Goal: Task Accomplishment & Management: Use online tool/utility

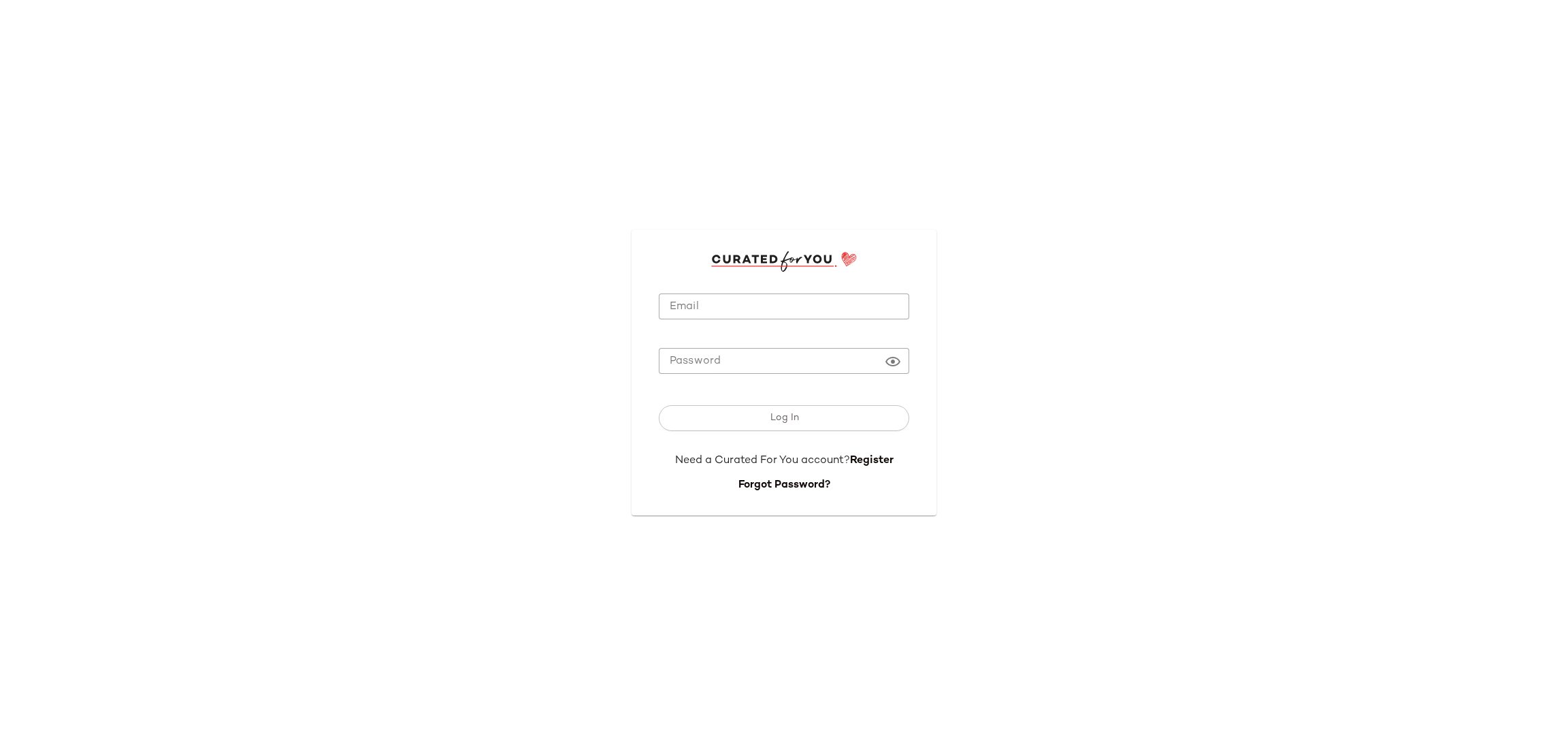
drag, startPoint x: 783, startPoint y: 307, endPoint x: 774, endPoint y: 315, distance: 12.0
click at [783, 307] on input "Email" at bounding box center [783, 306] width 250 height 26
type input "**********"
click at [659, 405] on button "Log In" at bounding box center [783, 418] width 250 height 26
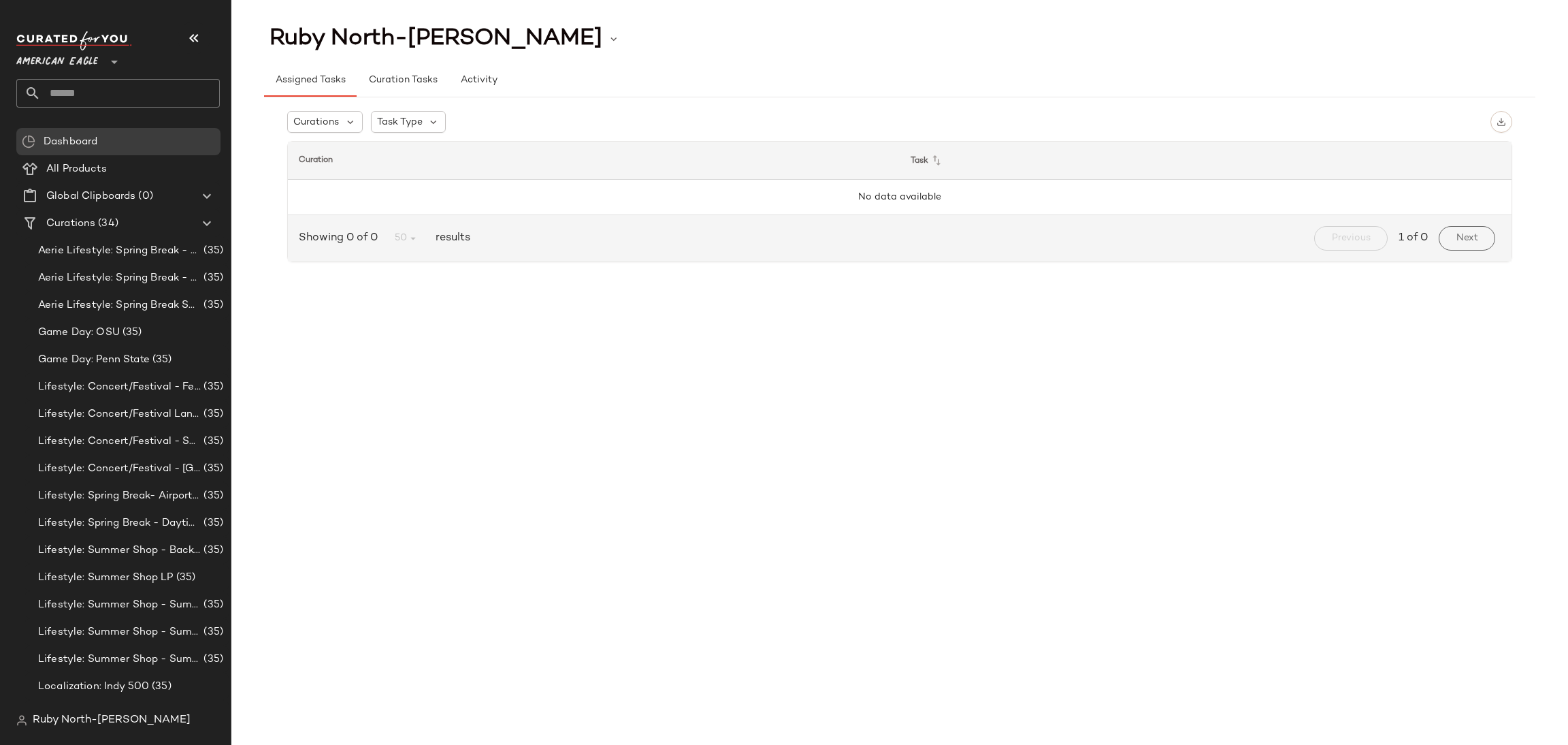
click at [57, 57] on span "American Eagle" at bounding box center [57, 59] width 81 height 25
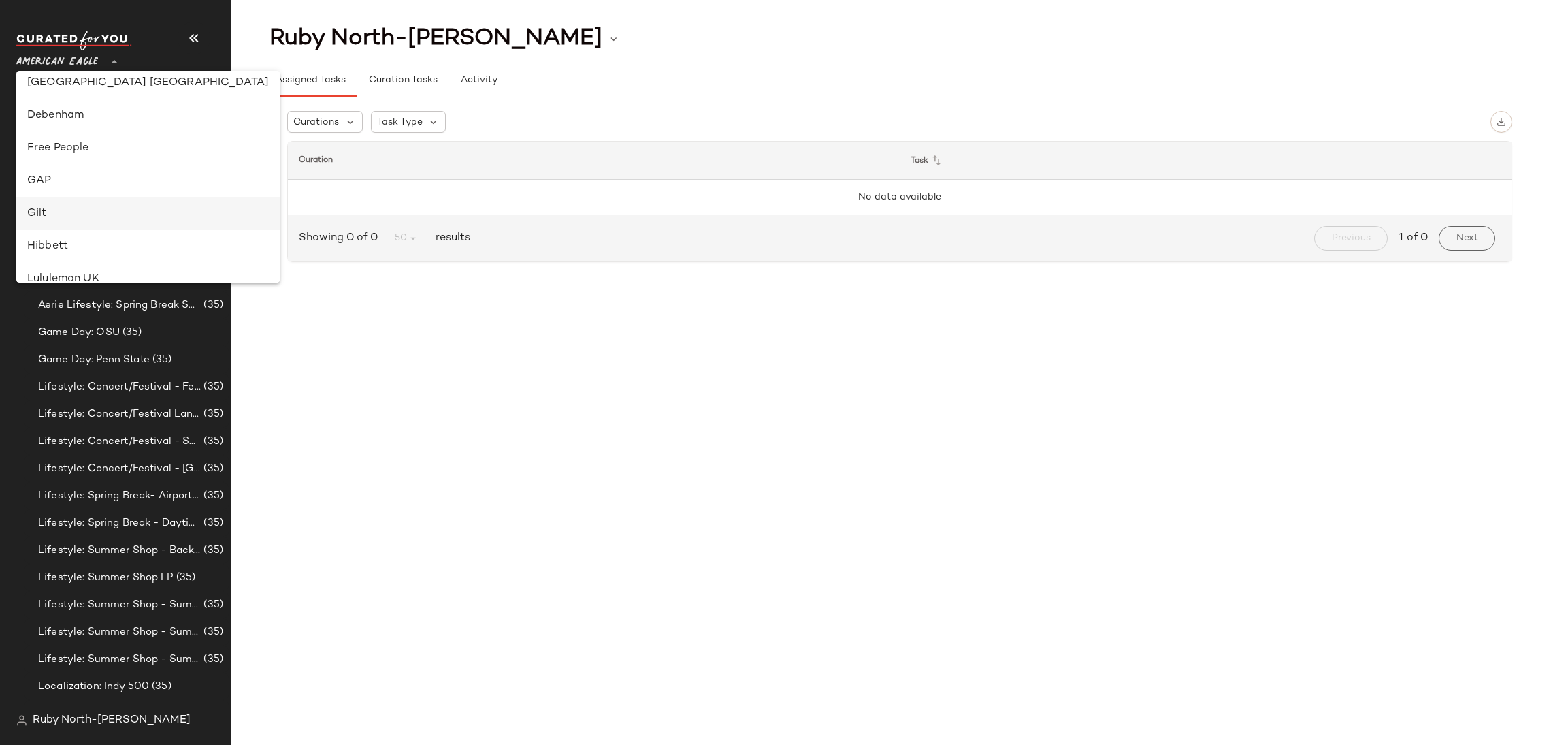
scroll to position [306, 0]
click at [46, 279] on div "Lulus" at bounding box center [148, 277] width 241 height 17
type input "**"
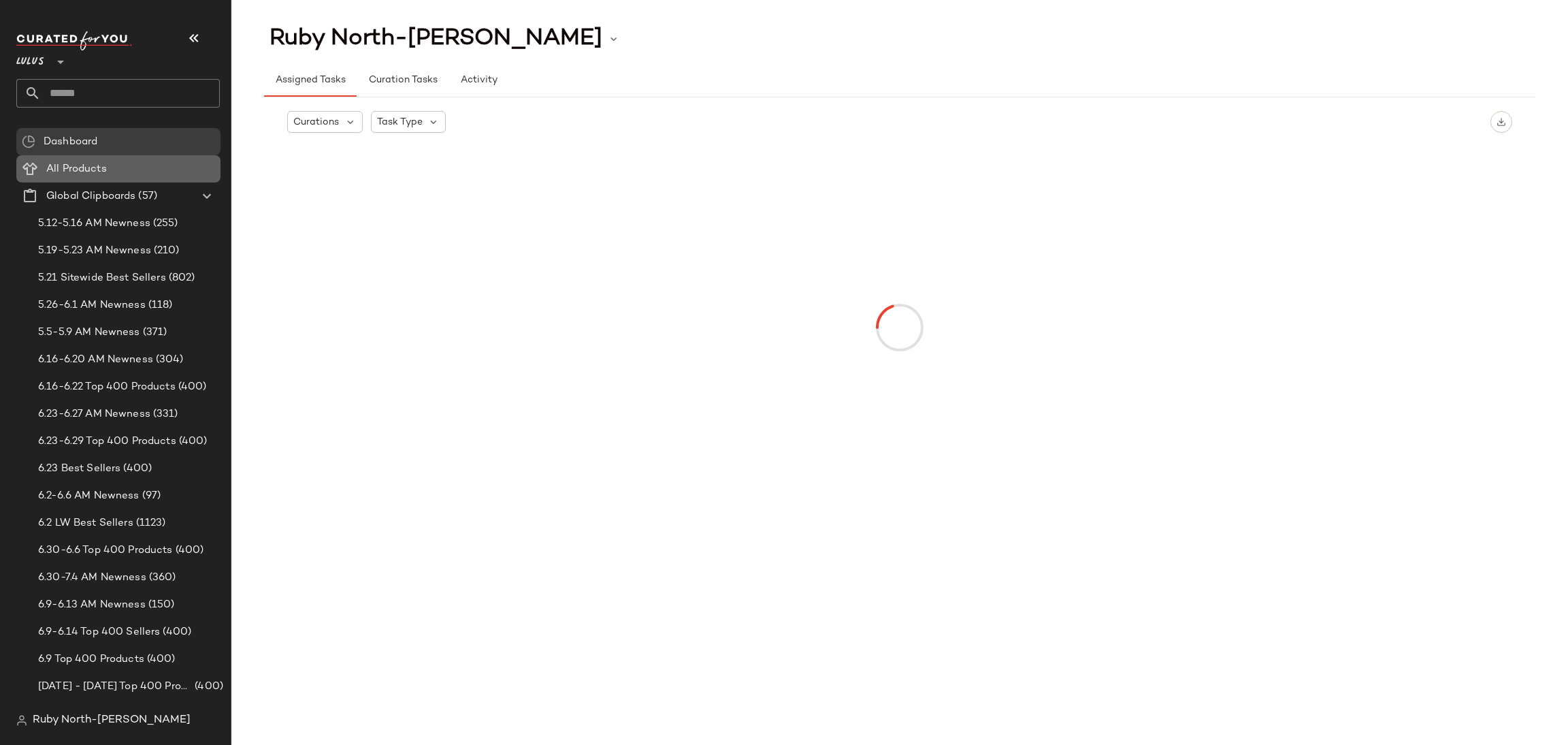
click at [82, 164] on span "All Products" at bounding box center [77, 169] width 61 height 16
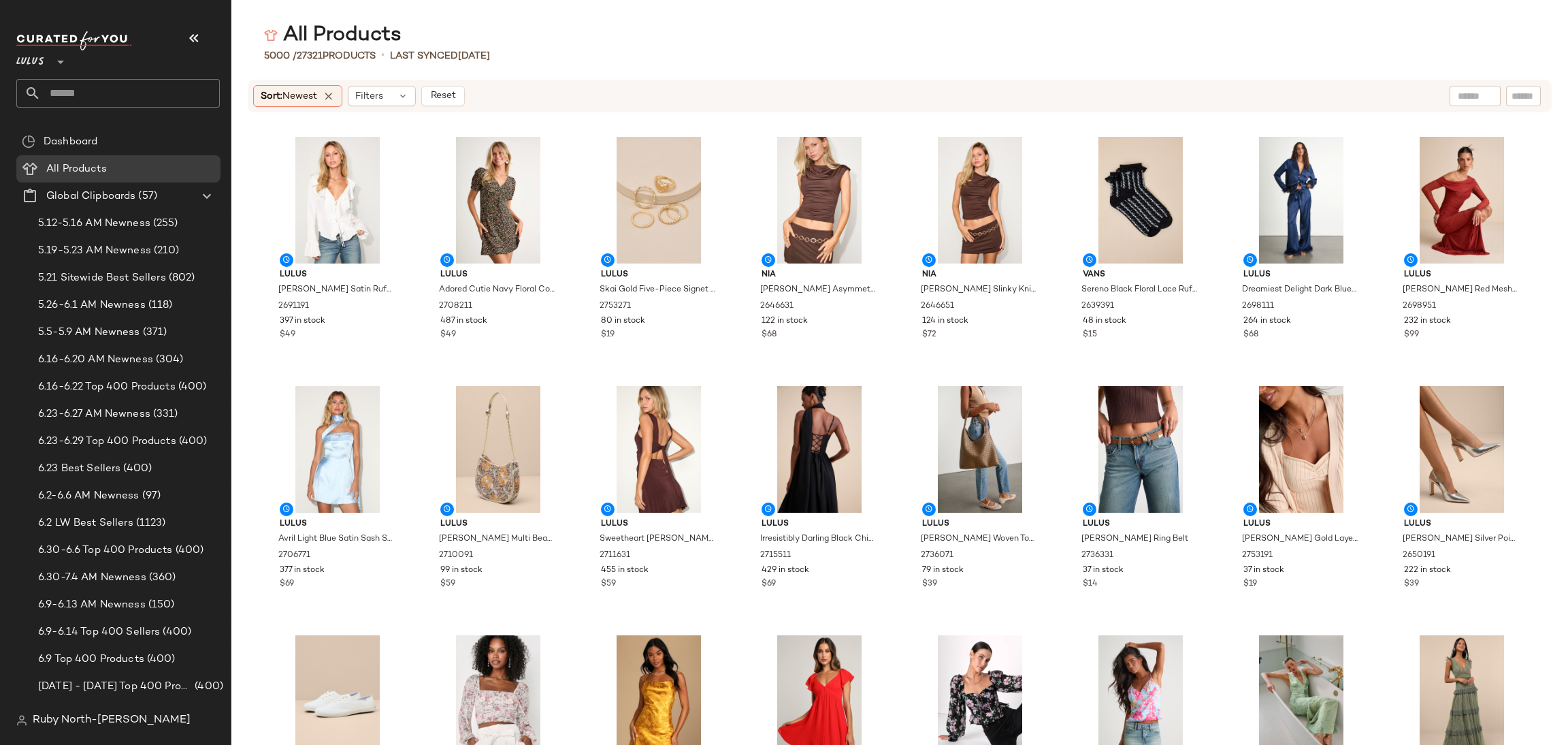
click at [50, 88] on input "text" at bounding box center [130, 92] width 179 height 28
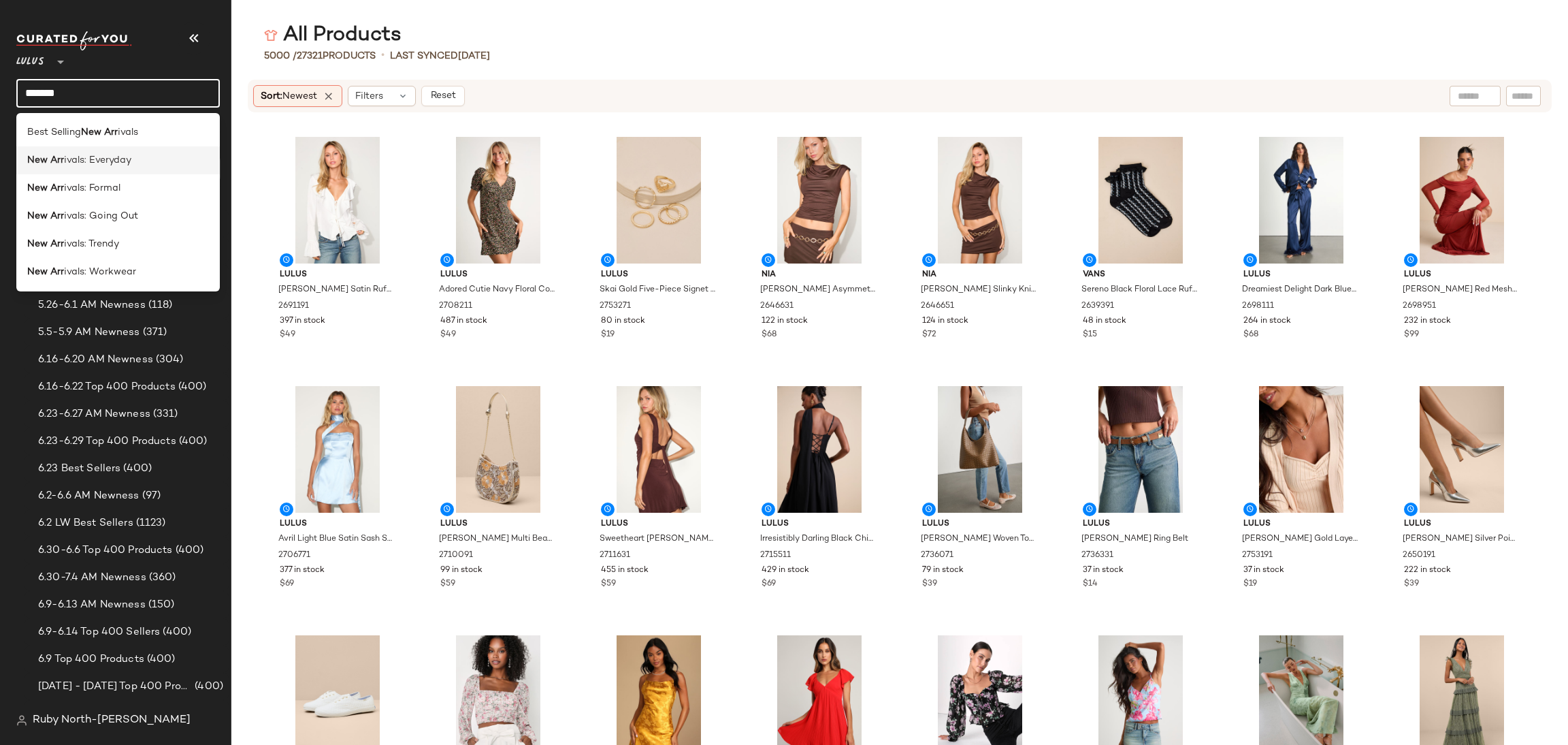
click at [48, 167] on b "New Arr" at bounding box center [45, 160] width 37 height 14
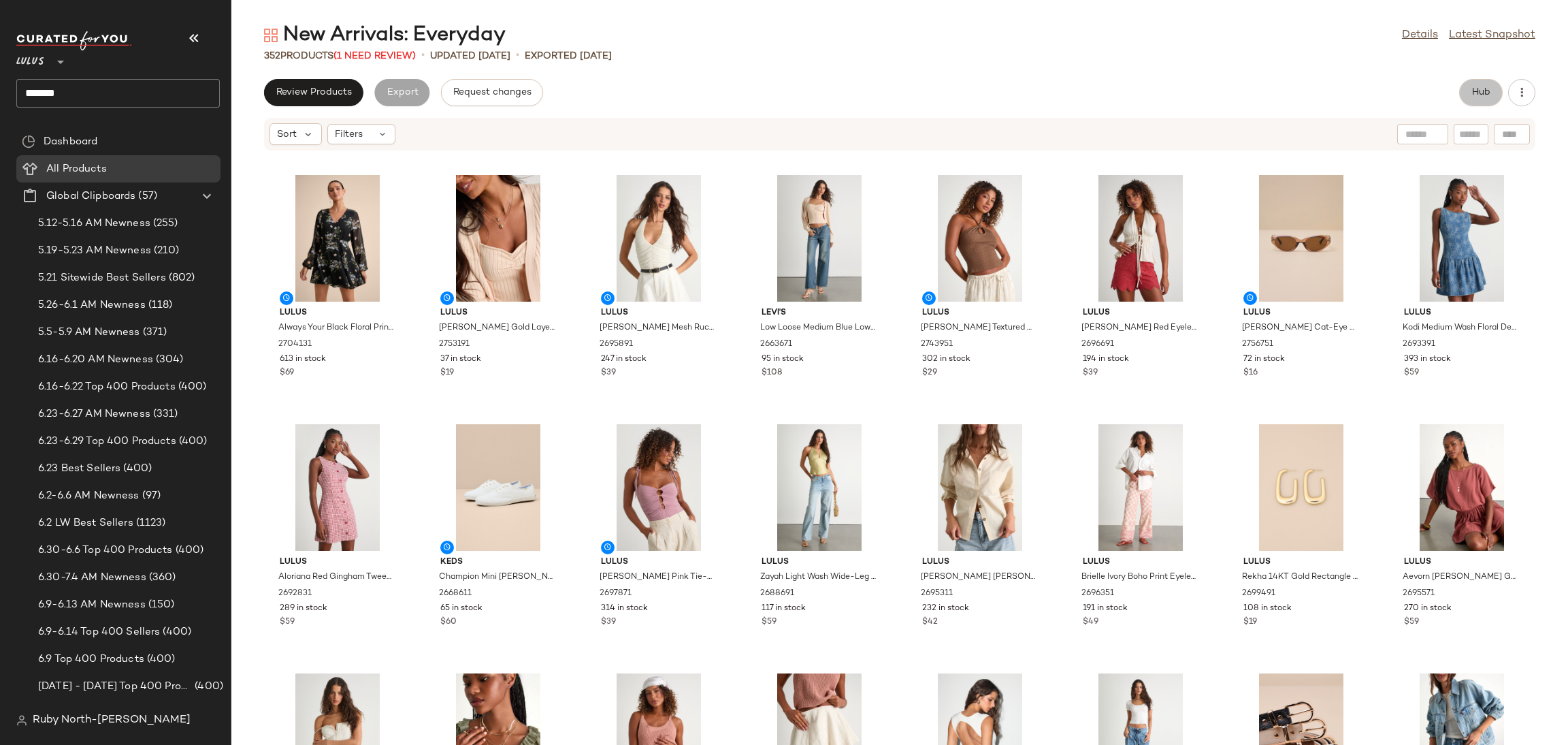
click at [1485, 102] on button "Hub" at bounding box center [1480, 92] width 43 height 27
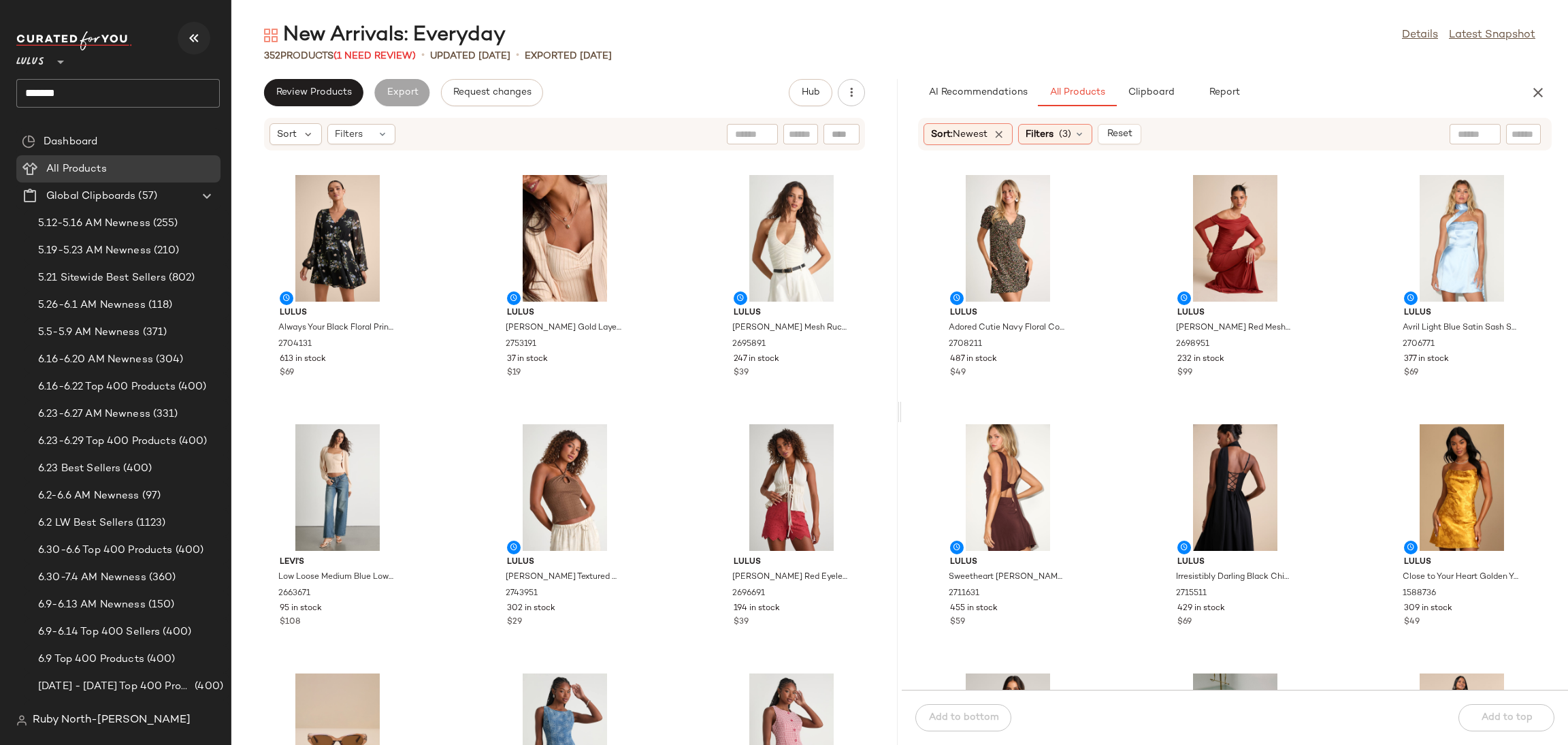
click at [203, 37] on button "button" at bounding box center [194, 38] width 32 height 32
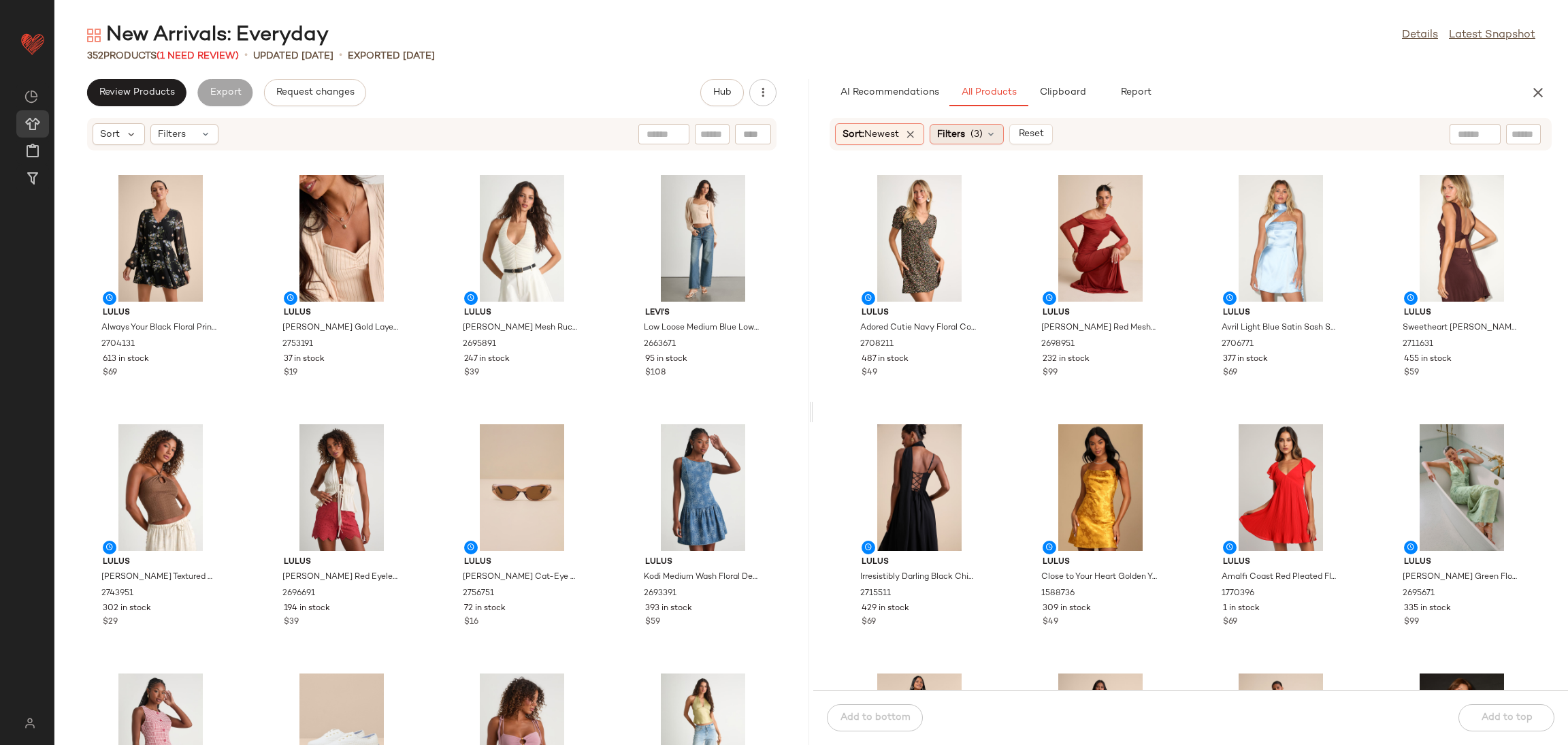
click at [965, 131] on span "Filters" at bounding box center [951, 135] width 28 height 14
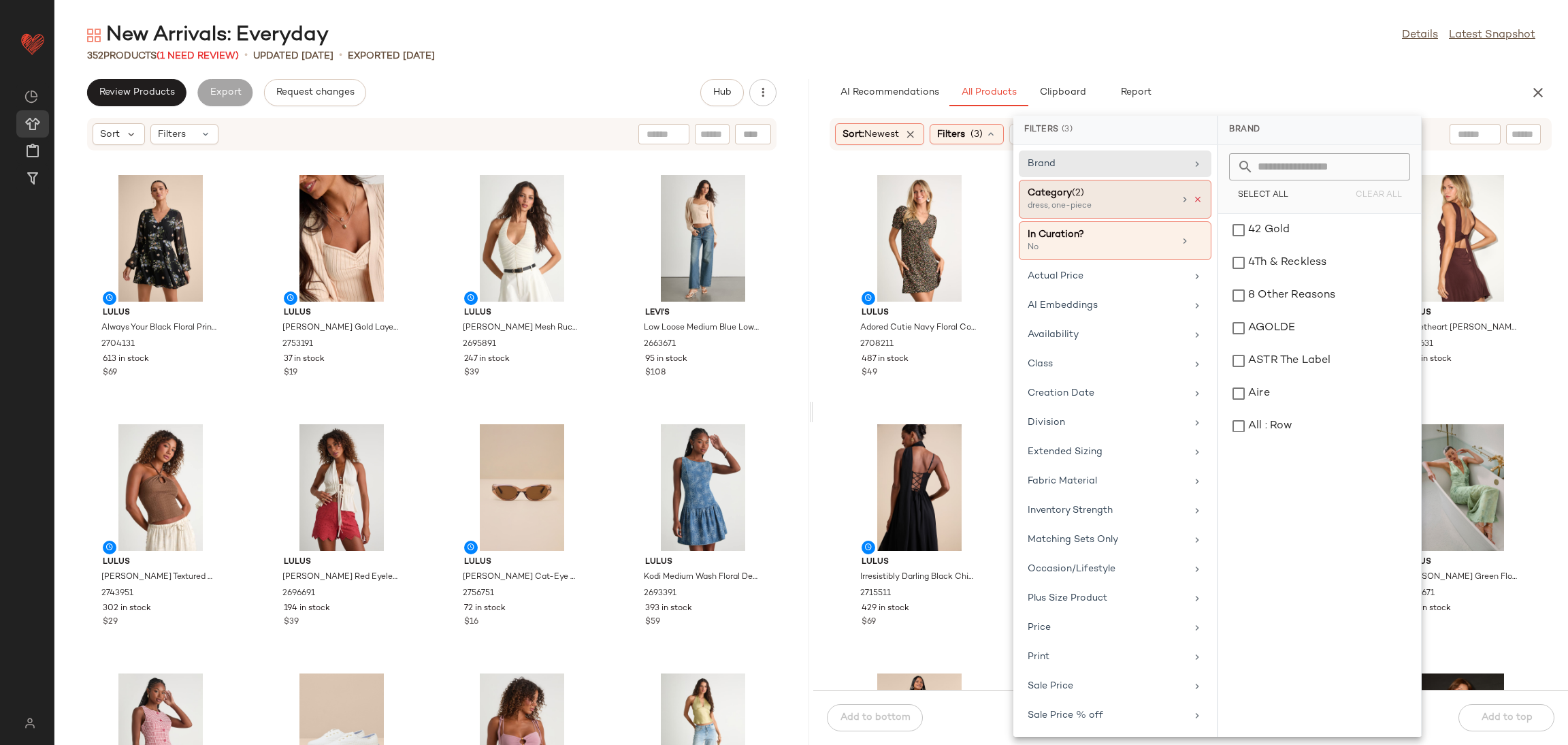
click at [1193, 202] on icon at bounding box center [1198, 199] width 10 height 10
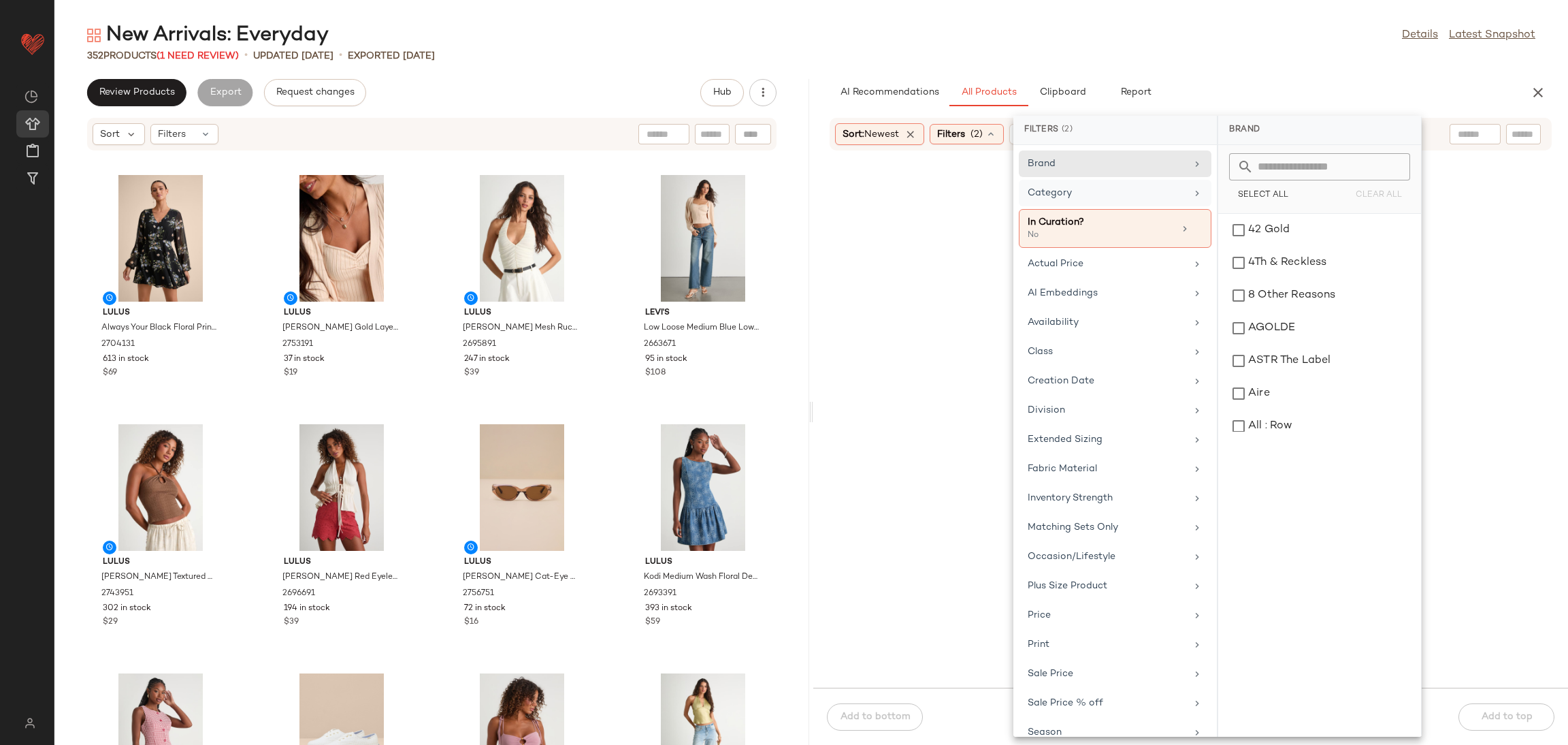
click at [1174, 197] on div "Category" at bounding box center [1107, 192] width 159 height 14
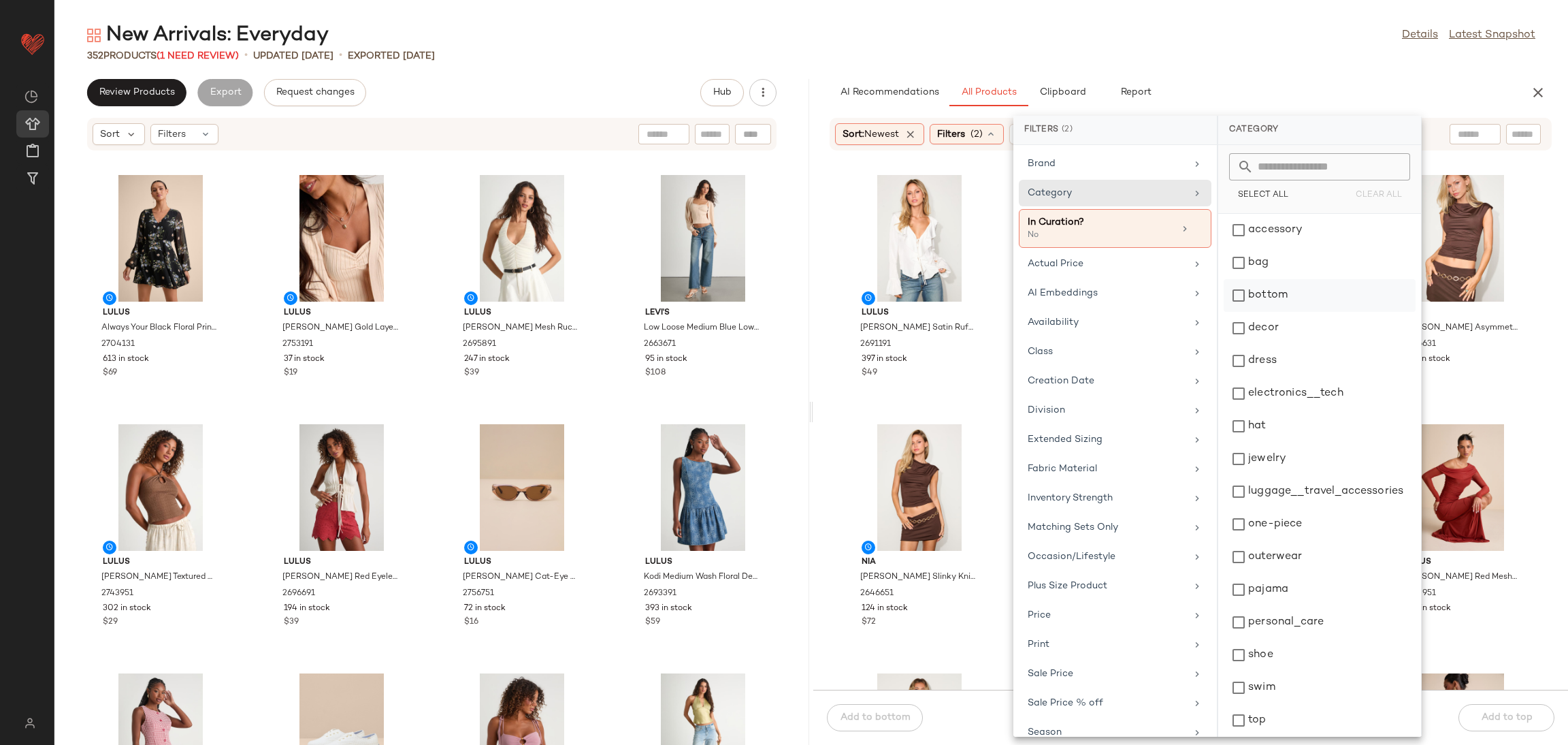
click at [1314, 312] on div "bottom" at bounding box center [1320, 328] width 192 height 32
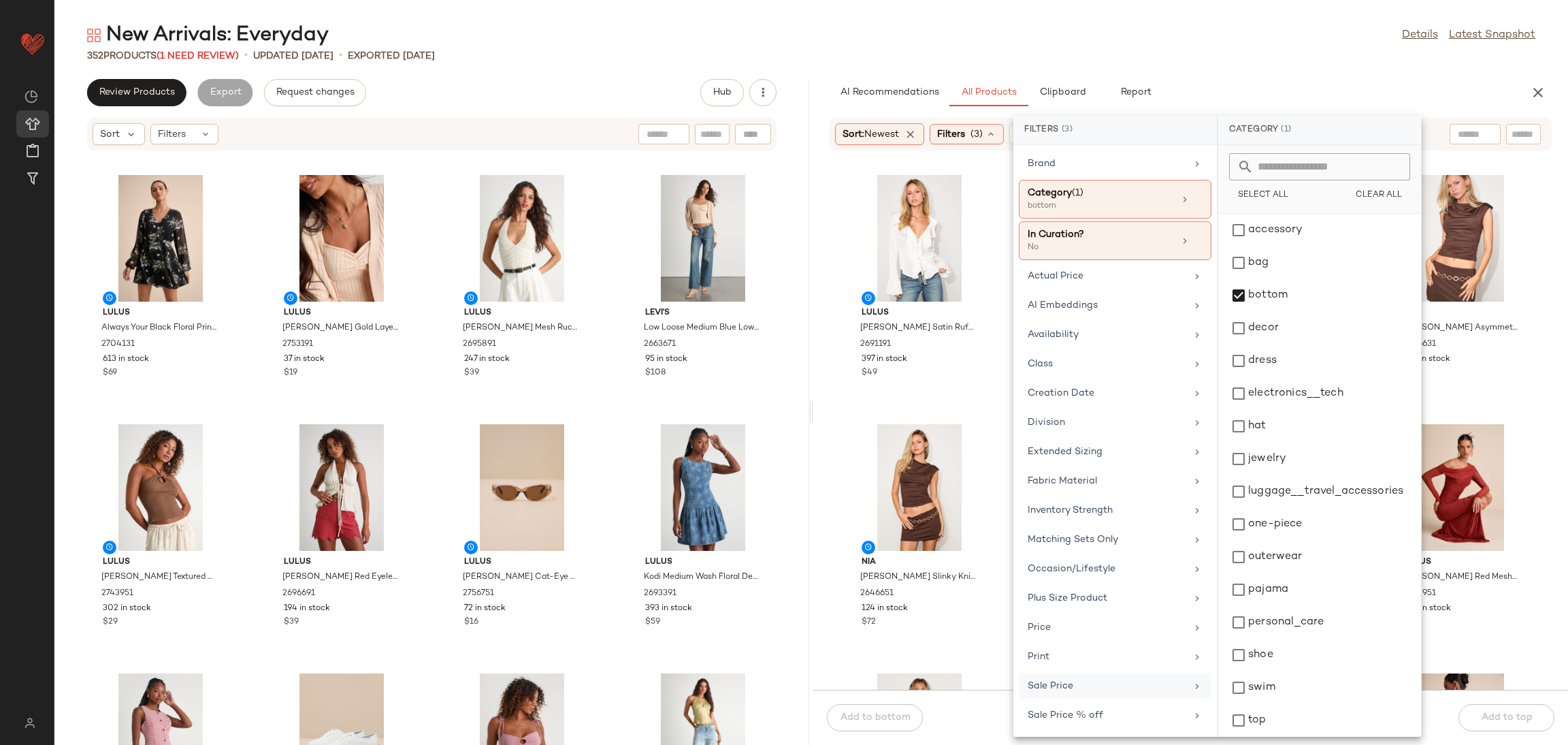
scroll to position [37, 0]
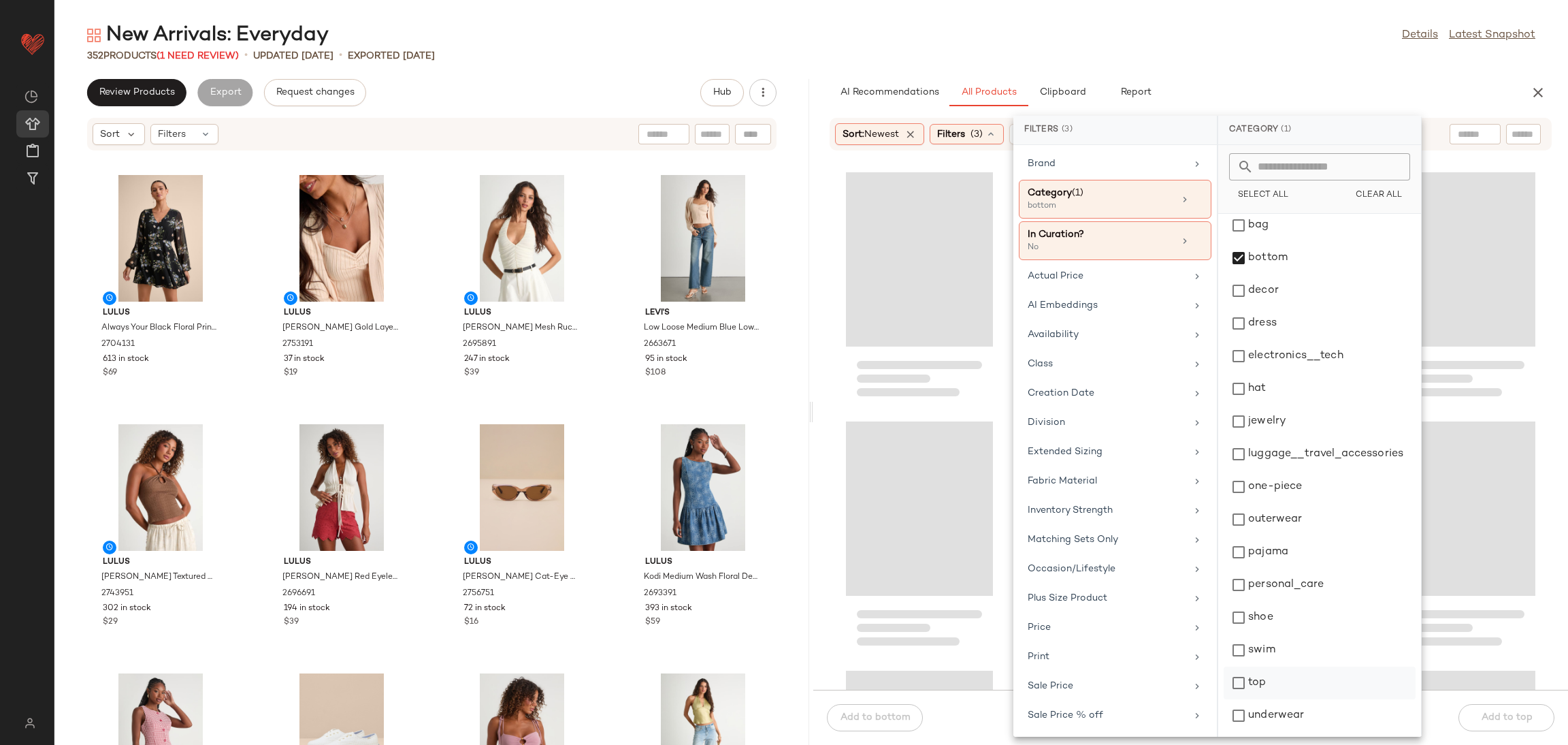
click at [1291, 699] on div "top" at bounding box center [1320, 715] width 192 height 32
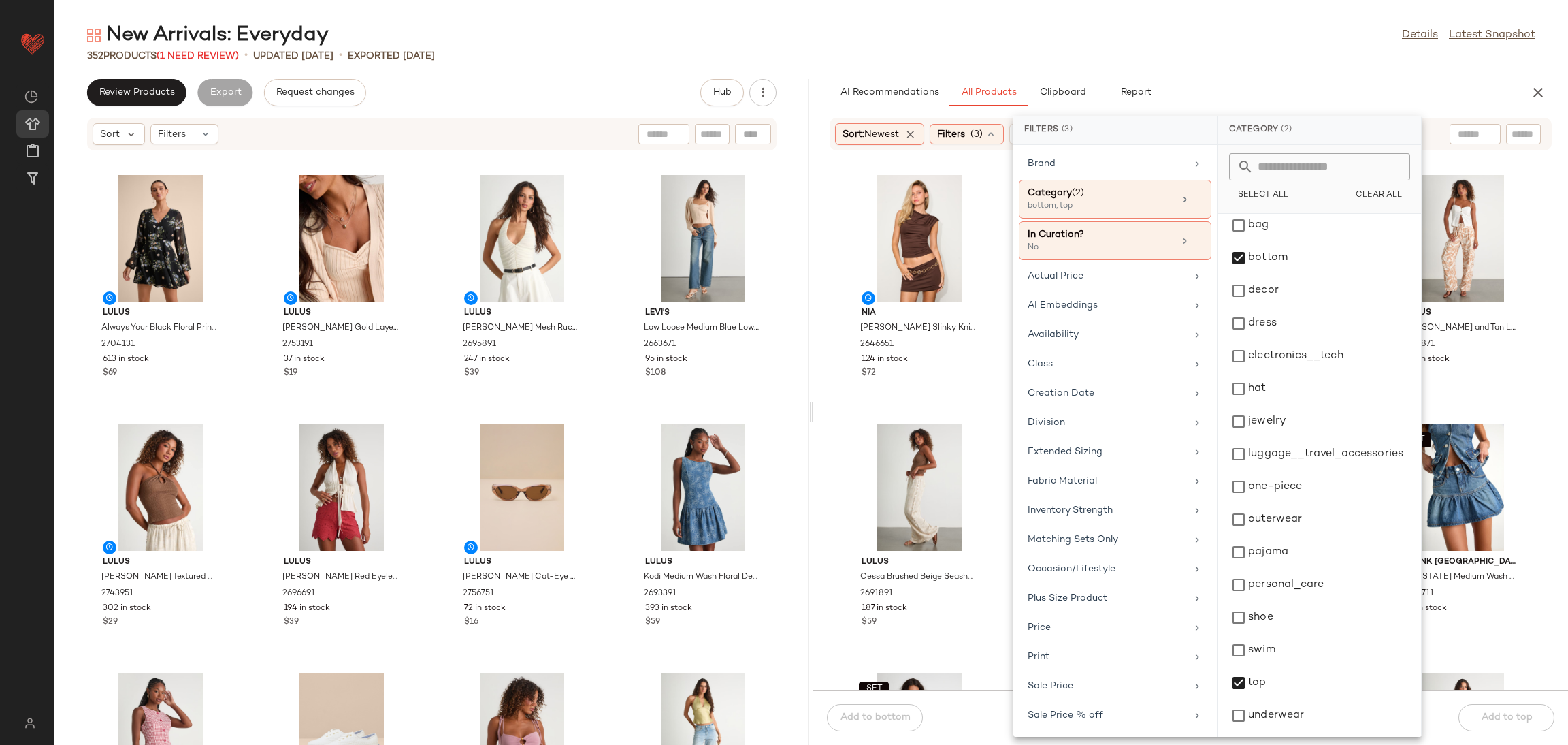
click at [1539, 631] on div "Nia Bart Brown Slinky Knit Low-Rise Micro Skort 2646651 124 in stock $72 SET Lu…" at bounding box center [1191, 428] width 755 height 522
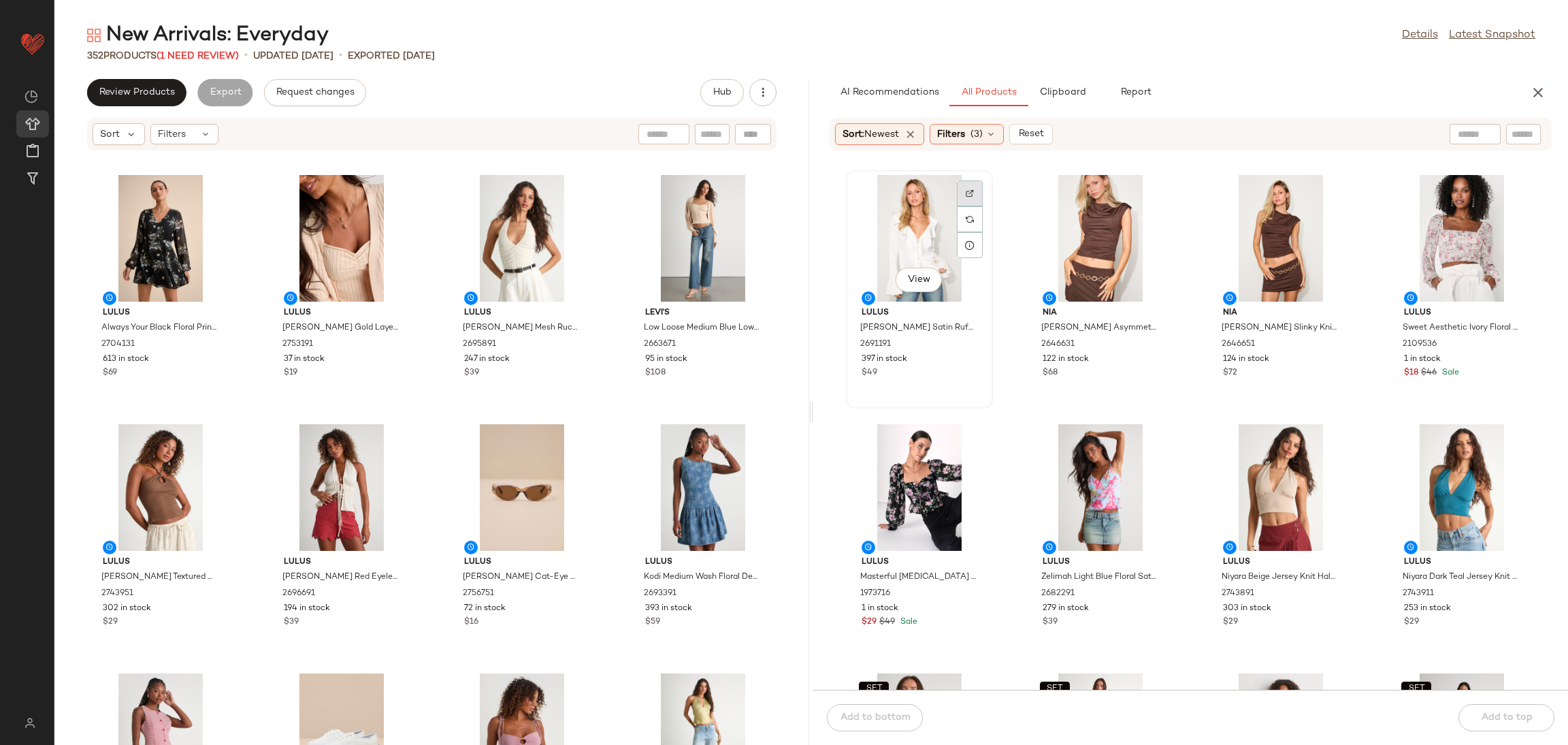
click at [969, 189] on img at bounding box center [970, 193] width 8 height 8
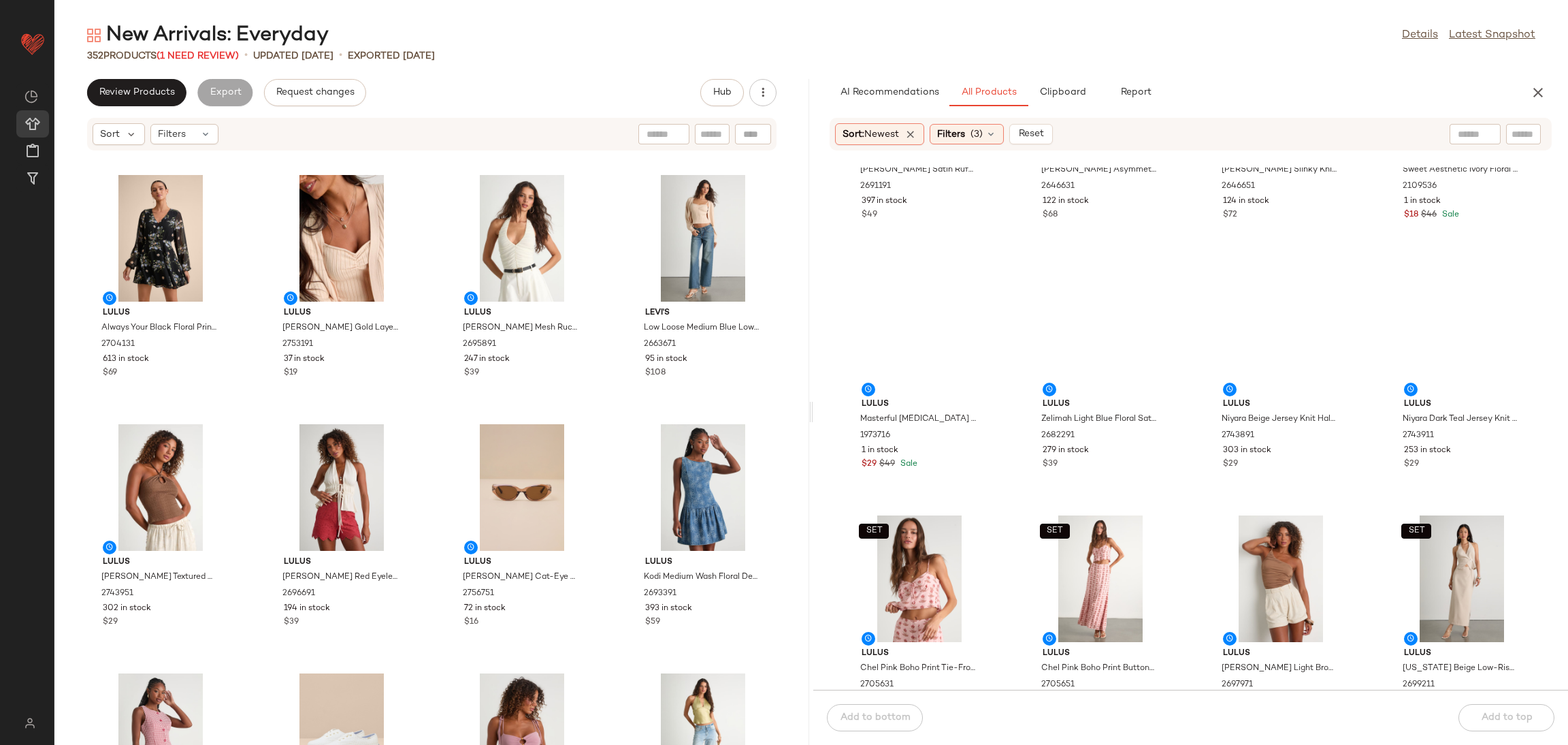
scroll to position [0, 0]
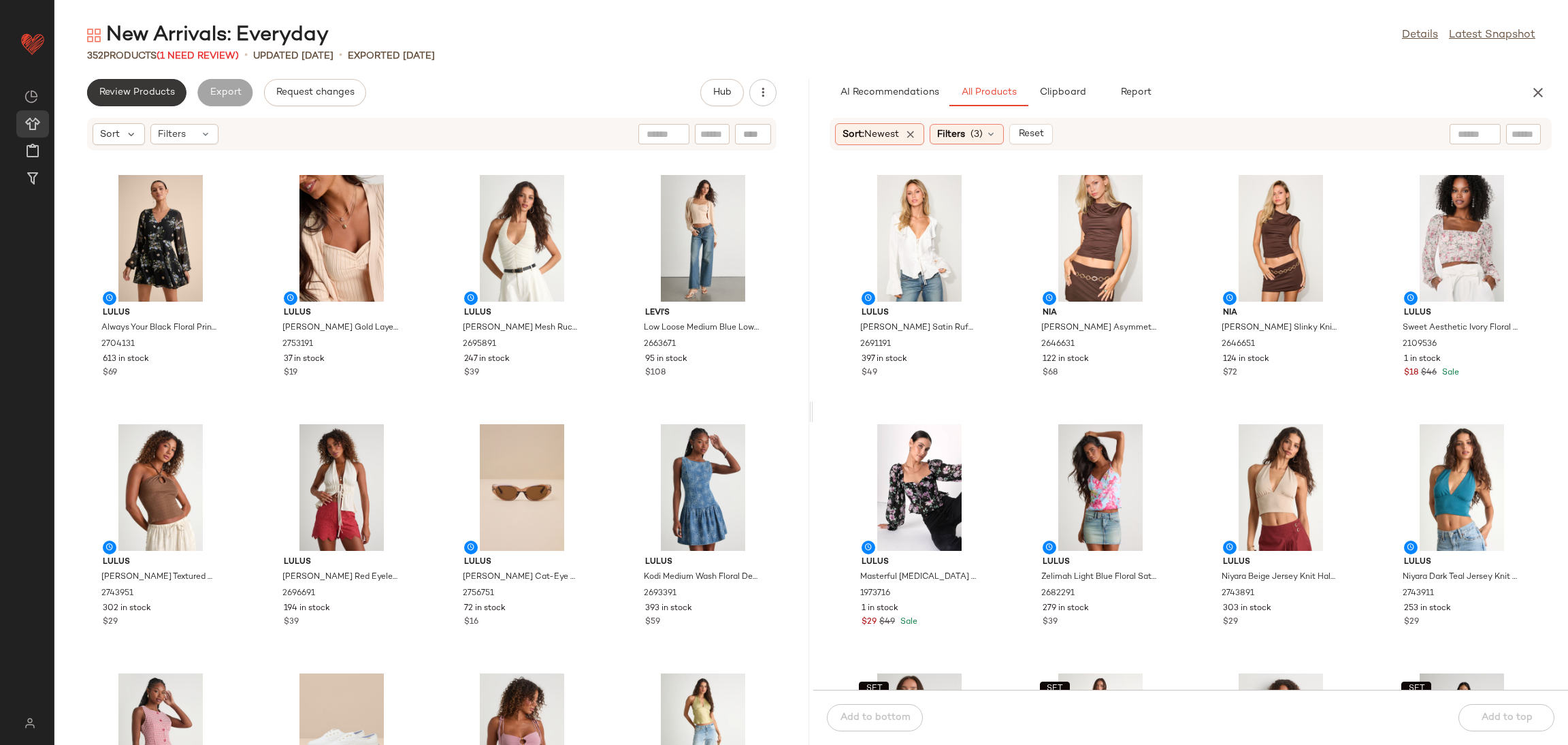
click at [145, 93] on span "Review Products" at bounding box center [137, 92] width 77 height 11
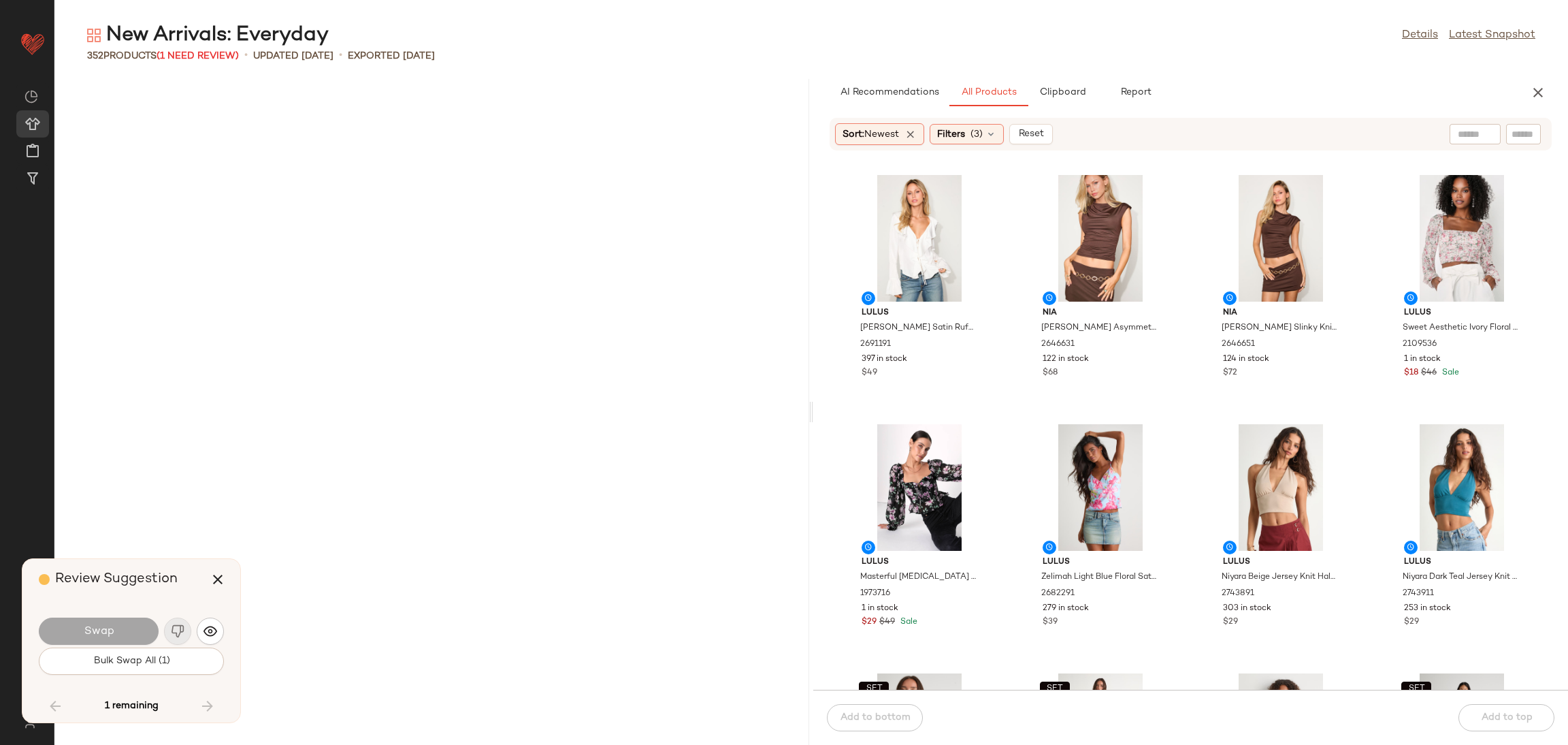
scroll to position [7226, 0]
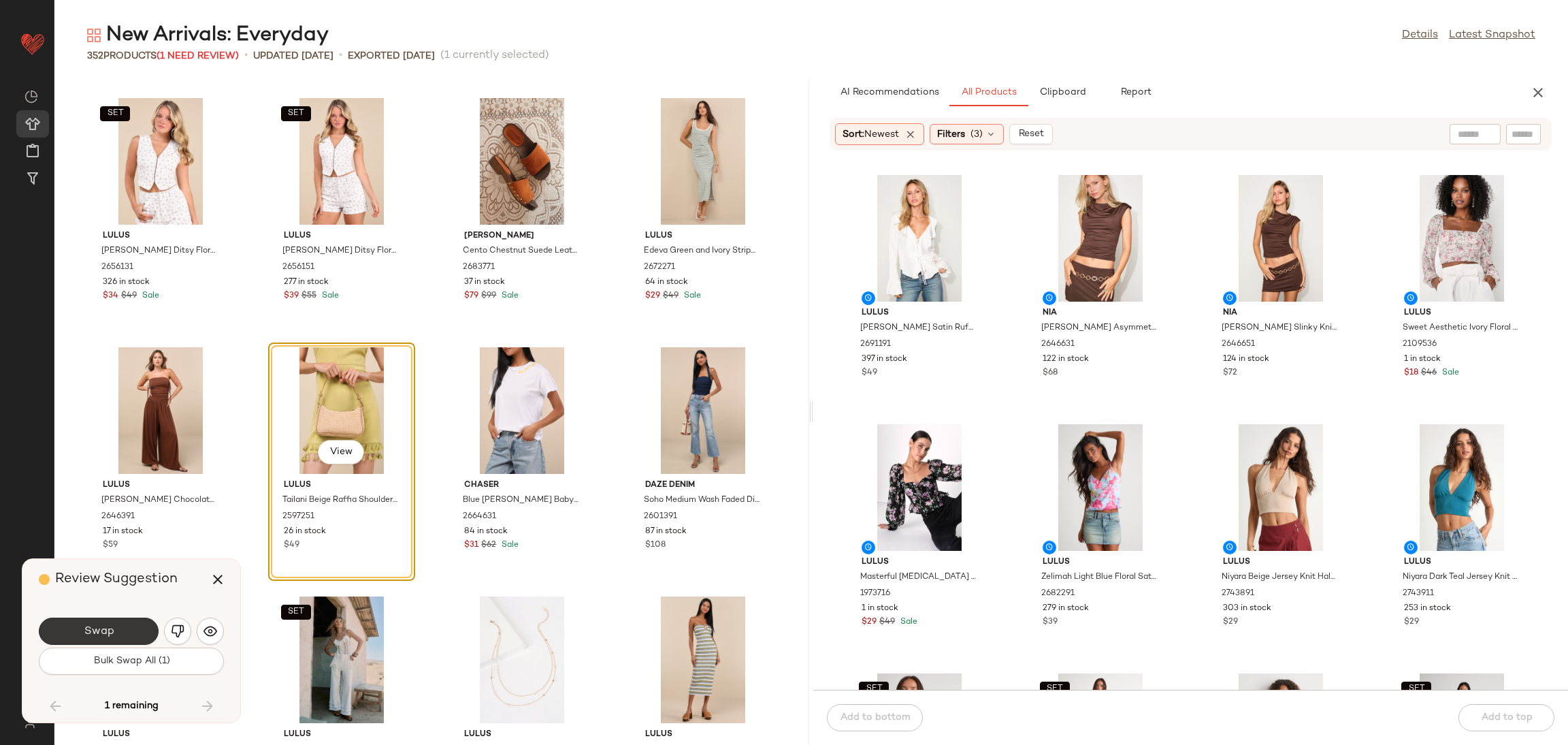
click at [133, 630] on button "Swap" at bounding box center [99, 630] width 120 height 27
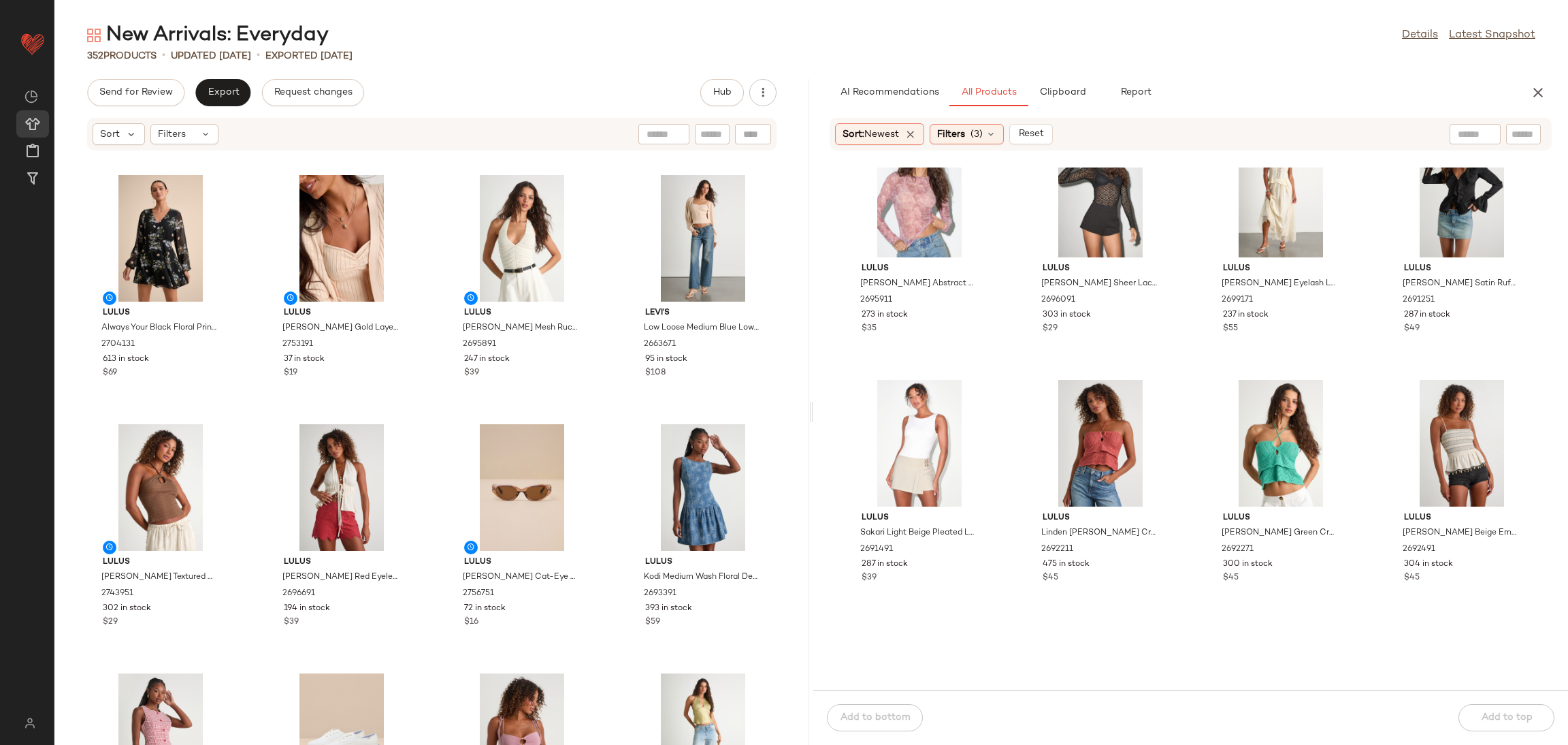
scroll to position [1134, 0]
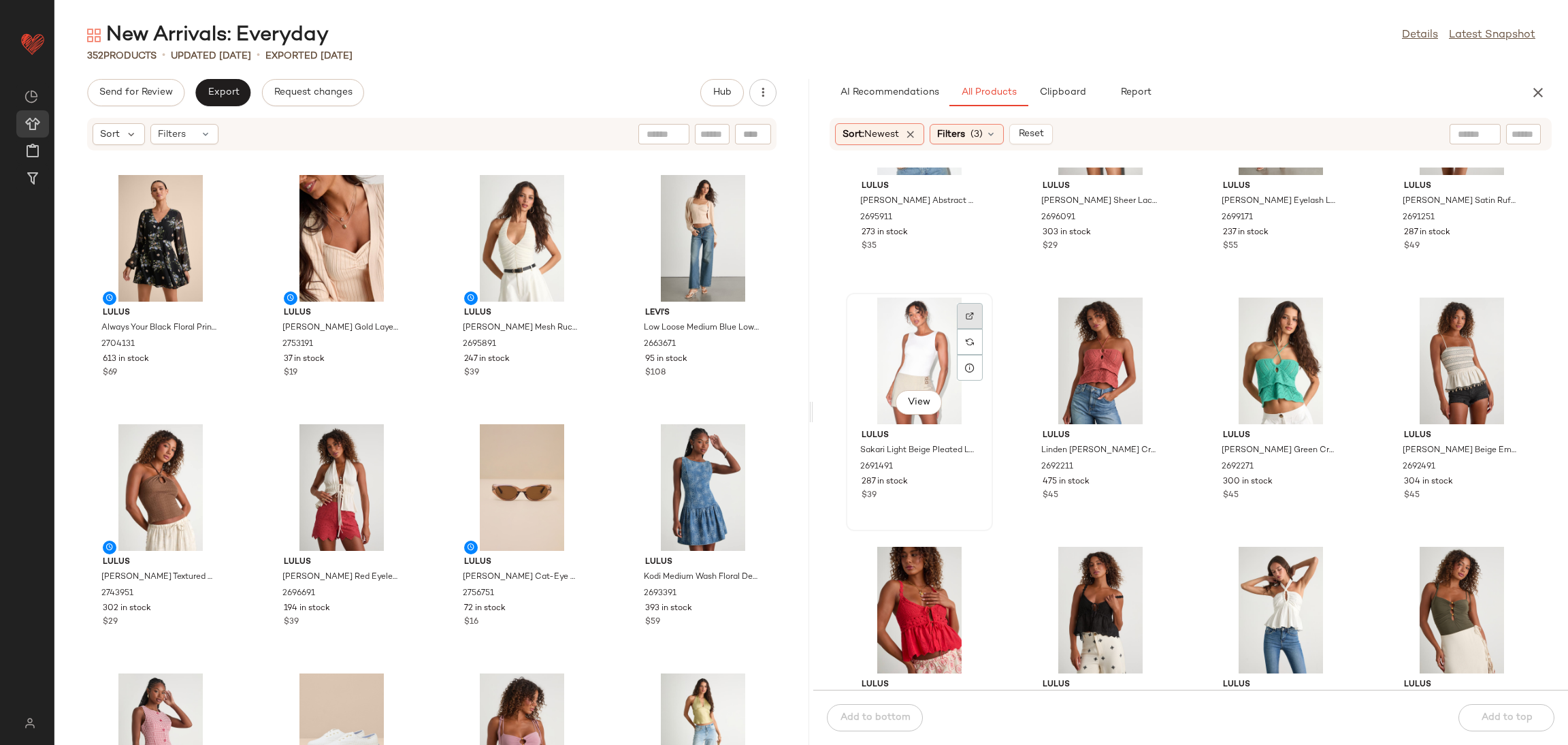
click at [971, 314] on img at bounding box center [970, 316] width 8 height 8
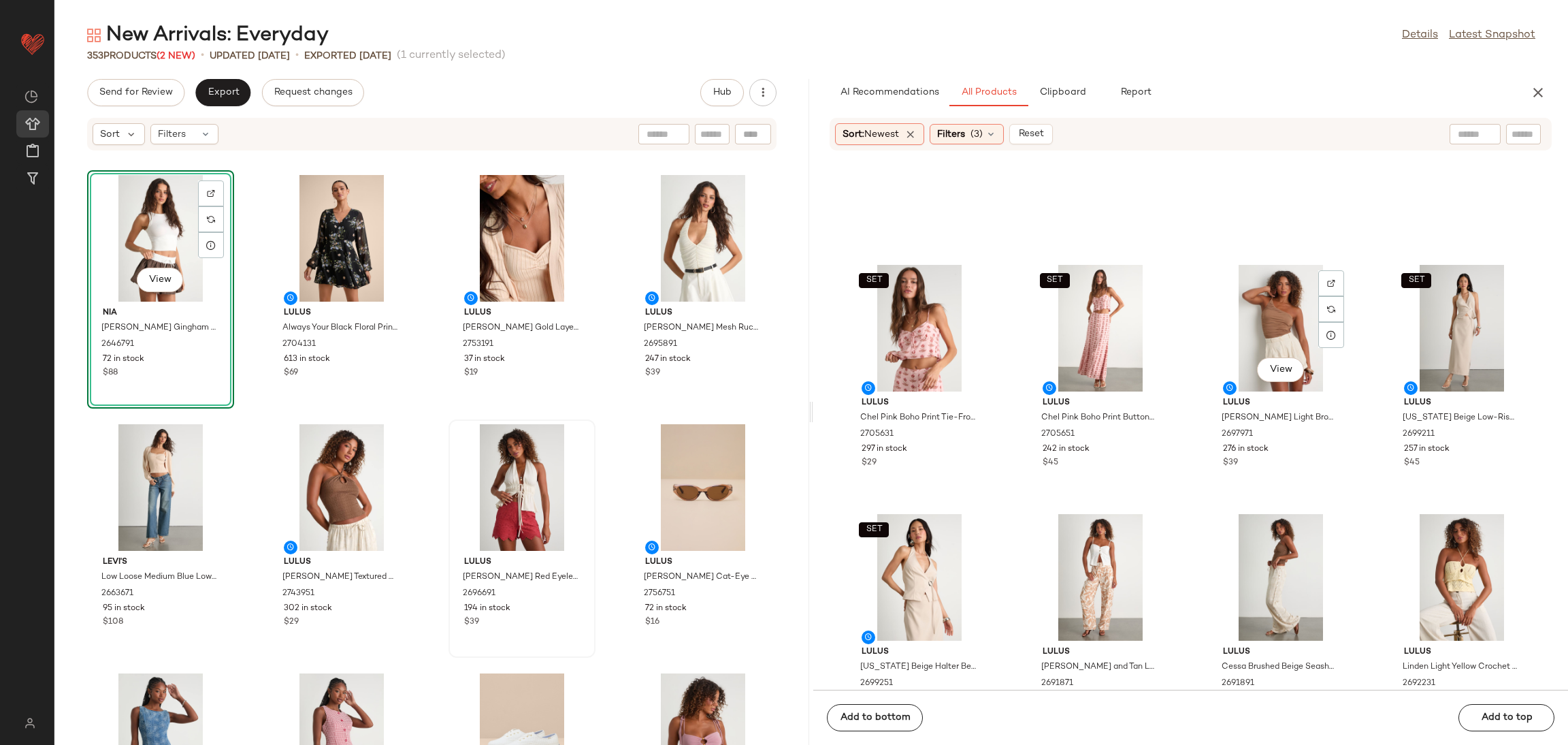
scroll to position [0, 0]
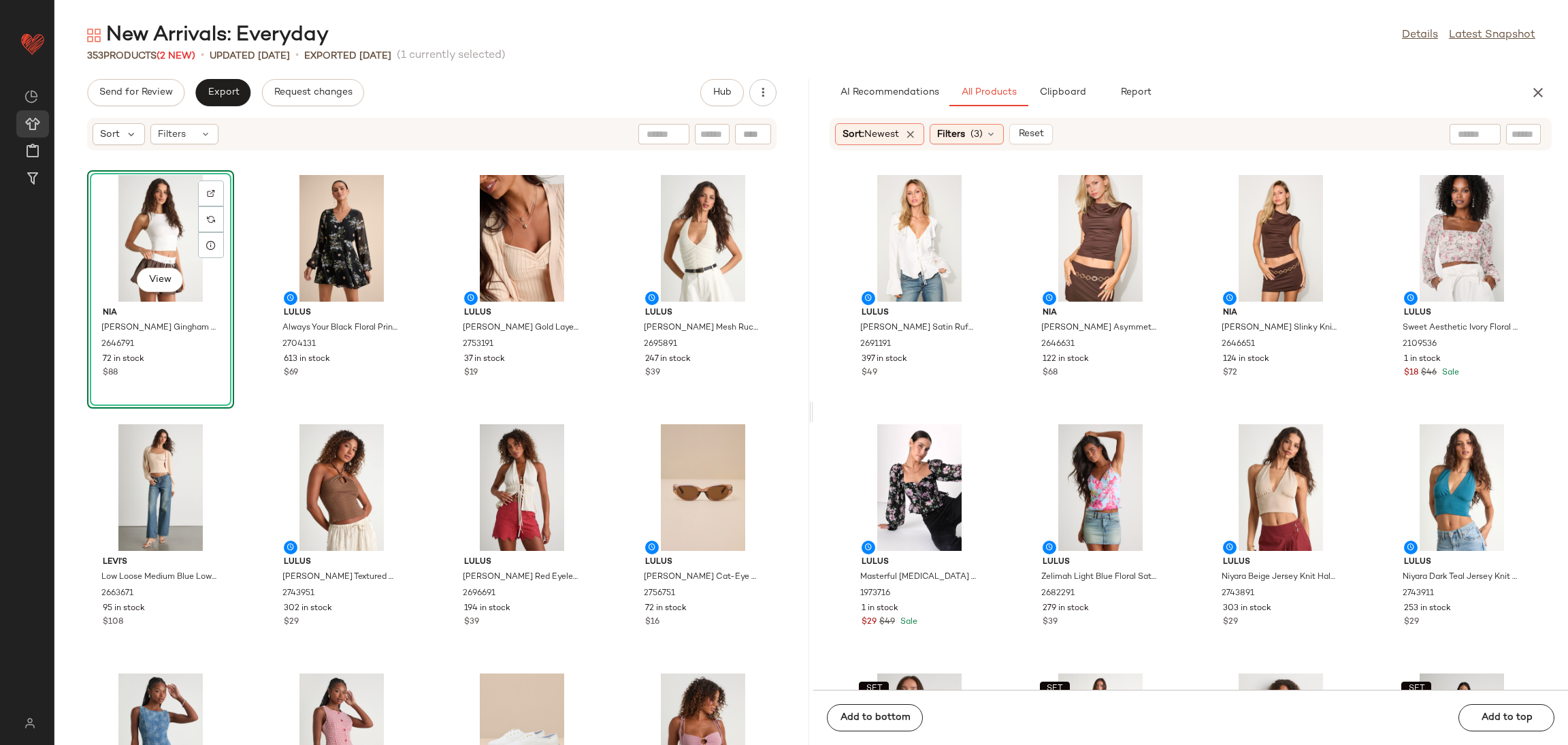
click at [170, 201] on div "View" at bounding box center [160, 239] width 137 height 127
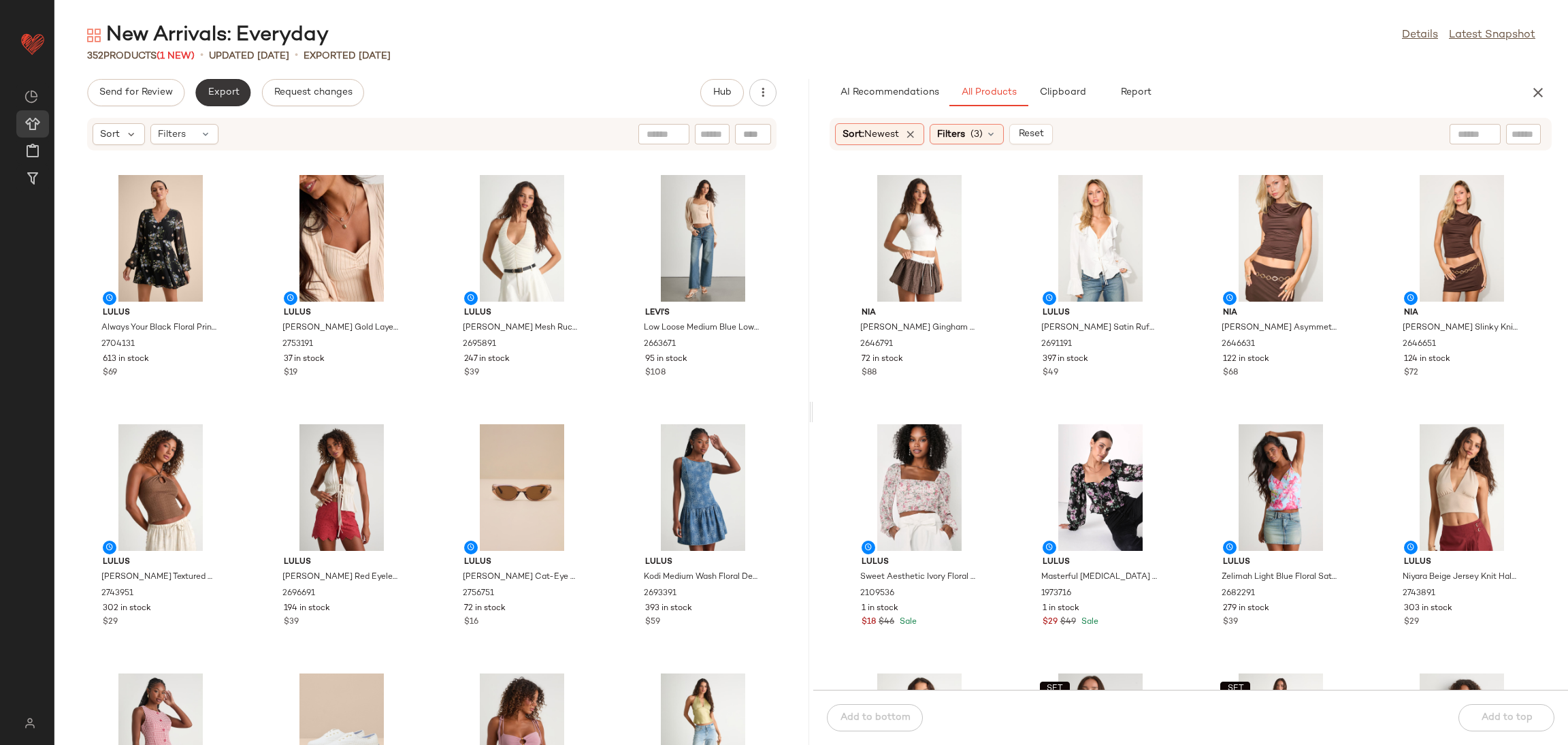
click at [218, 97] on span "Export" at bounding box center [223, 92] width 32 height 11
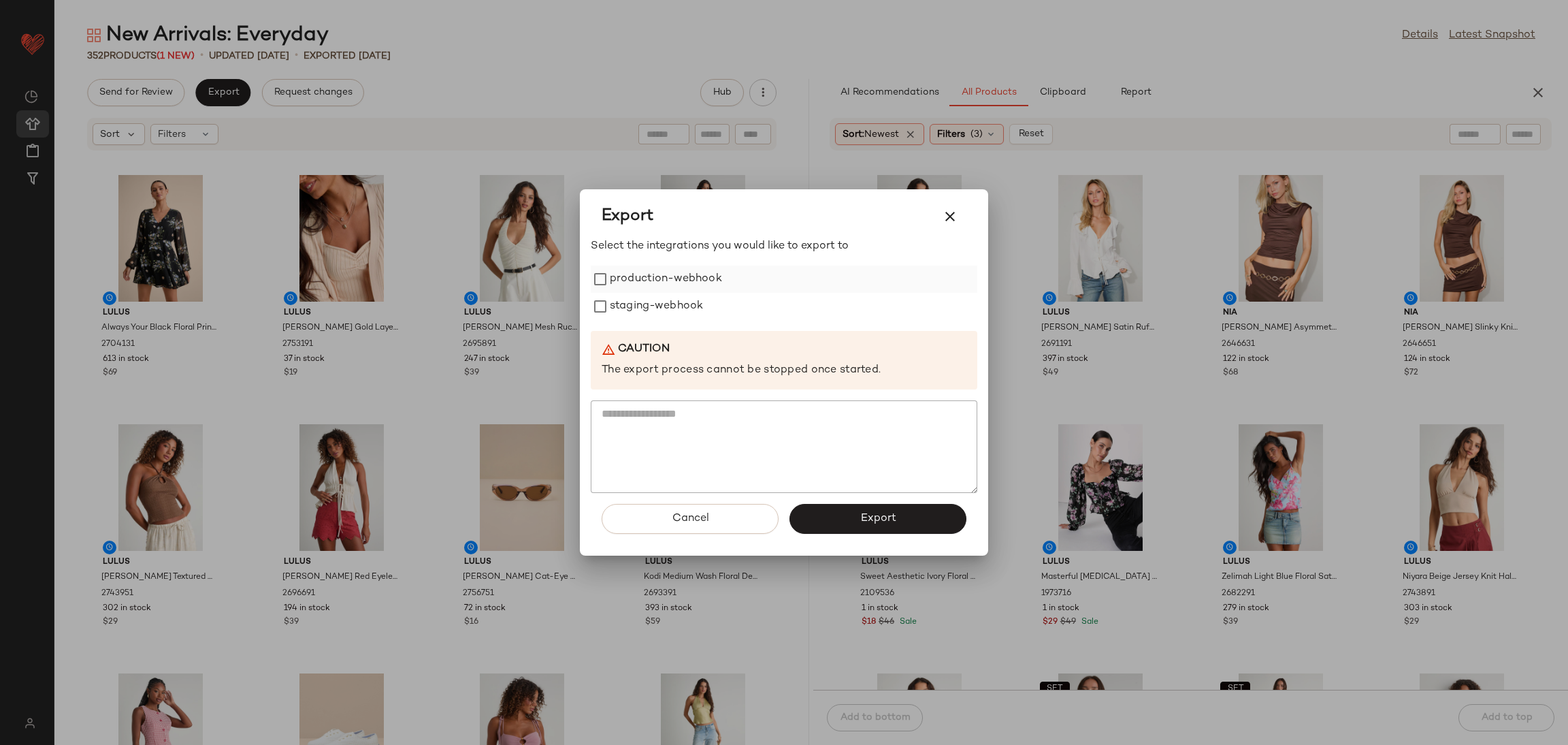
click at [656, 272] on label "production-webhook" at bounding box center [665, 279] width 112 height 27
drag, startPoint x: 656, startPoint y: 295, endPoint x: 662, endPoint y: 301, distance: 8.5
click at [657, 295] on label "staging-webhook" at bounding box center [656, 306] width 93 height 27
click at [909, 532] on button "Export" at bounding box center [878, 518] width 177 height 30
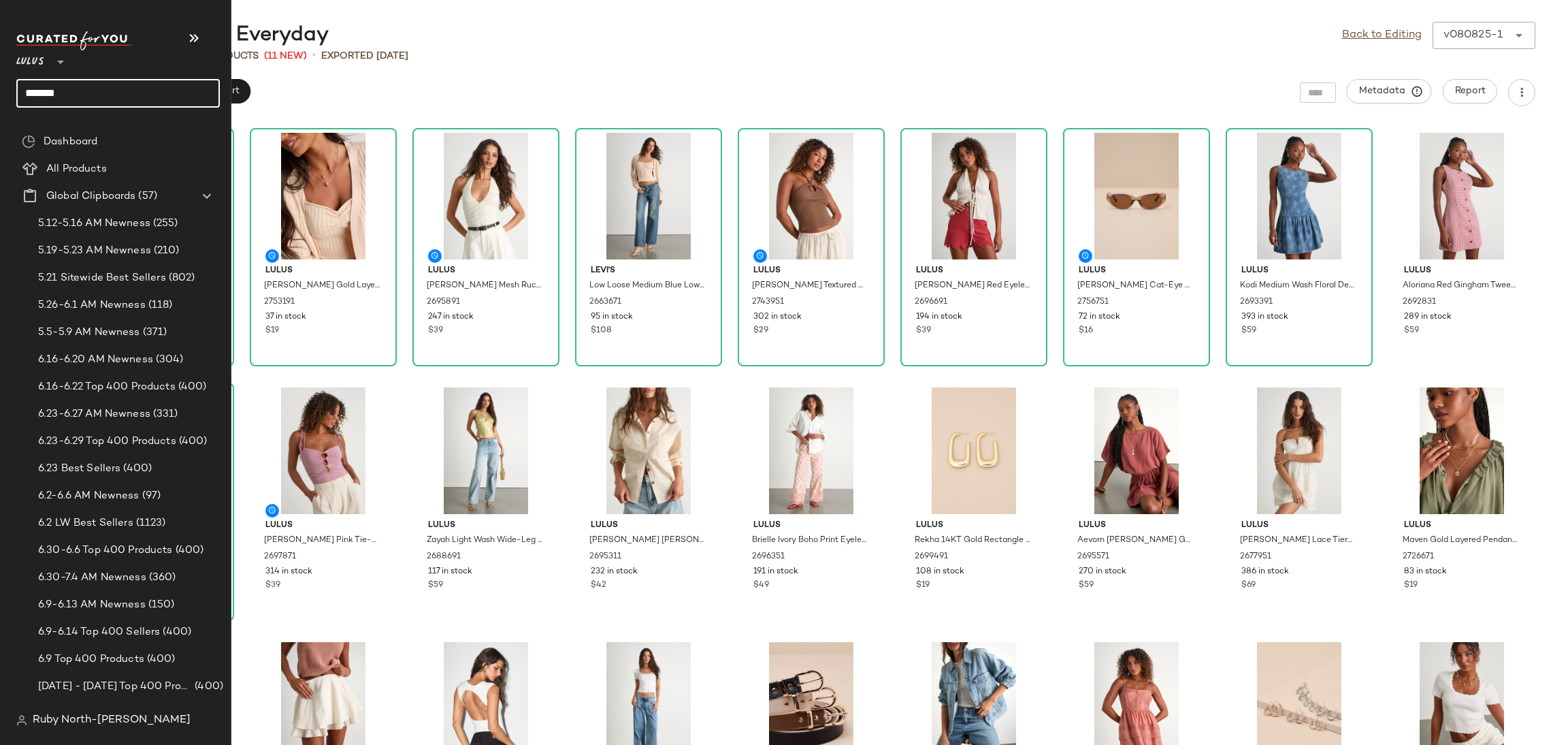
drag, startPoint x: 73, startPoint y: 95, endPoint x: 0, endPoint y: 91, distance: 73.1
click at [0, 91] on nav "Lulus ** ******* Dashboard All Products Global Clipboards (57) 5.12-5.16 AM New…" at bounding box center [116, 372] width 232 height 745
click at [55, 139] on div "It List Dress Edit" at bounding box center [118, 132] width 203 height 28
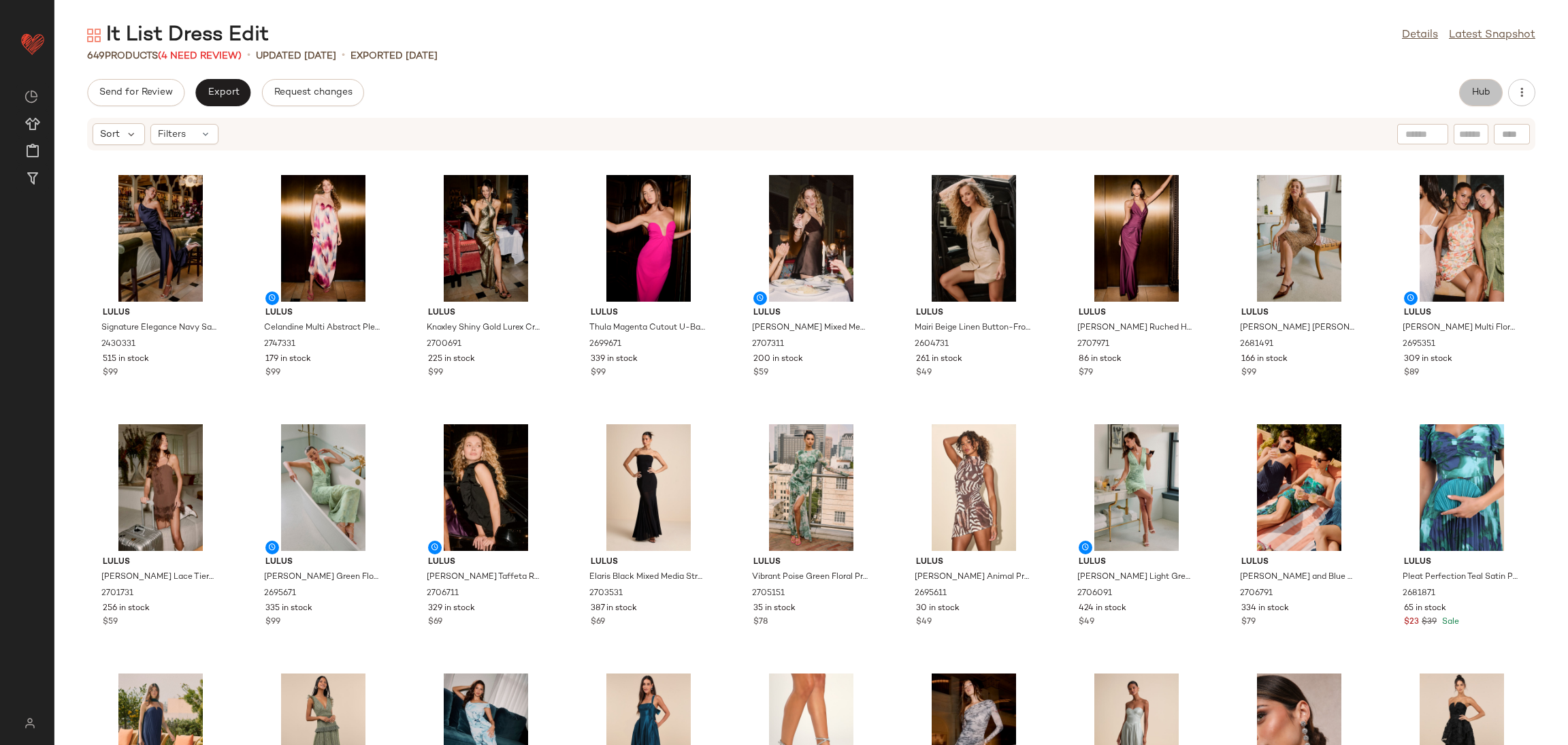
click at [1478, 102] on button "Hub" at bounding box center [1480, 92] width 43 height 27
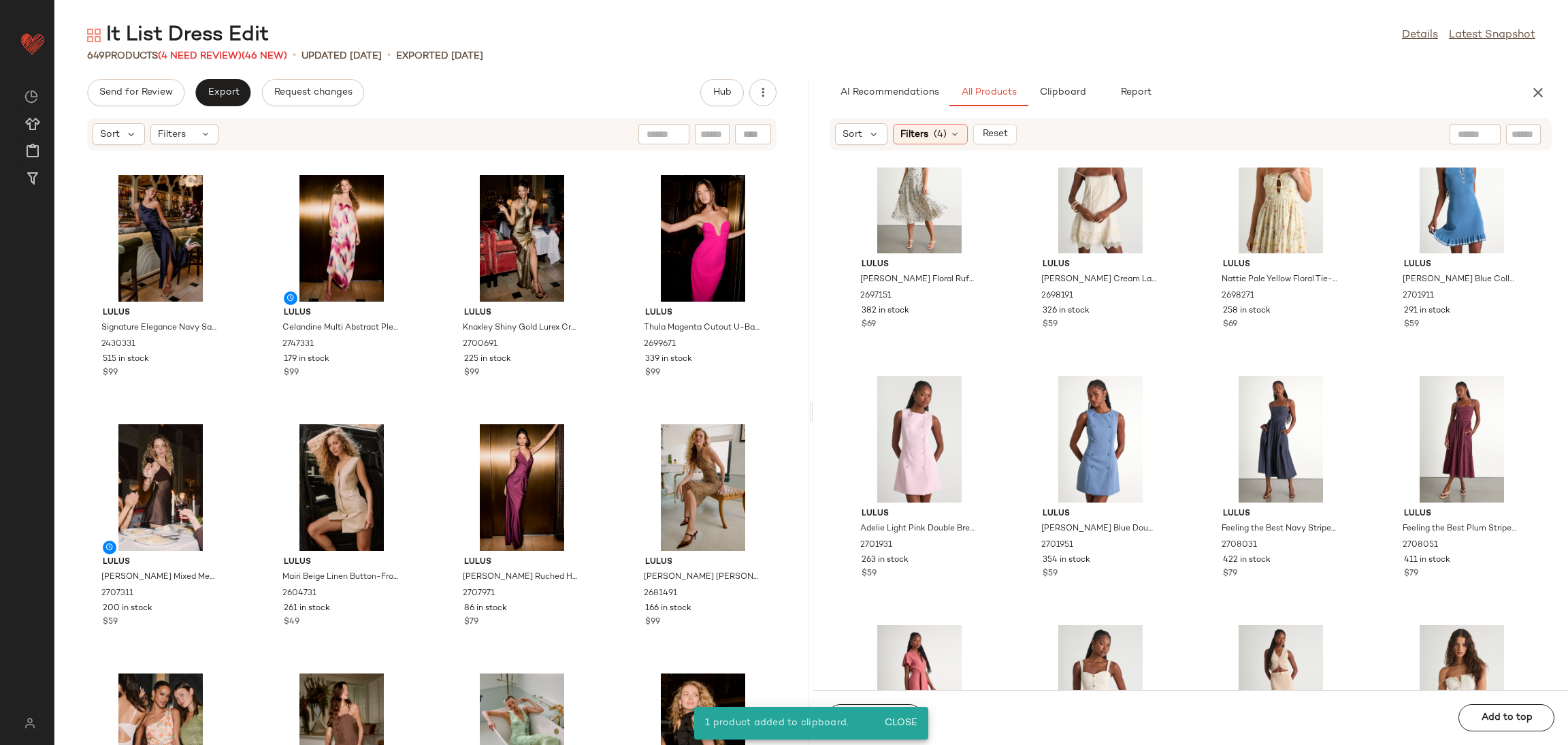
scroll to position [1237, 0]
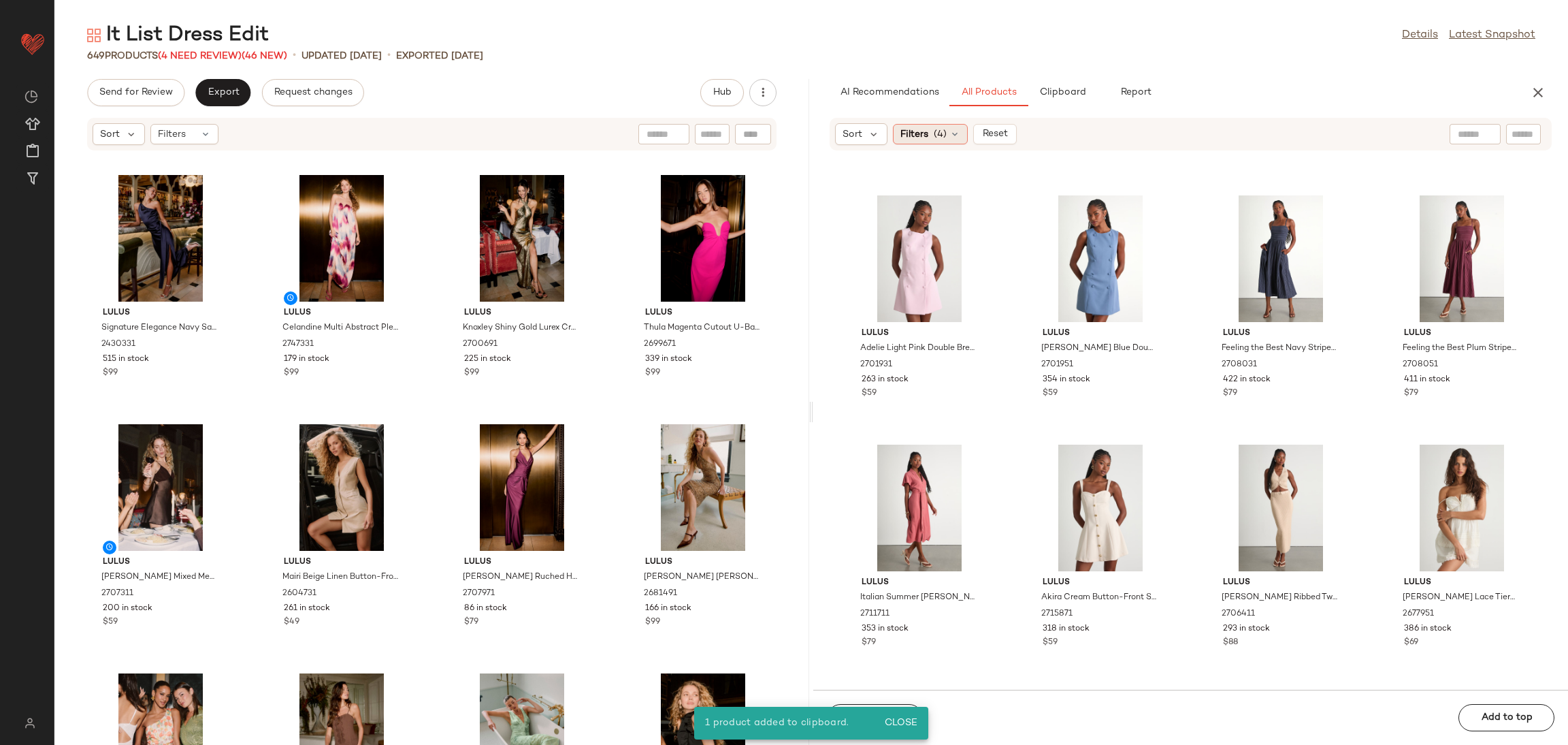
click at [912, 128] on span "Filters" at bounding box center [914, 135] width 28 height 14
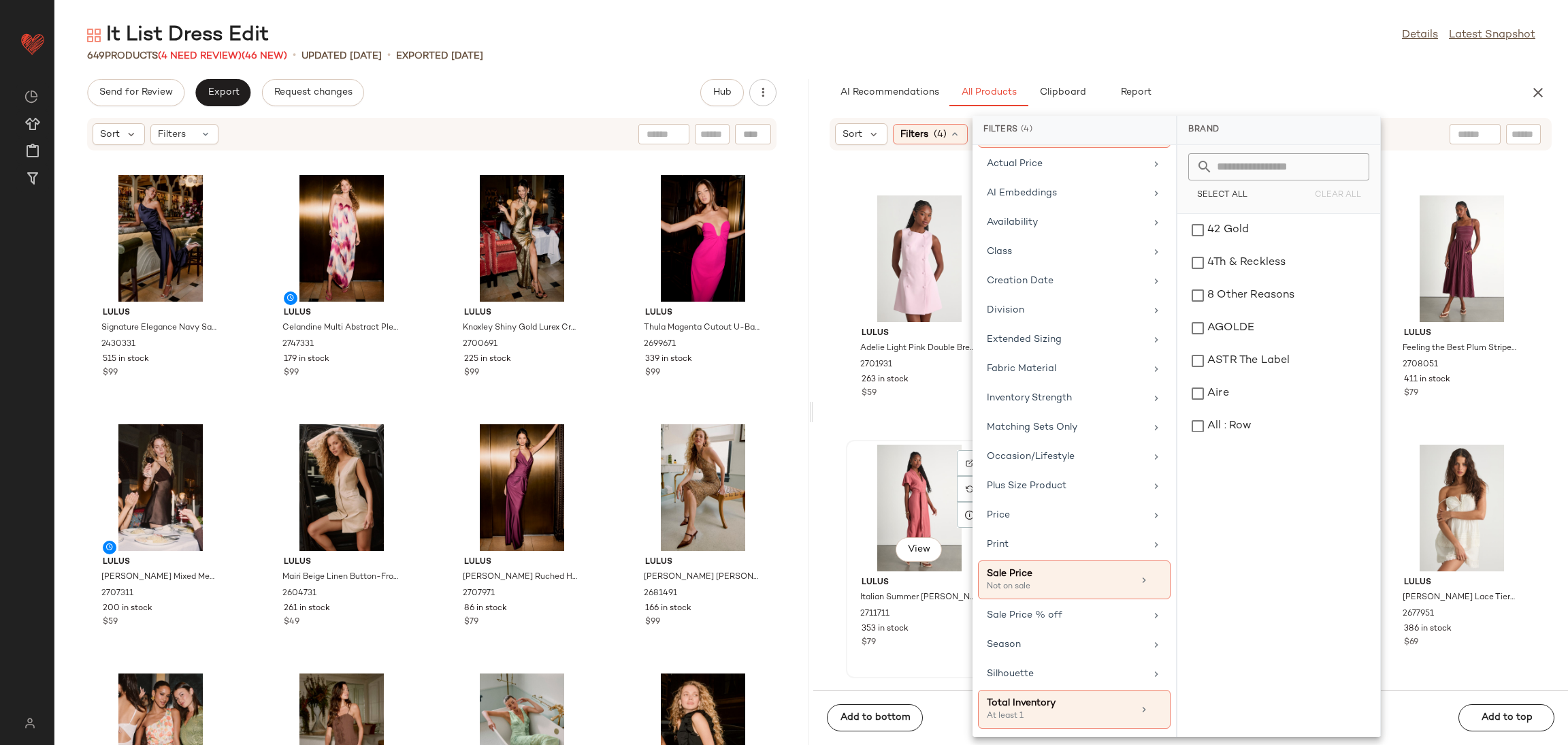
scroll to position [117, 0]
click at [841, 674] on div "Lulus Candice Ivory Floral Ruffled Tie-Strap Midi Dress 2697151 382 in stock $6…" at bounding box center [1191, 428] width 755 height 522
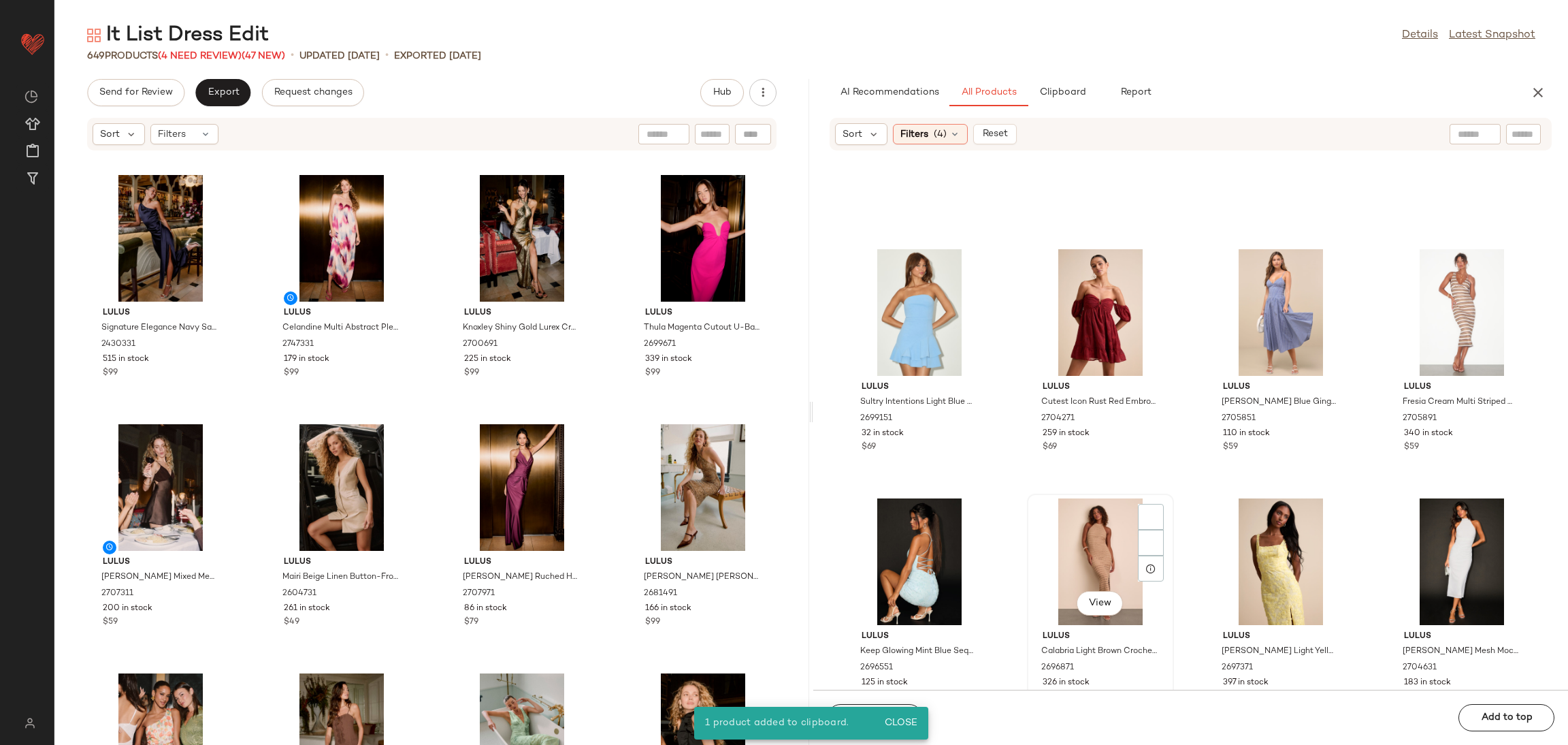
scroll to position [3553, 0]
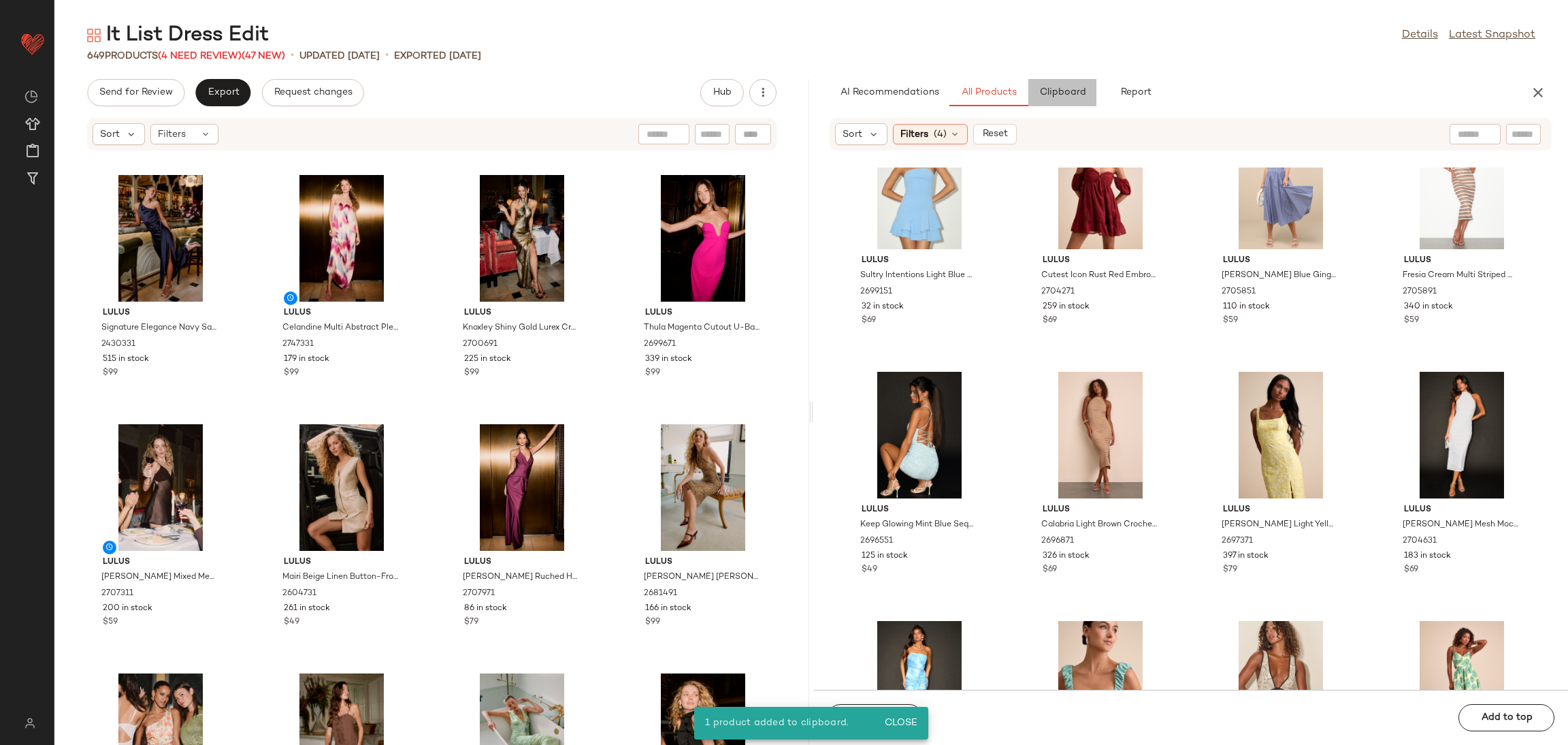
click at [1056, 92] on span "Clipboard" at bounding box center [1062, 92] width 47 height 11
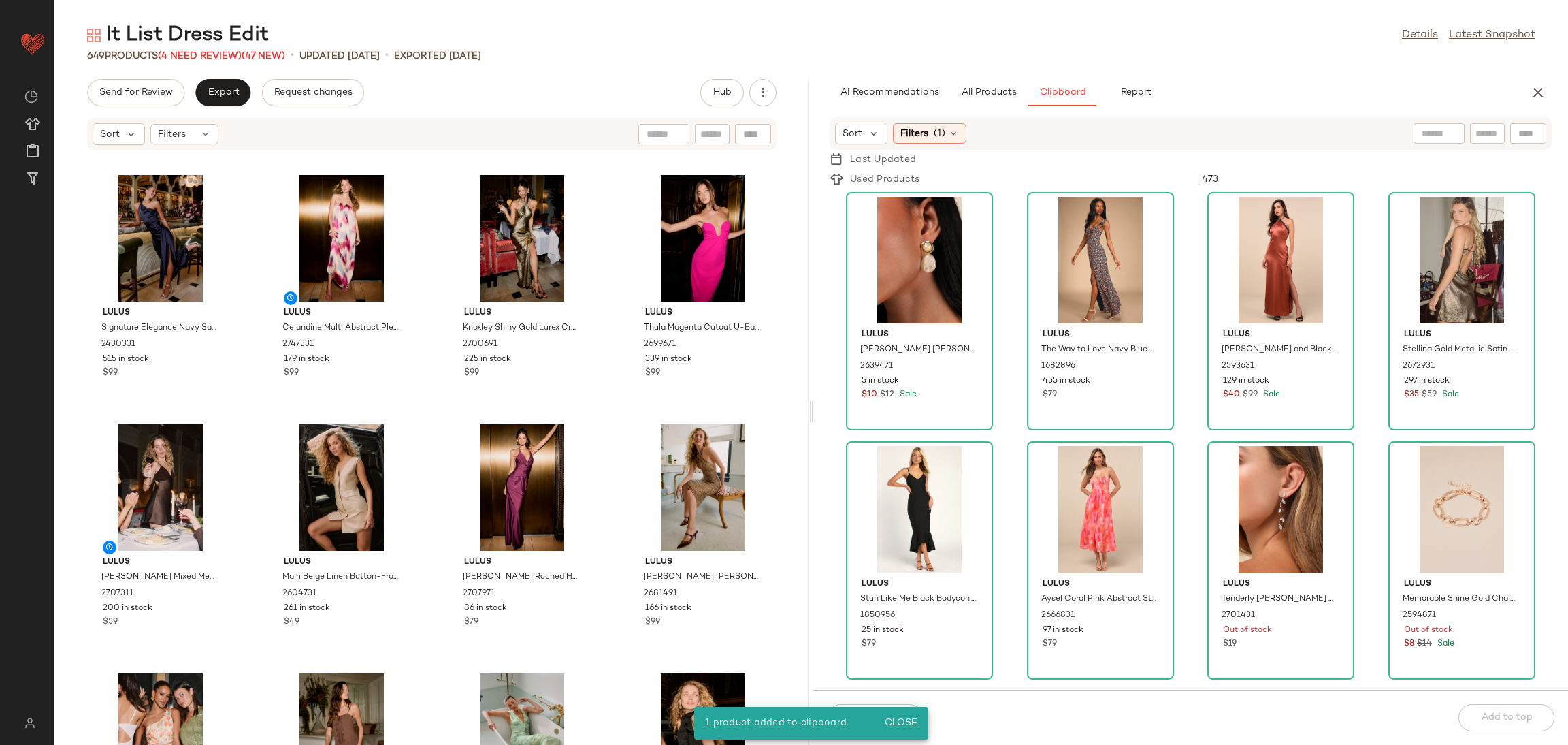
click at [1000, 496] on div "Lulus Darion Ivory Stone Drop Earrings 2639471 5 in stock $10 $12 Sale Lulus Th…" at bounding box center [1191, 439] width 755 height 500
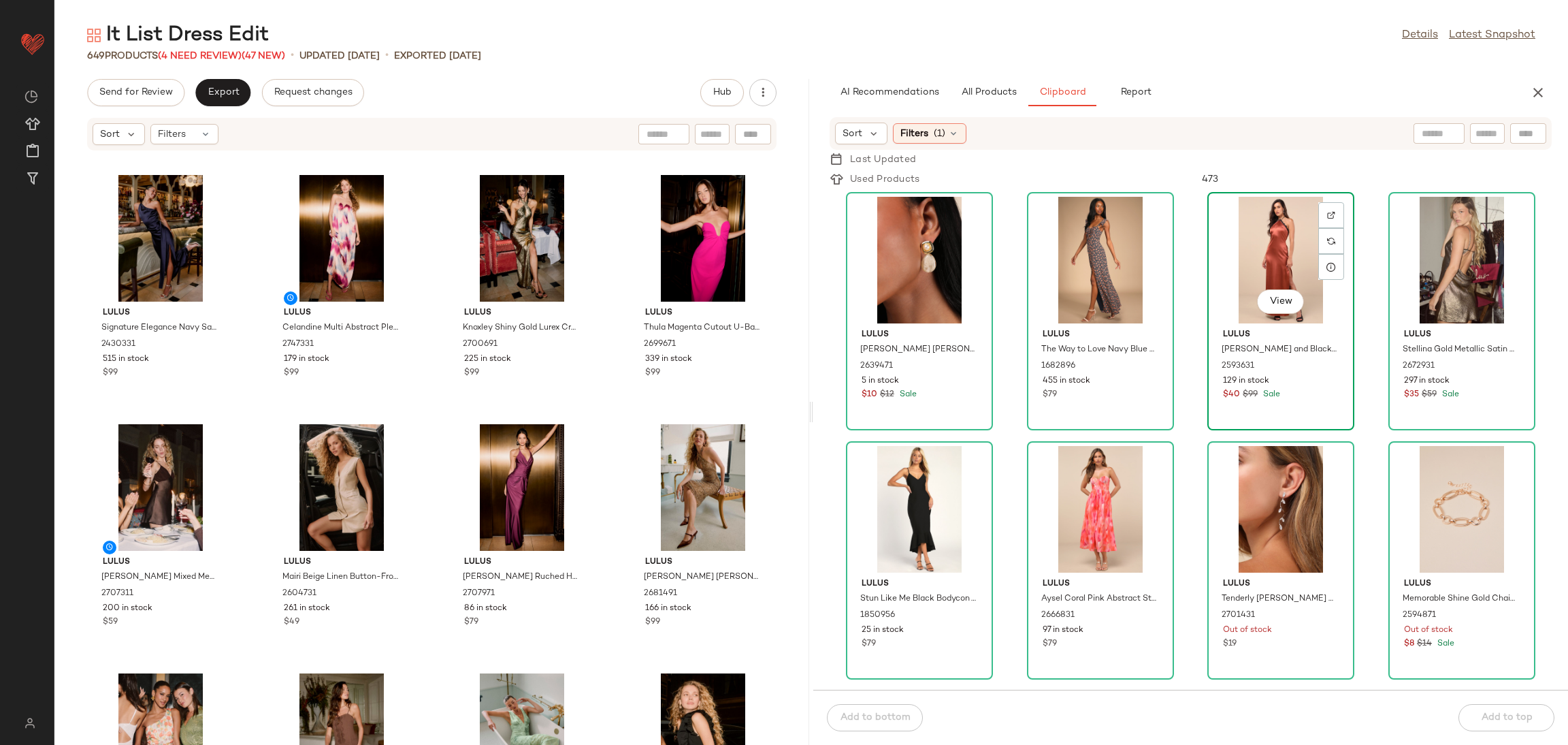
click at [1302, 235] on div "View" at bounding box center [1280, 260] width 137 height 127
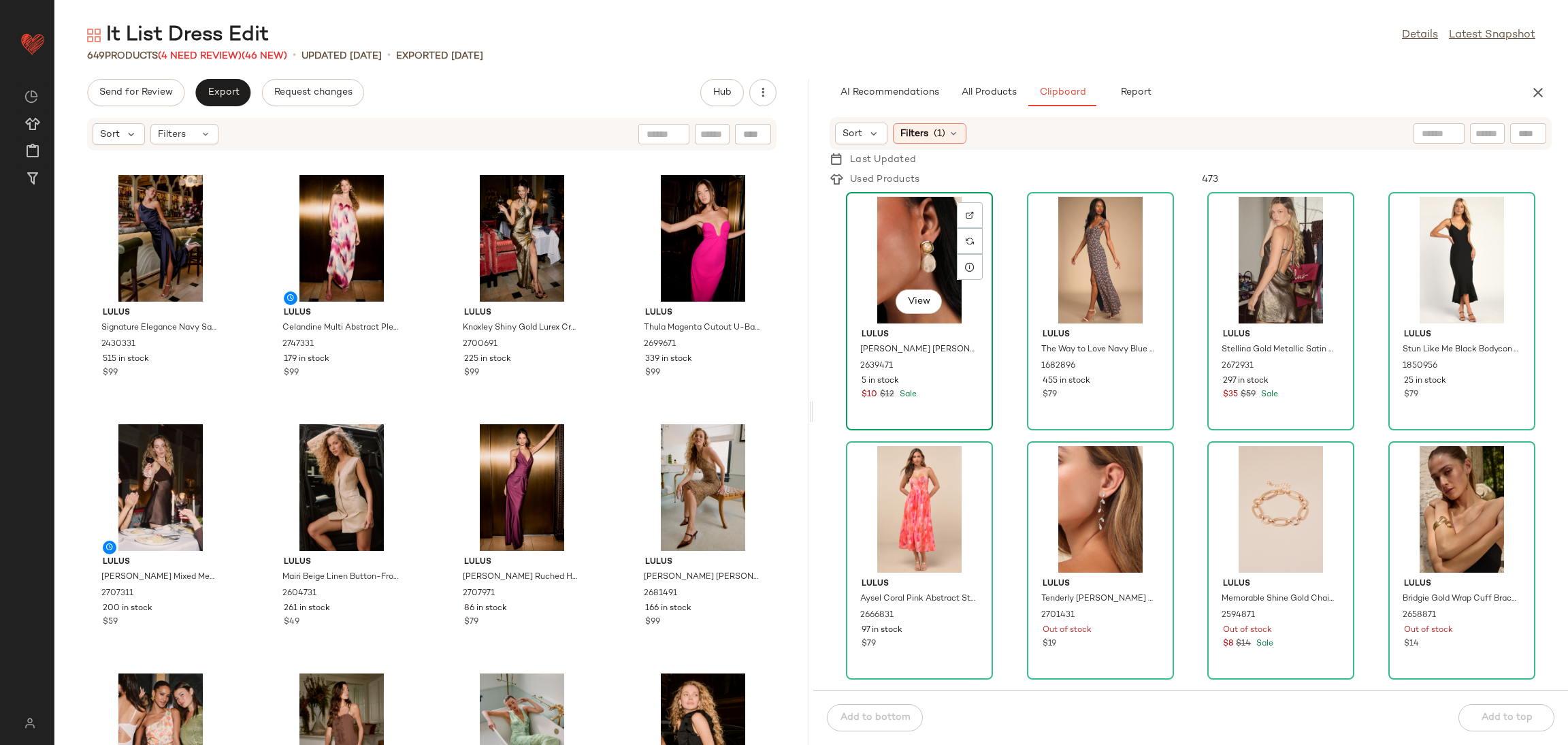
click at [932, 393] on div "$10 $12 Sale" at bounding box center [920, 395] width 116 height 12
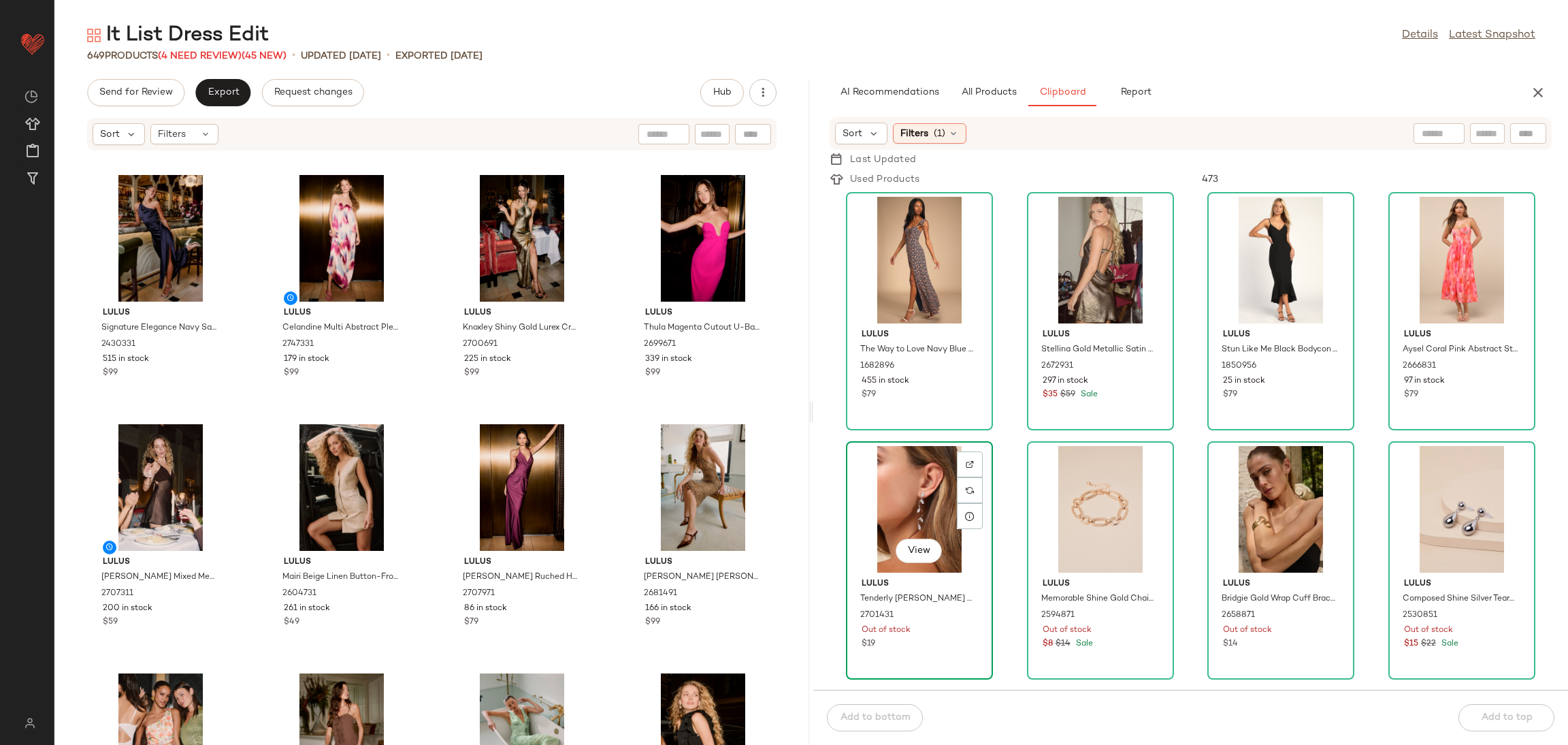
click at [876, 552] on div "View" at bounding box center [919, 510] width 137 height 127
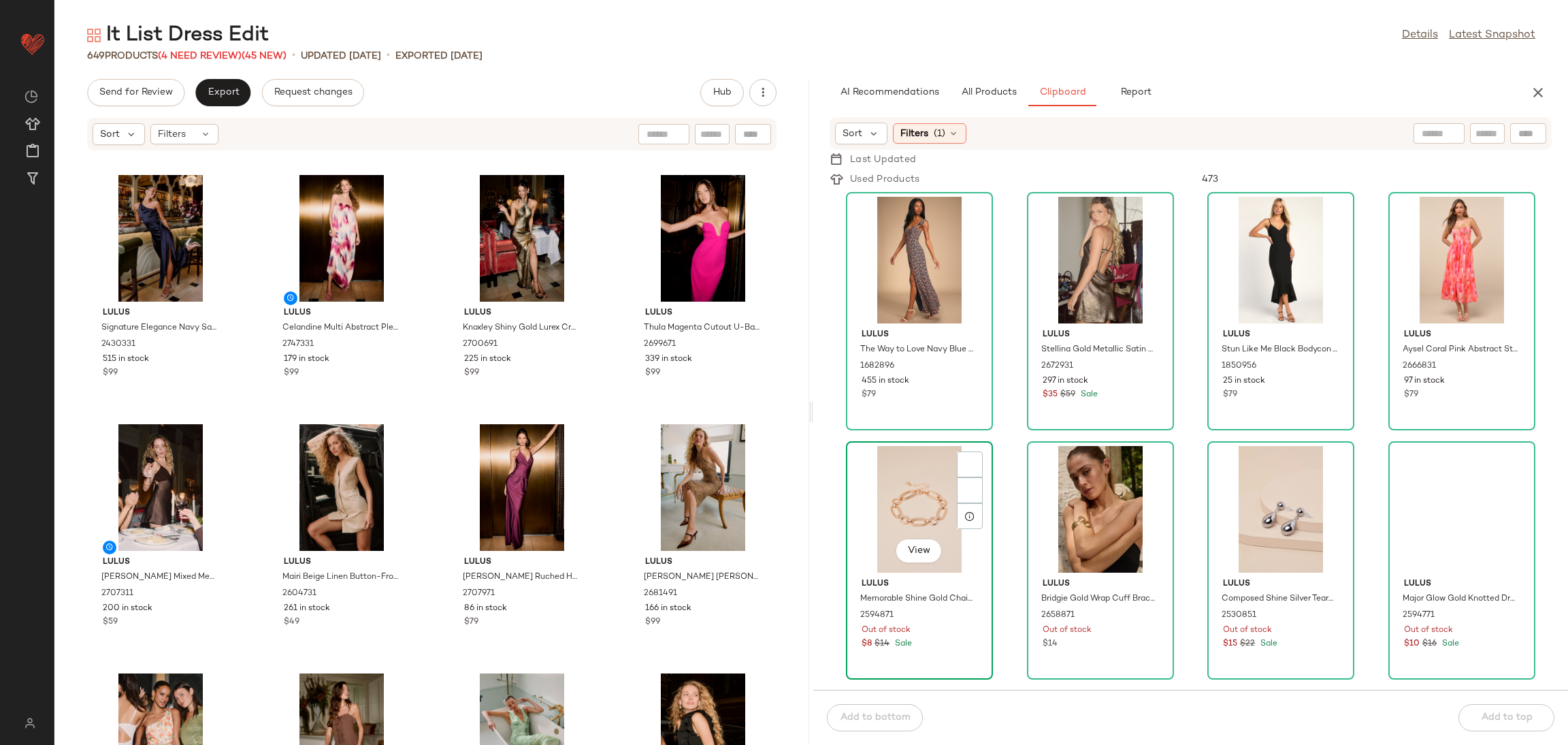
click at [880, 552] on div "View" at bounding box center [919, 510] width 137 height 127
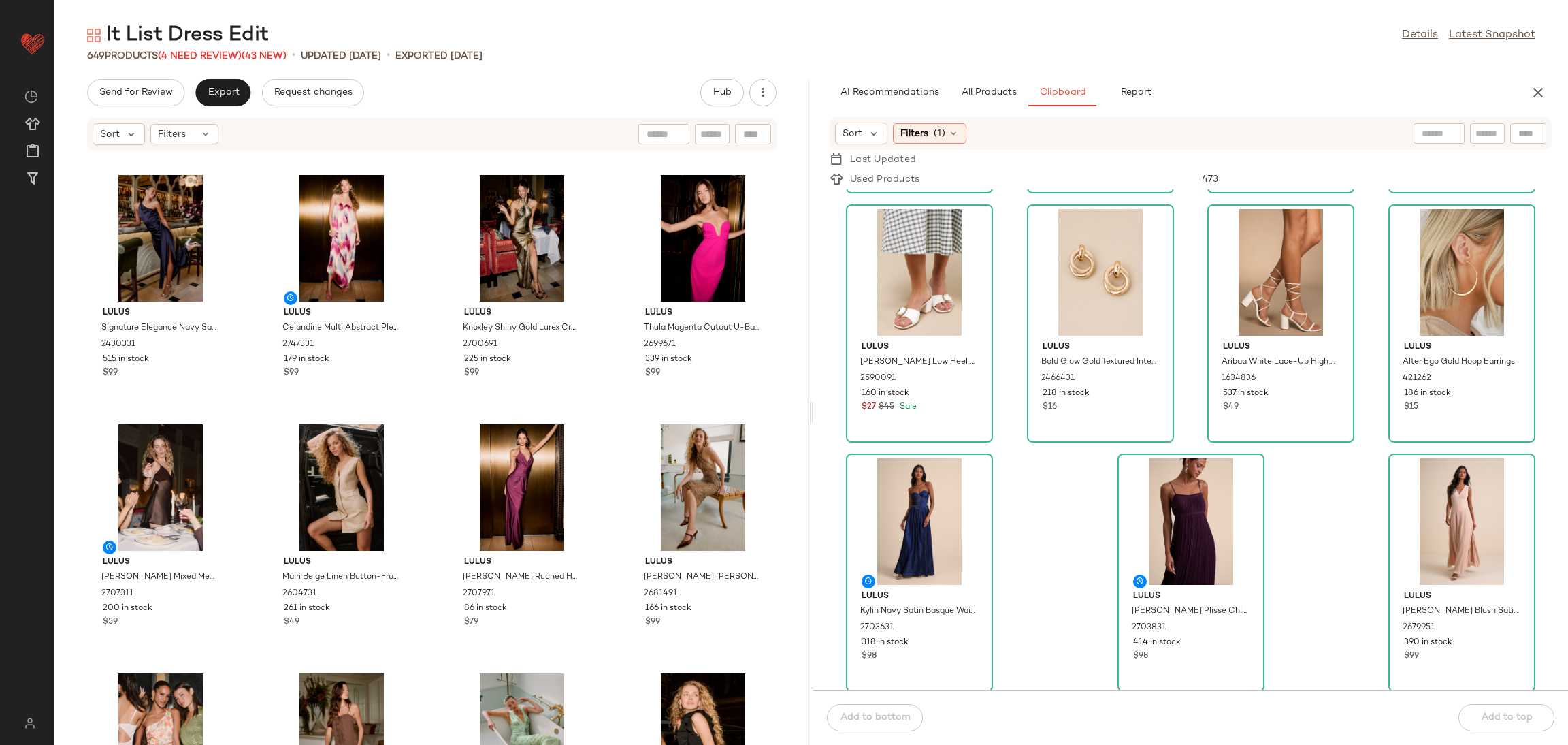
scroll to position [2242, 0]
click at [912, 507] on div "View" at bounding box center [919, 521] width 137 height 127
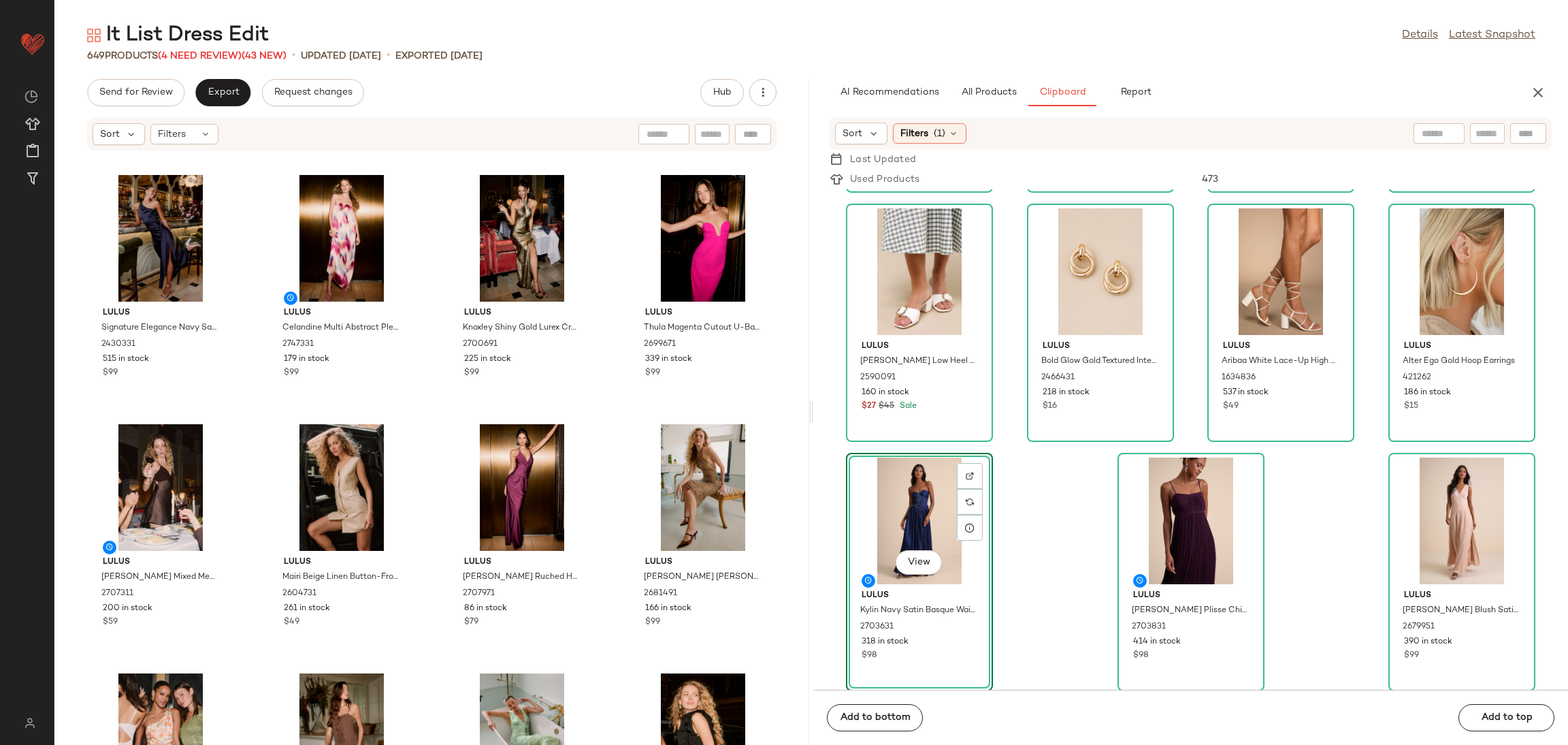
click at [920, 526] on div "View" at bounding box center [919, 521] width 137 height 127
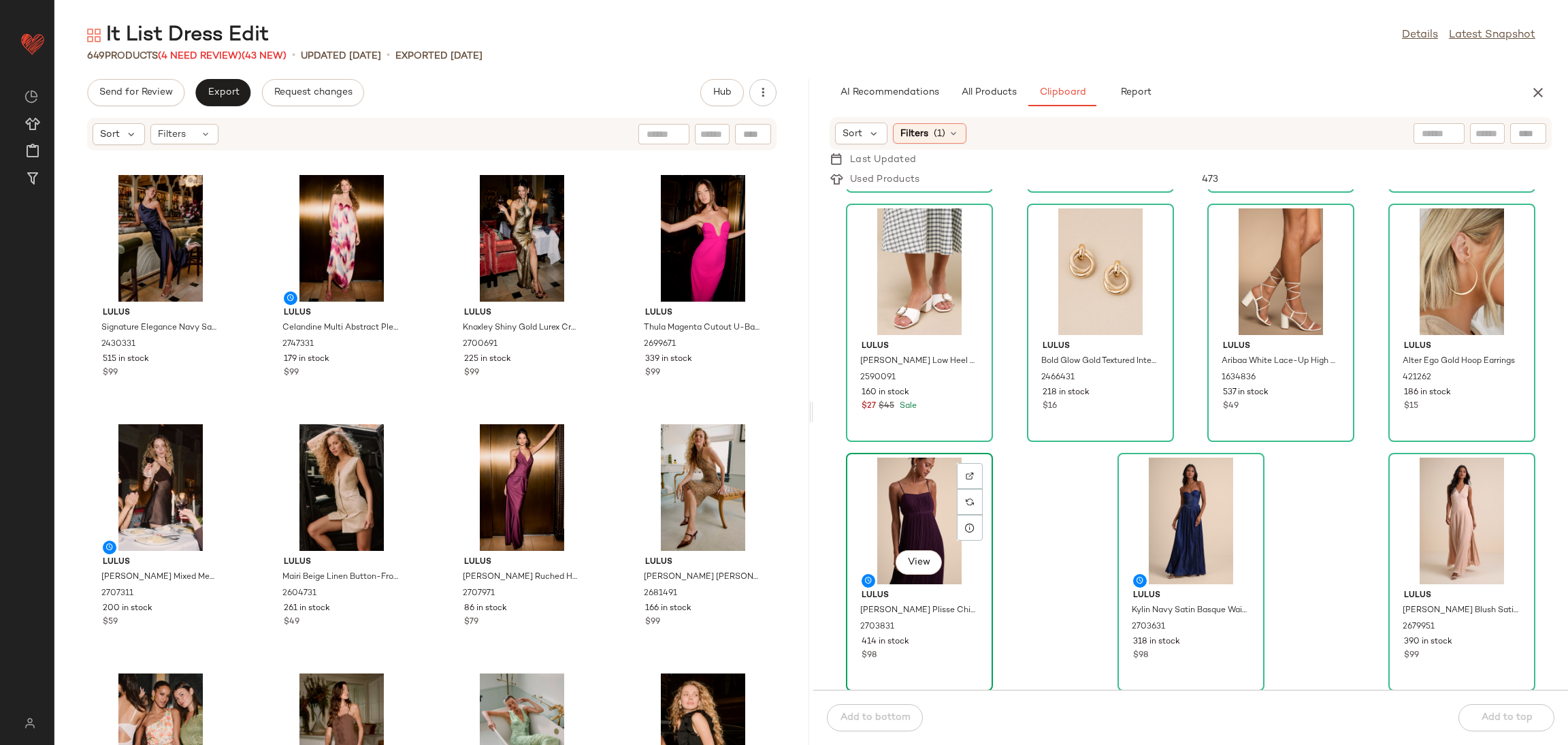
click at [858, 527] on div "View" at bounding box center [919, 521] width 137 height 127
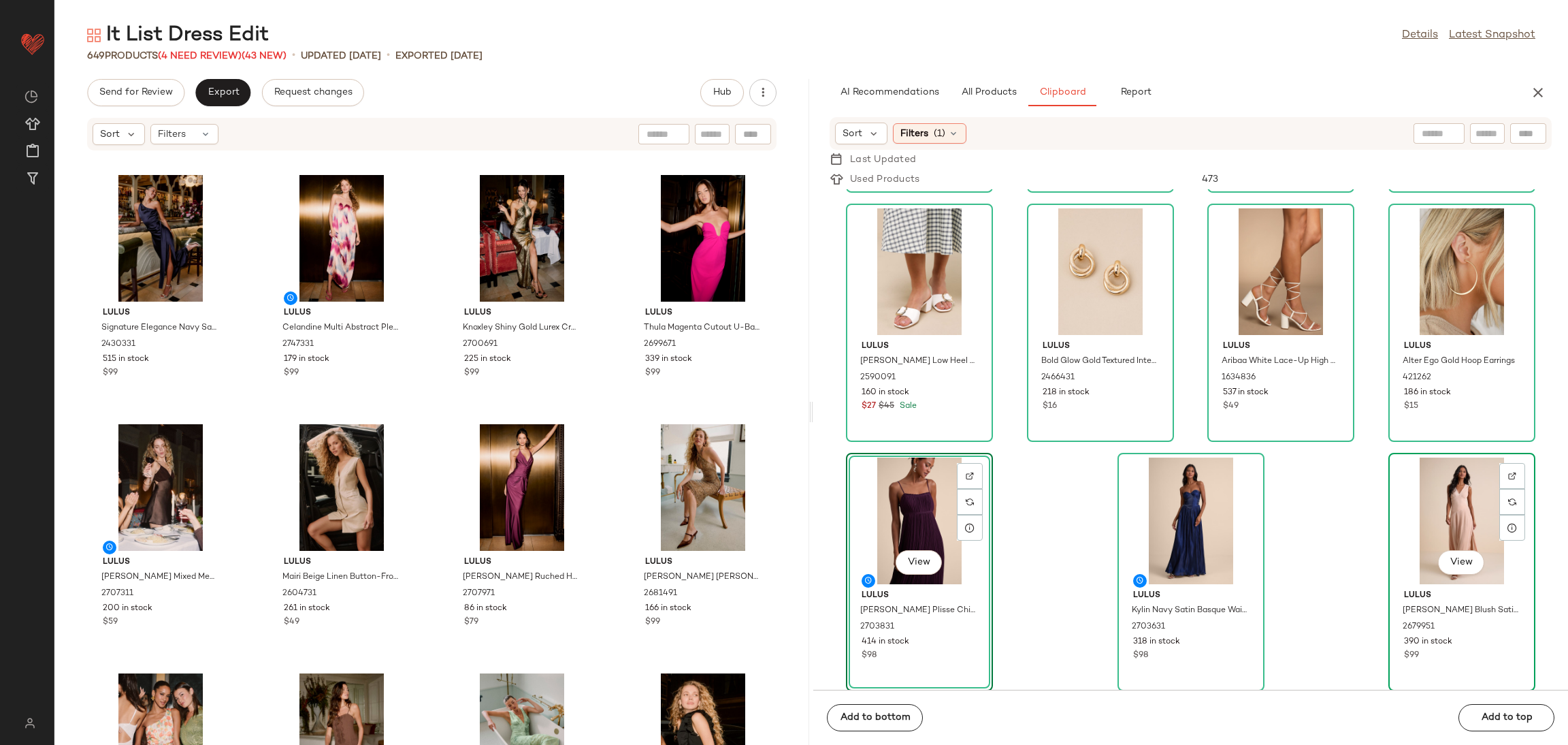
click at [1453, 493] on div "View" at bounding box center [1462, 521] width 137 height 127
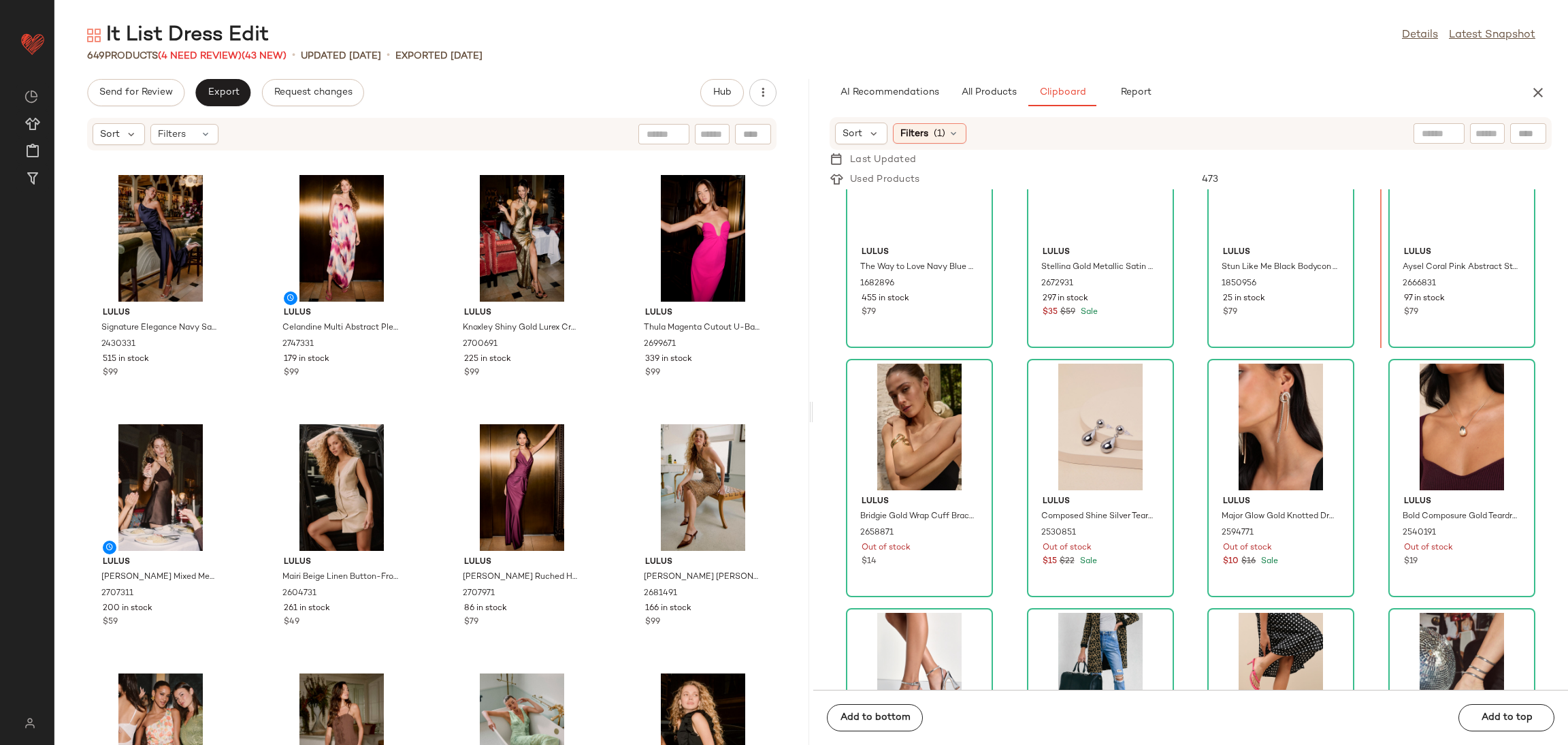
scroll to position [0, 0]
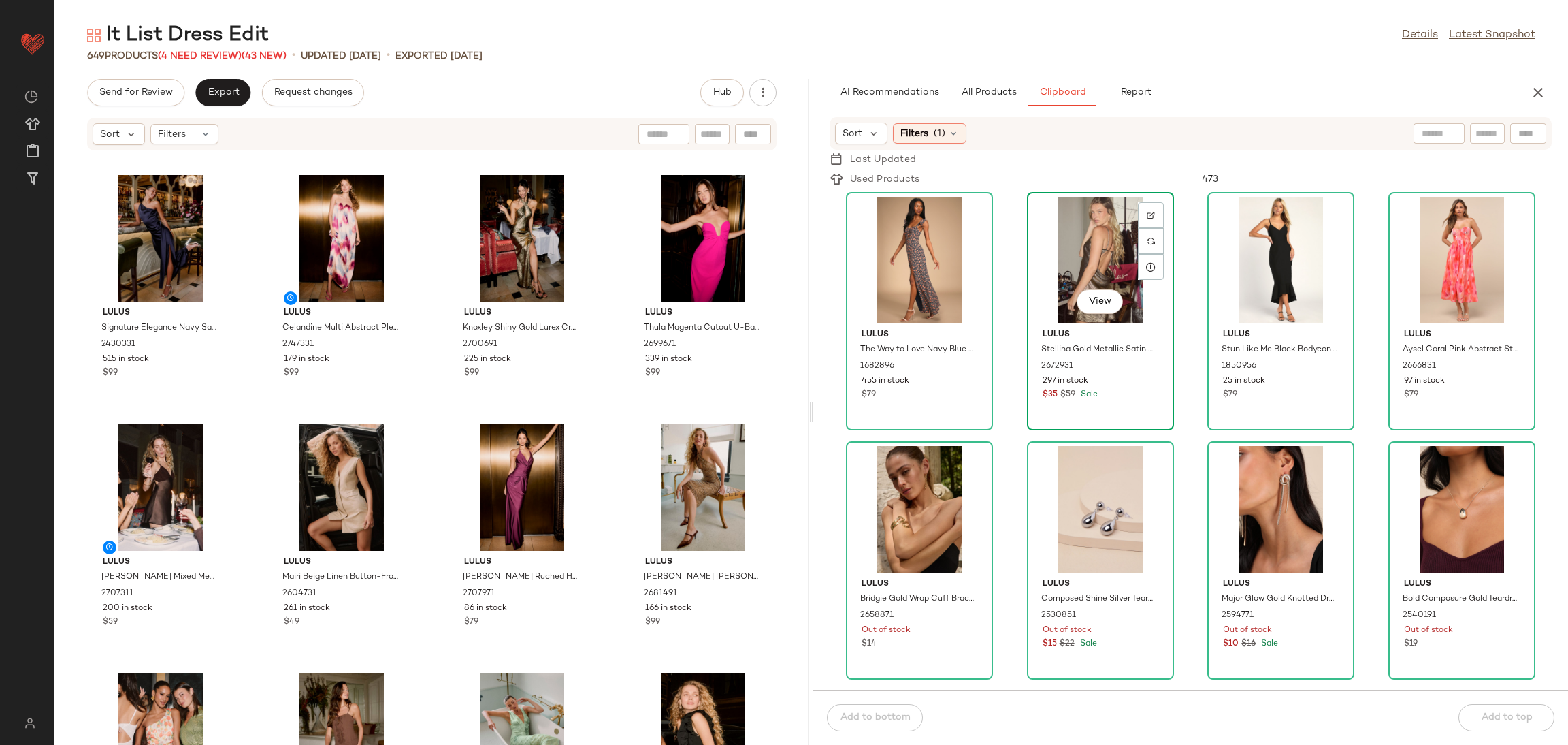
click at [1073, 381] on span "297 in stock" at bounding box center [1065, 381] width 46 height 12
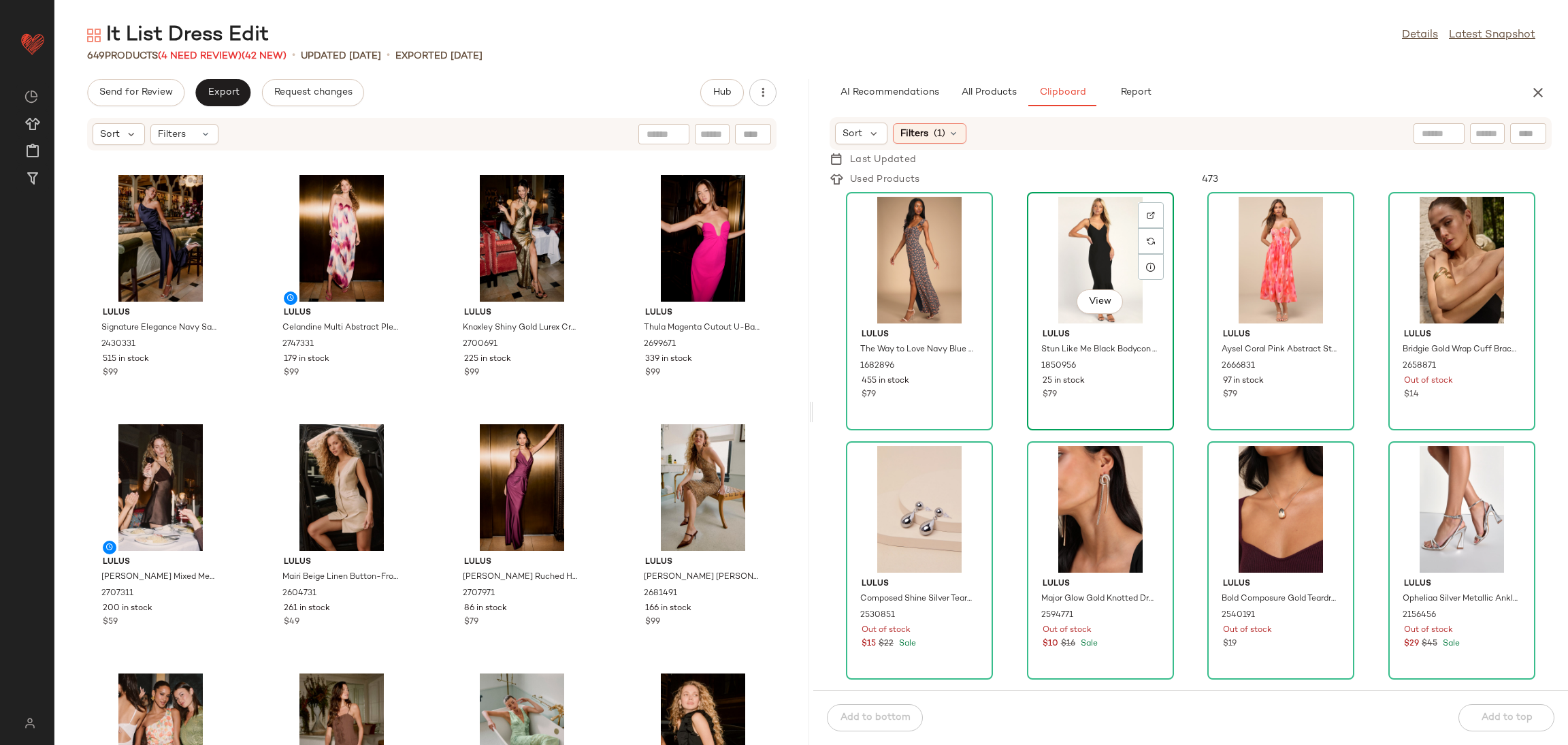
click at [1028, 423] on div "View Lulus Stun Like Me Black Bodycon Trumpet Hem Midi Dress 1850956 25 in stoc…" at bounding box center [1100, 311] width 144 height 236
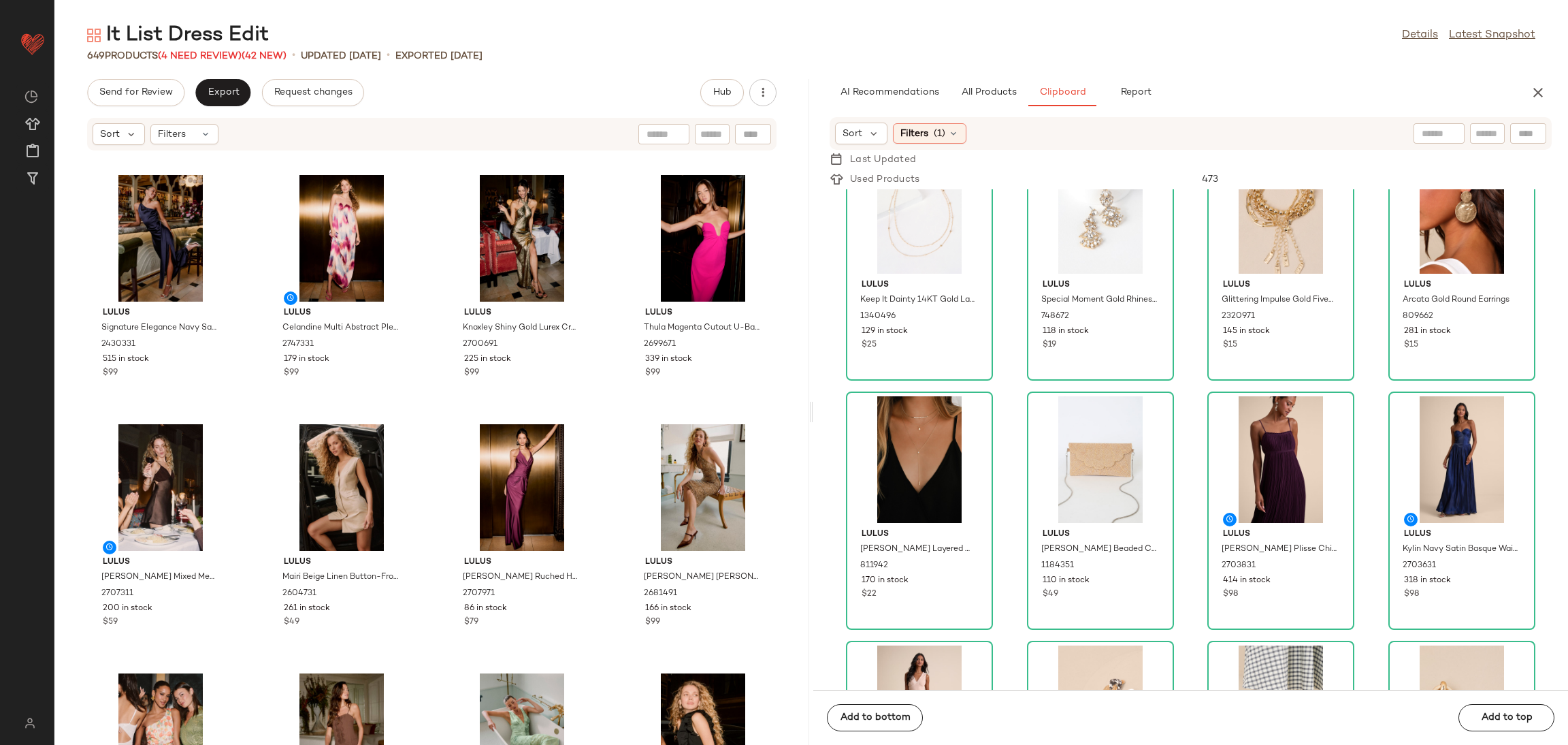
scroll to position [2140, 0]
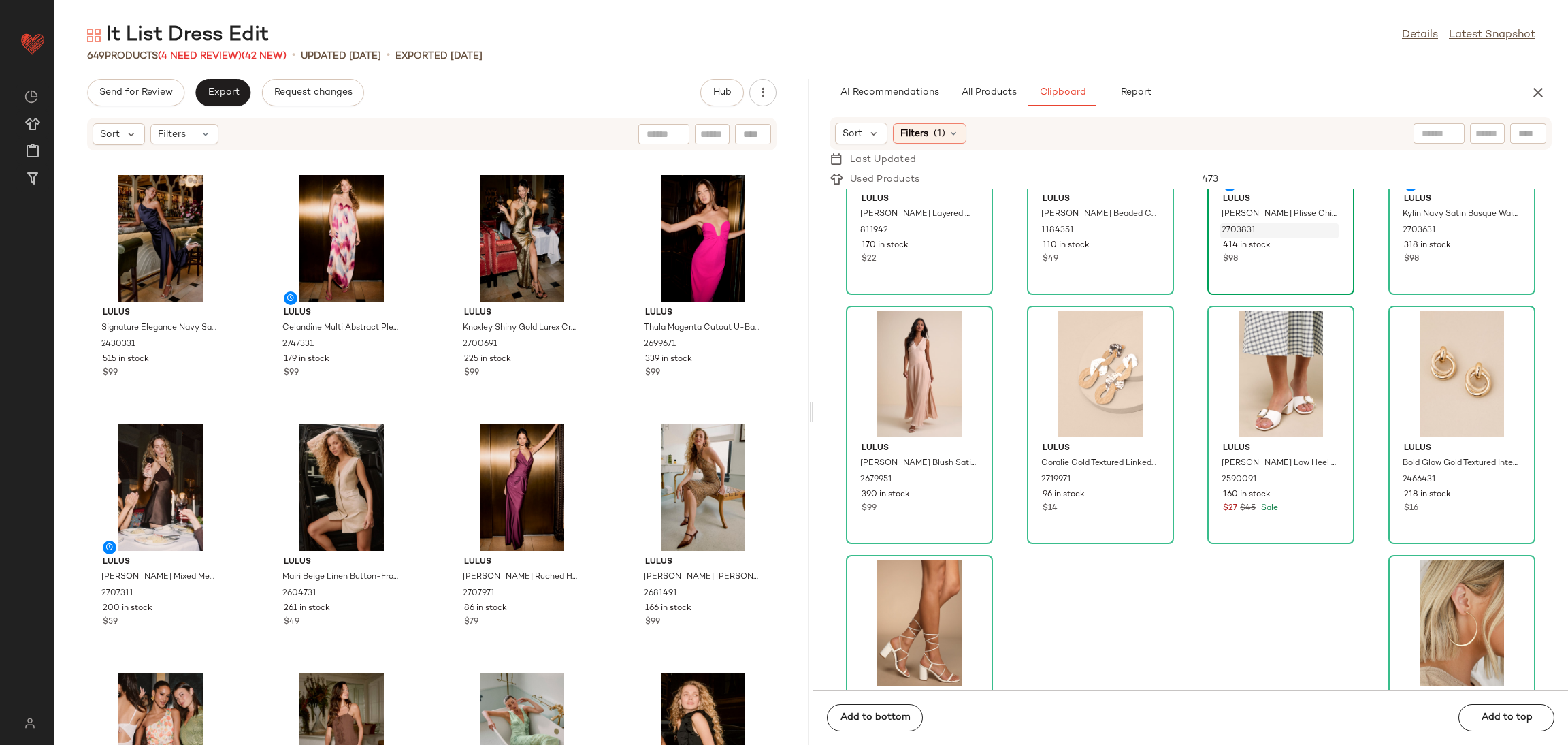
click at [1258, 223] on div "2703831" at bounding box center [1280, 231] width 119 height 15
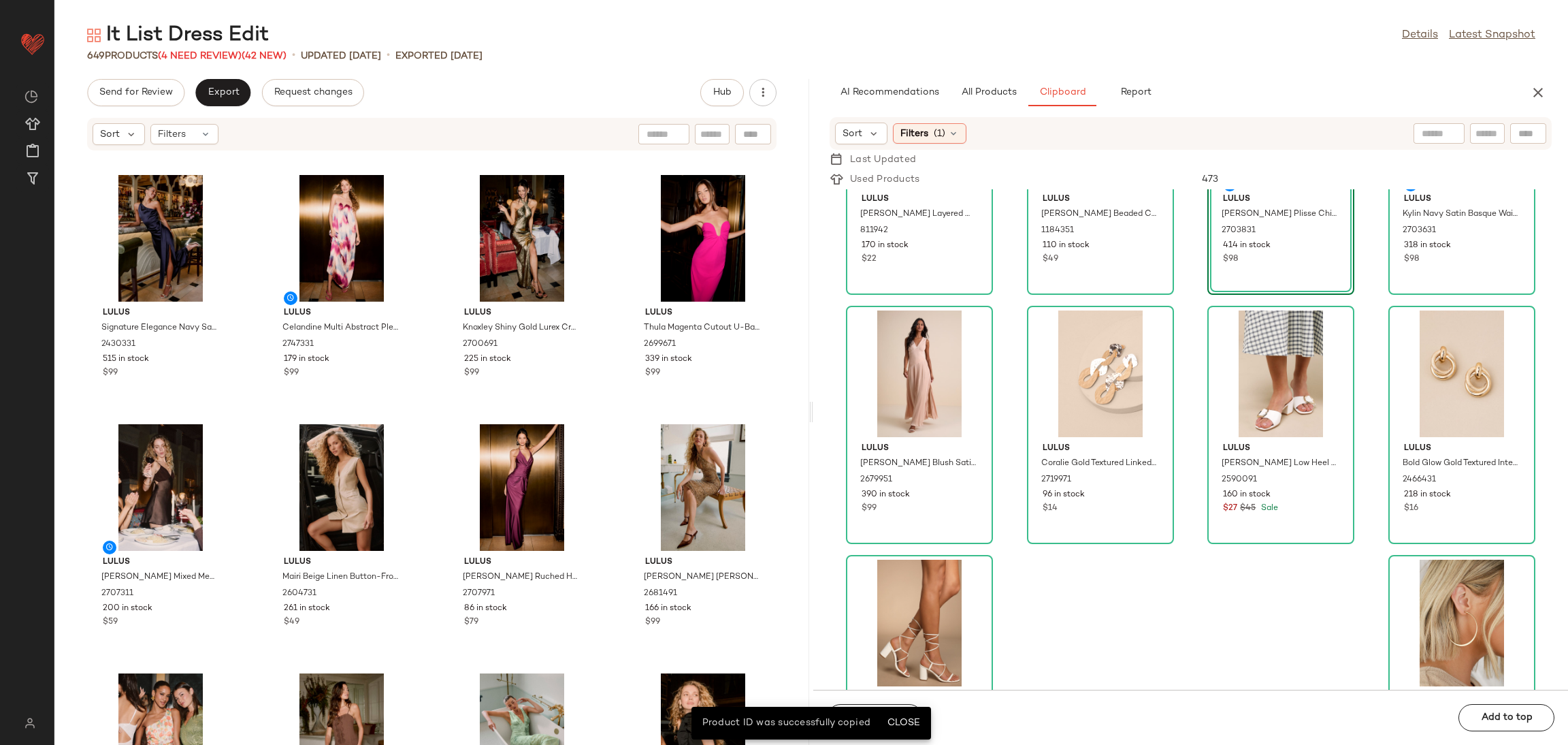
click at [1263, 269] on div "View Lulus Delina Plum Plisse Chiffon Tie-Back Maxi Dress 2703831 414 in stock …" at bounding box center [1280, 175] width 147 height 238
drag, startPoint x: 933, startPoint y: 510, endPoint x: 934, endPoint y: 501, distance: 9.1
click at [934, 502] on div "$99" at bounding box center [920, 508] width 116 height 12
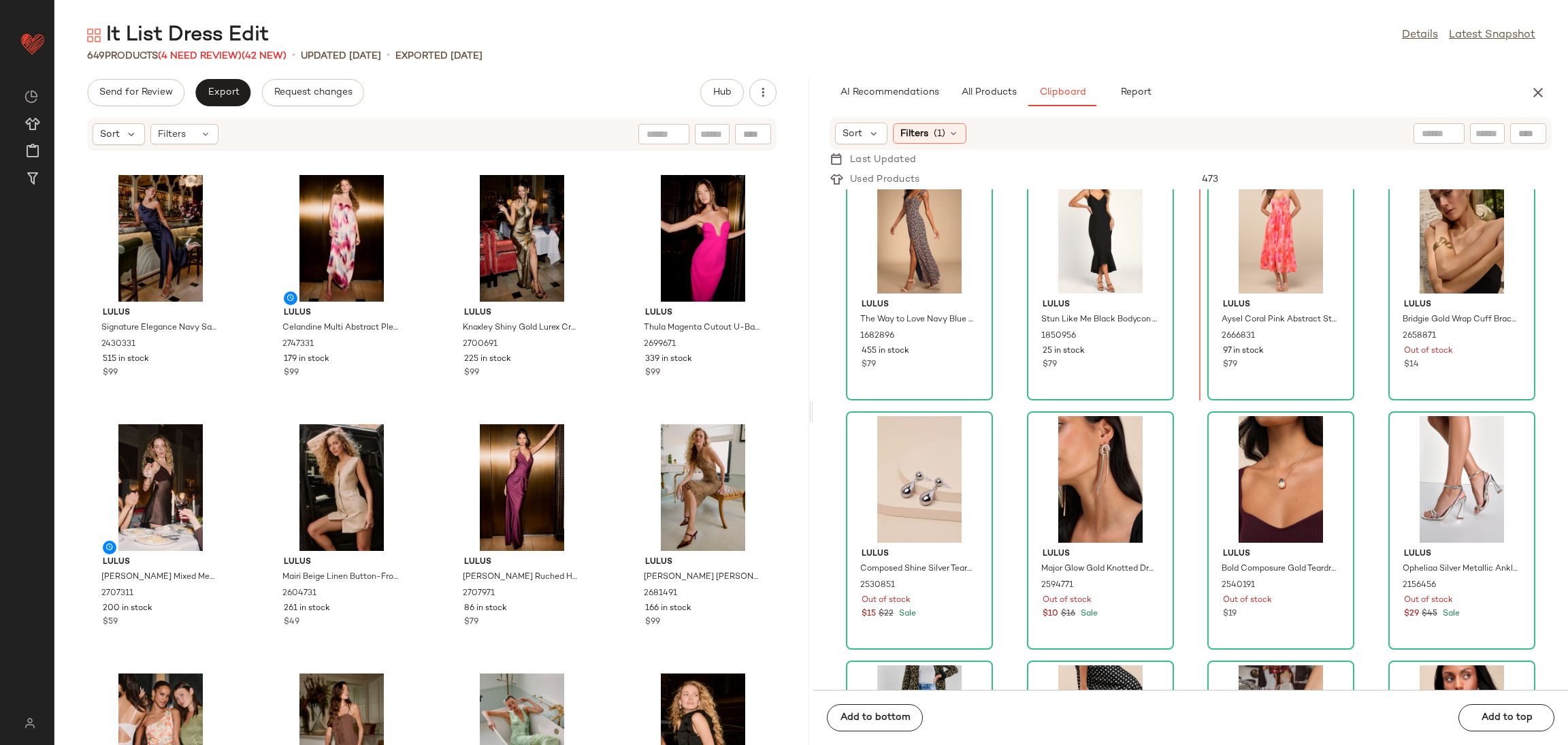
scroll to position [0, 0]
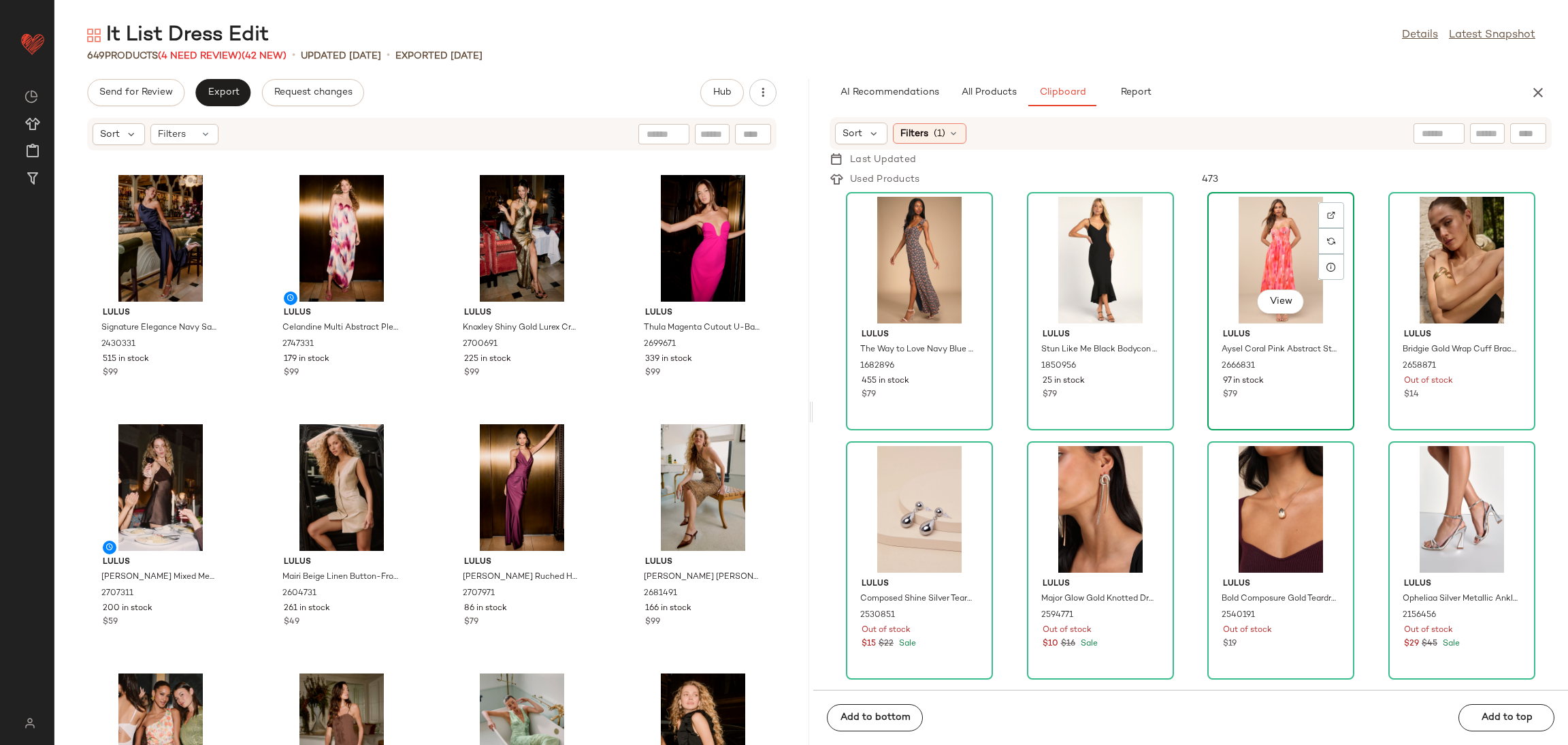
click at [1209, 357] on div "View Lulus Aysel Coral Pink Abstract Strapless Bustier Midi Dress 2666831 97 in…" at bounding box center [1280, 311] width 144 height 236
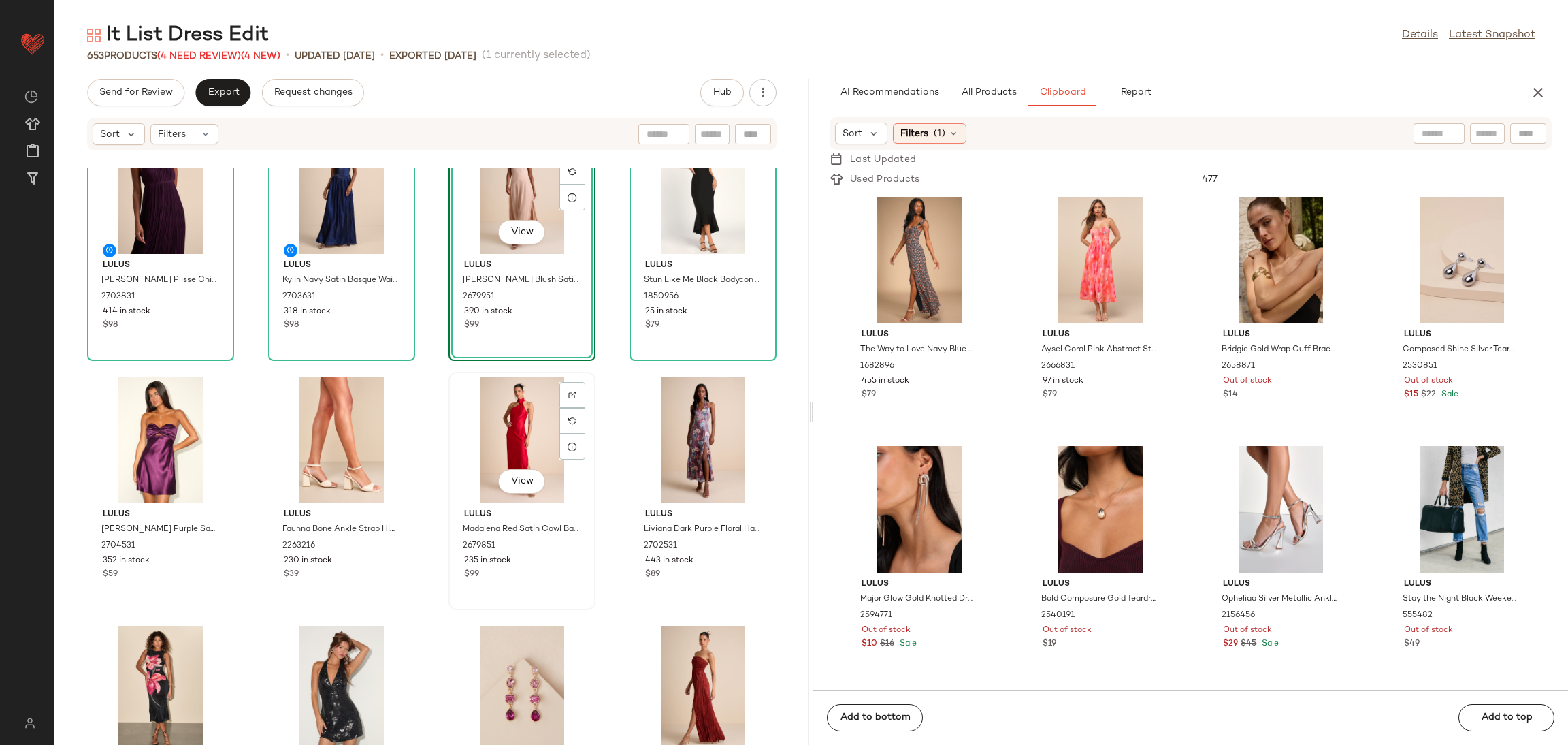
scroll to position [2564, 0]
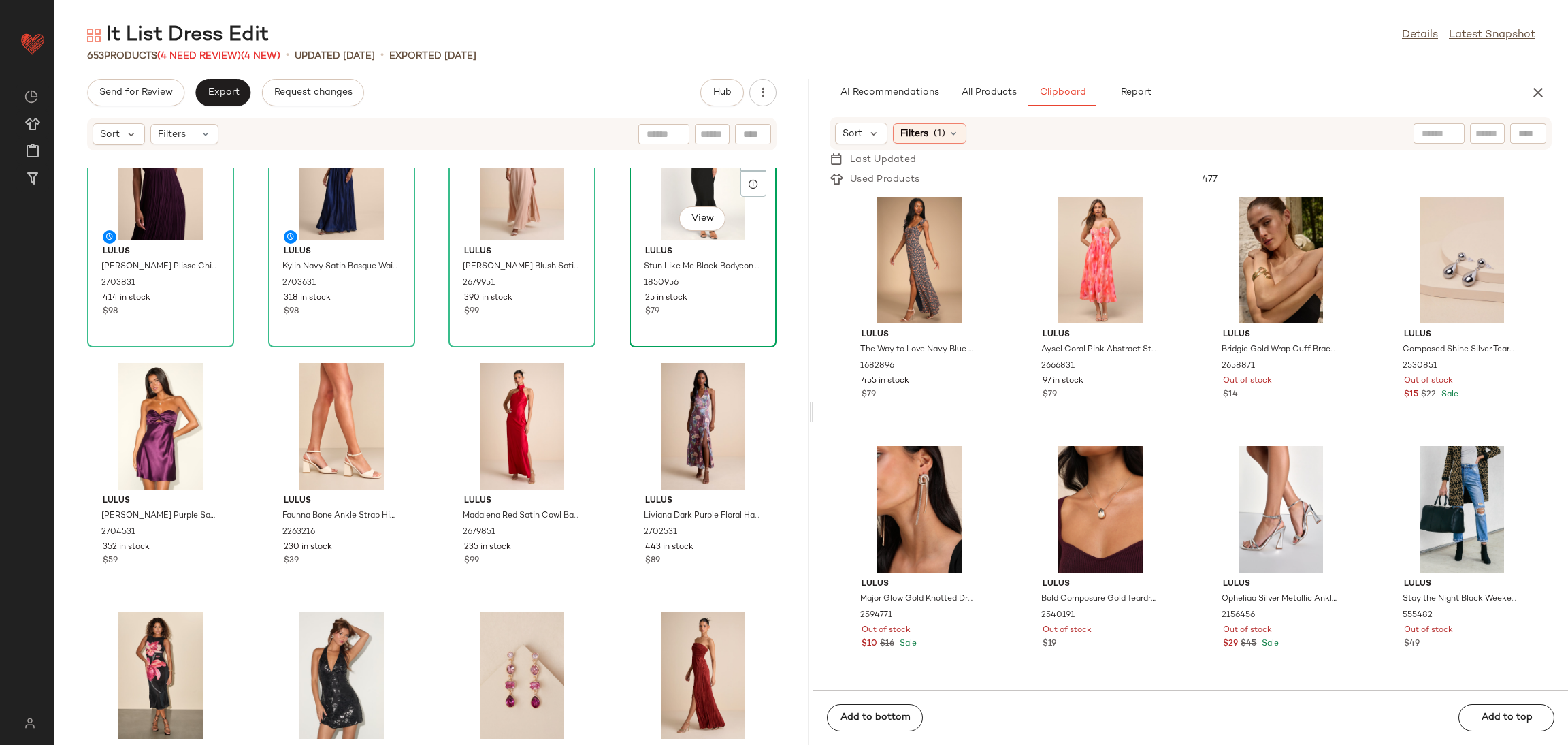
click at [692, 321] on div "View Lulus Stun Like Me Black Bodycon Trumpet Hem Midi Dress 1850956 25 in stoc…" at bounding box center [703, 228] width 144 height 236
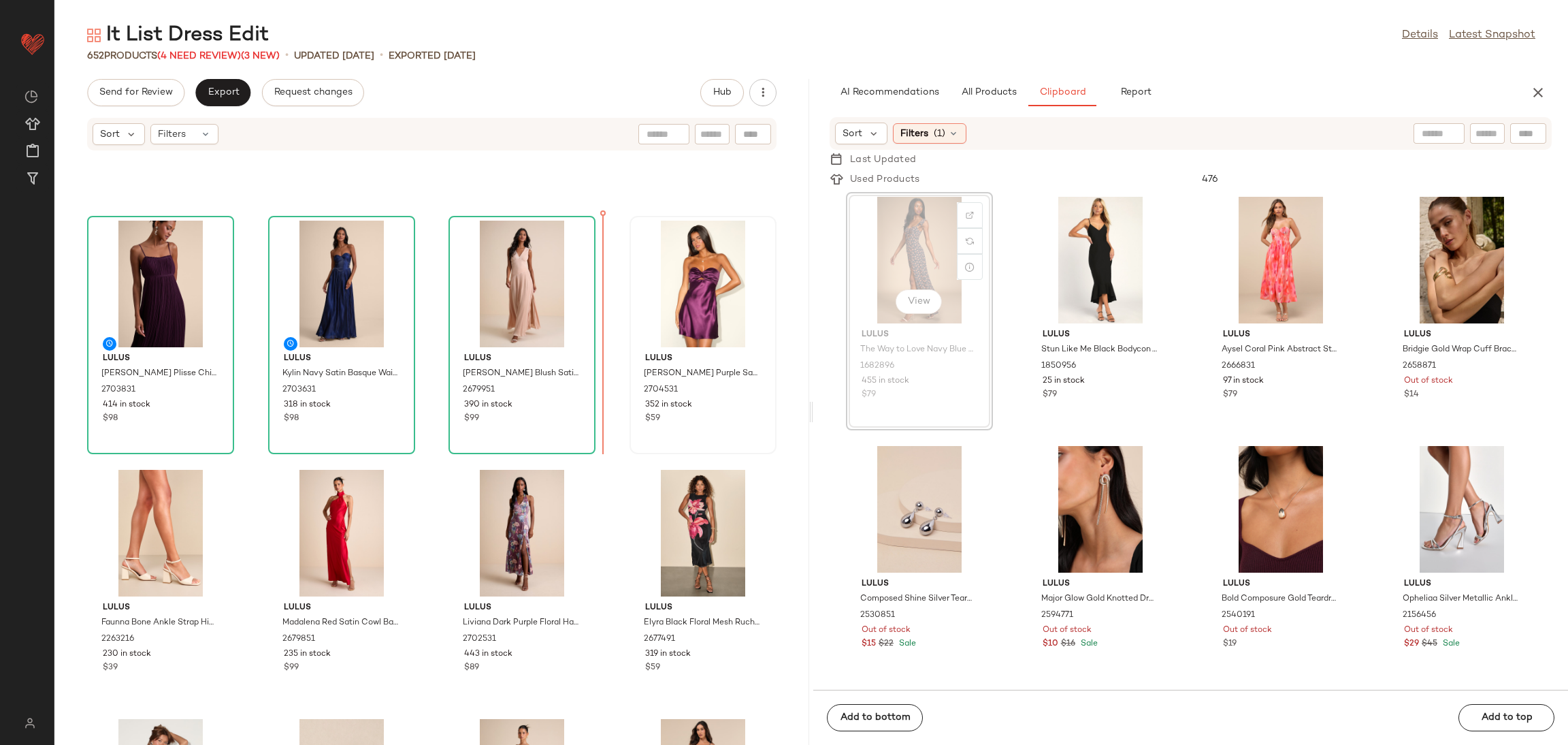
scroll to position [2437, 0]
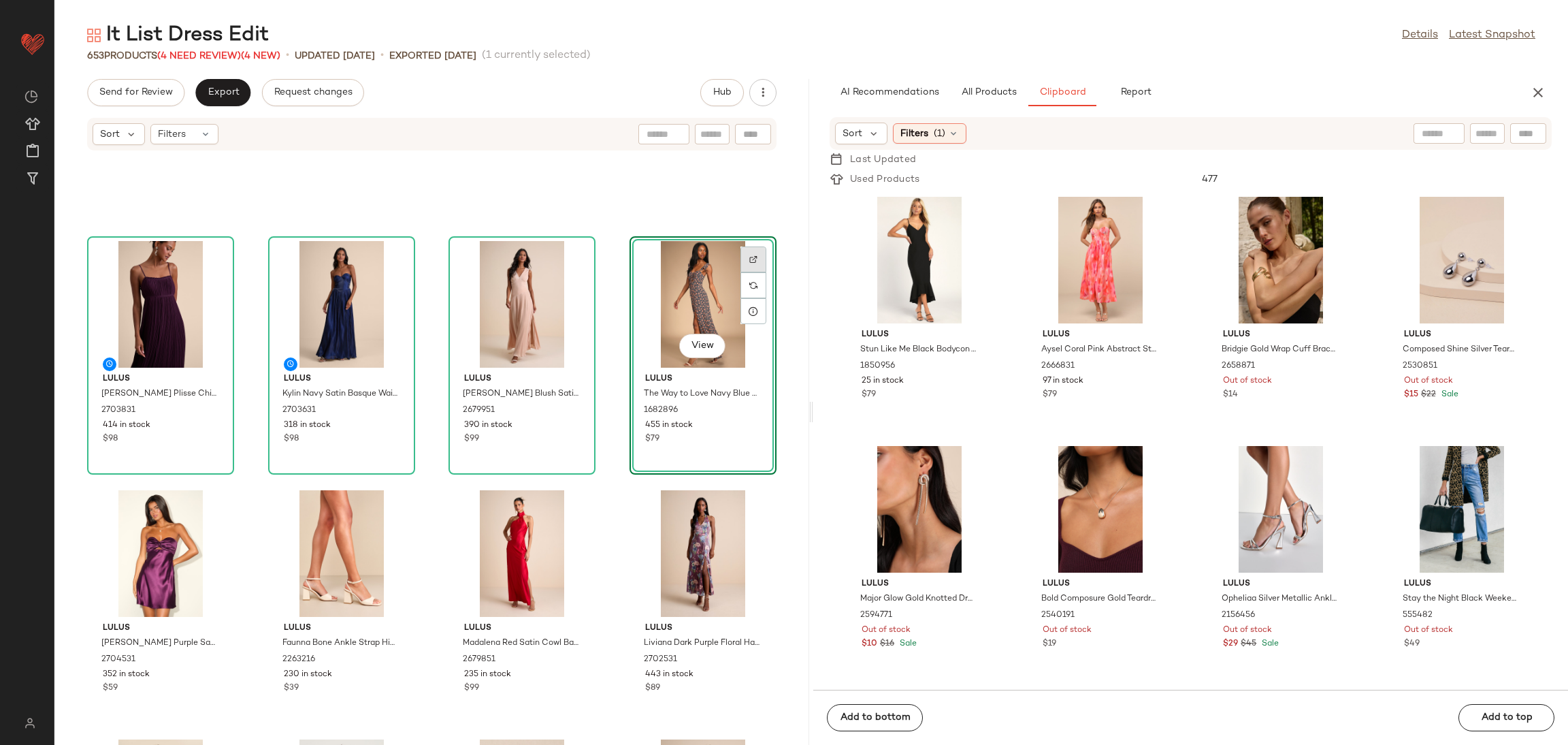
click at [741, 272] on div at bounding box center [754, 286] width 26 height 26
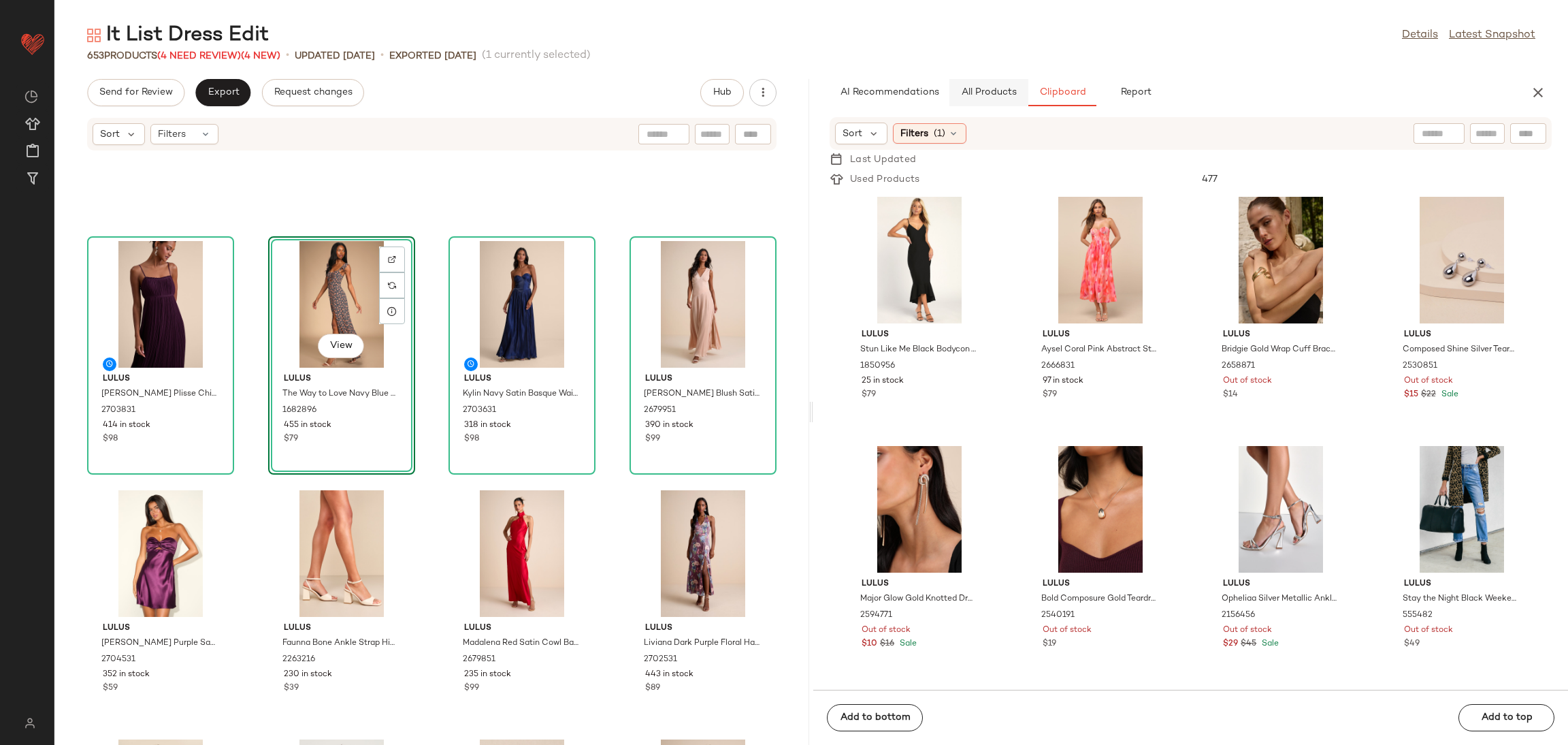
click at [978, 90] on span "All Products" at bounding box center [989, 92] width 56 height 11
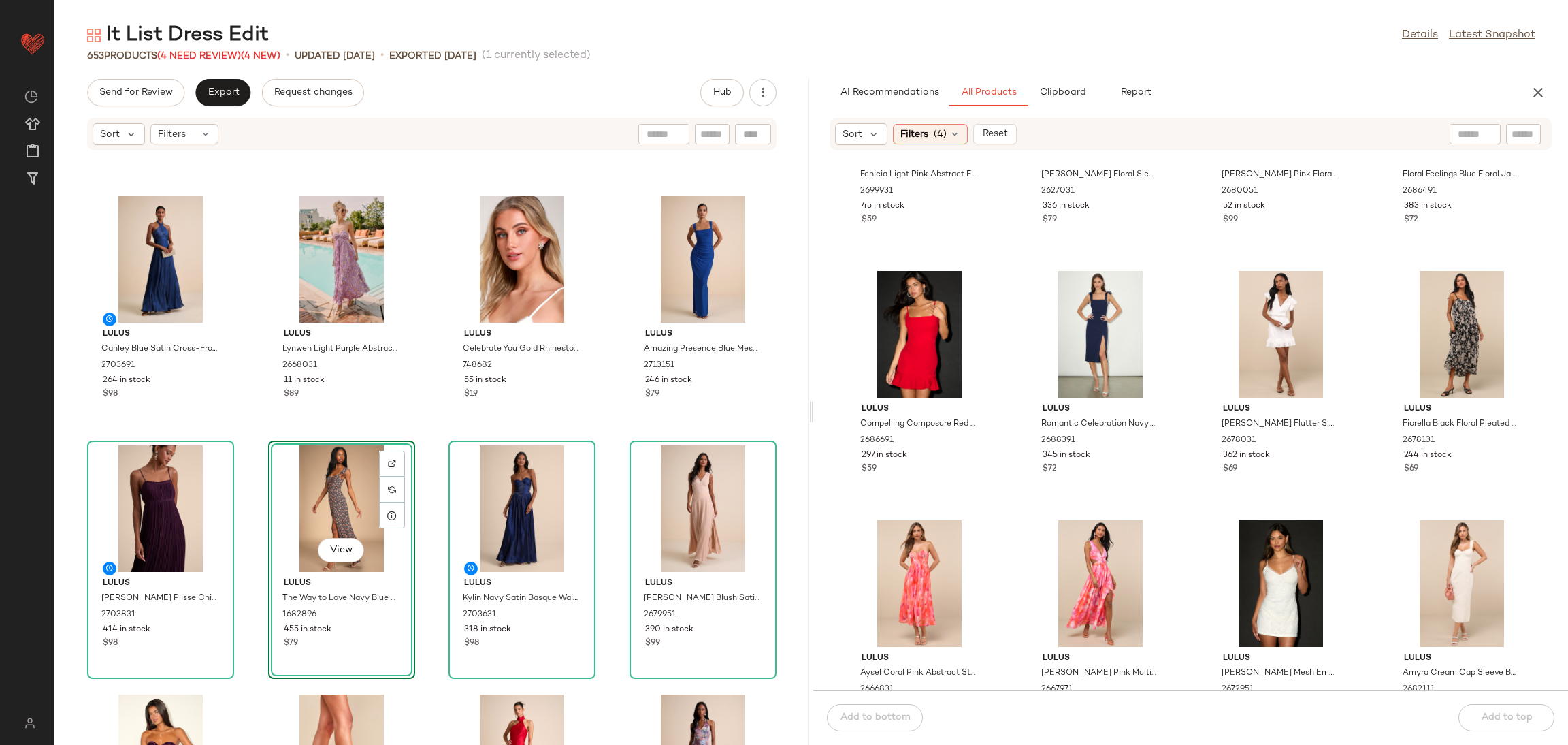
scroll to position [7638, 0]
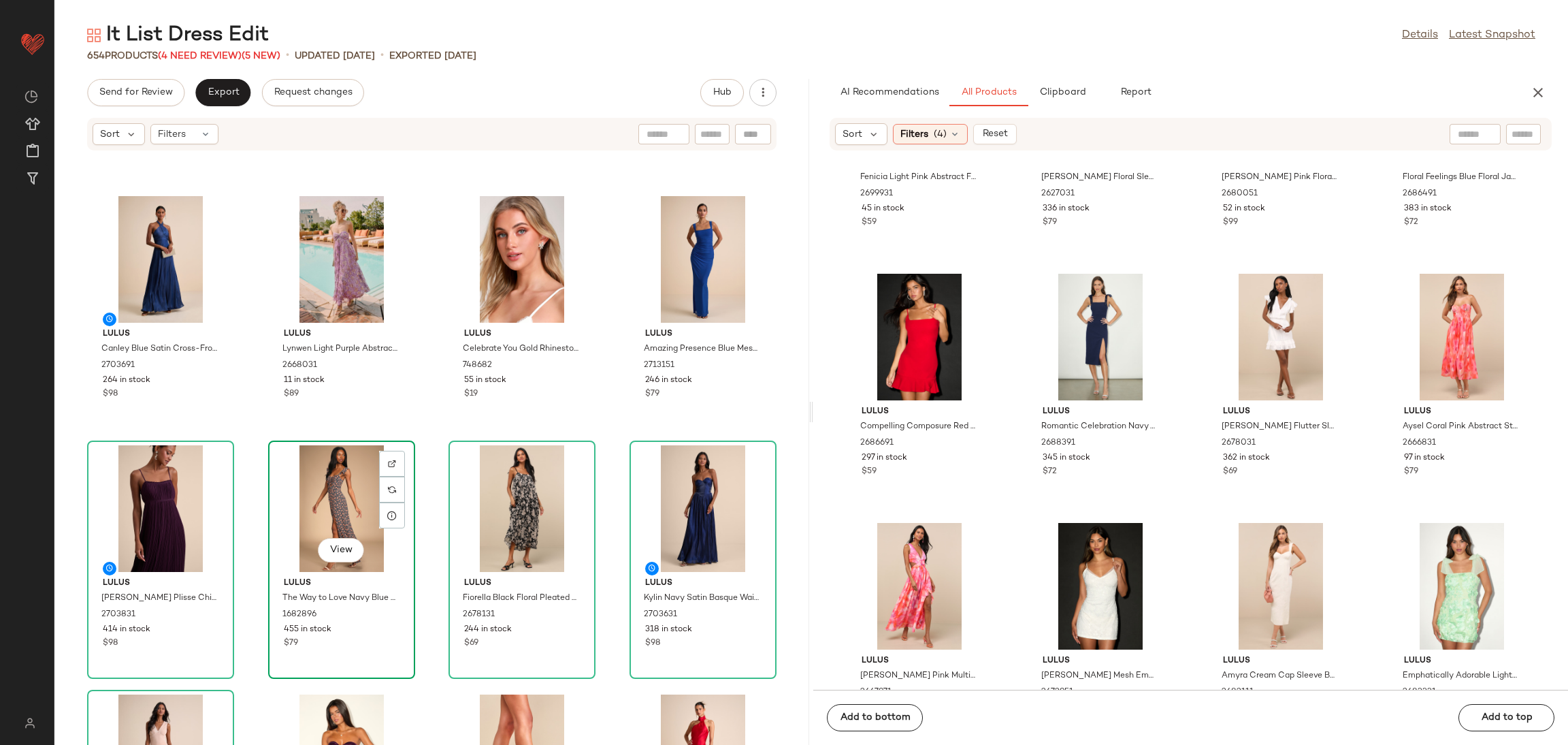
click at [342, 500] on div "View" at bounding box center [341, 509] width 137 height 127
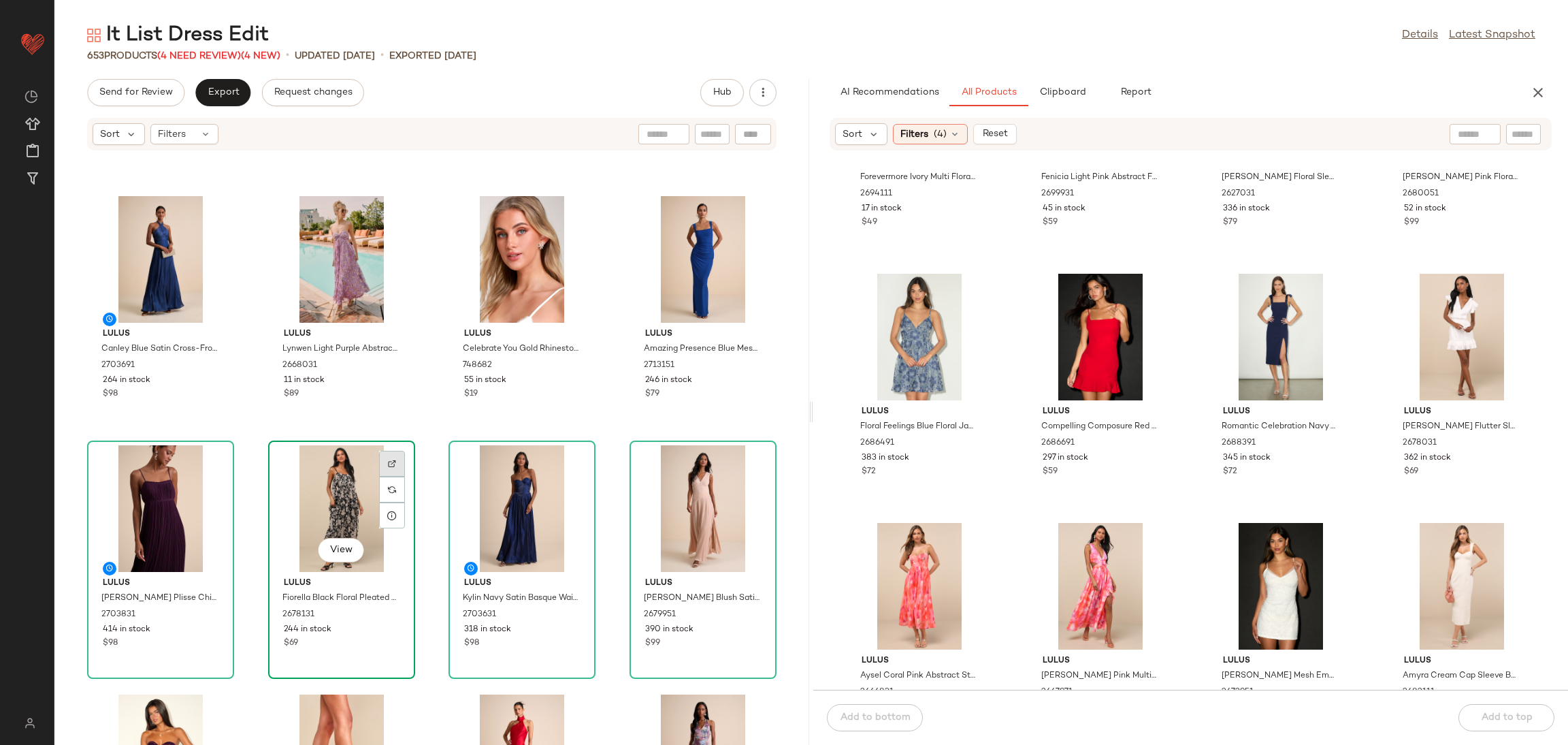
click at [394, 477] on div at bounding box center [392, 490] width 26 height 26
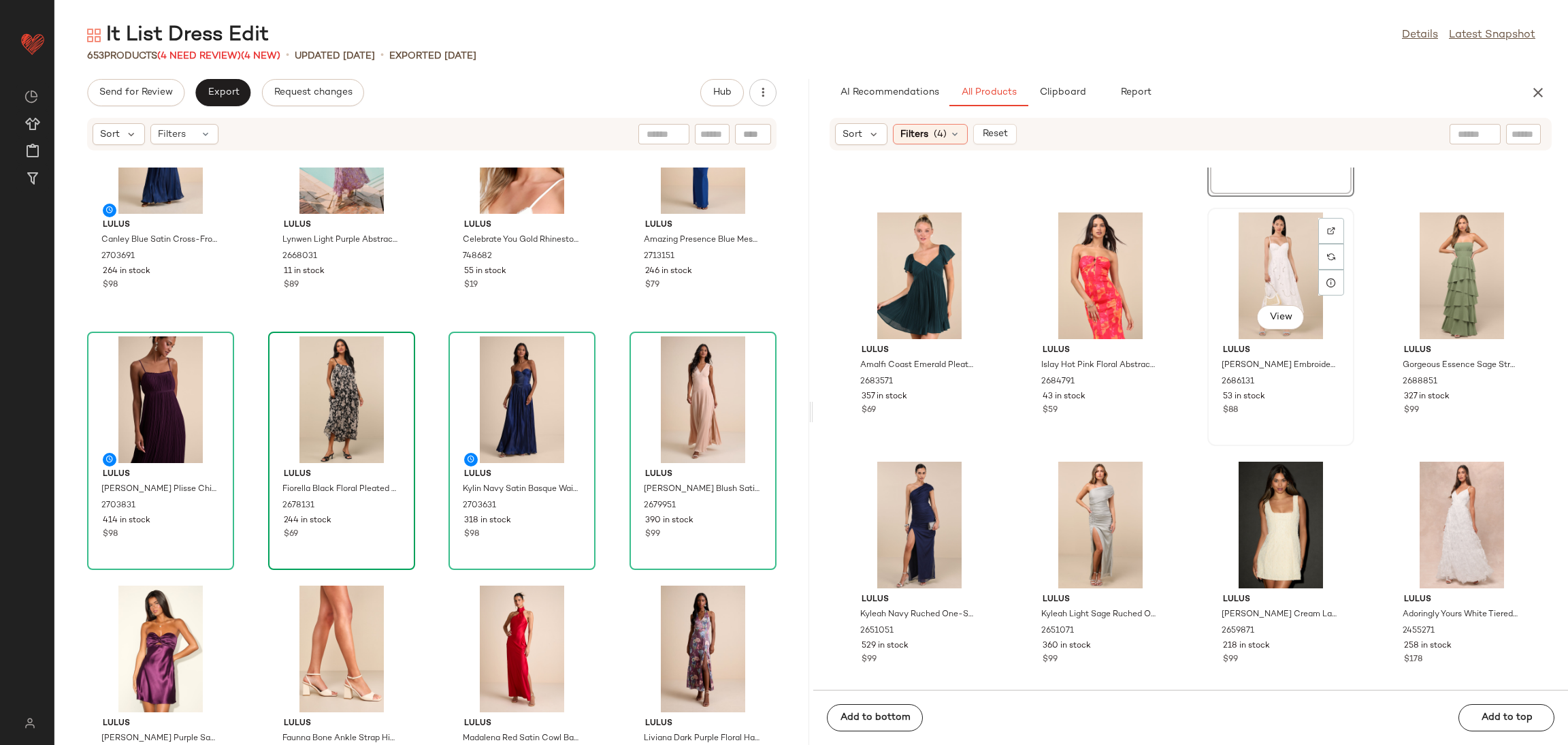
scroll to position [10498, 0]
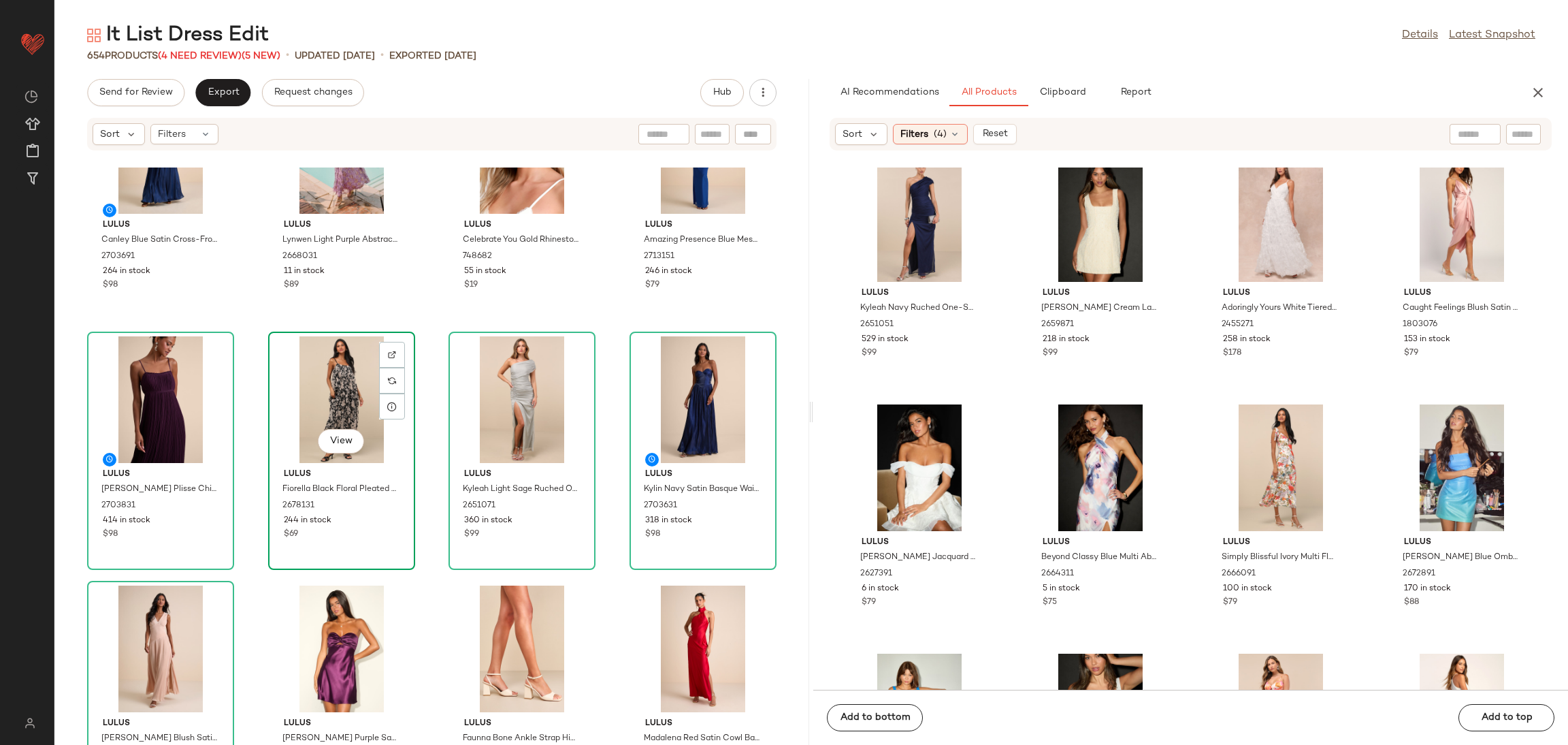
click at [334, 380] on div "View" at bounding box center [341, 400] width 137 height 127
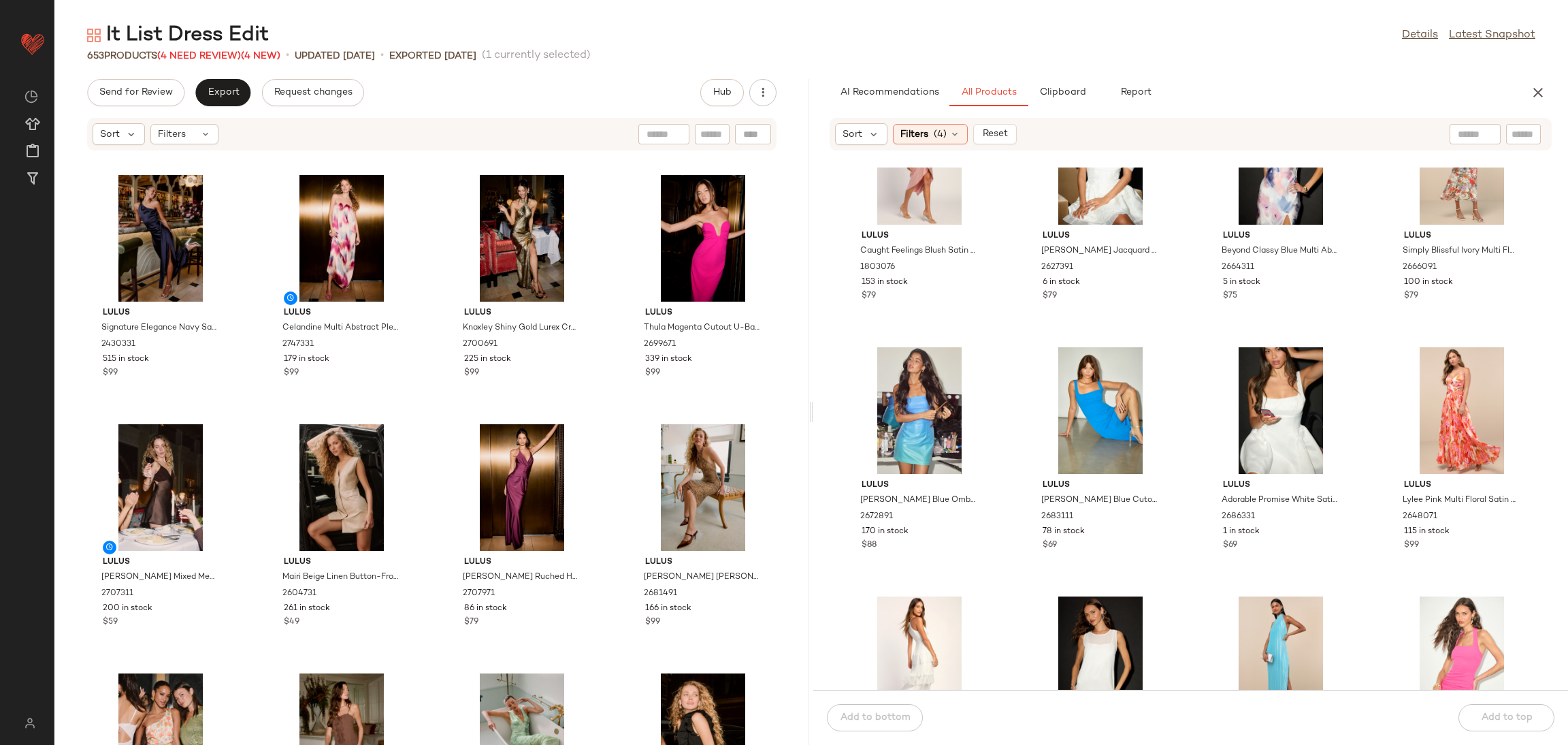
click at [201, 72] on div "It List Dress Edit Details Latest Snapshot 653 Products (4 Need Review) (4 New)…" at bounding box center [811, 384] width 1514 height 723
click at [205, 93] on button "Export" at bounding box center [223, 92] width 55 height 27
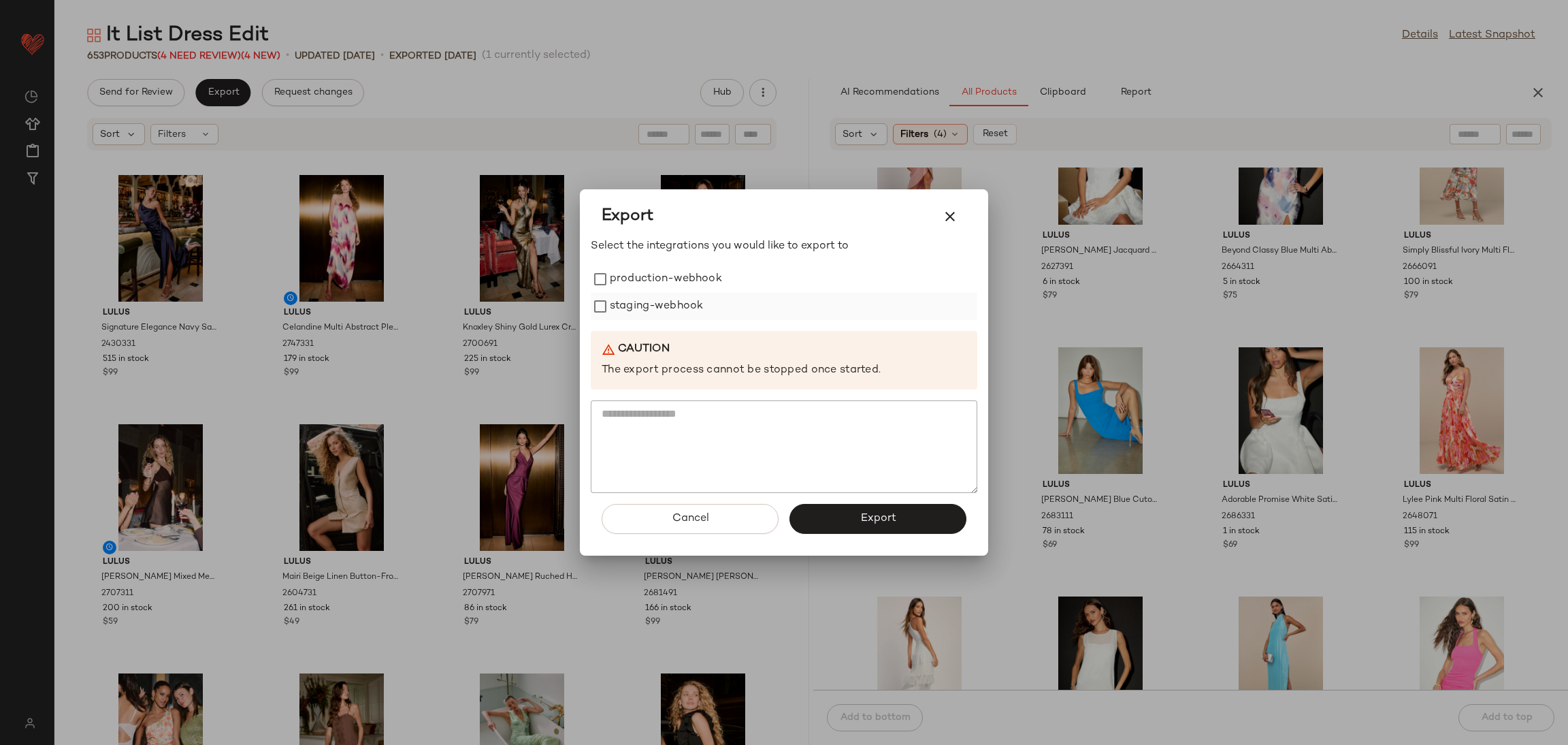
click at [704, 292] on div "staging-webhook" at bounding box center [784, 306] width 387 height 27
click at [681, 270] on label "production-webhook" at bounding box center [665, 279] width 112 height 27
click at [681, 298] on label "staging-webhook" at bounding box center [656, 306] width 93 height 27
click at [848, 519] on button "Export" at bounding box center [878, 518] width 177 height 30
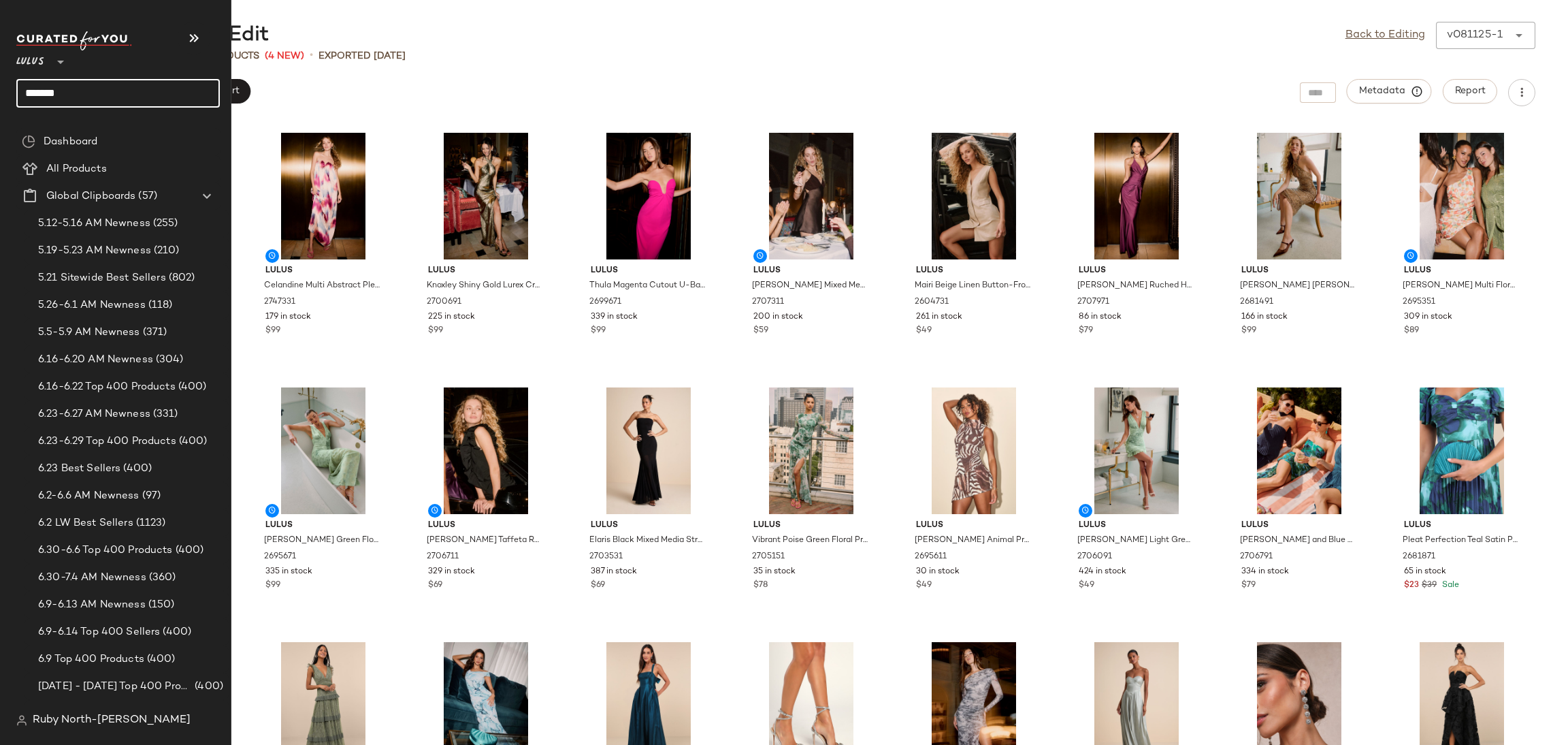
drag, startPoint x: 110, startPoint y: 95, endPoint x: 0, endPoint y: 117, distance: 112.2
click at [0, 117] on nav "Lulus ** ******* Dashboard All Products Global Clipboards (57) 5.12-5.16 AM New…" at bounding box center [116, 372] width 232 height 745
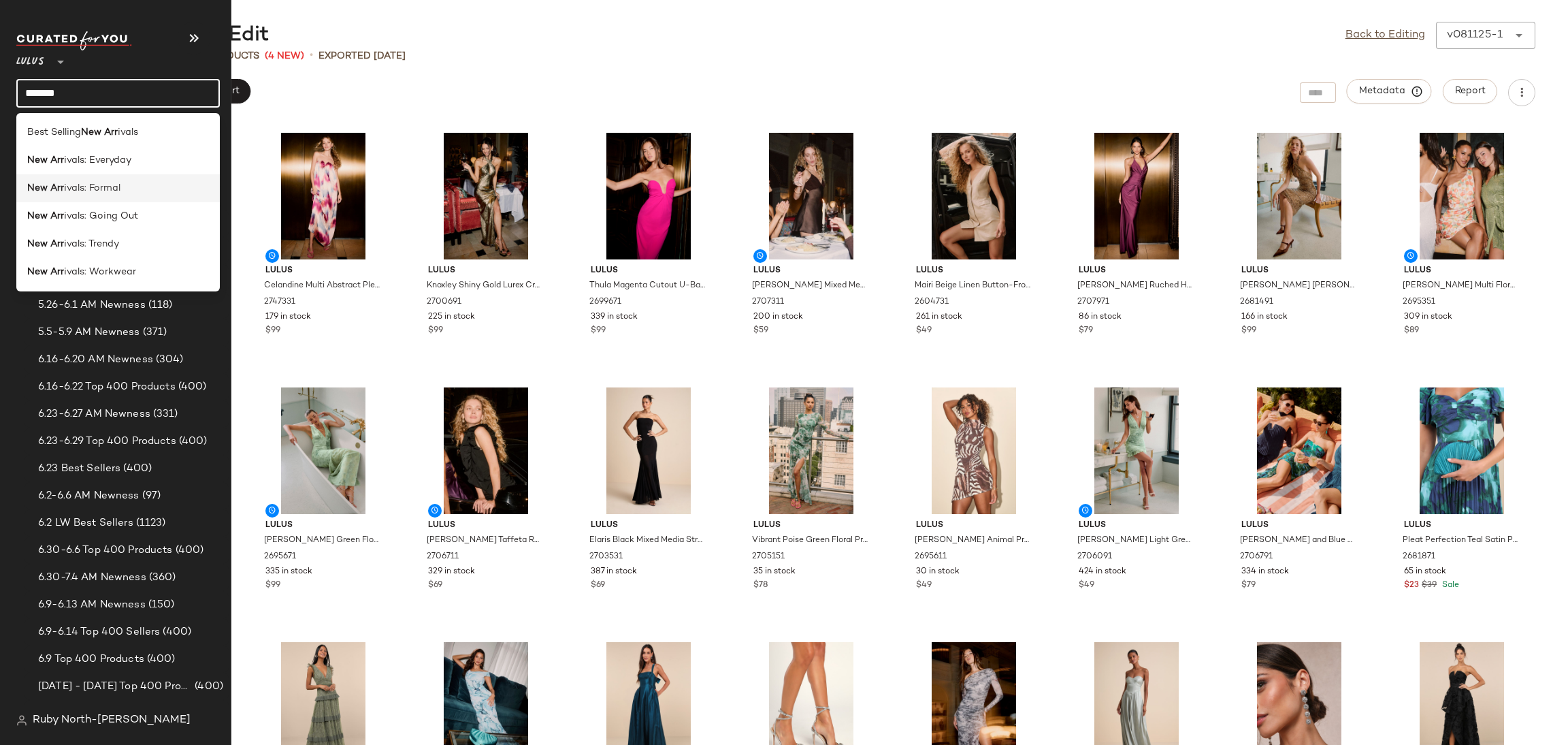
type input "*******"
click at [64, 191] on span "ivals: Formal" at bounding box center [92, 188] width 57 height 14
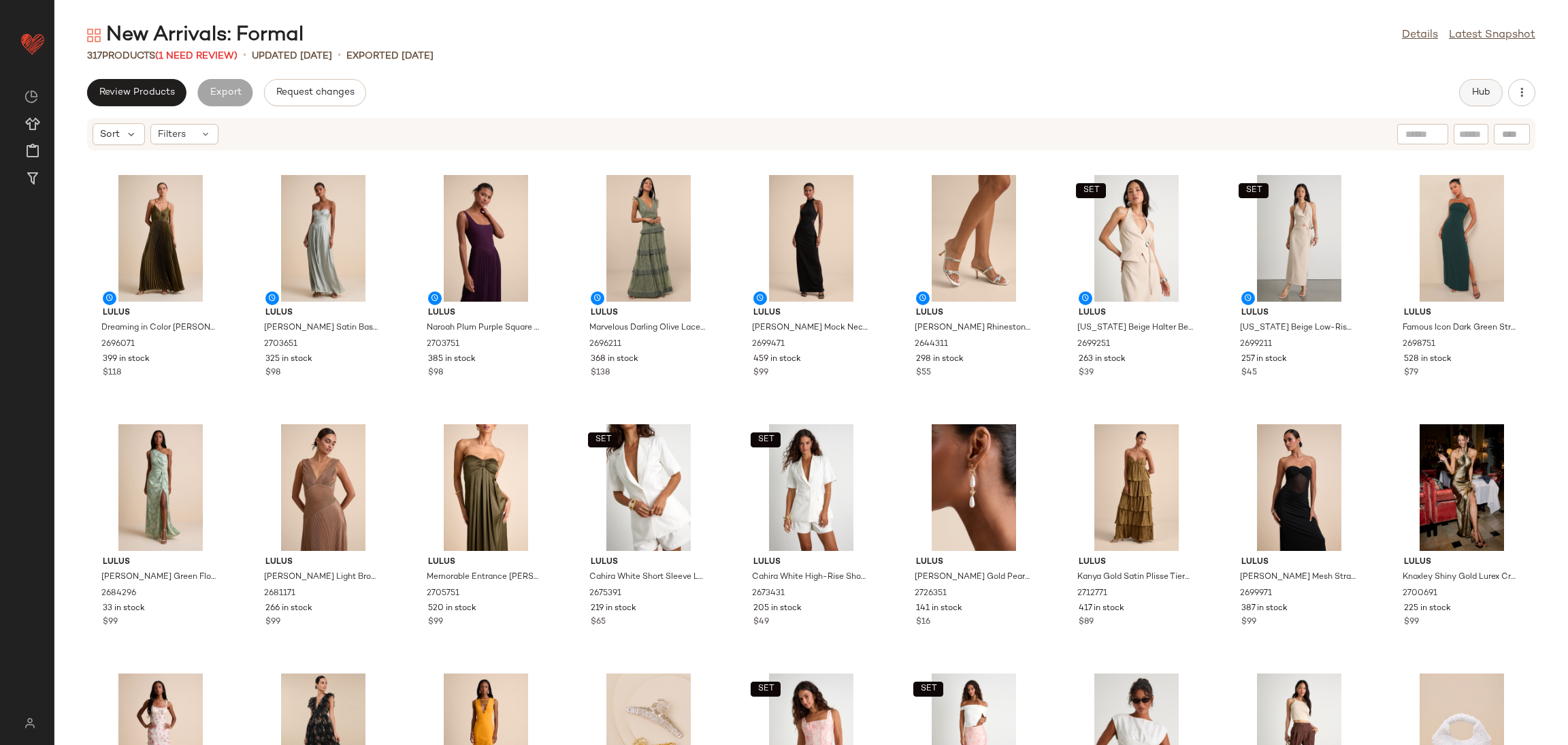
click at [1469, 86] on button "Hub" at bounding box center [1480, 92] width 43 height 27
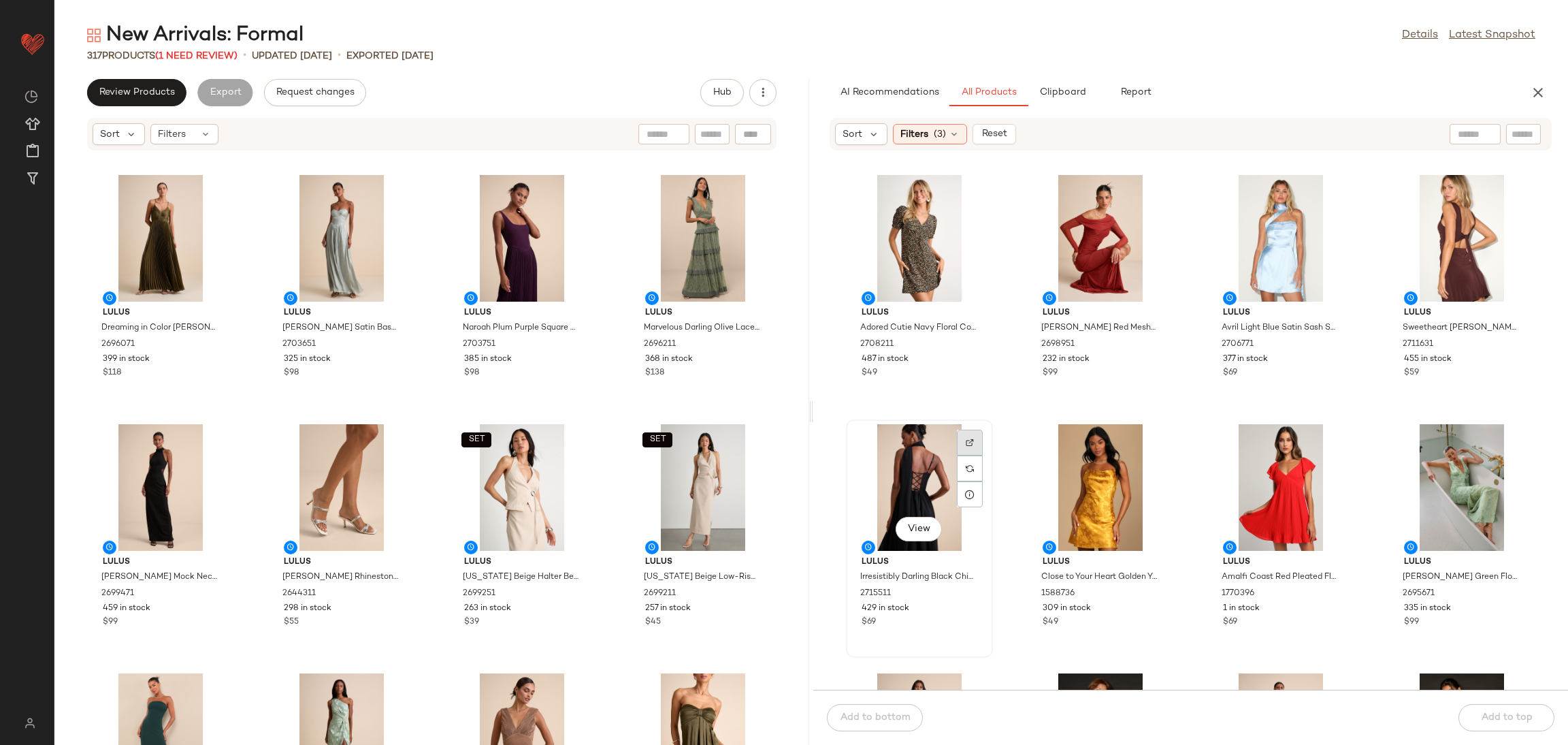
click at [961, 455] on div at bounding box center [970, 468] width 26 height 26
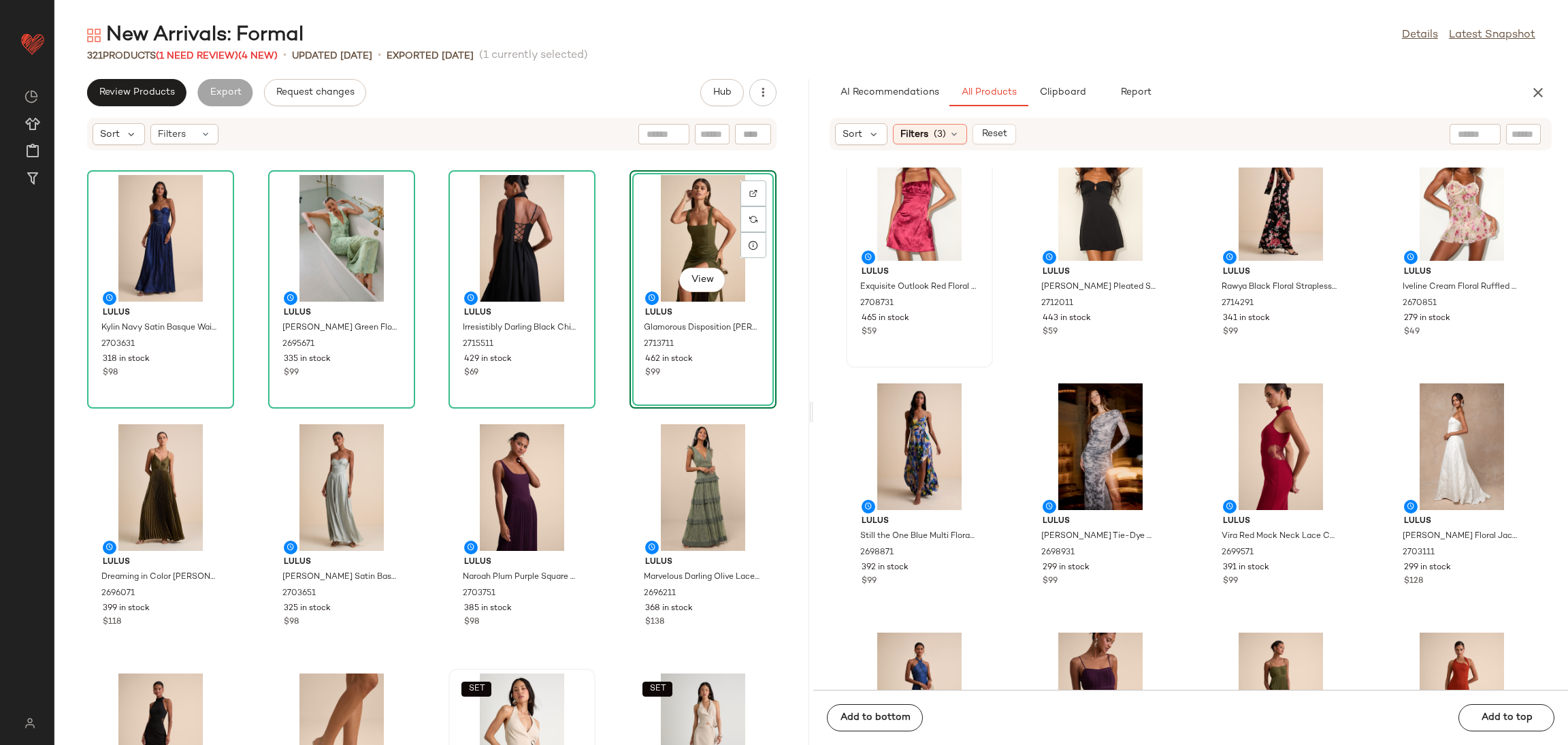
scroll to position [725, 0]
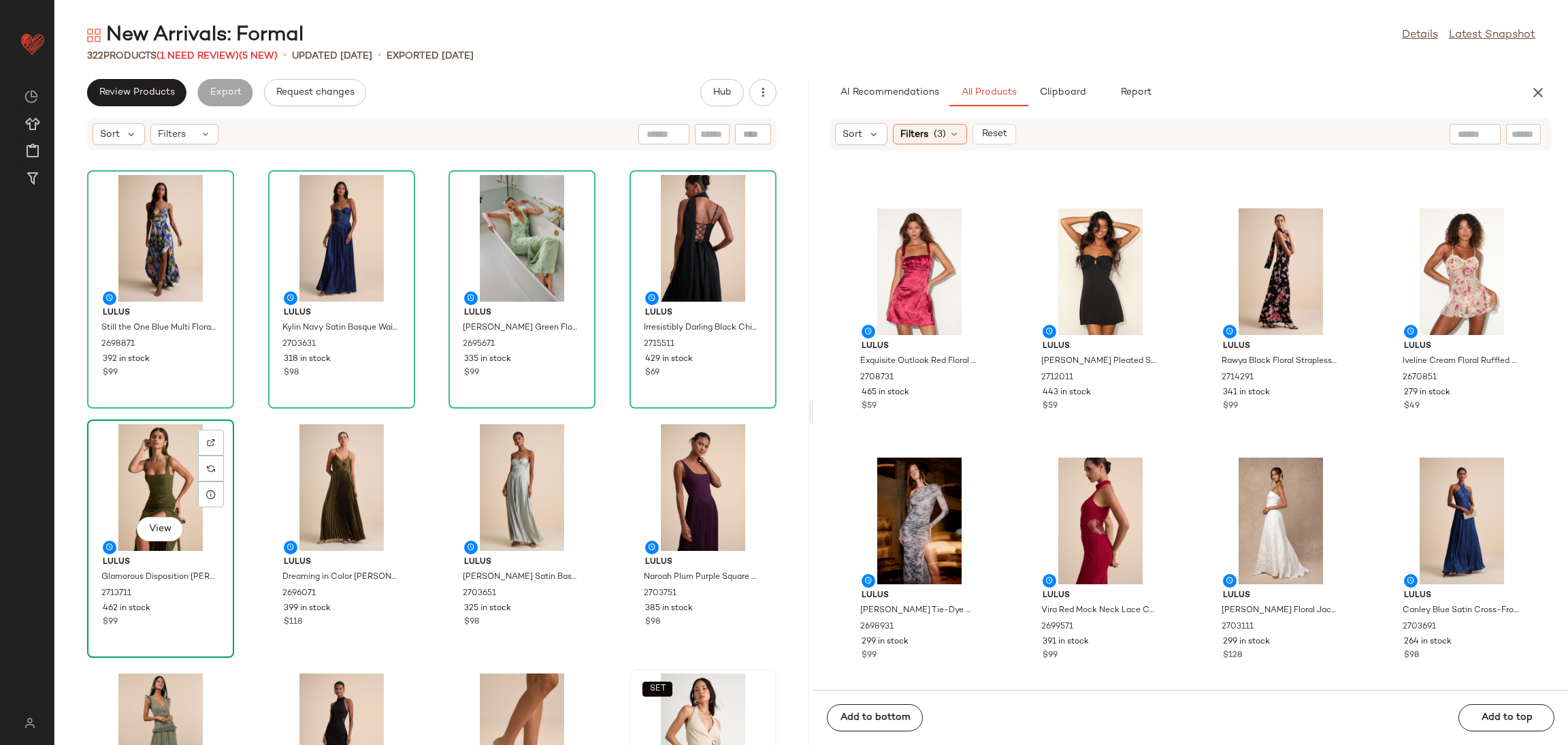
click at [160, 483] on div "View" at bounding box center [160, 488] width 137 height 127
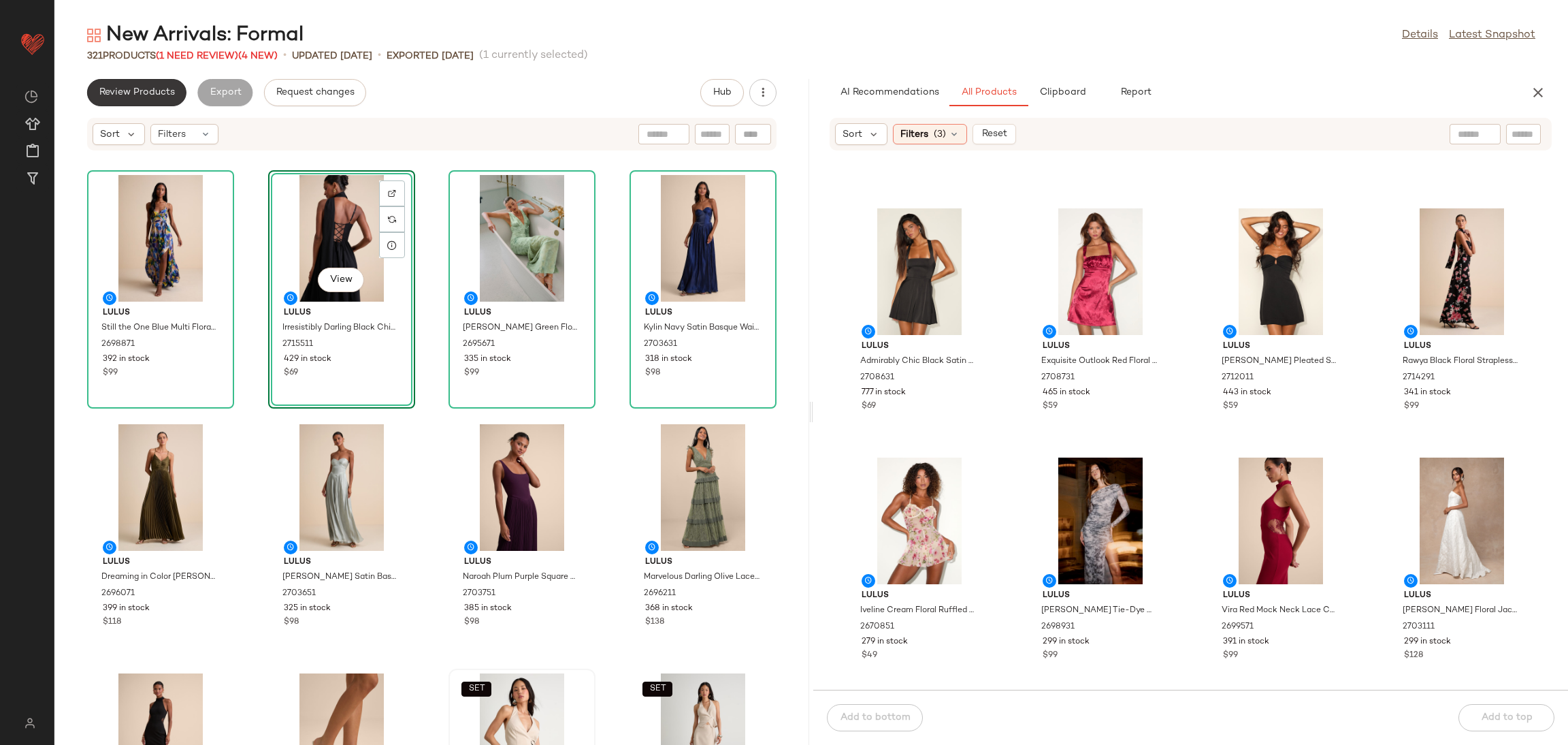
click at [170, 85] on button "Review Products" at bounding box center [137, 92] width 99 height 27
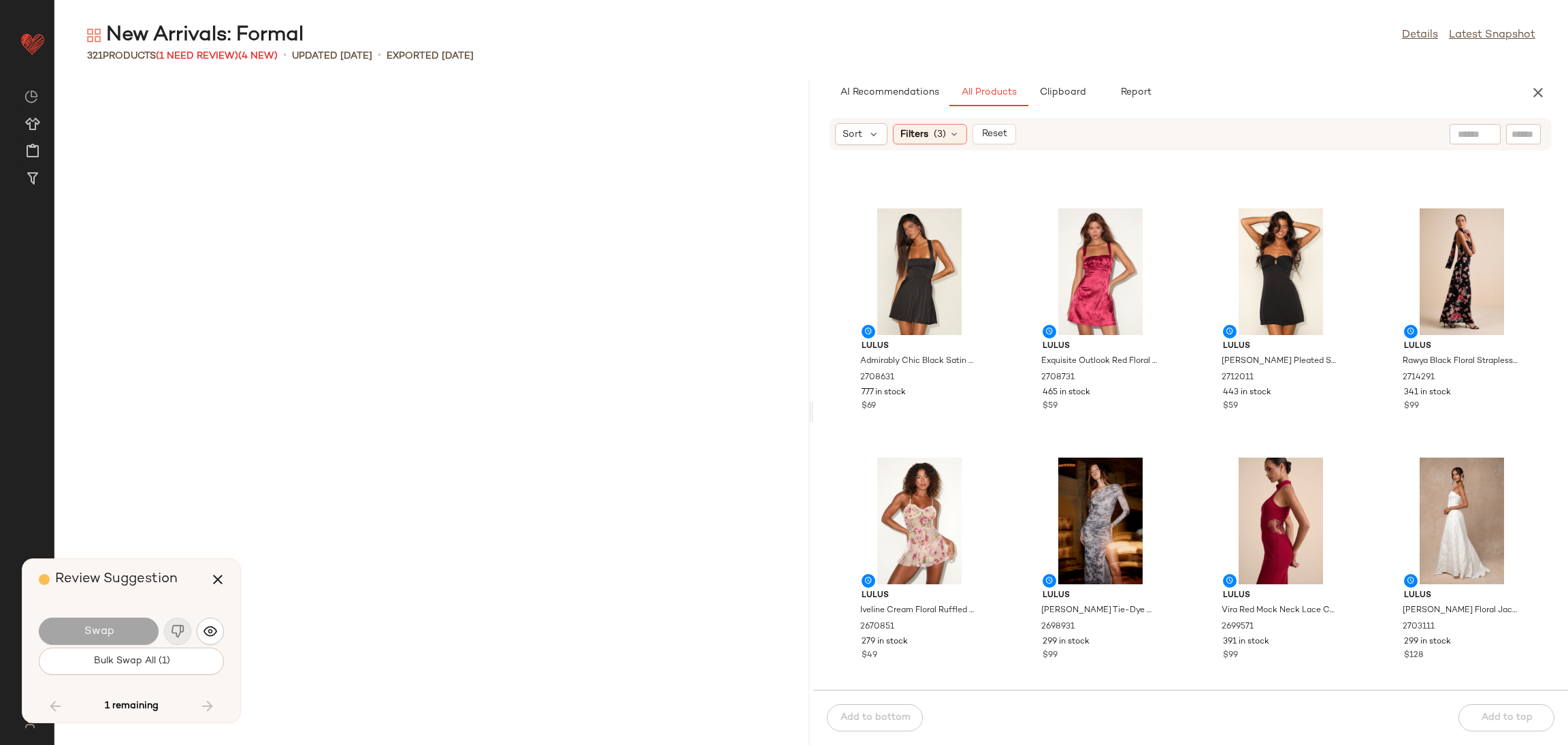
scroll to position [14952, 0]
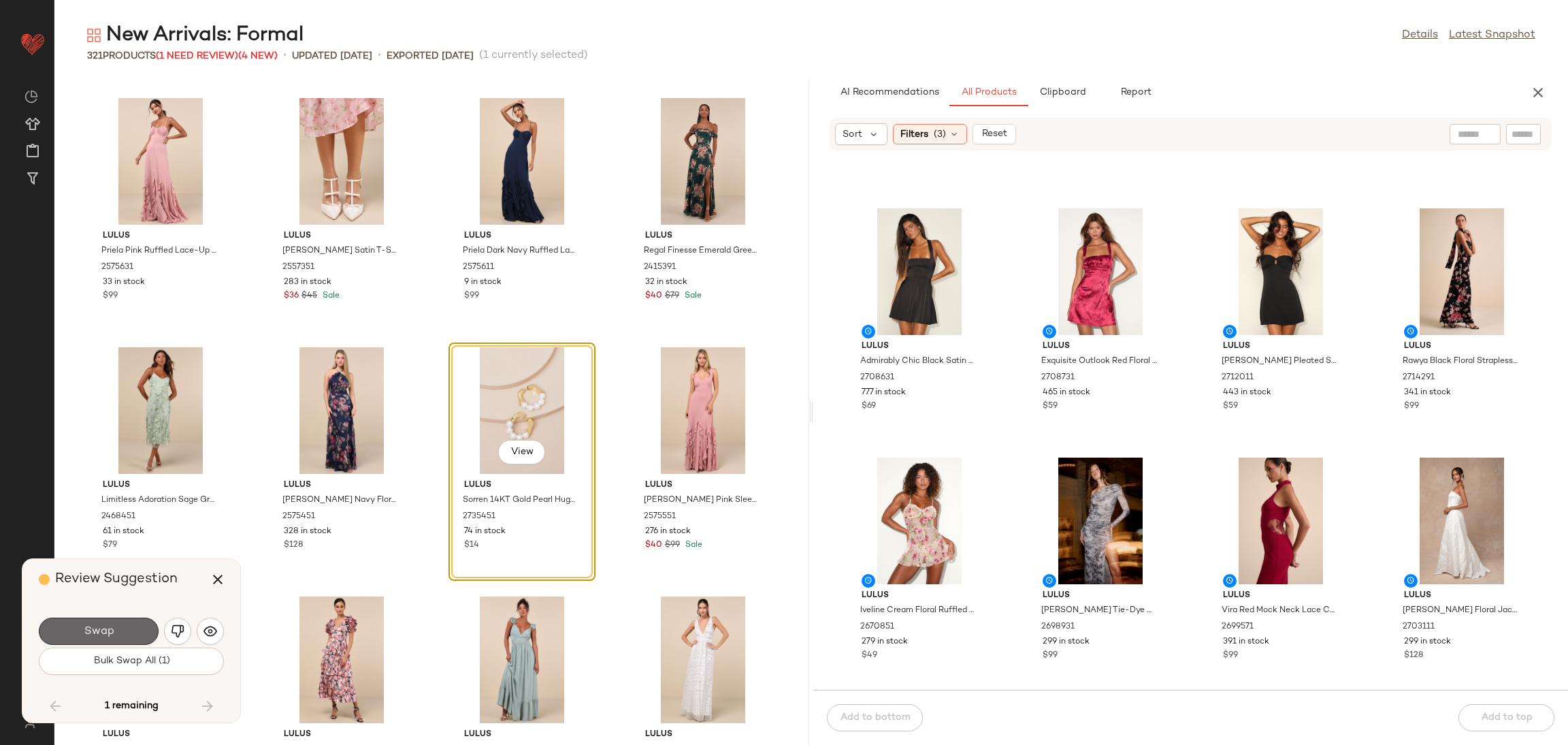
click at [88, 619] on button "Swap" at bounding box center [99, 630] width 120 height 27
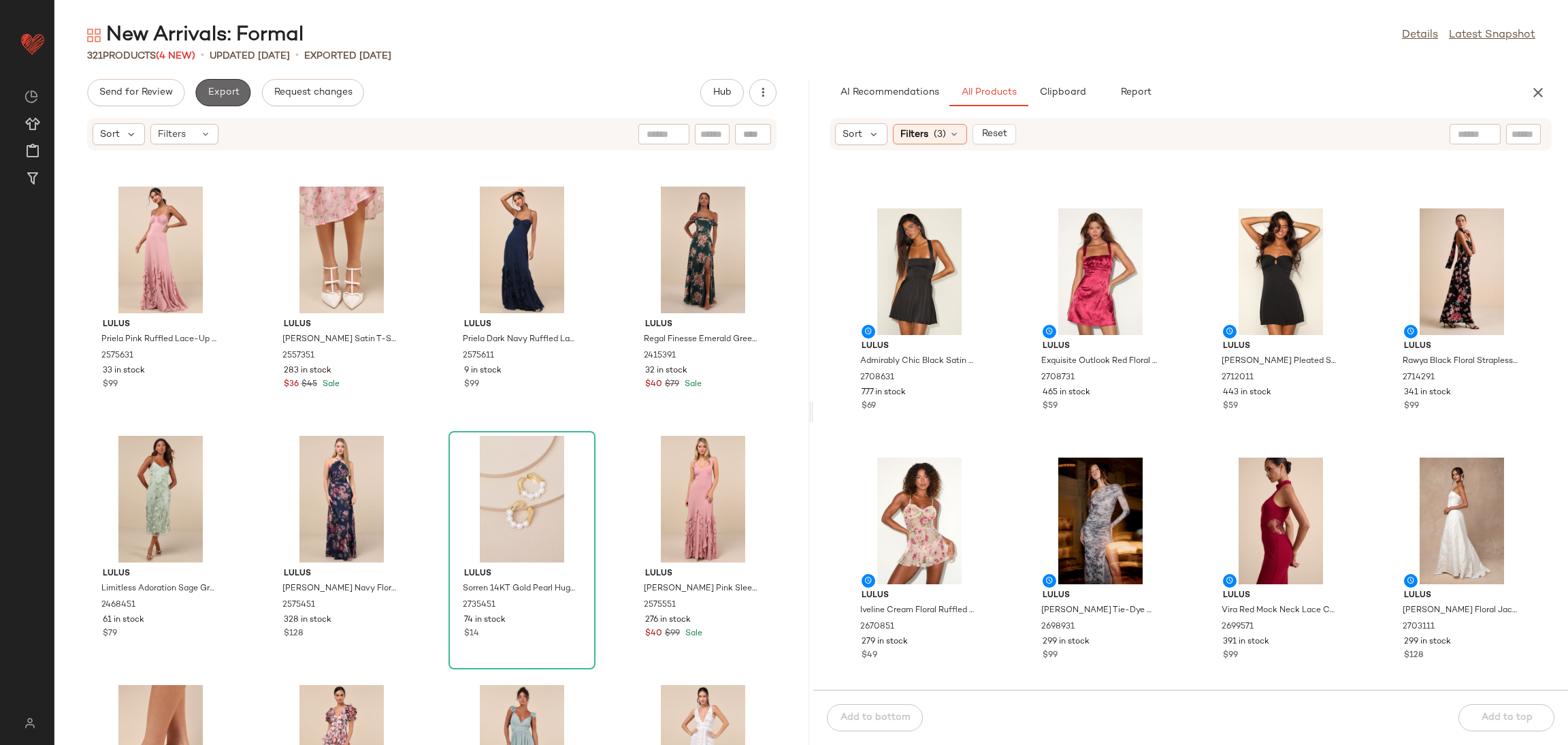
click at [232, 83] on button "Export" at bounding box center [223, 92] width 55 height 27
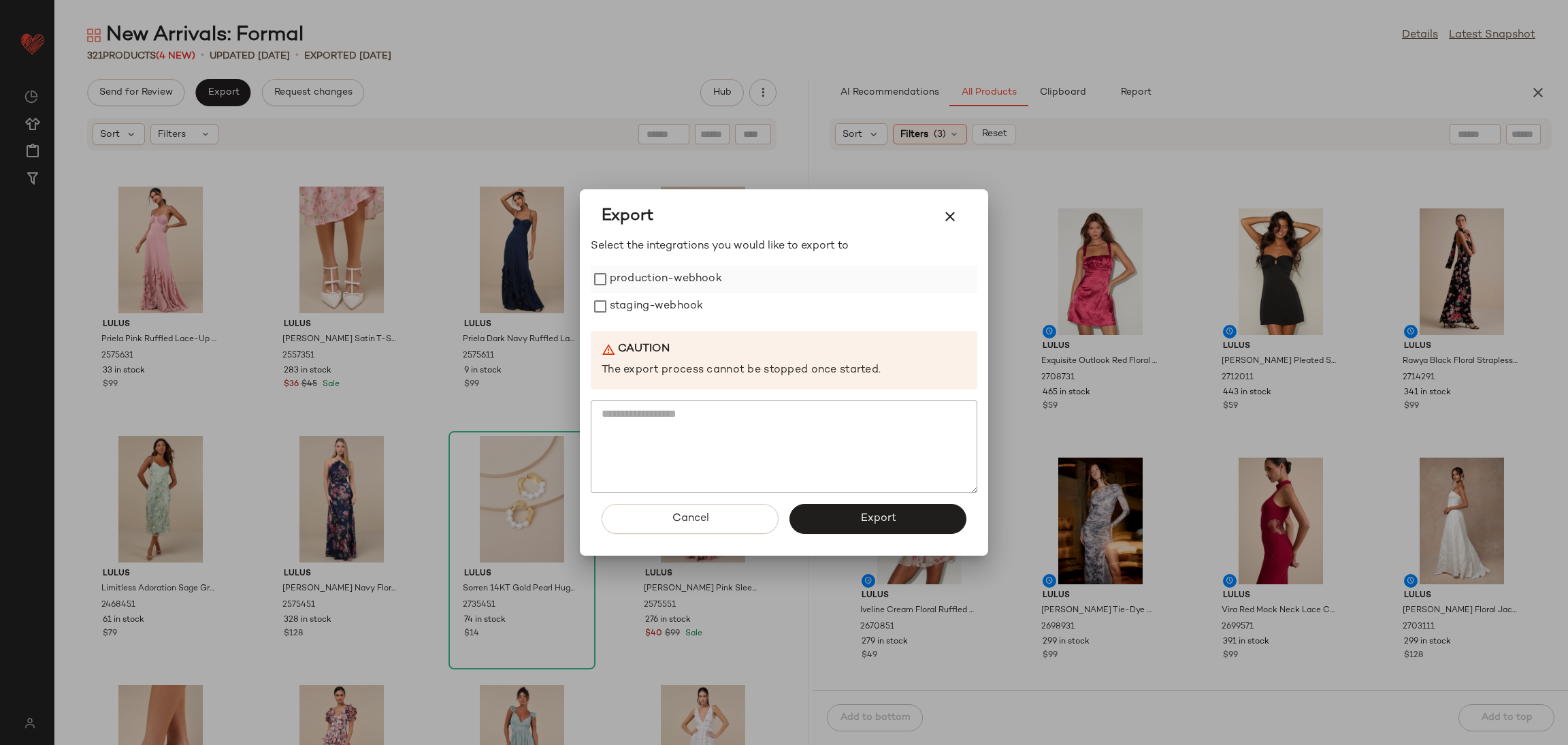
click at [621, 275] on label "production-webhook" at bounding box center [665, 279] width 112 height 27
click at [623, 294] on label "staging-webhook" at bounding box center [656, 306] width 93 height 27
click at [929, 520] on button "Export" at bounding box center [878, 518] width 177 height 30
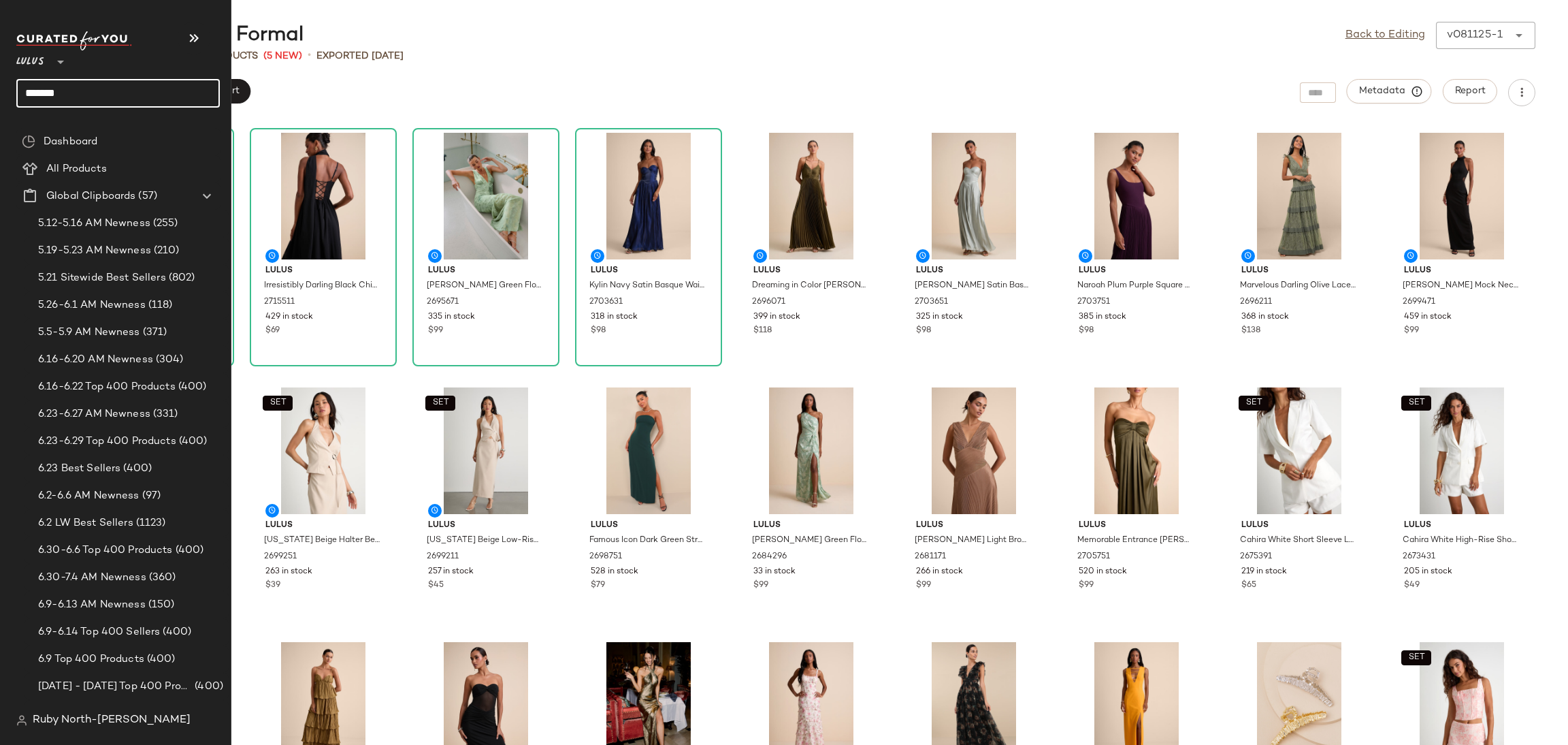
click at [91, 100] on input "*******" at bounding box center [118, 92] width 203 height 28
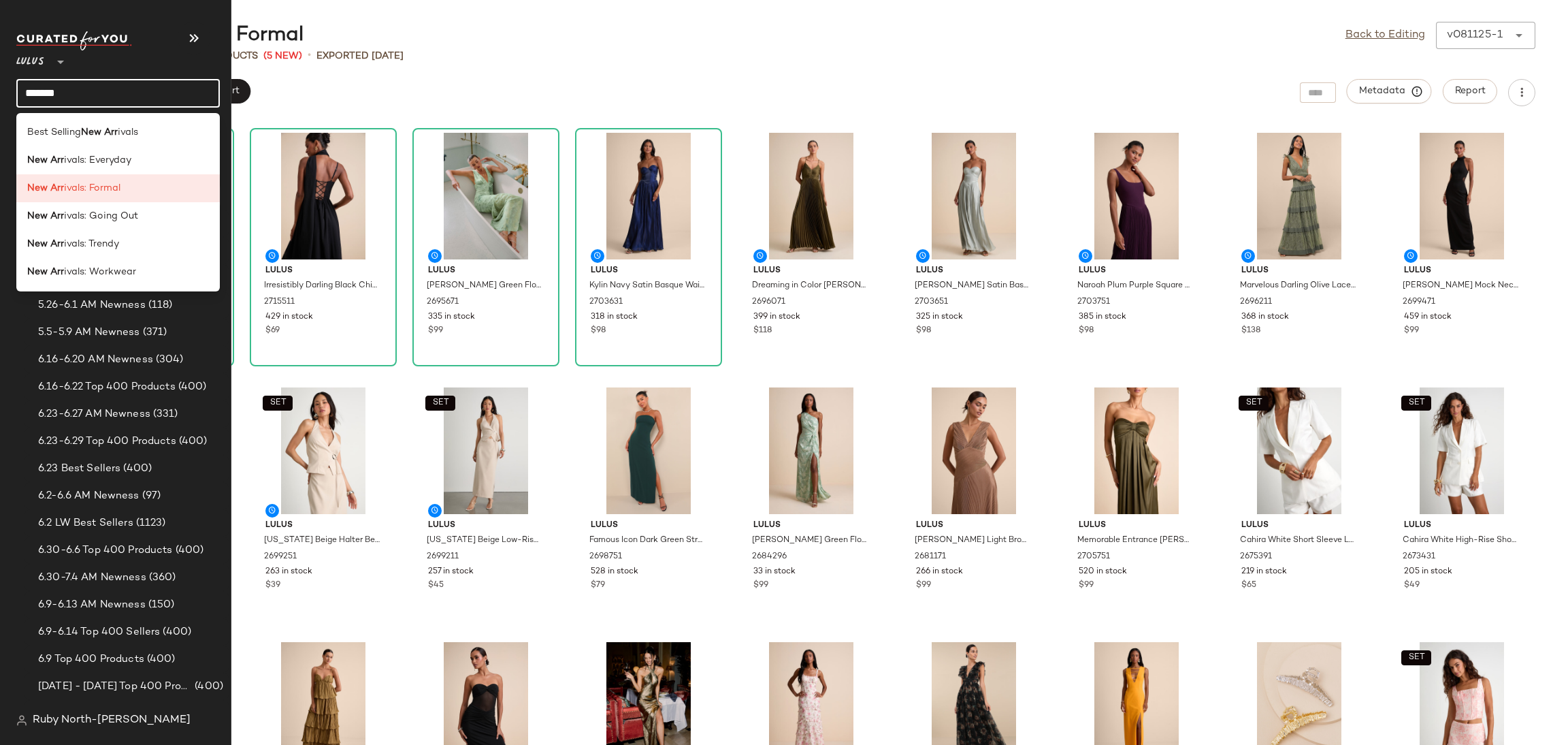
click at [55, 258] on div "New Arr ivals: Going Out" at bounding box center [118, 272] width 203 height 28
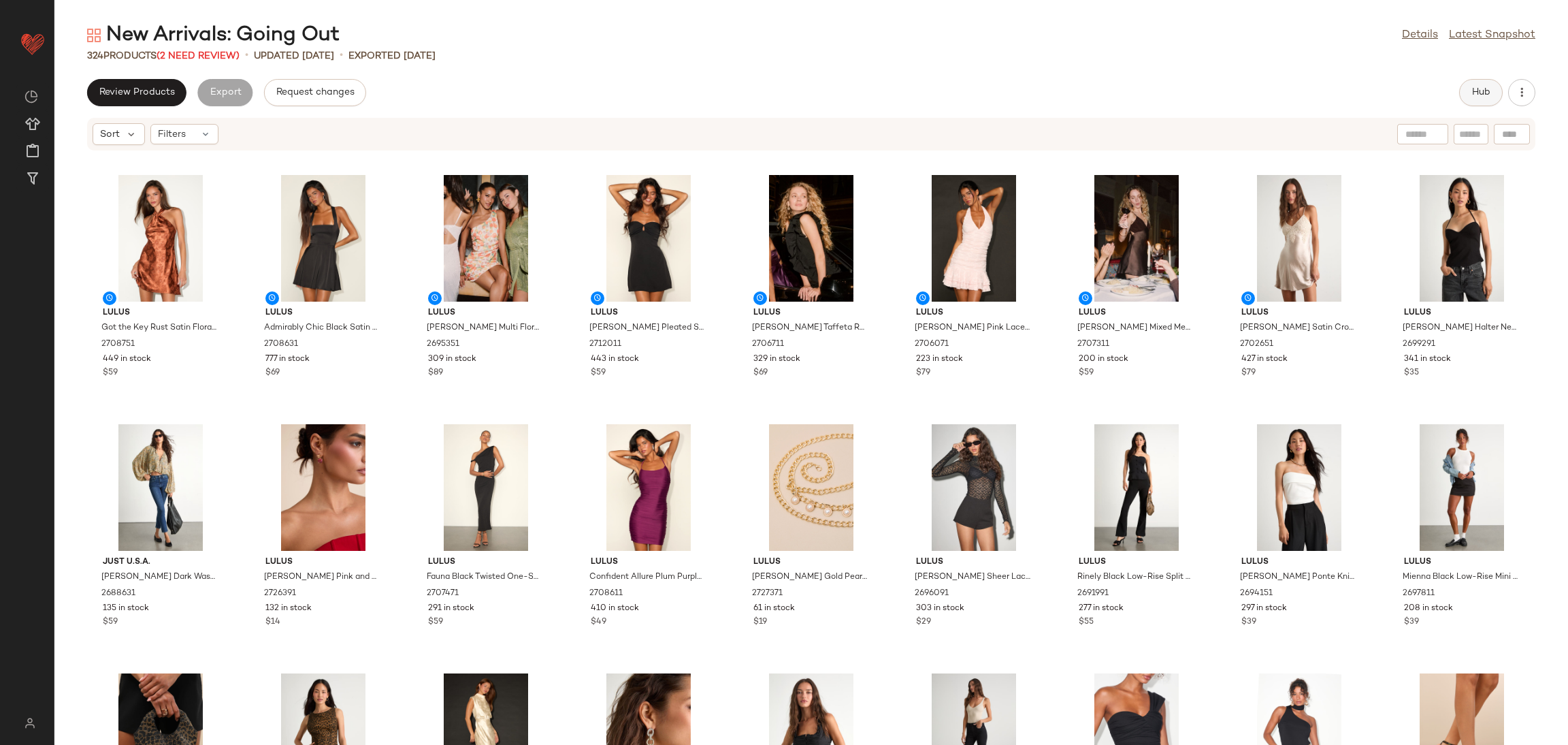
click at [1467, 82] on button "Hub" at bounding box center [1480, 92] width 43 height 27
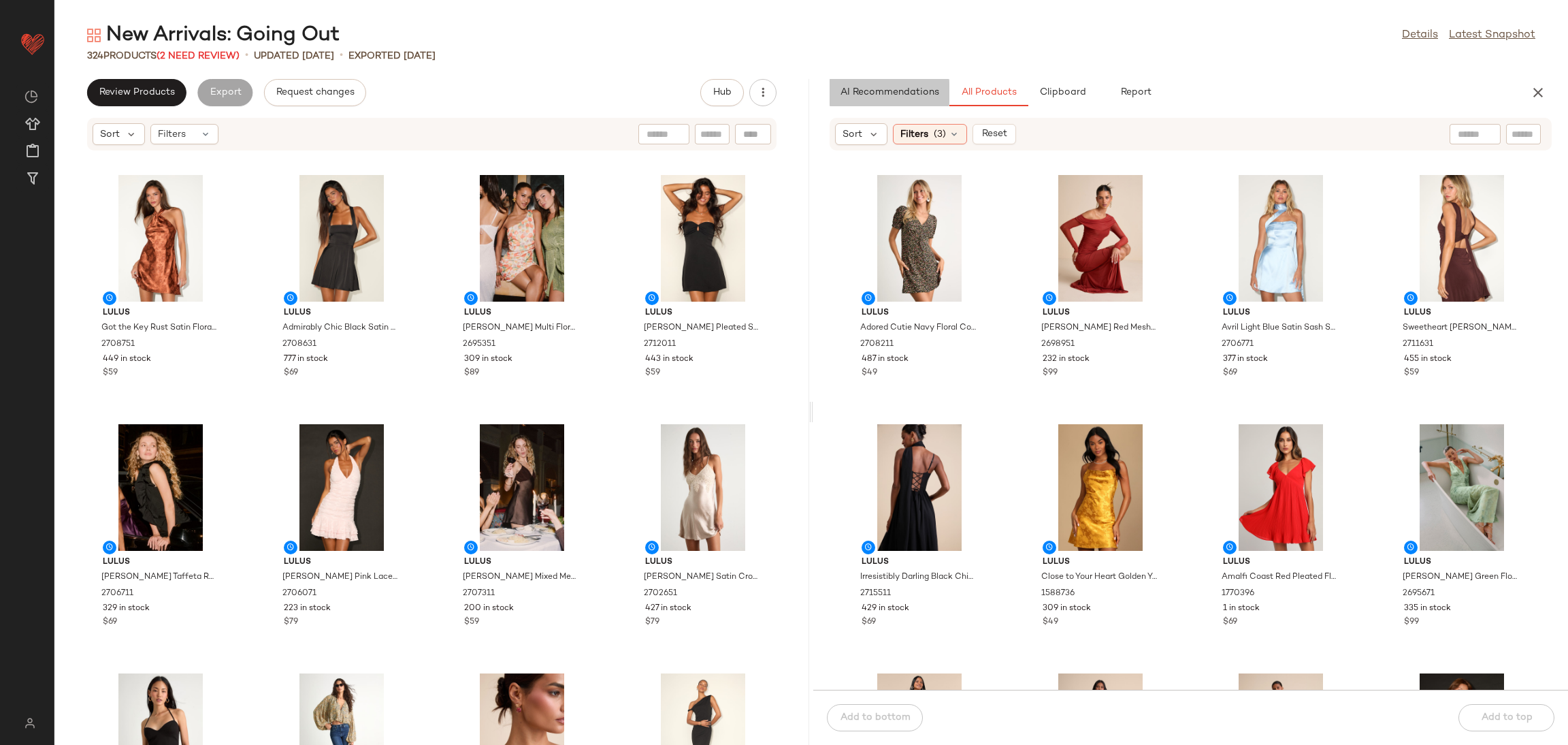
drag, startPoint x: 903, startPoint y: 101, endPoint x: 900, endPoint y: 111, distance: 10.4
click at [901, 101] on button "AI Recommendations" at bounding box center [889, 92] width 120 height 27
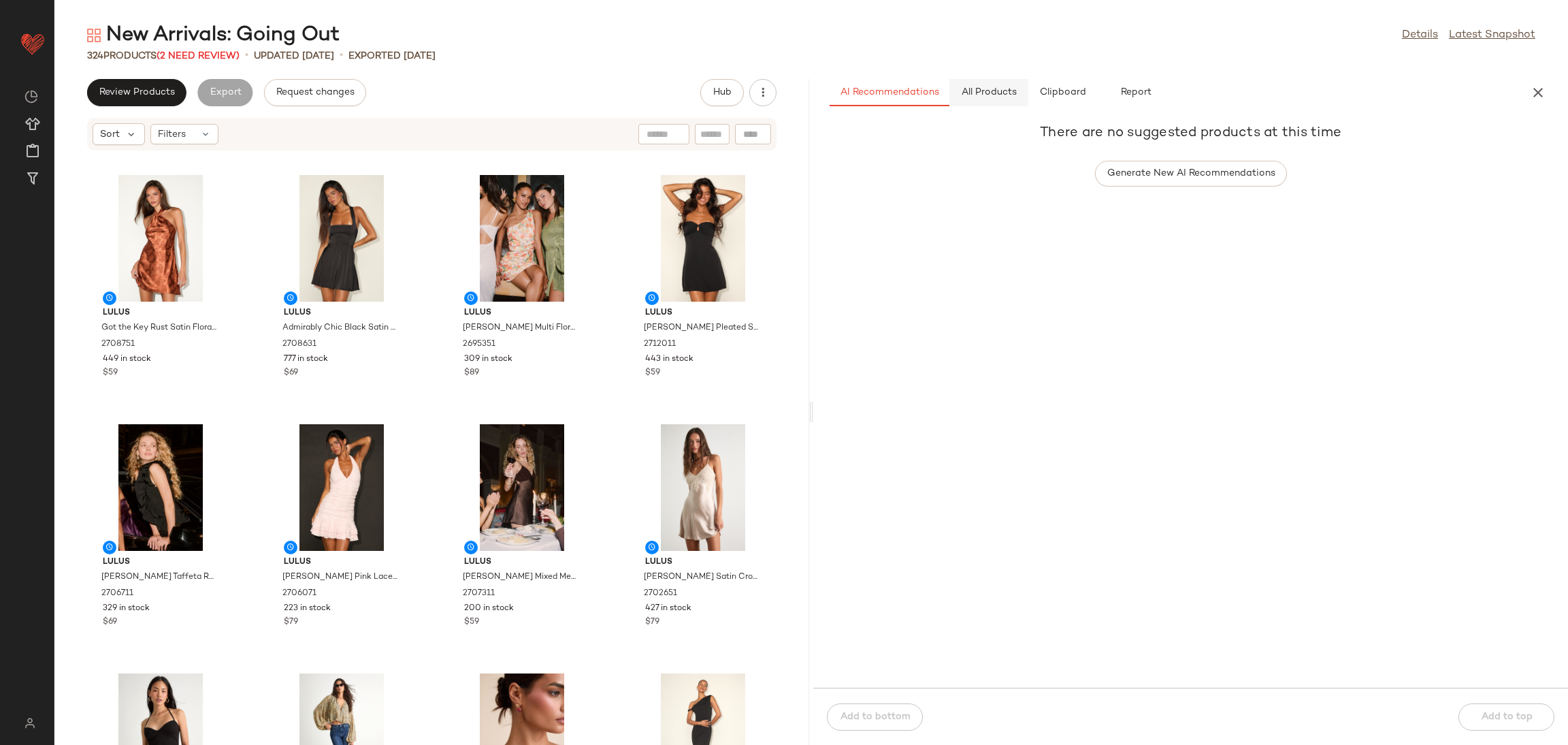
click at [999, 83] on button "All Products" at bounding box center [989, 92] width 79 height 27
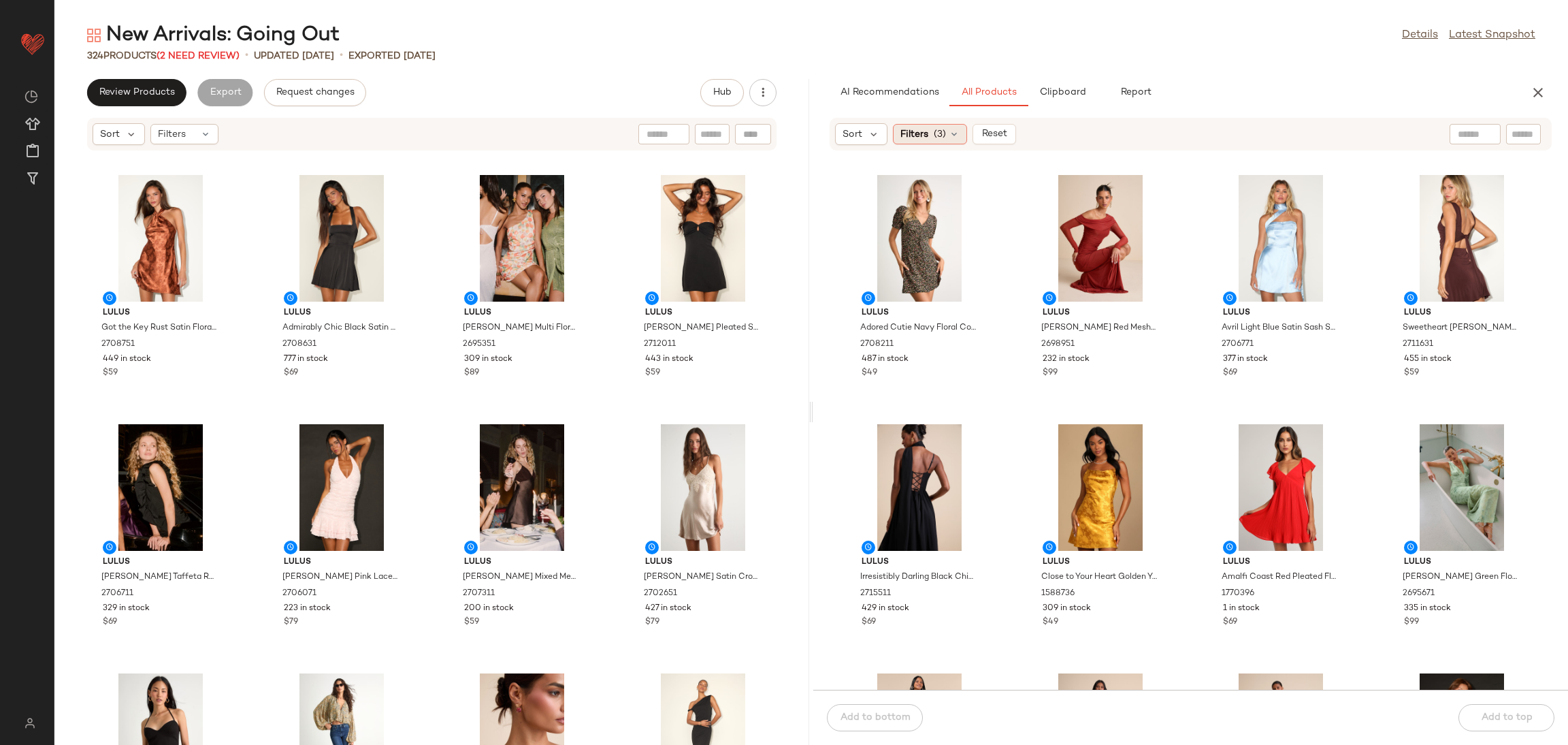
click at [922, 126] on div "Filters (3)" at bounding box center [930, 135] width 74 height 21
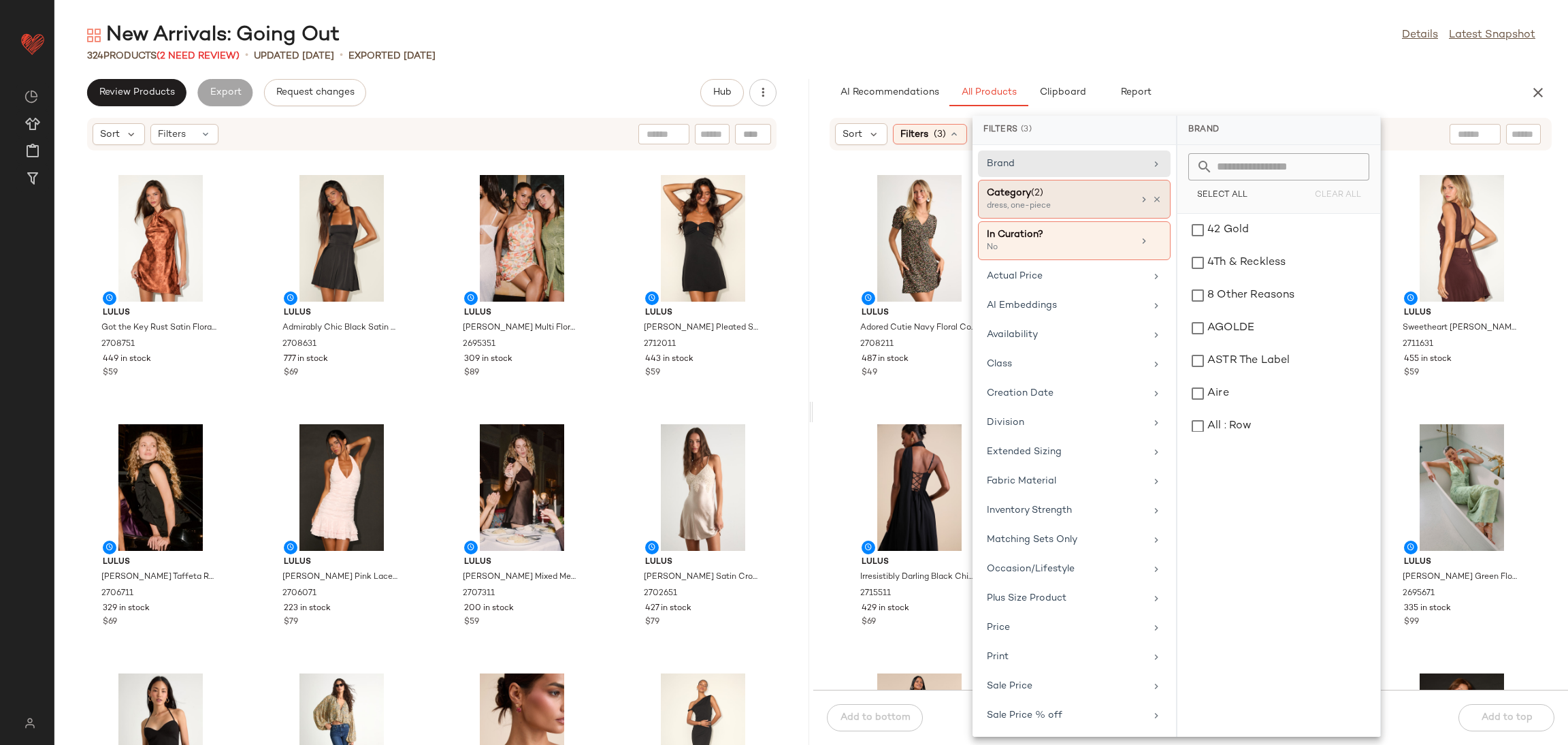
click at [1154, 221] on div "Category (2) dress, one-piece" at bounding box center [1074, 241] width 192 height 39
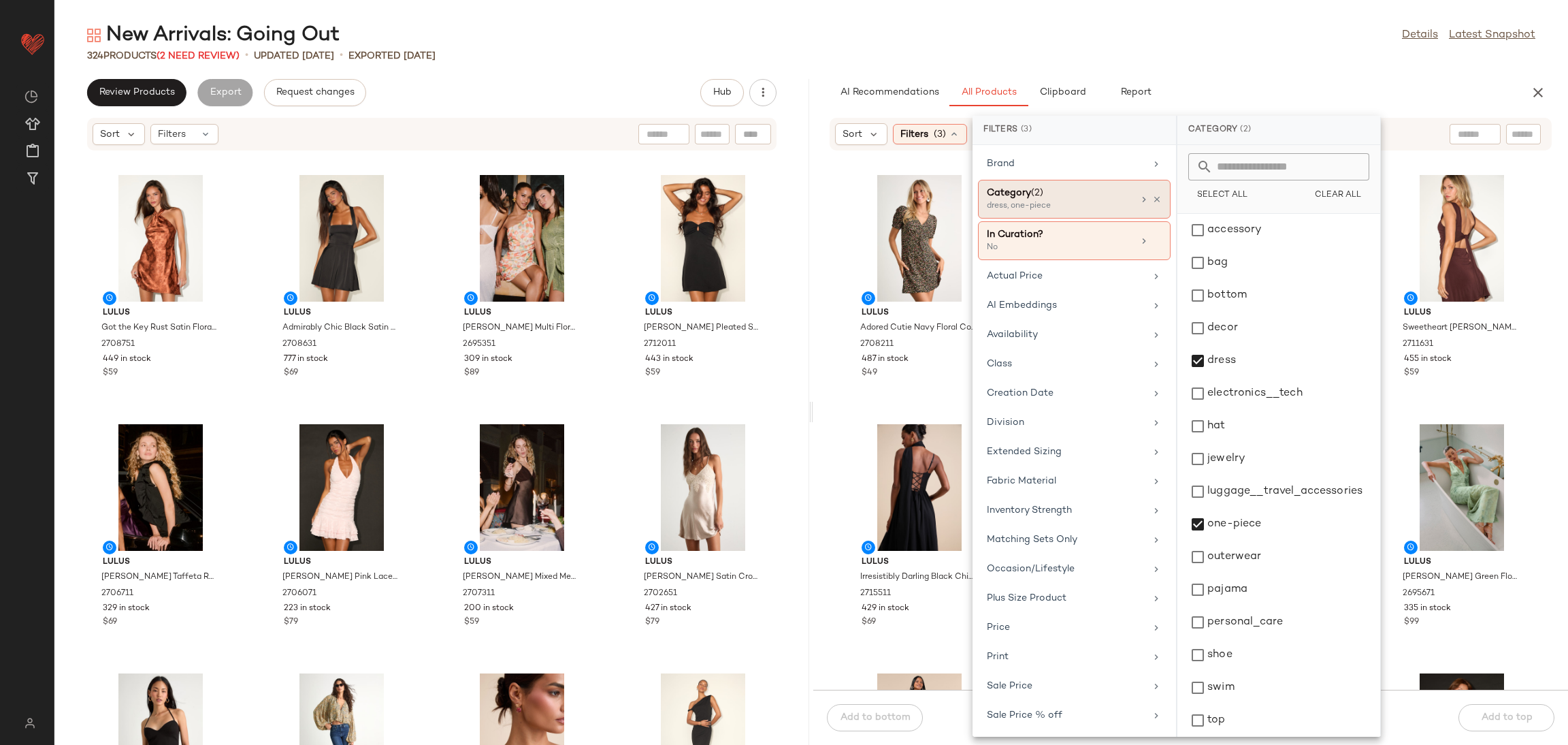
click at [1126, 190] on div "Category (2)" at bounding box center [1060, 192] width 146 height 14
click at [1152, 192] on div "Category (2) dress, one-piece" at bounding box center [1074, 199] width 192 height 39
click at [1154, 203] on icon at bounding box center [1157, 199] width 10 height 10
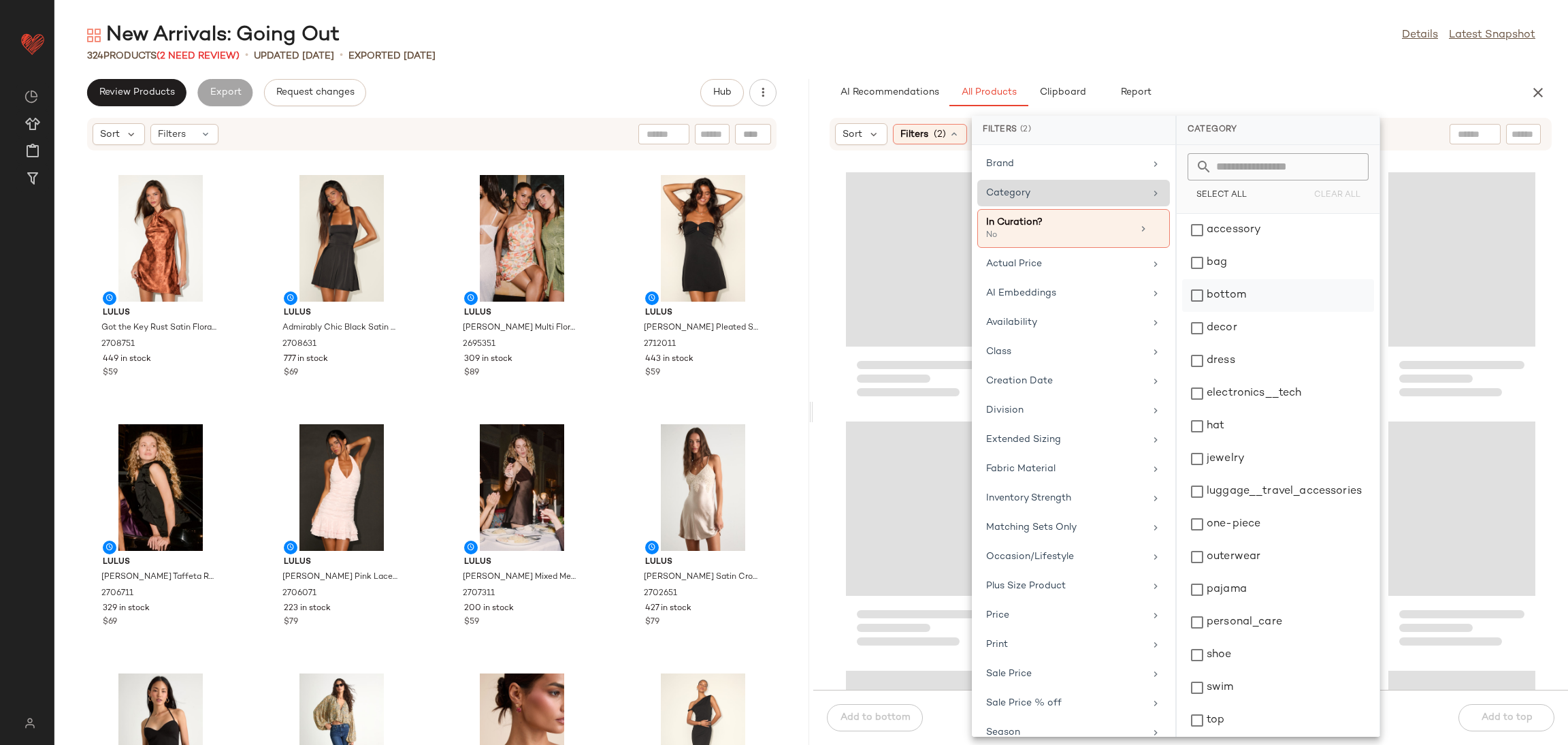
click at [1236, 312] on div "bottom" at bounding box center [1278, 328] width 192 height 32
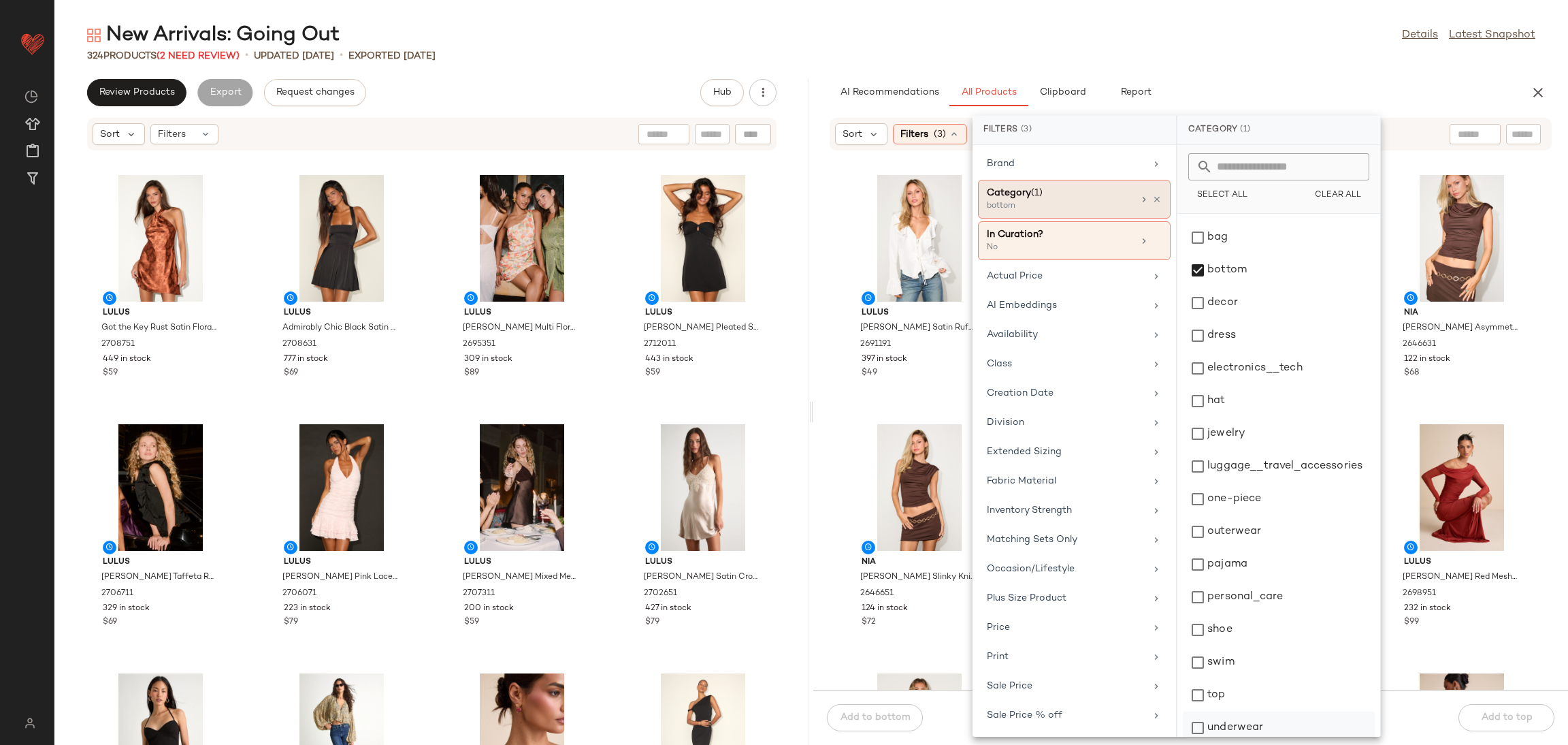
scroll to position [37, 0]
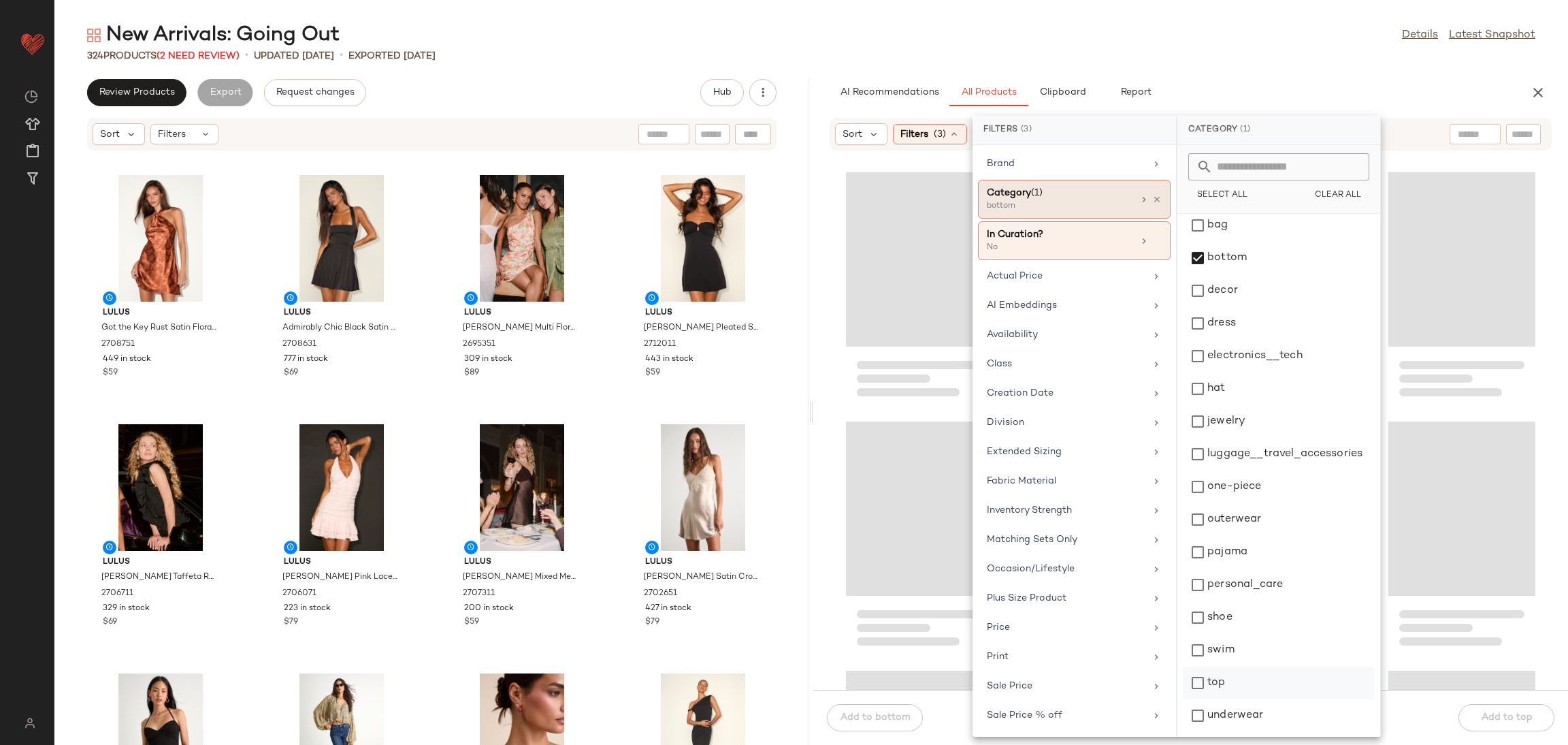
click at [1214, 699] on div "top" at bounding box center [1279, 715] width 192 height 32
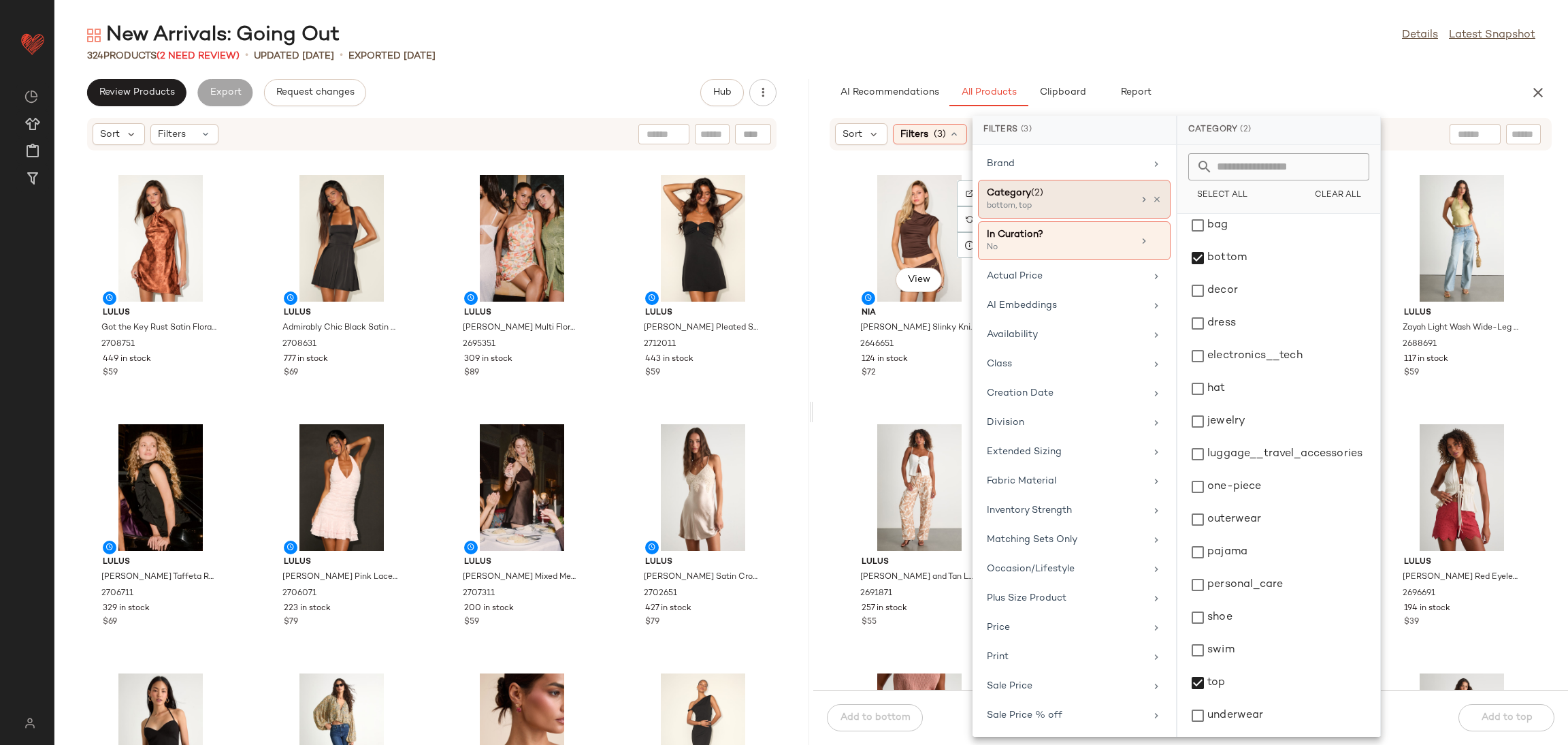
click at [868, 386] on div "View Nia Bart Brown Slinky Knit Low-Rise Micro Skort 2646651 124 in stock $72" at bounding box center [919, 290] width 144 height 236
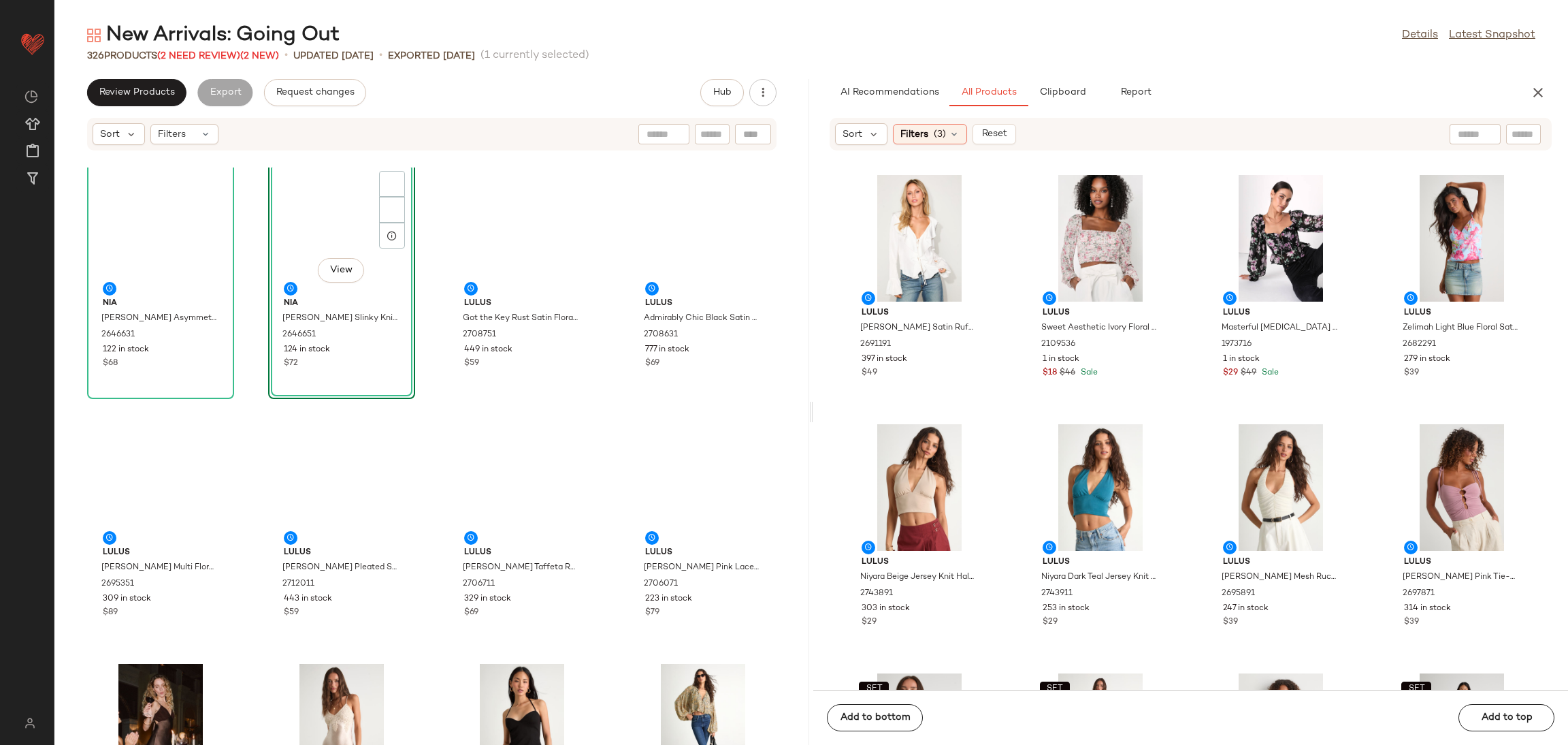
scroll to position [0, 0]
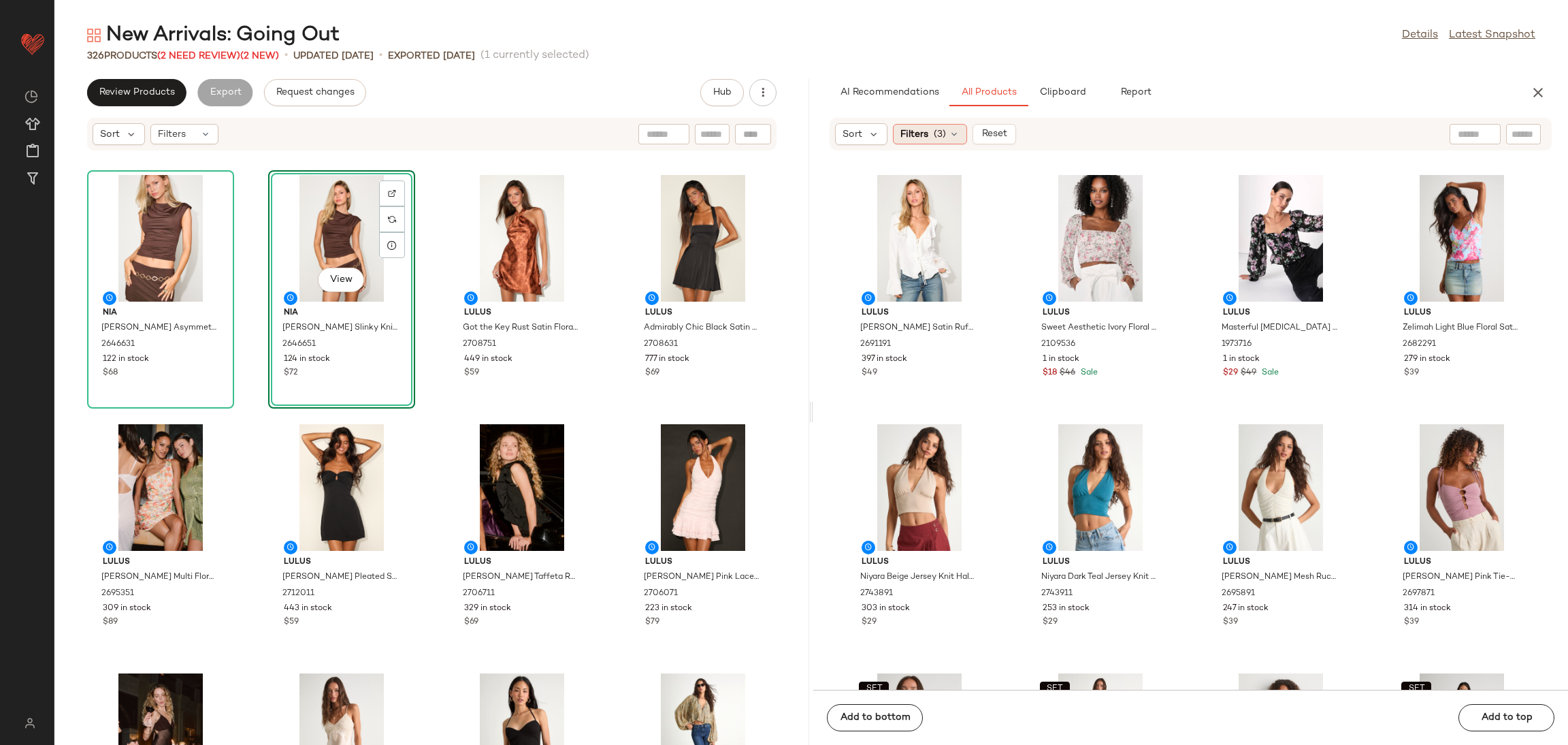
click at [943, 132] on span "(3)" at bounding box center [940, 135] width 12 height 14
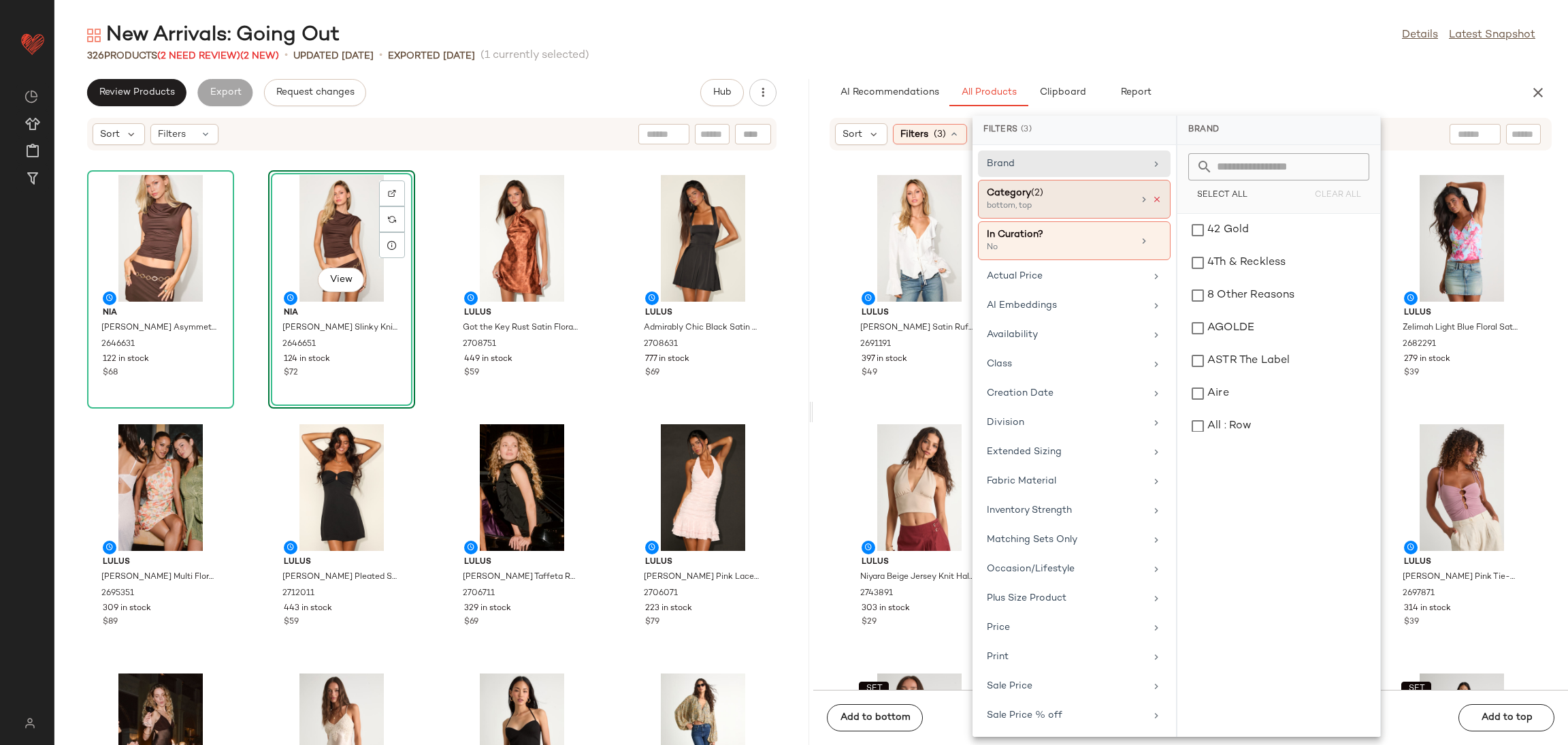
click at [1154, 201] on icon at bounding box center [1157, 199] width 10 height 10
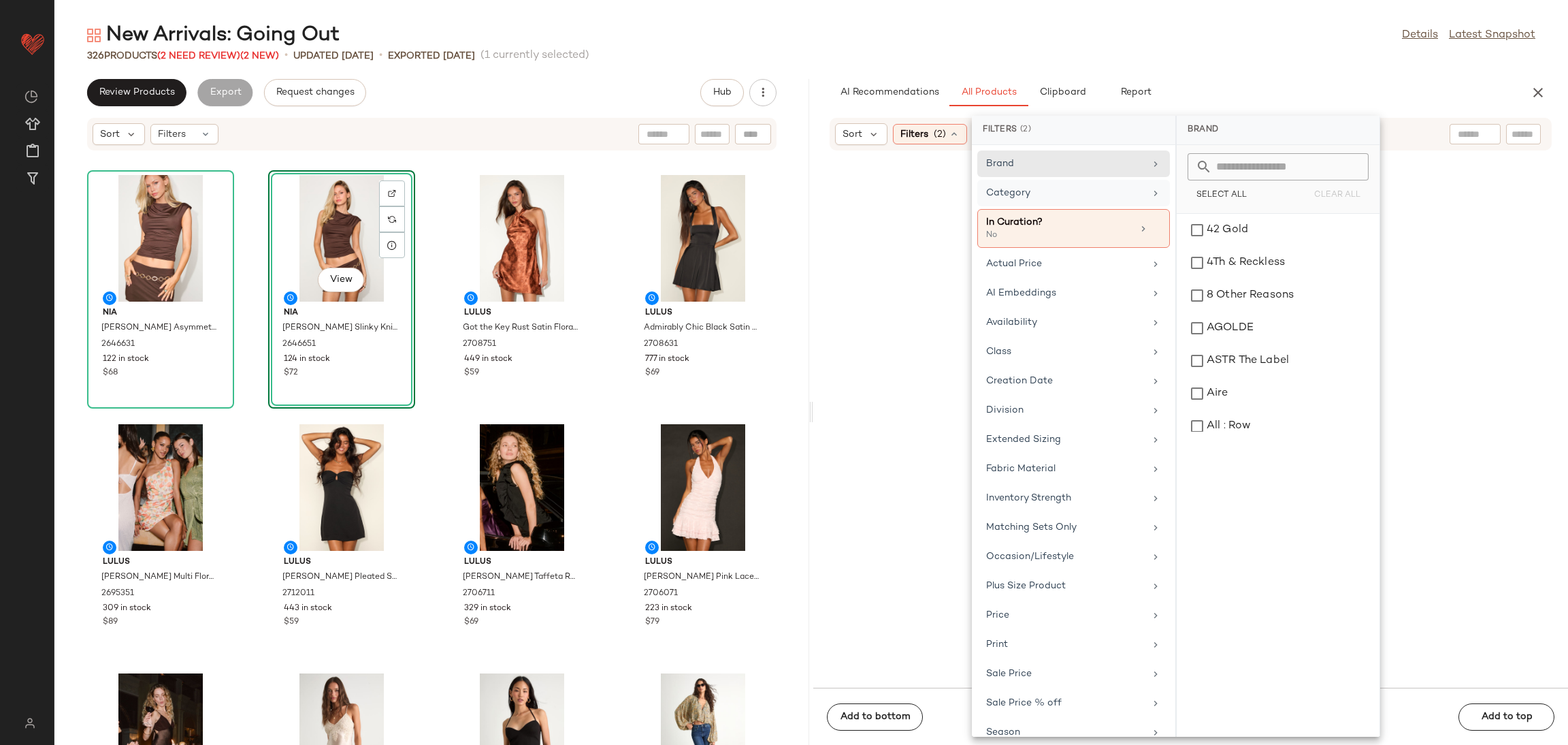
click at [1138, 196] on div "Category" at bounding box center [1065, 192] width 159 height 14
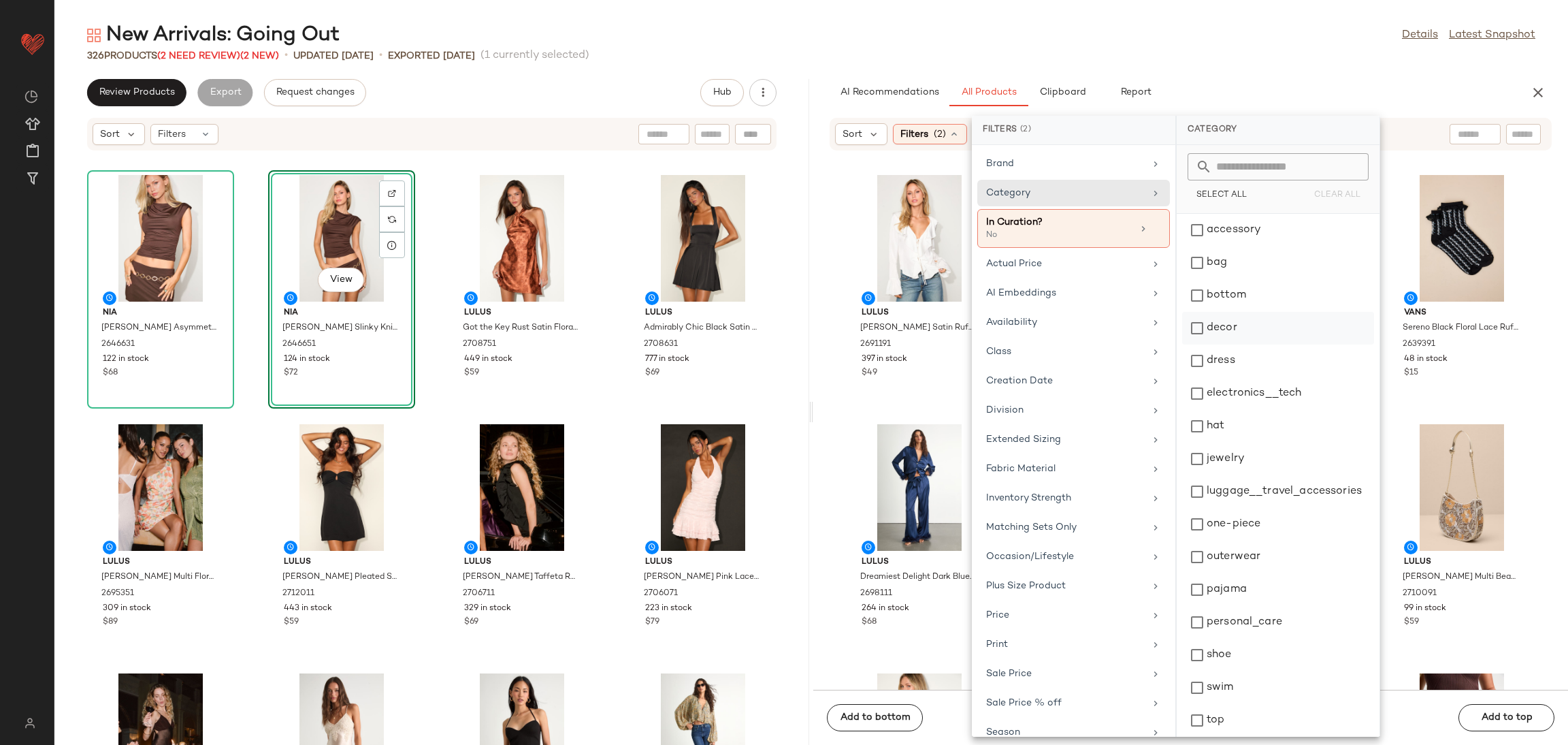
click at [1243, 344] on div "decor" at bounding box center [1278, 360] width 192 height 32
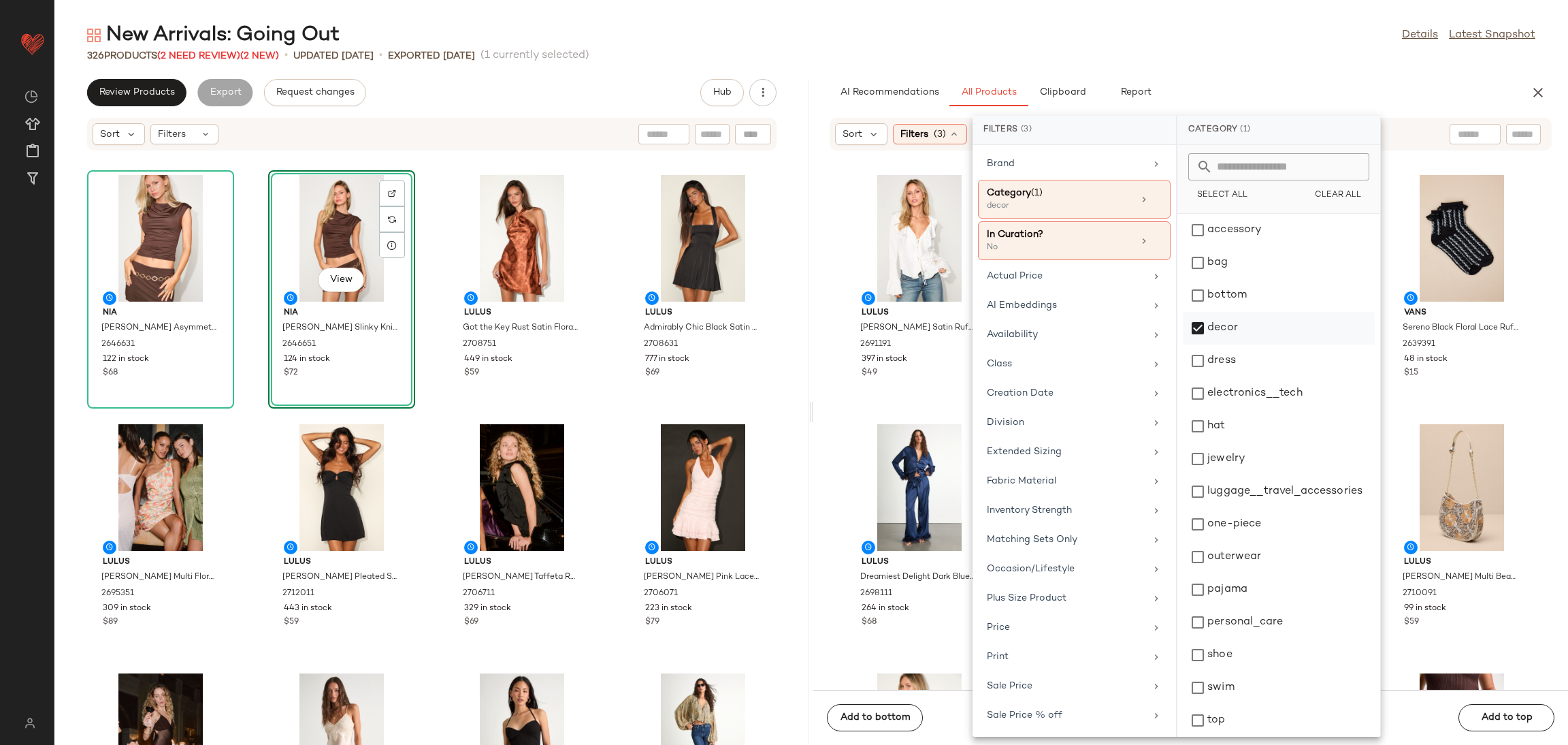
click at [1243, 344] on div "decor" at bounding box center [1279, 360] width 192 height 32
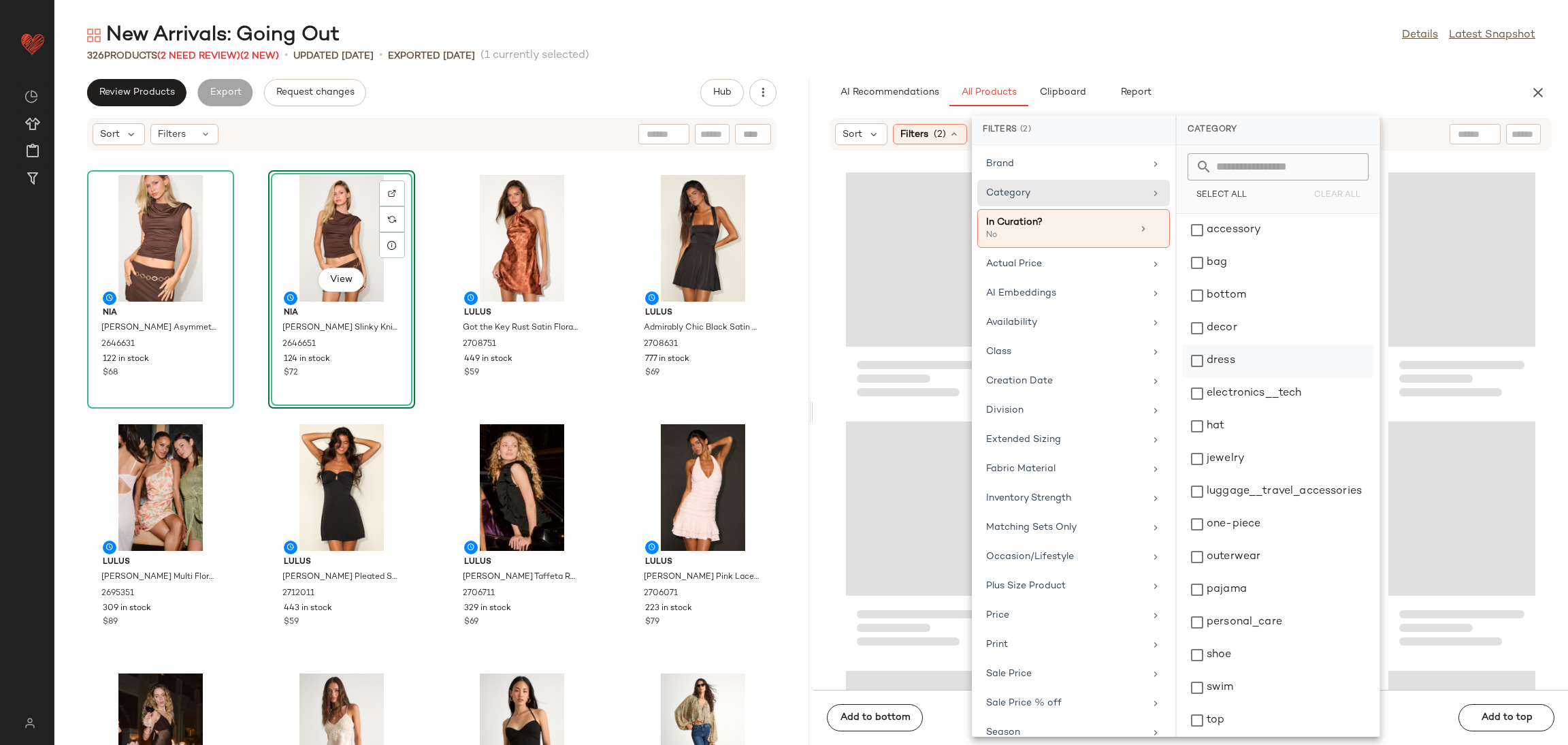
click at [1227, 377] on div "dress" at bounding box center [1278, 393] width 192 height 32
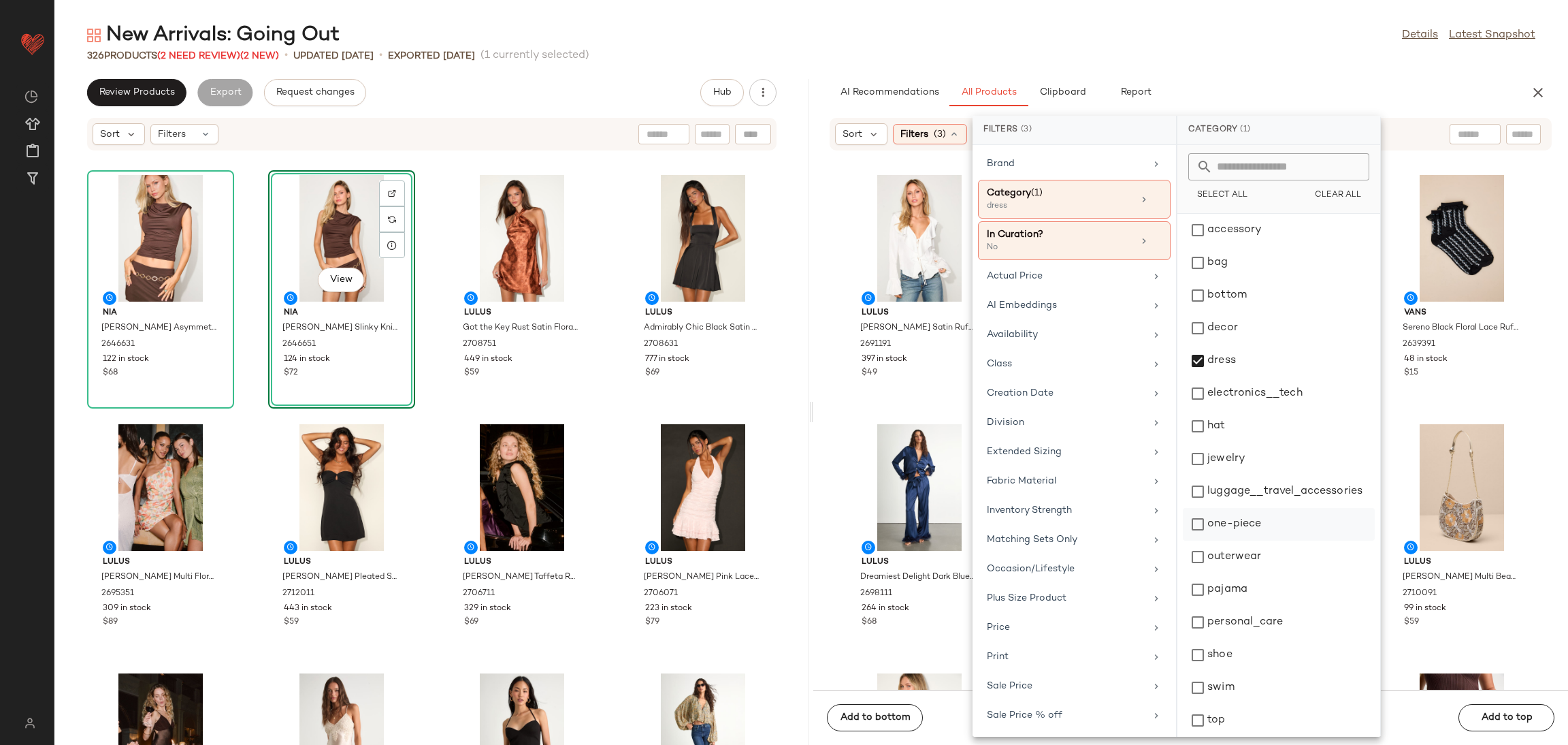
click at [1231, 541] on div "one-piece" at bounding box center [1279, 557] width 192 height 32
click at [880, 393] on div "View Lulus Tanisha White Satin Ruffled Tie-Front Long Sleeve Top 2691191 397 in…" at bounding box center [919, 290] width 144 height 236
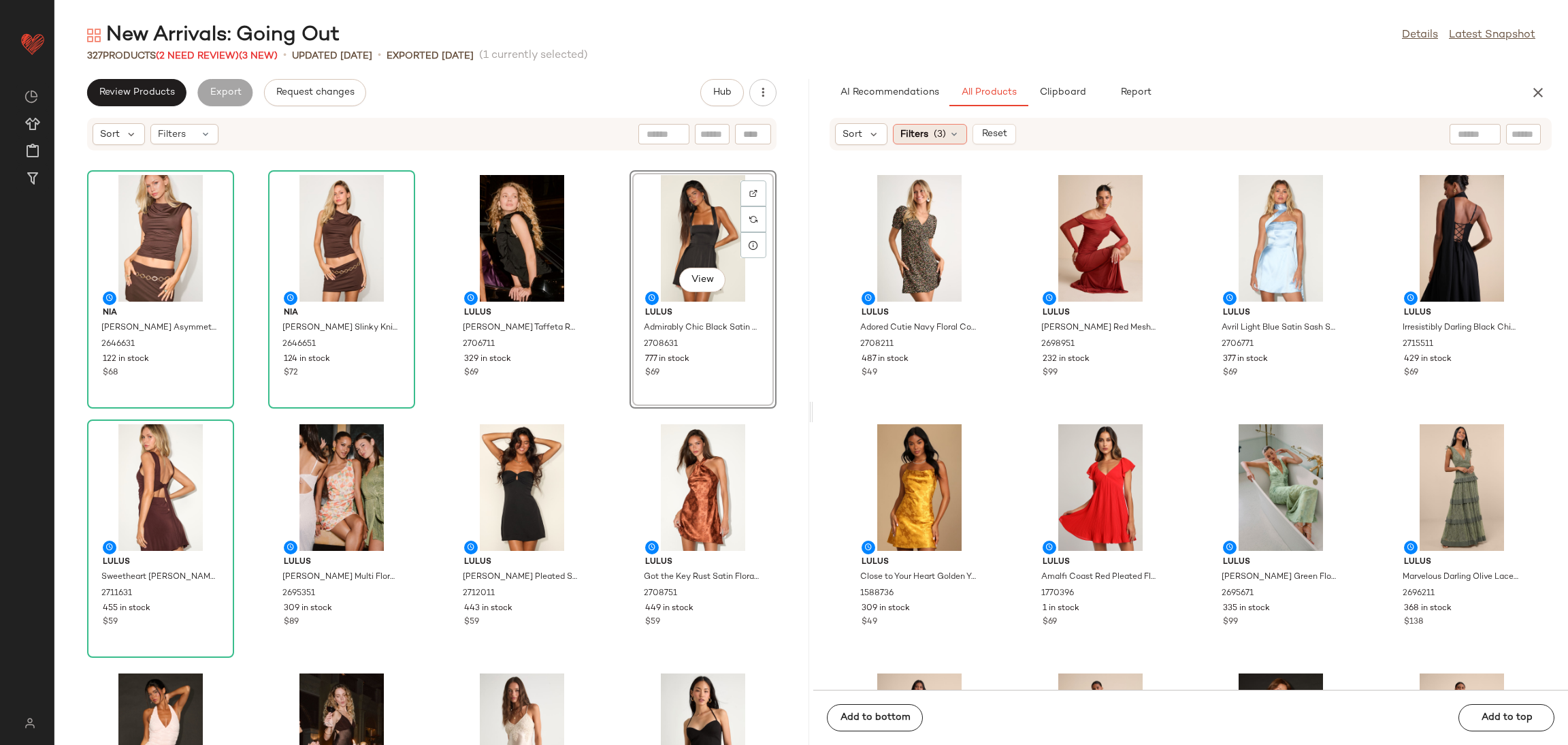
click at [932, 140] on div "Filters (3)" at bounding box center [930, 135] width 74 height 21
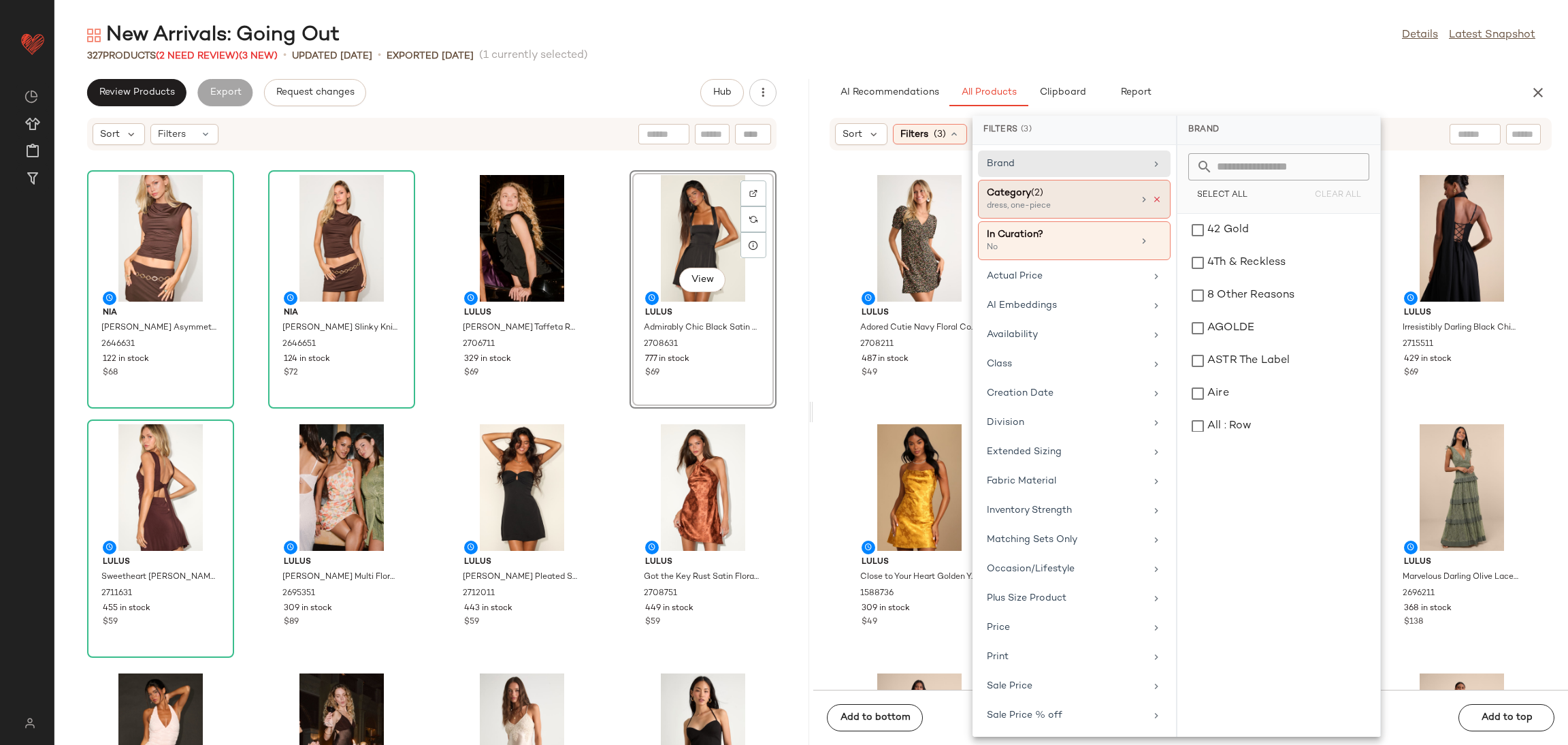
click at [1154, 201] on icon at bounding box center [1157, 199] width 10 height 10
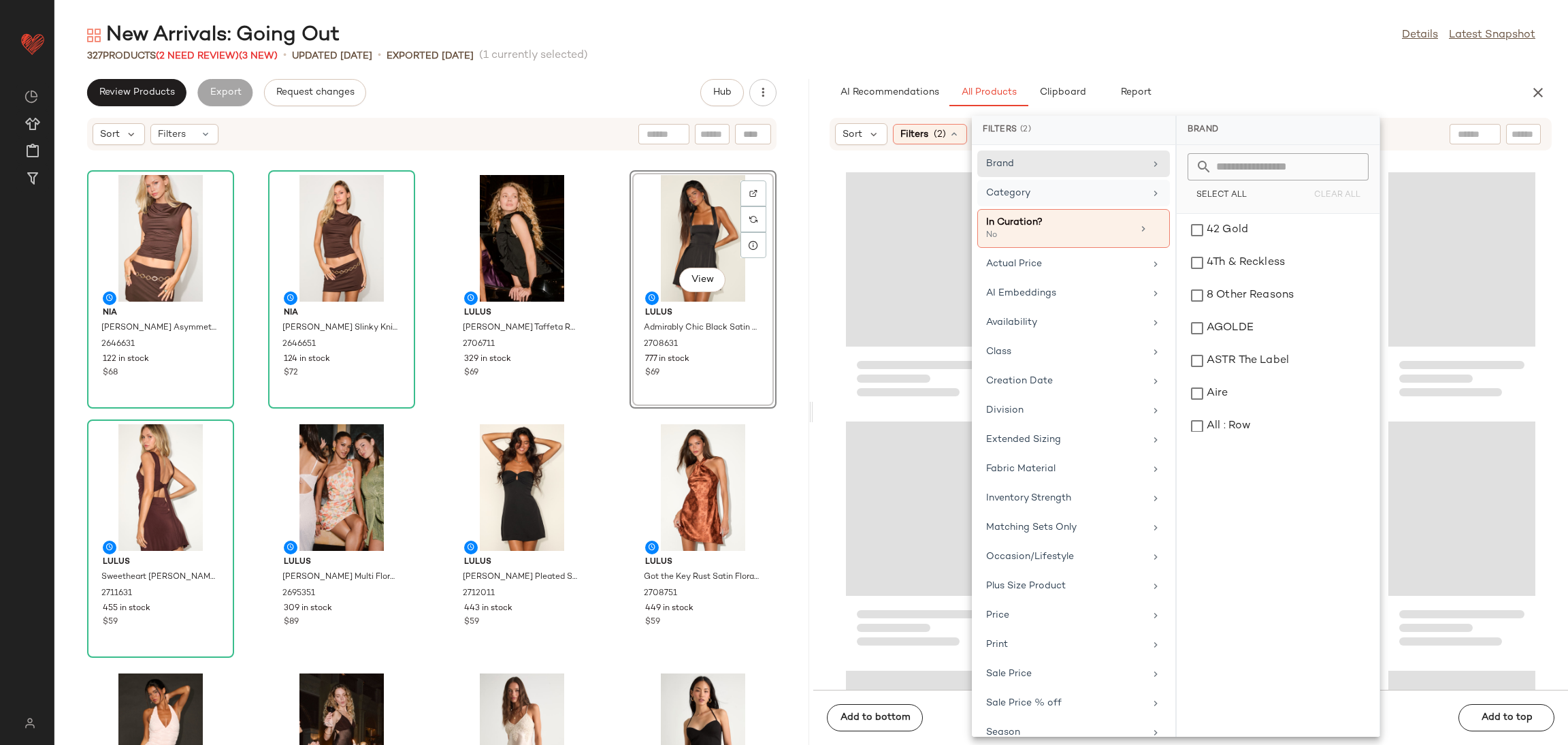
click at [1109, 192] on div "Category" at bounding box center [1065, 192] width 159 height 14
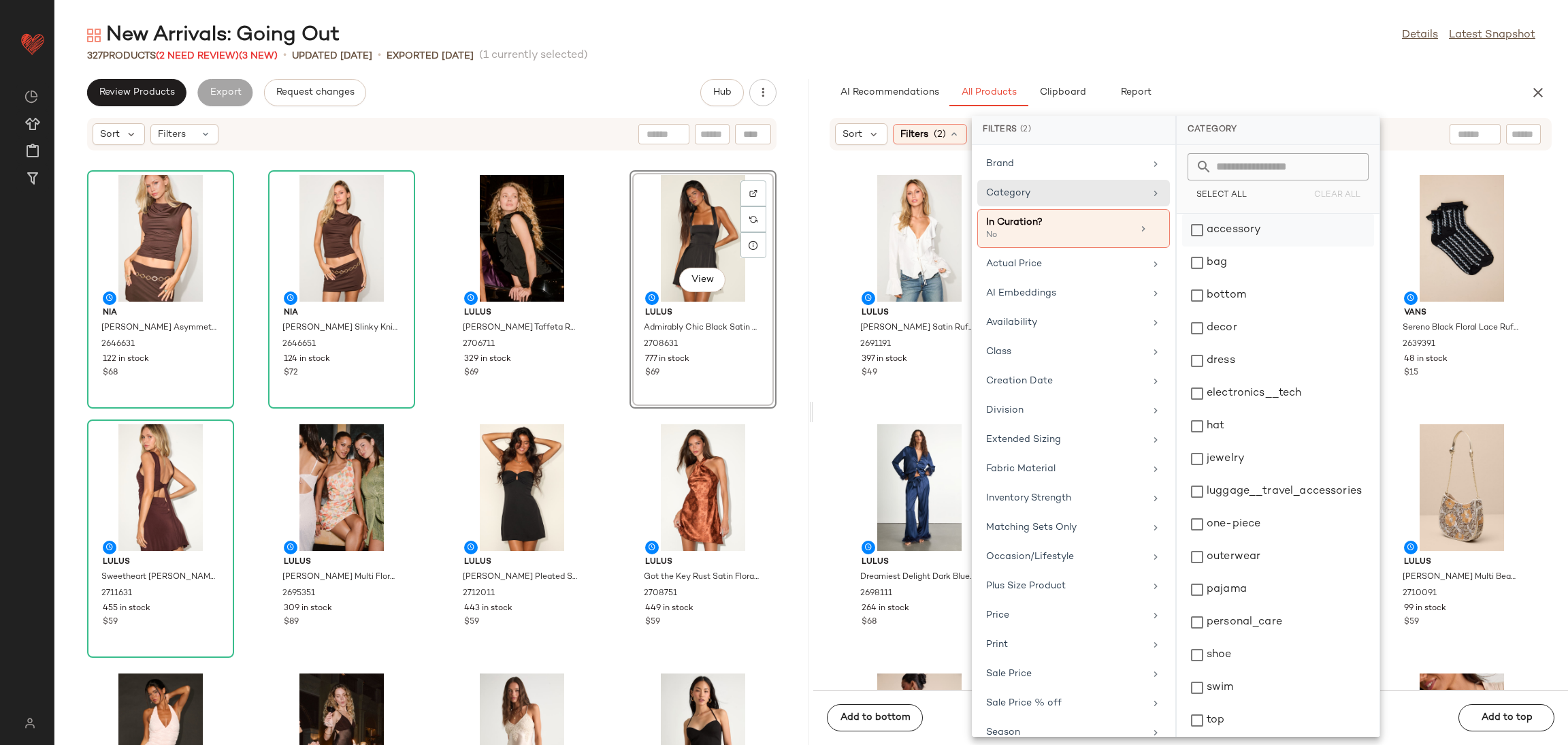
drag, startPoint x: 1245, startPoint y: 235, endPoint x: 1245, endPoint y: 222, distance: 13.0
click at [1245, 246] on div "accessory" at bounding box center [1278, 262] width 192 height 32
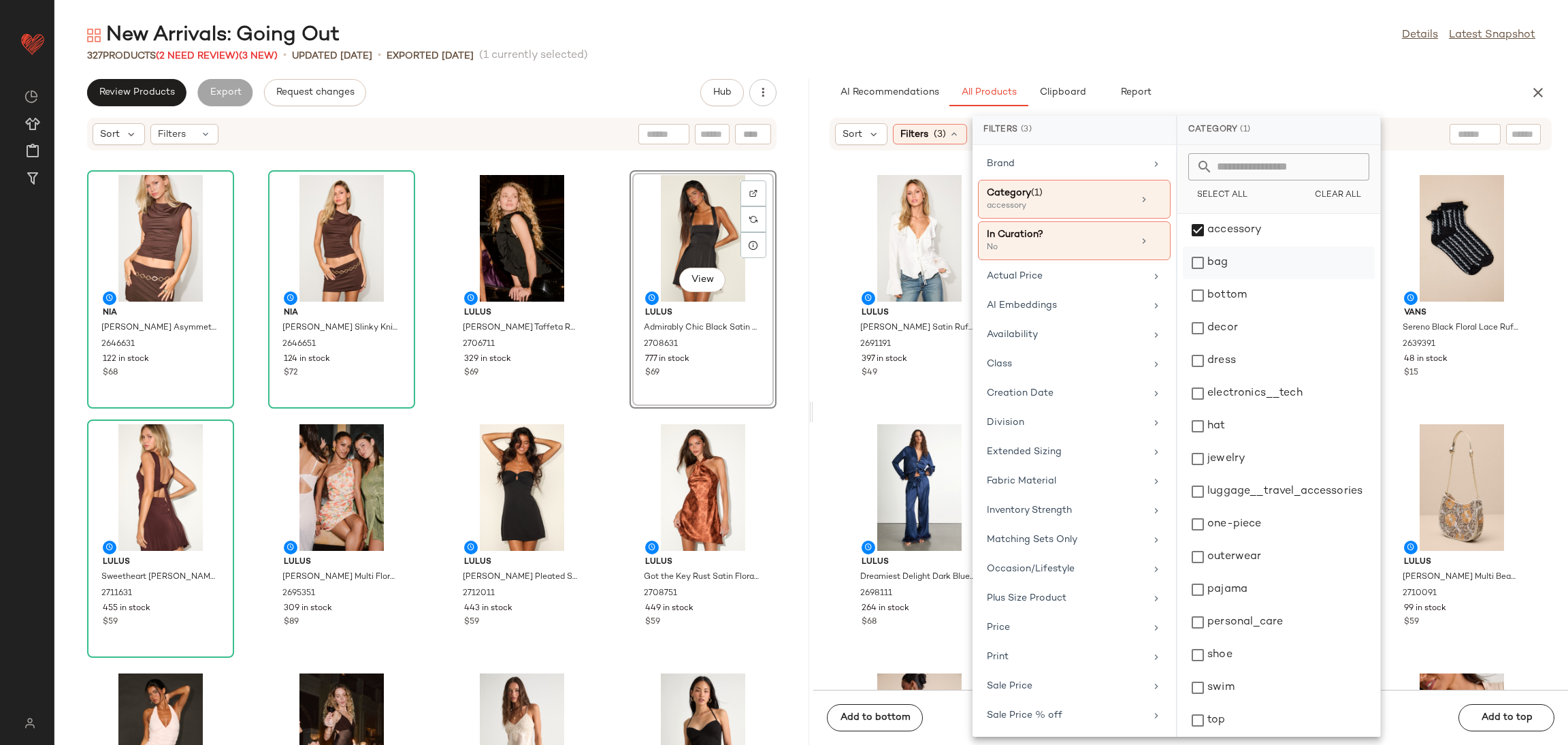
click at [1232, 279] on div "bag" at bounding box center [1279, 295] width 192 height 32
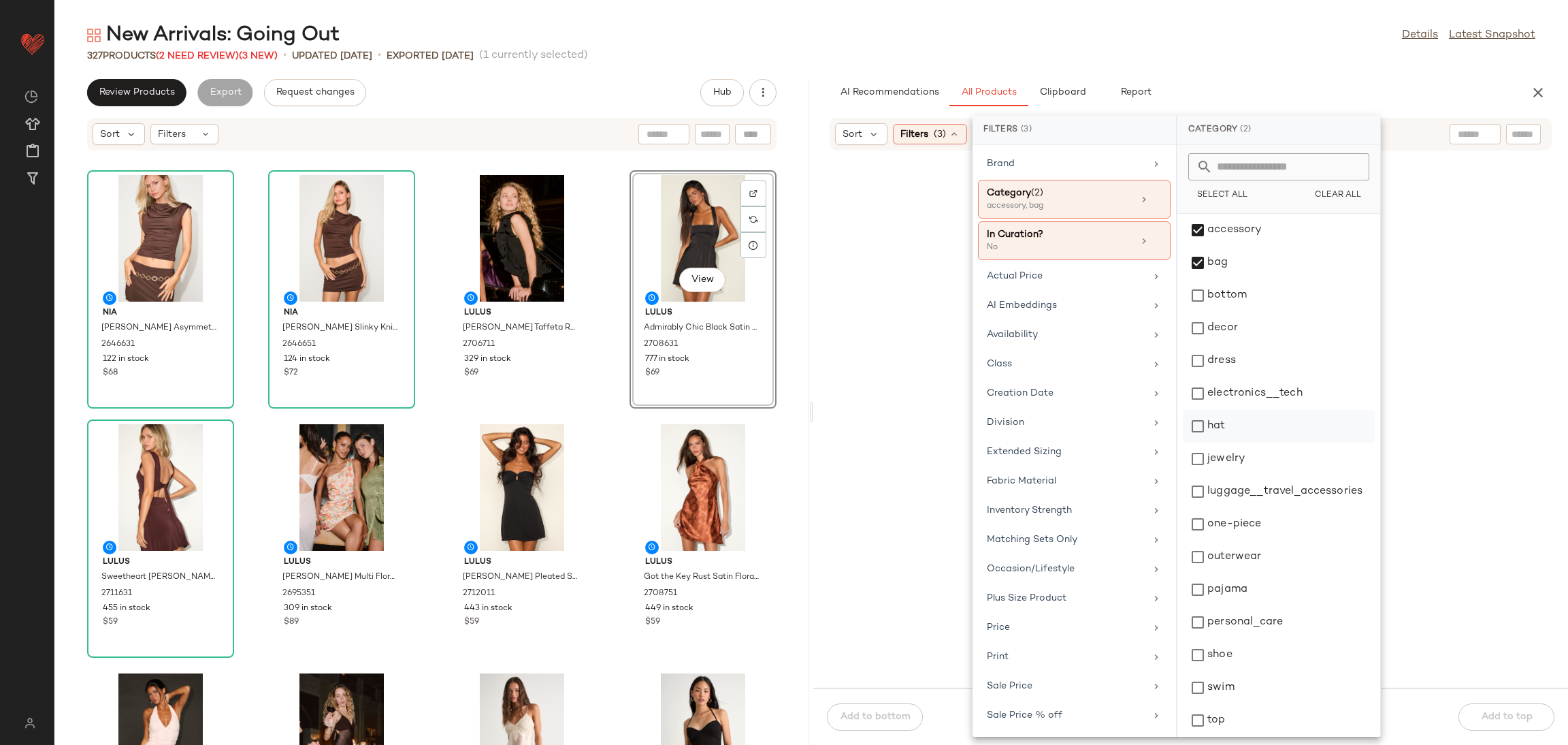
click at [1212, 443] on div "hat" at bounding box center [1279, 459] width 192 height 32
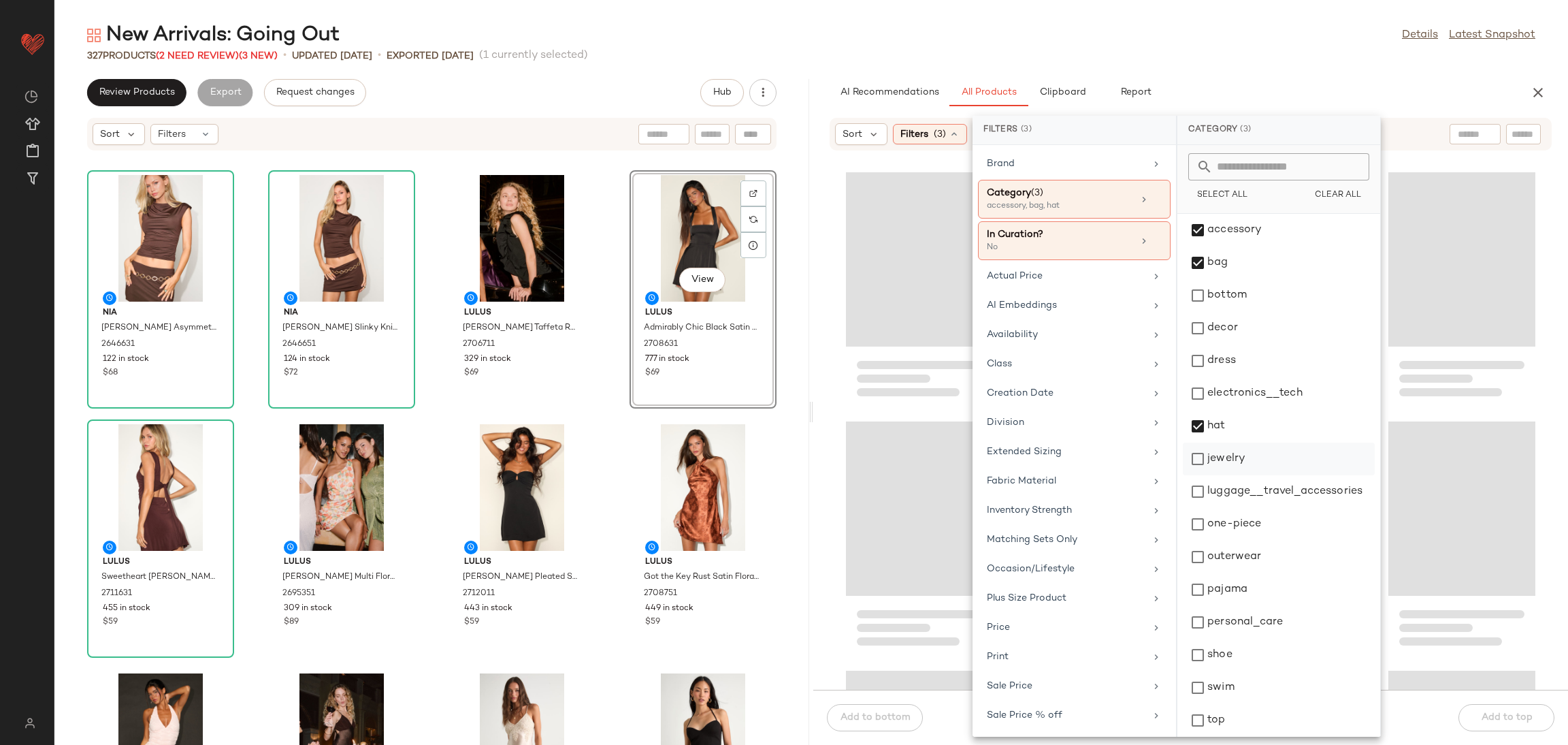
click at [1218, 475] on div "jewelry" at bounding box center [1279, 491] width 192 height 32
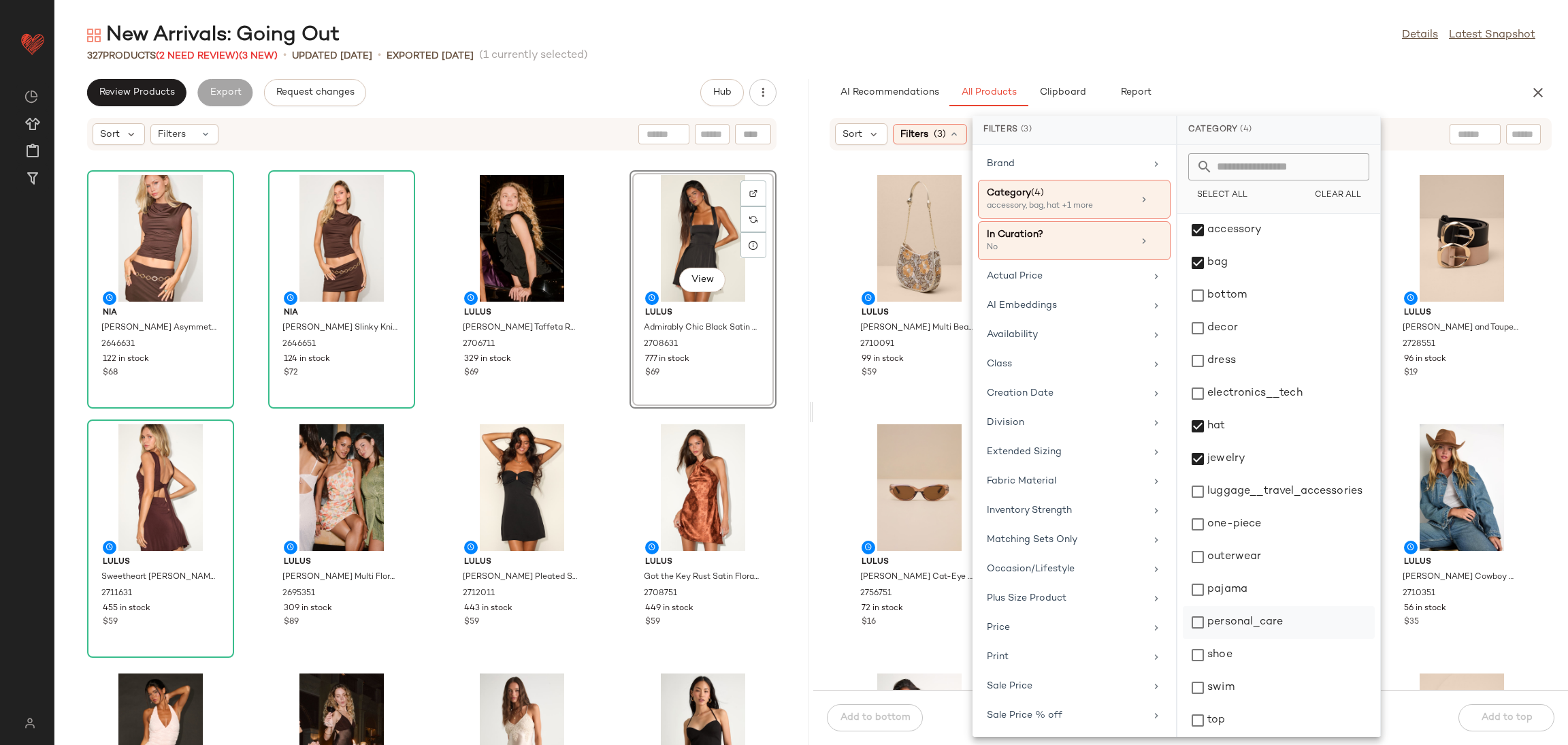
click at [1210, 610] on div "accessory bag bottom decor dress electronics__tech hat jewelry luggage__travel_…" at bounding box center [1279, 475] width 203 height 523
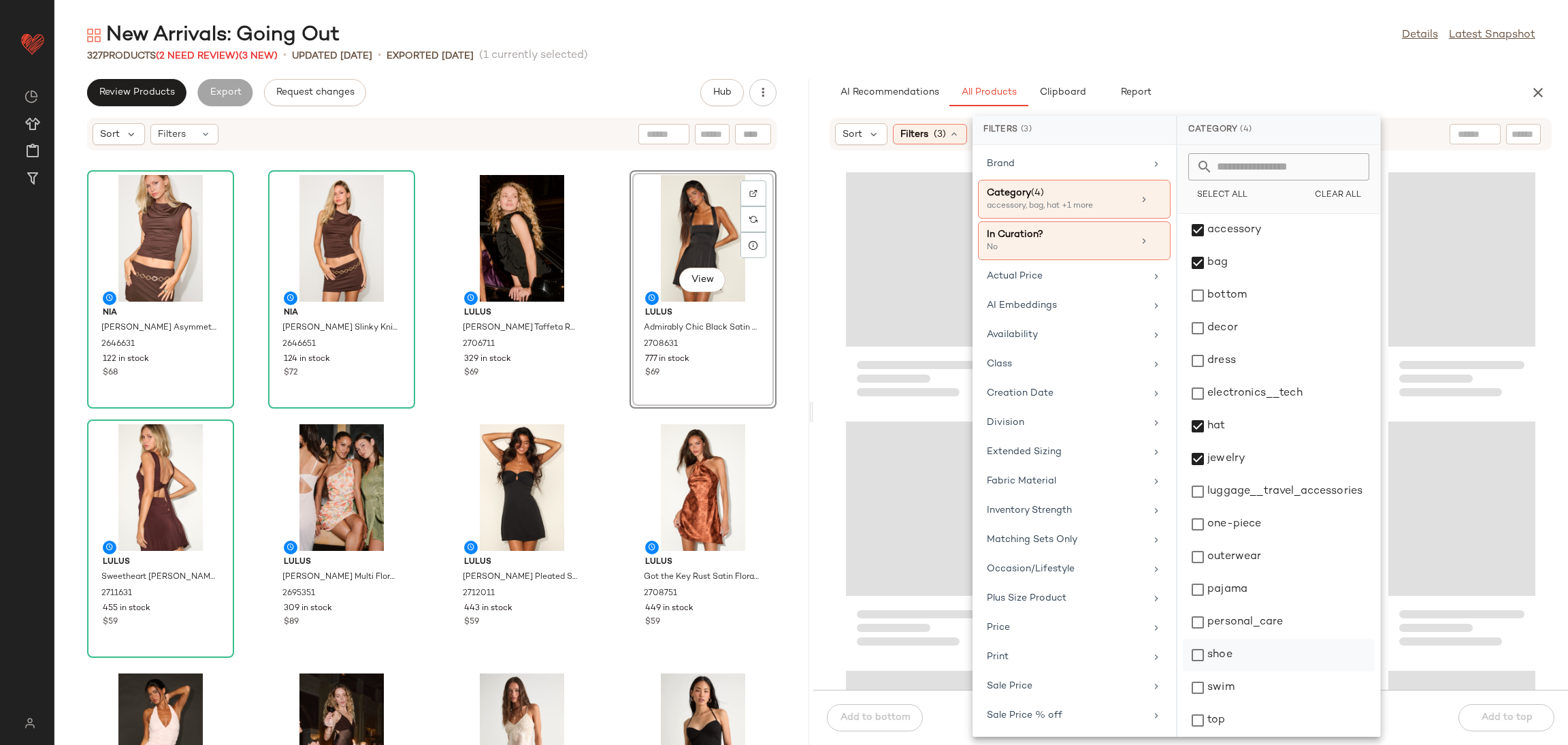
click at [1204, 671] on div "shoe" at bounding box center [1279, 687] width 192 height 32
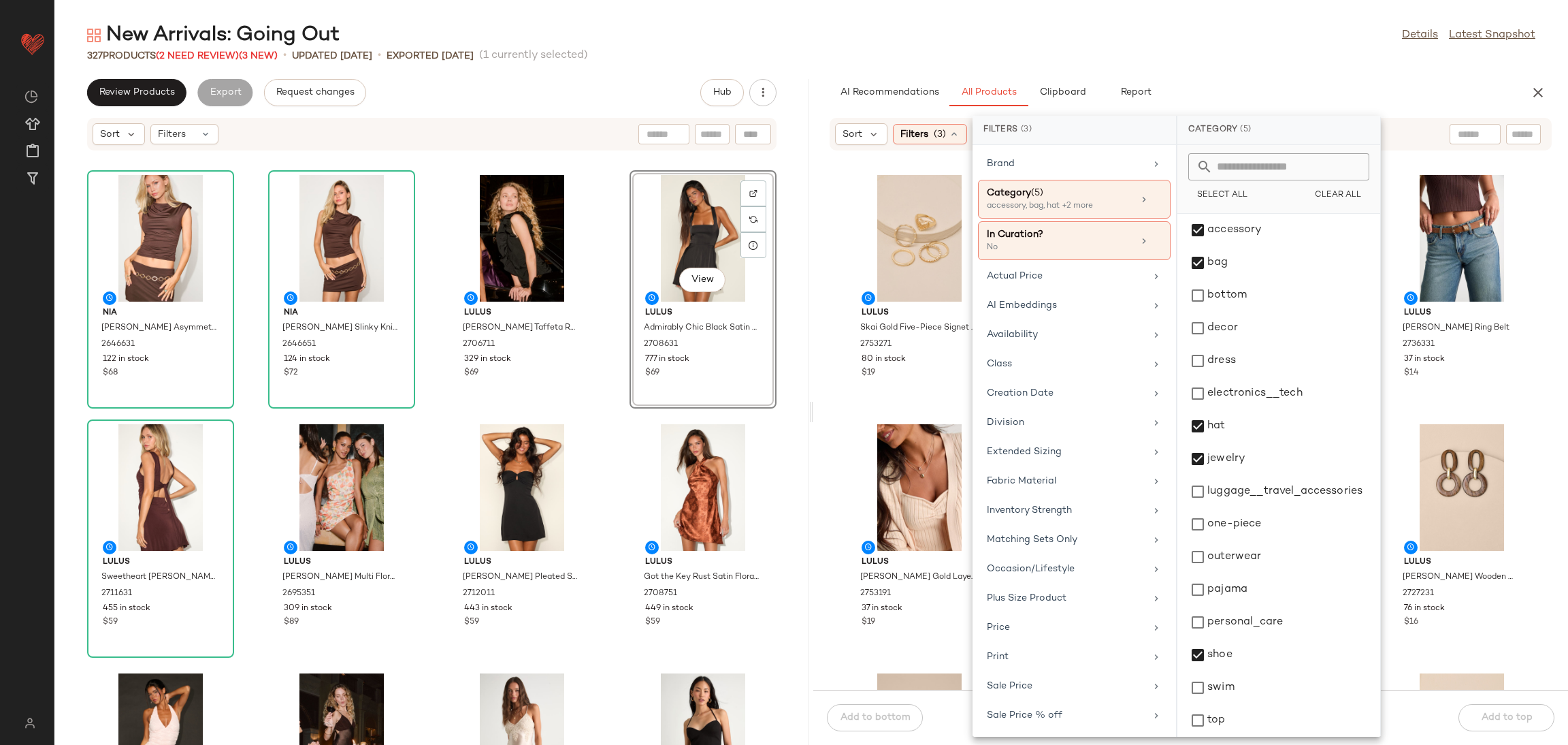
click at [820, 398] on div "Lulus Skai Gold Five-Piece Signet Ring Set 2753271 80 in stock $19 Lulus Daness…" at bounding box center [1191, 428] width 755 height 522
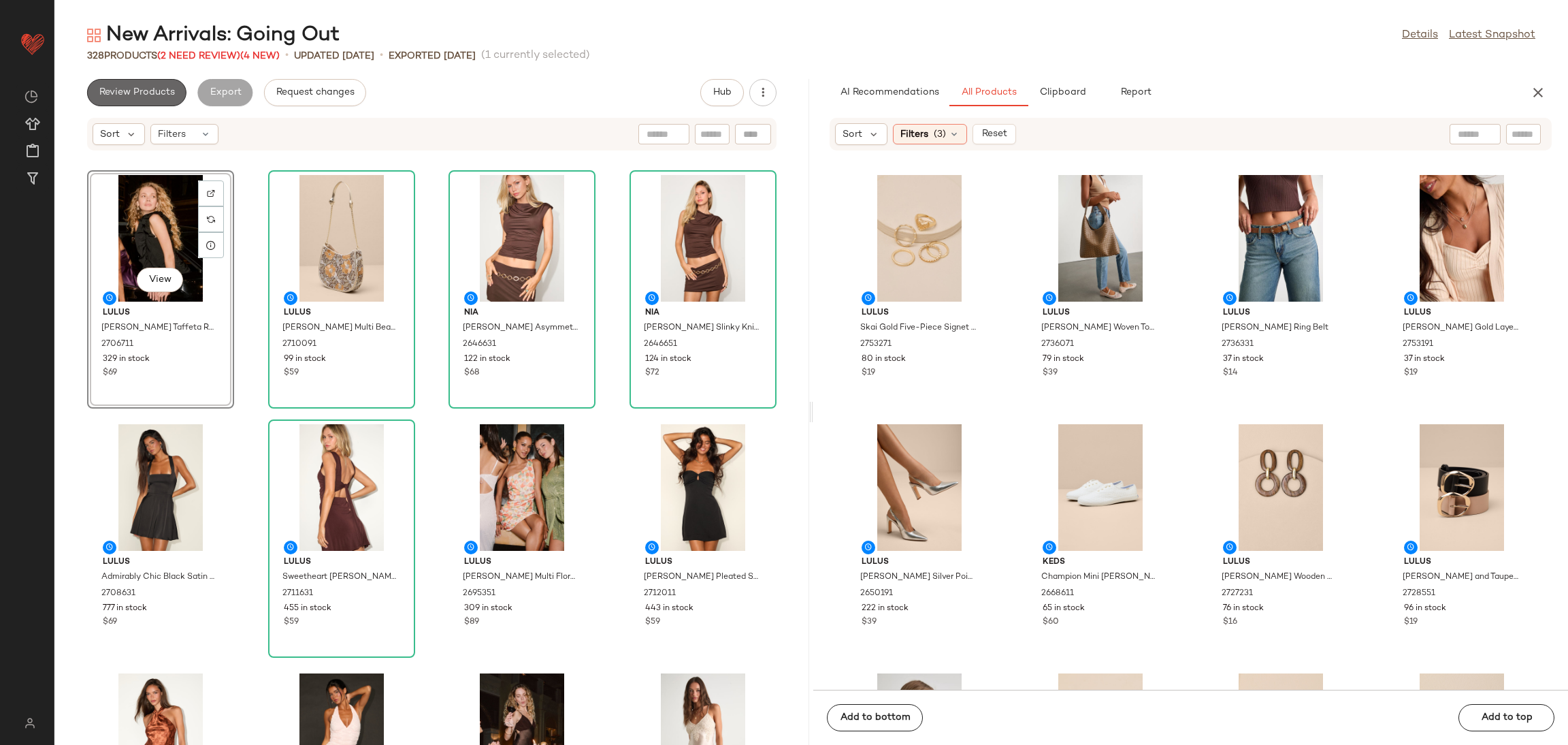
click at [141, 100] on button "Review Products" at bounding box center [137, 92] width 99 height 27
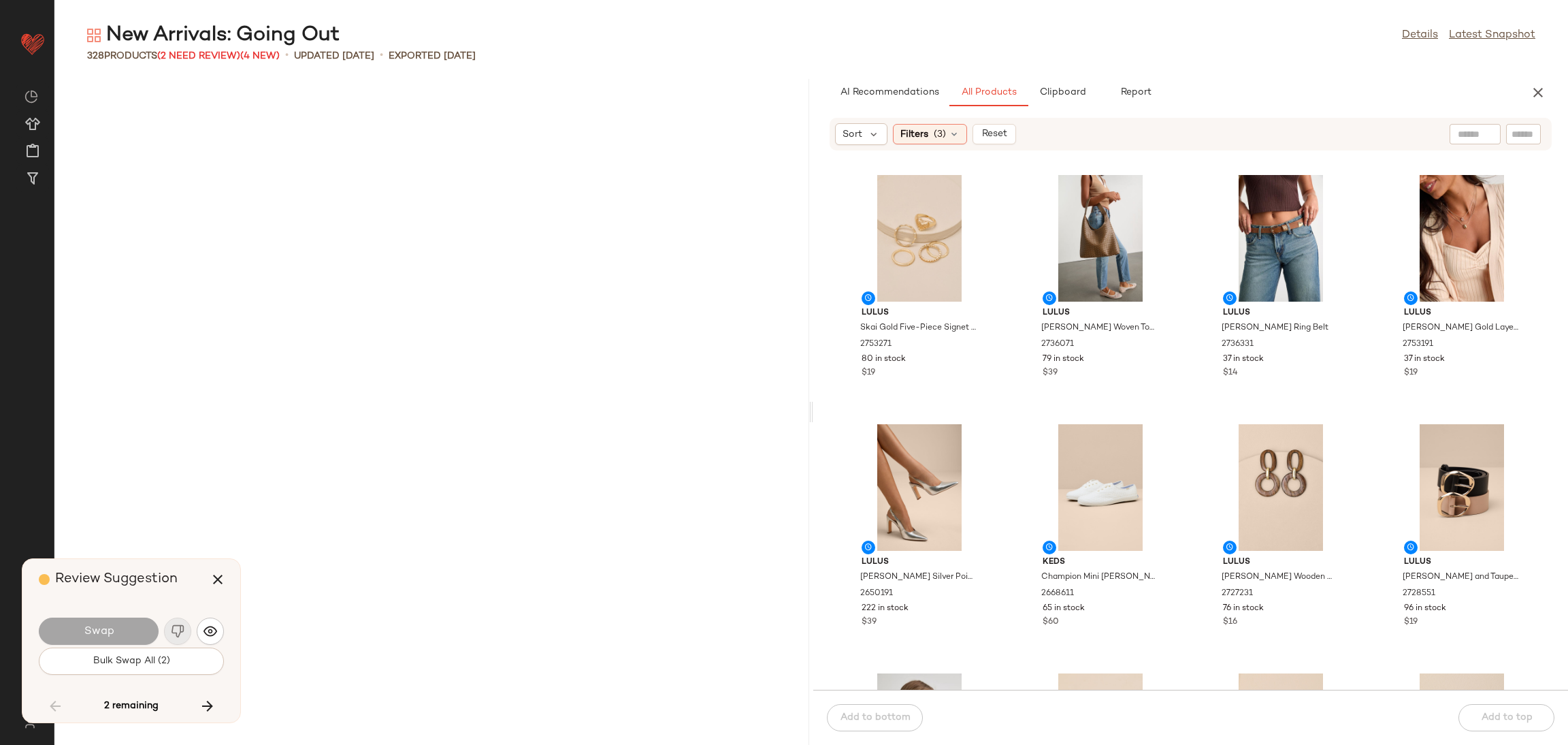
scroll to position [6977, 0]
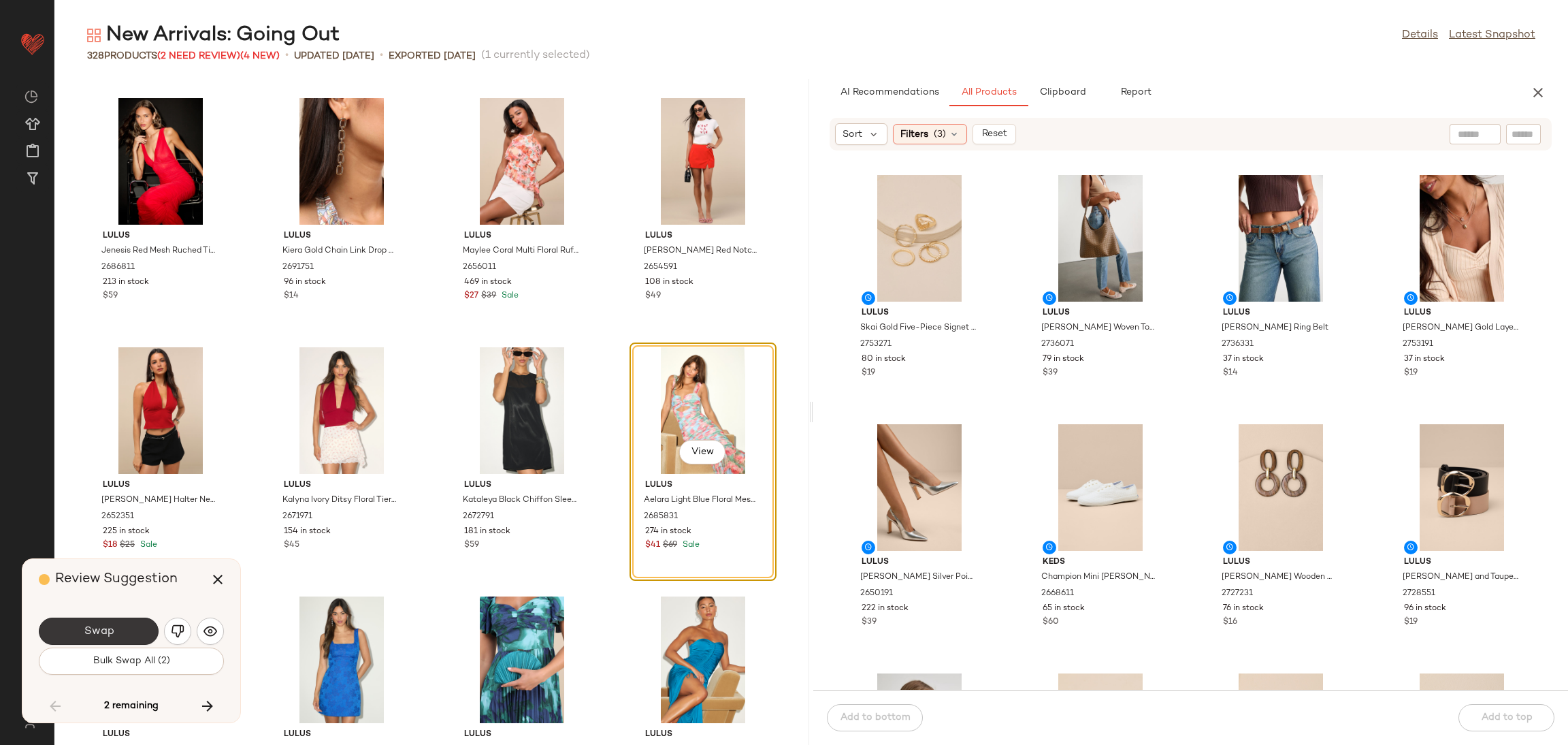
click at [119, 630] on button "Swap" at bounding box center [99, 630] width 120 height 27
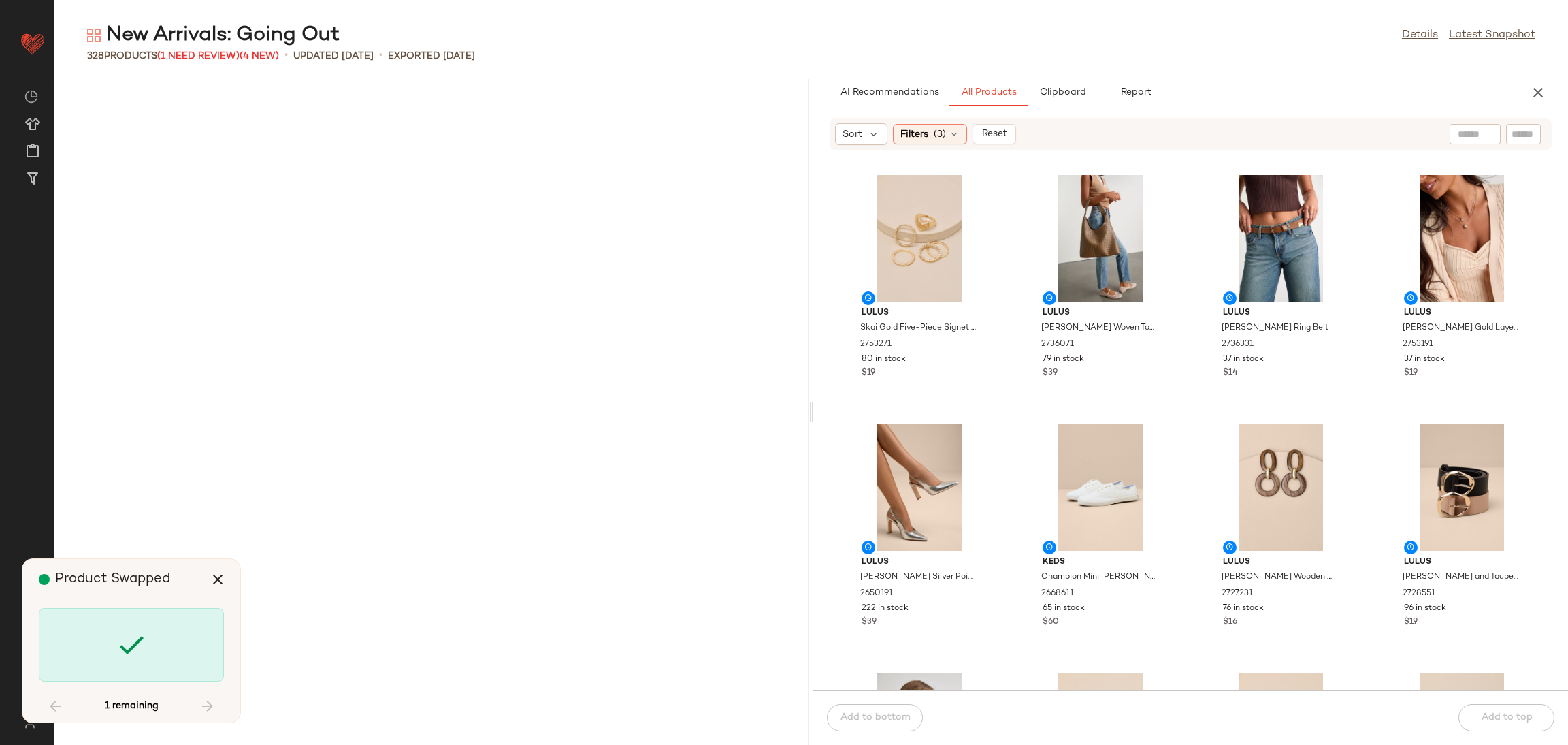
scroll to position [18939, 0]
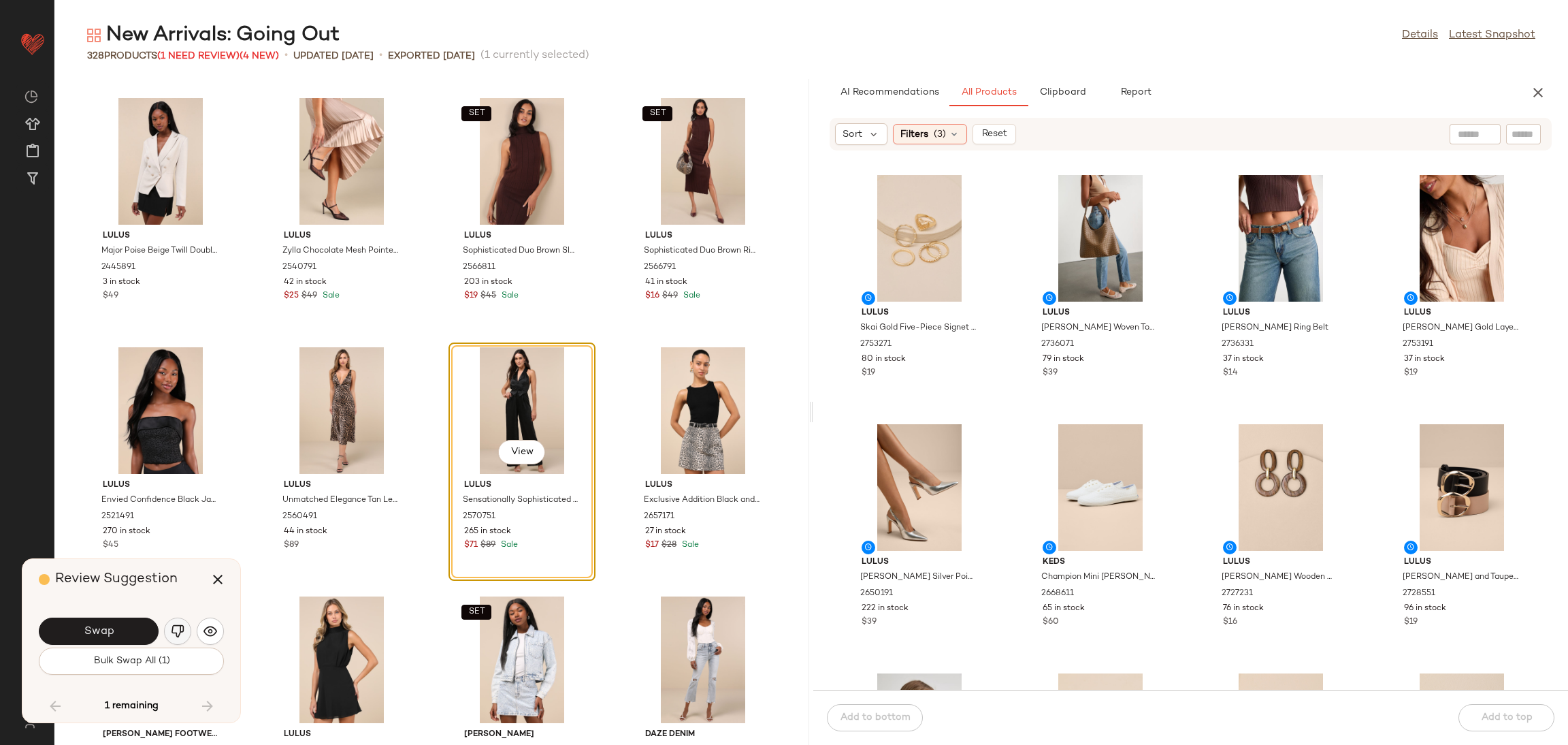
click at [172, 621] on button "button" at bounding box center [177, 630] width 27 height 27
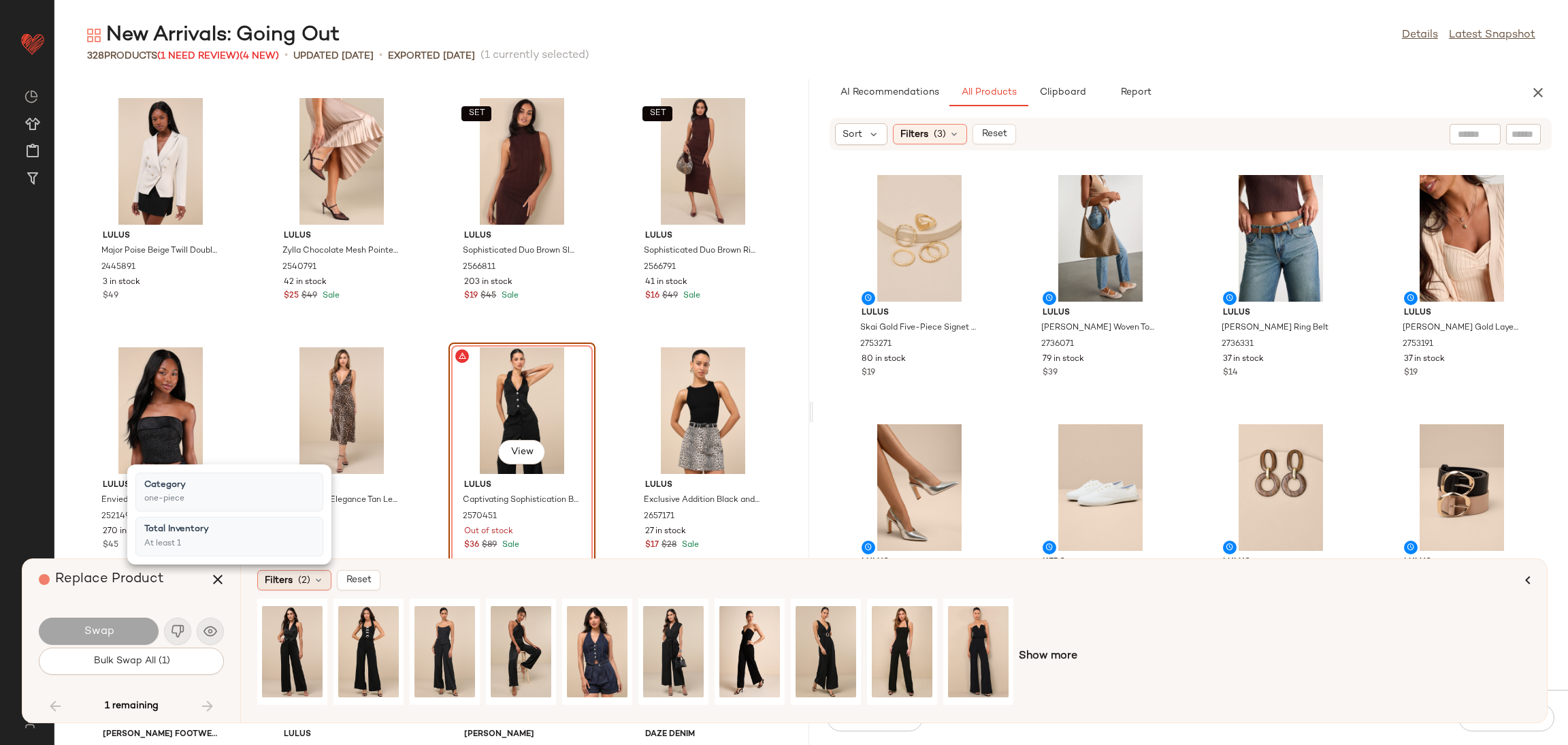
click at [274, 577] on span "Filters" at bounding box center [279, 580] width 28 height 14
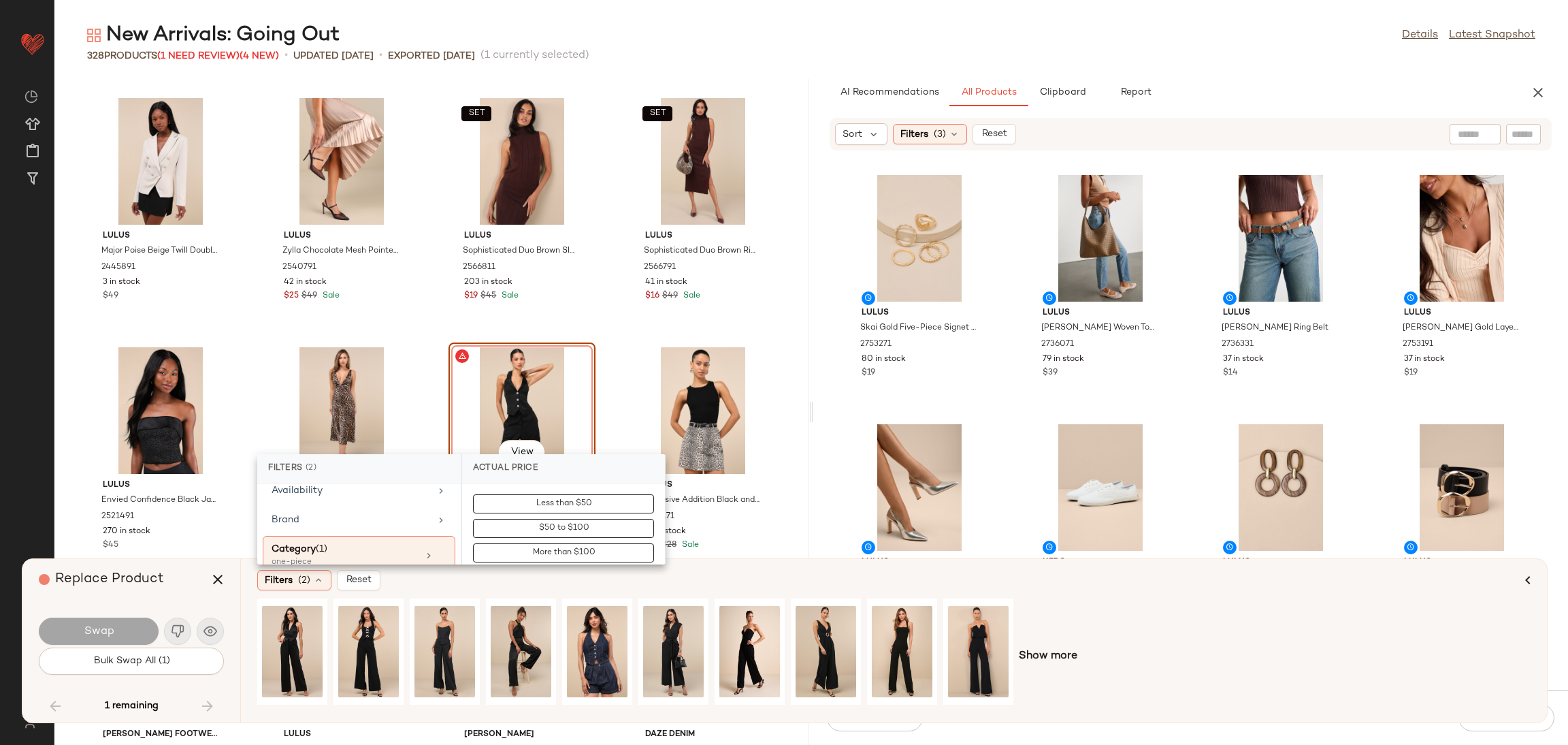
scroll to position [102, 0]
click at [336, 531] on div "one-piece" at bounding box center [339, 530] width 136 height 12
click at [437, 524] on icon at bounding box center [442, 524] width 10 height 10
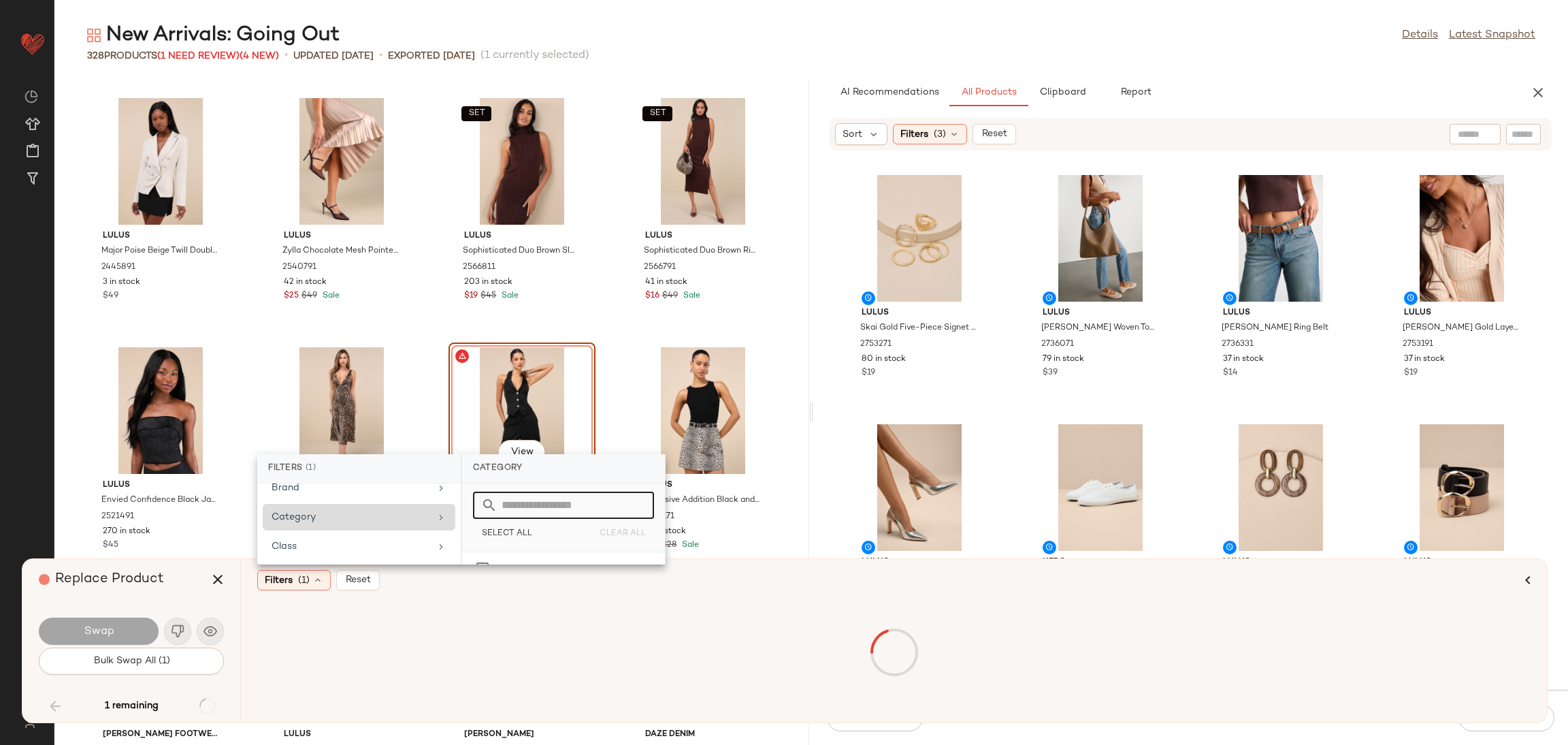
click at [561, 510] on input "text" at bounding box center [572, 505] width 148 height 27
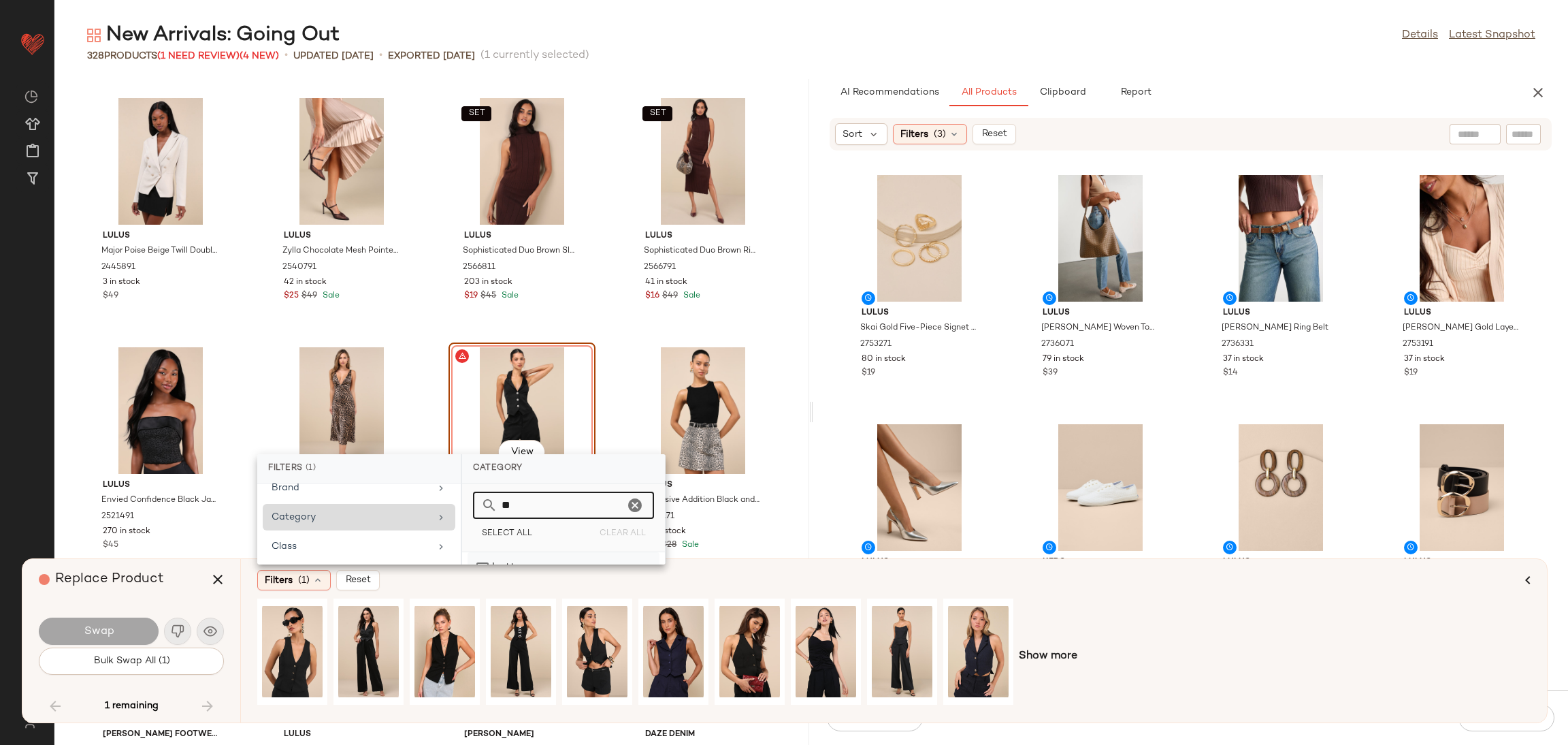
type input "**"
click at [484, 561] on div "bottom" at bounding box center [563, 568] width 192 height 32
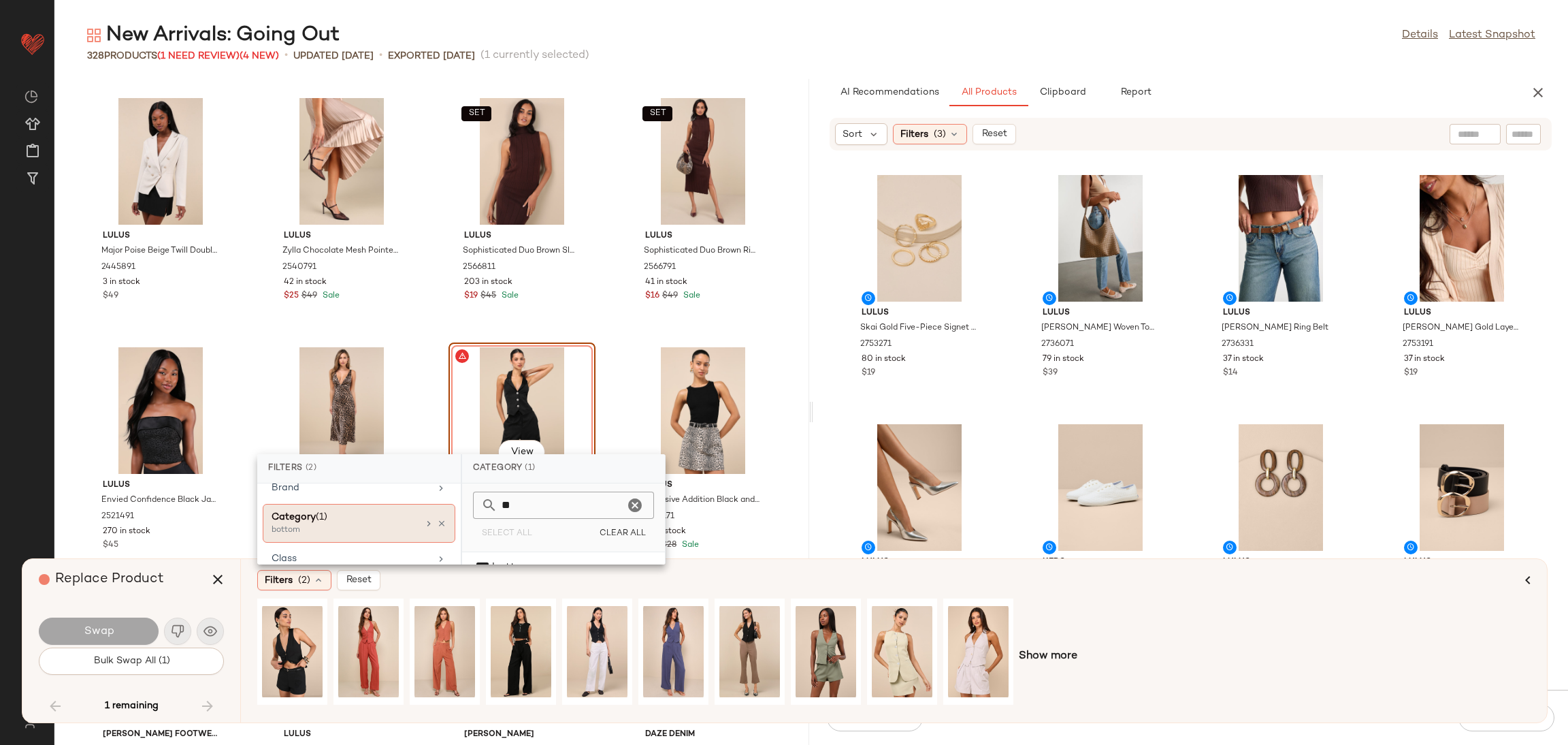
click at [533, 597] on div "Filters (2) Reset Show more" at bounding box center [893, 640] width 1307 height 163
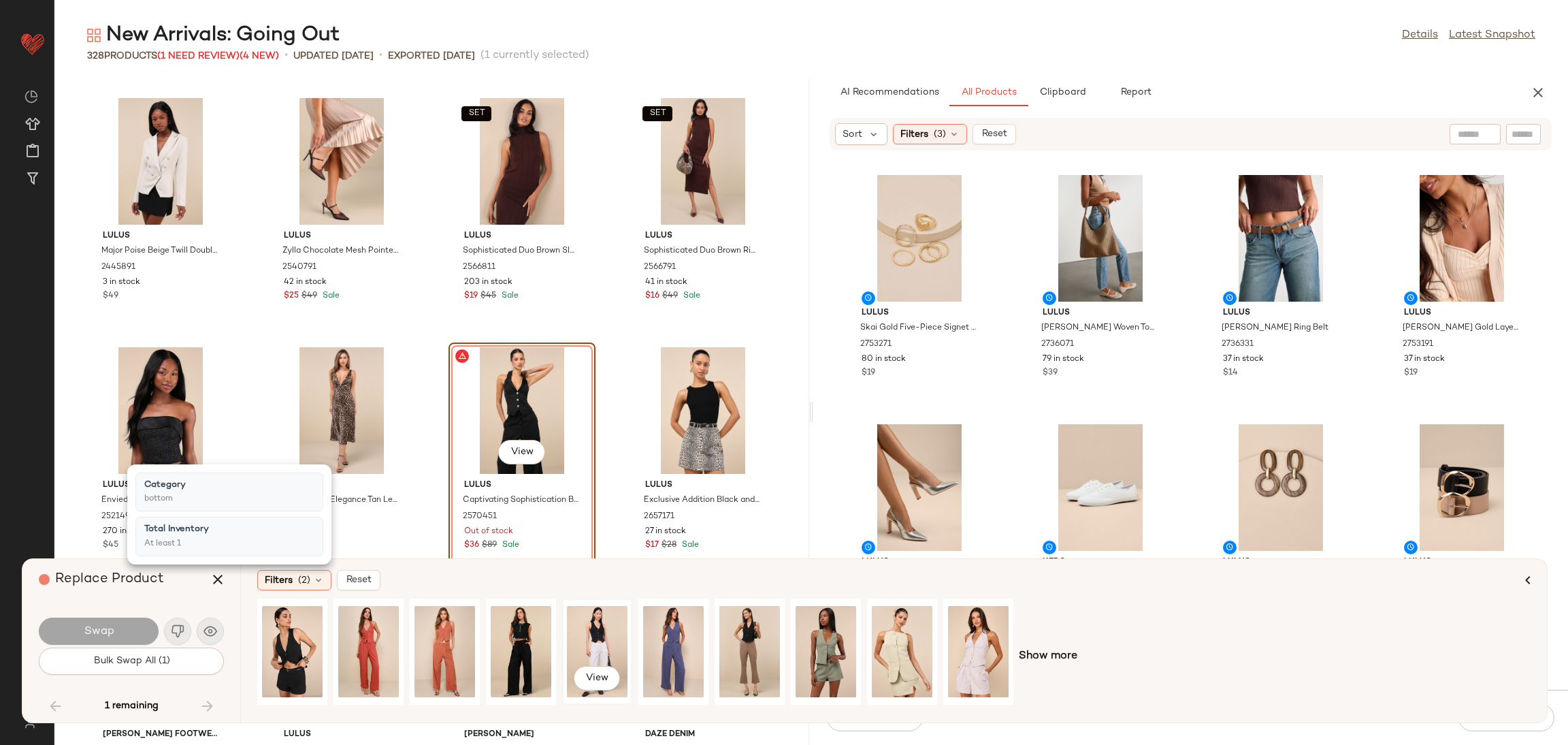
click at [590, 644] on div "View" at bounding box center [597, 652] width 61 height 97
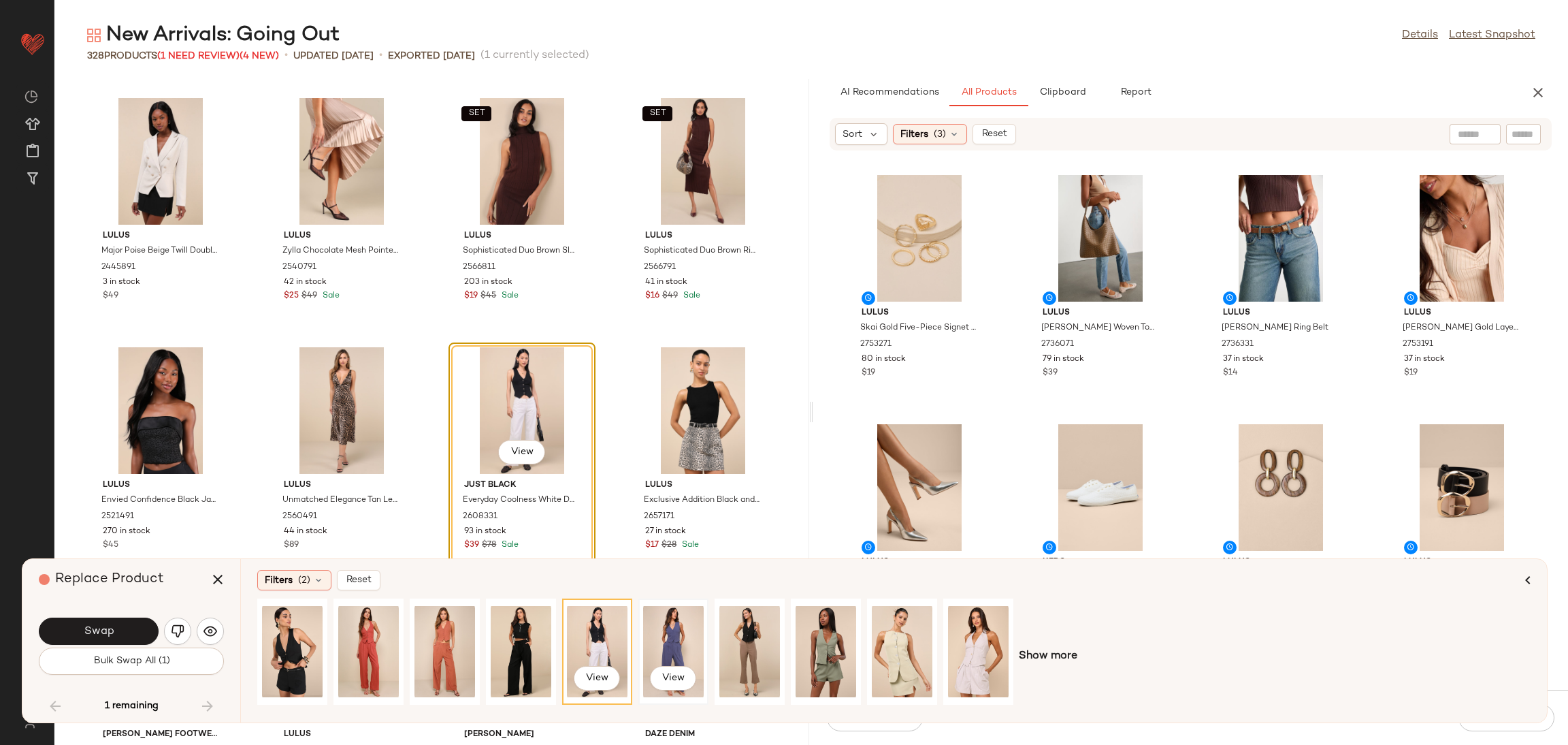
click at [700, 634] on div "View" at bounding box center [674, 652] width 61 height 97
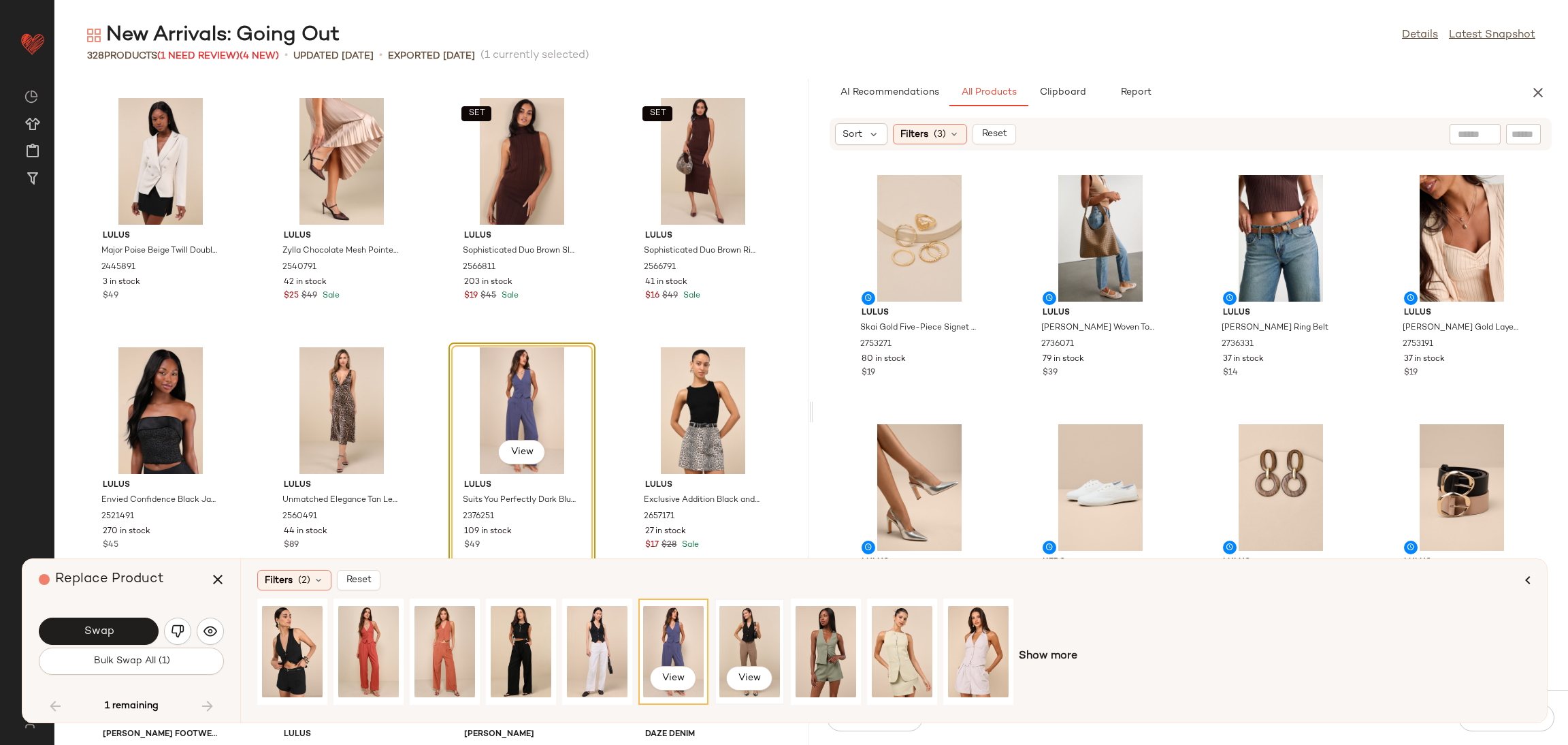
click at [734, 633] on div "View" at bounding box center [750, 652] width 61 height 97
click at [313, 624] on div "View" at bounding box center [292, 652] width 61 height 97
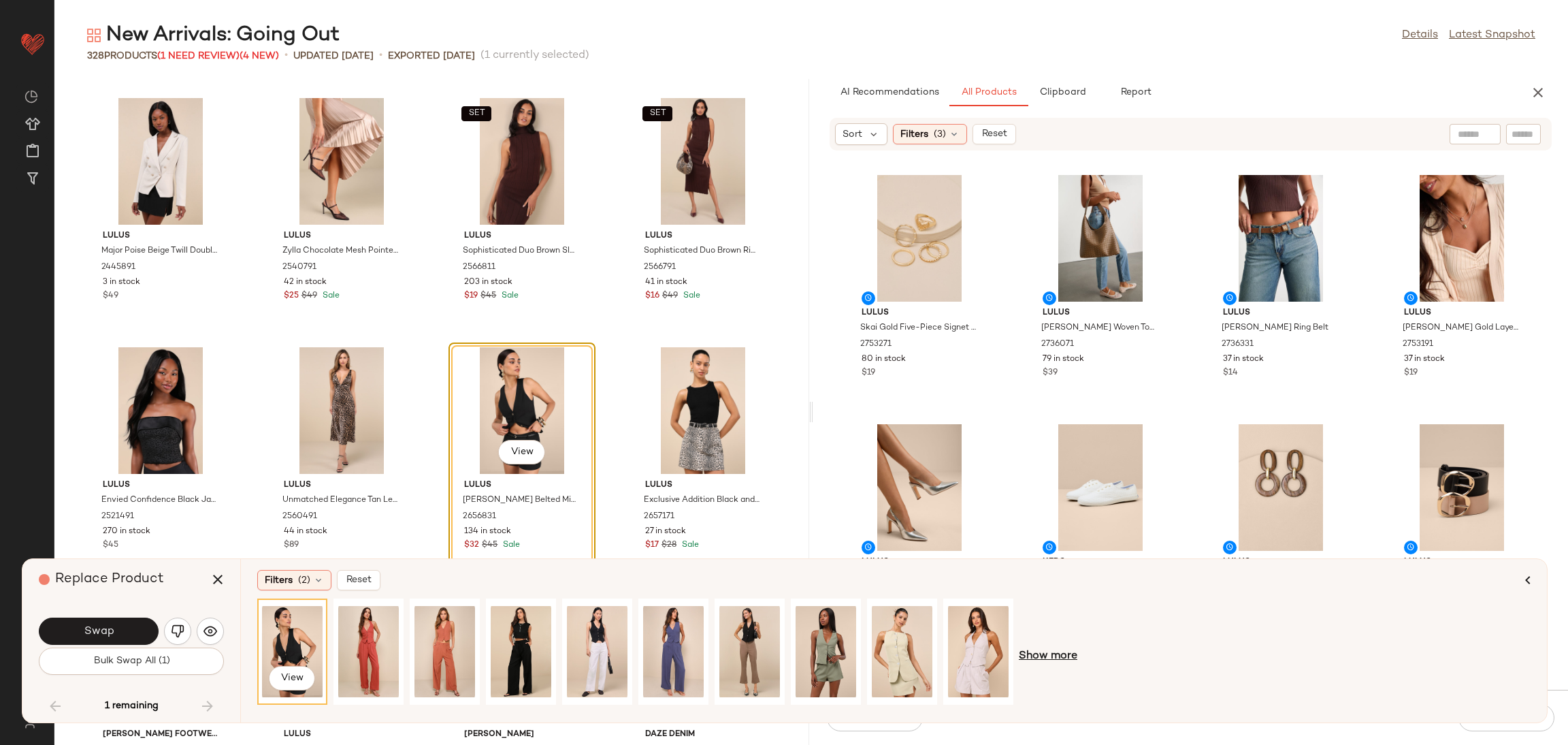
click at [1036, 658] on span "Show more" at bounding box center [1048, 657] width 59 height 17
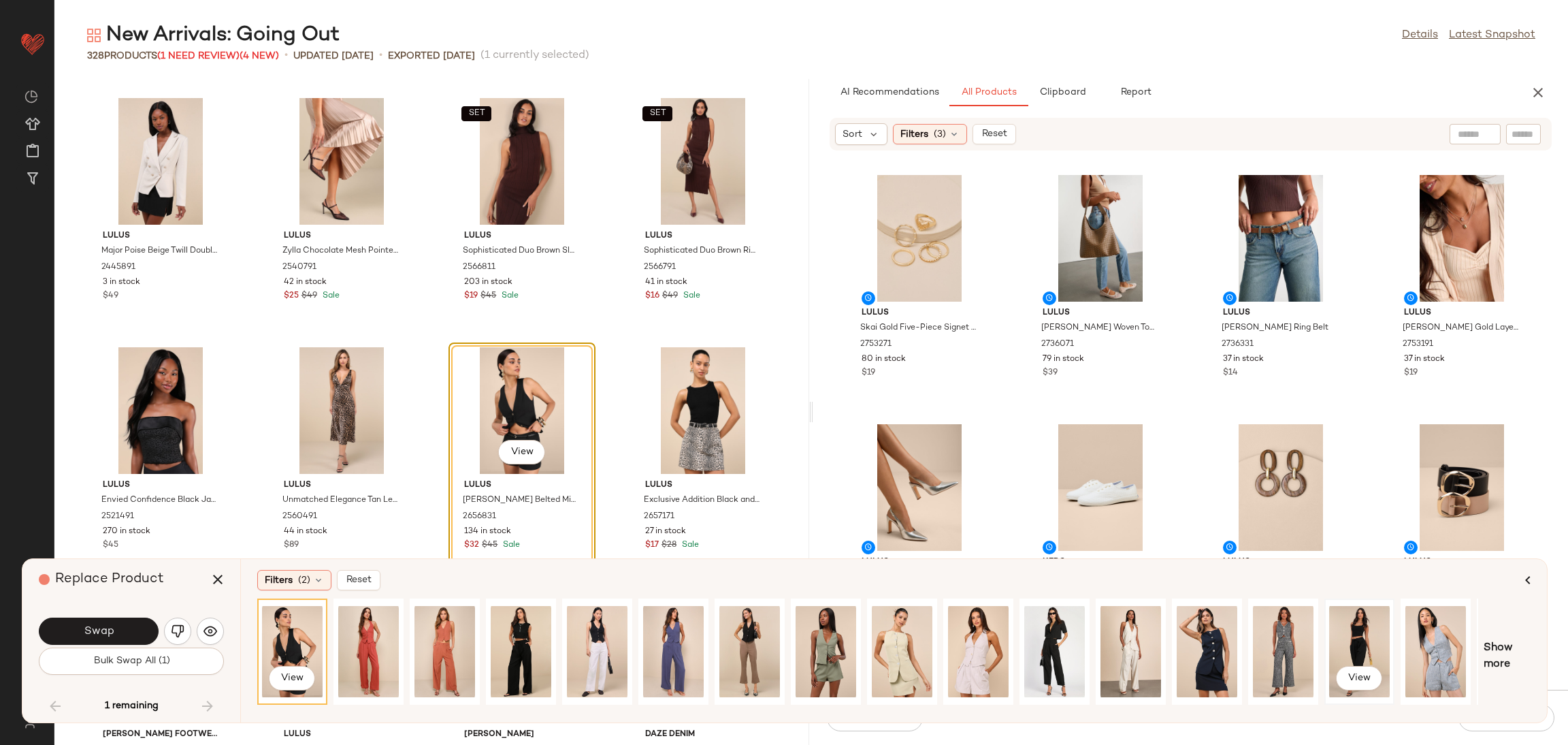
click at [1358, 637] on div "View" at bounding box center [1360, 652] width 61 height 97
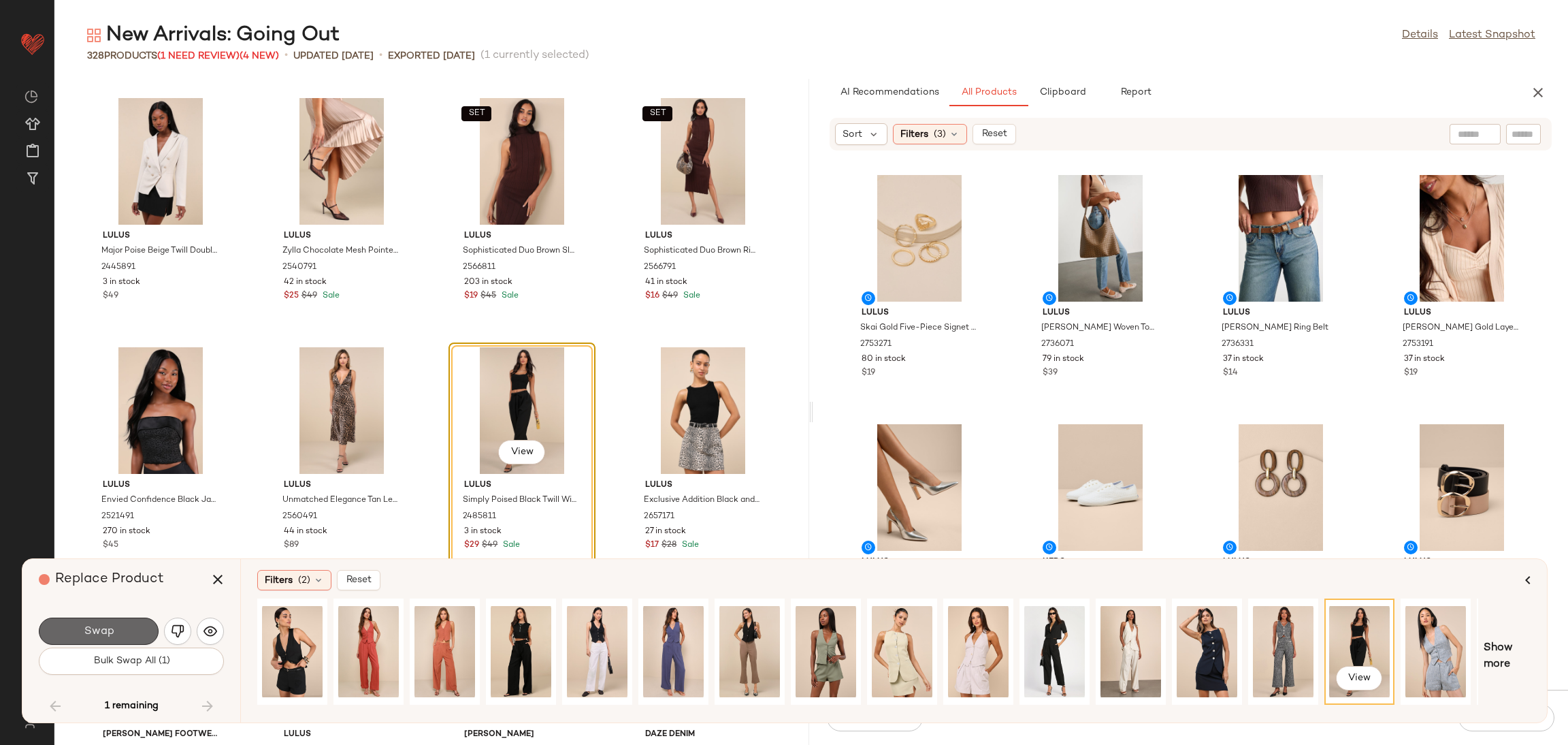
click at [87, 625] on span "Swap" at bounding box center [98, 631] width 30 height 13
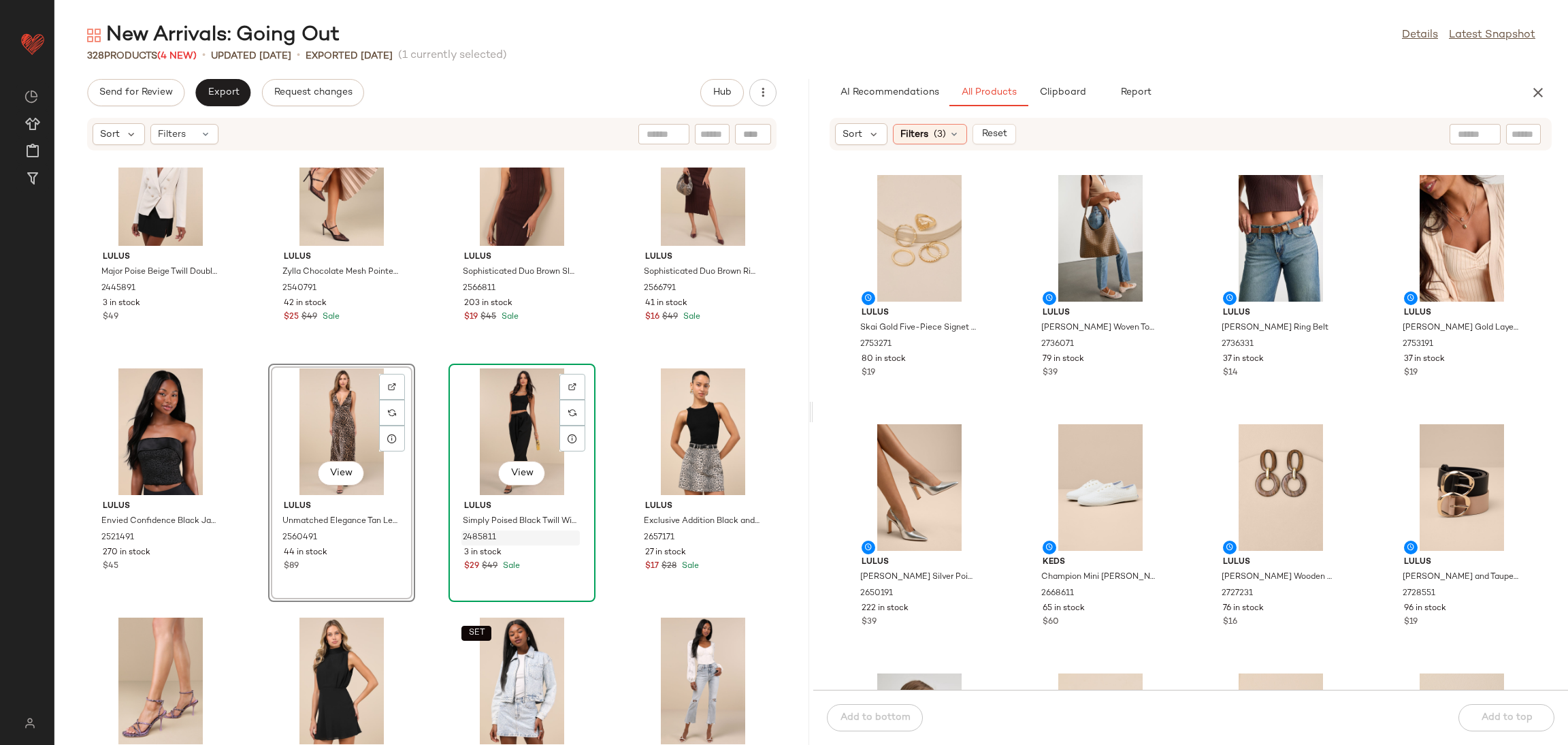
scroll to position [19041, 0]
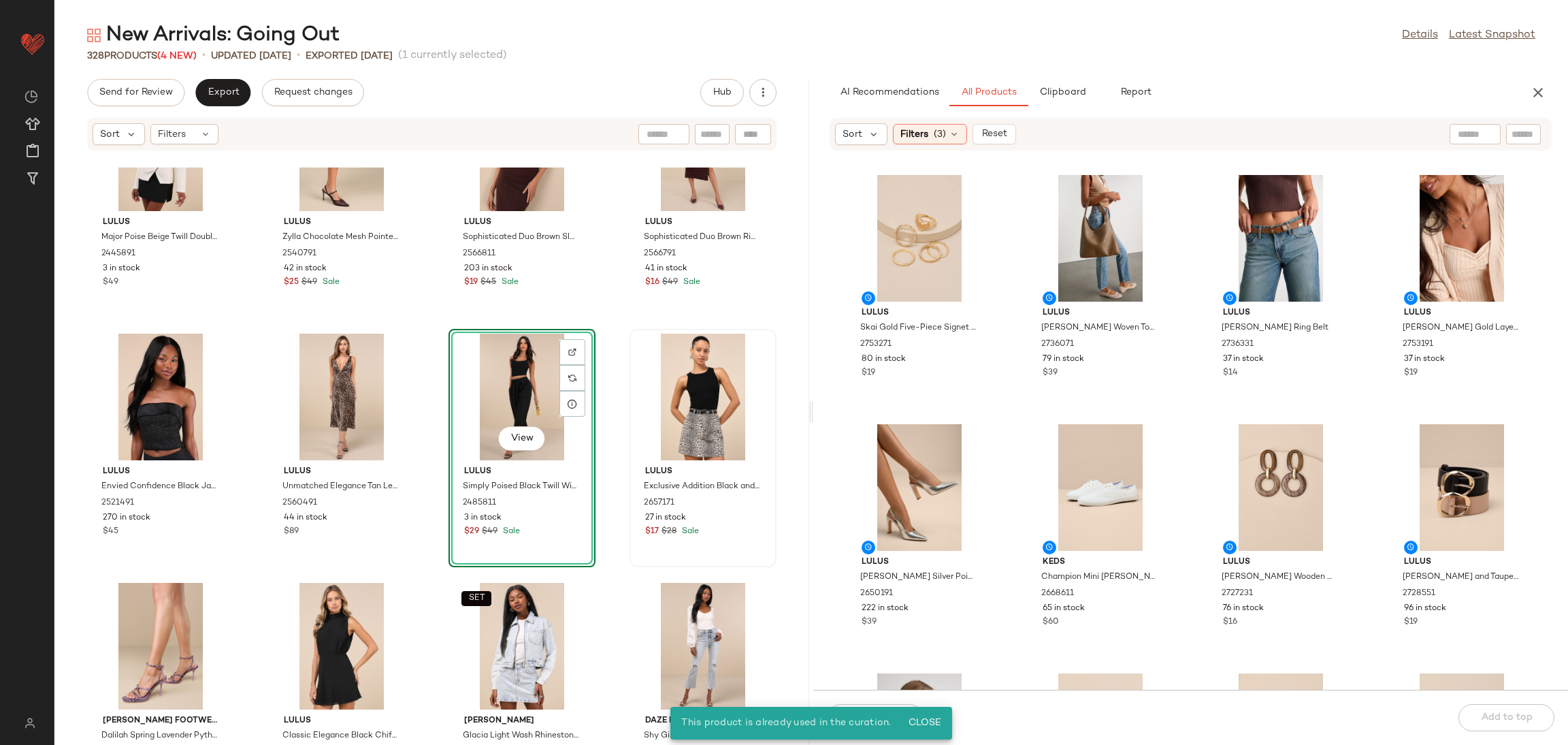
click at [634, 449] on div at bounding box center [703, 397] width 137 height 127
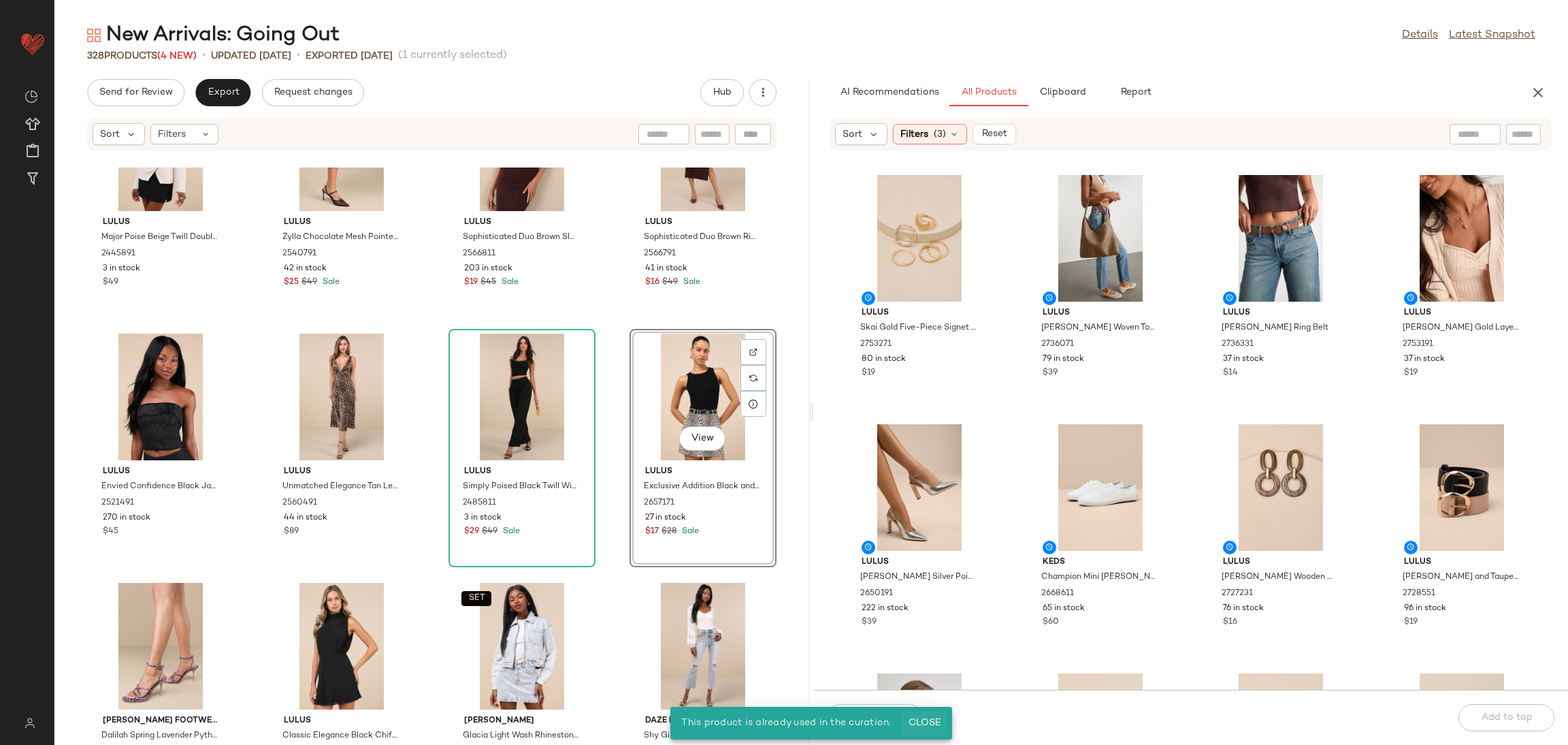
click at [914, 724] on span "Close" at bounding box center [925, 723] width 33 height 11
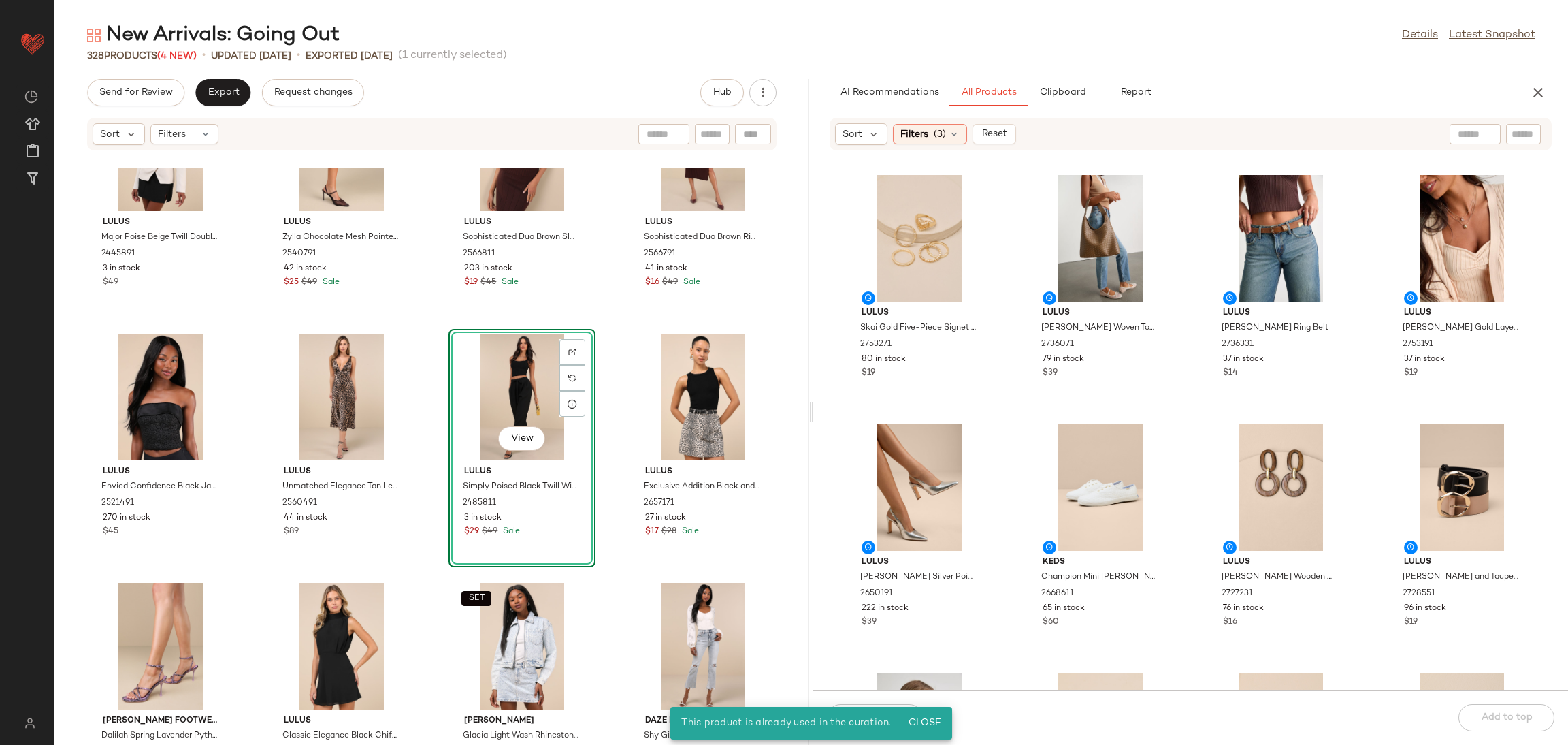
drag, startPoint x: 1531, startPoint y: 96, endPoint x: 894, endPoint y: 53, distance: 638.4
click at [1522, 92] on div "AI Recommendations All Products Clipboard Report" at bounding box center [1191, 92] width 755 height 27
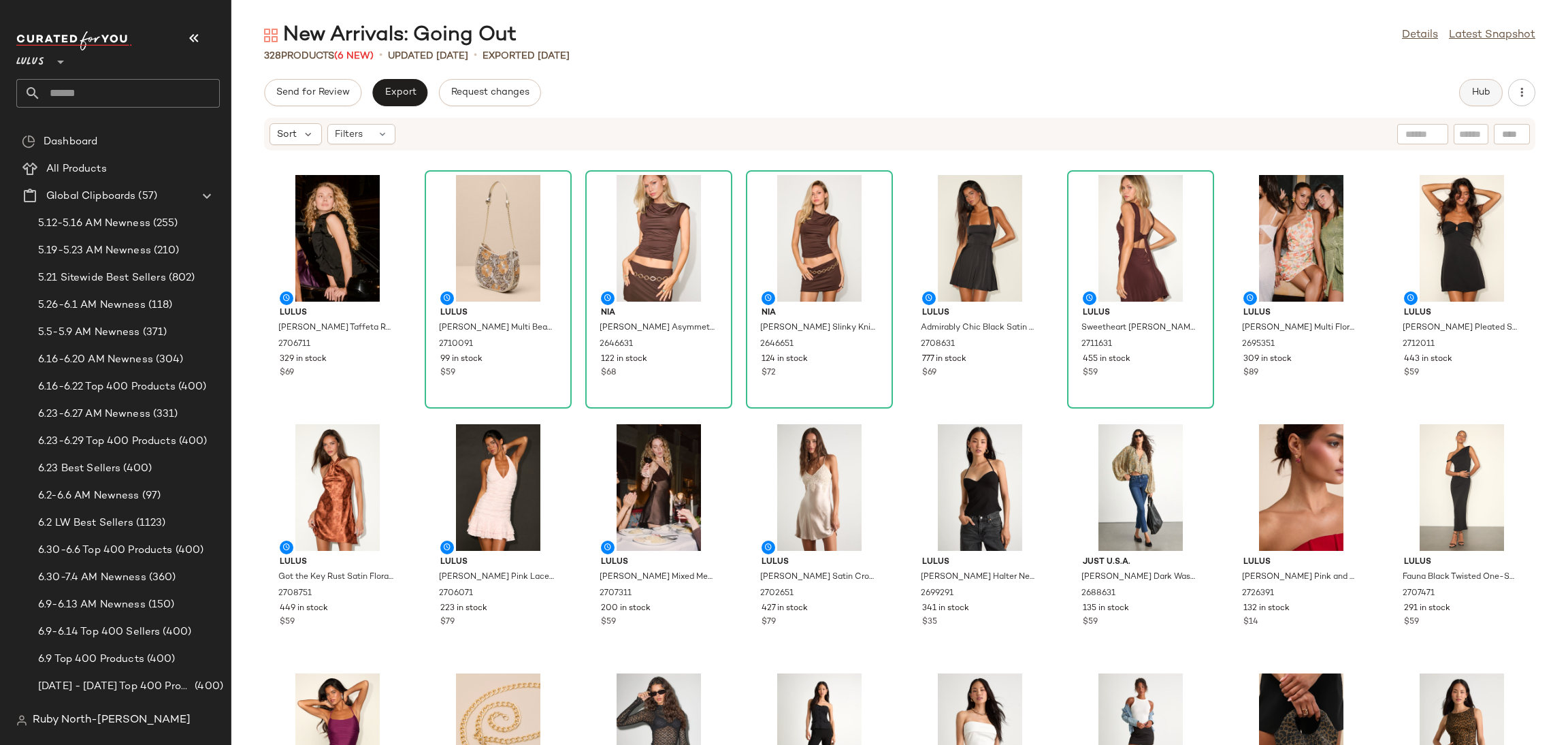
click at [1471, 94] on span "Hub" at bounding box center [1481, 92] width 19 height 11
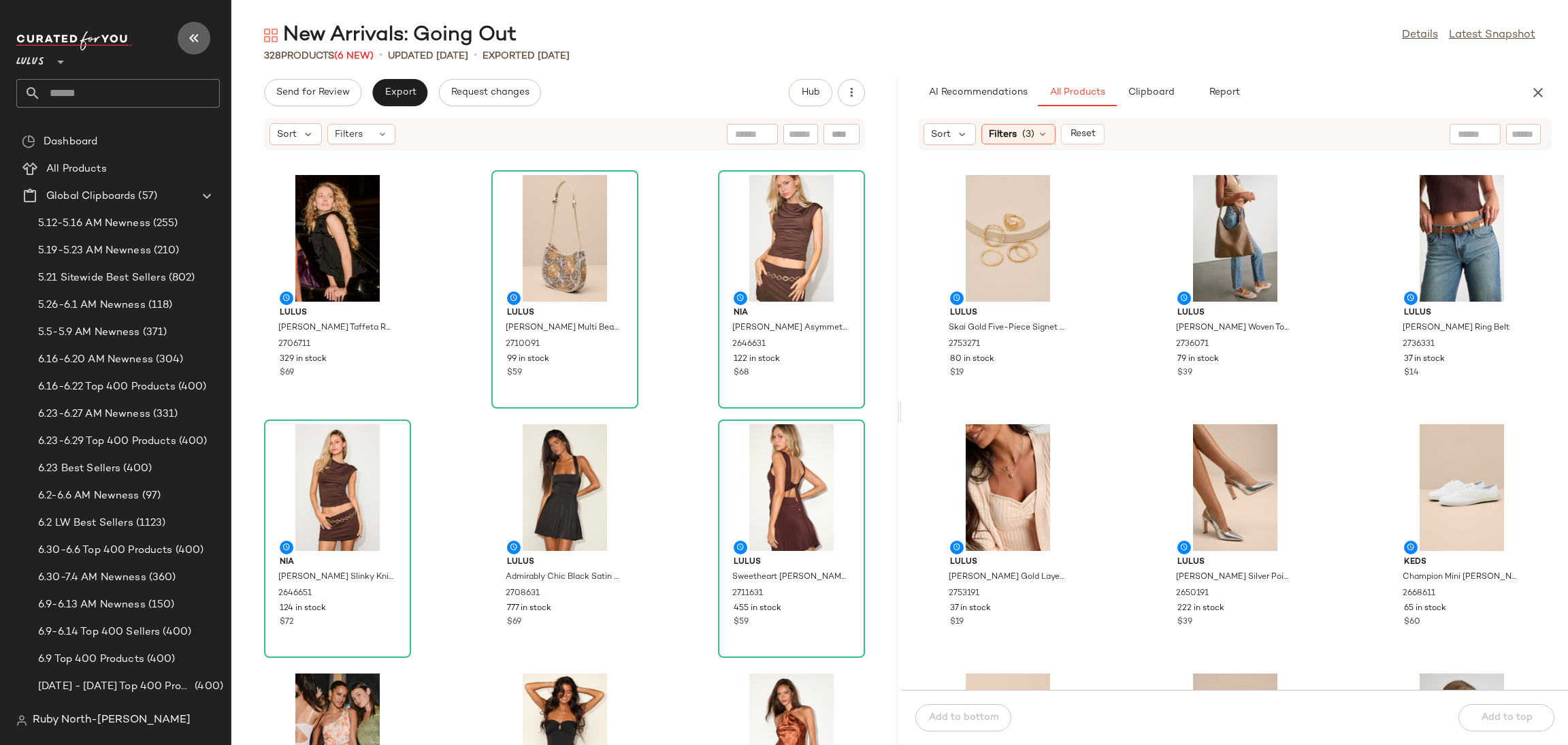
click at [197, 30] on icon "button" at bounding box center [194, 38] width 17 height 17
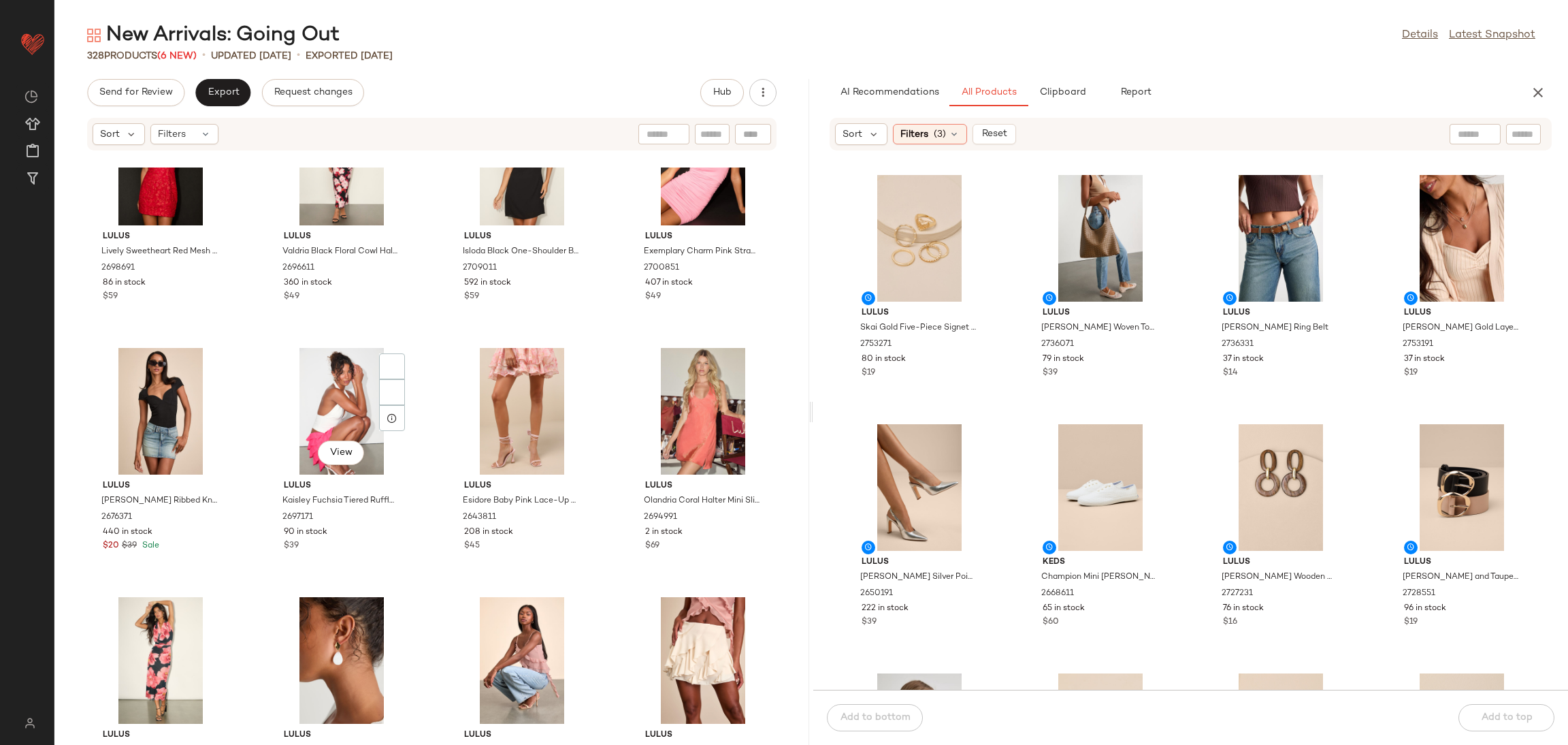
scroll to position [3586, 0]
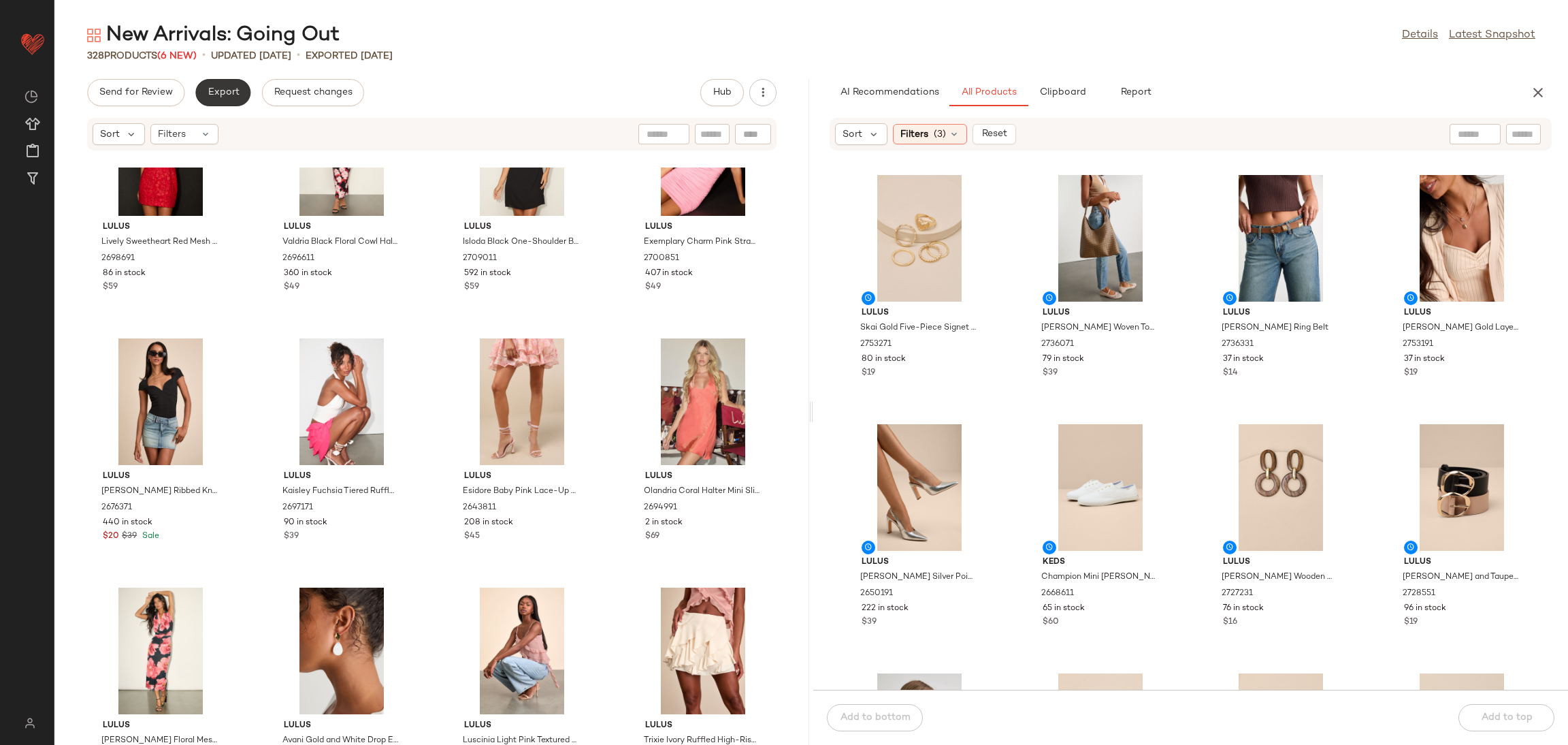
click at [231, 90] on span "Export" at bounding box center [223, 92] width 32 height 11
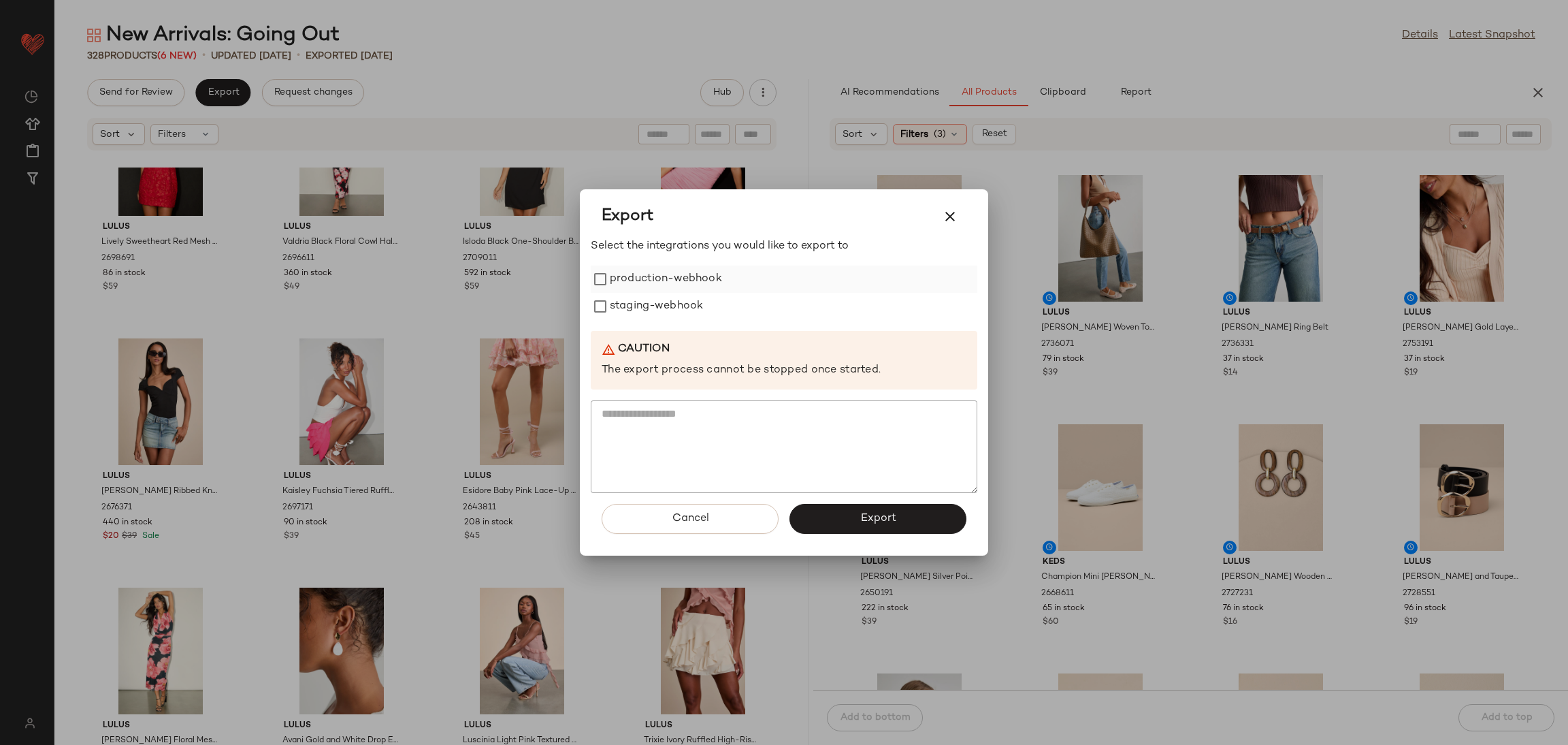
click at [687, 275] on label "production-webhook" at bounding box center [665, 279] width 112 height 27
drag, startPoint x: 673, startPoint y: 294, endPoint x: 692, endPoint y: 312, distance: 26.2
click at [674, 295] on label "staging-webhook" at bounding box center [656, 306] width 93 height 27
click at [876, 510] on button "Export" at bounding box center [878, 518] width 177 height 30
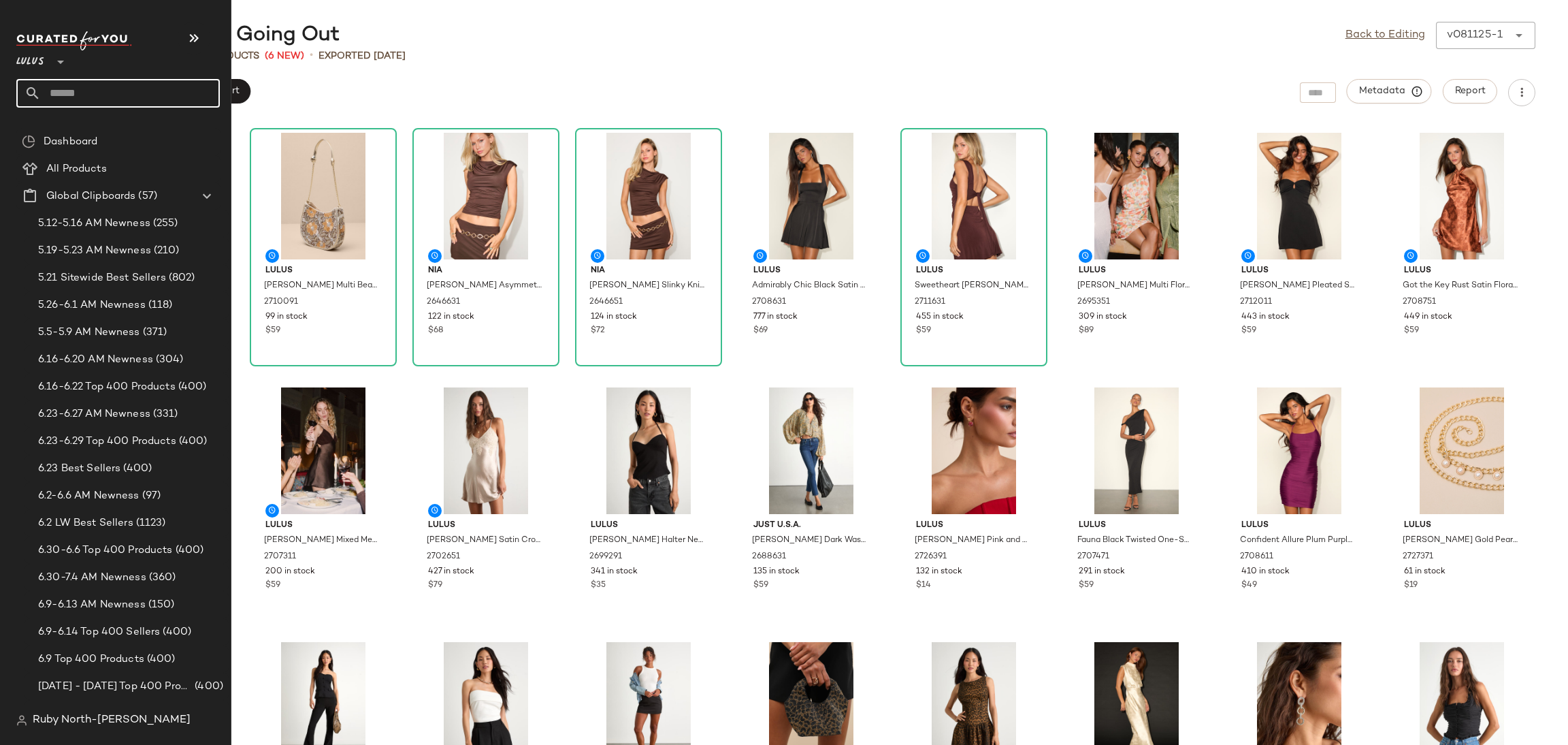
click at [77, 91] on input "text" at bounding box center [130, 92] width 179 height 28
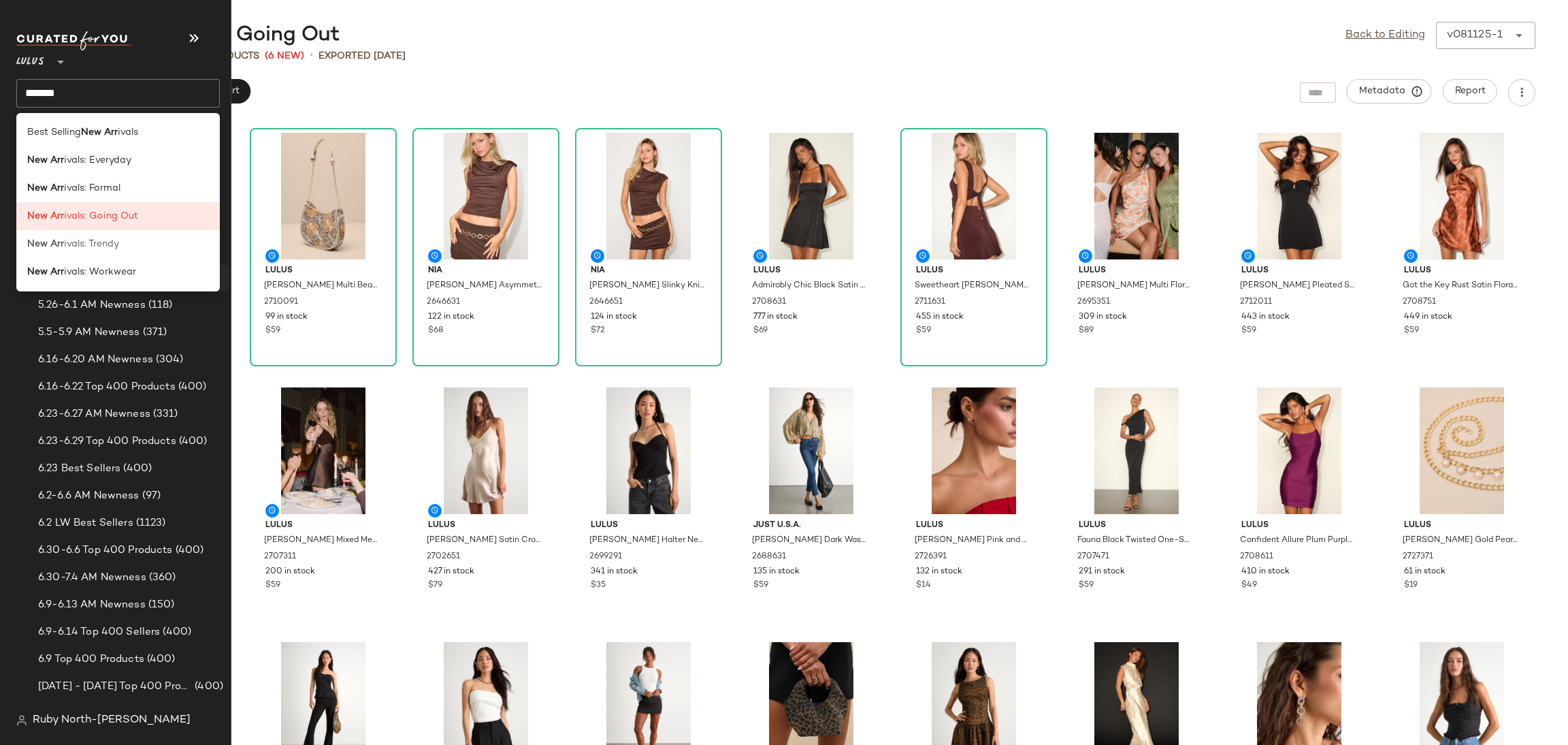
drag, startPoint x: 63, startPoint y: 244, endPoint x: 63, endPoint y: 270, distance: 26.0
click at [64, 244] on span "ivals: Trendy" at bounding box center [92, 244] width 55 height 14
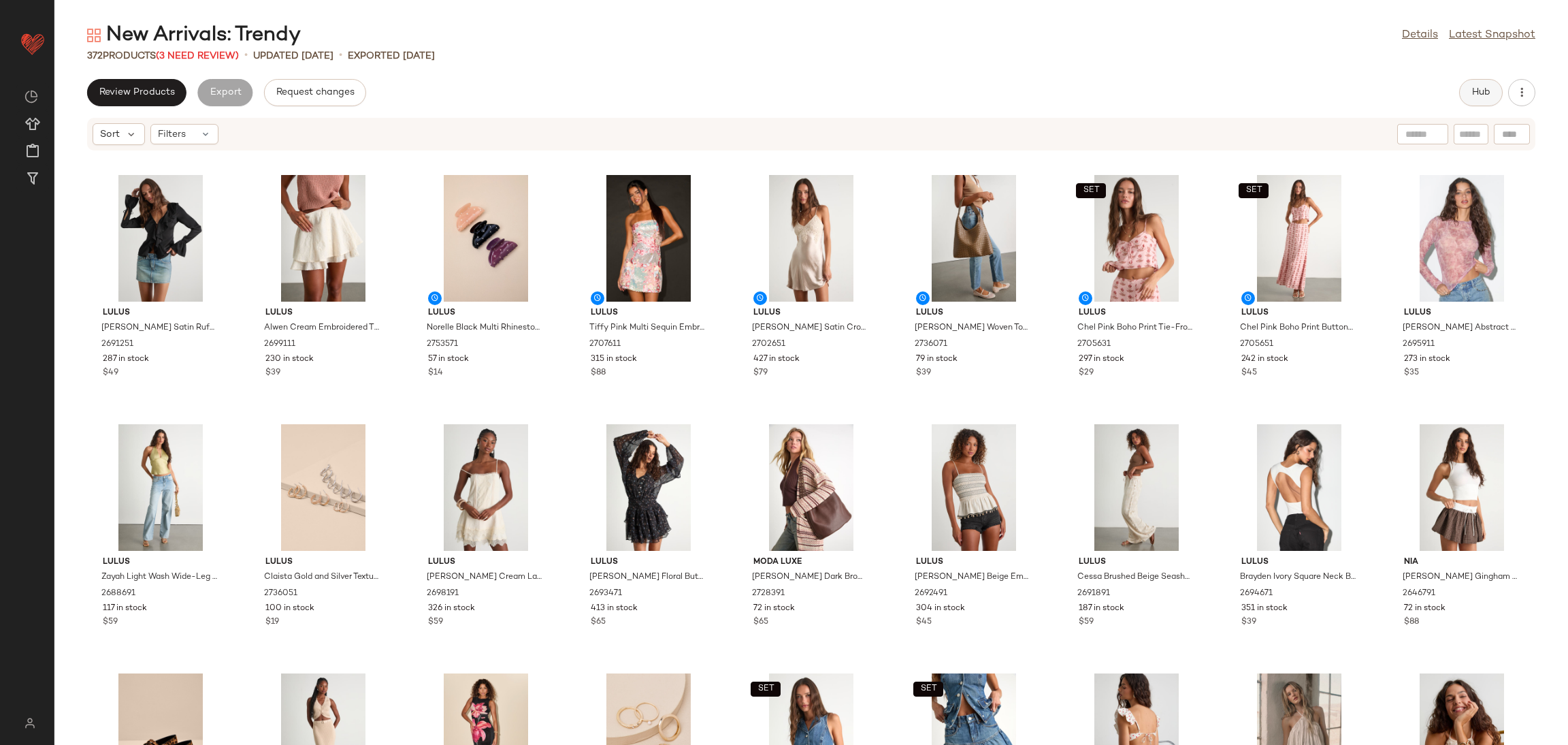
click at [1477, 93] on span "Hub" at bounding box center [1481, 92] width 19 height 11
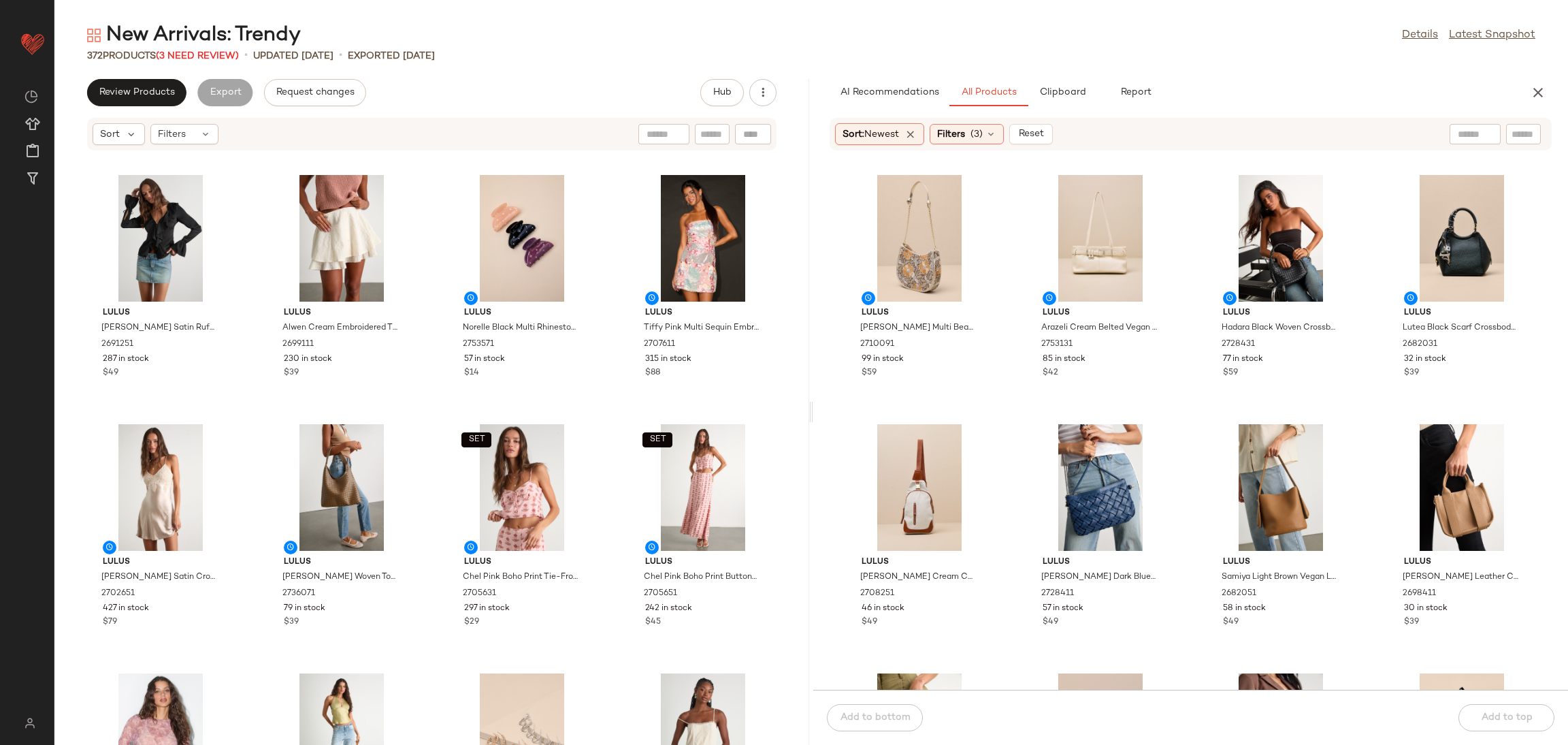
drag, startPoint x: 967, startPoint y: 132, endPoint x: 1011, endPoint y: 160, distance: 52.2
click at [965, 132] on span "Filters" at bounding box center [951, 135] width 28 height 14
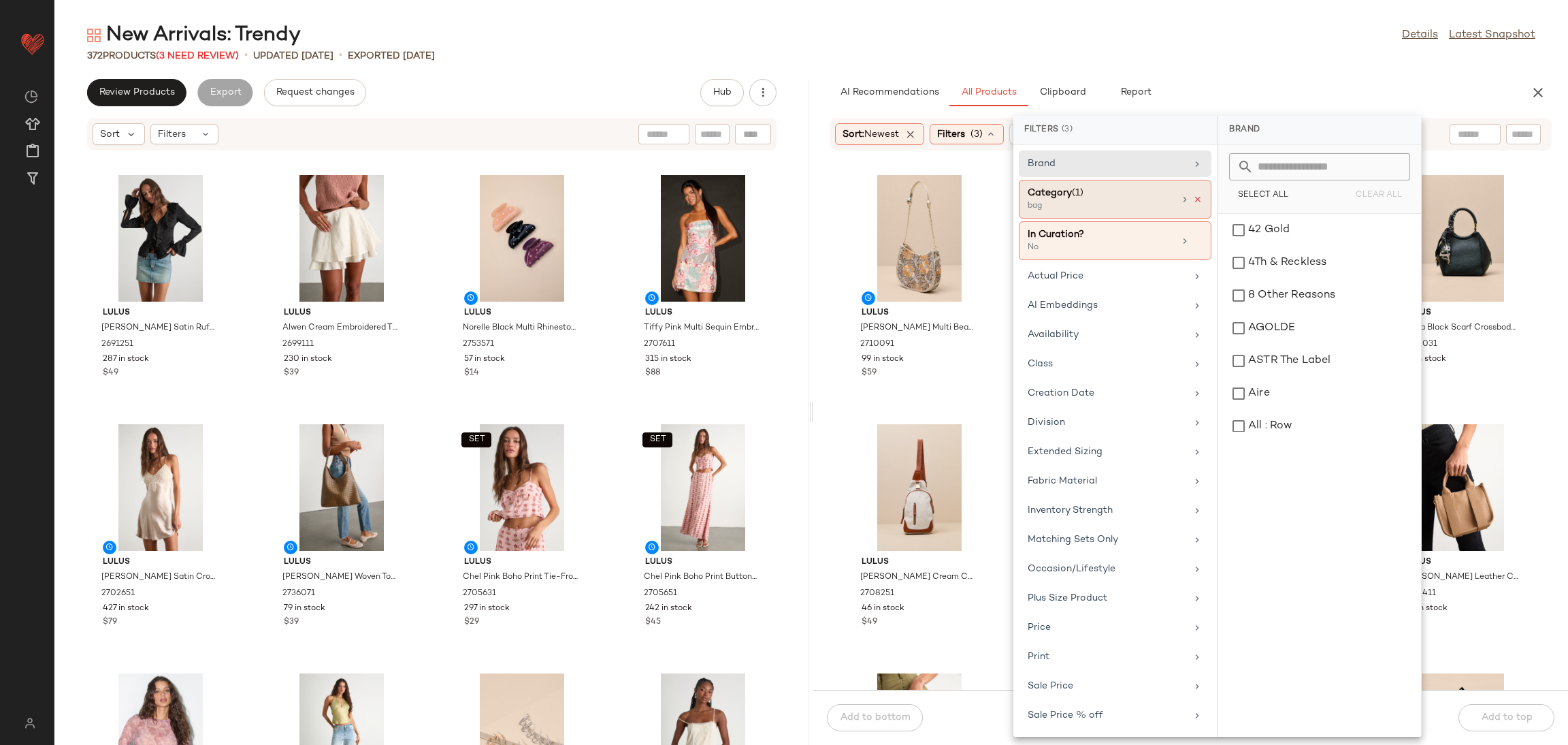
click at [1194, 197] on icon at bounding box center [1198, 199] width 10 height 10
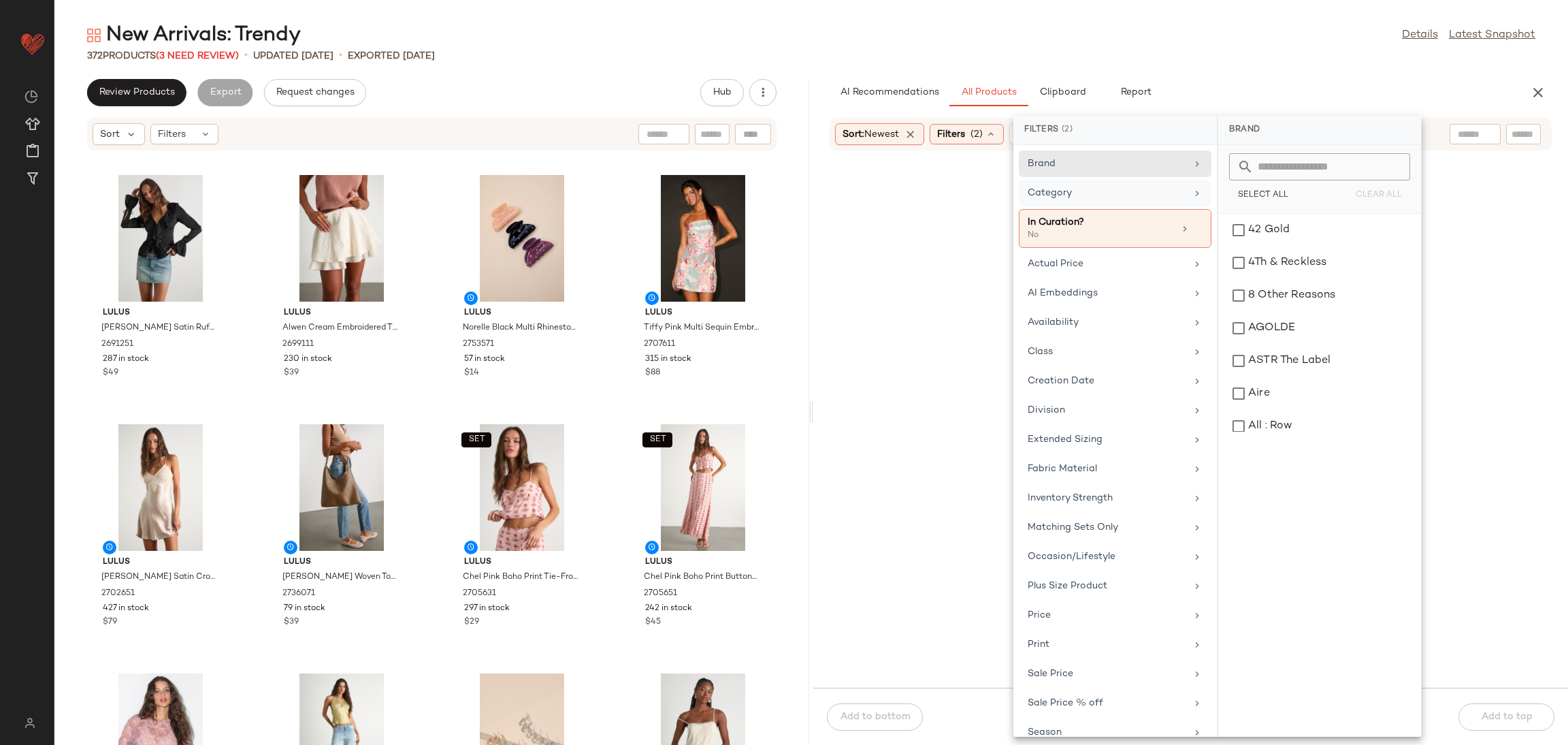
click at [1134, 209] on div "Category" at bounding box center [1115, 228] width 192 height 39
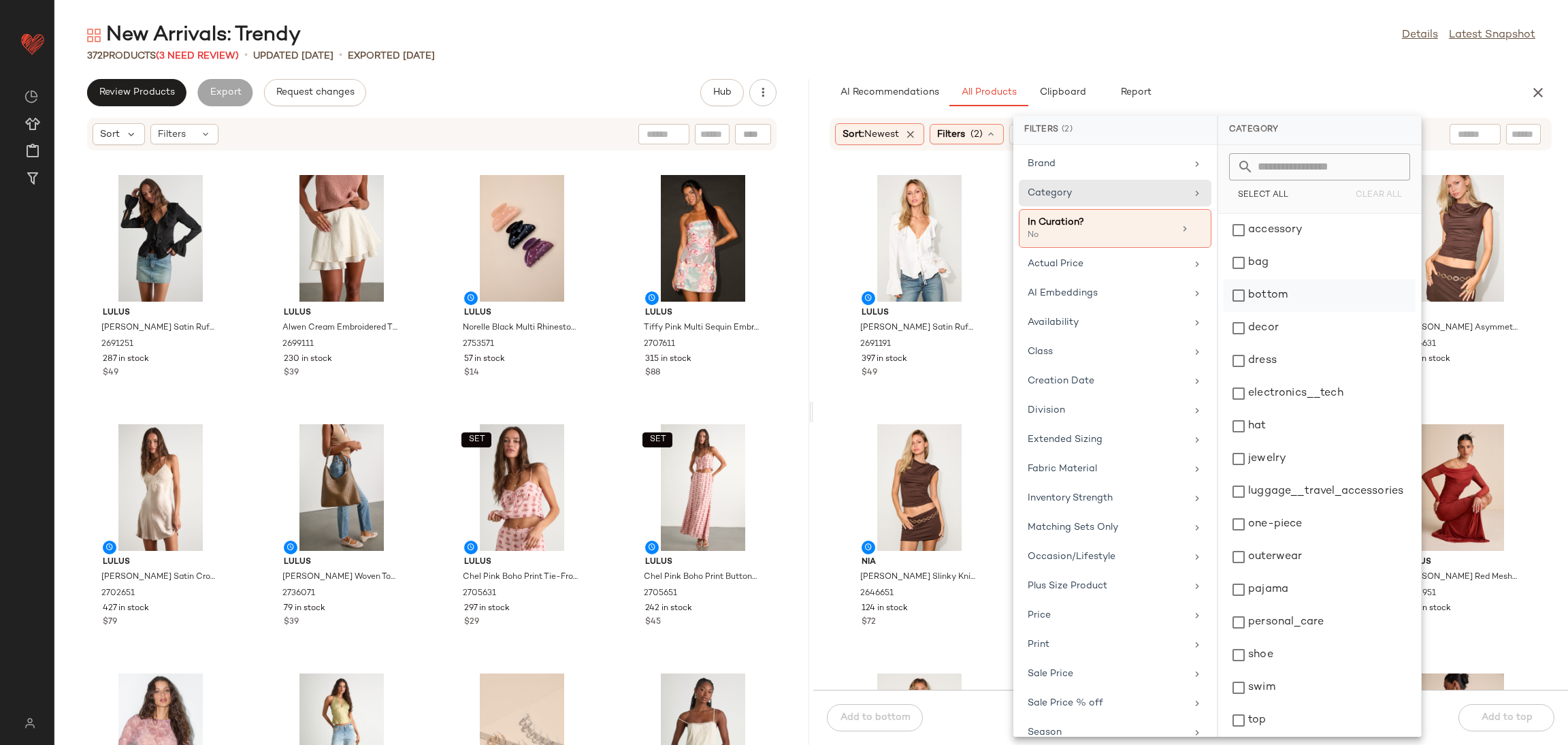
click at [1287, 312] on div "bottom" at bounding box center [1320, 328] width 192 height 32
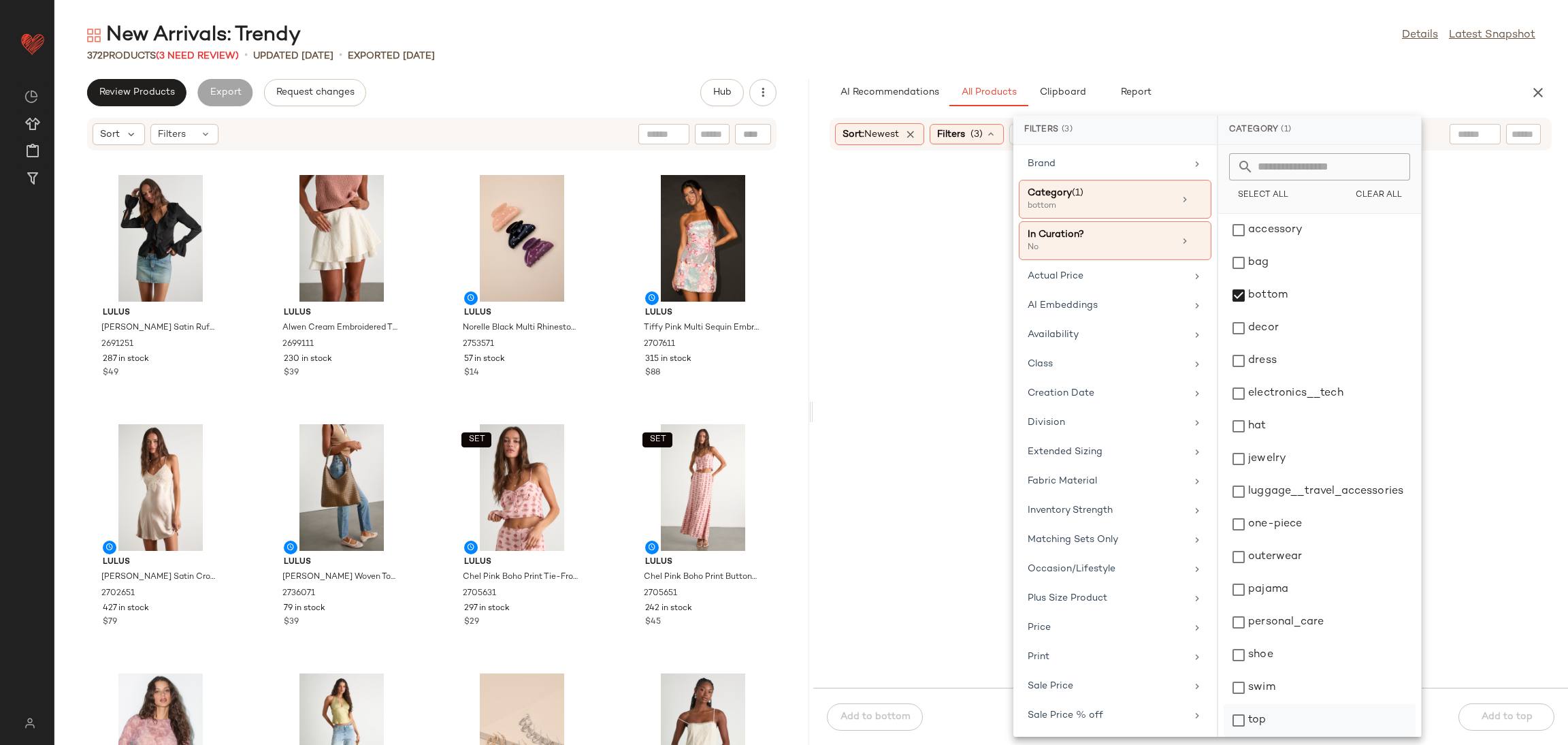
click at [1265, 737] on div "top" at bounding box center [1320, 753] width 192 height 32
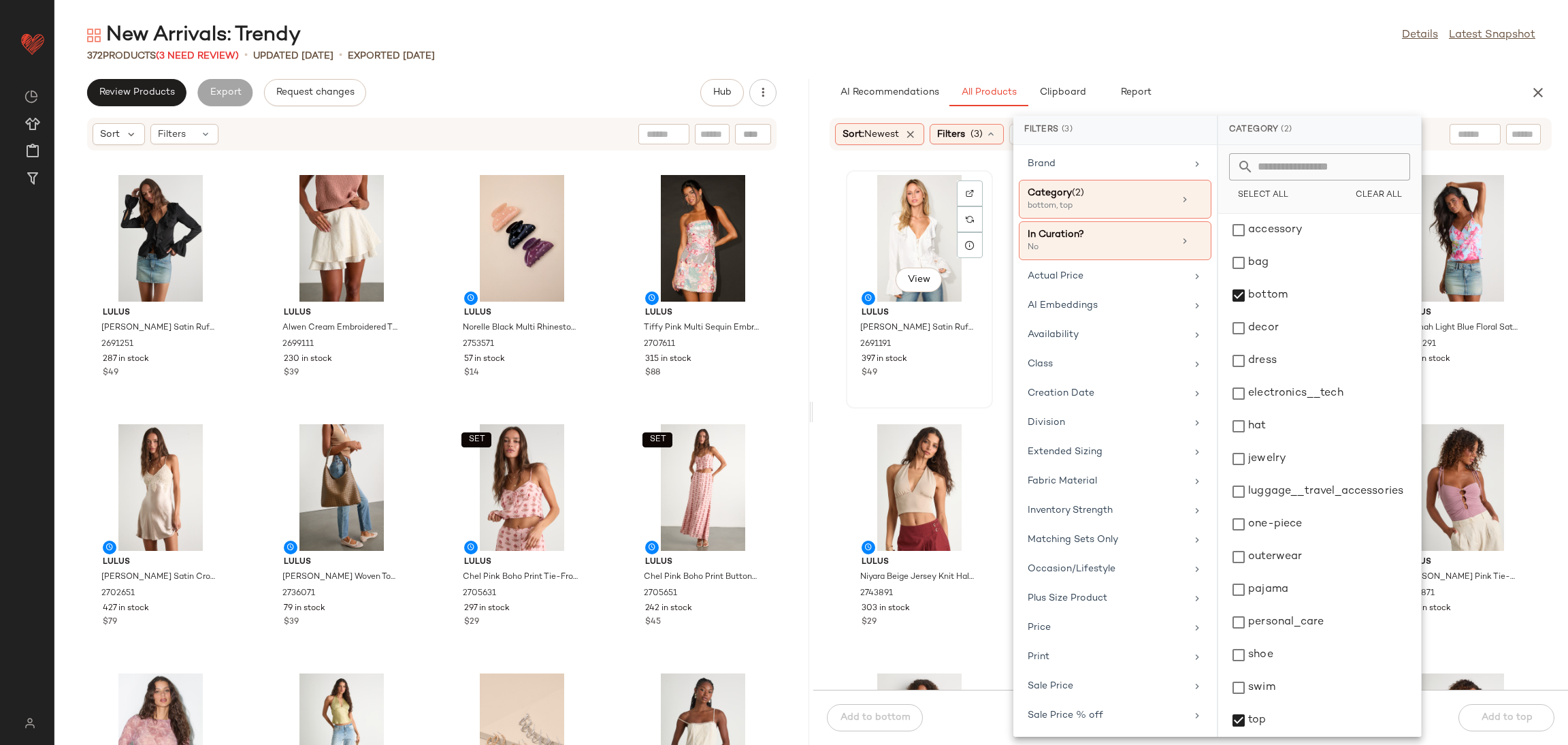
click at [974, 388] on div "View Lulus Tanisha White Satin Ruffled Tie-Front Long Sleeve Top 2691191 397 in…" at bounding box center [919, 290] width 144 height 236
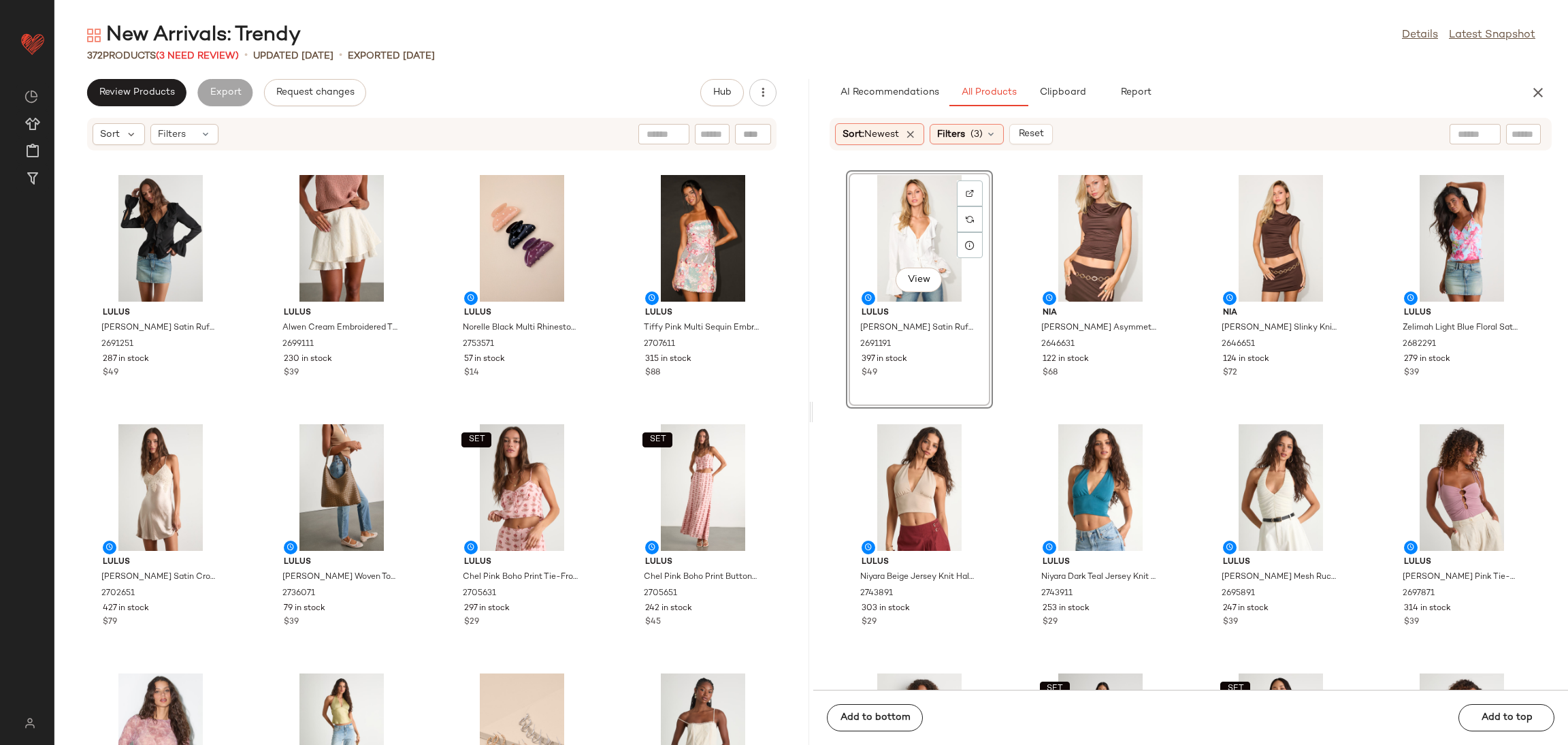
click at [1018, 405] on div "View Lulus Tanisha White Satin Ruffled Tie-Front Long Sleeve Top 2691191 397 in…" at bounding box center [1191, 428] width 755 height 522
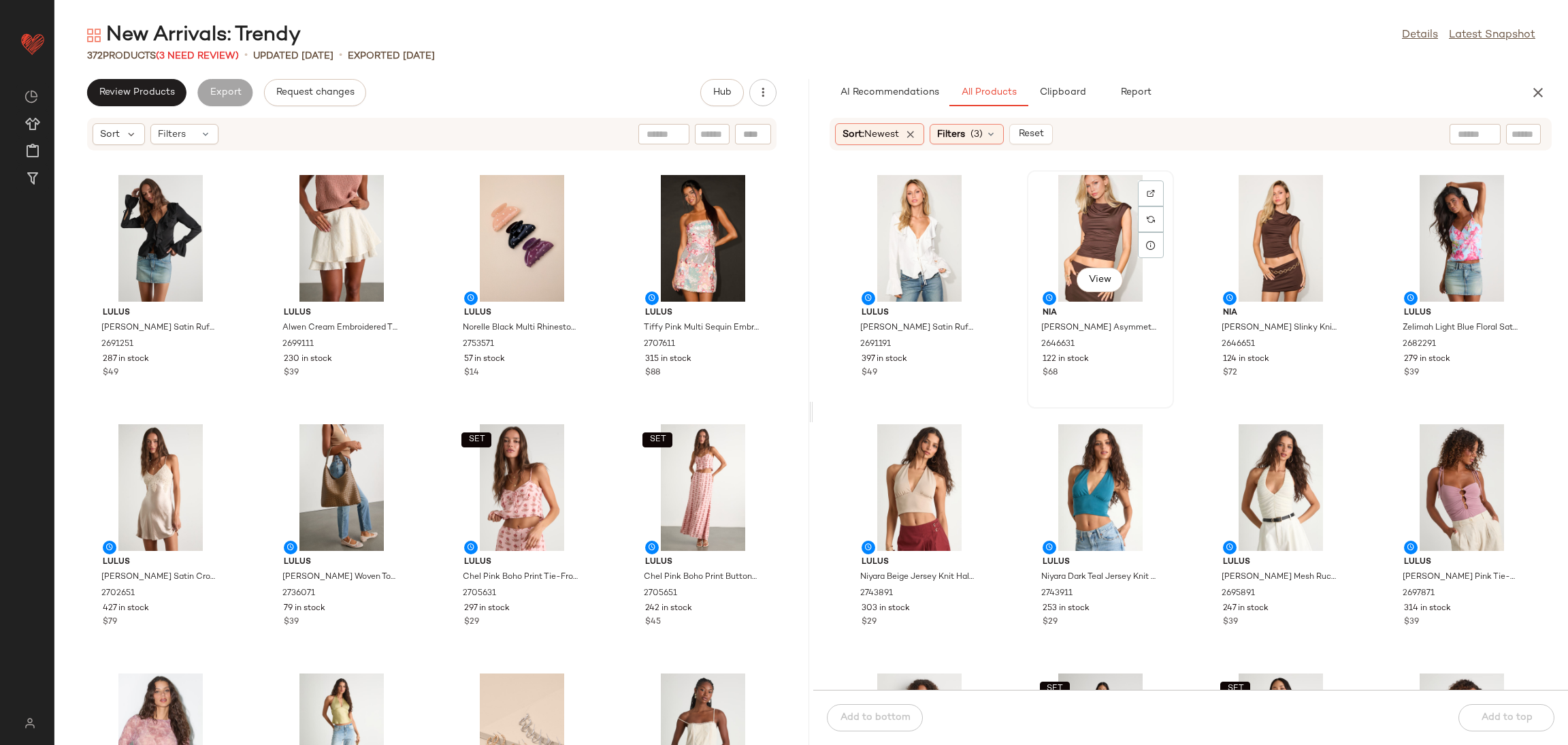
click at [1075, 364] on span "122 in stock" at bounding box center [1065, 359] width 46 height 12
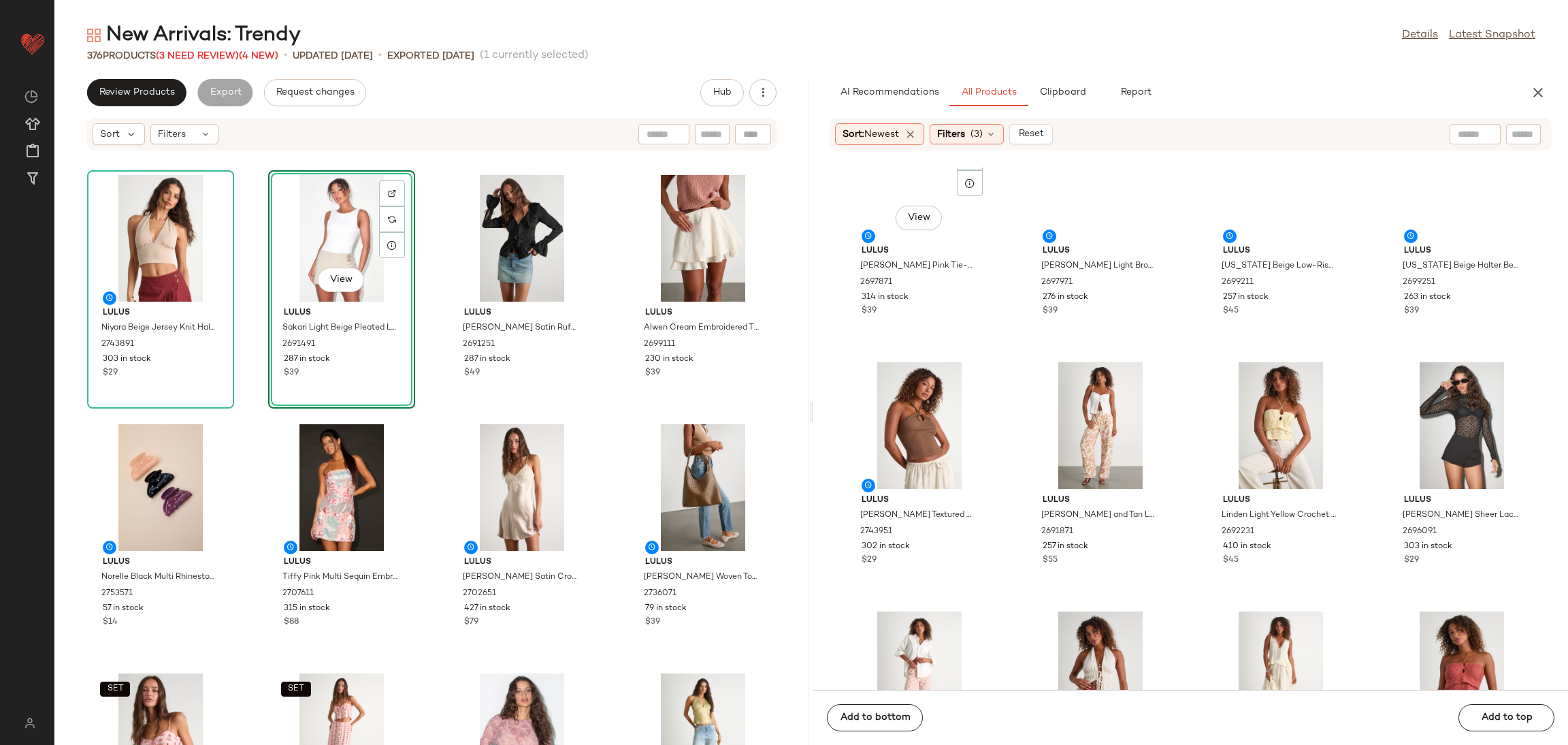
scroll to position [317, 0]
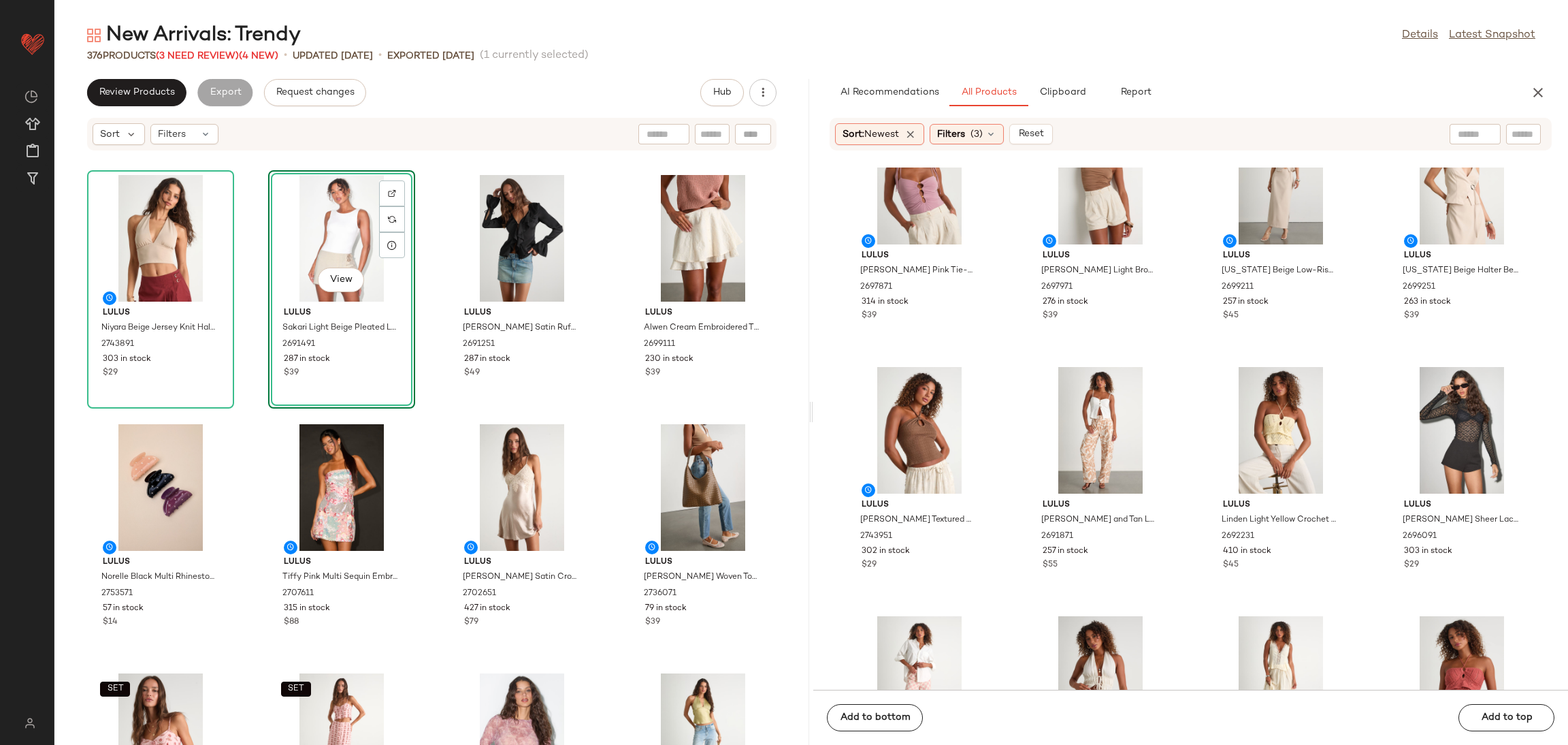
click at [966, 119] on div "Sort: Newest Filters (3) Reset" at bounding box center [1190, 134] width 722 height 32
click at [959, 142] on div "Filters (3)" at bounding box center [967, 135] width 74 height 21
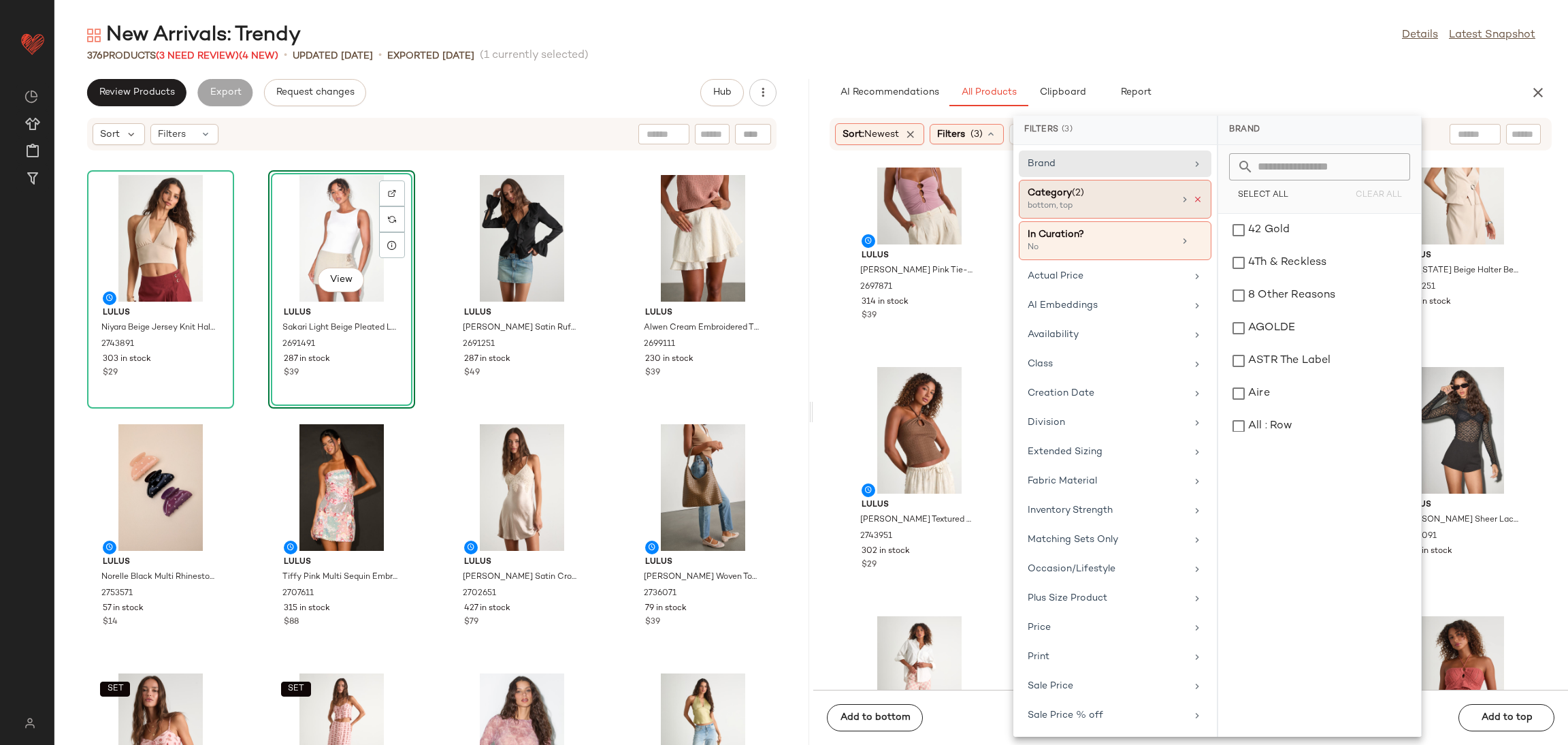
click at [1193, 201] on icon at bounding box center [1198, 199] width 10 height 10
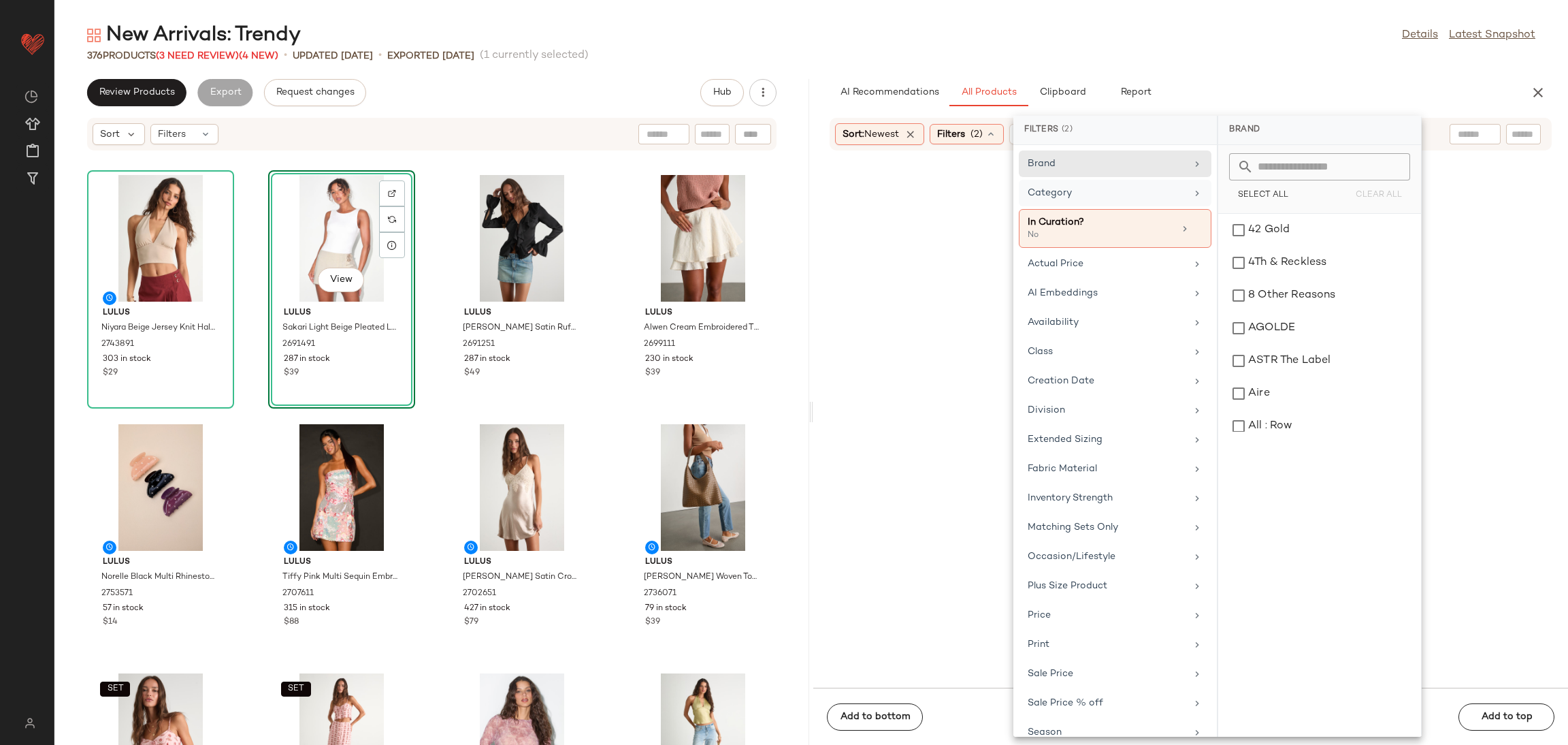
click at [1149, 200] on div "Category" at bounding box center [1107, 192] width 159 height 14
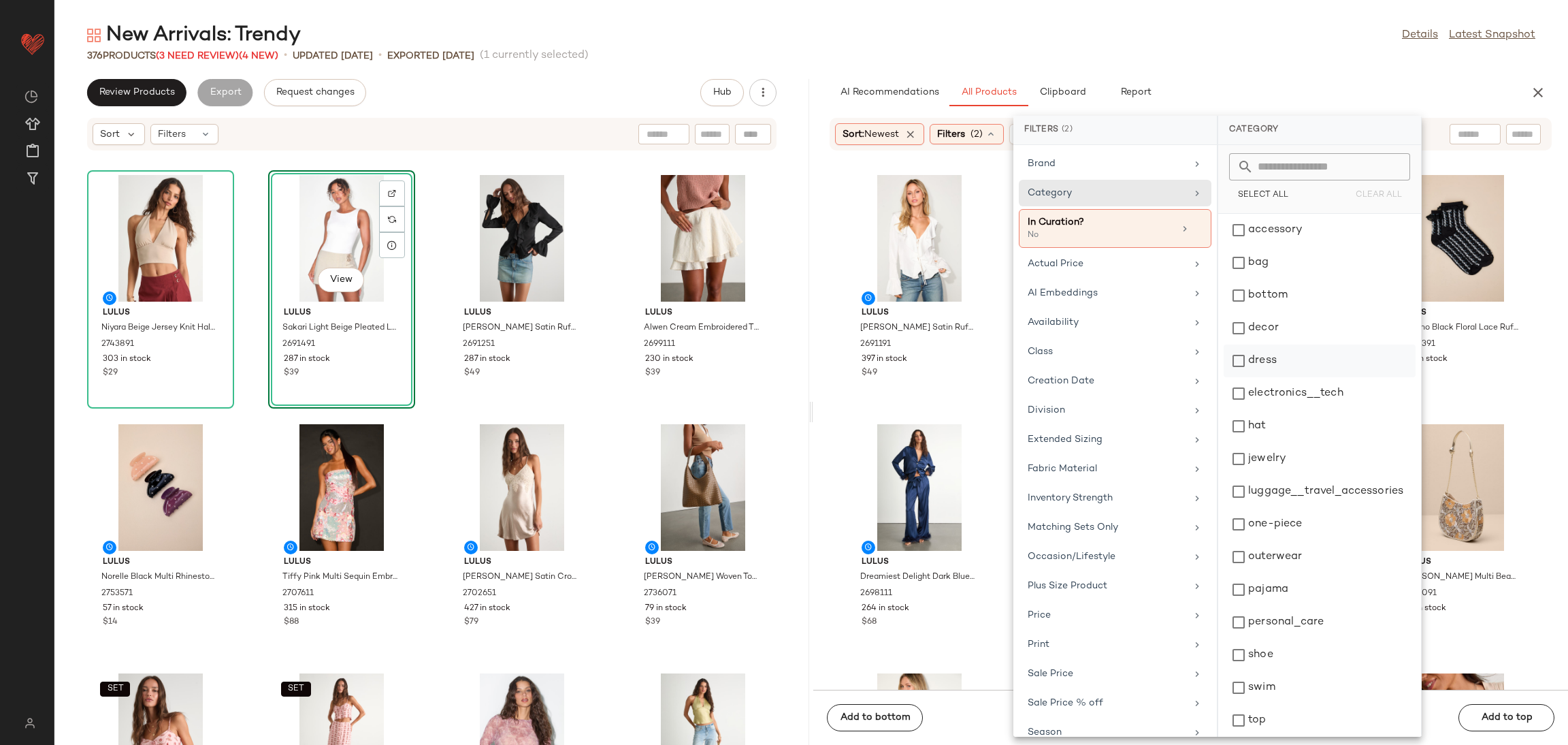
click at [1249, 377] on div "dress" at bounding box center [1320, 393] width 192 height 32
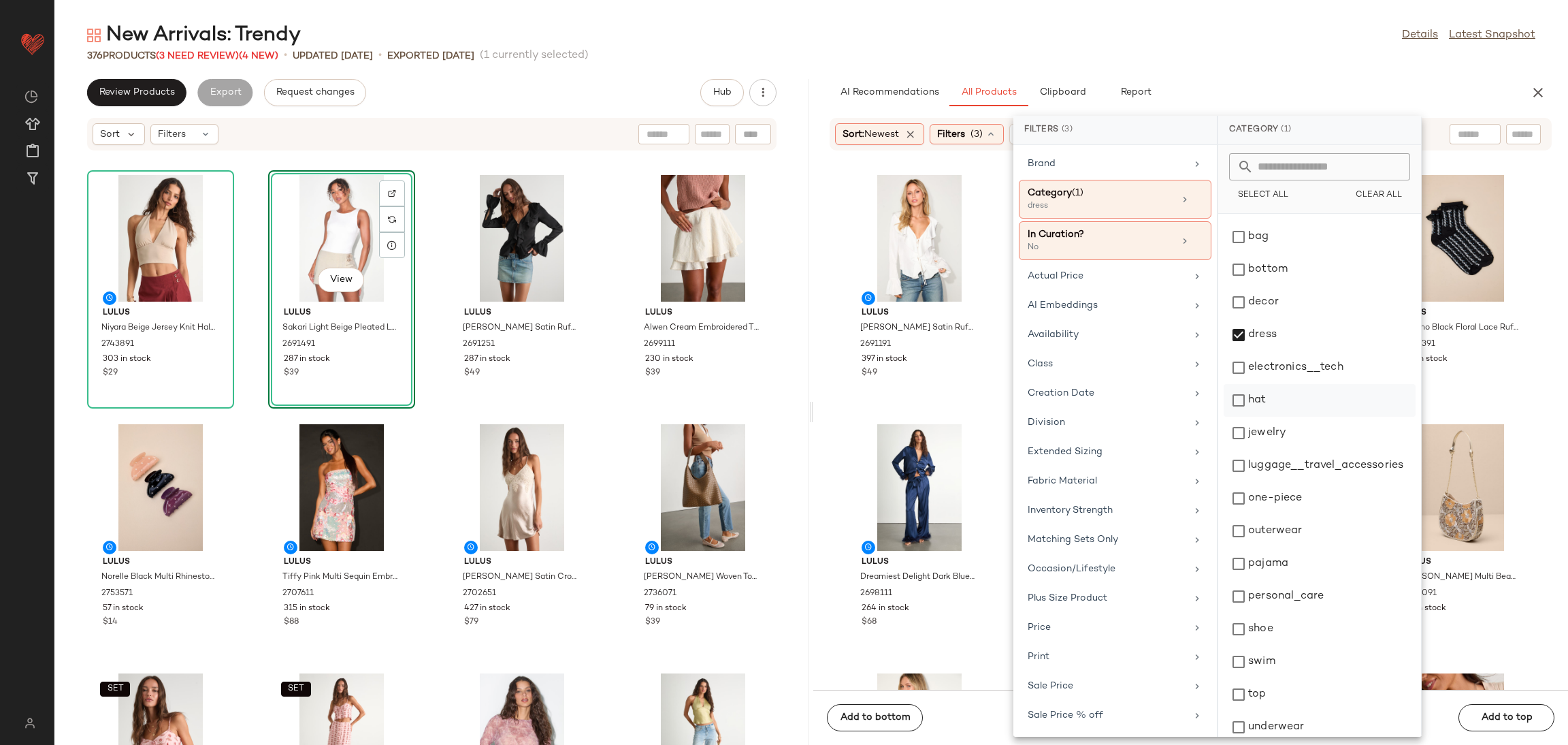
scroll to position [37, 0]
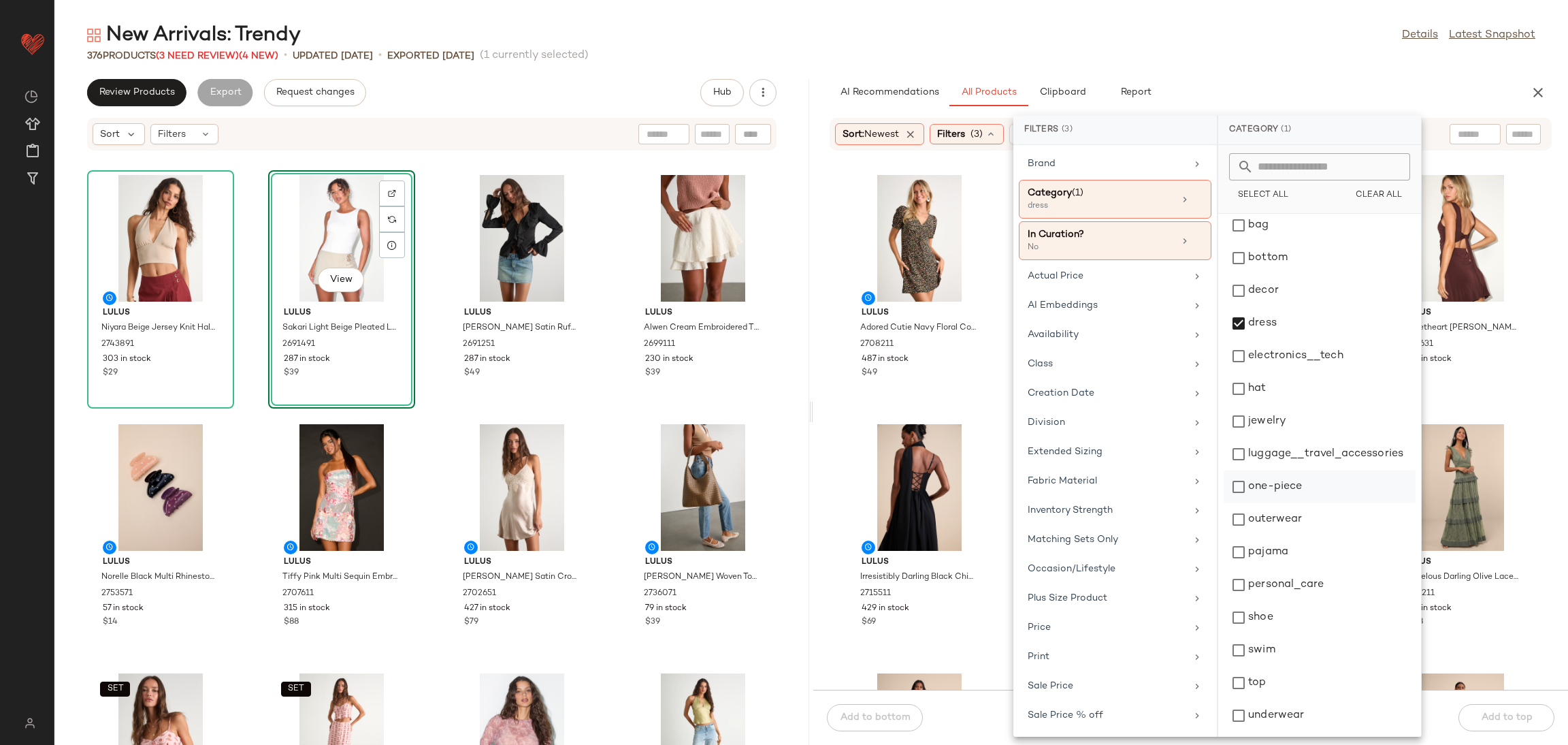
click at [1246, 503] on div "one-piece" at bounding box center [1320, 519] width 192 height 32
click at [885, 372] on div "$49" at bounding box center [920, 373] width 116 height 12
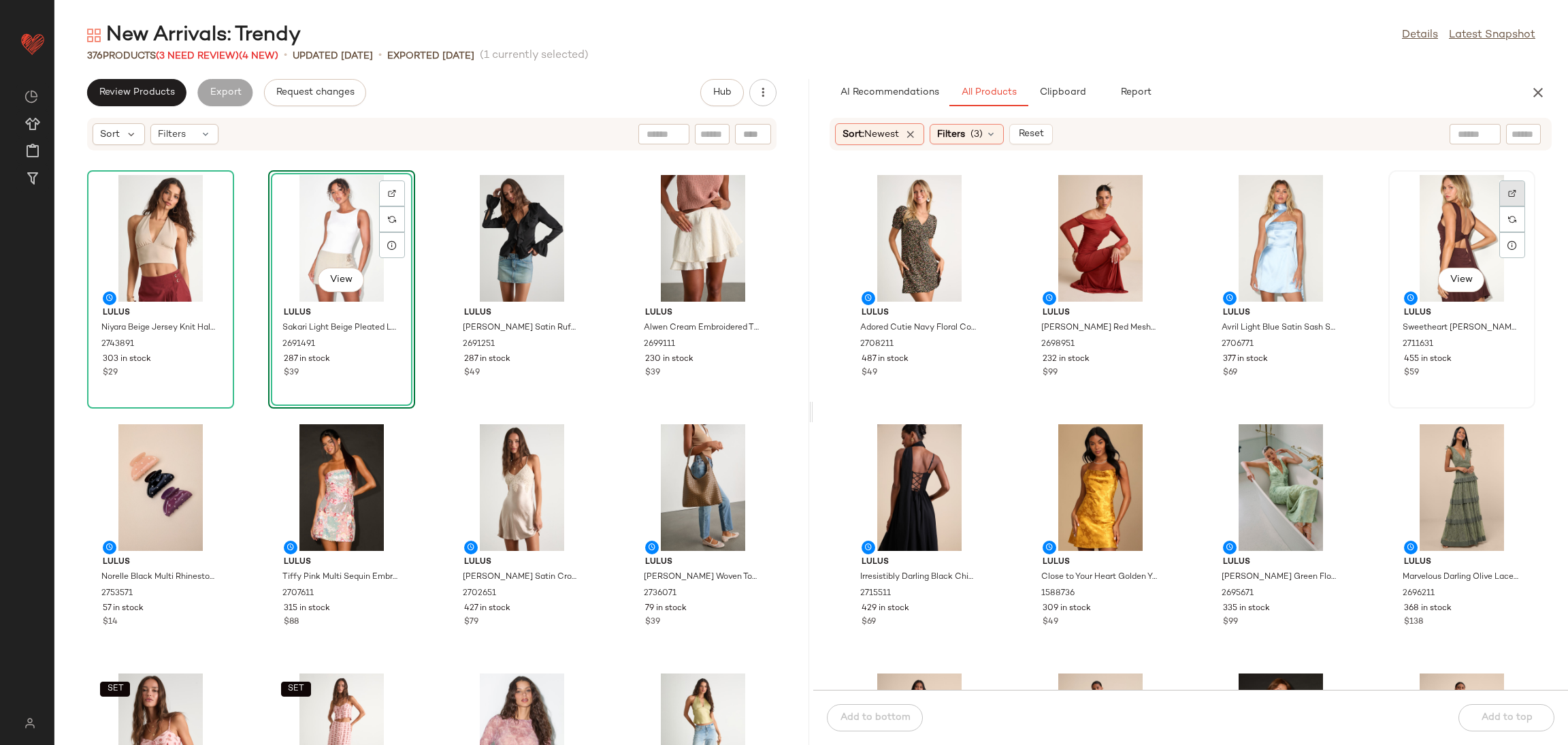
click at [1516, 206] on div at bounding box center [1513, 219] width 26 height 26
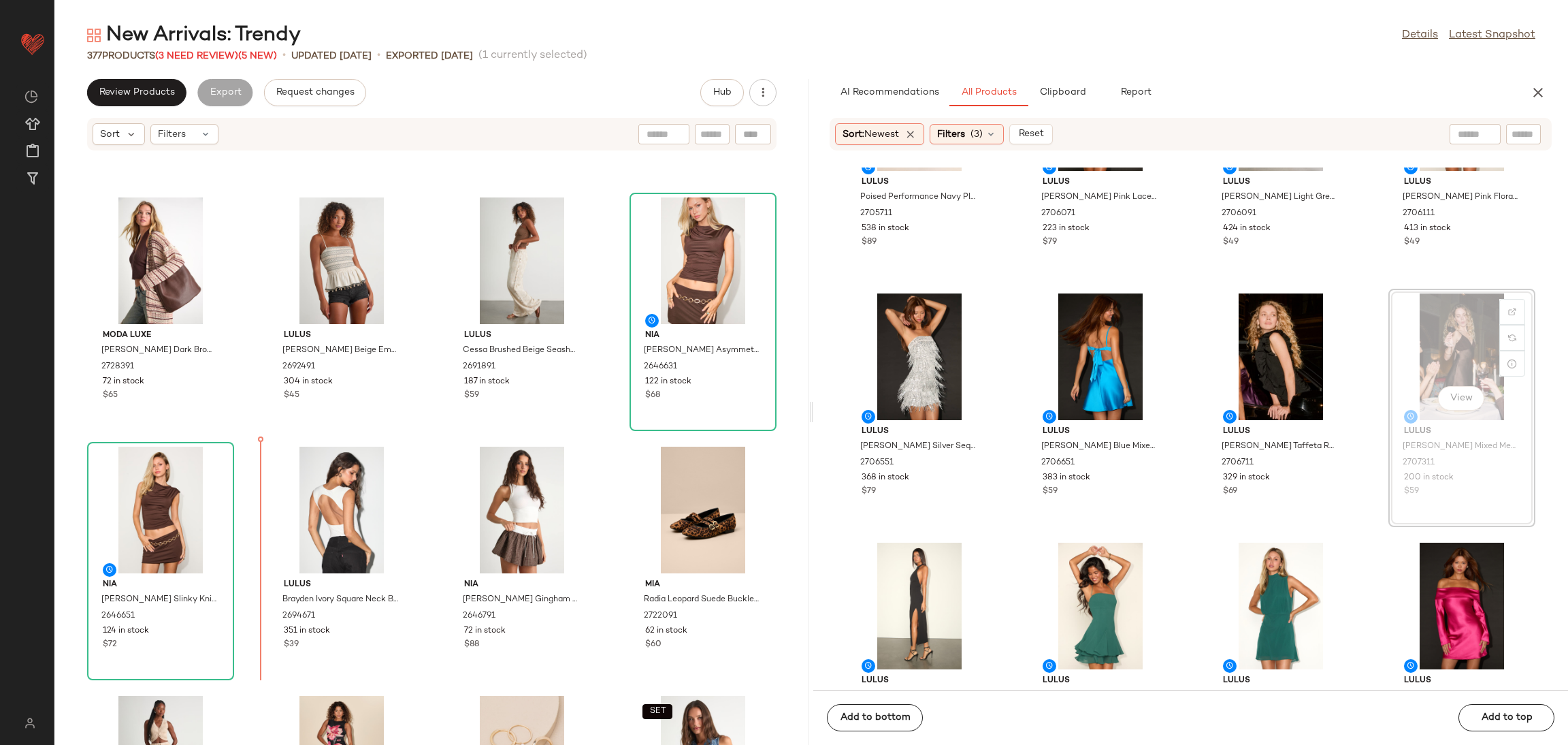
scroll to position [1051, 0]
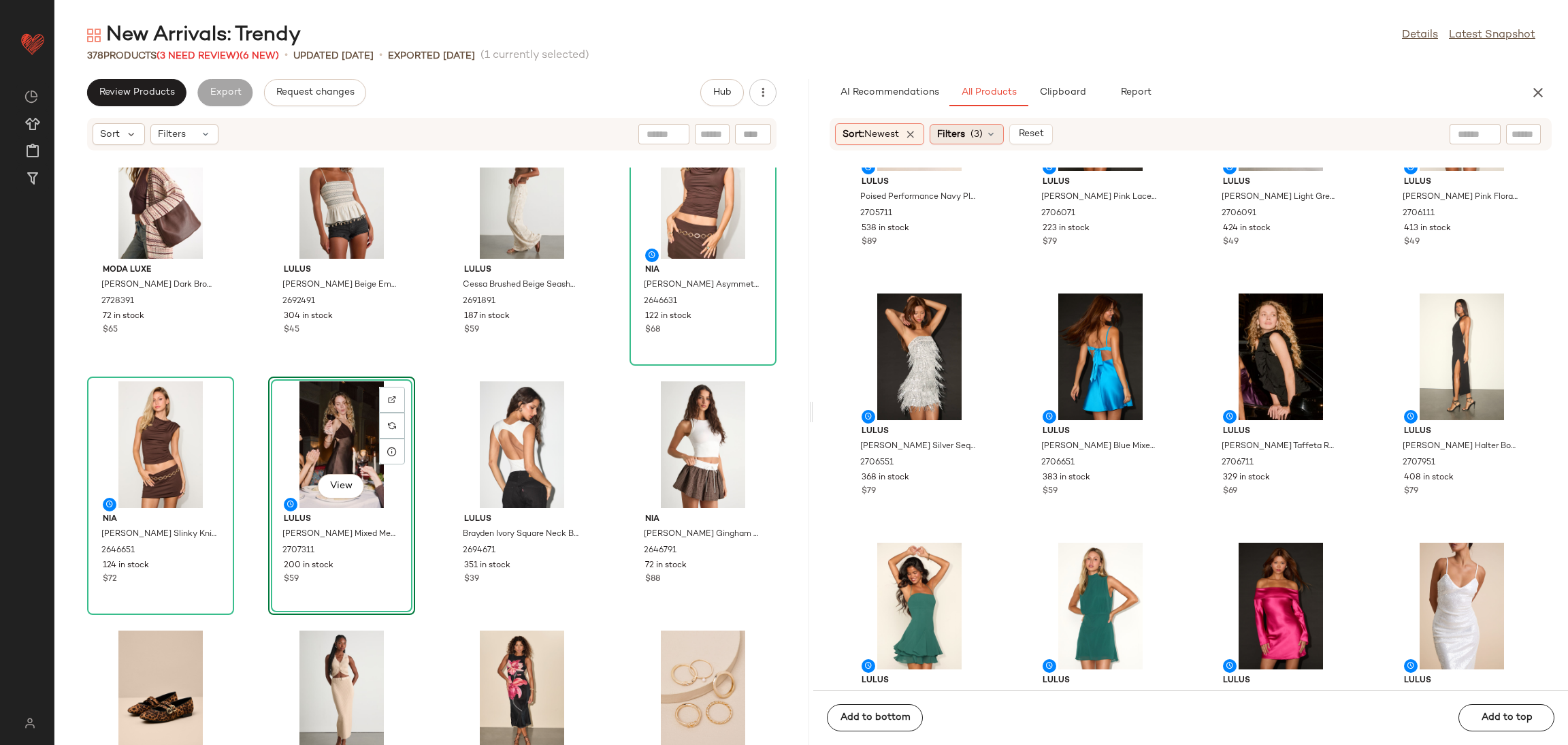
click at [974, 135] on span "(3)" at bounding box center [977, 135] width 12 height 14
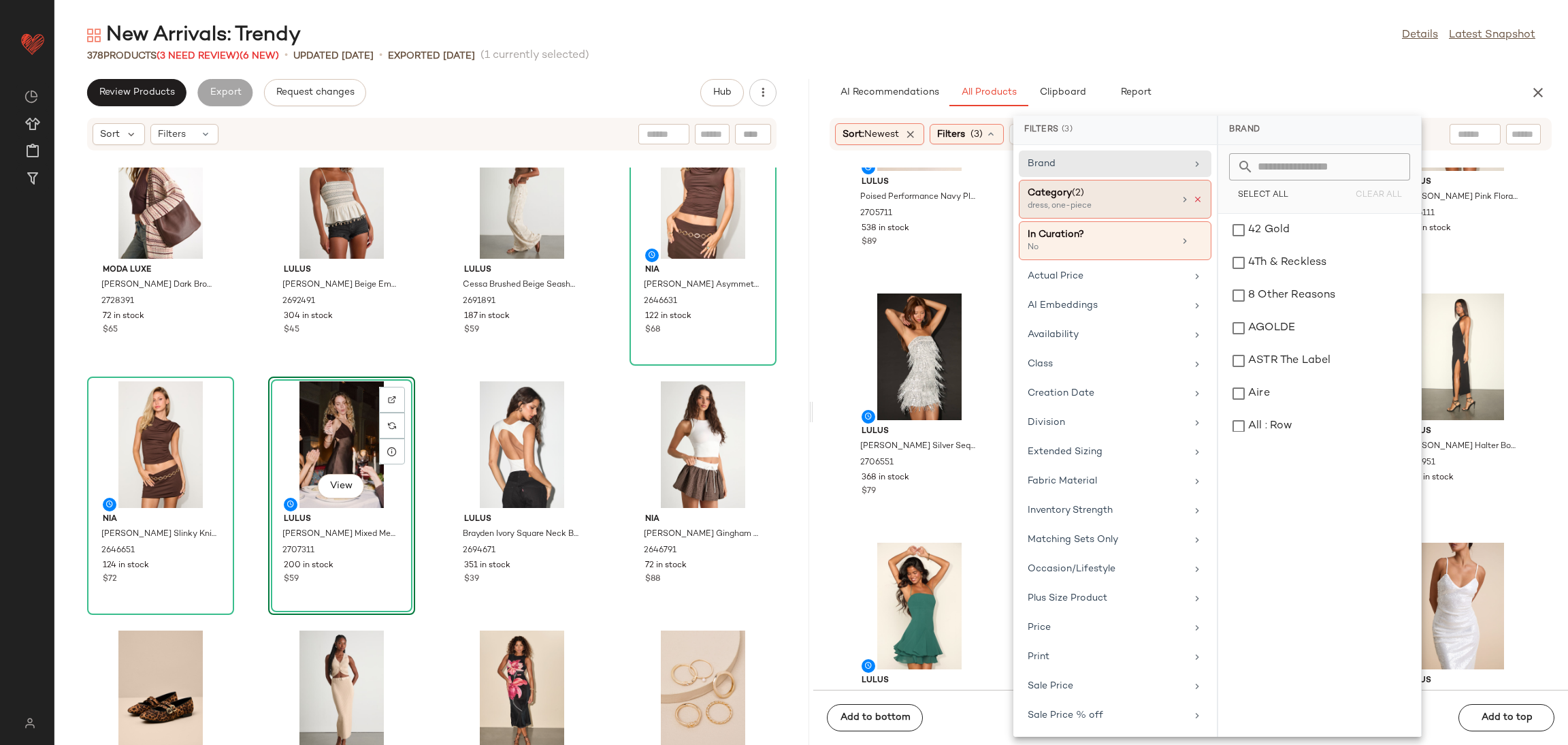
click at [1195, 201] on icon at bounding box center [1198, 199] width 10 height 10
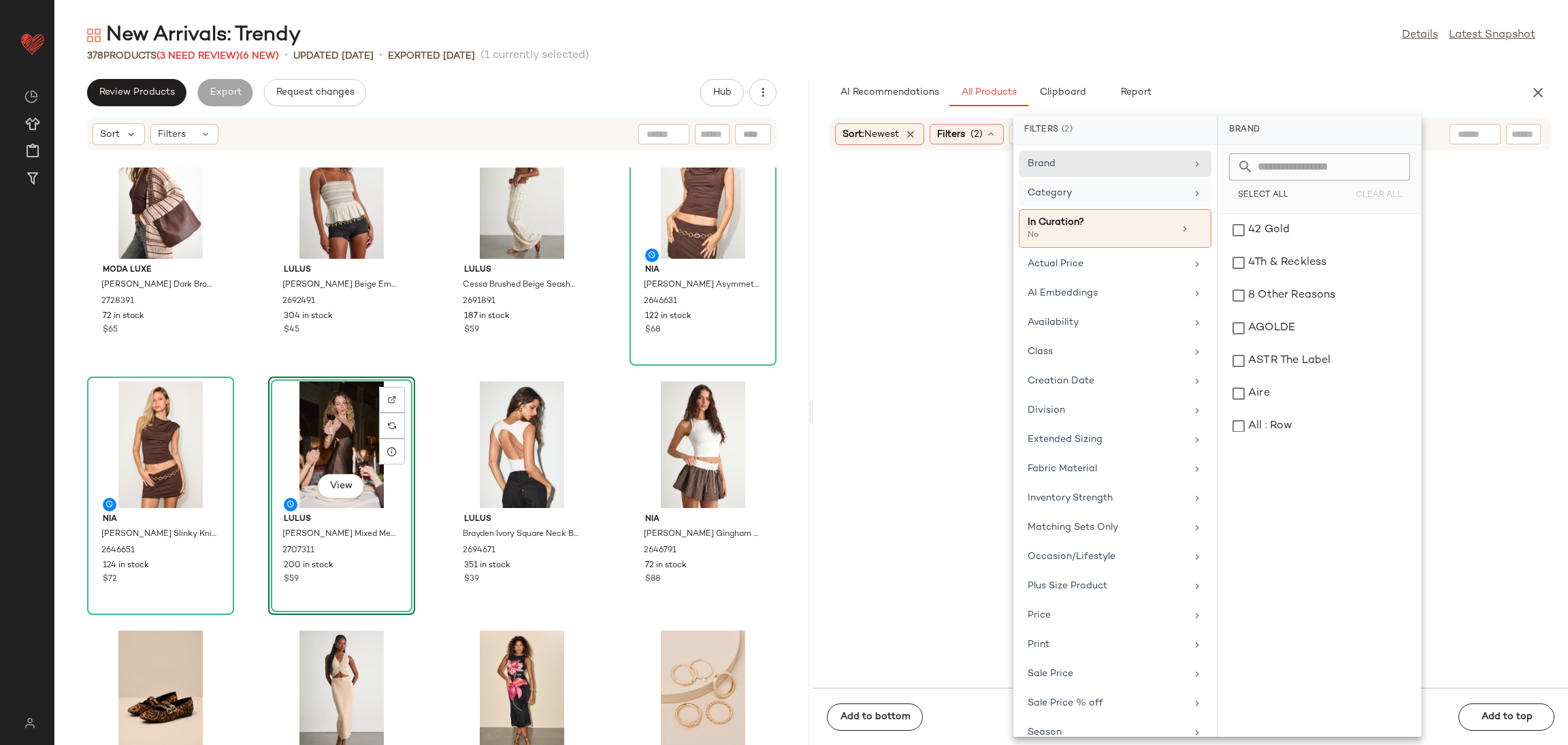
click at [1160, 195] on div "Category" at bounding box center [1107, 192] width 159 height 14
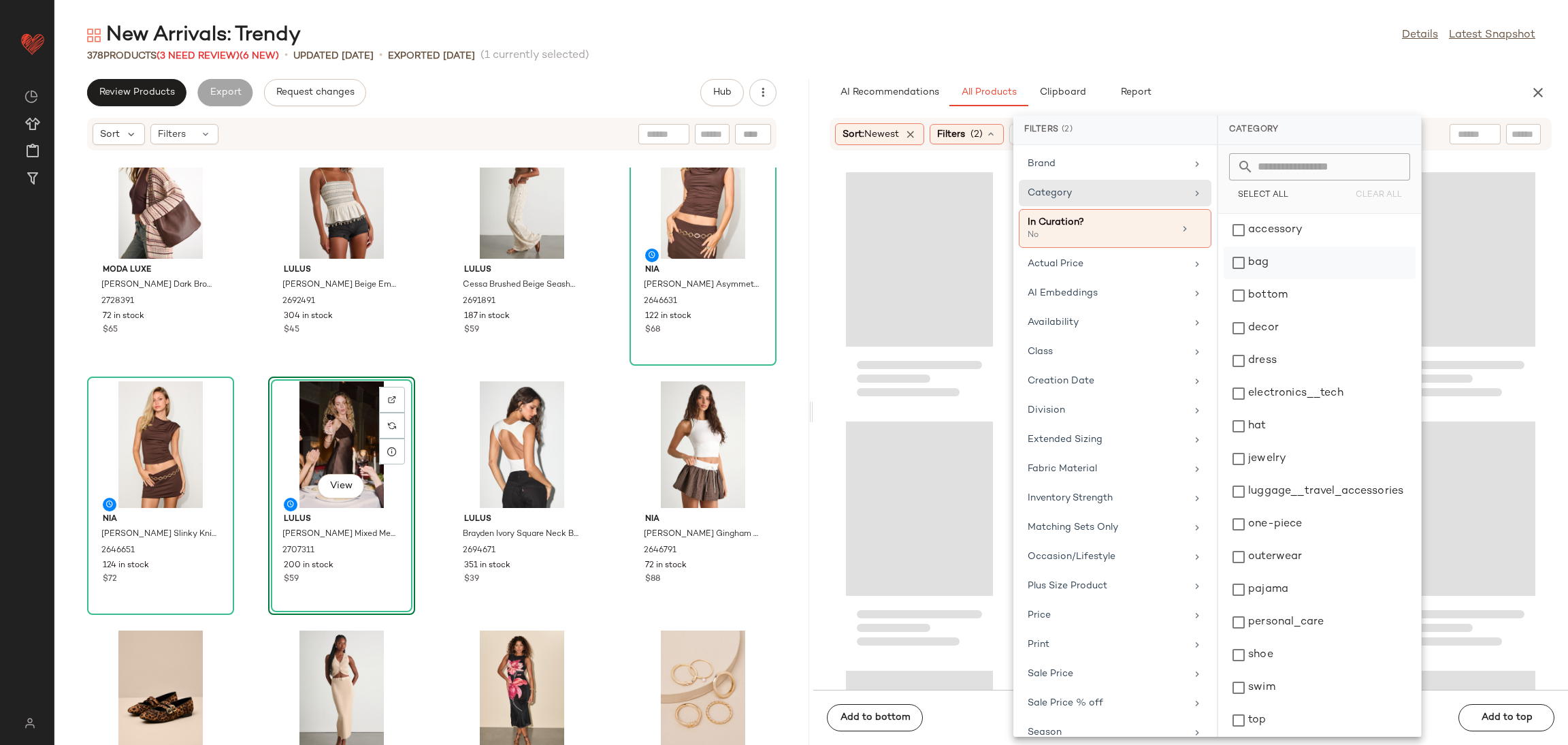
drag, startPoint x: 1272, startPoint y: 221, endPoint x: 1265, endPoint y: 246, distance: 26.0
click at [1272, 246] on div "accessory" at bounding box center [1320, 262] width 192 height 32
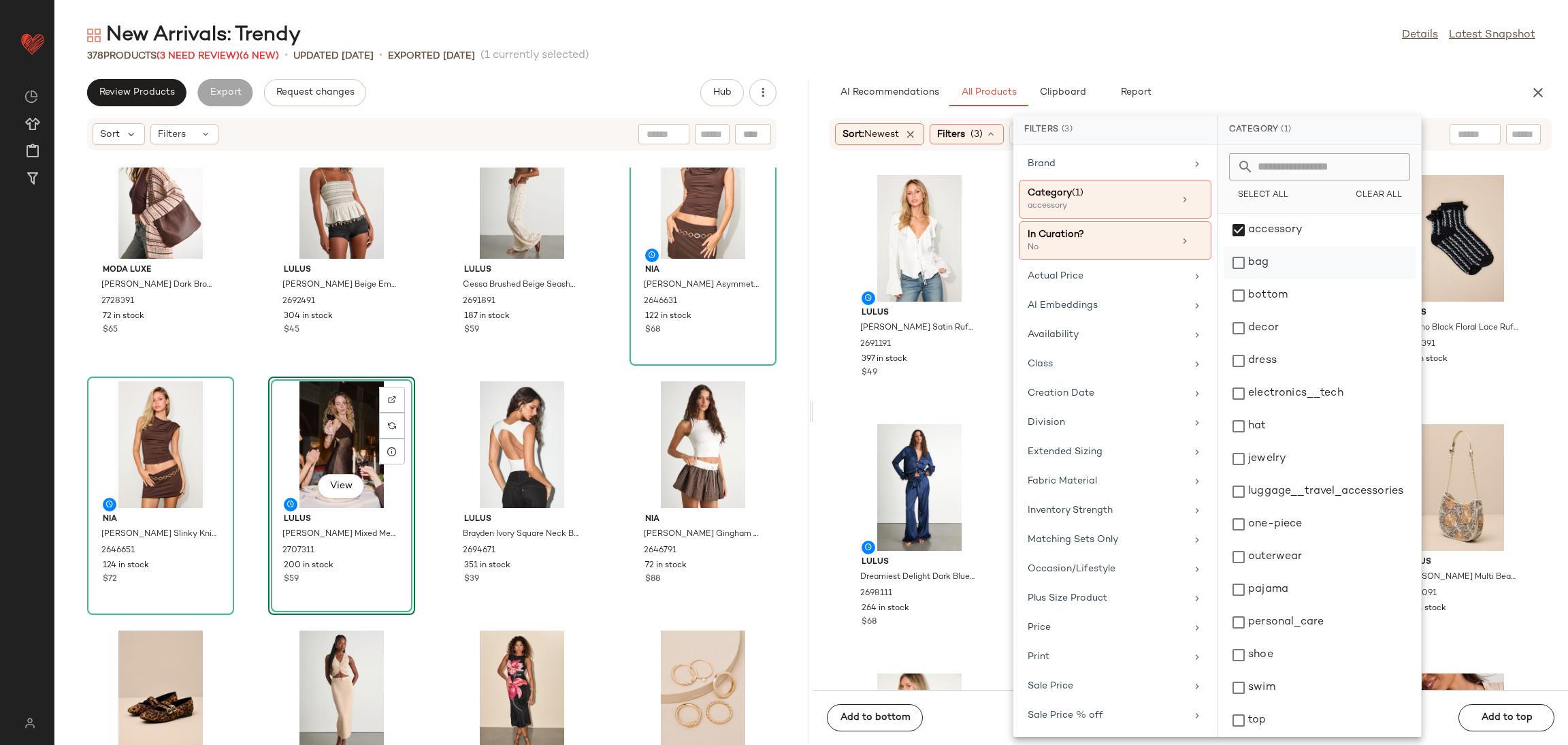
click at [1263, 279] on div "bag" at bounding box center [1320, 295] width 192 height 32
click at [1260, 475] on div "jewelry" at bounding box center [1320, 491] width 192 height 32
click at [1257, 443] on div "hat" at bounding box center [1320, 459] width 192 height 32
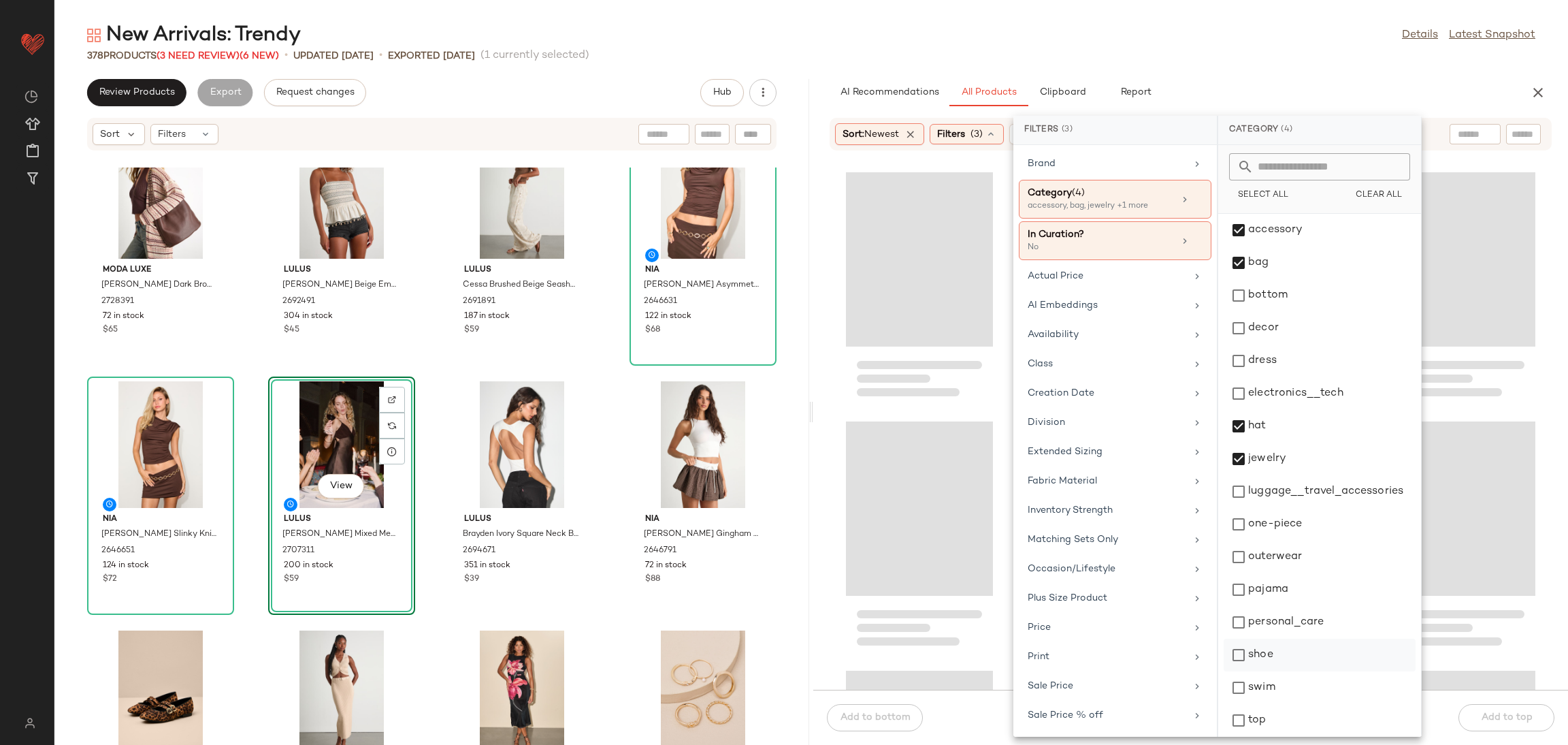
click at [1259, 671] on div "shoe" at bounding box center [1320, 687] width 192 height 32
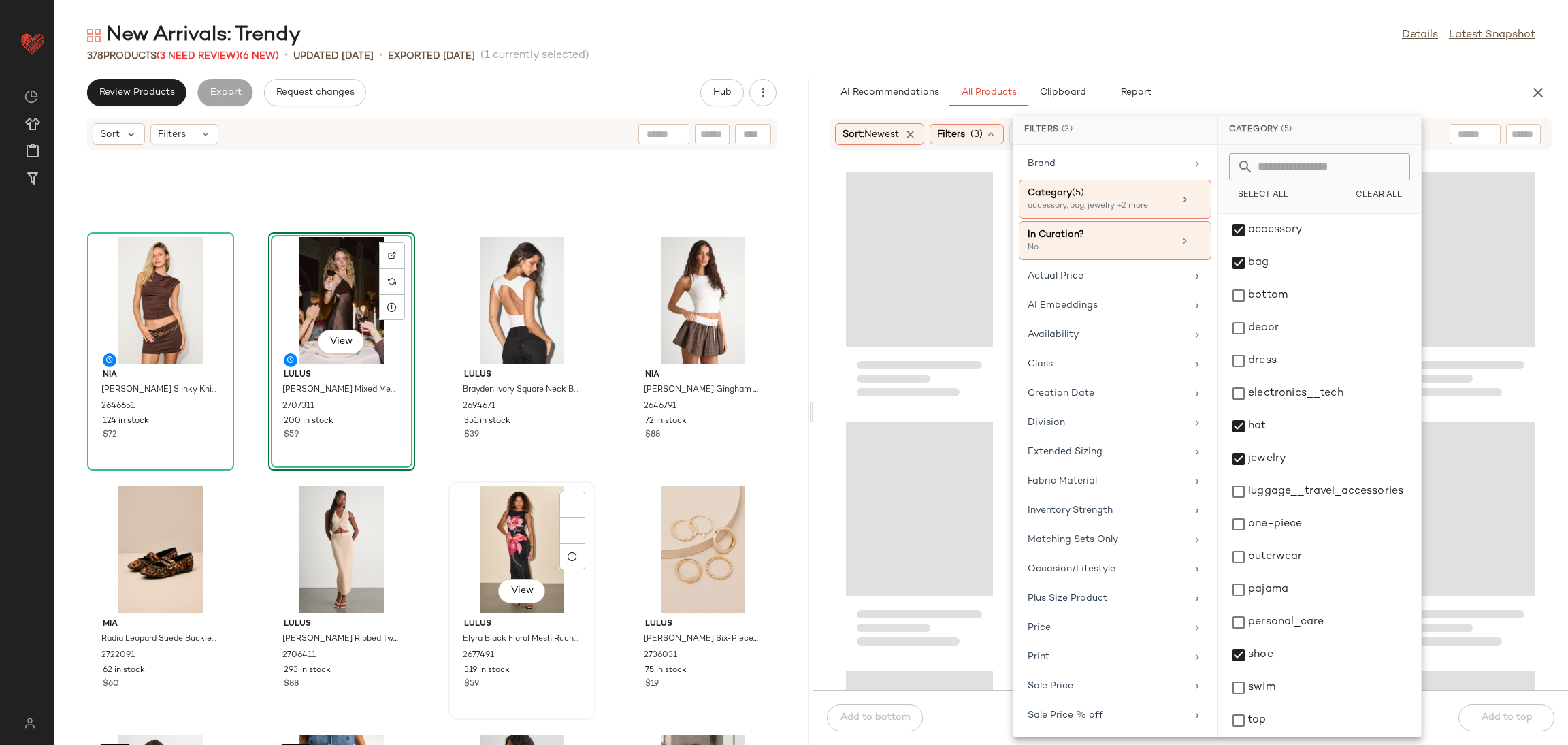
scroll to position [1153, 0]
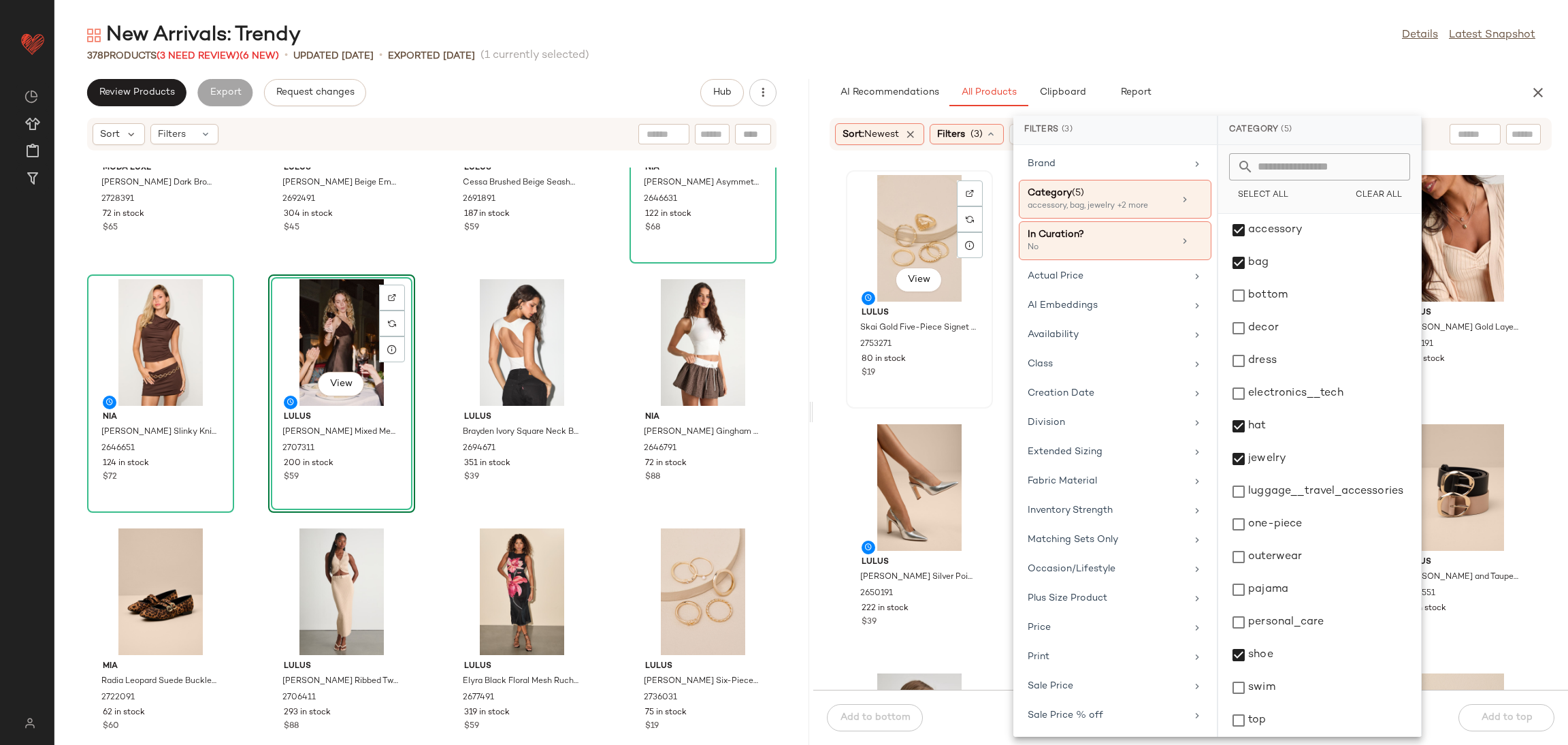
click at [976, 394] on div "View Lulus Skai Gold Five-Piece Signet Ring Set 2753271 80 in stock $19" at bounding box center [919, 290] width 144 height 236
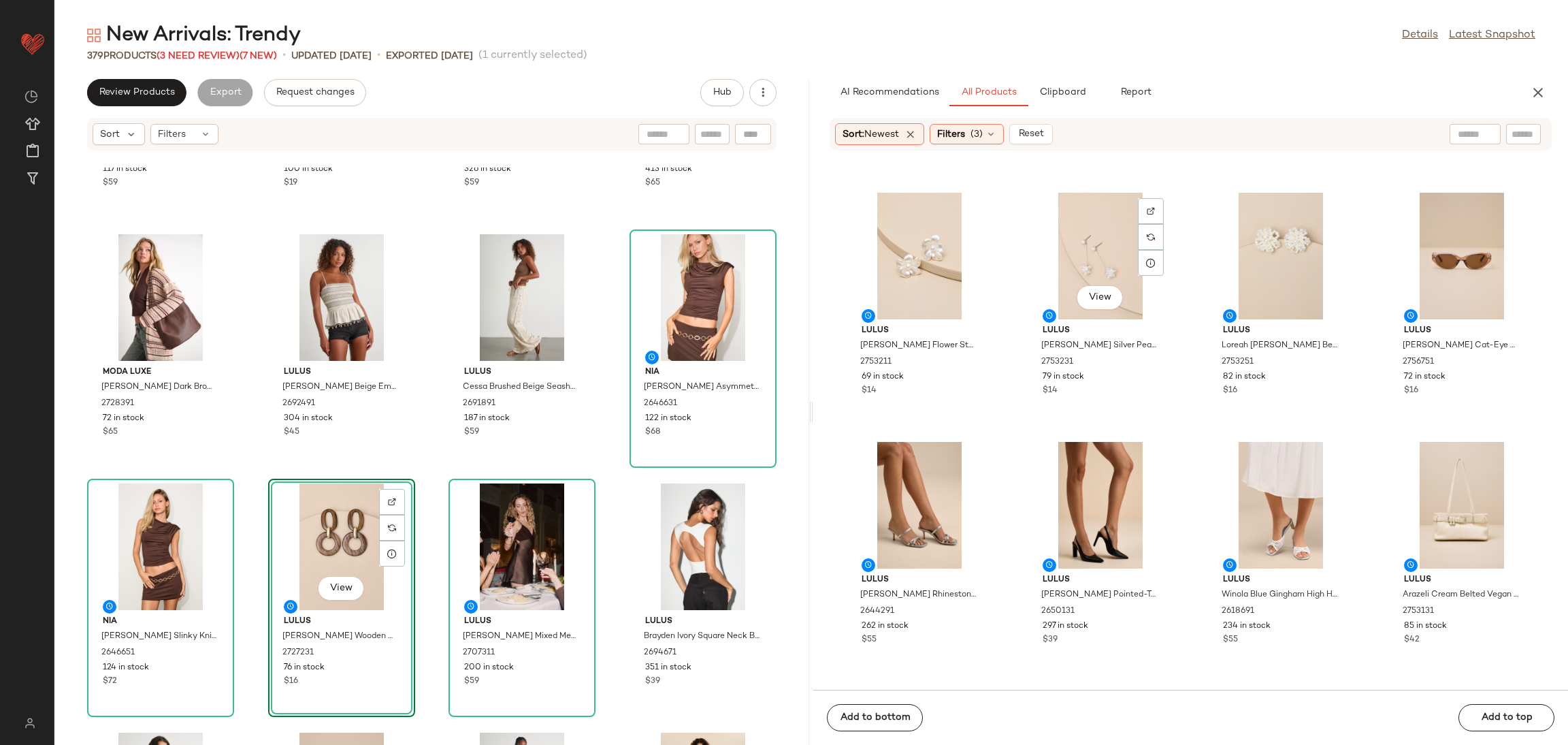
scroll to position [522, 0]
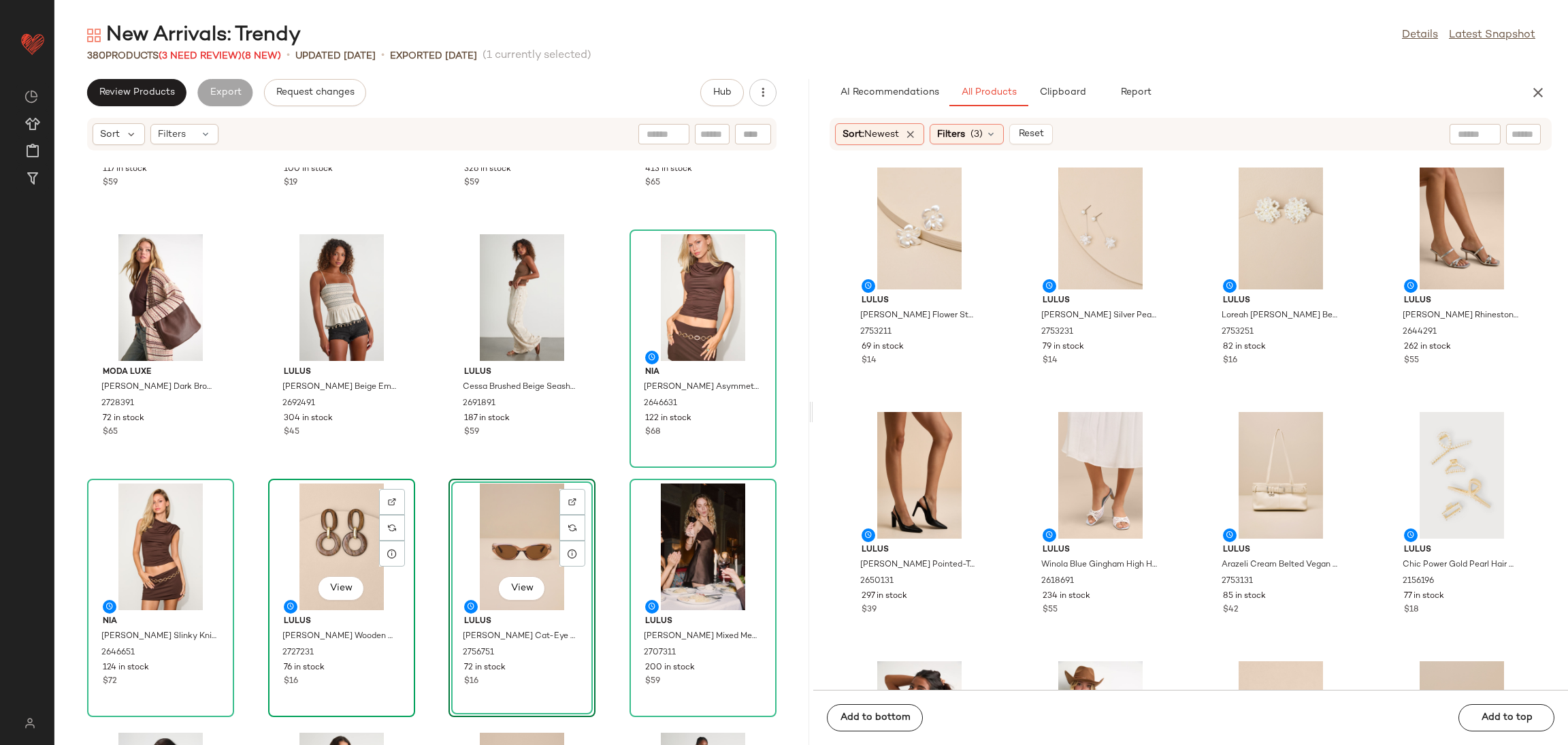
click at [345, 531] on div "View" at bounding box center [341, 547] width 137 height 127
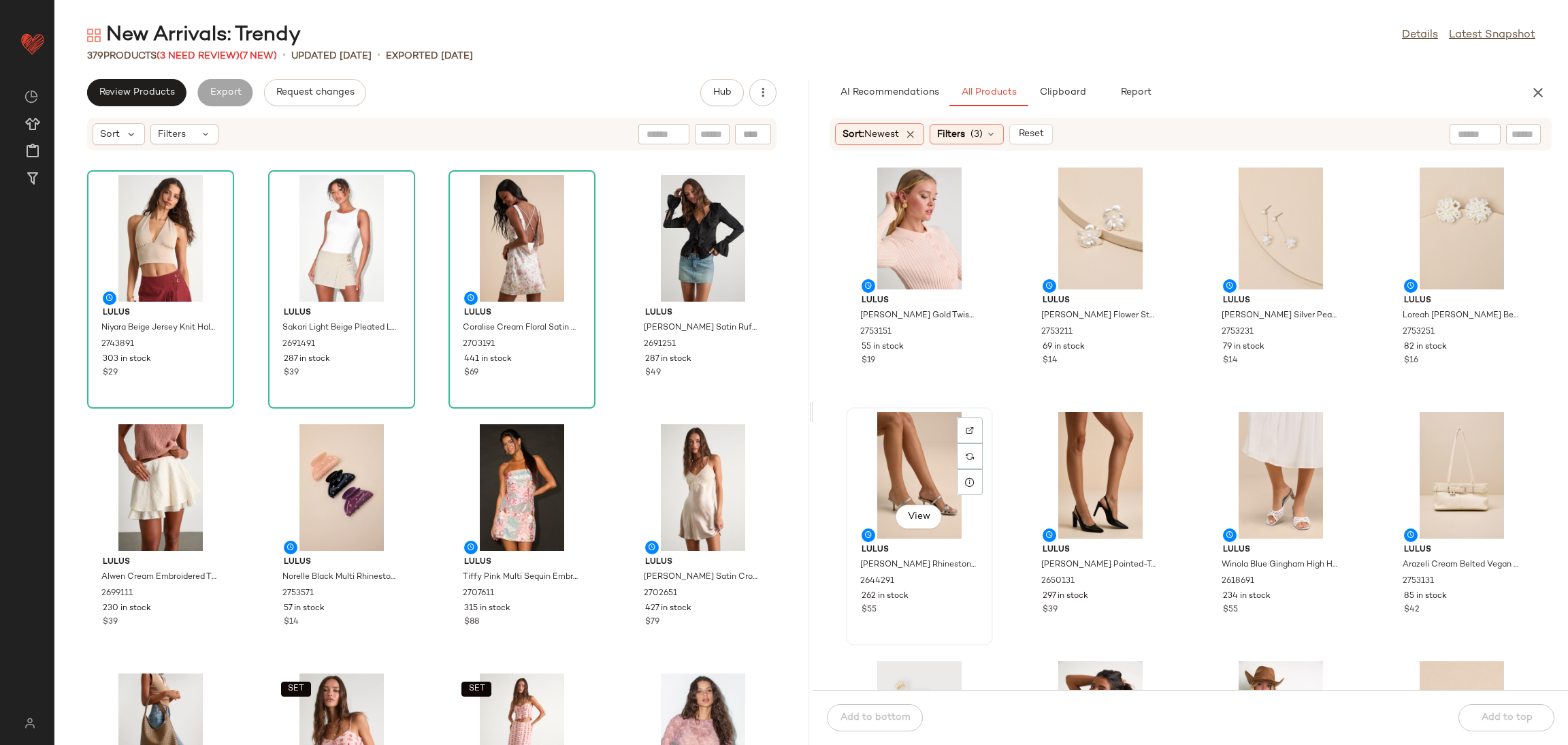
drag, startPoint x: 817, startPoint y: 473, endPoint x: 938, endPoint y: 447, distance: 123.8
click at [941, 451] on div "Lulus Tasha Gold Layered Pendant Necklace 2753191 37 in stock $19 Lulus Honorat…" at bounding box center [1191, 428] width 755 height 522
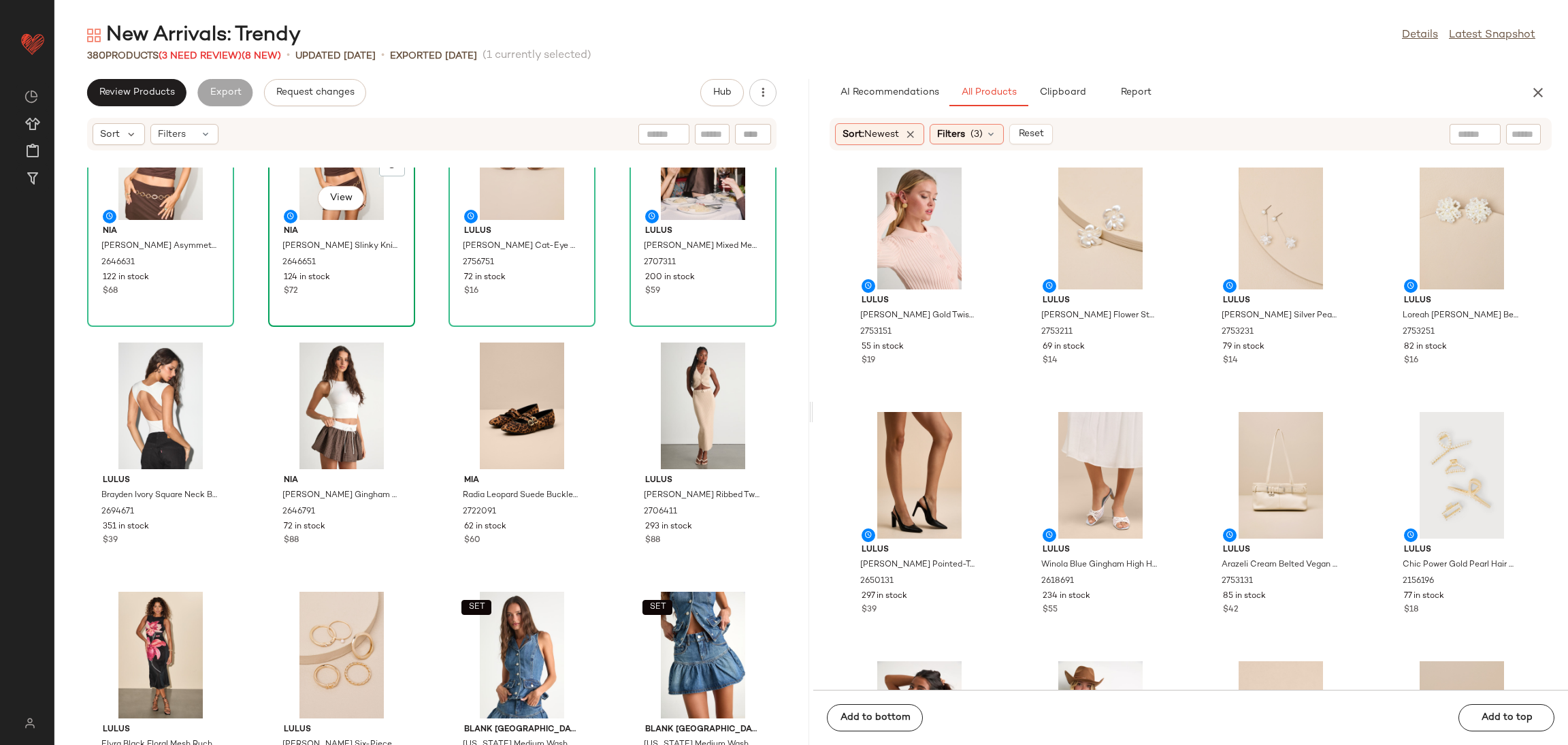
scroll to position [1237, 0]
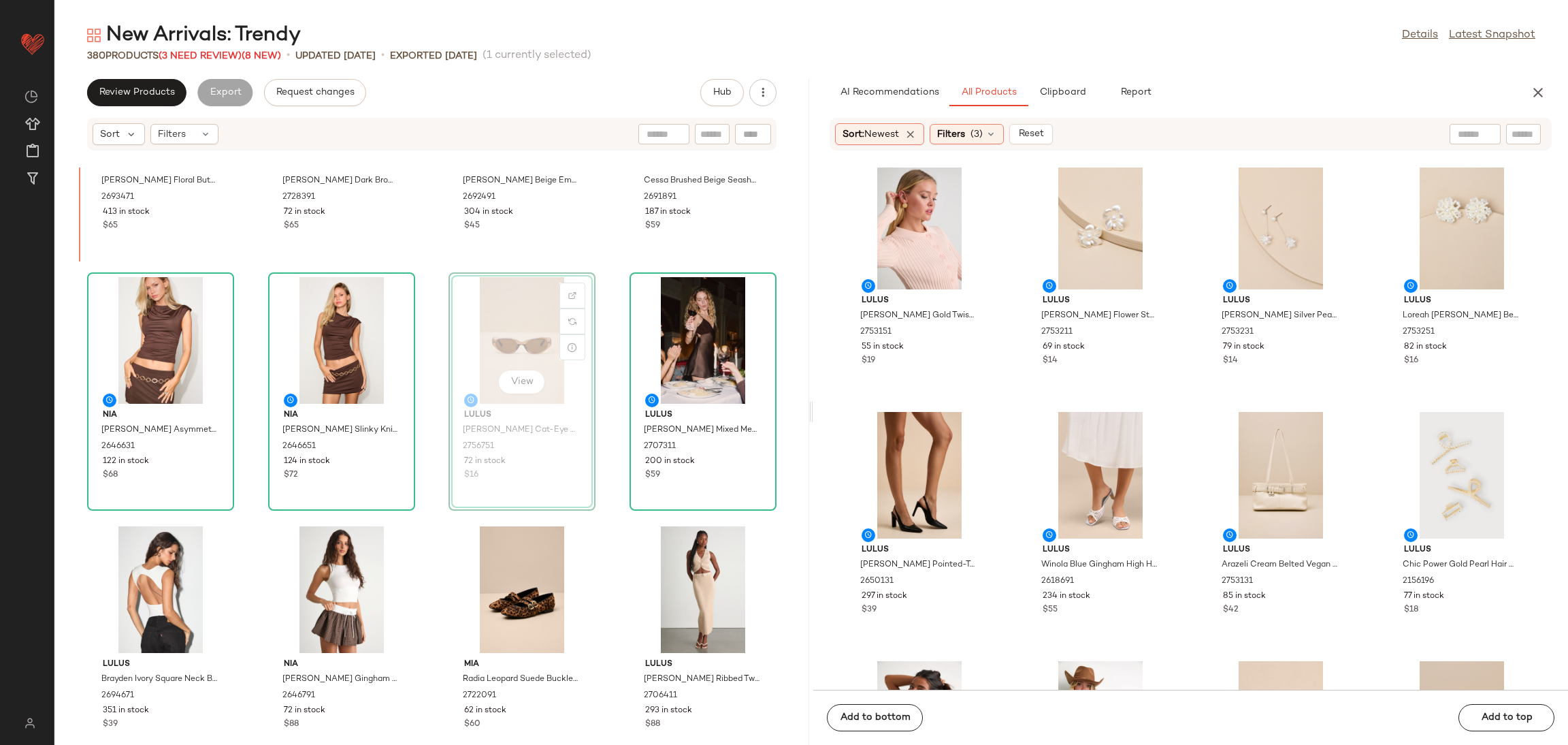
scroll to position [1120, 0]
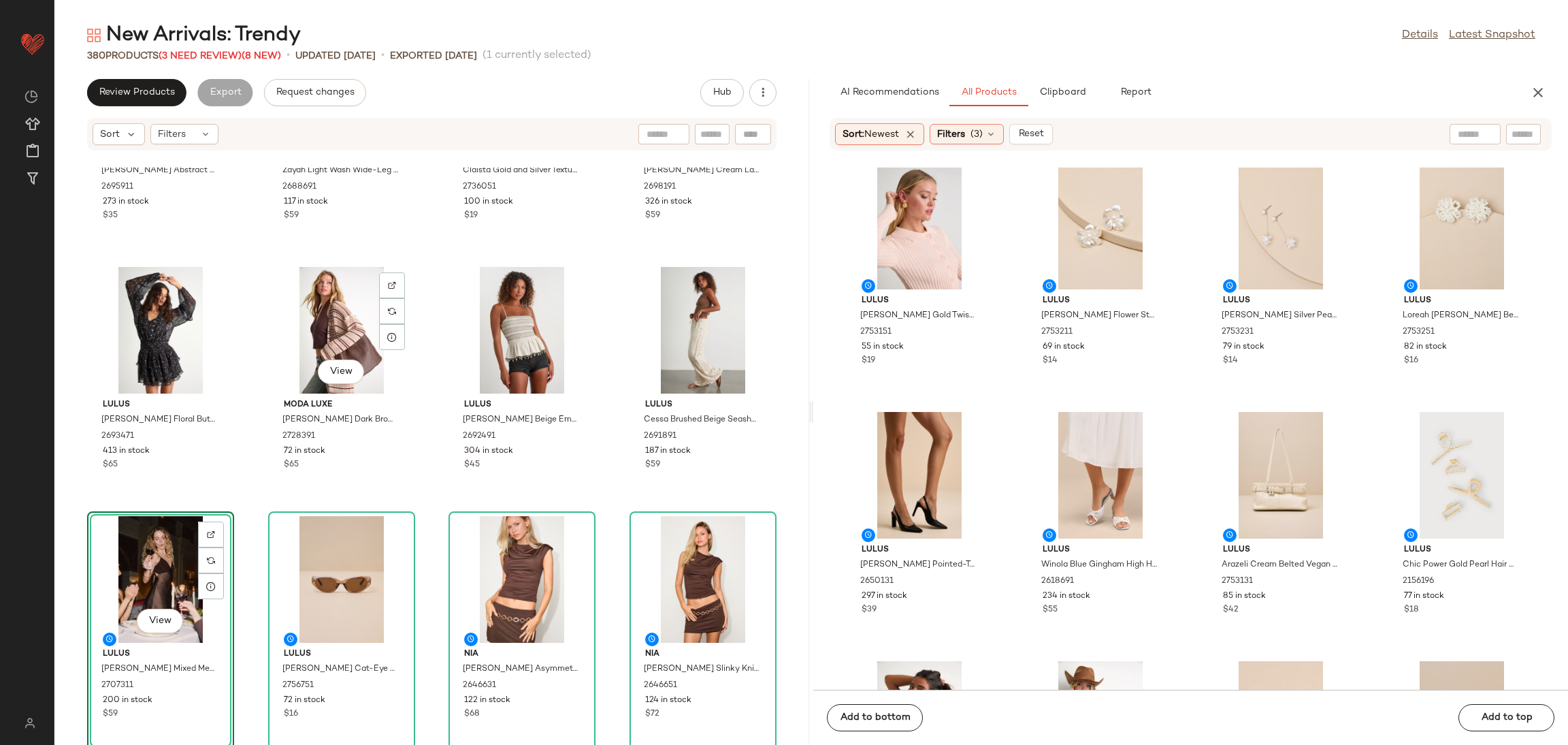
scroll to position [711, 0]
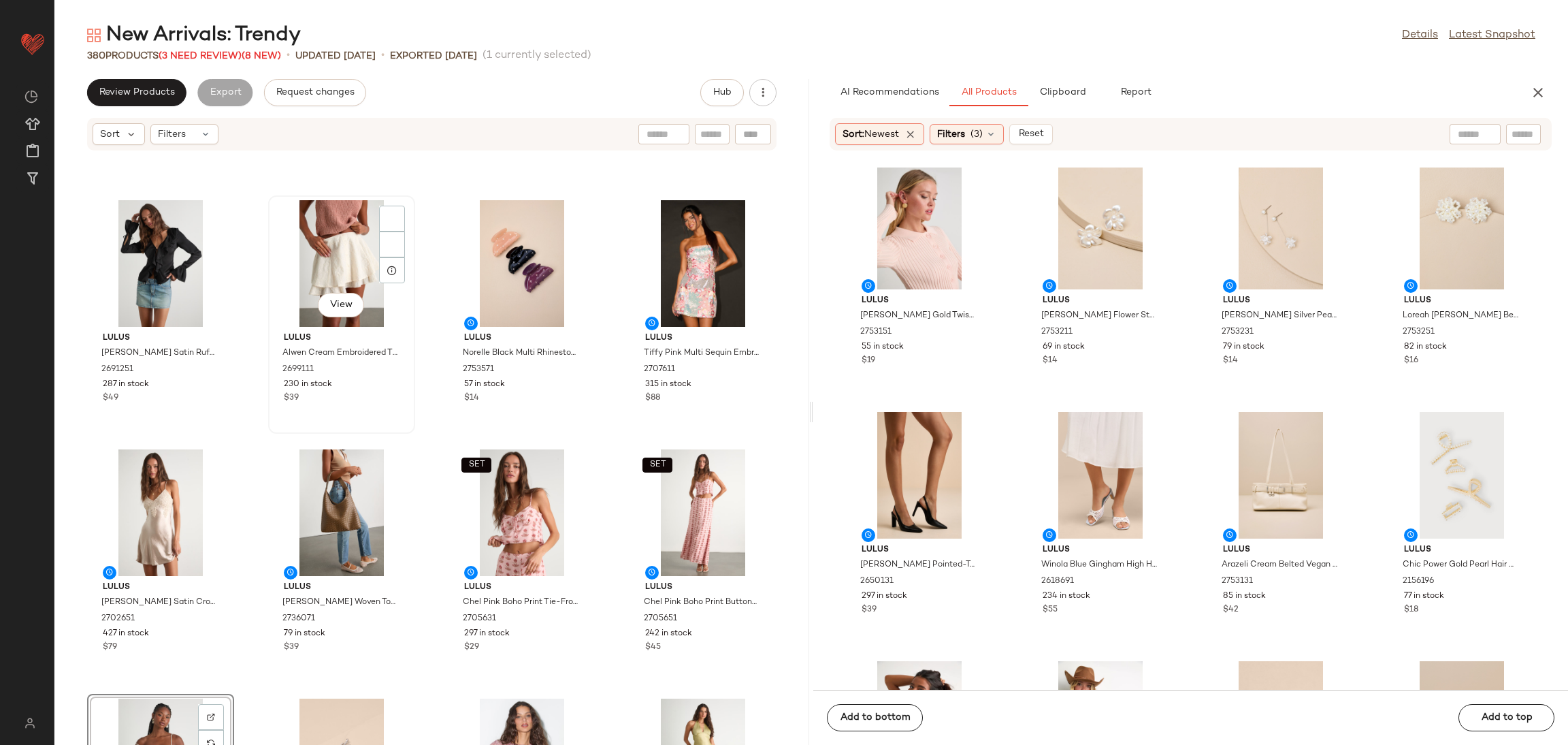
scroll to position [201, 0]
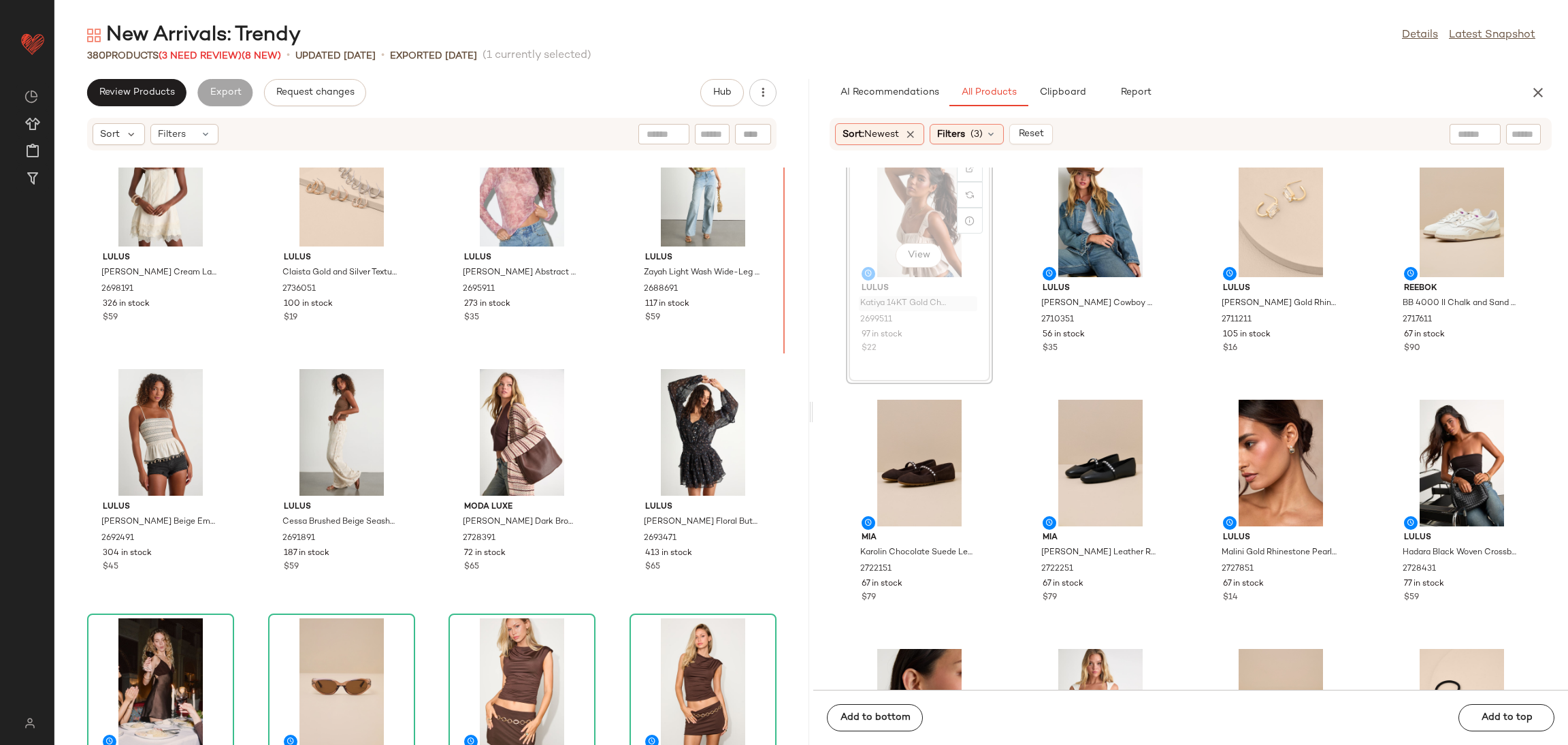
scroll to position [1031, 0]
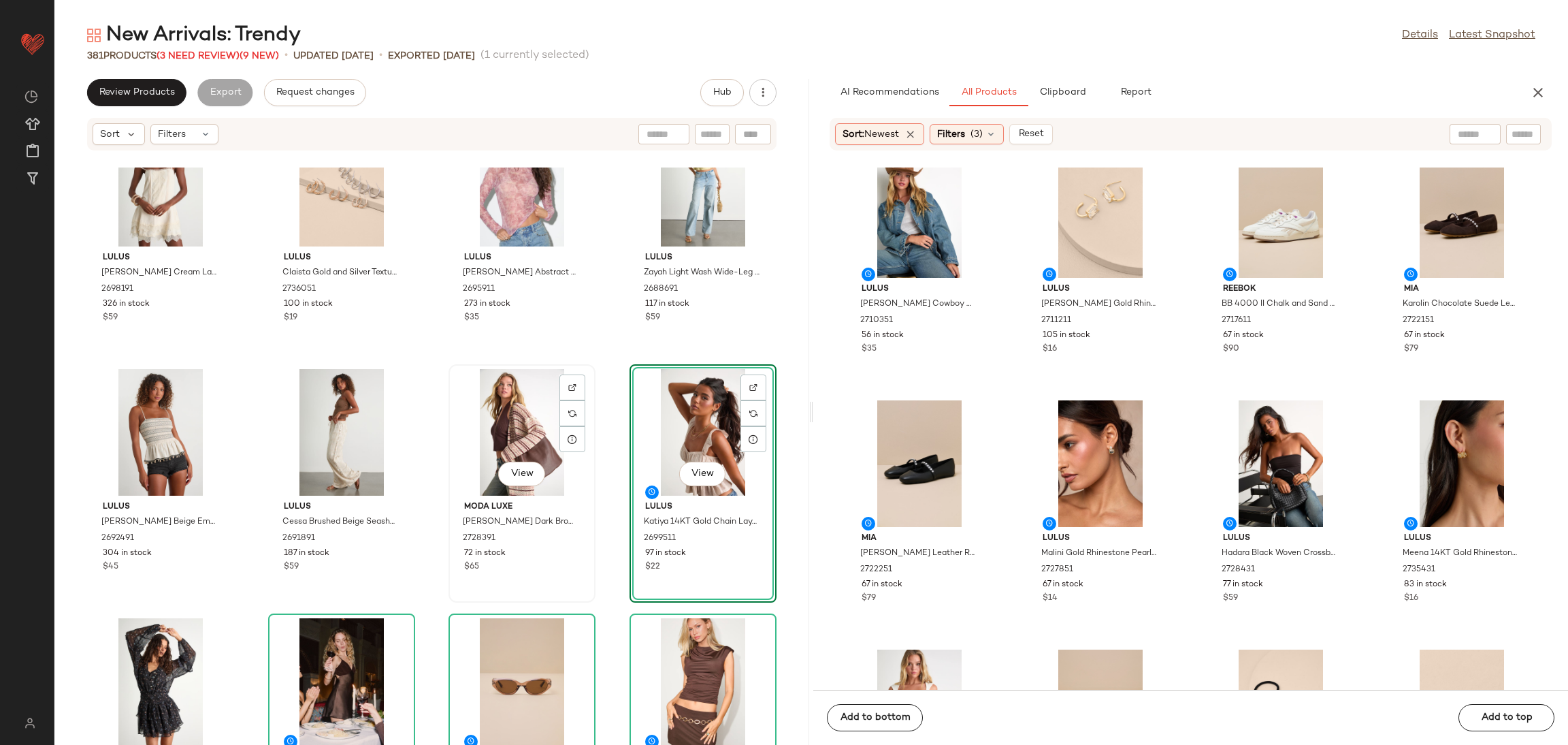
click at [504, 416] on div "View" at bounding box center [521, 433] width 137 height 127
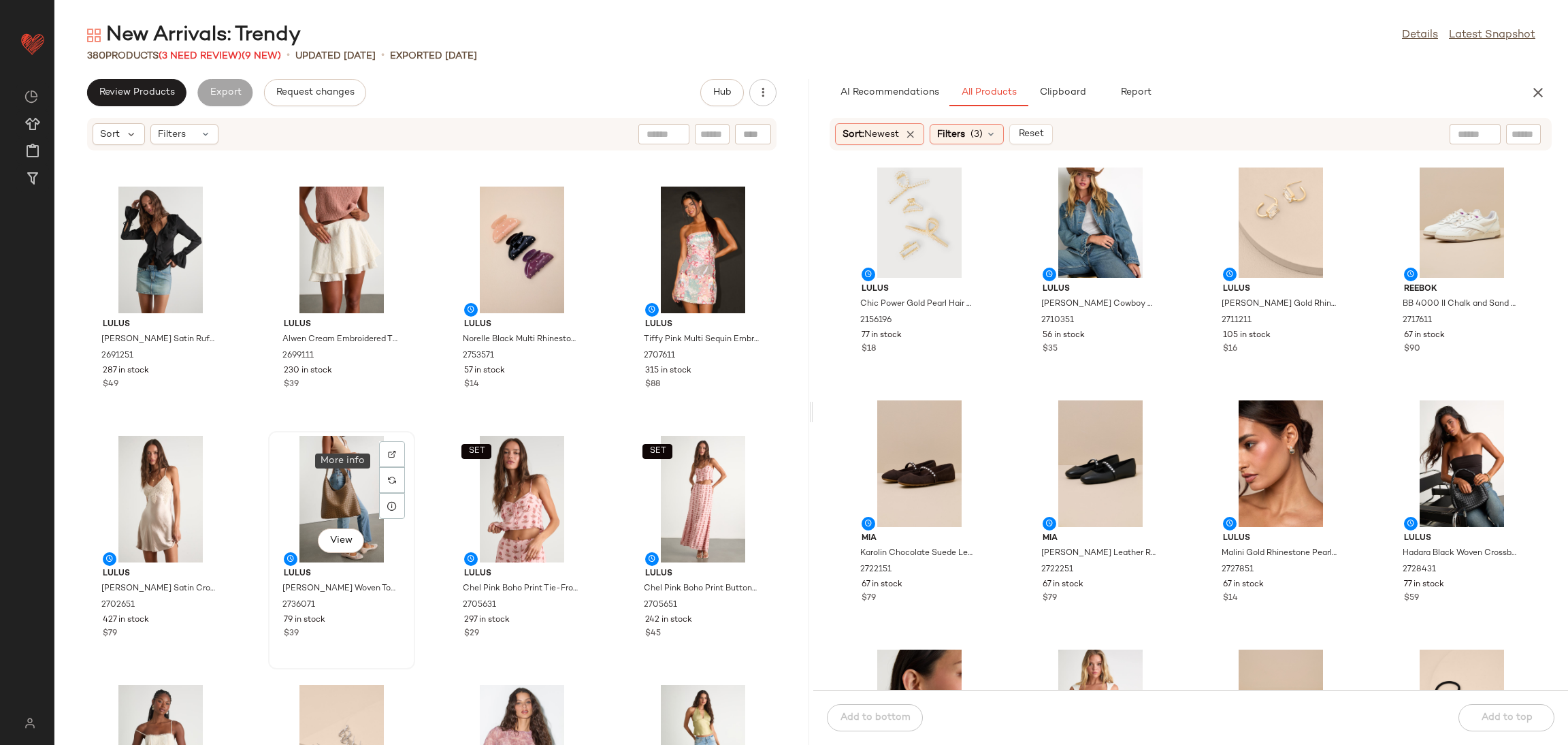
scroll to position [215, 0]
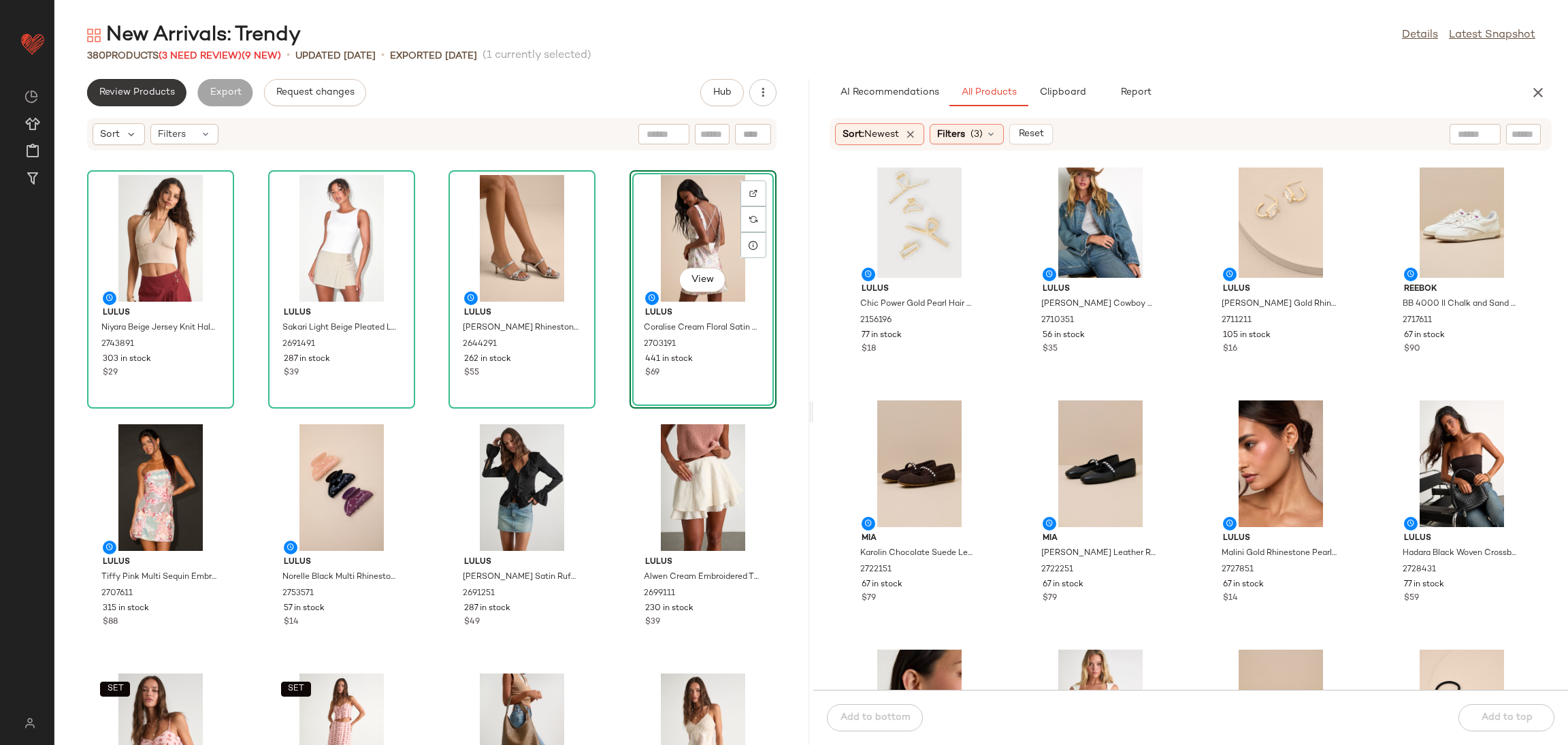
click at [133, 90] on span "Review Products" at bounding box center [137, 92] width 77 height 11
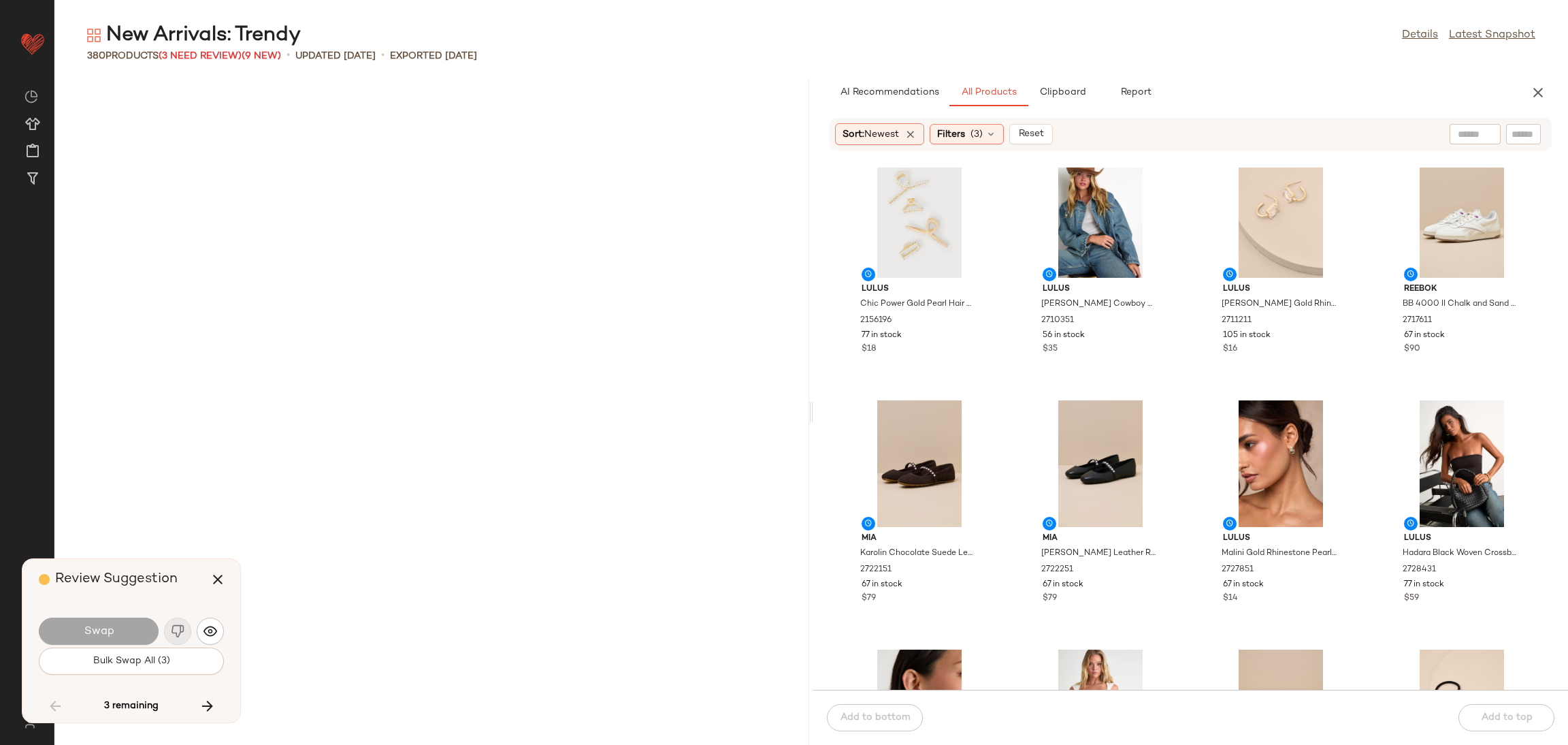
scroll to position [8721, 0]
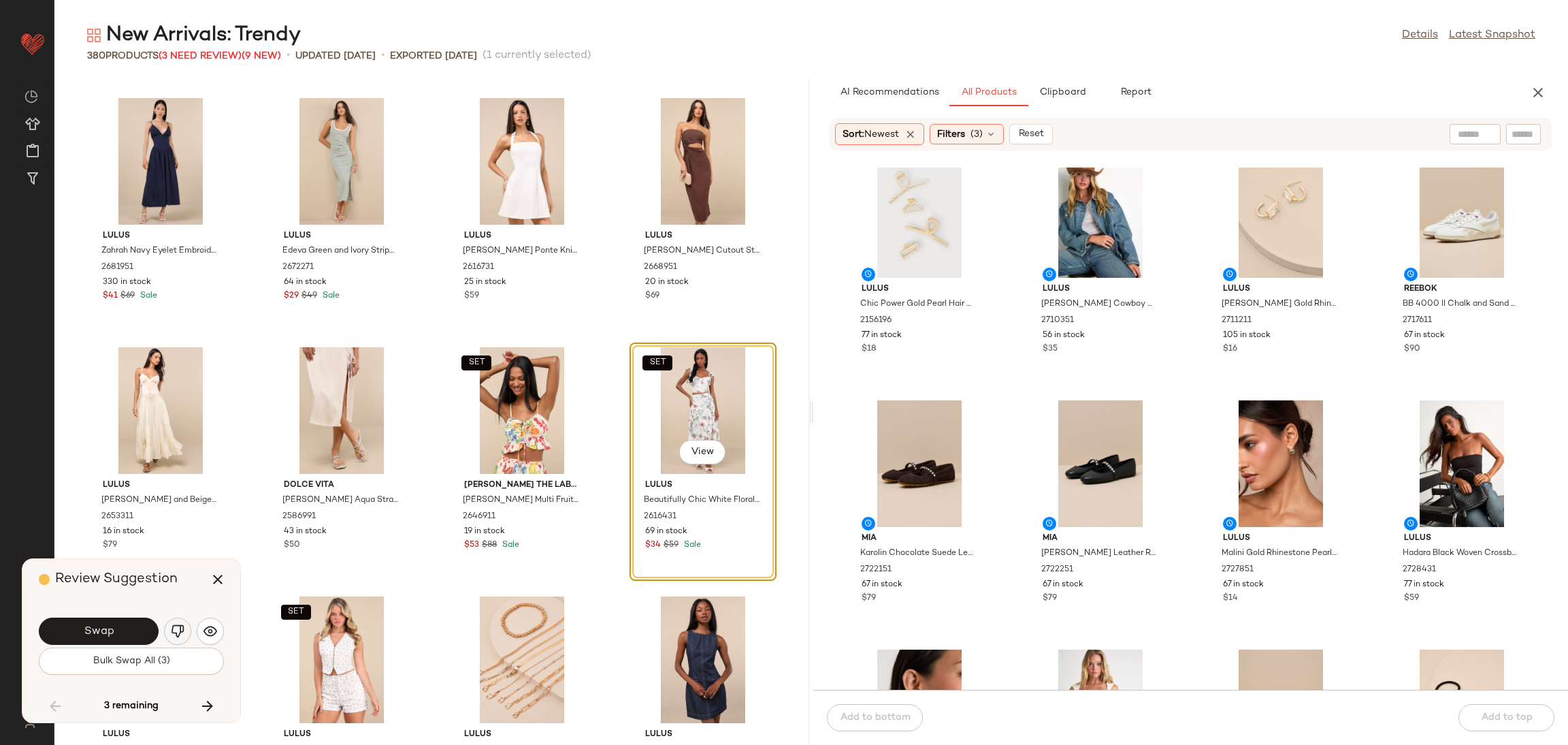
click at [177, 634] on img "button" at bounding box center [178, 631] width 14 height 14
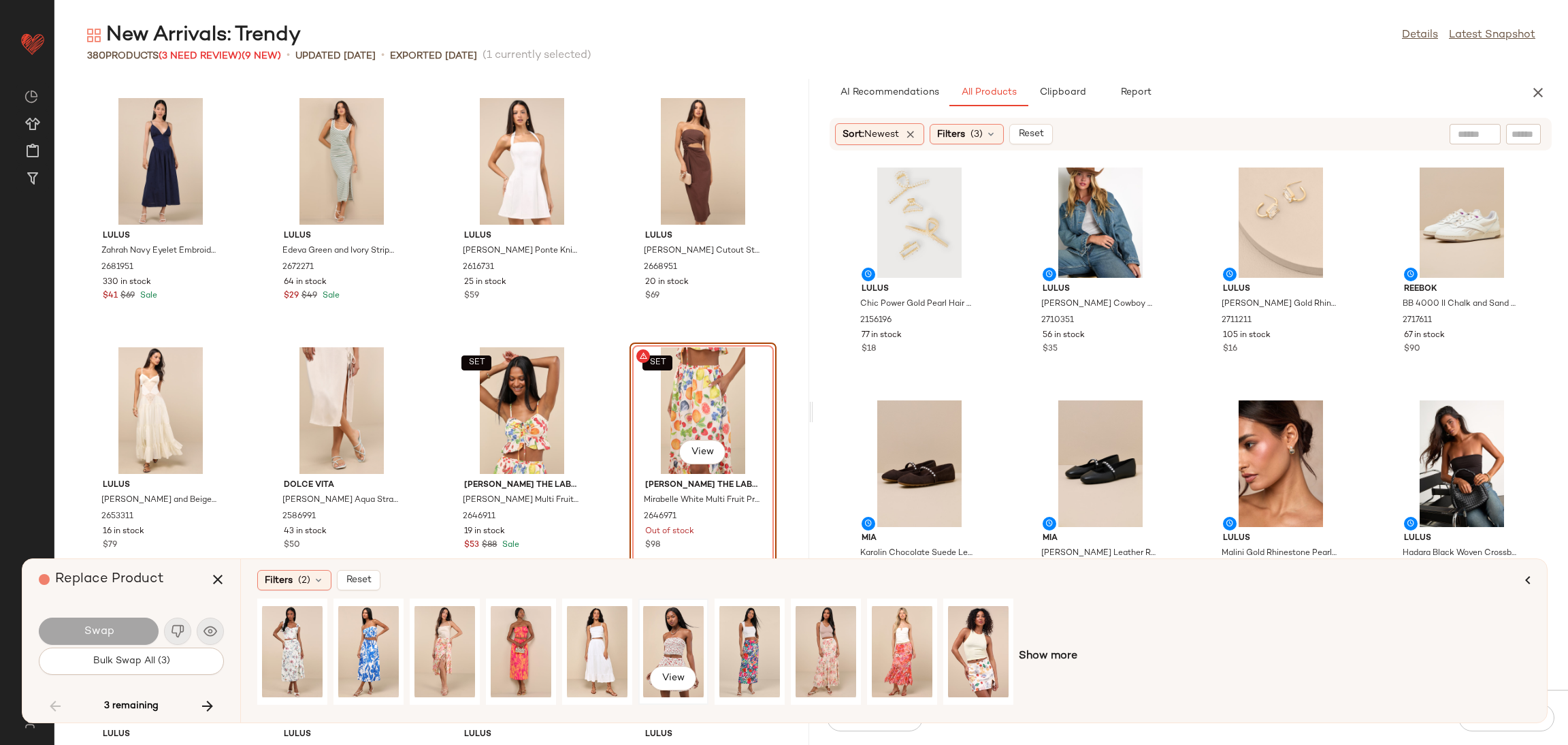
click at [693, 624] on div "View" at bounding box center [674, 652] width 61 height 97
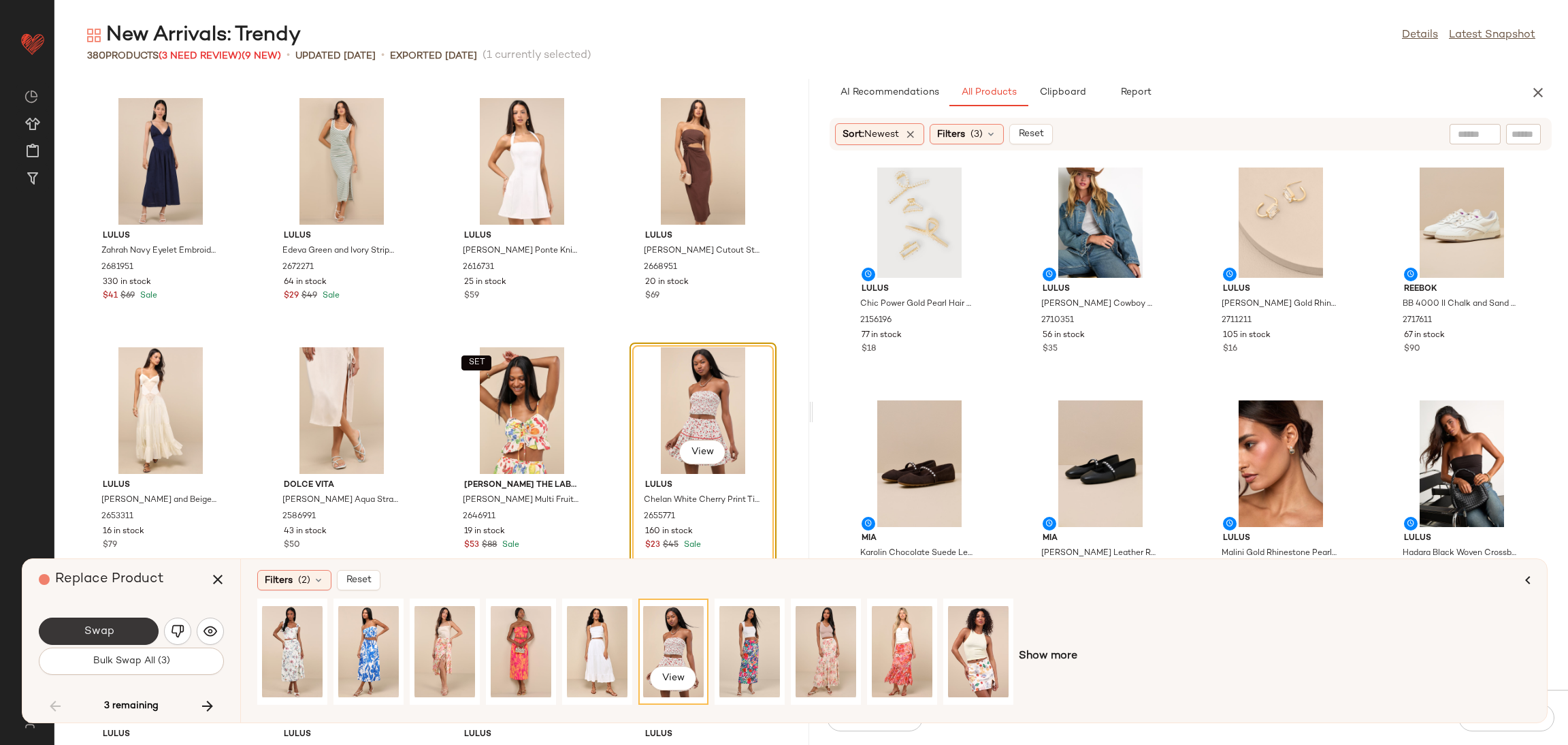
click at [130, 635] on button "Swap" at bounding box center [99, 630] width 120 height 27
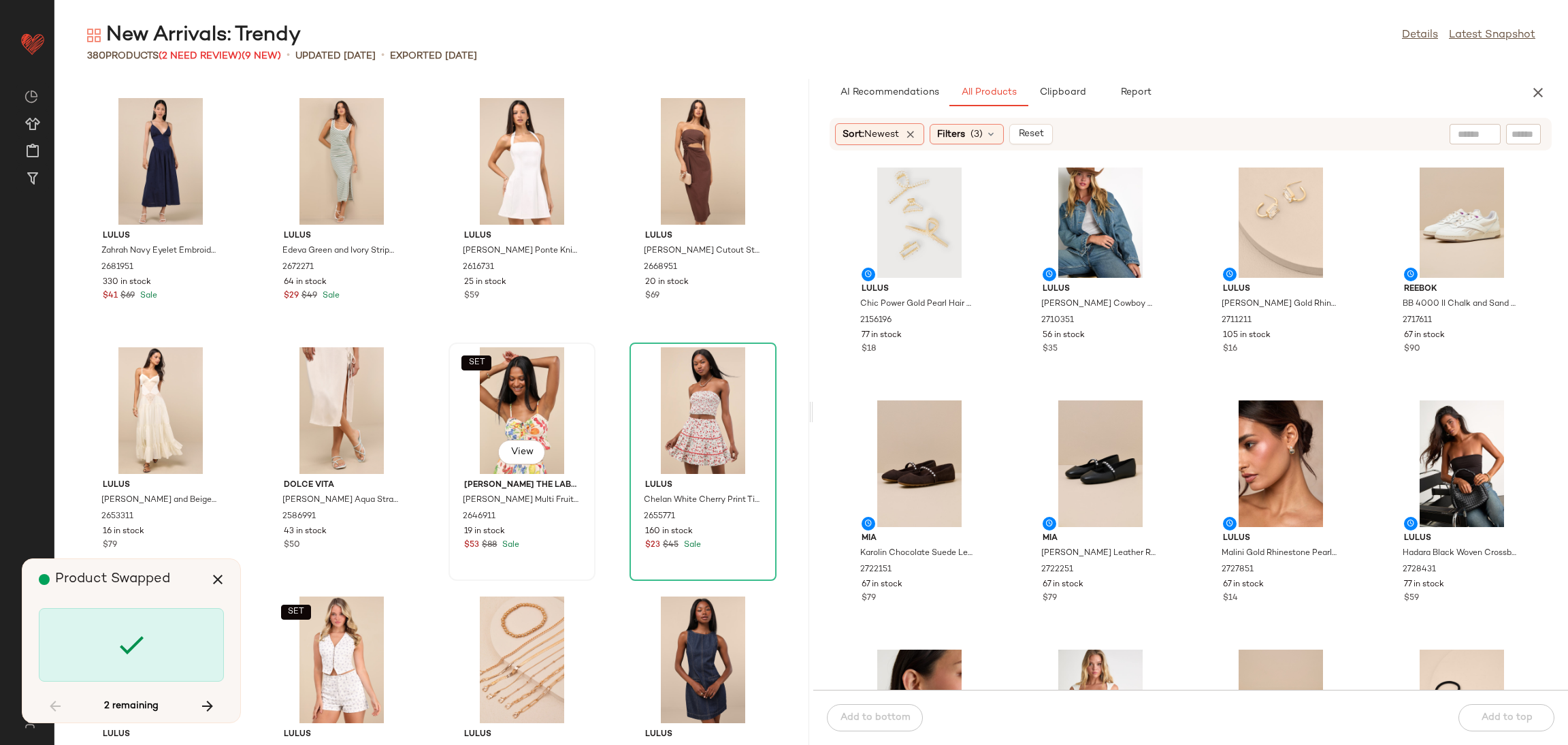
click at [512, 472] on img at bounding box center [521, 410] width 137 height 127
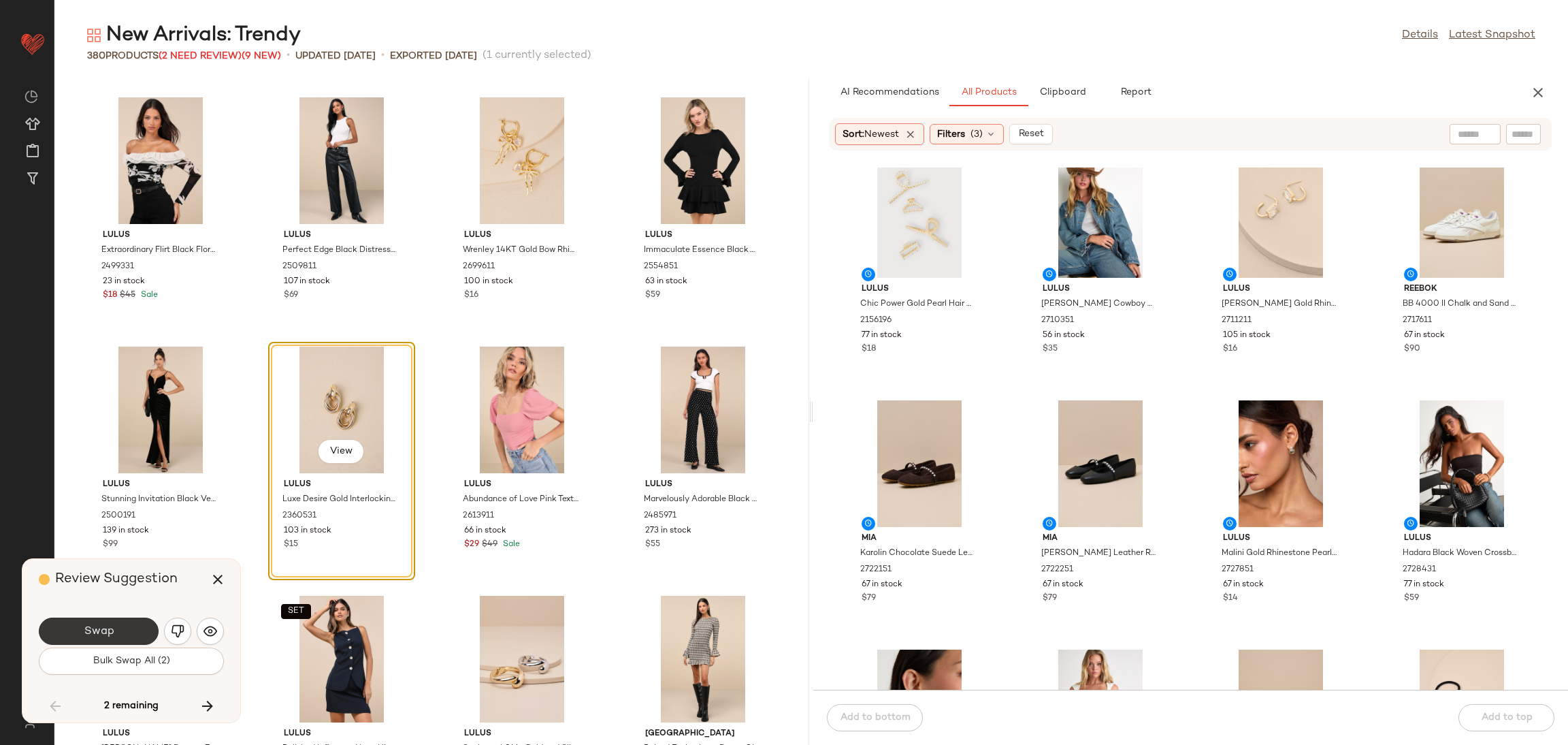
click at [125, 630] on button "Swap" at bounding box center [99, 630] width 120 height 27
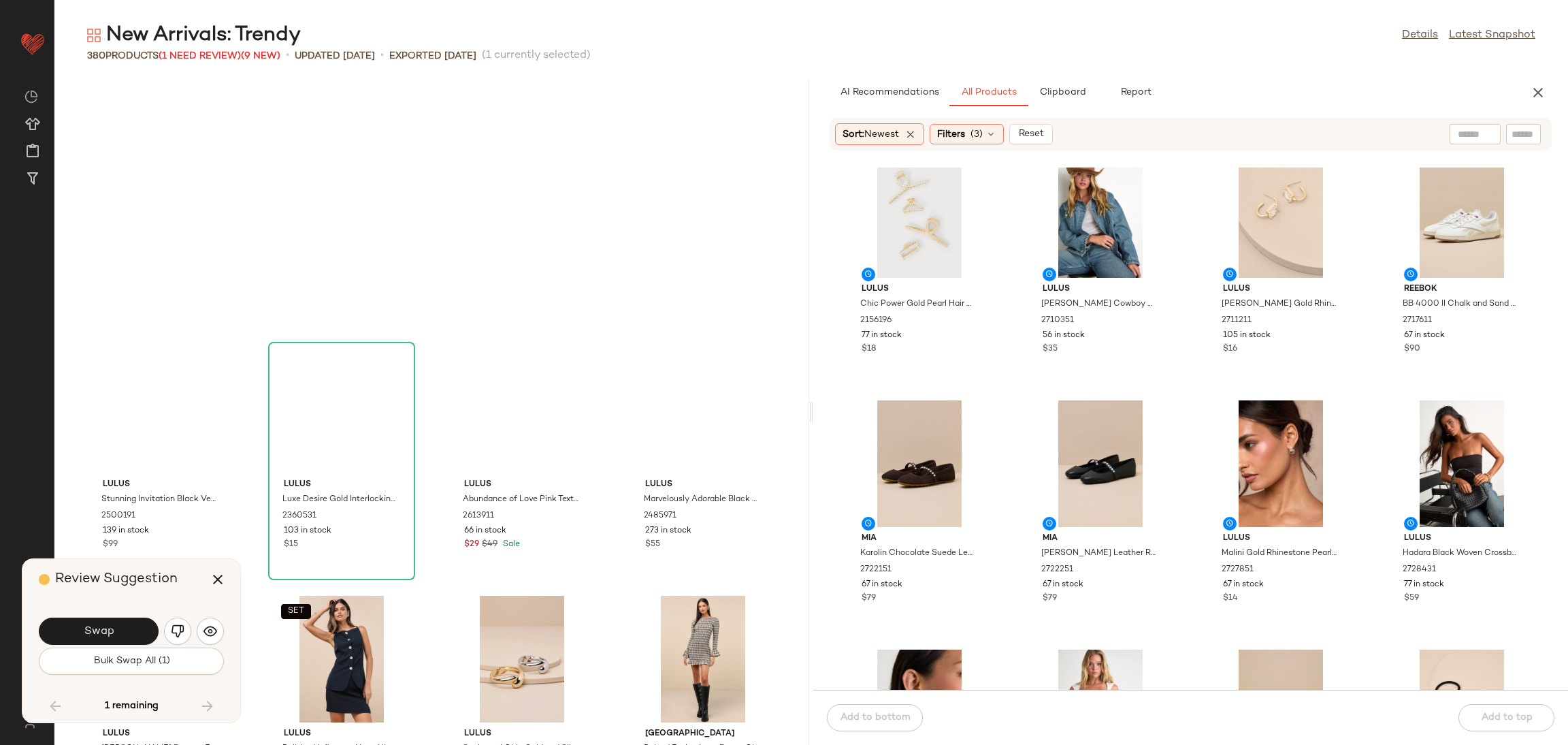
scroll to position [23011, 0]
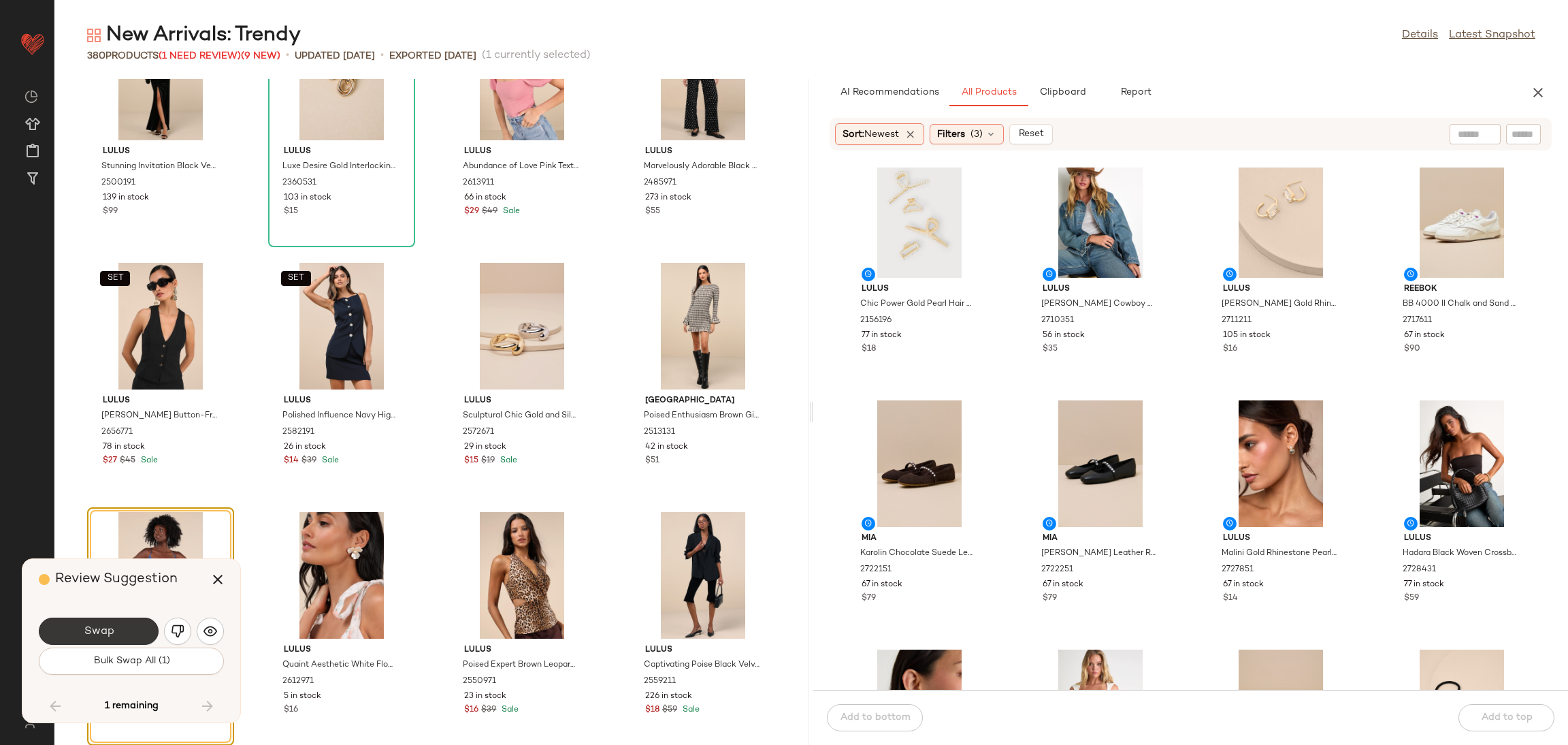
click at [113, 635] on span "Swap" at bounding box center [98, 631] width 30 height 13
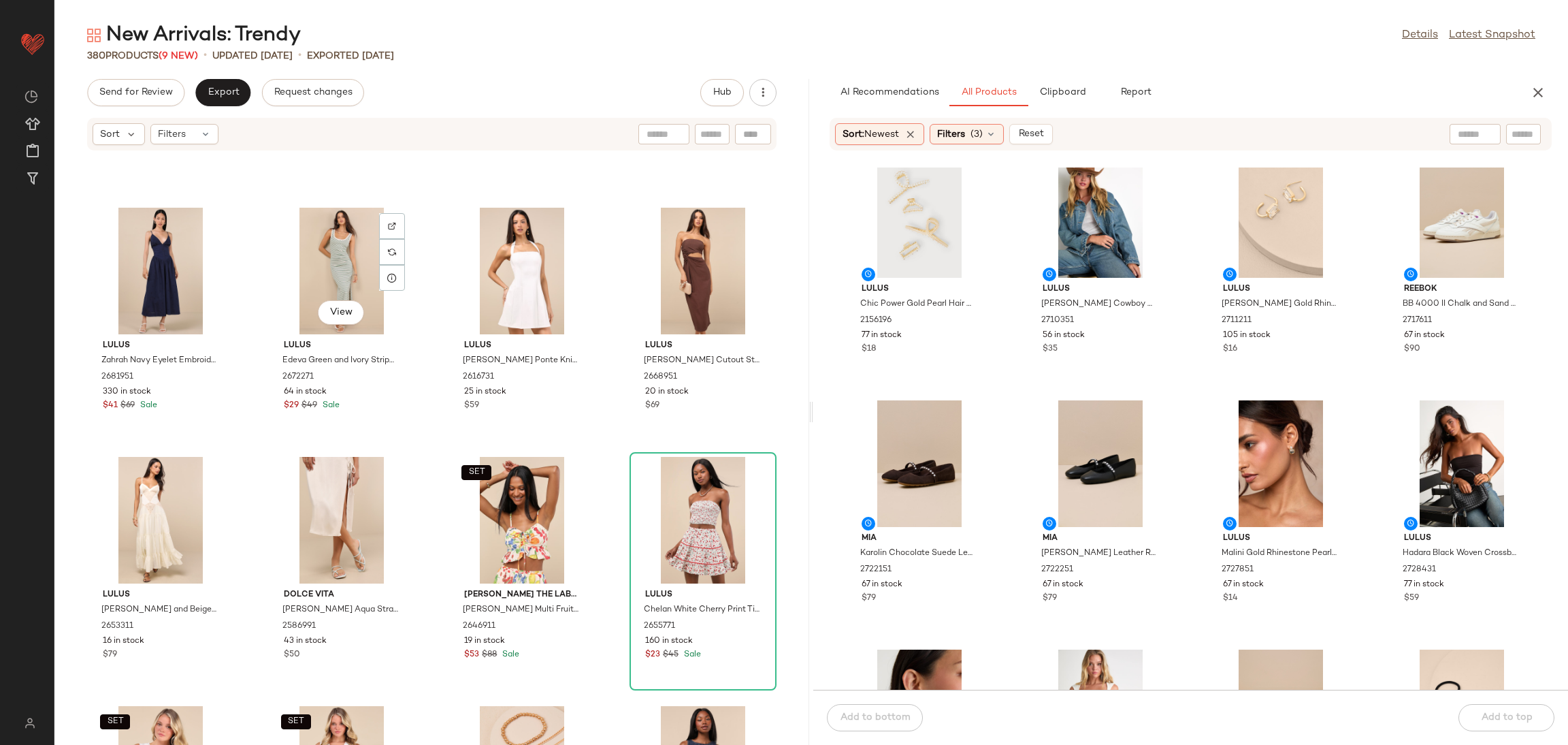
scroll to position [8712, 0]
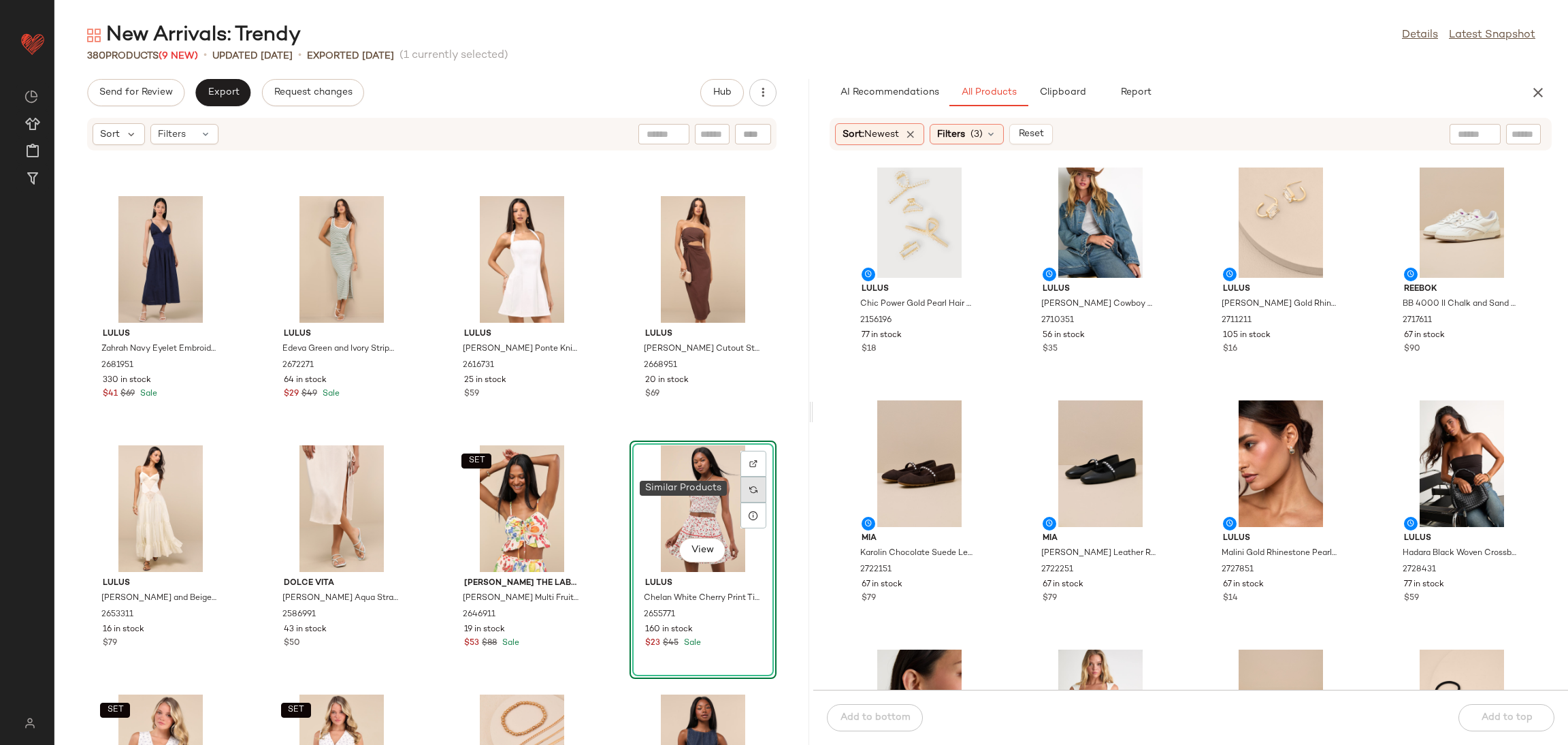
click at [741, 484] on div at bounding box center [754, 490] width 26 height 26
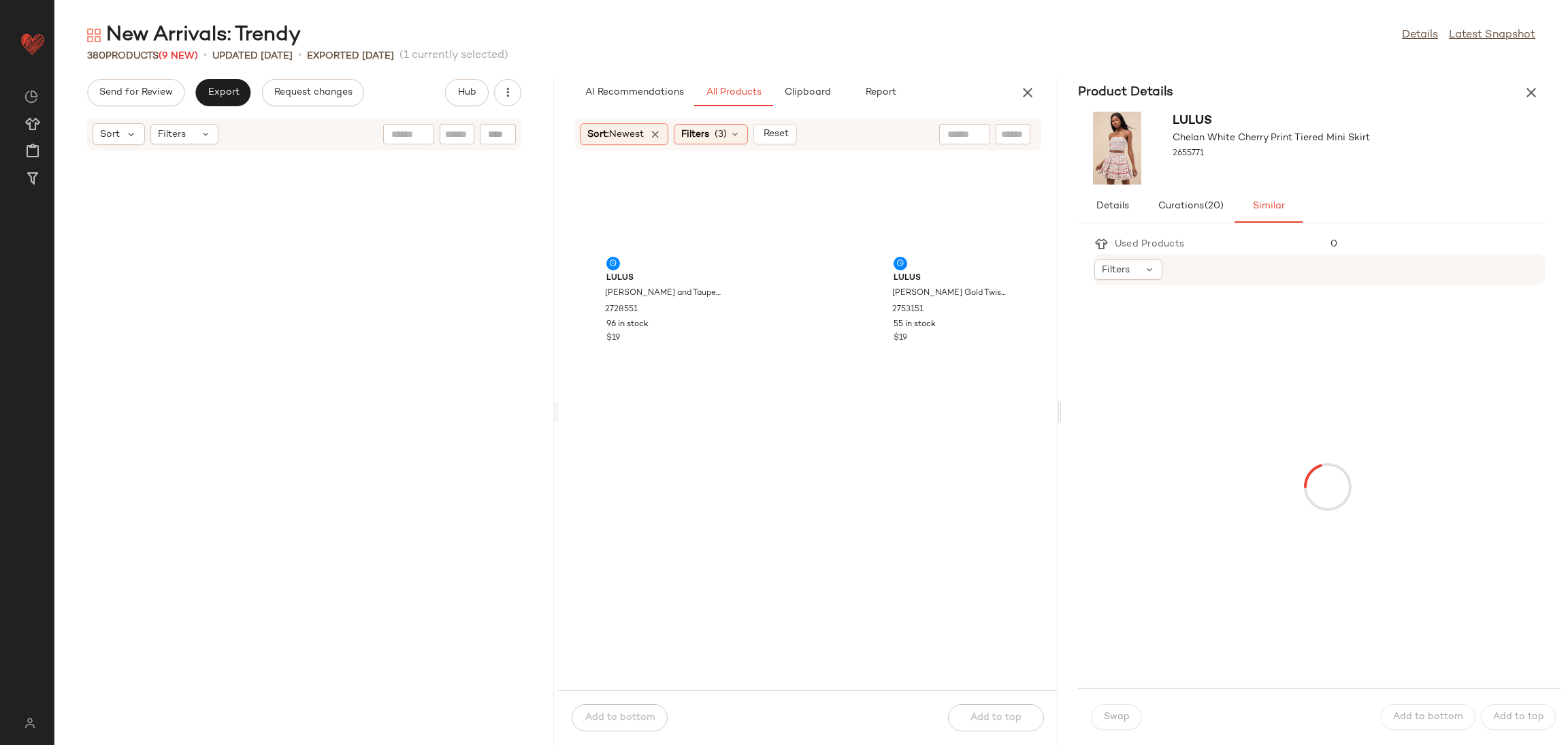
scroll to position [17942, 0]
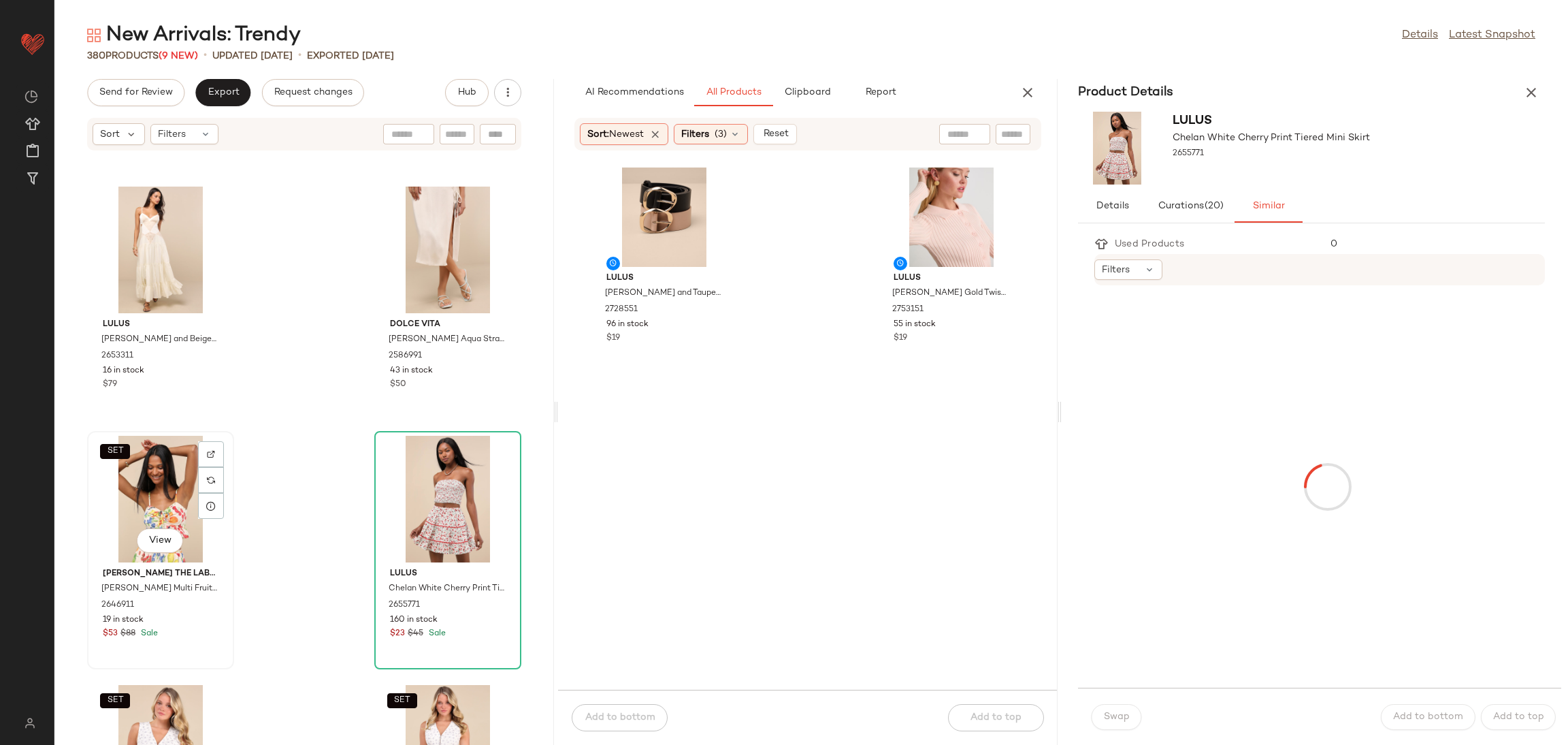
click at [133, 486] on div "SET View" at bounding box center [160, 499] width 137 height 127
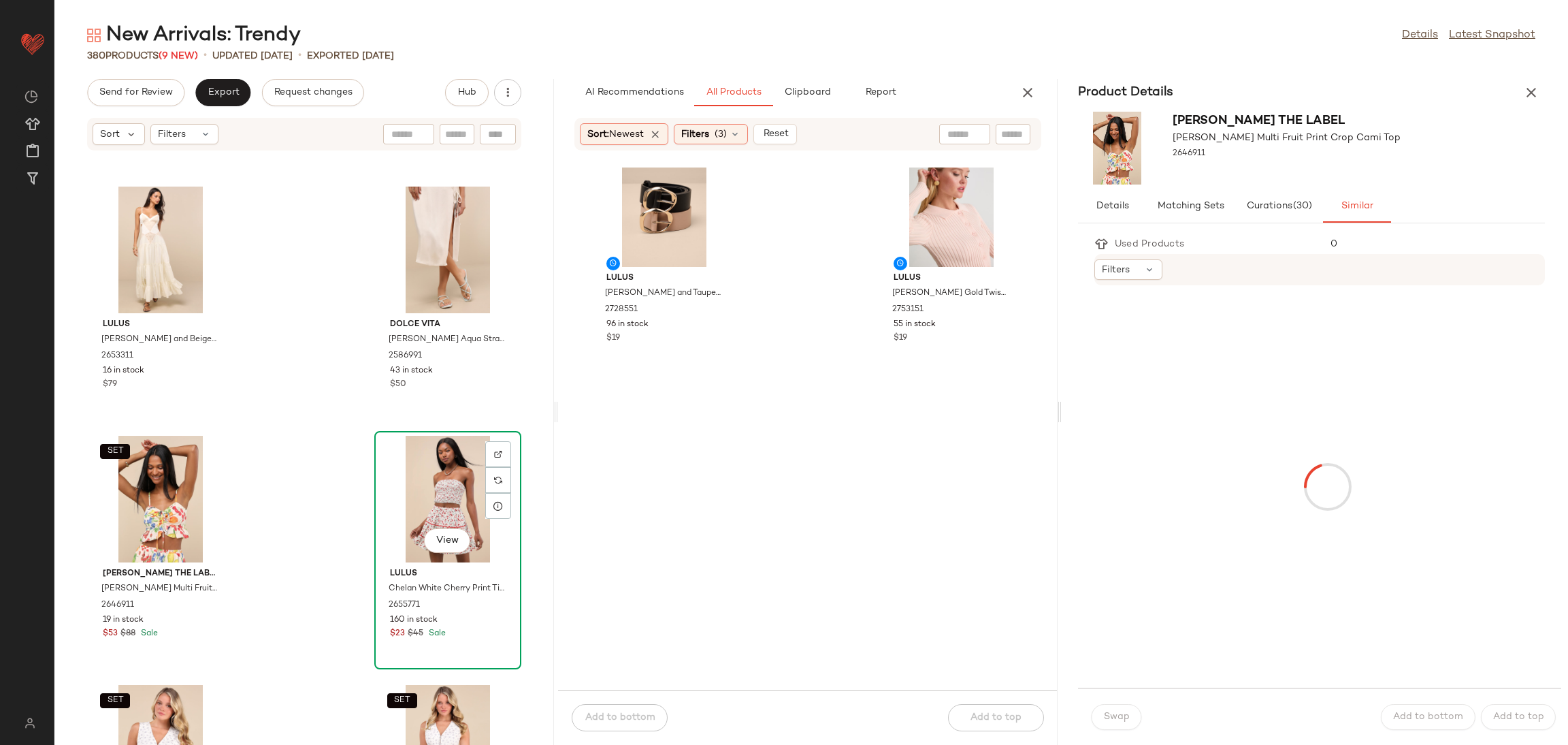
click at [443, 479] on div "View" at bounding box center [448, 499] width 137 height 127
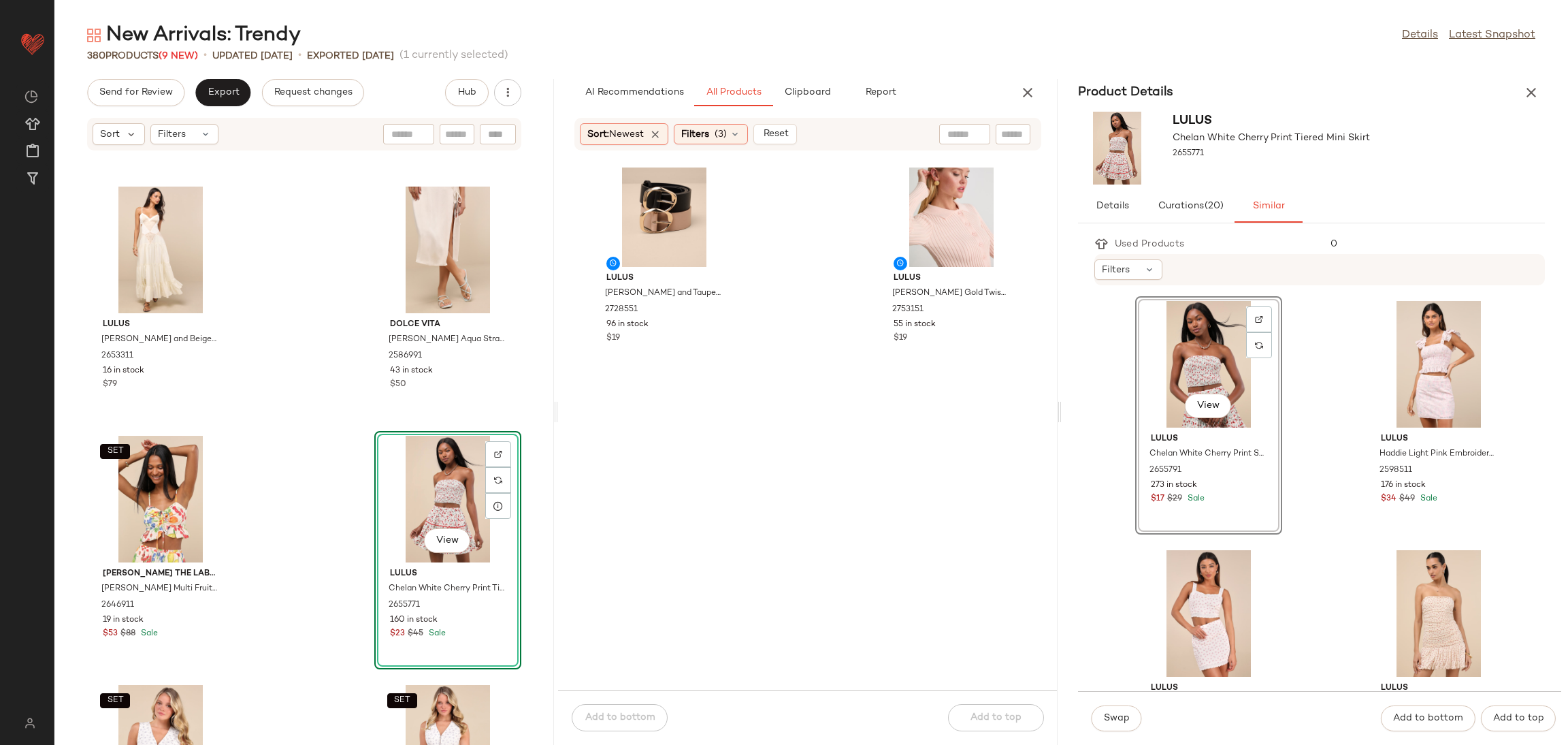
scroll to position [18146, 0]
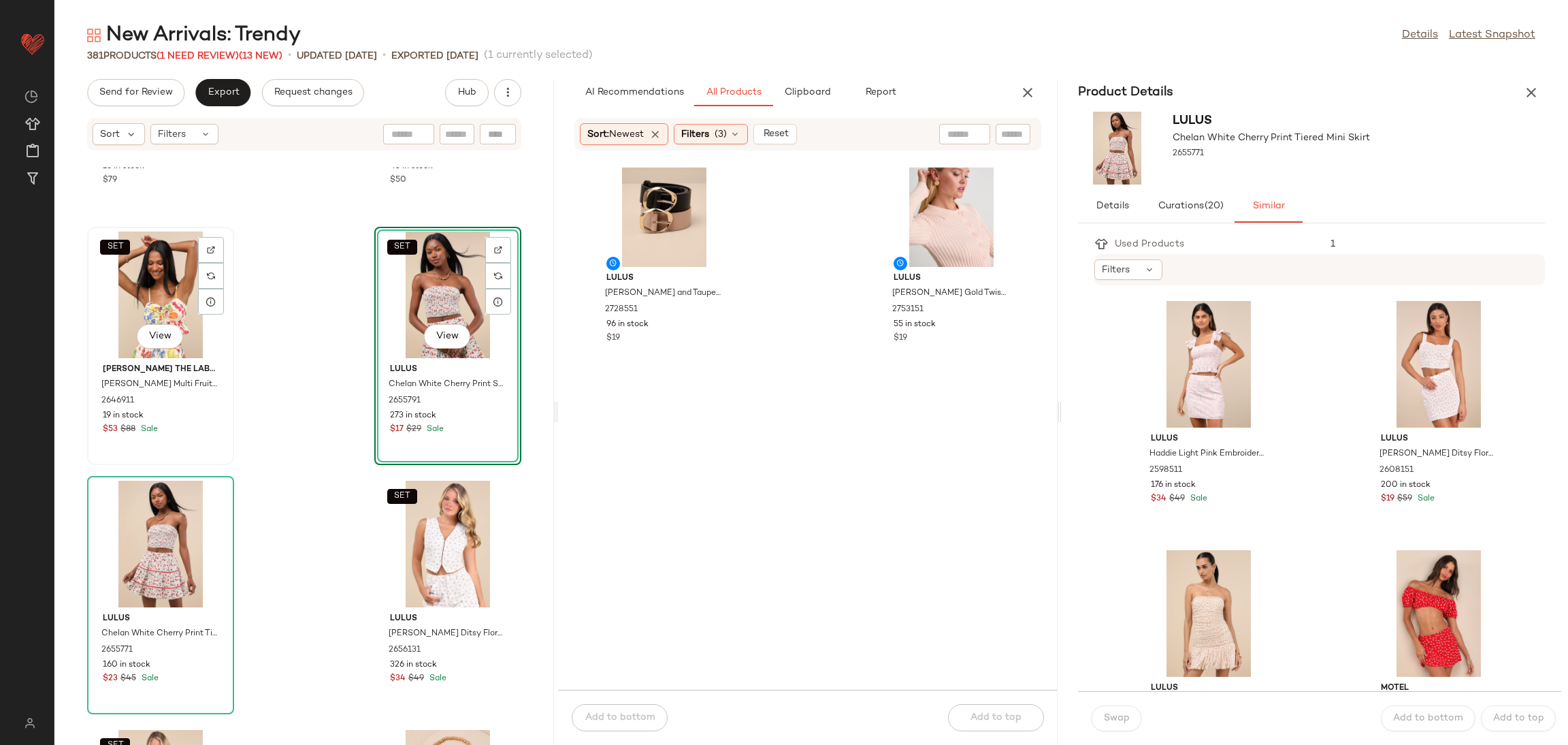
click at [165, 294] on div "SET View" at bounding box center [160, 295] width 137 height 127
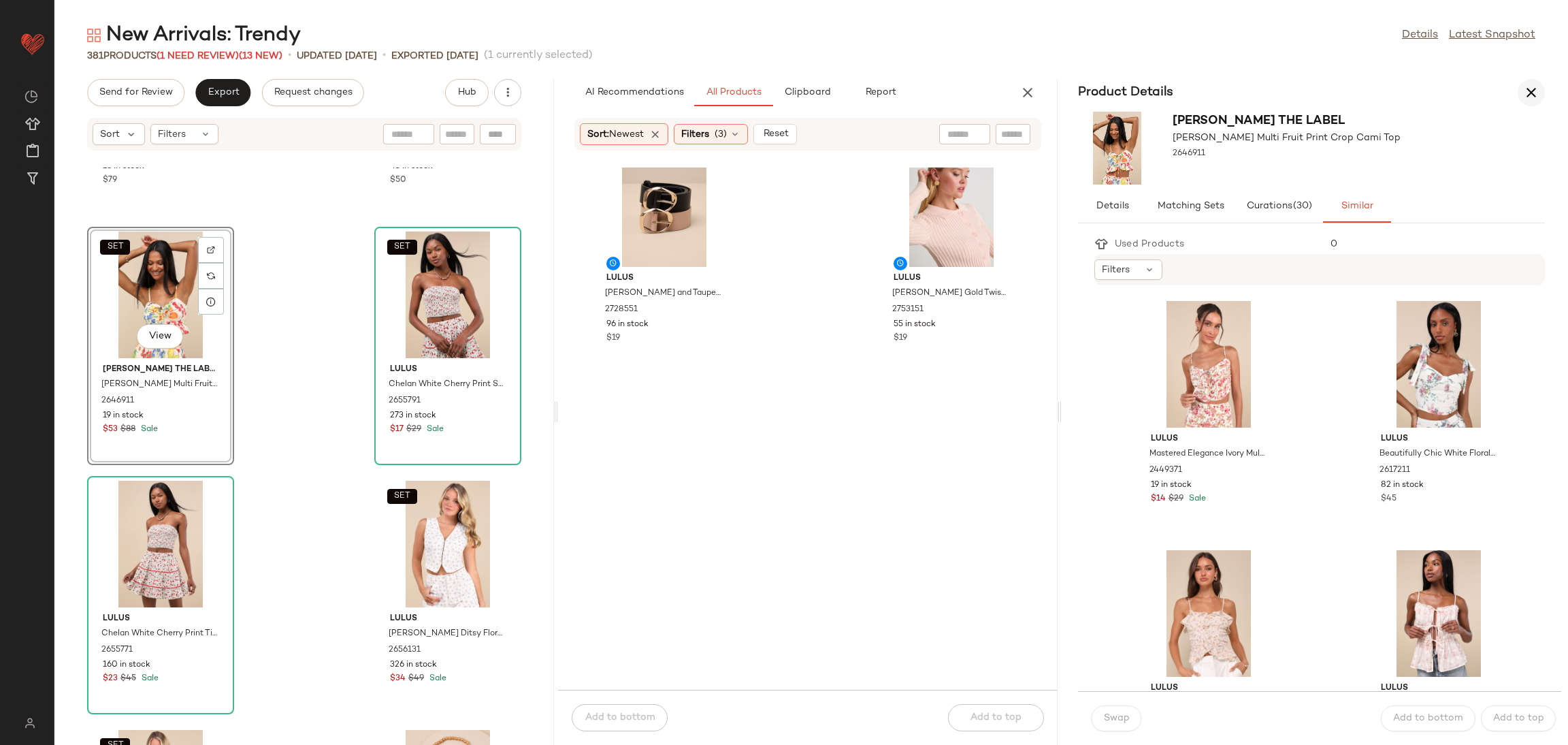
click at [1534, 85] on icon "button" at bounding box center [1531, 92] width 17 height 17
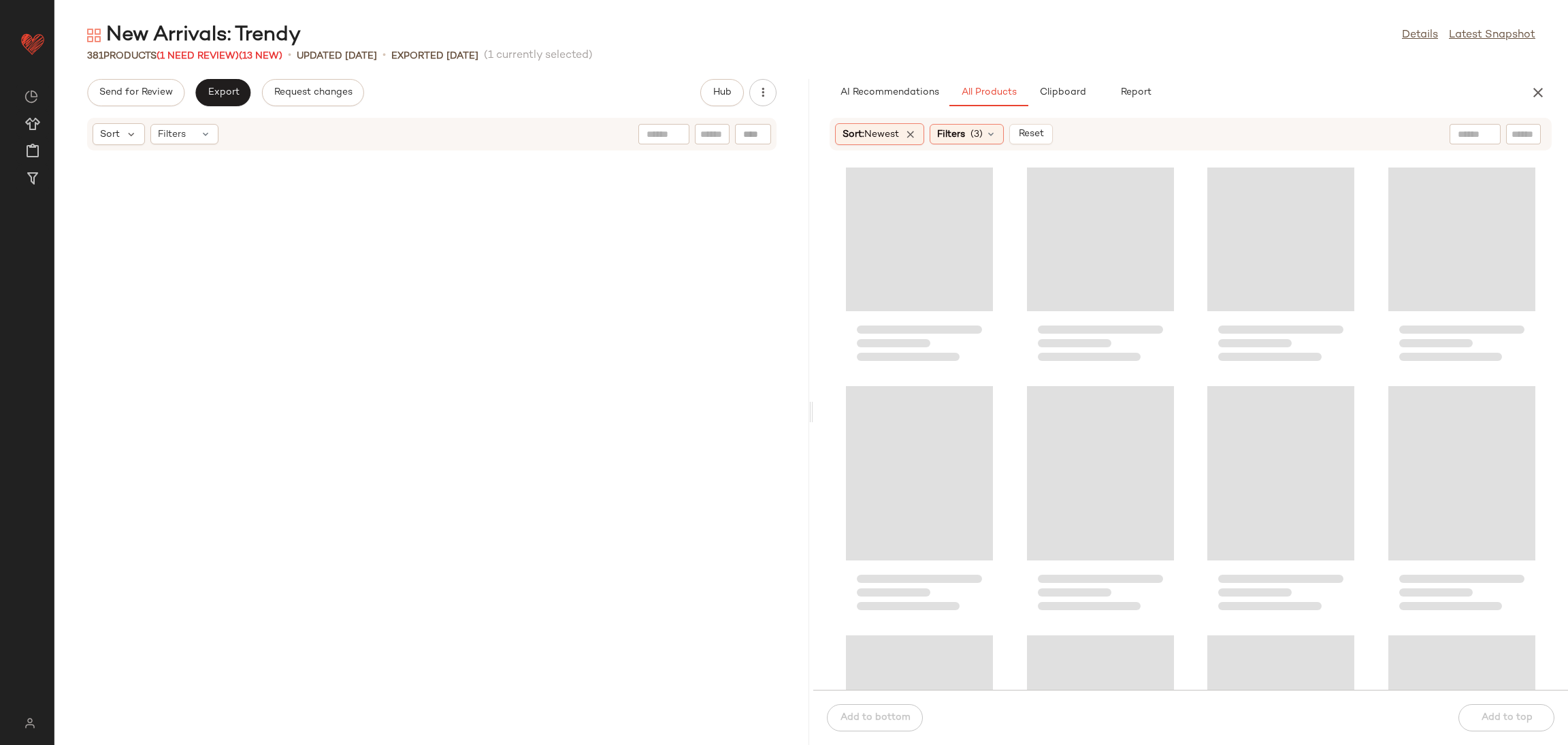
scroll to position [8721, 0]
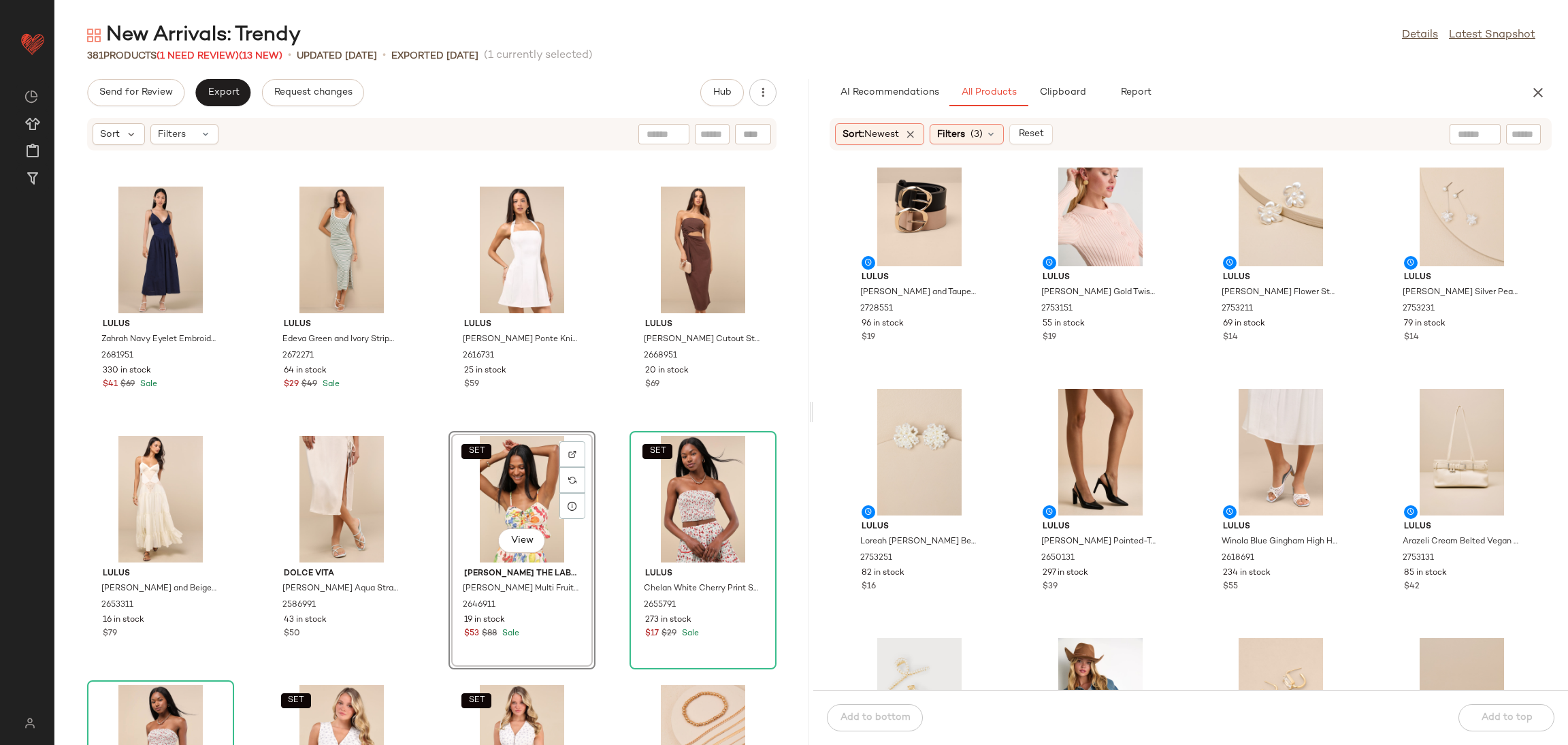
click at [507, 487] on div "SET View" at bounding box center [521, 499] width 137 height 127
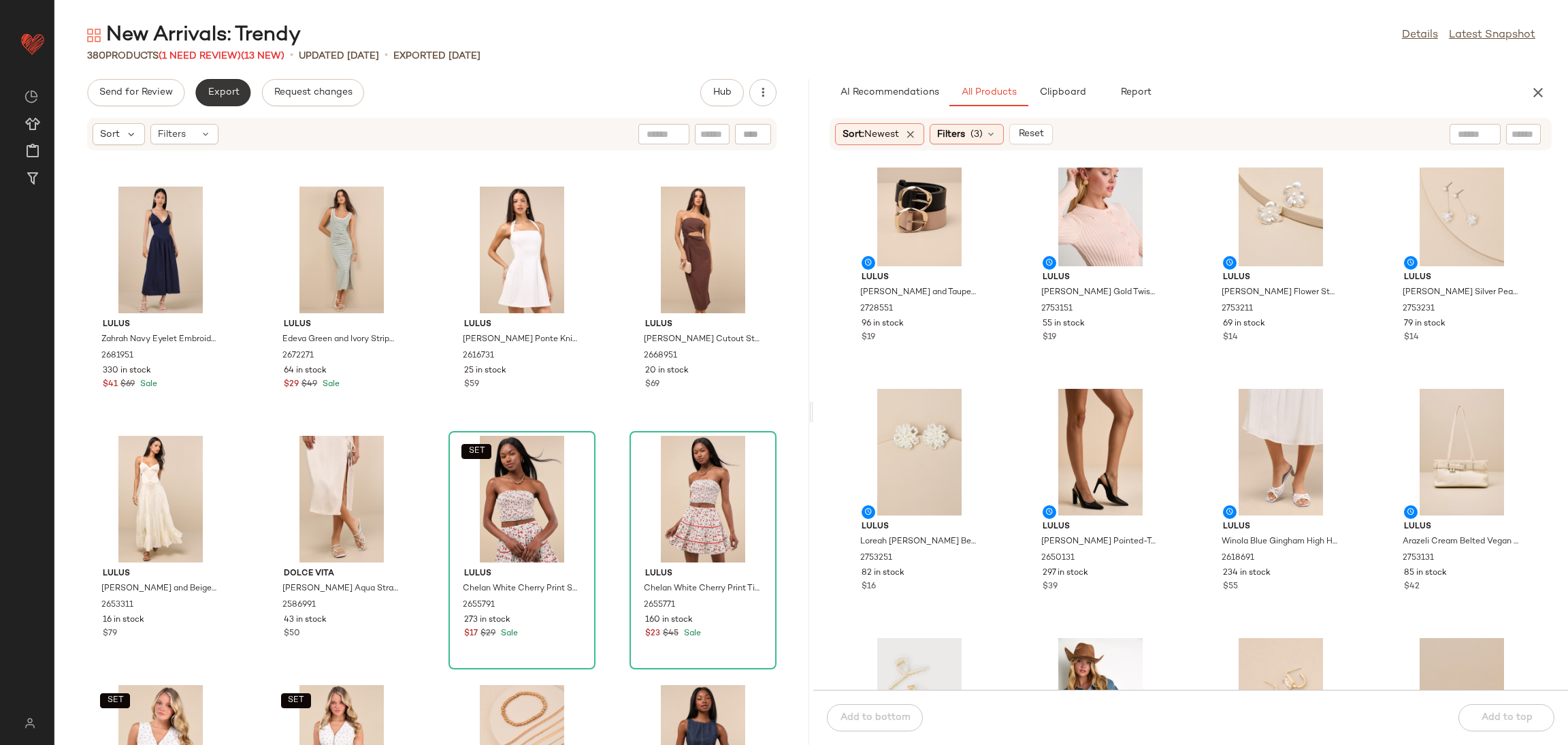
click at [241, 88] on button "Export" at bounding box center [223, 92] width 55 height 27
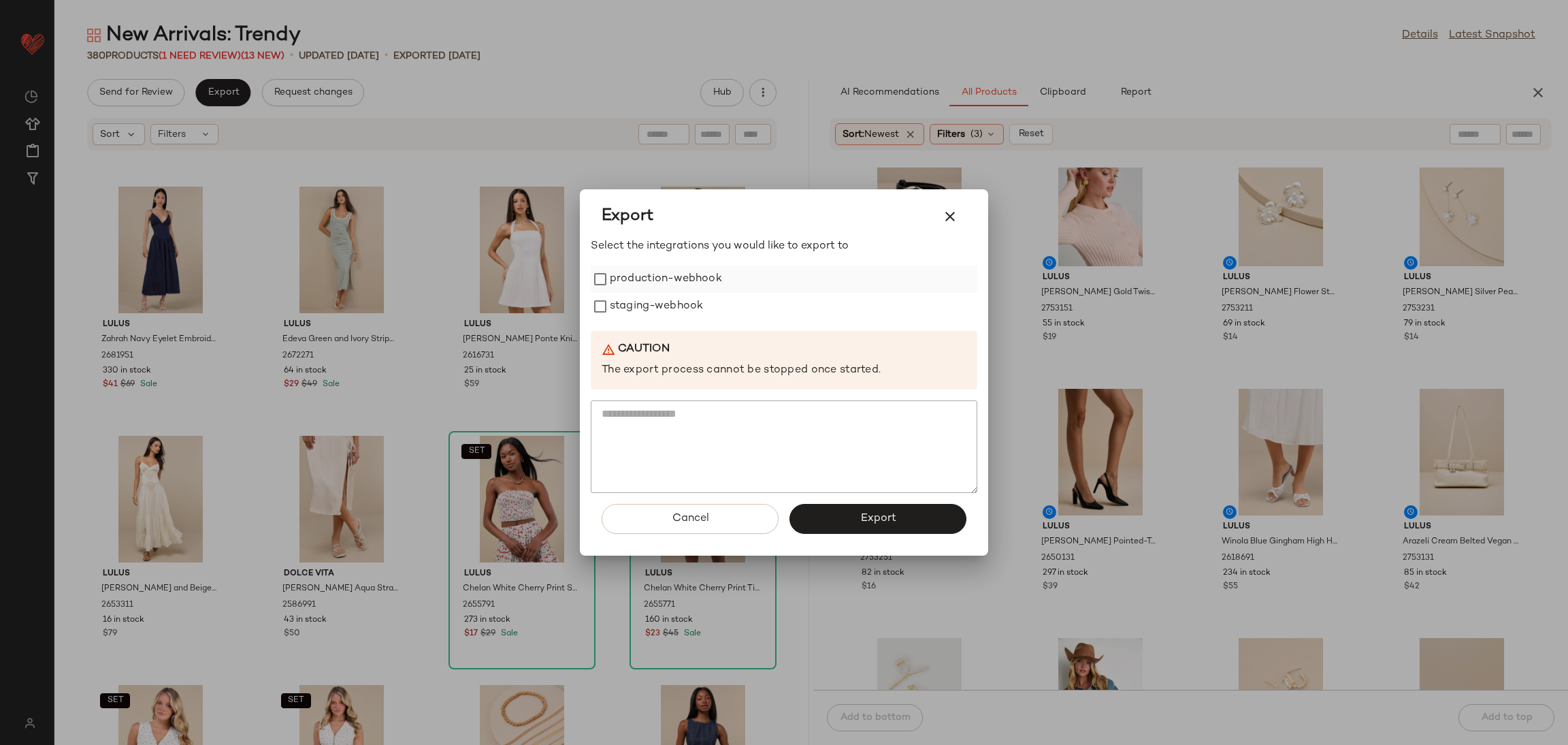
click at [692, 287] on label "production-webhook" at bounding box center [665, 279] width 112 height 27
drag, startPoint x: 687, startPoint y: 304, endPoint x: 1050, endPoint y: 648, distance: 500.1
click at [693, 304] on label "staging-webhook" at bounding box center [656, 306] width 93 height 27
click at [918, 522] on button "Export" at bounding box center [878, 518] width 177 height 30
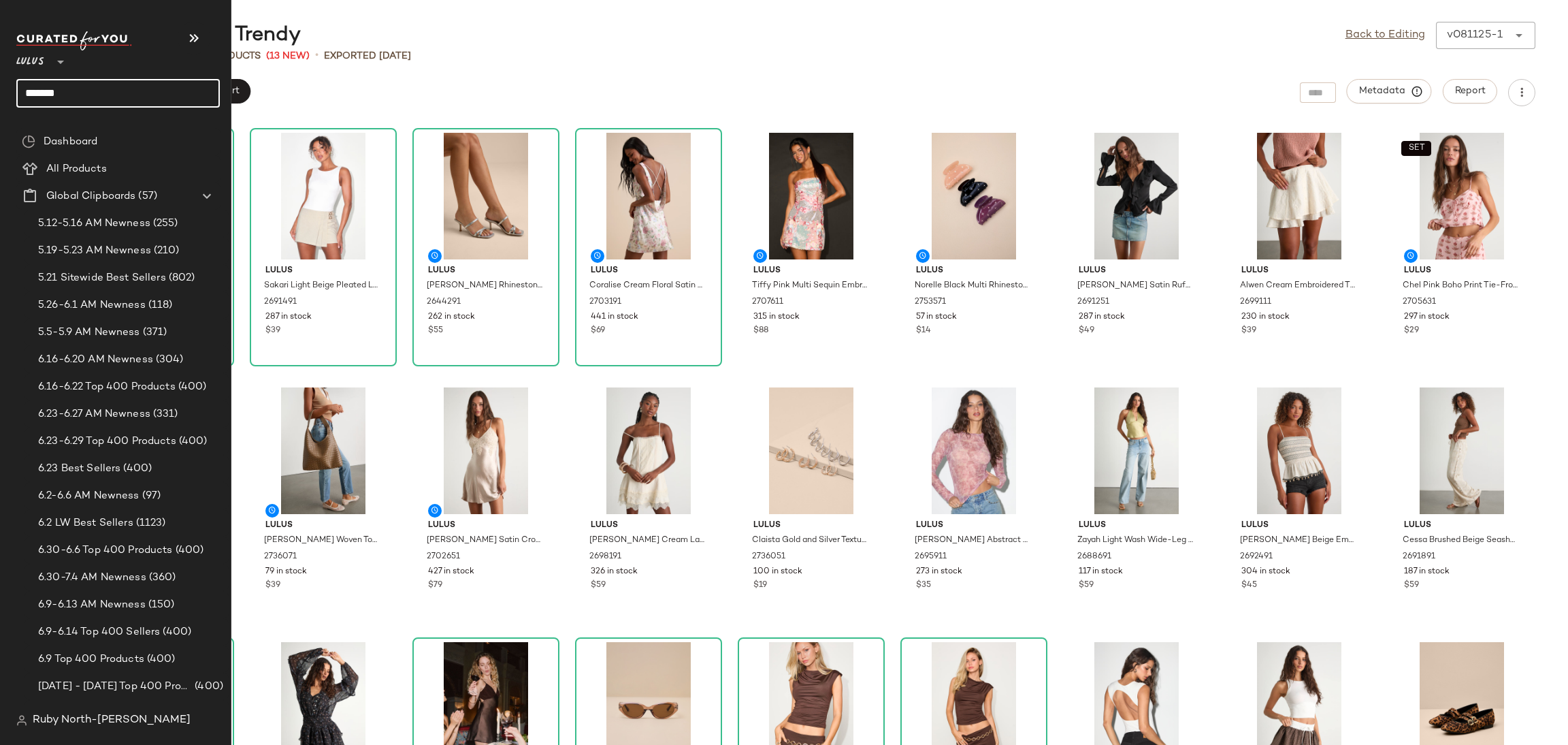
click at [72, 86] on input "*******" at bounding box center [118, 92] width 203 height 28
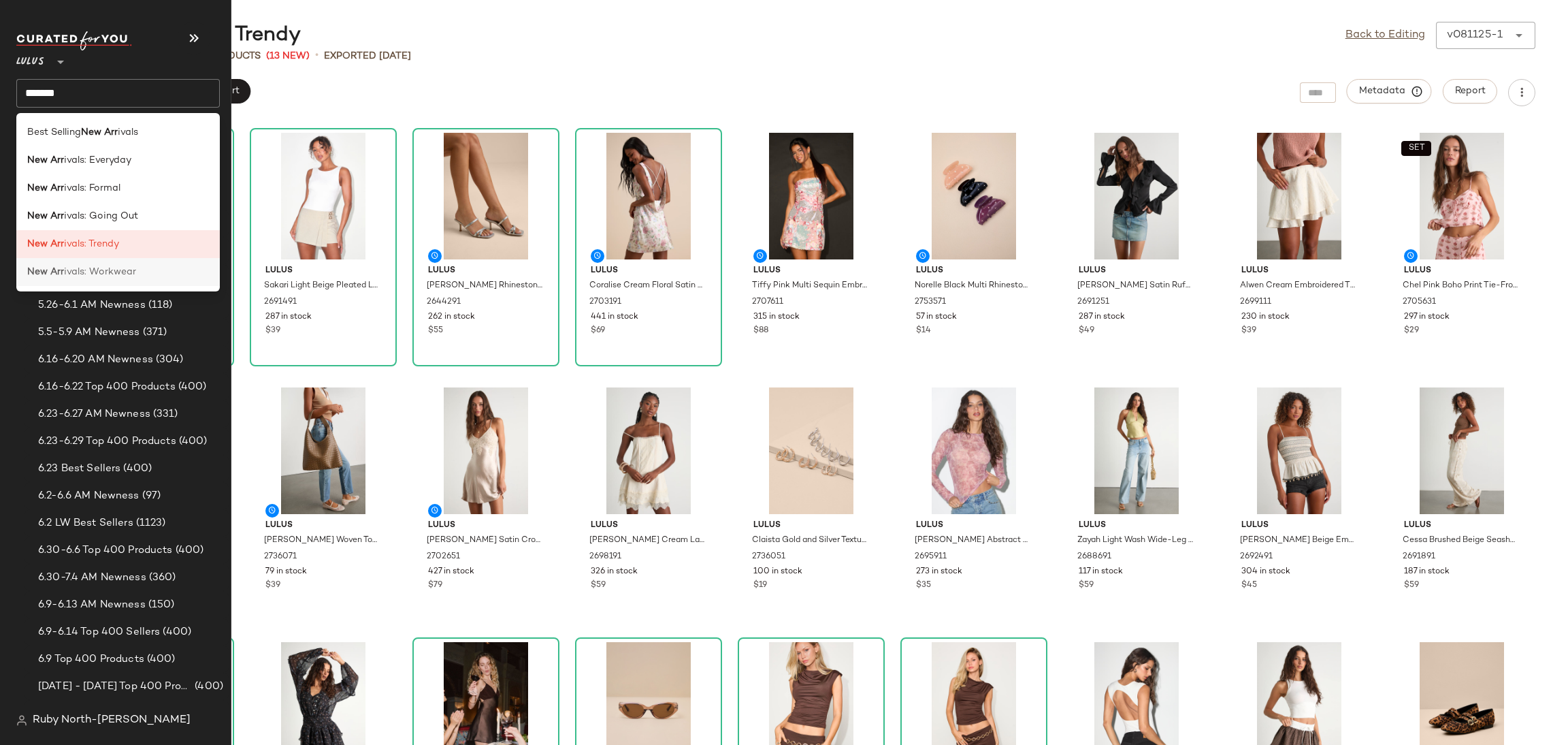
click at [70, 278] on span "ivals: Workwear" at bounding box center [100, 272] width 72 height 14
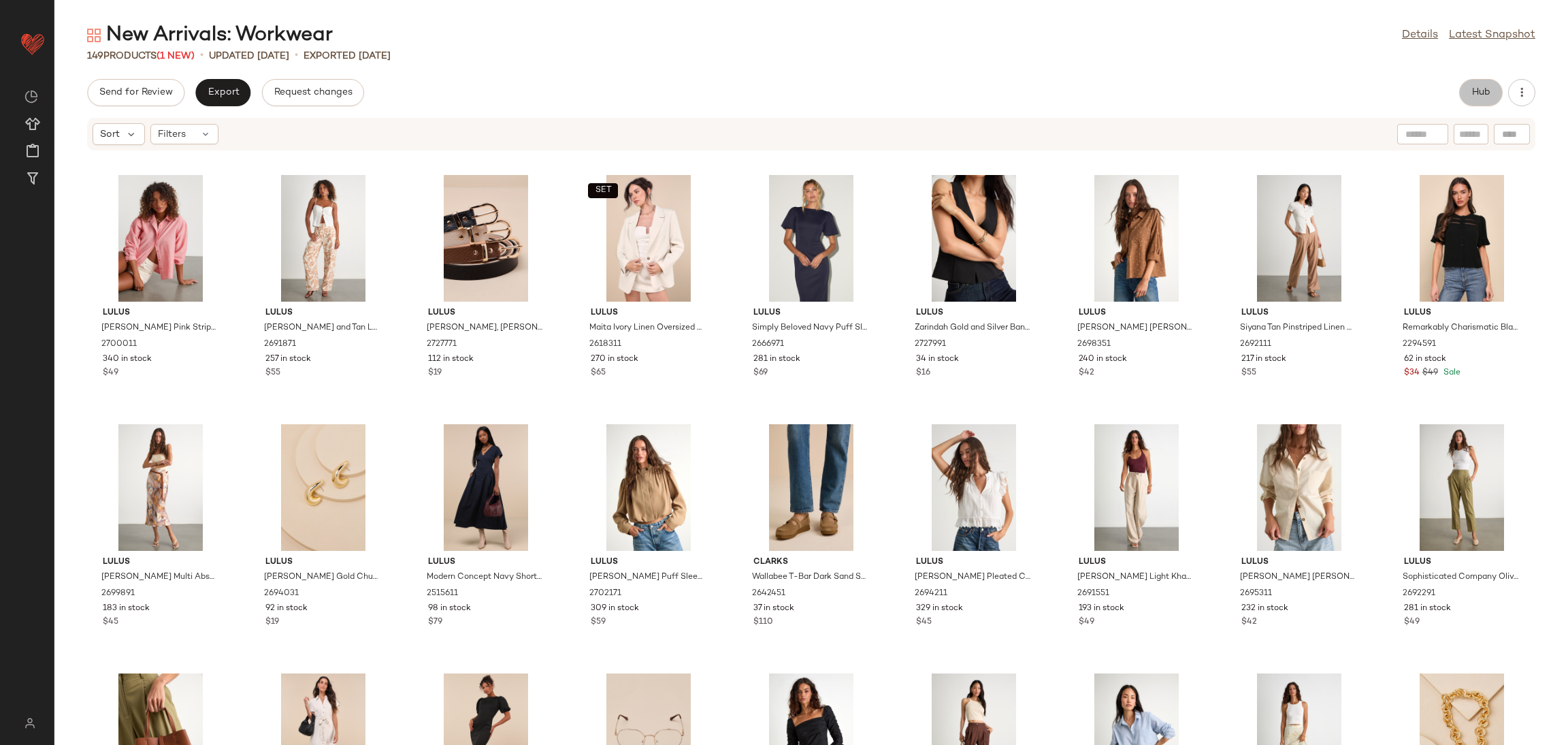
click at [1471, 93] on span "Hub" at bounding box center [1481, 92] width 19 height 11
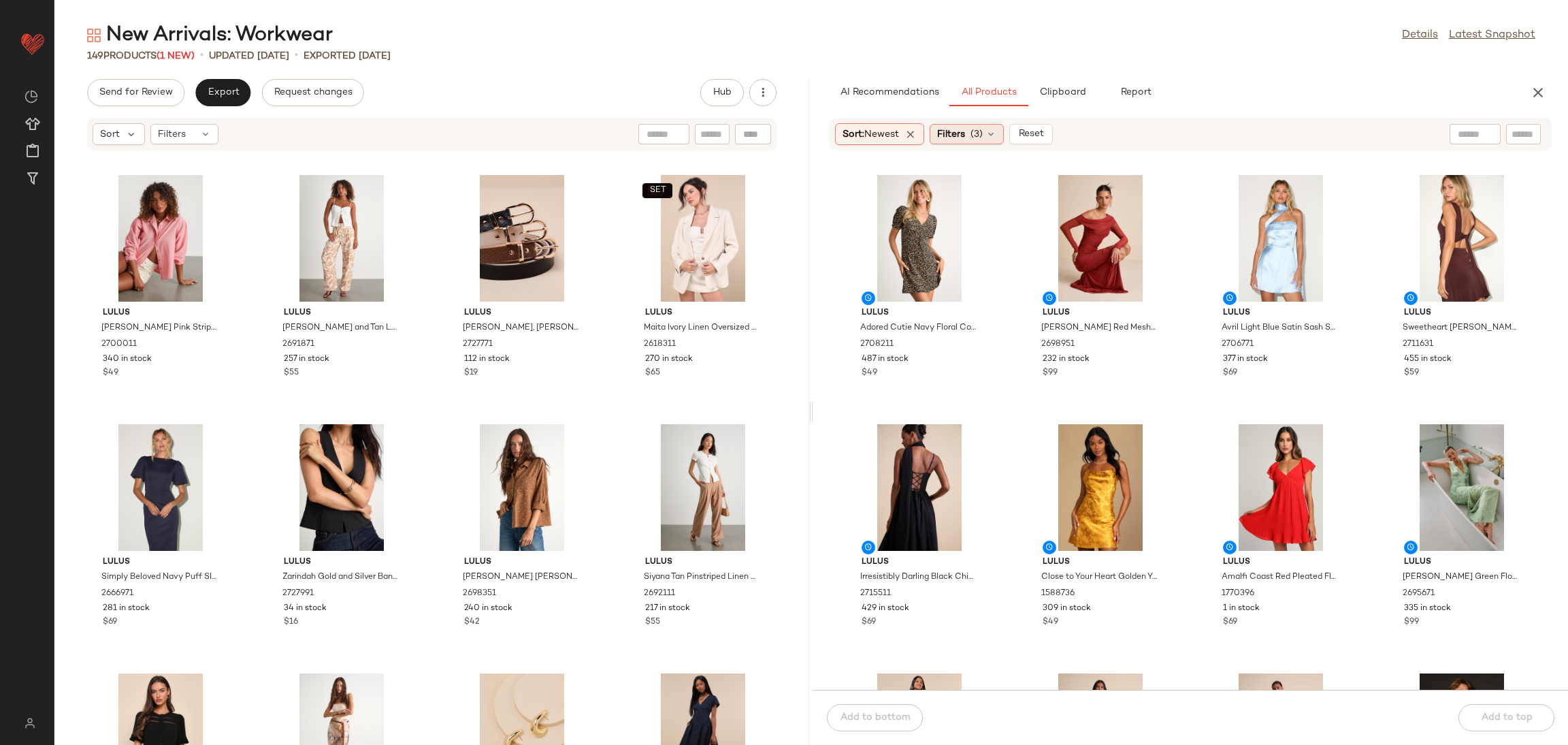
click at [991, 132] on icon at bounding box center [991, 135] width 11 height 11
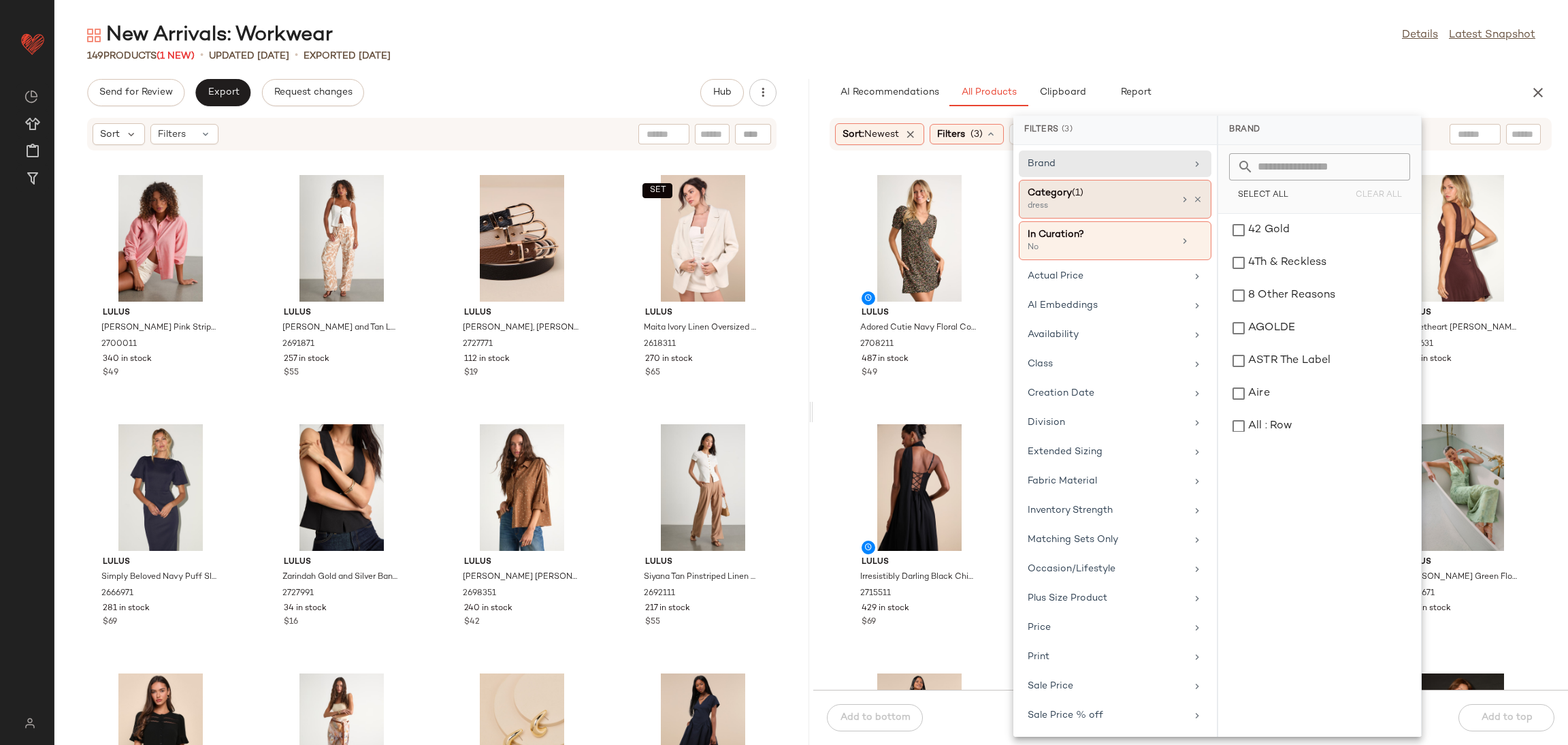
drag, startPoint x: 1186, startPoint y: 199, endPoint x: 1178, endPoint y: 197, distance: 8.2
click at [1186, 198] on div at bounding box center [1192, 199] width 23 height 11
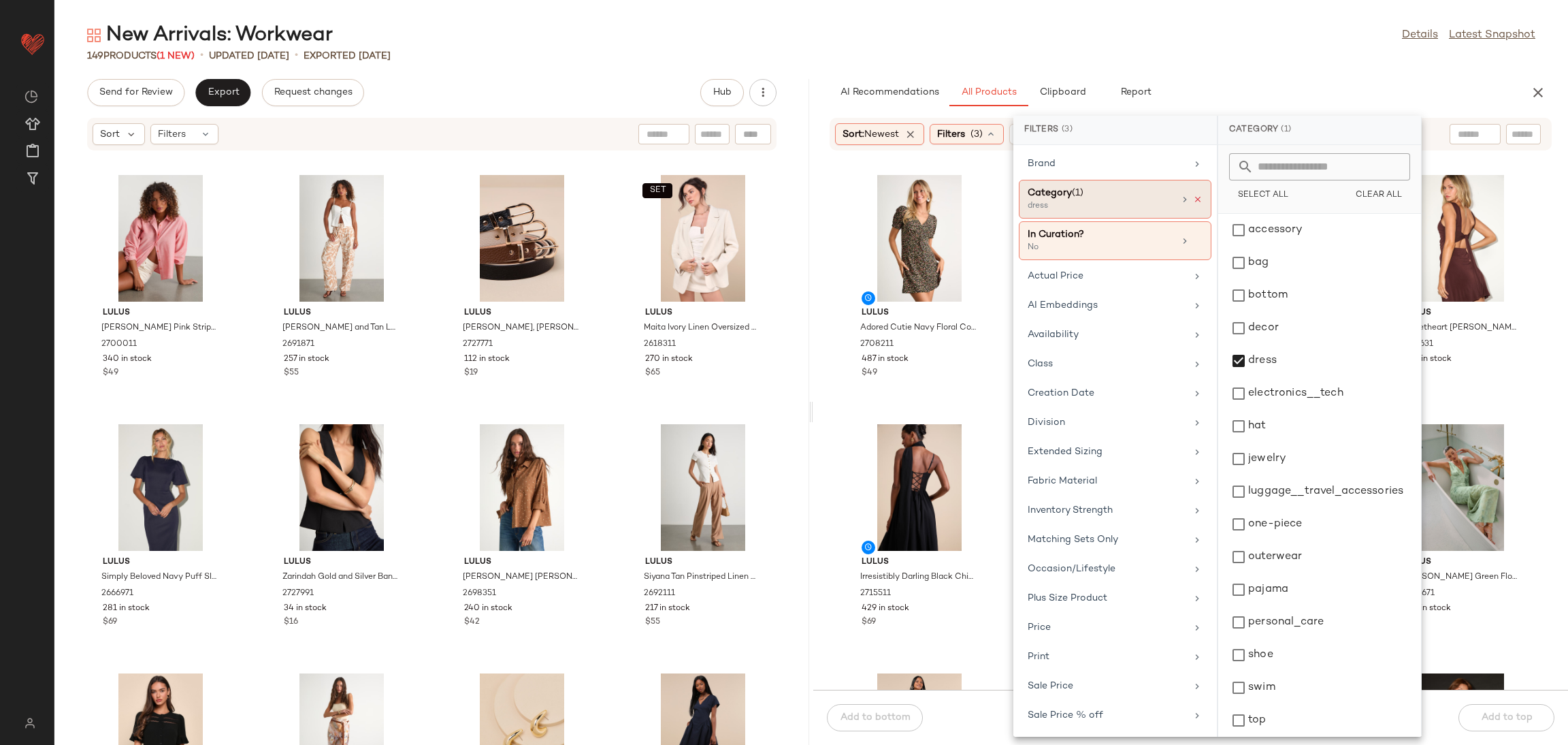
click at [1196, 197] on icon at bounding box center [1198, 199] width 10 height 10
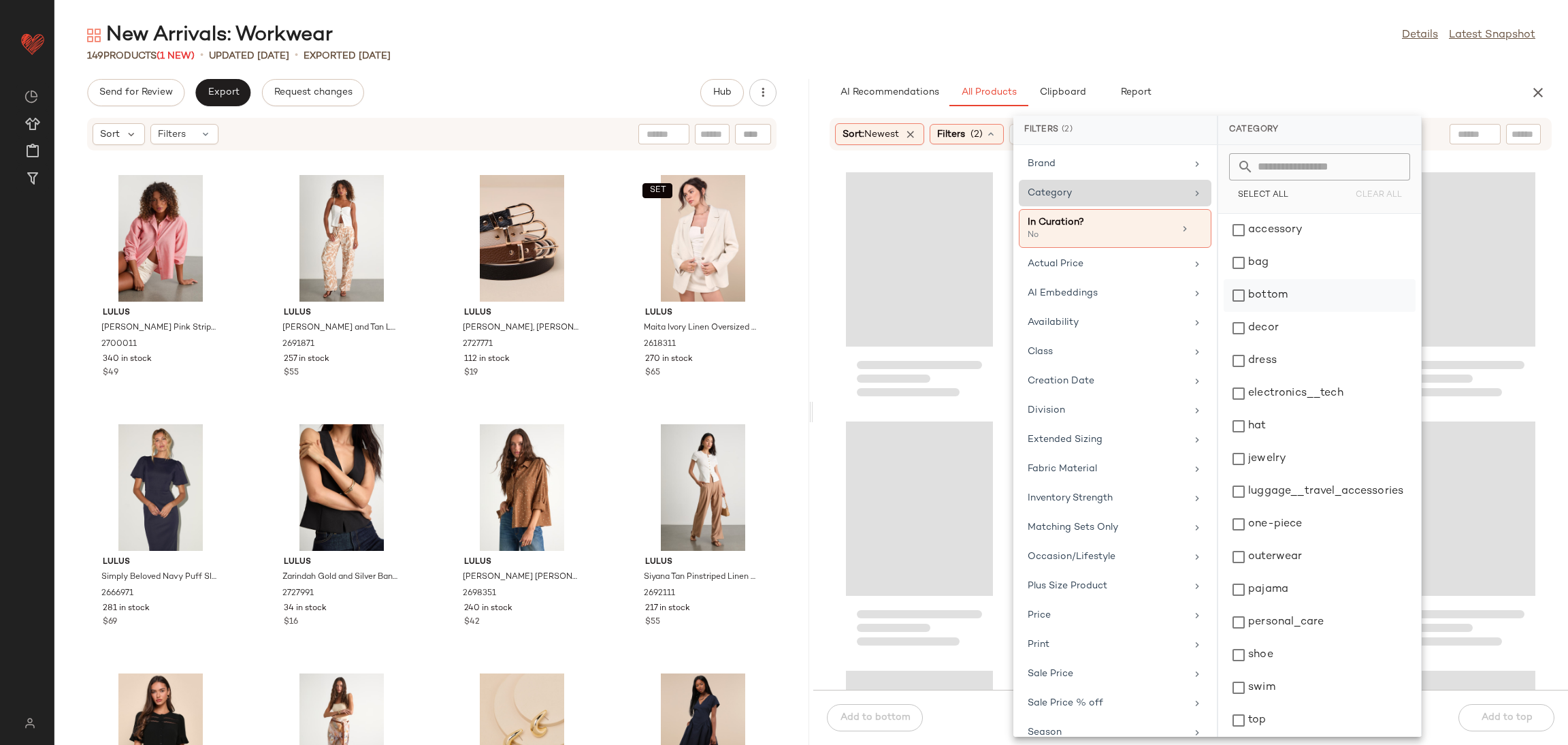
click at [1261, 312] on div "bottom" at bounding box center [1320, 328] width 192 height 32
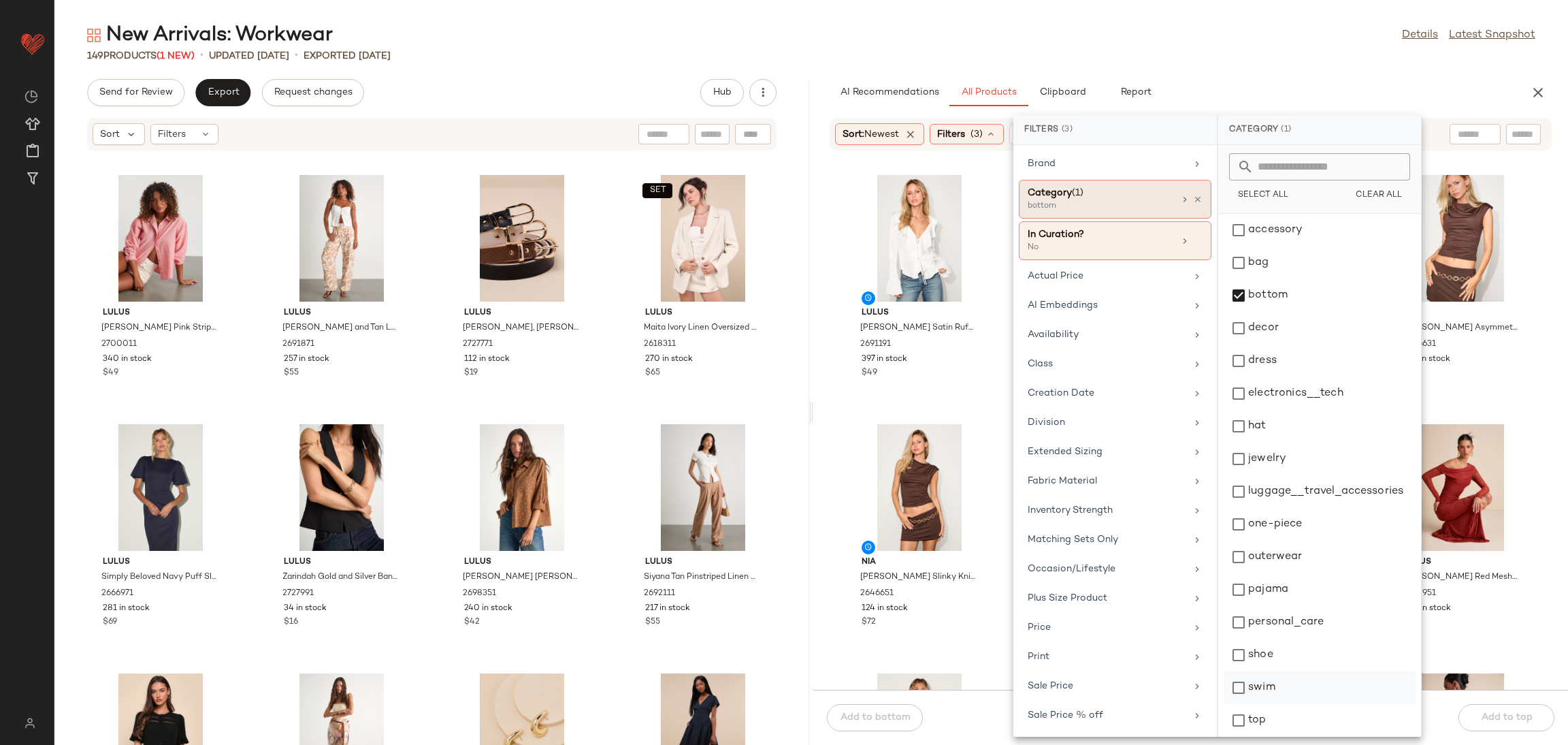
drag, startPoint x: 1296, startPoint y: 714, endPoint x: 1363, endPoint y: 691, distance: 70.8
click at [1295, 737] on div "top" at bounding box center [1320, 753] width 192 height 32
click at [1550, 631] on div "Lulus Tanisha White Satin Ruffled Tie-Front Long Sleeve Top 2691191 397 in stoc…" at bounding box center [1191, 428] width 755 height 522
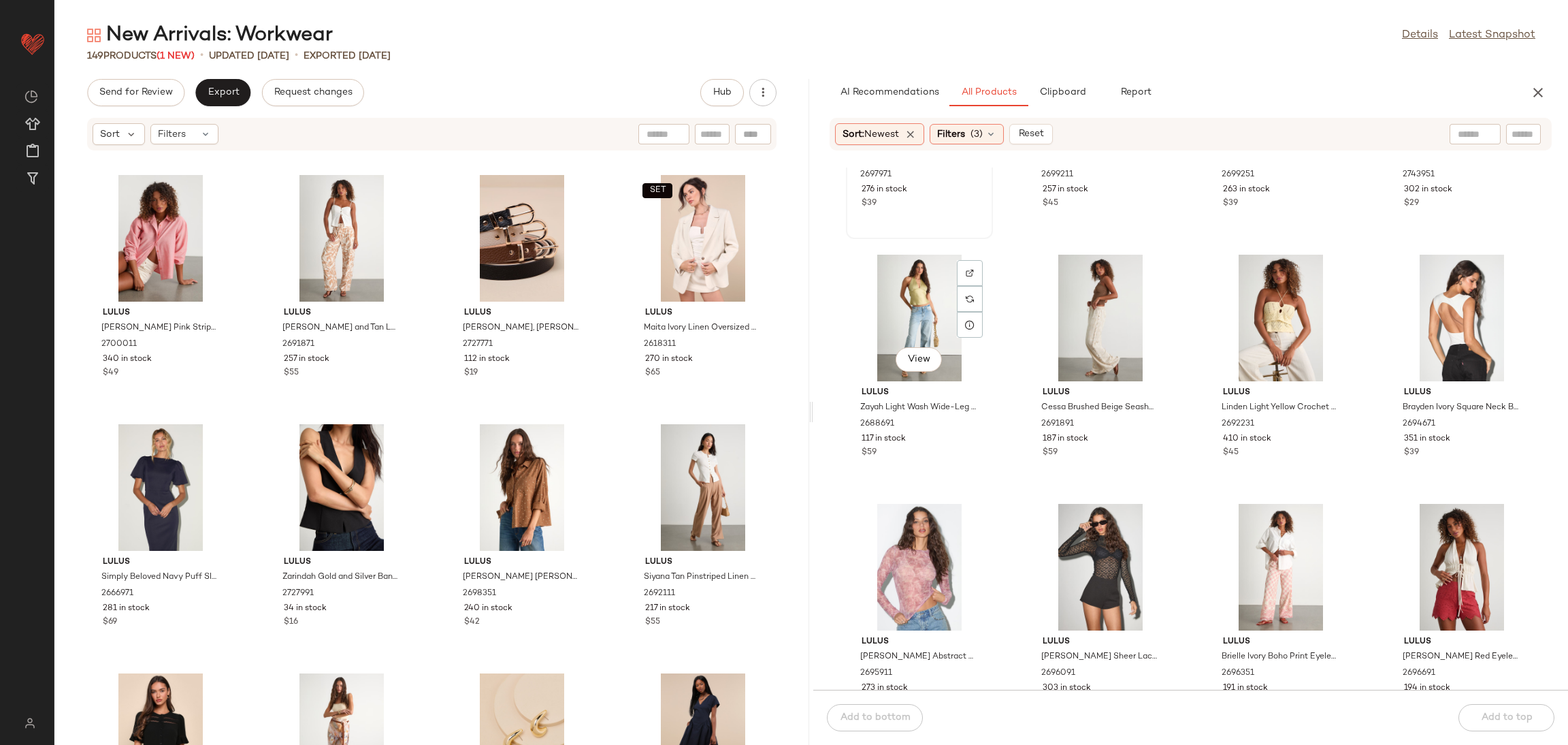
scroll to position [930, 0]
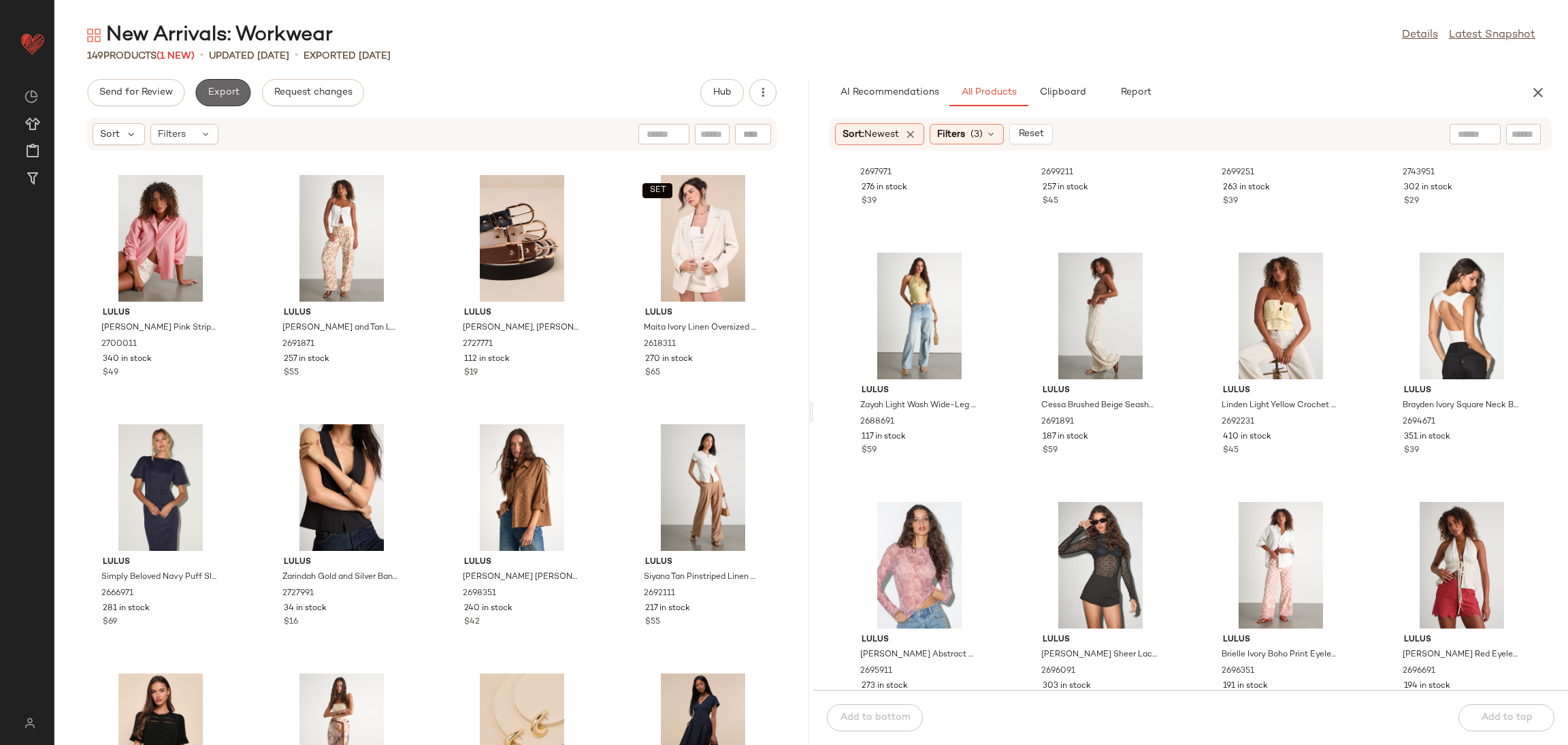
click at [226, 88] on span "Export" at bounding box center [223, 92] width 32 height 11
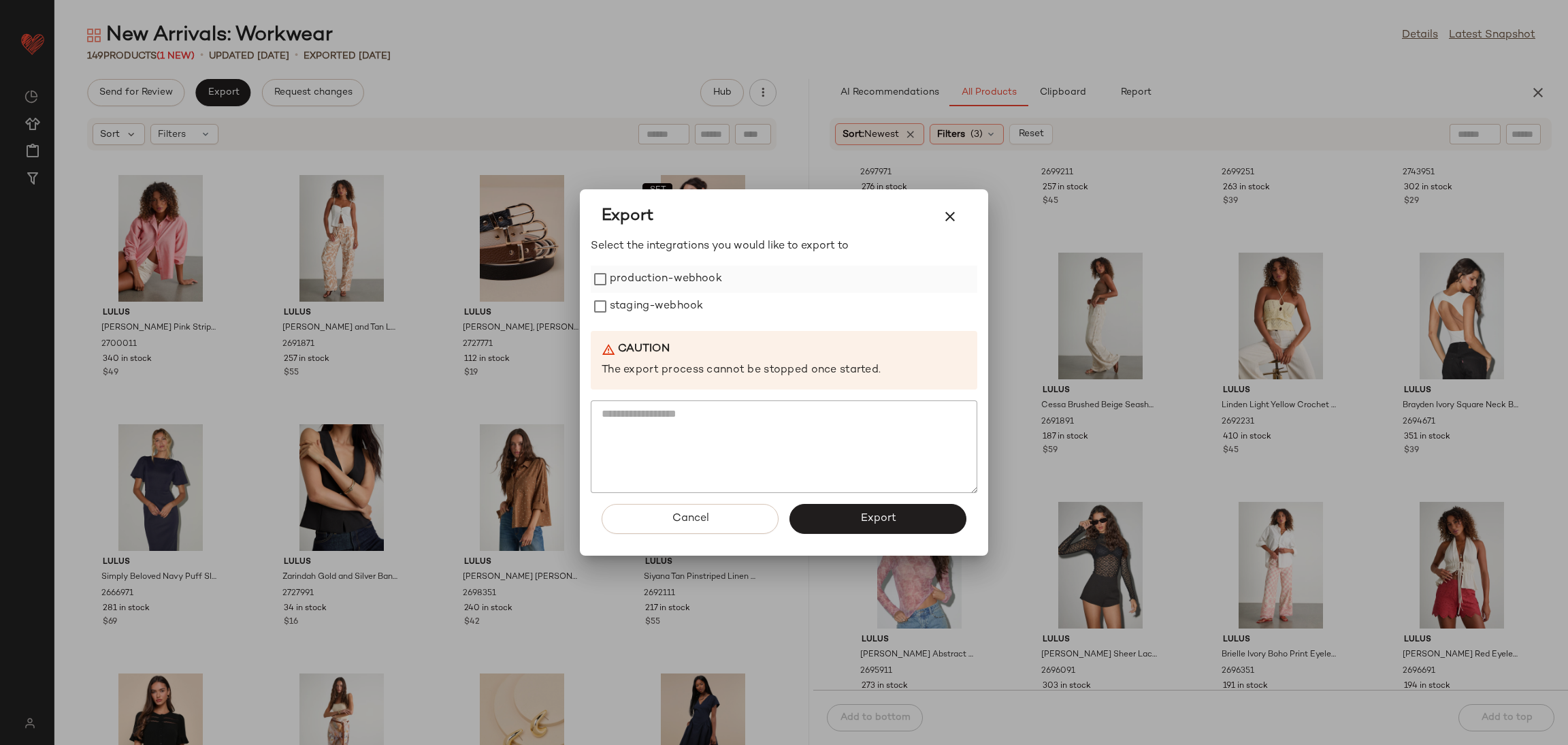
click at [630, 279] on label "production-webhook" at bounding box center [665, 279] width 112 height 27
drag, startPoint x: 632, startPoint y: 303, endPoint x: 695, endPoint y: 373, distance: 94.2
click at [634, 304] on label "staging-webhook" at bounding box center [656, 306] width 93 height 27
drag, startPoint x: 917, startPoint y: 513, endPoint x: 898, endPoint y: 463, distance: 53.5
click at [917, 515] on button "Export" at bounding box center [878, 518] width 177 height 30
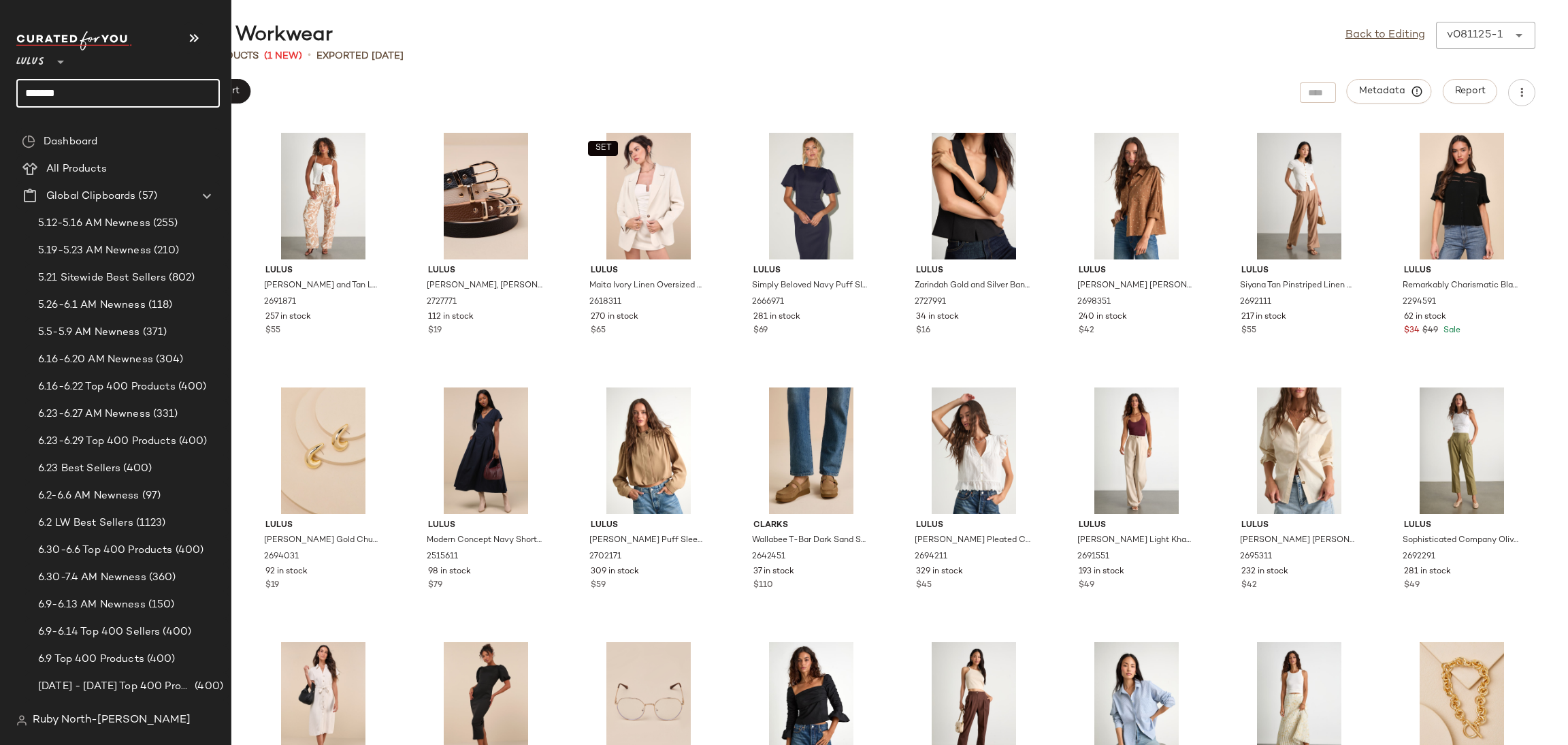
drag, startPoint x: 85, startPoint y: 95, endPoint x: 0, endPoint y: 98, distance: 85.1
click at [0, 98] on nav "Lulus ** ******* Dashboard All Products Global Clipboards (57) 5.12-5.16 AM New…" at bounding box center [116, 372] width 232 height 745
type input "*******"
click at [77, 92] on input "*******" at bounding box center [118, 92] width 203 height 28
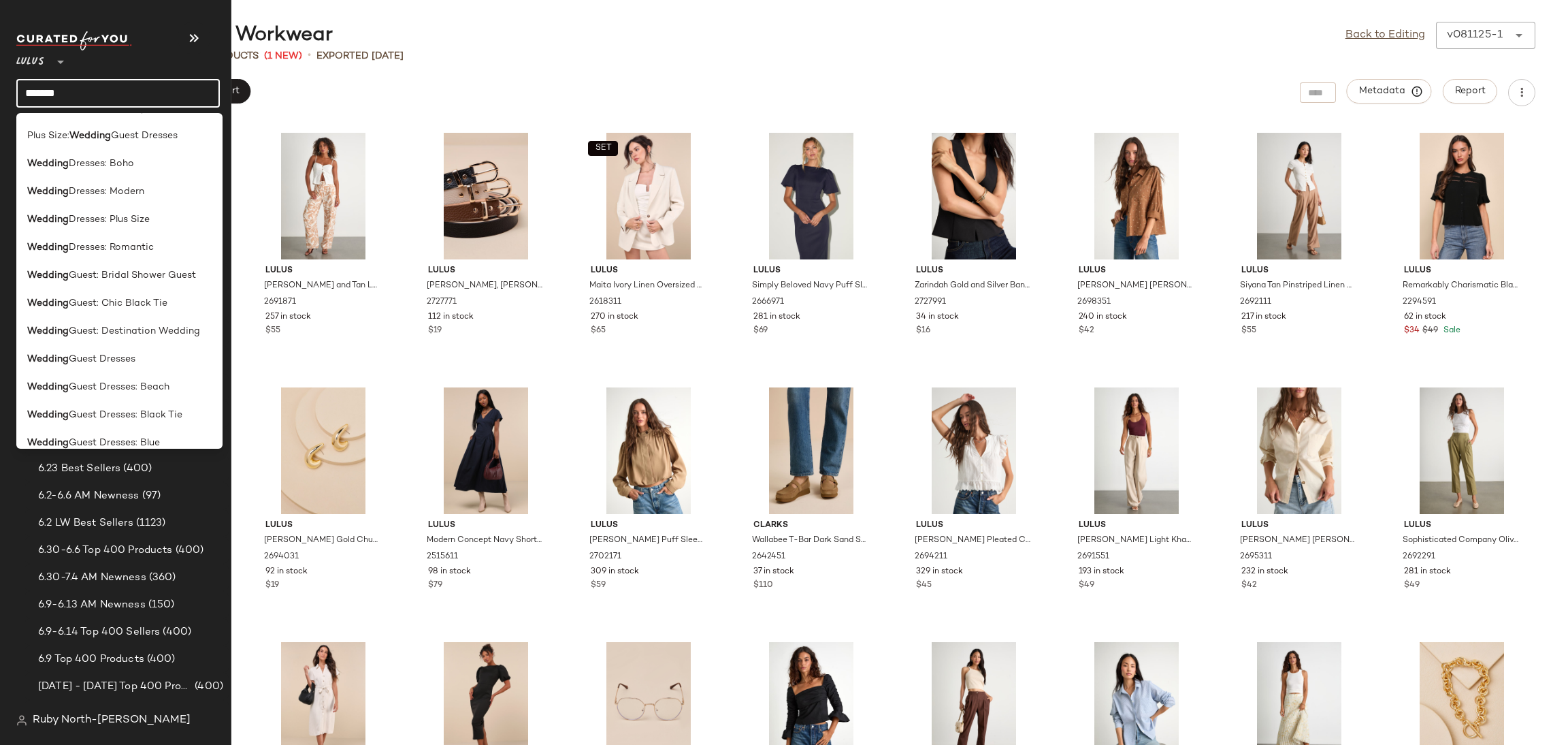
scroll to position [204, 0]
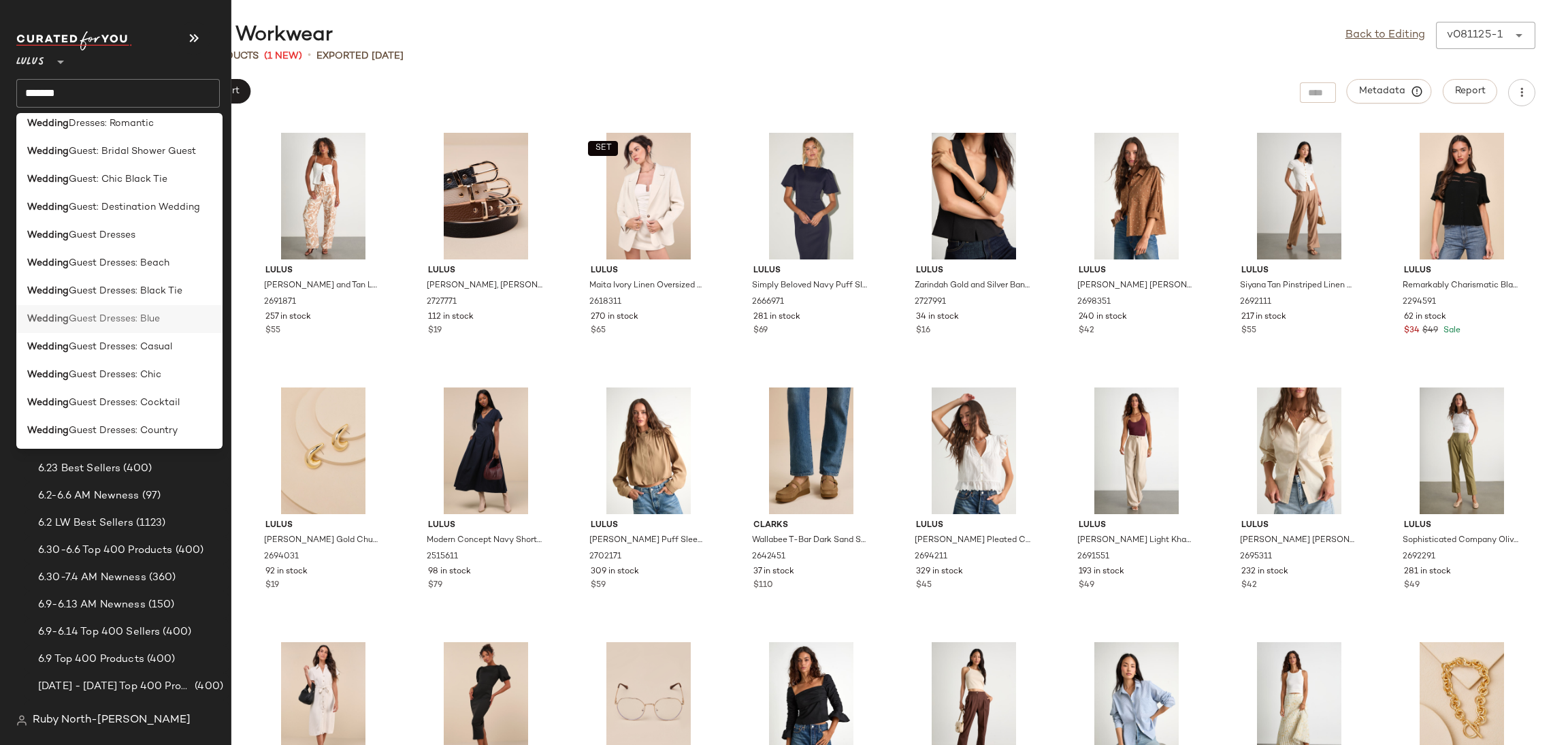
click at [80, 320] on span "Guest Dresses: Blue" at bounding box center [114, 319] width 91 height 14
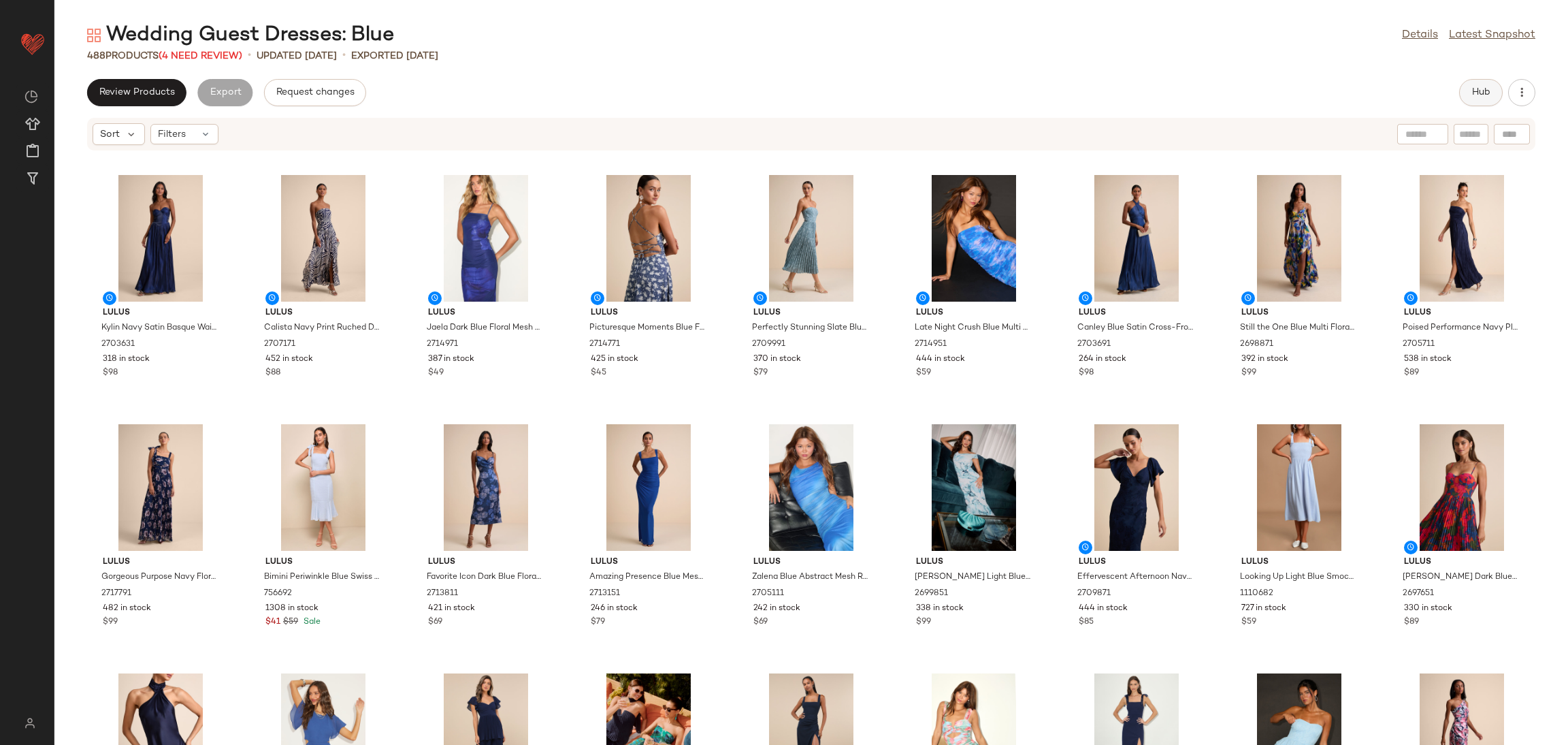
click at [1477, 81] on button "Hub" at bounding box center [1480, 92] width 43 height 27
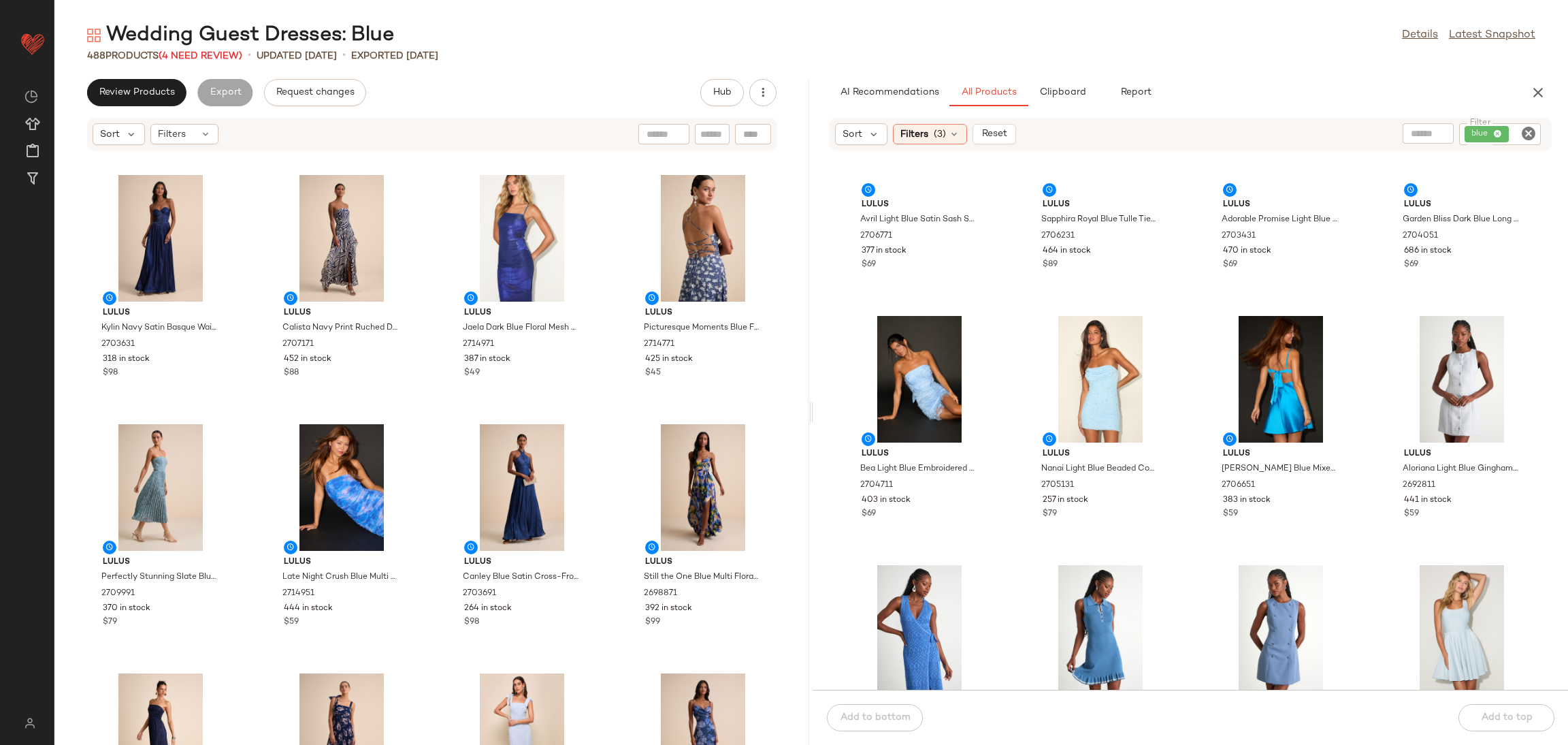
scroll to position [102, 0]
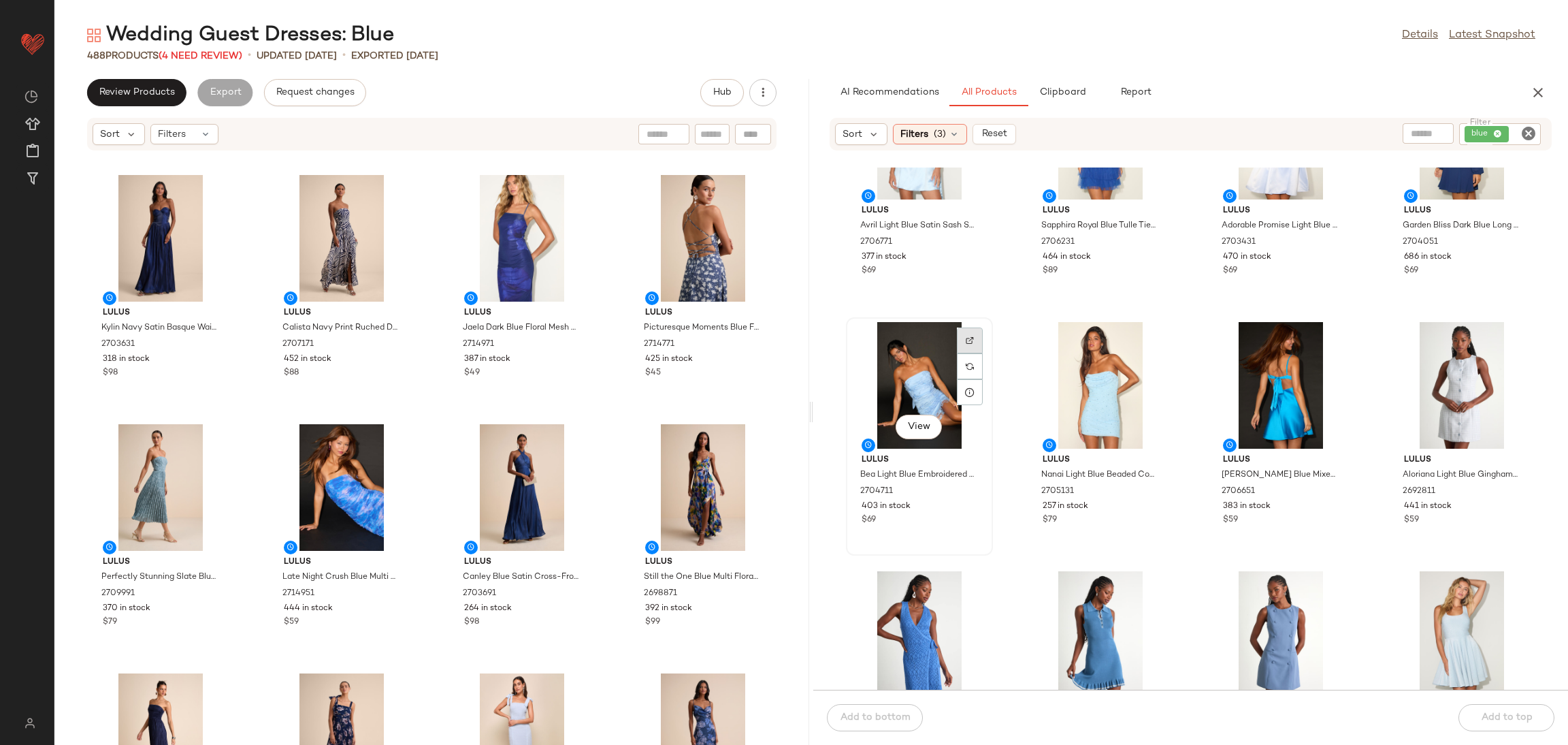
click at [974, 353] on div at bounding box center [970, 366] width 26 height 26
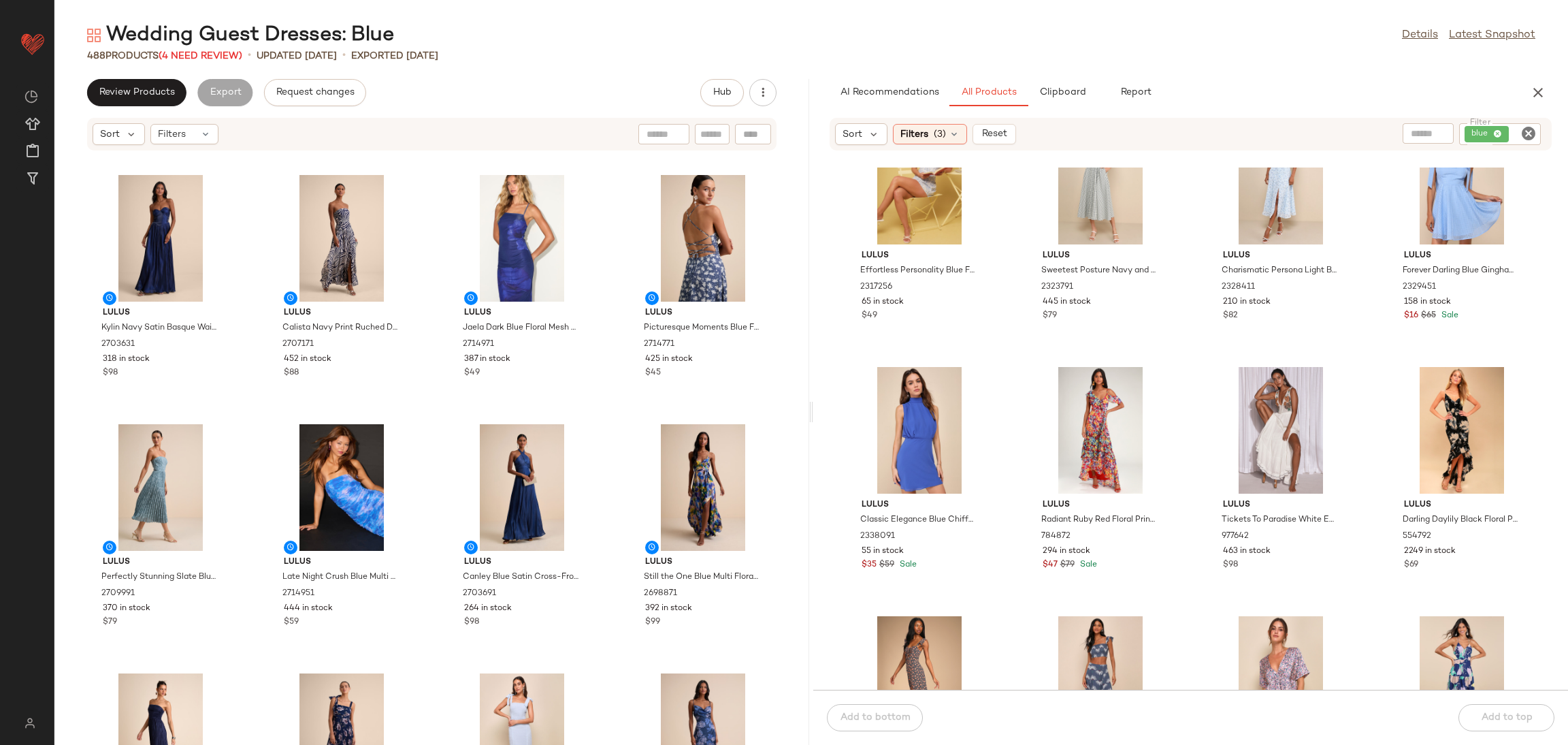
scroll to position [13186, 0]
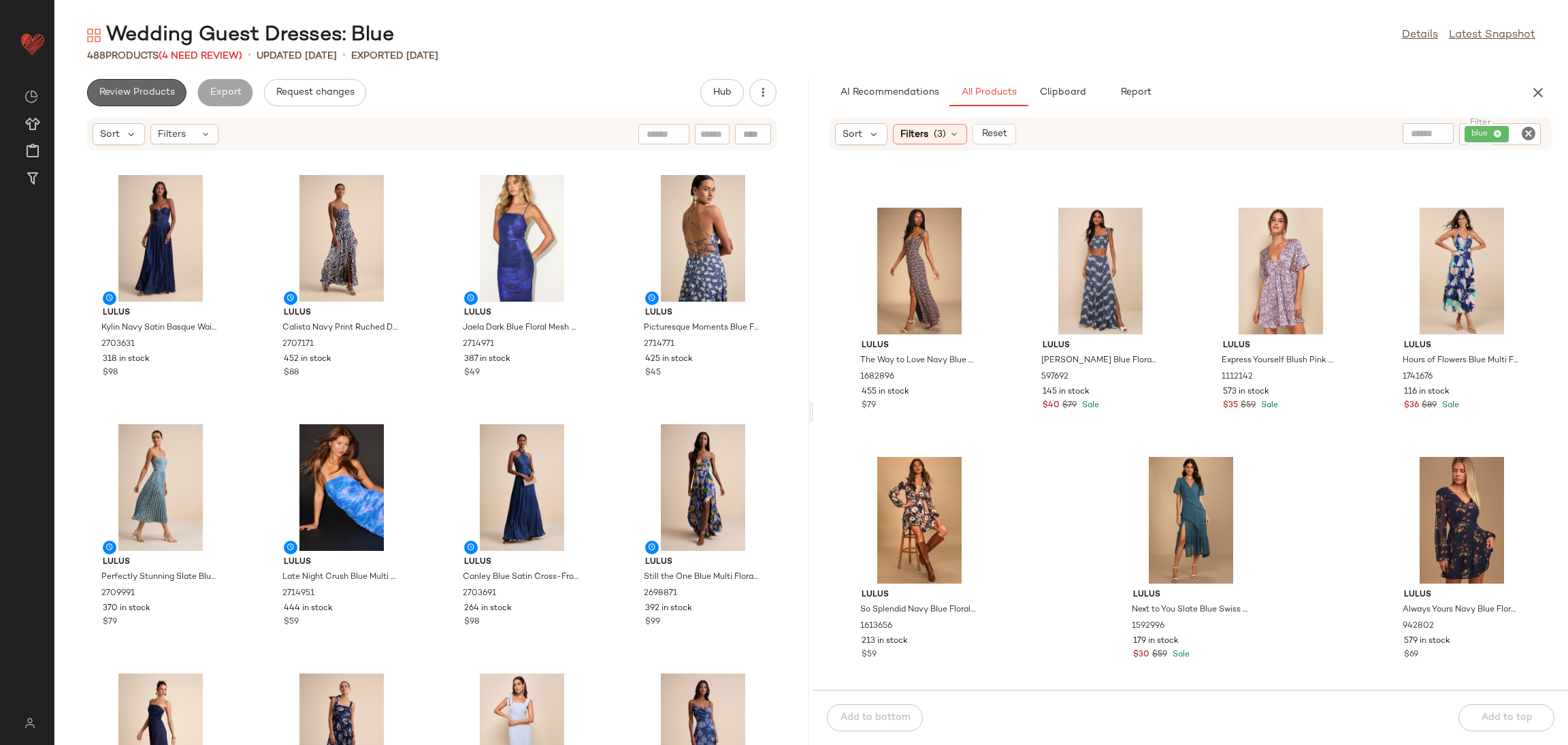
click at [157, 87] on span "Review Products" at bounding box center [137, 92] width 77 height 11
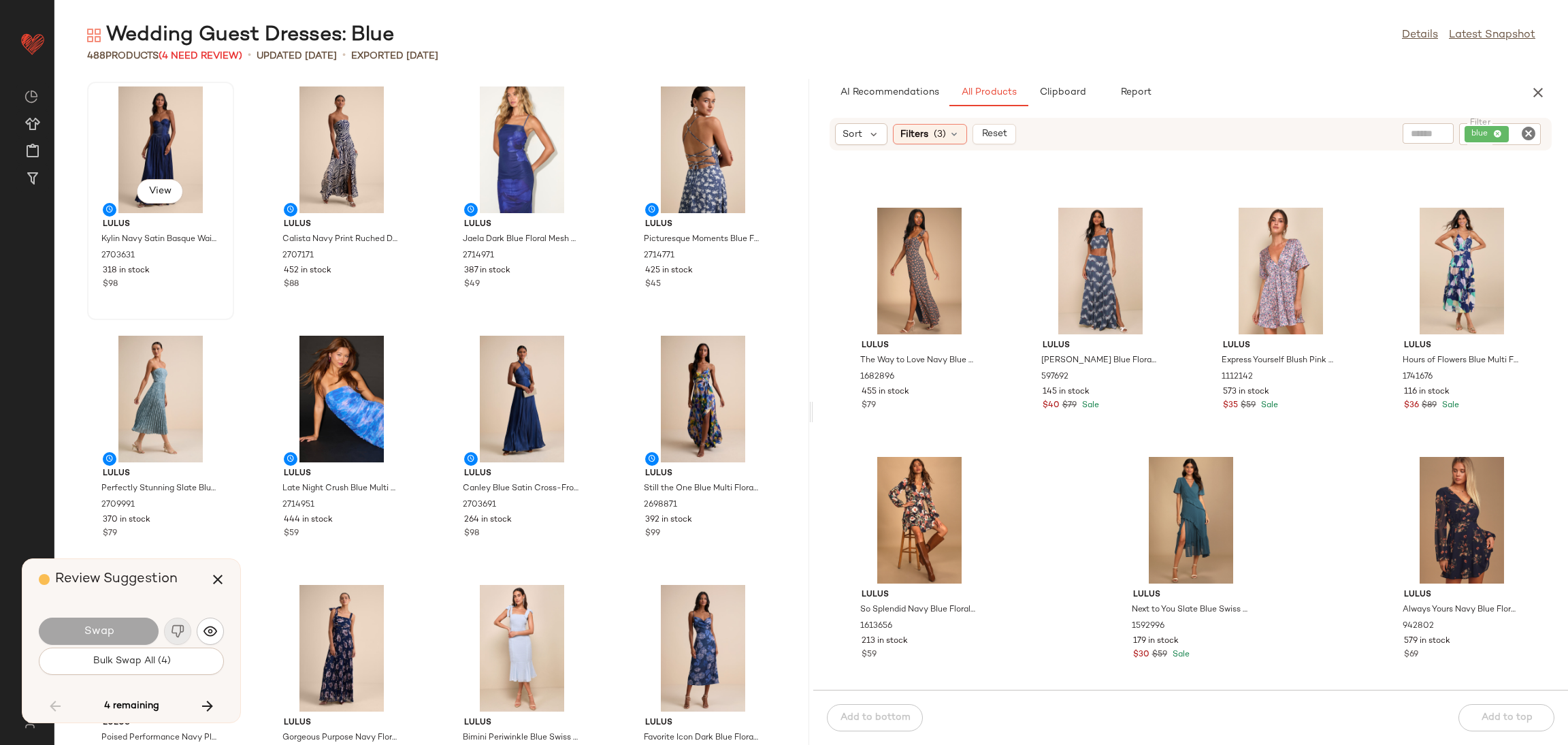
scroll to position [5233, 0]
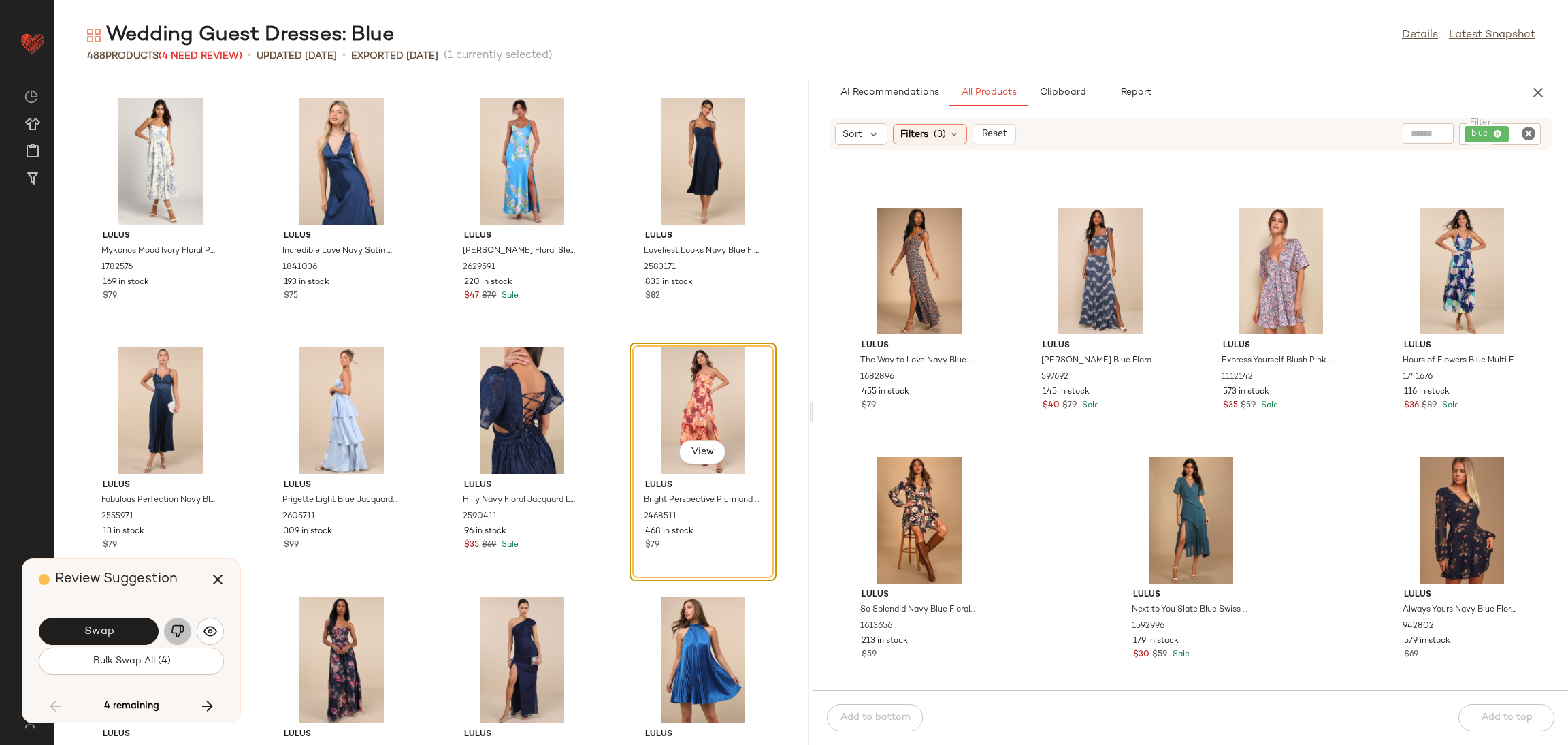
click at [171, 633] on img "button" at bounding box center [178, 631] width 14 height 14
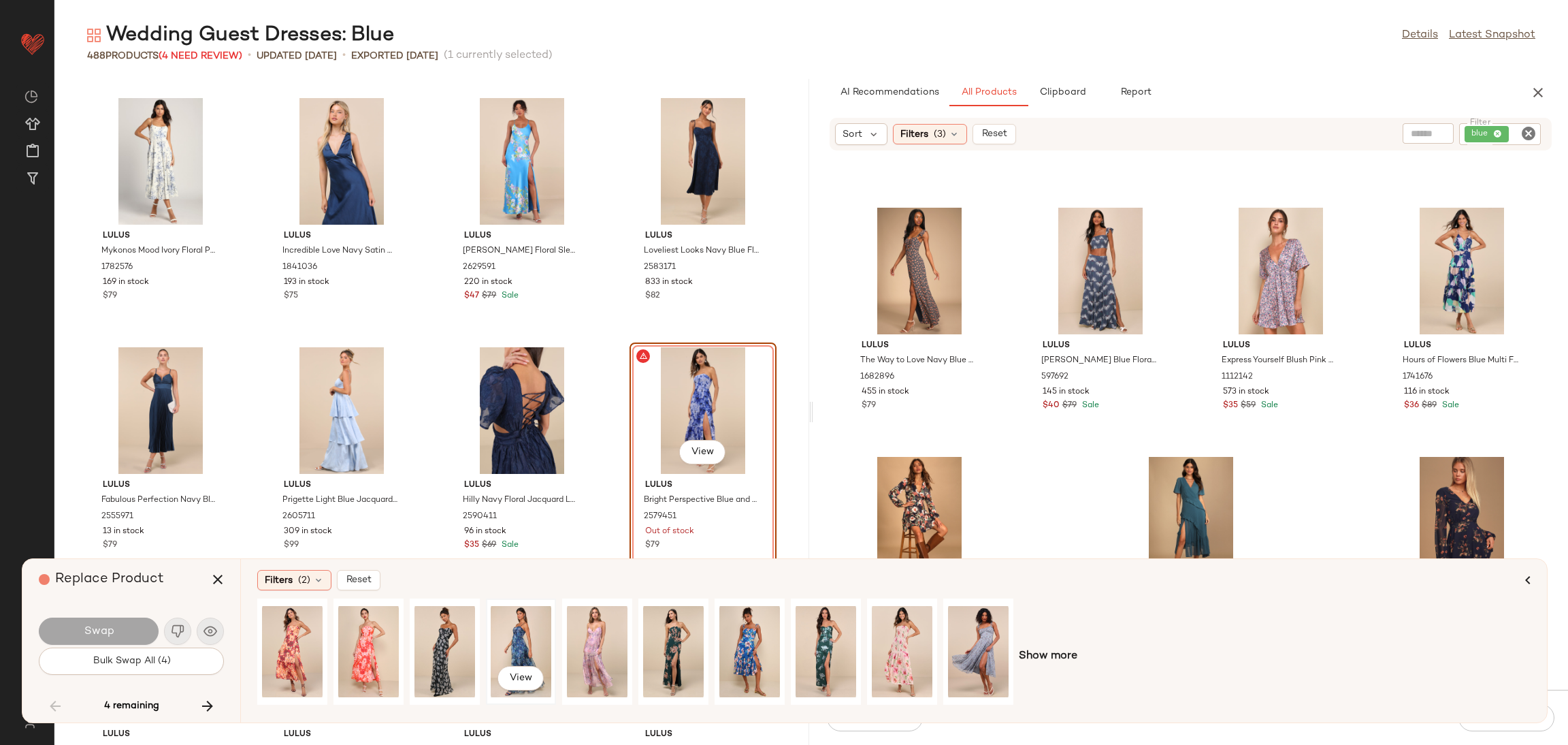
click at [496, 648] on div "View" at bounding box center [521, 652] width 61 height 97
click at [99, 625] on span "Swap" at bounding box center [98, 631] width 30 height 13
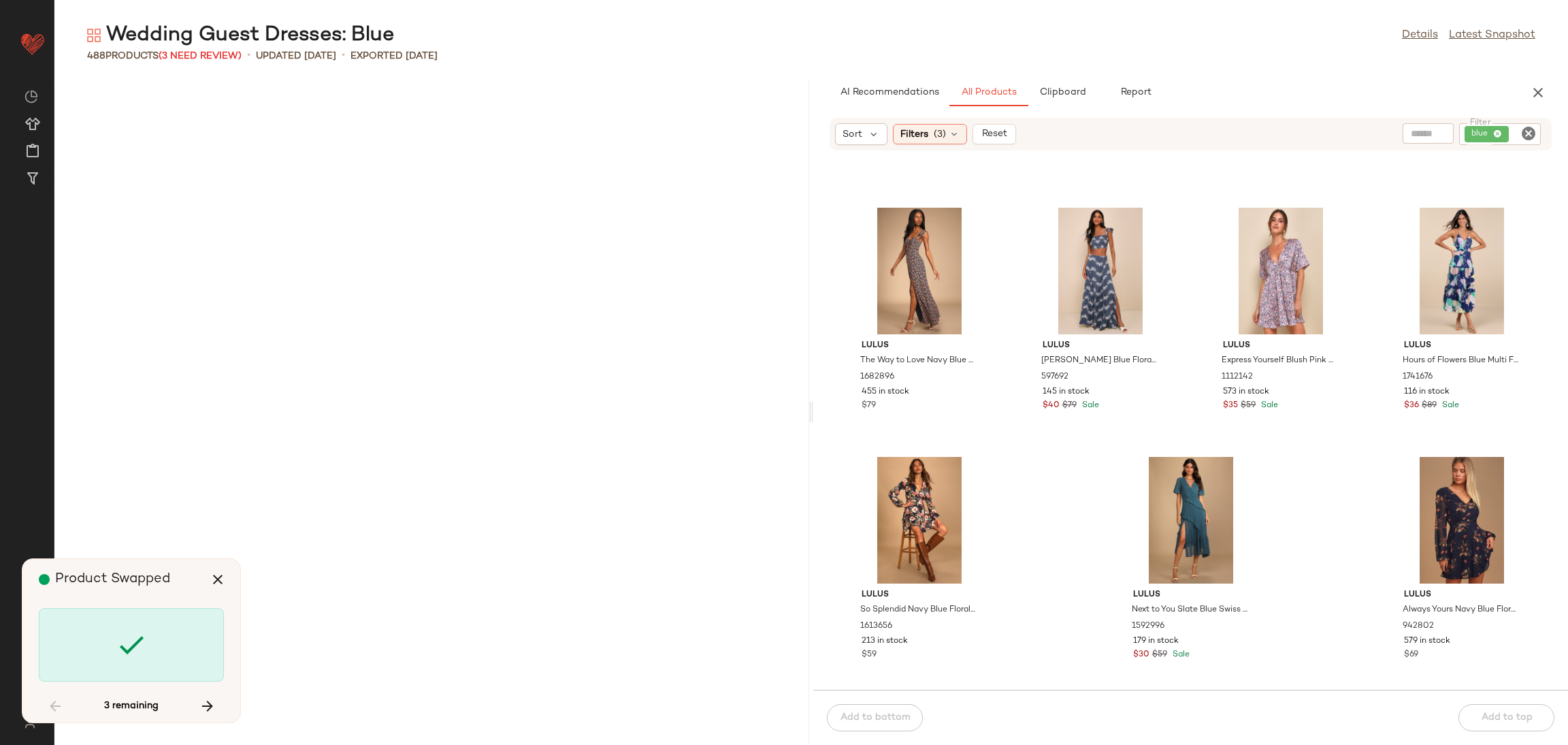
scroll to position [6728, 0]
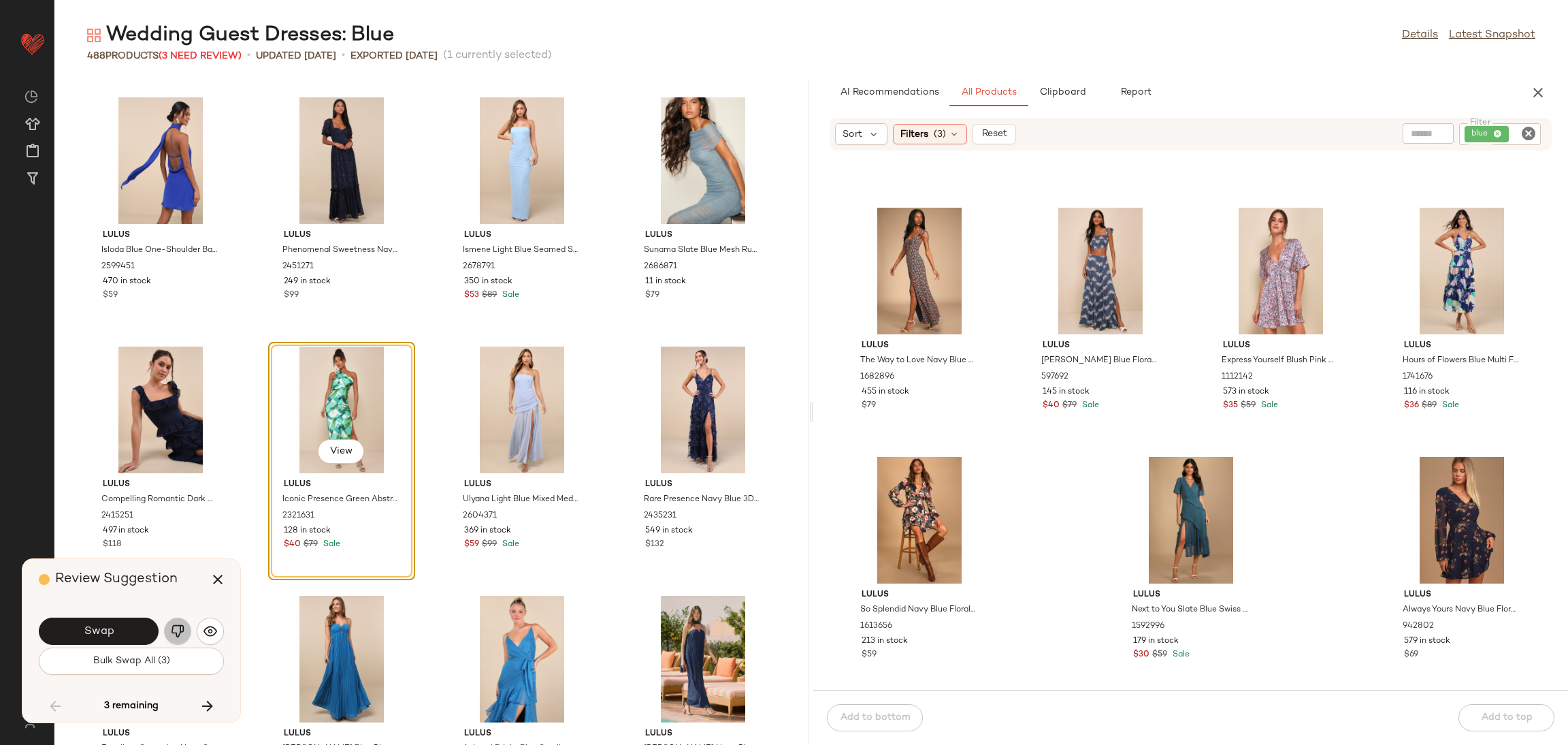
click at [177, 624] on img "button" at bounding box center [178, 631] width 14 height 14
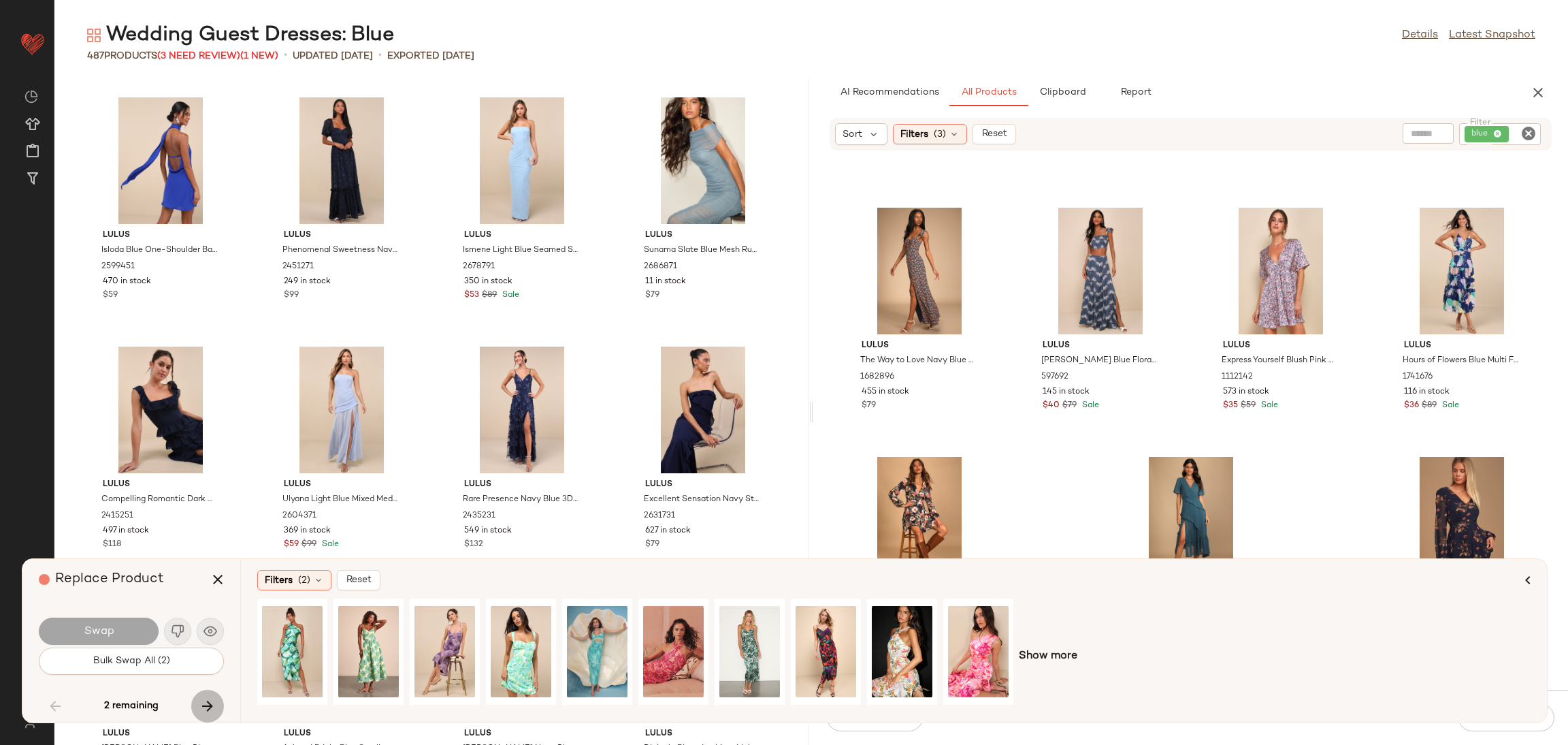
click at [206, 708] on icon "button" at bounding box center [208, 706] width 17 height 17
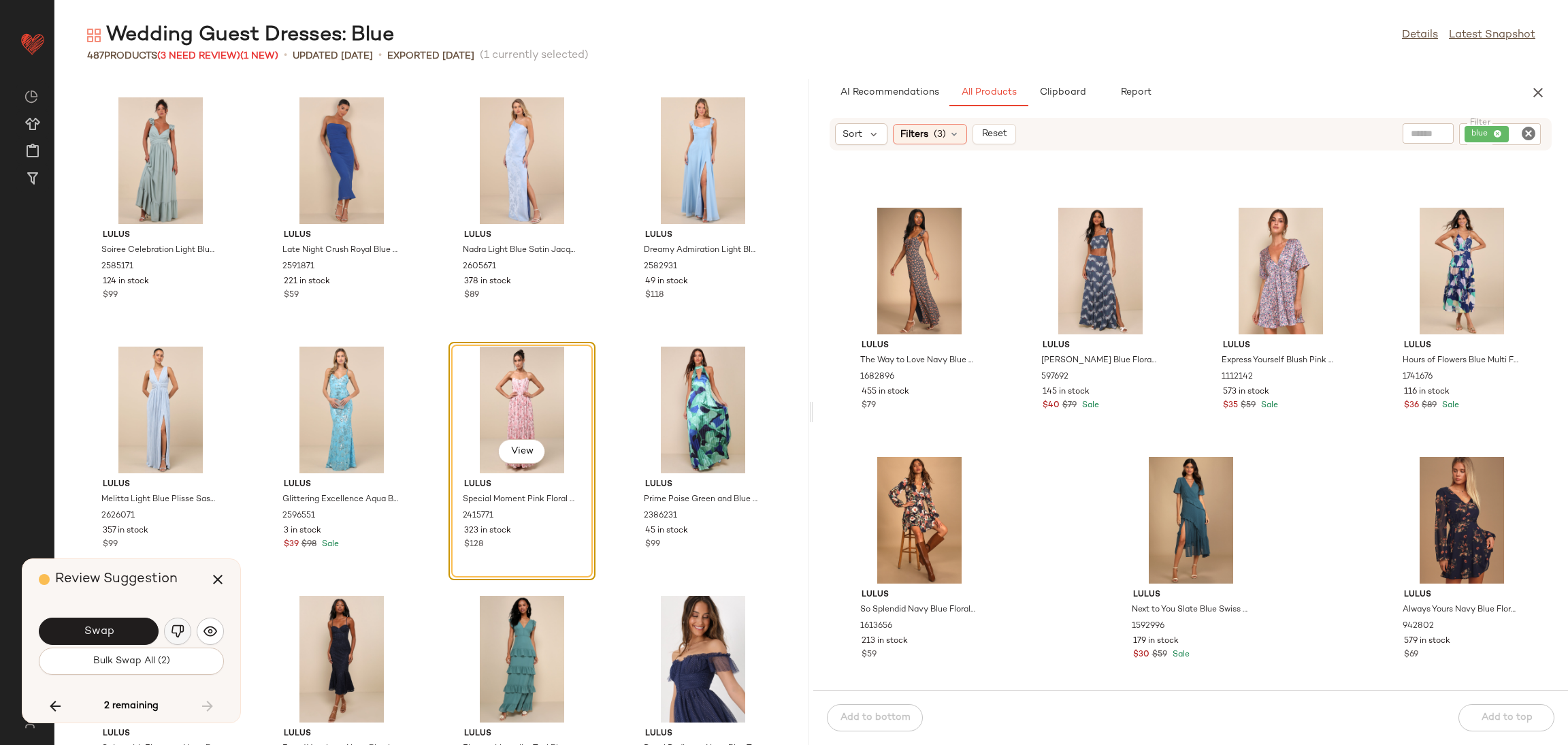
drag, startPoint x: 183, startPoint y: 645, endPoint x: 181, endPoint y: 635, distance: 10.2
click at [183, 638] on div "Swap" at bounding box center [131, 630] width 185 height 32
click at [179, 630] on img "button" at bounding box center [178, 631] width 14 height 14
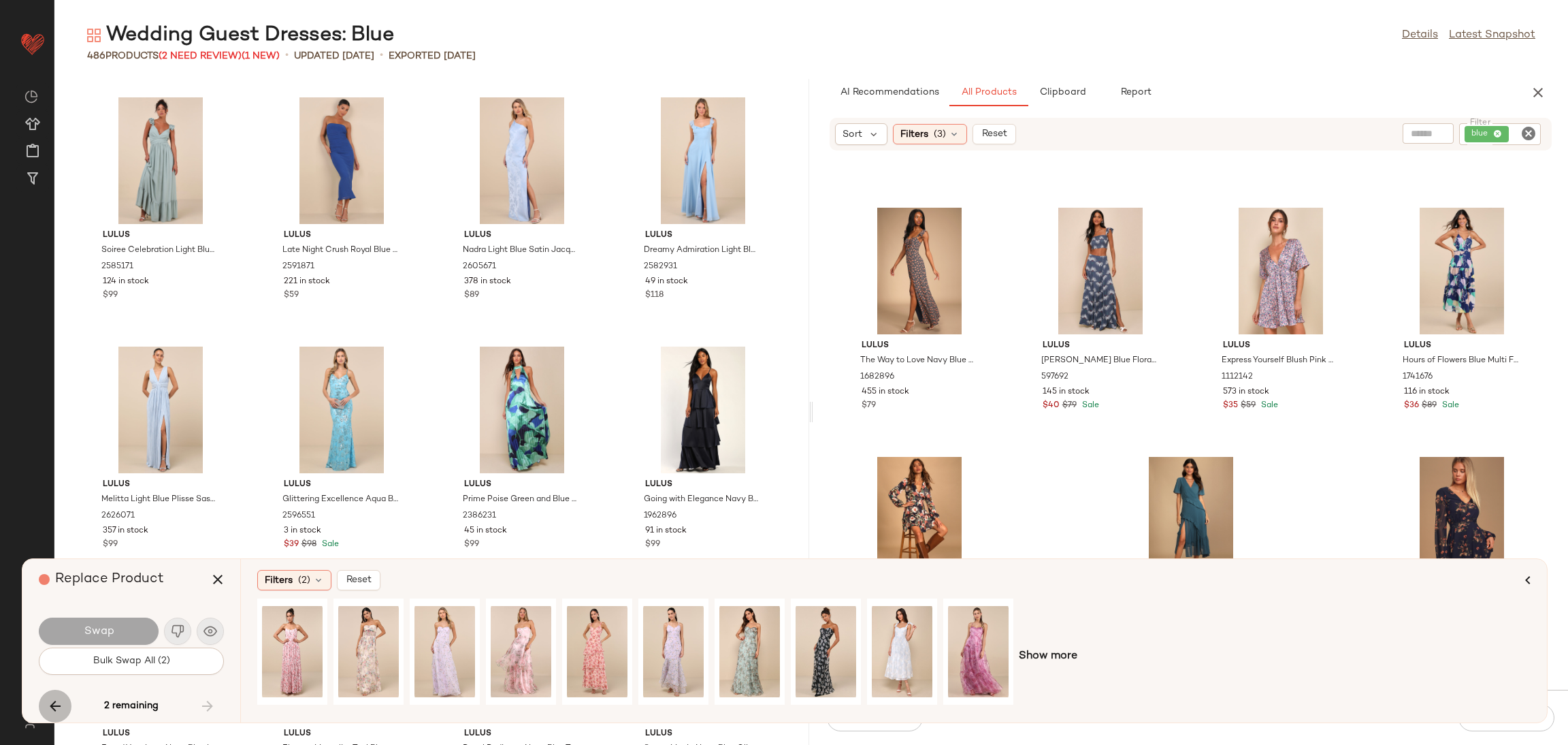
click at [55, 701] on icon "button" at bounding box center [55, 706] width 17 height 17
click at [215, 581] on icon "button" at bounding box center [218, 579] width 17 height 17
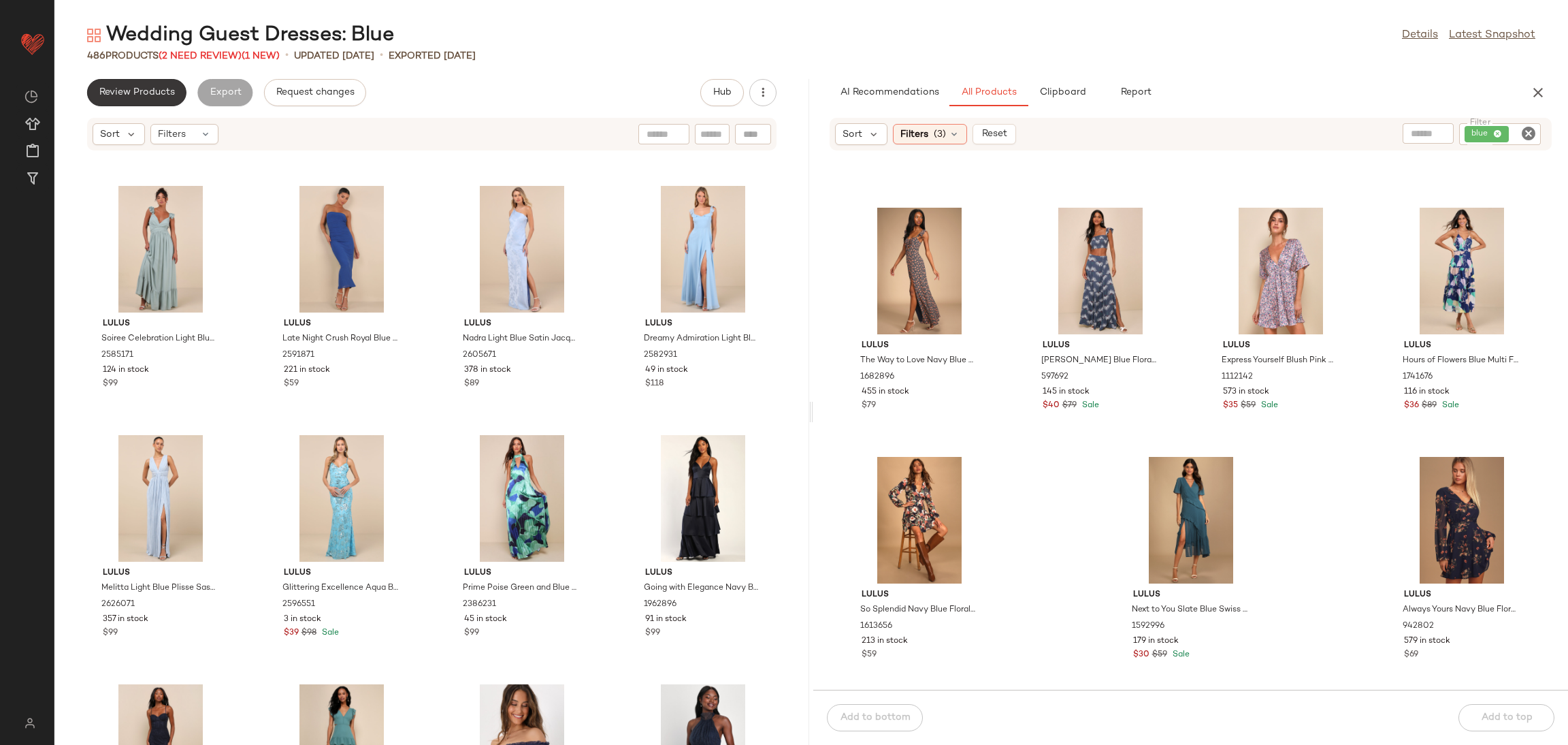
click at [161, 86] on button "Review Products" at bounding box center [137, 92] width 99 height 27
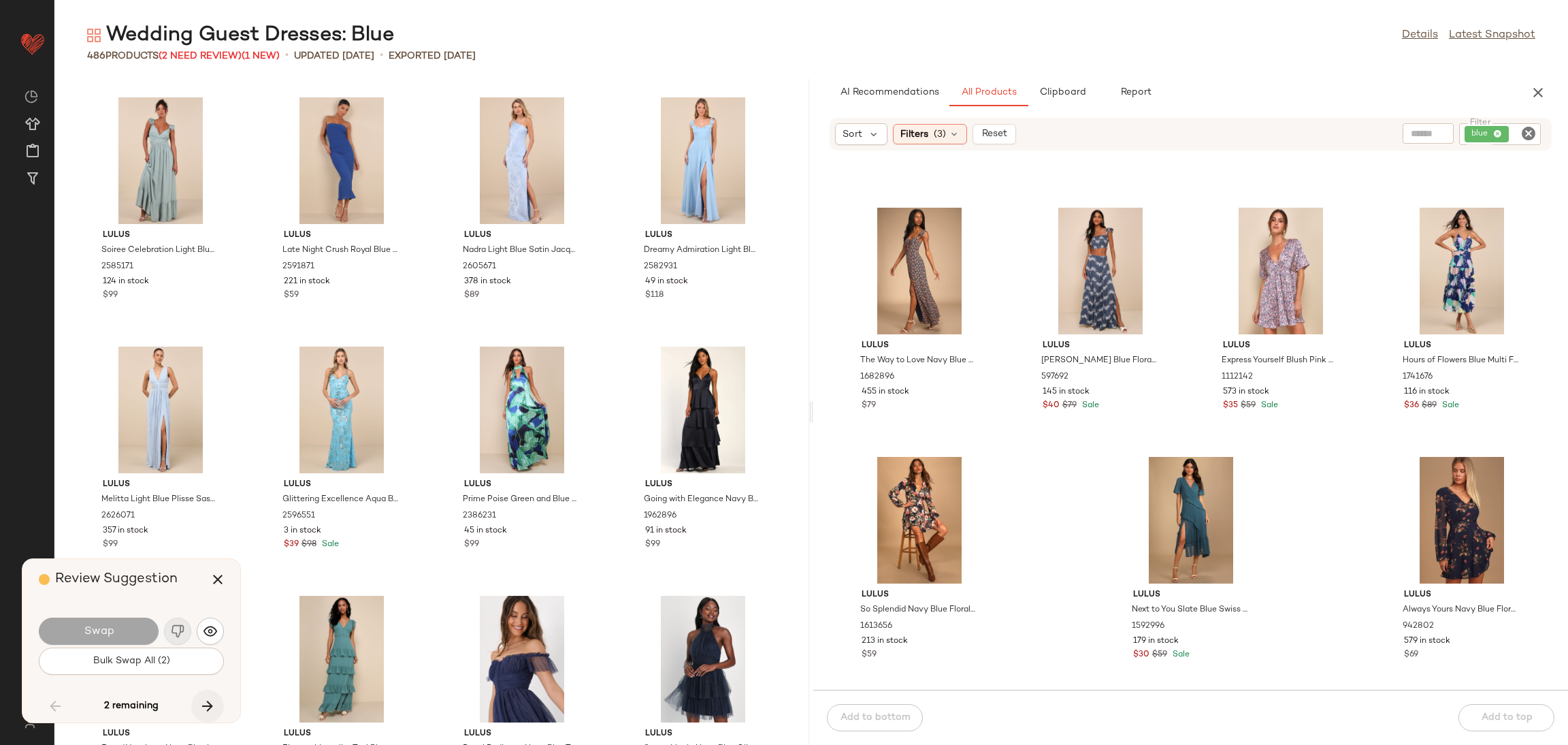
click at [203, 706] on icon "button" at bounding box center [208, 706] width 17 height 17
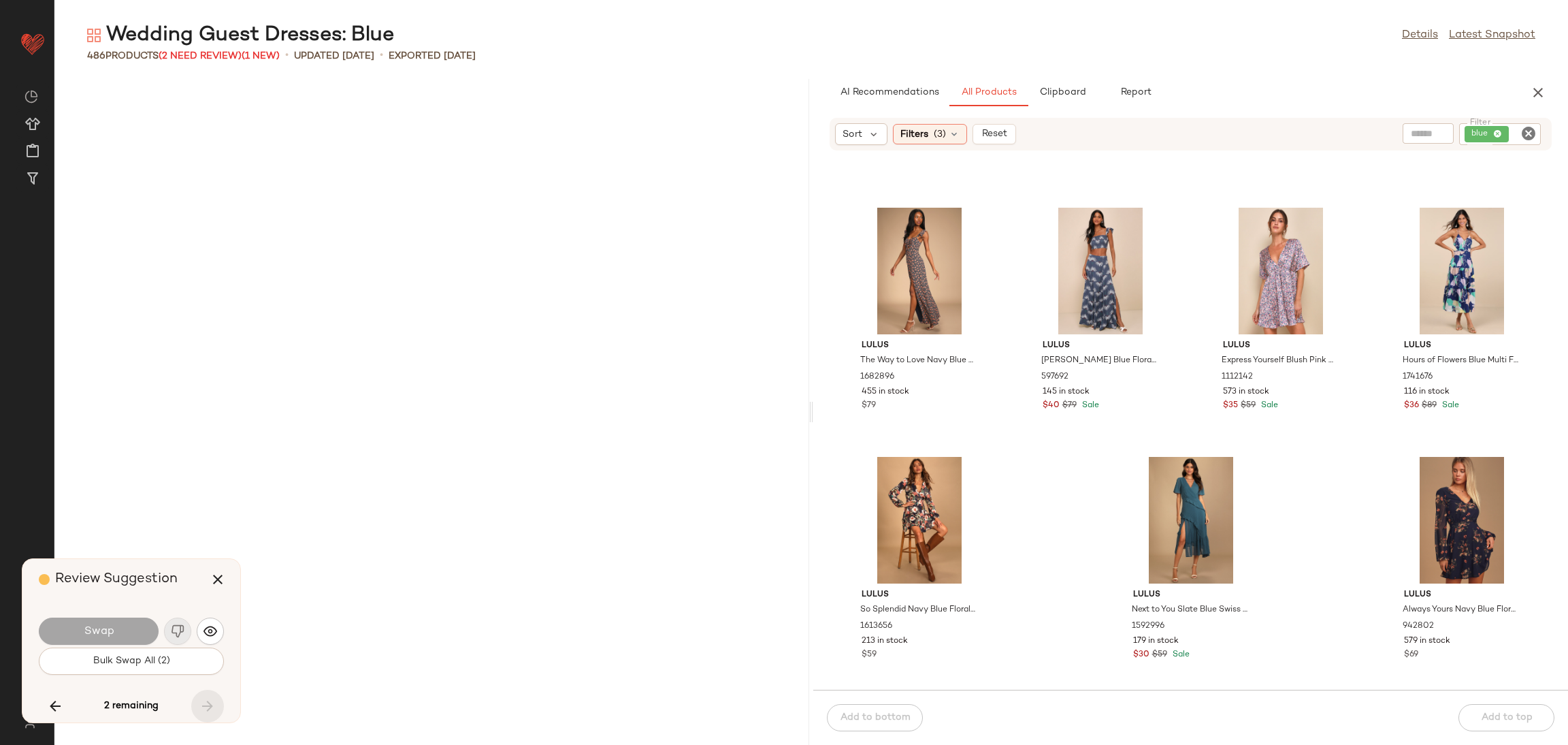
scroll to position [17693, 0]
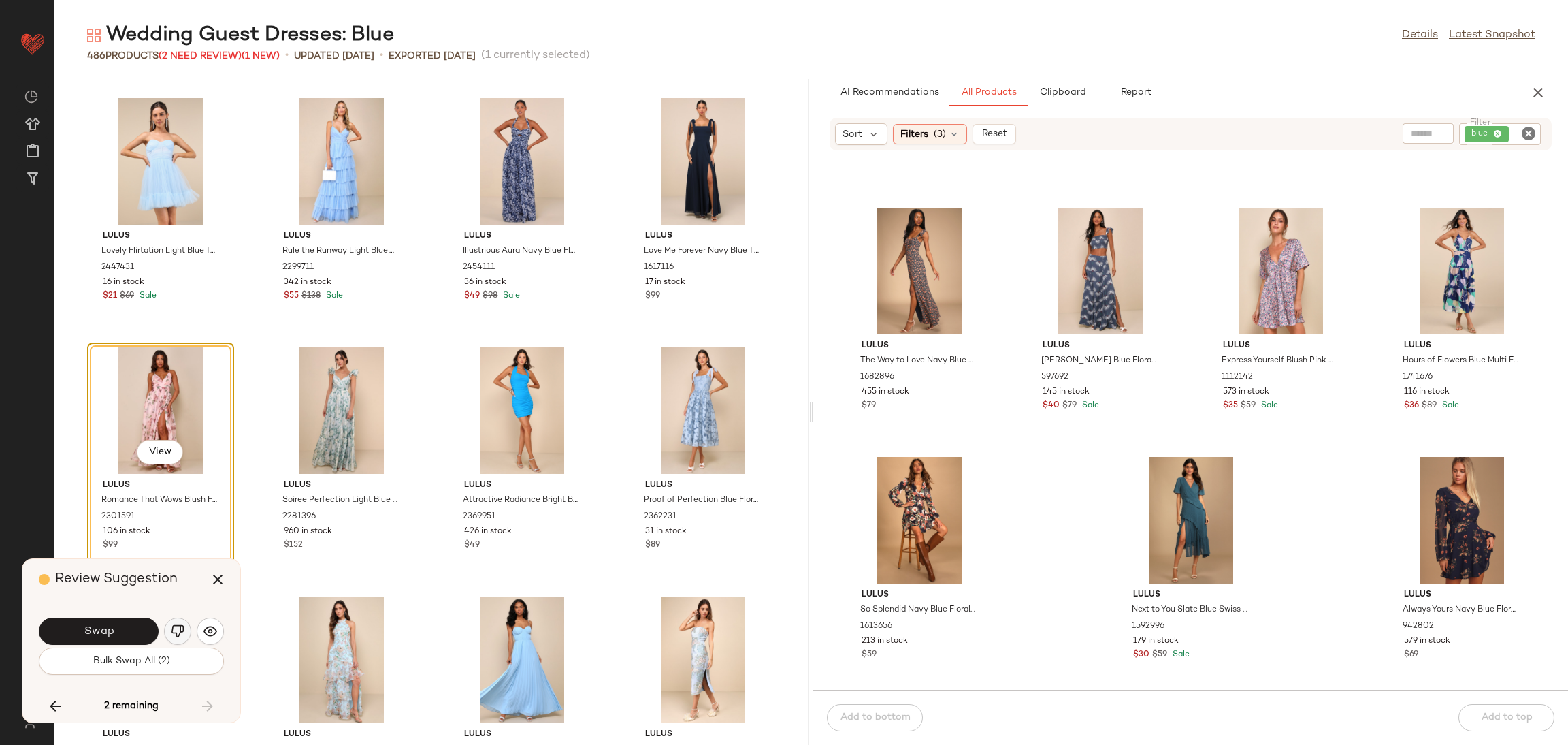
click at [173, 623] on button "button" at bounding box center [177, 630] width 27 height 27
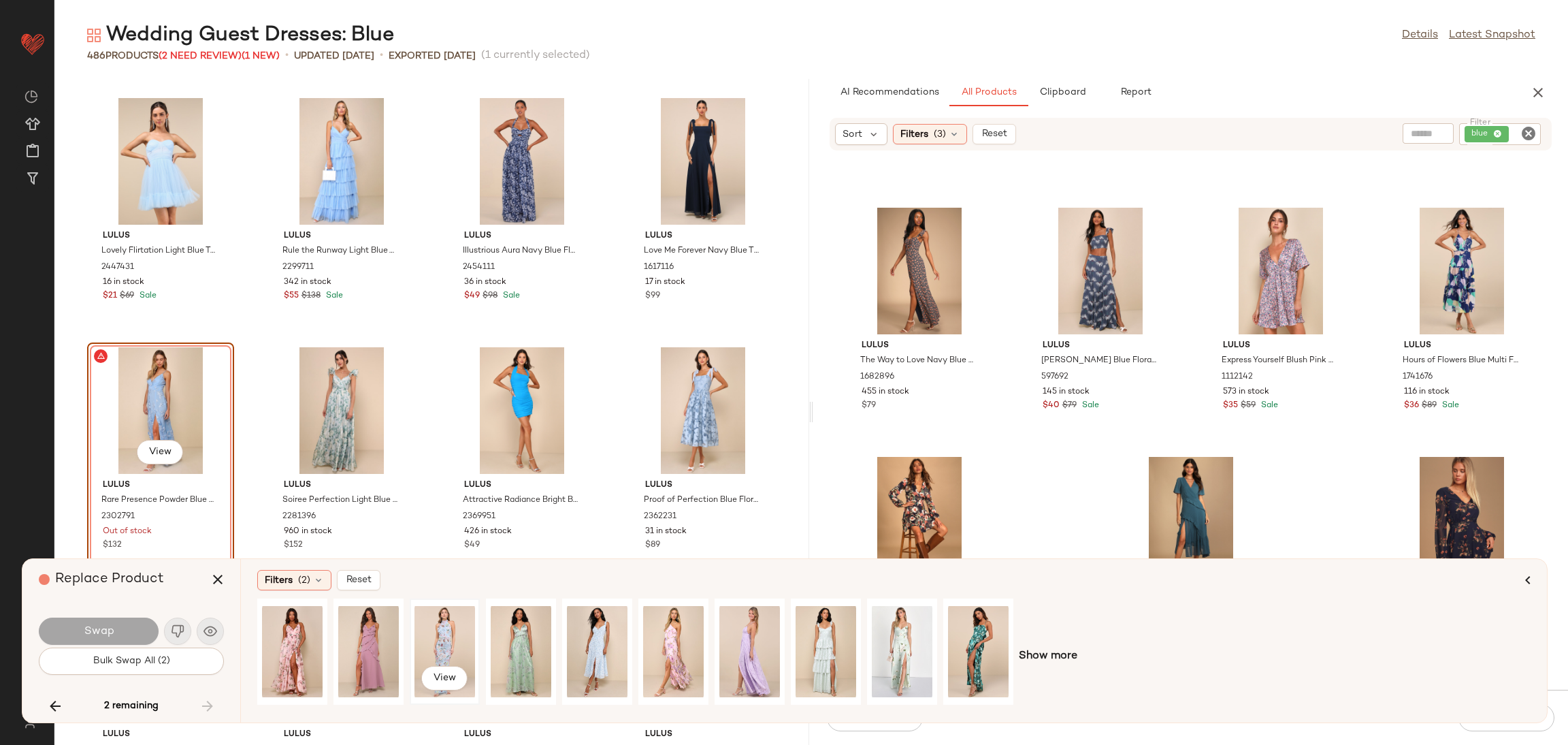
click at [430, 626] on div "View" at bounding box center [445, 652] width 61 height 97
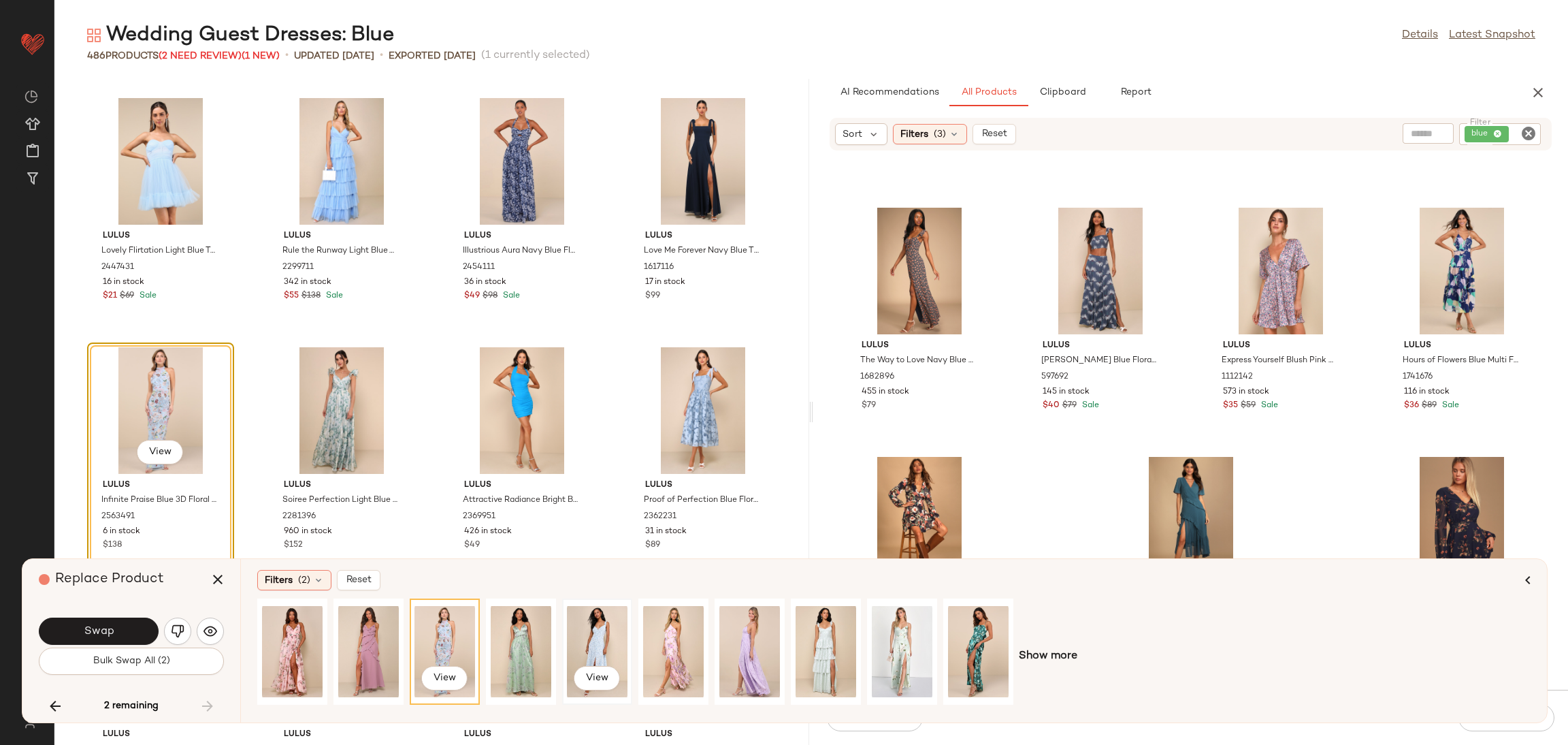
drag, startPoint x: 616, startPoint y: 648, endPoint x: 610, endPoint y: 644, distance: 7.2
click at [615, 646] on div "View" at bounding box center [597, 652] width 61 height 97
click at [54, 615] on div "Swap" at bounding box center [131, 630] width 185 height 32
click at [63, 628] on button "Swap" at bounding box center [99, 630] width 120 height 27
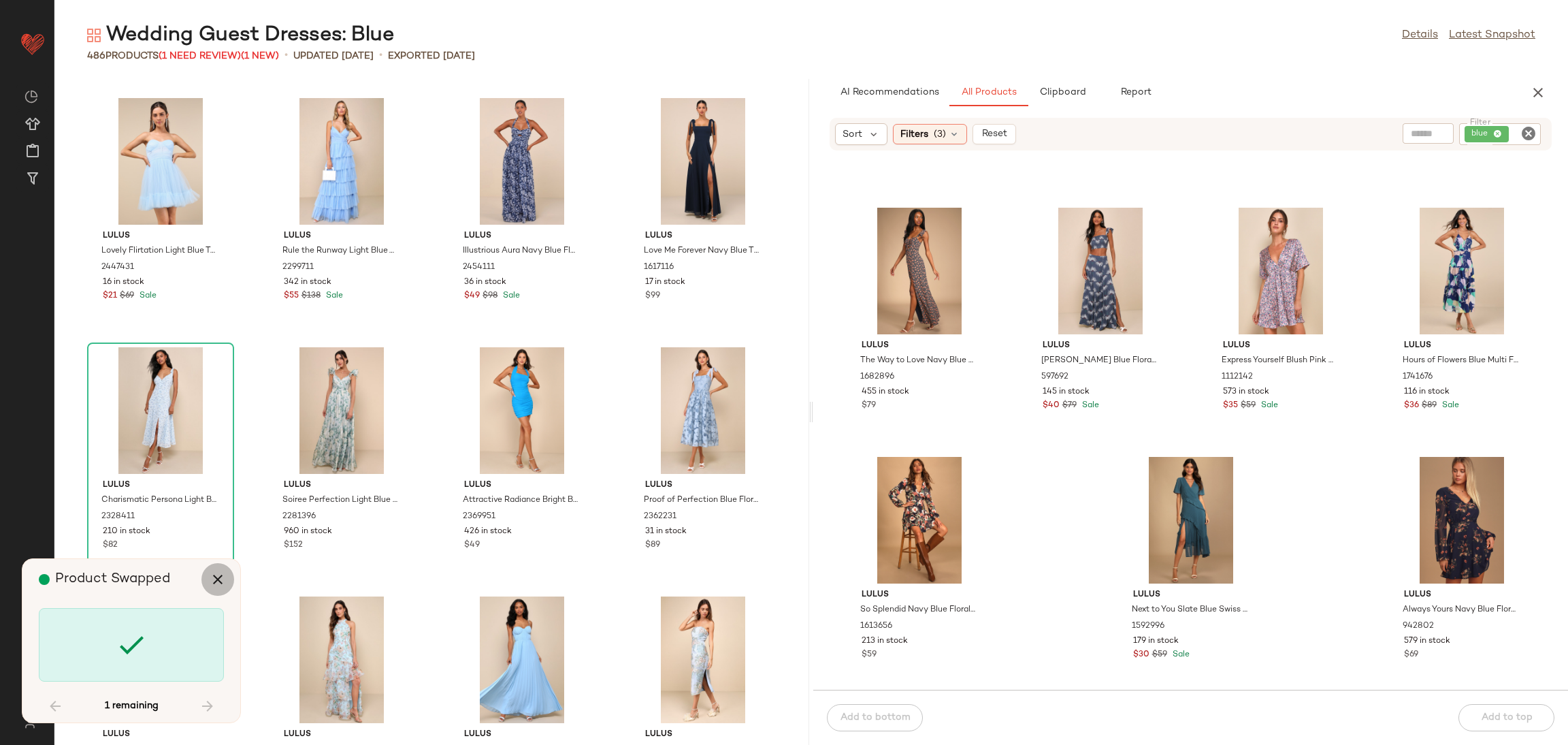
click at [217, 569] on button "button" at bounding box center [217, 579] width 32 height 32
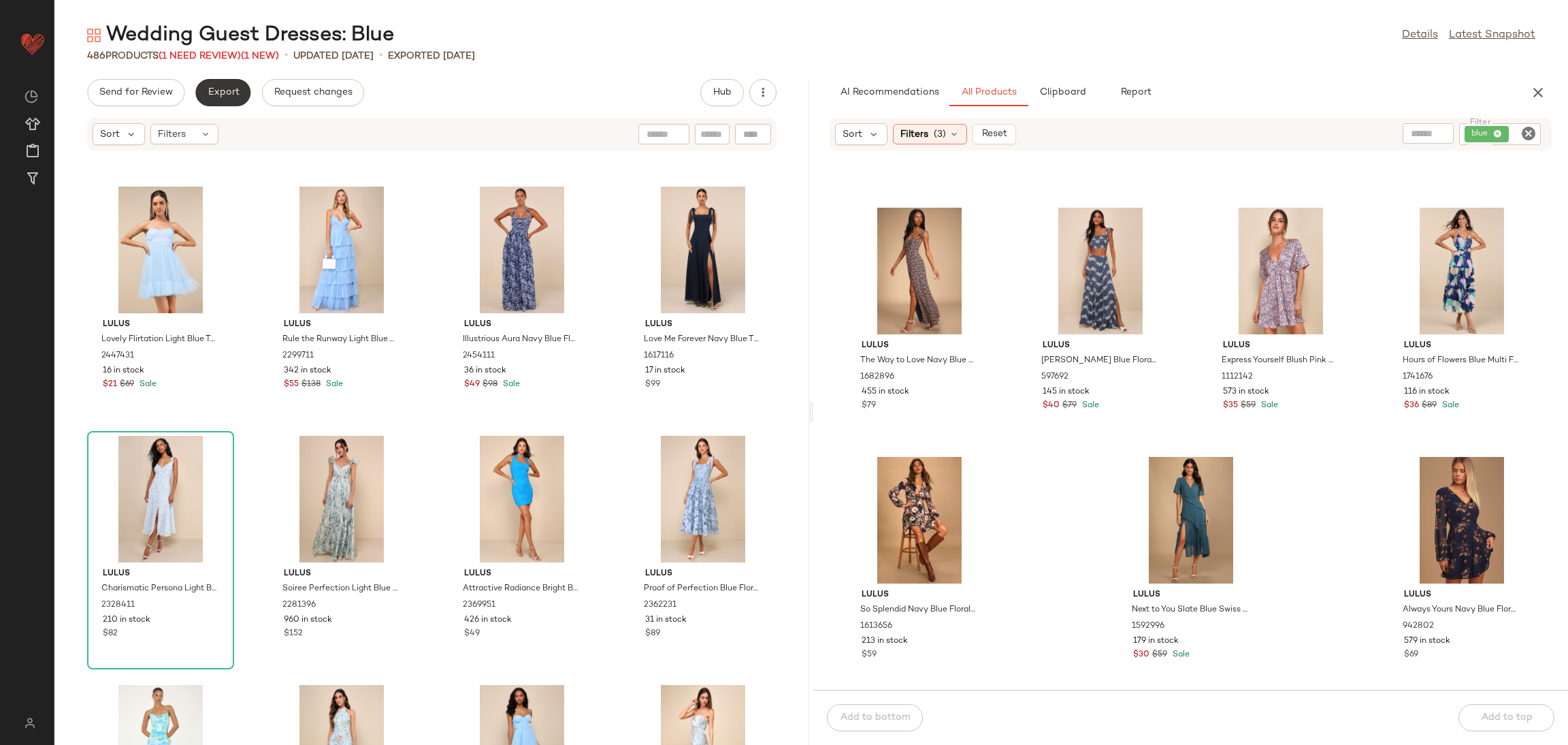
click at [217, 89] on span "Export" at bounding box center [223, 92] width 32 height 11
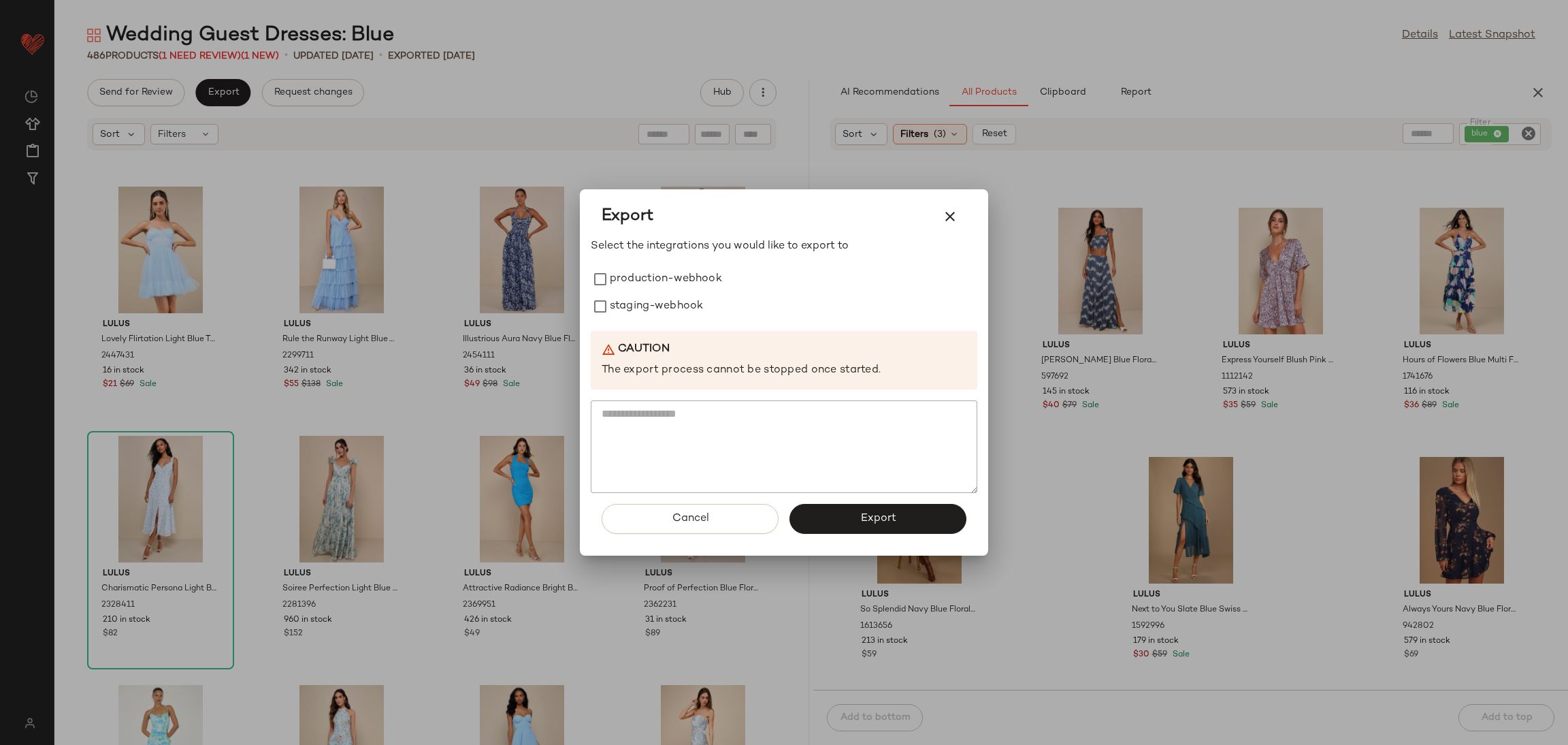
click at [195, 52] on div at bounding box center [784, 372] width 1568 height 745
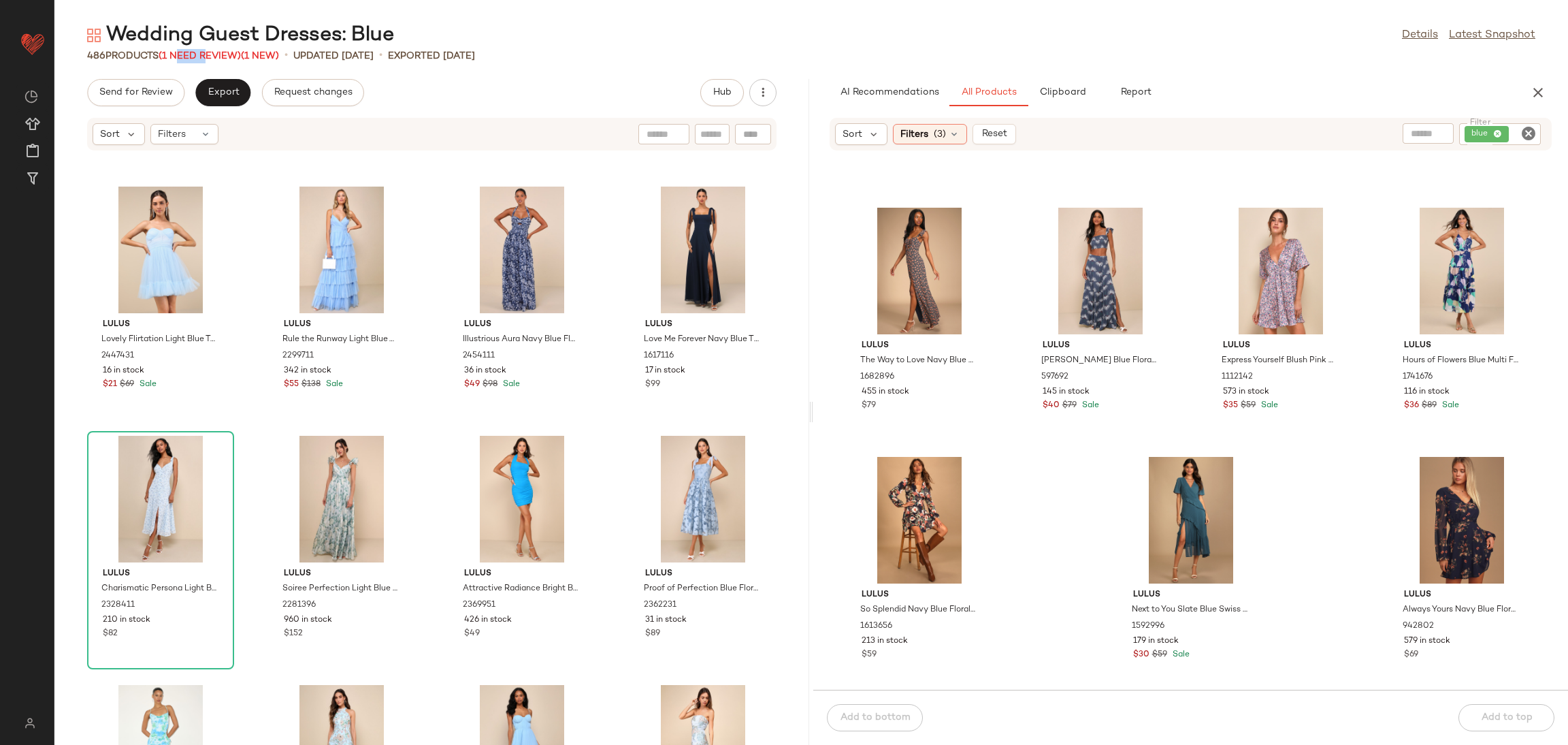
click at [195, 52] on span "(1 Need Review)" at bounding box center [199, 56] width 82 height 10
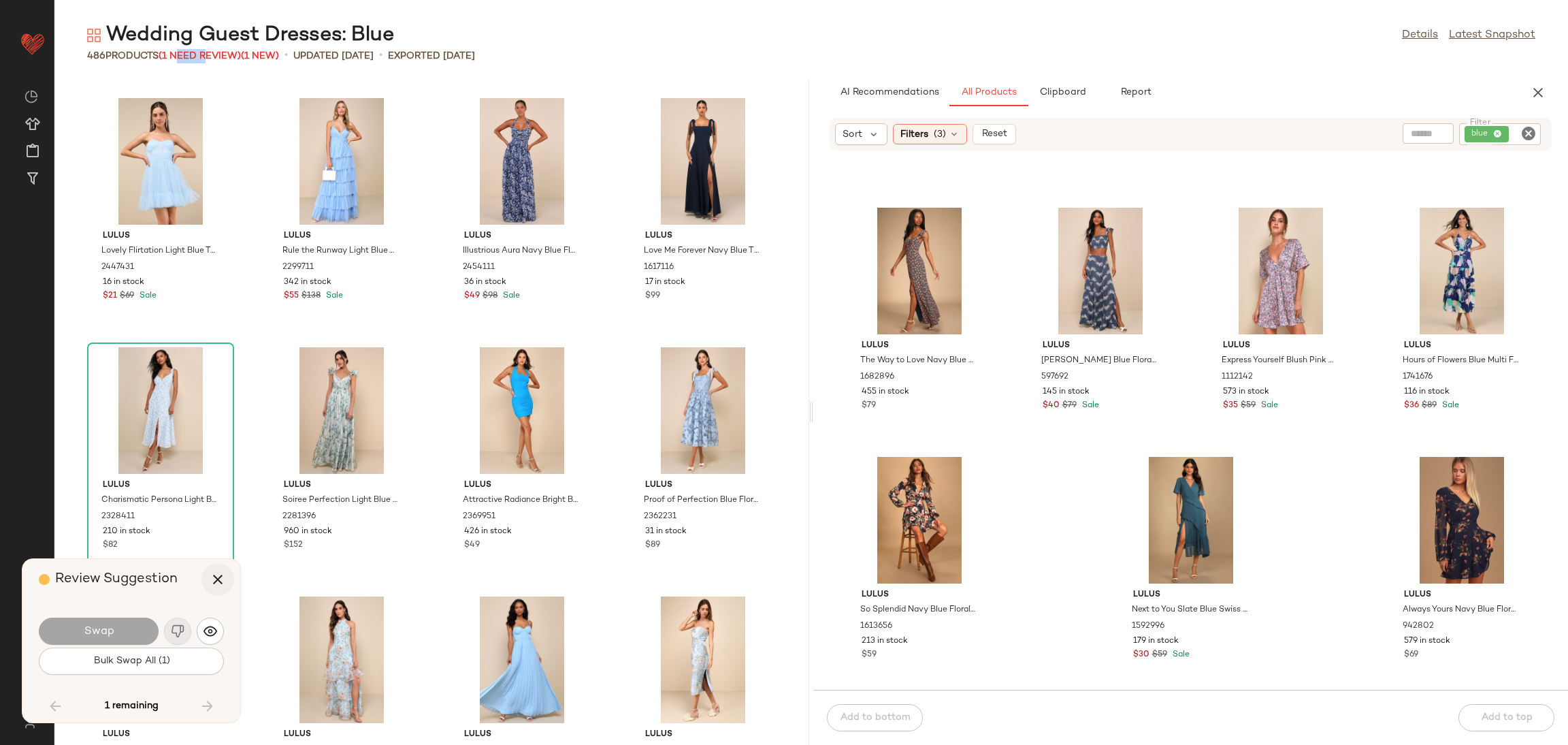
click at [205, 578] on button "button" at bounding box center [217, 579] width 32 height 32
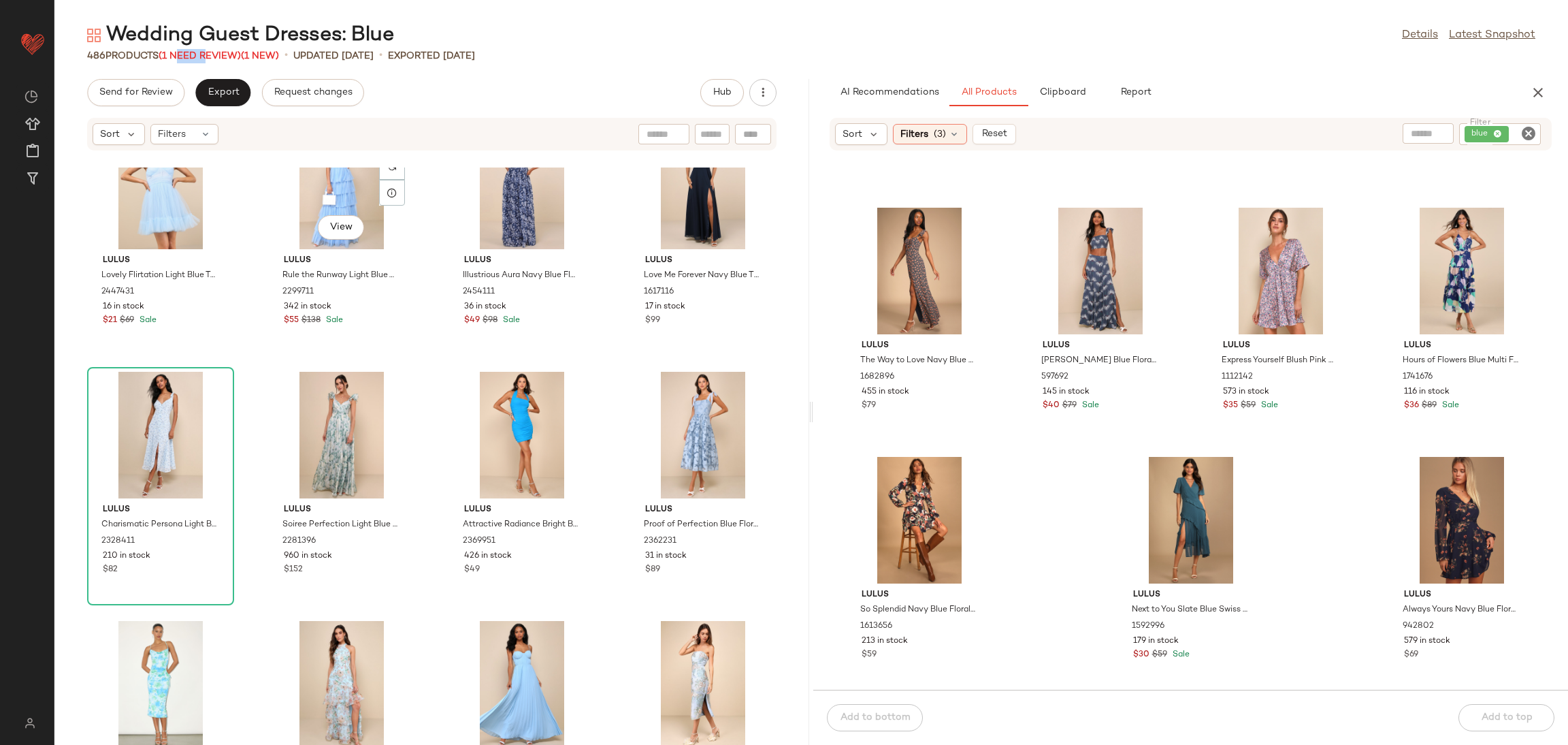
scroll to position [17795, 0]
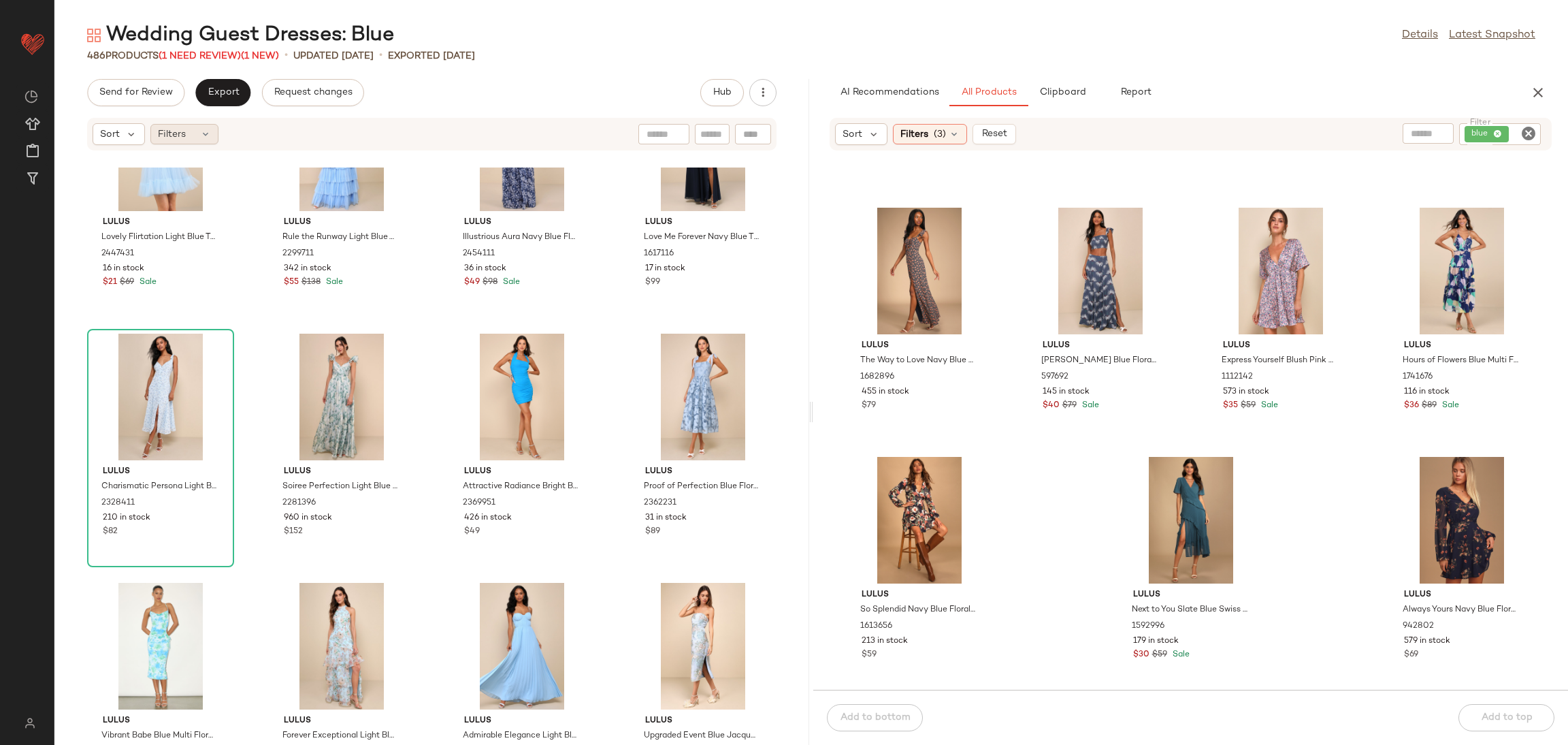
click at [170, 137] on span "Filters" at bounding box center [172, 135] width 28 height 14
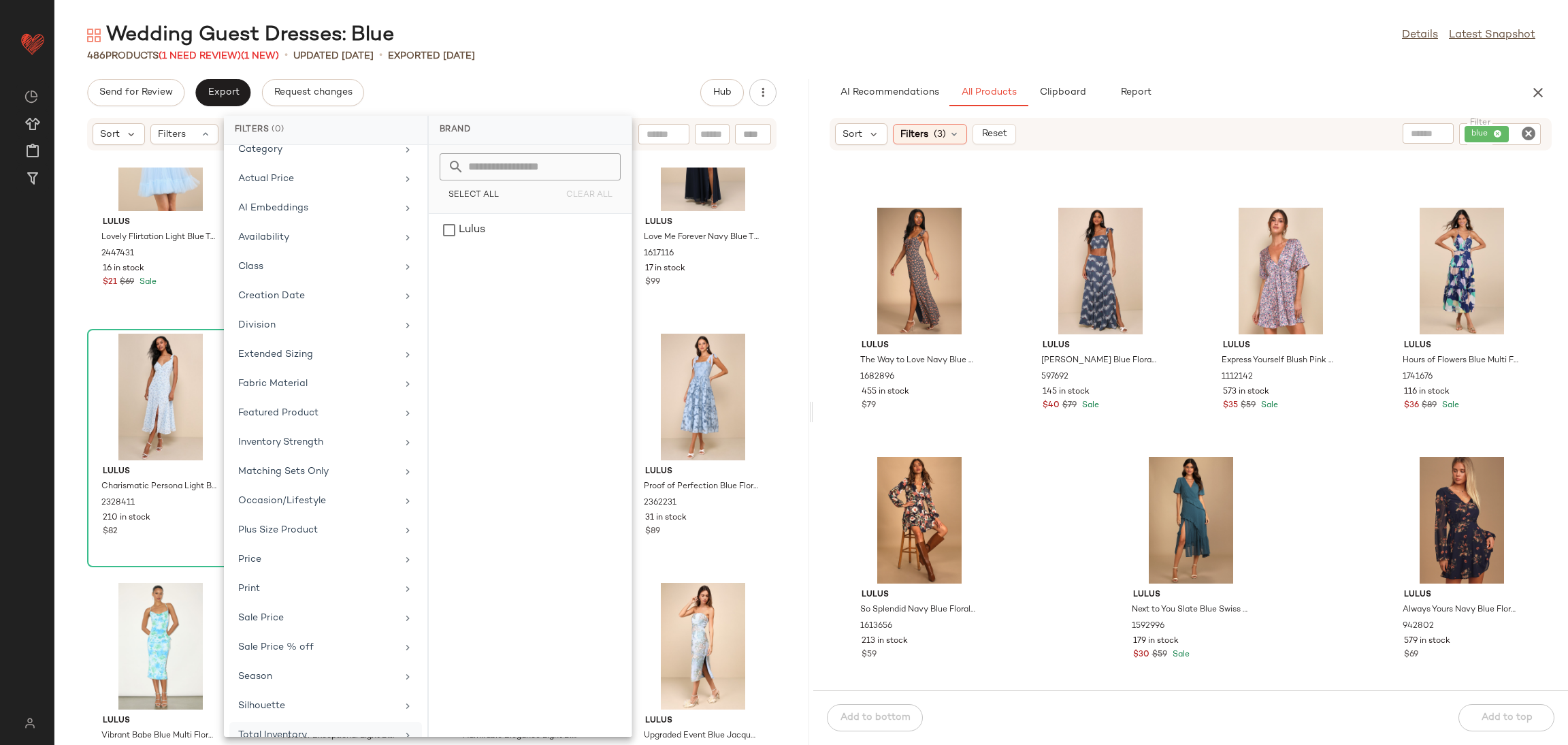
scroll to position [68, 0]
click at [273, 713] on div "Total Inventory" at bounding box center [317, 715] width 159 height 14
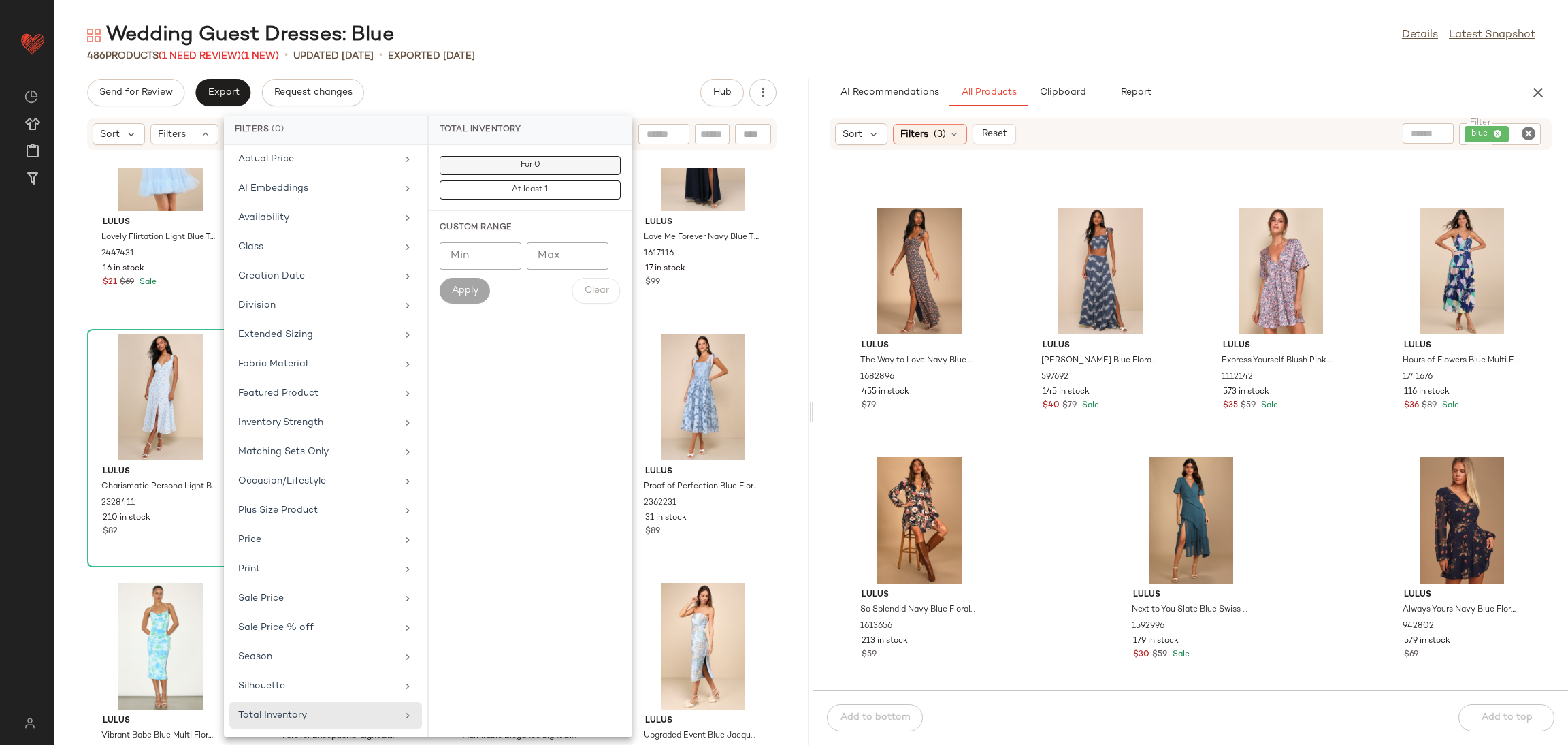
click at [507, 181] on button "For 0" at bounding box center [530, 190] width 181 height 19
click at [495, 99] on div "Send for Review Export Request changes Hub" at bounding box center [432, 92] width 755 height 27
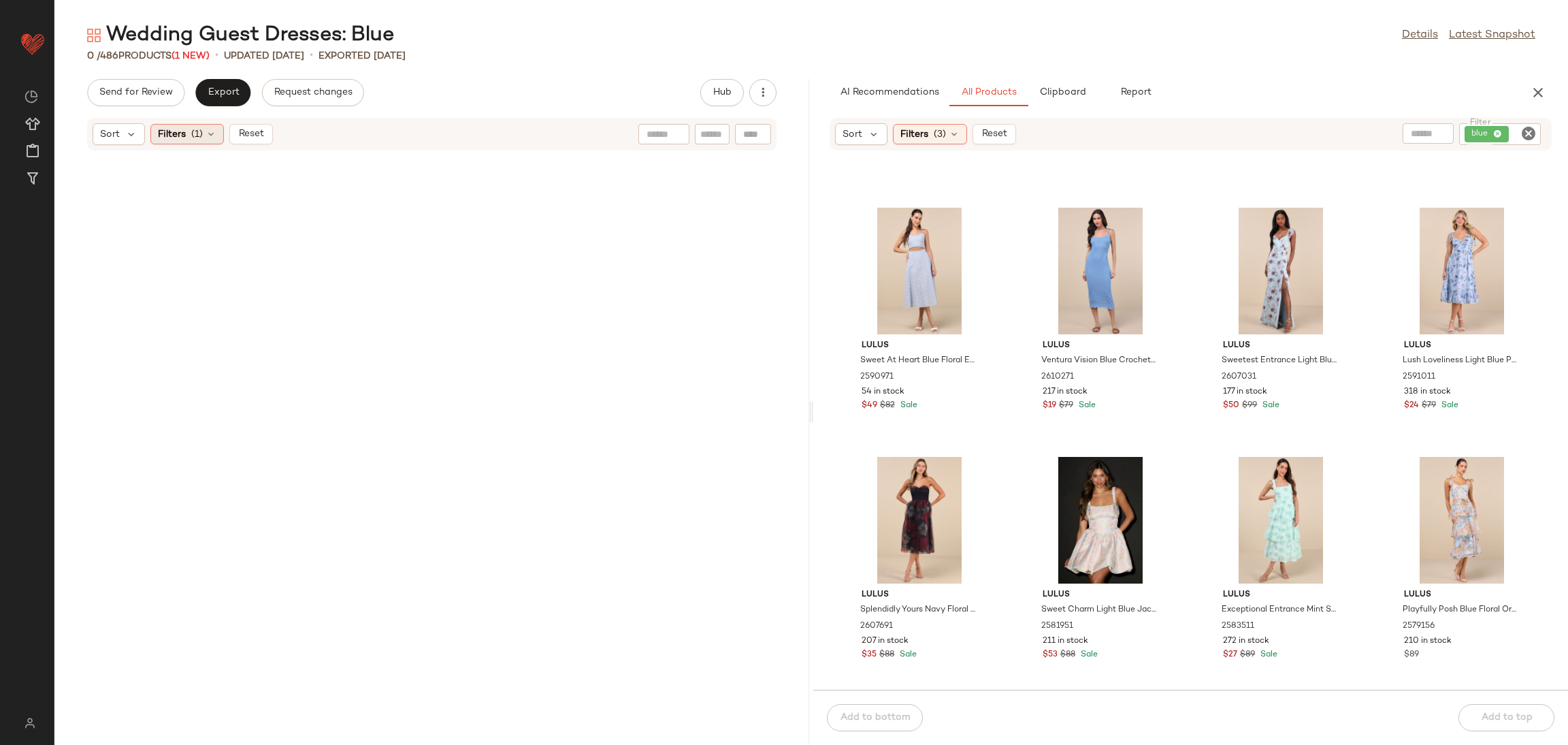
click at [203, 131] on div "Filters (1)" at bounding box center [187, 135] width 74 height 21
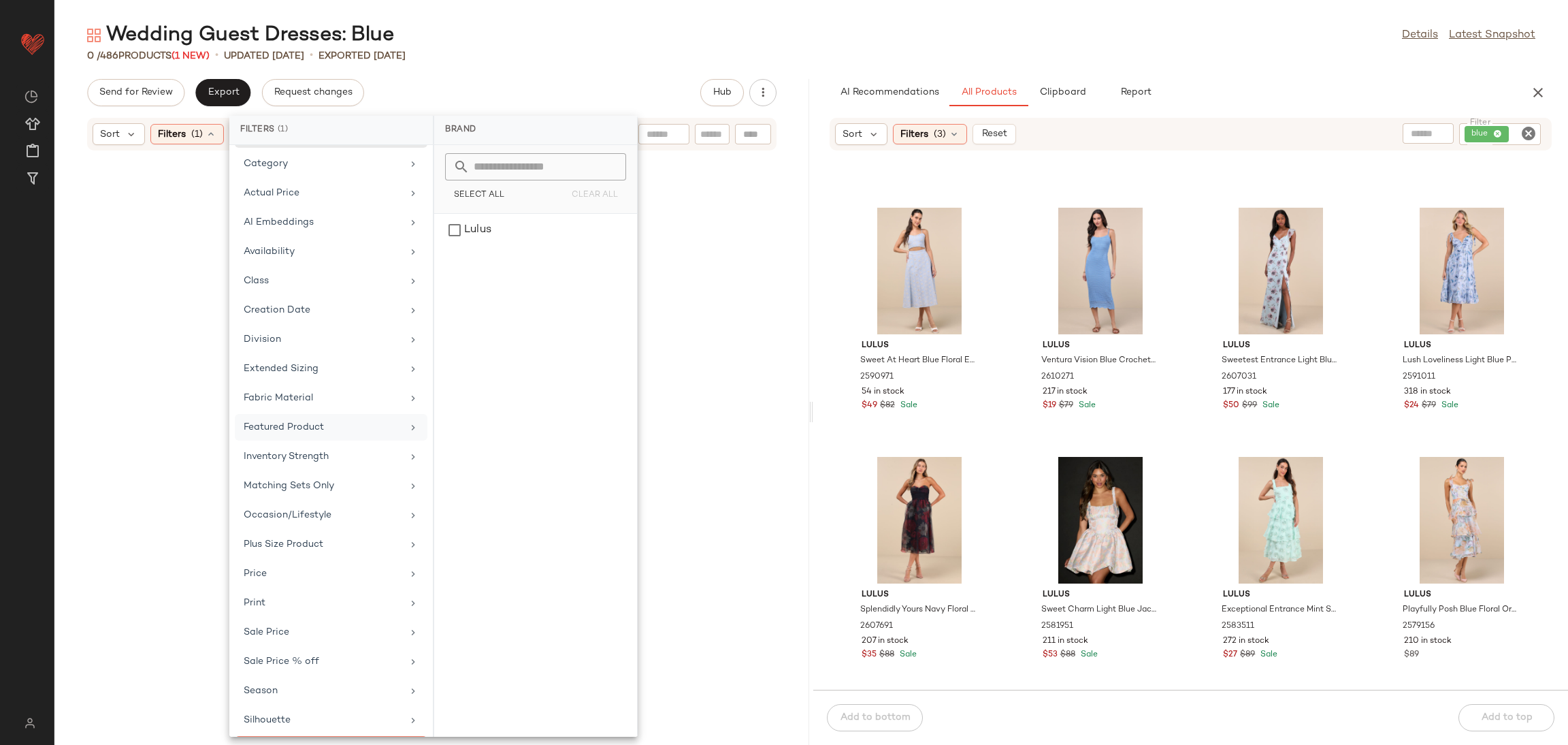
scroll to position [80, 0]
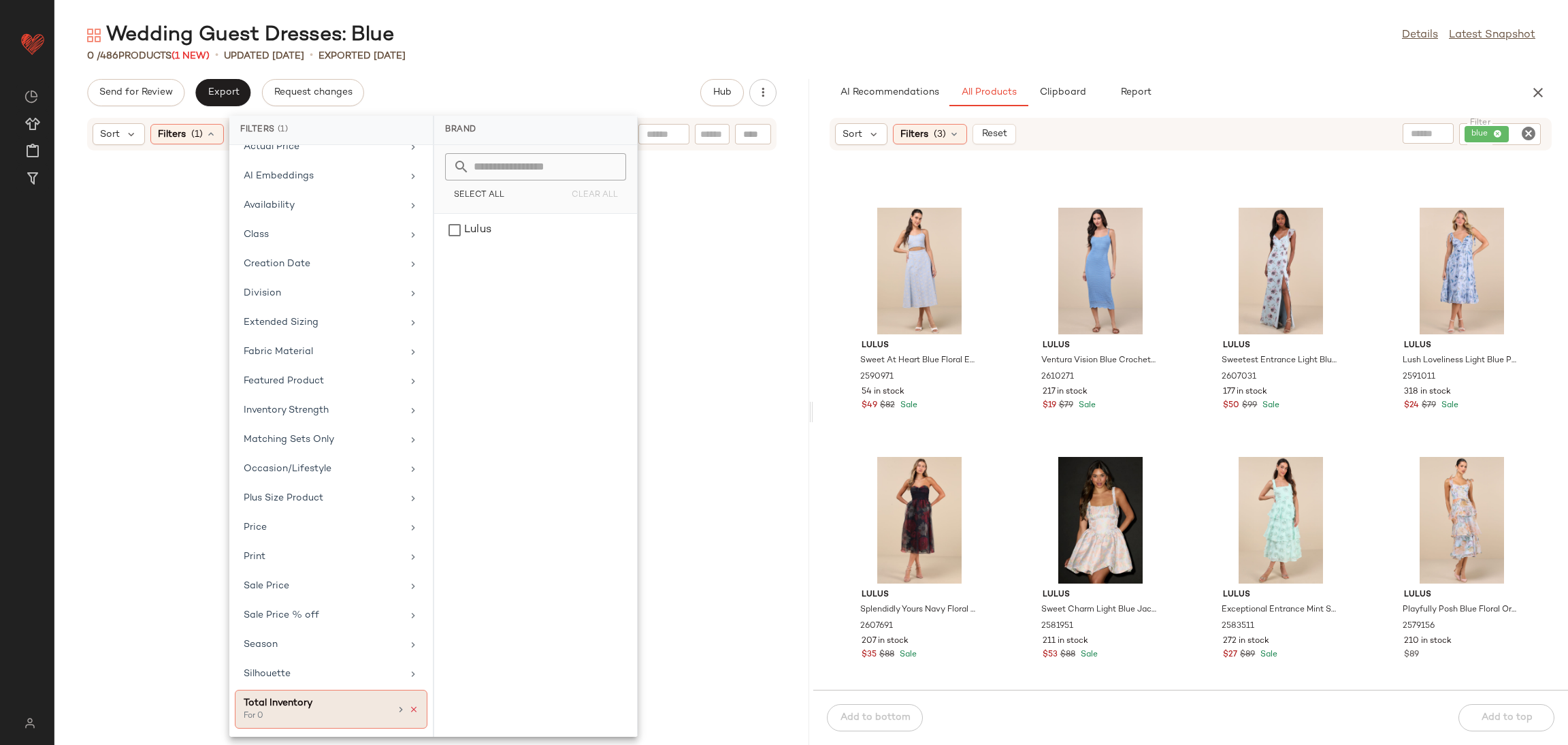
click at [409, 711] on icon at bounding box center [414, 710] width 10 height 10
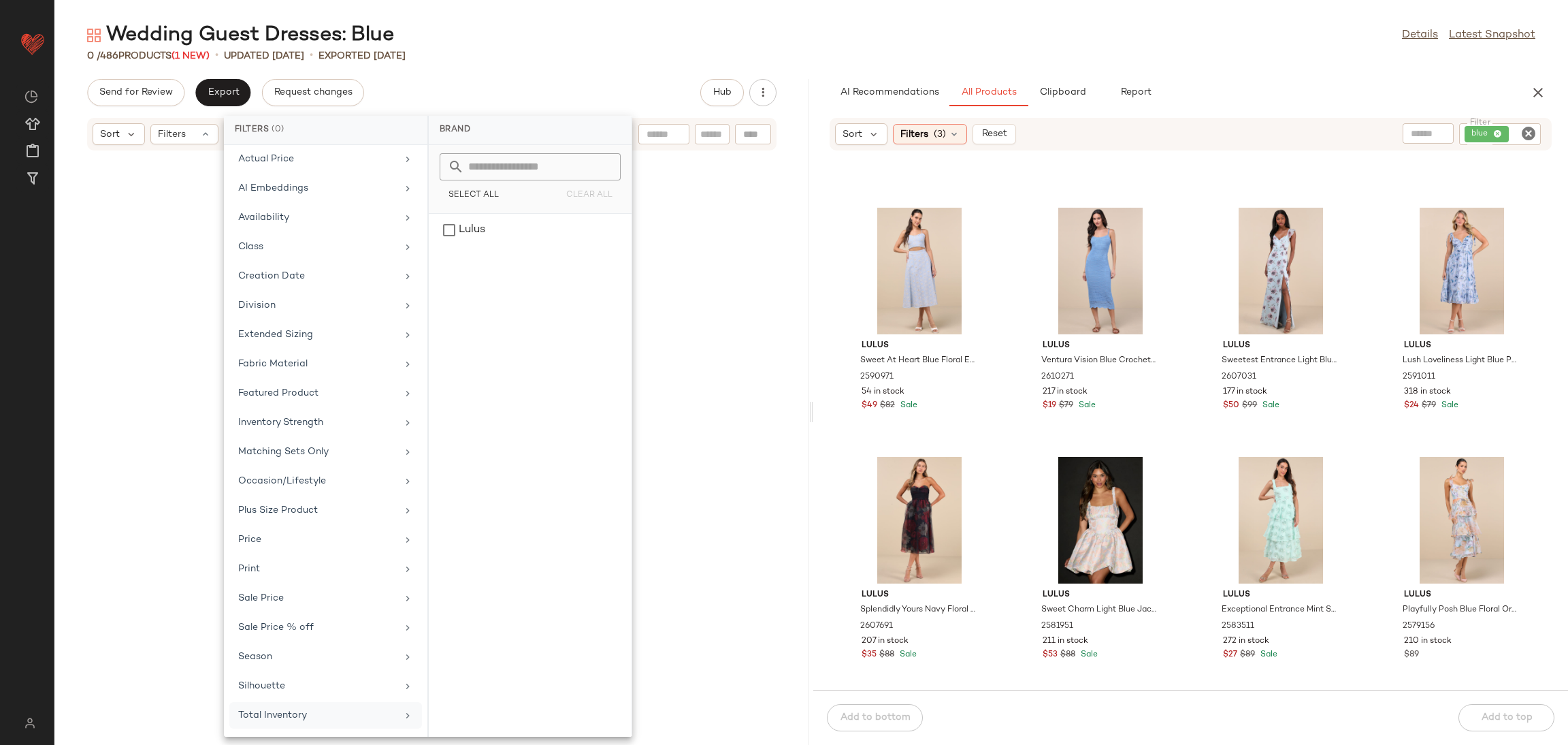
scroll to position [68, 0]
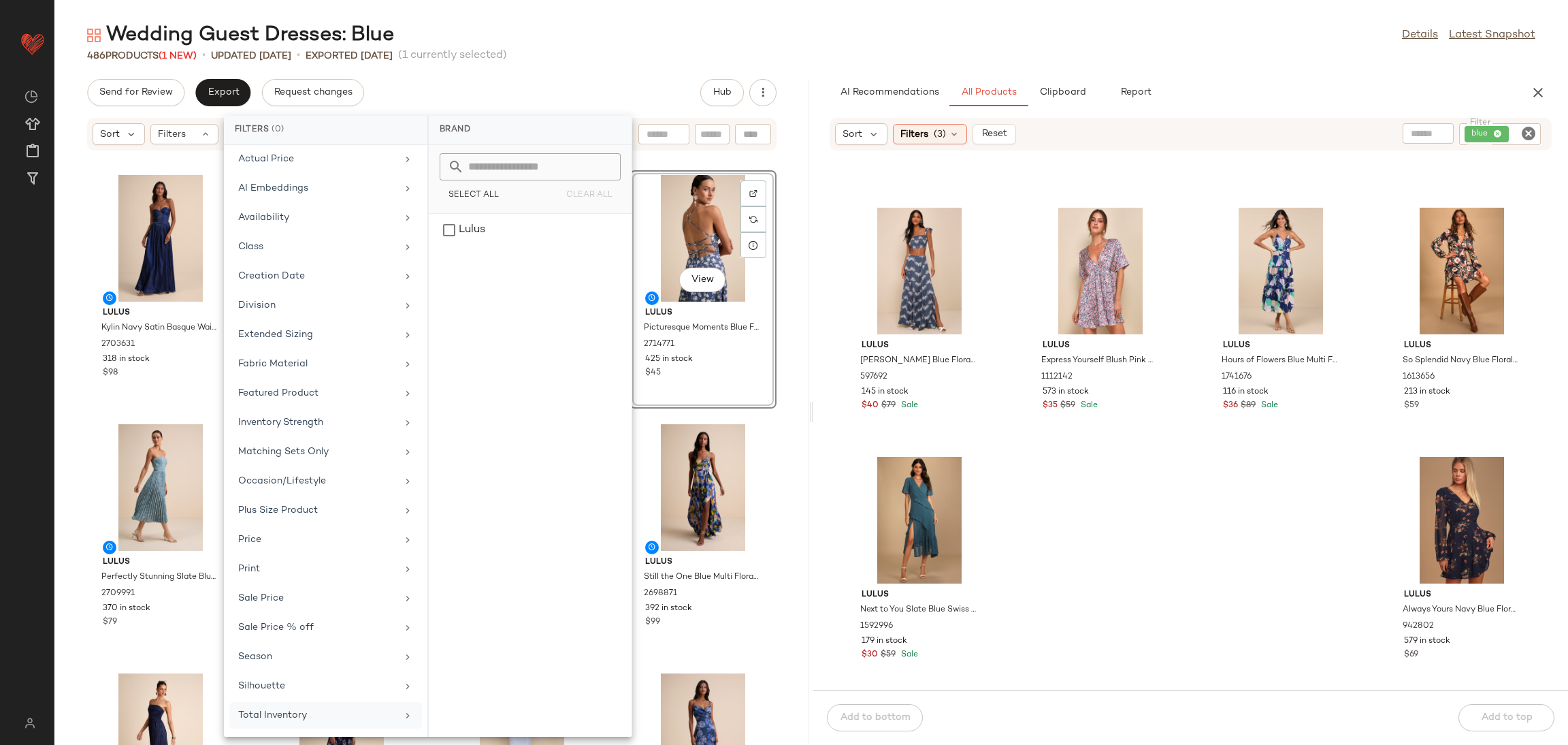
click at [492, 58] on span "(1 currently selected)" at bounding box center [452, 56] width 109 height 17
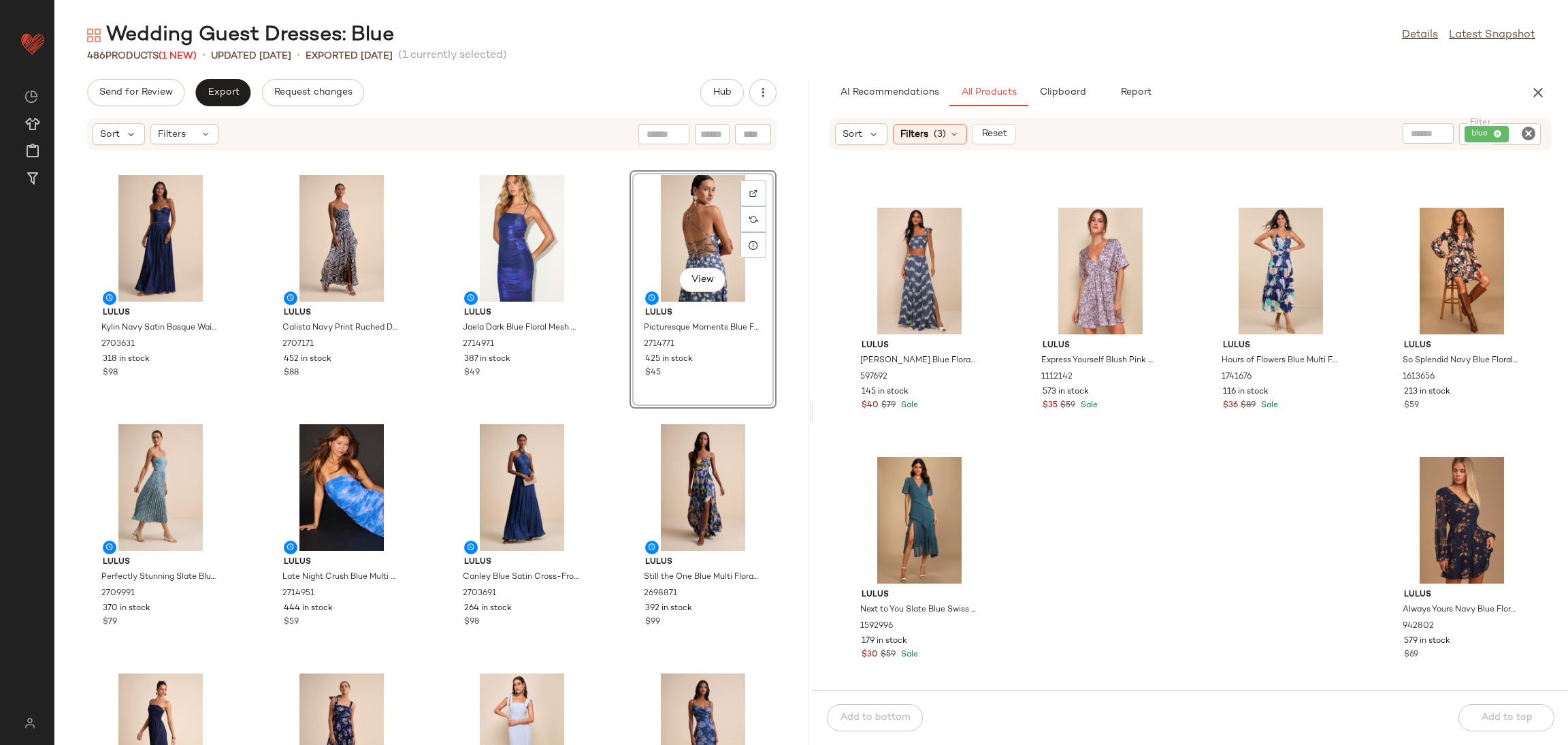
click at [222, 74] on div "Wedding Guest Dresses: Blue Details Latest Snapshot 486 Products (1 New) • upda…" at bounding box center [811, 384] width 1514 height 723
click at [228, 86] on button "Export" at bounding box center [223, 92] width 55 height 27
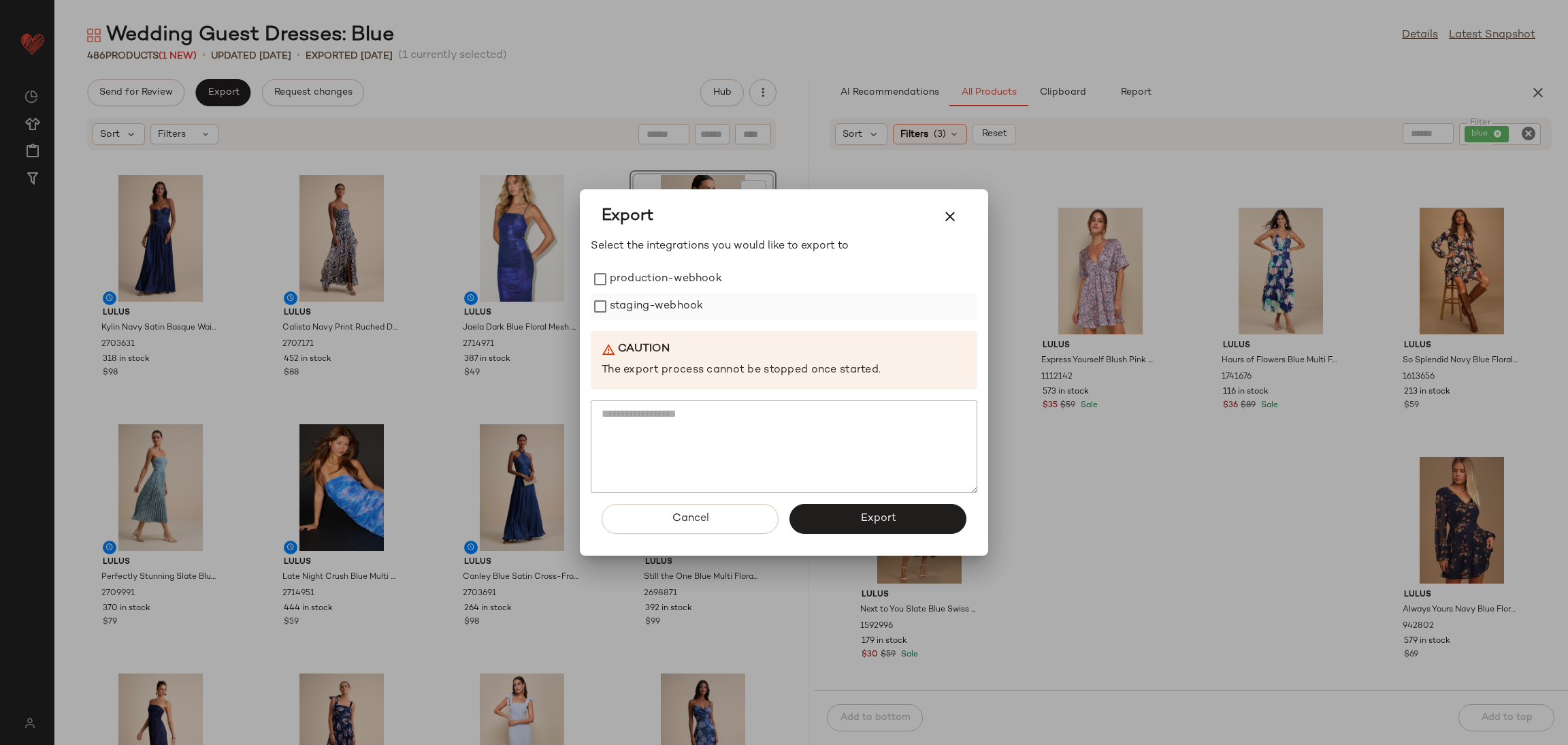
drag, startPoint x: 649, startPoint y: 280, endPoint x: 642, endPoint y: 304, distance: 25.0
click at [648, 282] on label "production-webhook" at bounding box center [665, 279] width 112 height 27
click at [638, 308] on label "staging-webhook" at bounding box center [656, 306] width 93 height 27
click at [834, 519] on button "Export" at bounding box center [878, 518] width 177 height 30
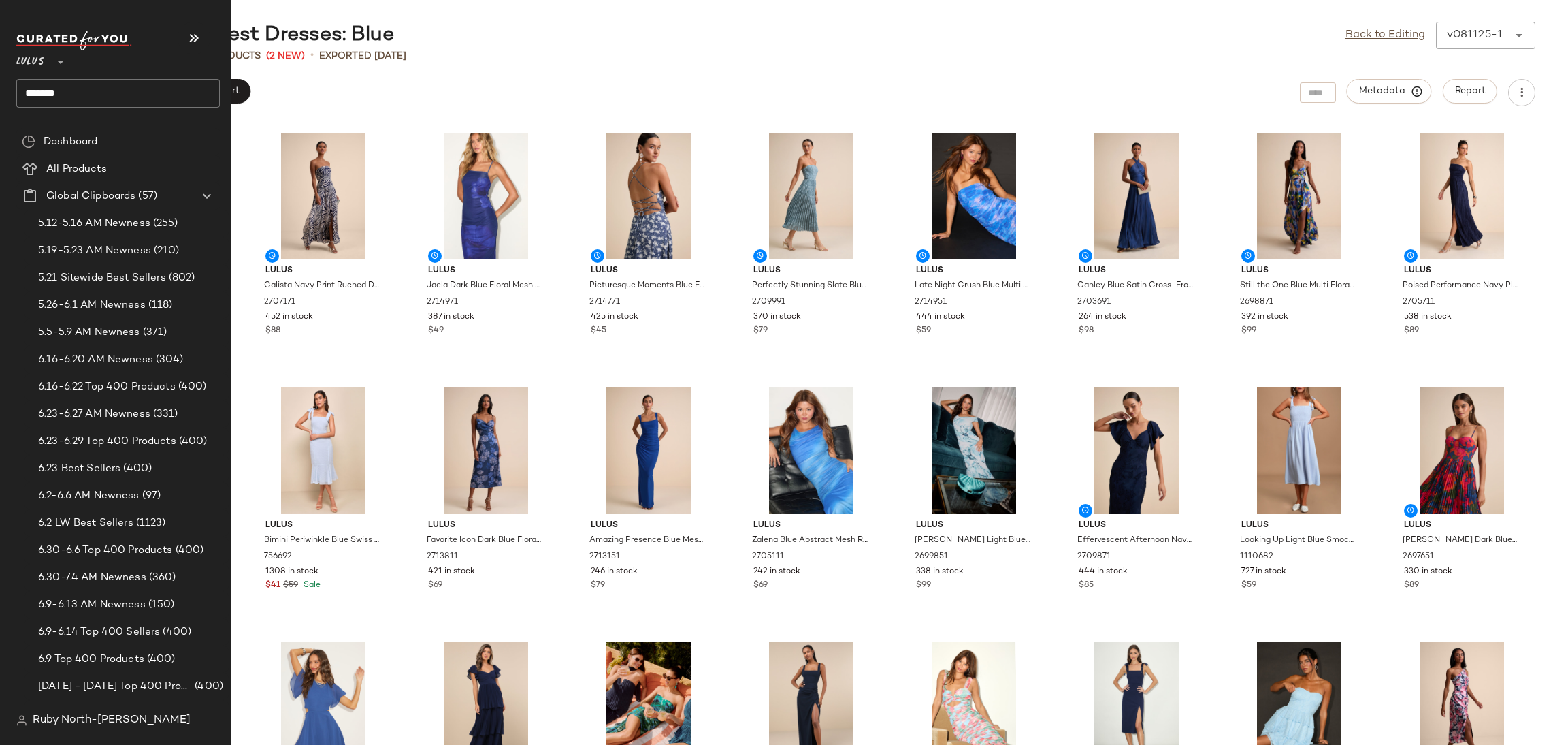
click at [58, 91] on input "*******" at bounding box center [118, 92] width 203 height 28
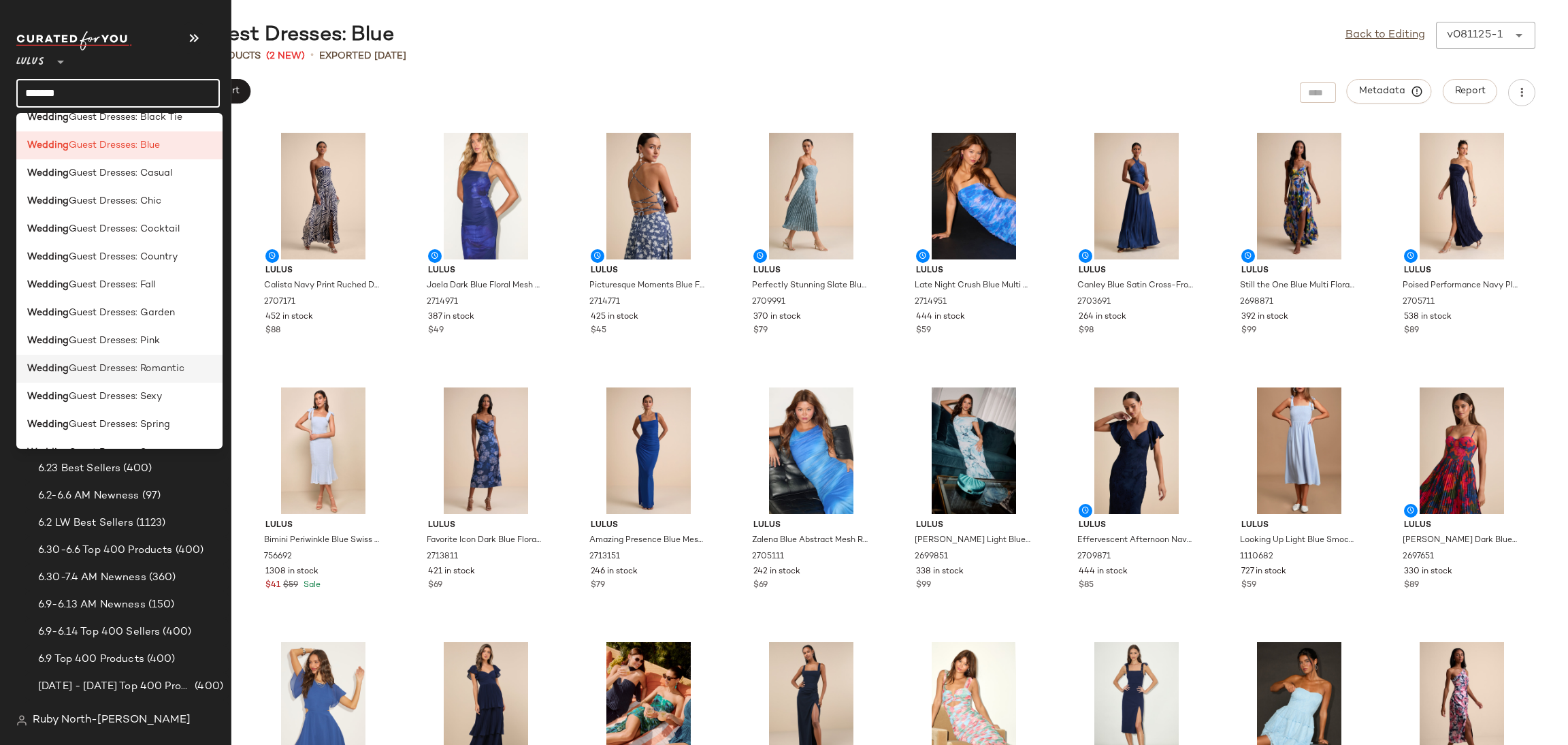
scroll to position [408, 0]
click at [72, 315] on span "Guest Dresses: Pink" at bounding box center [114, 310] width 91 height 14
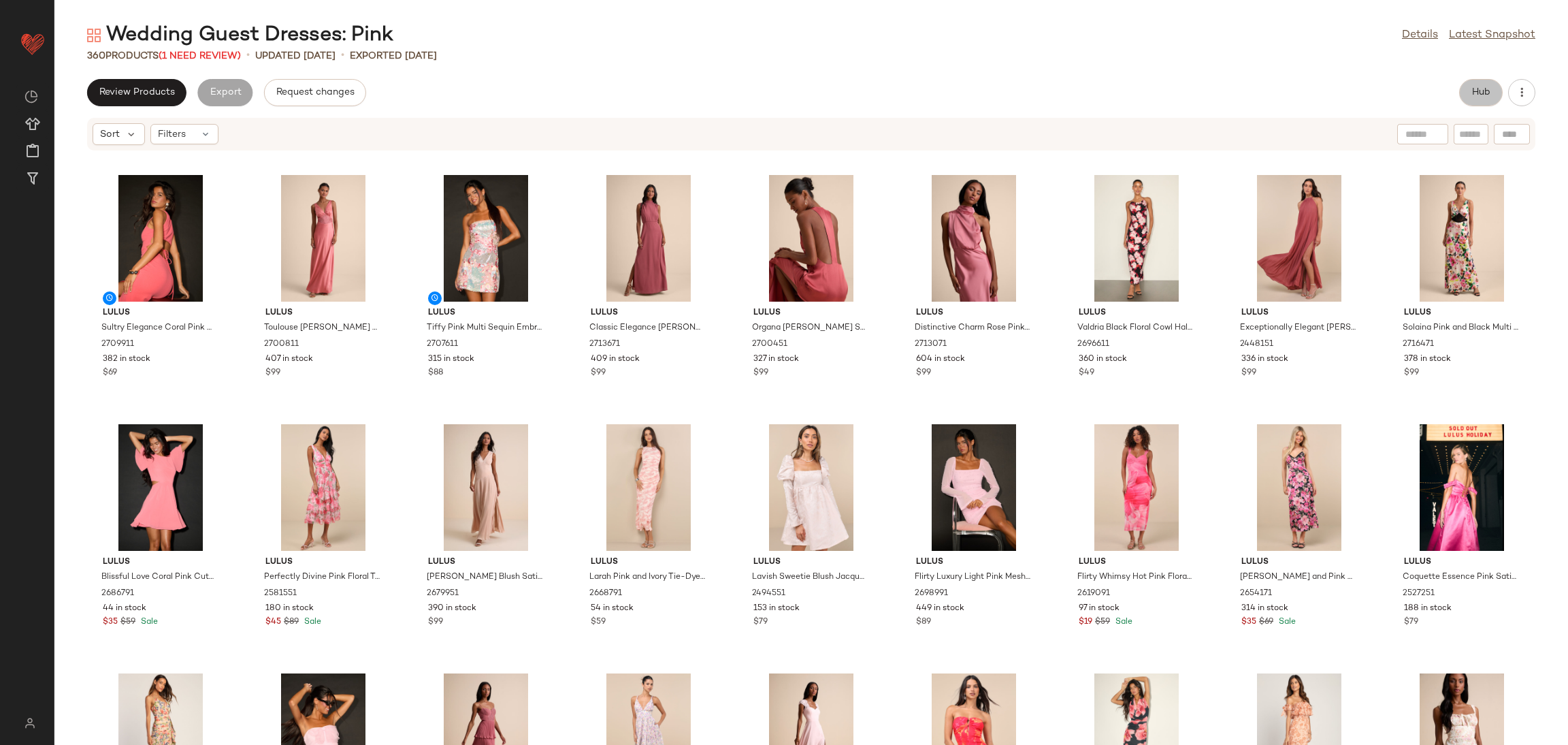
click at [1486, 87] on span "Hub" at bounding box center [1481, 92] width 19 height 11
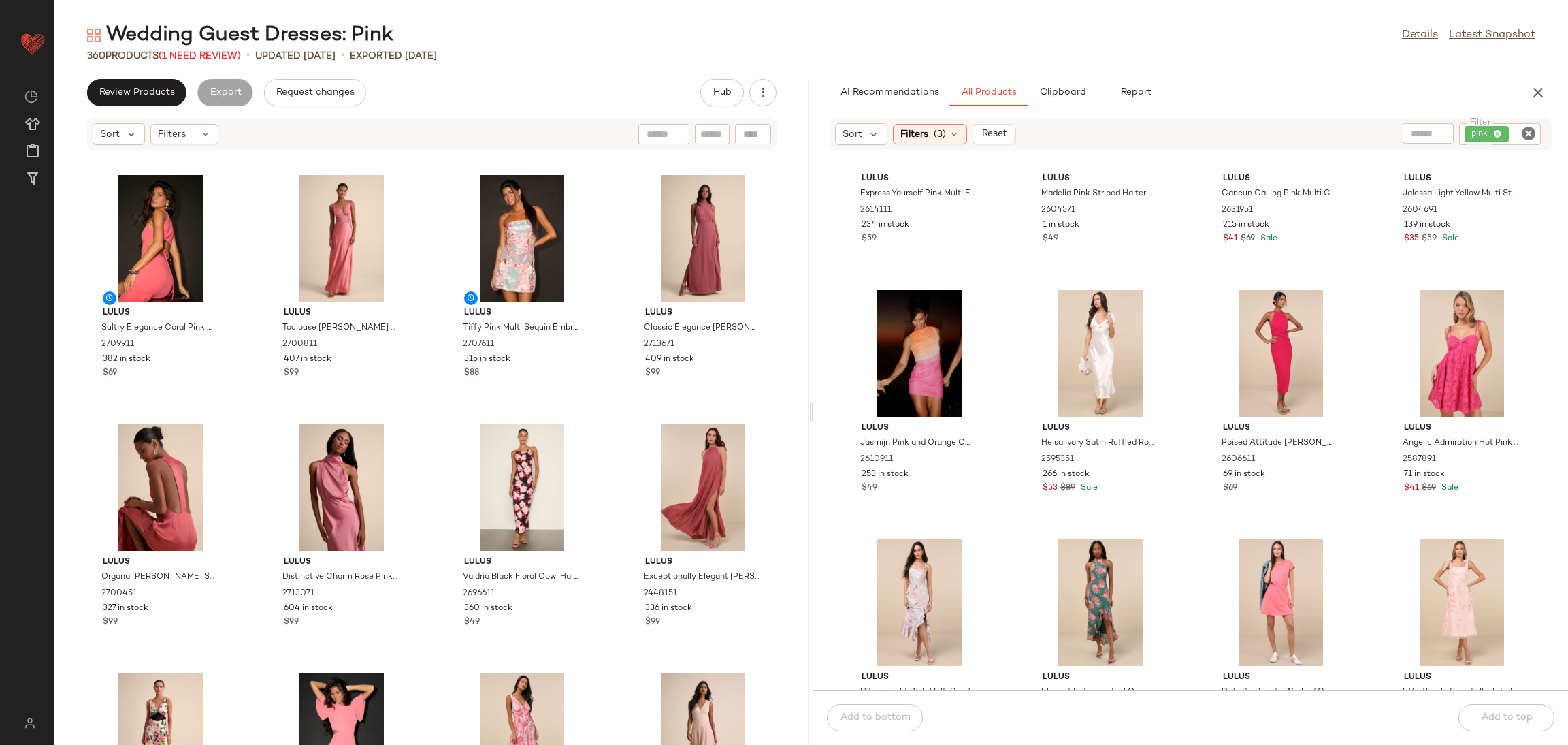
scroll to position [3790, 0]
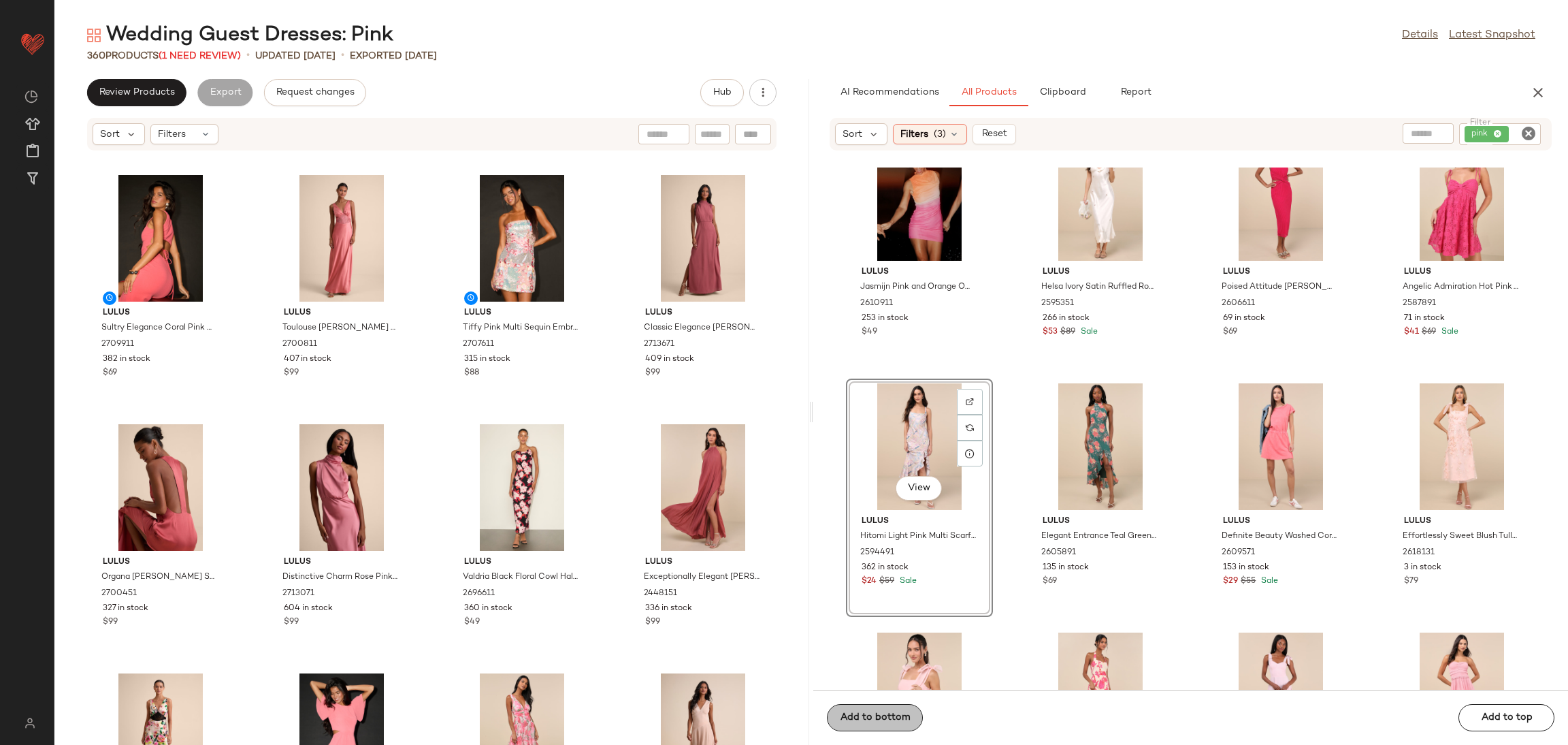
click at [872, 717] on span "Add to bottom" at bounding box center [874, 717] width 71 height 11
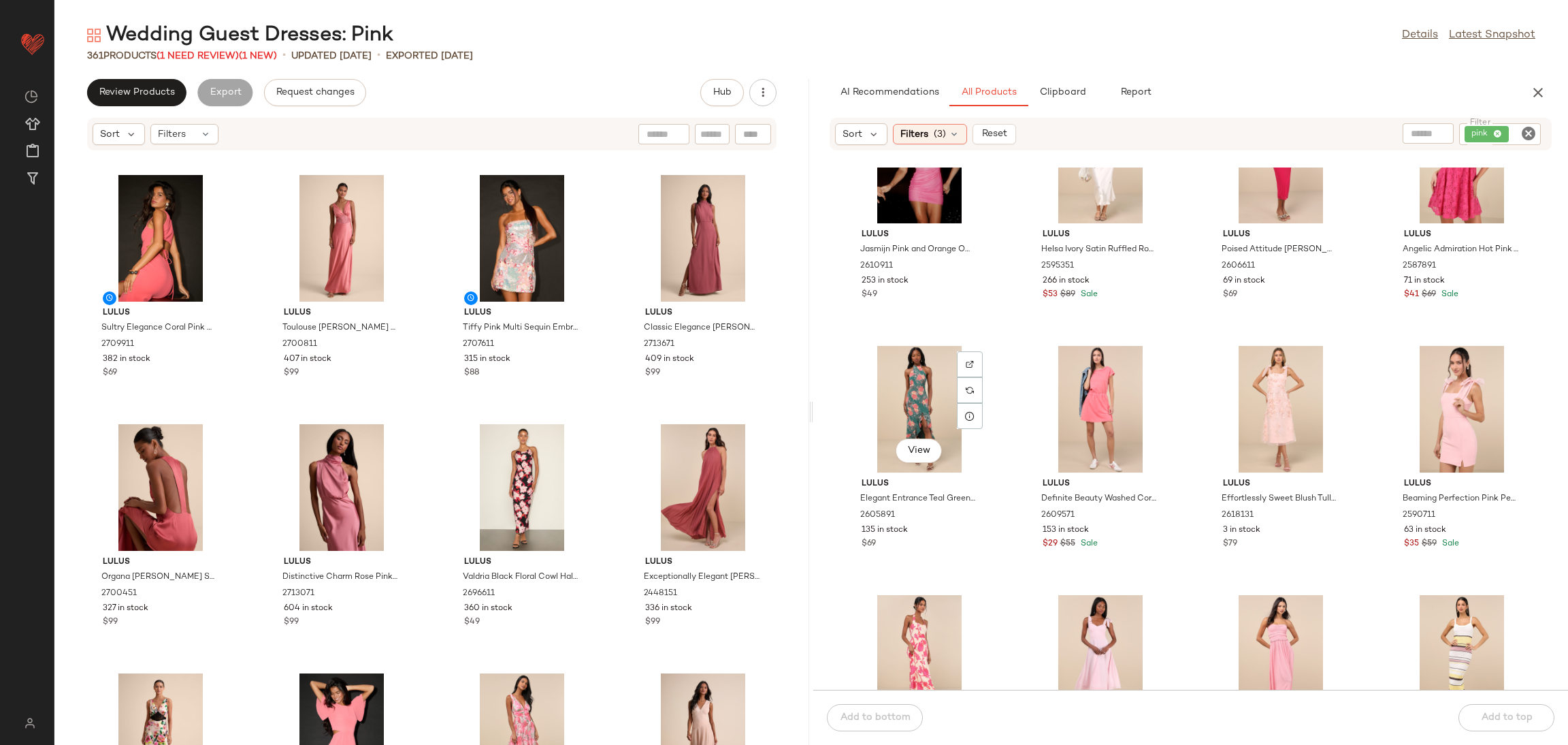
scroll to position [3892, 0]
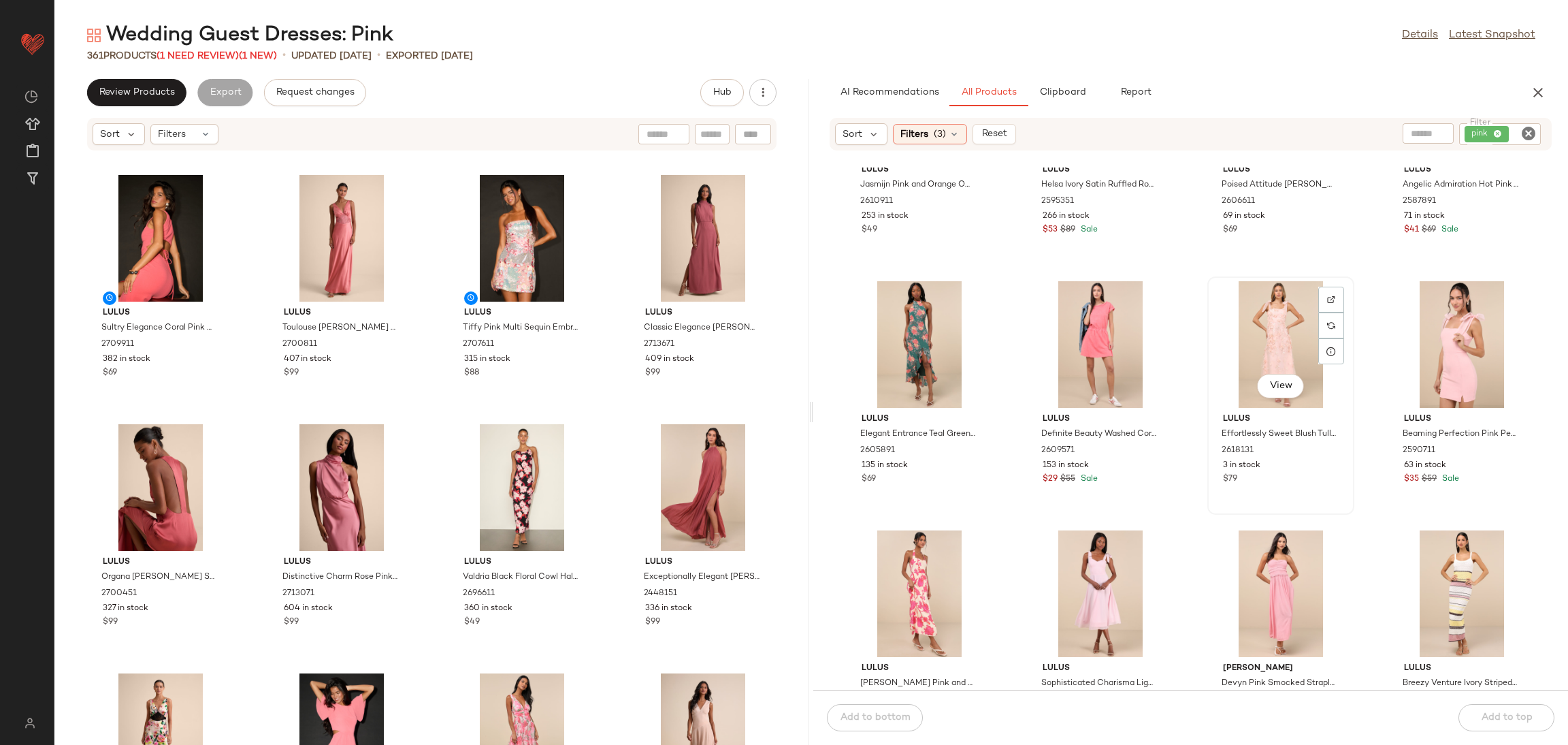
click at [1236, 465] on span "3 in stock" at bounding box center [1242, 466] width 37 height 12
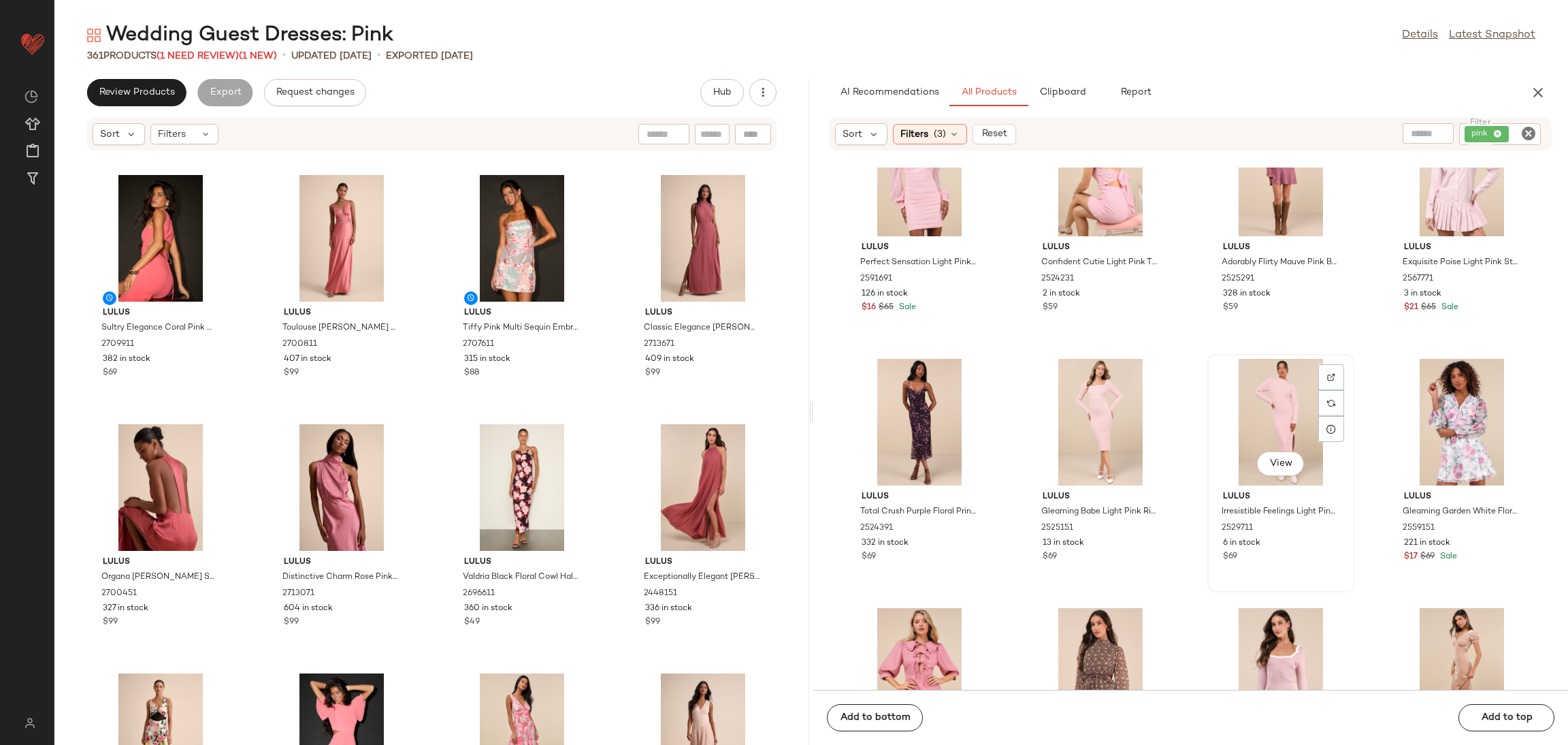
scroll to position [4914, 0]
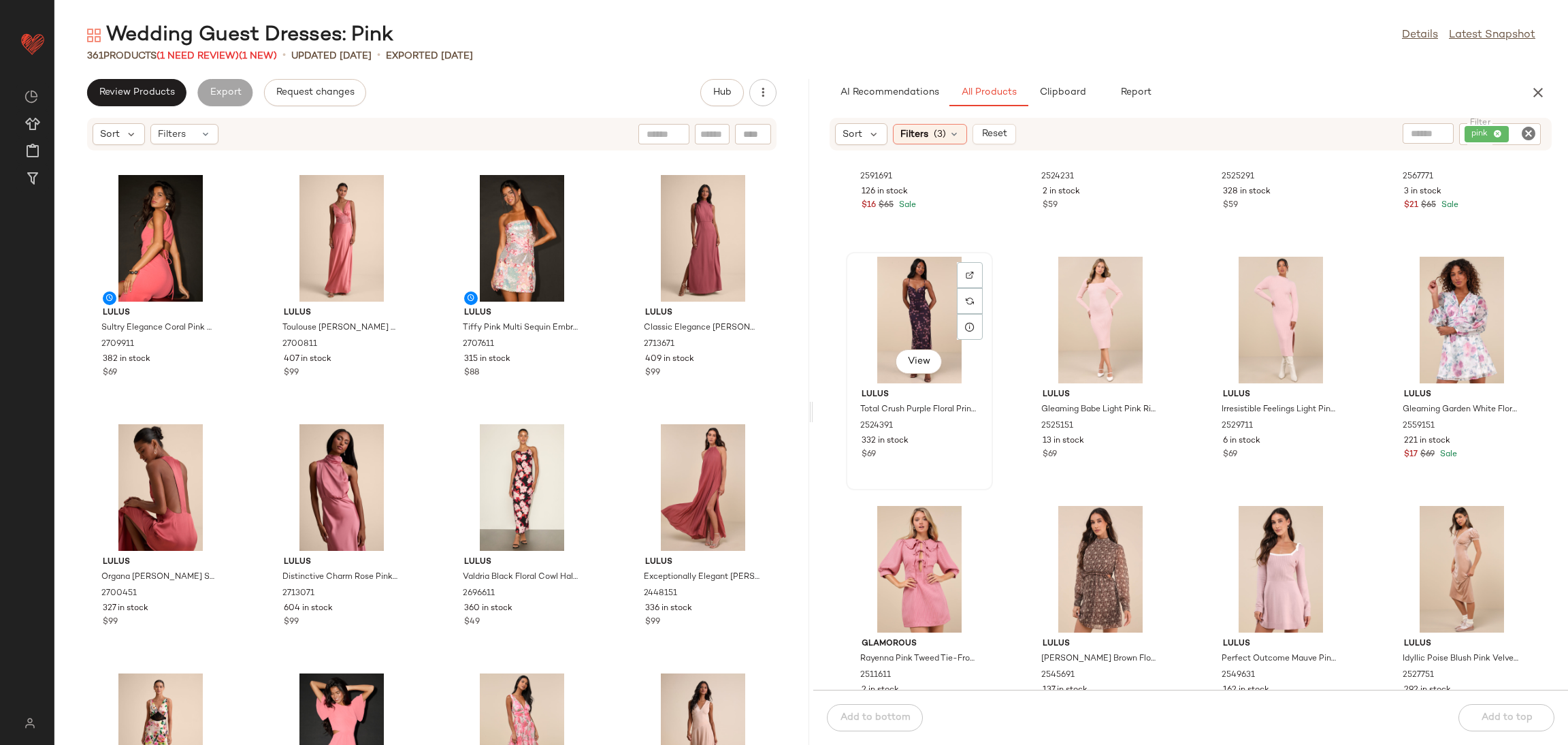
click at [918, 397] on span "Lulus" at bounding box center [920, 395] width 116 height 12
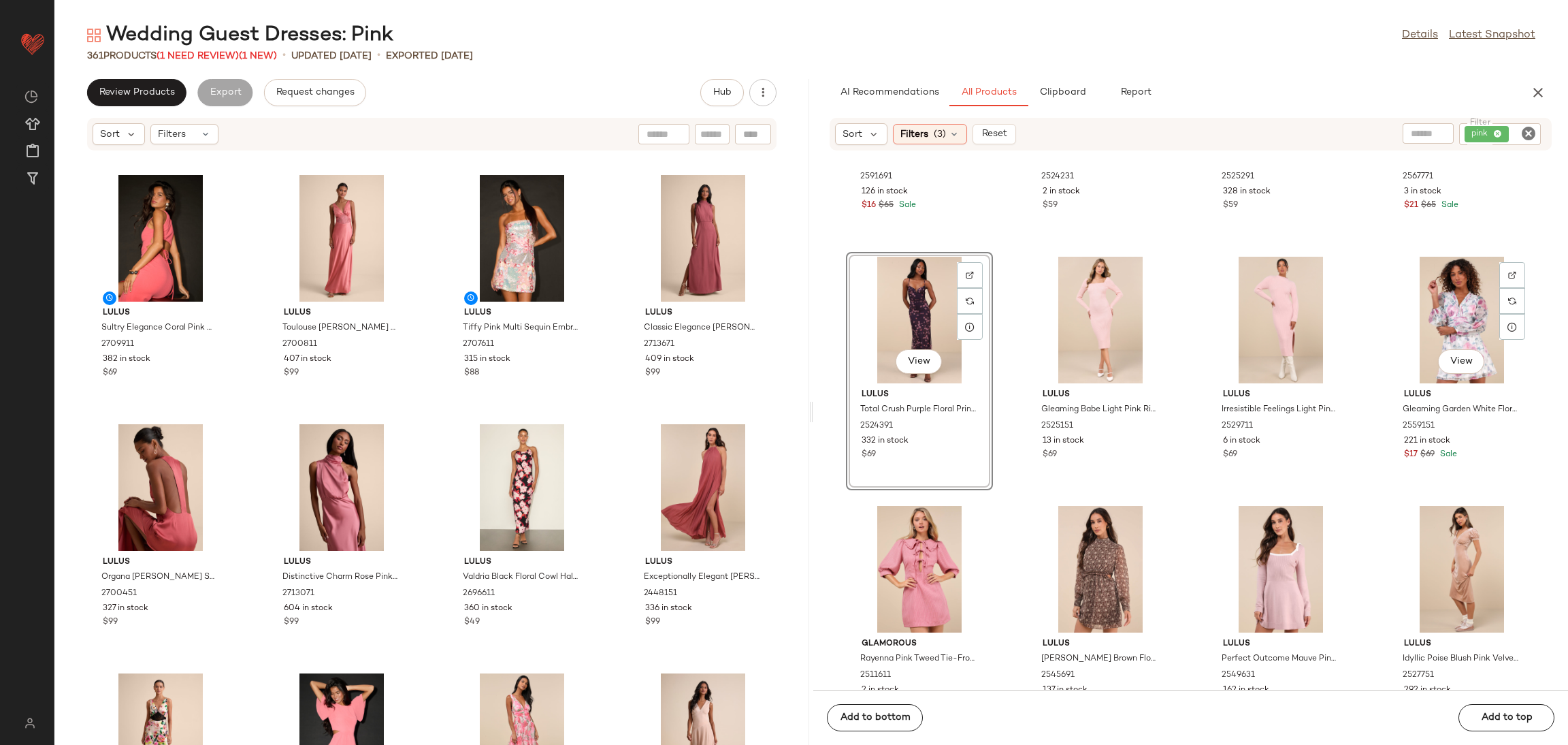
drag, startPoint x: 918, startPoint y: 397, endPoint x: 1276, endPoint y: 499, distance: 372.2
click at [1294, 503] on div "Lulus Perfect Sensation Light Pink Mesh Ruched Puff Sleeve Mini Dress 2591691 1…" at bounding box center [1191, 428] width 755 height 522
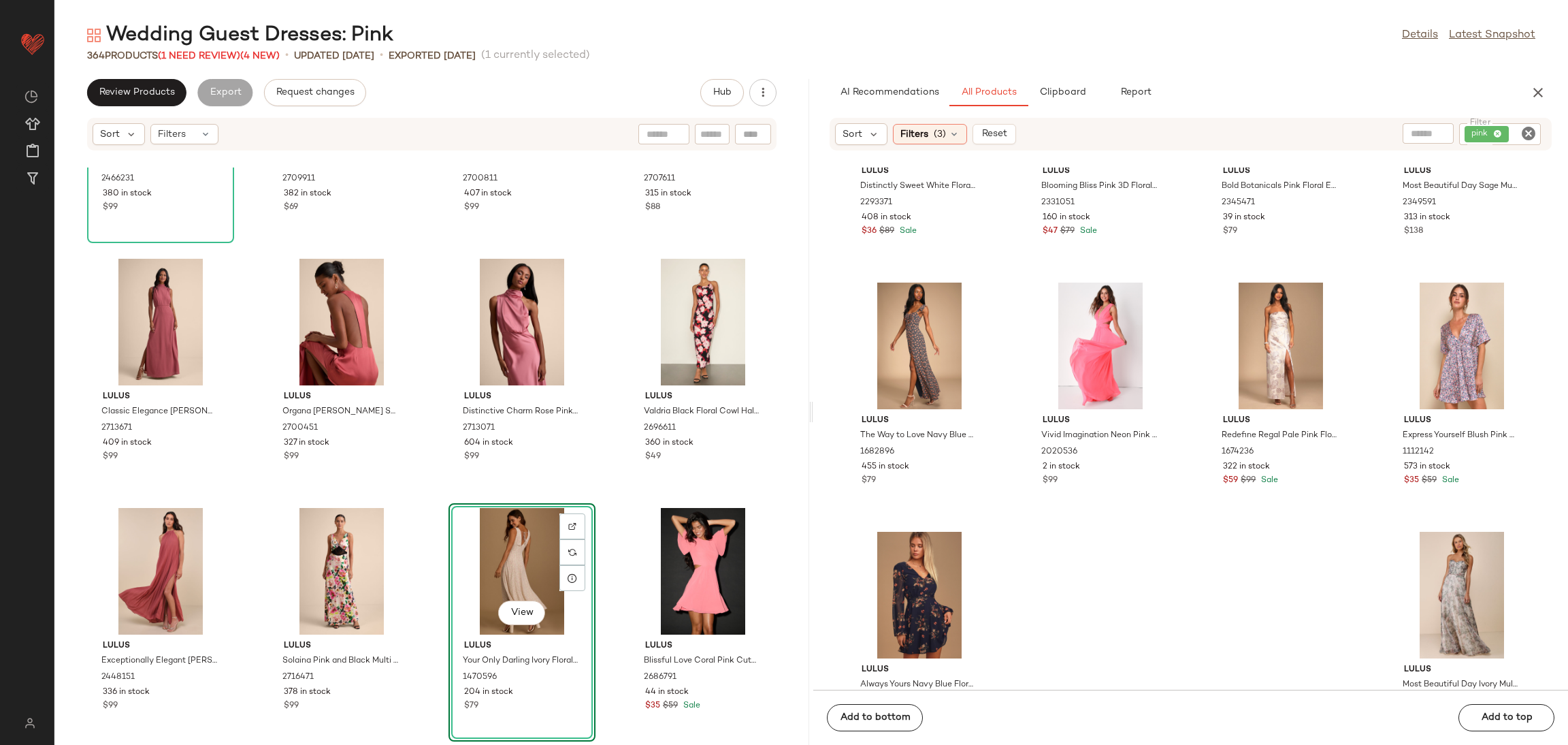
scroll to position [10122, 0]
click at [157, 87] on span "Review Products" at bounding box center [137, 92] width 77 height 11
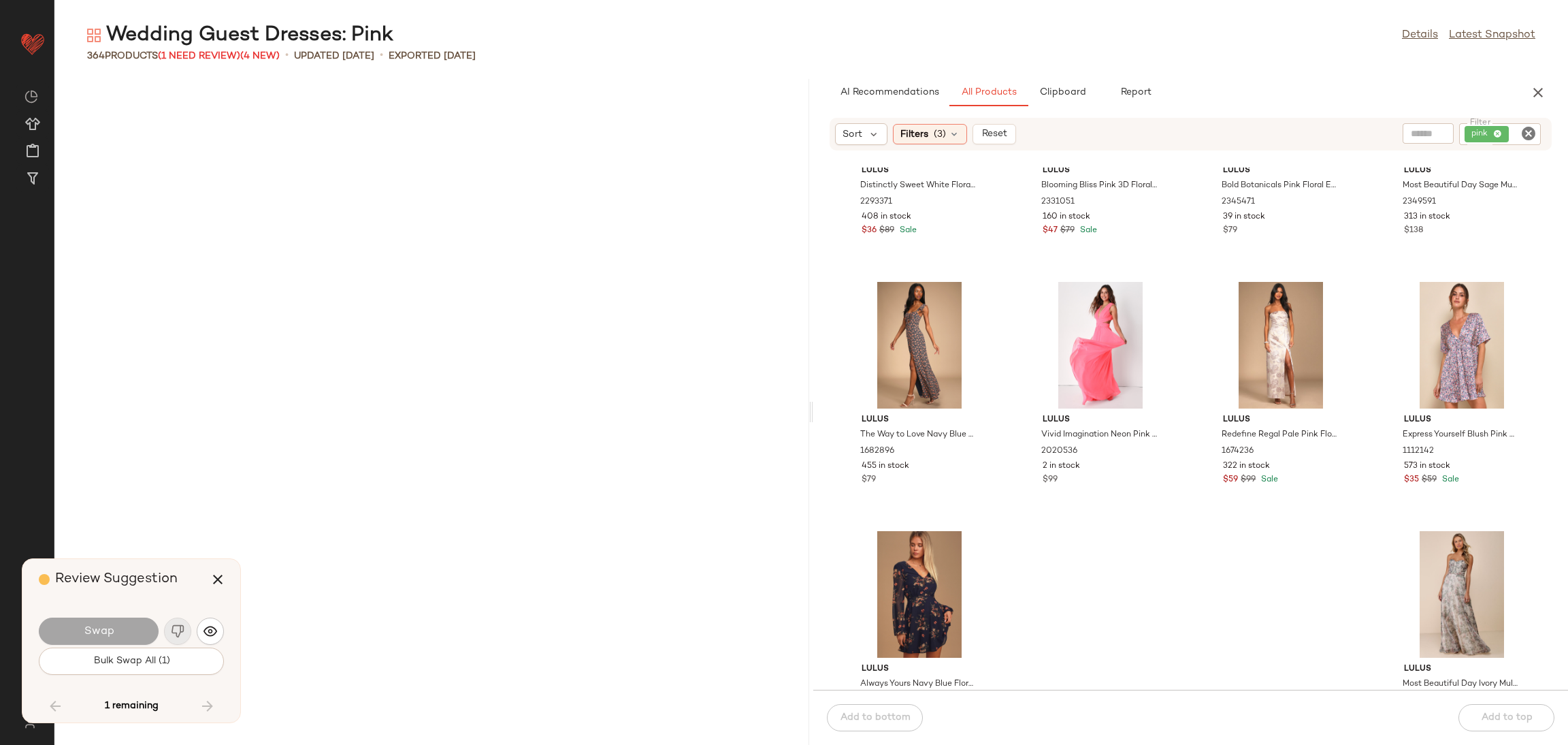
scroll to position [19438, 0]
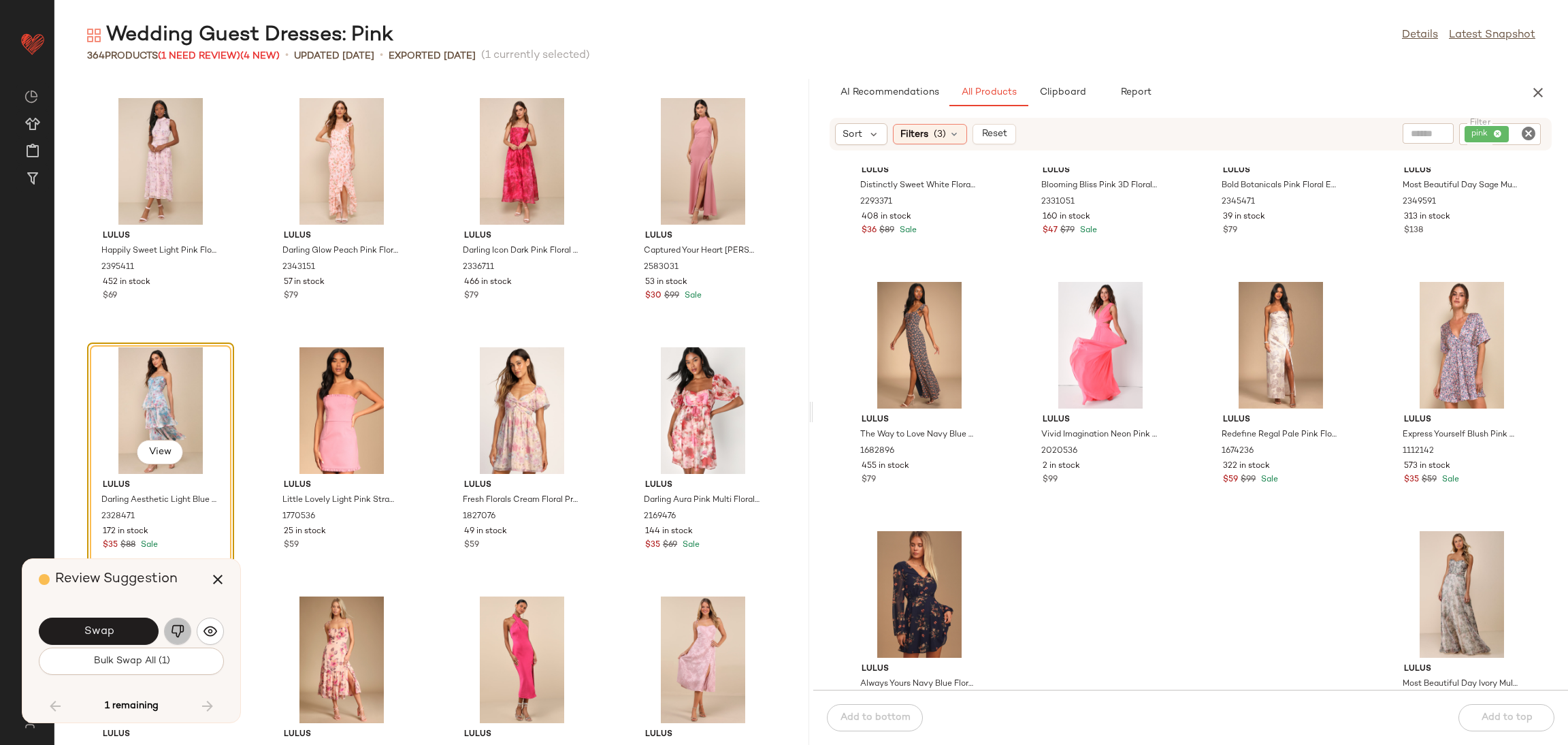
click at [177, 626] on img "button" at bounding box center [178, 631] width 14 height 14
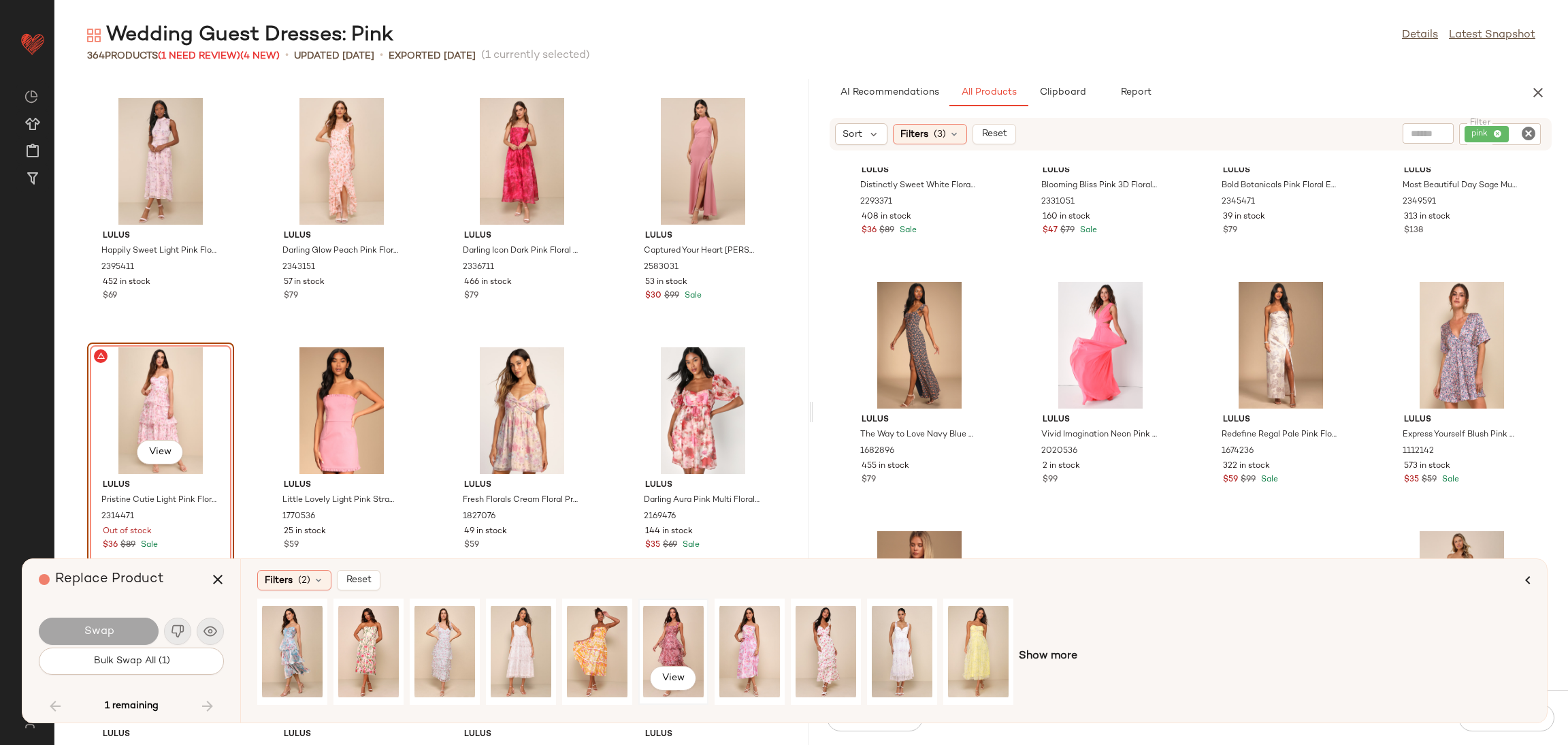
drag, startPoint x: 663, startPoint y: 626, endPoint x: 672, endPoint y: 626, distance: 9.0
click at [662, 626] on div "View" at bounding box center [674, 652] width 61 height 97
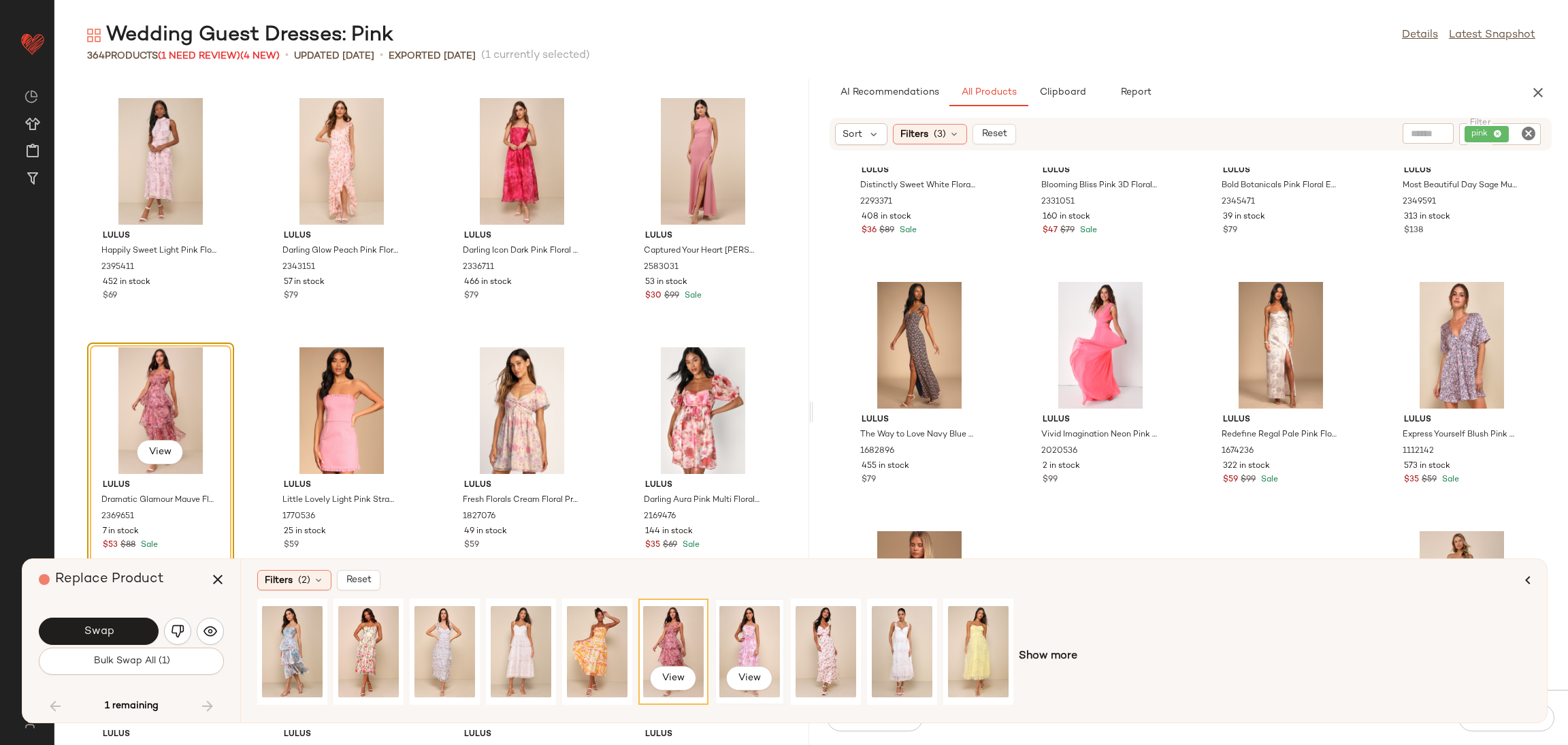
click at [775, 644] on div "View" at bounding box center [750, 652] width 61 height 97
drag, startPoint x: 819, startPoint y: 637, endPoint x: 704, endPoint y: 643, distance: 115.2
click at [818, 637] on div "View" at bounding box center [826, 652] width 61 height 97
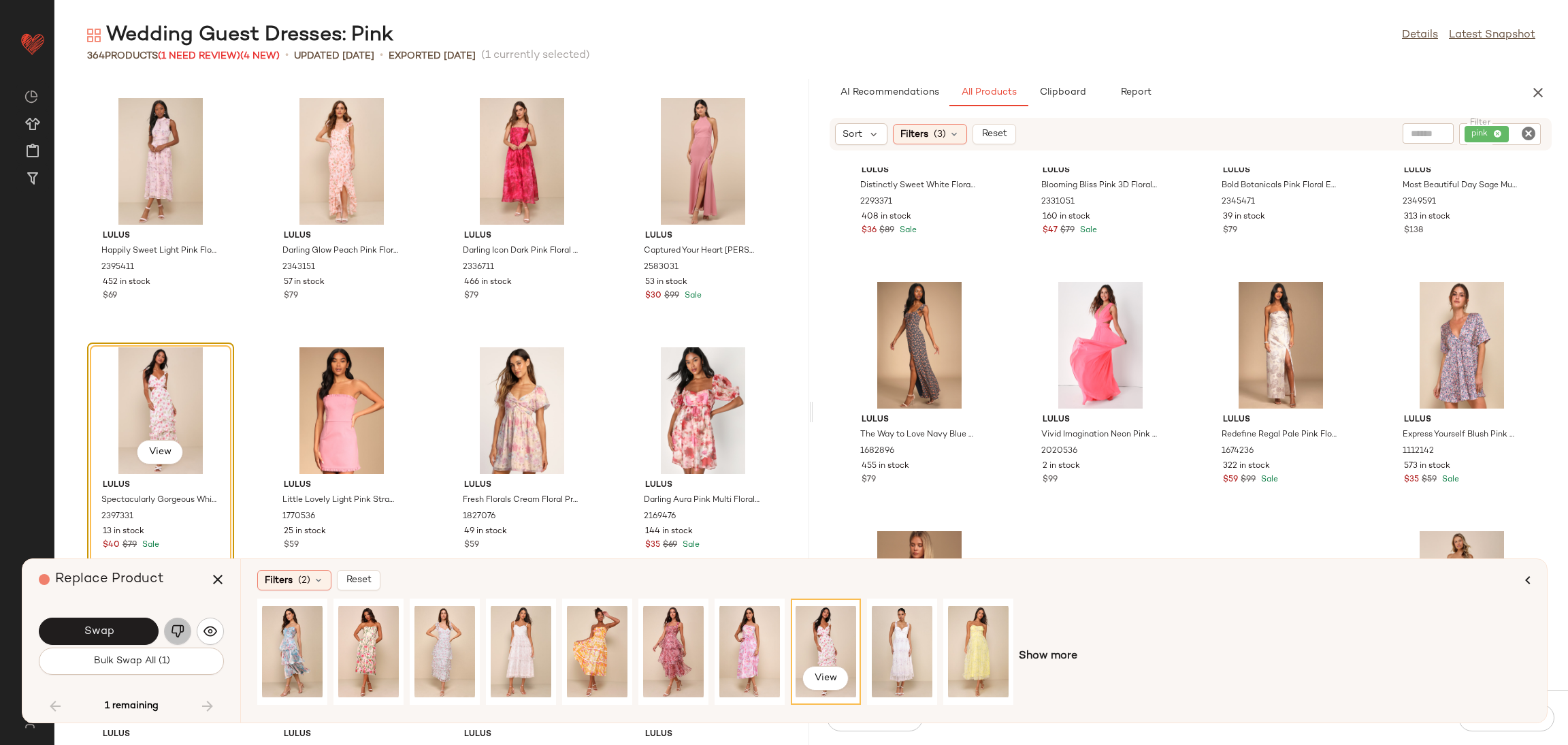
click at [178, 628] on img "button" at bounding box center [178, 631] width 14 height 14
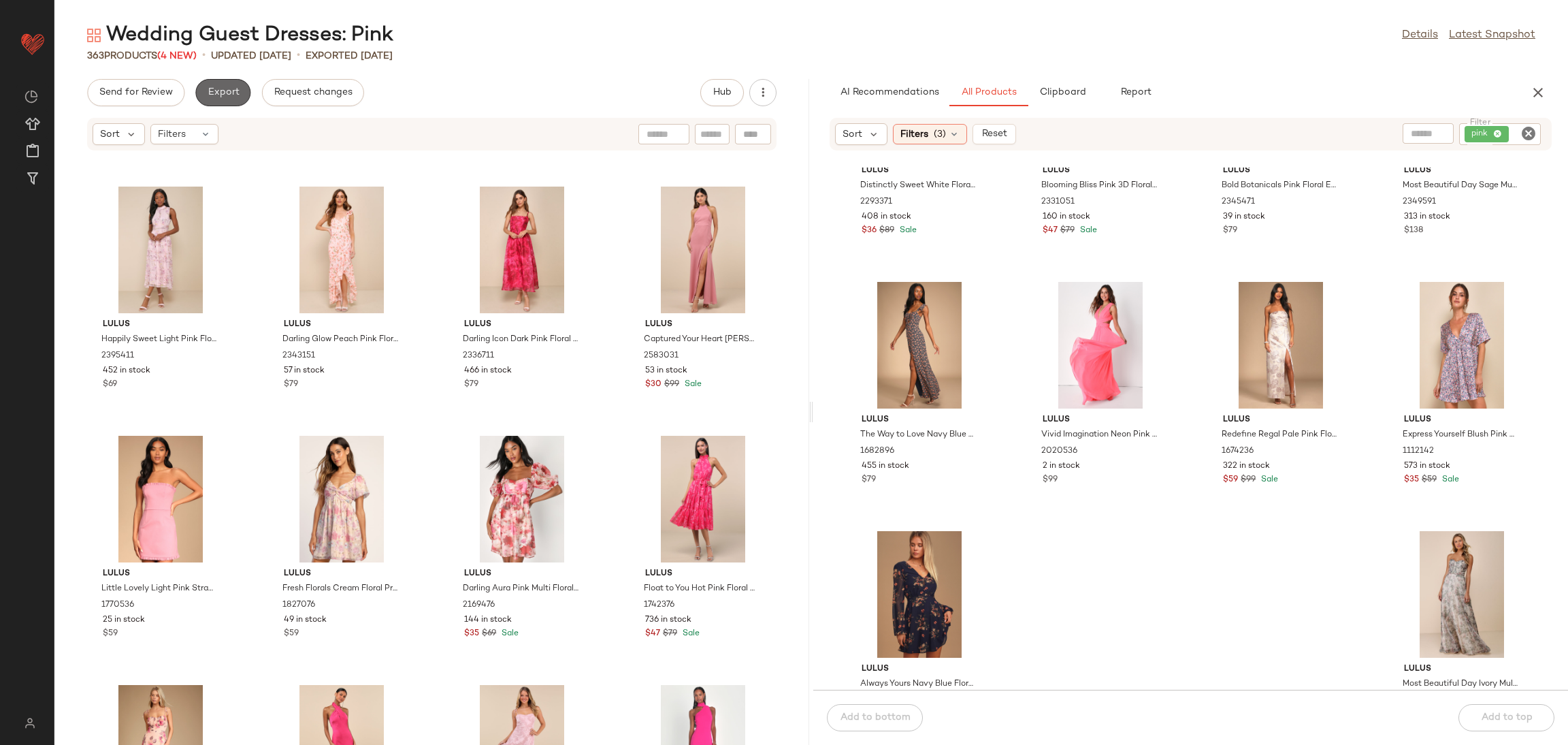
click at [231, 90] on span "Export" at bounding box center [223, 92] width 32 height 11
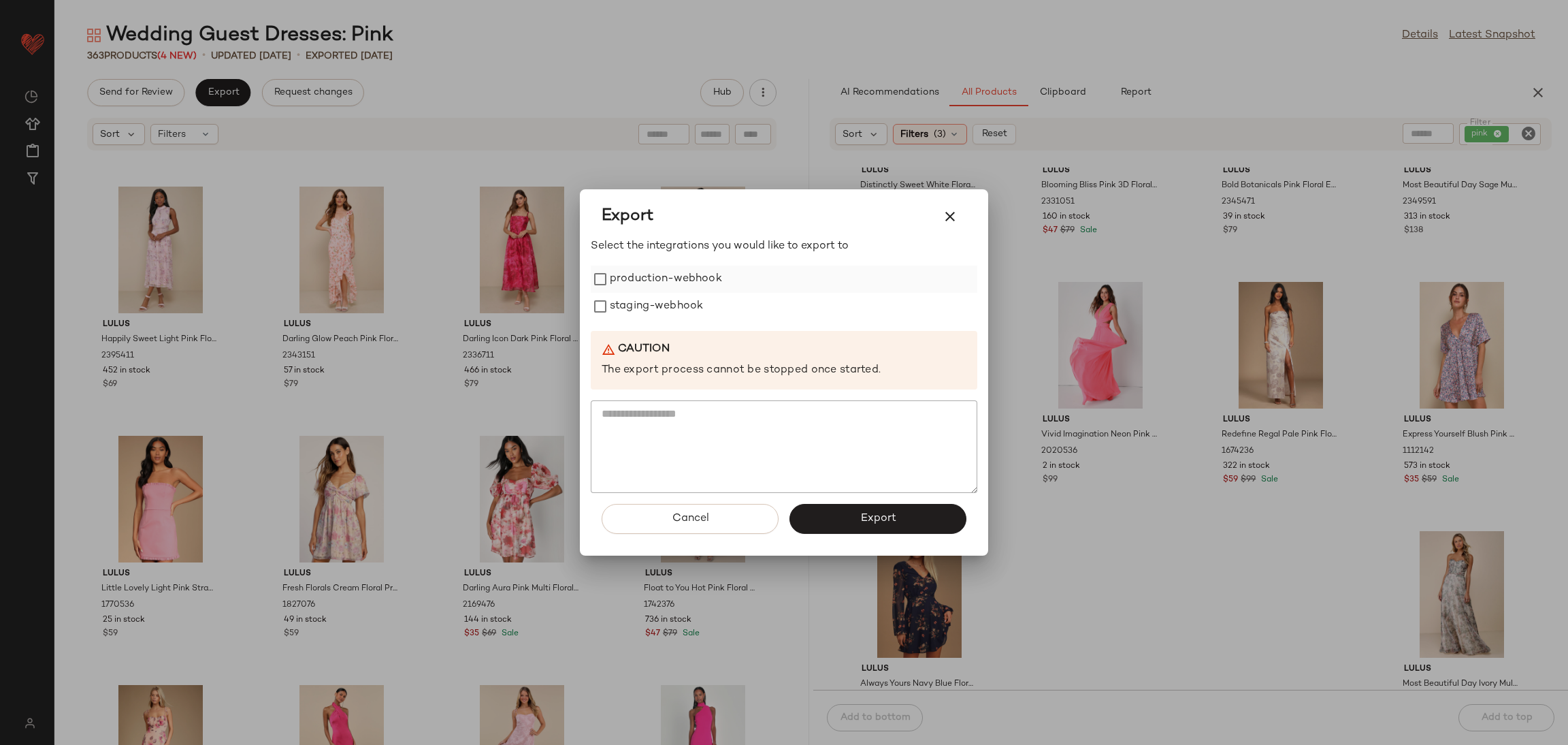
click at [663, 287] on label "production-webhook" at bounding box center [665, 279] width 112 height 27
click at [652, 312] on label "staging-webhook" at bounding box center [656, 306] width 93 height 27
click at [832, 510] on button "Export" at bounding box center [878, 518] width 177 height 30
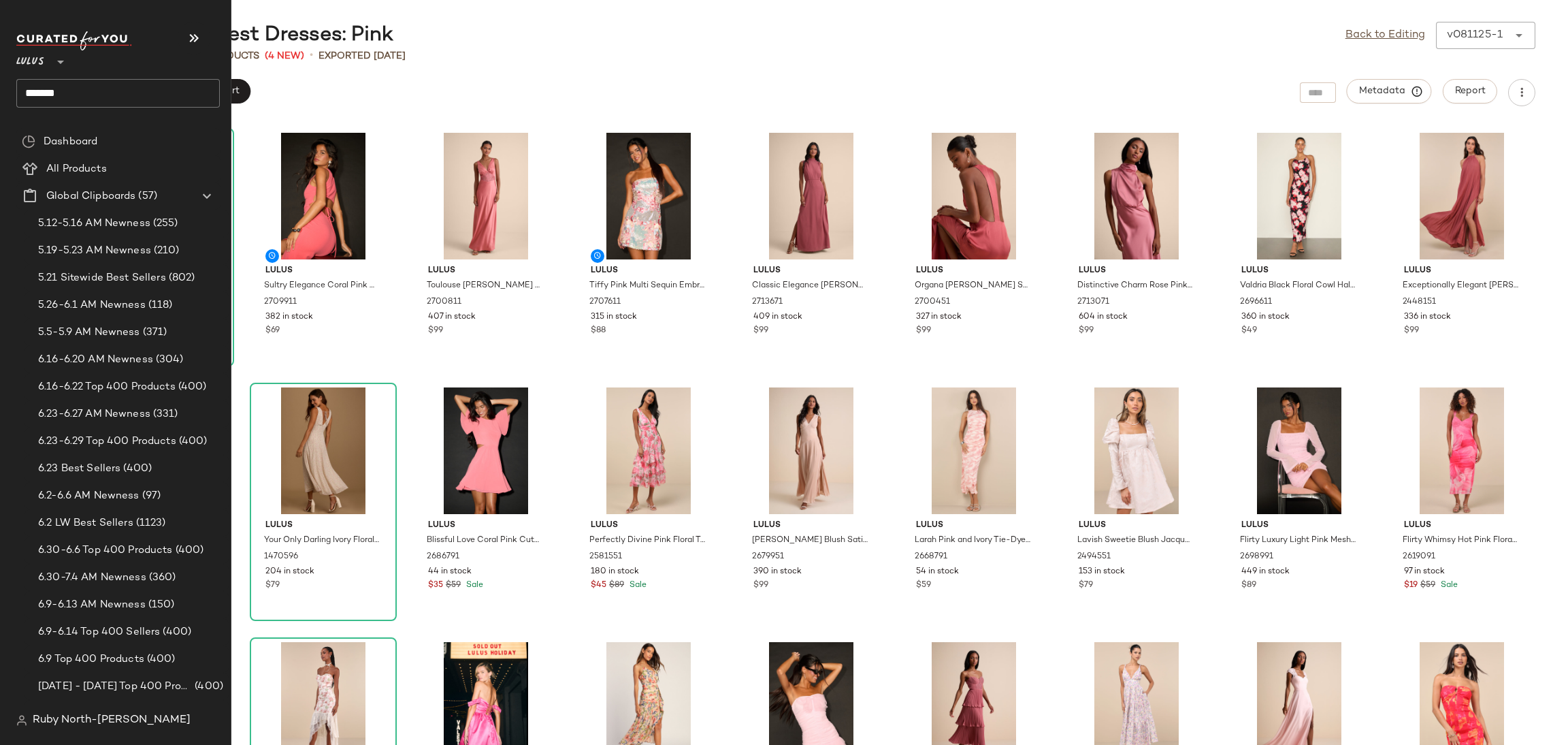
click at [128, 82] on input "*******" at bounding box center [118, 92] width 203 height 28
click at [50, 101] on input "*******" at bounding box center [118, 92] width 203 height 28
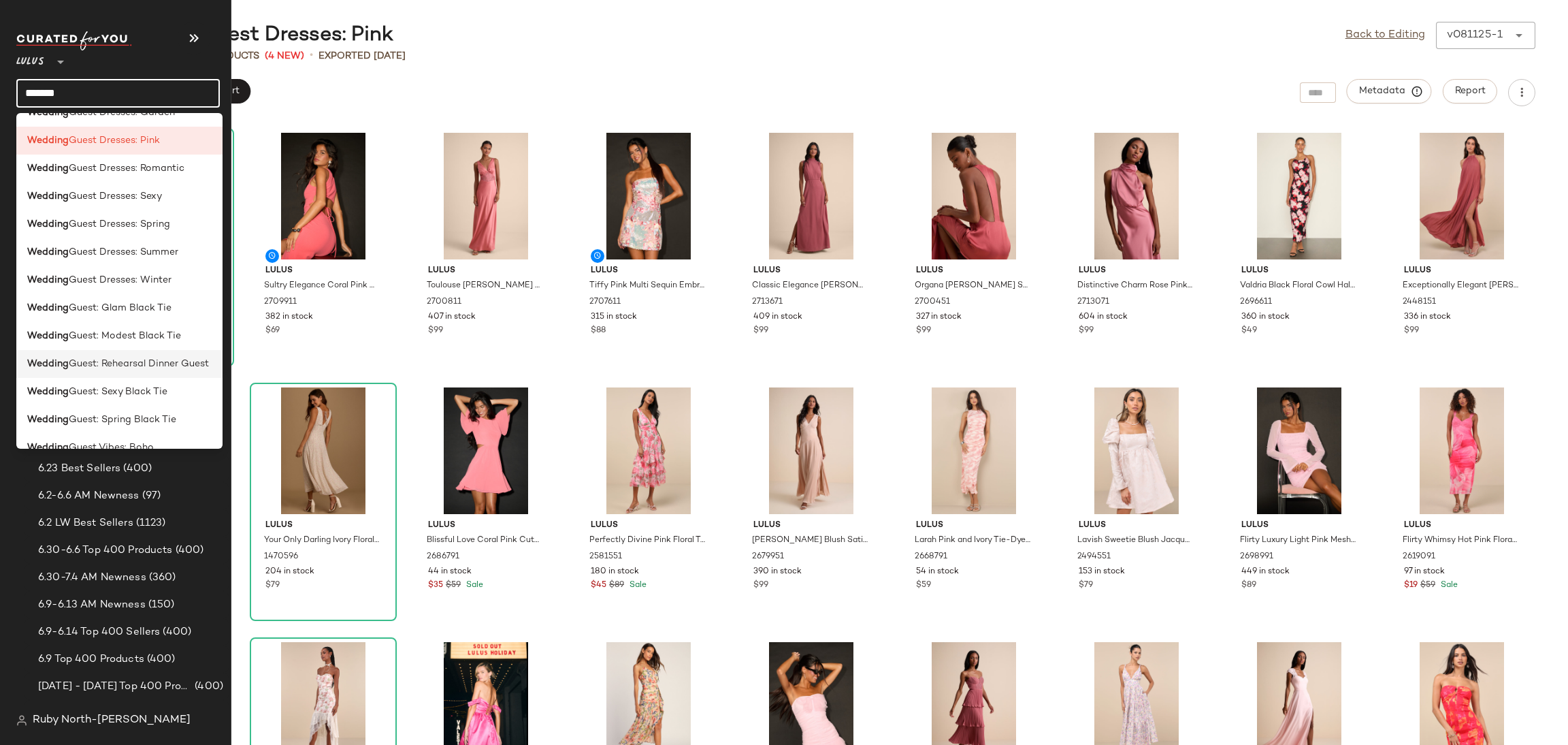
scroll to position [612, 0]
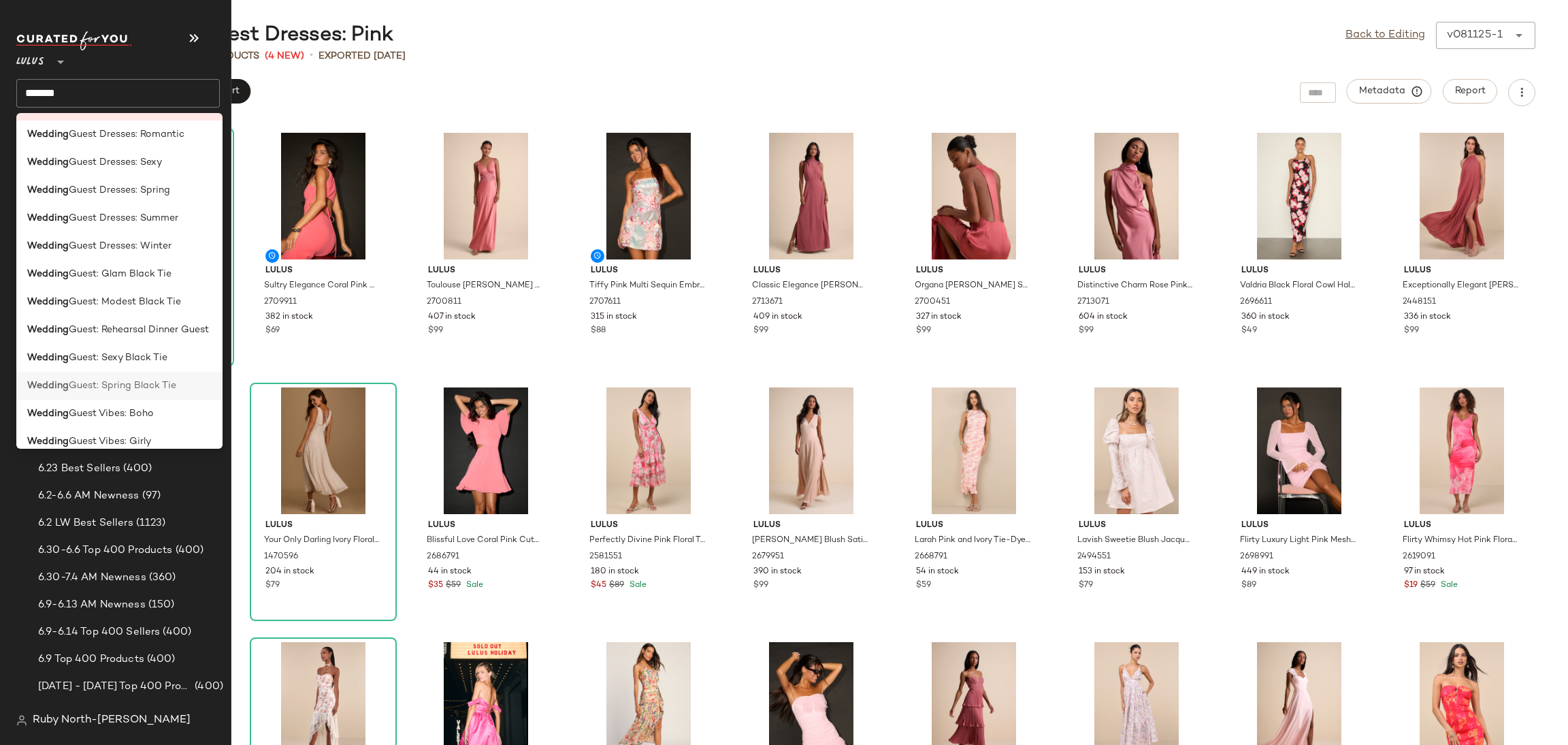
click at [69, 428] on div "Wedding Guest: Spring Black Tie" at bounding box center [119, 441] width 206 height 28
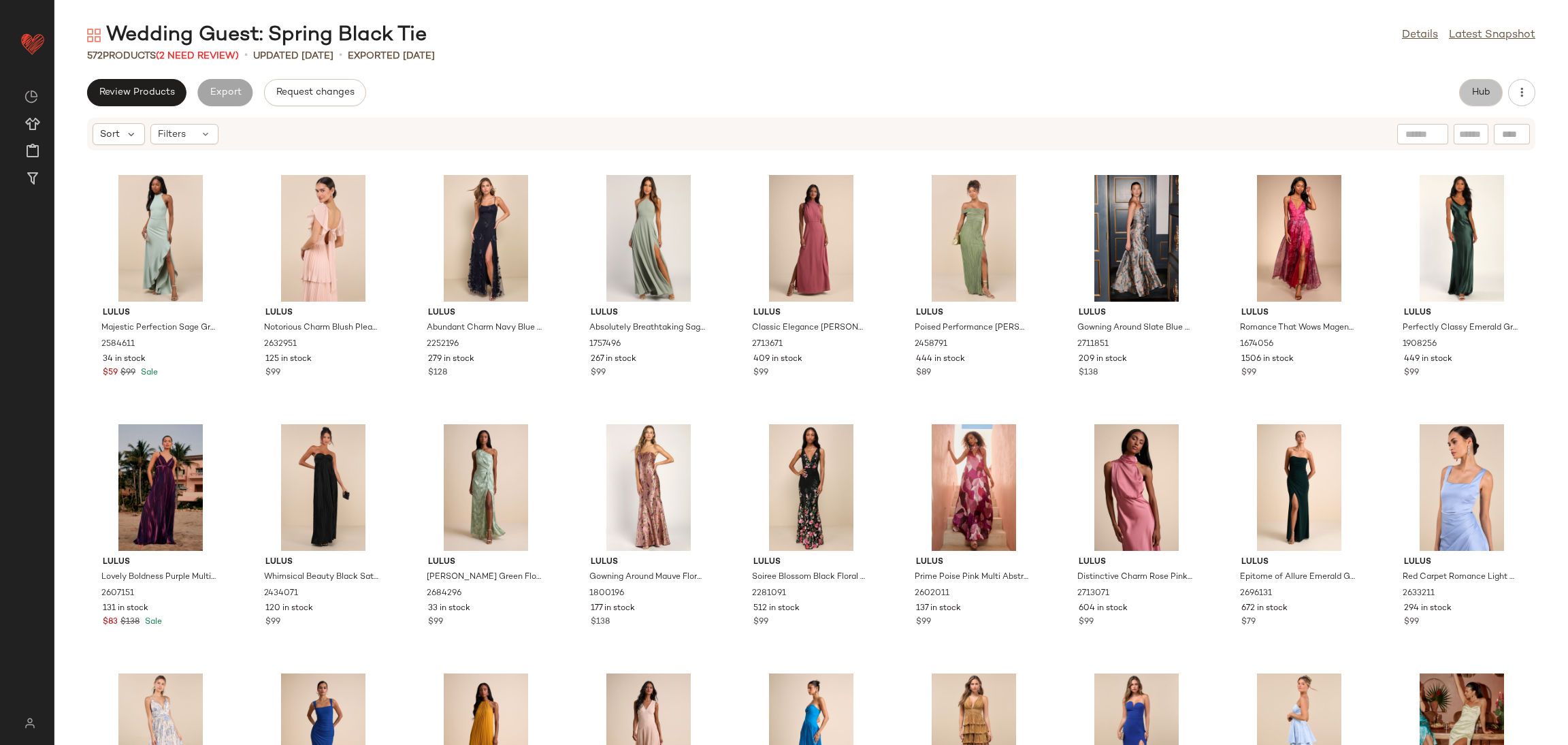
click at [1481, 88] on span "Hub" at bounding box center [1481, 92] width 19 height 11
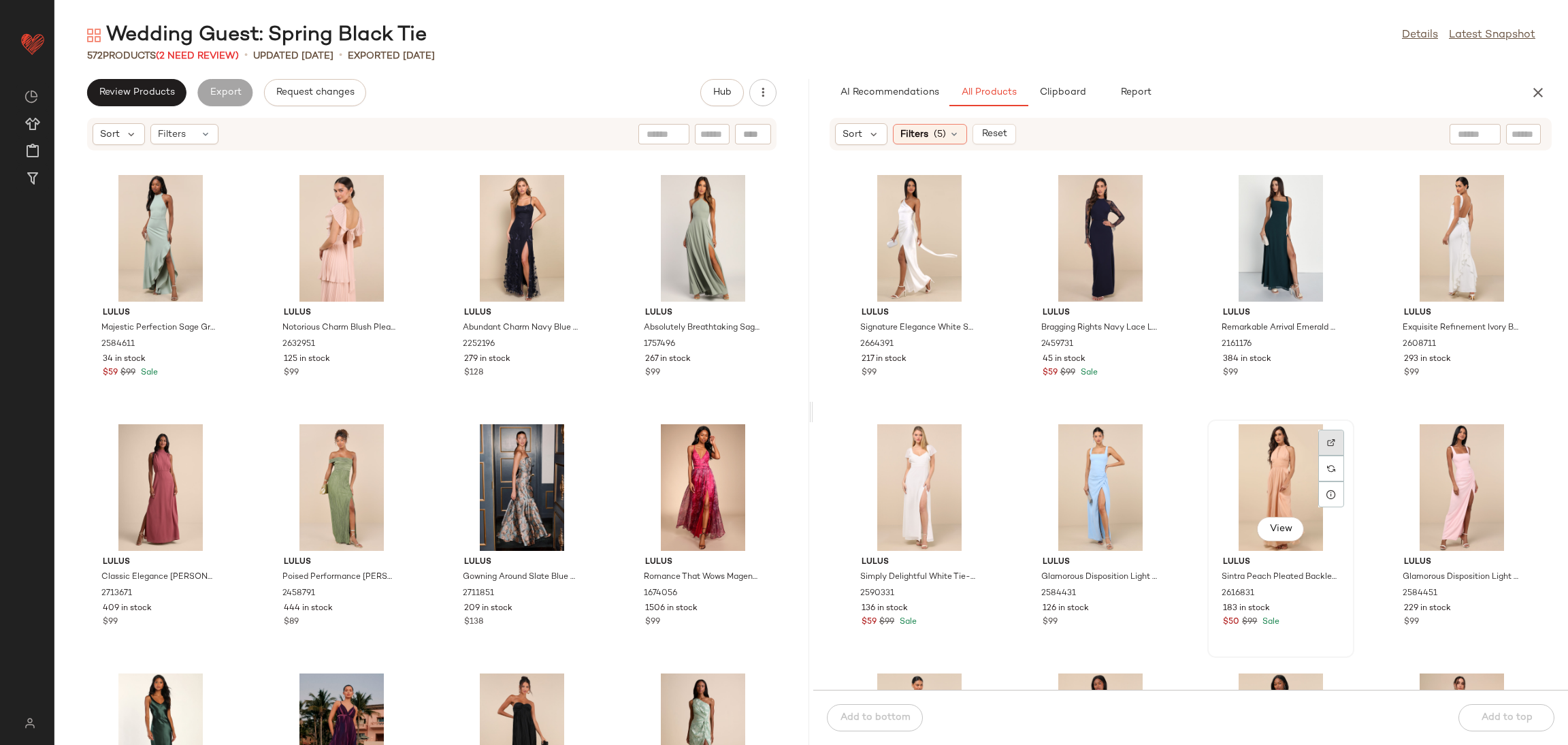
click at [1334, 455] on div at bounding box center [1331, 468] width 26 height 26
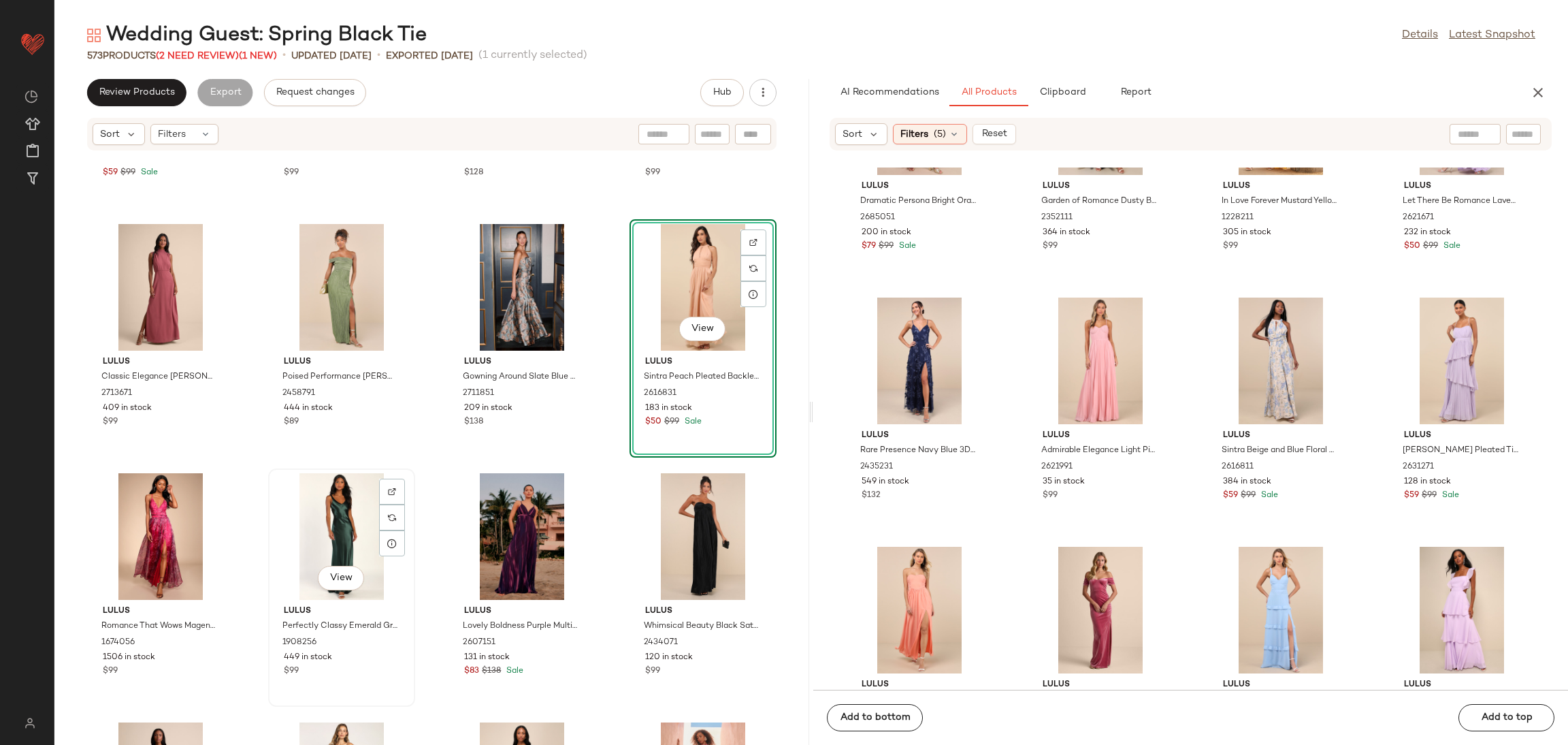
scroll to position [204, 0]
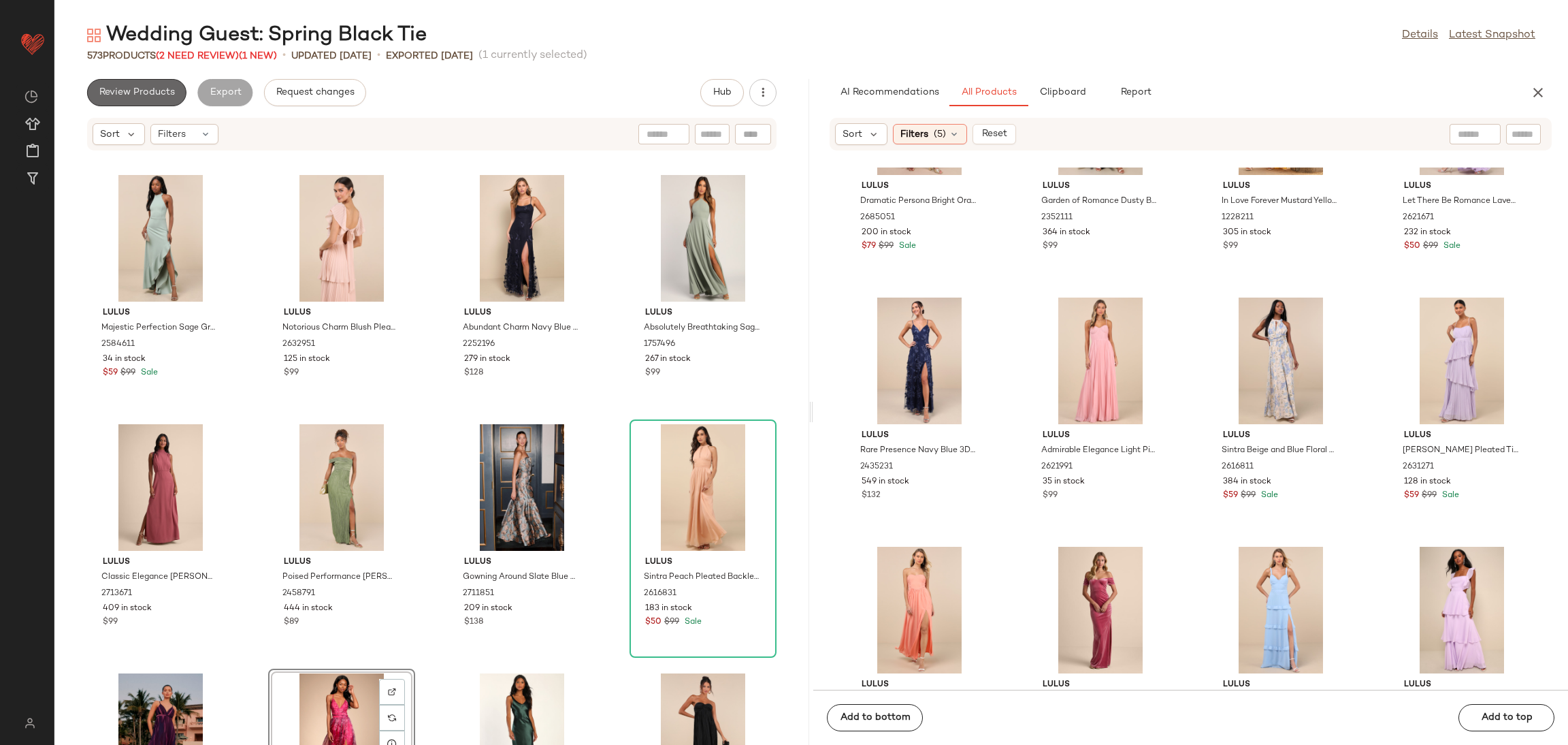
click at [152, 90] on span "Review Products" at bounding box center [137, 92] width 77 height 11
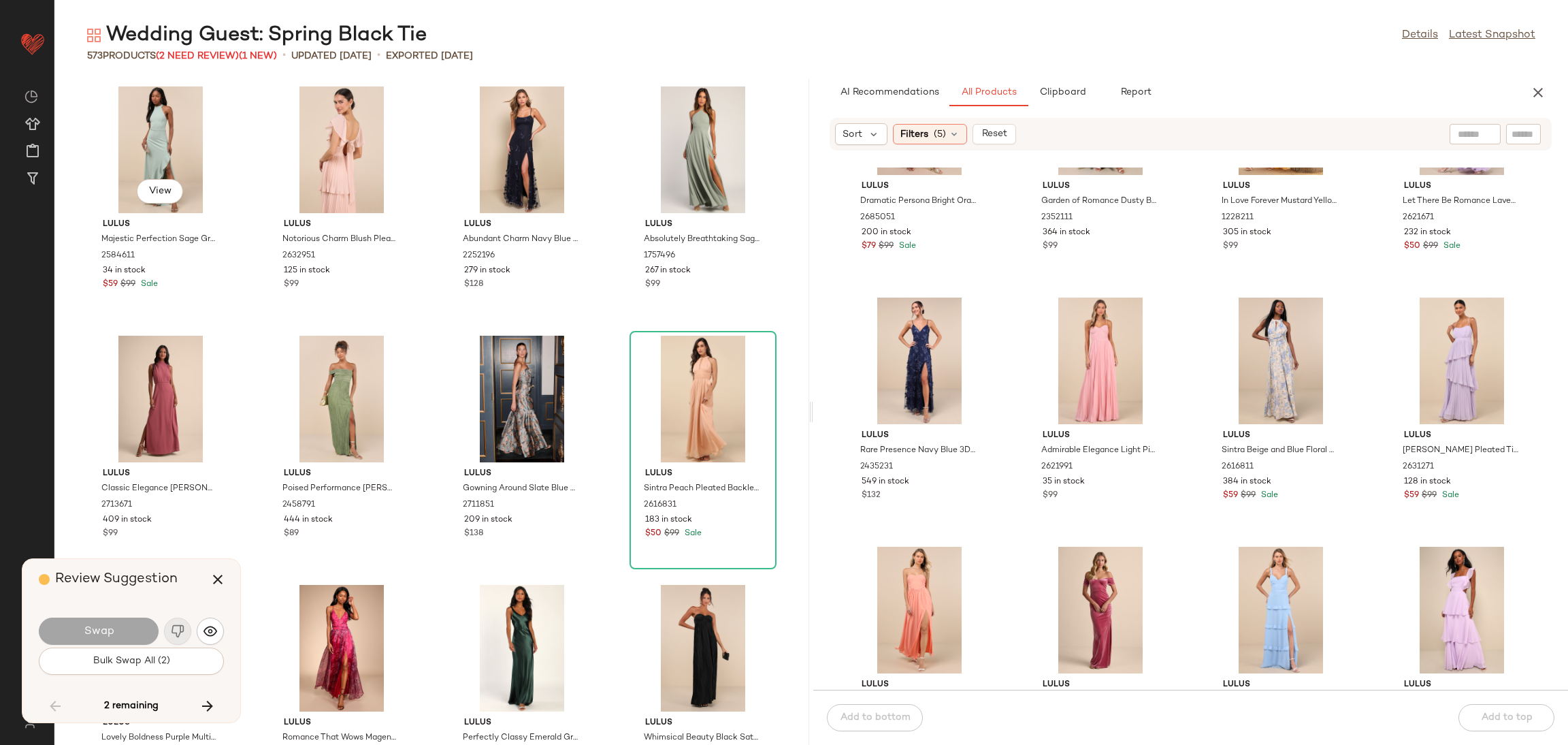
scroll to position [19936, 0]
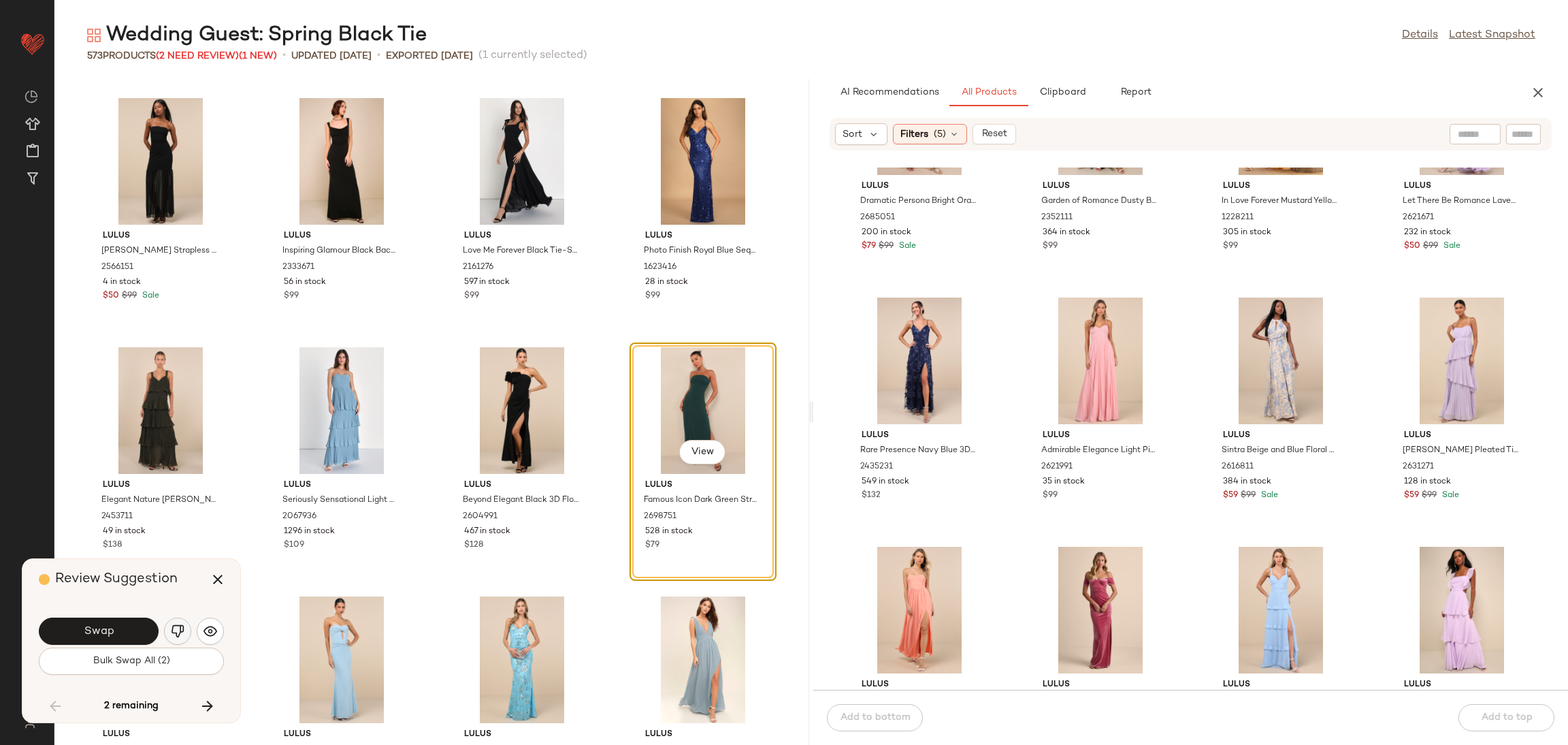
click at [179, 630] on img "button" at bounding box center [178, 631] width 14 height 14
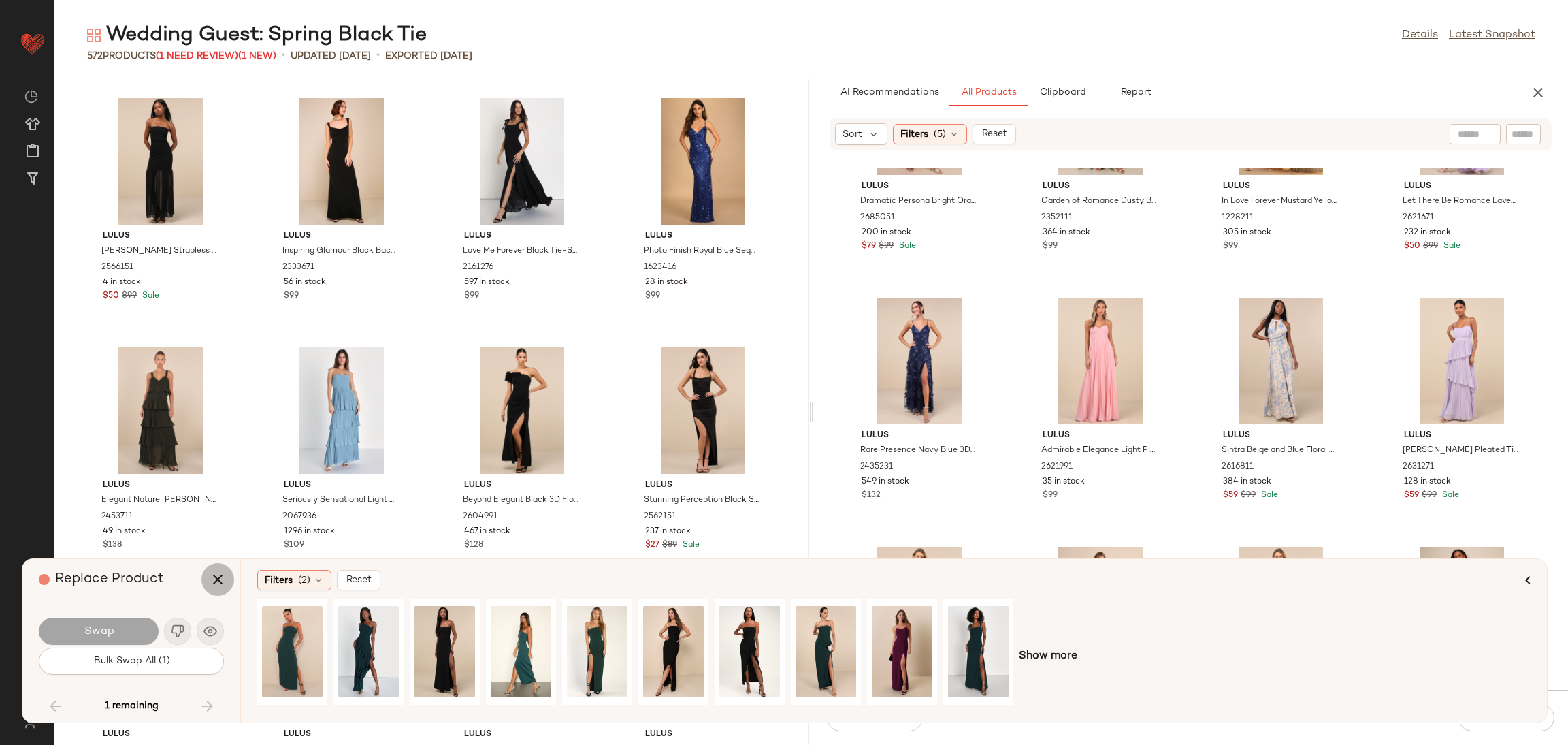
click at [208, 570] on button "button" at bounding box center [217, 579] width 32 height 32
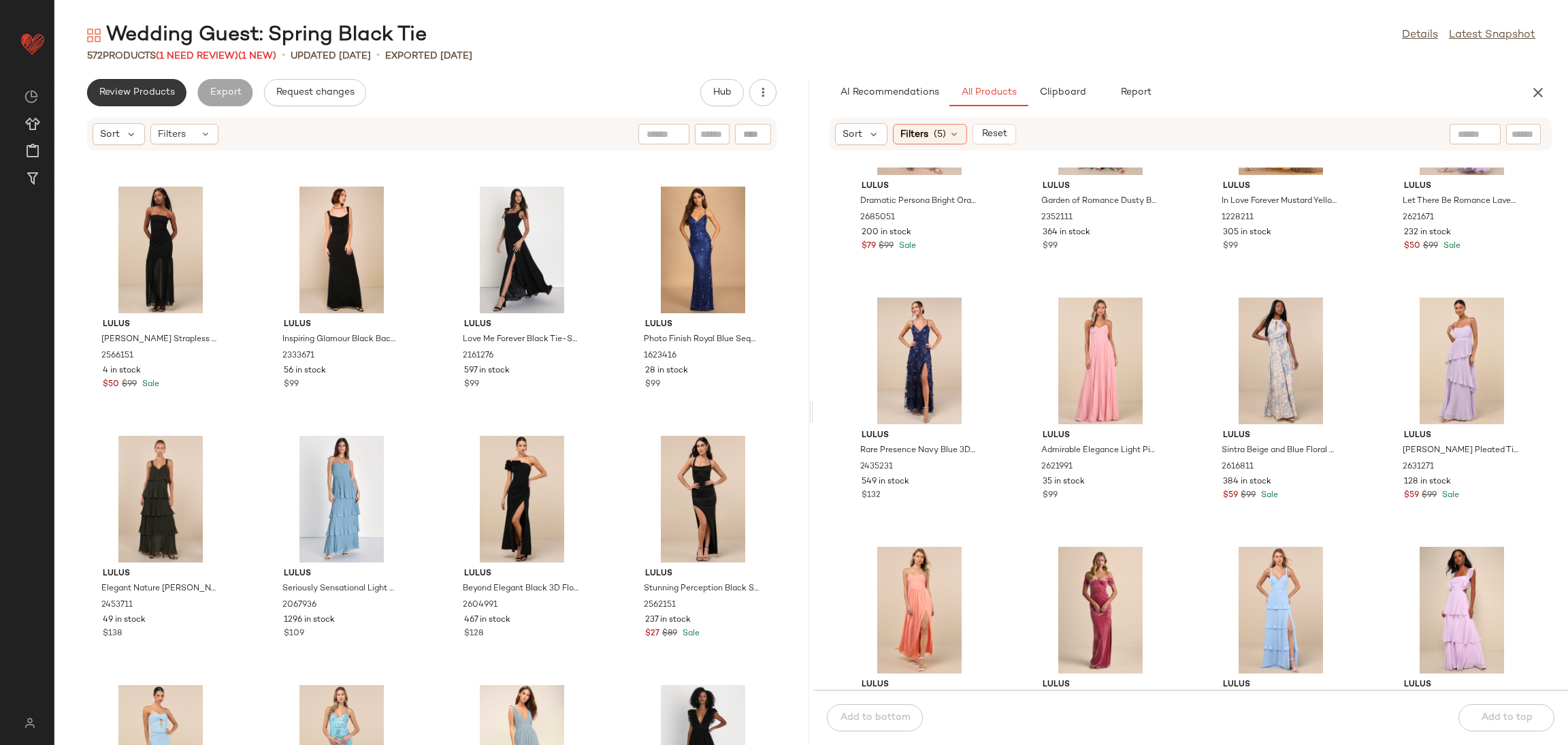
click at [164, 94] on span "Review Products" at bounding box center [137, 92] width 77 height 11
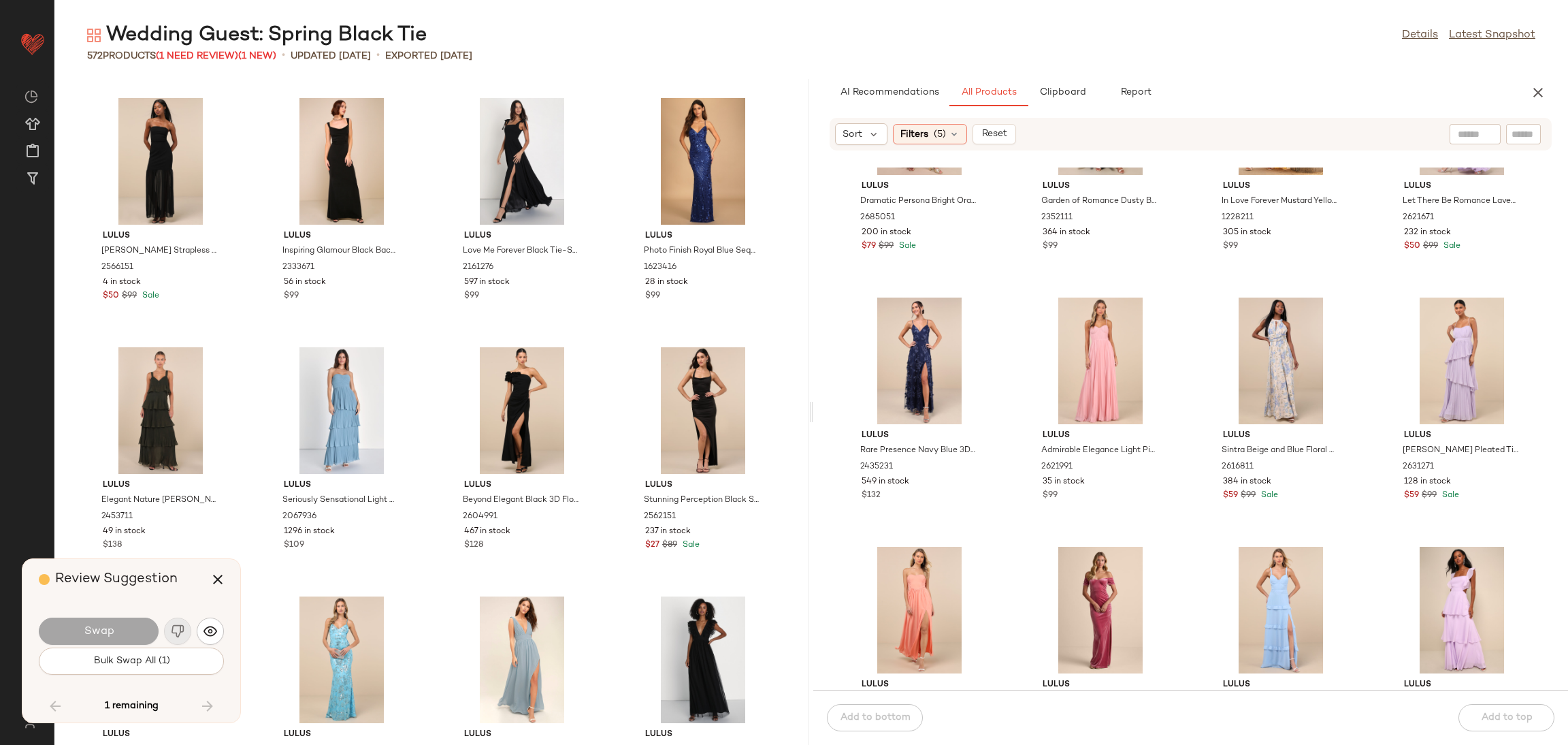
scroll to position [34390, 0]
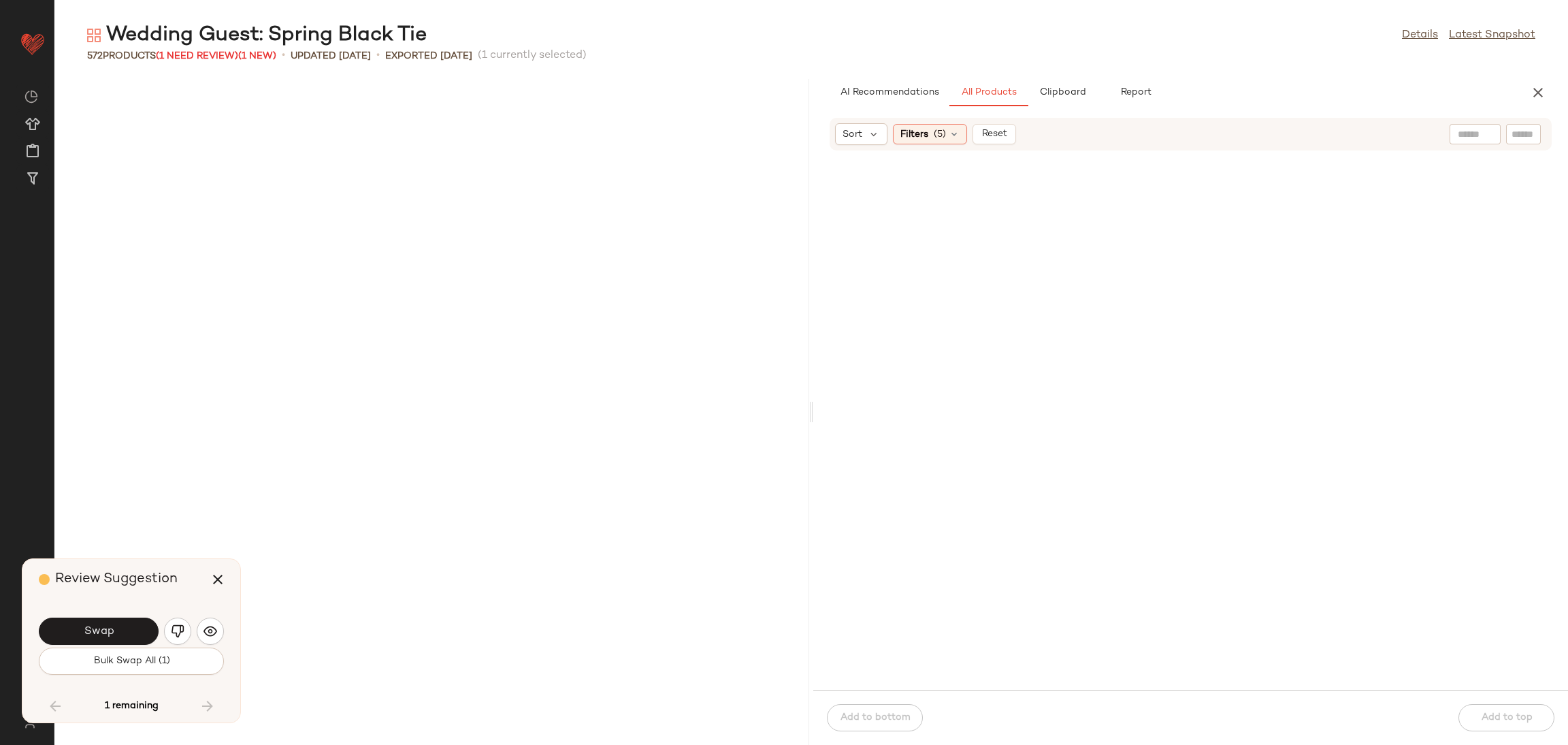
scroll to position [1134, 0]
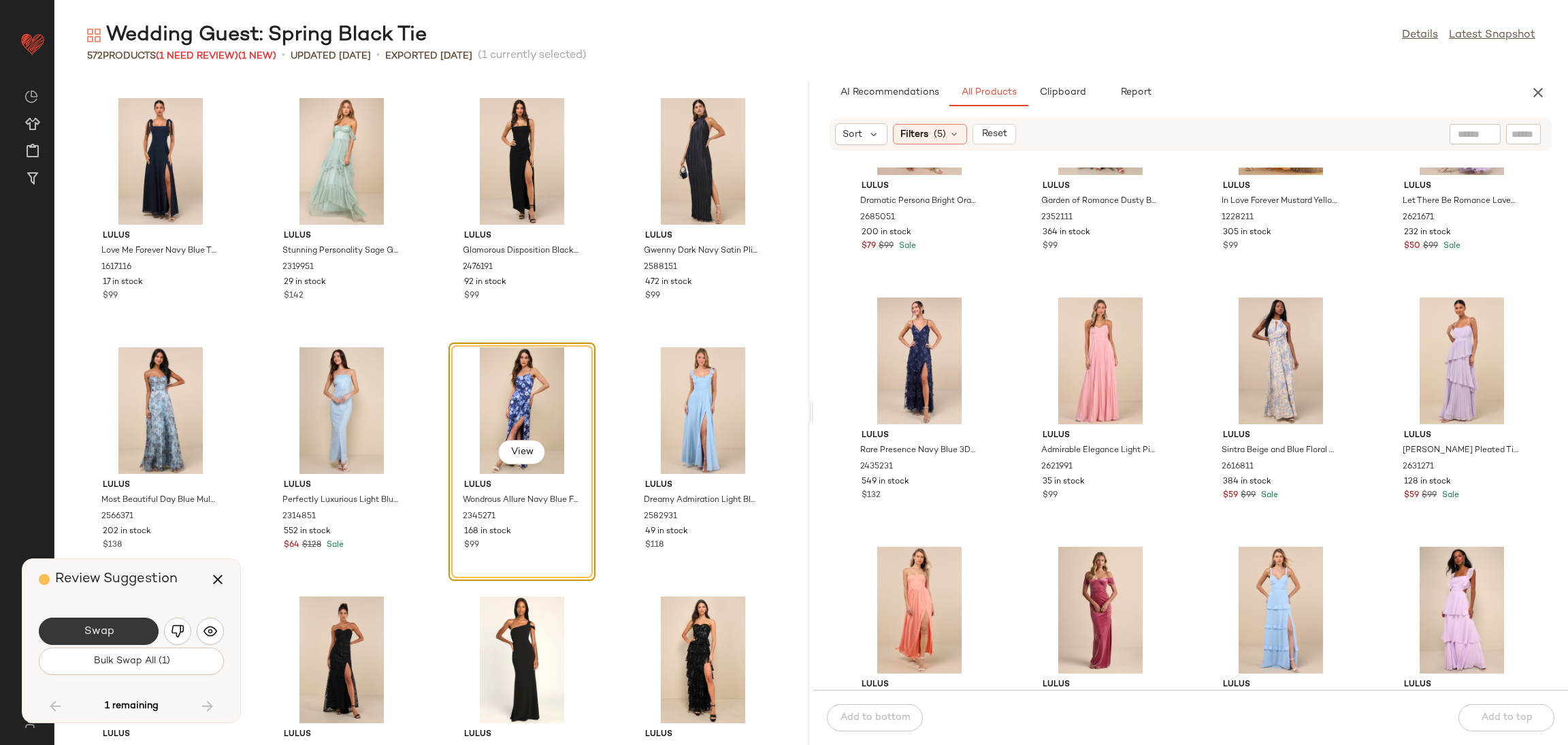
click at [121, 617] on button "Swap" at bounding box center [99, 630] width 120 height 27
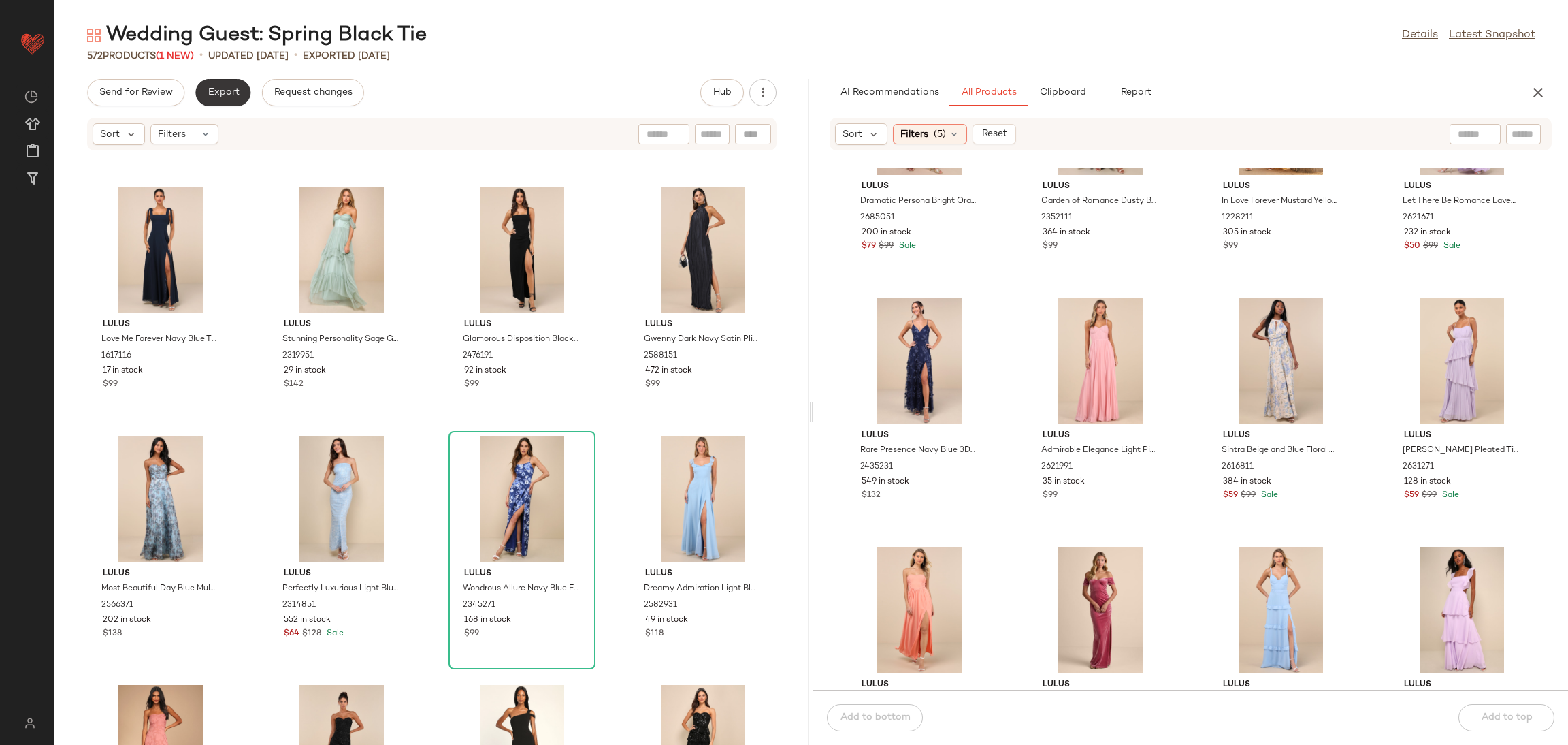
click at [223, 91] on span "Export" at bounding box center [223, 92] width 32 height 11
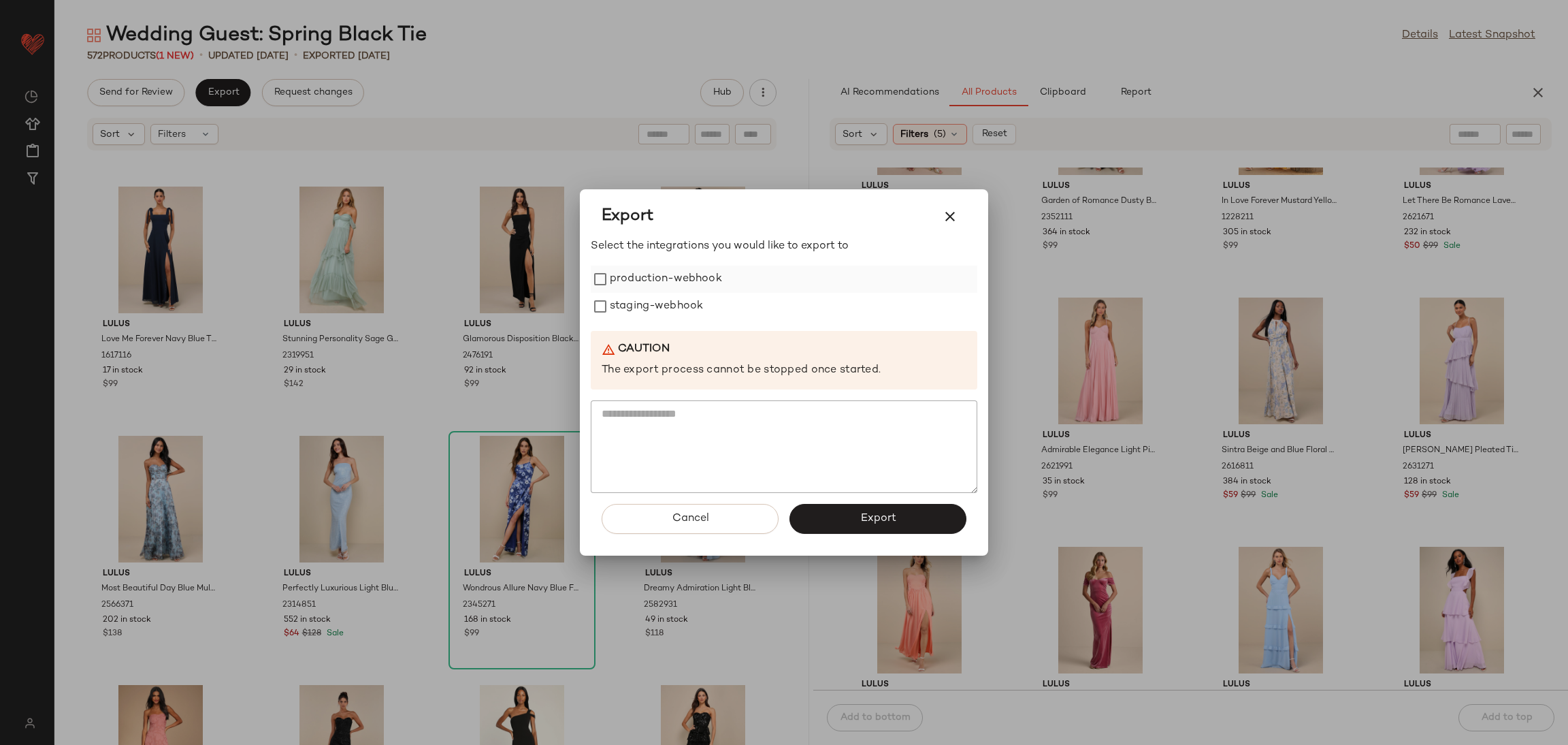
click at [688, 276] on label "production-webhook" at bounding box center [665, 279] width 112 height 27
click at [674, 304] on label "staging-webhook" at bounding box center [656, 306] width 93 height 27
click at [826, 523] on button "Export" at bounding box center [878, 518] width 177 height 30
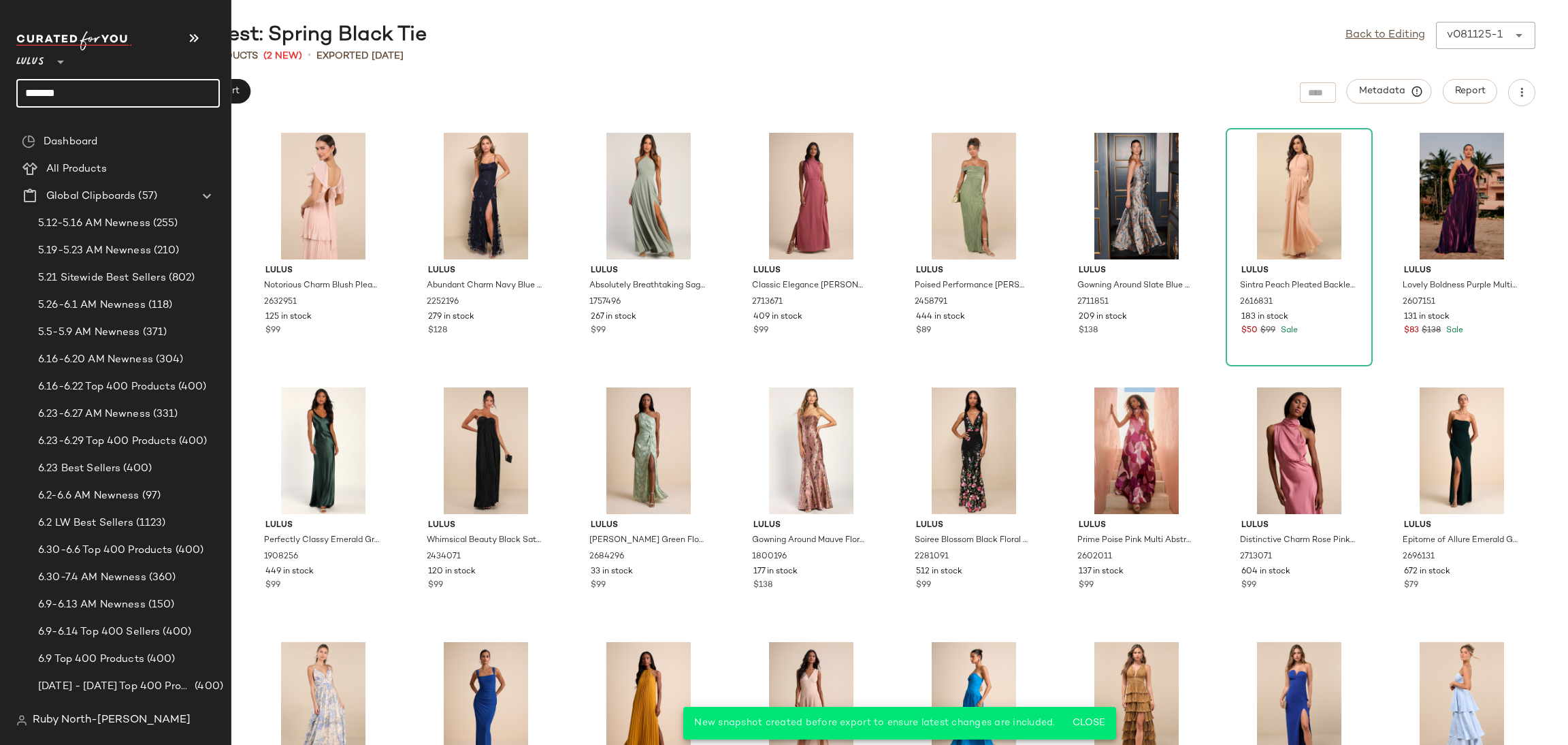
click at [44, 86] on input "*******" at bounding box center [118, 92] width 203 height 28
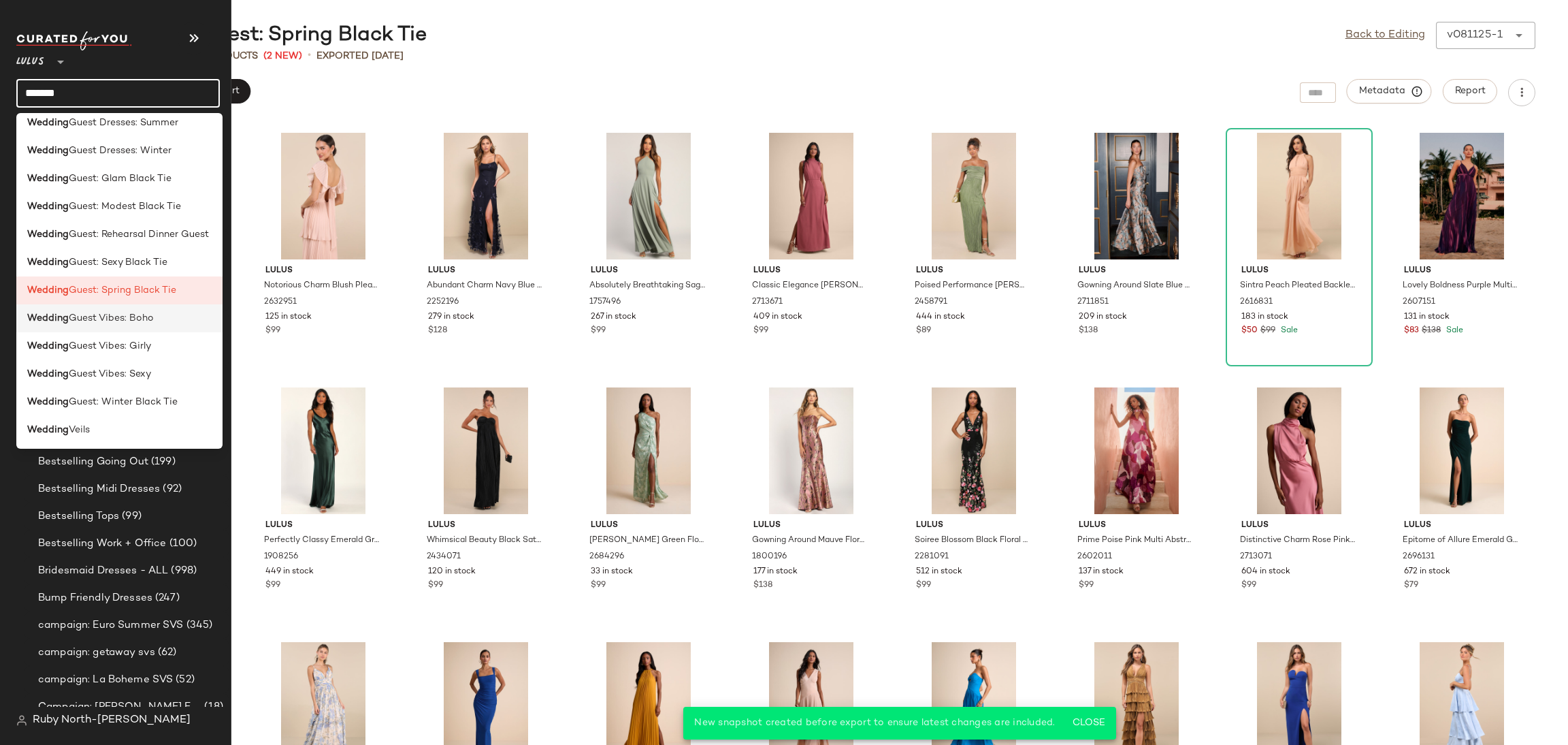
scroll to position [708, 0]
click at [142, 401] on span "Guest: Winter Black Tie" at bounding box center [123, 401] width 109 height 14
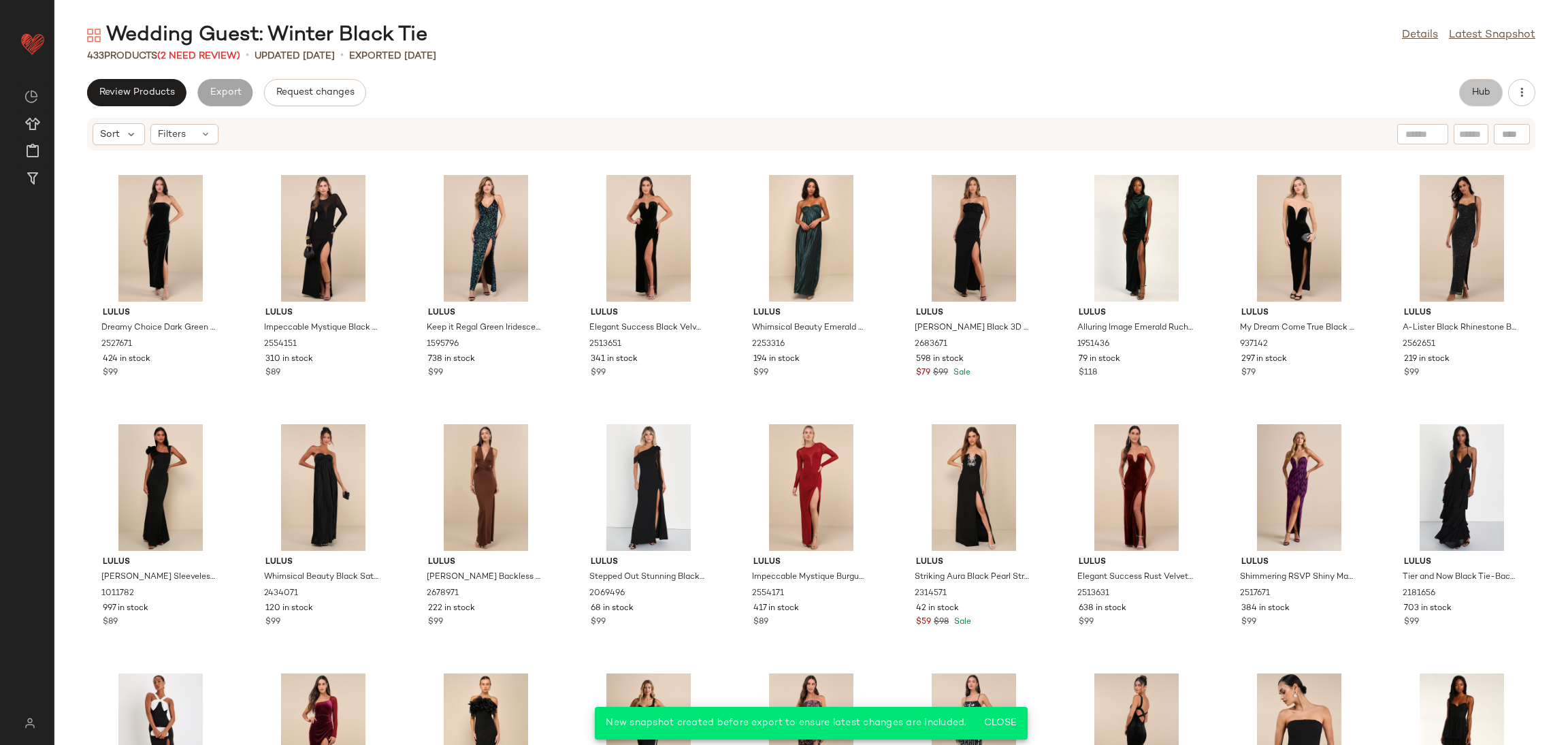
click at [1477, 83] on button "Hub" at bounding box center [1480, 92] width 43 height 27
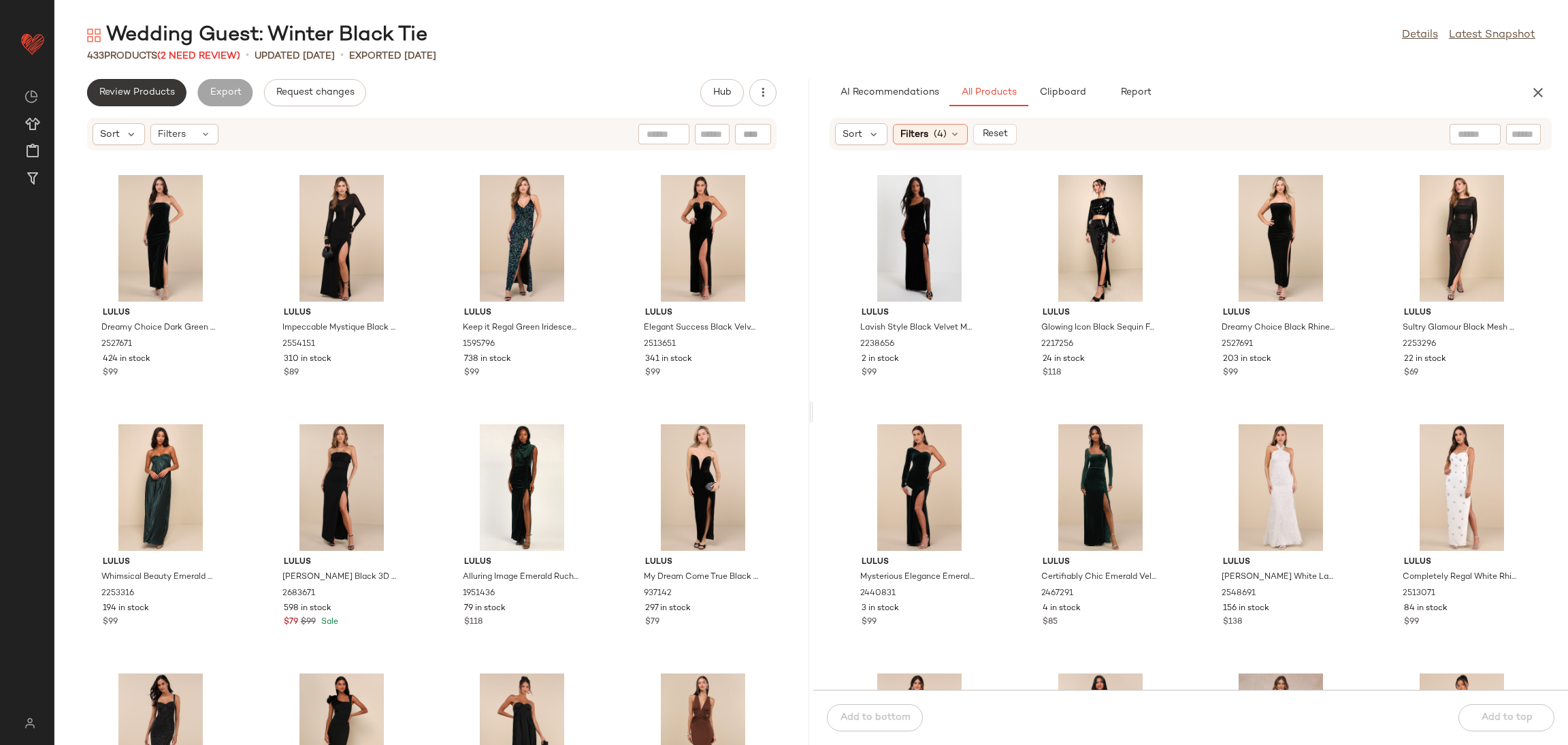
click at [132, 95] on span "Review Products" at bounding box center [137, 92] width 77 height 11
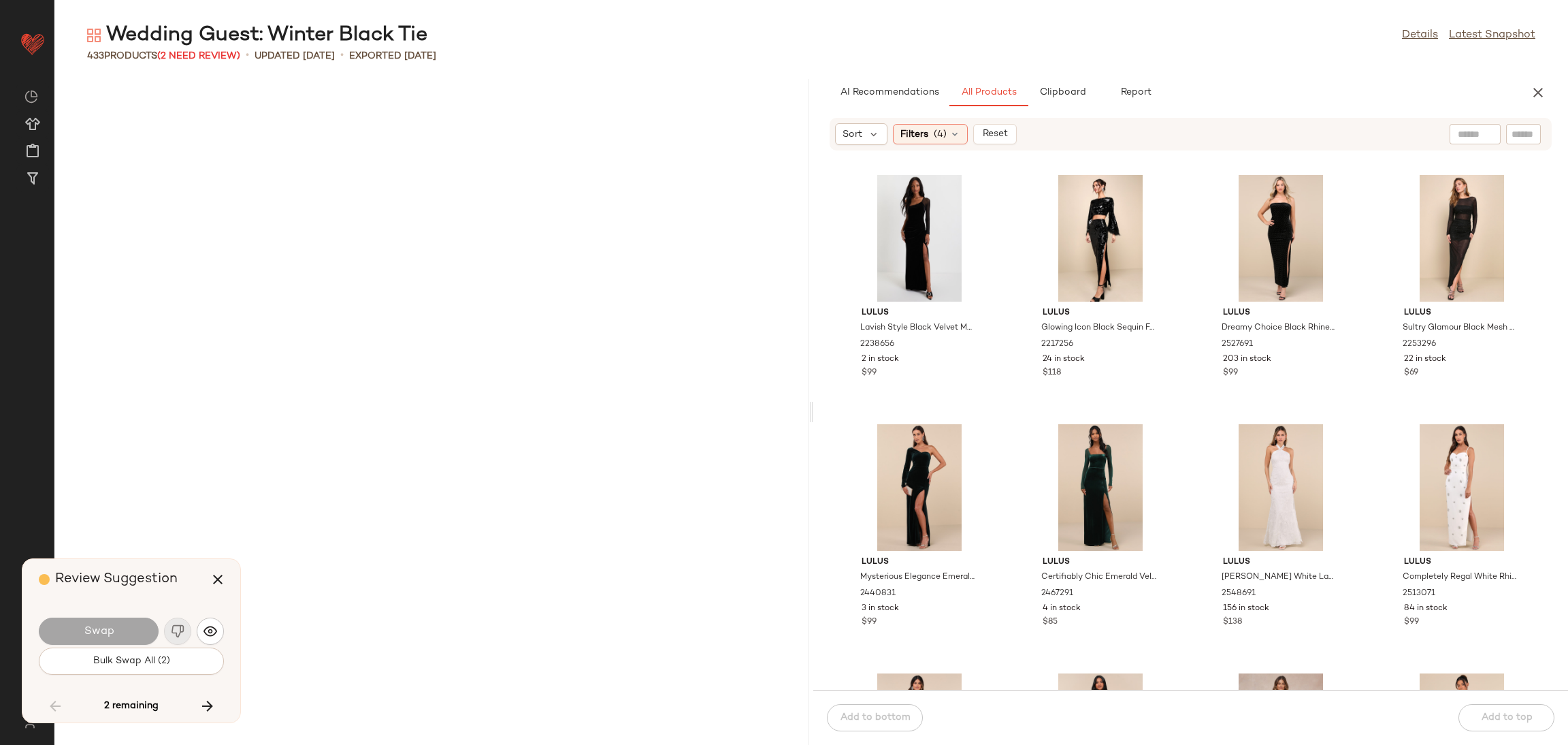
scroll to position [6230, 0]
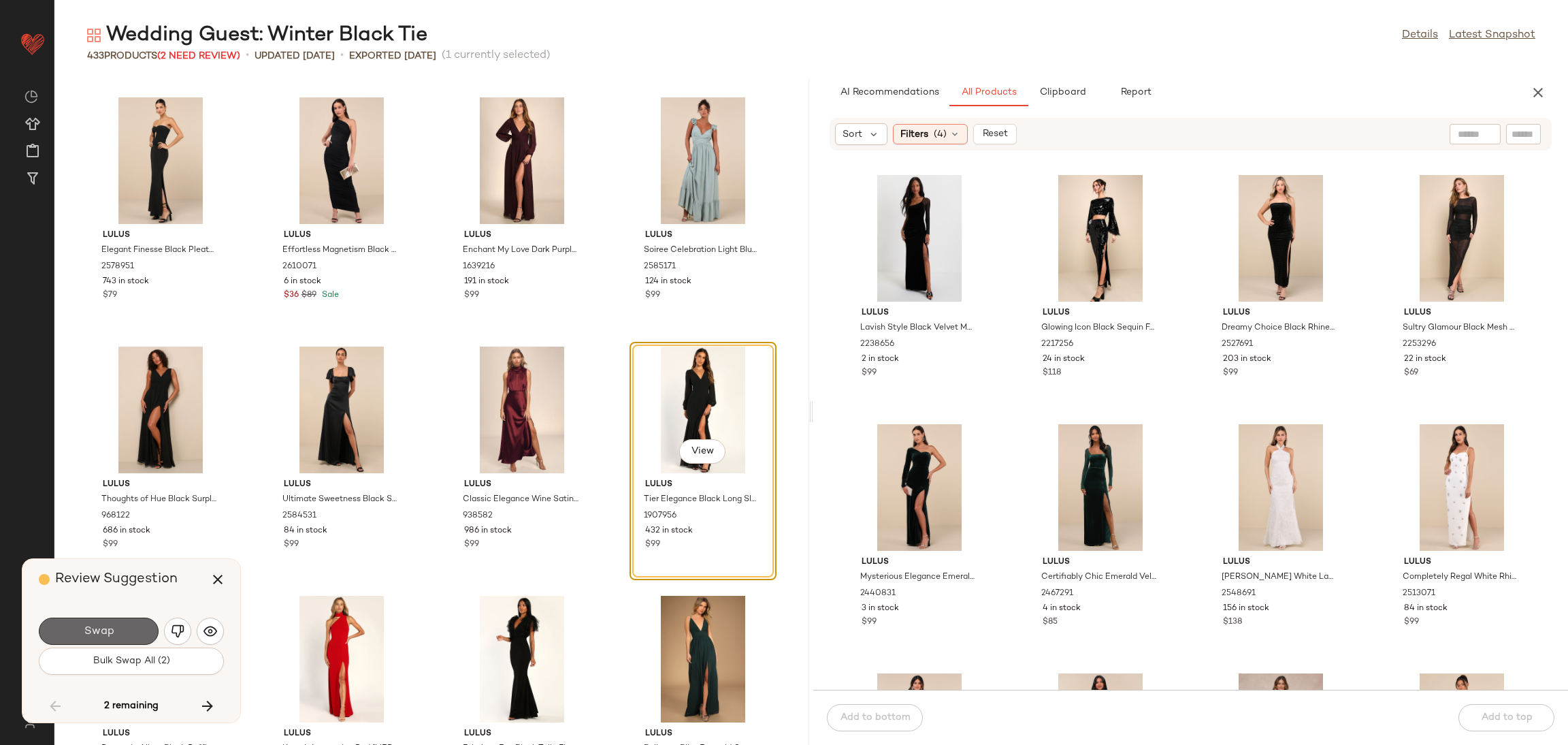
click at [132, 631] on button "Swap" at bounding box center [99, 630] width 120 height 27
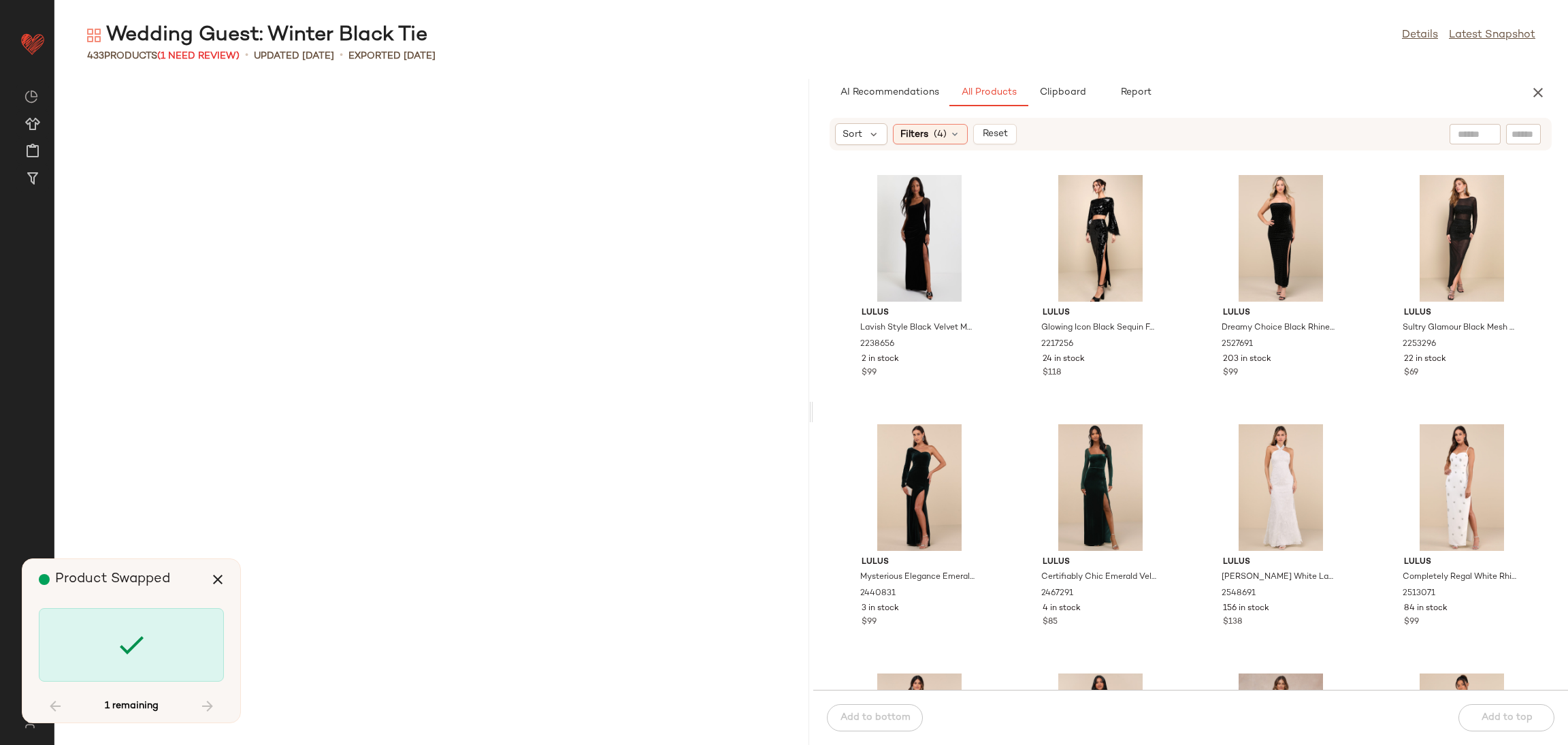
scroll to position [10715, 0]
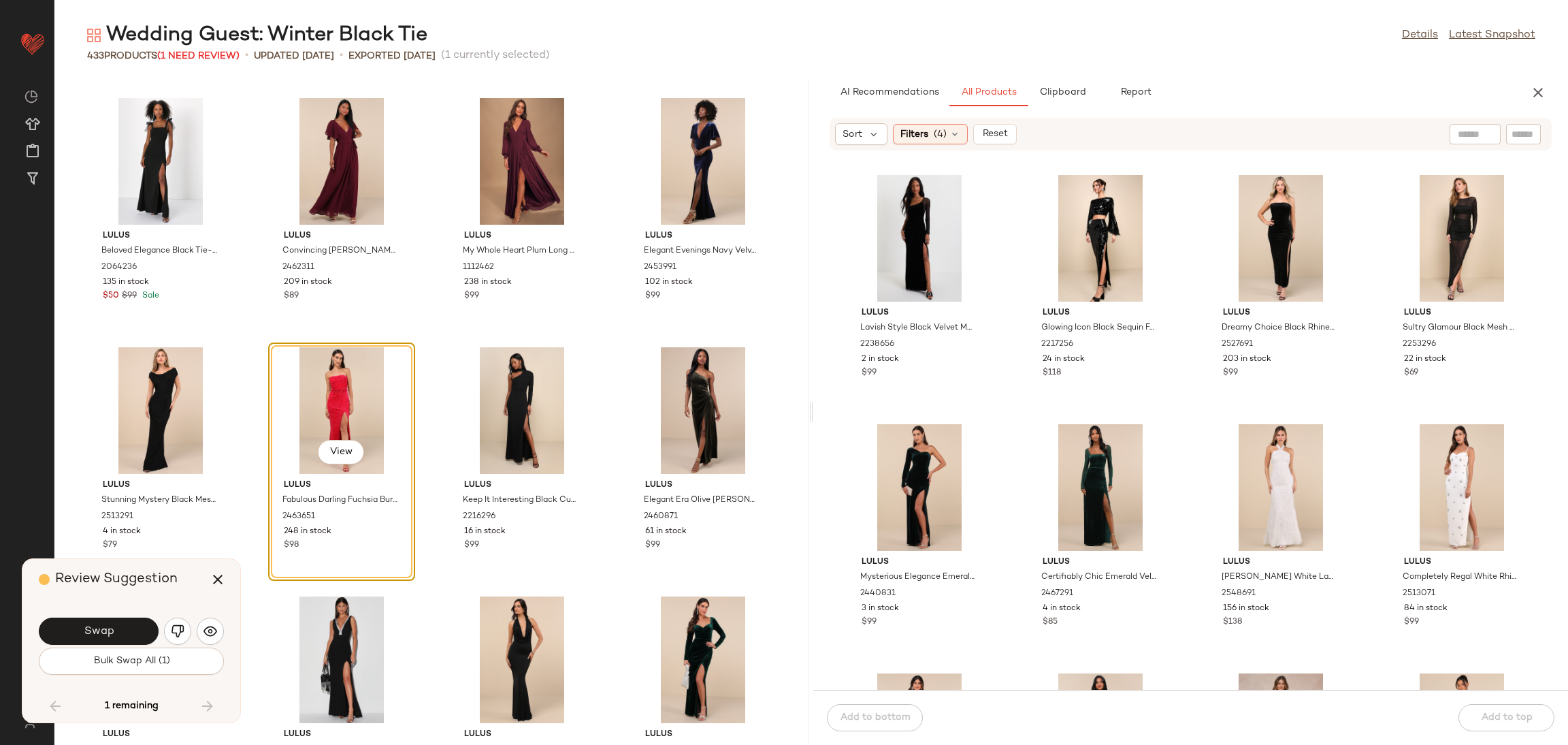
click at [121, 622] on button "Swap" at bounding box center [99, 630] width 120 height 27
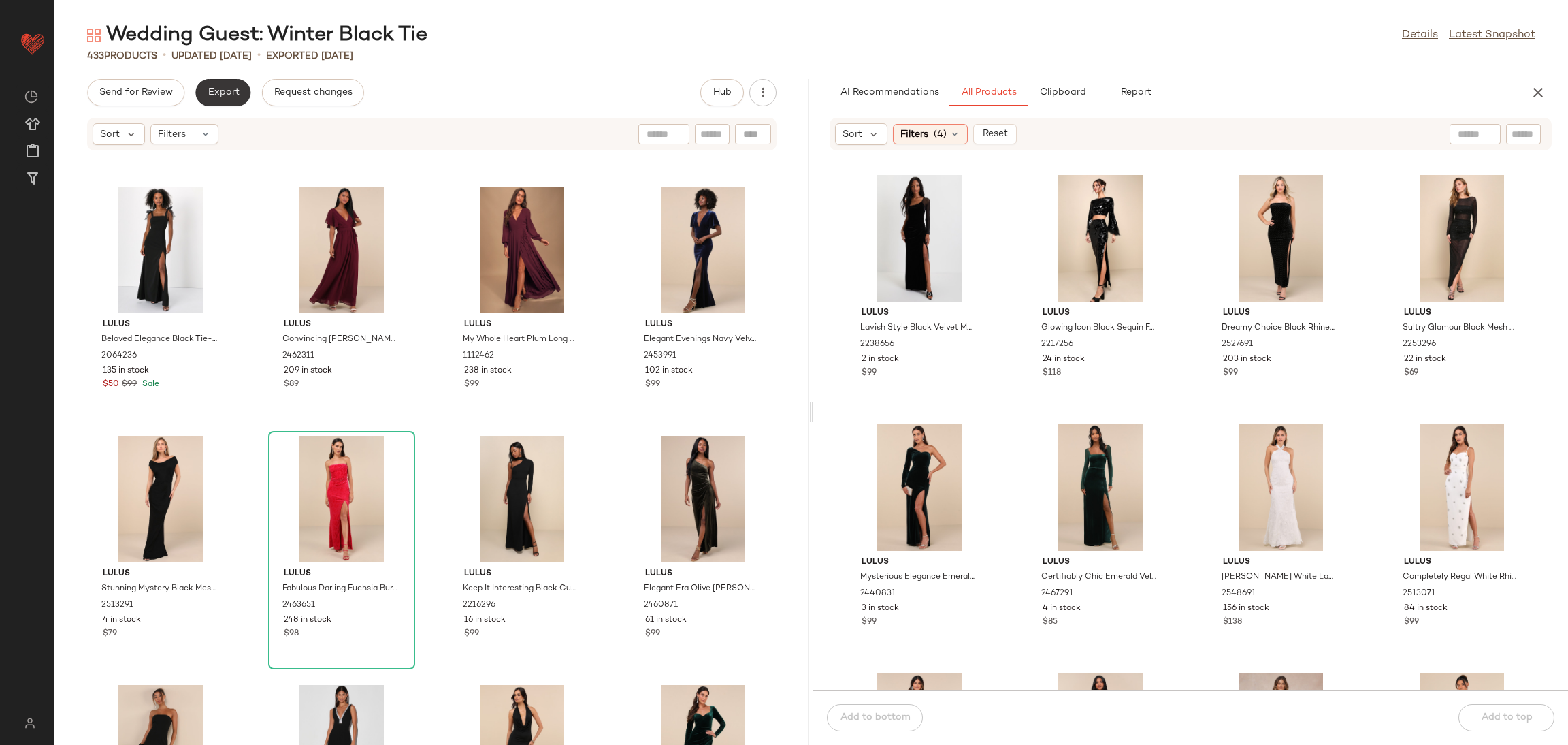
click at [222, 89] on span "Export" at bounding box center [223, 92] width 32 height 11
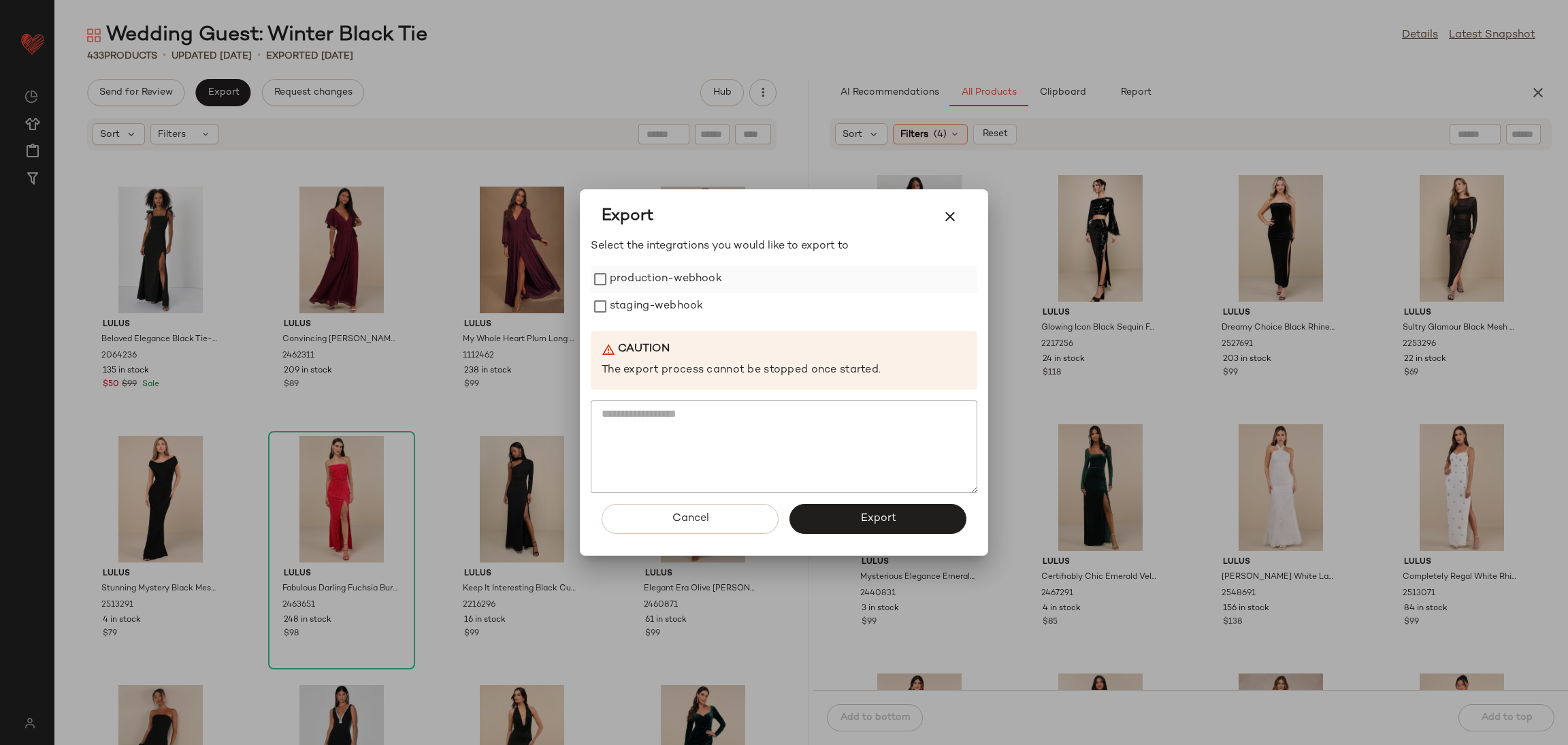
click at [634, 281] on label "production-webhook" at bounding box center [665, 279] width 112 height 27
click at [648, 306] on label "staging-webhook" at bounding box center [656, 306] width 93 height 27
click at [898, 510] on button "Export" at bounding box center [878, 518] width 177 height 30
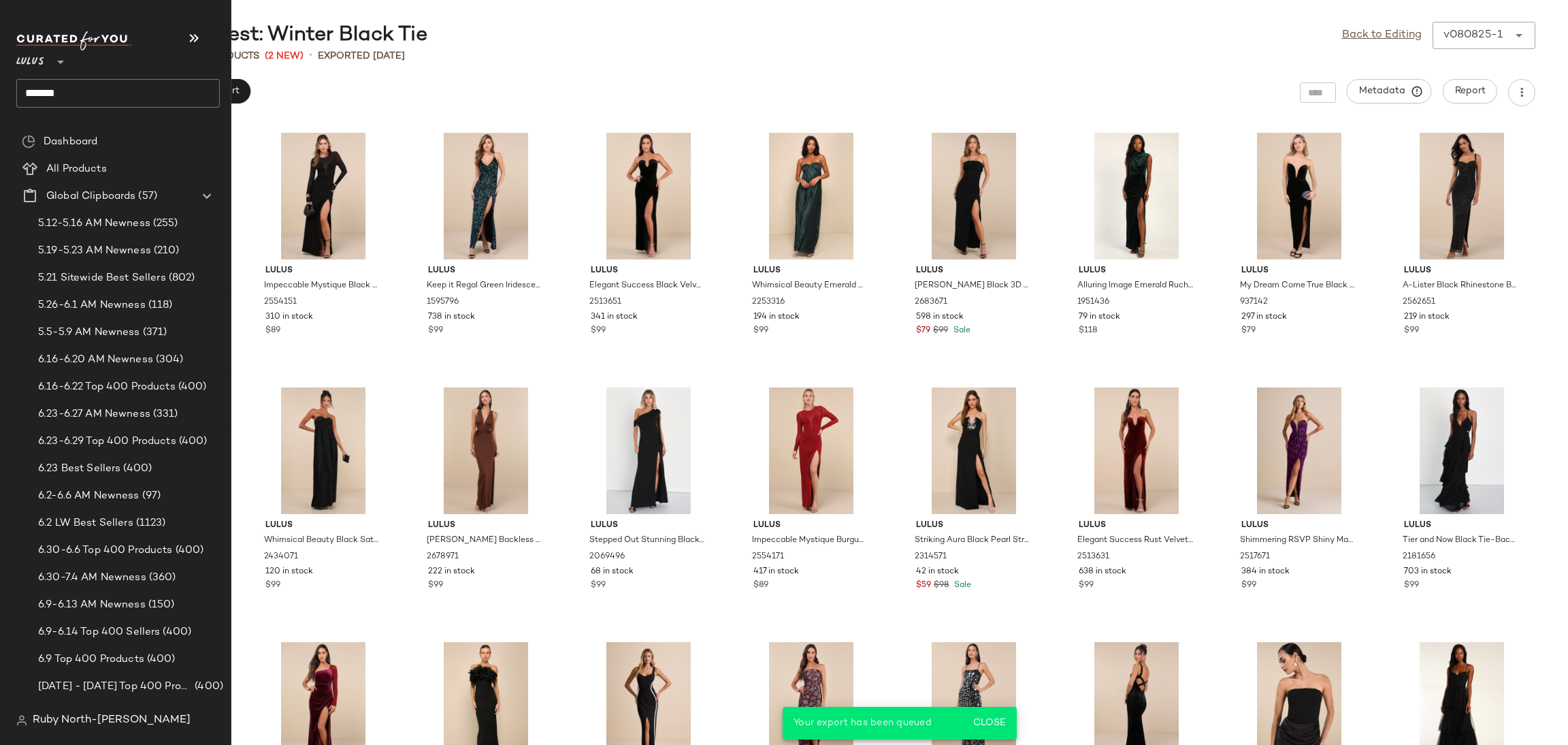
click at [112, 97] on input "*******" at bounding box center [118, 92] width 203 height 28
click at [50, 74] on div "Lulus ** *******" at bounding box center [118, 69] width 203 height 77
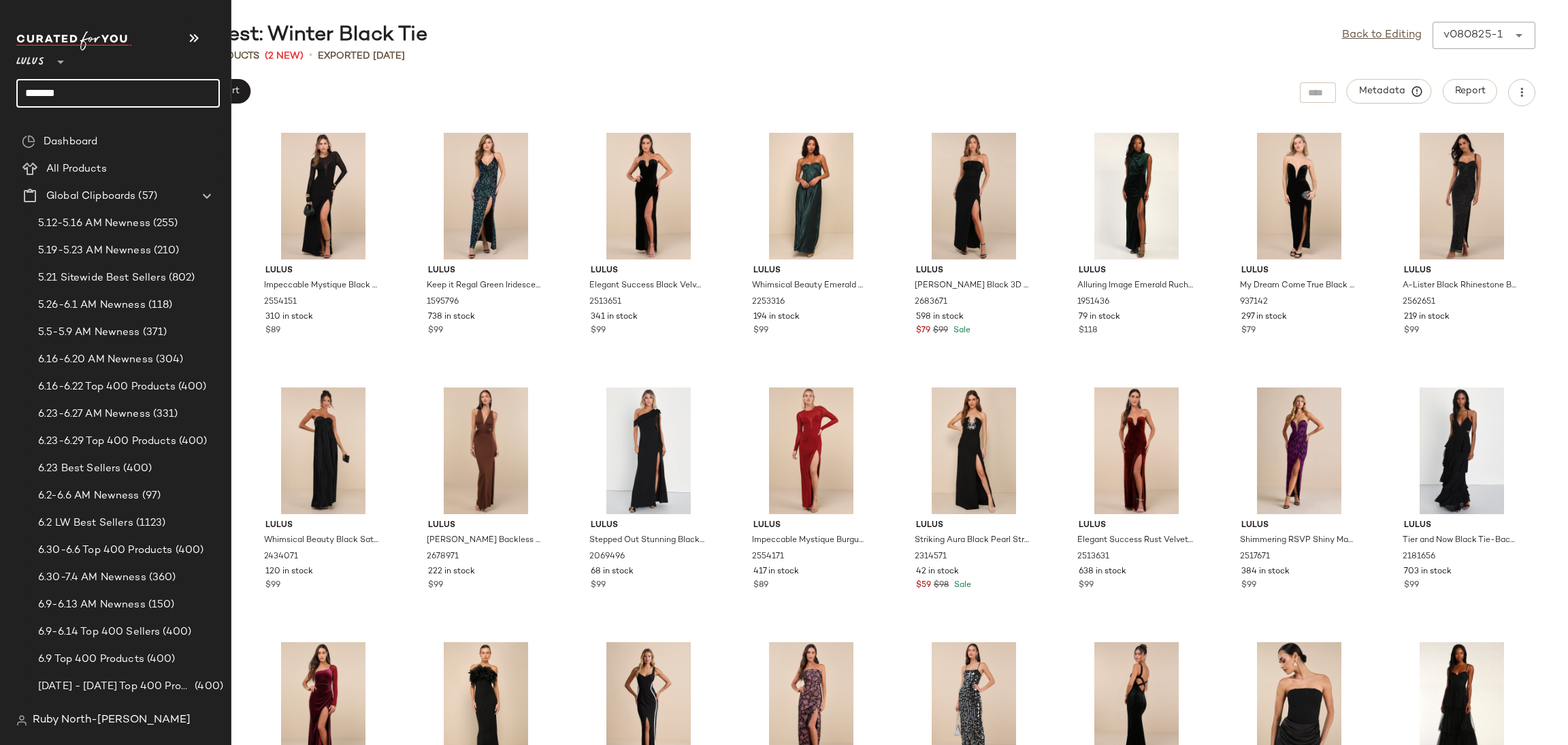
click at [50, 79] on input "*******" at bounding box center [118, 92] width 203 height 28
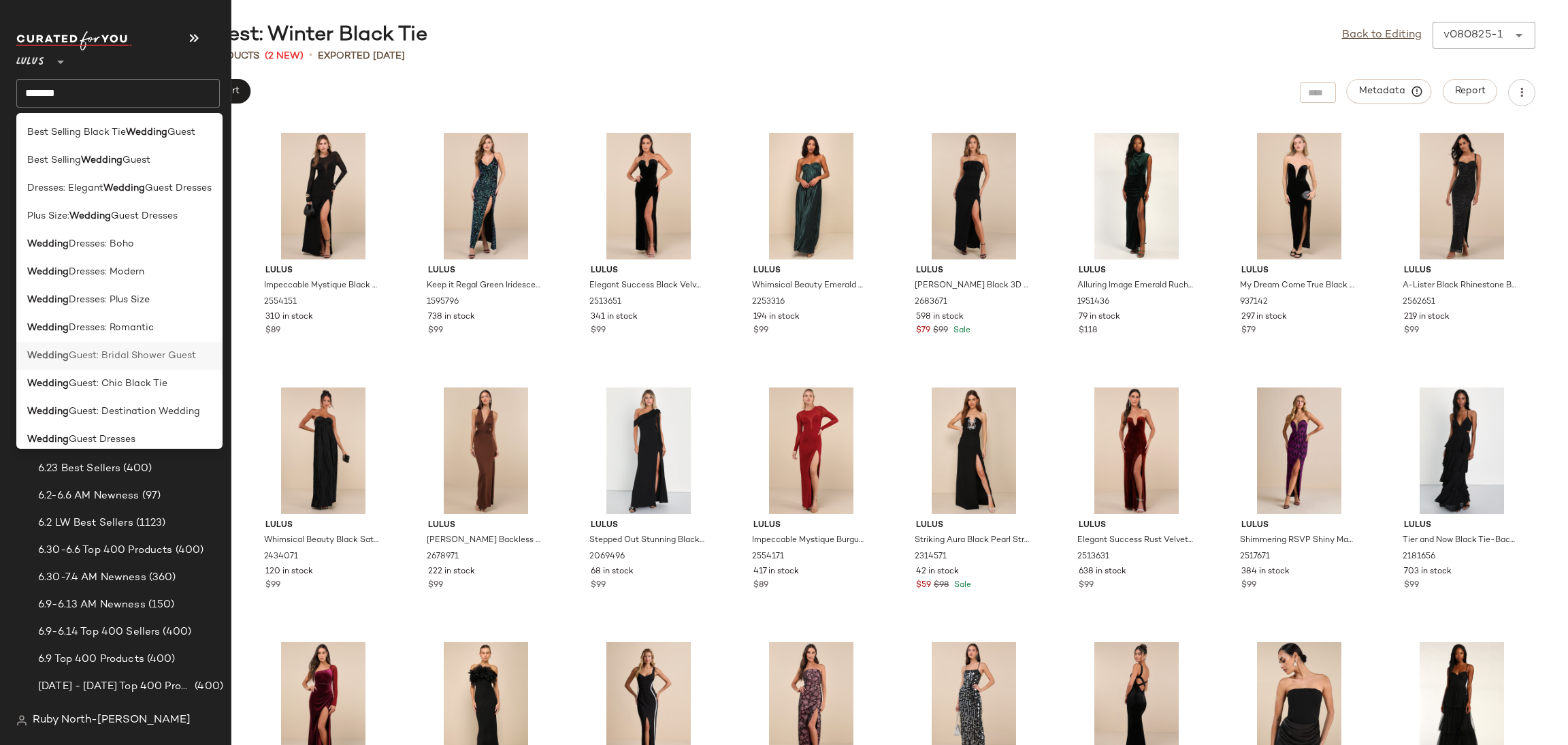
click at [38, 397] on div "Wedding Guest: Bridal Shower Guest" at bounding box center [119, 411] width 206 height 28
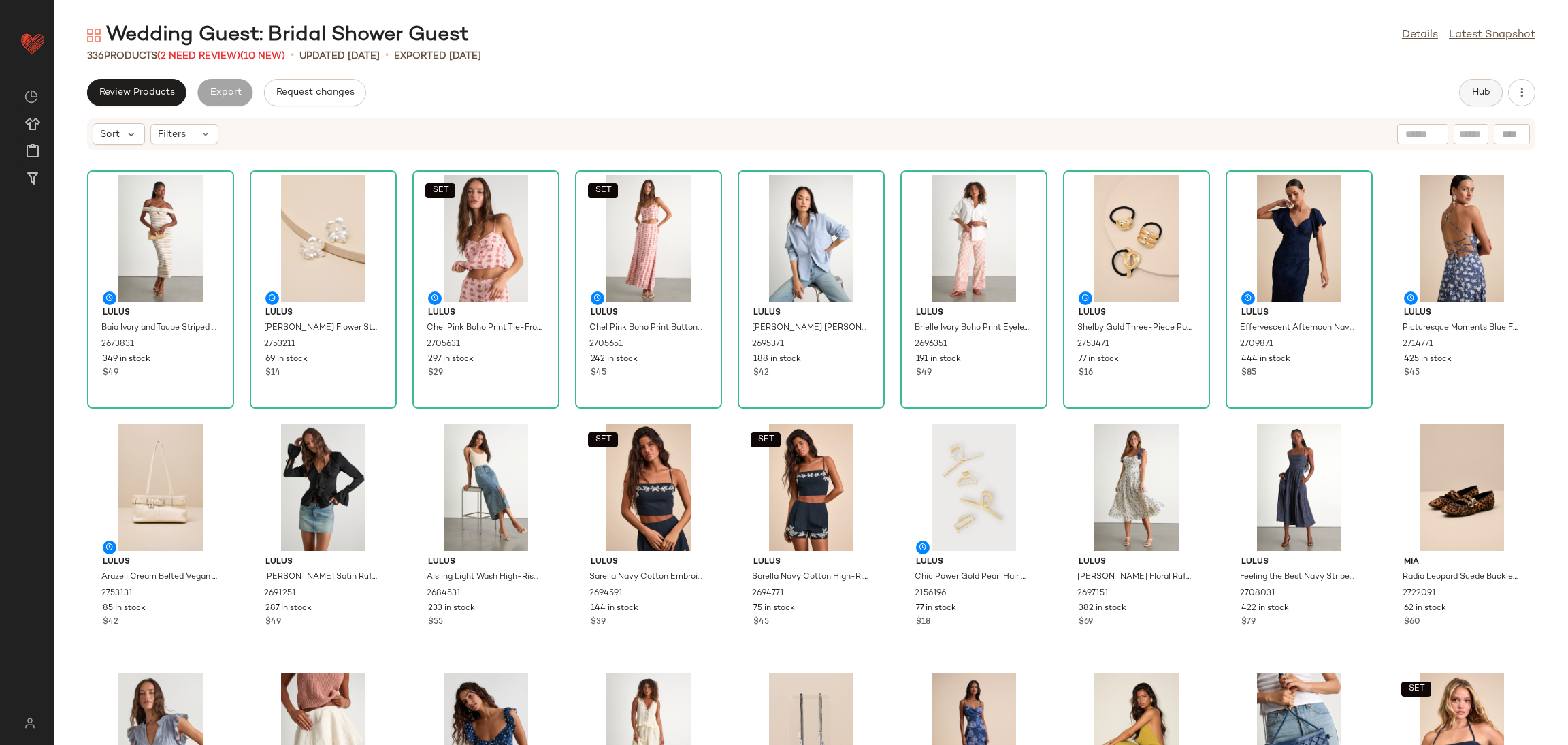
click at [1472, 89] on span "Hub" at bounding box center [1481, 92] width 19 height 11
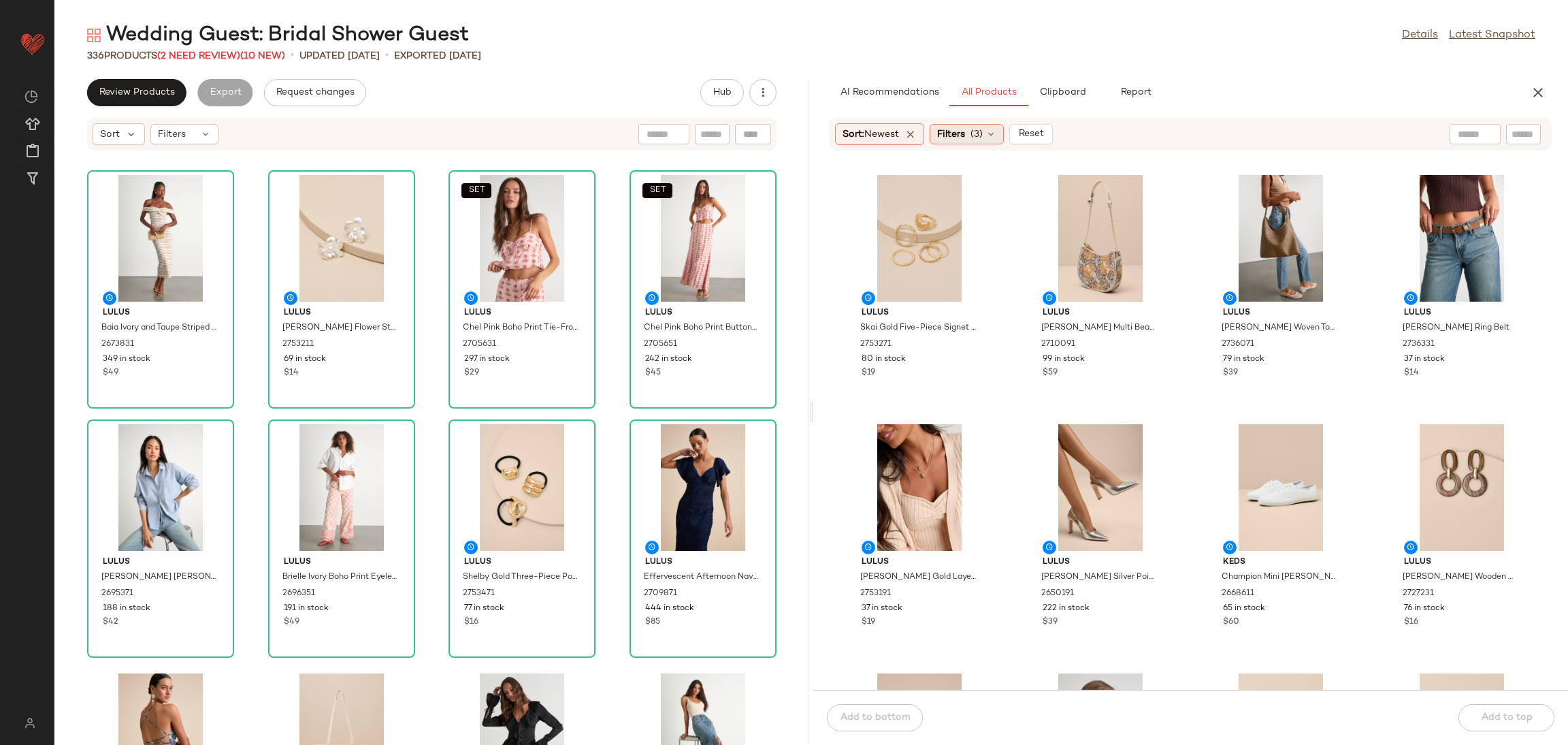
click at [965, 138] on span "Filters" at bounding box center [951, 135] width 28 height 14
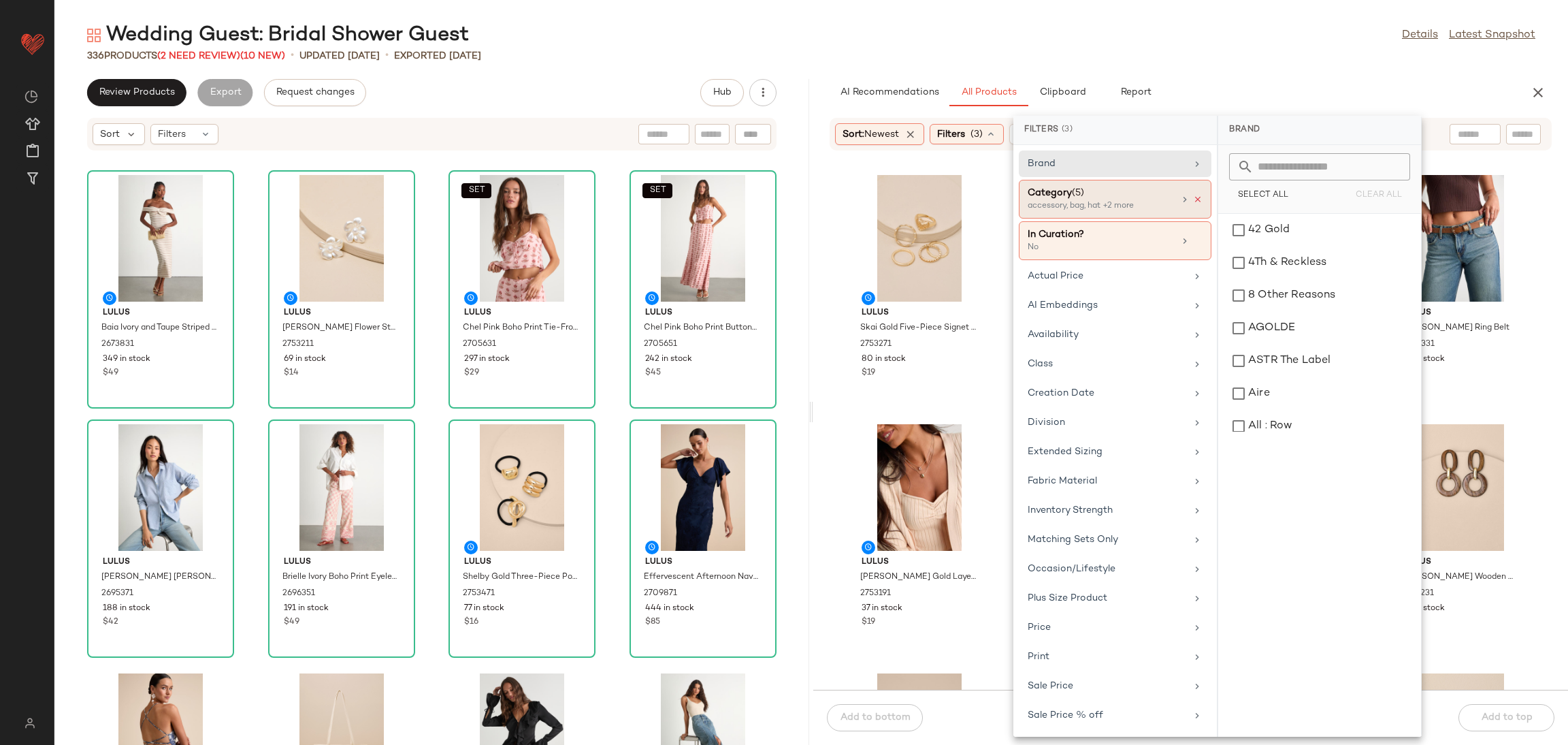
click at [1193, 201] on icon at bounding box center [1198, 199] width 10 height 10
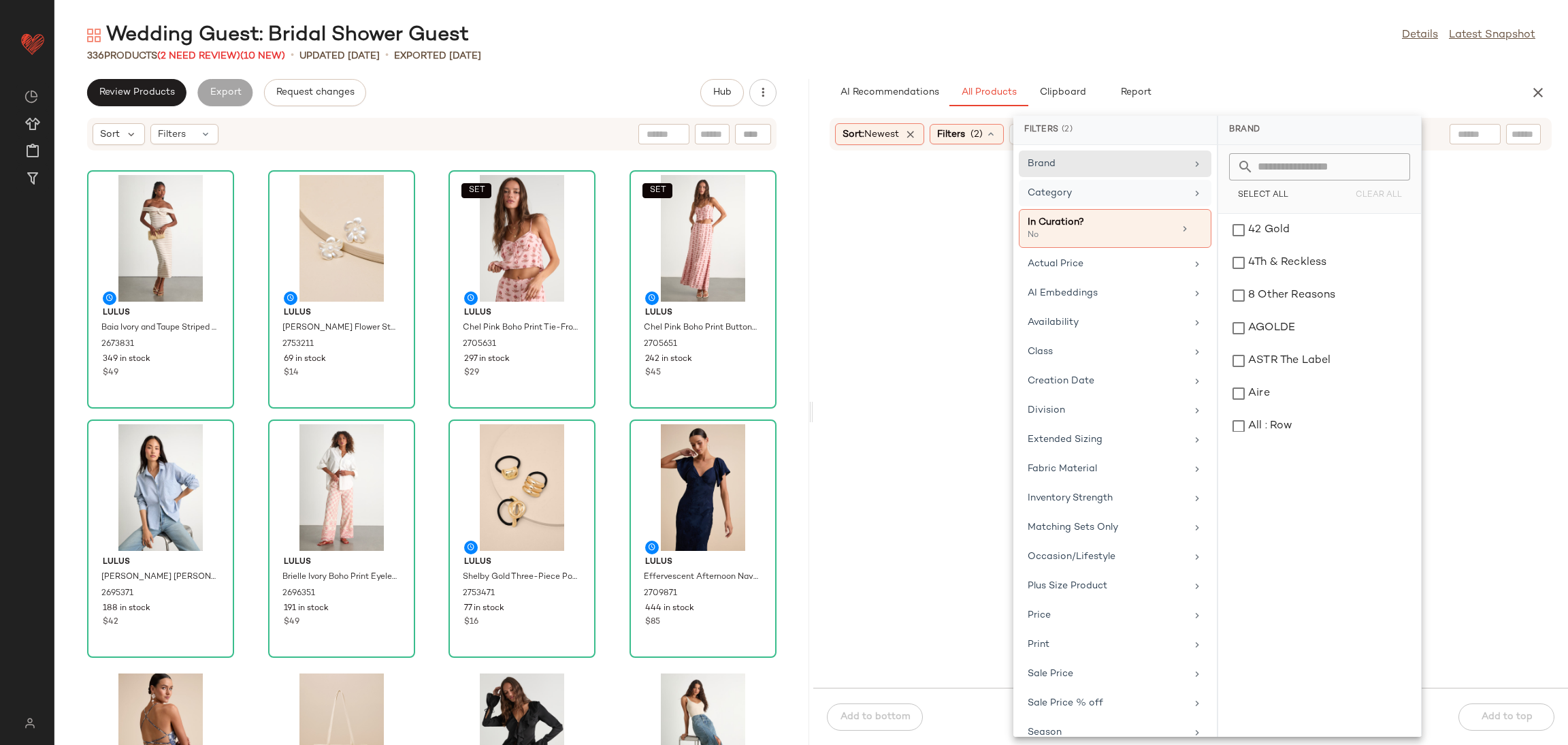
click at [1148, 195] on div "Category" at bounding box center [1107, 192] width 159 height 14
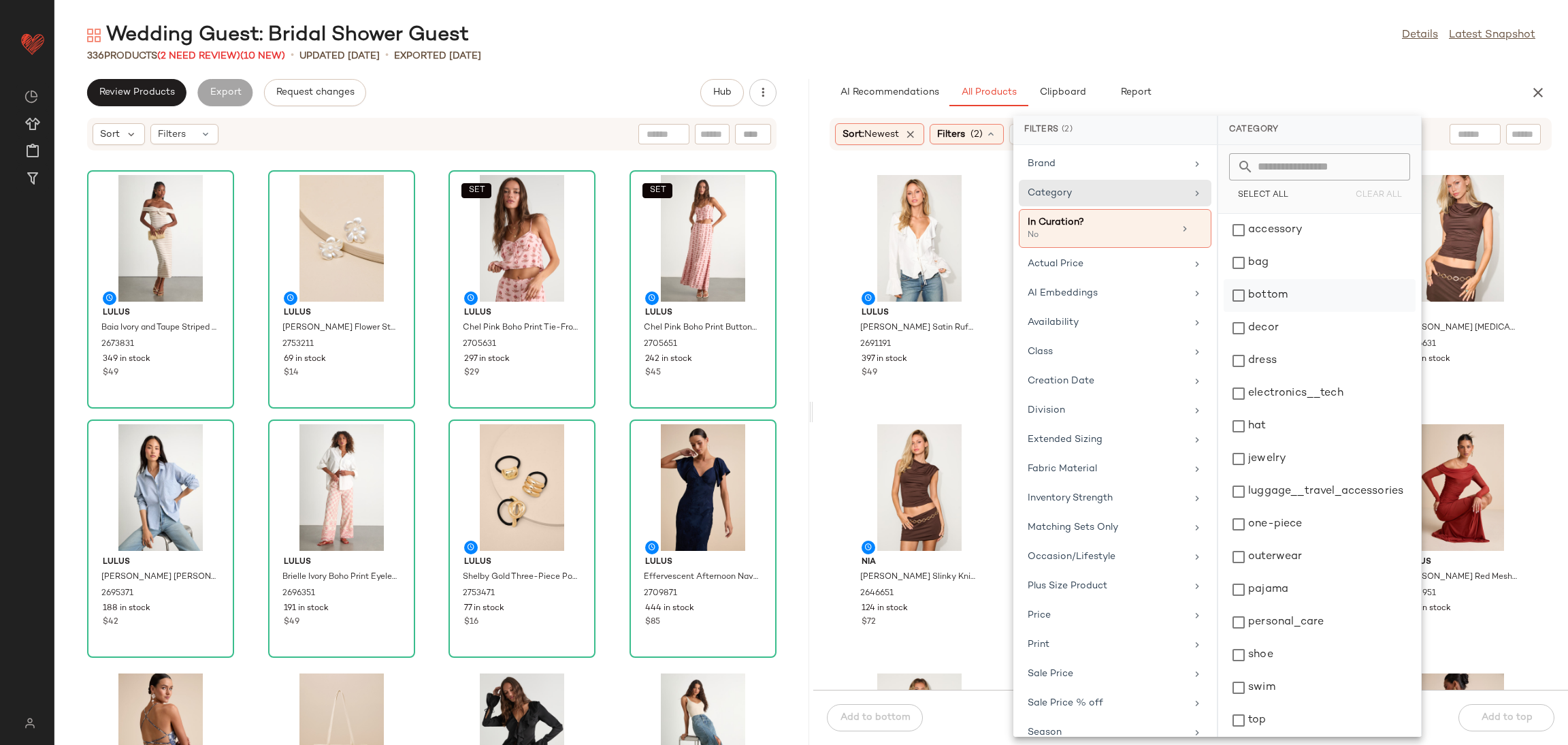
click at [1272, 312] on div "bottom" at bounding box center [1320, 328] width 192 height 32
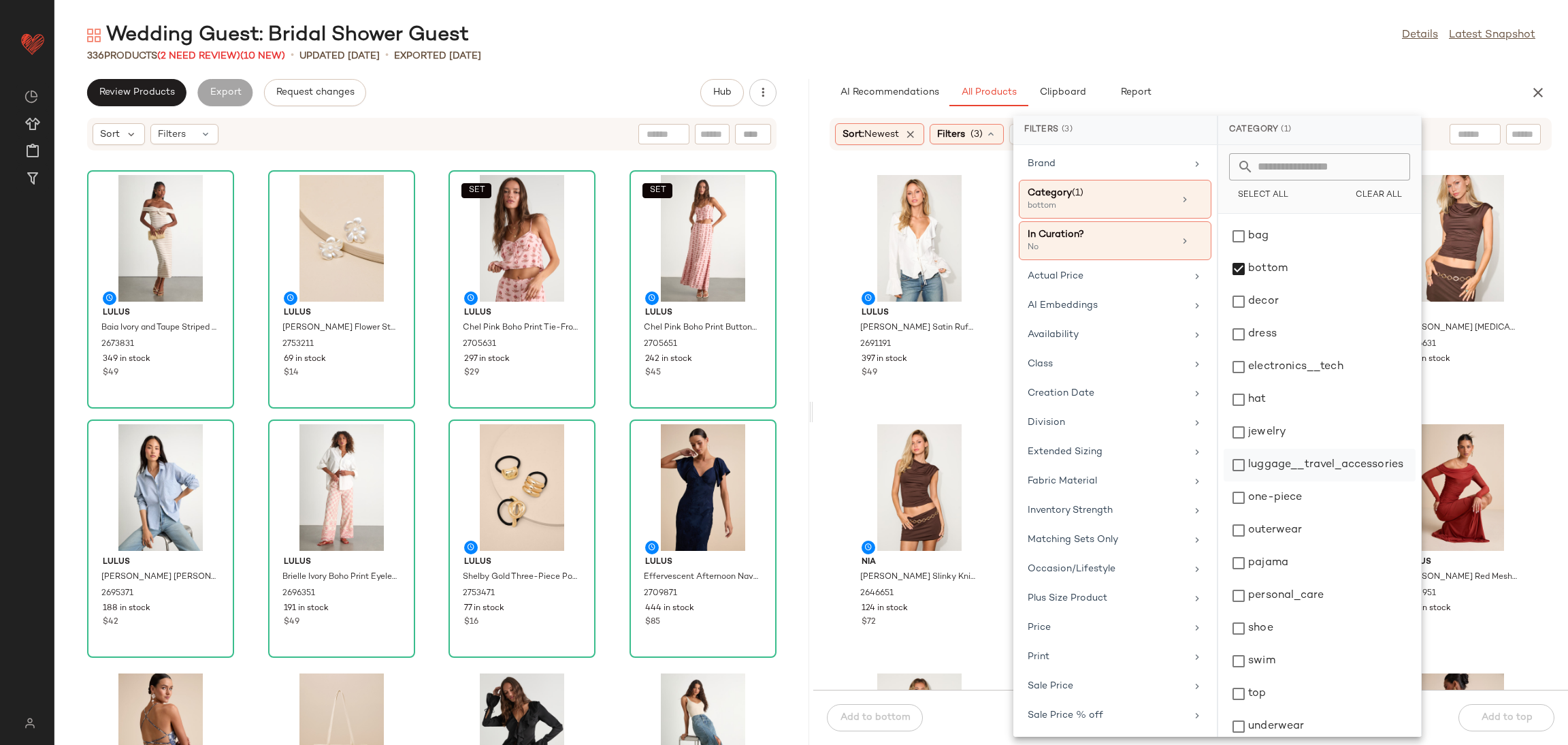
scroll to position [37, 0]
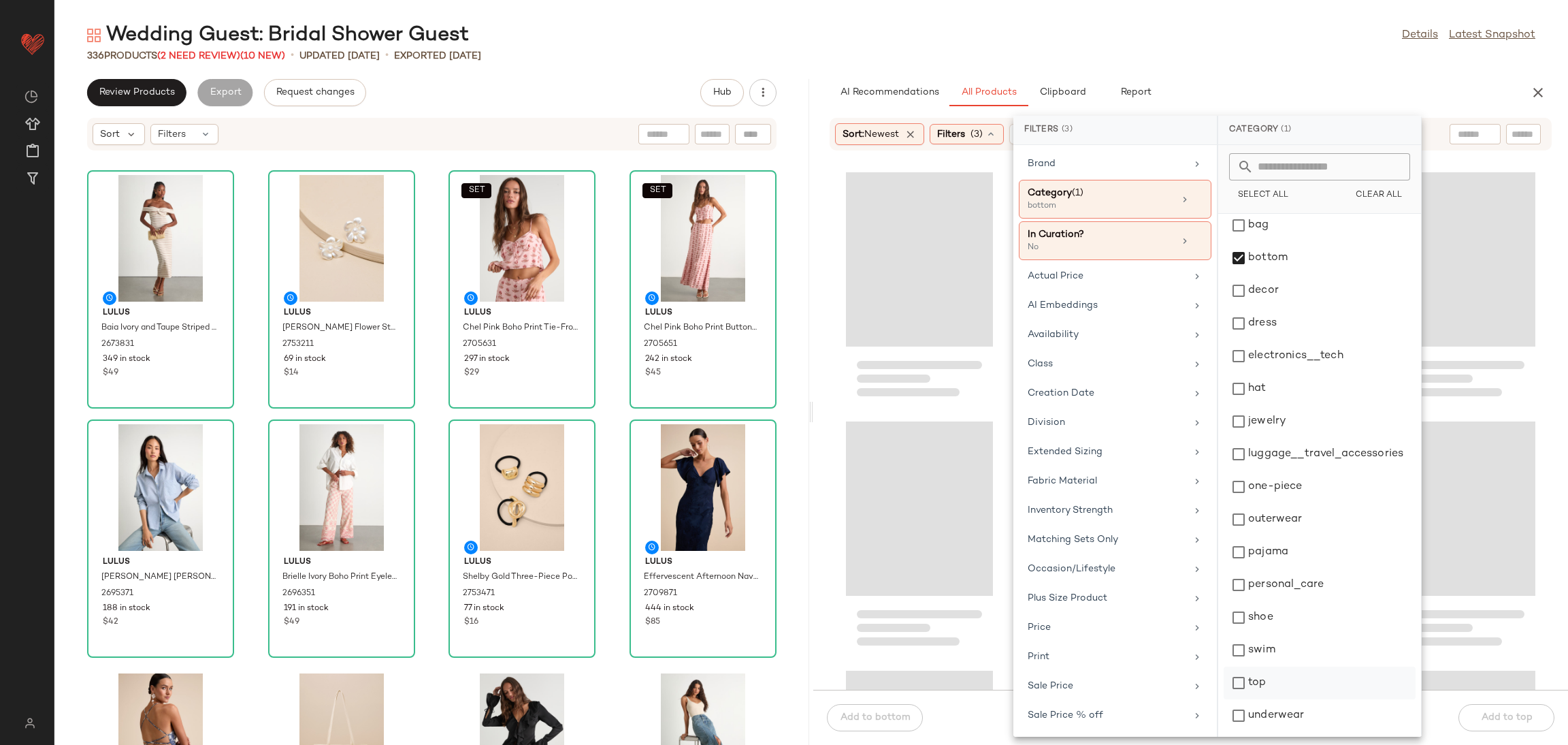
click at [1267, 699] on div "top" at bounding box center [1320, 715] width 192 height 32
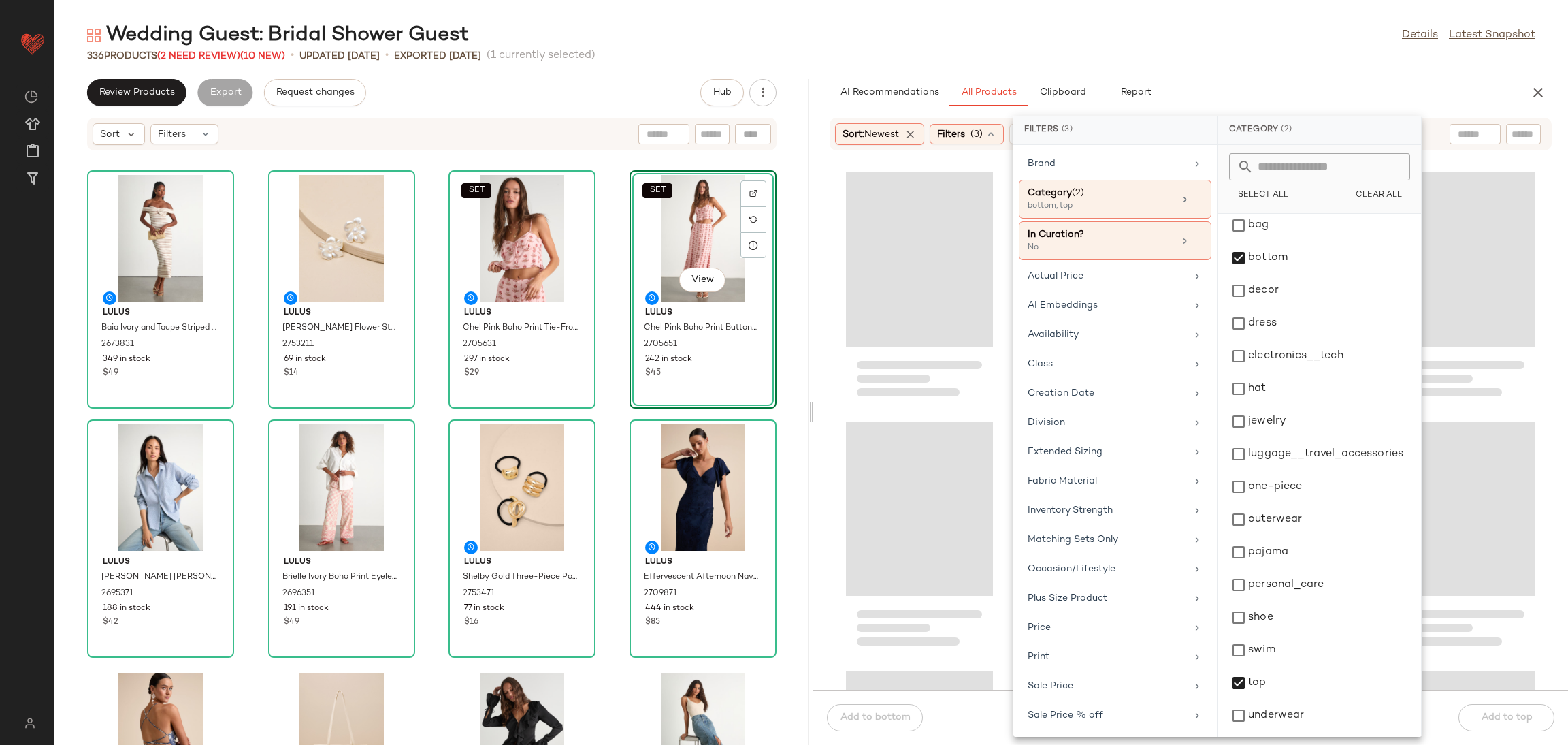
drag, startPoint x: 762, startPoint y: 319, endPoint x: 812, endPoint y: 341, distance: 54.6
click at [896, 342] on div "Loading..." at bounding box center [919, 259] width 147 height 175
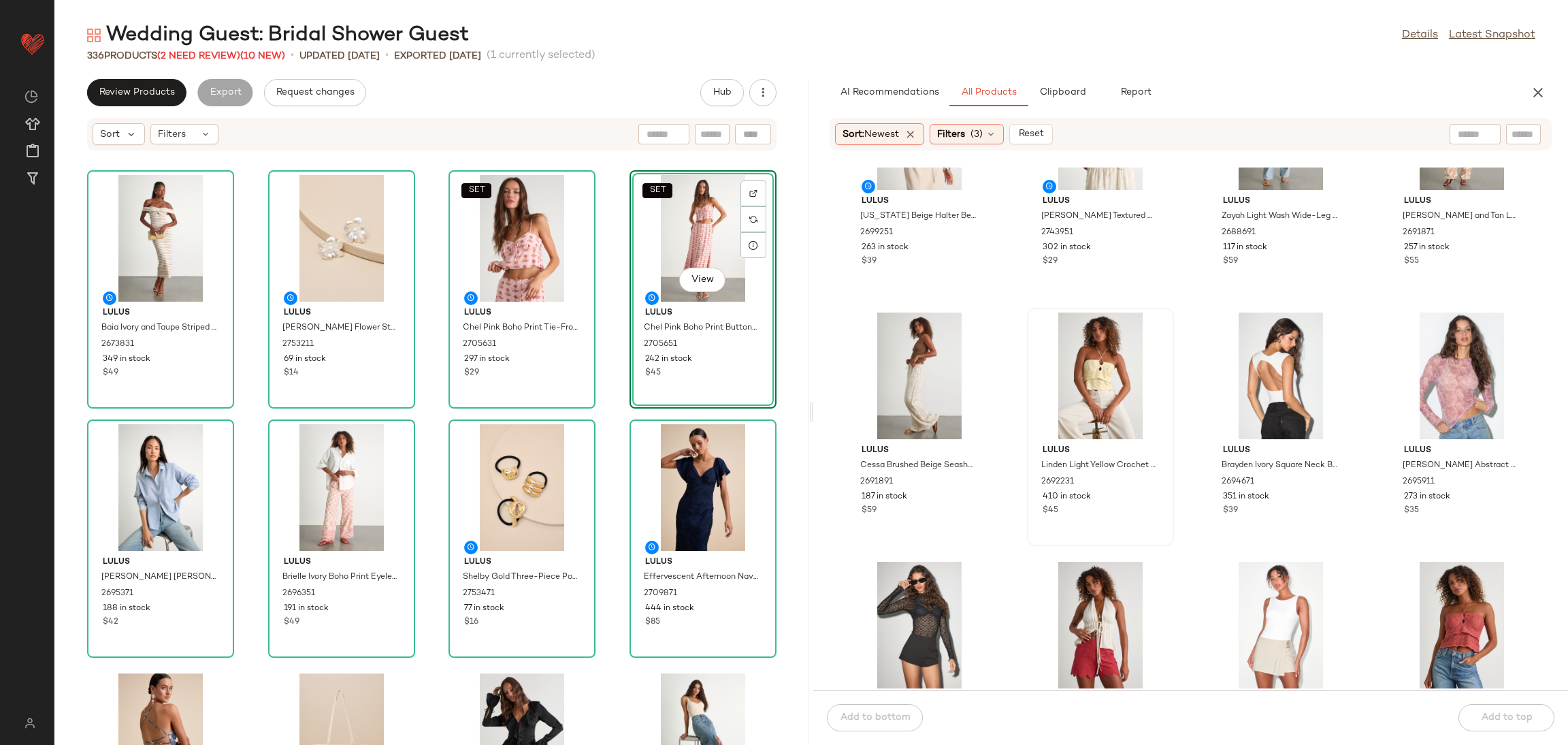
scroll to position [930, 0]
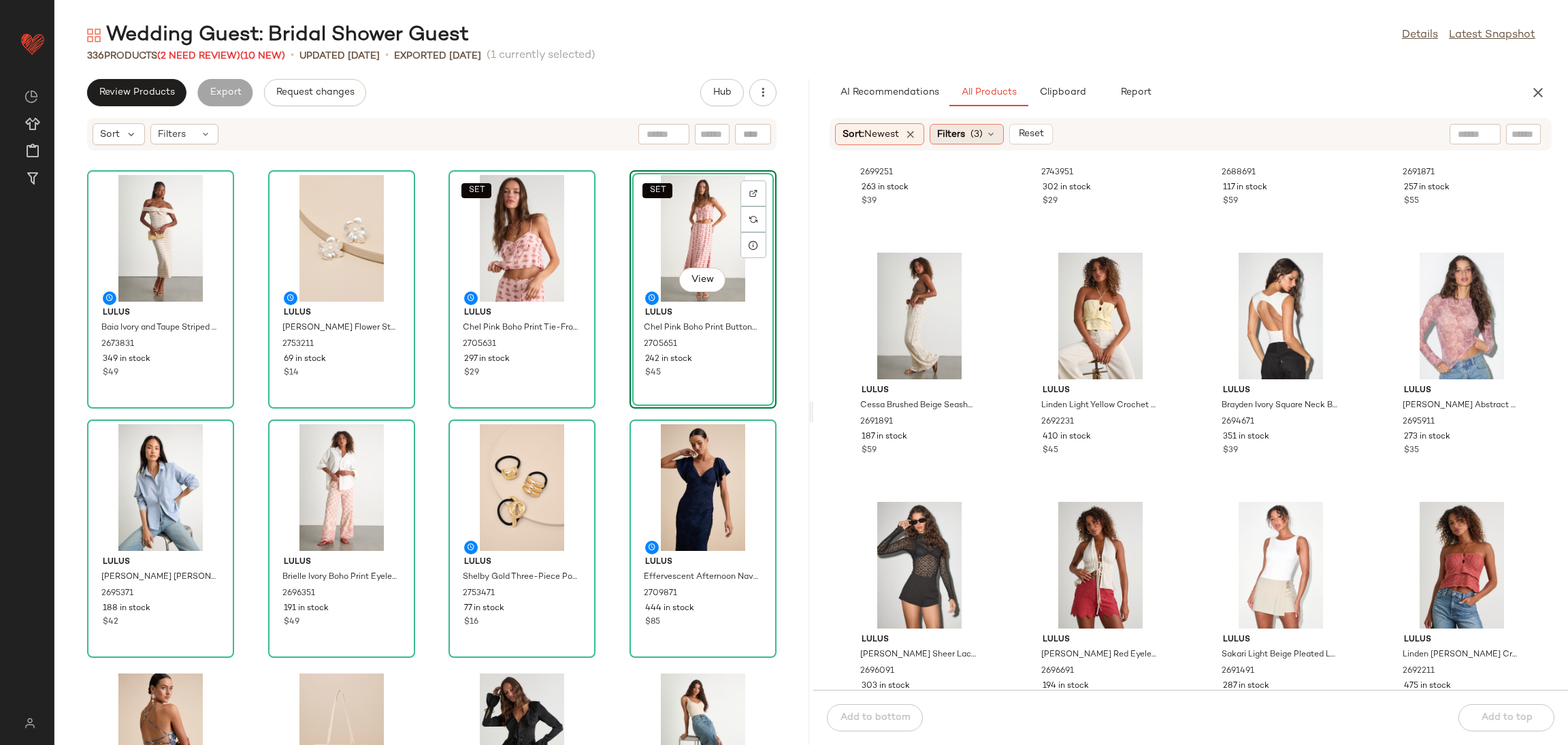
click at [965, 132] on span "Filters" at bounding box center [951, 135] width 28 height 14
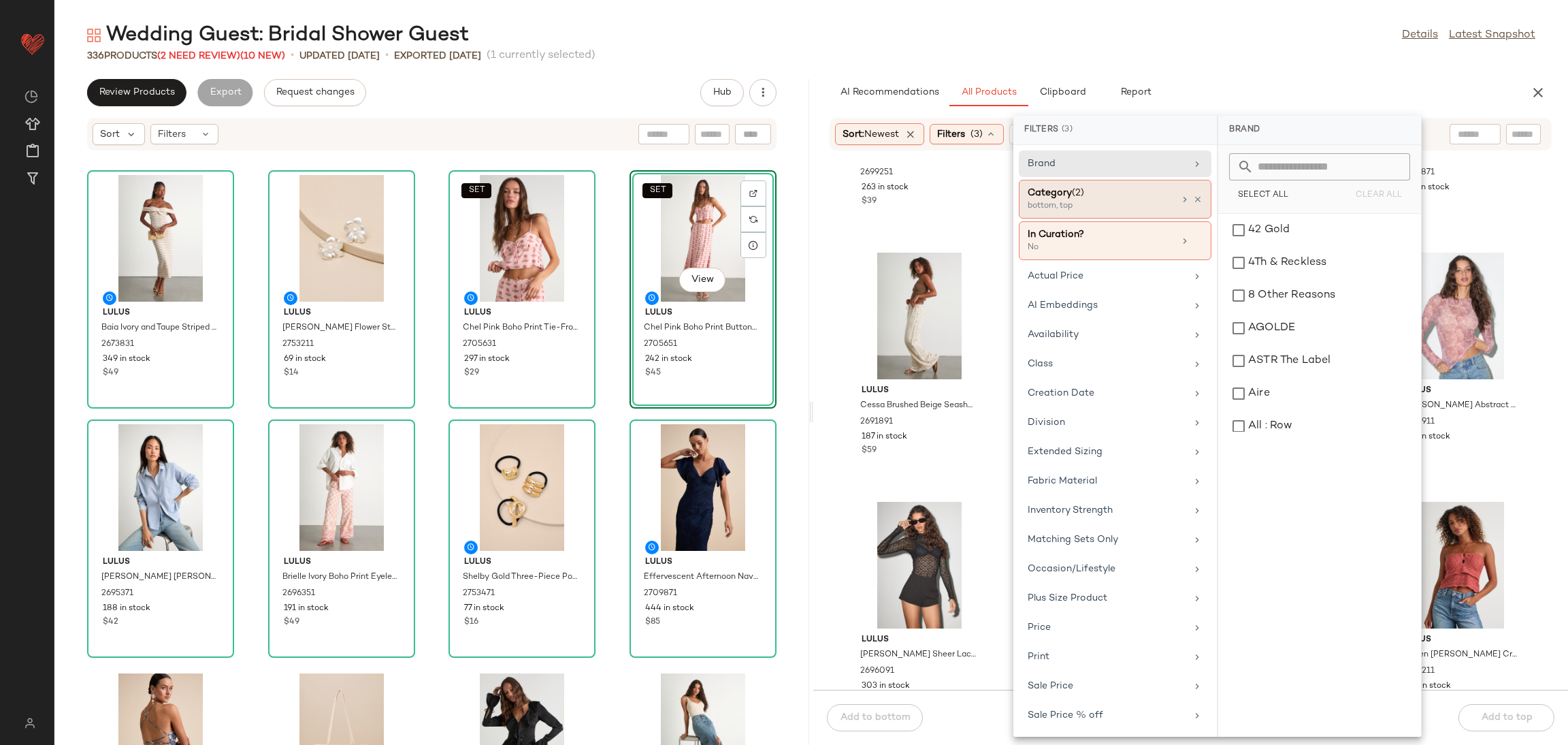
drag, startPoint x: 1197, startPoint y: 191, endPoint x: 1189, endPoint y: 187, distance: 8.9
click at [1197, 221] on div "Category (2) bottom, top" at bounding box center [1115, 241] width 192 height 39
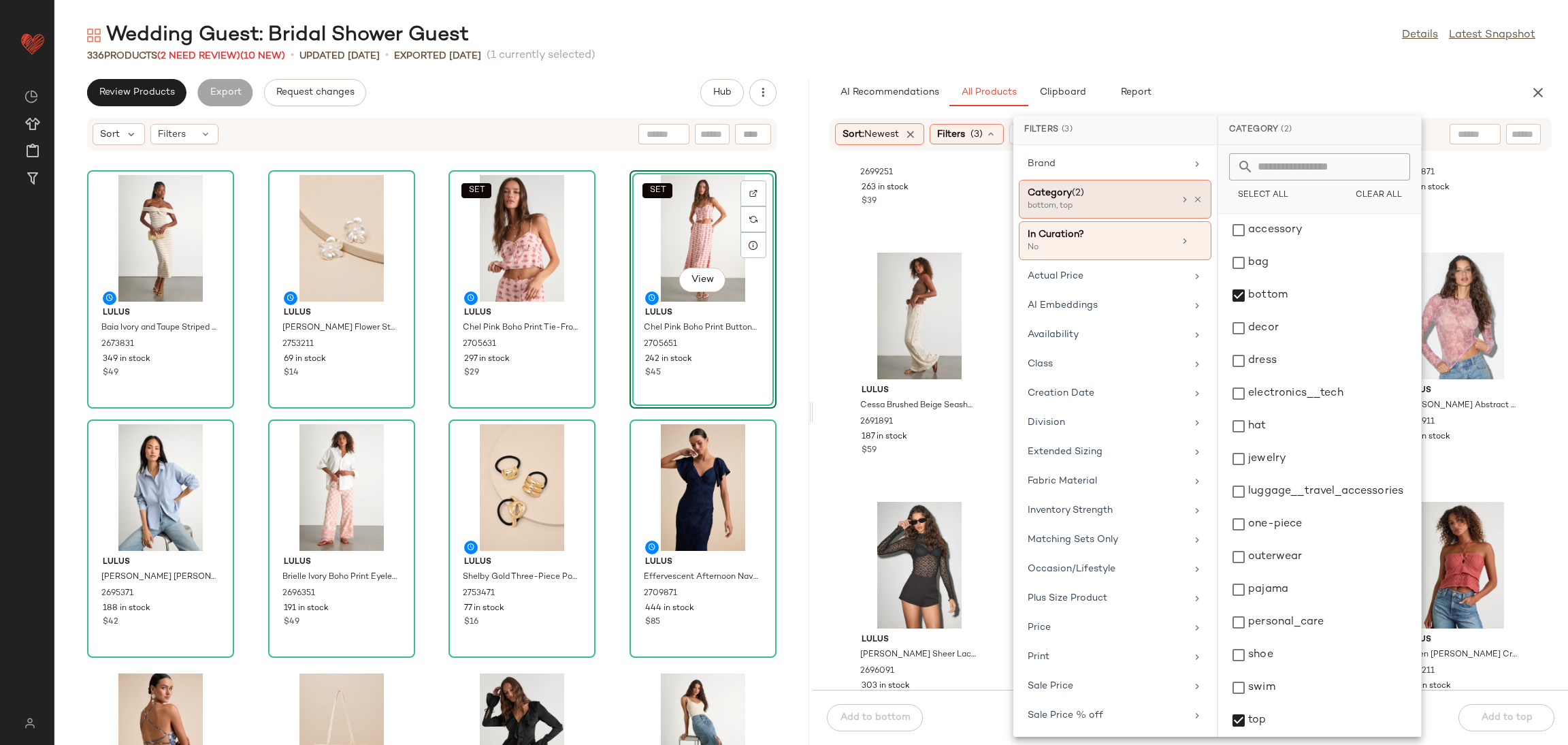
click at [1163, 186] on div "Category (2)" at bounding box center [1100, 192] width 146 height 14
click at [1193, 195] on icon at bounding box center [1198, 199] width 10 height 10
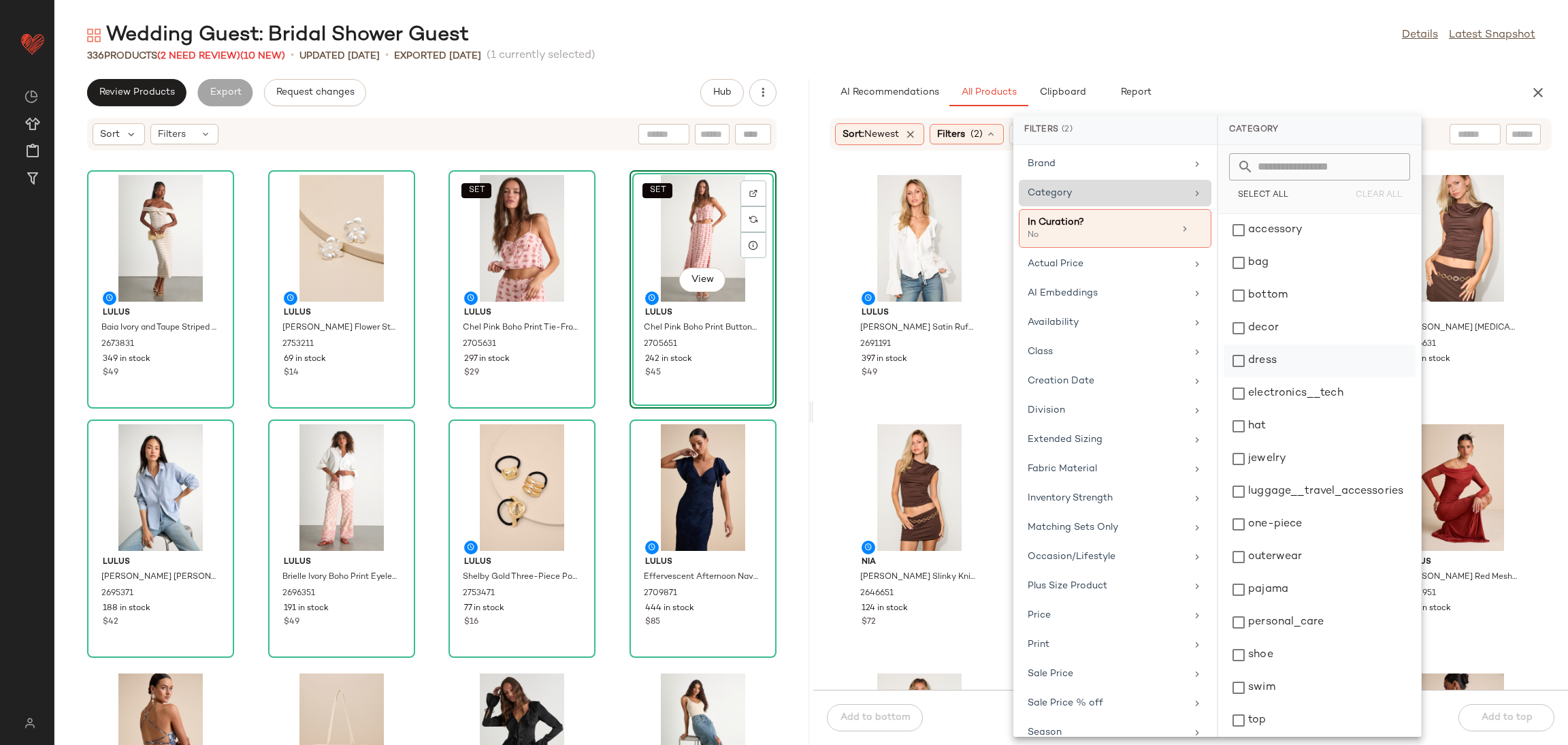
click at [1300, 377] on div "dress" at bounding box center [1320, 393] width 192 height 32
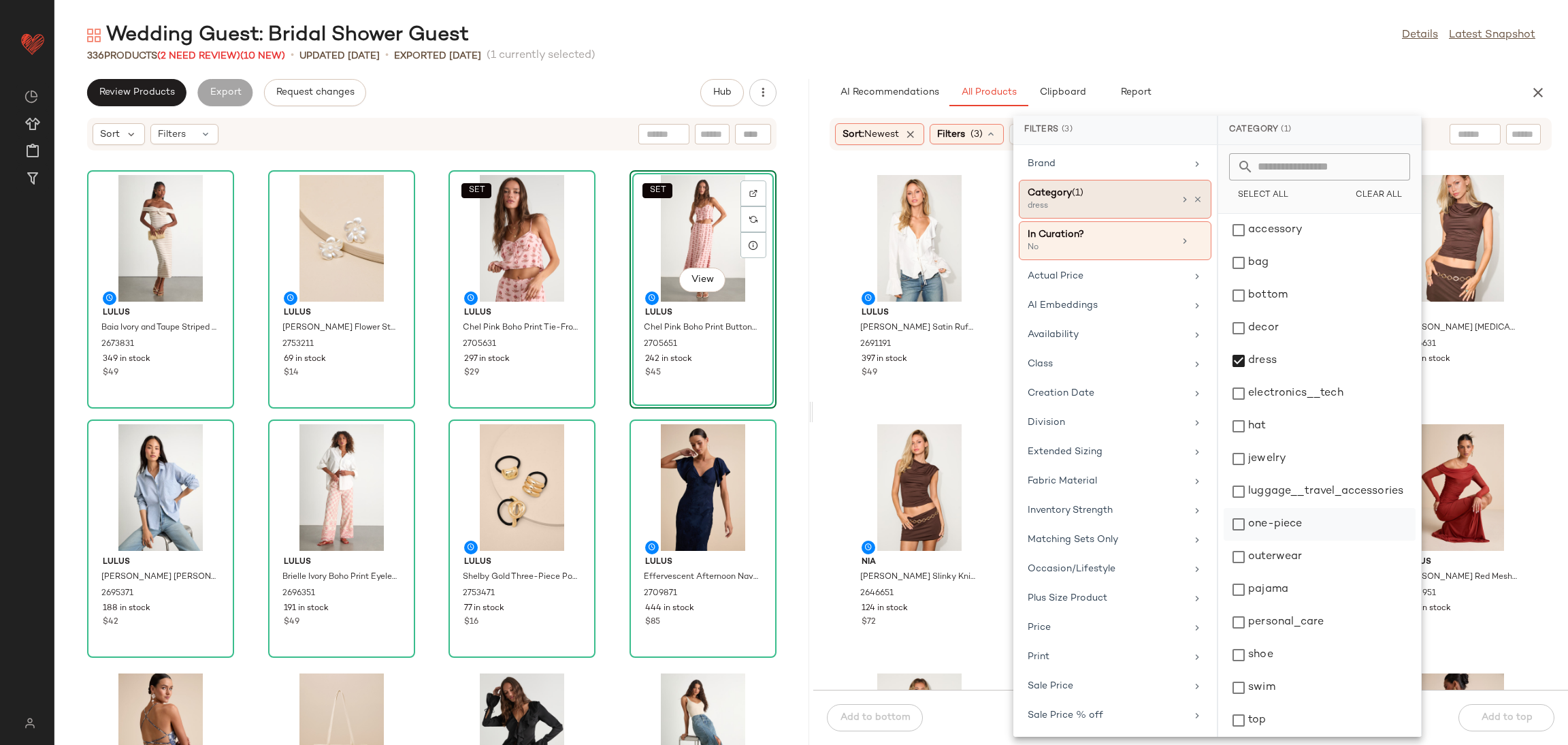
click at [1306, 541] on div "one-piece" at bounding box center [1320, 557] width 192 height 32
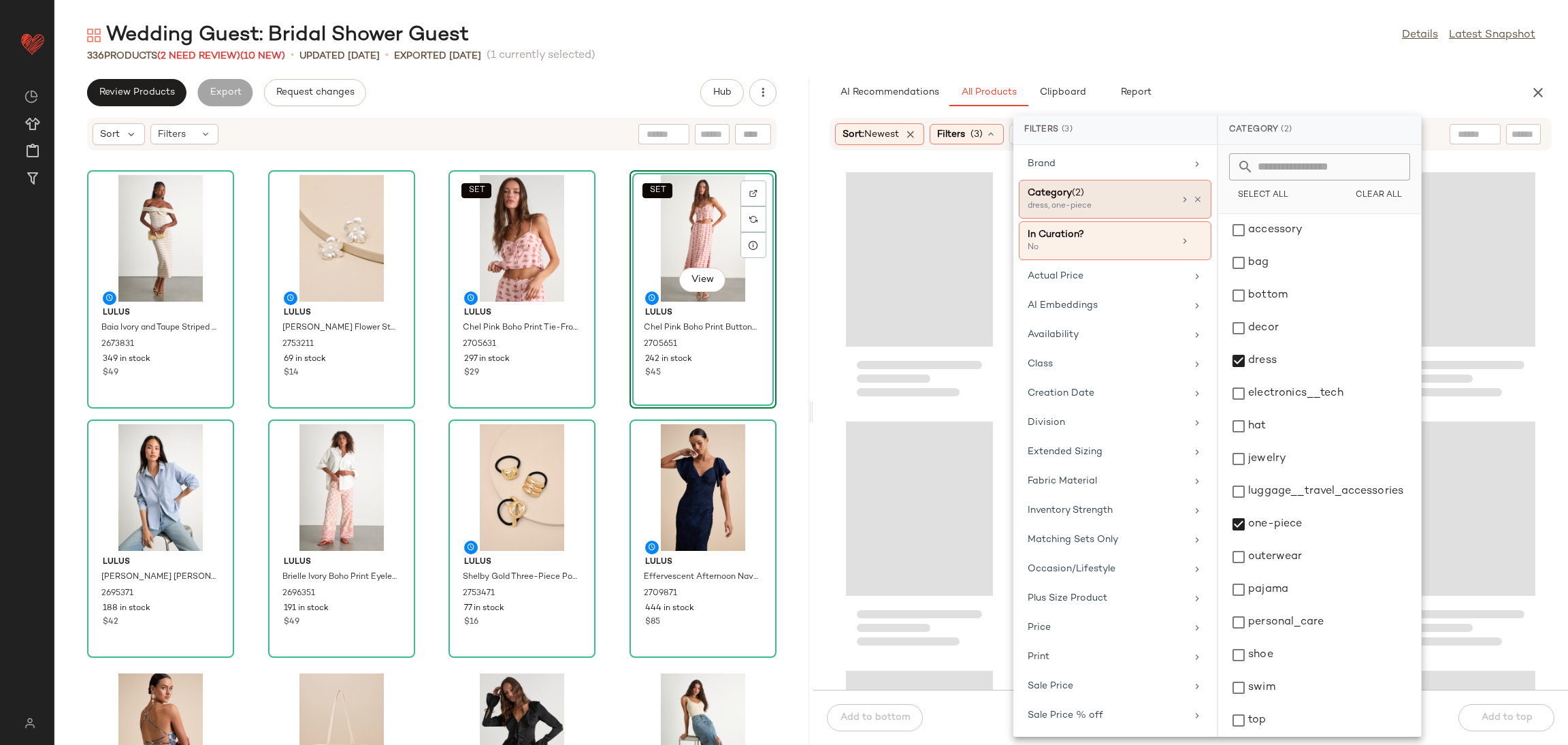
click at [917, 417] on div at bounding box center [1191, 428] width 755 height 522
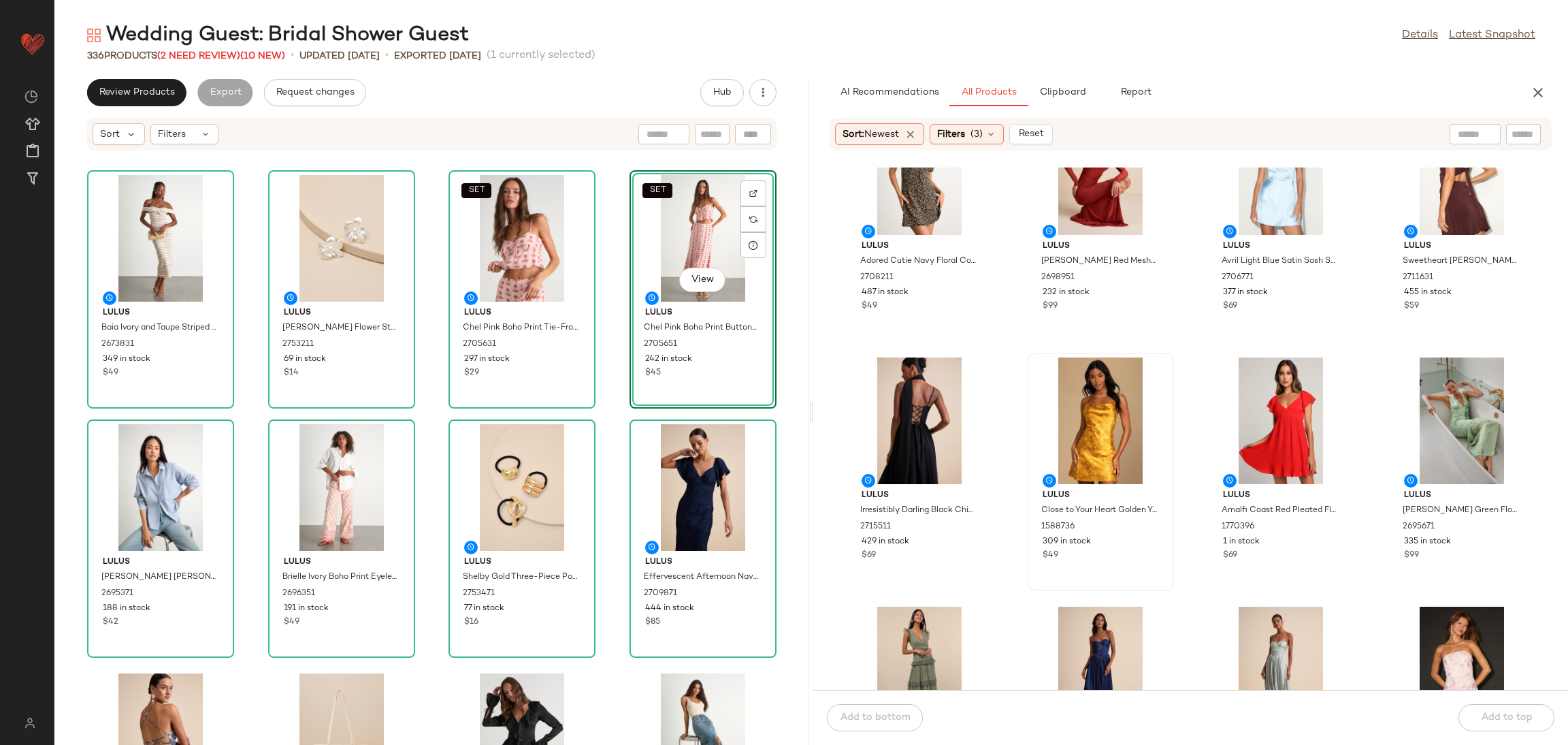
scroll to position [102, 0]
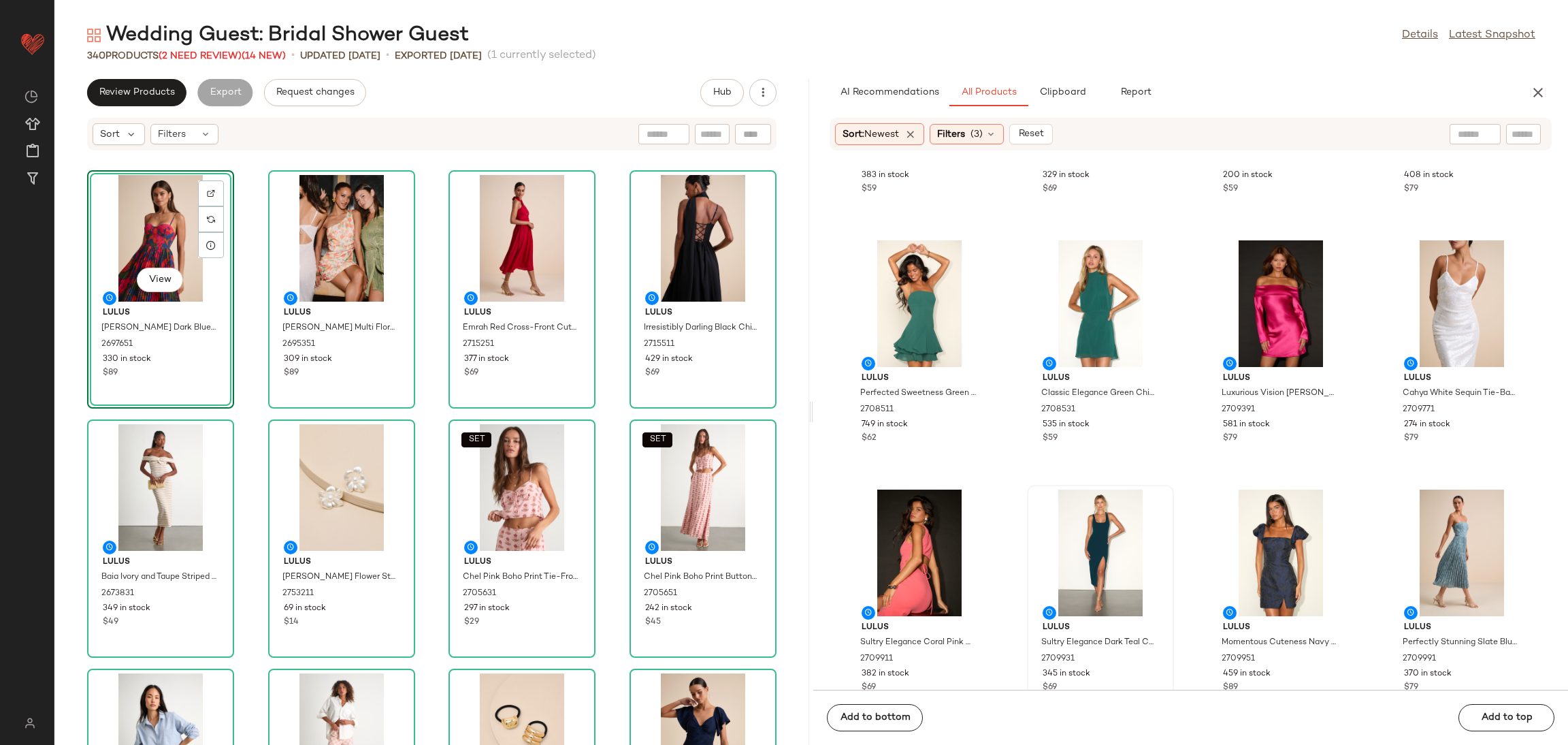
scroll to position [3790, 0]
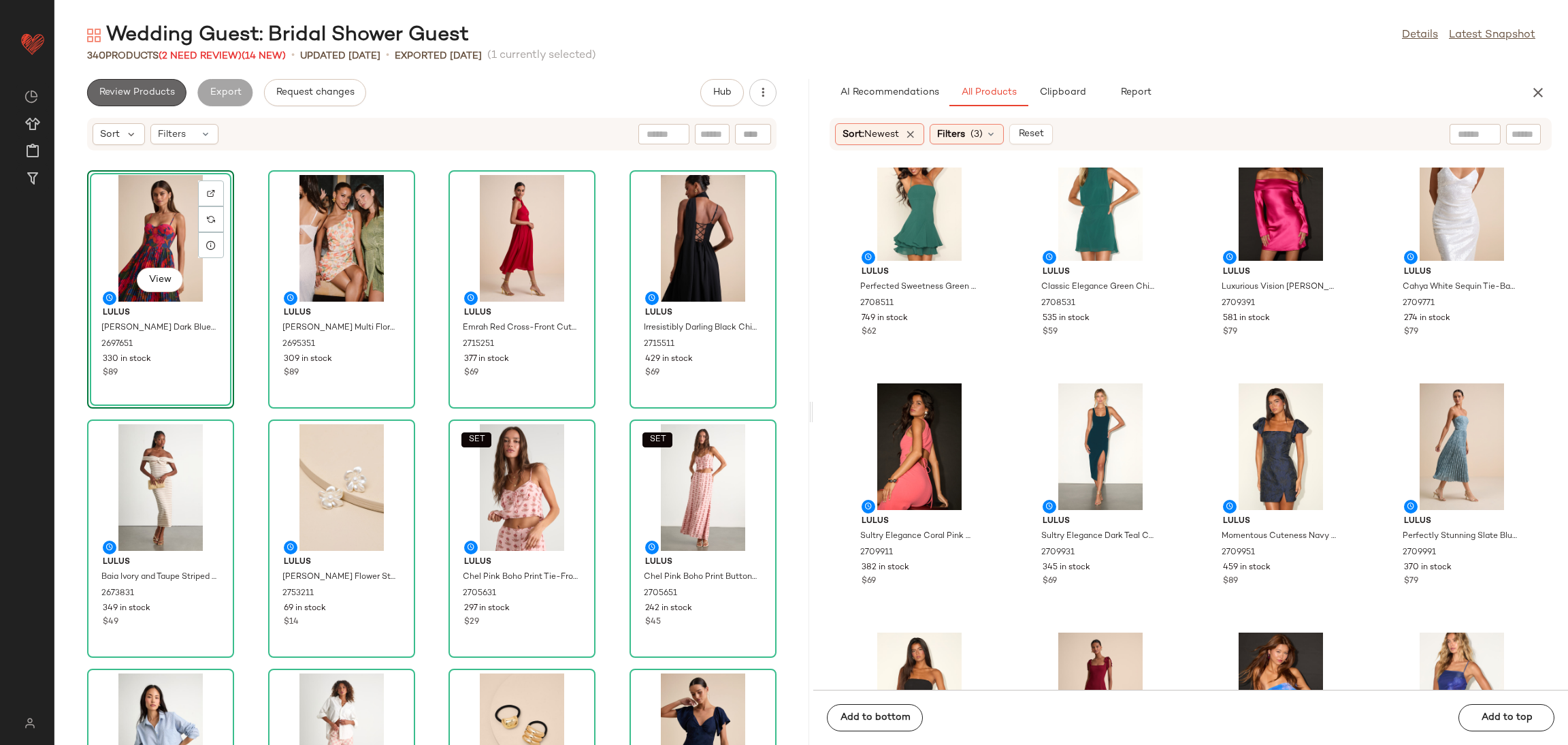
click at [137, 83] on button "Review Products" at bounding box center [137, 92] width 99 height 27
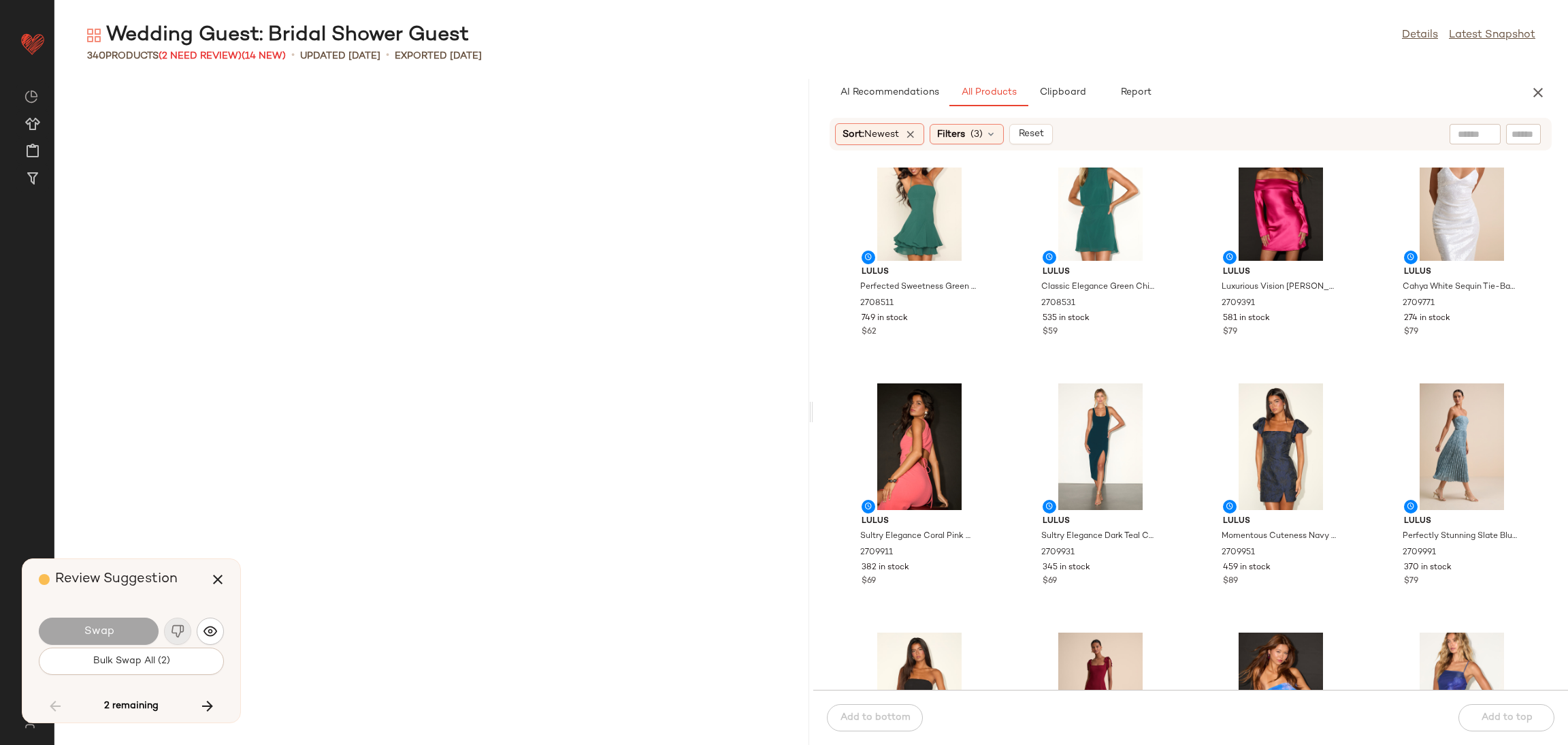
scroll to position [5732, 0]
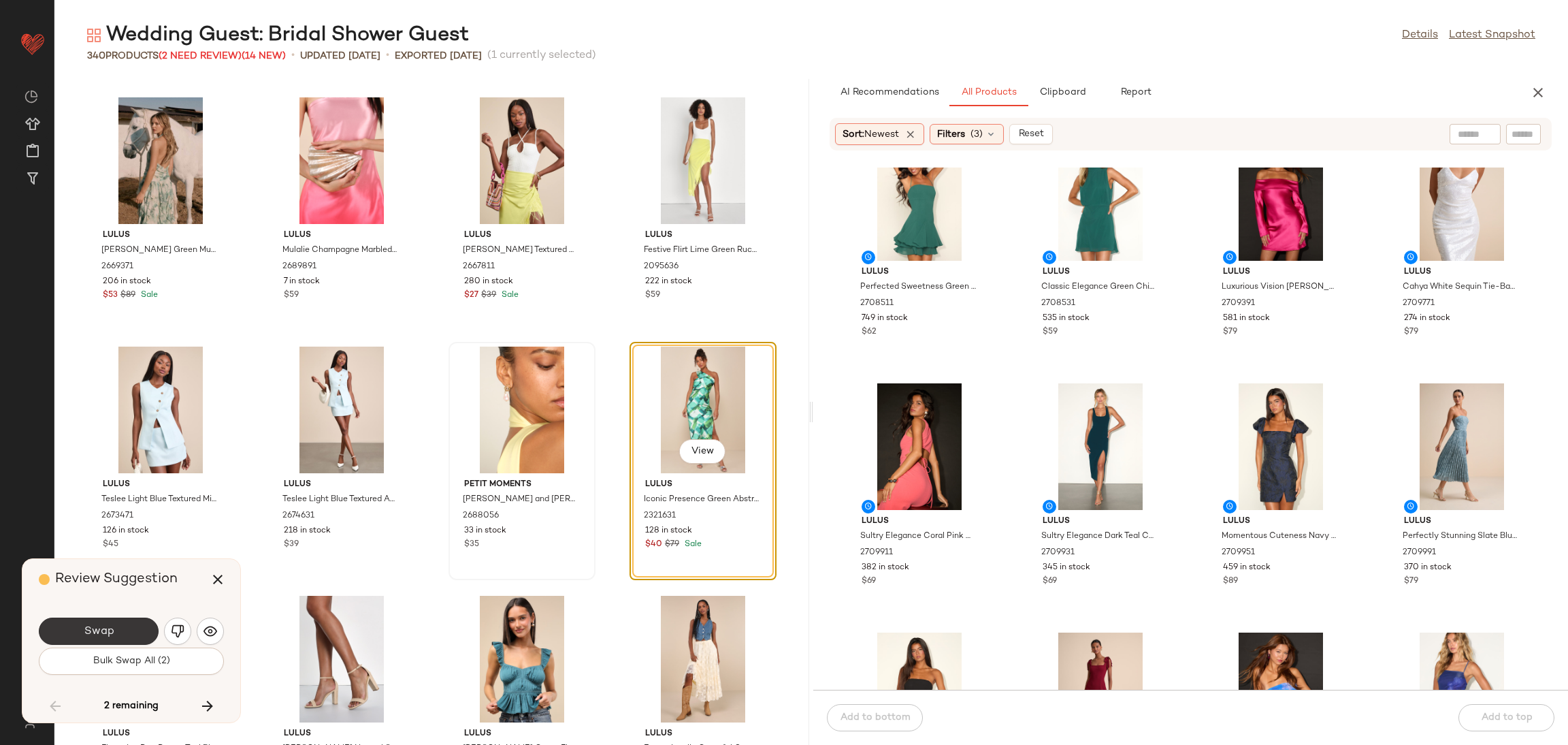
click at [85, 626] on span "Swap" at bounding box center [98, 631] width 30 height 13
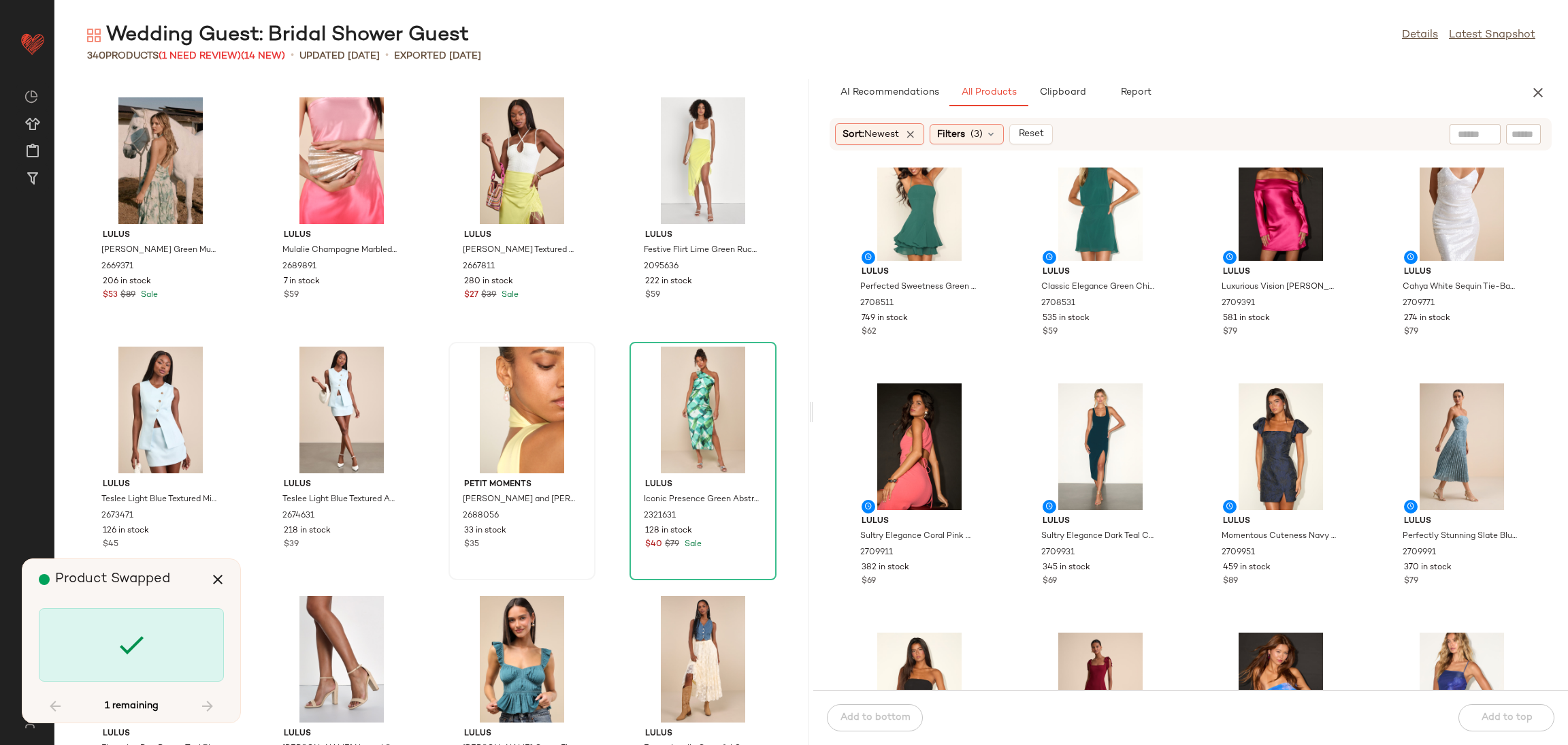
scroll to position [18939, 0]
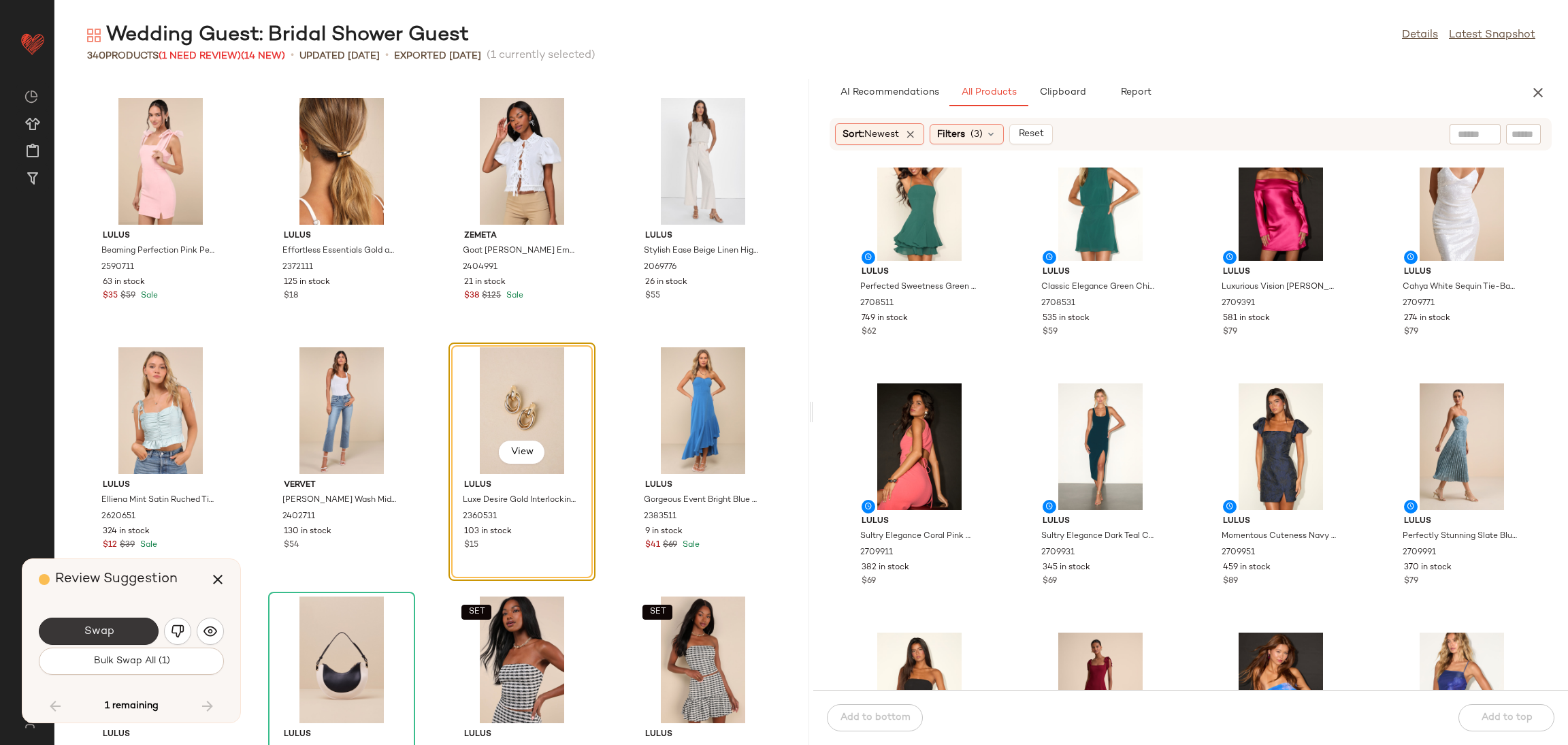
click at [125, 626] on button "Swap" at bounding box center [99, 630] width 120 height 27
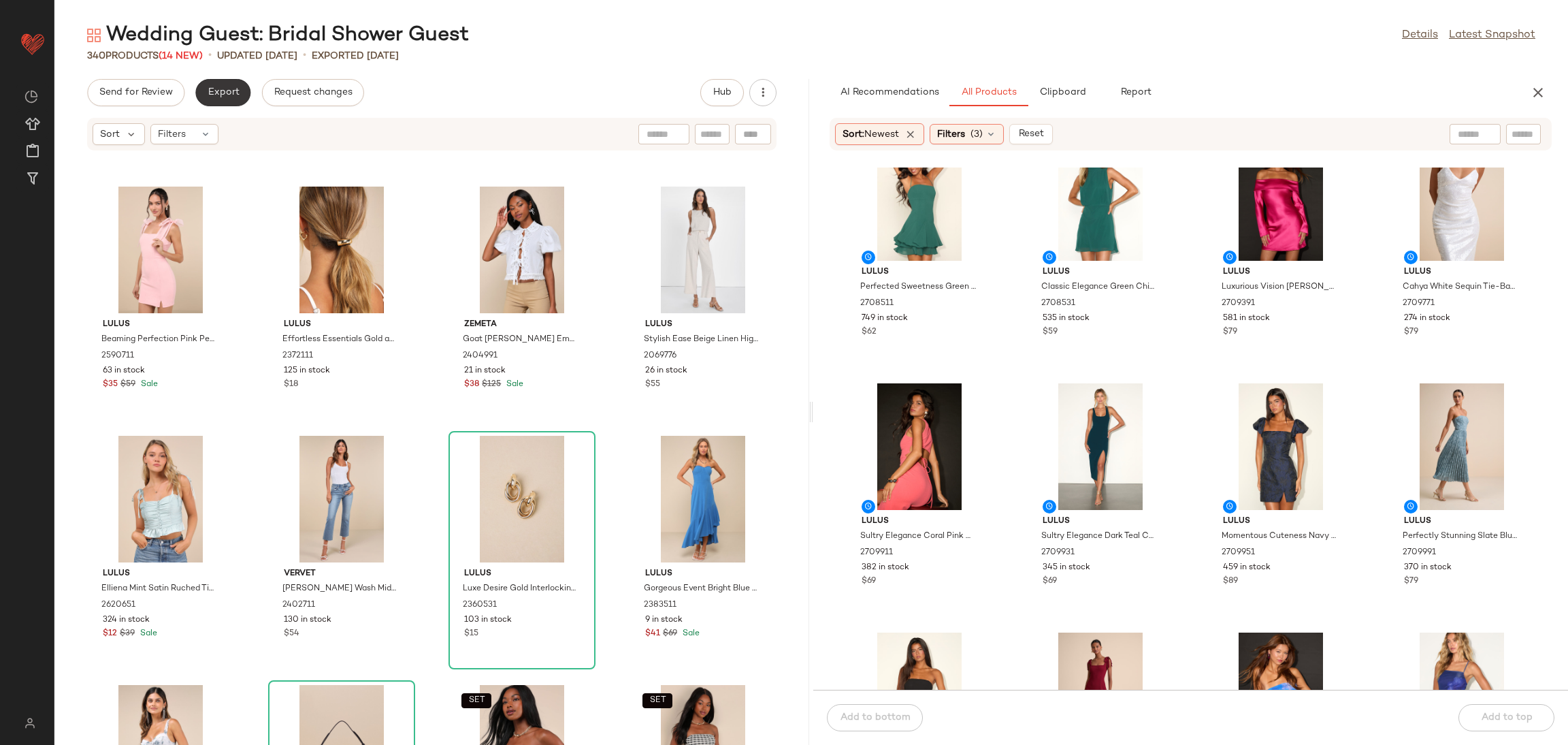
drag, startPoint x: 195, startPoint y: 75, endPoint x: 208, endPoint y: 85, distance: 16.4
click at [198, 75] on div "Wedding Guest: Bridal Shower Guest Details Latest Snapshot 340 Products (14 New…" at bounding box center [811, 384] width 1514 height 723
click at [209, 89] on span "Export" at bounding box center [223, 92] width 32 height 11
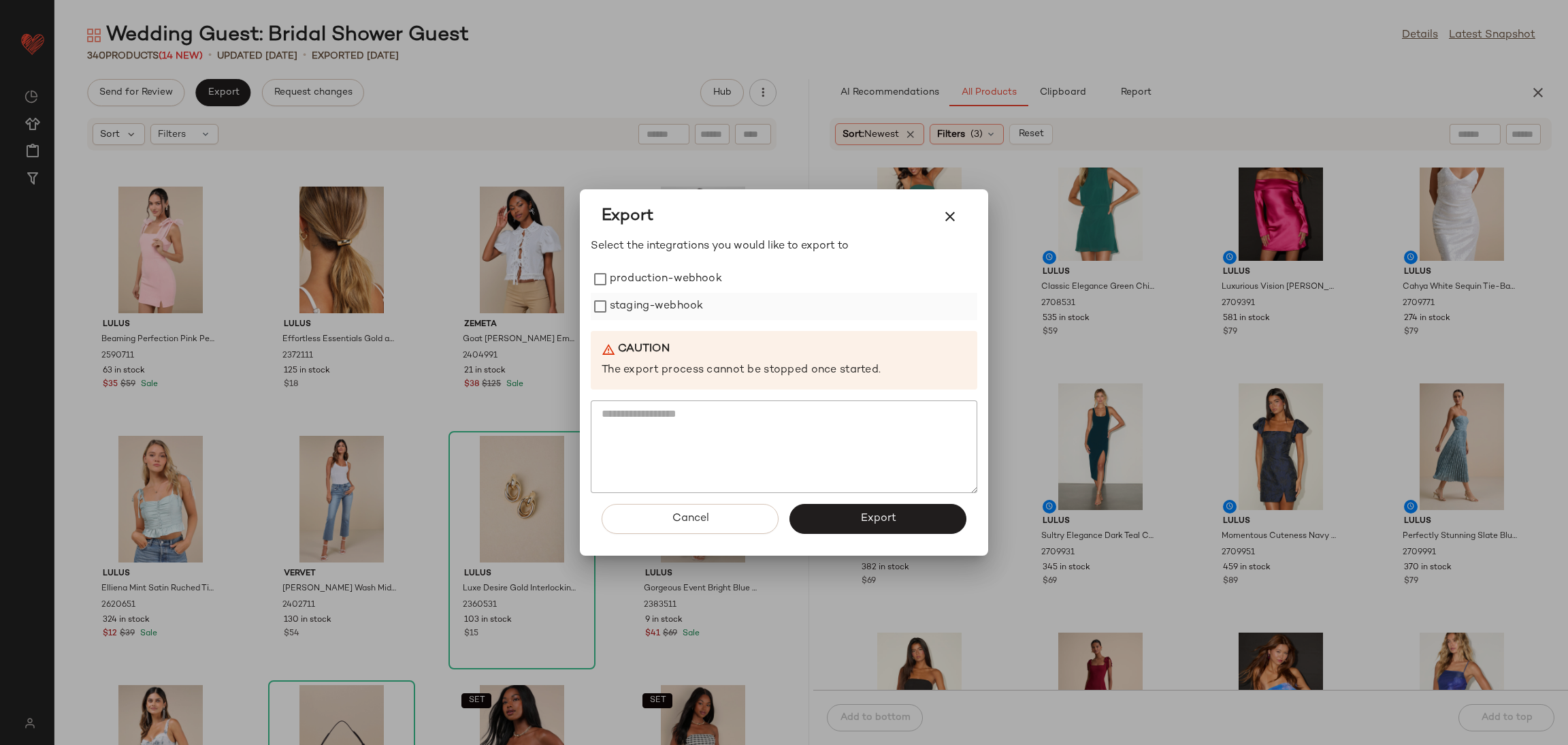
click at [683, 304] on label "staging-webhook" at bounding box center [656, 306] width 93 height 27
click at [681, 283] on label "production-webhook" at bounding box center [665, 279] width 112 height 27
click at [870, 521] on span "Export" at bounding box center [878, 518] width 36 height 13
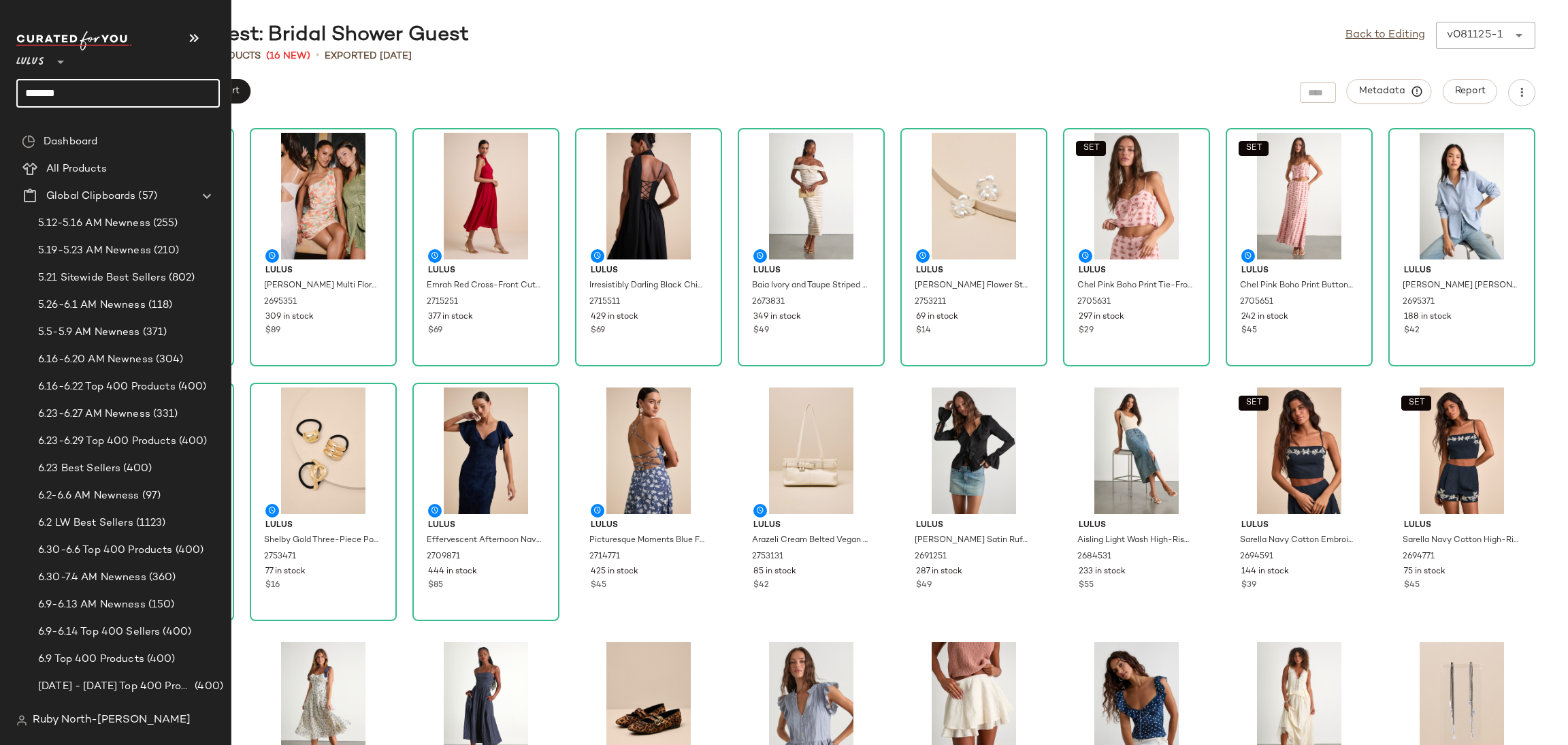
drag, startPoint x: 68, startPoint y: 95, endPoint x: 0, endPoint y: 112, distance: 70.1
click at [0, 115] on nav "Lulus ** ******* Dashboard All Products Global Clipboards (57) 5.12-5.16 AM New…" at bounding box center [116, 372] width 232 height 745
click at [76, 136] on b "Golde" at bounding box center [79, 132] width 28 height 14
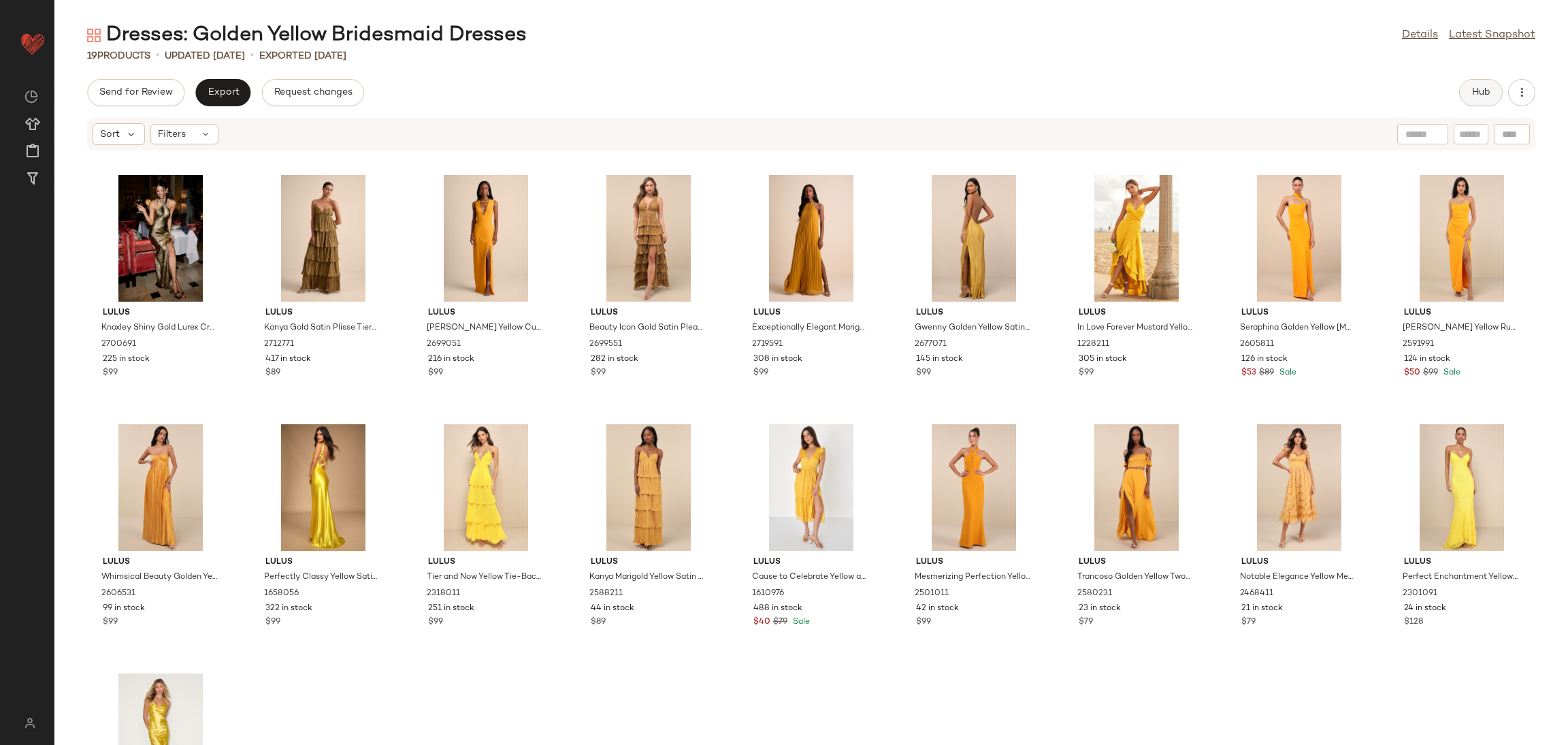
click at [1487, 89] on span "Hub" at bounding box center [1481, 92] width 19 height 11
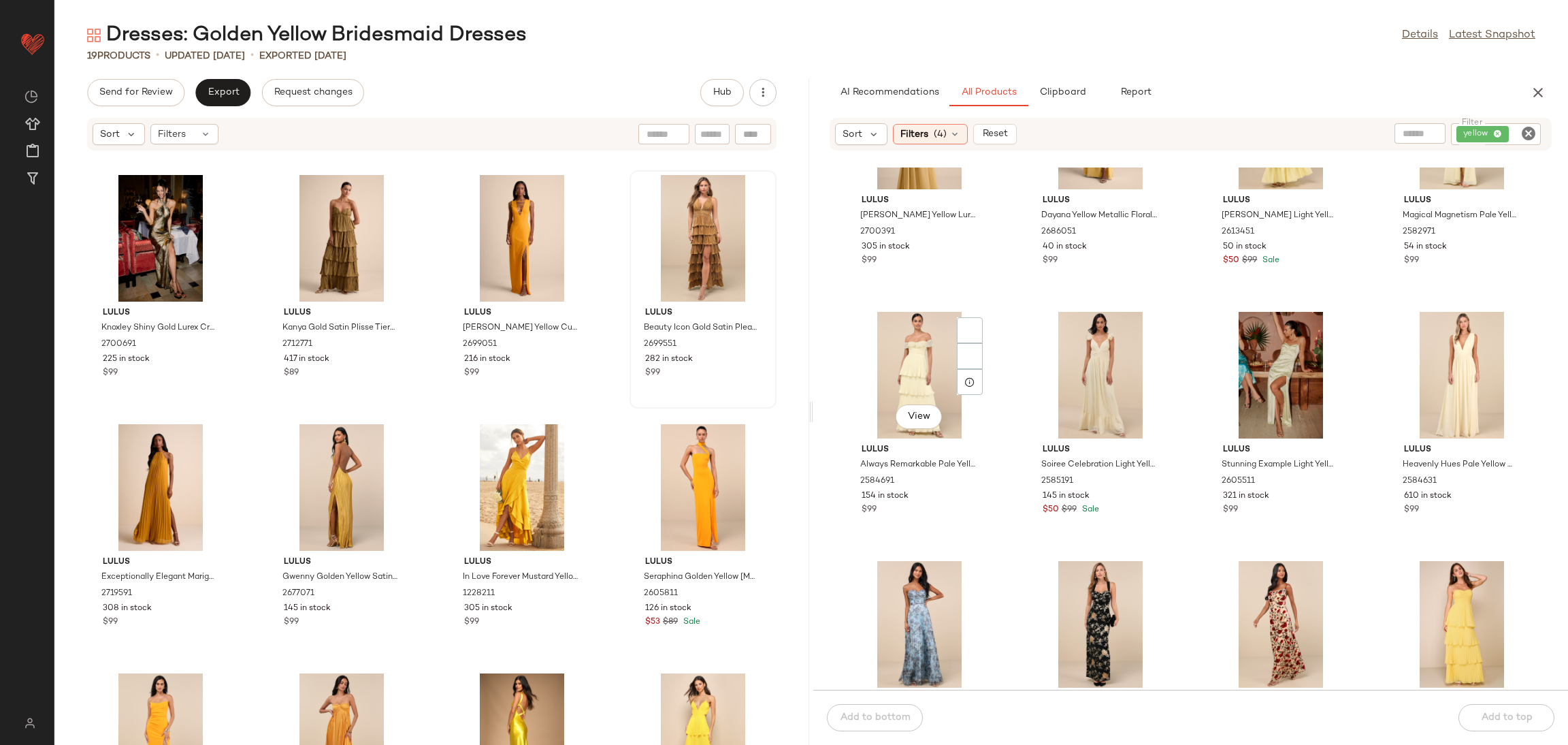
scroll to position [217, 0]
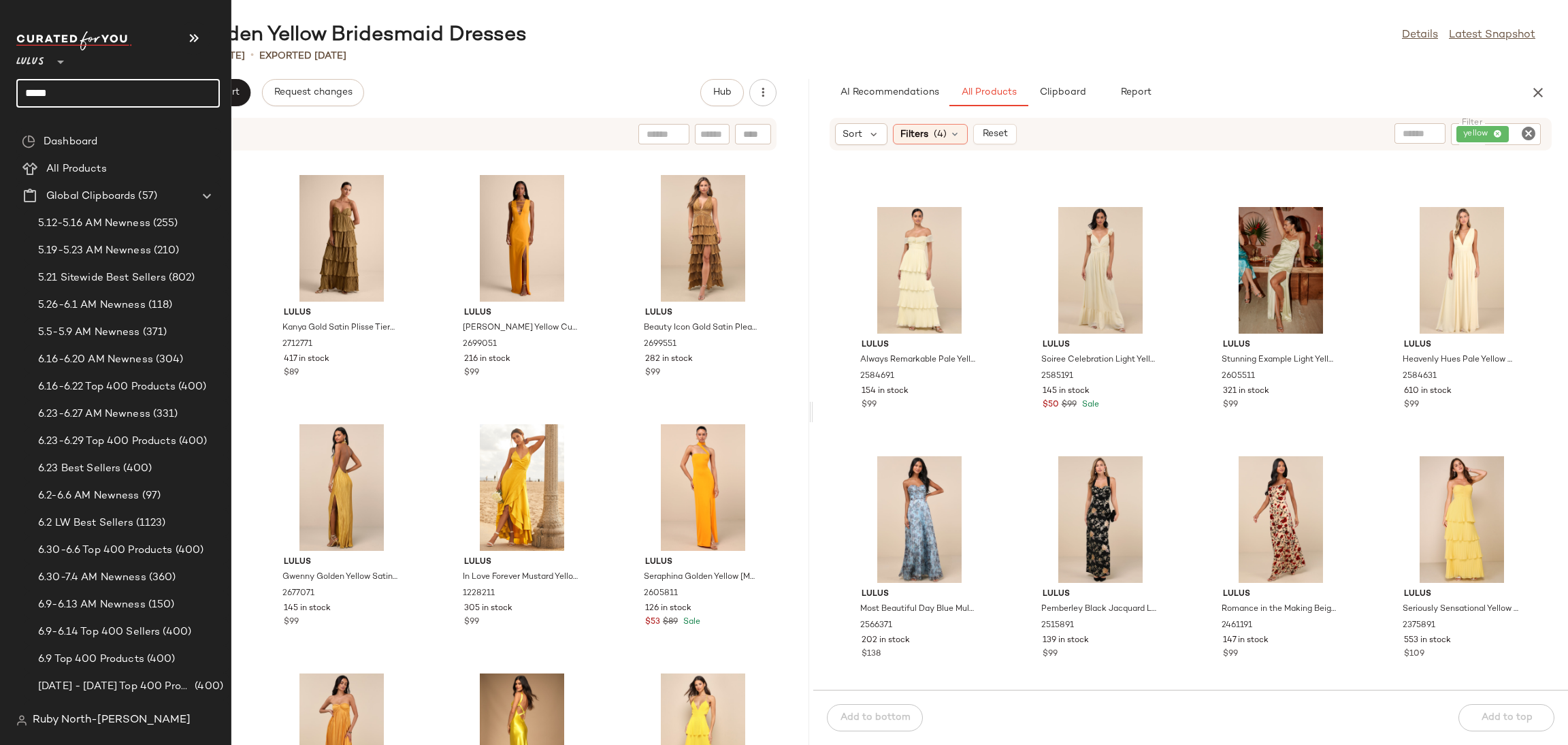
drag, startPoint x: 88, startPoint y: 95, endPoint x: 0, endPoint y: 70, distance: 91.5
click at [0, 70] on nav "Lulus ** ***** Dashboard All Products Global Clipboards (57) 5.12-5.16 AM Newne…" at bounding box center [116, 372] width 232 height 745
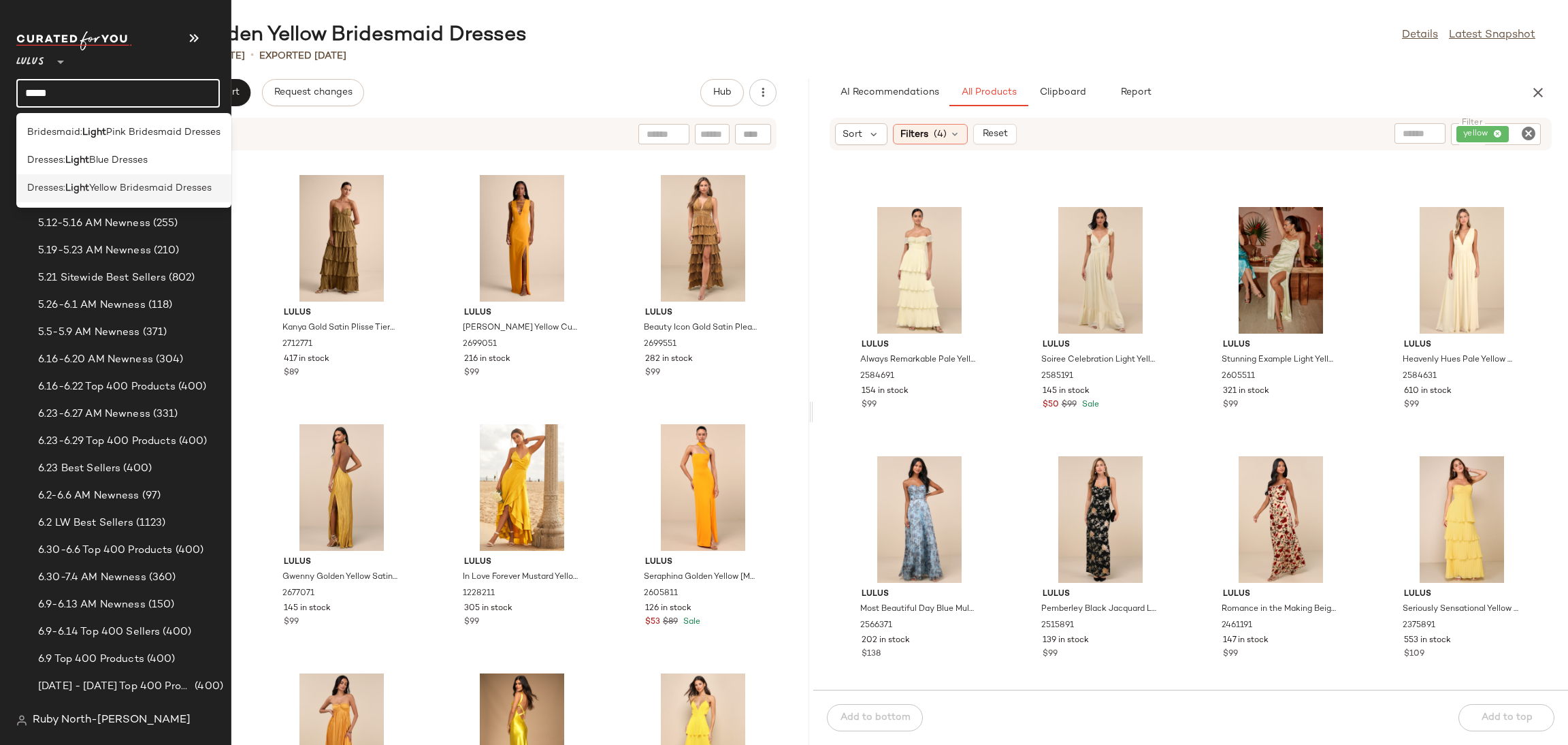
click at [61, 190] on span "Dresses:" at bounding box center [46, 188] width 38 height 14
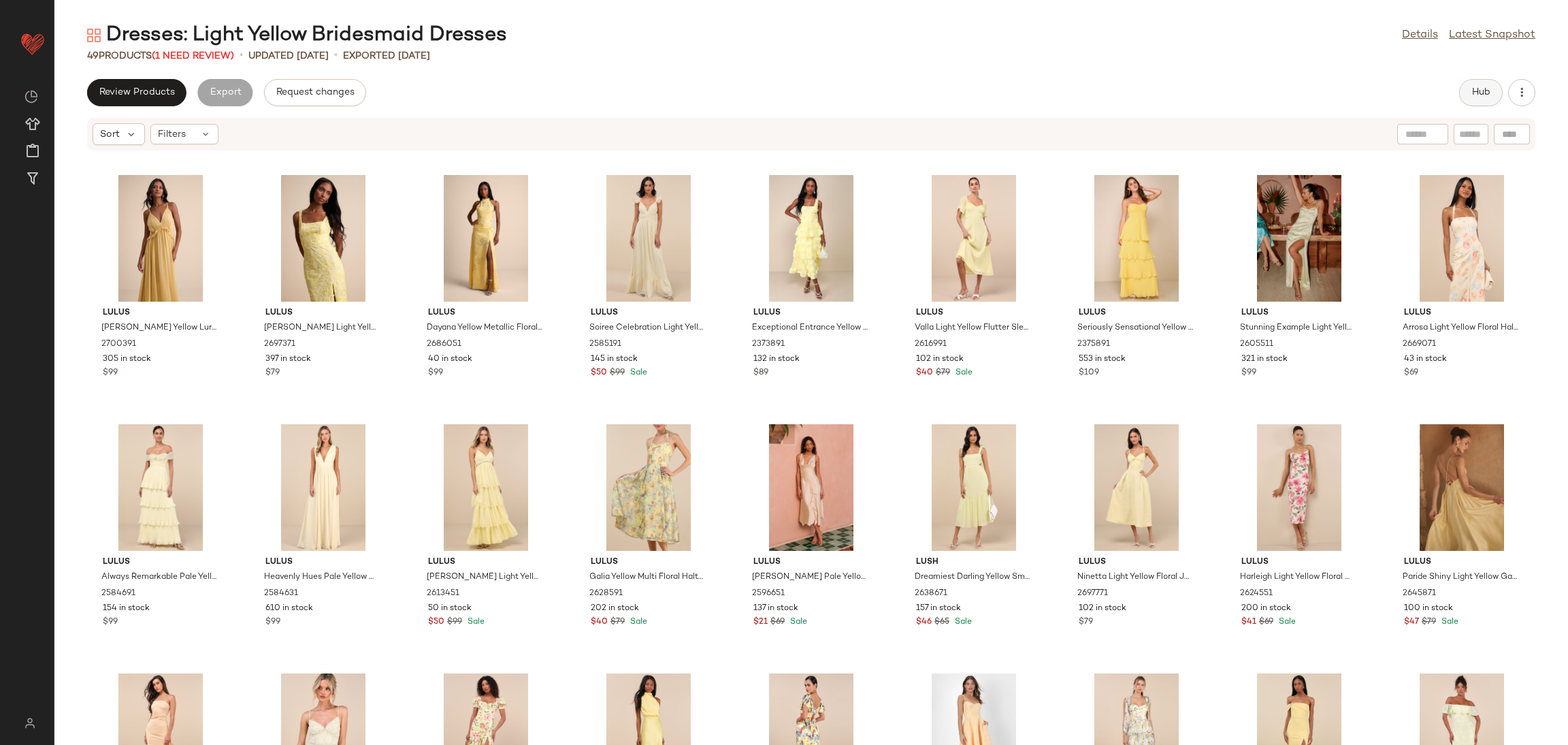
click at [1491, 90] on button "Hub" at bounding box center [1480, 92] width 43 height 27
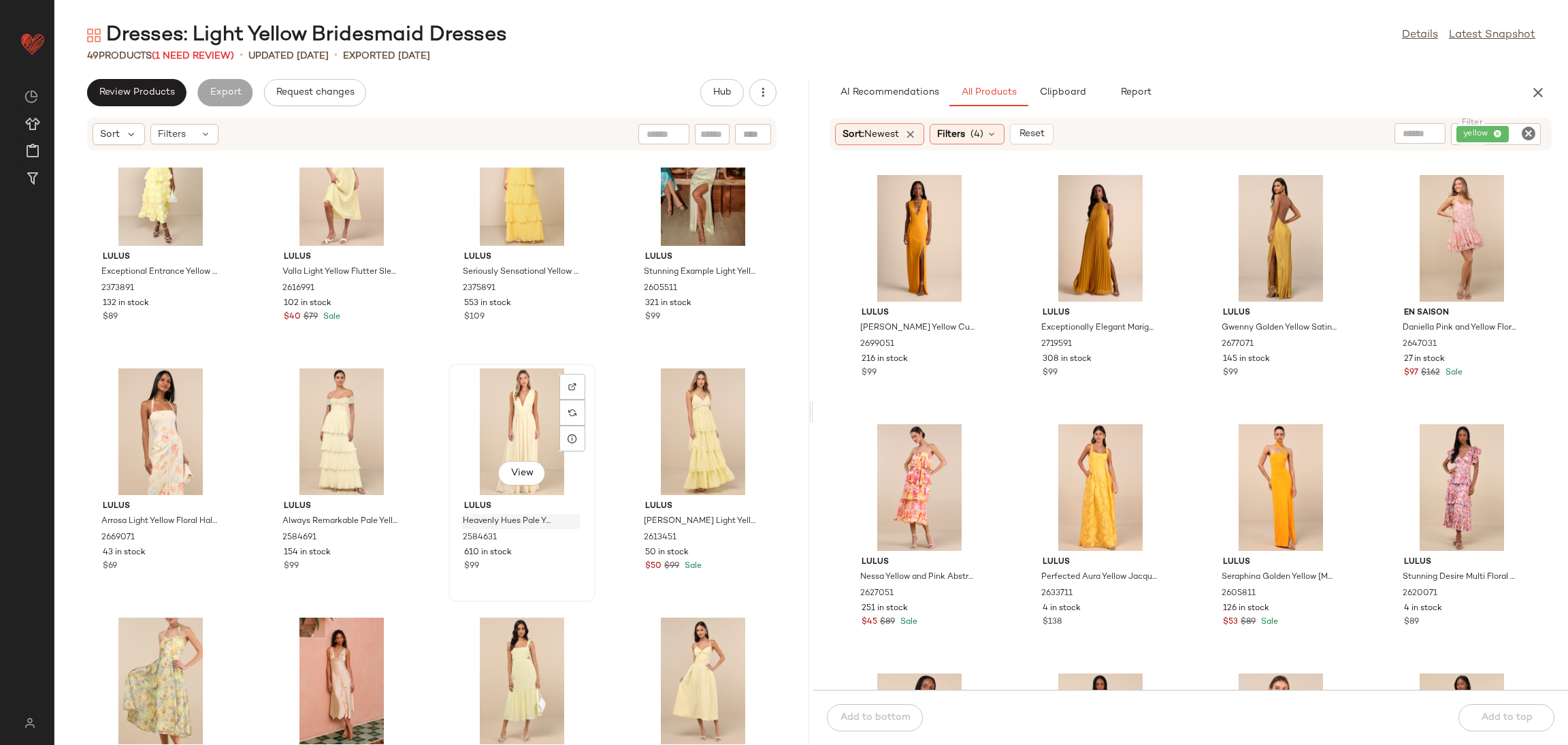
scroll to position [317, 0]
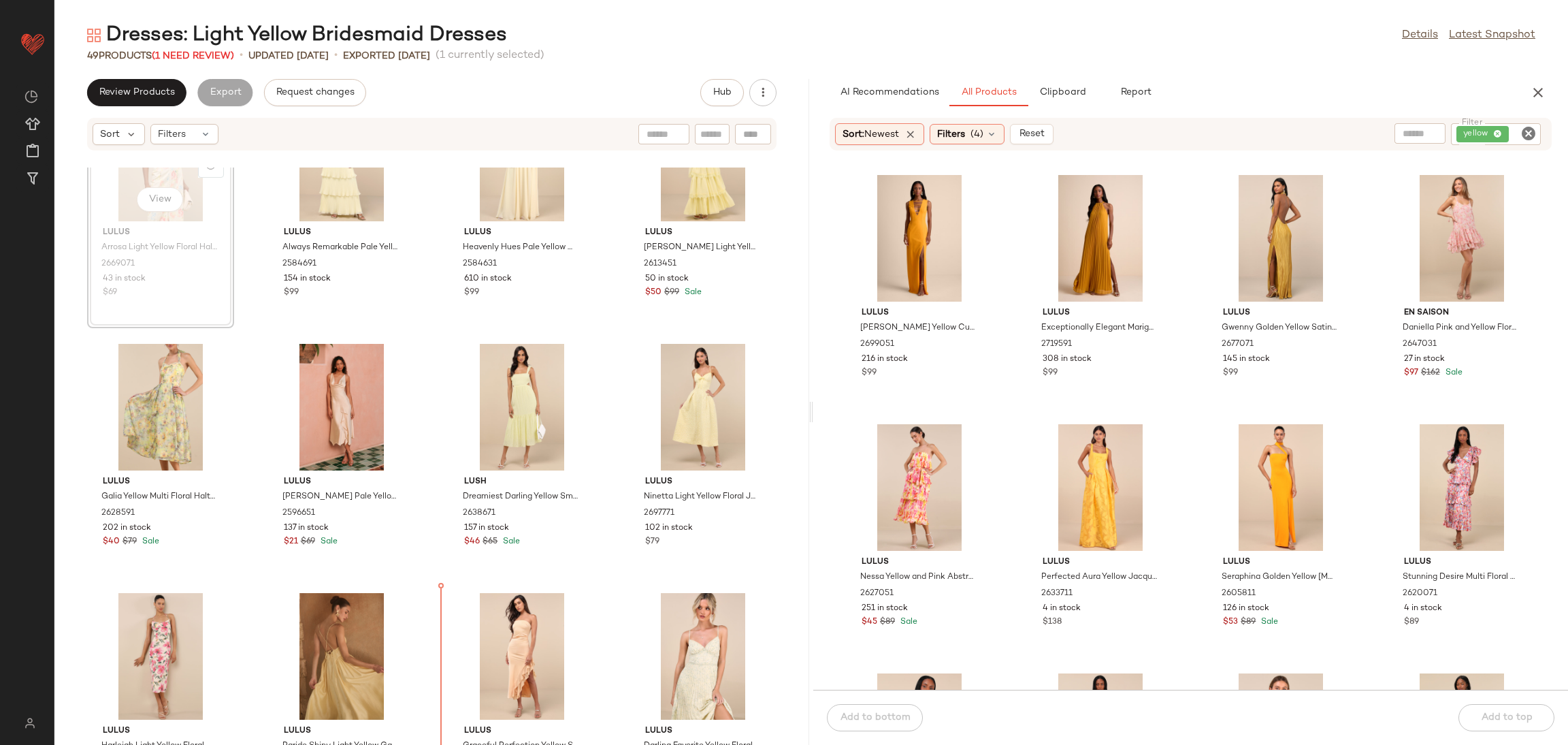
scroll to position [606, 0]
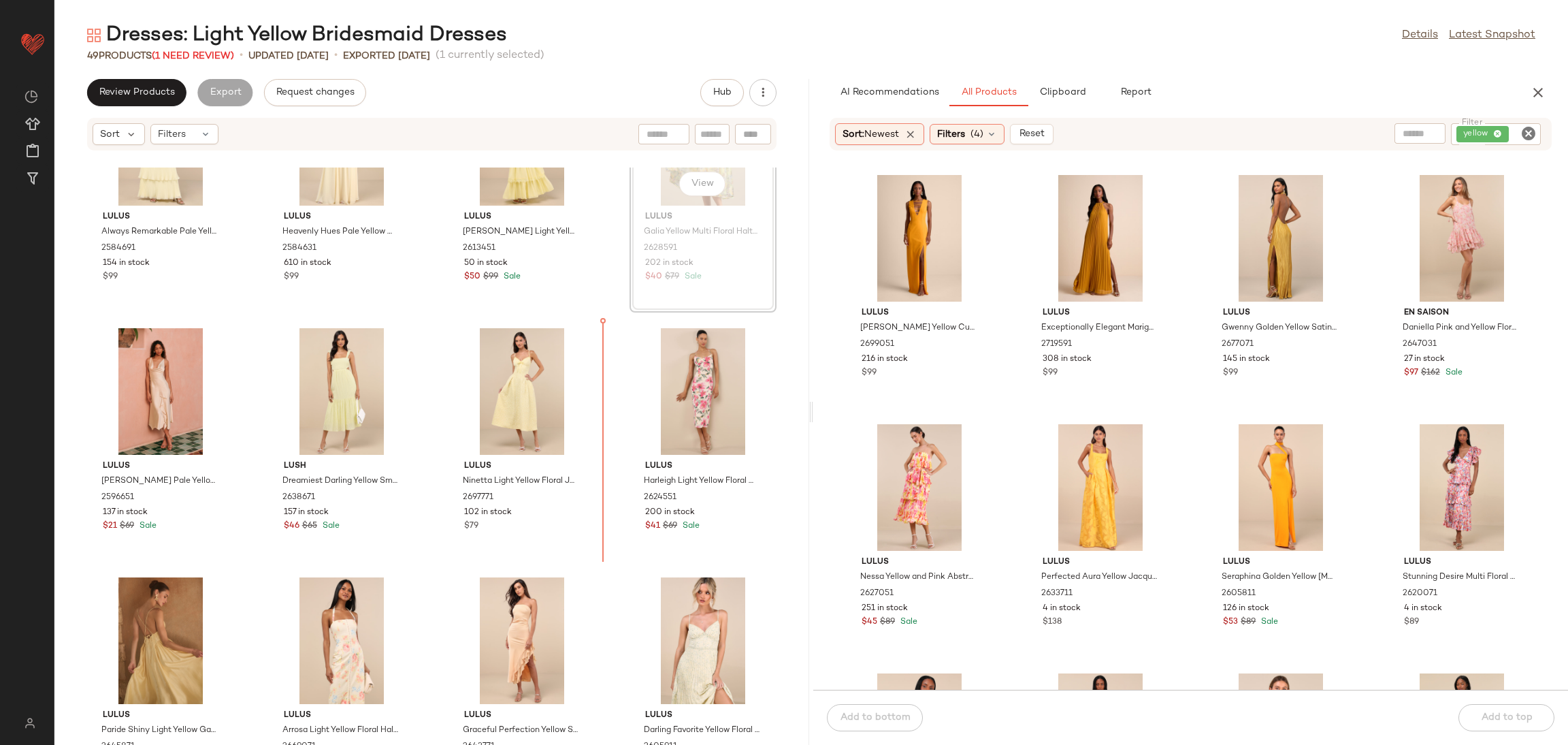
scroll to position [604, 0]
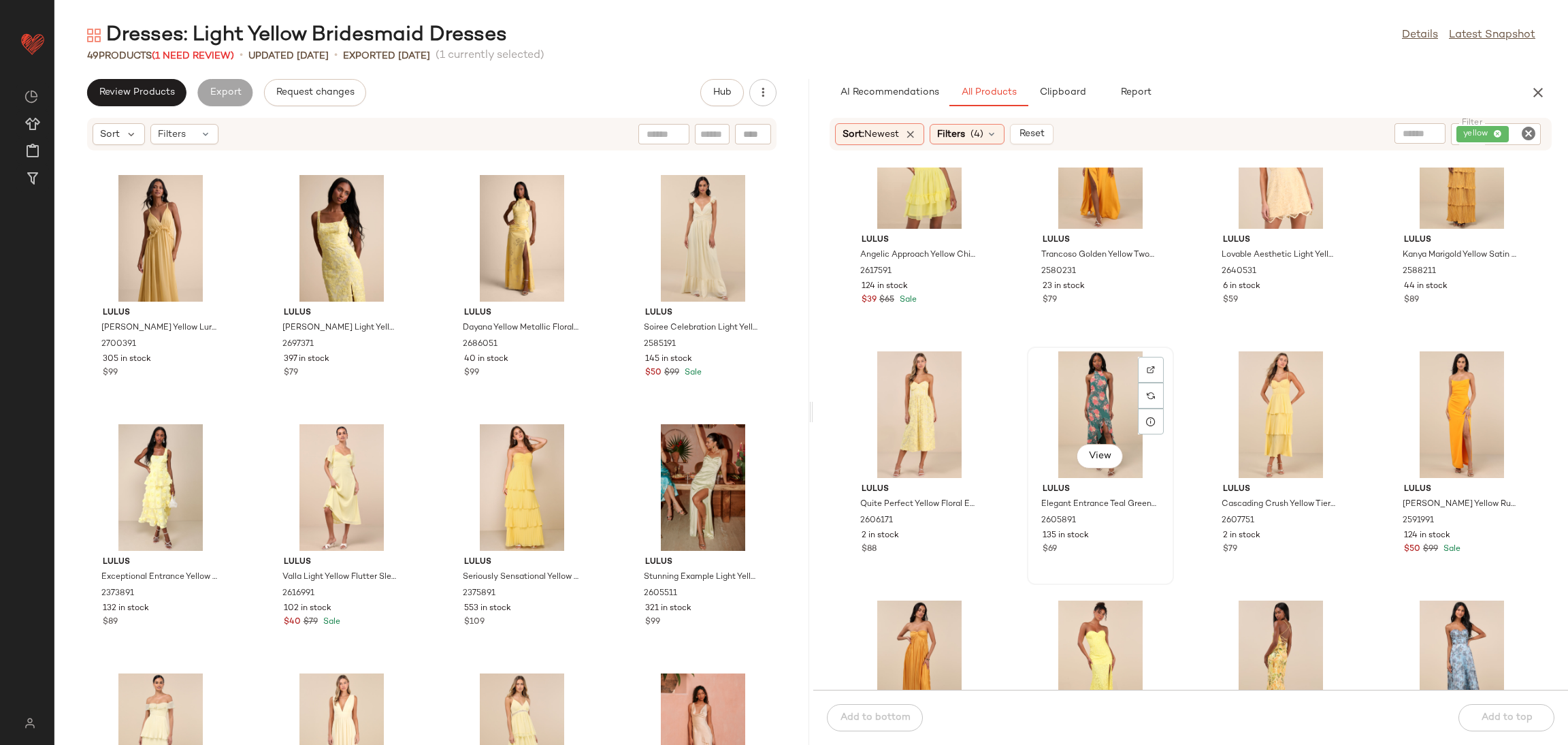
scroll to position [522, 0]
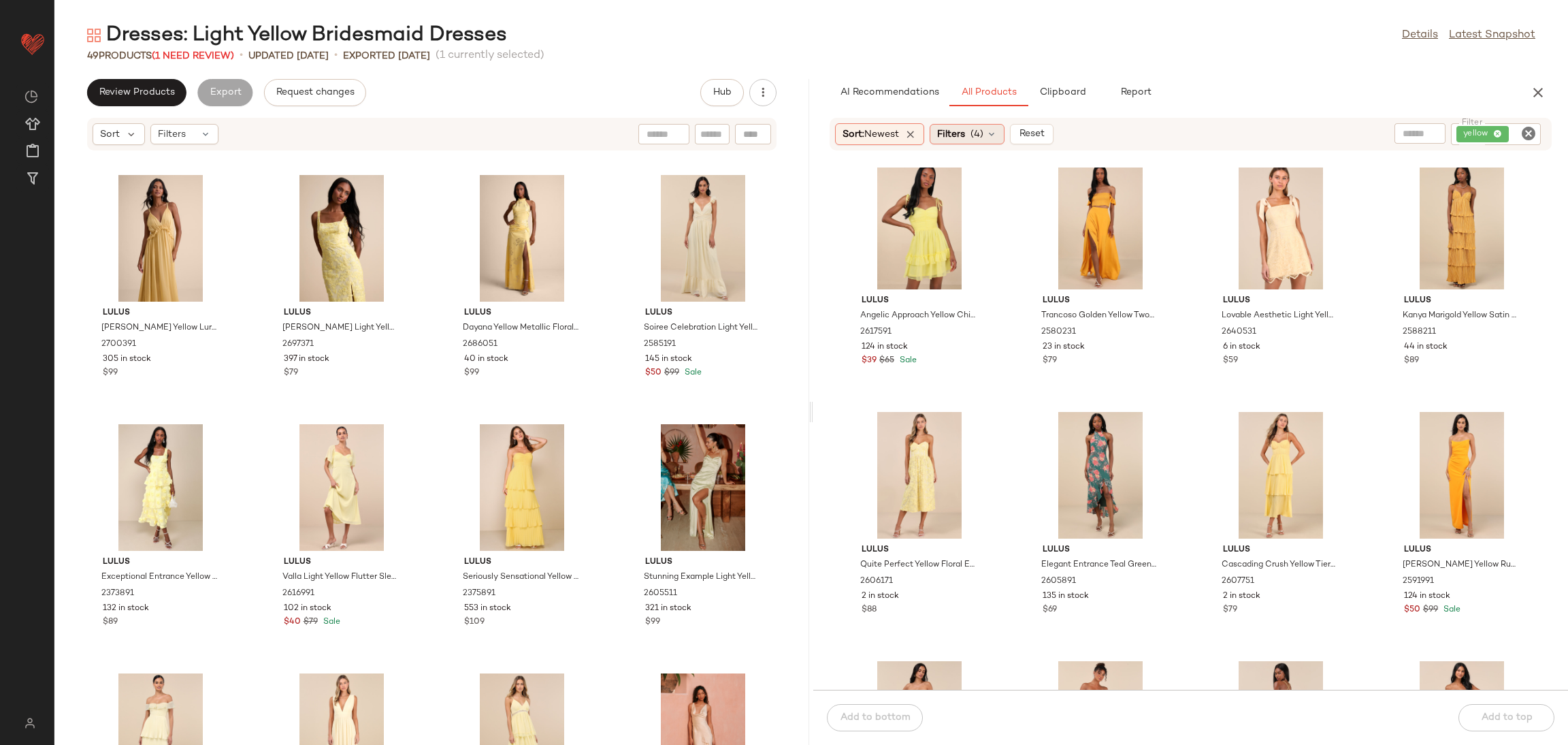
click at [952, 135] on span "Filters" at bounding box center [951, 135] width 28 height 14
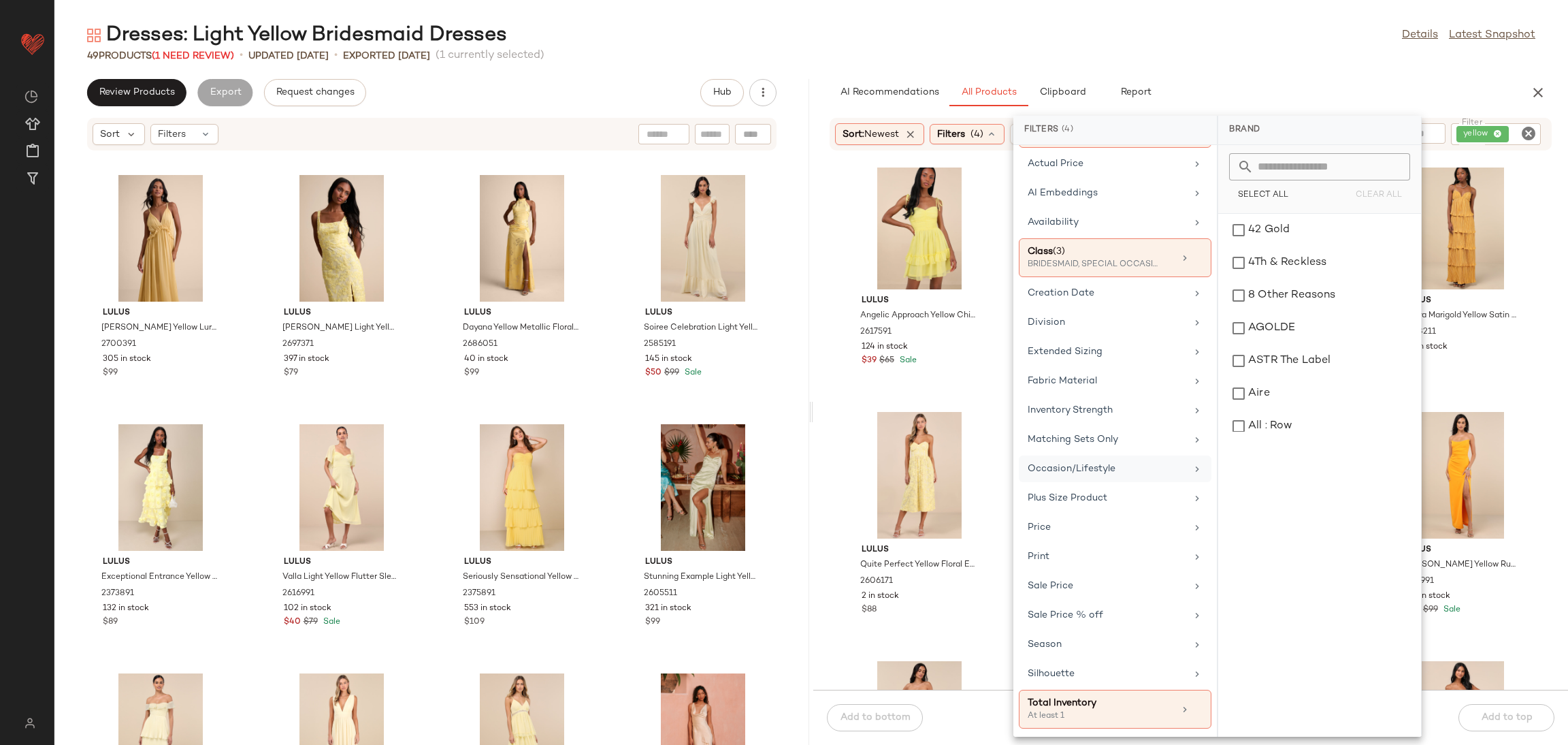
scroll to position [117, 0]
click at [983, 613] on div "Lulus Quite Perfect Yellow Floral Embroidered Strapless Midi Dress 2606171 2 in…" at bounding box center [919, 578] width 137 height 79
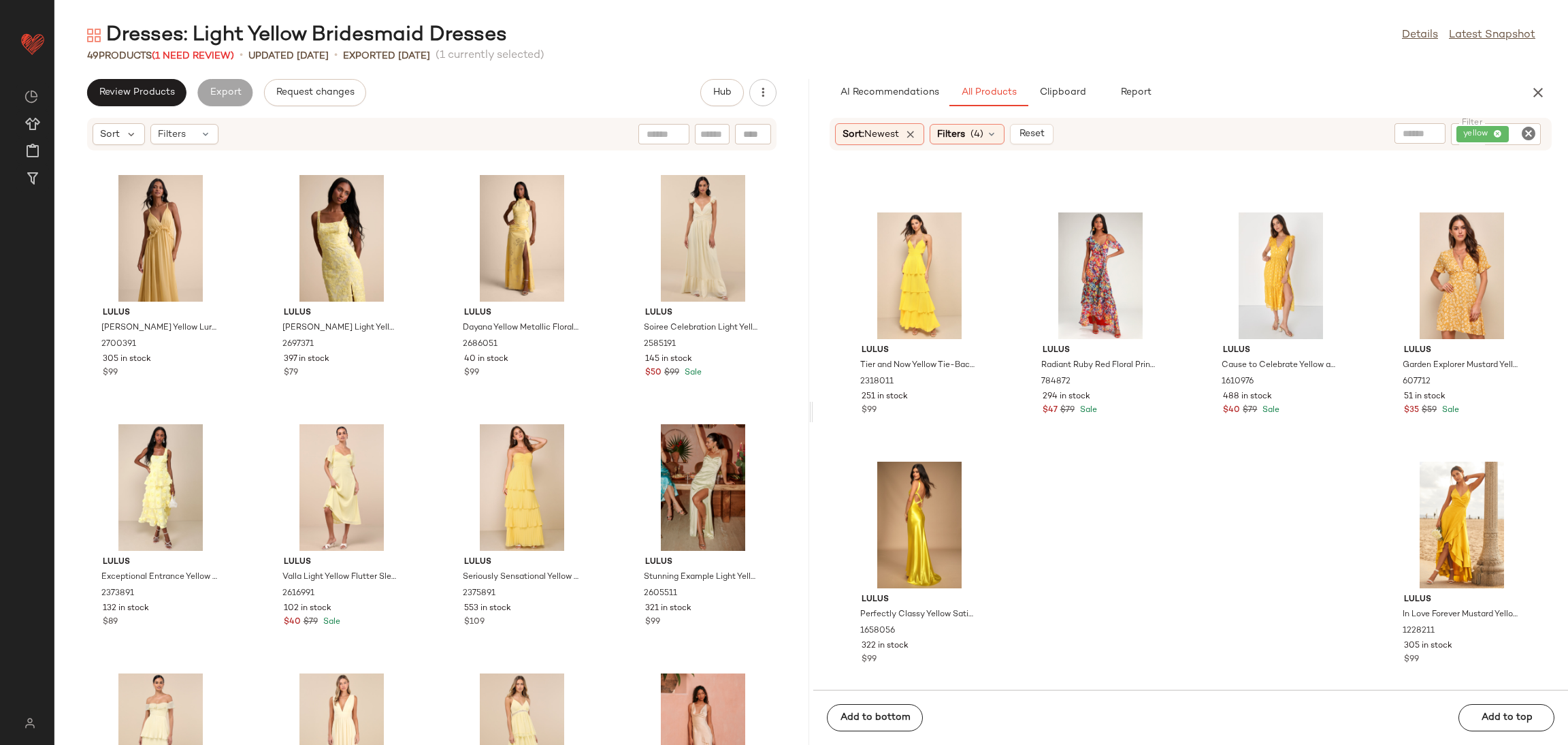
scroll to position [1972, 0]
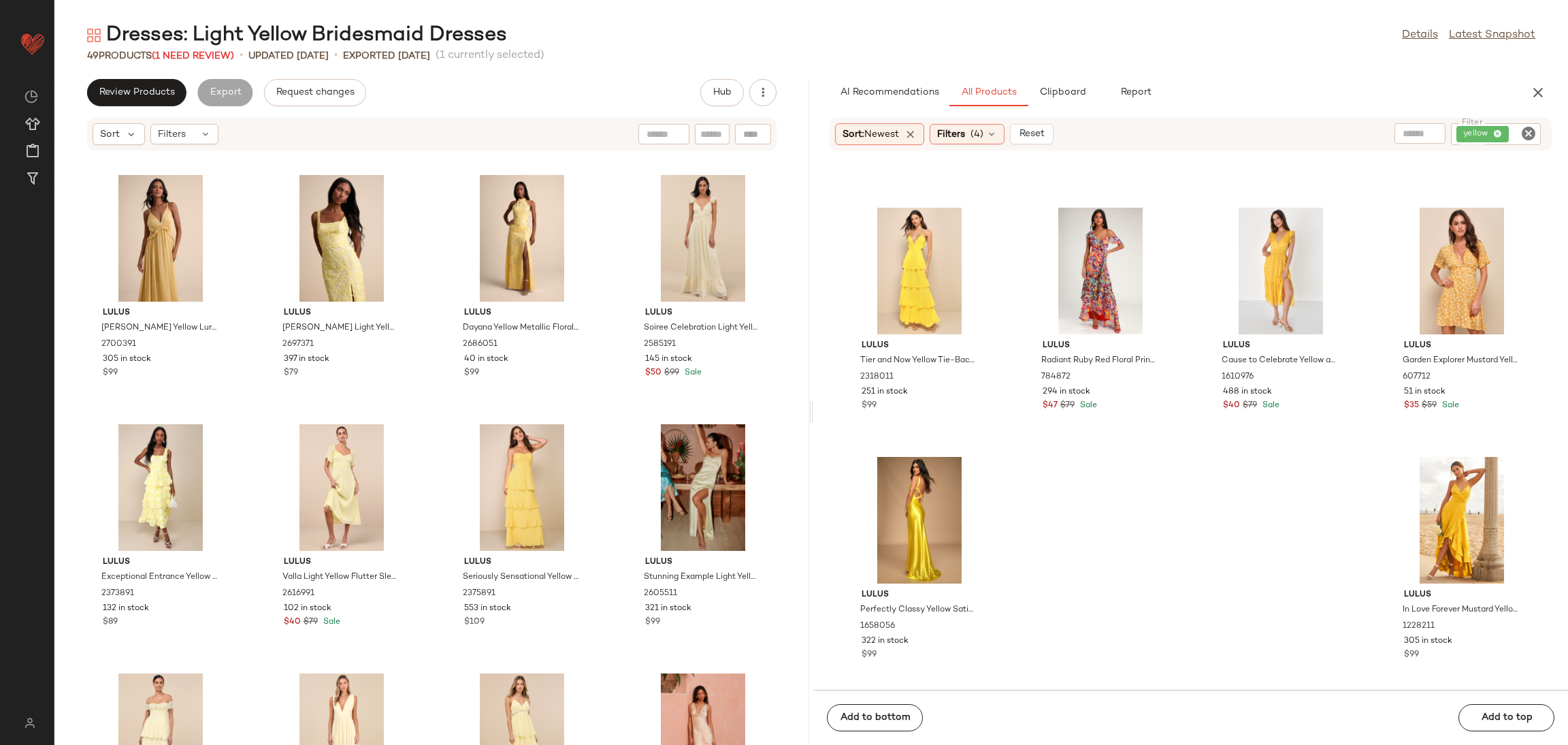
click at [161, 74] on div "Dresses: Light Yellow Bridesmaid Dresses Details Latest Snapshot 49 Products (1…" at bounding box center [811, 384] width 1514 height 723
click at [163, 82] on button "Review Products" at bounding box center [137, 92] width 99 height 27
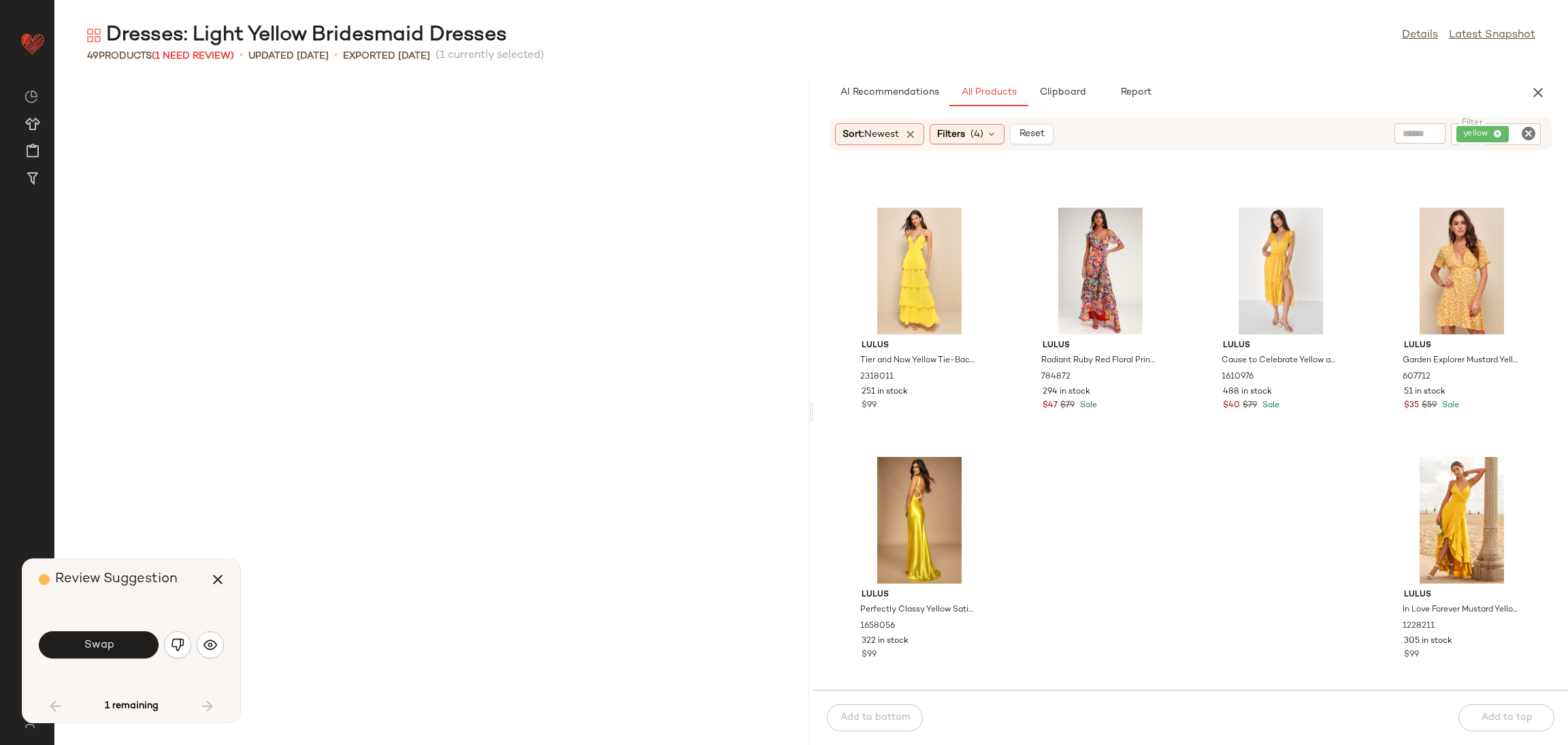
scroll to position [2242, 0]
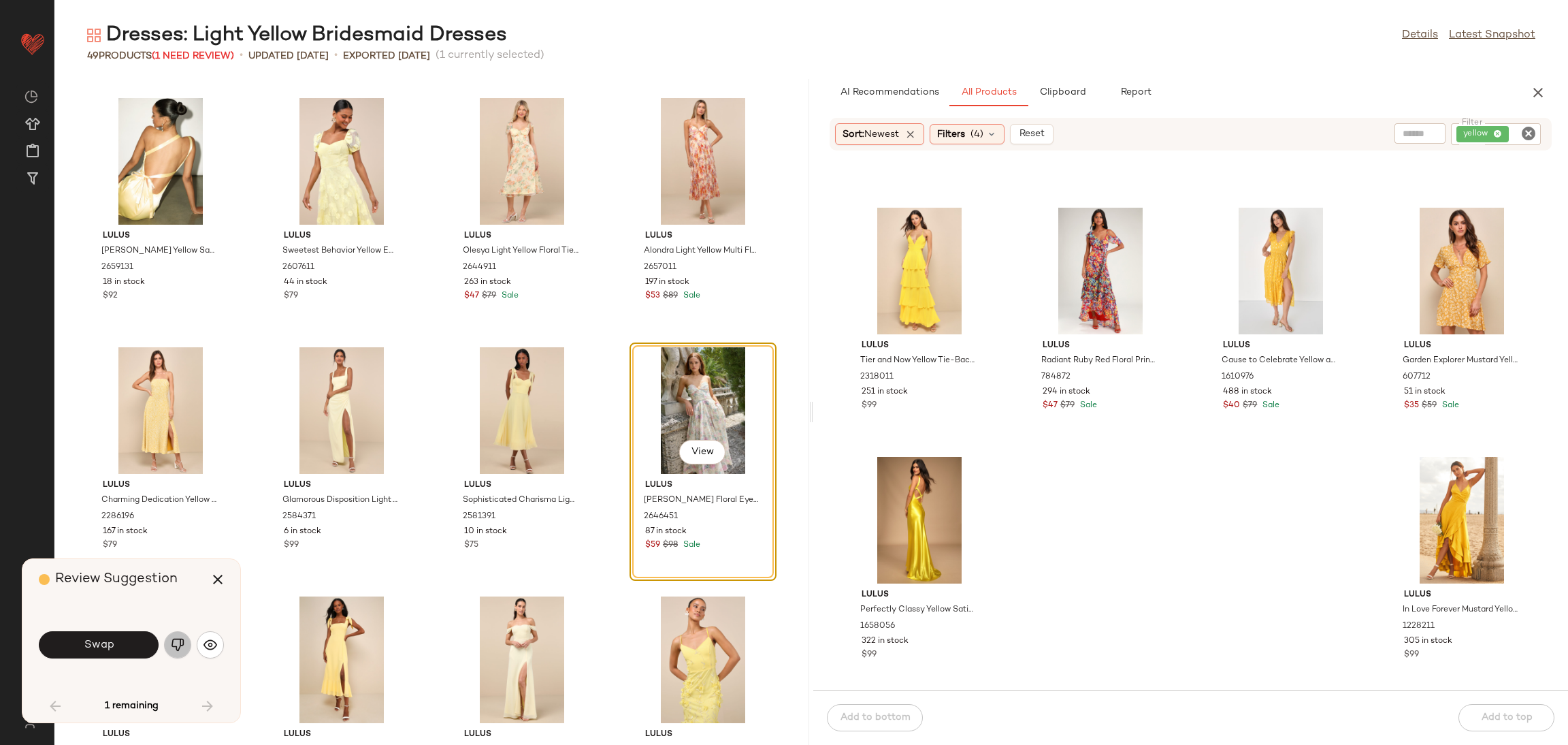
click at [183, 644] on img "button" at bounding box center [178, 645] width 14 height 14
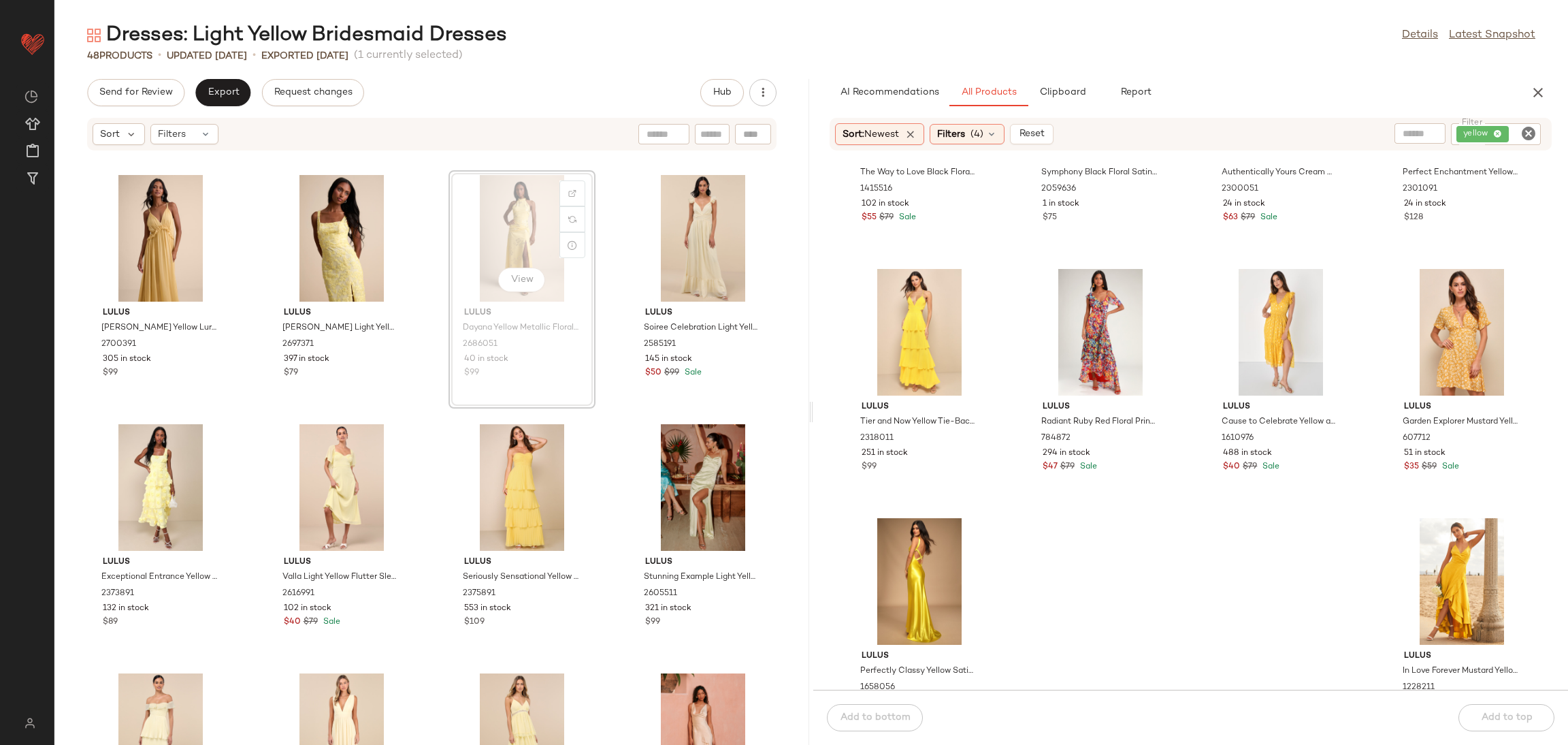
scroll to position [1911, 0]
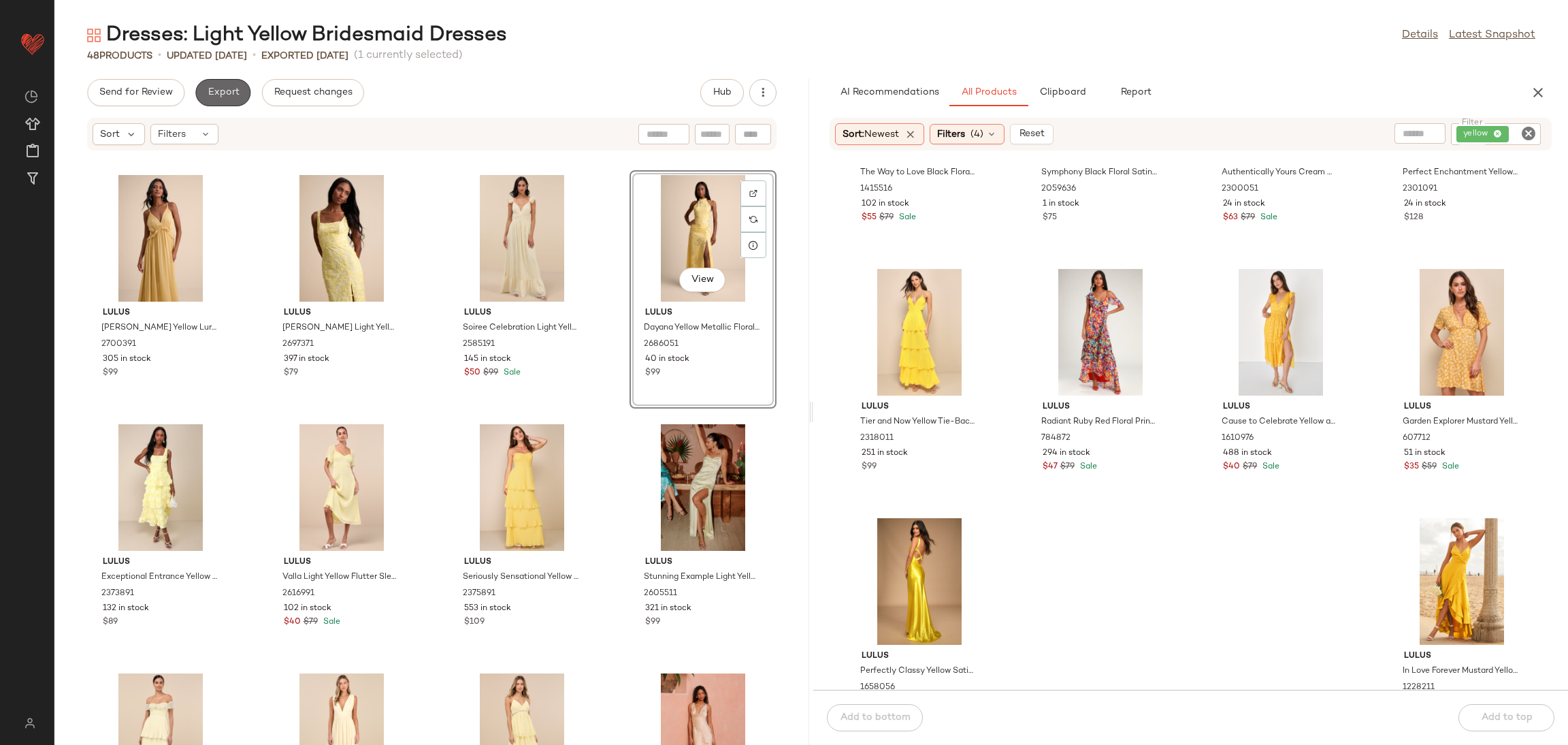
click at [217, 90] on span "Export" at bounding box center [223, 92] width 32 height 11
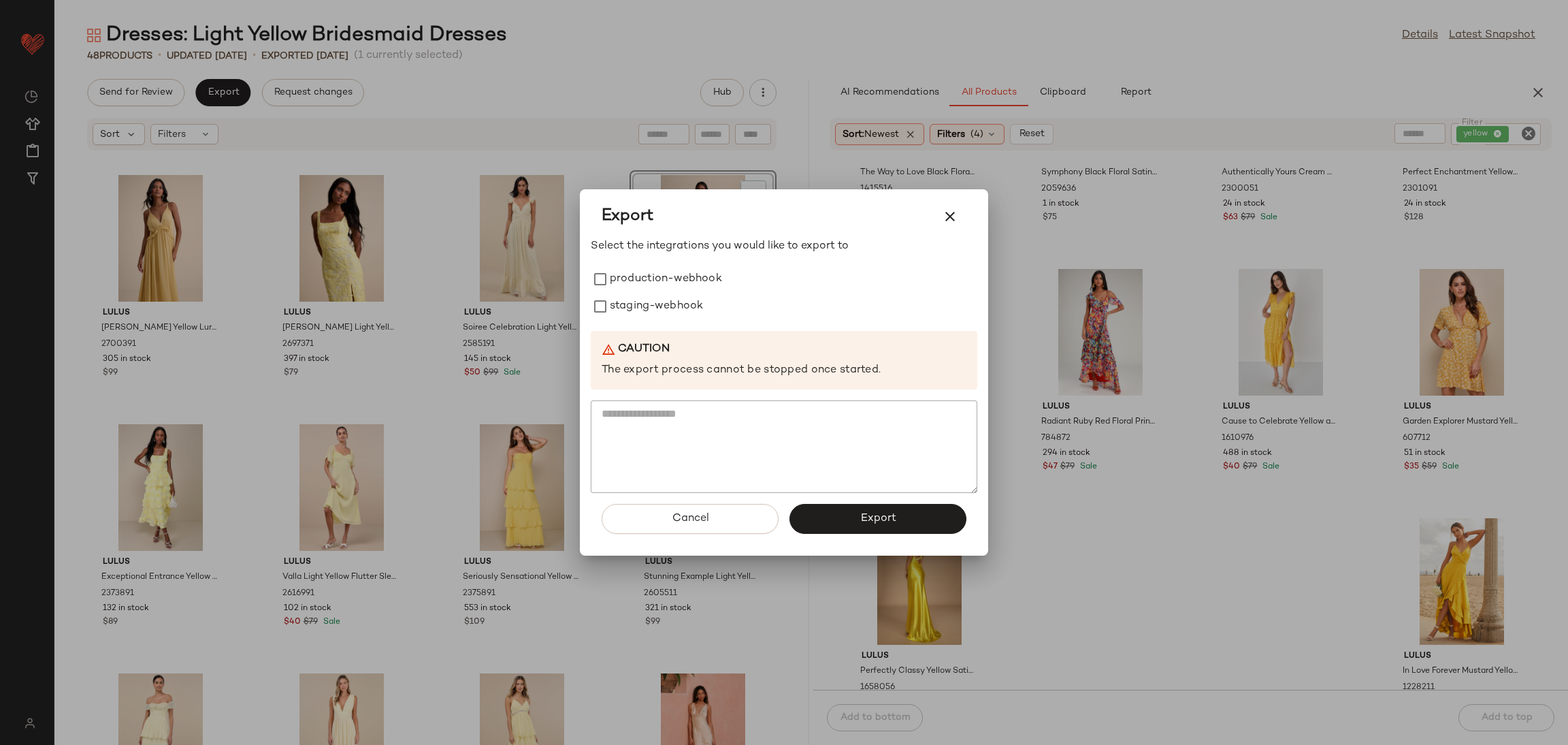
click at [464, 335] on div at bounding box center [784, 372] width 1568 height 745
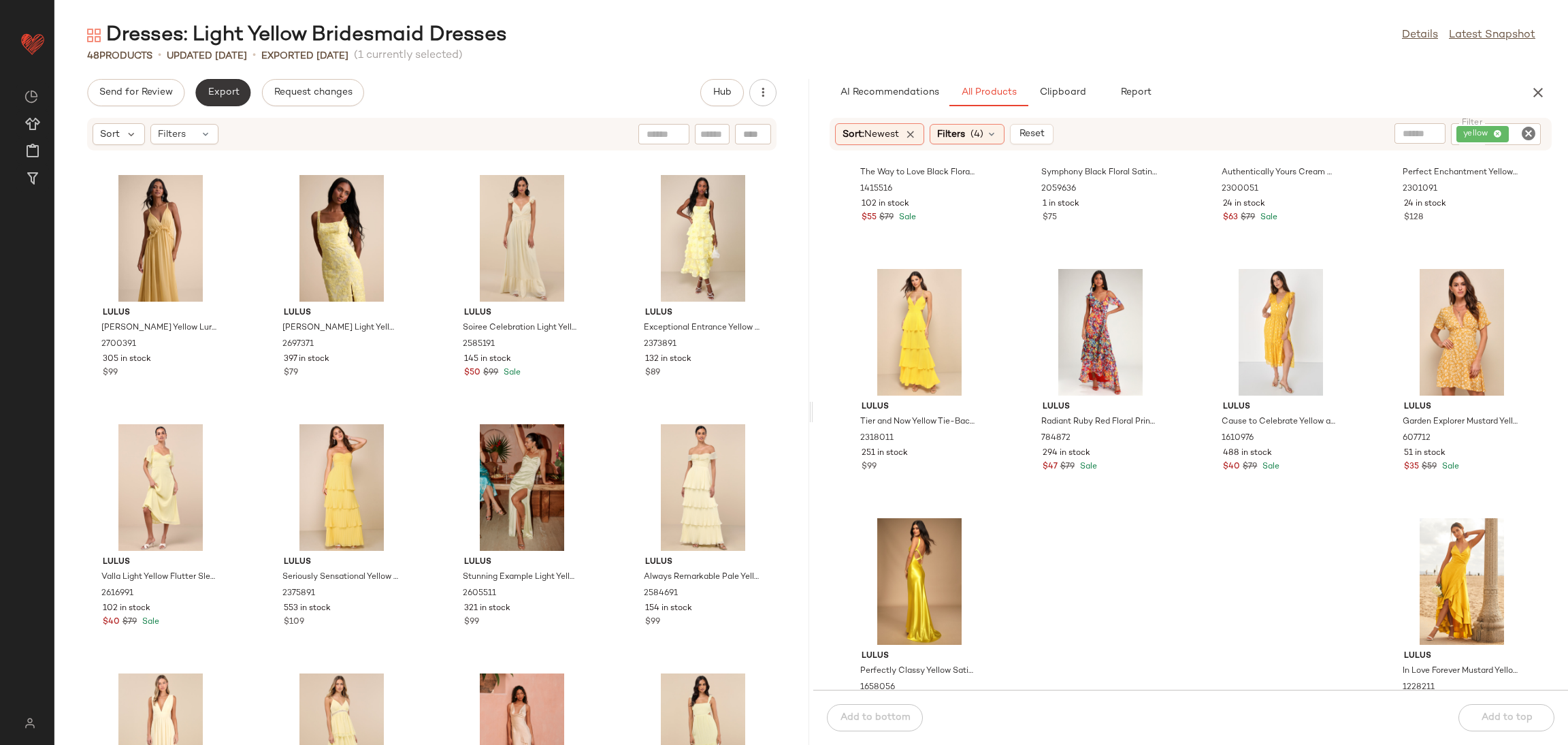
click at [211, 88] on span "Export" at bounding box center [223, 92] width 32 height 11
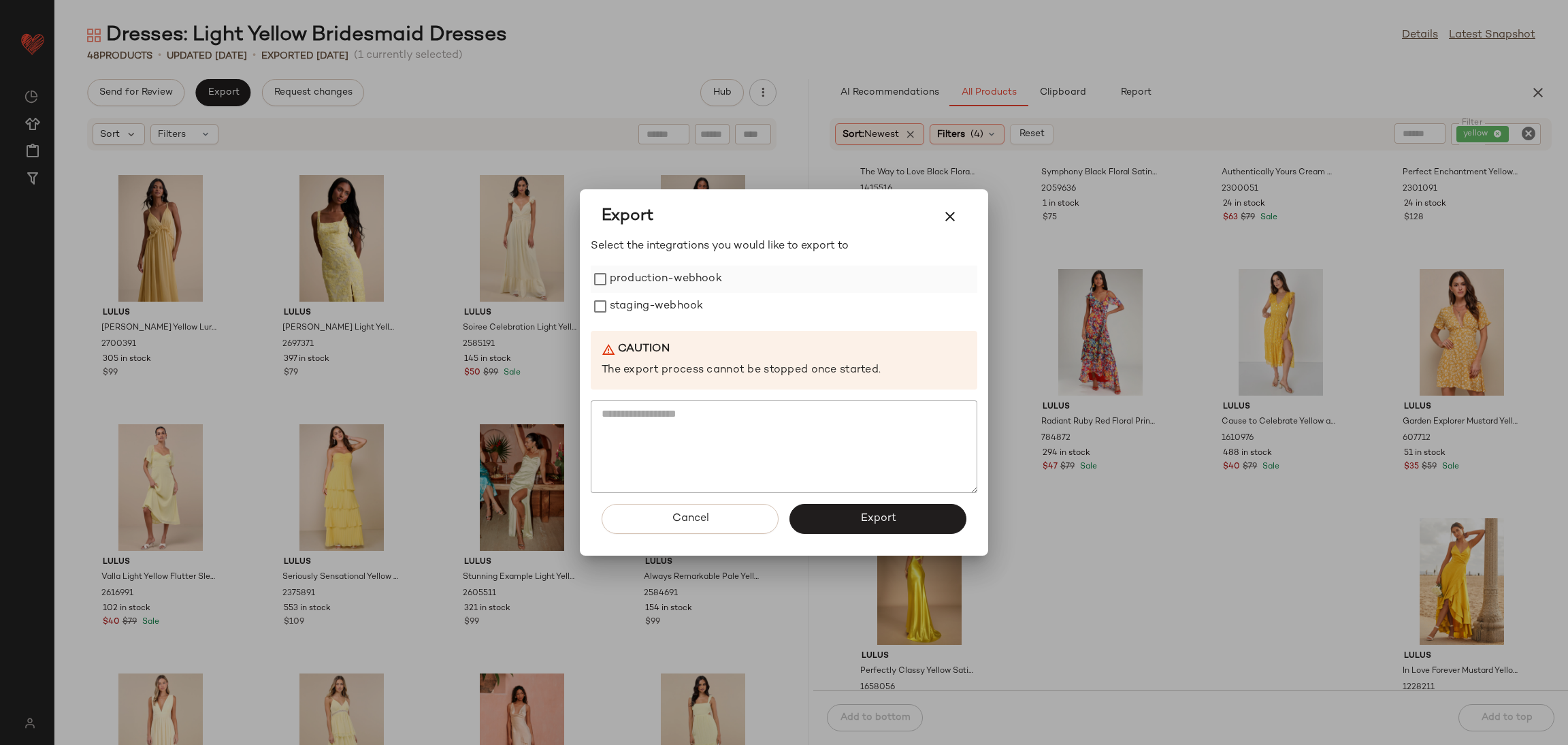
click at [635, 286] on label "production-webhook" at bounding box center [665, 279] width 112 height 27
click at [639, 306] on label "staging-webhook" at bounding box center [656, 306] width 93 height 27
click at [876, 513] on span "Export" at bounding box center [878, 518] width 36 height 13
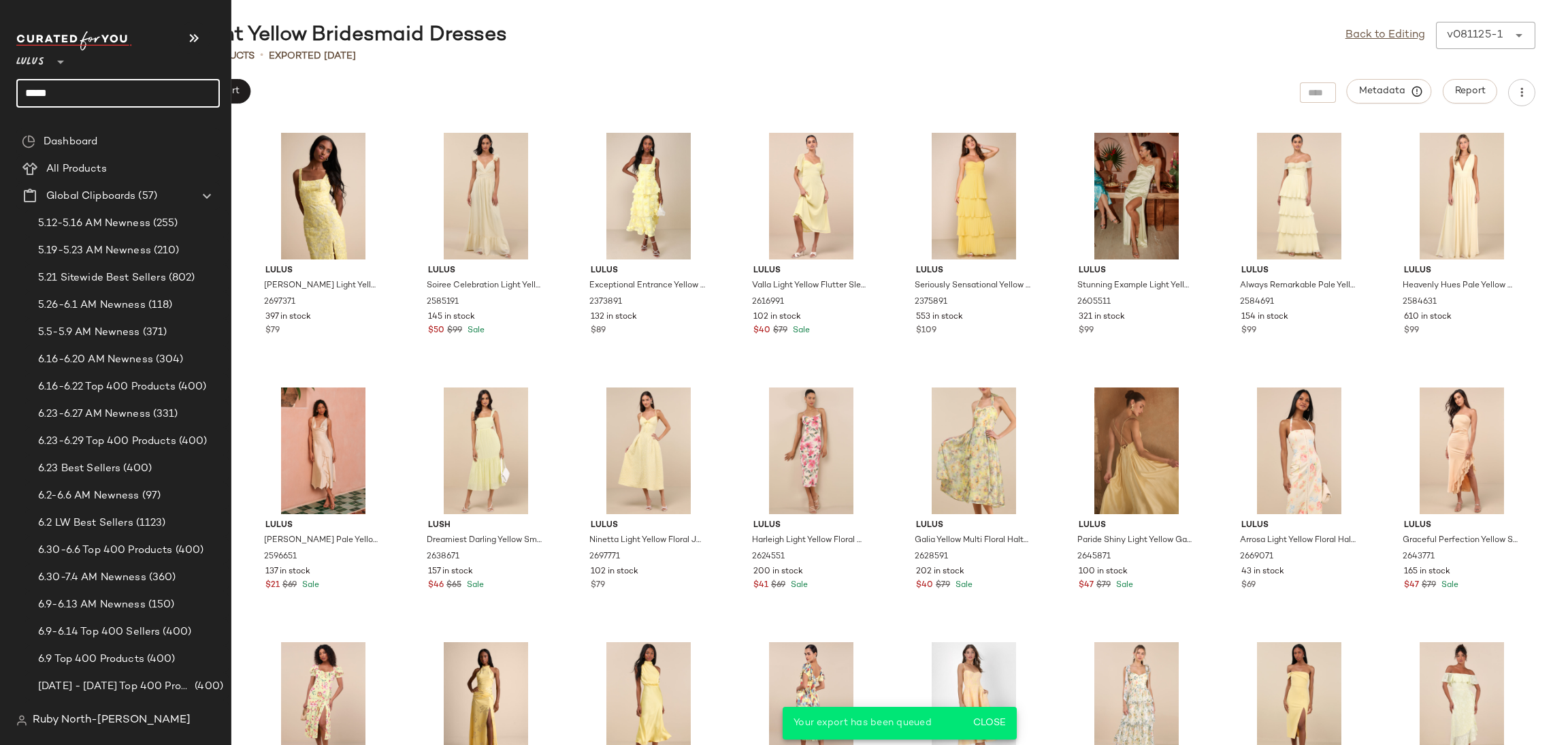
drag, startPoint x: 104, startPoint y: 103, endPoint x: 0, endPoint y: 102, distance: 104.0
click at [0, 102] on nav "Lulus ** ***** Dashboard All Products Global Clipboards (57) 5.12-5.16 AM Newne…" at bounding box center [116, 372] width 232 height 745
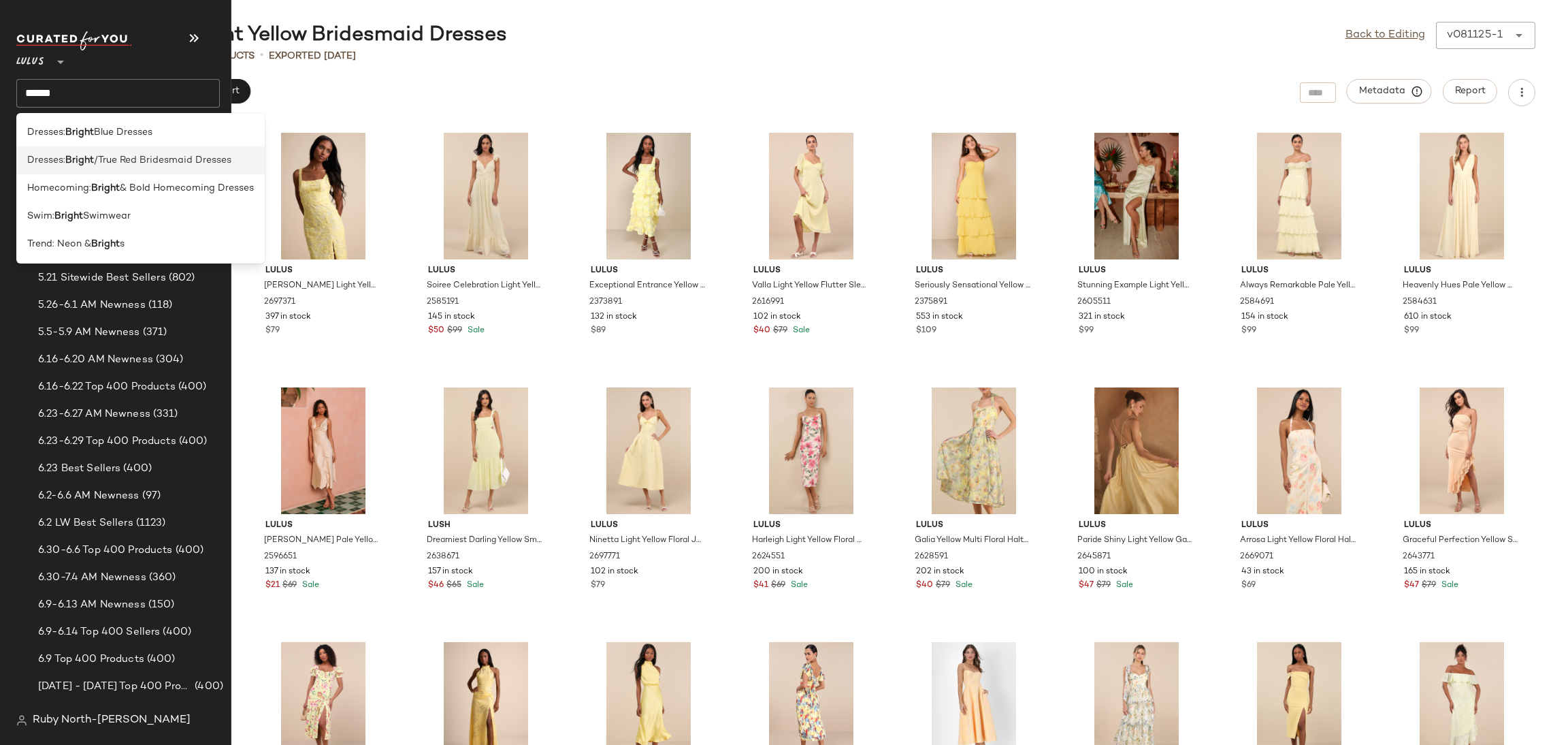
click at [77, 202] on div "Dresses: Bright /True Red Bridesmaid Dresses" at bounding box center [141, 216] width 248 height 28
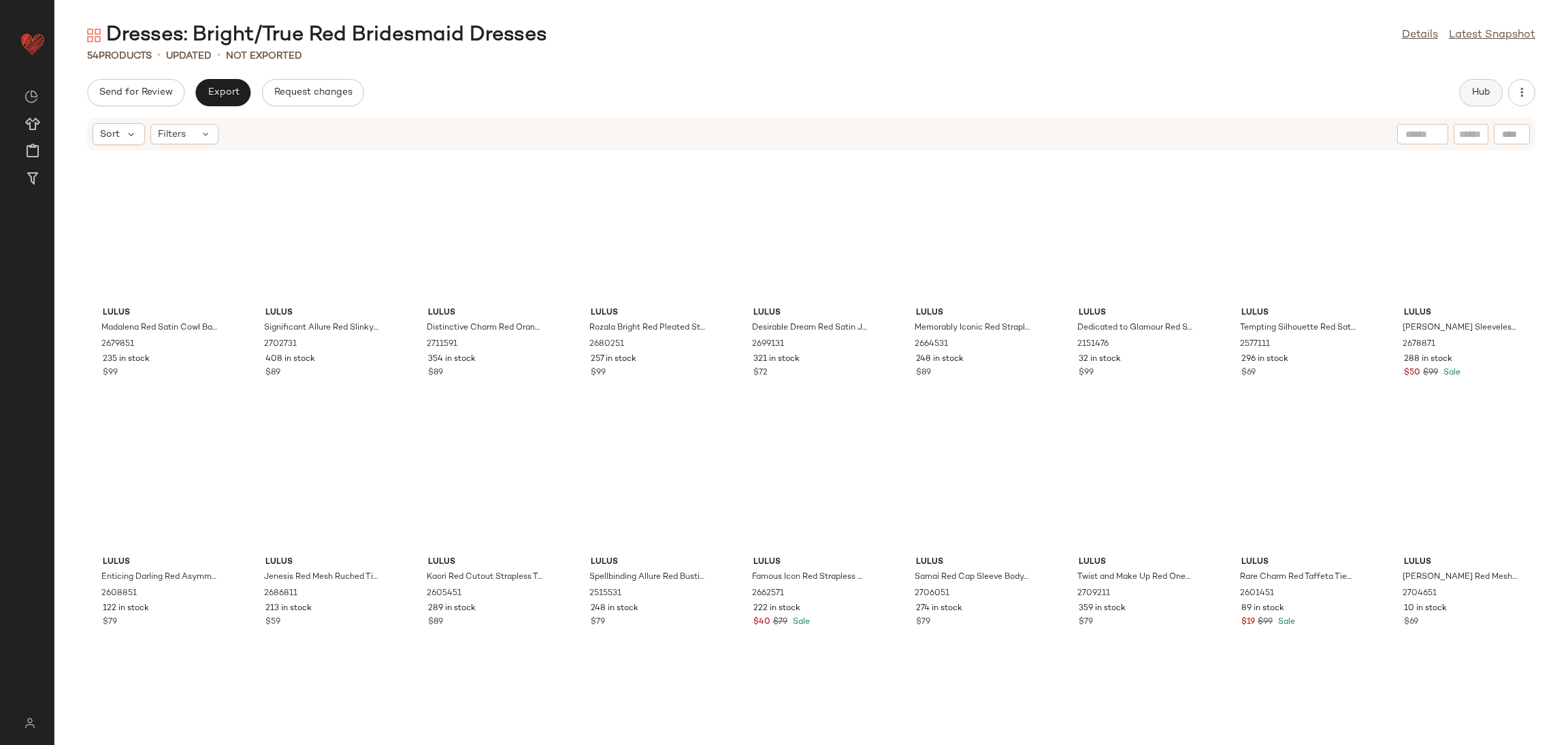
click at [1479, 81] on button "Hub" at bounding box center [1480, 92] width 43 height 27
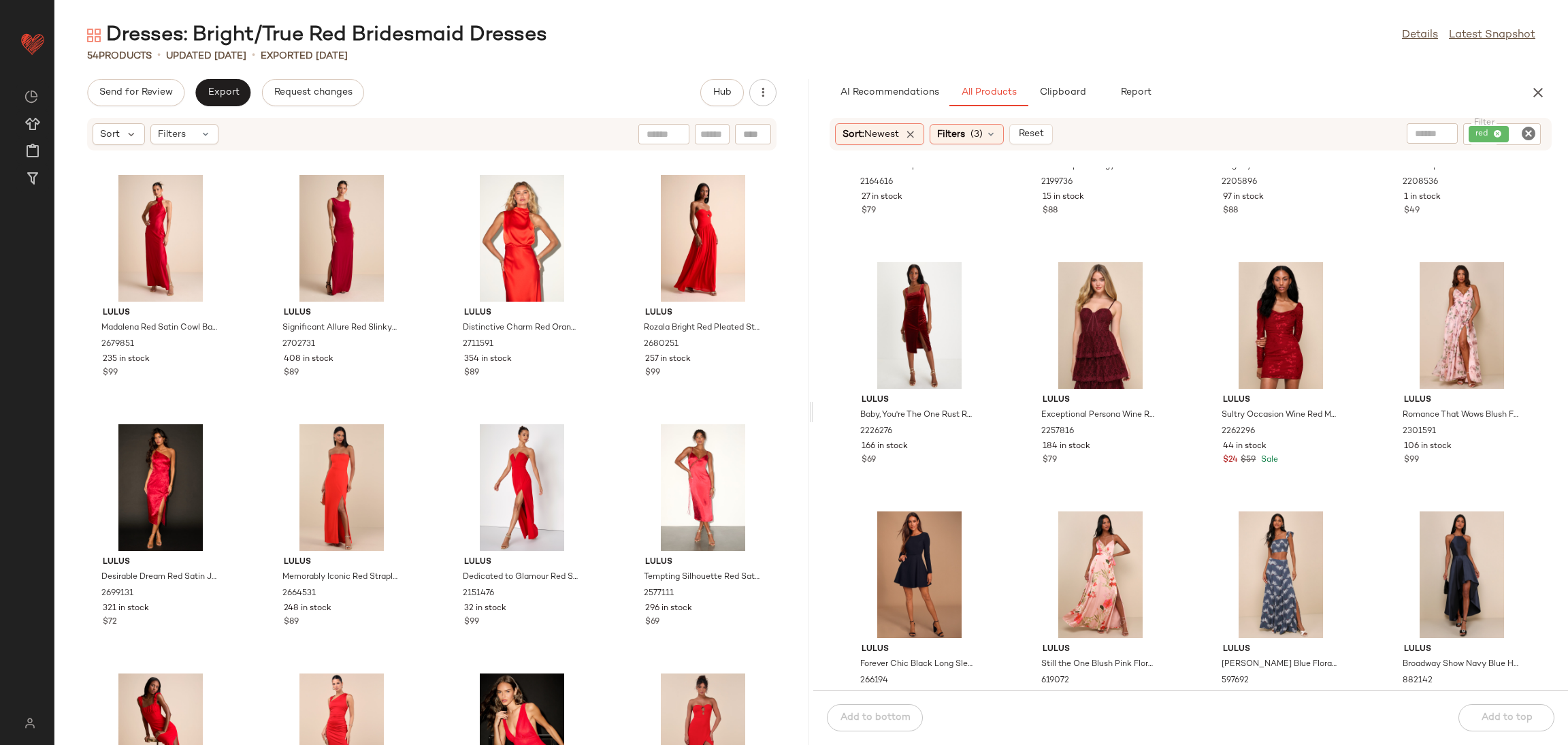
scroll to position [5212, 0]
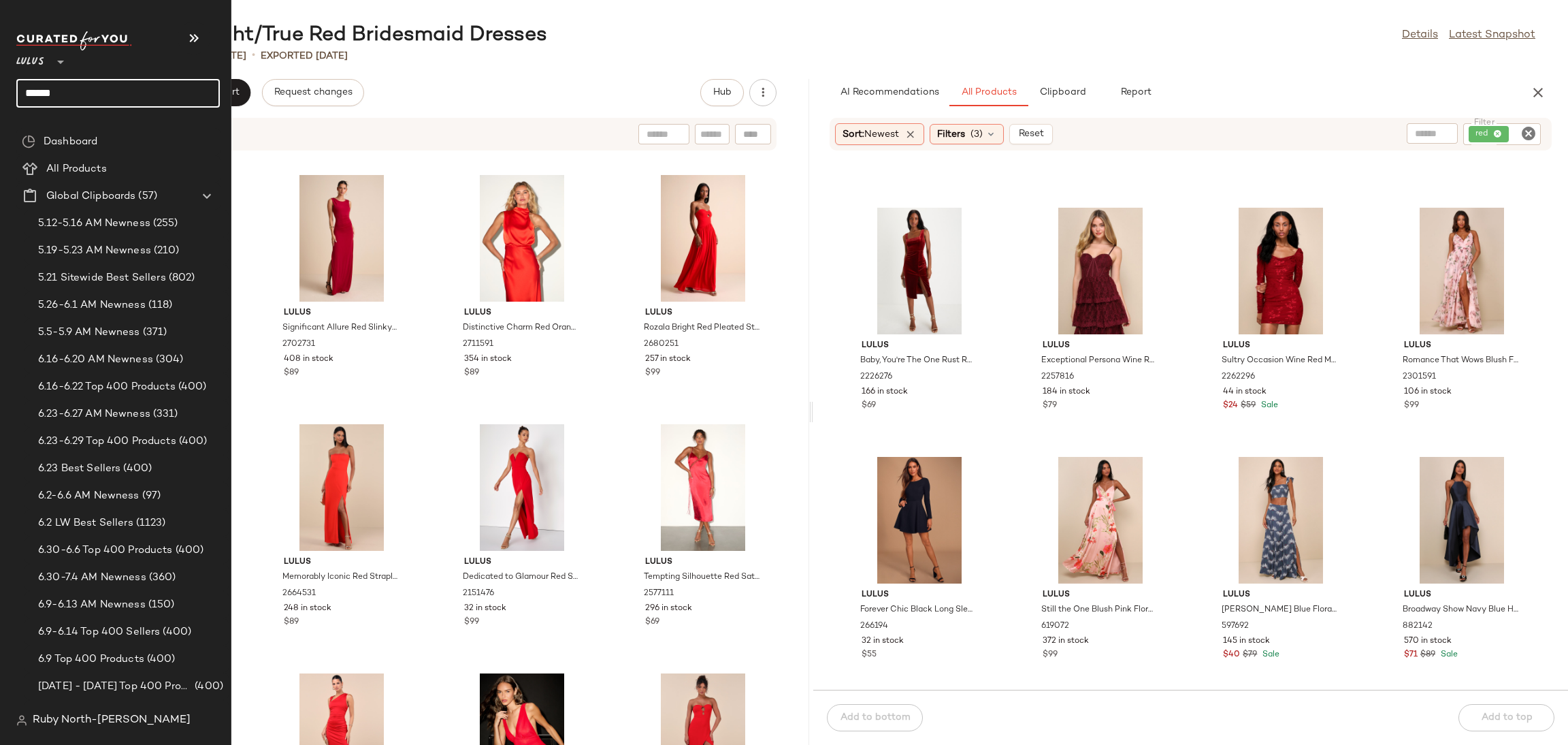
drag, startPoint x: 79, startPoint y: 98, endPoint x: 0, endPoint y: 86, distance: 79.9
click at [0, 86] on nav "Lulus ** ****** Dashboard All Products Global Clipboards (57) 5.12-5.16 AM Newn…" at bounding box center [116, 372] width 232 height 745
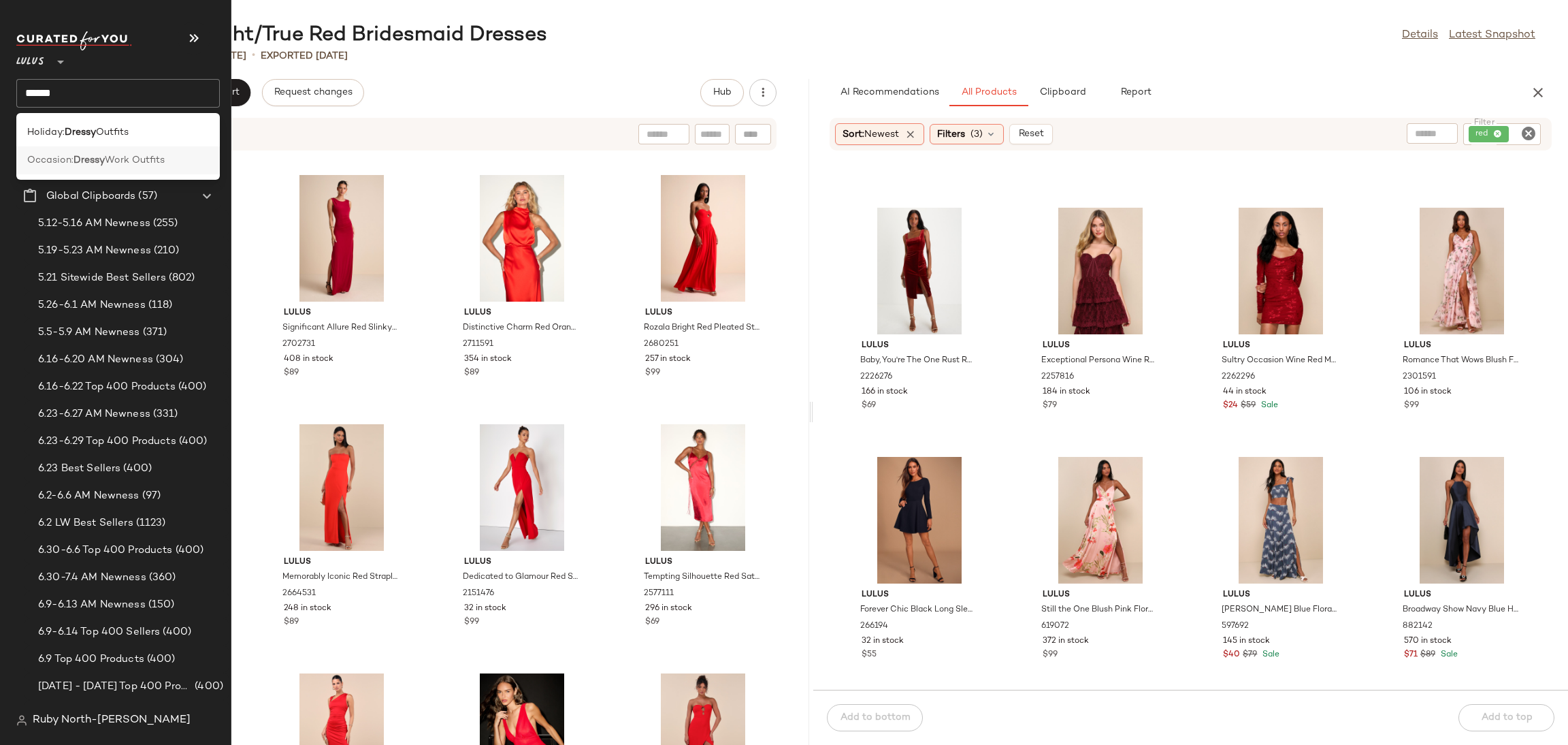
click at [71, 161] on span "Occasion:" at bounding box center [50, 160] width 46 height 14
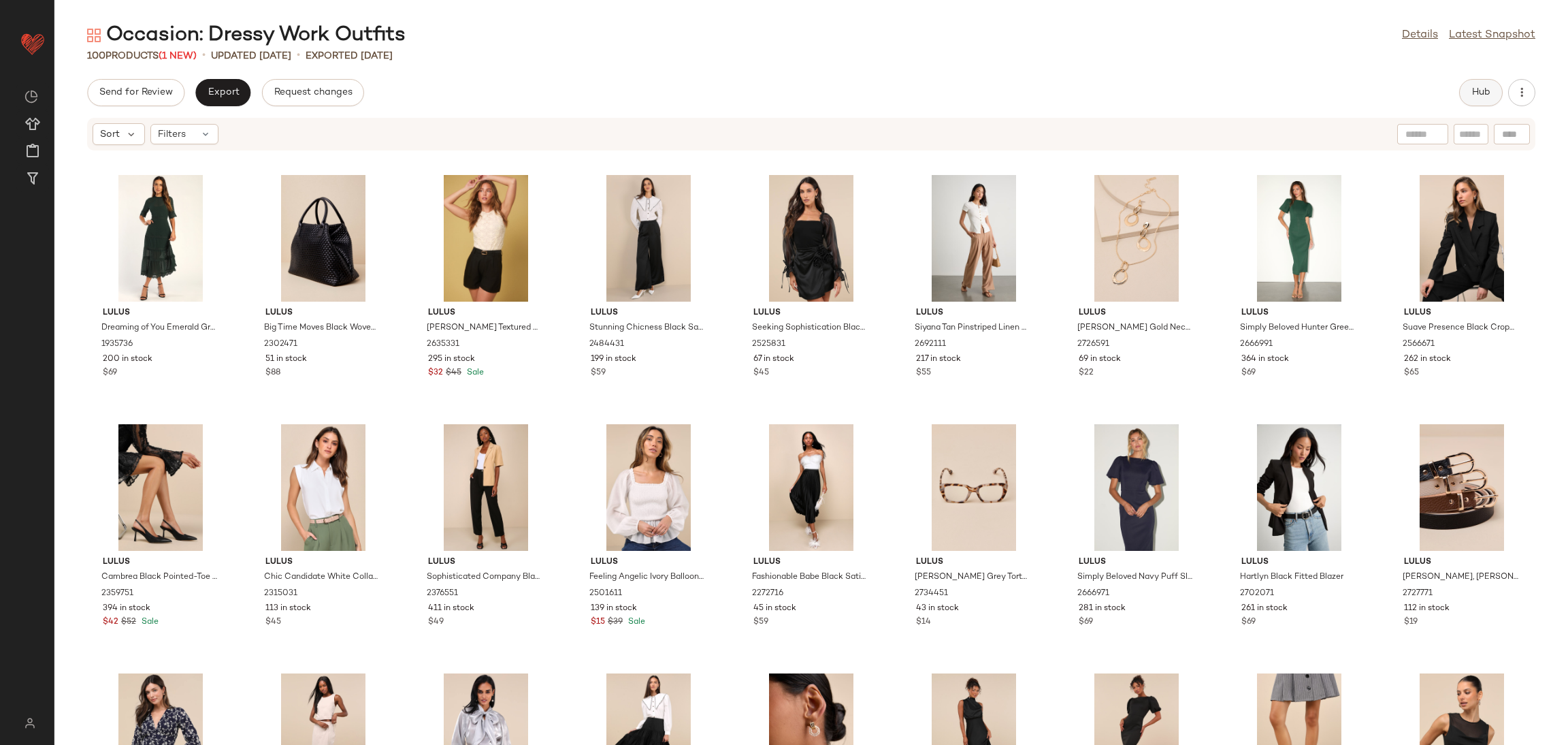
click at [1485, 90] on span "Hub" at bounding box center [1481, 92] width 19 height 11
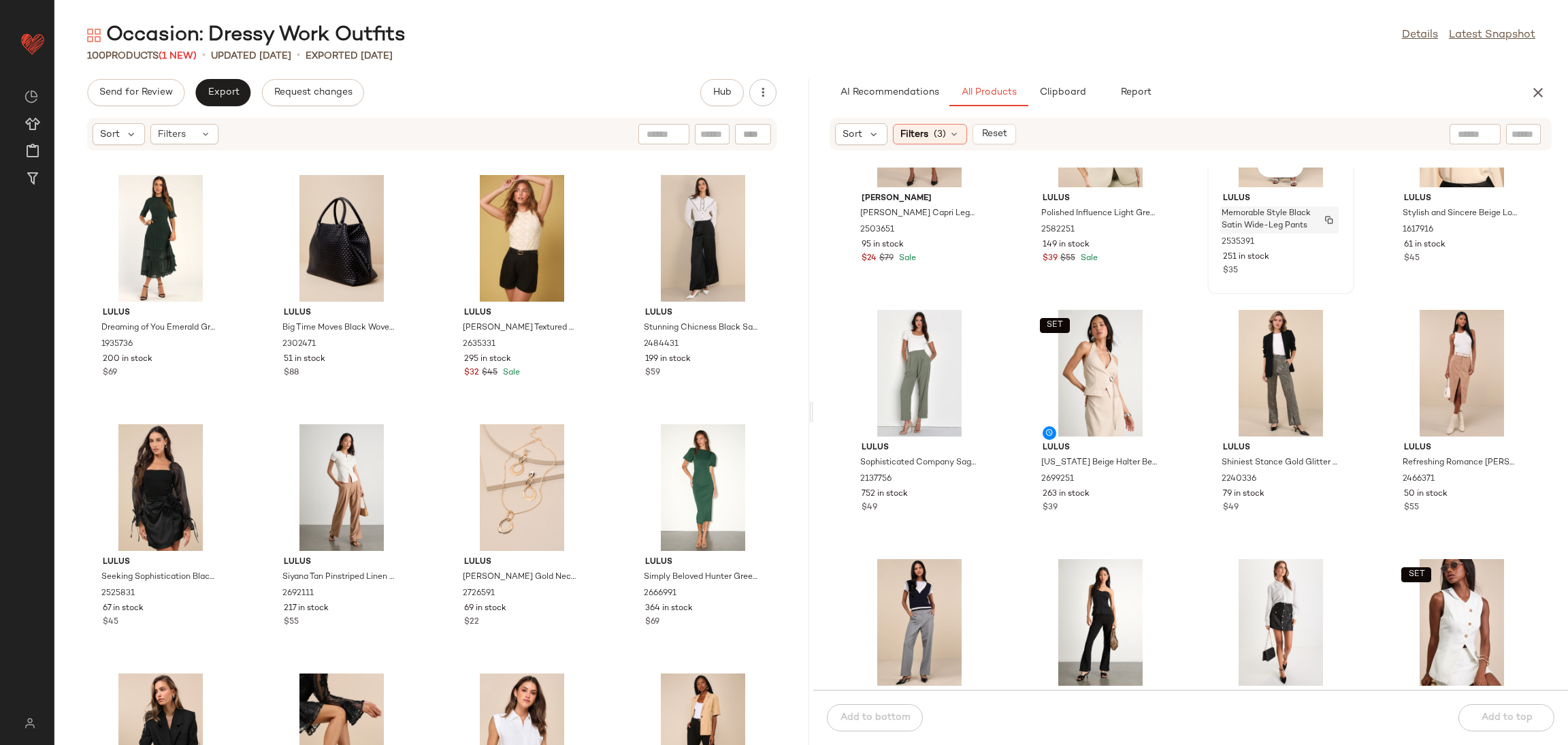
scroll to position [611, 0]
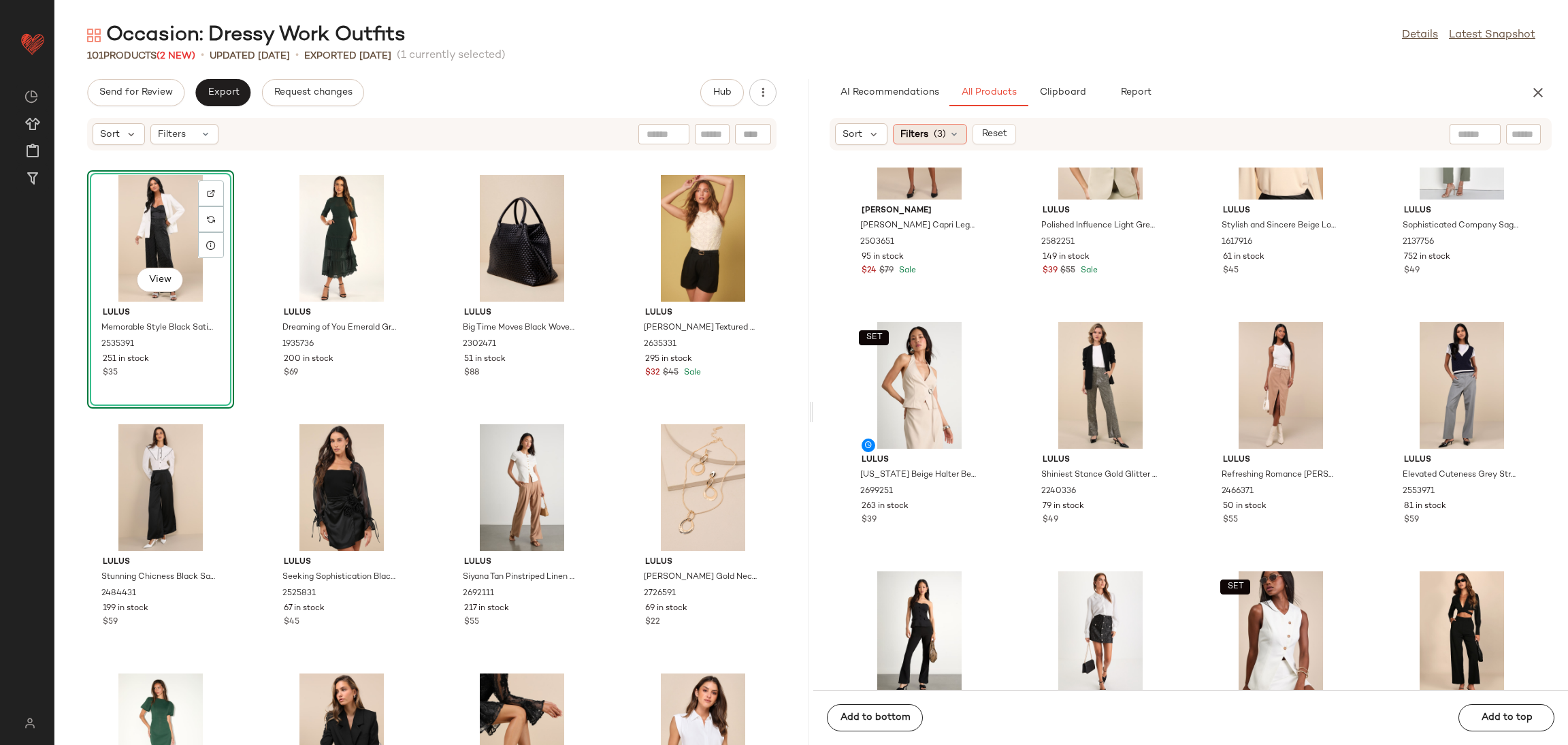
click at [942, 134] on span "(3)" at bounding box center [940, 135] width 12 height 14
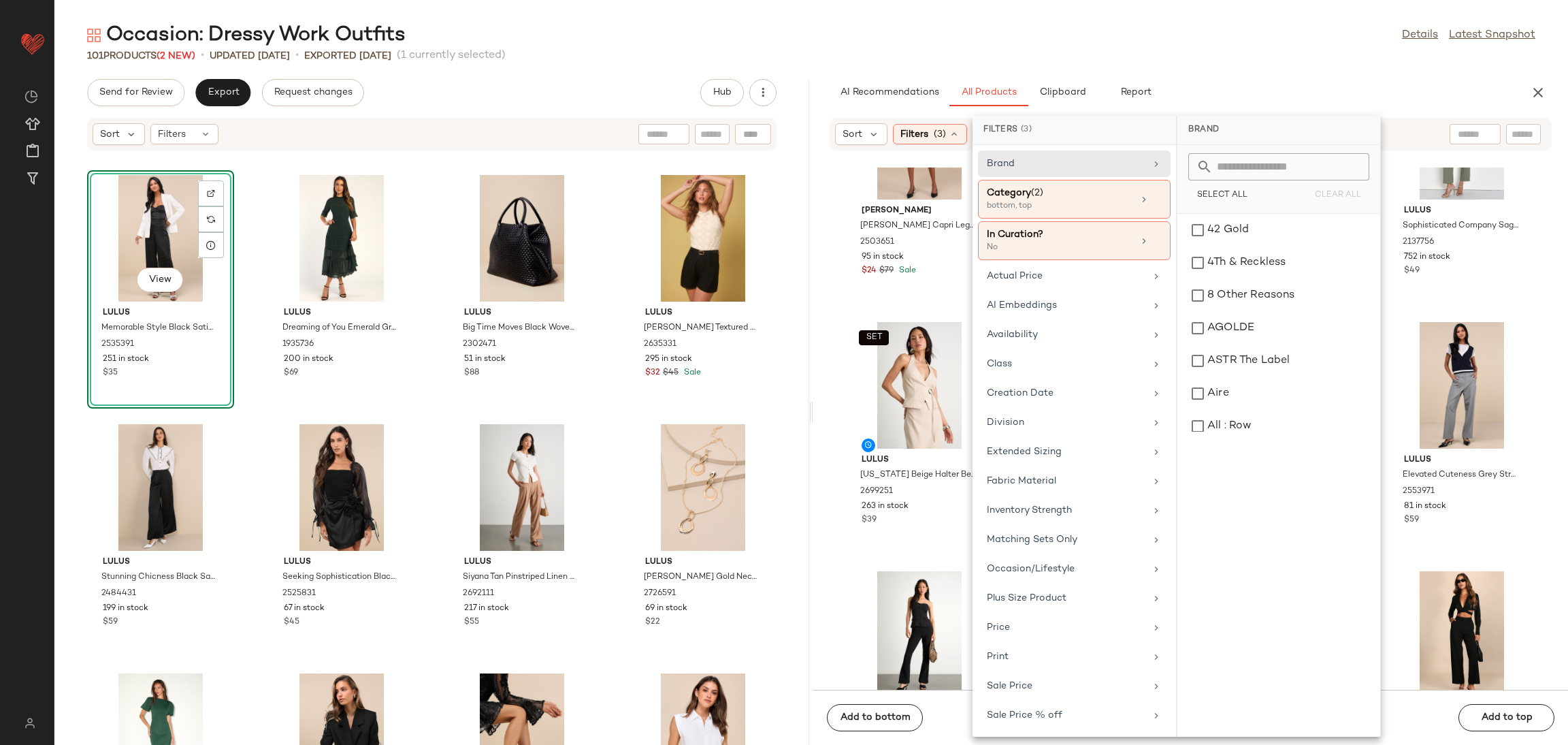
drag, startPoint x: 1065, startPoint y: 200, endPoint x: 1133, endPoint y: 220, distance: 70.9
click at [1065, 199] on div "Category (2) bottom, top" at bounding box center [1060, 199] width 146 height 26
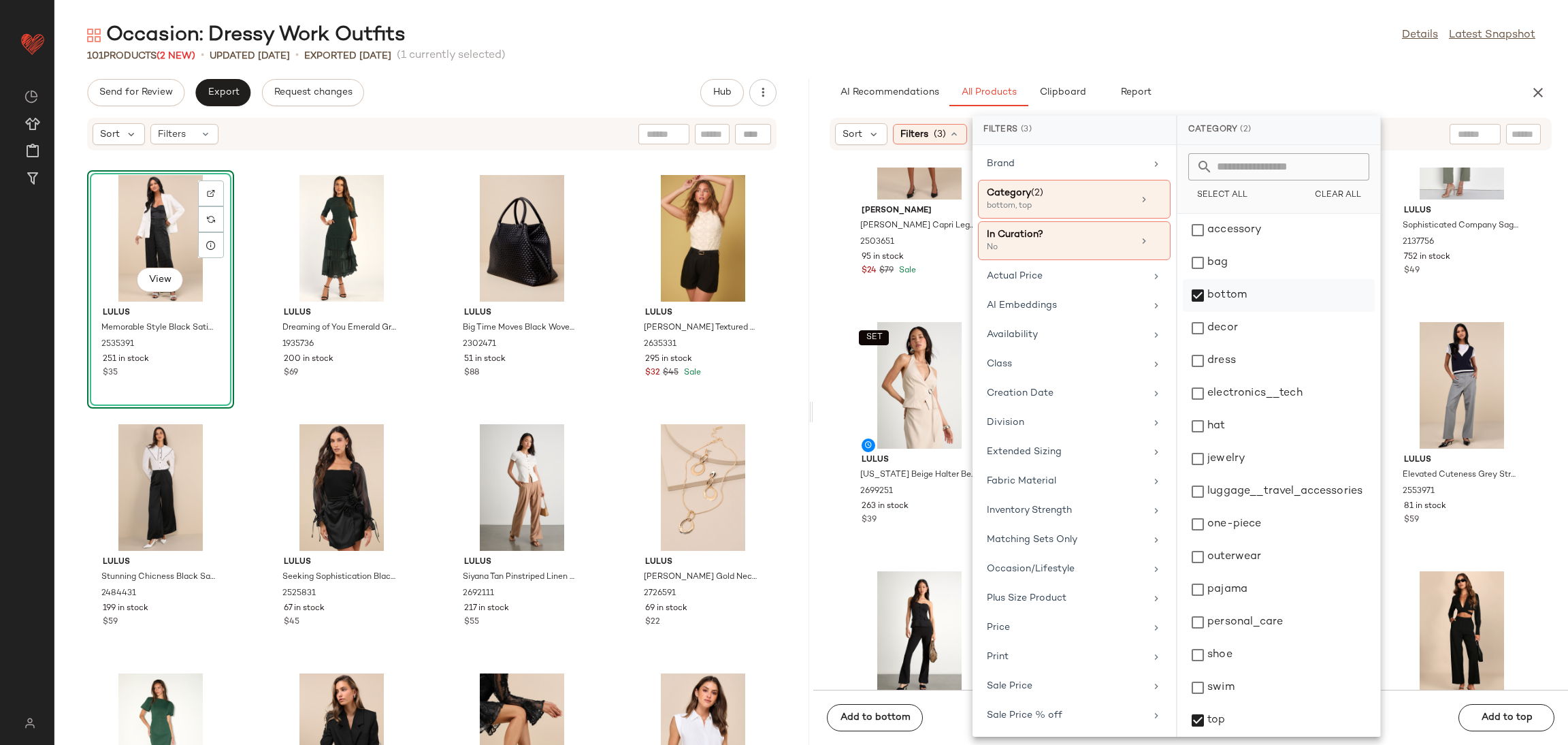
click at [1212, 312] on div "bottom" at bounding box center [1279, 328] width 192 height 32
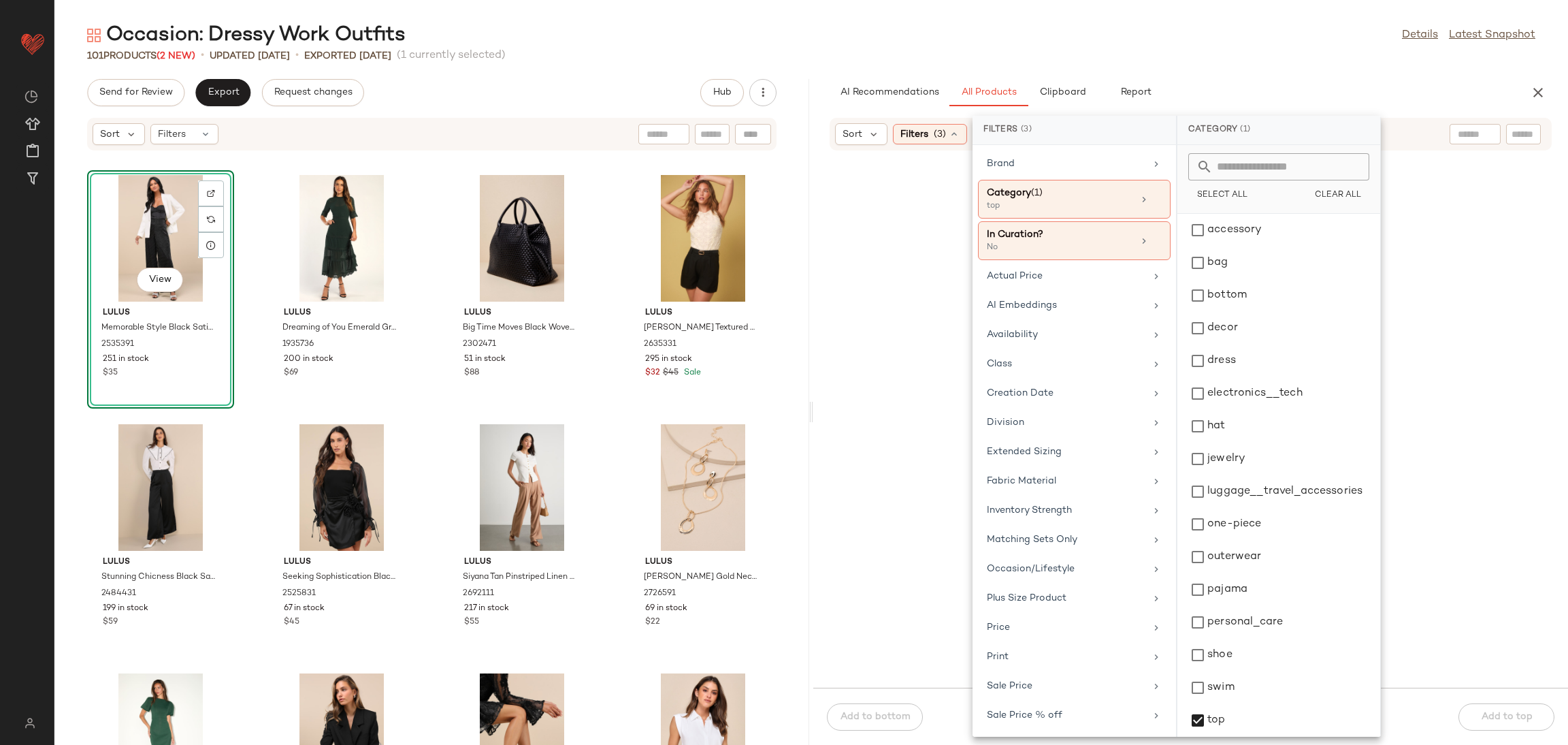
click at [1538, 291] on div at bounding box center [1190, 428] width 750 height 515
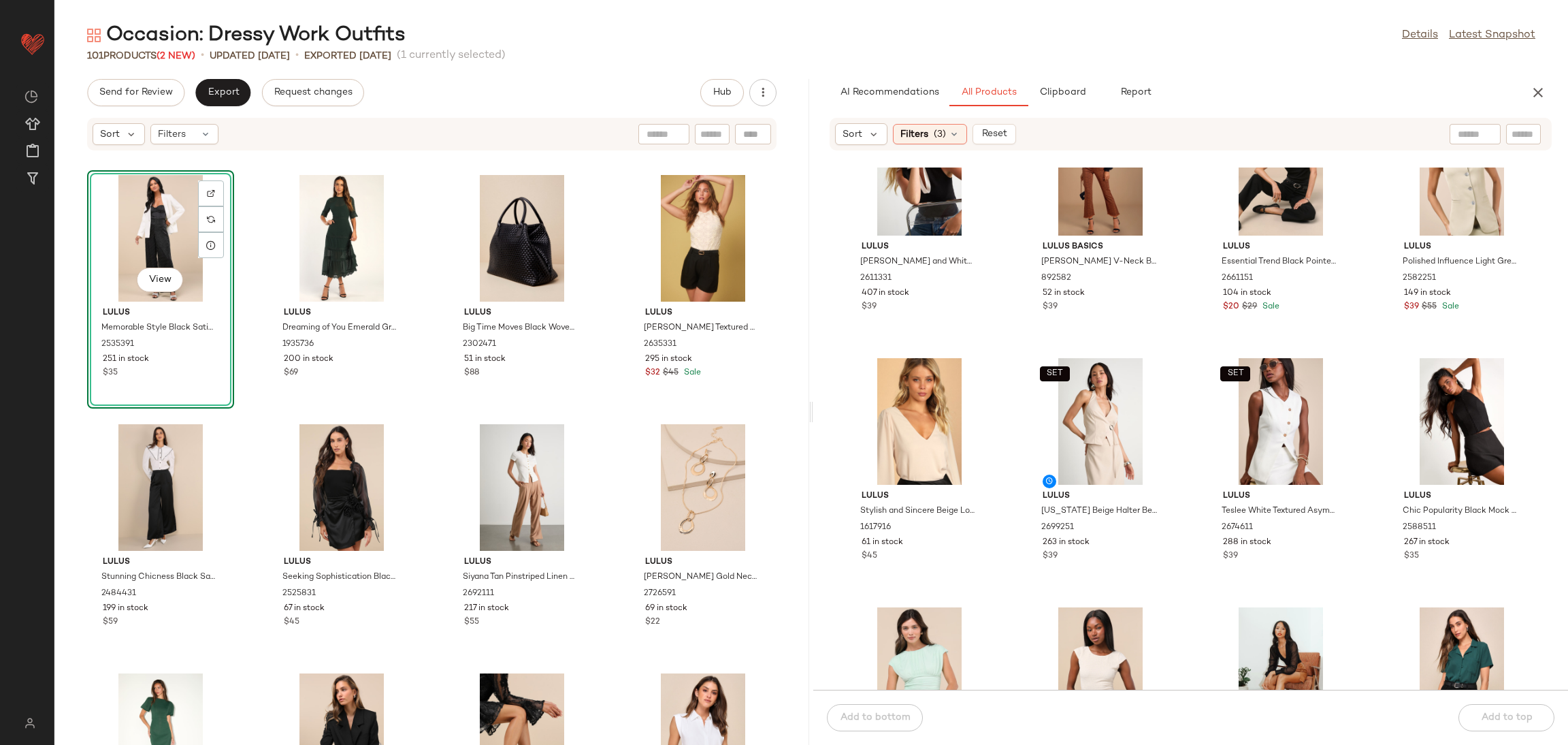
scroll to position [102, 0]
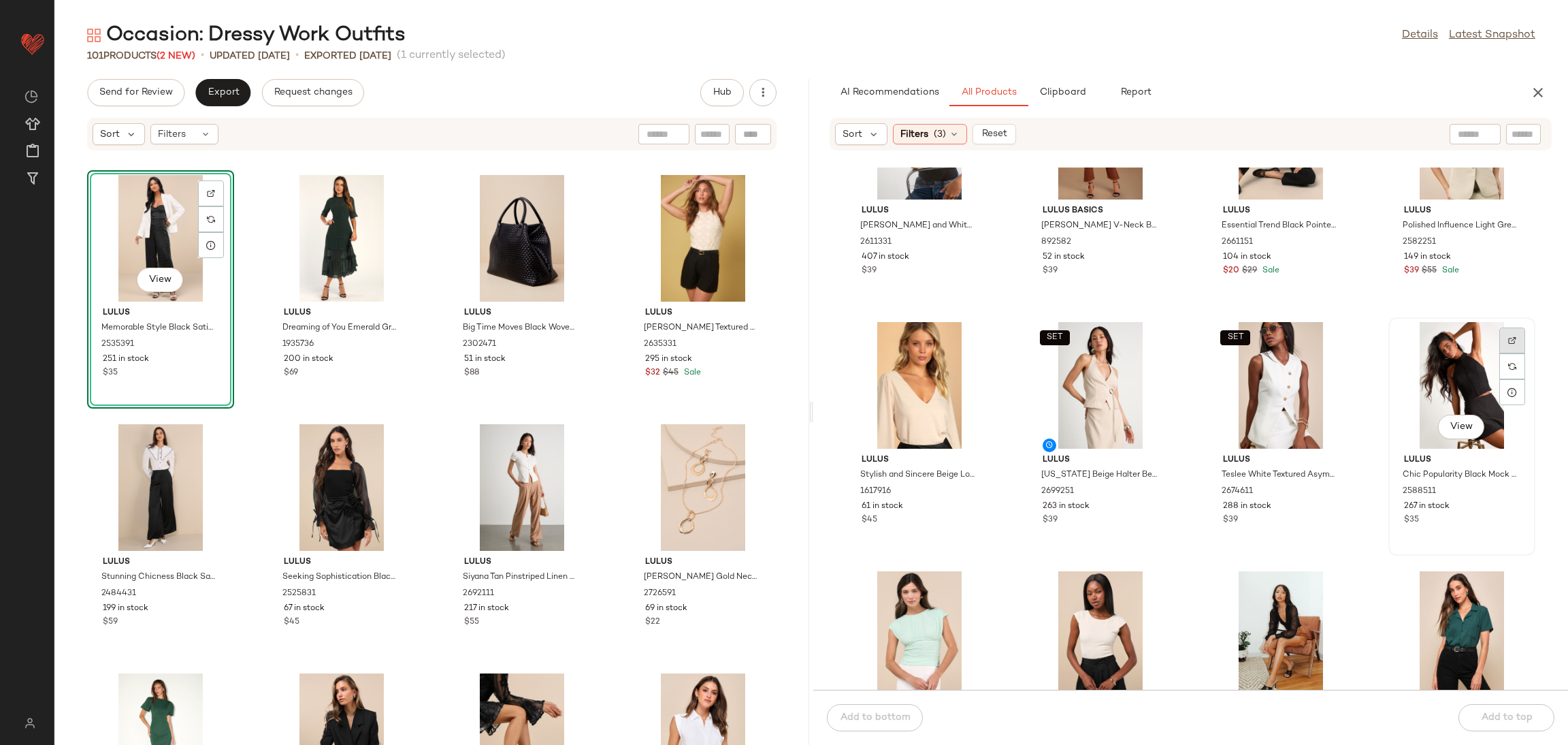
click at [1505, 353] on div at bounding box center [1513, 366] width 26 height 26
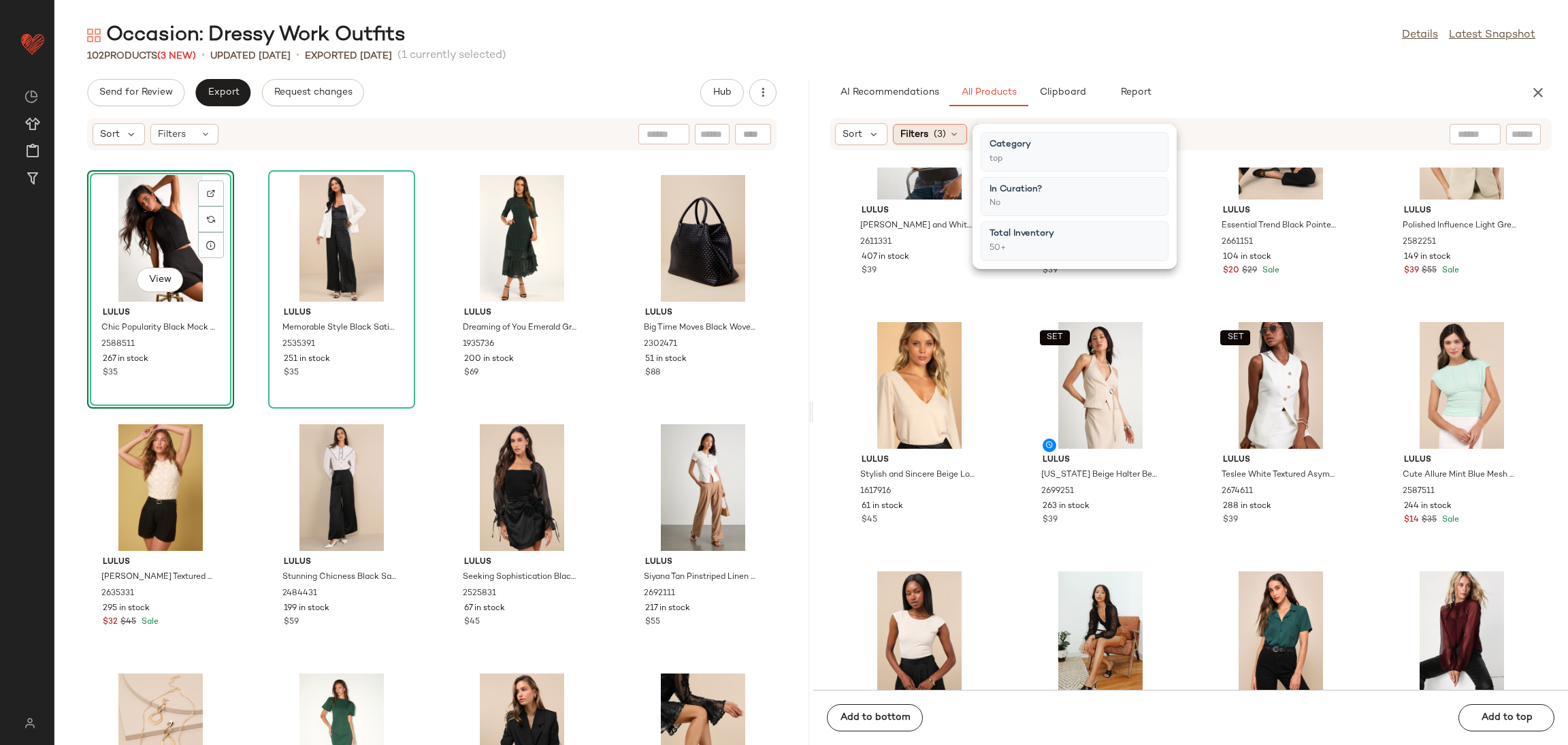
click at [938, 134] on span "(3)" at bounding box center [940, 135] width 12 height 14
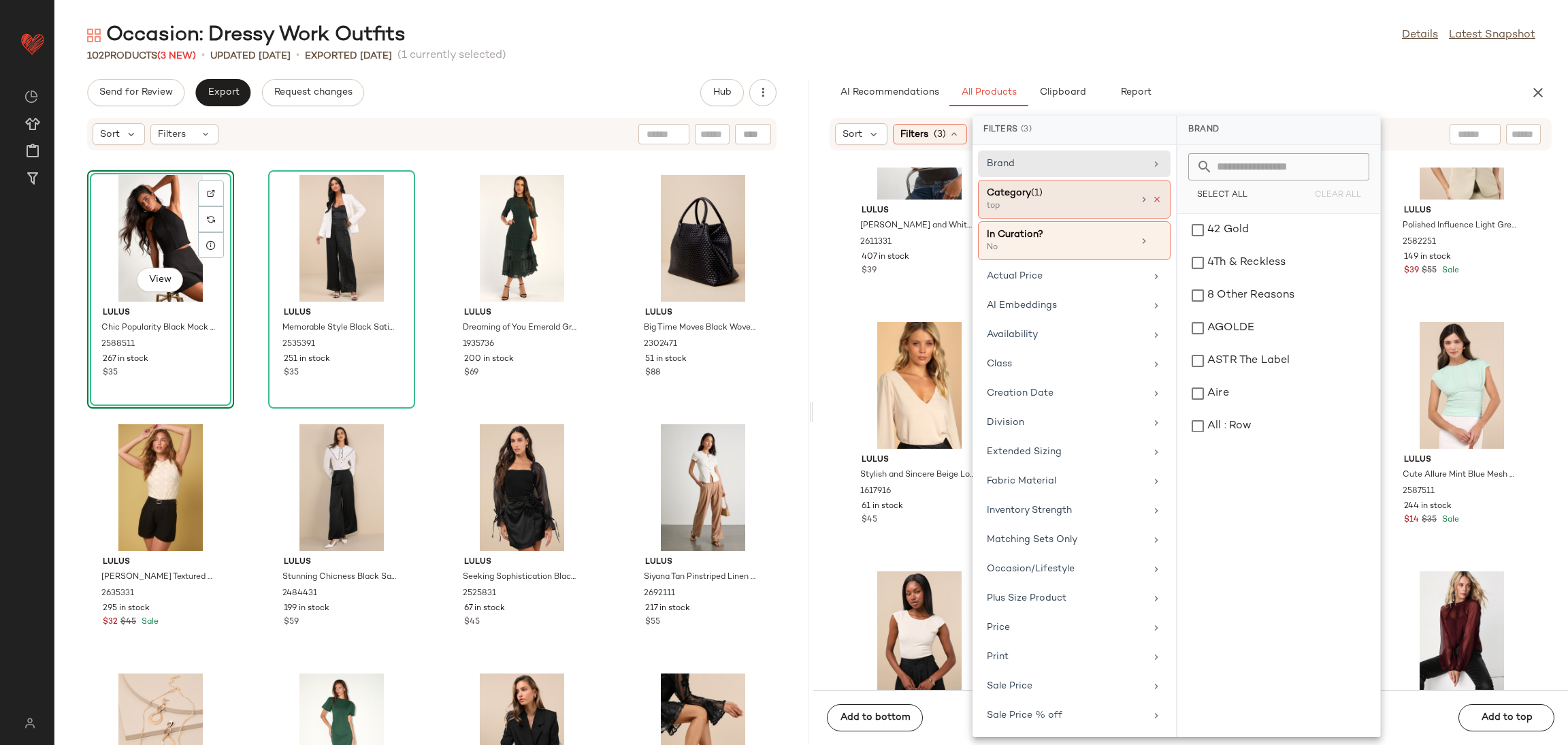
click at [1155, 202] on icon at bounding box center [1157, 199] width 10 height 10
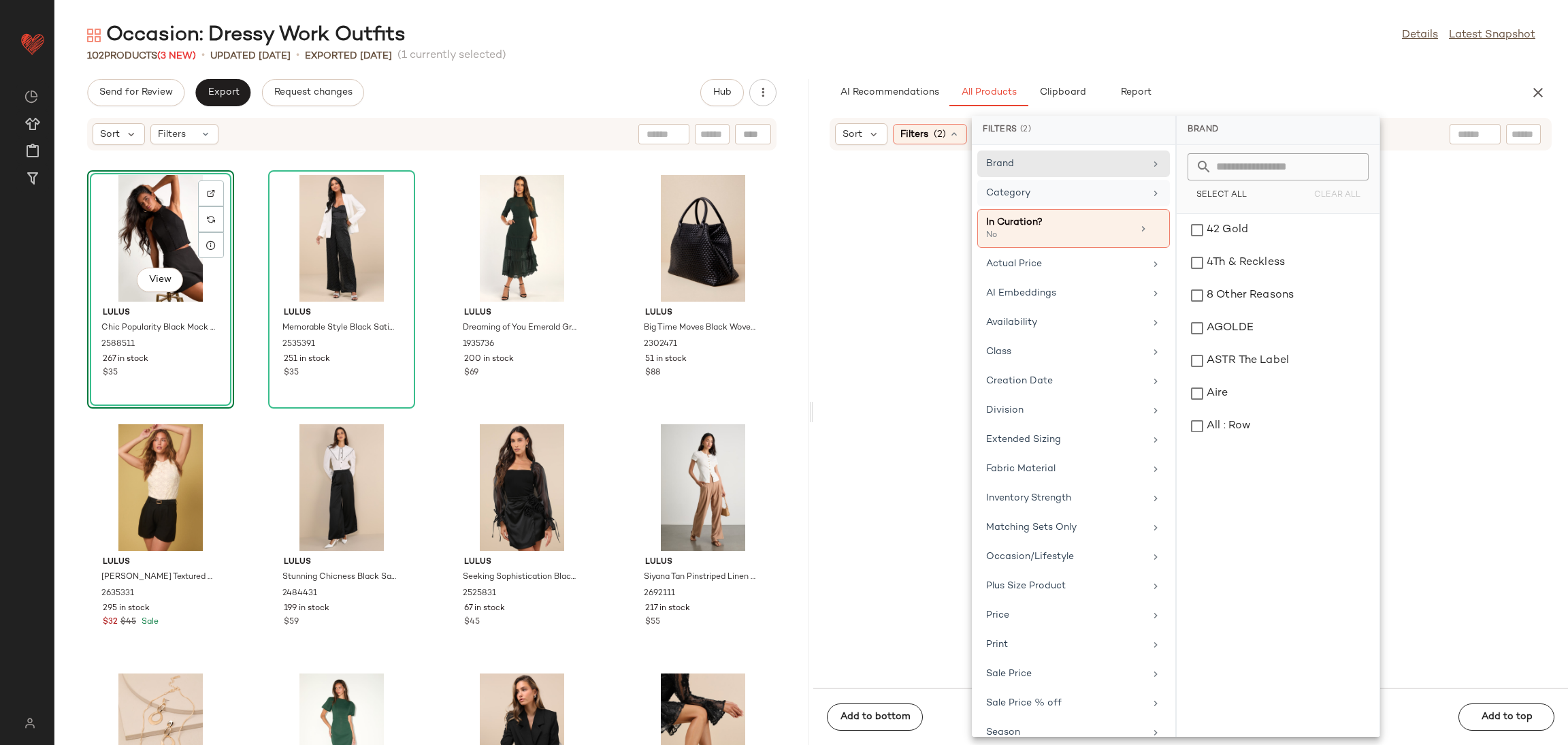
click at [1120, 194] on div "Category" at bounding box center [1065, 192] width 159 height 14
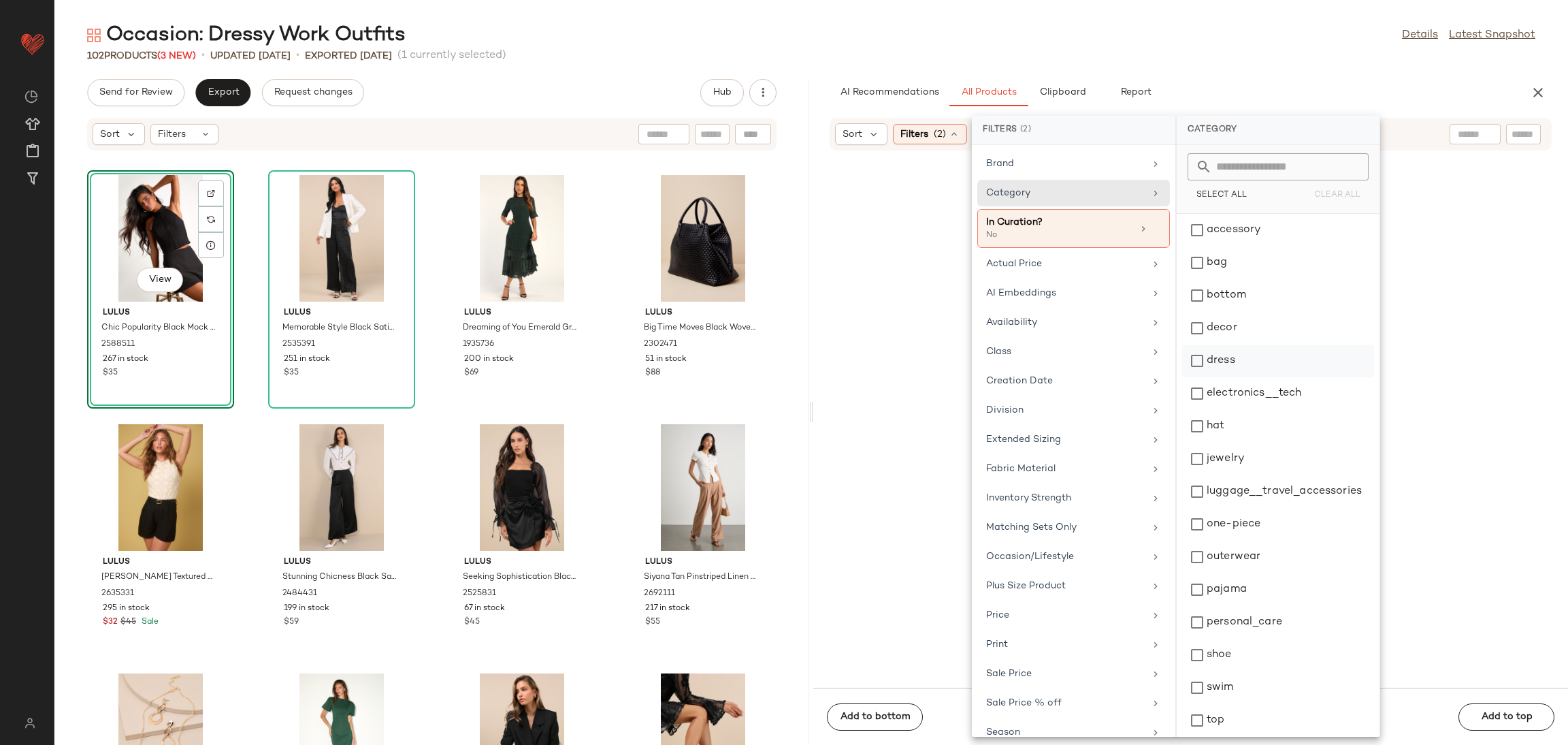
click at [1233, 377] on div "dress" at bounding box center [1278, 393] width 192 height 32
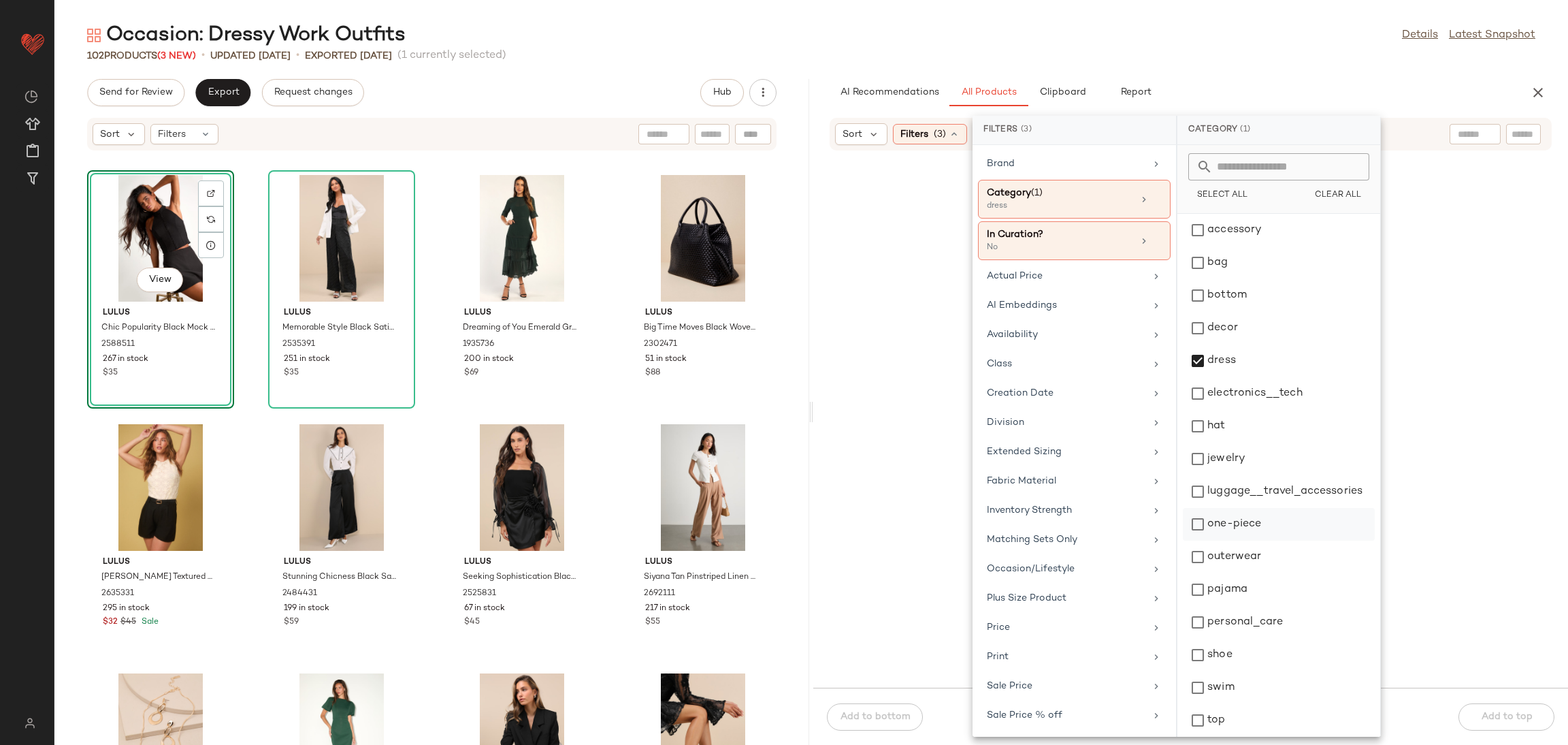
click at [1214, 541] on div "one-piece" at bounding box center [1279, 557] width 192 height 32
drag, startPoint x: 1349, startPoint y: 512, endPoint x: 1367, endPoint y: 511, distance: 18.0
click at [1352, 541] on div "one-piece" at bounding box center [1279, 557] width 192 height 32
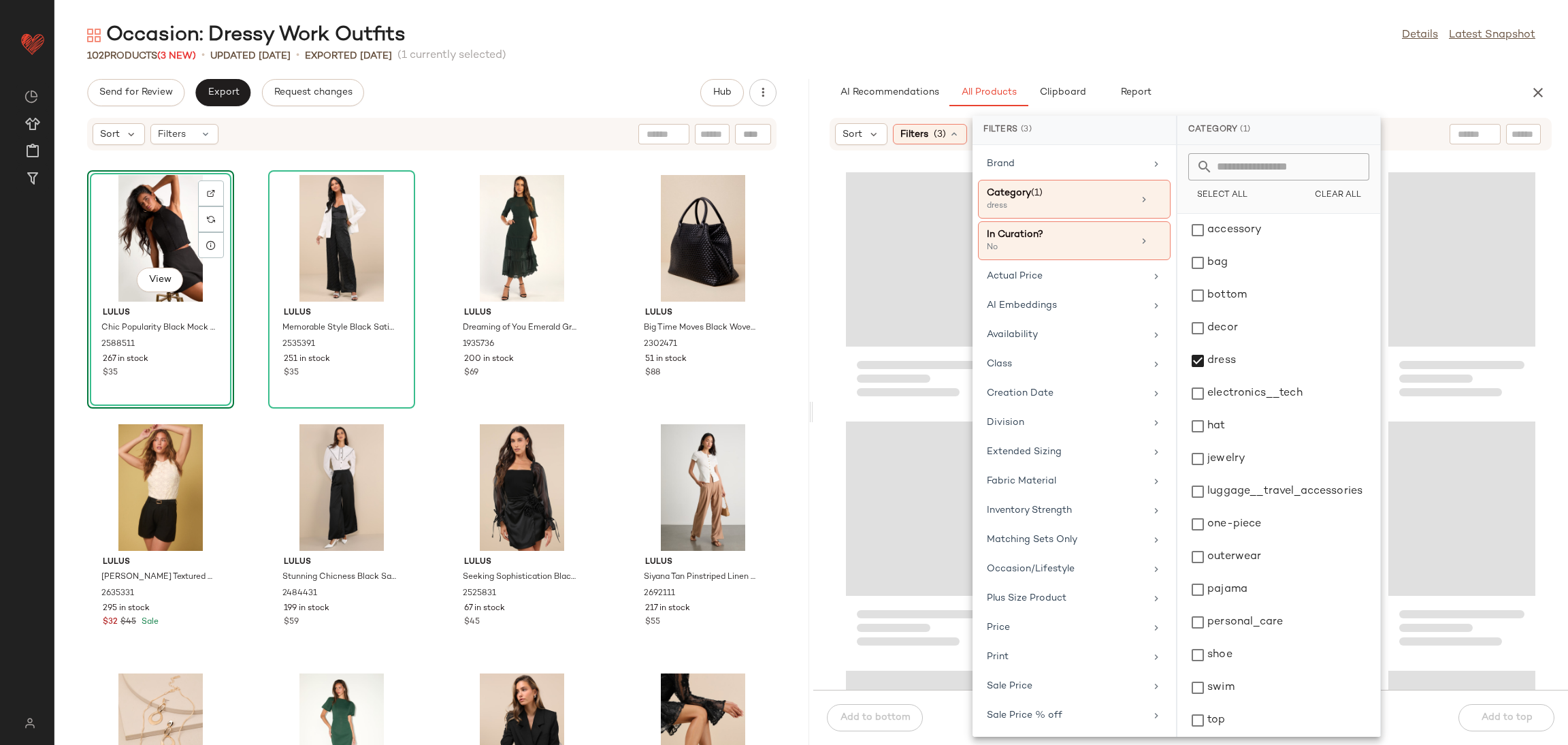
click at [1457, 510] on div "Loading..." at bounding box center [1462, 508] width 147 height 175
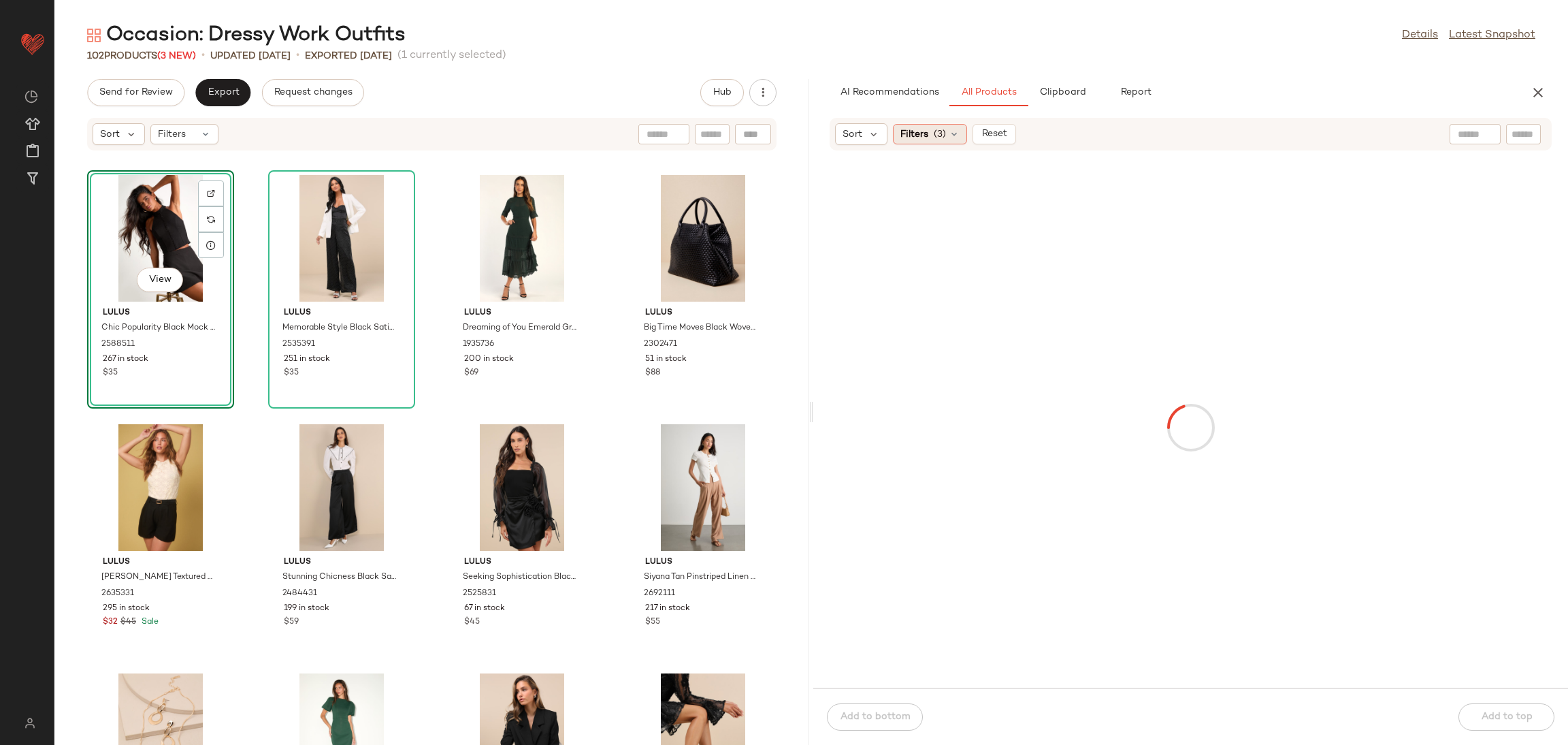
click at [910, 134] on span "Filters" at bounding box center [914, 135] width 28 height 14
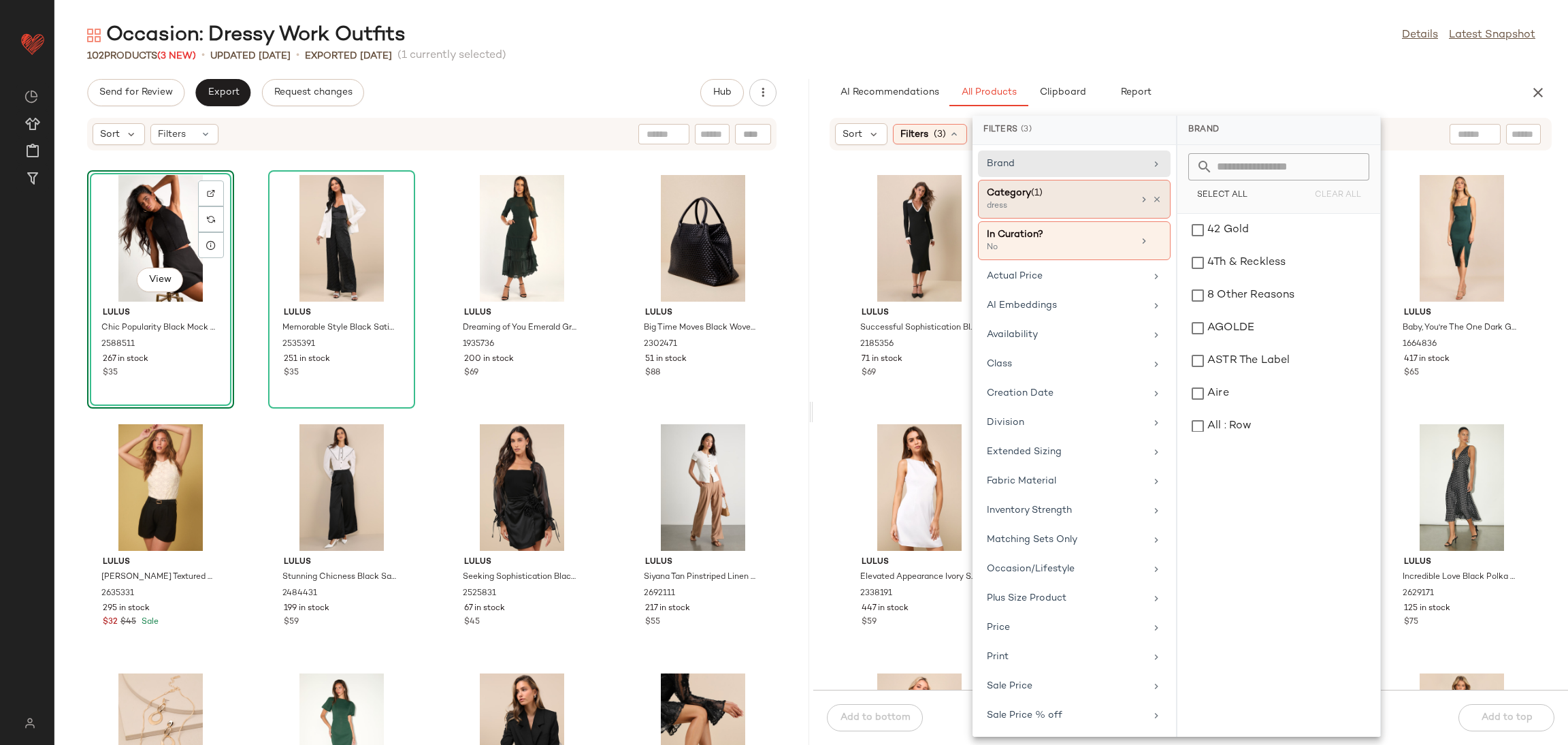
click at [1074, 196] on div "Category (1)" at bounding box center [1060, 192] width 146 height 14
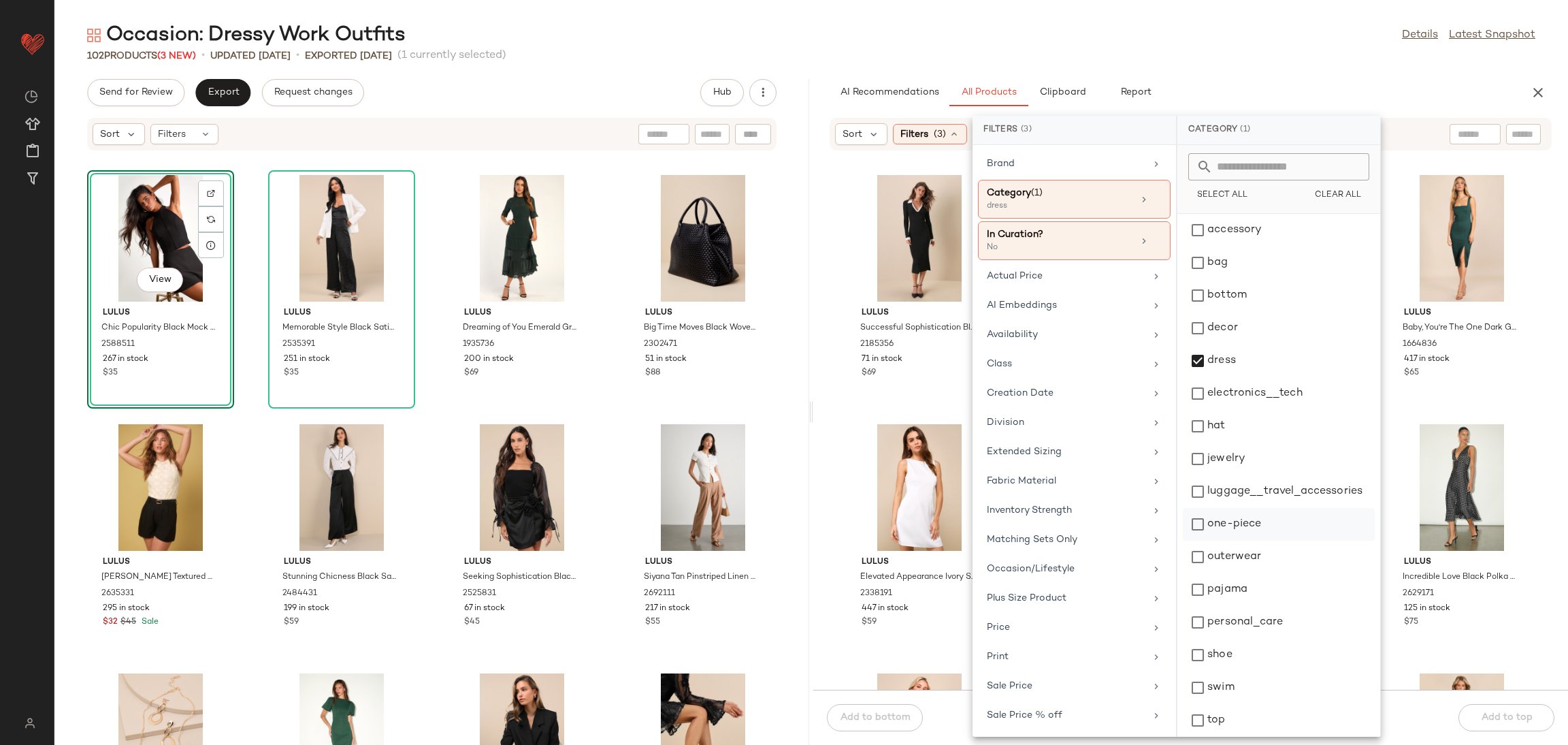
click at [1267, 541] on div "one-piece" at bounding box center [1279, 557] width 192 height 32
click at [1529, 508] on div "Lulus Successful Sophistication Black Color Block Midi Sweater Dress 2185356 71…" at bounding box center [1191, 428] width 755 height 522
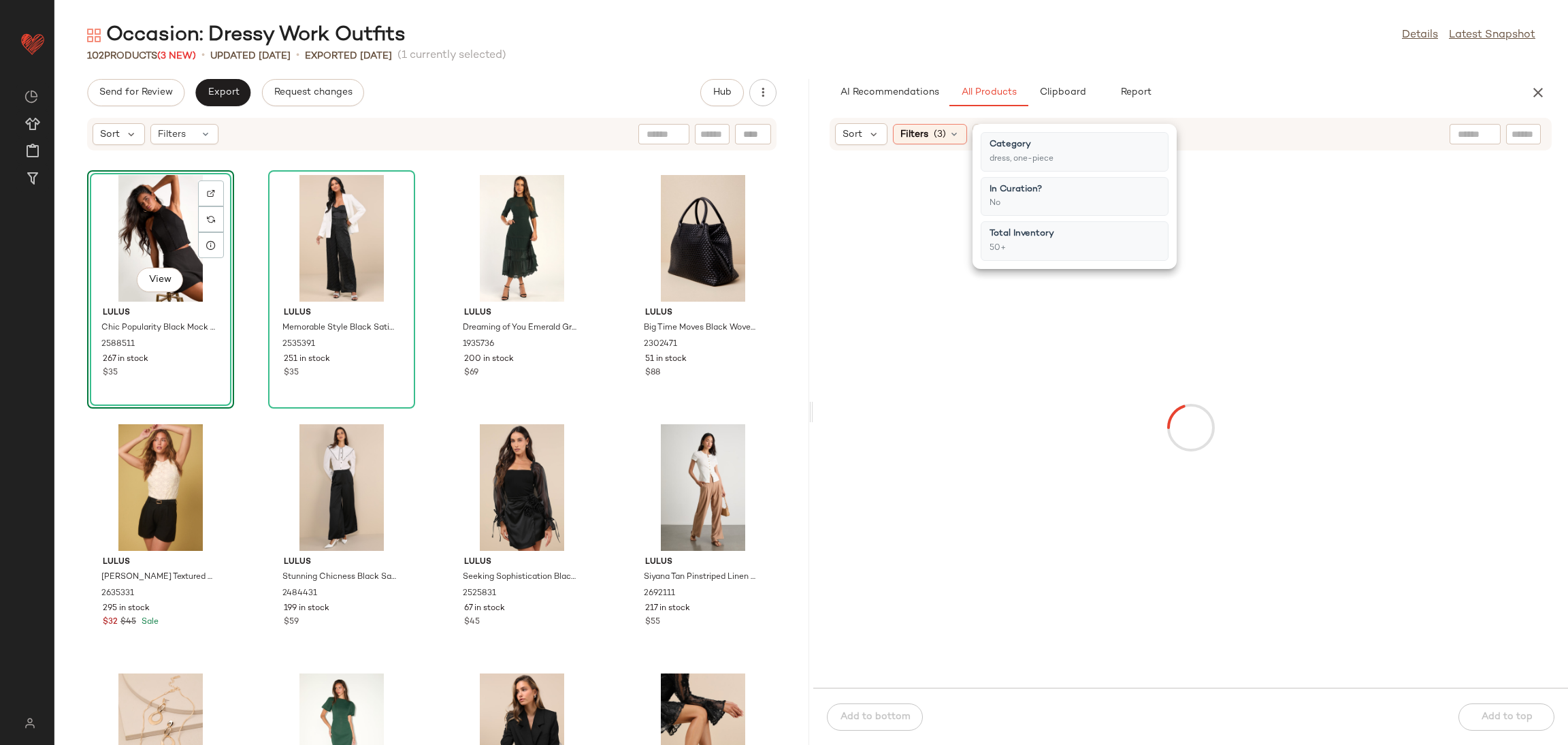
click at [1529, 508] on div at bounding box center [1190, 428] width 750 height 515
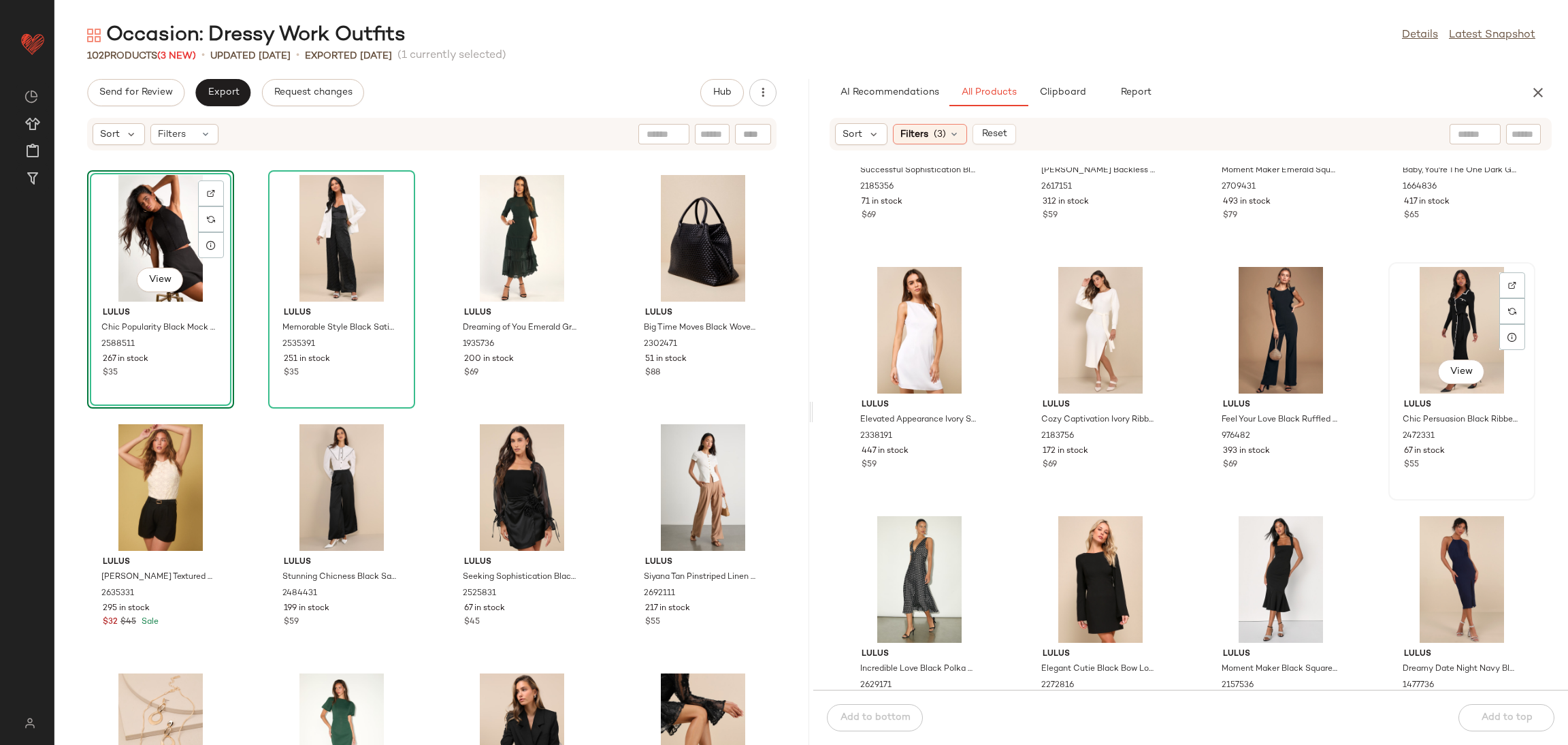
scroll to position [204, 0]
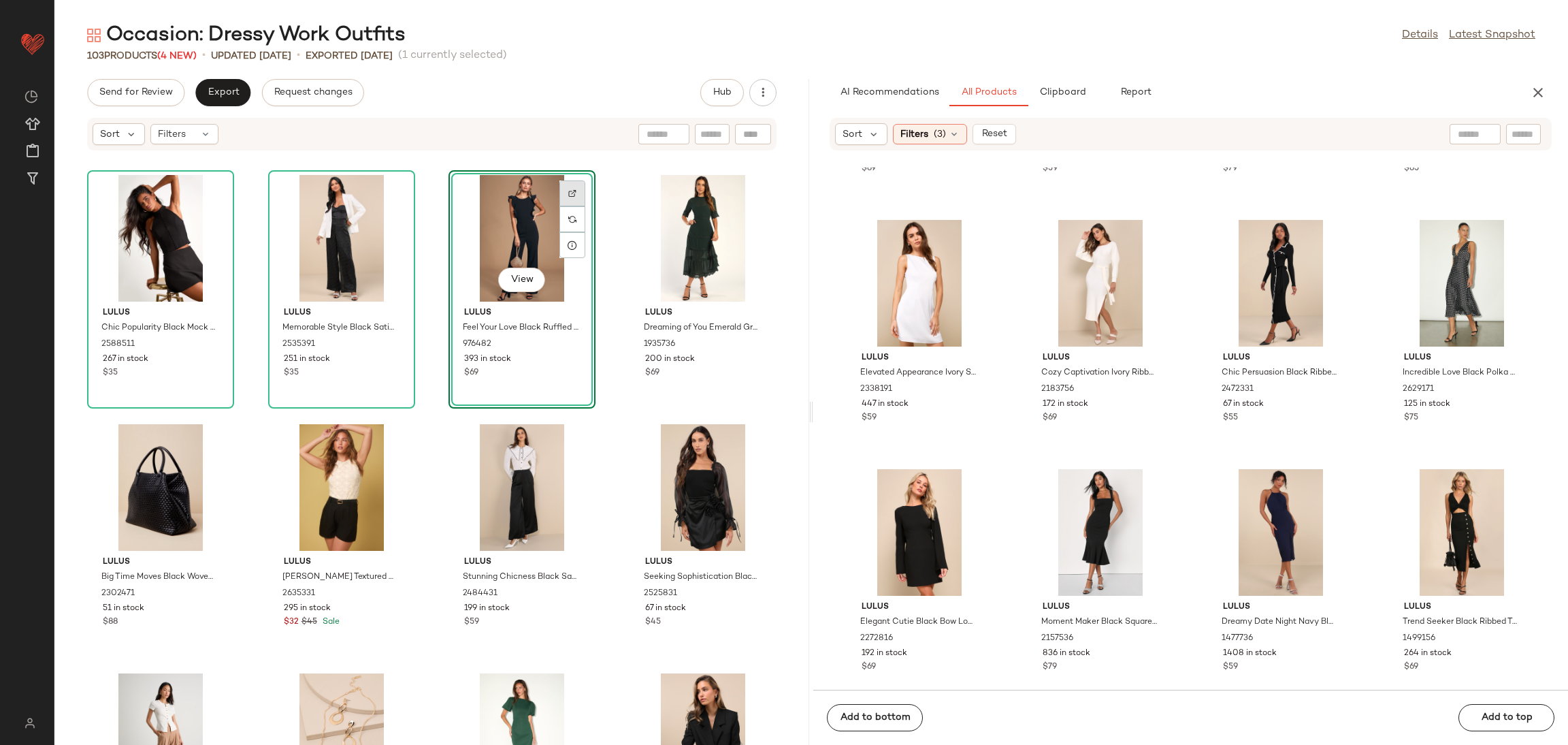
click at [568, 189] on img at bounding box center [572, 193] width 8 height 8
click at [498, 235] on div "View" at bounding box center [521, 239] width 137 height 127
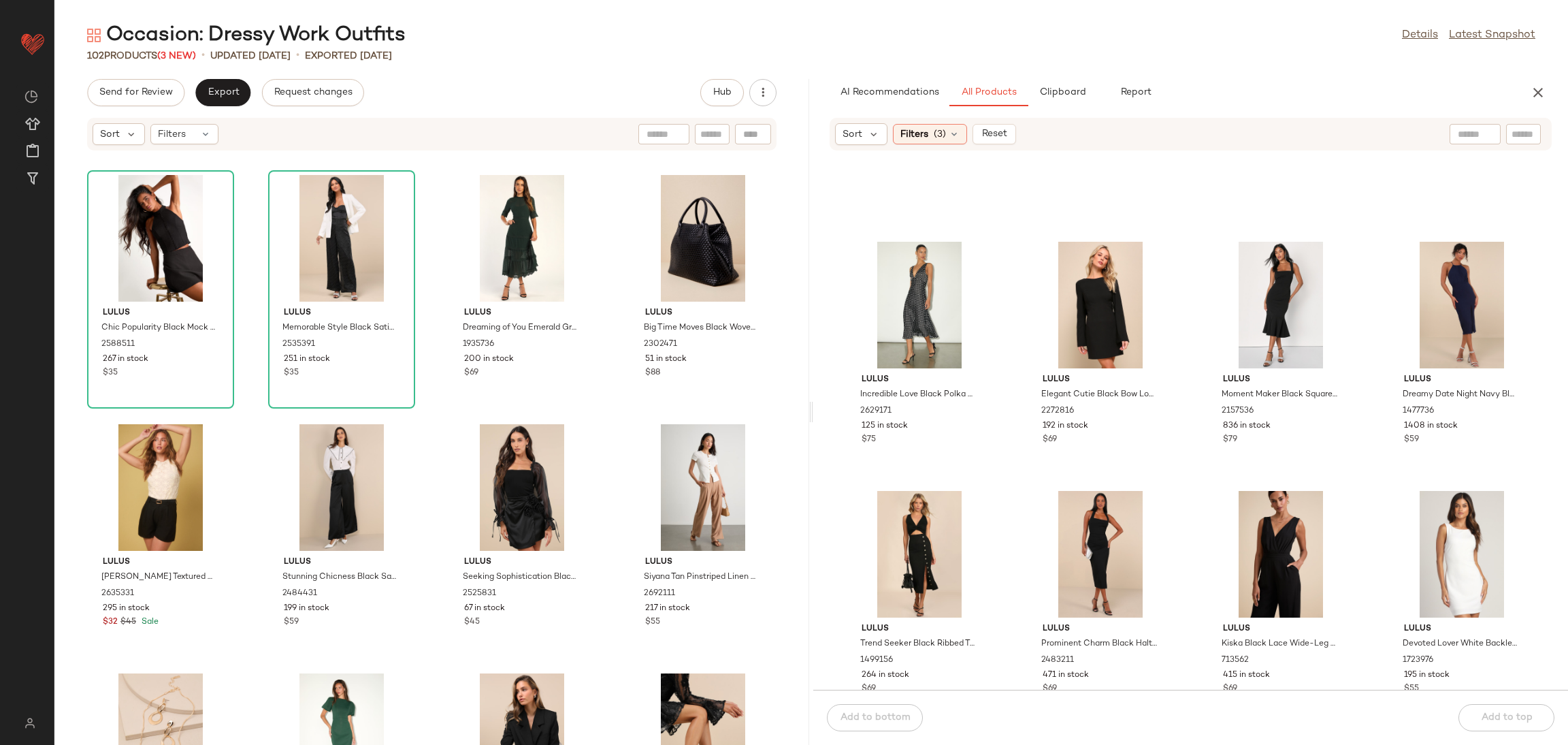
scroll to position [419, 0]
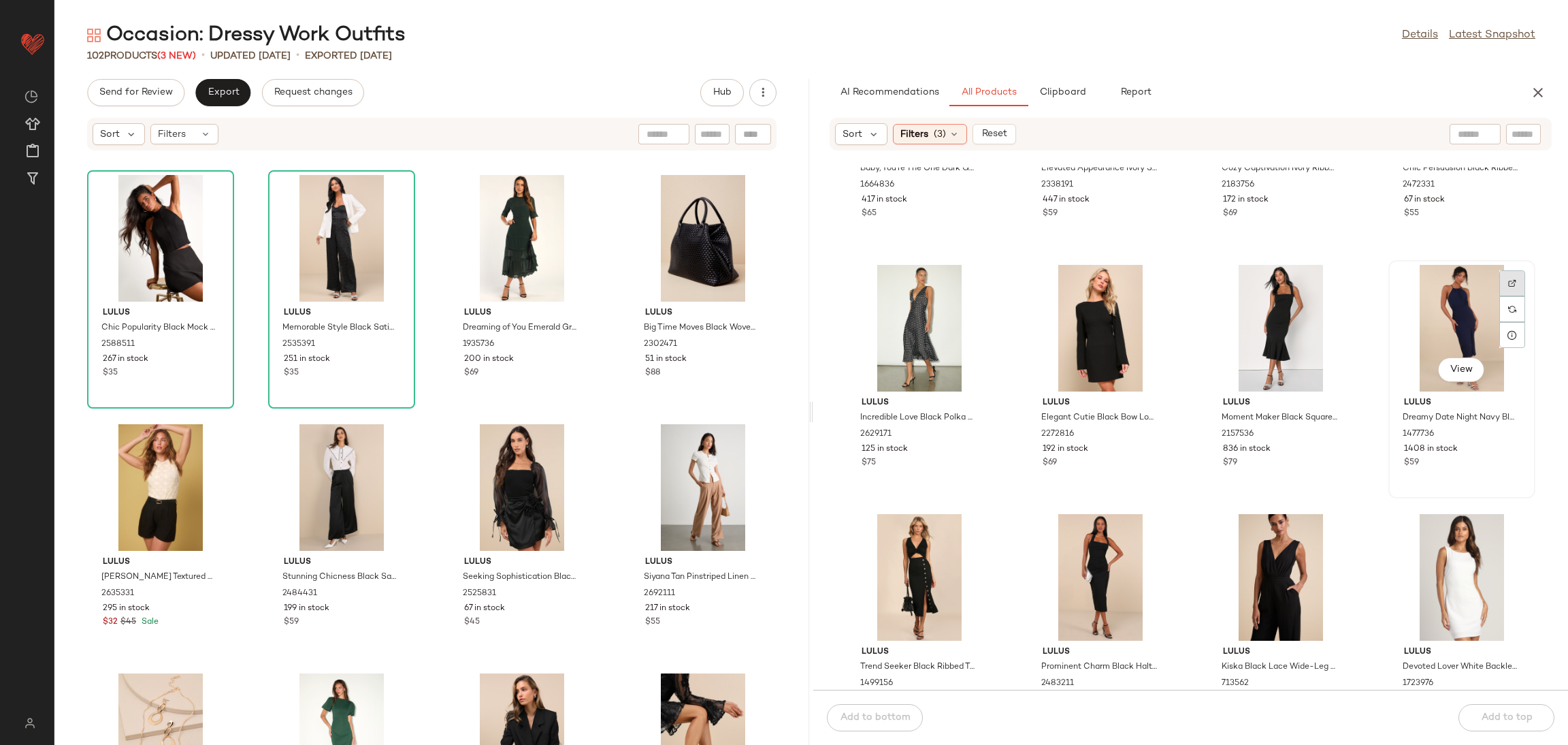
click at [1506, 296] on div at bounding box center [1513, 309] width 26 height 26
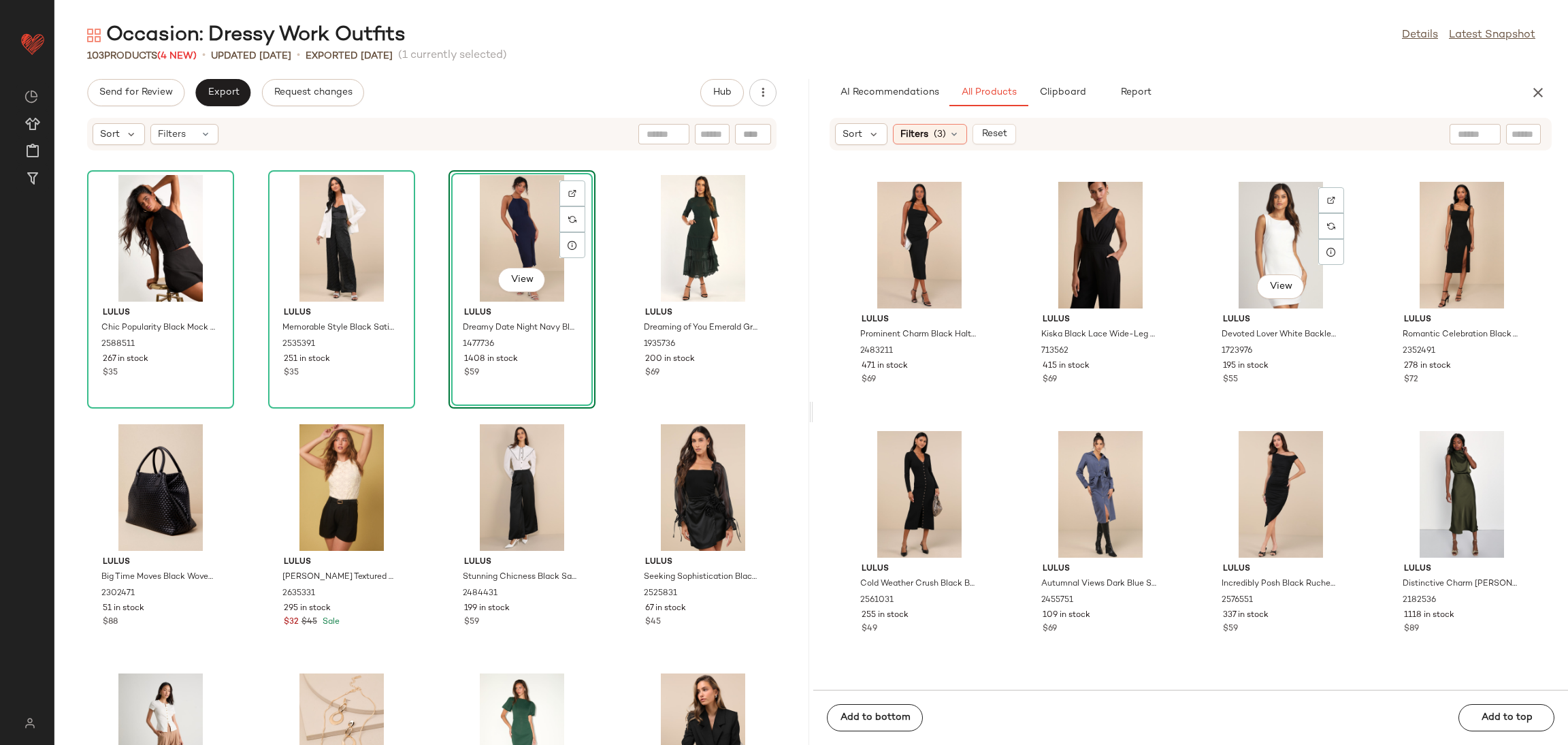
scroll to position [826, 0]
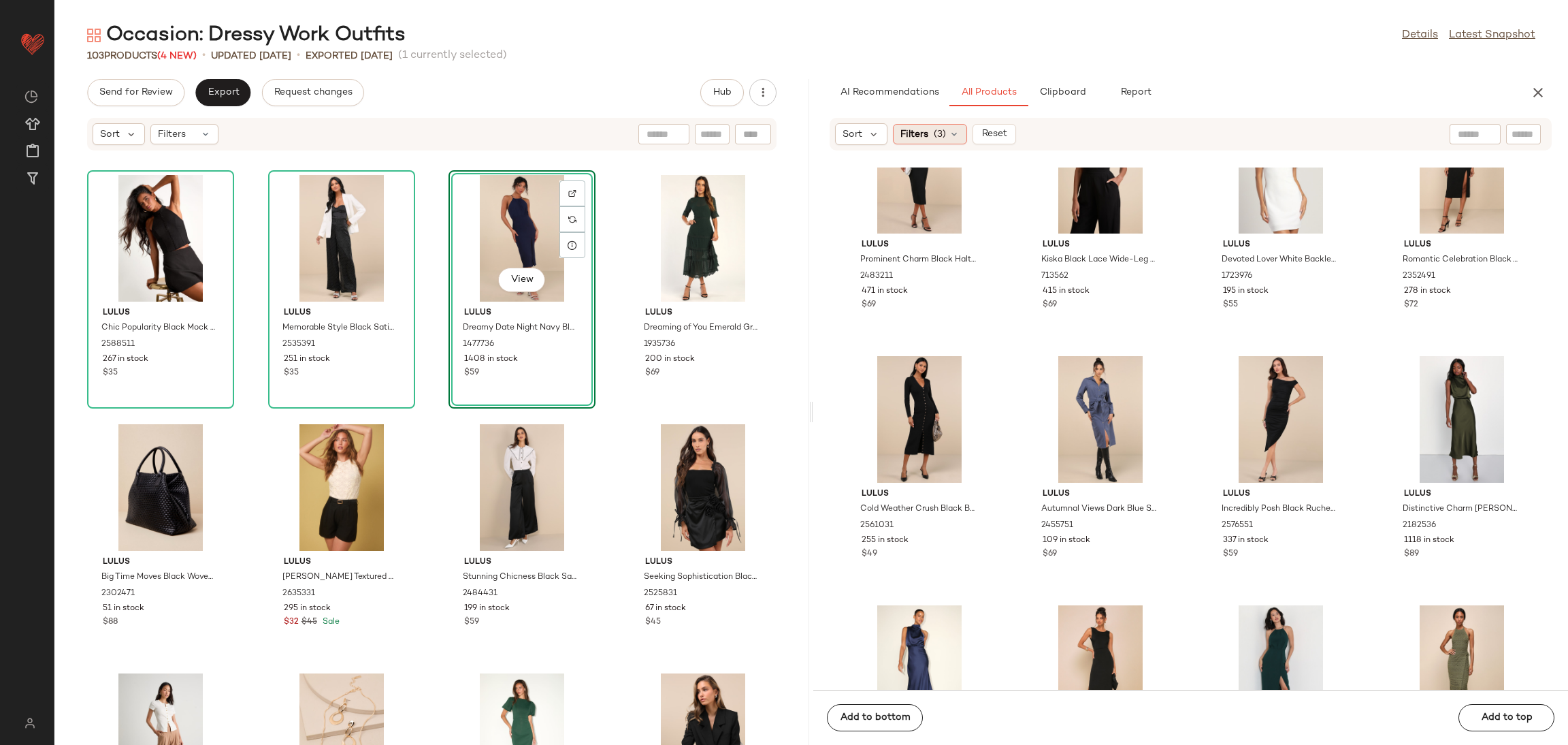
click at [934, 135] on span "(3)" at bounding box center [940, 135] width 12 height 14
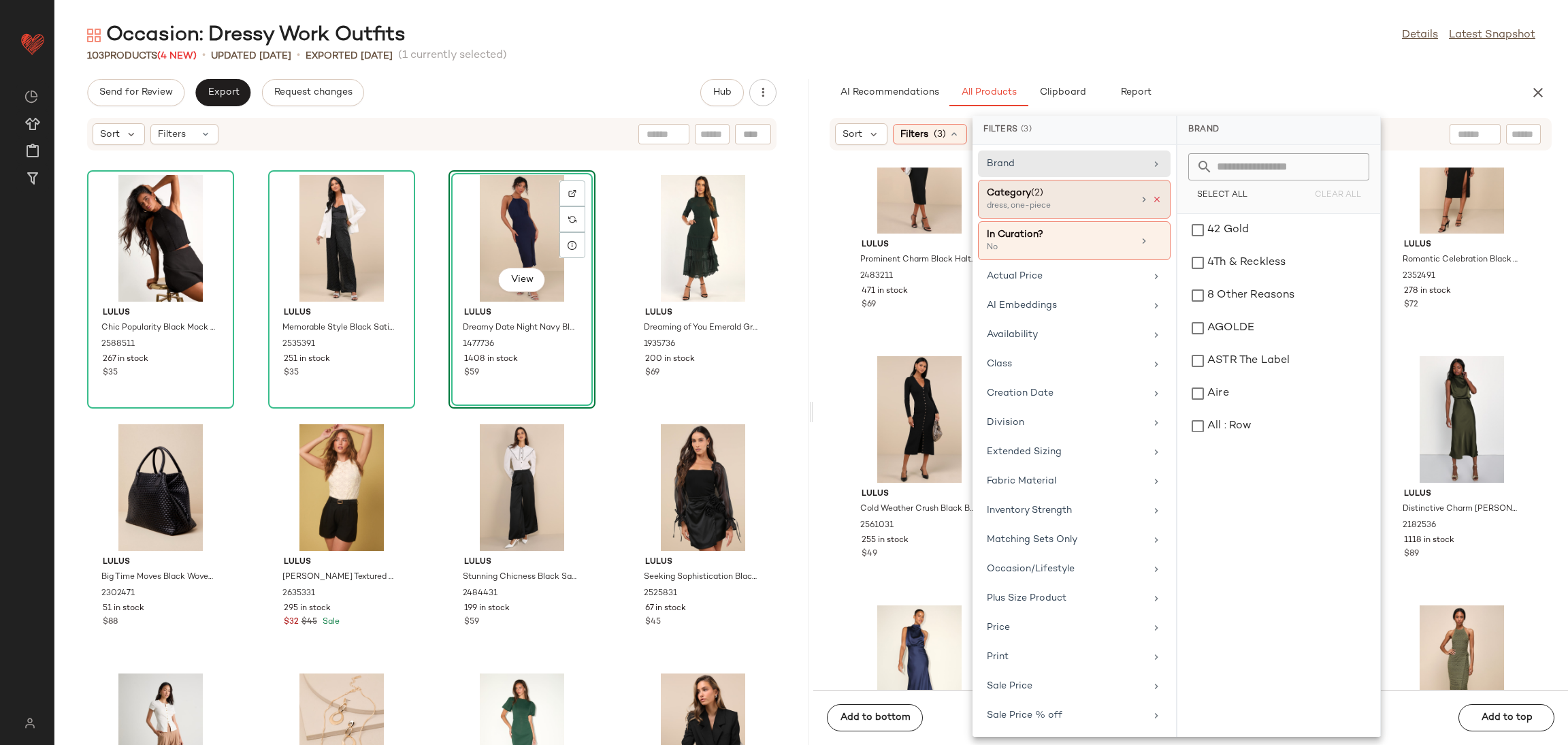
click at [1152, 198] on icon at bounding box center [1157, 199] width 10 height 10
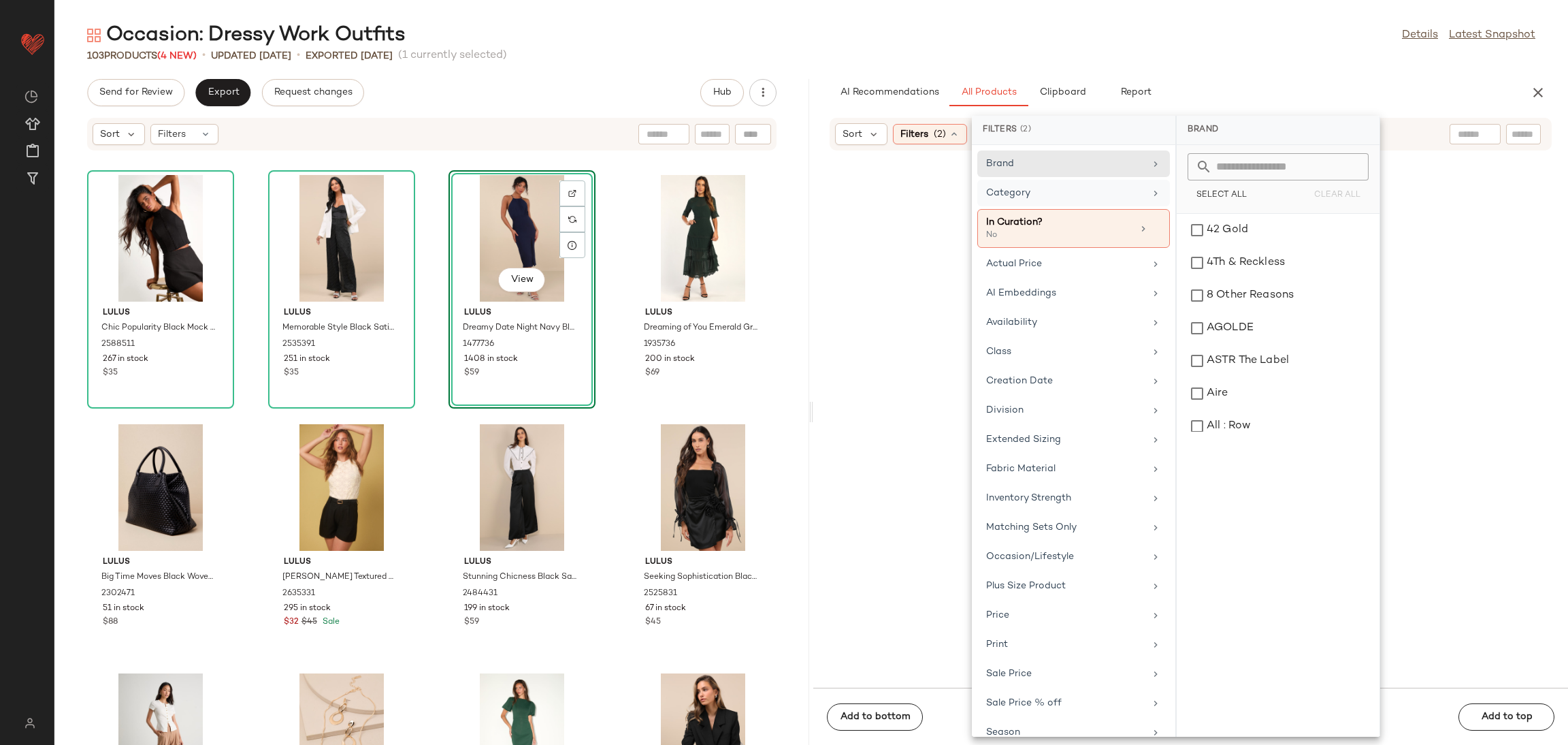
click at [1104, 192] on div "Category" at bounding box center [1065, 192] width 159 height 14
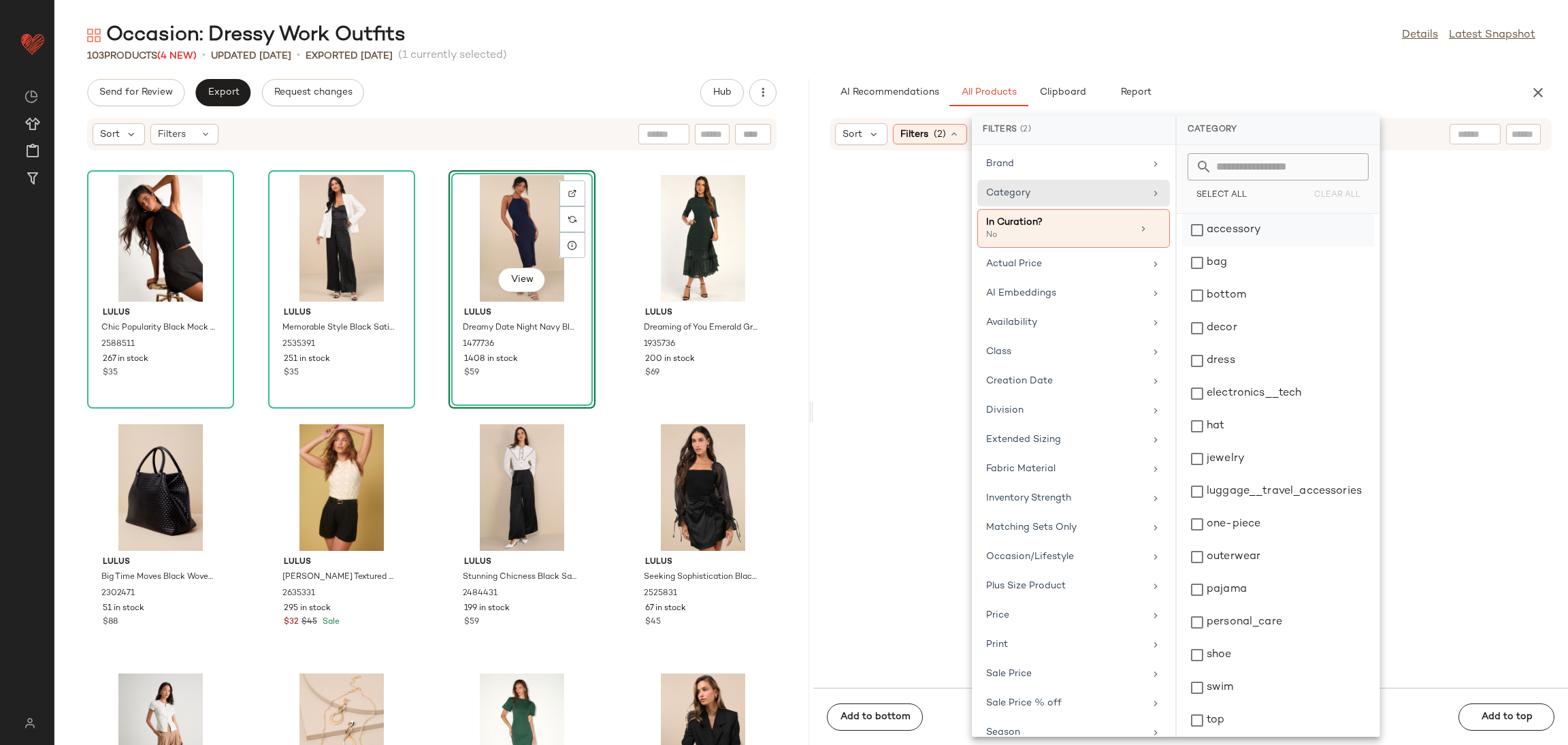
drag, startPoint x: 1261, startPoint y: 230, endPoint x: 1256, endPoint y: 239, distance: 10.3
click at [1261, 246] on div "accessory" at bounding box center [1278, 262] width 192 height 32
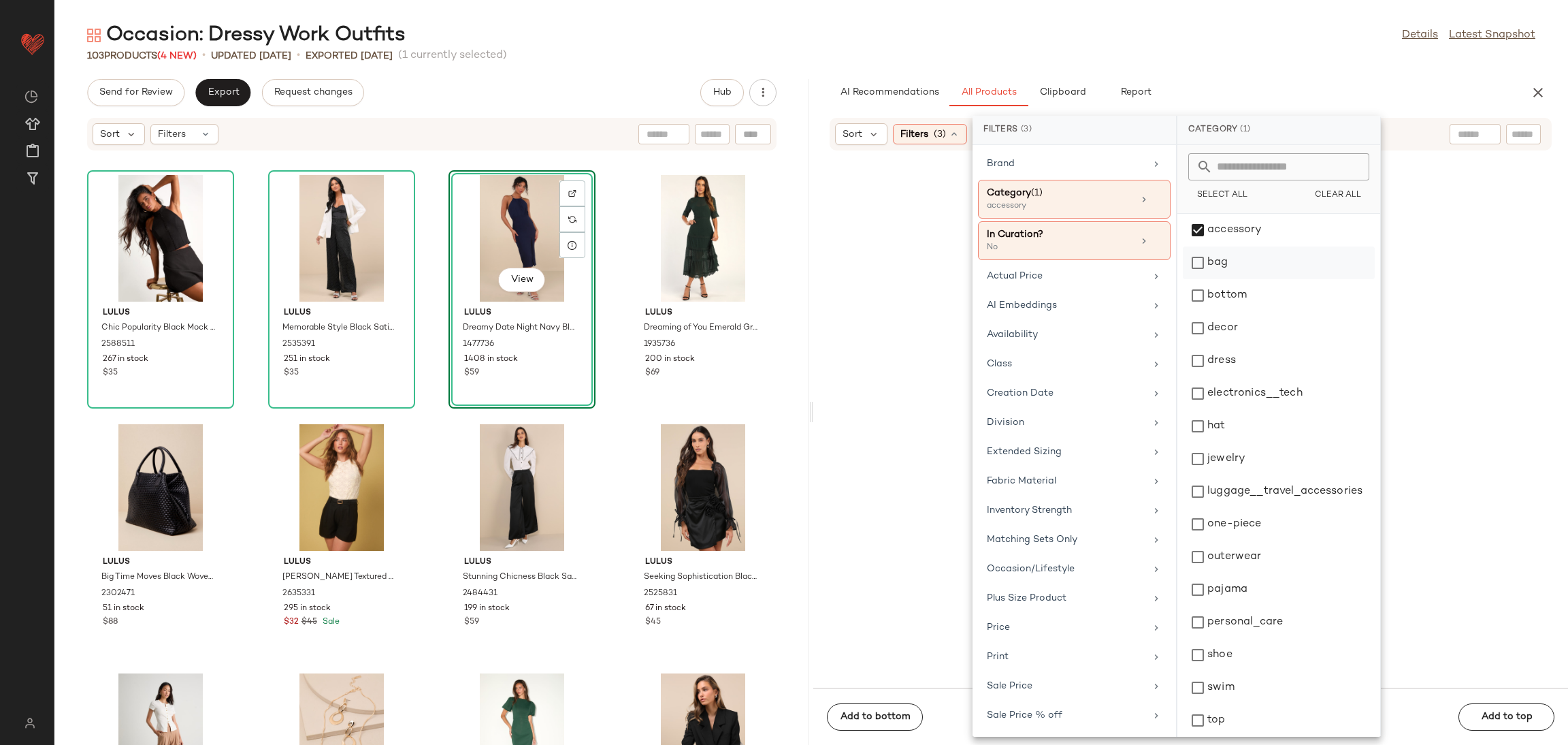
click at [1250, 279] on div "bag" at bounding box center [1279, 295] width 192 height 32
click at [1227, 443] on div "hat" at bounding box center [1279, 459] width 192 height 32
click at [1232, 443] on div "hat" at bounding box center [1279, 459] width 192 height 32
click at [1238, 475] on div "jewelry" at bounding box center [1279, 491] width 192 height 32
click at [1234, 443] on div "hat" at bounding box center [1279, 459] width 192 height 32
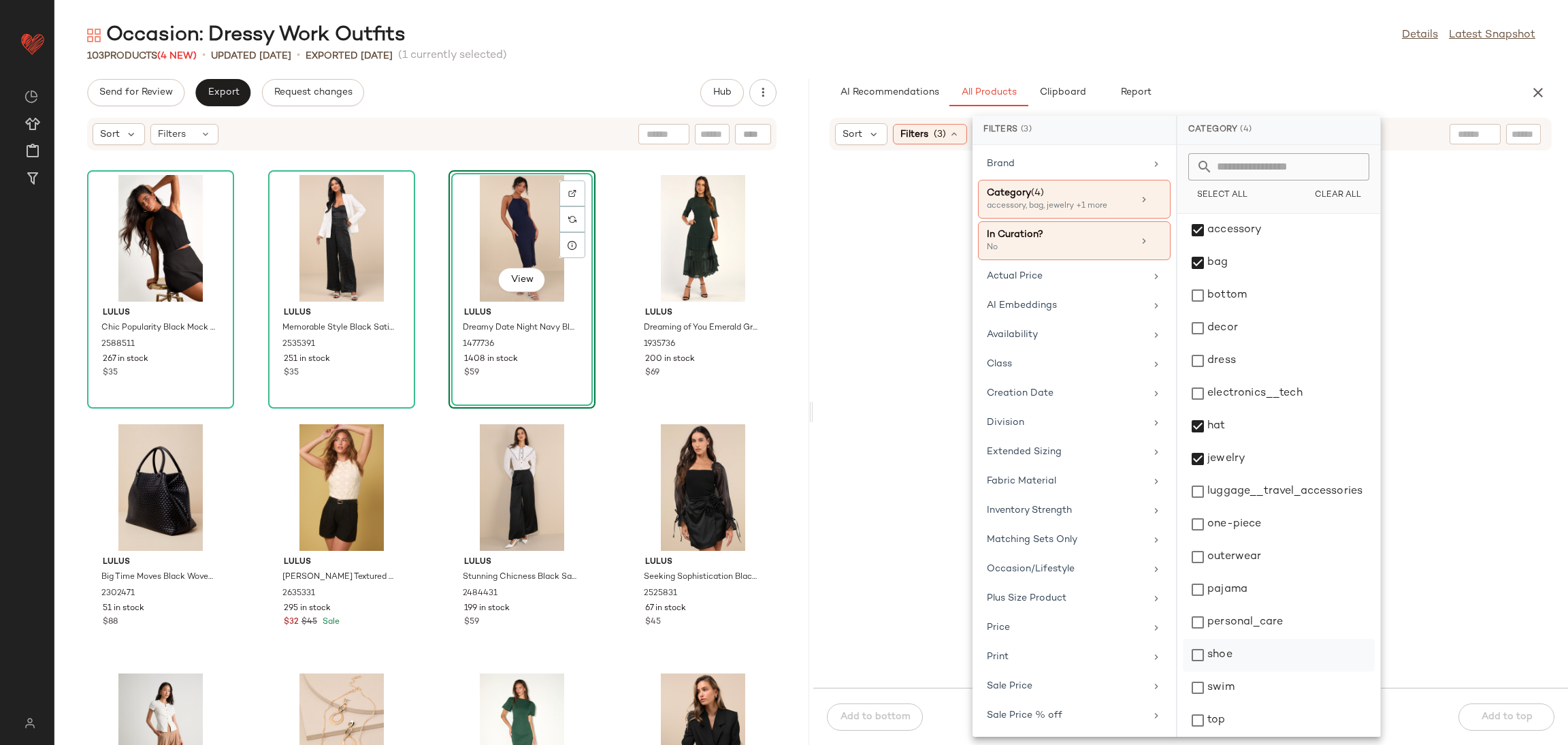
click at [1222, 671] on div "shoe" at bounding box center [1279, 687] width 192 height 32
click at [876, 341] on div at bounding box center [1190, 428] width 750 height 515
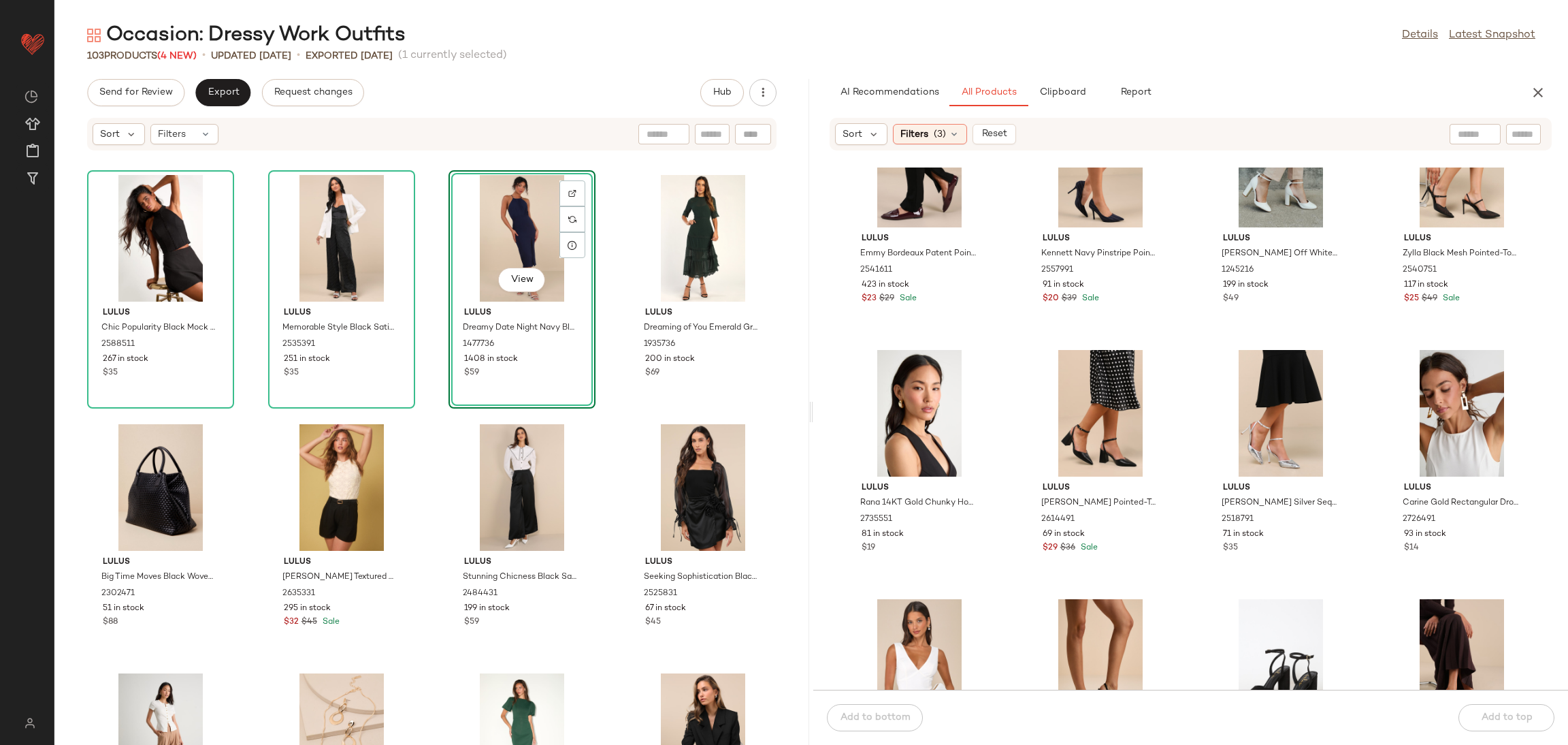
scroll to position [0, 0]
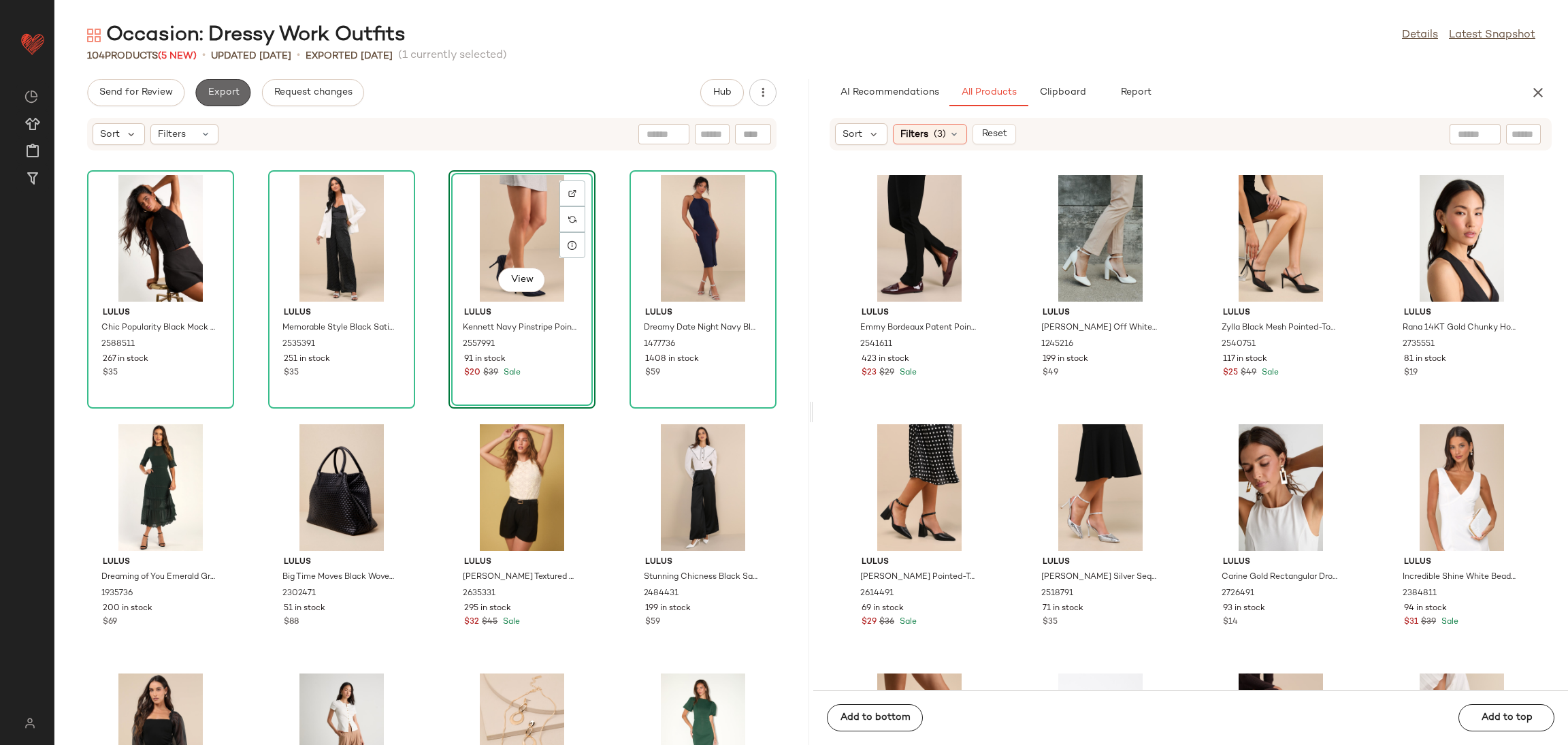
click at [213, 90] on span "Export" at bounding box center [223, 92] width 32 height 11
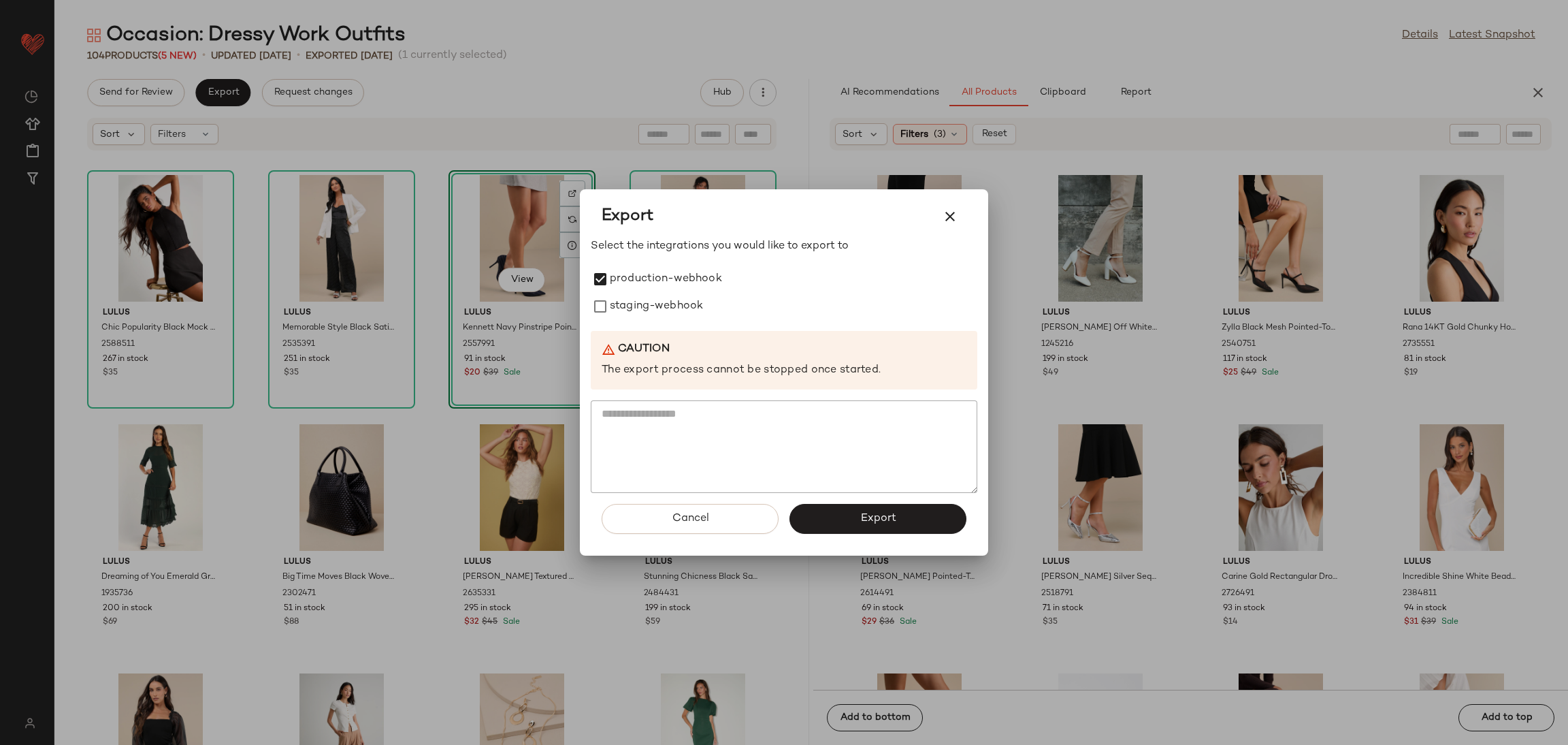
drag, startPoint x: 623, startPoint y: 310, endPoint x: 794, endPoint y: 369, distance: 180.9
click at [626, 310] on label "staging-webhook" at bounding box center [656, 306] width 93 height 27
click at [909, 516] on button "Export" at bounding box center [878, 518] width 177 height 30
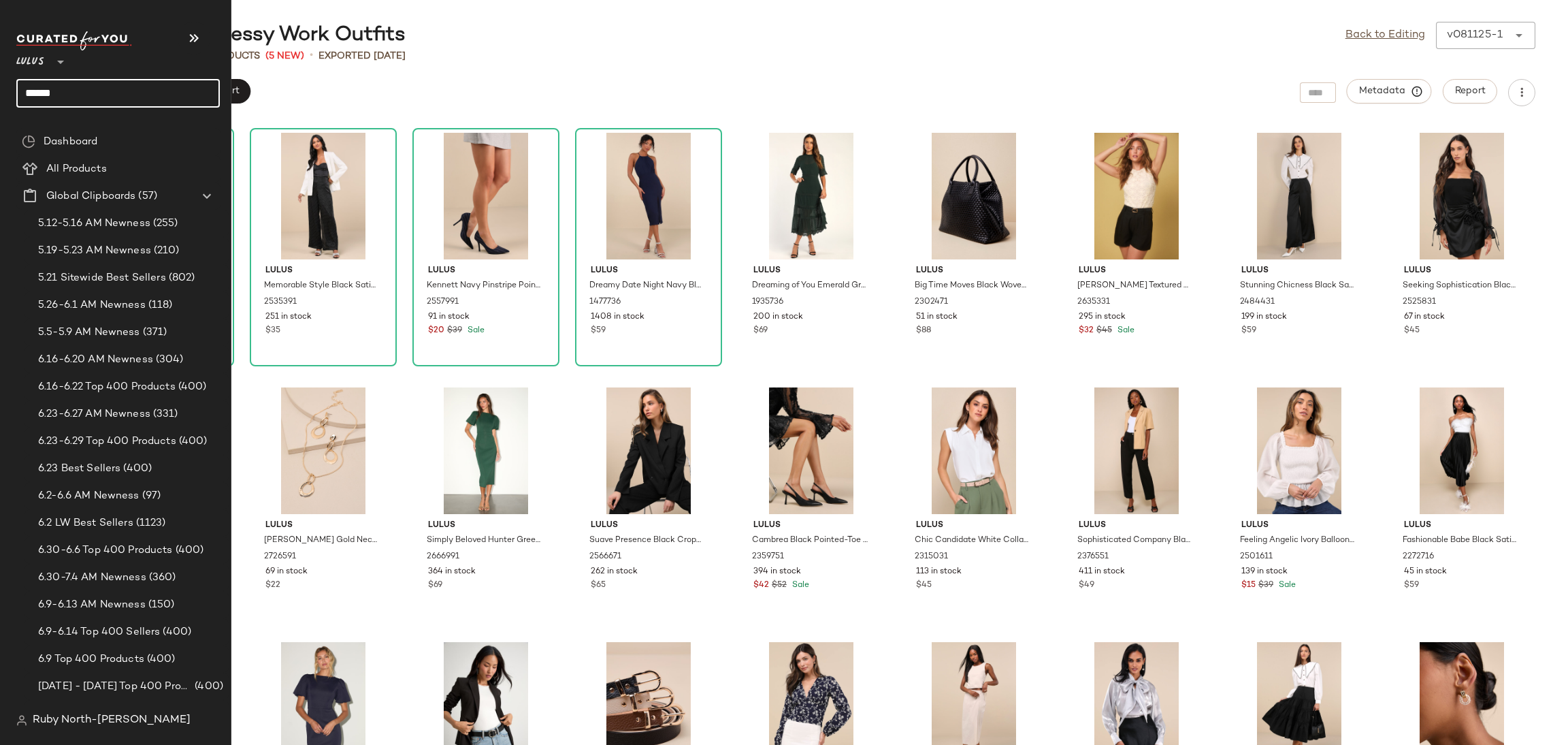
drag, startPoint x: 96, startPoint y: 93, endPoint x: 0, endPoint y: 52, distance: 104.4
click at [0, 52] on nav "Lulus ** ****** Dashboard All Products Global Clipboards (57) 5.12-5.16 AM Newn…" at bounding box center [116, 372] width 232 height 745
click at [68, 82] on input "******" at bounding box center [118, 92] width 203 height 28
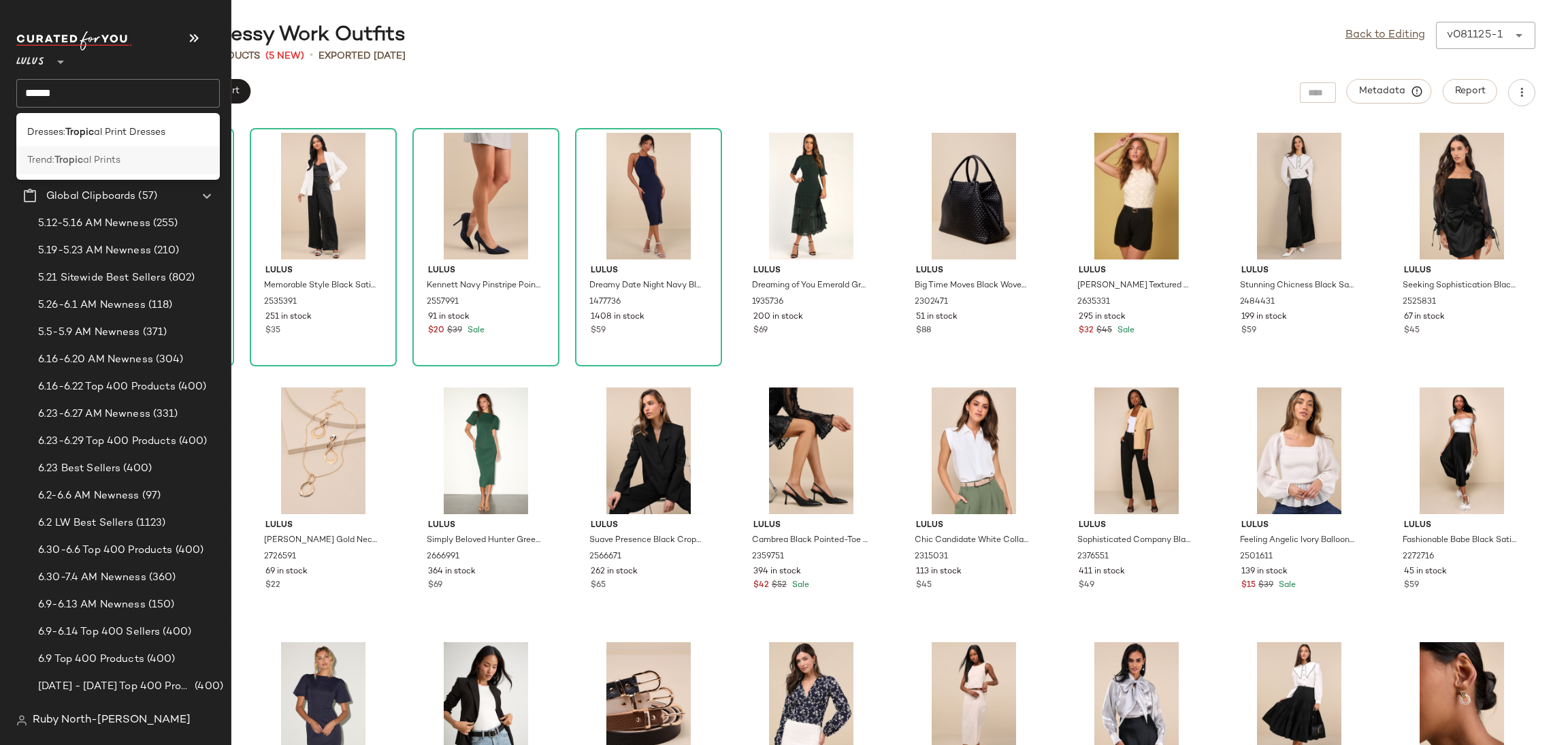
click at [64, 156] on b "Tropic" at bounding box center [68, 160] width 28 height 14
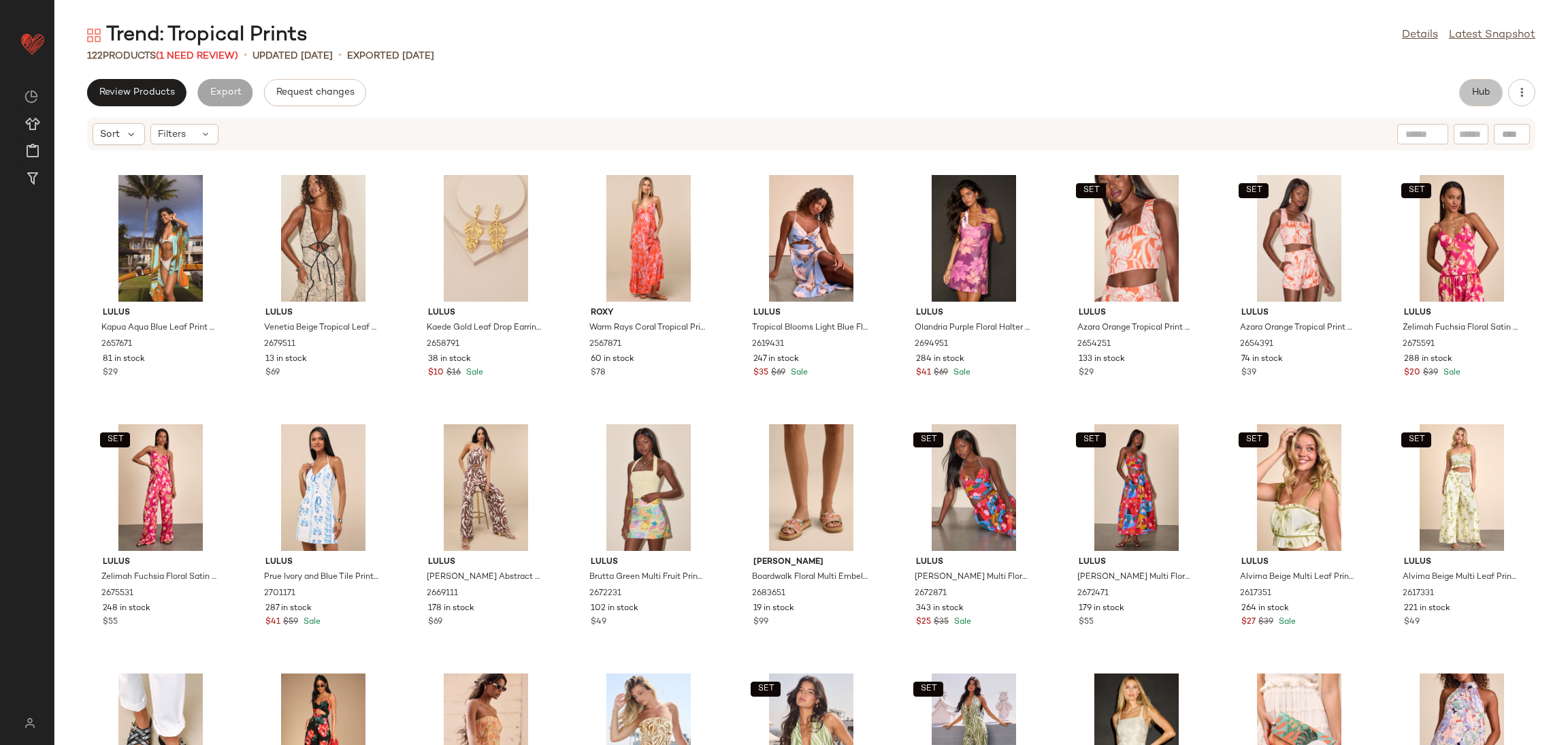
click at [1469, 89] on button "Hub" at bounding box center [1480, 92] width 43 height 27
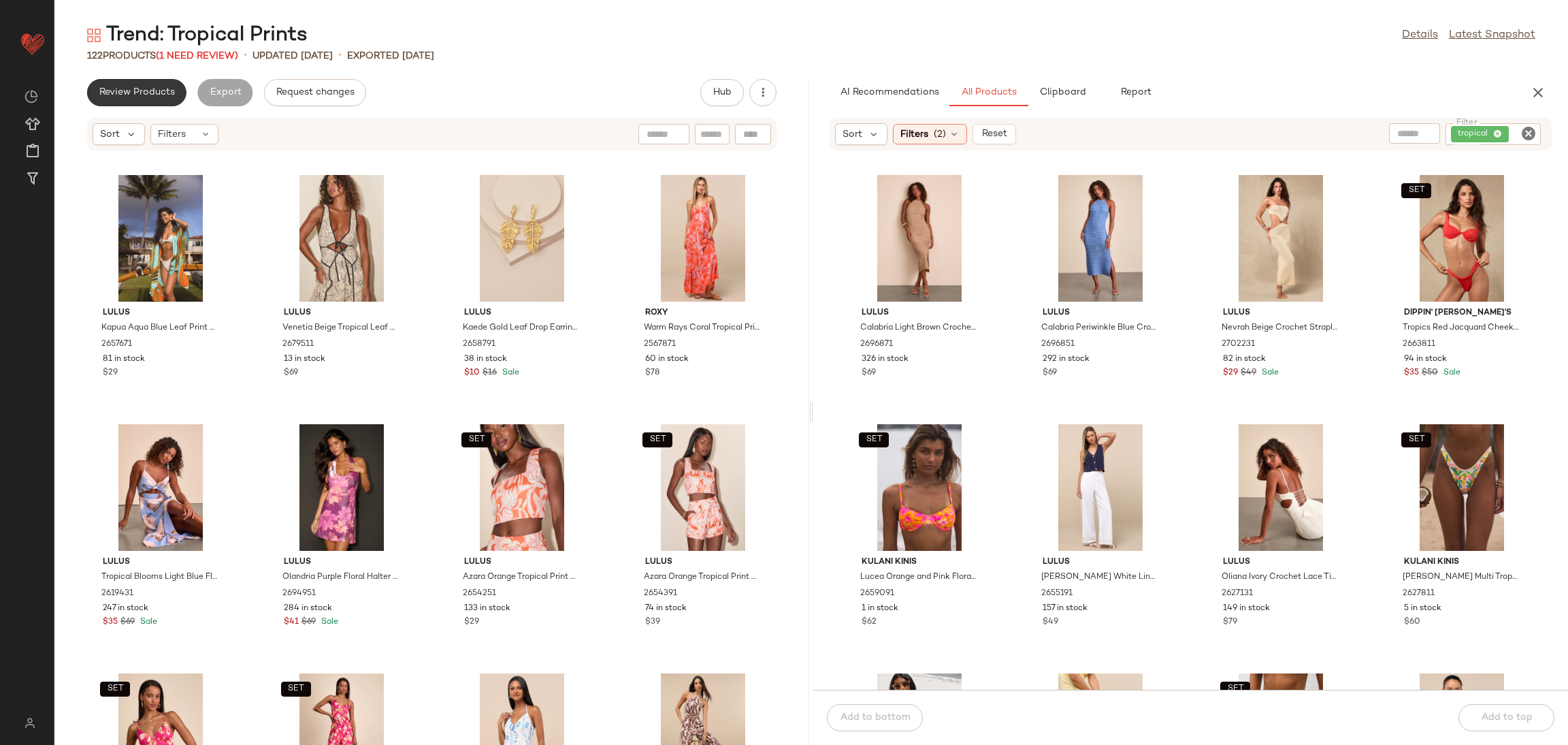
click at [124, 95] on span "Review Products" at bounding box center [137, 92] width 77 height 11
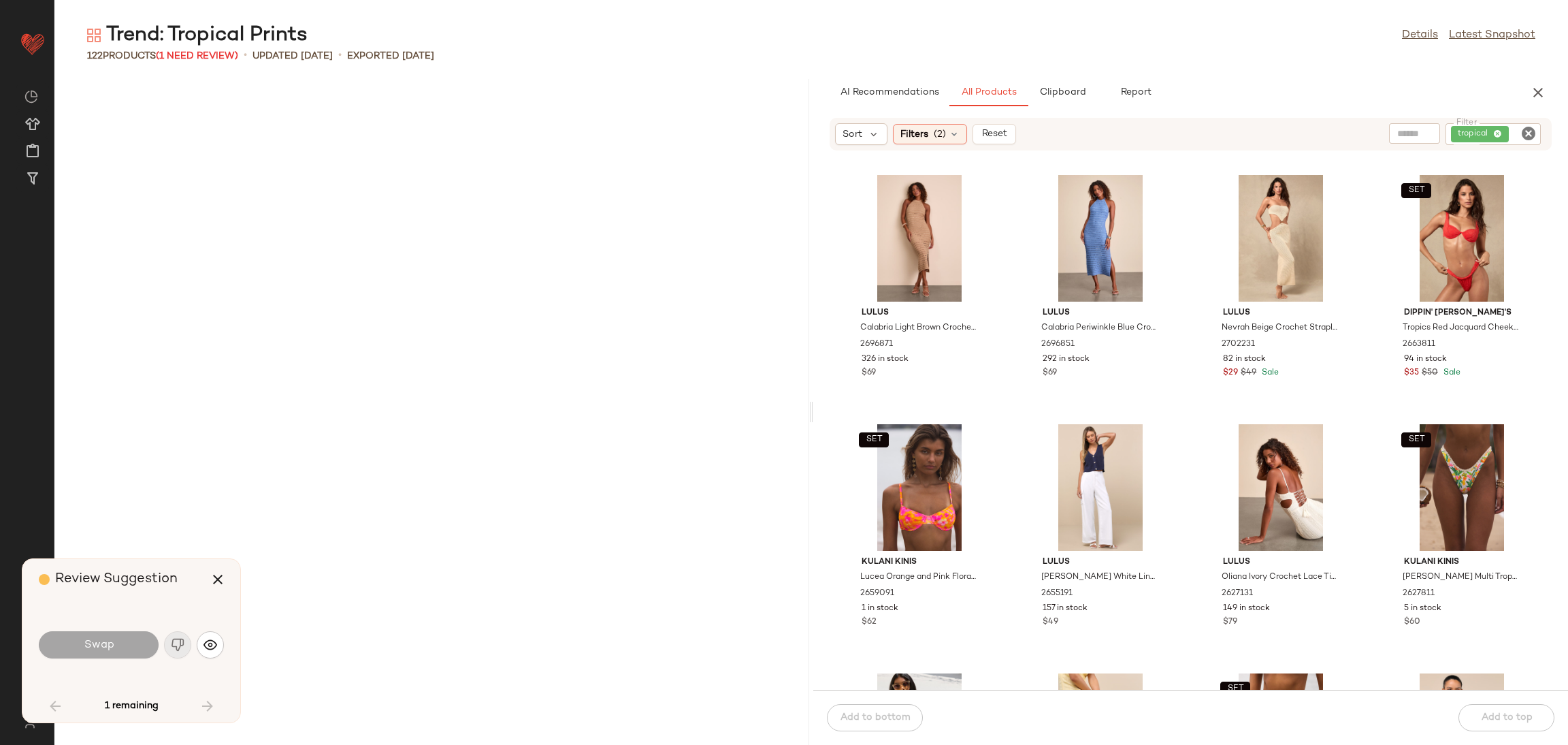
scroll to position [2492, 0]
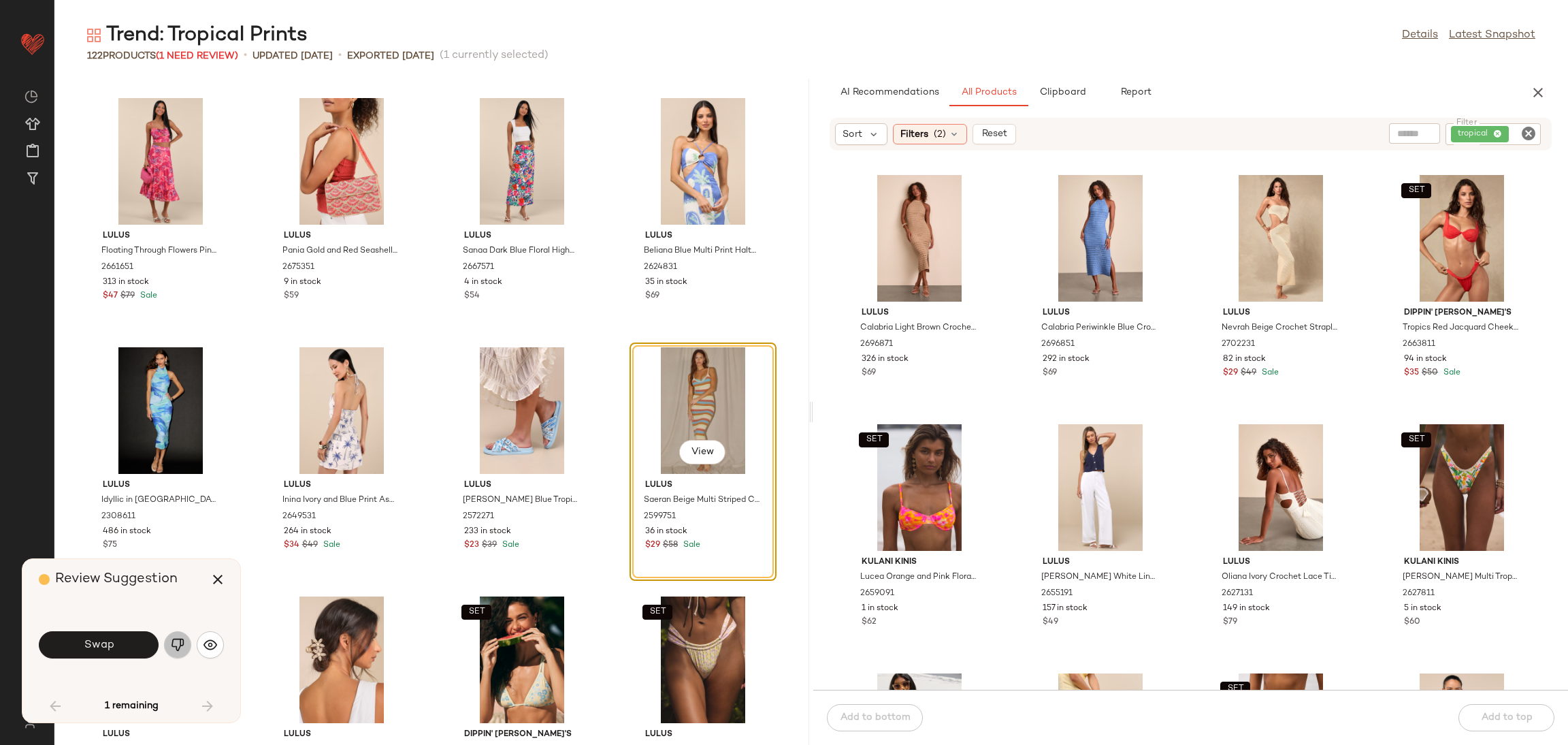
click at [184, 641] on button "button" at bounding box center [177, 644] width 27 height 27
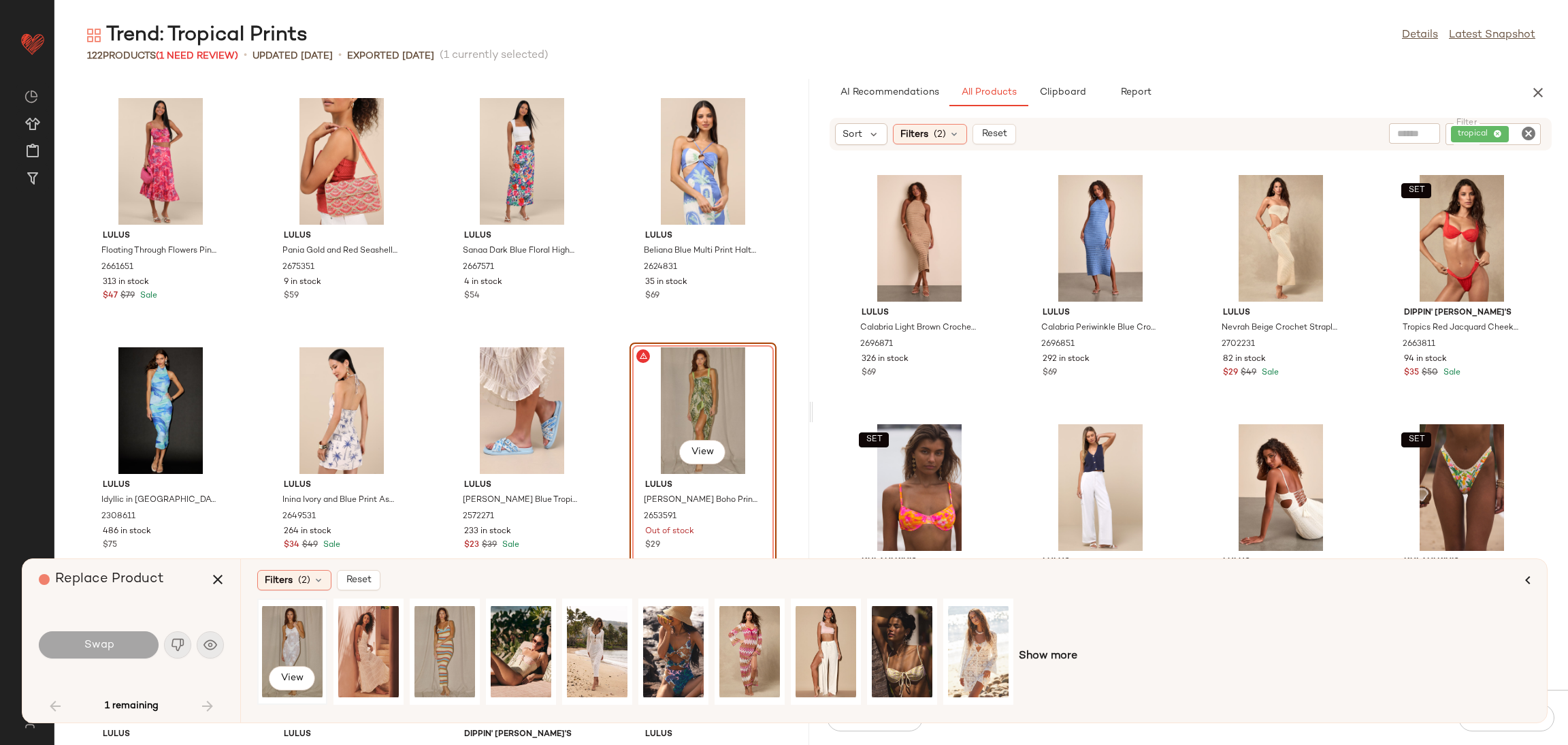
click at [283, 617] on div "View" at bounding box center [292, 652] width 61 height 97
click at [613, 631] on div "View" at bounding box center [597, 652] width 61 height 97
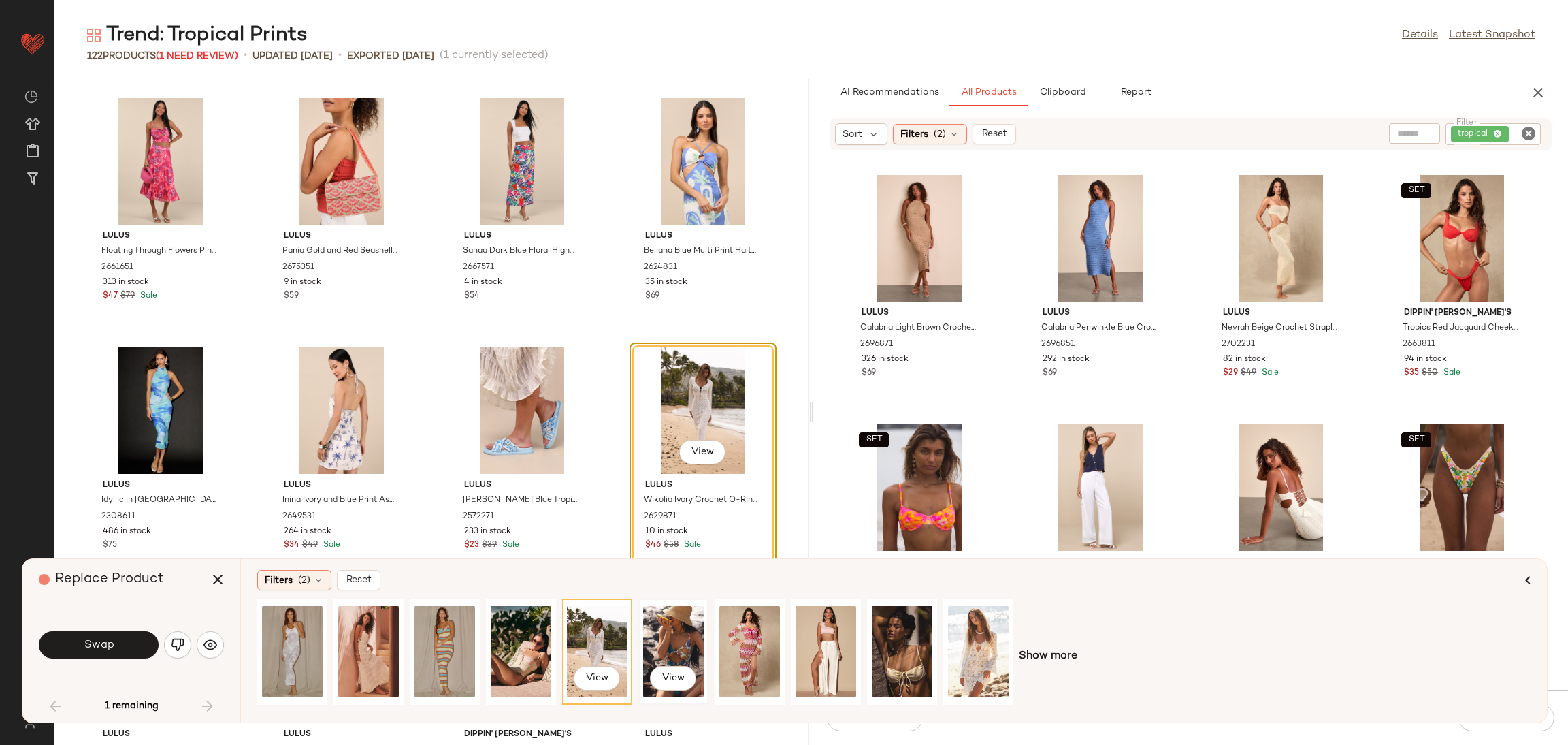
click at [665, 625] on div "View" at bounding box center [674, 652] width 61 height 97
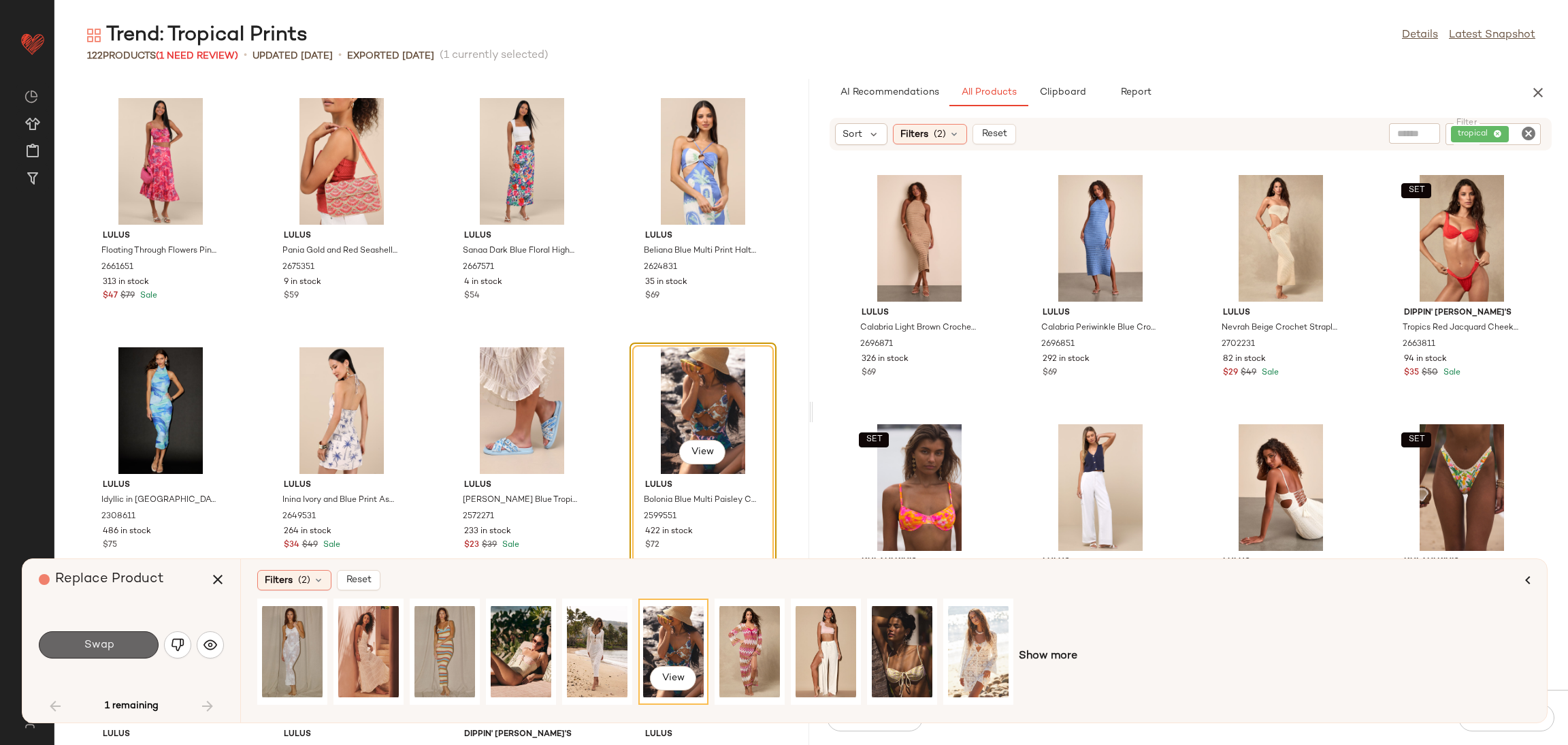
click at [112, 641] on span "Swap" at bounding box center [98, 645] width 30 height 13
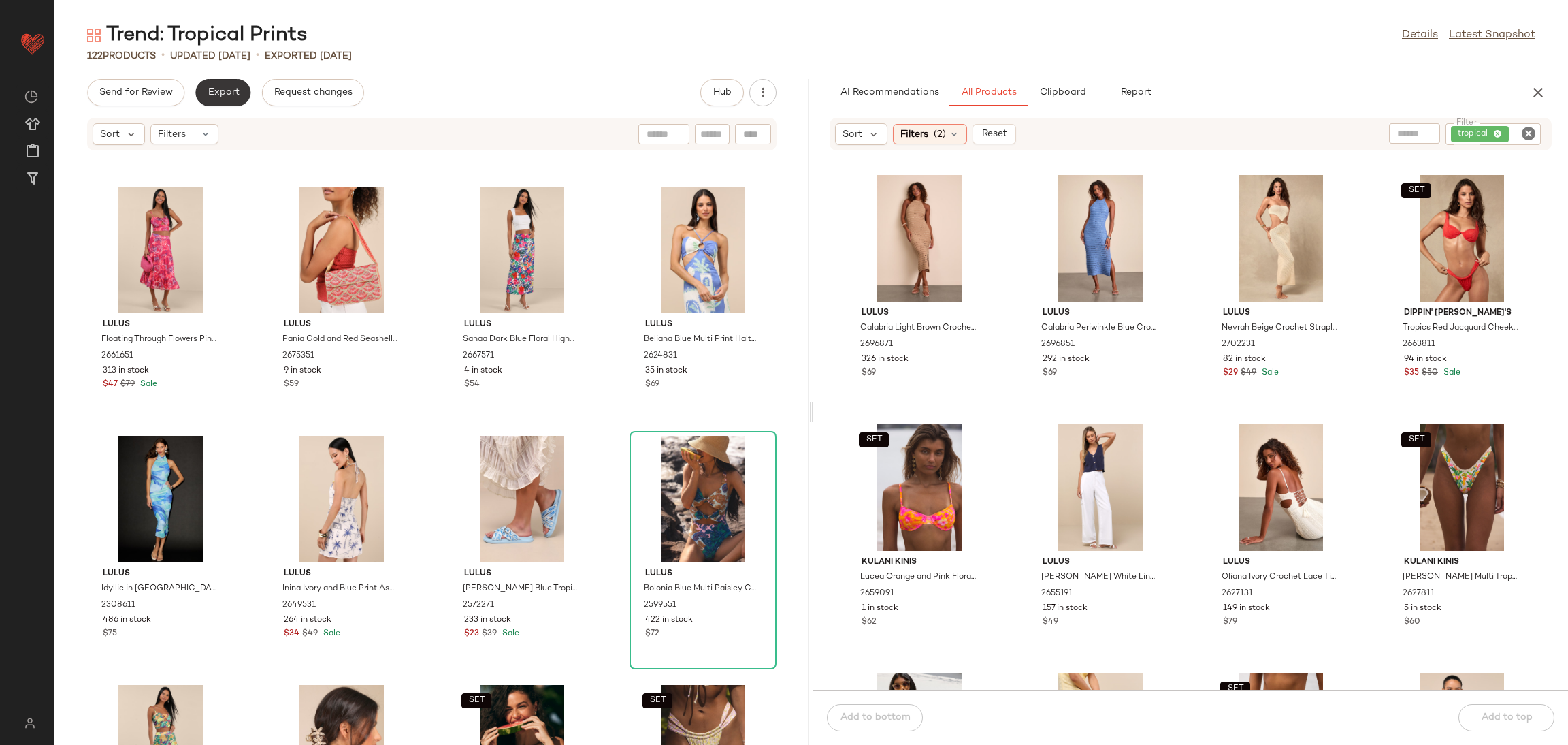
click at [225, 90] on span "Export" at bounding box center [223, 92] width 32 height 11
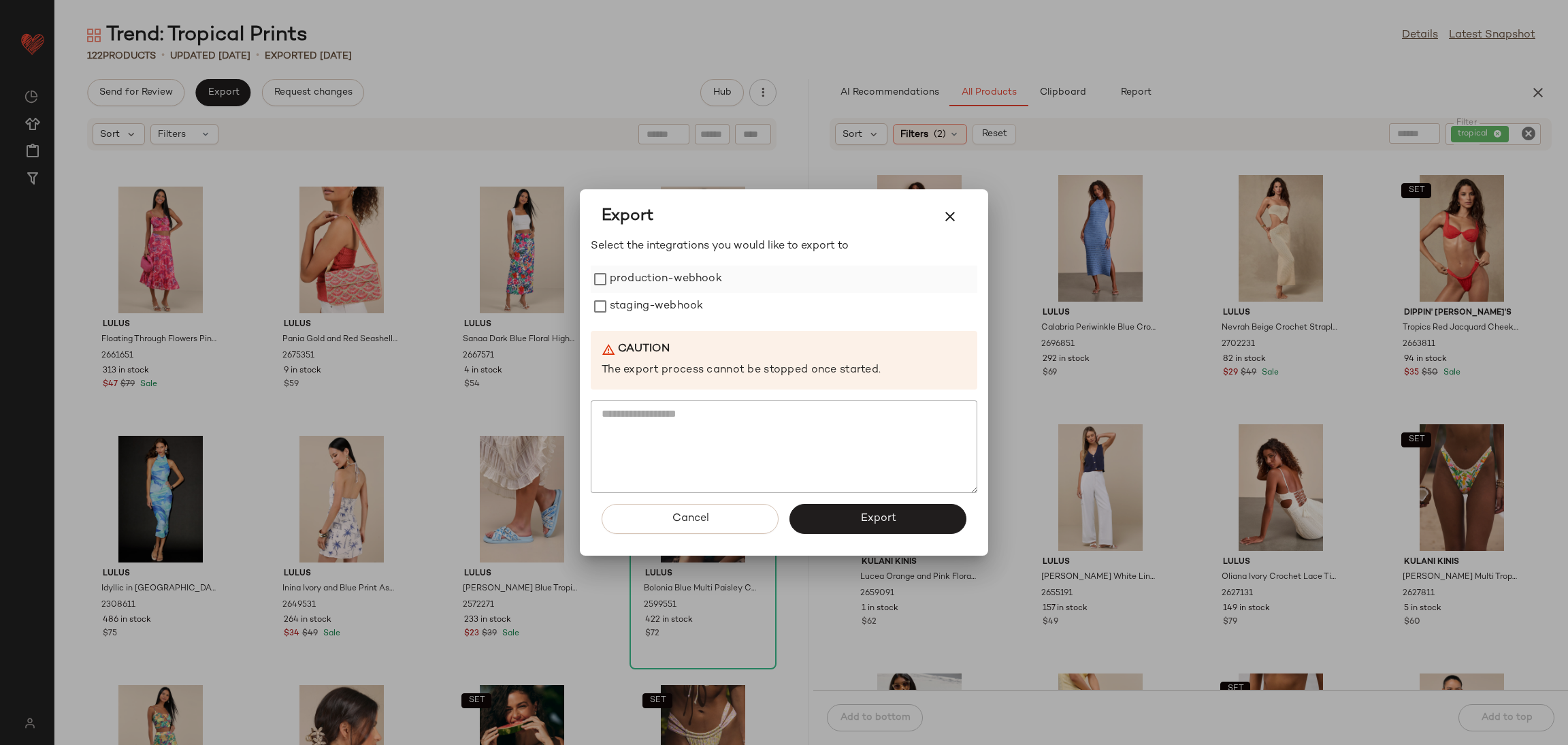
click at [669, 279] on label "production-webhook" at bounding box center [665, 279] width 112 height 27
click at [675, 301] on label "staging-webhook" at bounding box center [656, 306] width 93 height 27
click at [918, 522] on button "Export" at bounding box center [878, 518] width 177 height 30
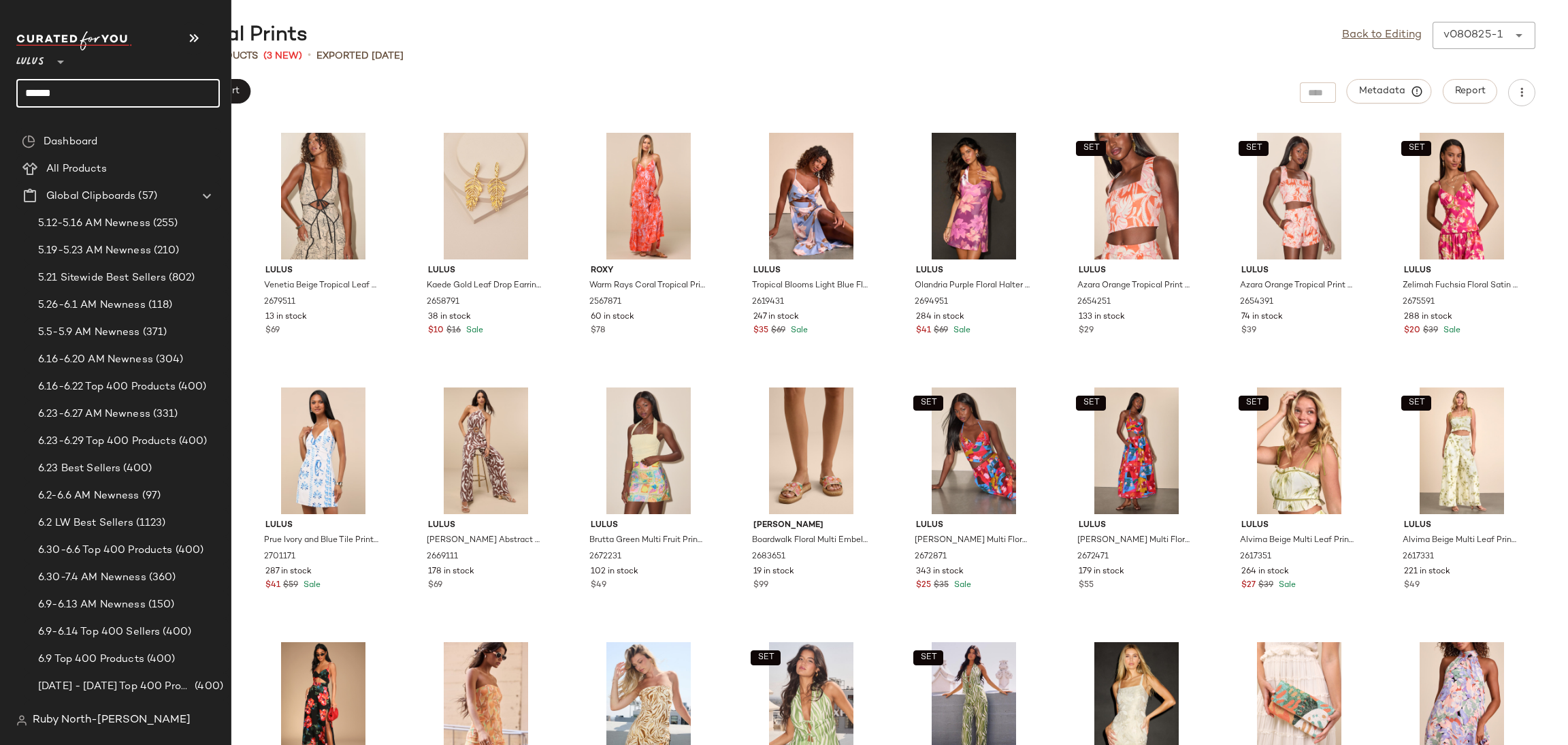
drag, startPoint x: 93, startPoint y: 103, endPoint x: 0, endPoint y: 103, distance: 93.0
click at [0, 103] on nav "Lulus ** ****** Dashboard All Products Global Clipboards (57) 5.12-5.16 AM Newn…" at bounding box center [116, 372] width 232 height 745
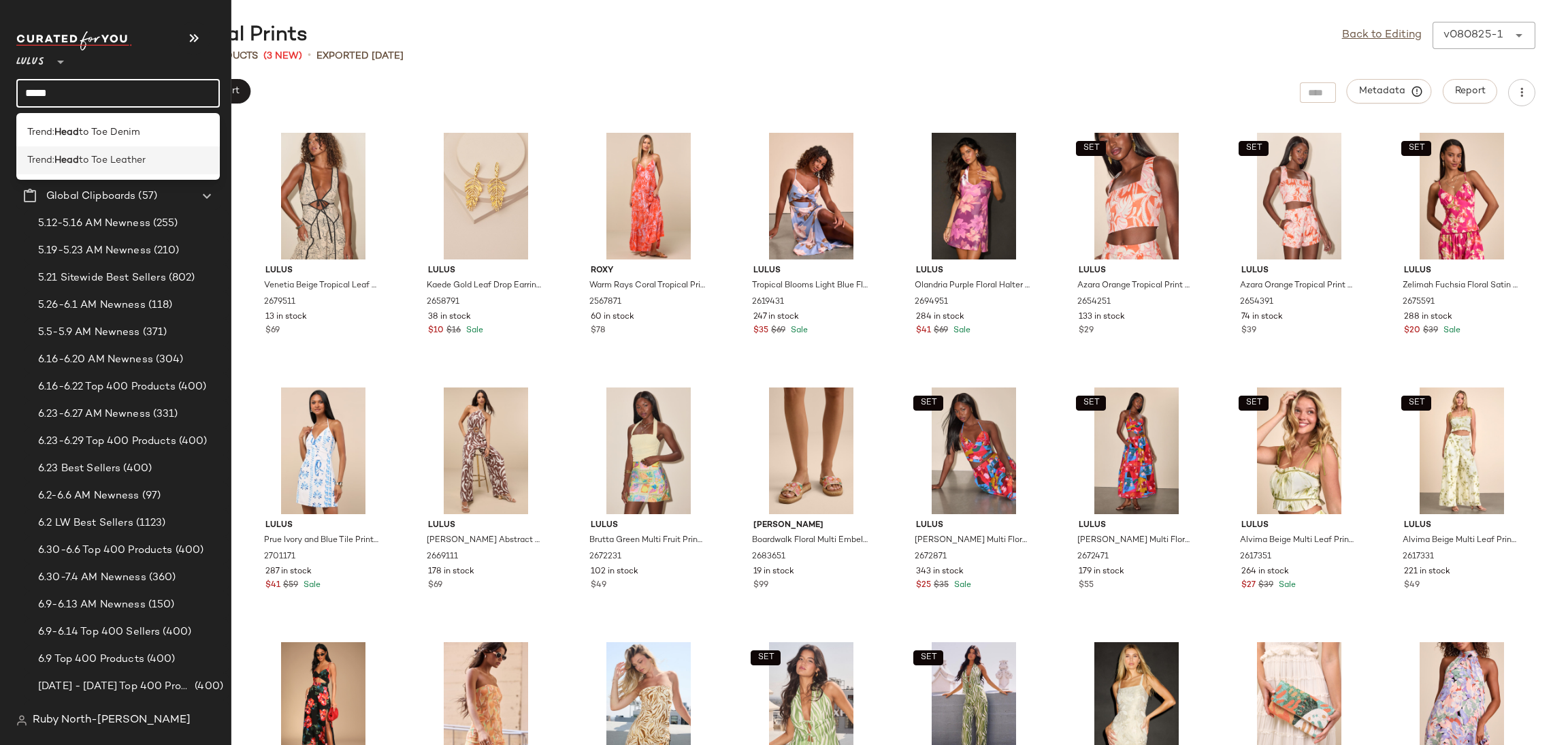
type input "****"
click at [48, 151] on div "Trend: Head to Toe Leather" at bounding box center [118, 160] width 203 height 28
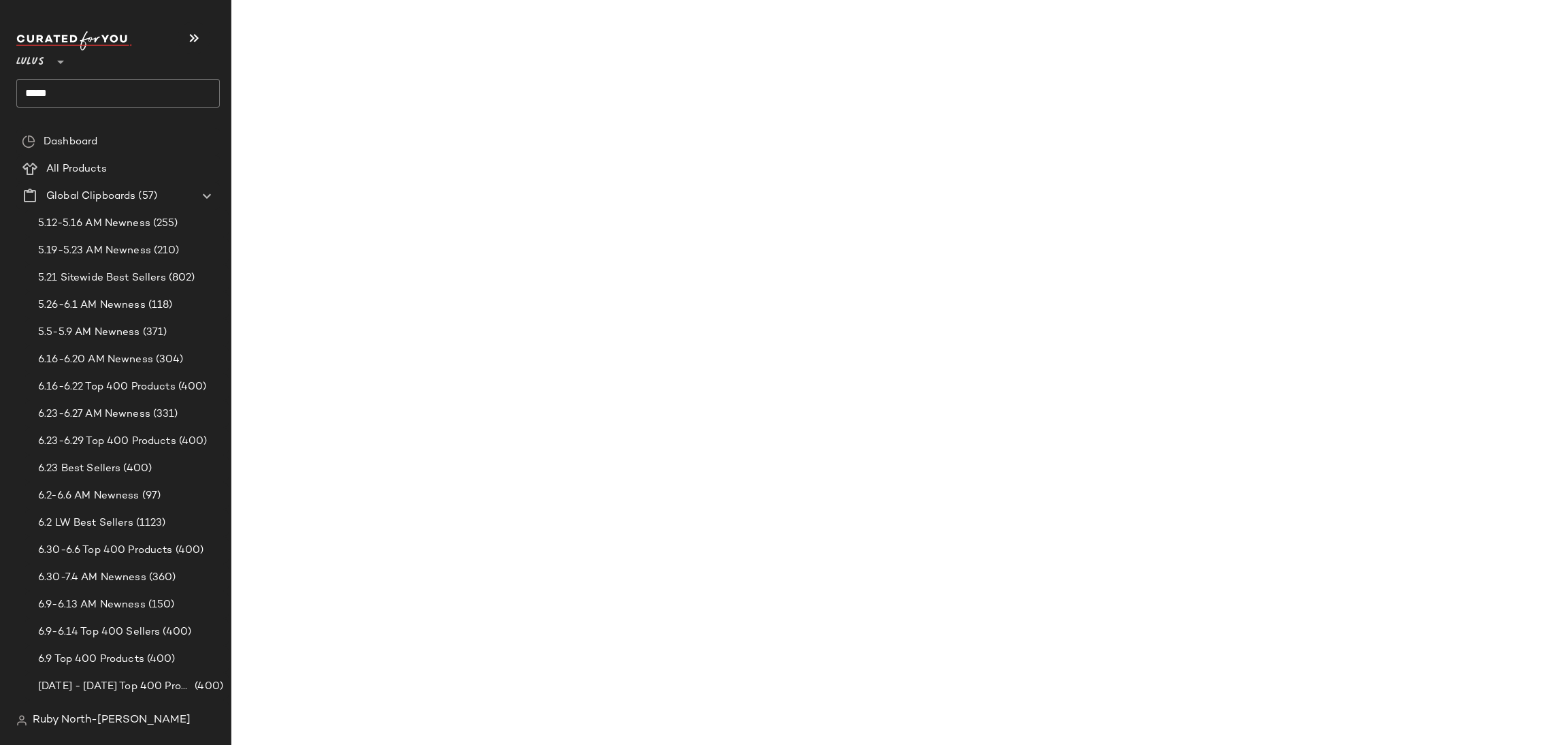
click at [86, 95] on input "****" at bounding box center [118, 92] width 203 height 28
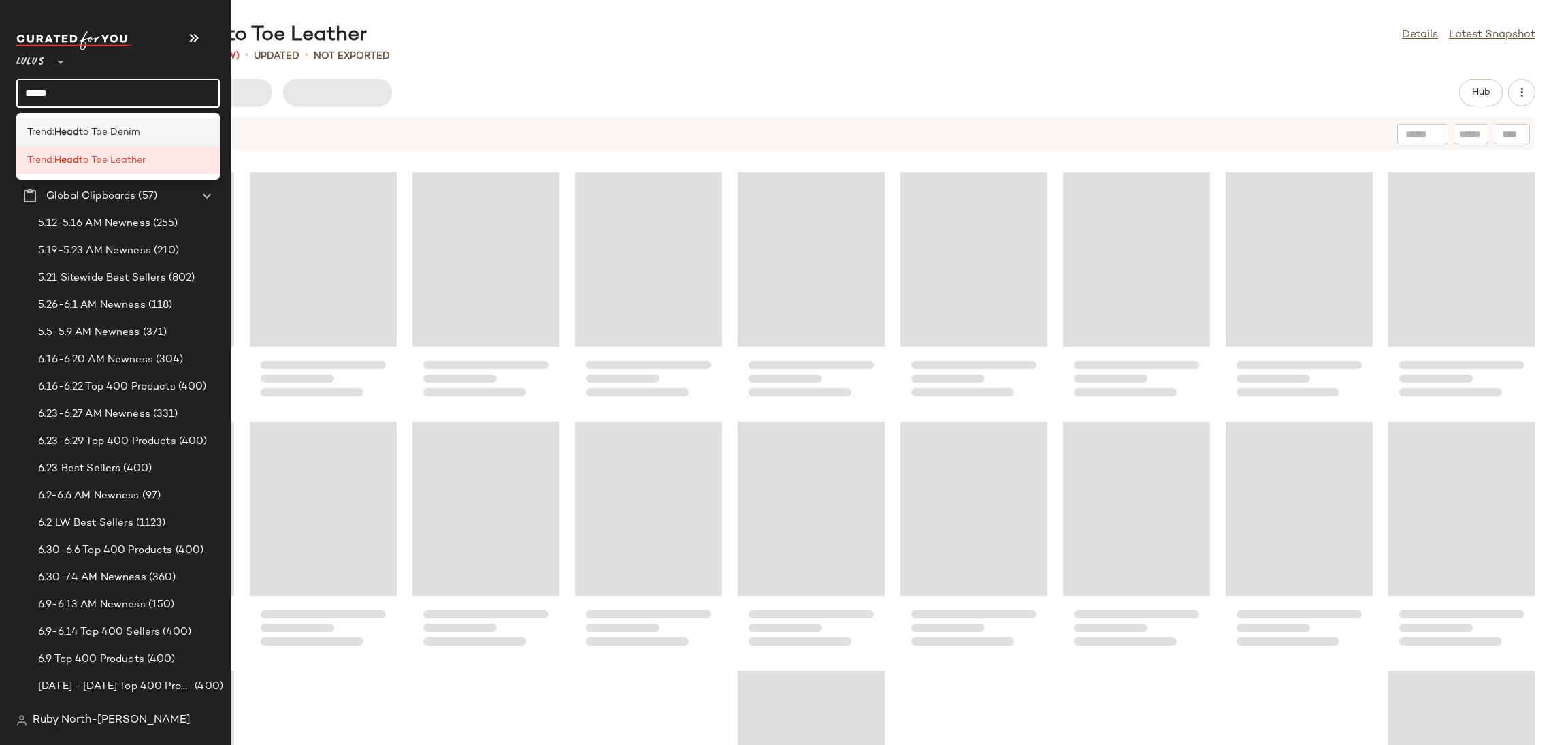
click at [76, 135] on b "Head" at bounding box center [67, 132] width 25 height 14
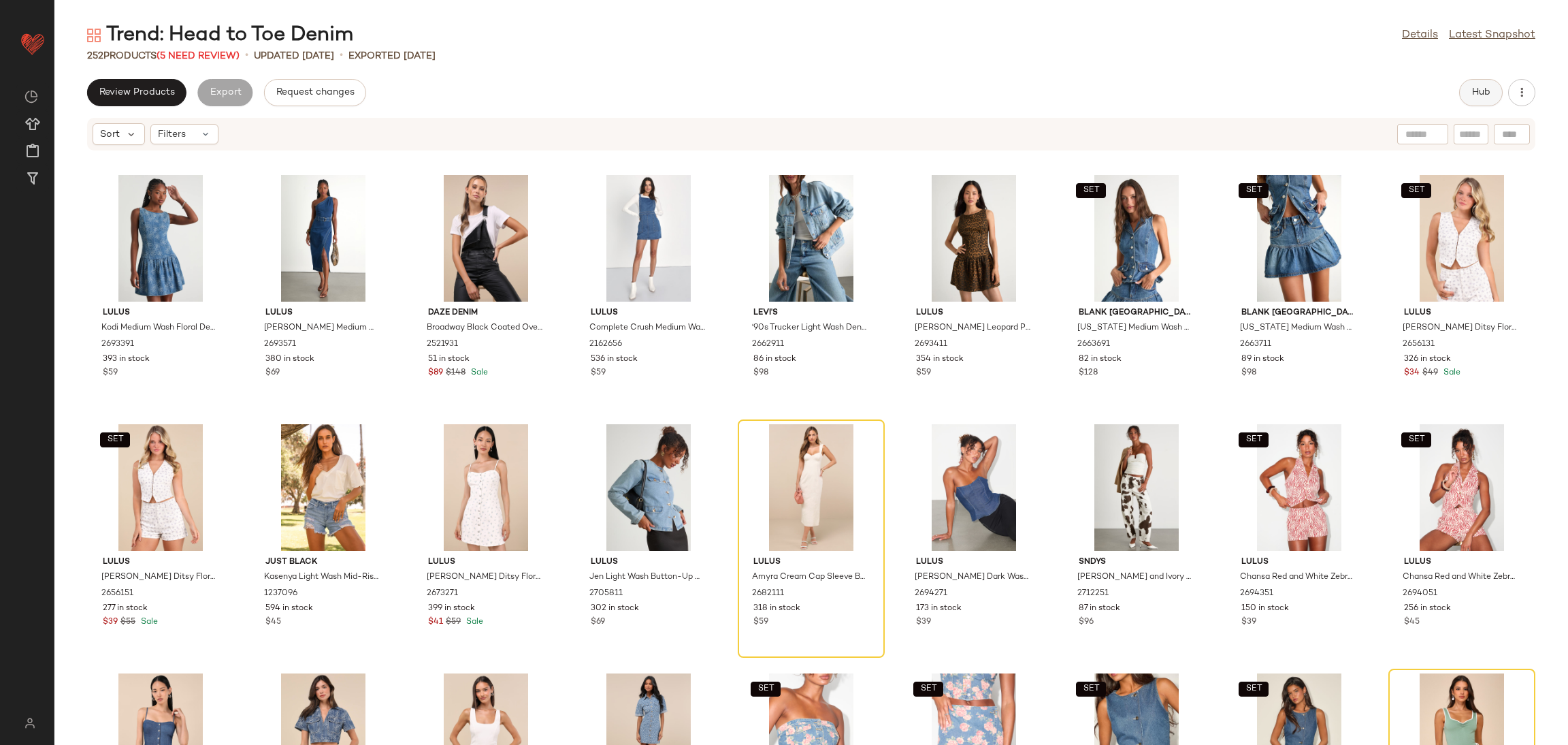
click at [1483, 86] on button "Hub" at bounding box center [1480, 92] width 43 height 27
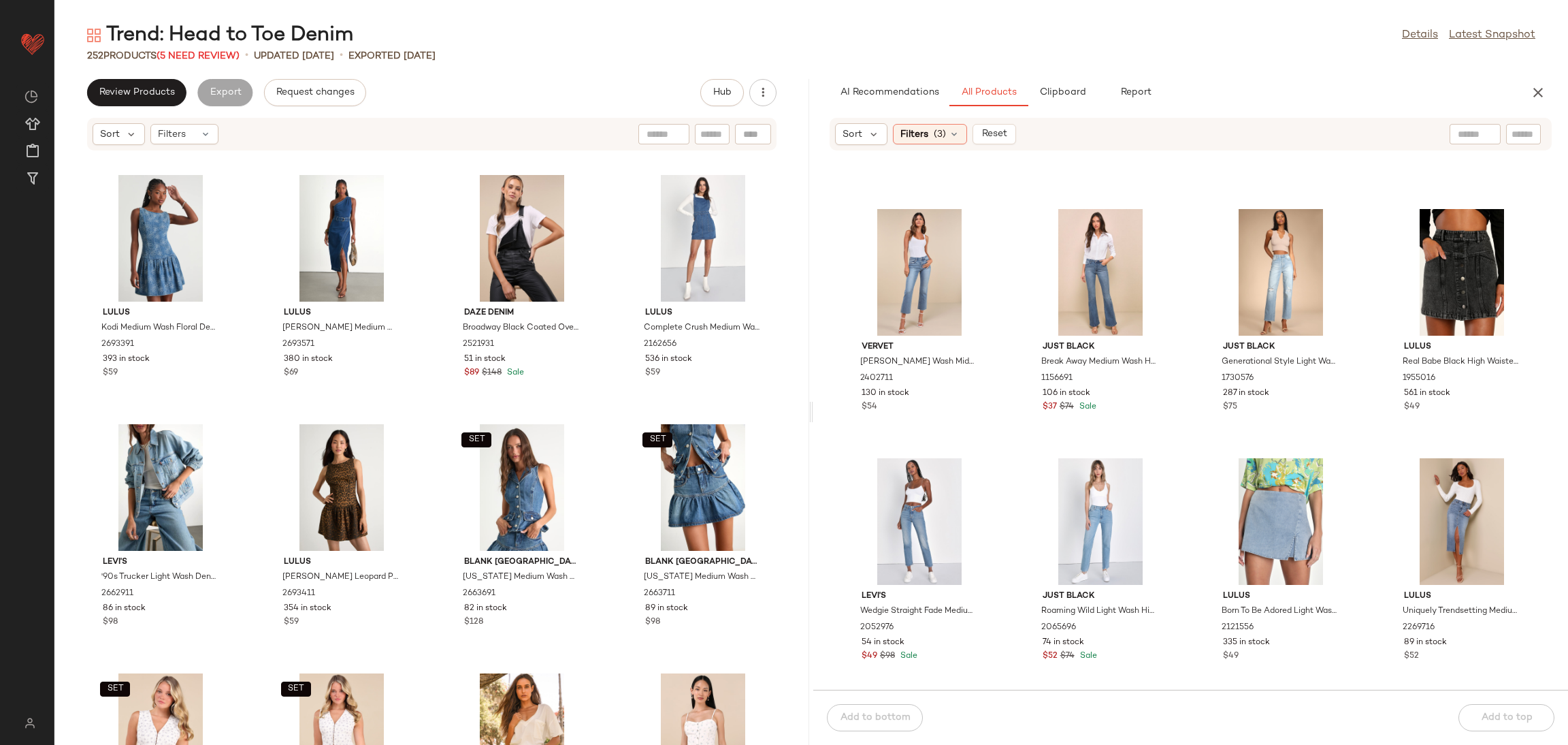
scroll to position [2470, 0]
click at [161, 95] on span "Review Products" at bounding box center [137, 92] width 77 height 11
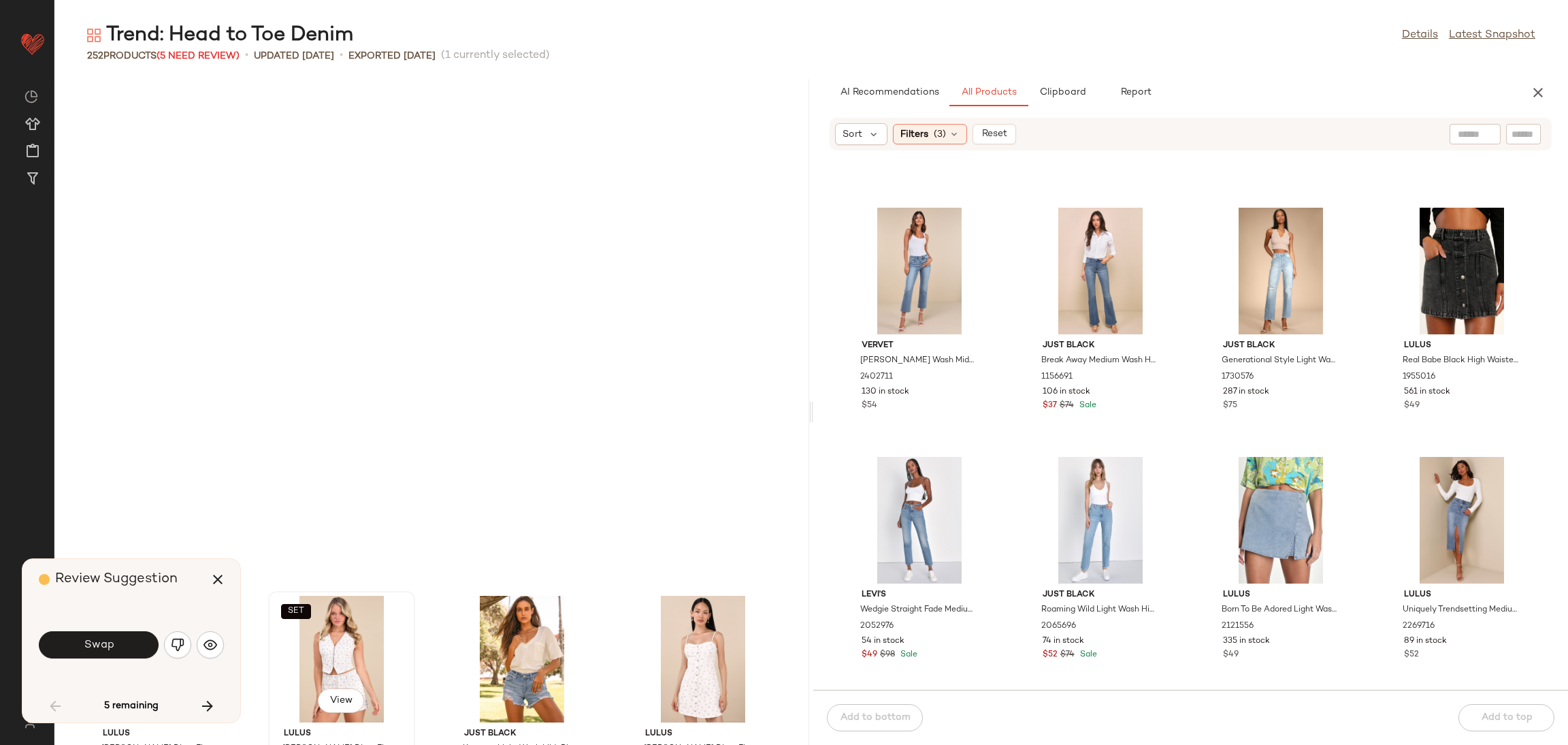
scroll to position [509, 0]
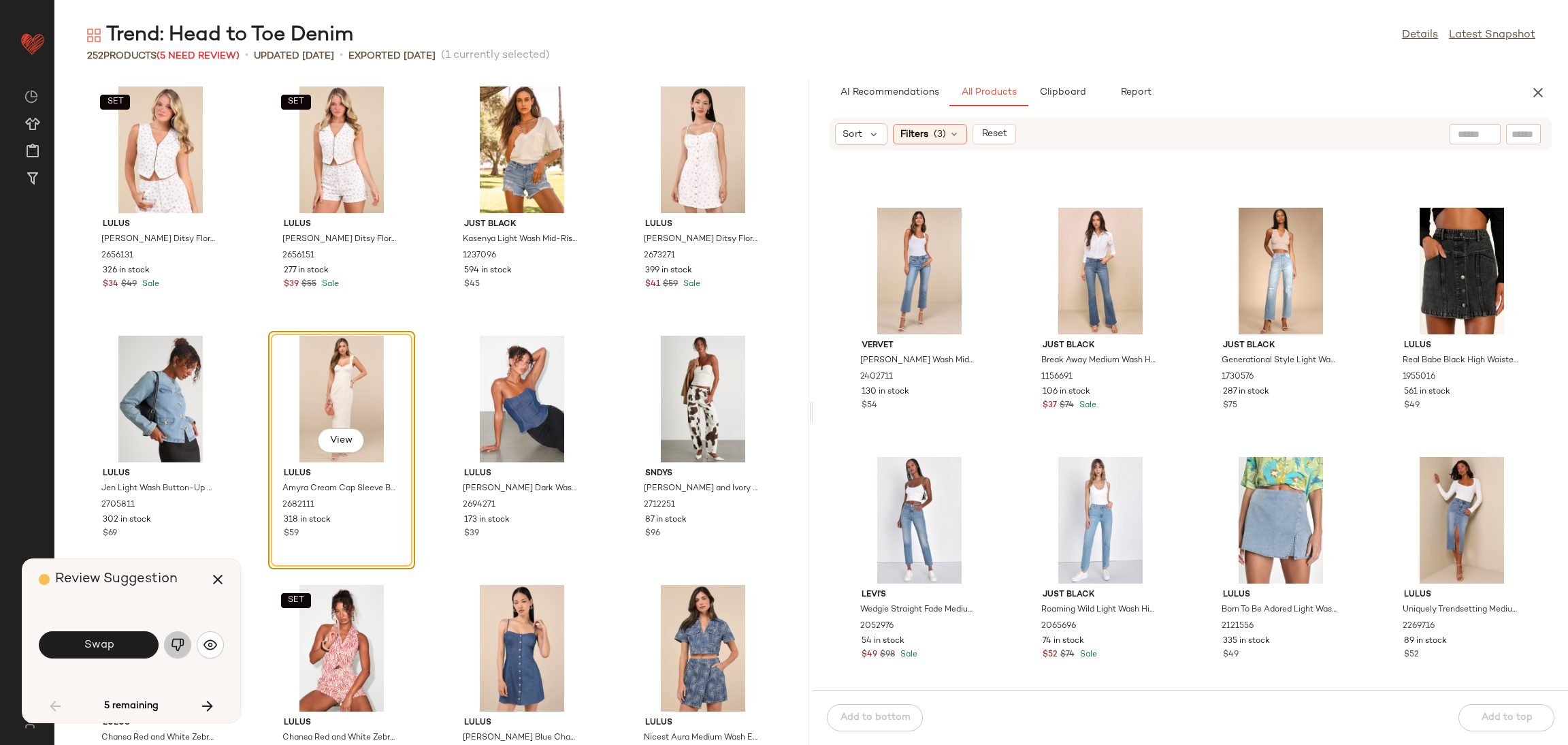
click at [182, 641] on img "button" at bounding box center [178, 645] width 14 height 14
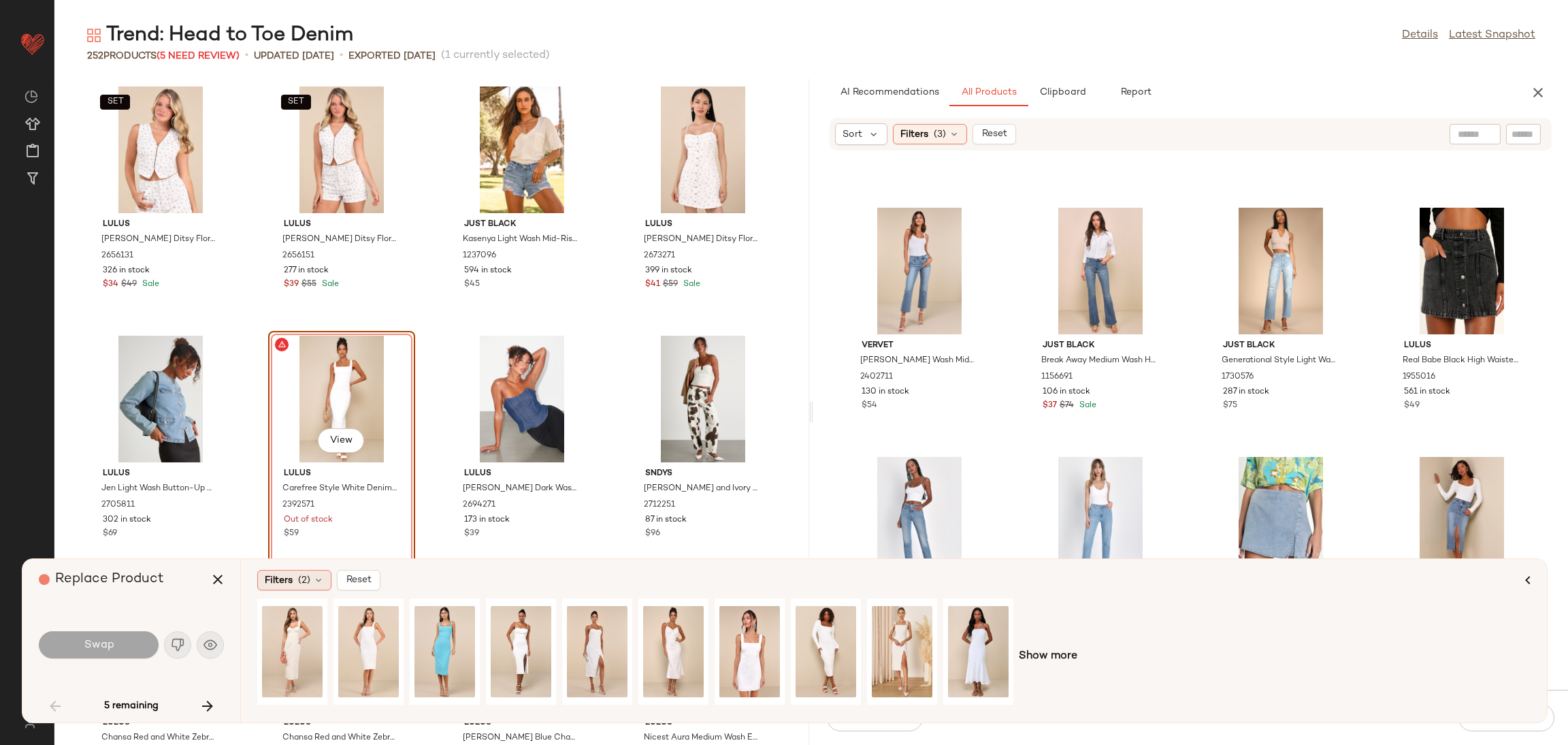
drag, startPoint x: 305, startPoint y: 565, endPoint x: 304, endPoint y: 575, distance: 10.0
click at [304, 575] on div "Filters (2) Reset Show more" at bounding box center [893, 640] width 1307 height 163
click at [304, 574] on span "(2)" at bounding box center [304, 580] width 12 height 14
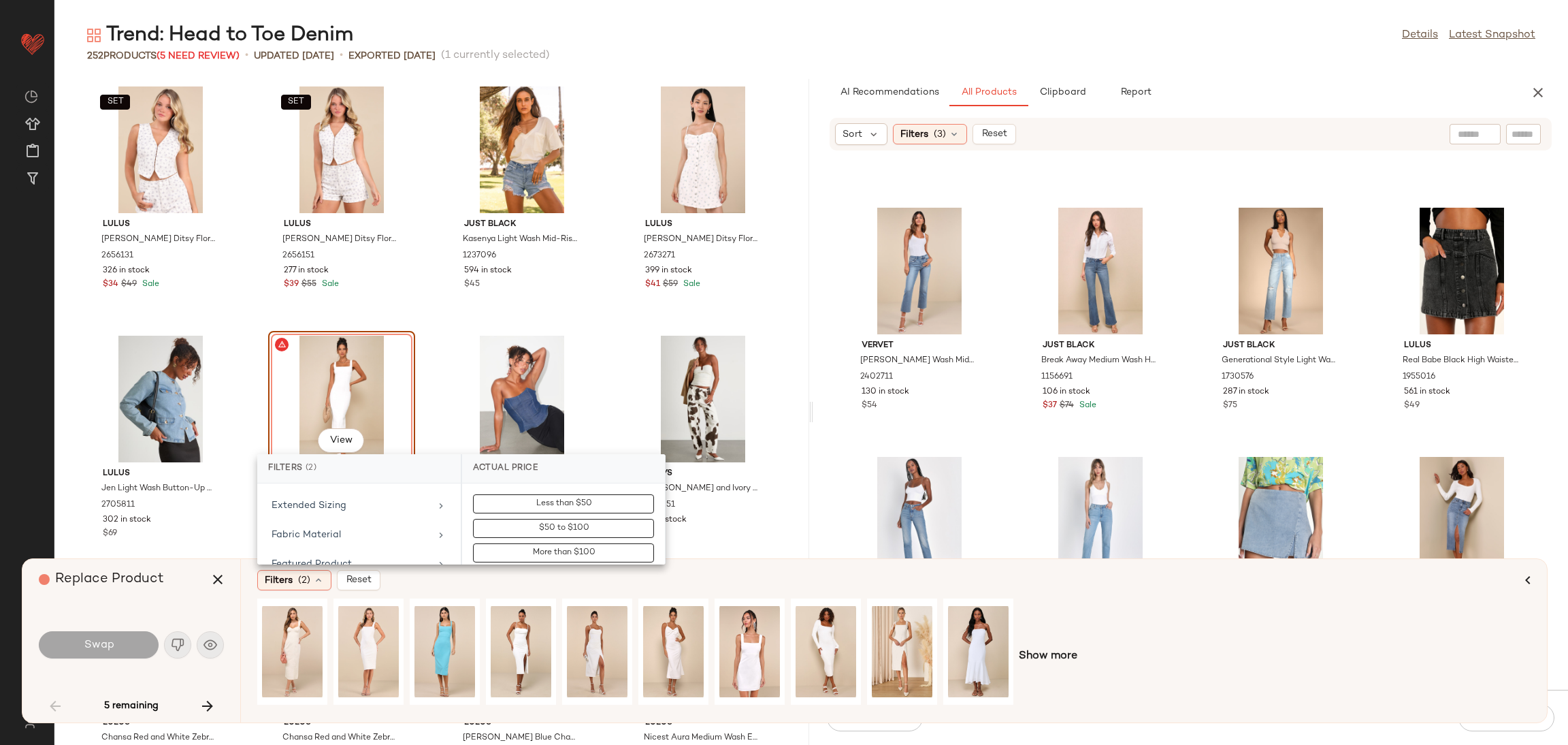
scroll to position [235, 0]
click at [328, 546] on div "Fabric Material" at bounding box center [351, 544] width 159 height 14
click at [530, 500] on input "text" at bounding box center [572, 505] width 148 height 27
type input "*****"
click at [476, 560] on div "DENIM" at bounding box center [563, 568] width 192 height 32
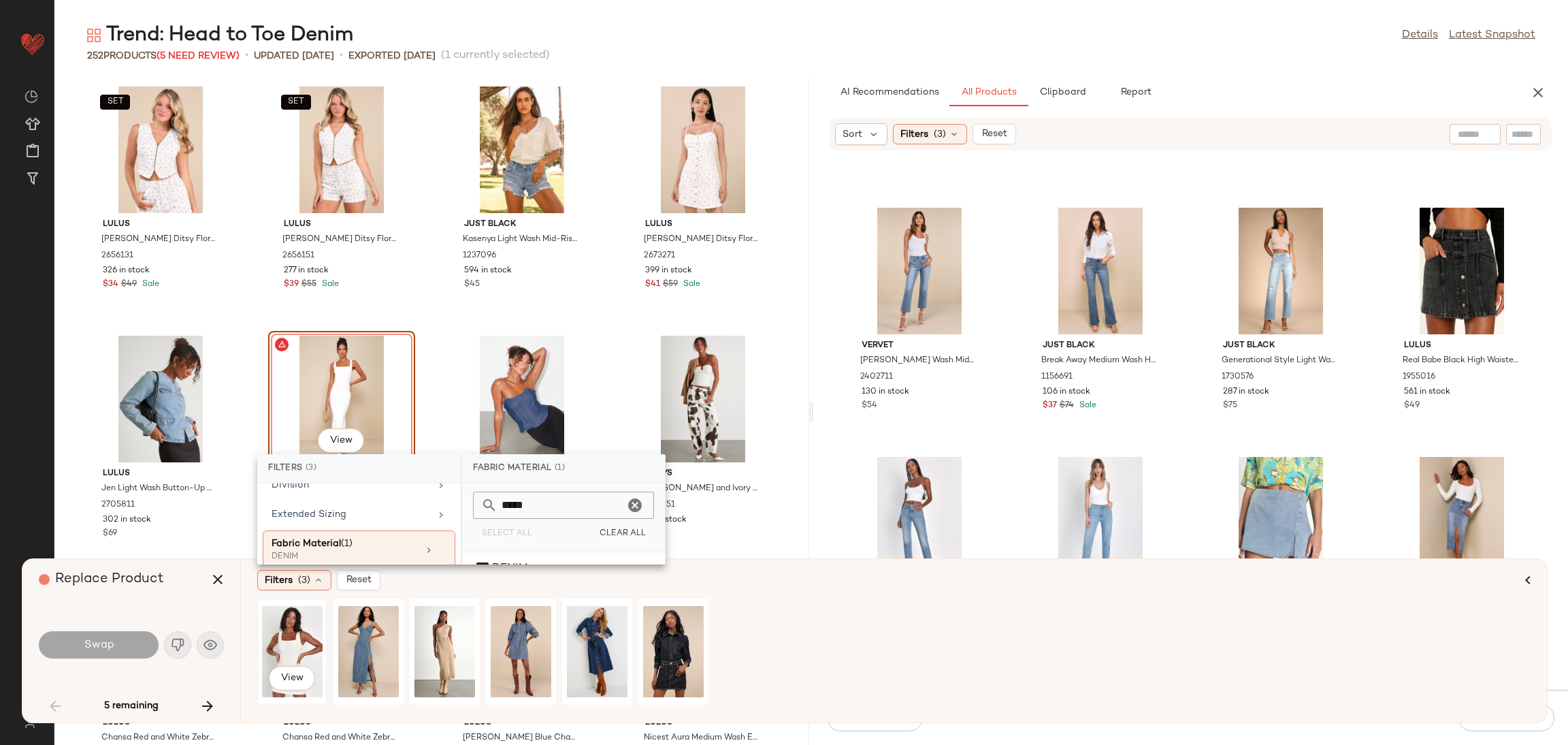
click at [276, 631] on div "View" at bounding box center [292, 652] width 61 height 97
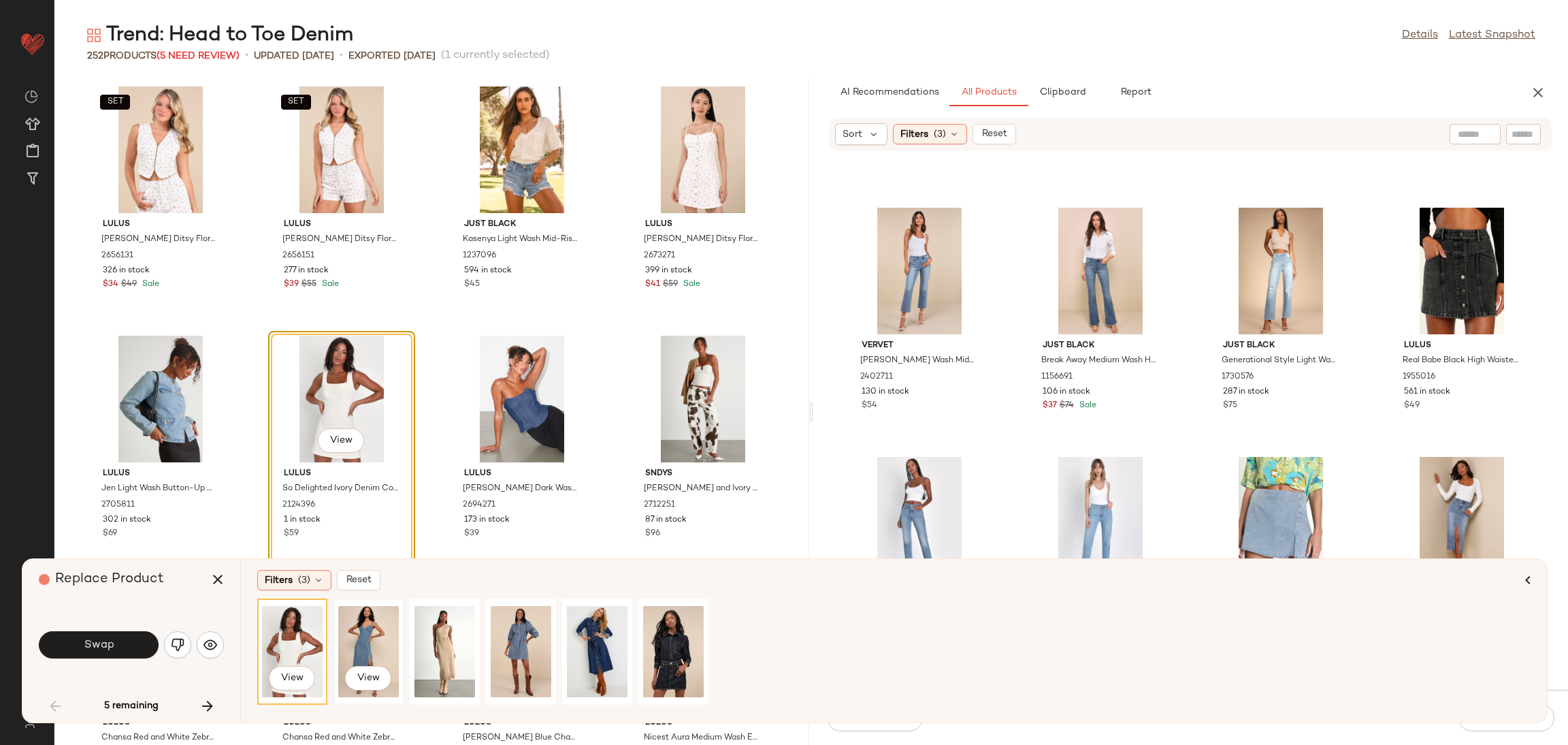
click at [371, 621] on div "View" at bounding box center [369, 652] width 61 height 97
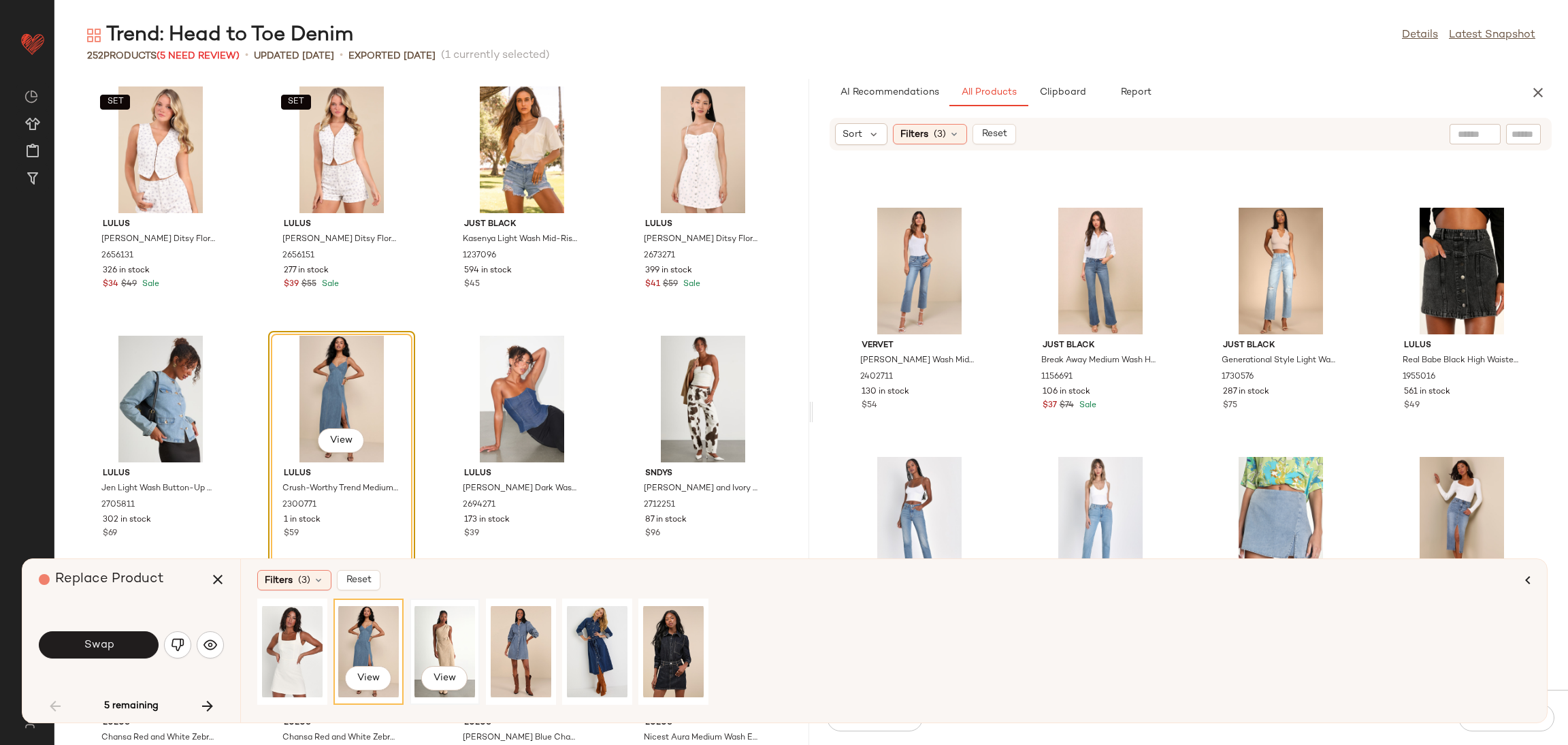
click at [434, 646] on div "View" at bounding box center [445, 652] width 61 height 97
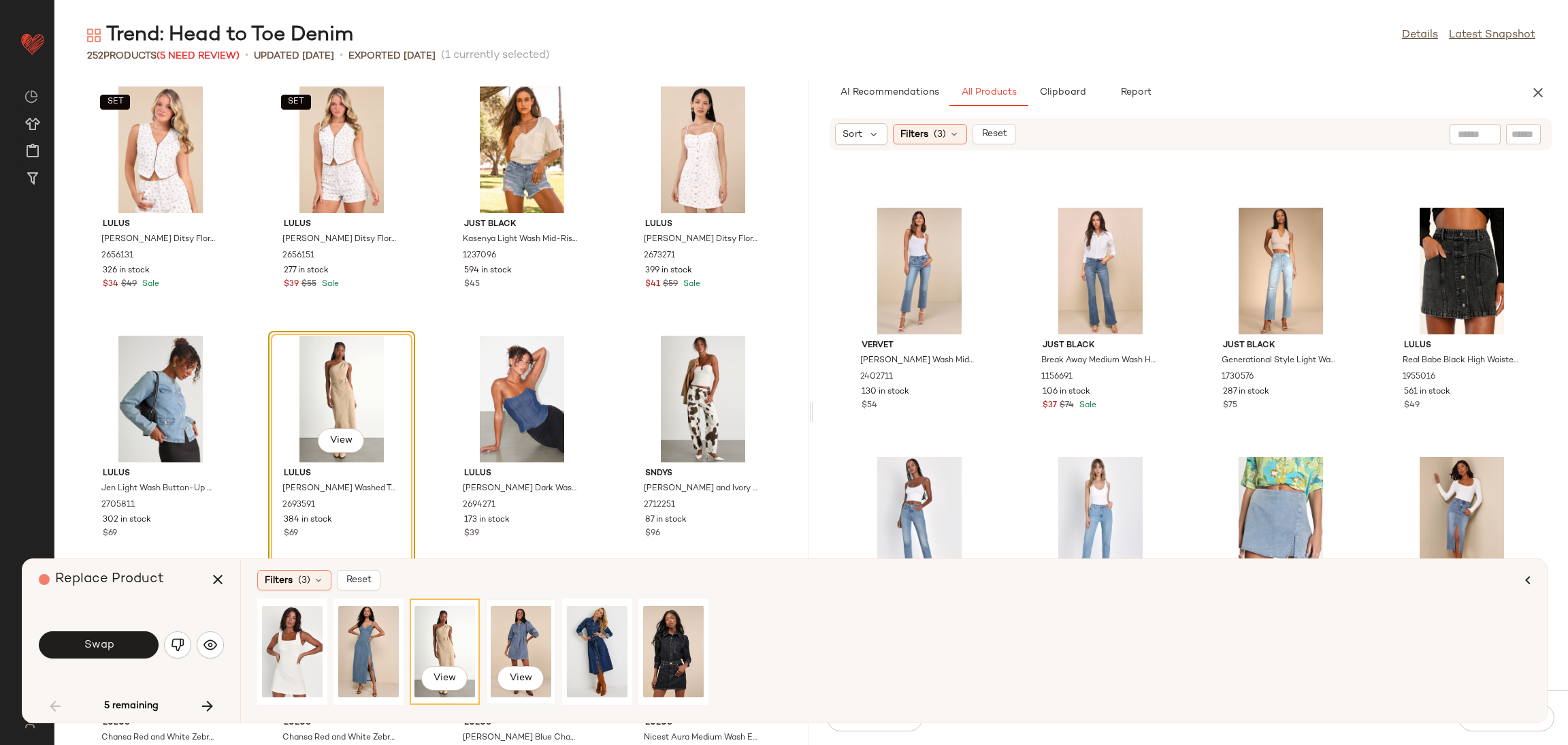
click at [554, 646] on div "View" at bounding box center [521, 652] width 68 height 103
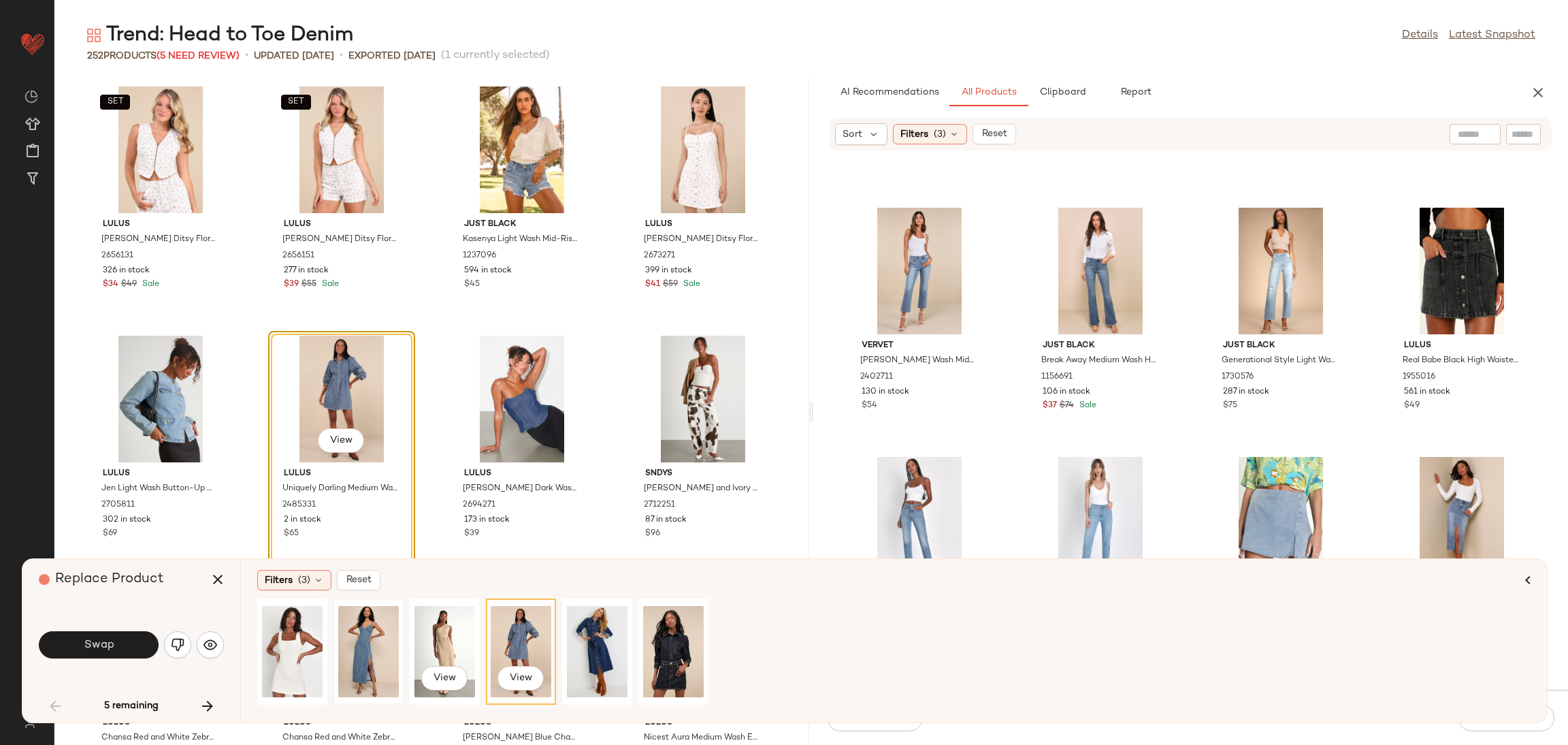
drag, startPoint x: 445, startPoint y: 627, endPoint x: 403, endPoint y: 634, distance: 42.6
click at [448, 627] on div "View" at bounding box center [445, 652] width 61 height 97
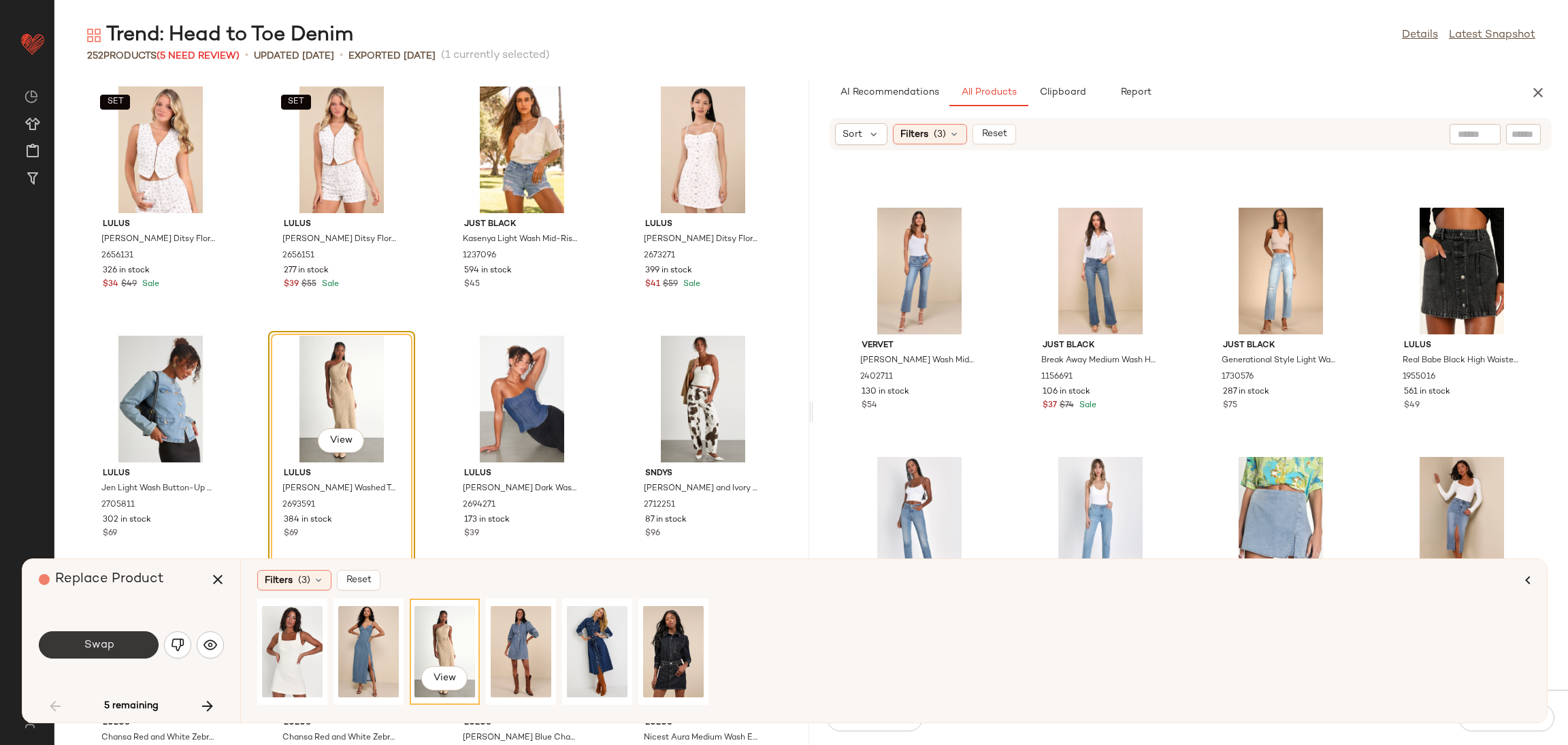
click at [88, 647] on span "Swap" at bounding box center [98, 645] width 30 height 13
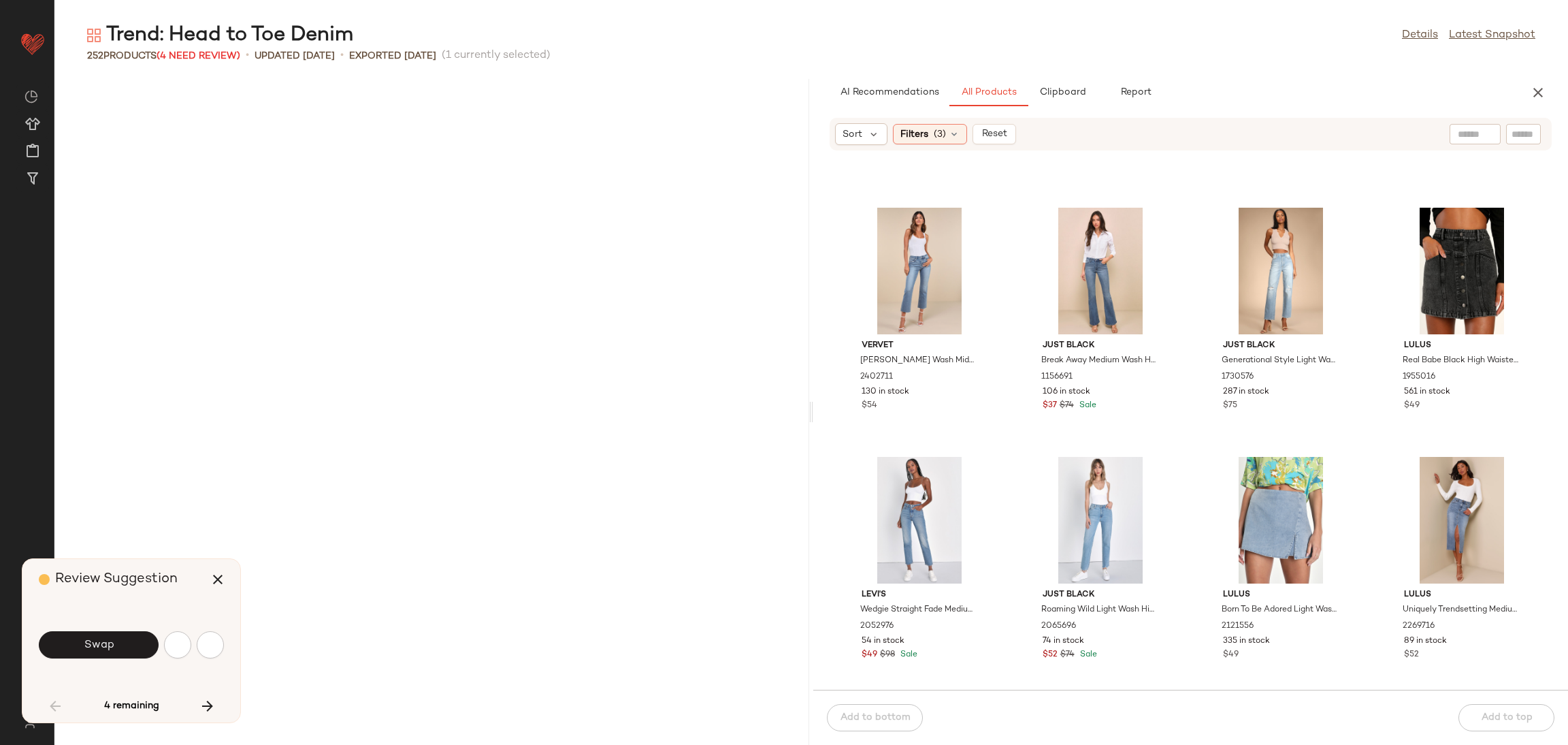
scroll to position [1245, 0]
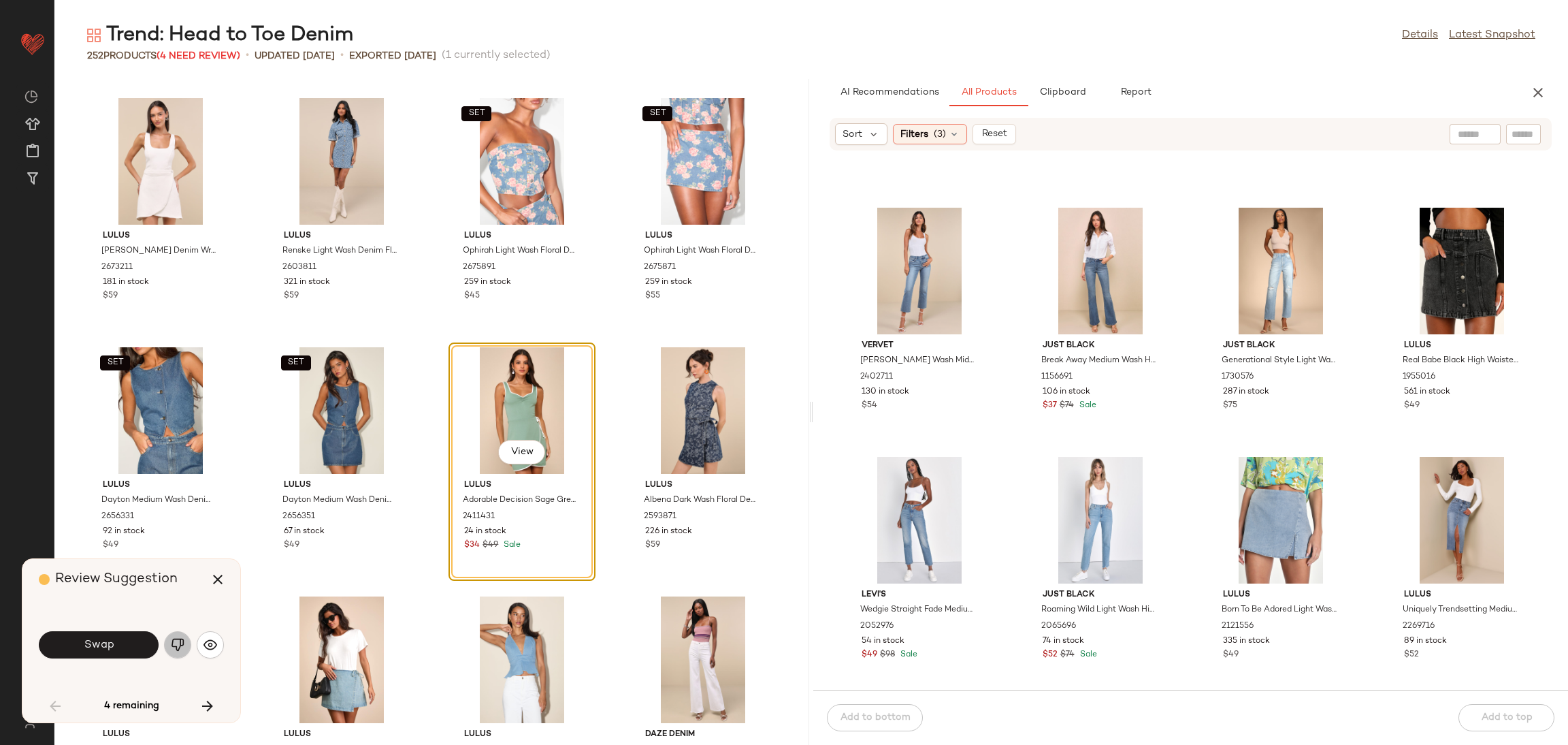
click at [183, 642] on img "button" at bounding box center [178, 645] width 14 height 14
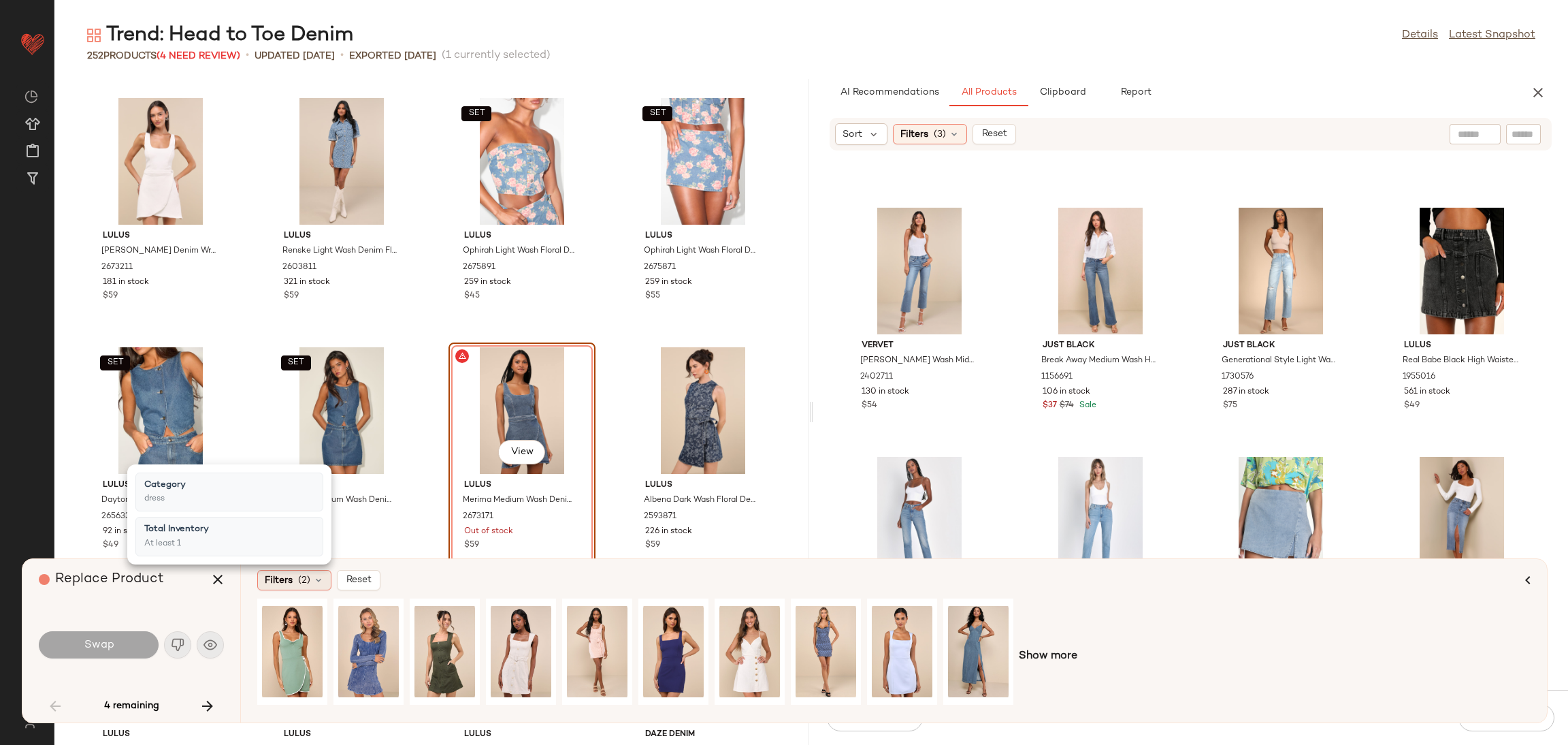
click at [273, 581] on span "Filters" at bounding box center [279, 580] width 28 height 14
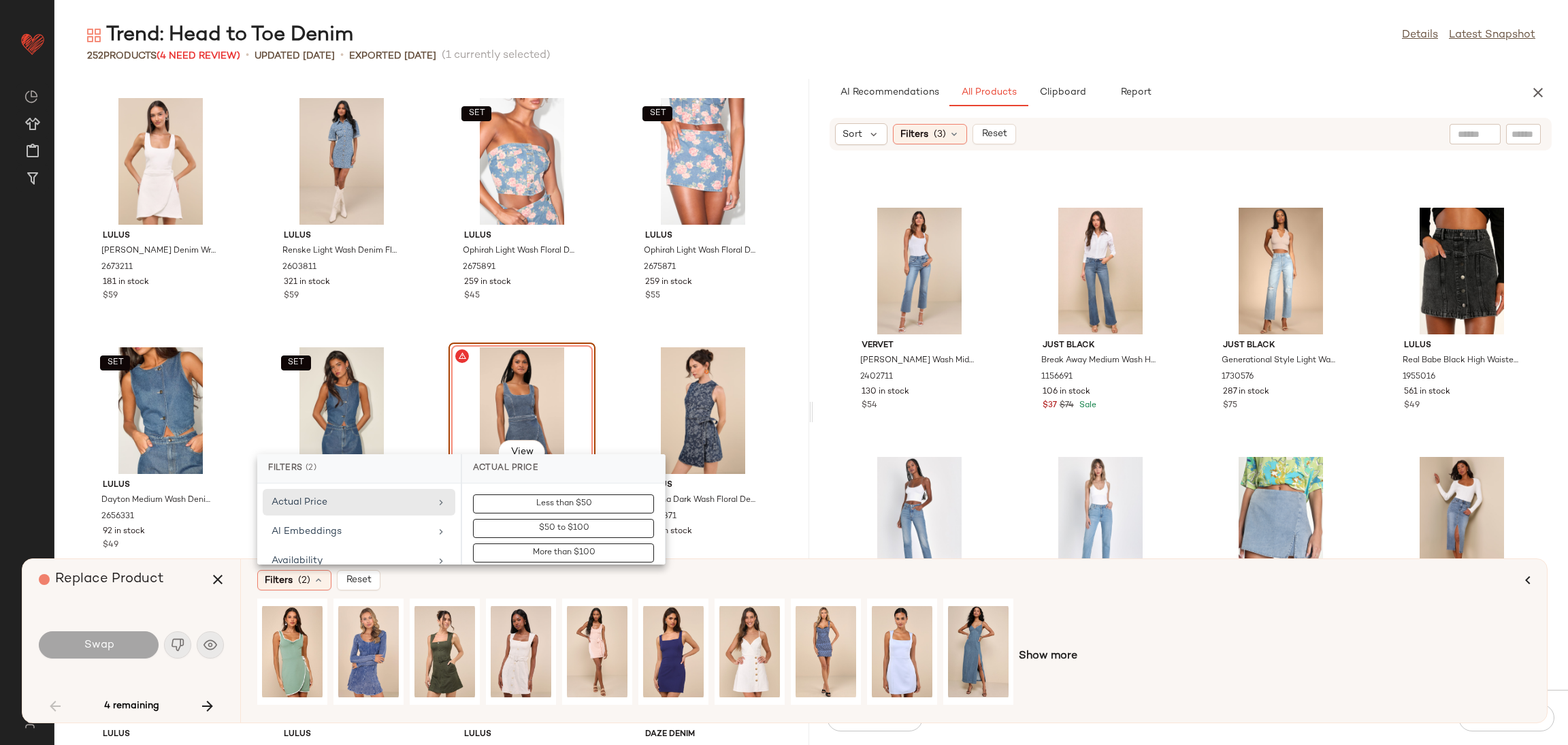
click at [530, 580] on div "Filters (2) Reset" at bounding box center [888, 580] width 1263 height 21
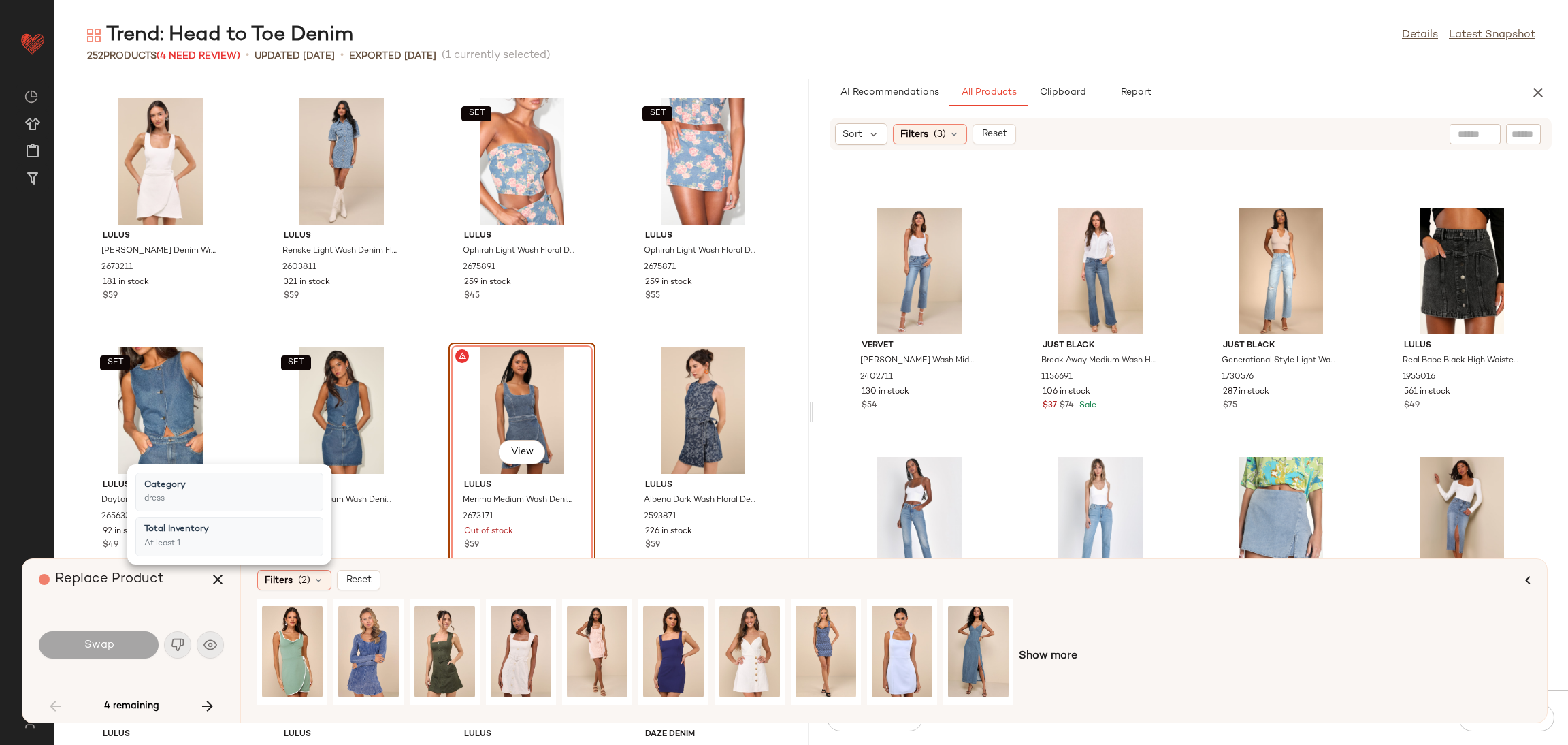
click at [537, 471] on div "View" at bounding box center [521, 410] width 137 height 127
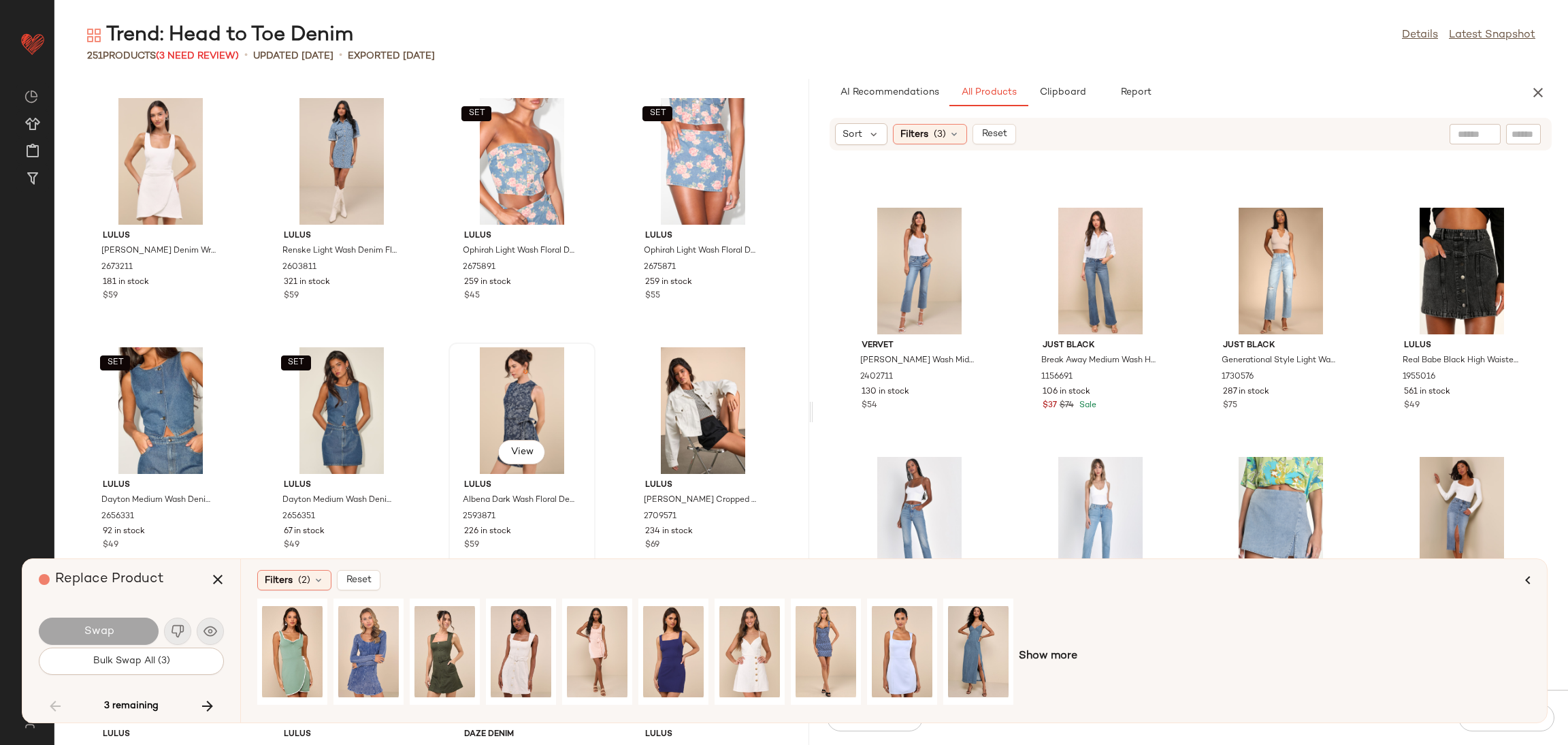
click at [543, 379] on div "View" at bounding box center [521, 410] width 137 height 127
click at [205, 698] on icon "button" at bounding box center [208, 706] width 17 height 17
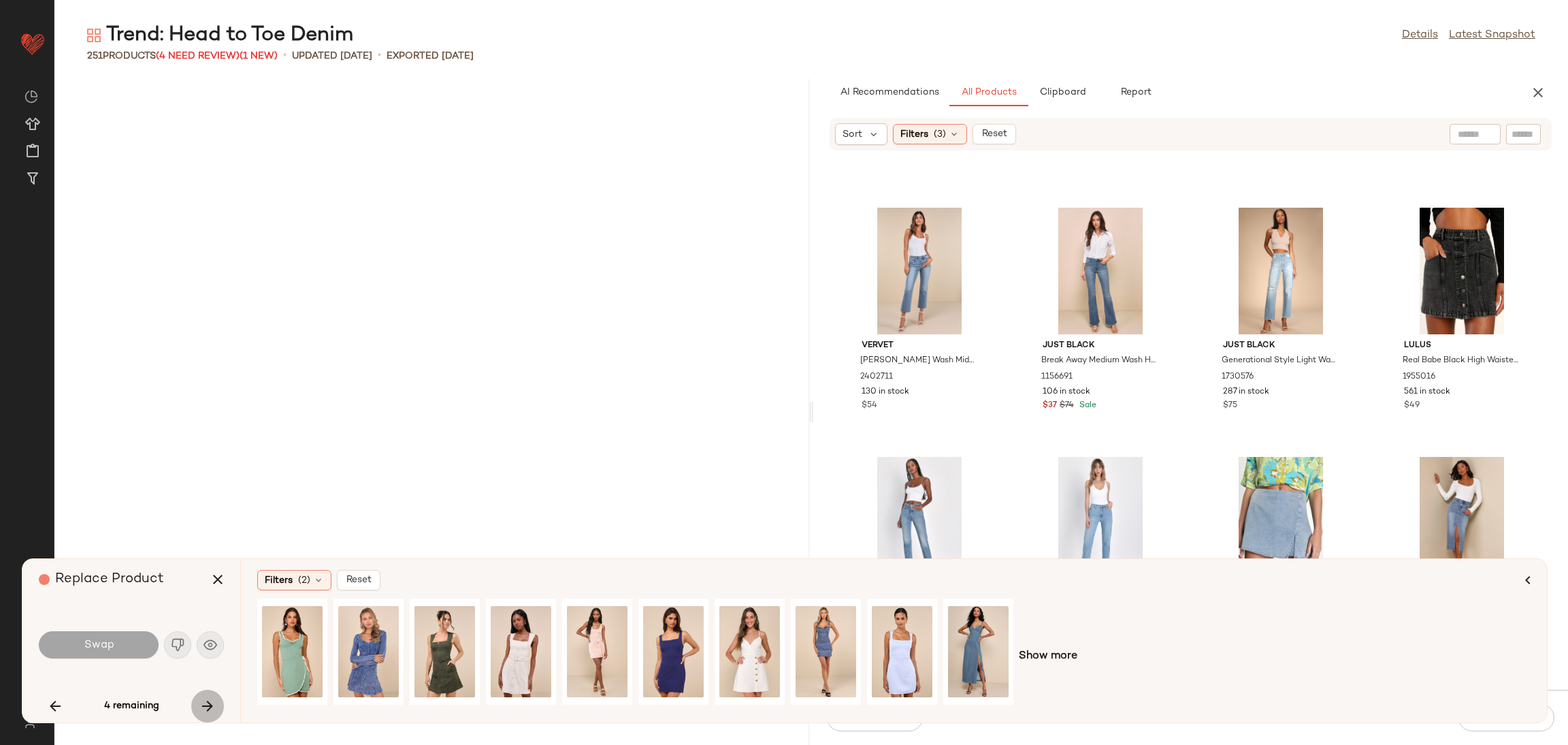
scroll to position [5482, 0]
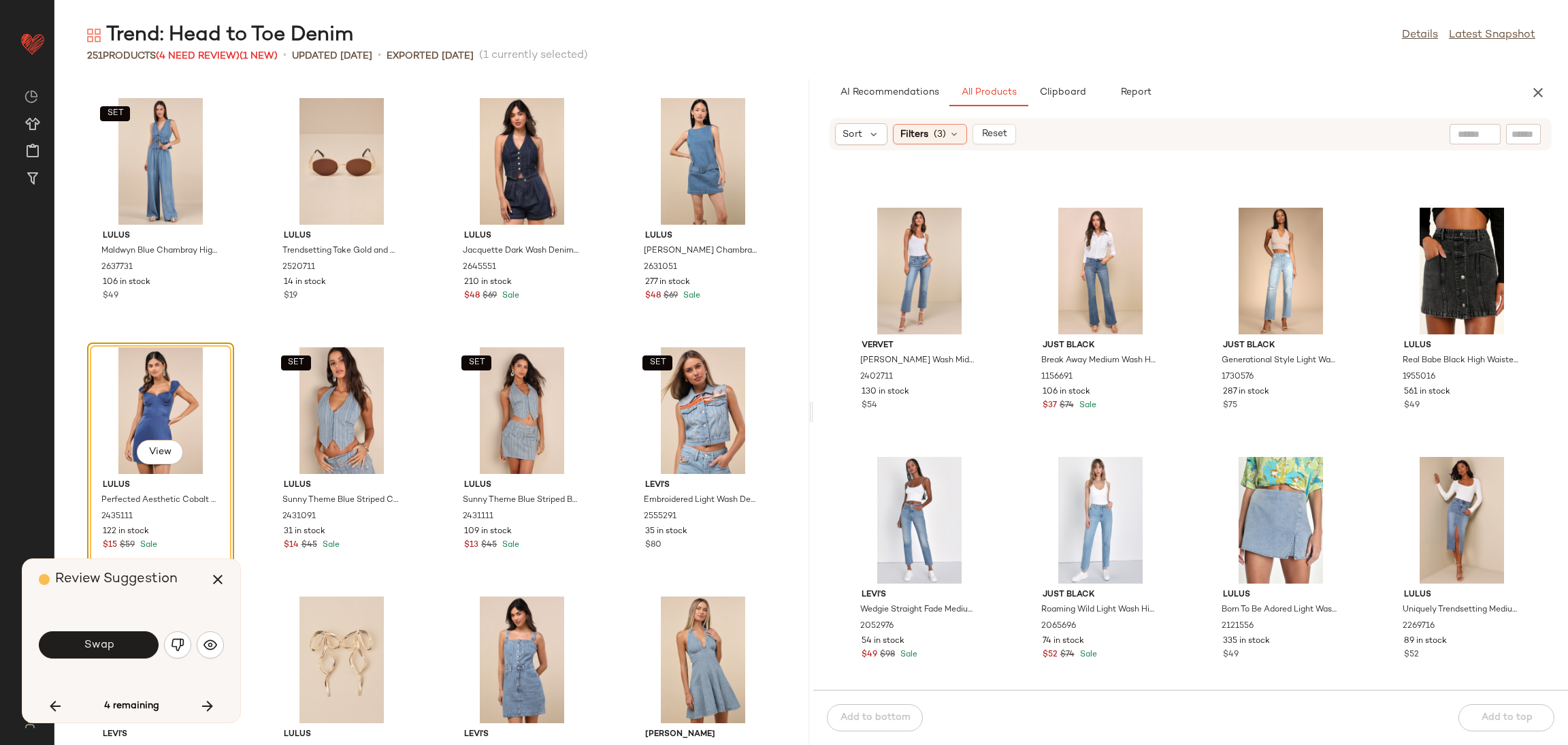
click at [182, 650] on img "button" at bounding box center [178, 645] width 14 height 14
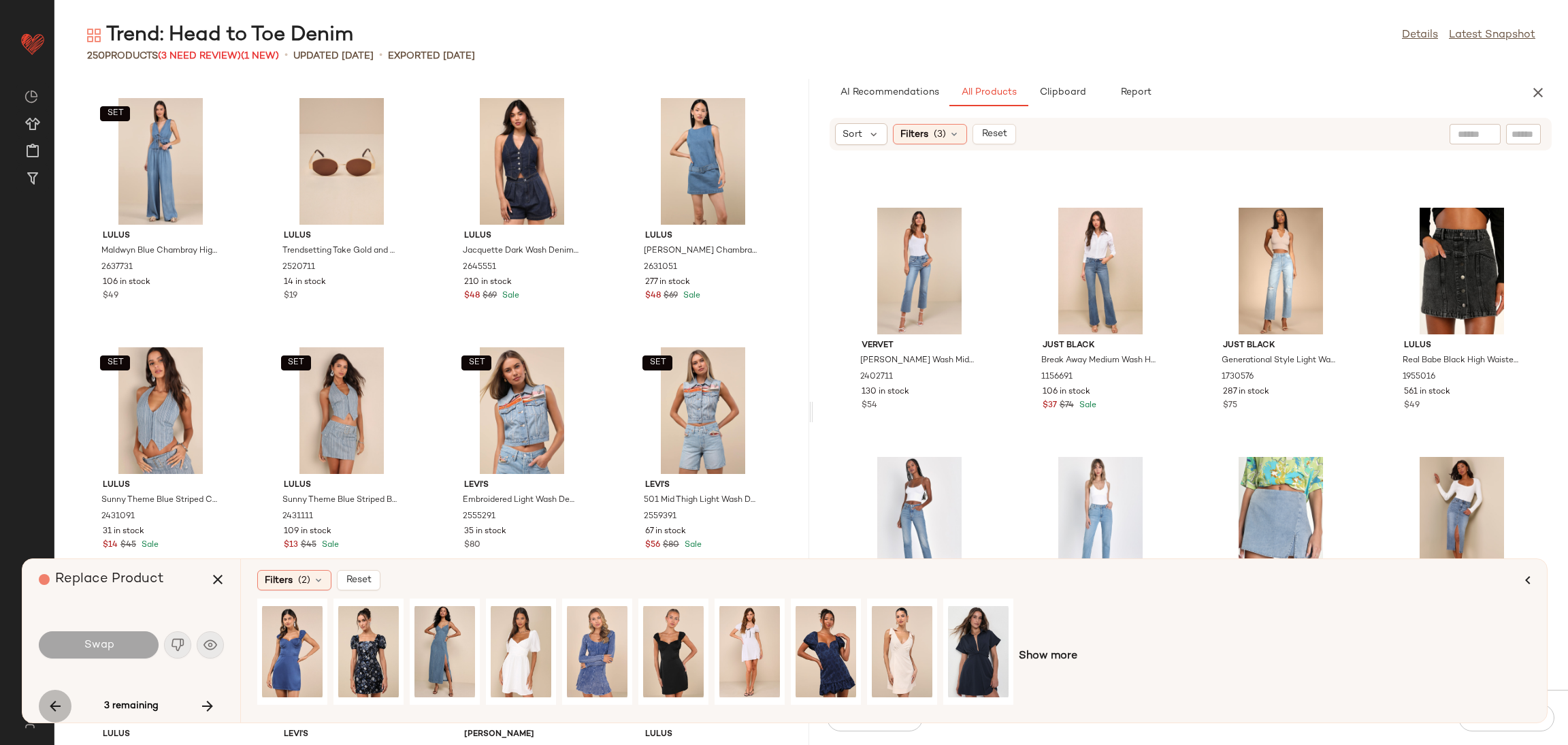
click at [47, 698] on icon "button" at bounding box center [55, 706] width 17 height 17
click at [207, 704] on icon "button" at bounding box center [208, 706] width 17 height 17
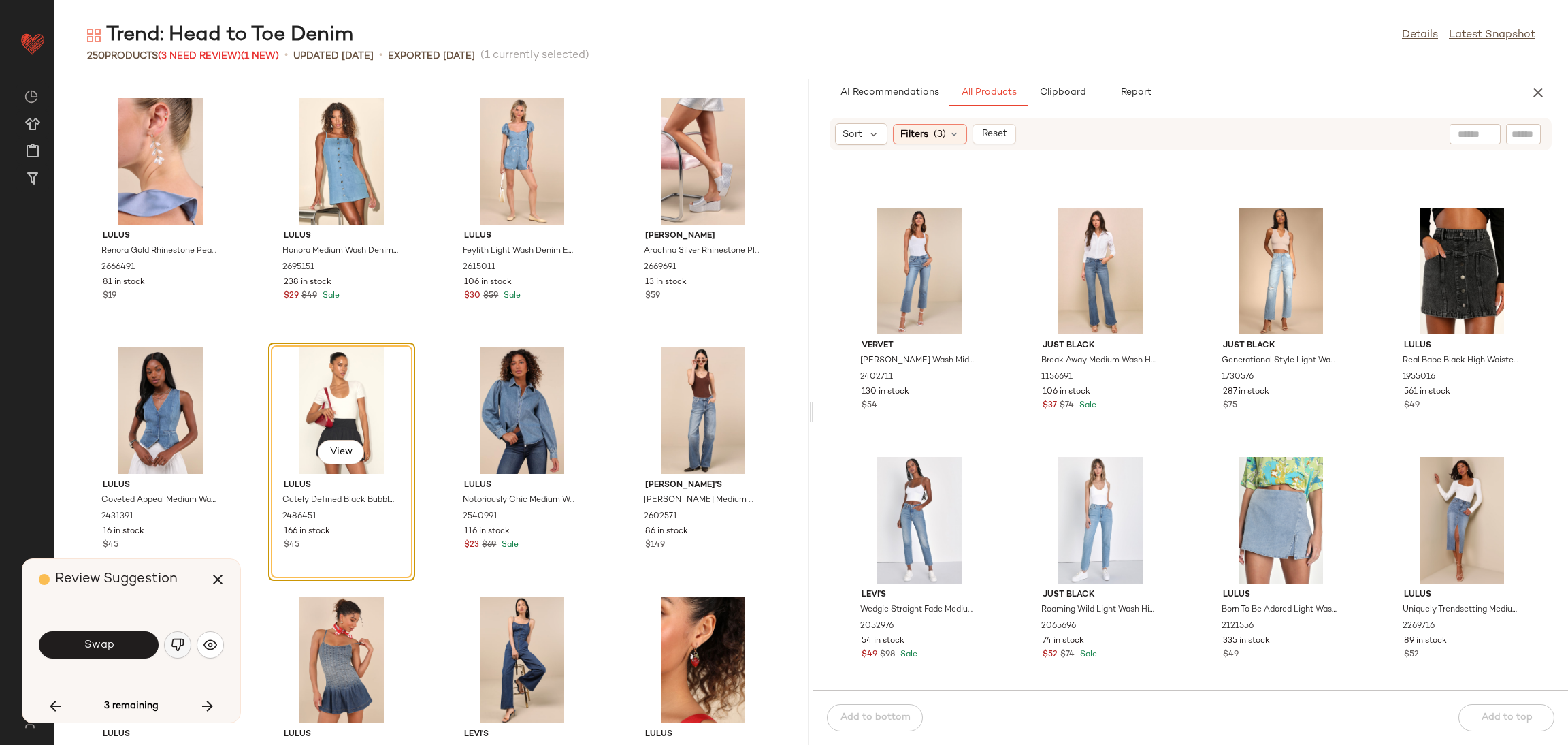
click at [185, 646] on button "button" at bounding box center [177, 644] width 27 height 27
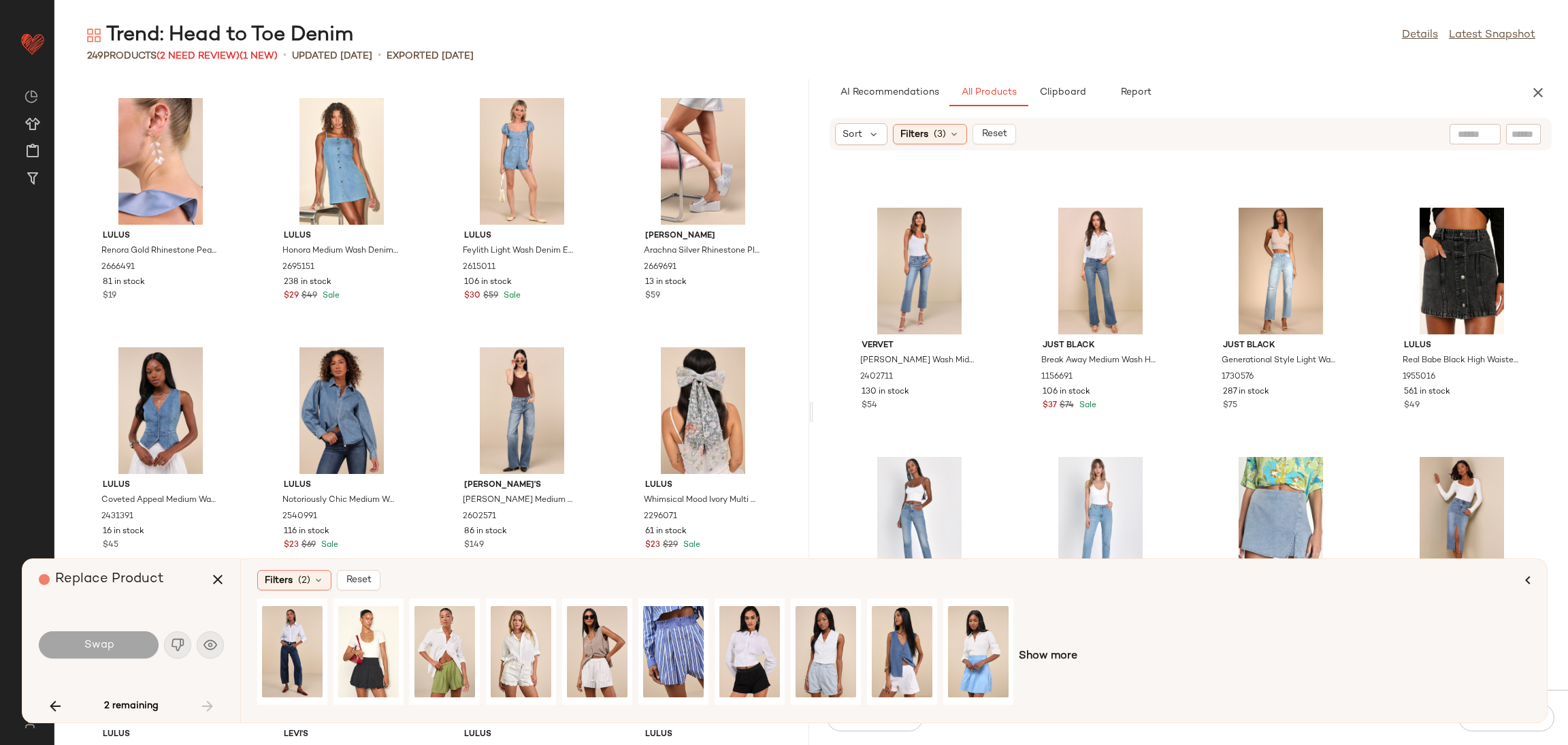
click at [218, 707] on div "2 remaining" at bounding box center [131, 706] width 185 height 32
click at [279, 650] on div "View" at bounding box center [292, 652] width 61 height 97
drag, startPoint x: 285, startPoint y: 644, endPoint x: 272, endPoint y: 434, distance: 210.4
click at [272, 434] on div "Trend: Head to Toe Denim Details Latest Snapshot 249 Products (2 Need Review) (…" at bounding box center [811, 384] width 1514 height 723
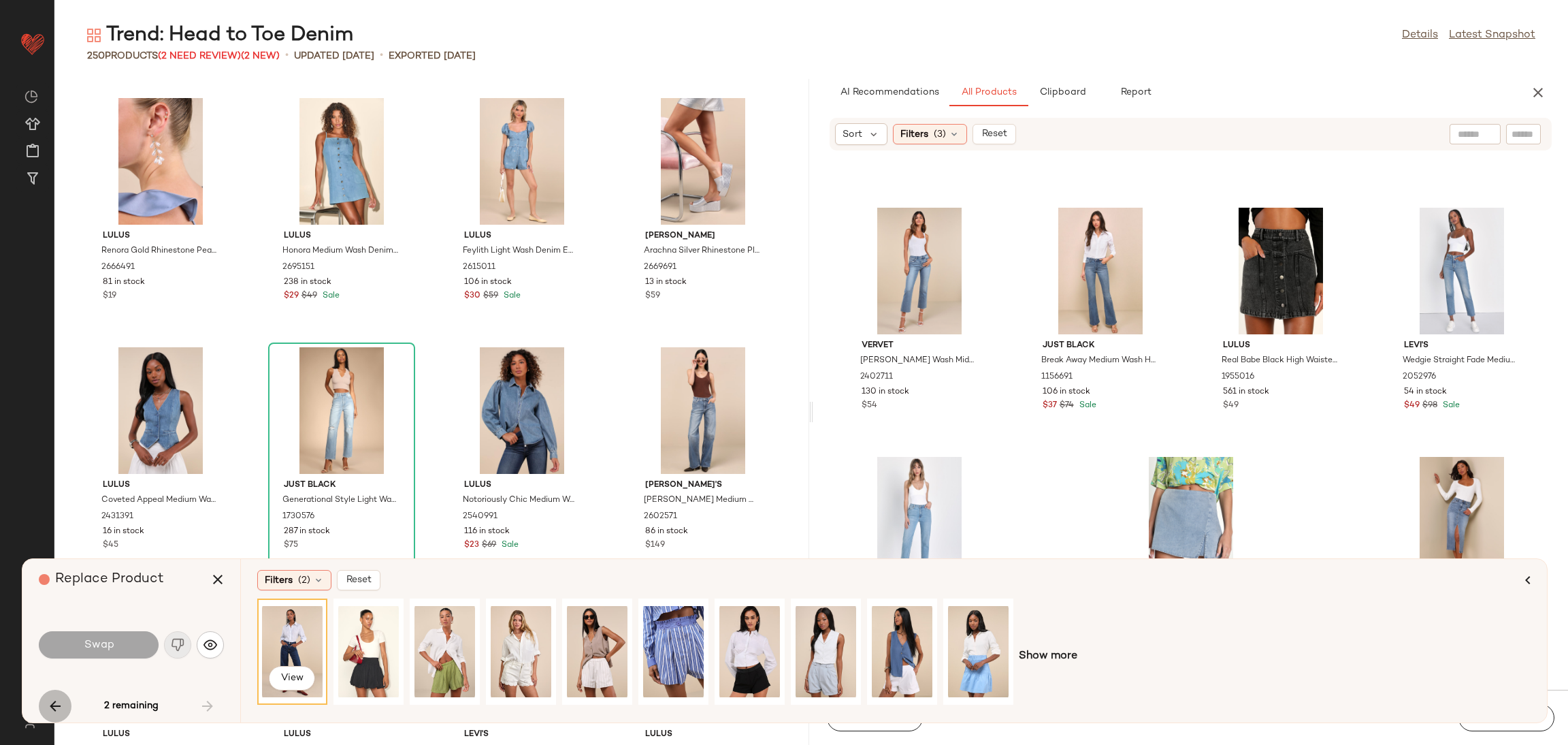
click at [47, 704] on icon "button" at bounding box center [55, 706] width 17 height 17
click at [219, 703] on button "button" at bounding box center [207, 706] width 32 height 32
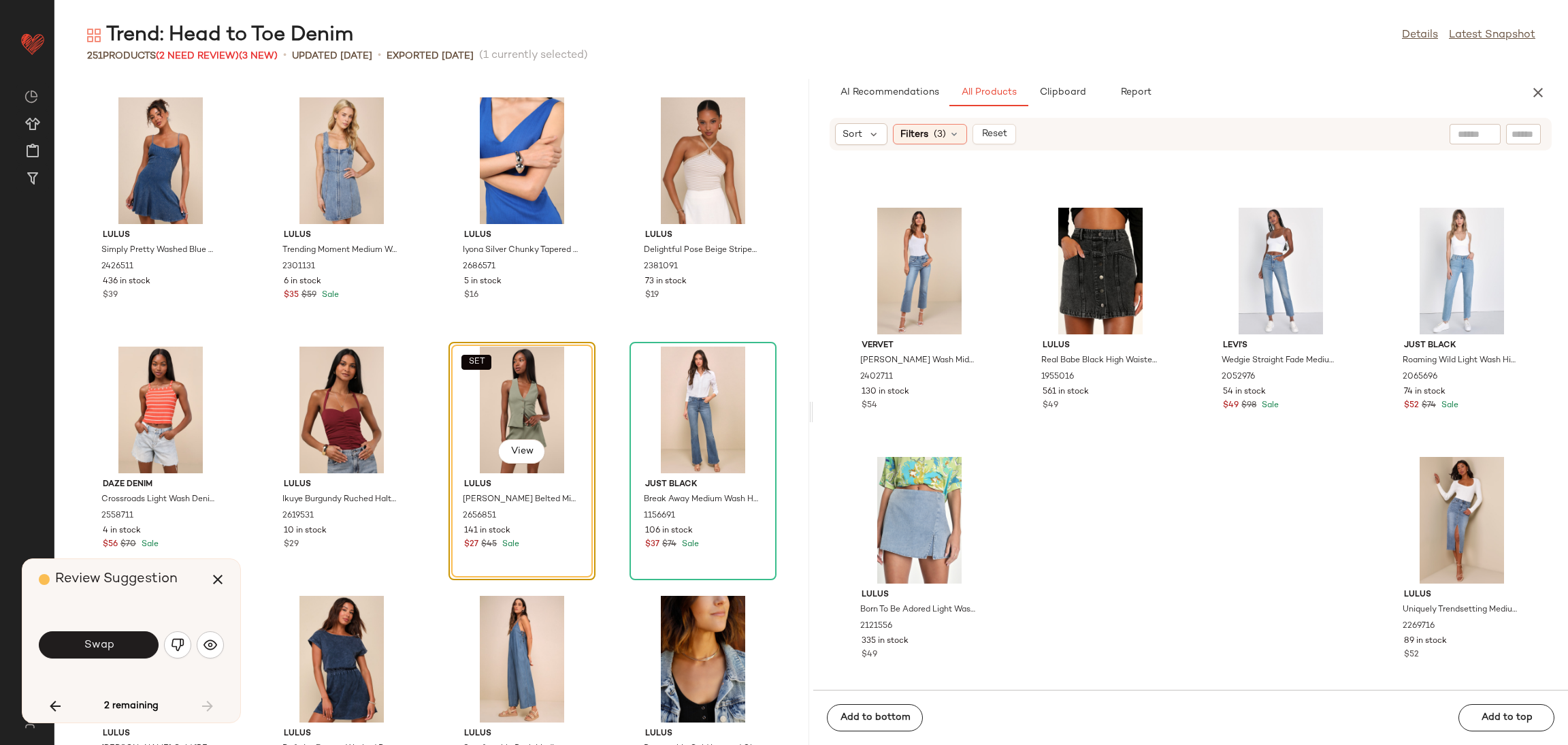
click at [501, 395] on div "SET View" at bounding box center [521, 410] width 137 height 127
click at [511, 374] on div "SET View" at bounding box center [521, 410] width 137 height 127
click at [164, 646] on button "button" at bounding box center [177, 644] width 27 height 27
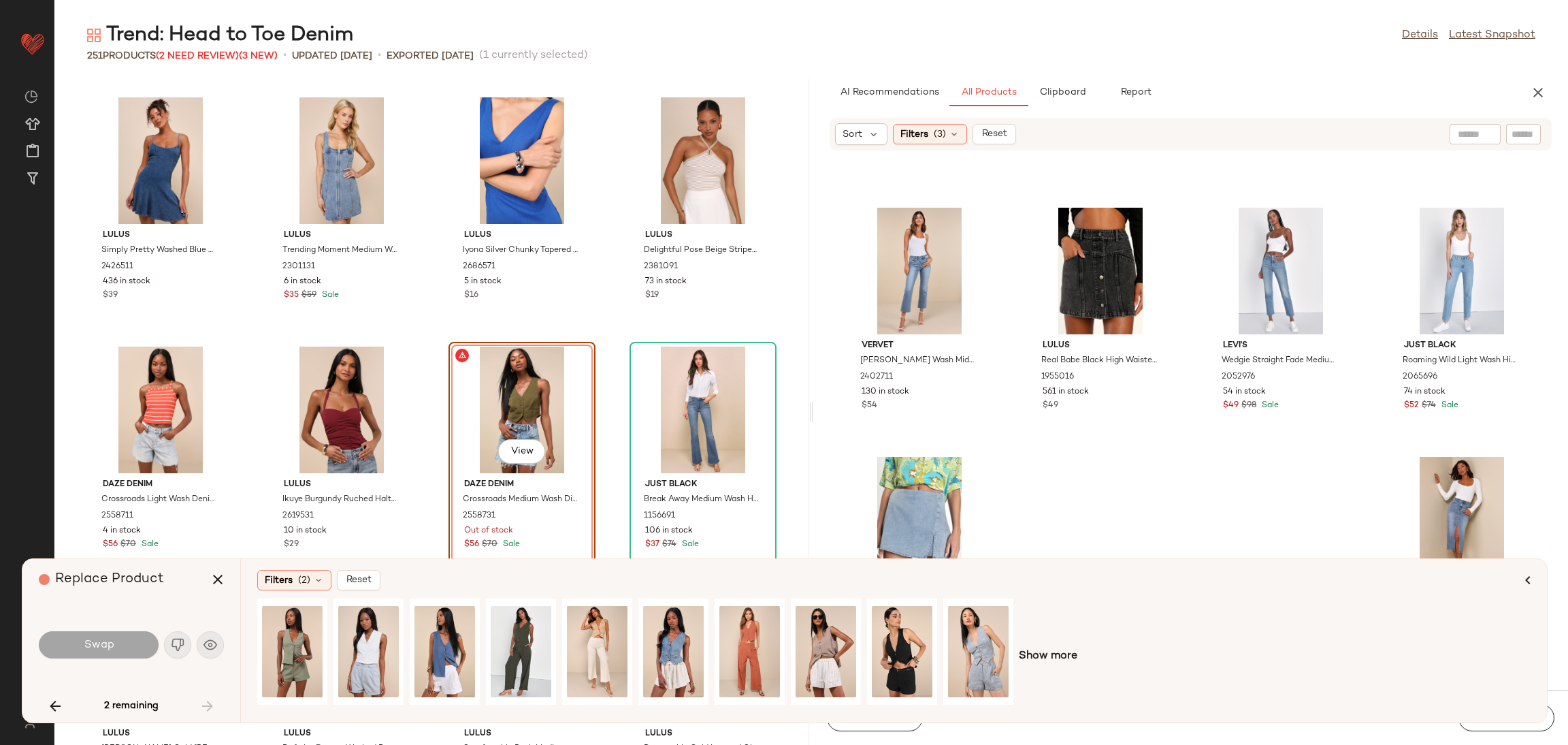
click at [495, 361] on div "View" at bounding box center [521, 410] width 137 height 127
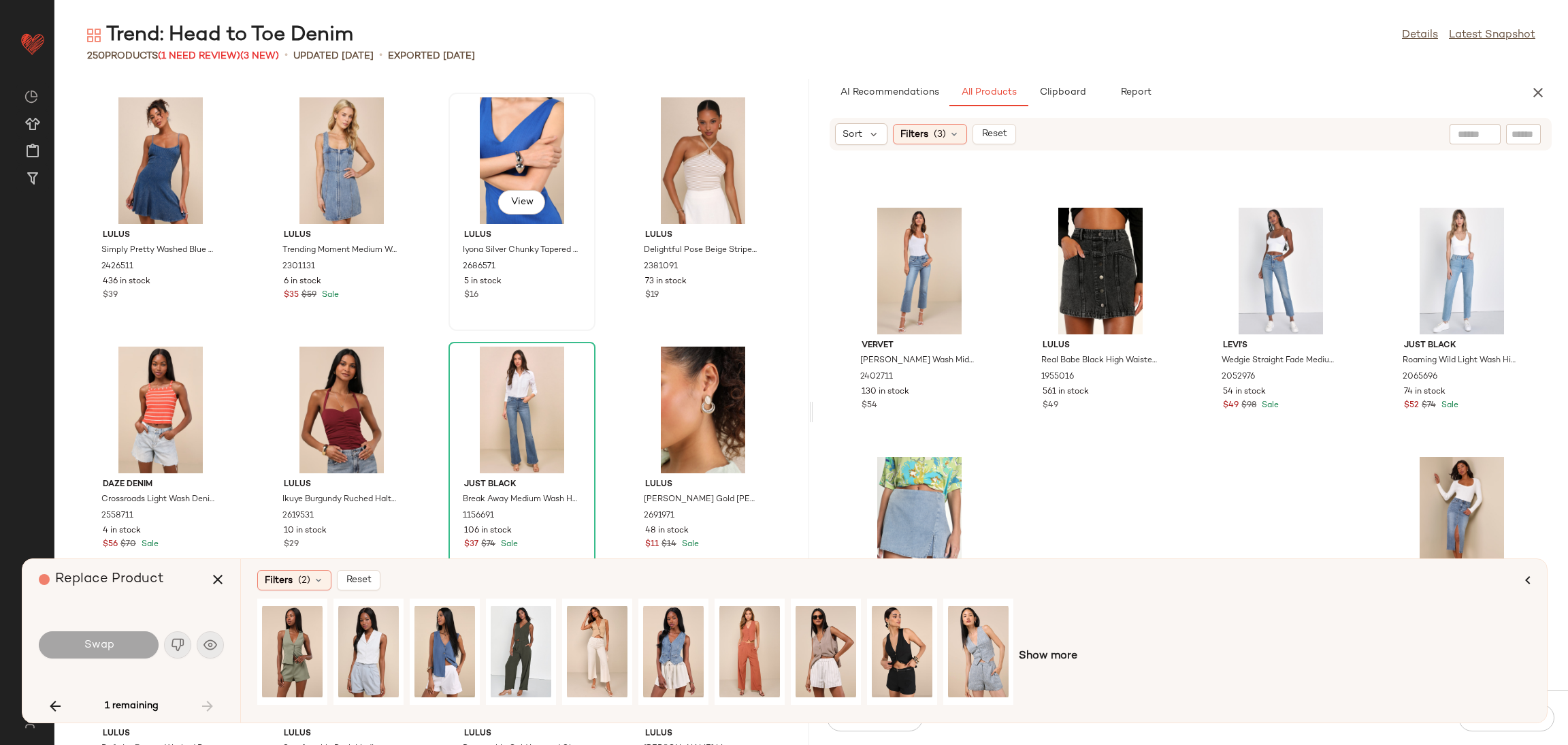
click at [570, 330] on div "View Lulus Iyona Silver Chunky Tapered Cuff Bracelet 2686571 5 in stock $16" at bounding box center [521, 211] width 147 height 238
click at [206, 575] on button "button" at bounding box center [217, 579] width 32 height 32
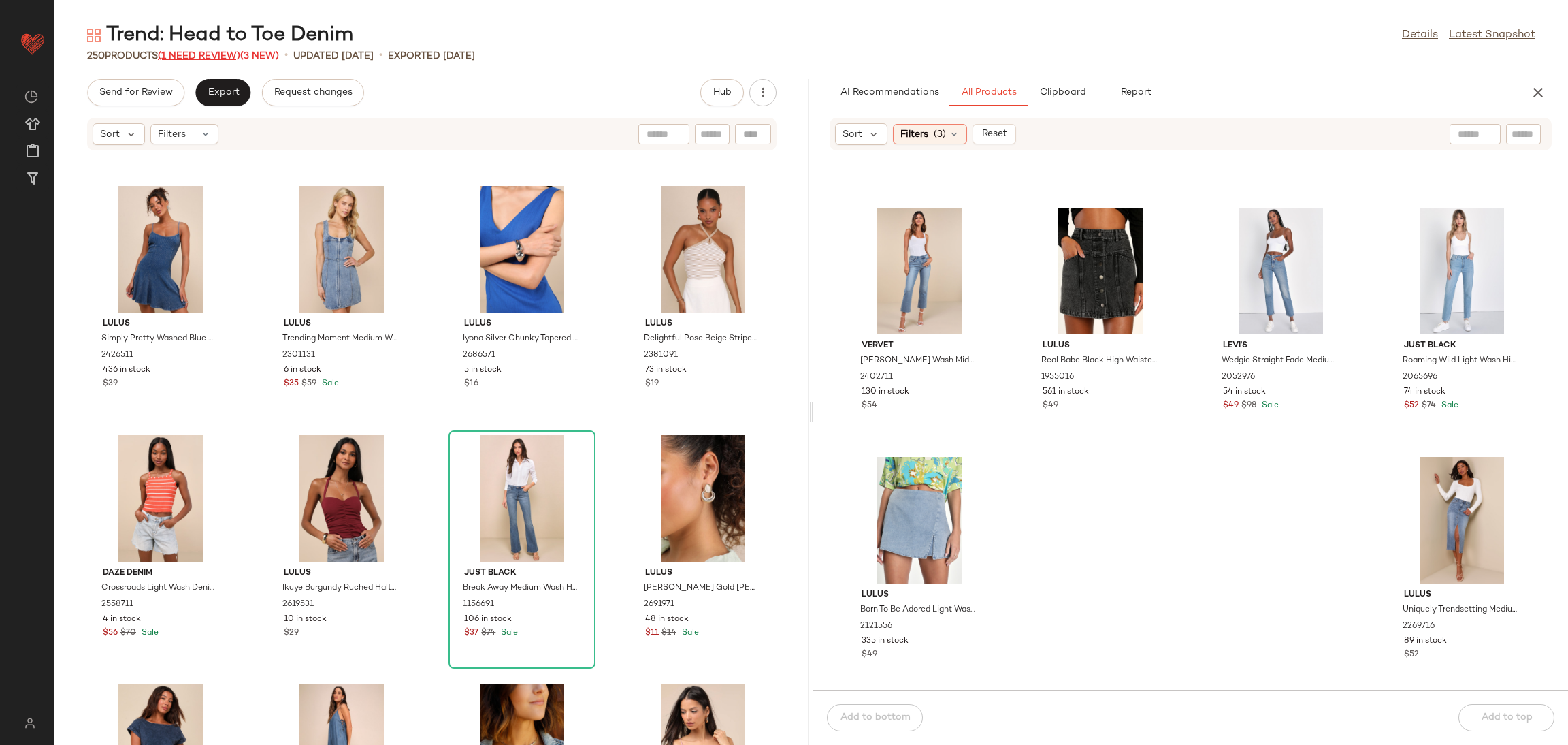
click at [185, 51] on span "(1 Need Review)" at bounding box center [199, 56] width 82 height 10
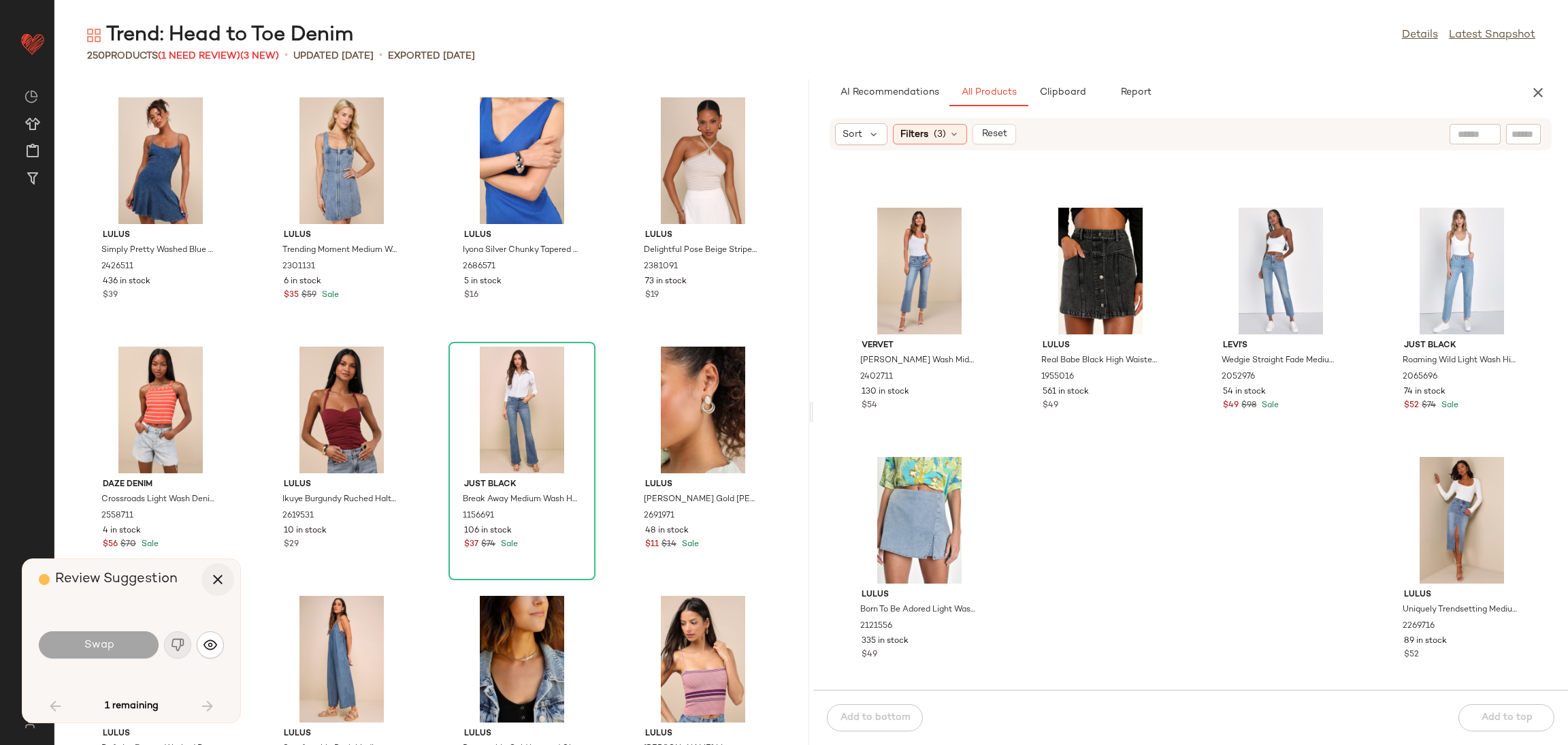
click at [218, 574] on icon "button" at bounding box center [218, 579] width 17 height 17
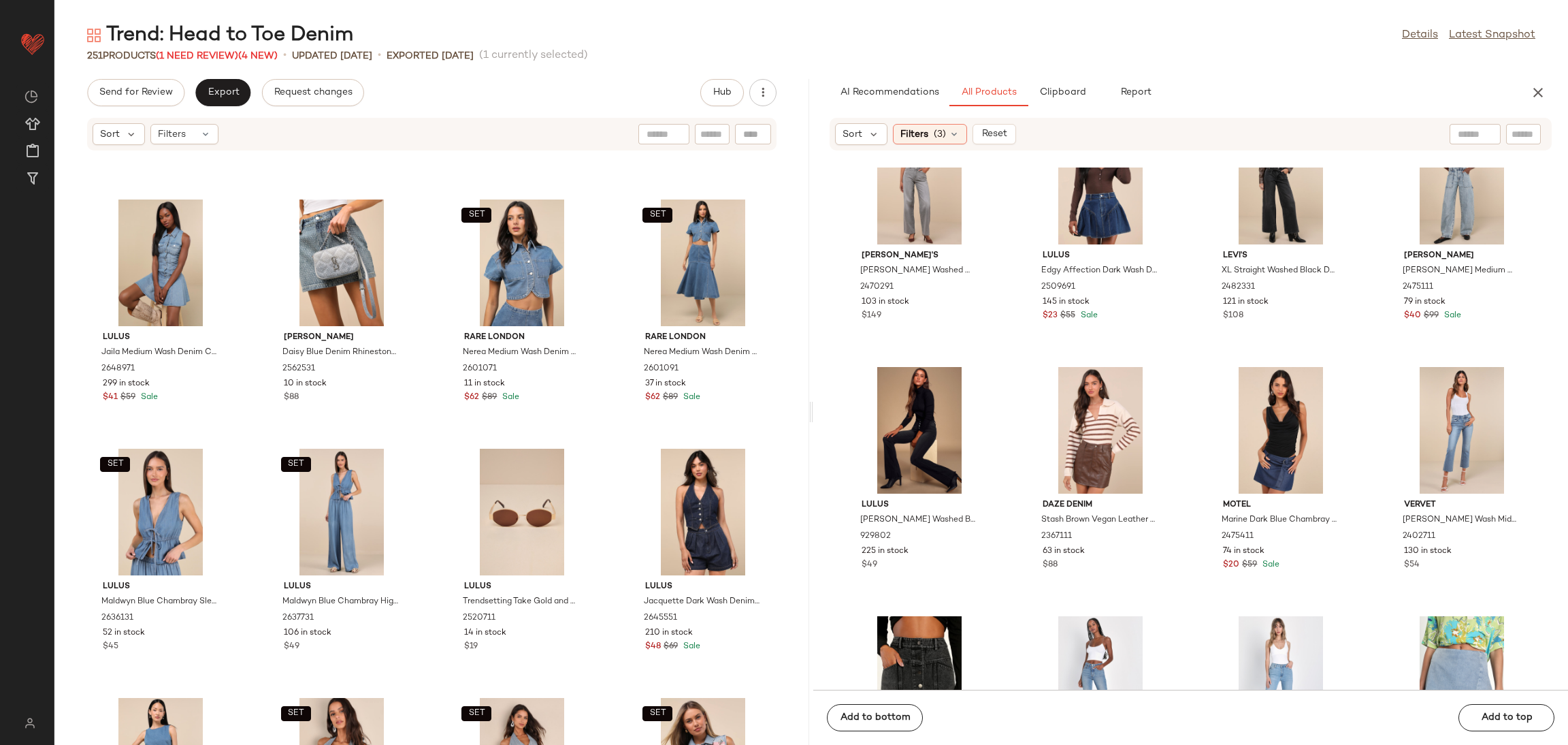
scroll to position [5526, 0]
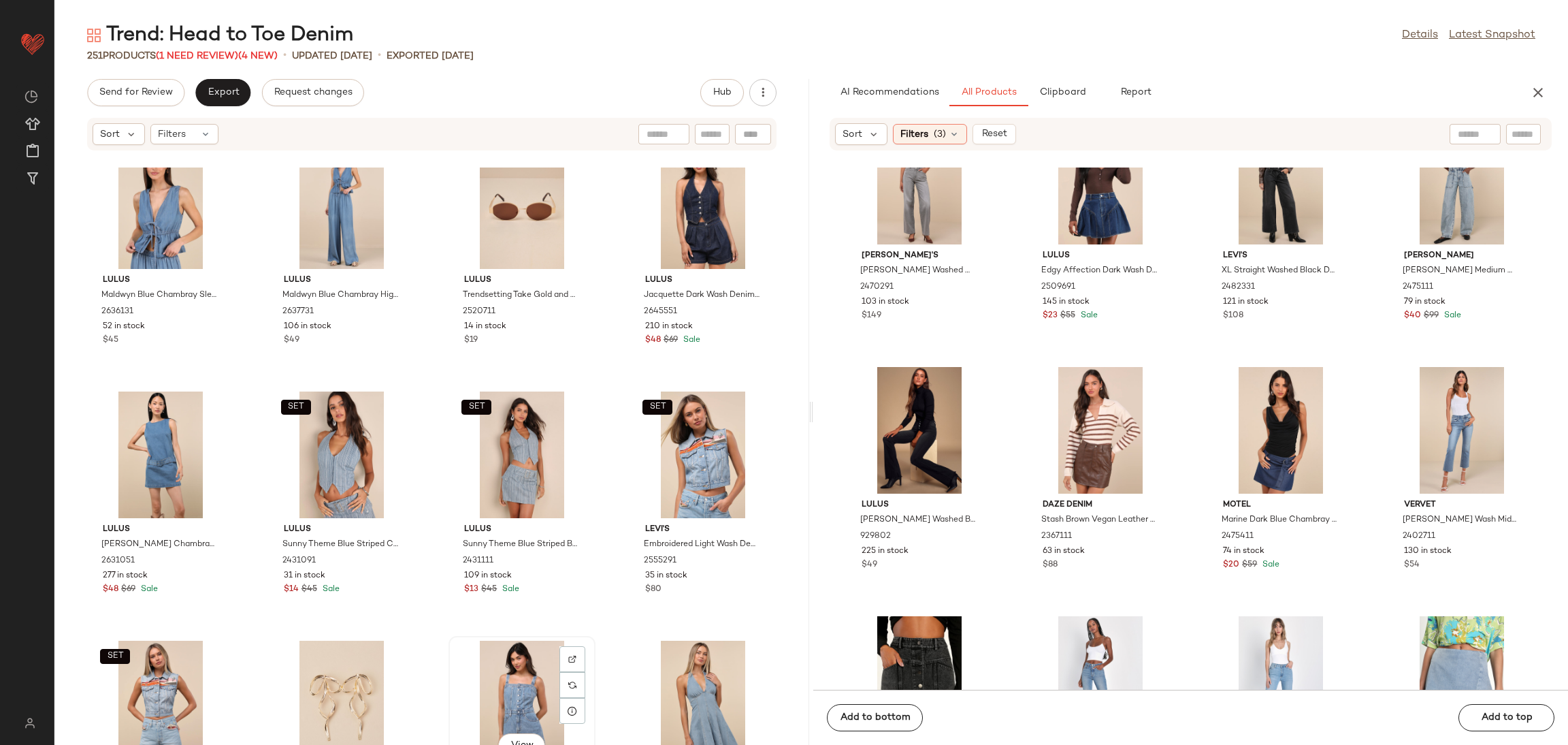
scroll to position [5528, 0]
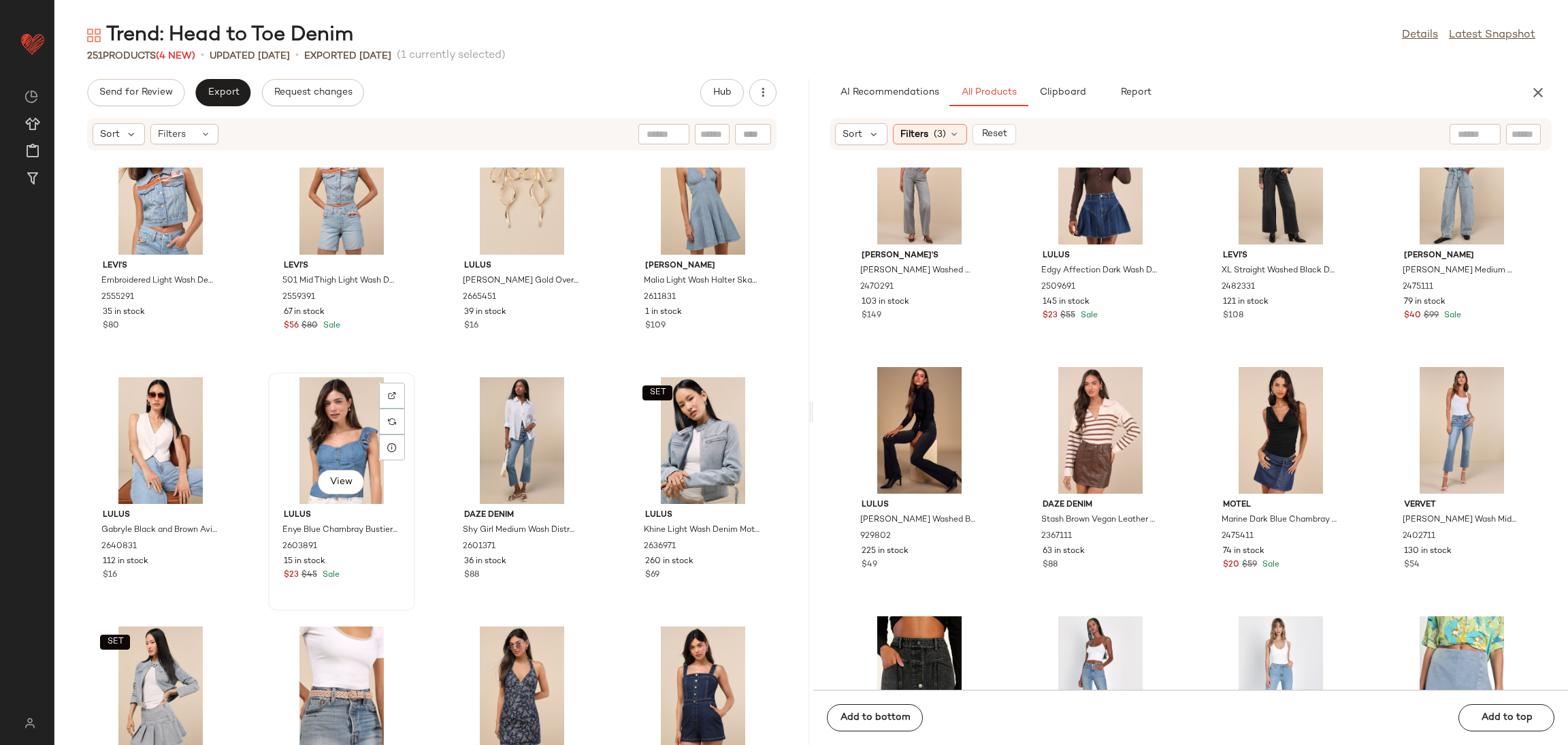
scroll to position [6141, 0]
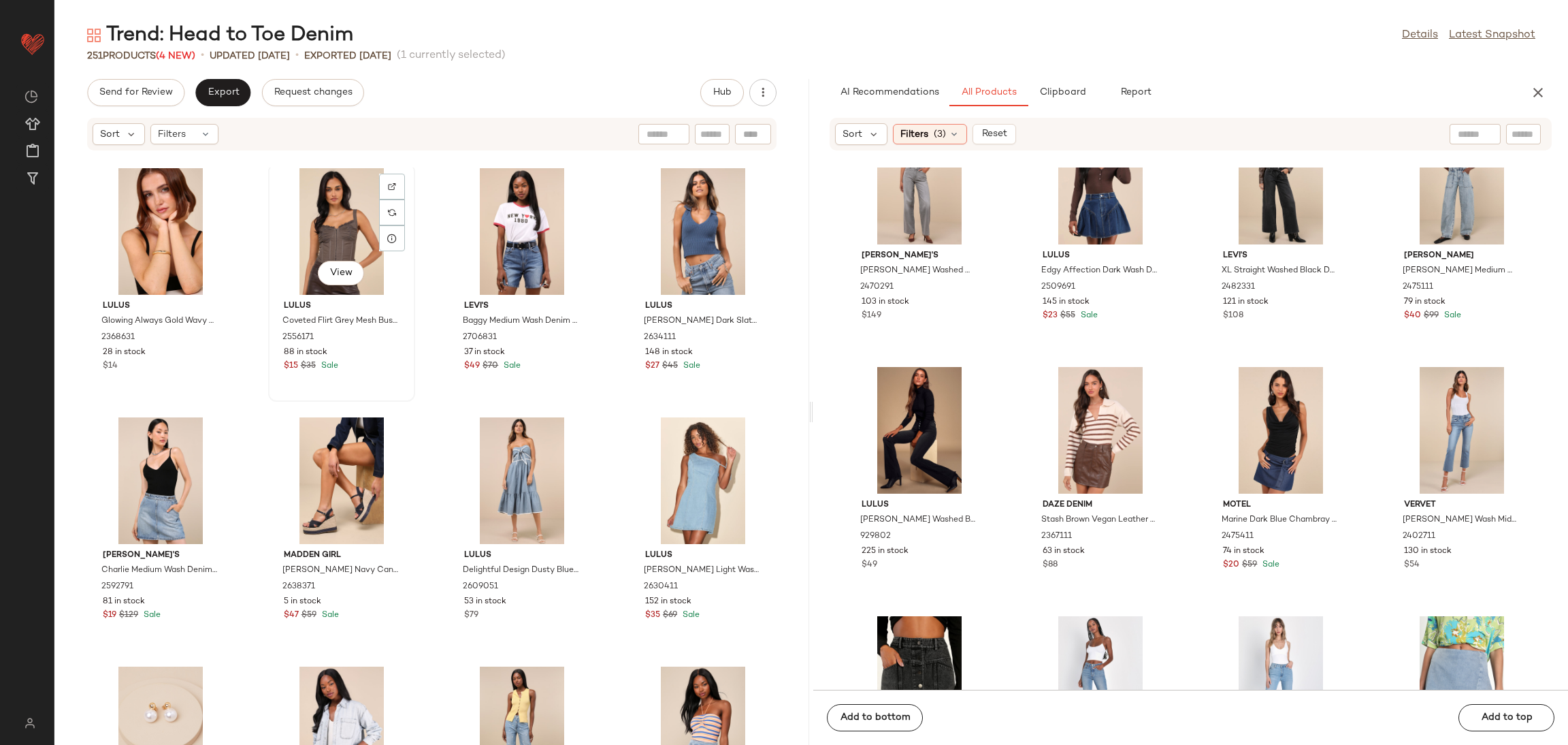
scroll to position [6754, 0]
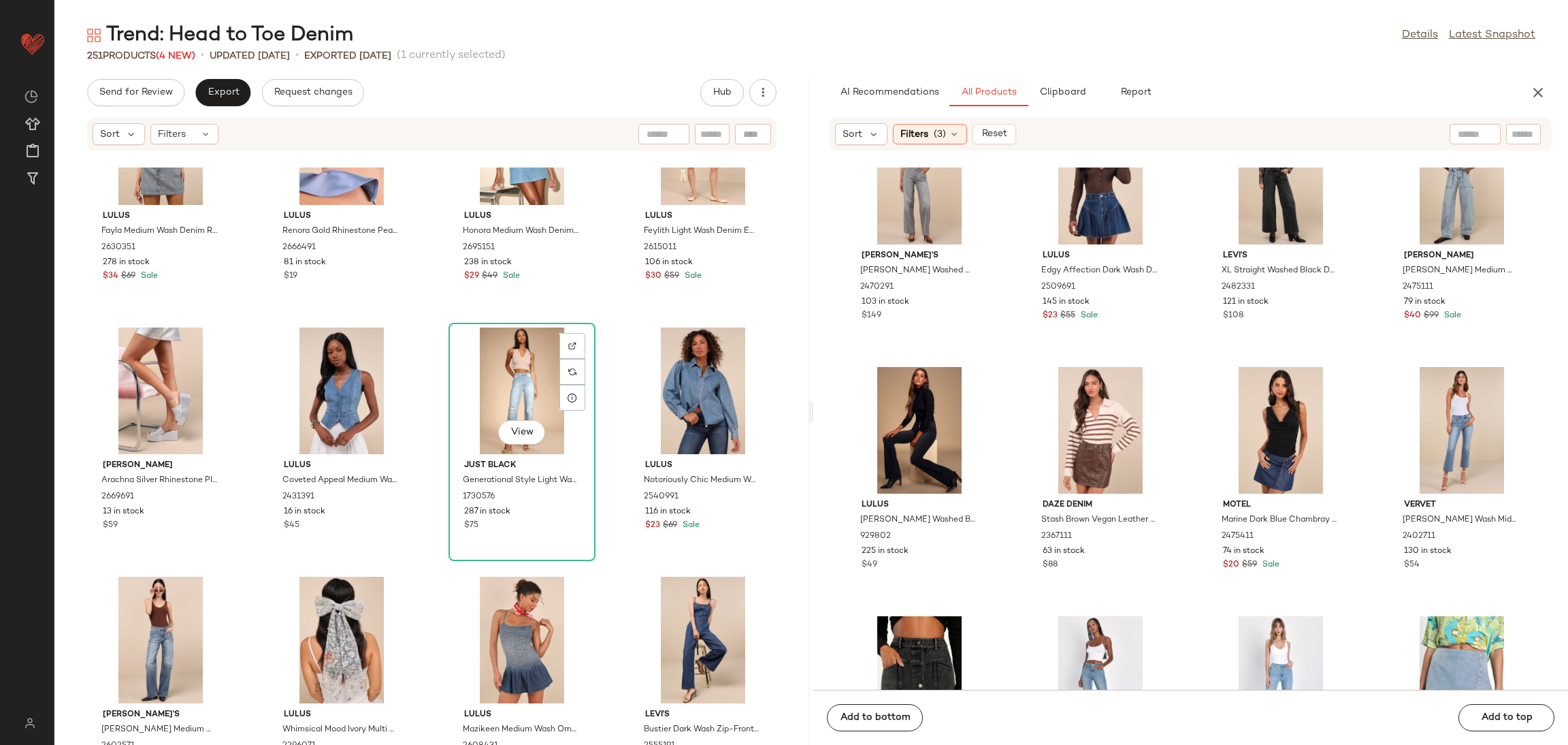
scroll to position [8000, 0]
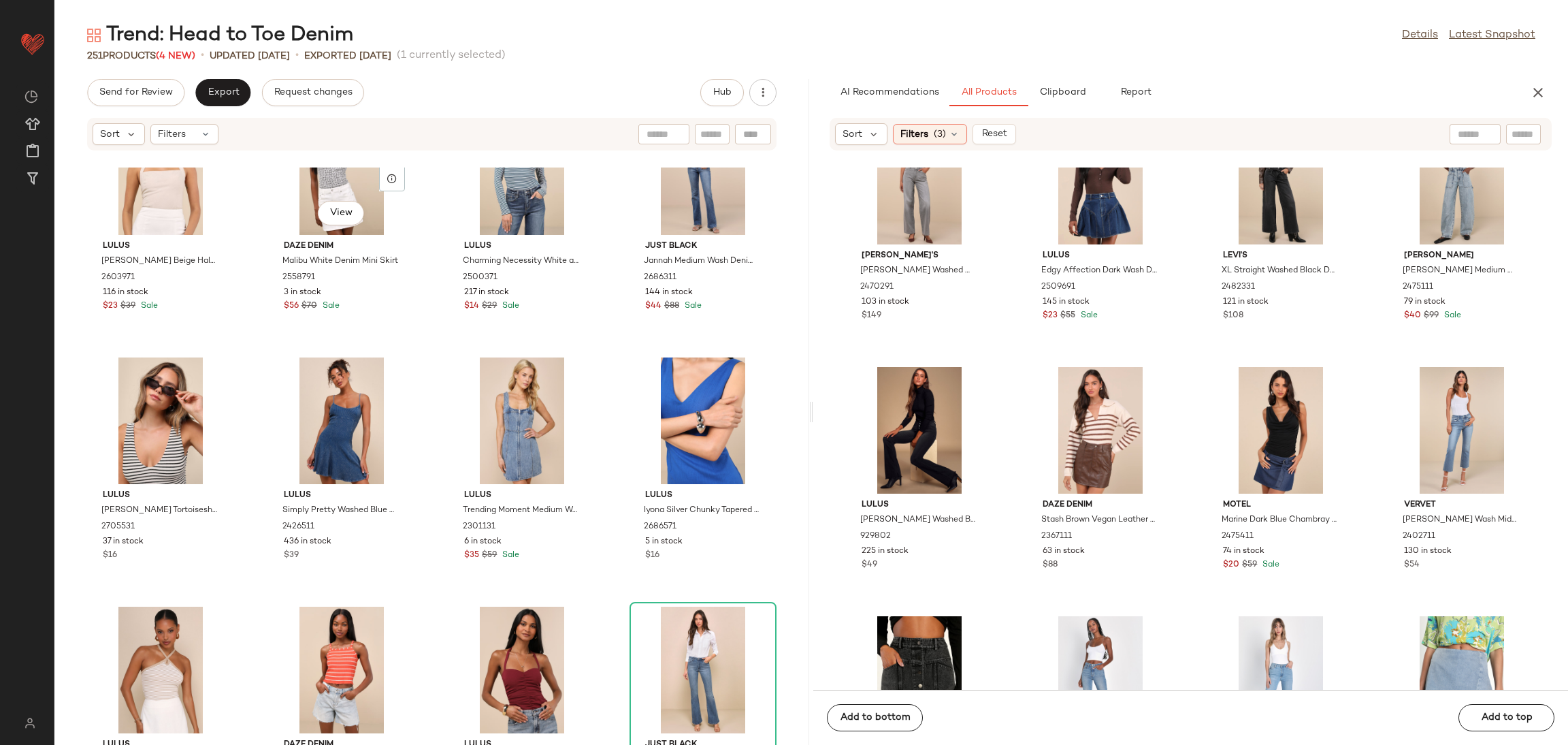
scroll to position [12780, 0]
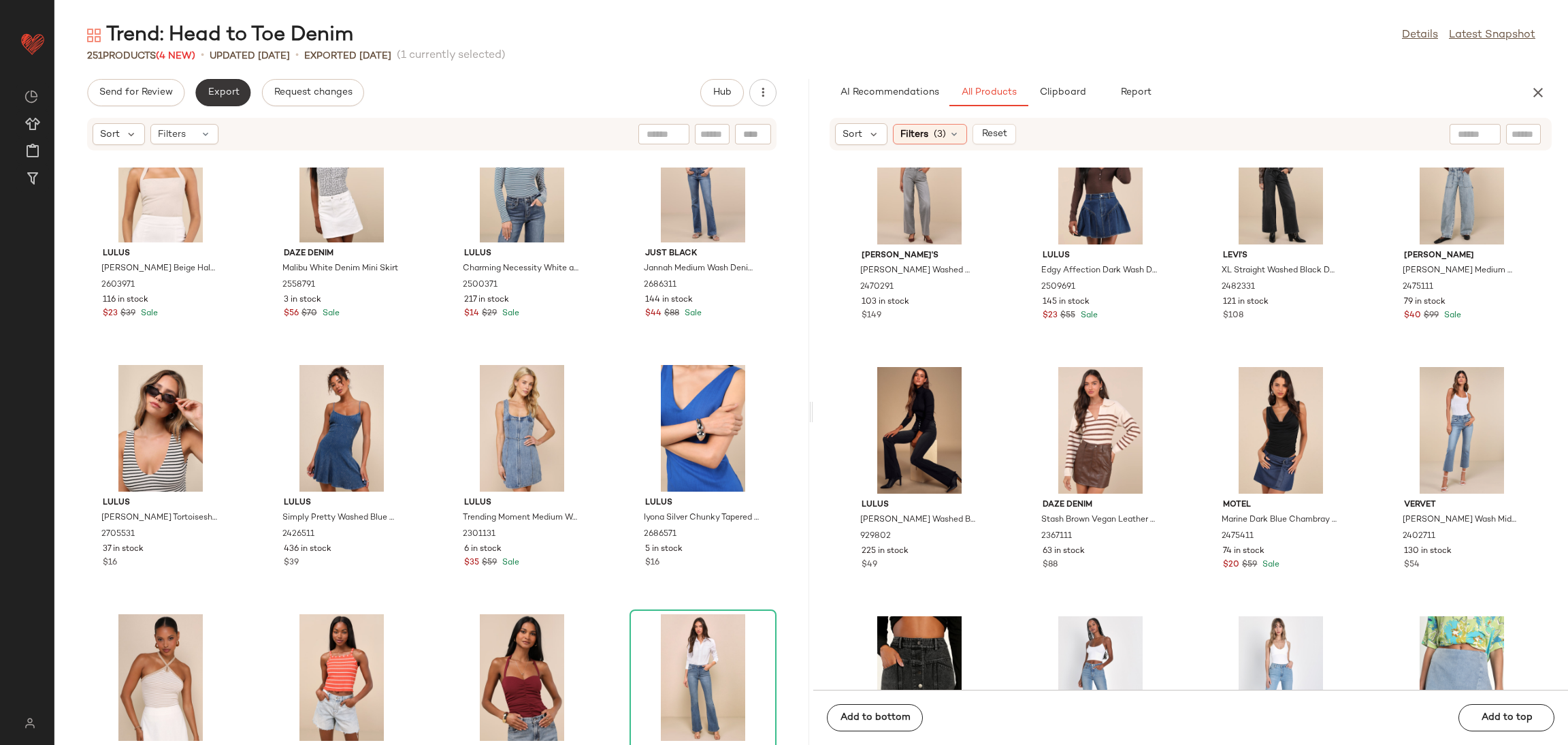
click at [224, 95] on span "Export" at bounding box center [223, 92] width 32 height 11
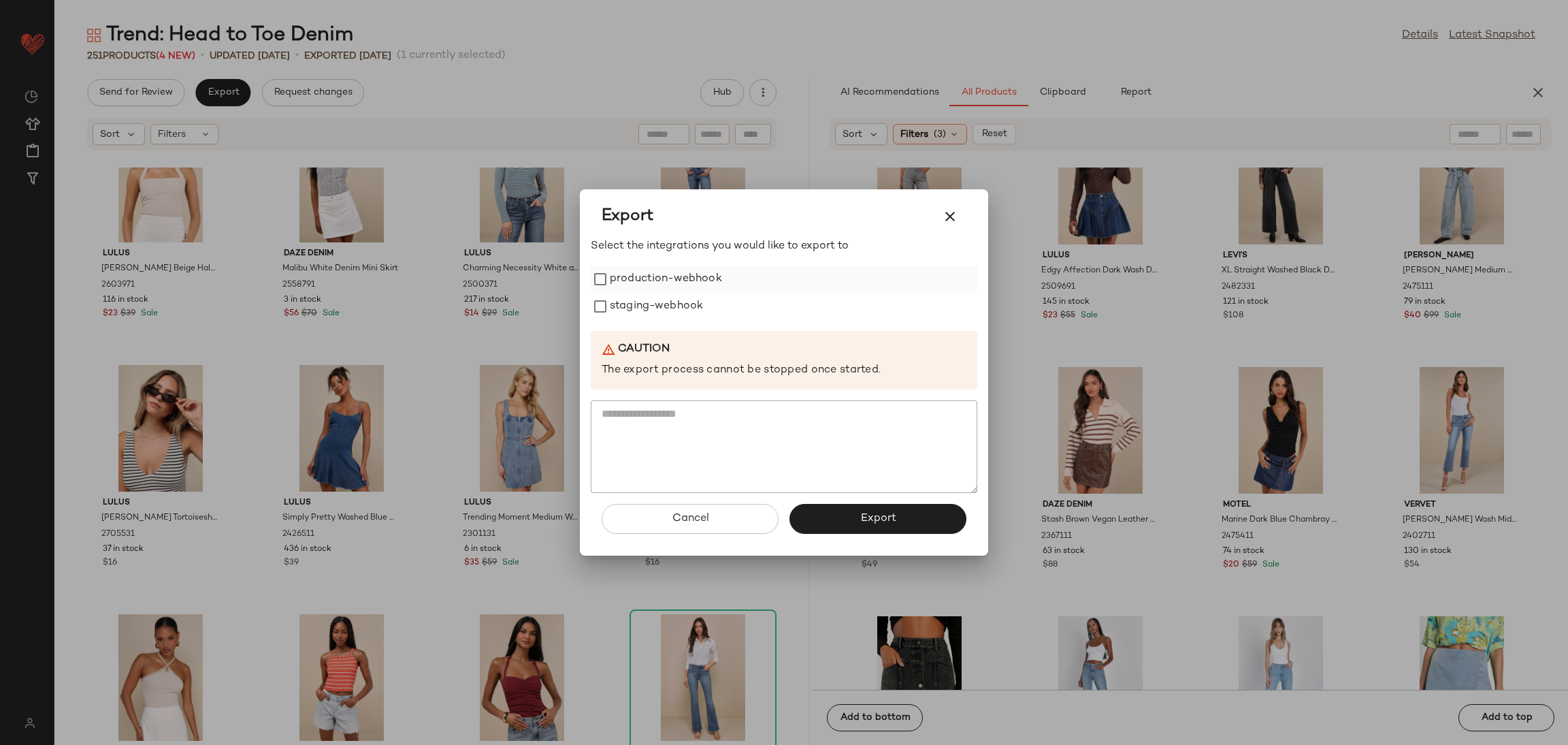
click at [674, 281] on label "production-webhook" at bounding box center [665, 279] width 112 height 27
click at [394, 299] on div at bounding box center [784, 372] width 1568 height 745
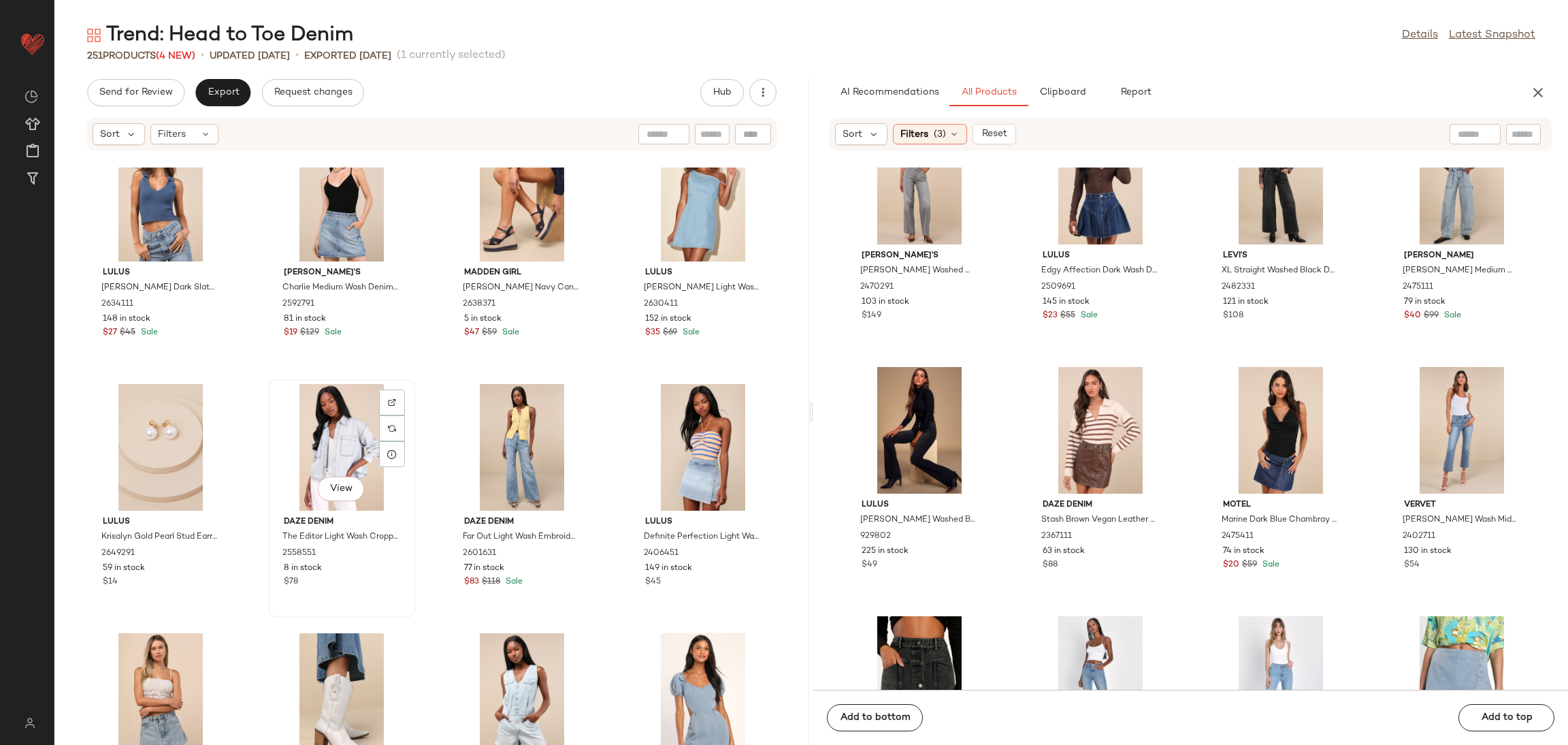
scroll to position [7060, 0]
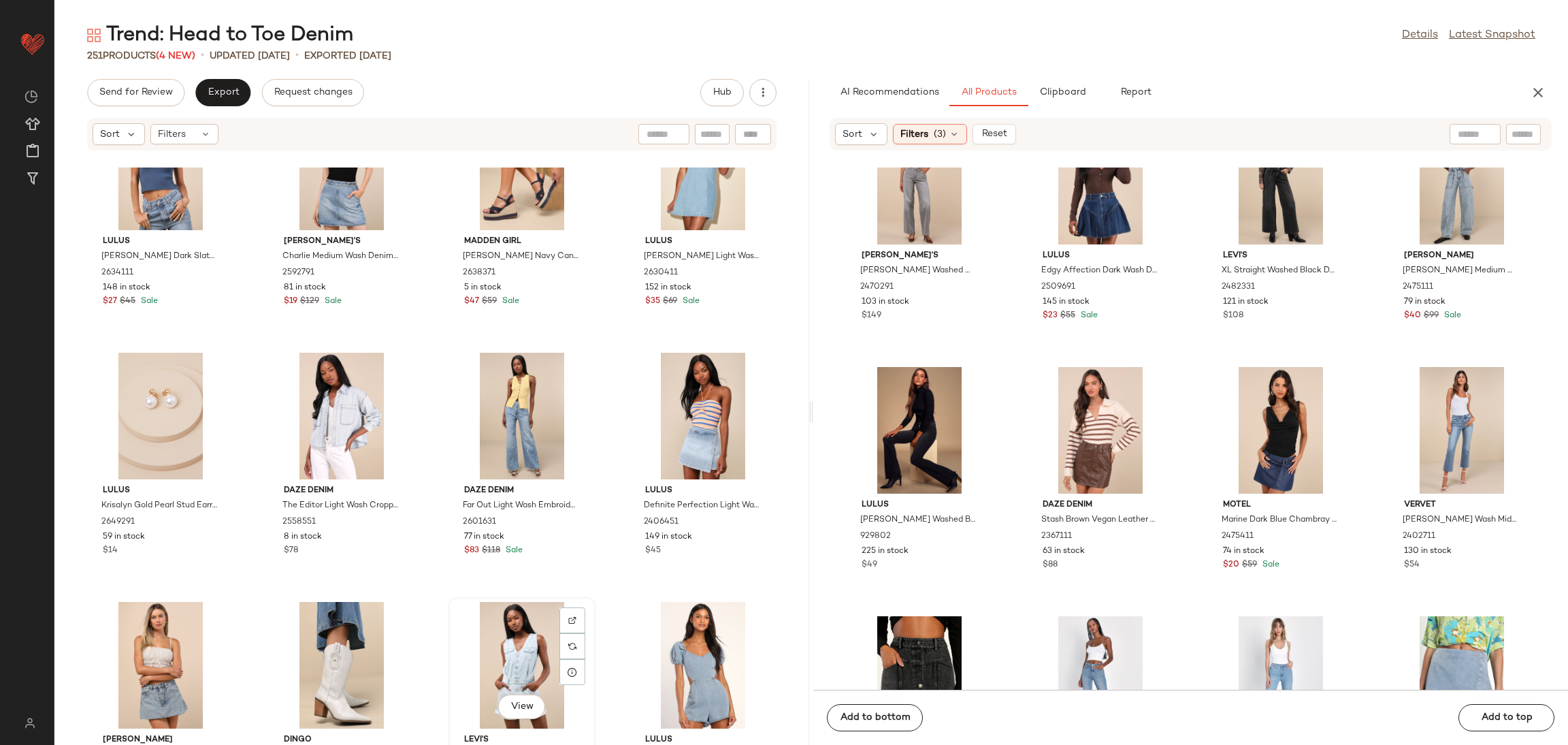
scroll to position [7062, 0]
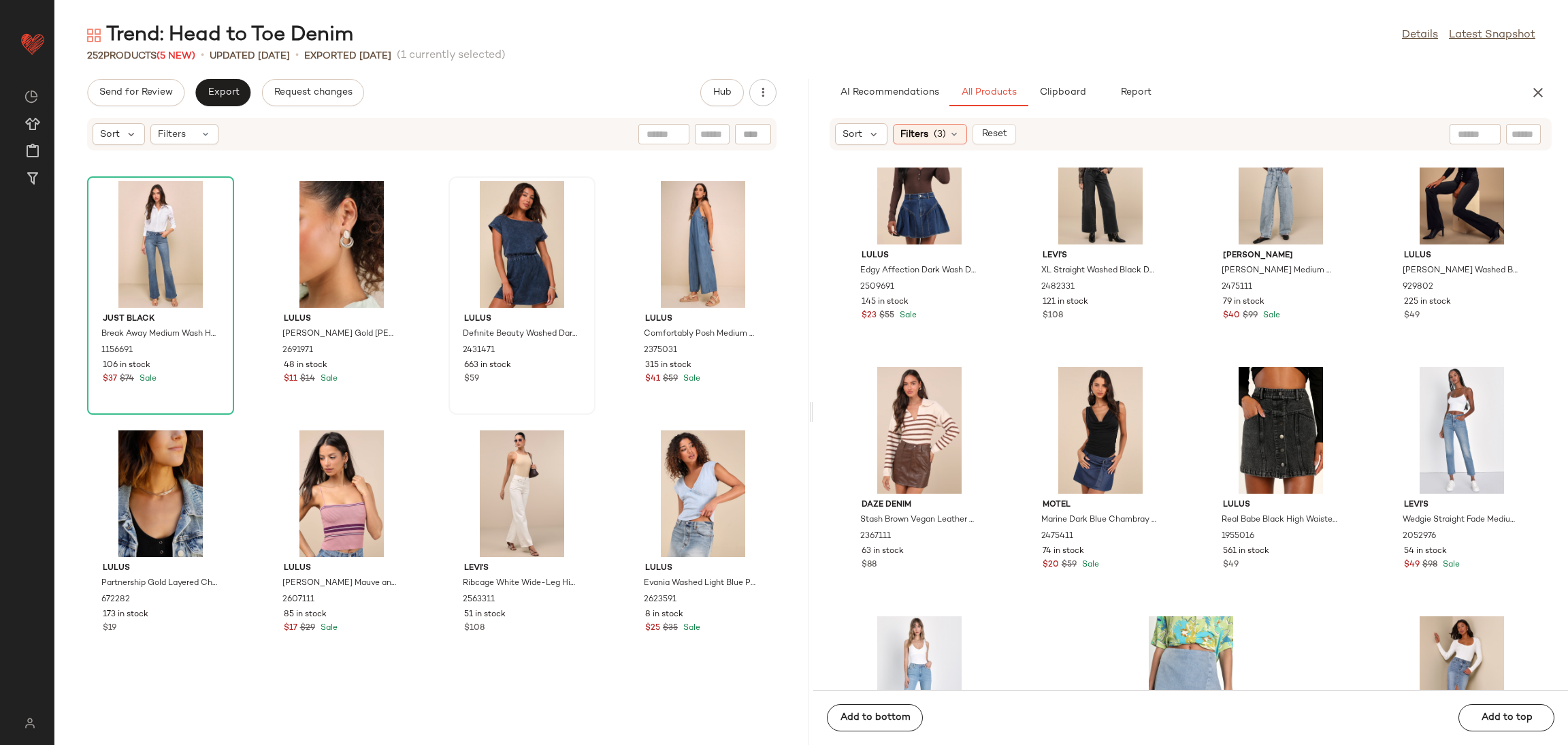
scroll to position [13496, 0]
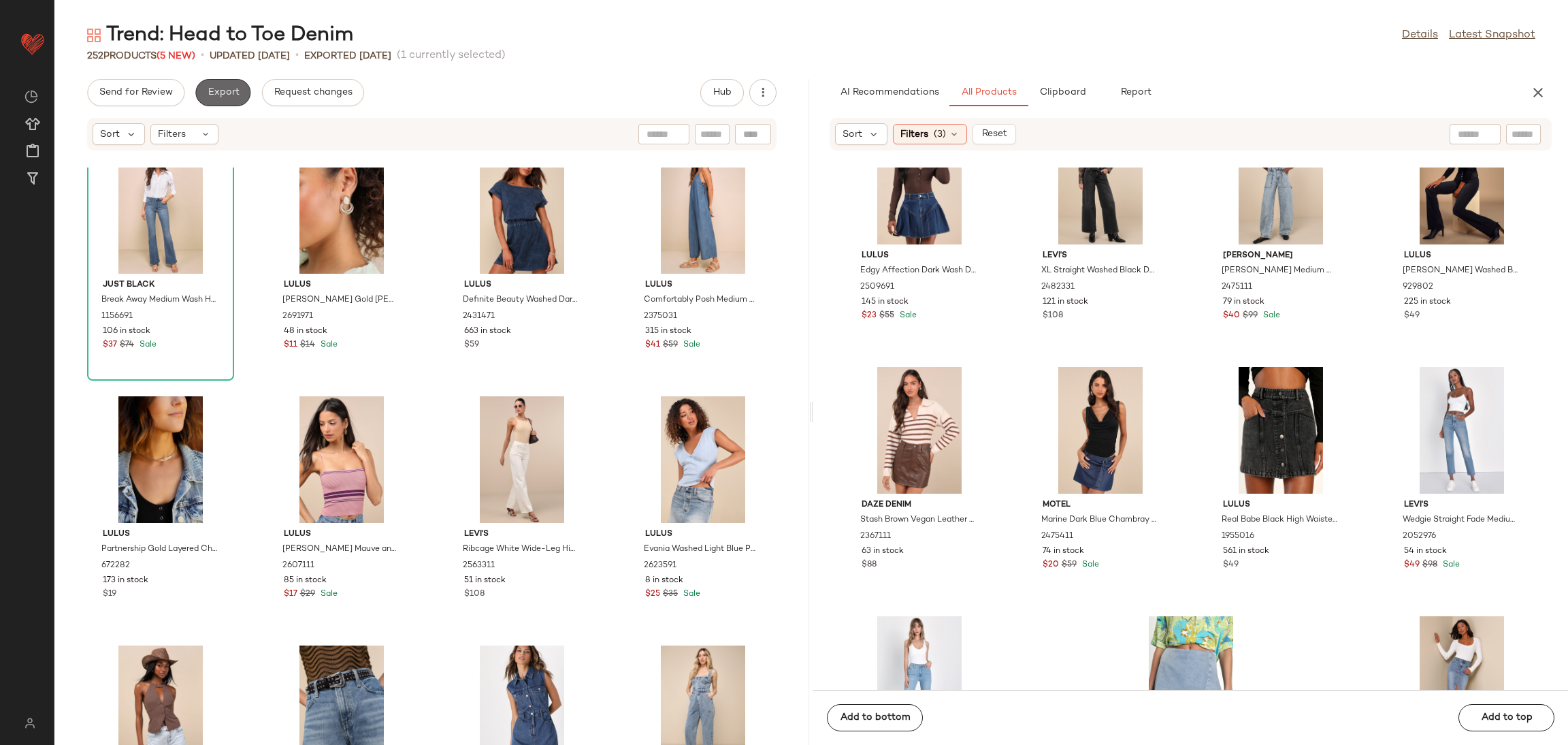
click at [223, 100] on button "Export" at bounding box center [223, 92] width 55 height 27
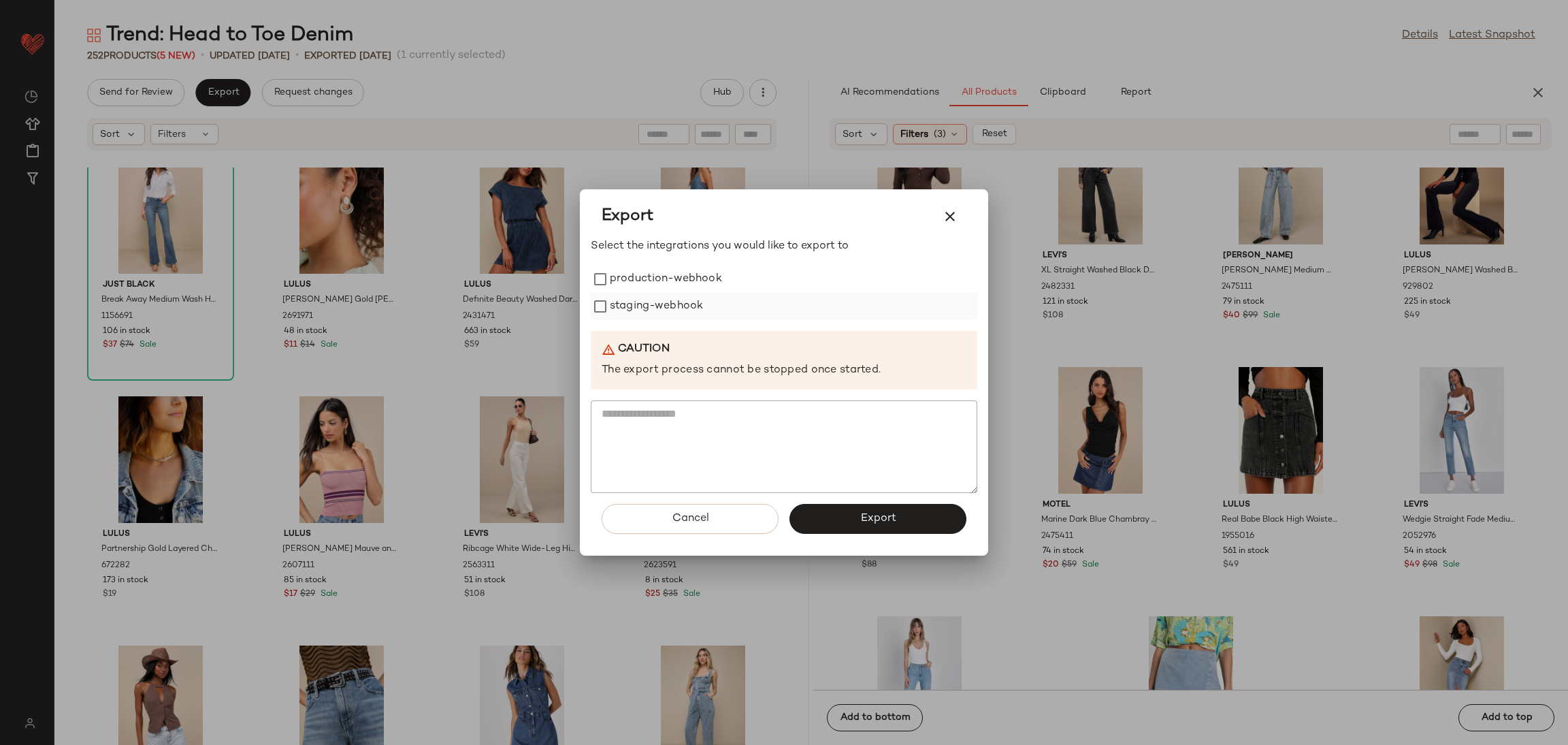
click at [650, 304] on label "staging-webhook" at bounding box center [656, 306] width 93 height 27
click at [636, 288] on label "production-webhook" at bounding box center [665, 279] width 112 height 27
click at [905, 504] on button "Export" at bounding box center [878, 518] width 177 height 30
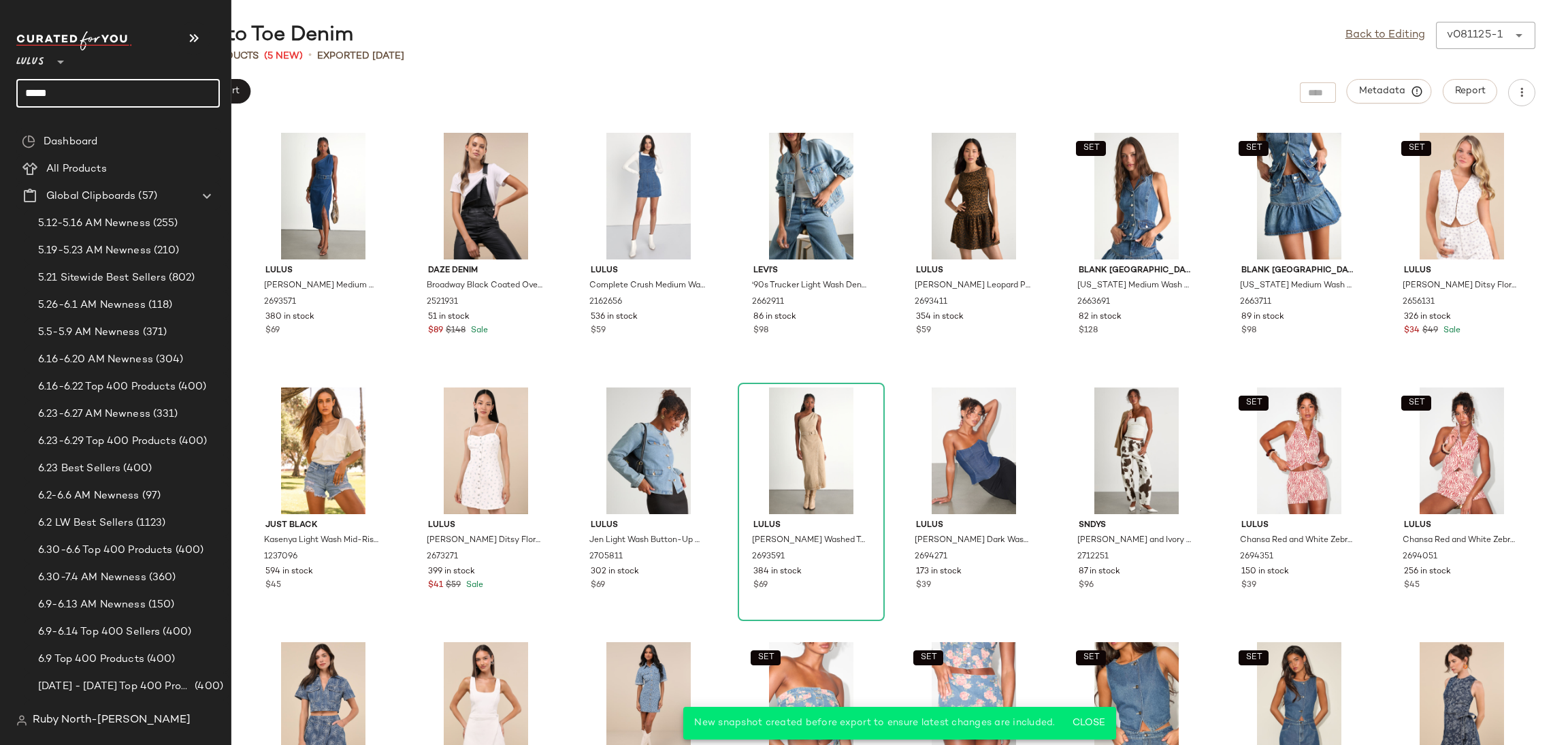
drag, startPoint x: 96, startPoint y: 90, endPoint x: 0, endPoint y: 91, distance: 96.0
click at [0, 91] on nav "Lulus ** **** Dashboard All Products Global Clipboards (57) 5.12-5.16 AM Newnes…" at bounding box center [116, 372] width 232 height 745
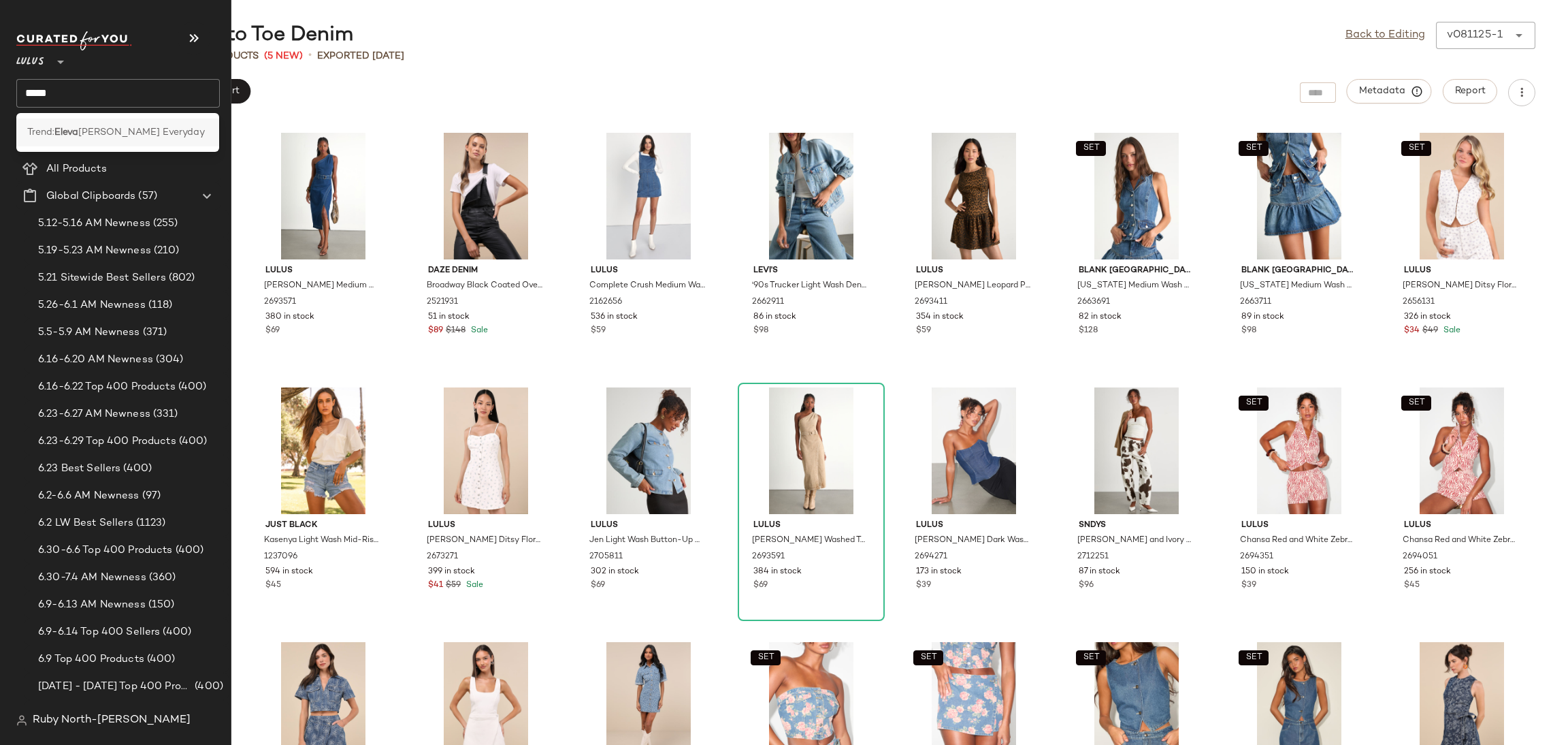
click at [52, 128] on span "Trend:" at bounding box center [40, 132] width 27 height 14
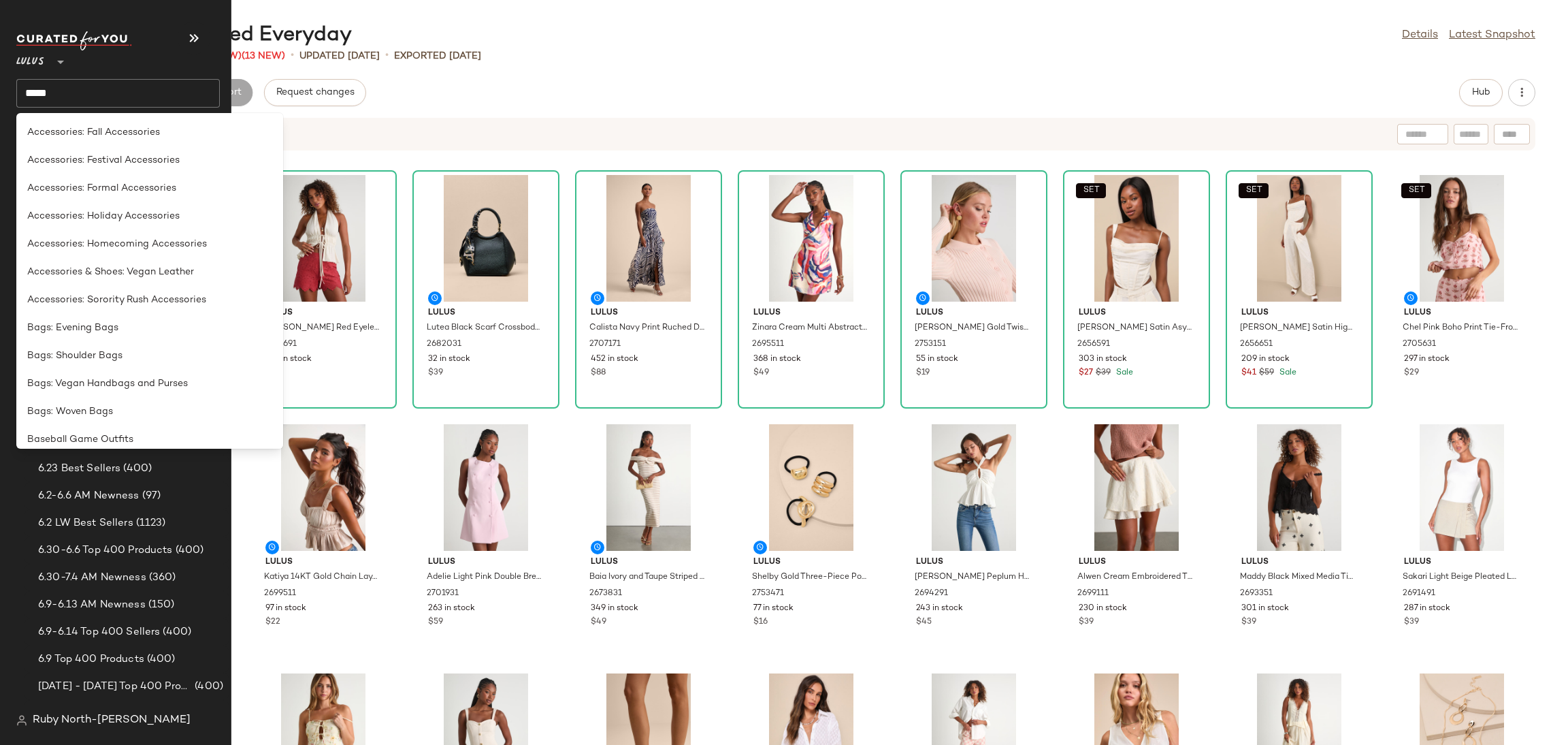
click at [77, 90] on input "*****" at bounding box center [118, 92] width 203 height 28
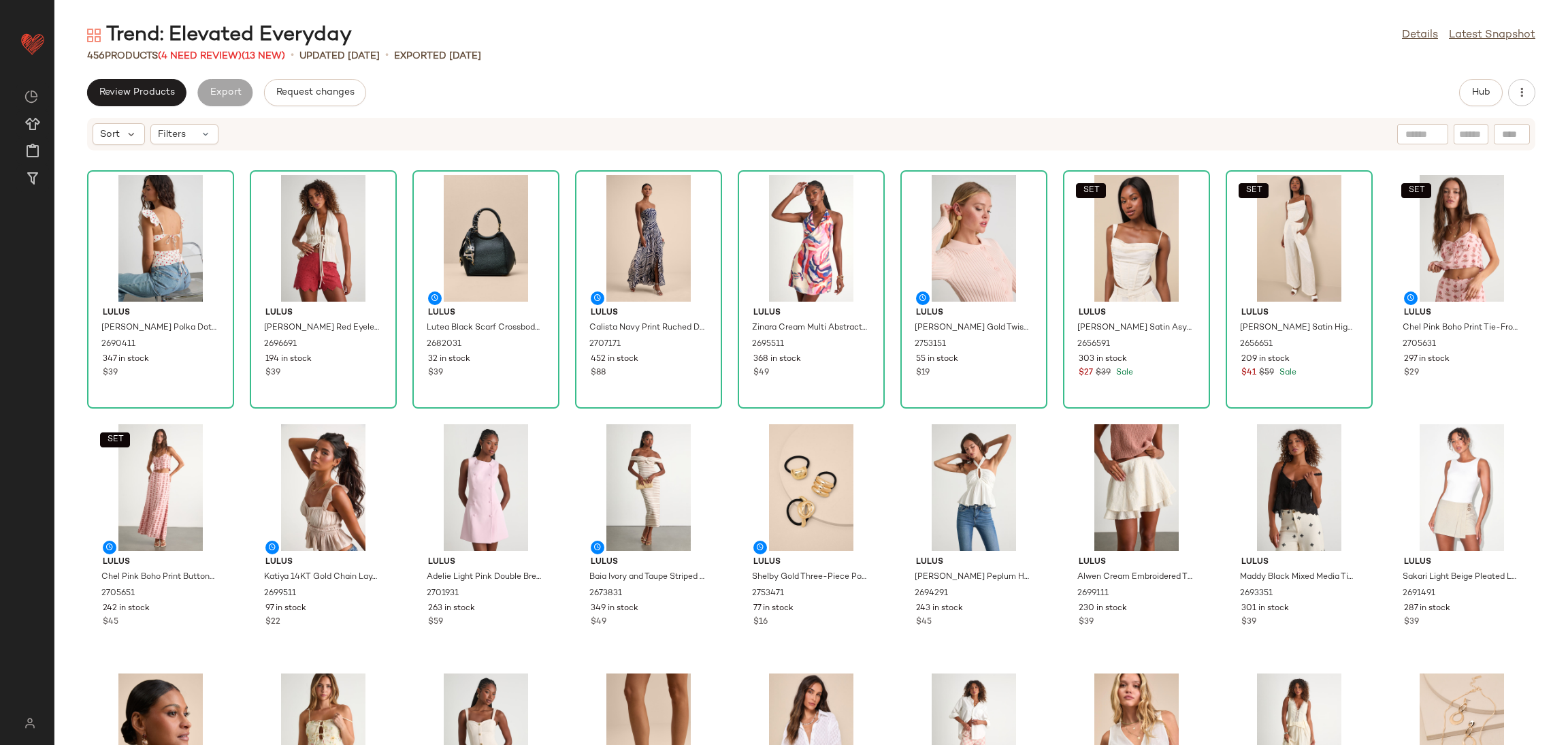
click at [819, 68] on div "Trend: Elevated Everyday Details Latest Snapshot 456 Products (4 Need Review) (…" at bounding box center [811, 384] width 1514 height 723
click at [1465, 86] on button "Hub" at bounding box center [1480, 92] width 43 height 27
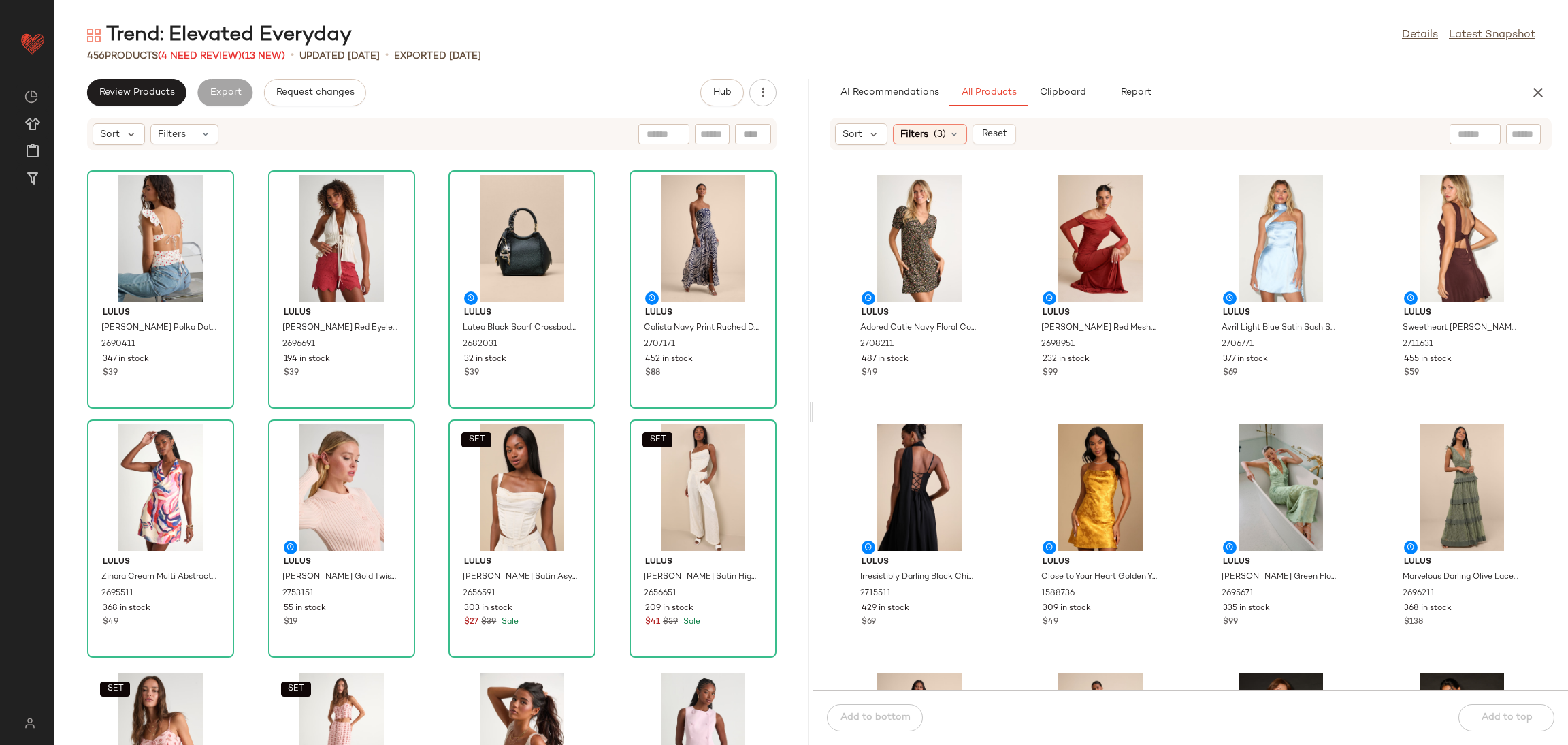
drag, startPoint x: 932, startPoint y: 135, endPoint x: 974, endPoint y: 157, distance: 47.4
click at [927, 137] on div "Filters (3)" at bounding box center [930, 135] width 74 height 21
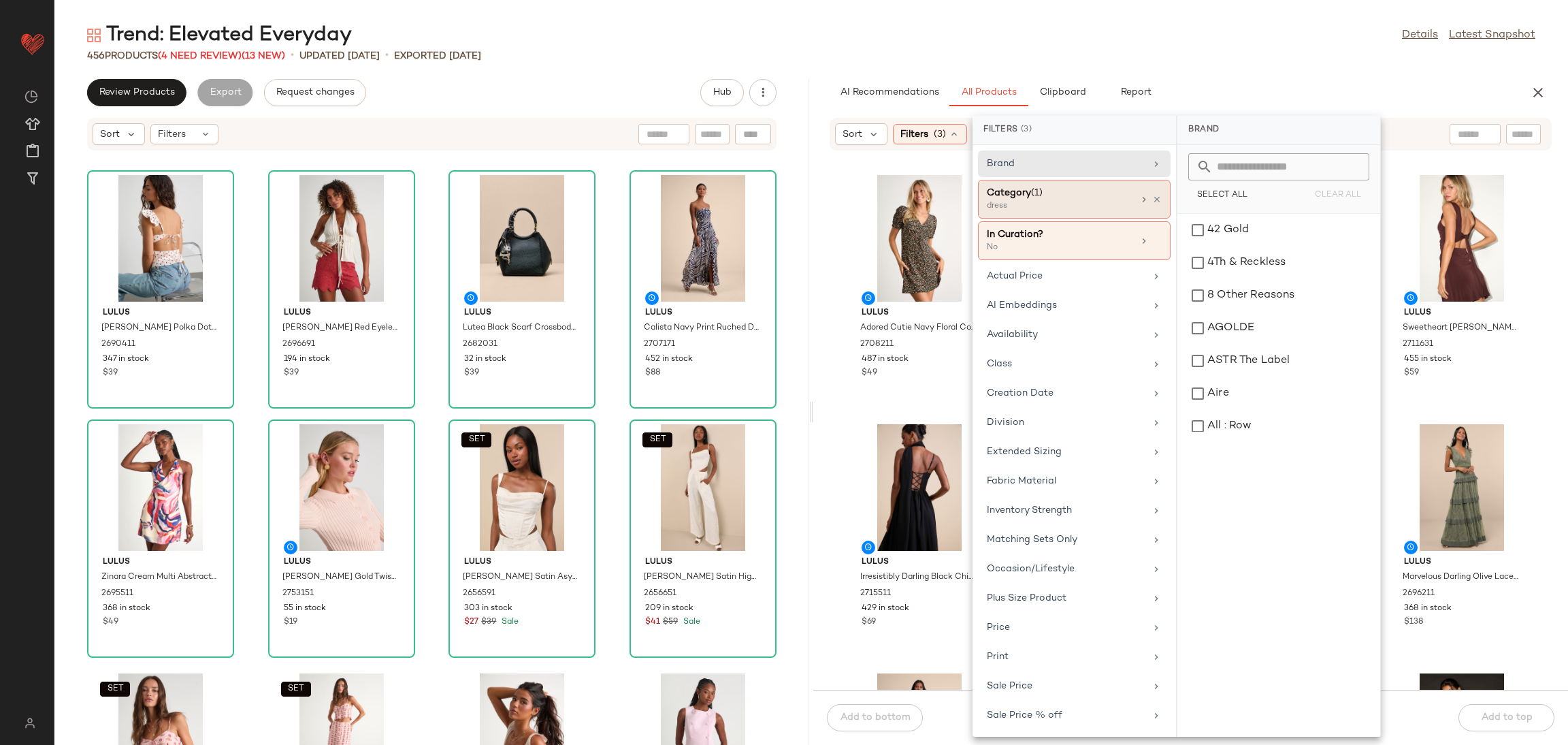
click at [1156, 195] on icon at bounding box center [1157, 199] width 10 height 10
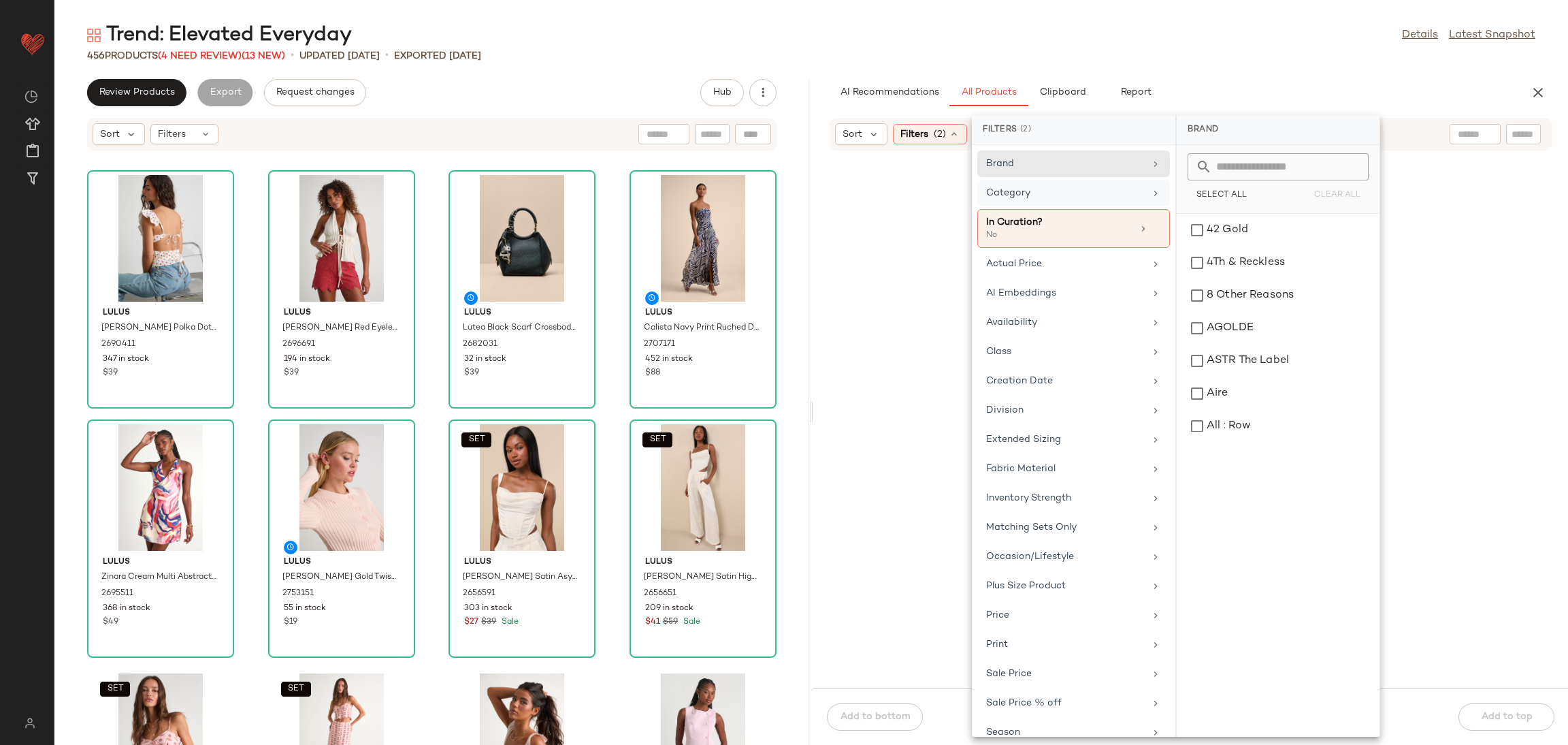
click at [1132, 196] on div "Category" at bounding box center [1065, 192] width 159 height 14
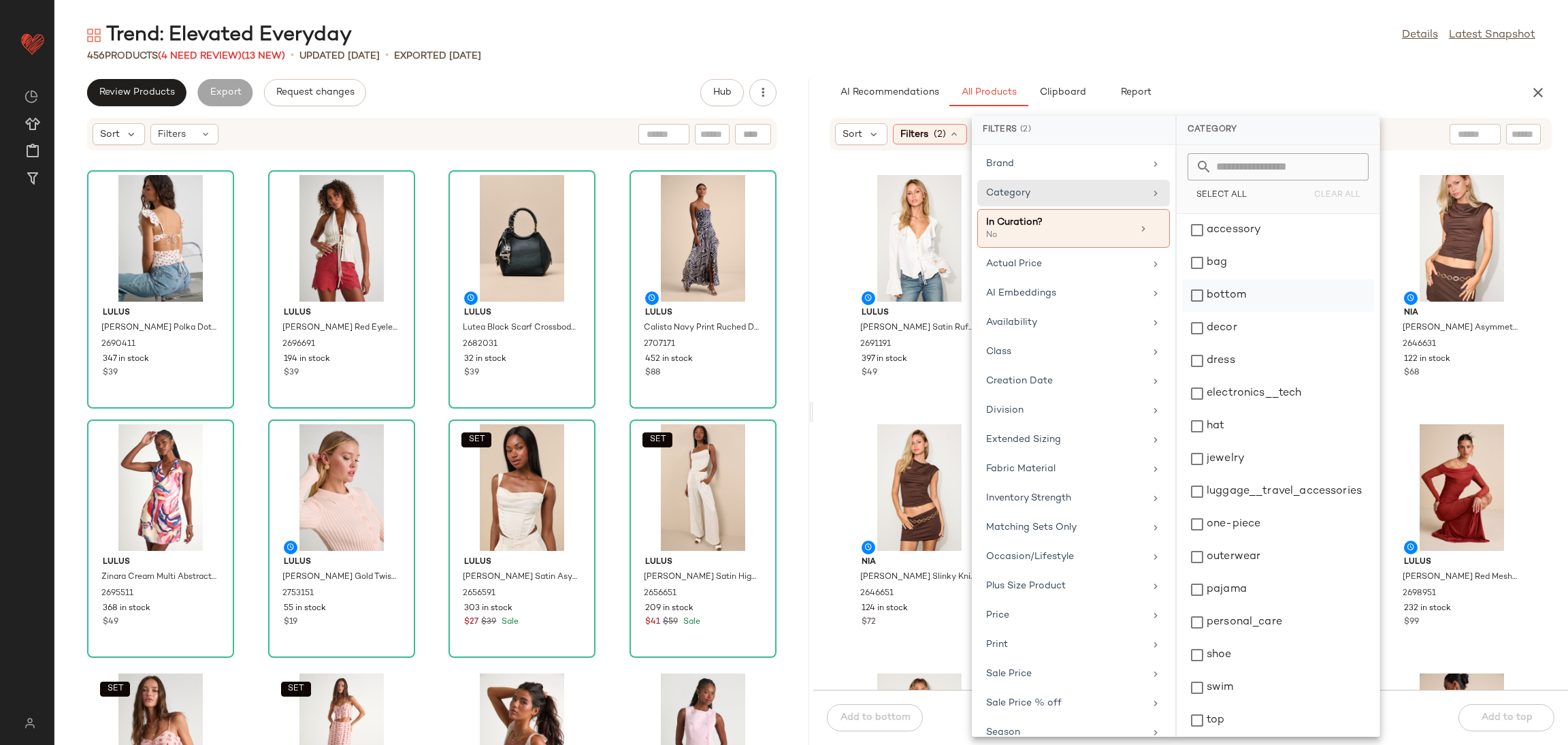
click at [1228, 312] on div "bottom" at bounding box center [1278, 328] width 192 height 32
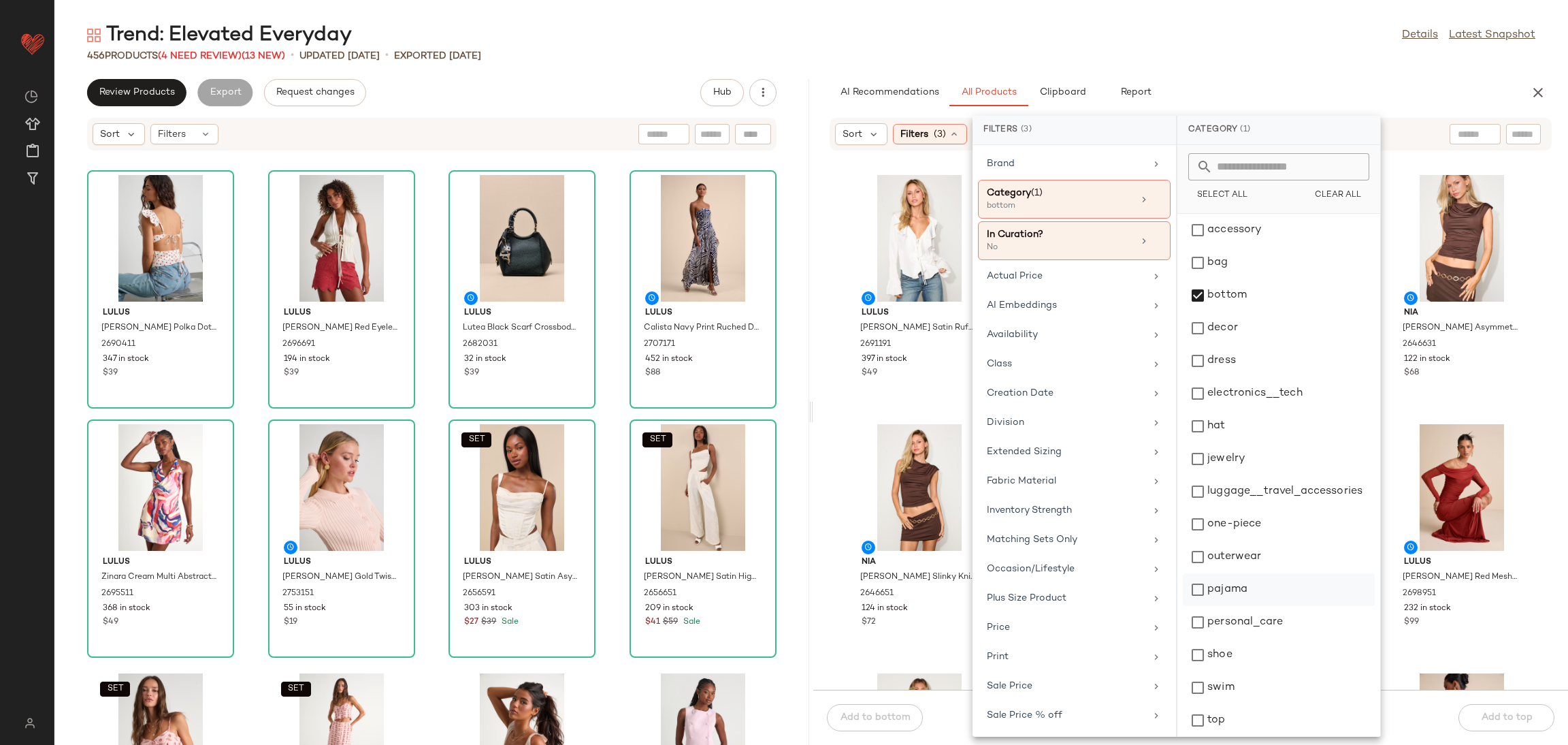
scroll to position [37, 0]
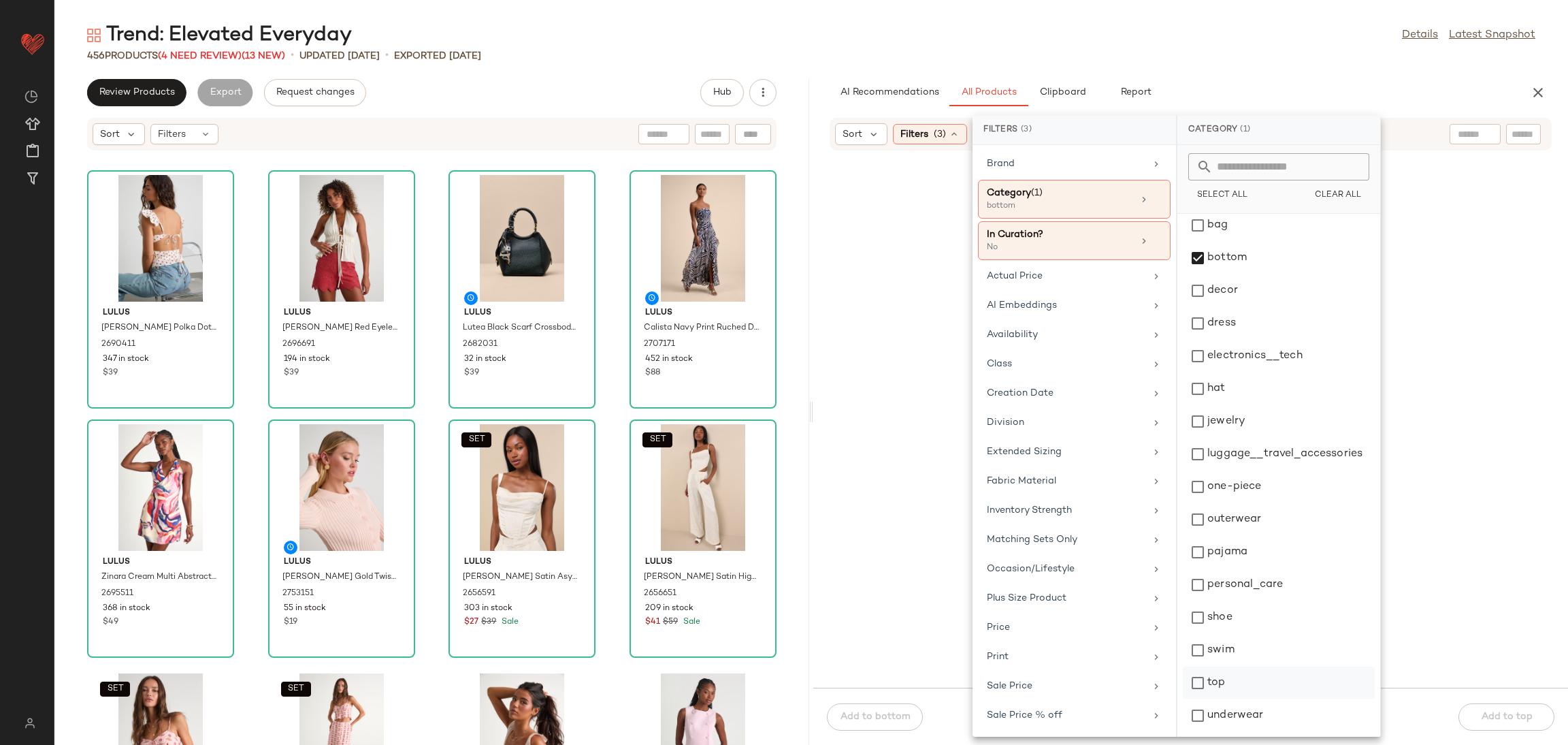
click at [1232, 699] on div "top" at bounding box center [1279, 715] width 192 height 32
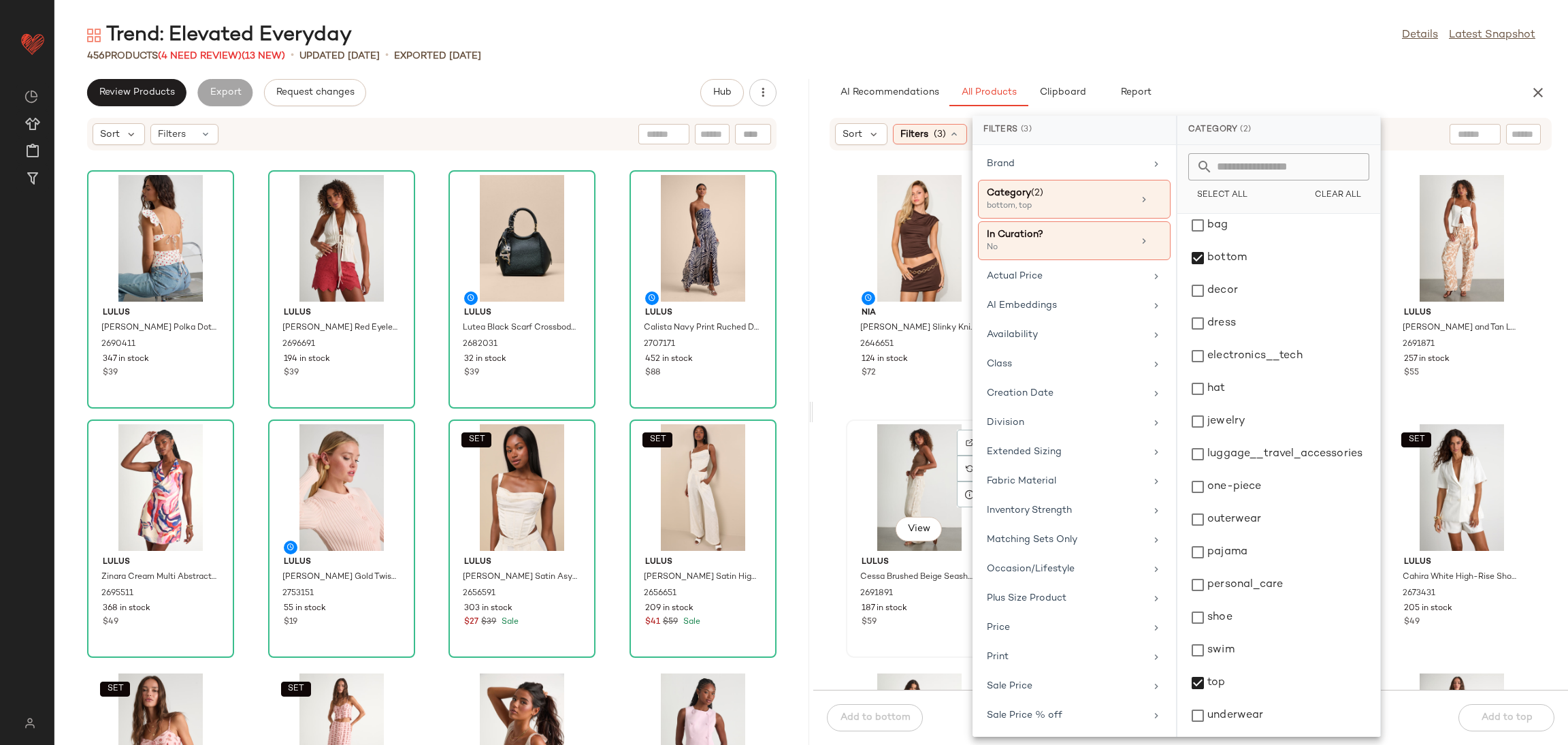
click at [878, 484] on div "View" at bounding box center [919, 488] width 137 height 127
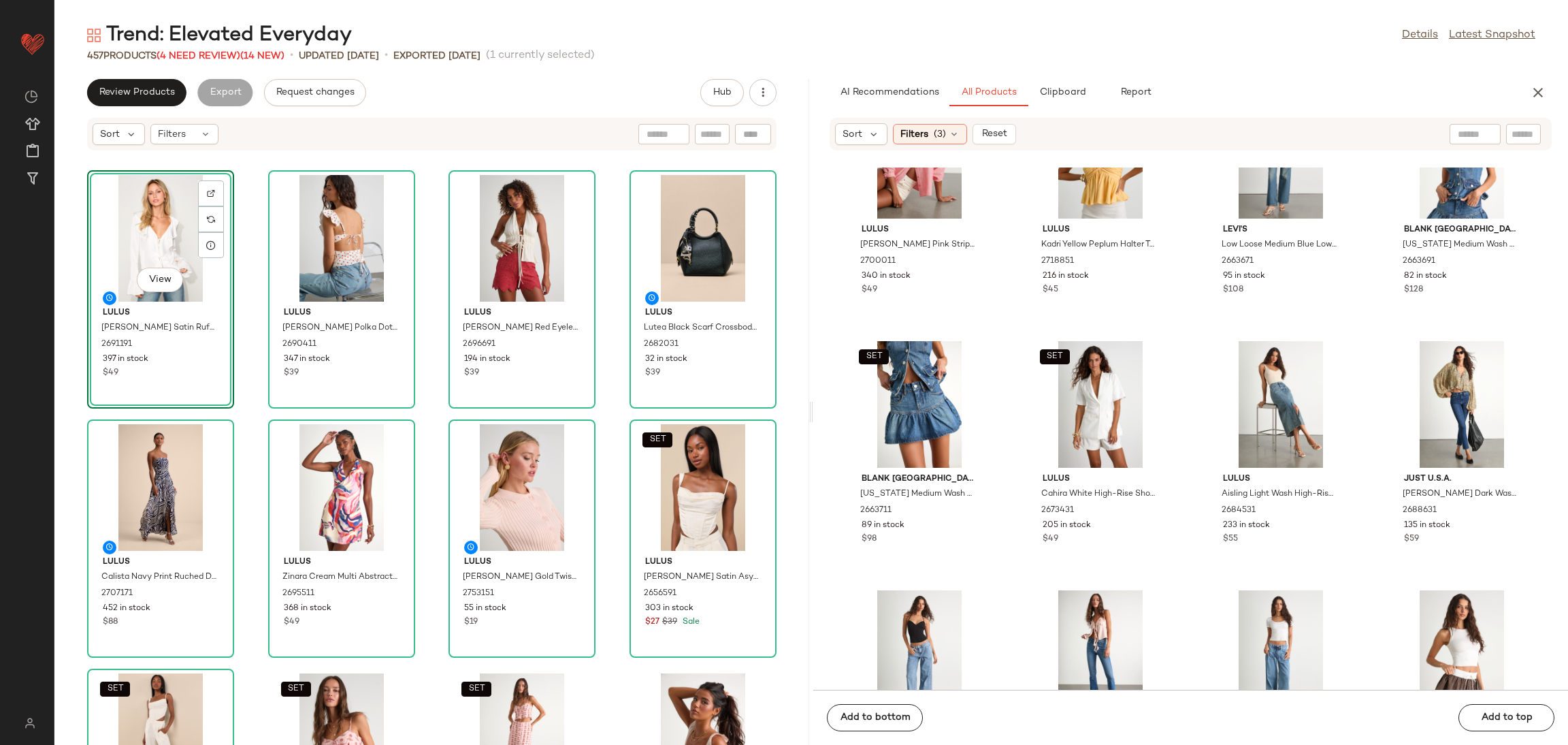
scroll to position [1543, 0]
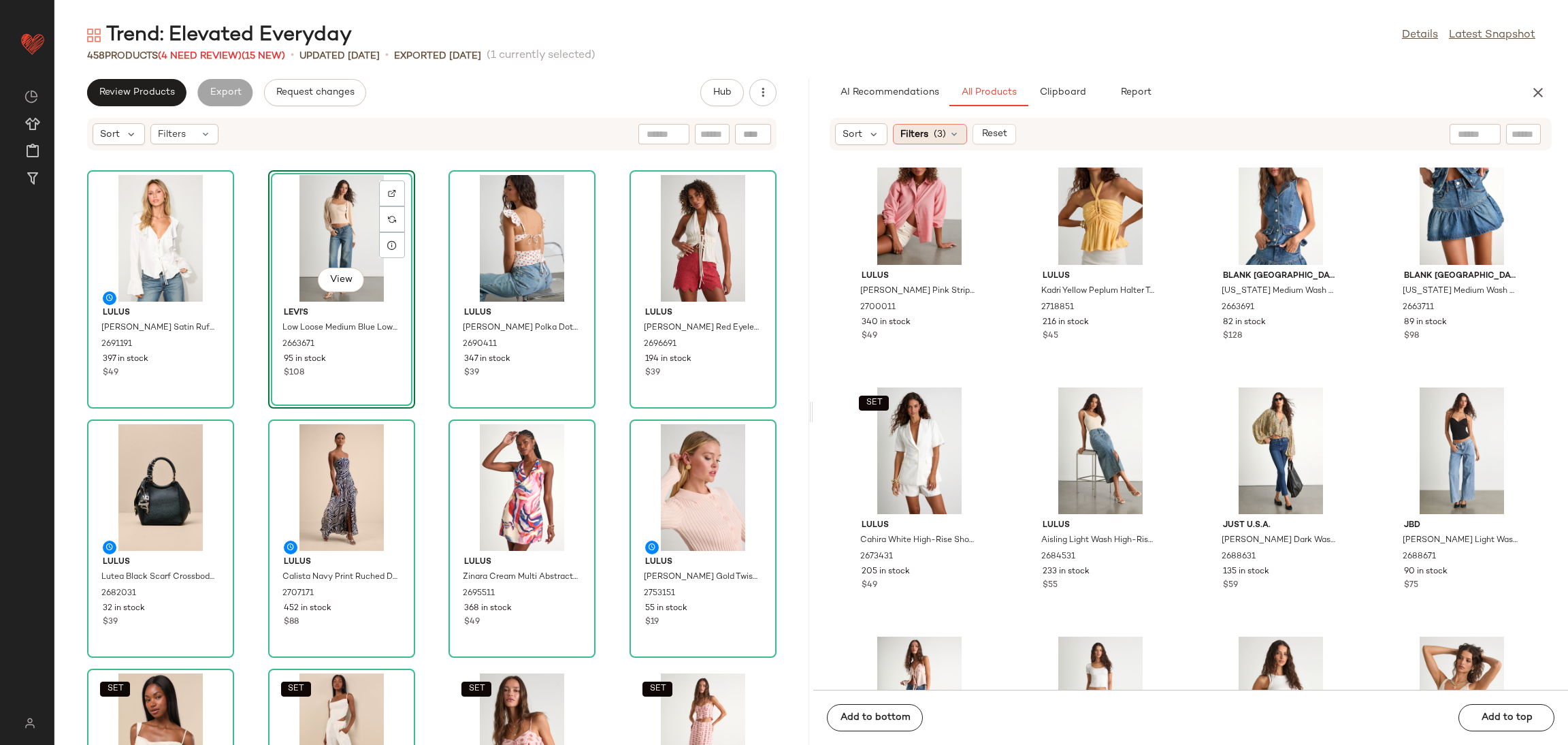
click at [916, 132] on span "Filters" at bounding box center [914, 135] width 28 height 14
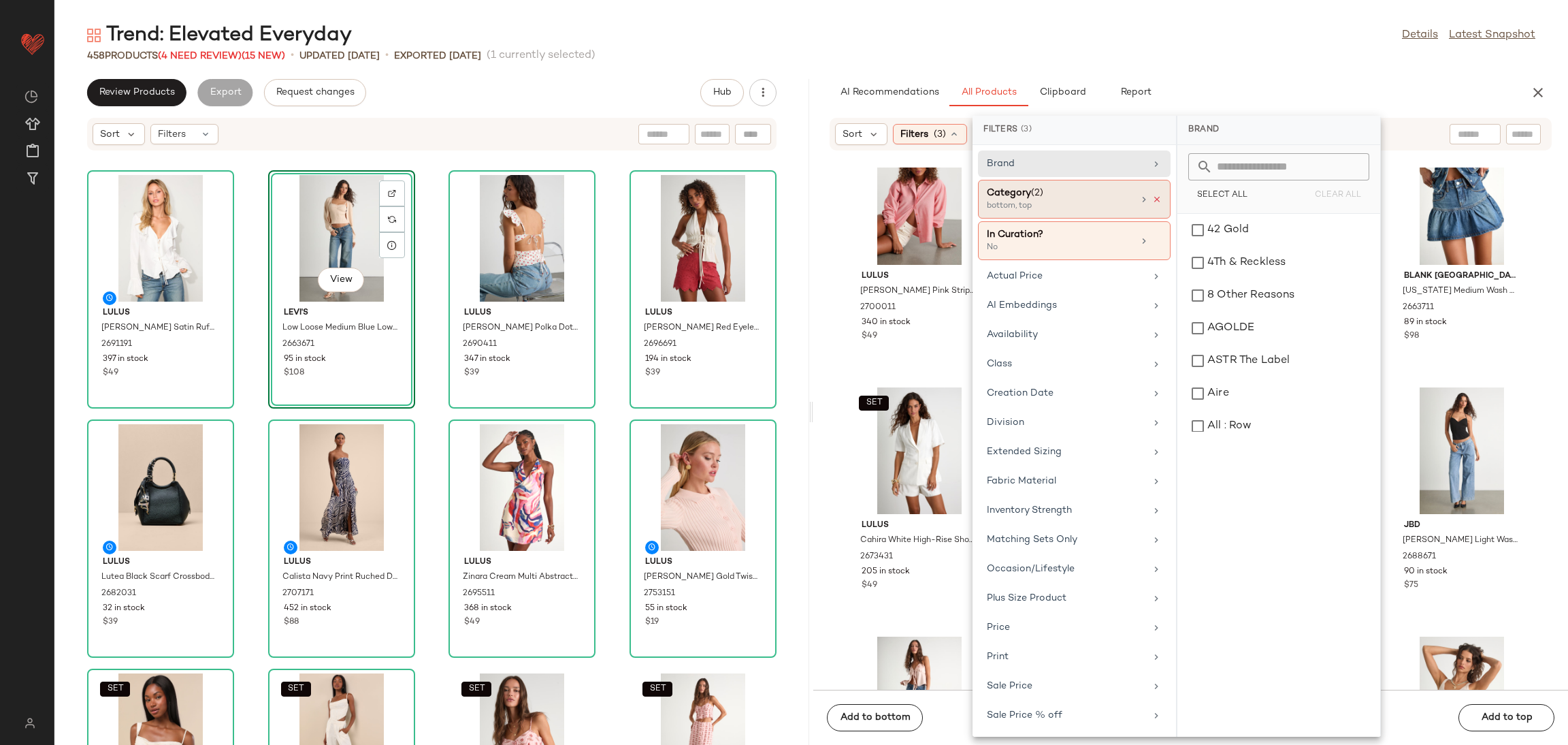
click at [1152, 200] on icon at bounding box center [1157, 199] width 10 height 10
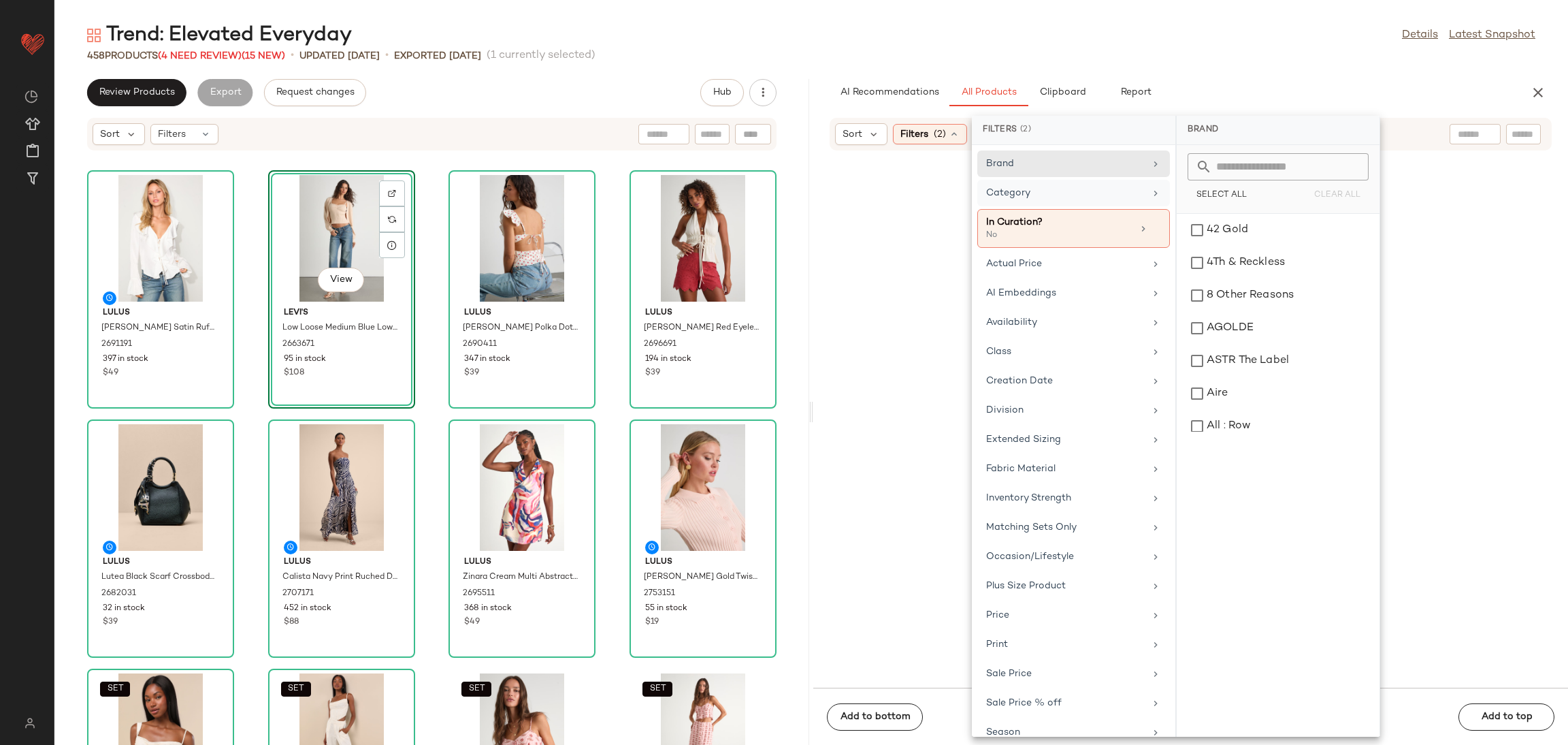
click at [1116, 196] on div "Category" at bounding box center [1065, 192] width 159 height 14
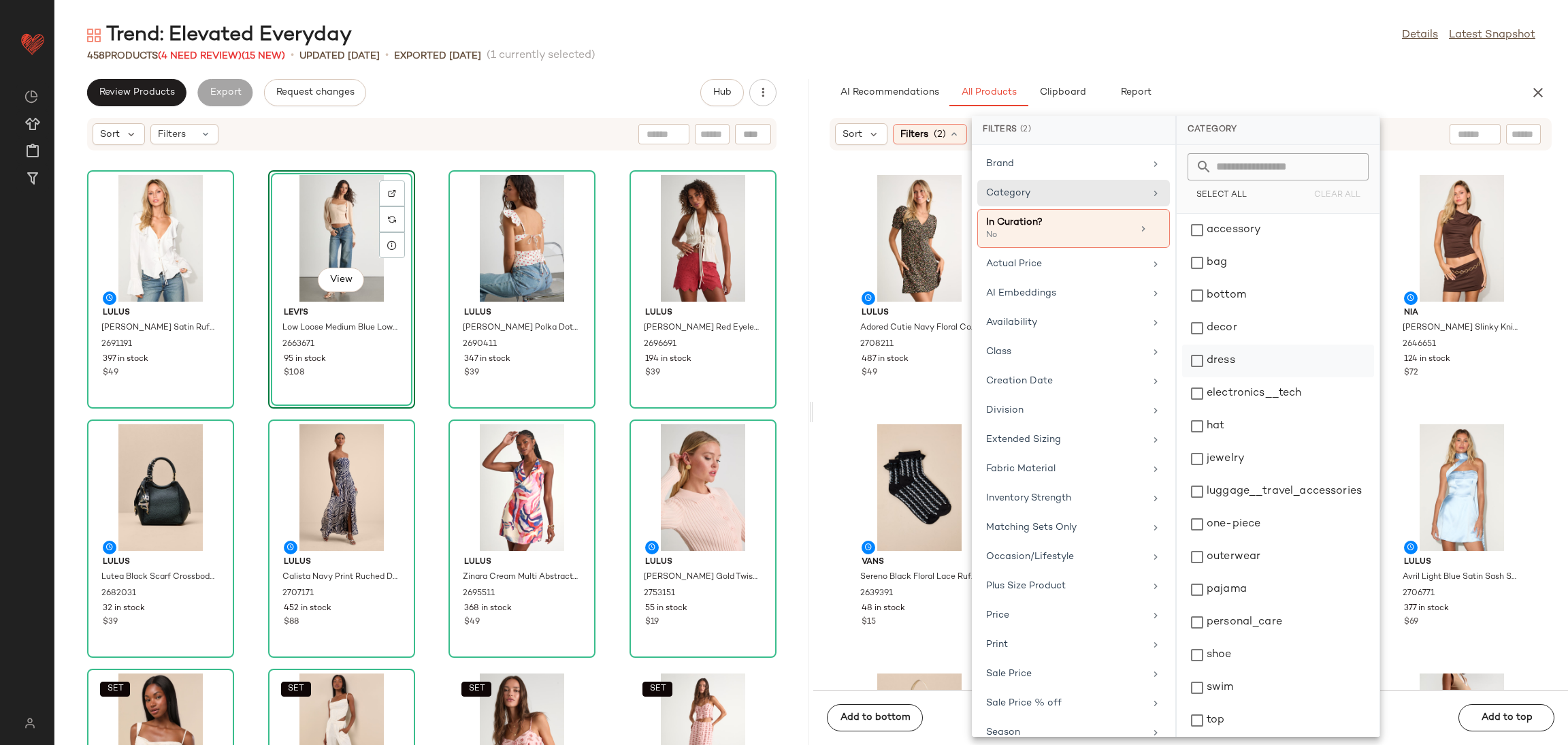
click at [1240, 377] on div "dress" at bounding box center [1278, 393] width 192 height 32
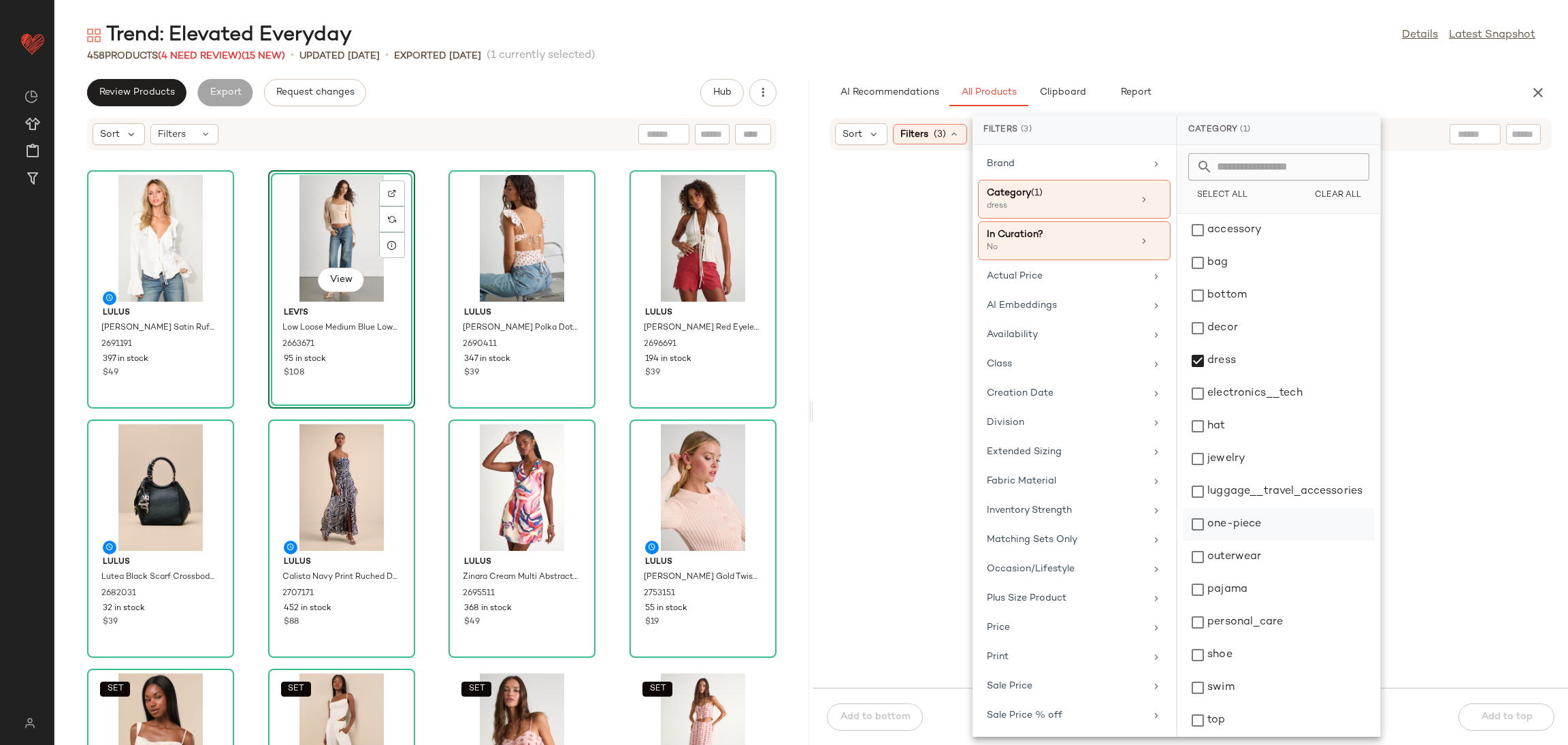
click at [1230, 541] on div "one-piece" at bounding box center [1279, 557] width 192 height 32
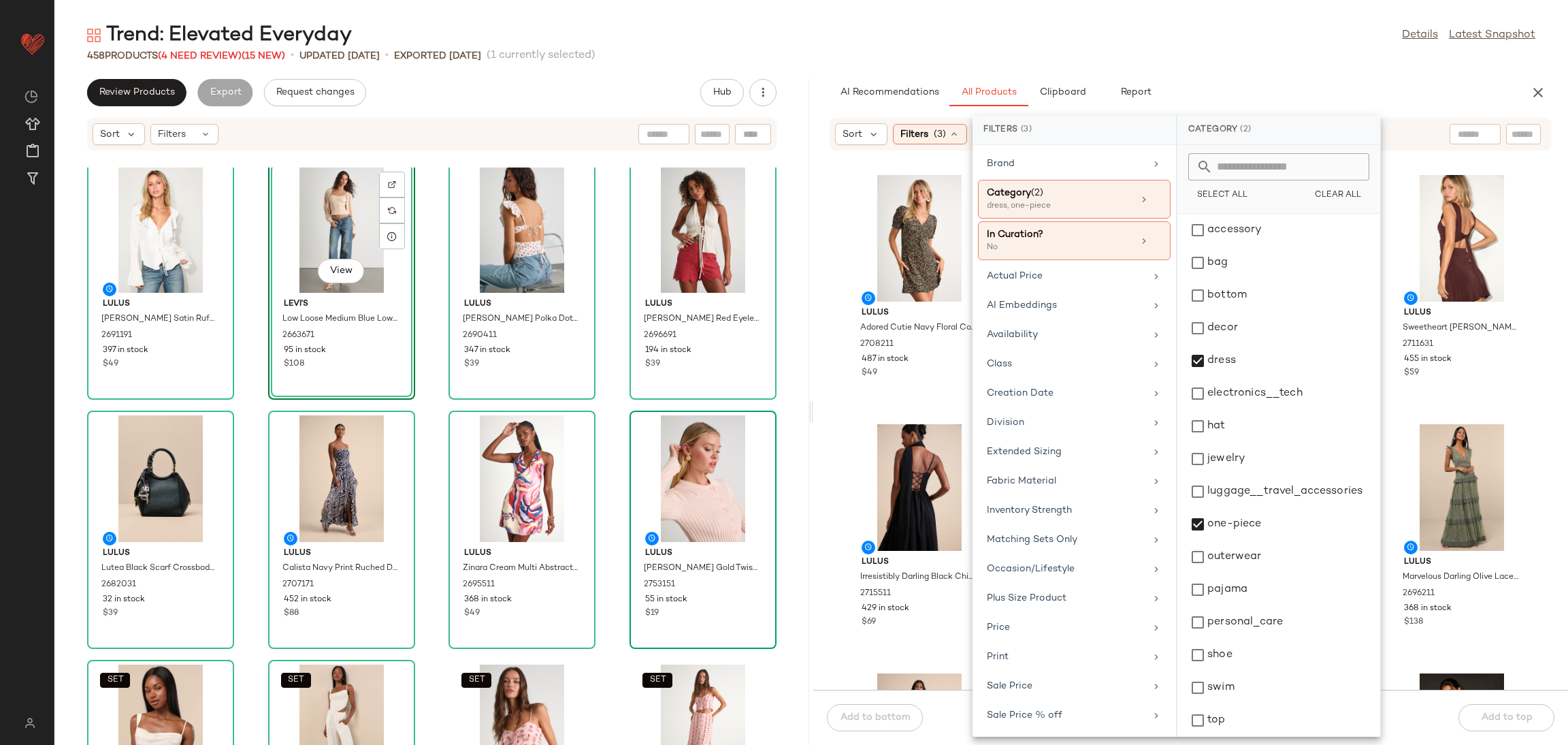
scroll to position [0, 0]
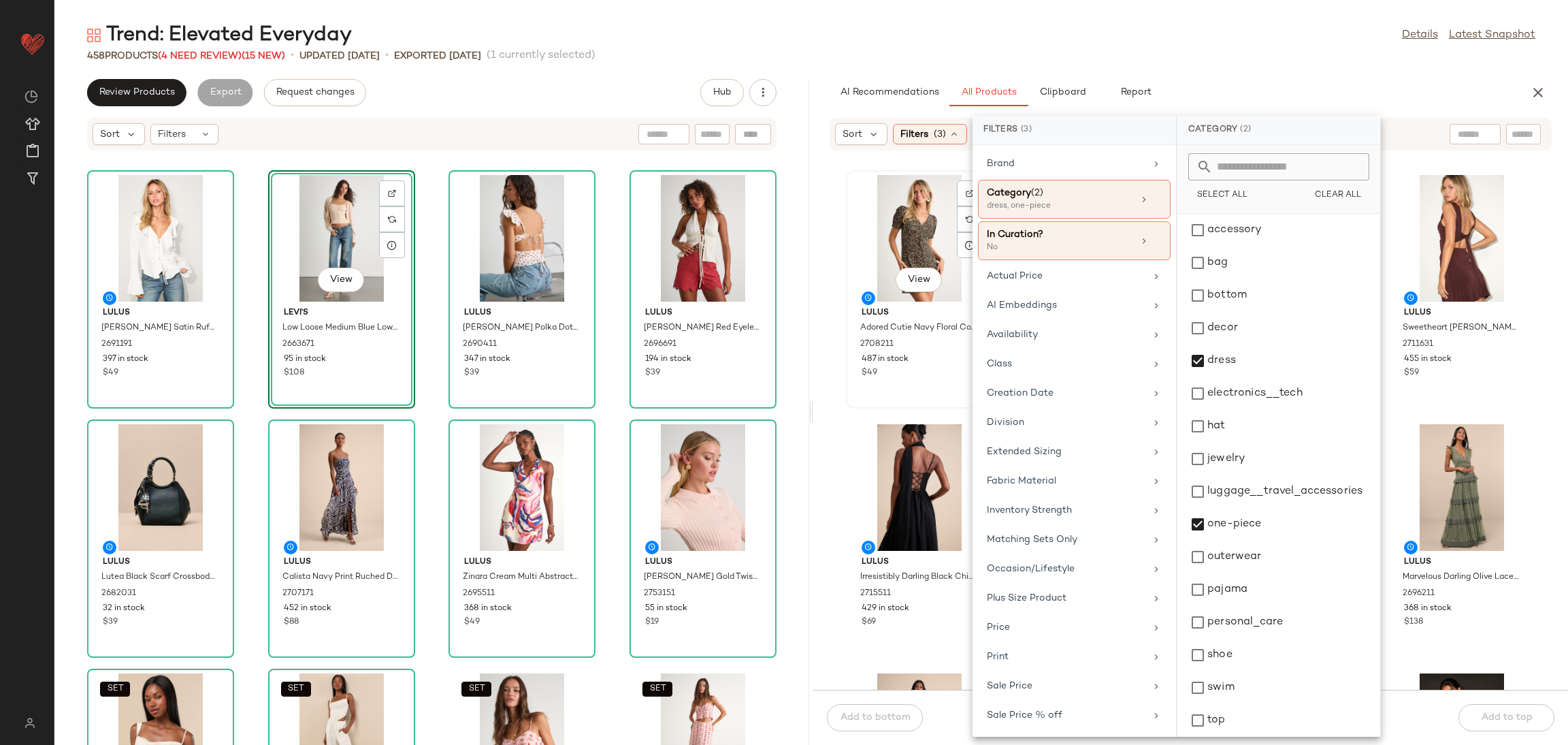
click at [850, 388] on div "View Lulus Adored Cutie Navy Floral Corduroy Button-Front Mini Dress 2708211 48…" at bounding box center [919, 290] width 144 height 236
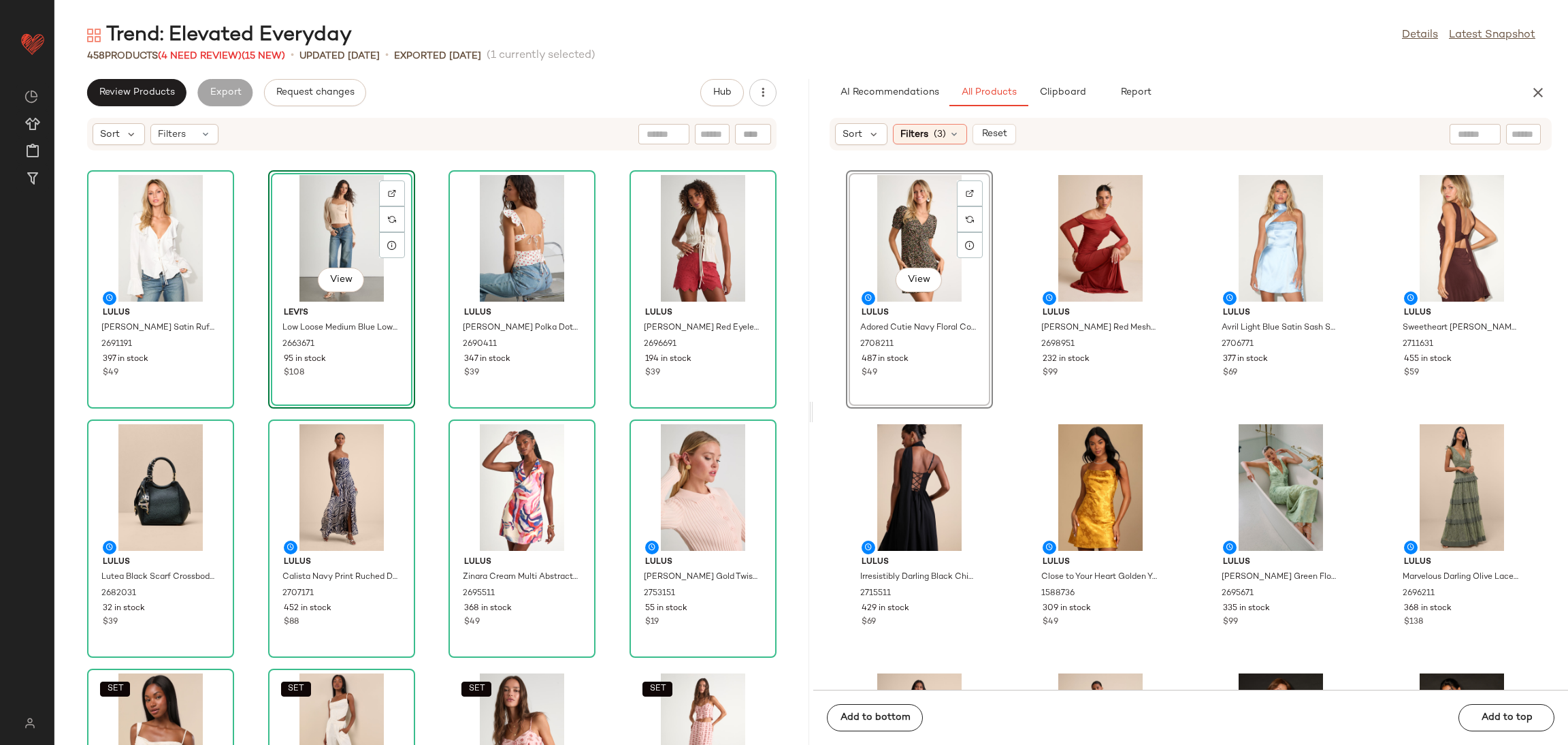
click at [850, 393] on div "View Lulus Adored Cutie Navy Floral Corduroy Button-Front Mini Dress 2708211 48…" at bounding box center [919, 289] width 147 height 238
drag, startPoint x: 843, startPoint y: 397, endPoint x: 636, endPoint y: 473, distance: 220.5
click at [841, 397] on div "View Lulus Adored Cutie Navy Floral Corduroy Button-Front Mini Dress 2708211 48…" at bounding box center [1191, 428] width 755 height 522
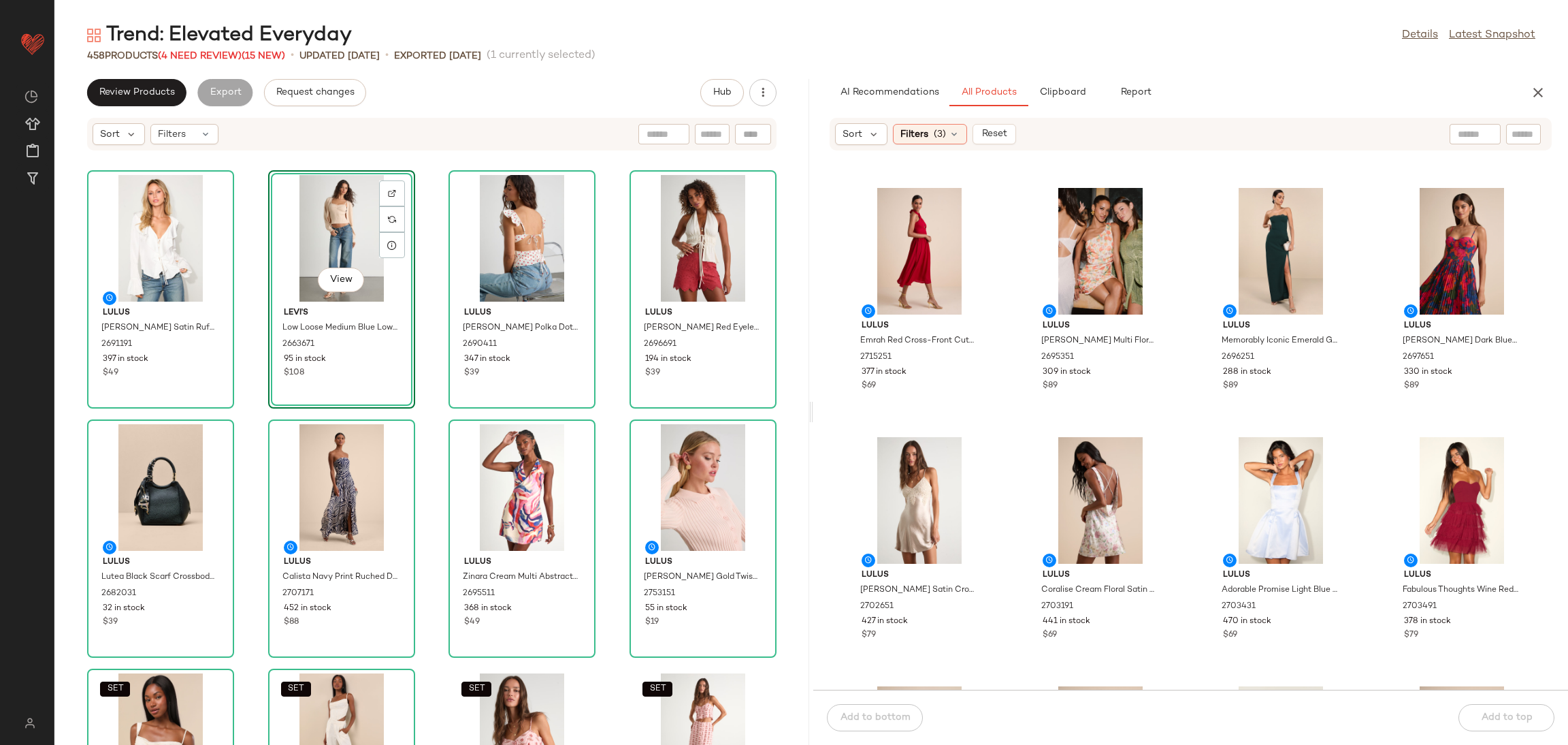
scroll to position [2156, 0]
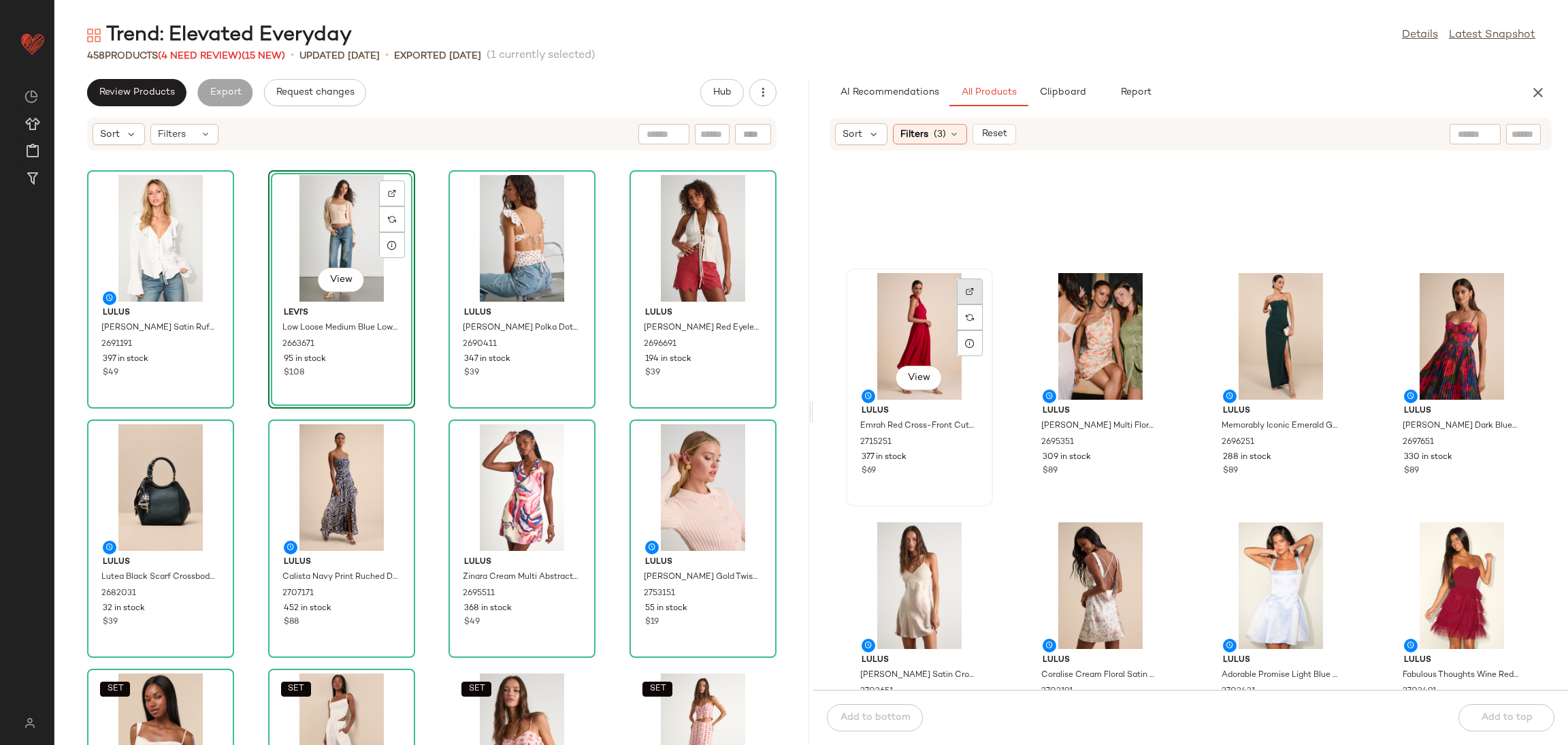
click at [971, 288] on img at bounding box center [970, 292] width 8 height 8
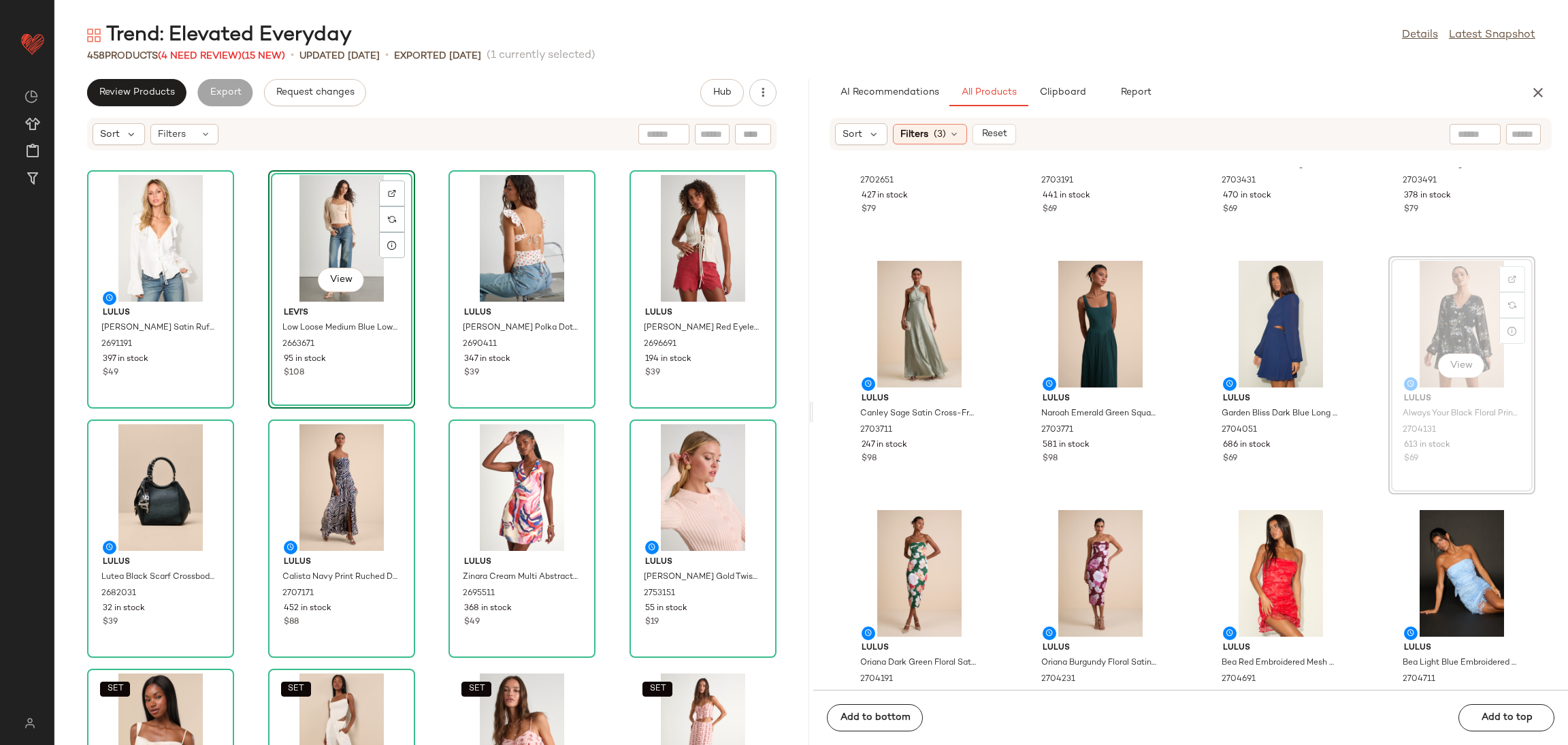
scroll to position [2660, 0]
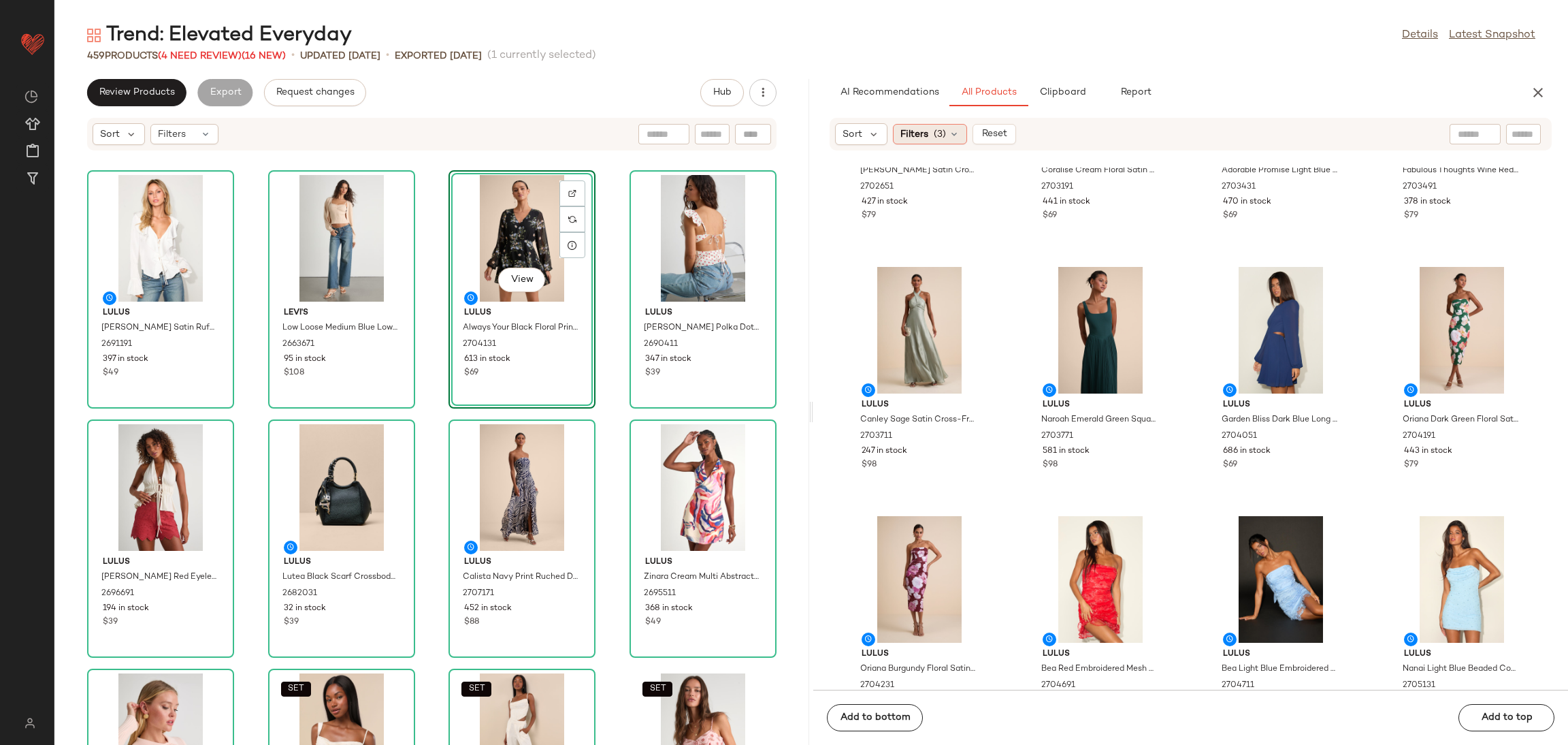
click at [914, 128] on span "Filters" at bounding box center [914, 135] width 28 height 14
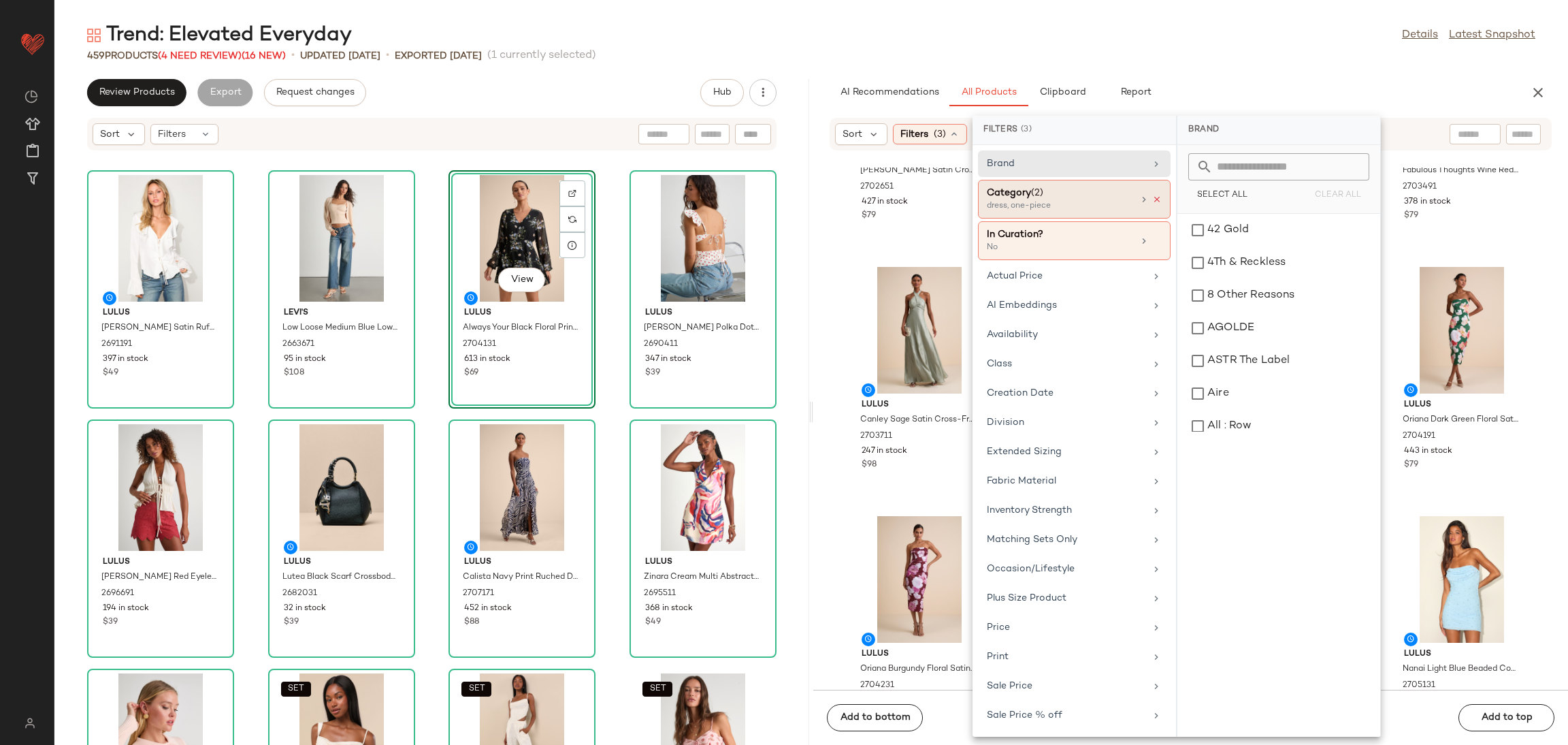
click at [1155, 199] on icon at bounding box center [1157, 199] width 10 height 10
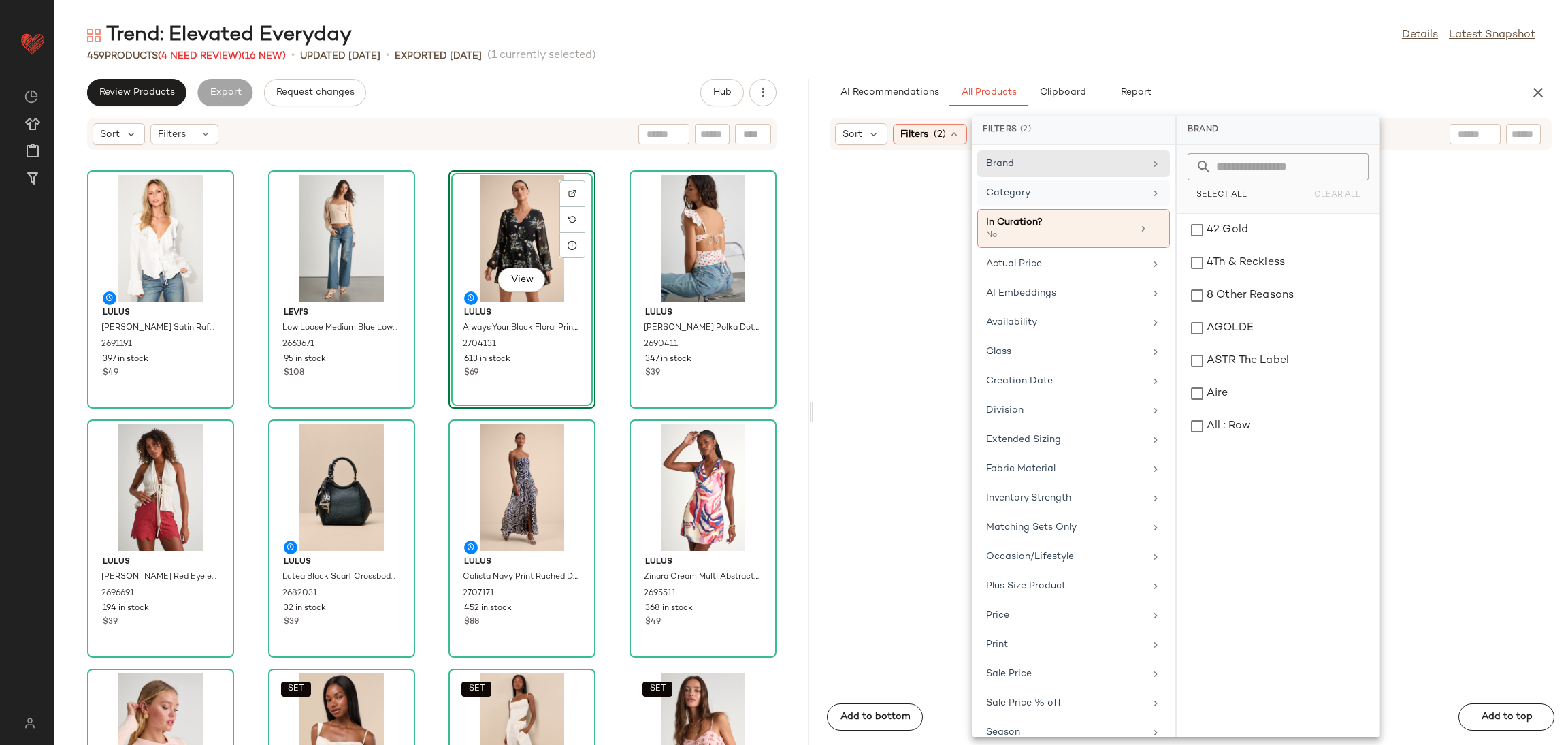
click at [1107, 197] on div "Category" at bounding box center [1065, 192] width 159 height 14
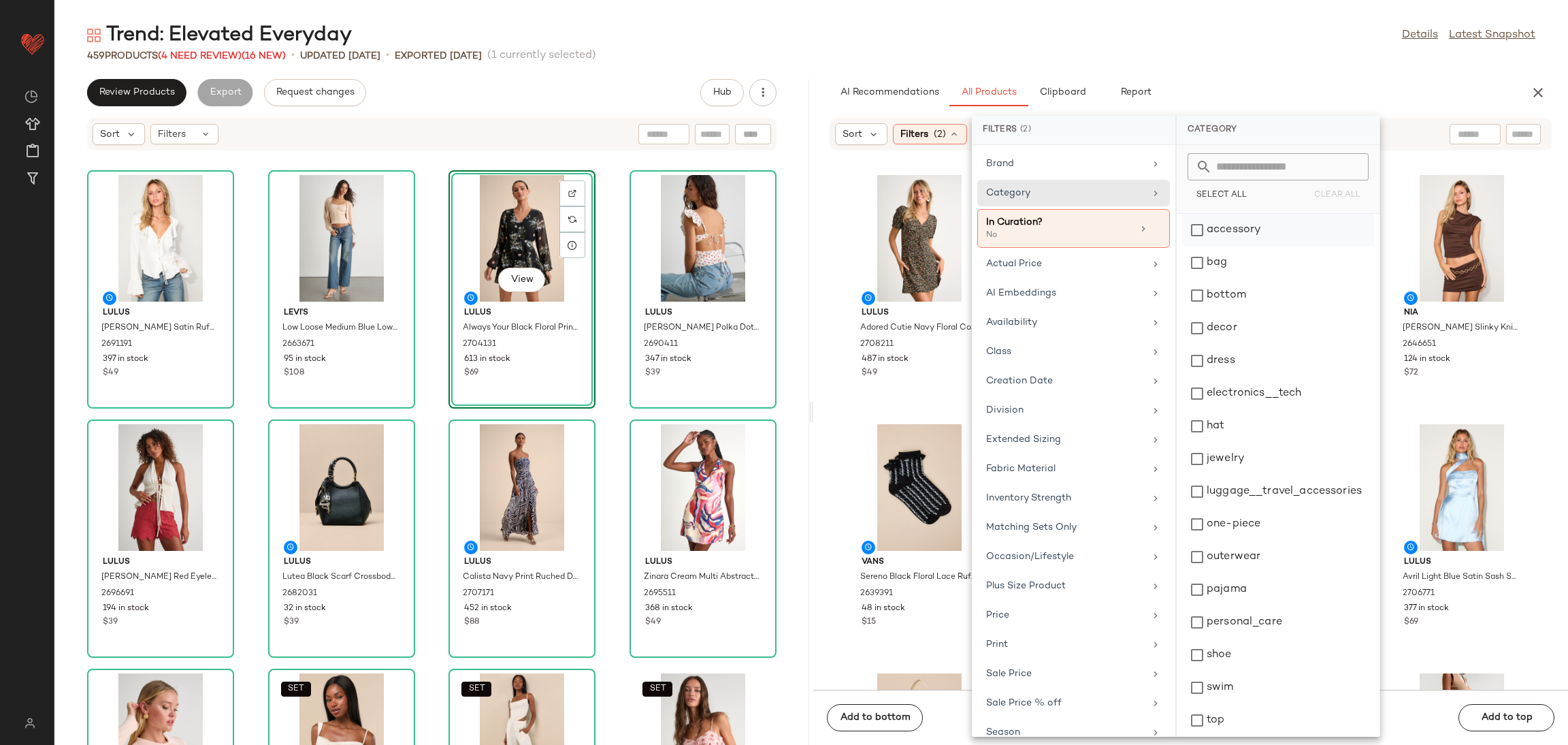
click at [1249, 217] on div "Select All Clear All accessory bag bottom decor dress electronics__tech hat jew…" at bounding box center [1278, 441] width 203 height 592
click at [1248, 246] on div "accessory" at bounding box center [1278, 262] width 192 height 32
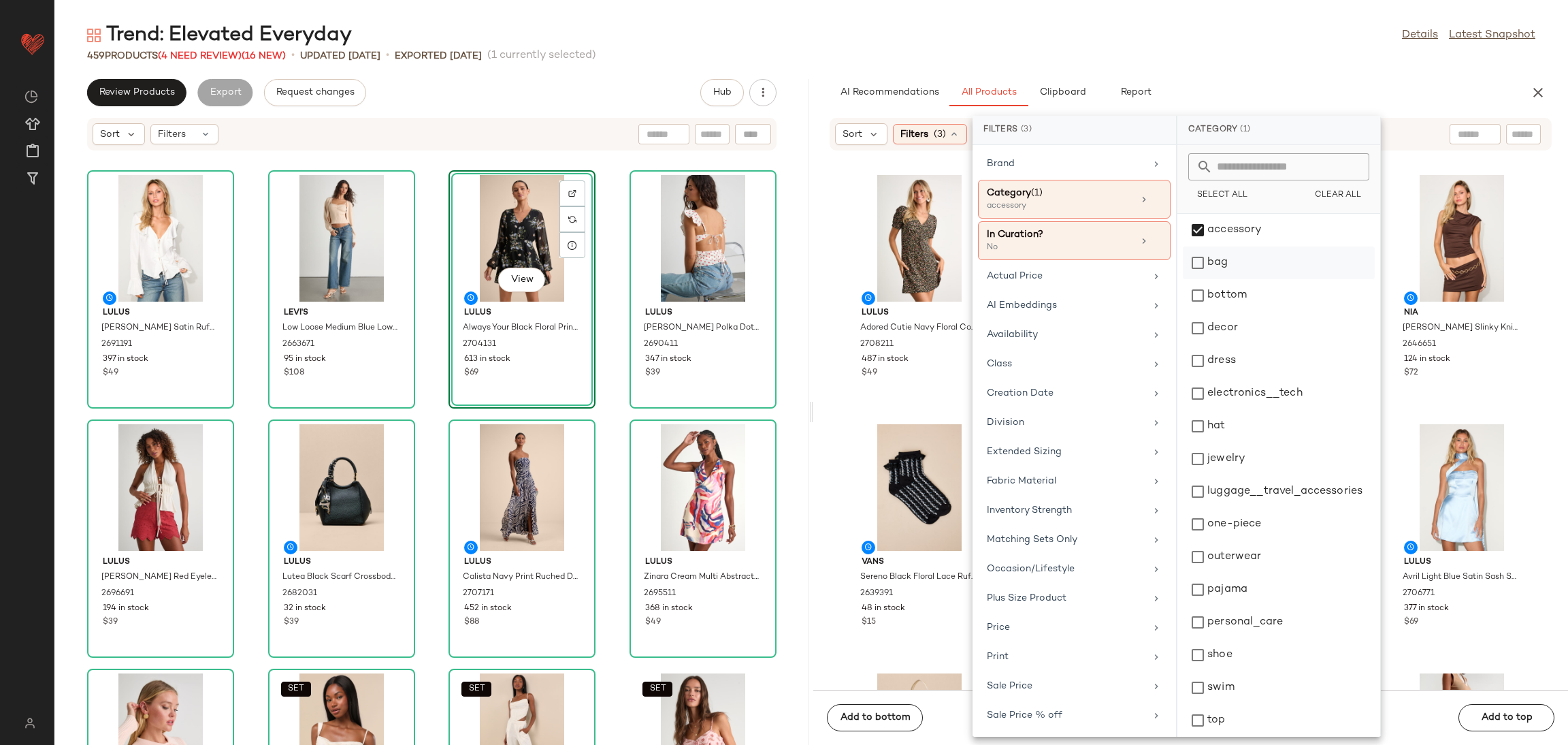
click at [1249, 279] on div "bag" at bounding box center [1279, 295] width 192 height 32
click at [1240, 443] on div "hat" at bounding box center [1279, 459] width 192 height 32
drag, startPoint x: 1236, startPoint y: 457, endPoint x: 1235, endPoint y: 506, distance: 49.0
click at [1236, 475] on div "jewelry" at bounding box center [1279, 491] width 192 height 32
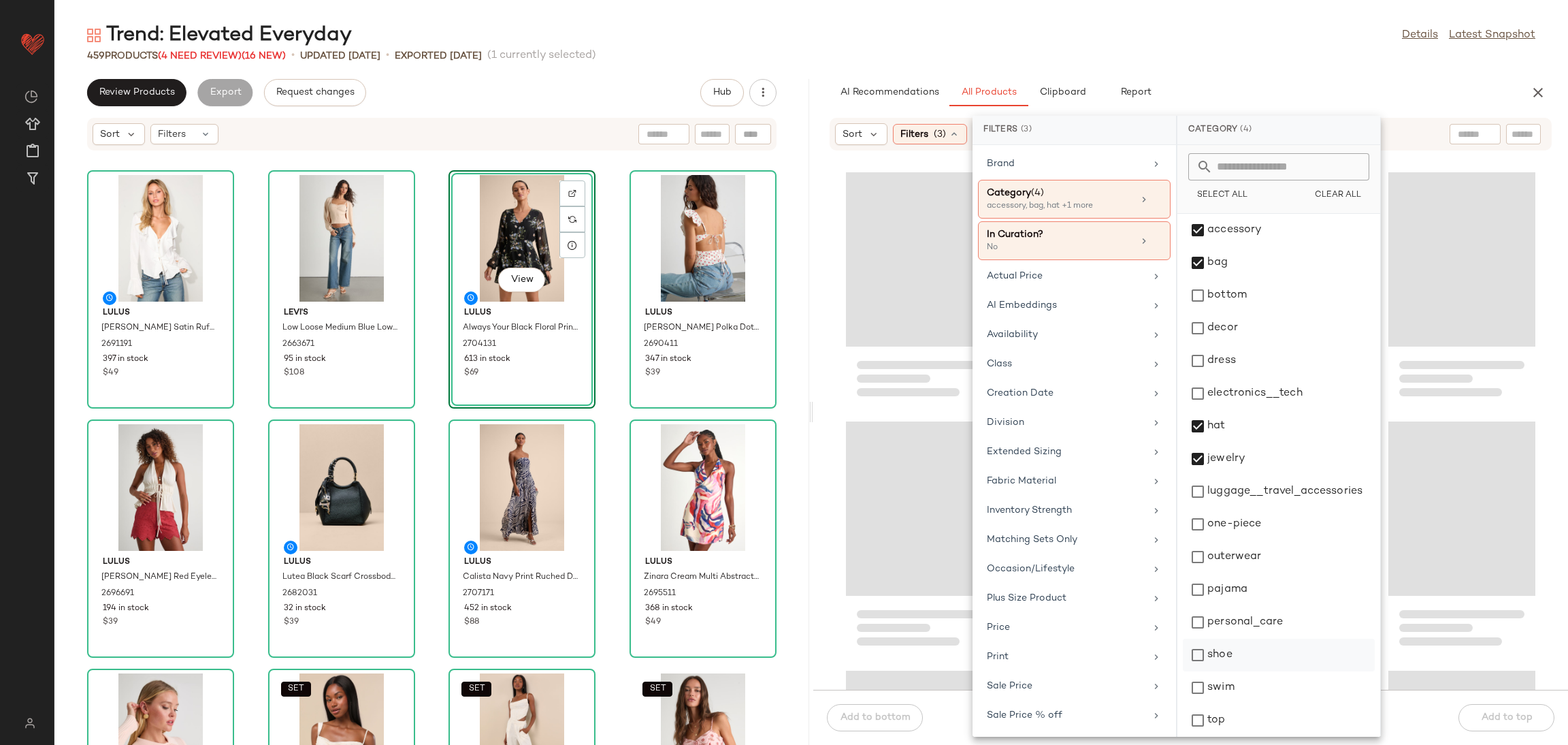
click at [1229, 671] on div "shoe" at bounding box center [1279, 687] width 192 height 32
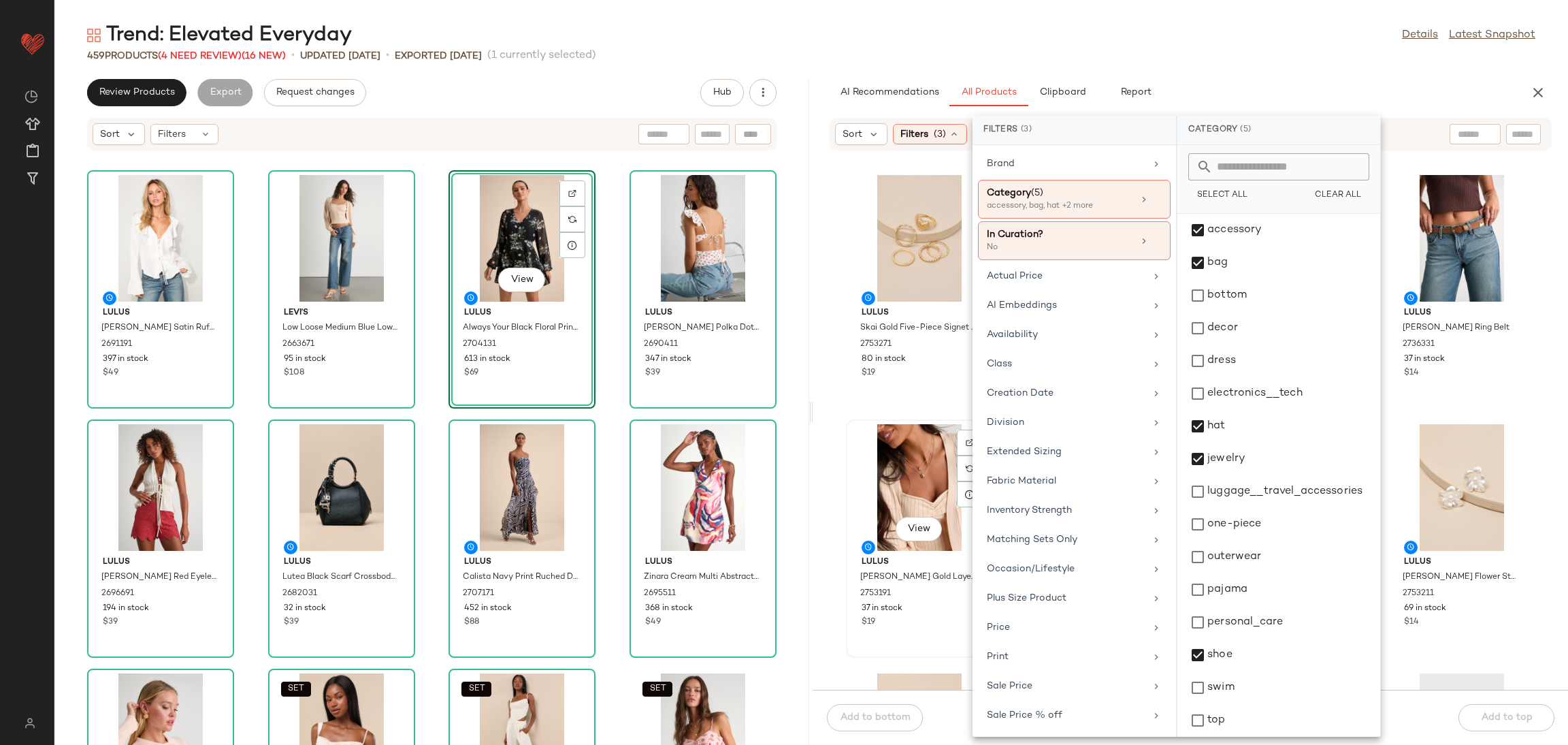
click at [917, 423] on div "View Lulus Tasha Gold Layered Pendant Necklace 2753191 37 in stock $19" at bounding box center [919, 539] width 144 height 236
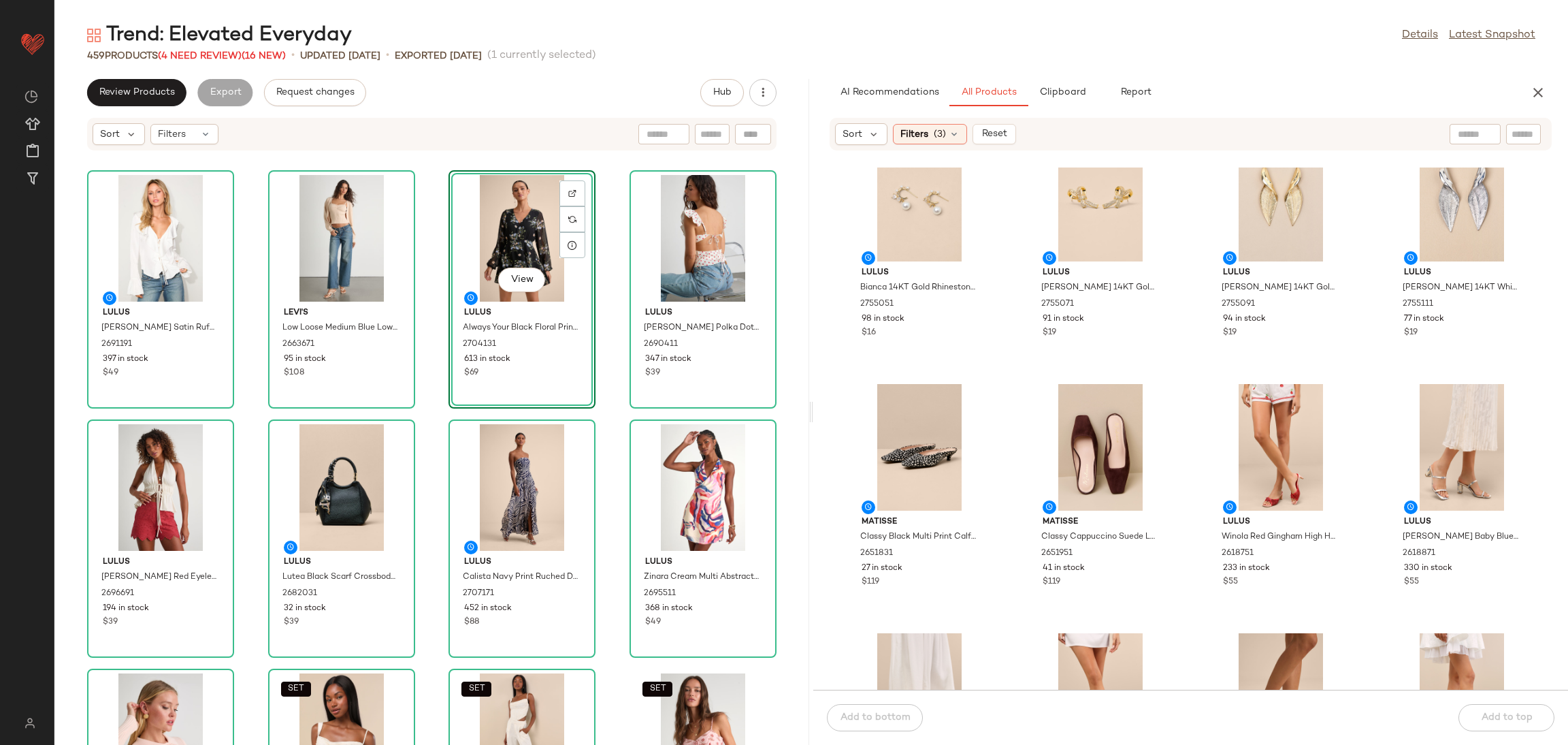
scroll to position [2054, 0]
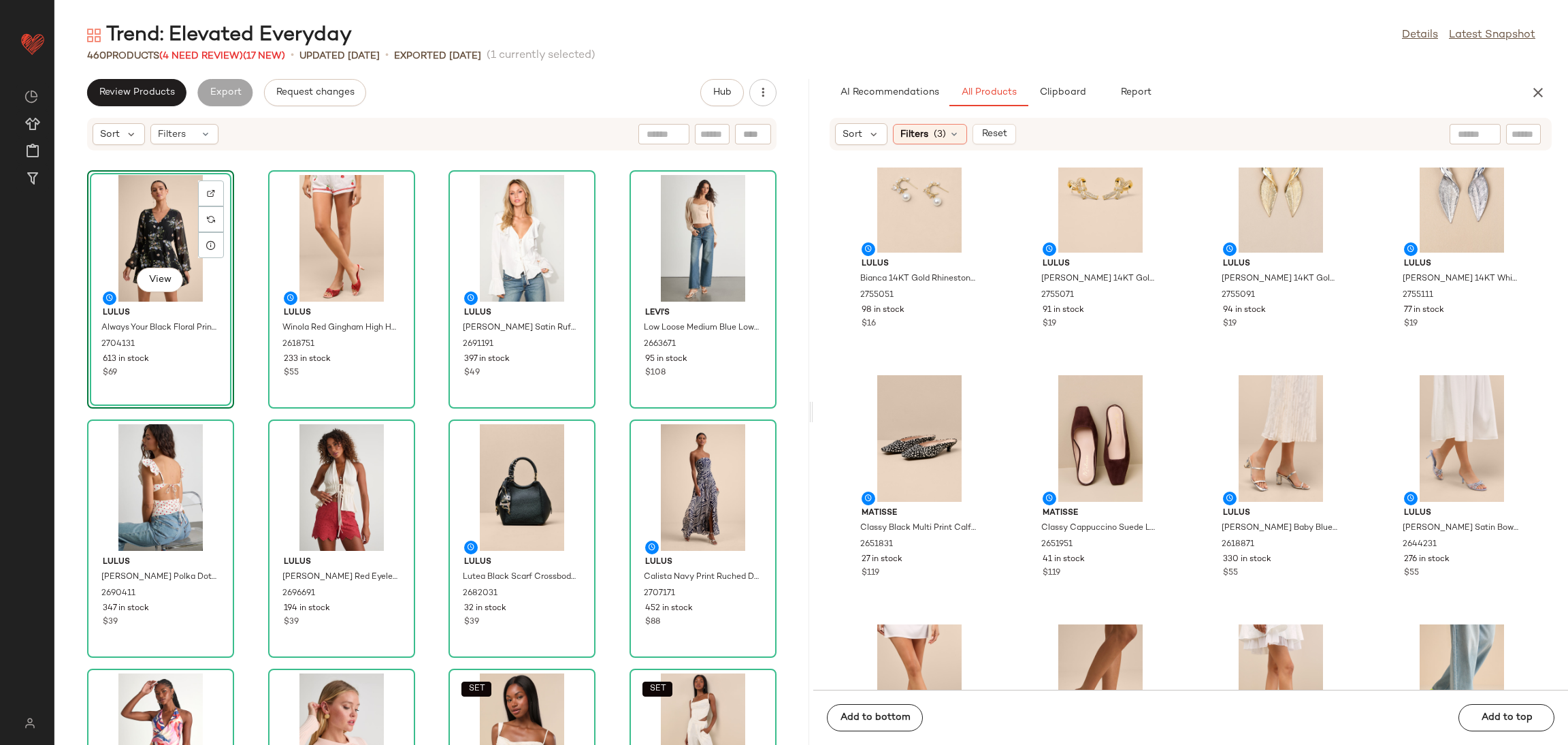
drag, startPoint x: 156, startPoint y: 85, endPoint x: 258, endPoint y: 317, distance: 253.4
click at [258, 317] on div "Review Products Export Request changes Hub Sort Filters View Lulus Always Your …" at bounding box center [432, 411] width 755 height 666
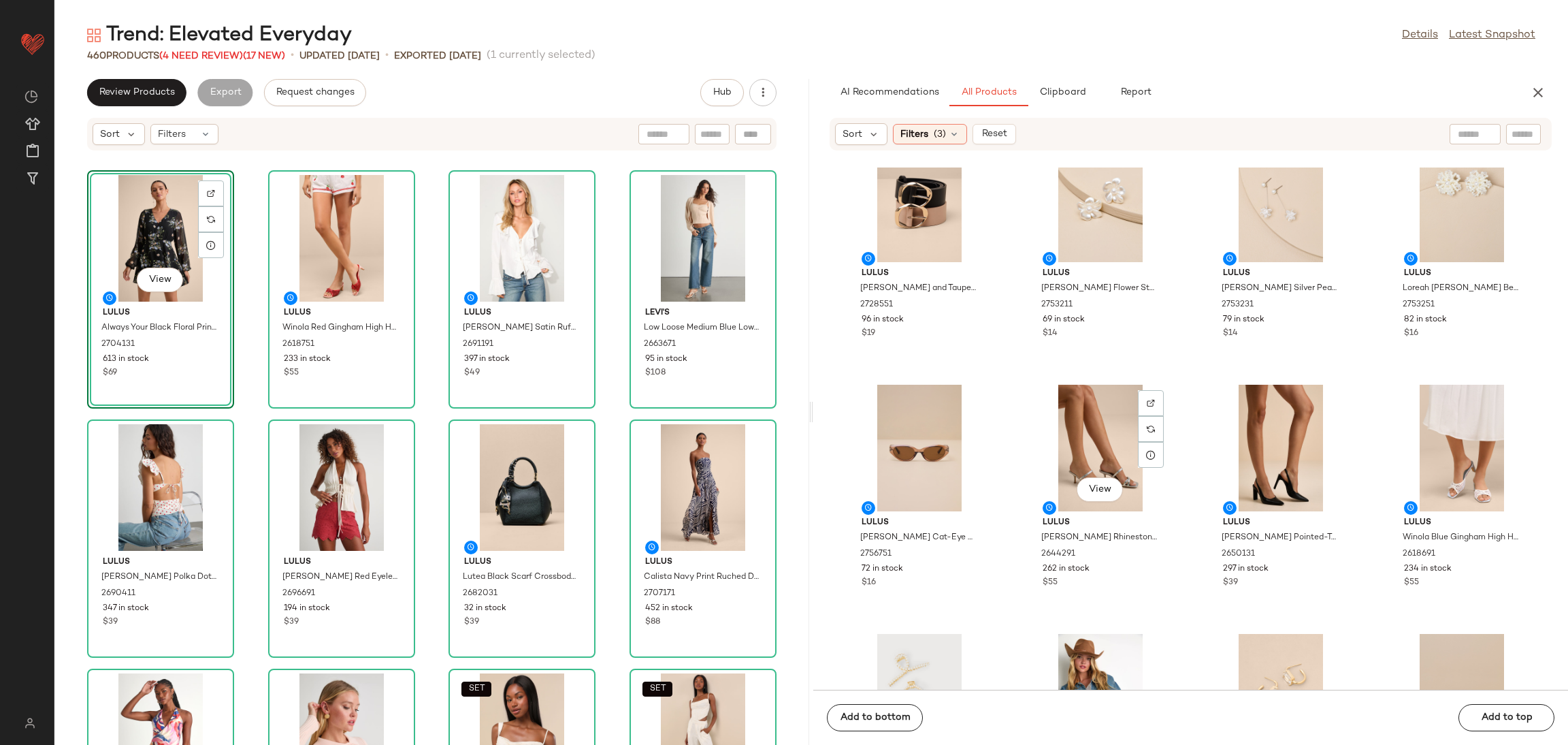
scroll to position [522, 0]
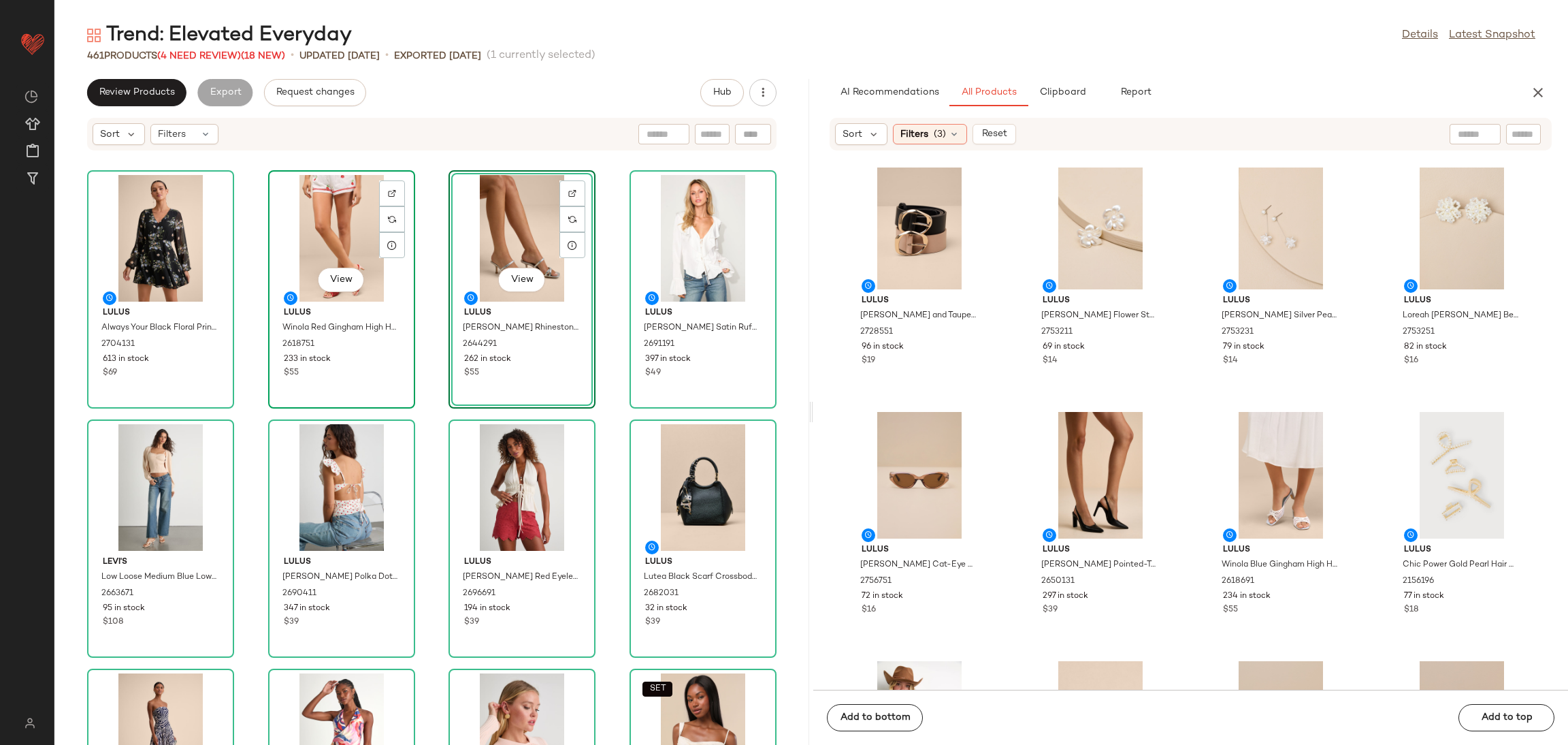
click at [346, 246] on div "View" at bounding box center [341, 239] width 137 height 127
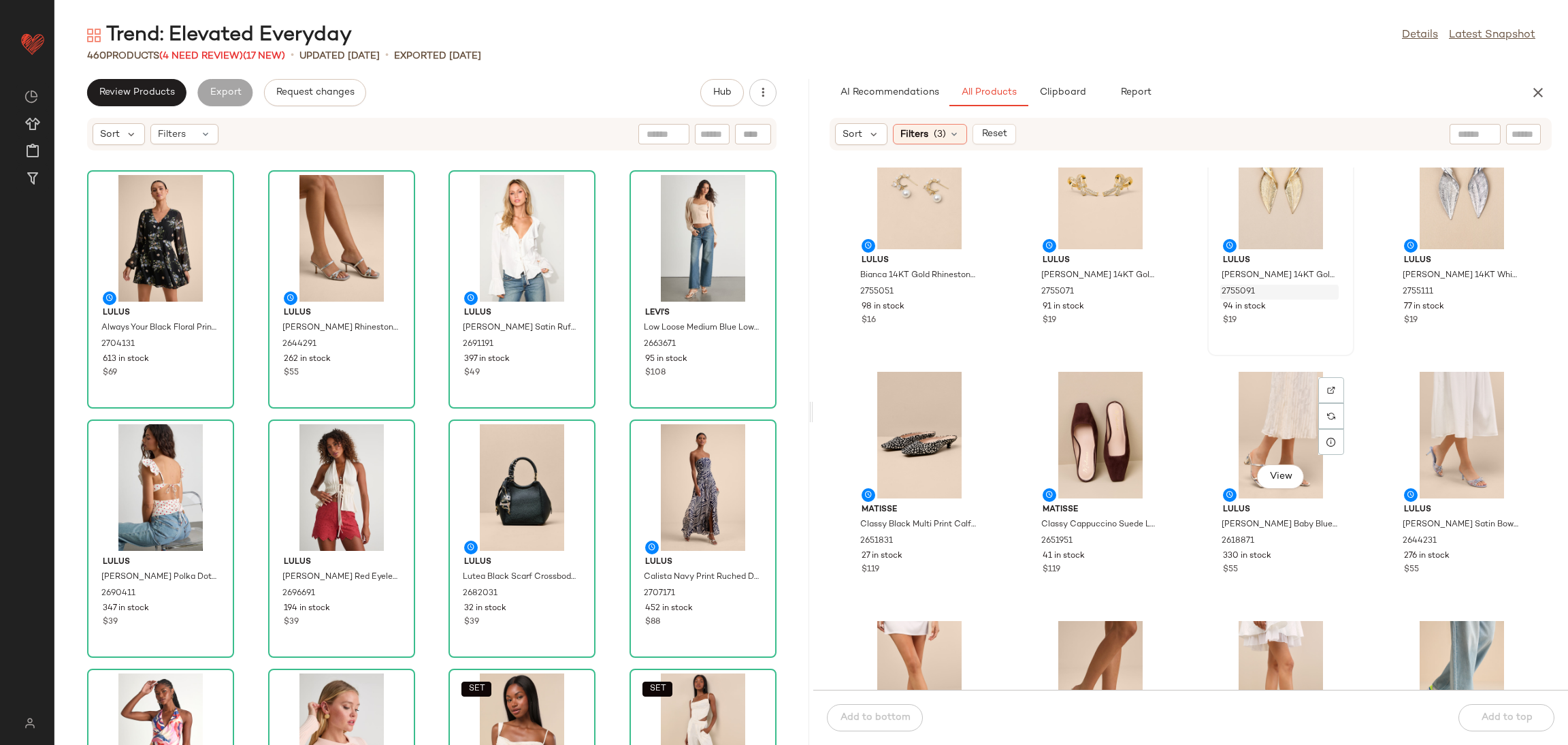
scroll to position [2258, 0]
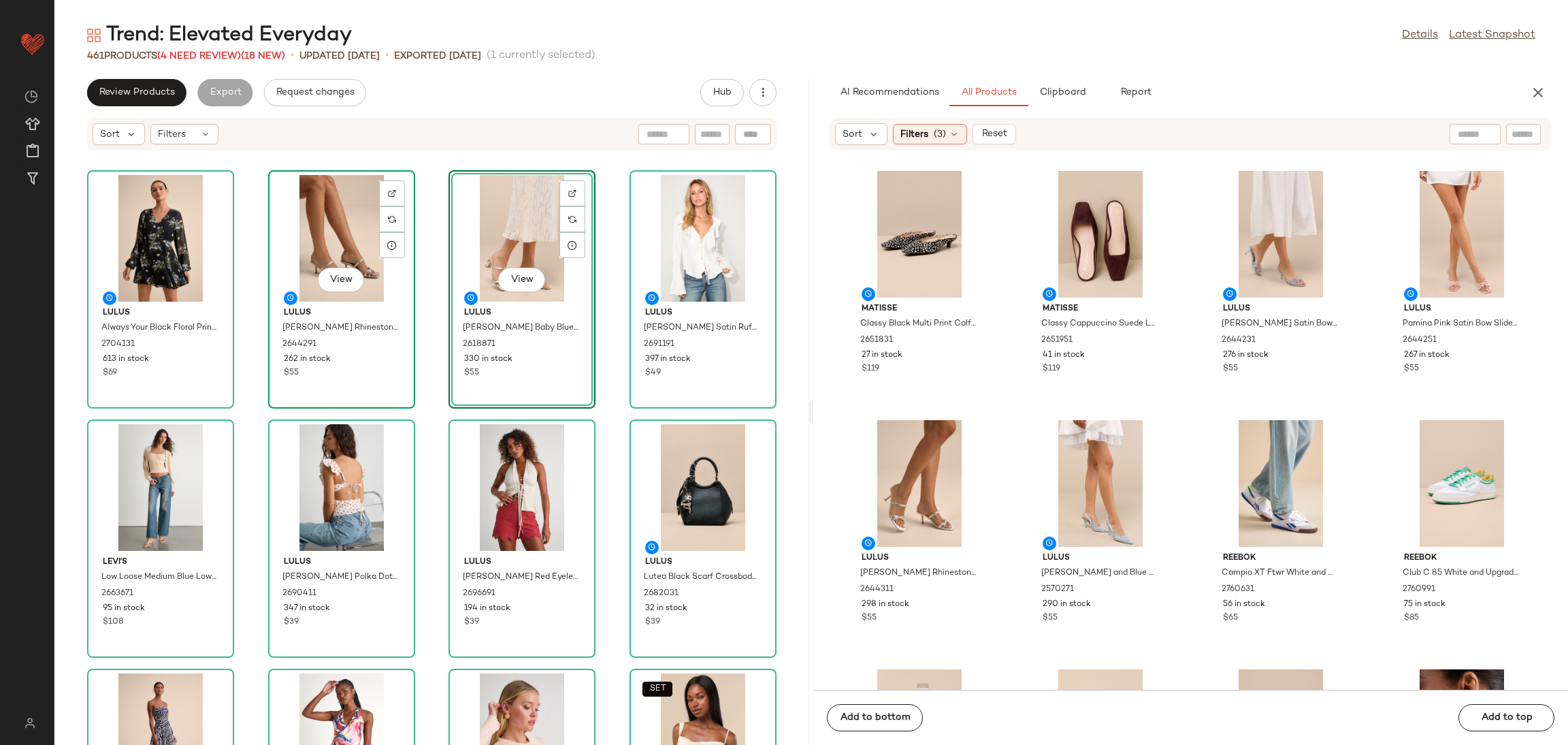
click at [329, 239] on div "View" at bounding box center [341, 239] width 137 height 127
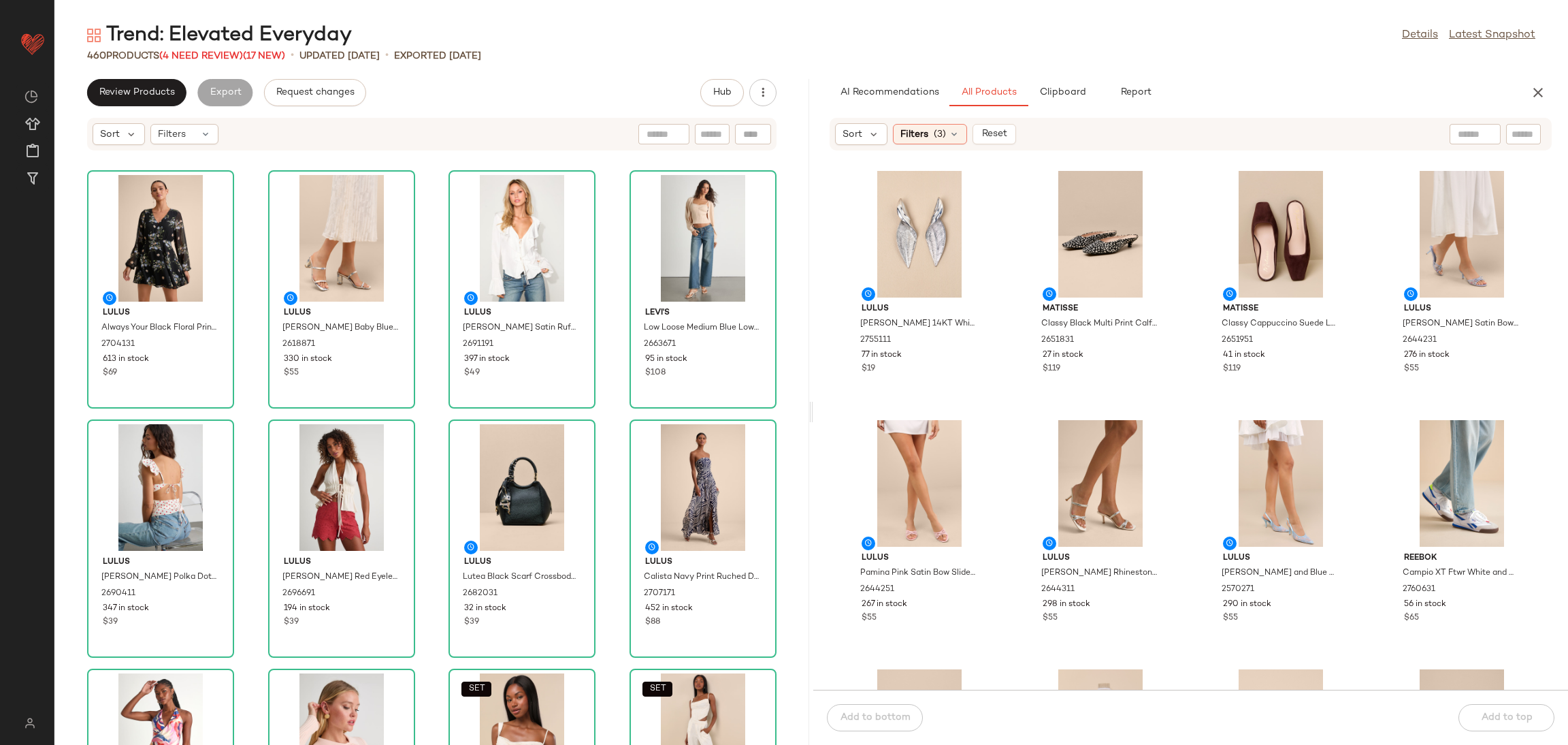
click at [830, 416] on div "Lulus Moriana 14KT White Gold Chunky Hoop Earrings 2755011 58 in stock $16 Lulu…" at bounding box center [1191, 428] width 755 height 522
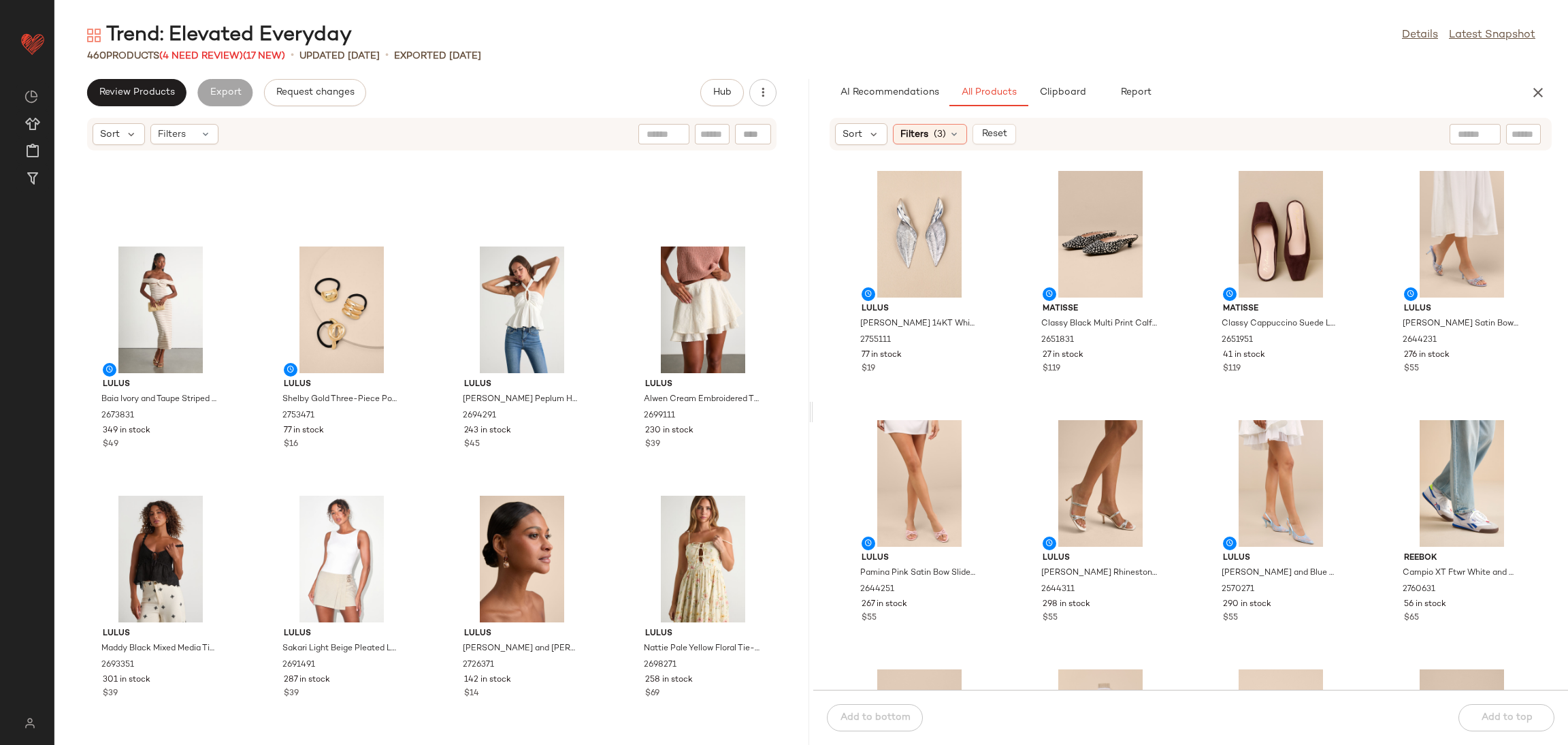
scroll to position [930, 0]
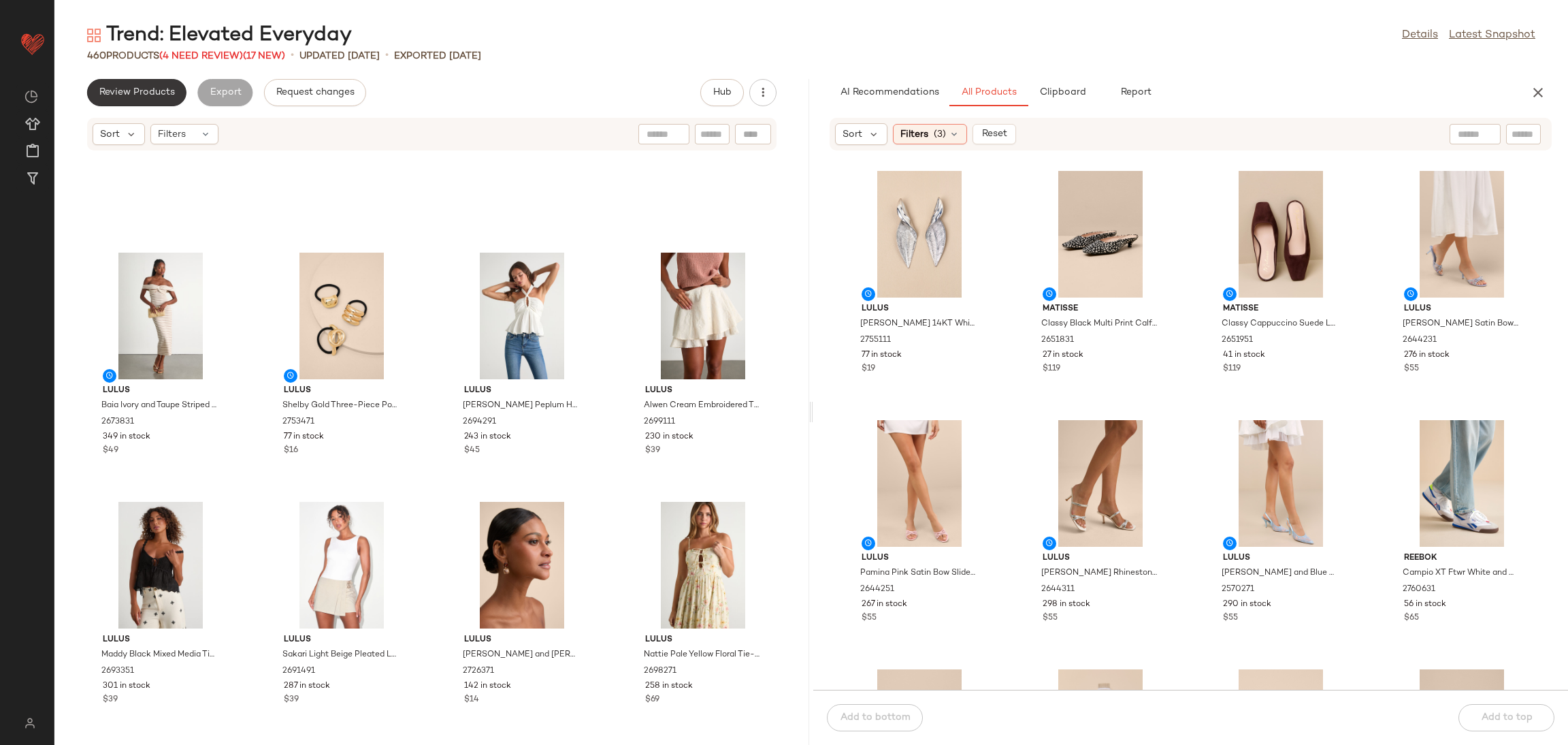
click at [160, 83] on button "Review Products" at bounding box center [137, 92] width 99 height 27
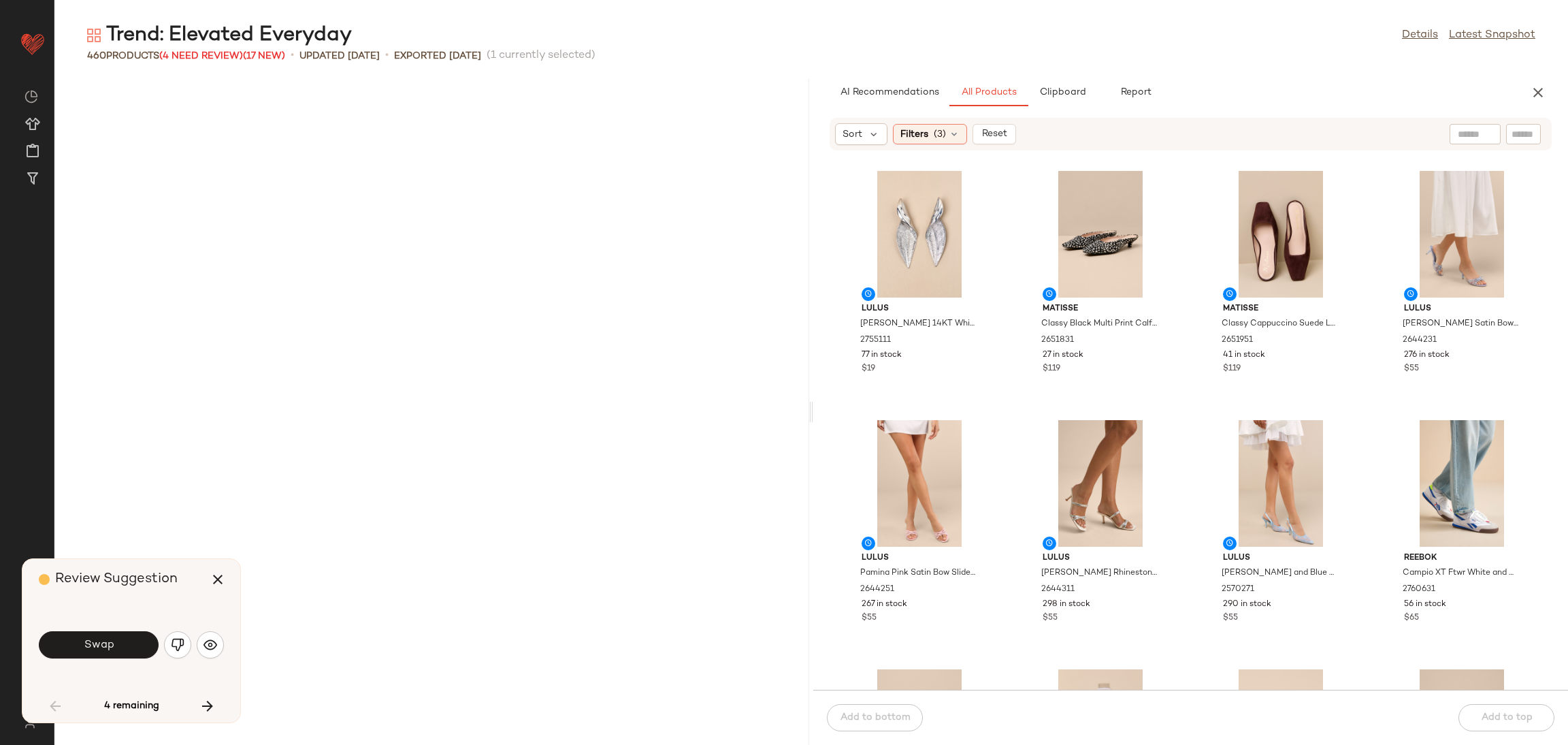
scroll to position [1993, 0]
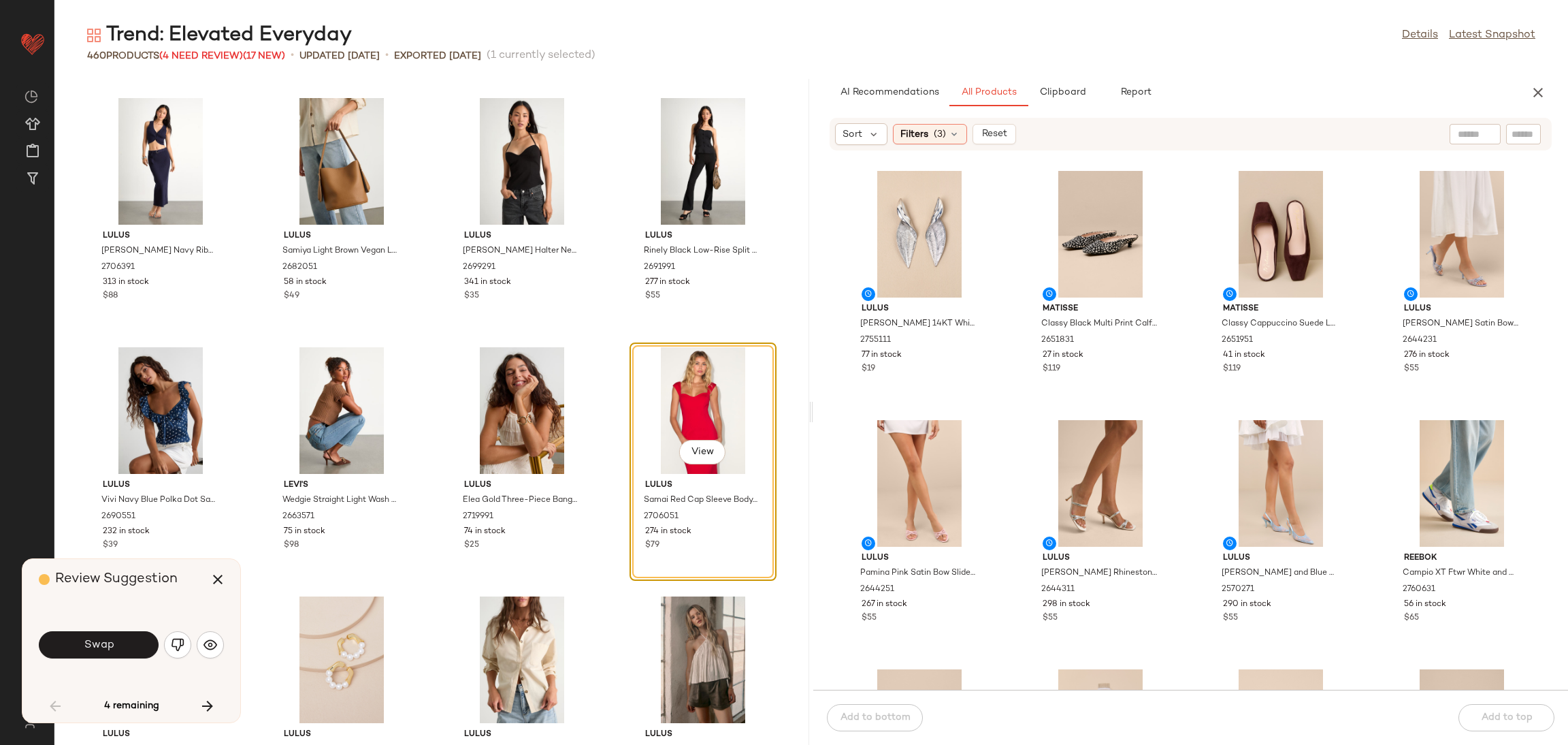
click at [185, 643] on button "button" at bounding box center [177, 644] width 27 height 27
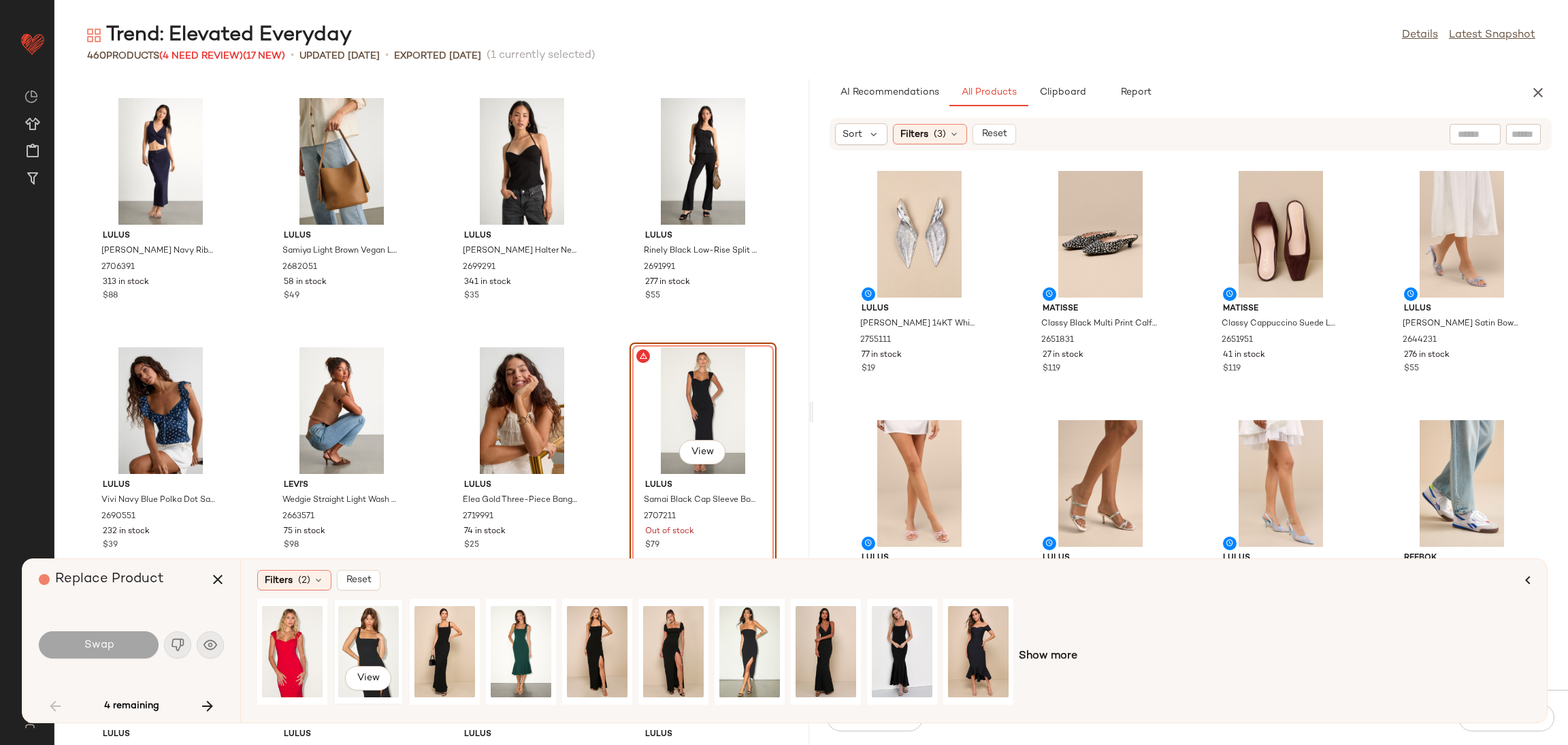
click at [369, 633] on div "View" at bounding box center [369, 652] width 61 height 97
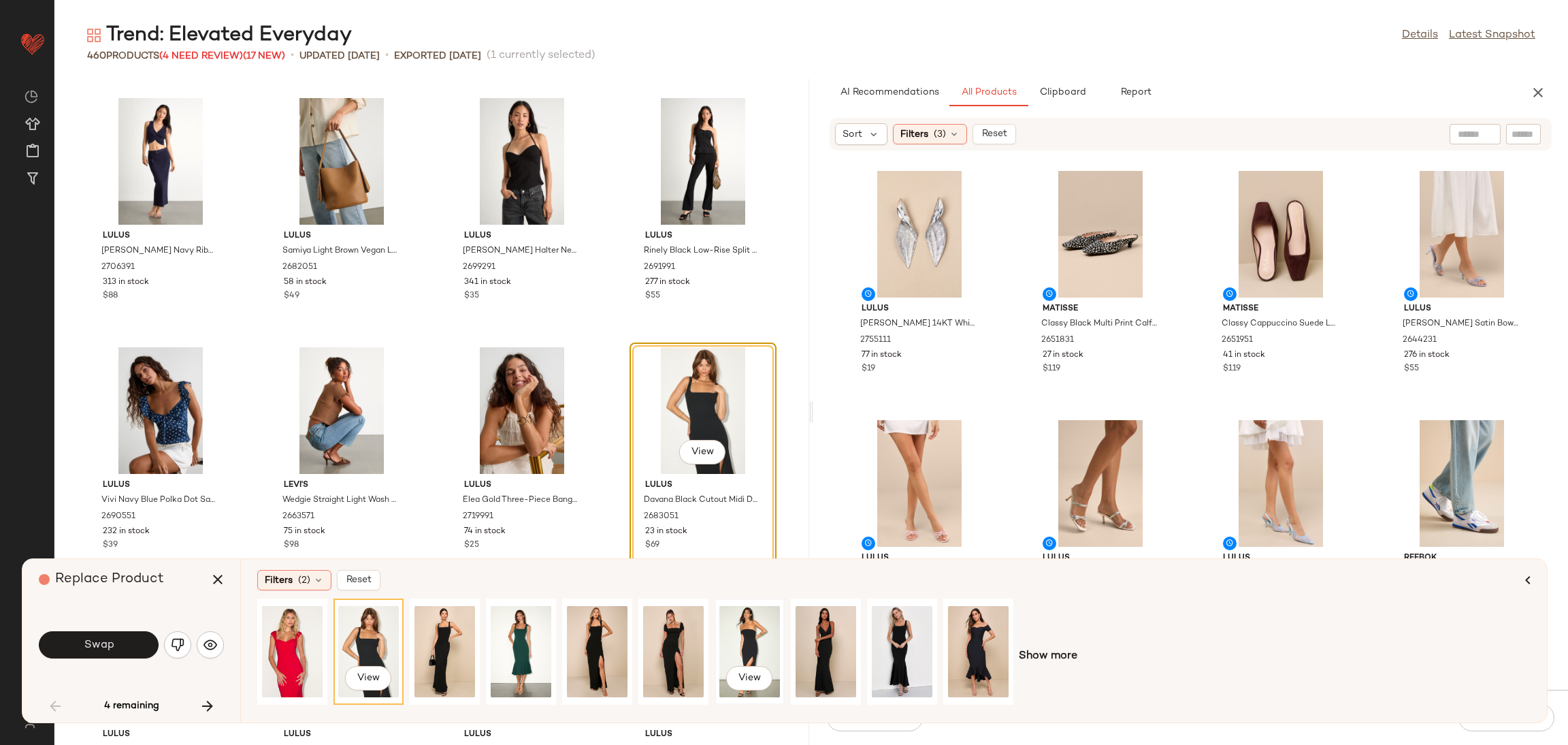
click at [734, 637] on div "View" at bounding box center [750, 652] width 61 height 97
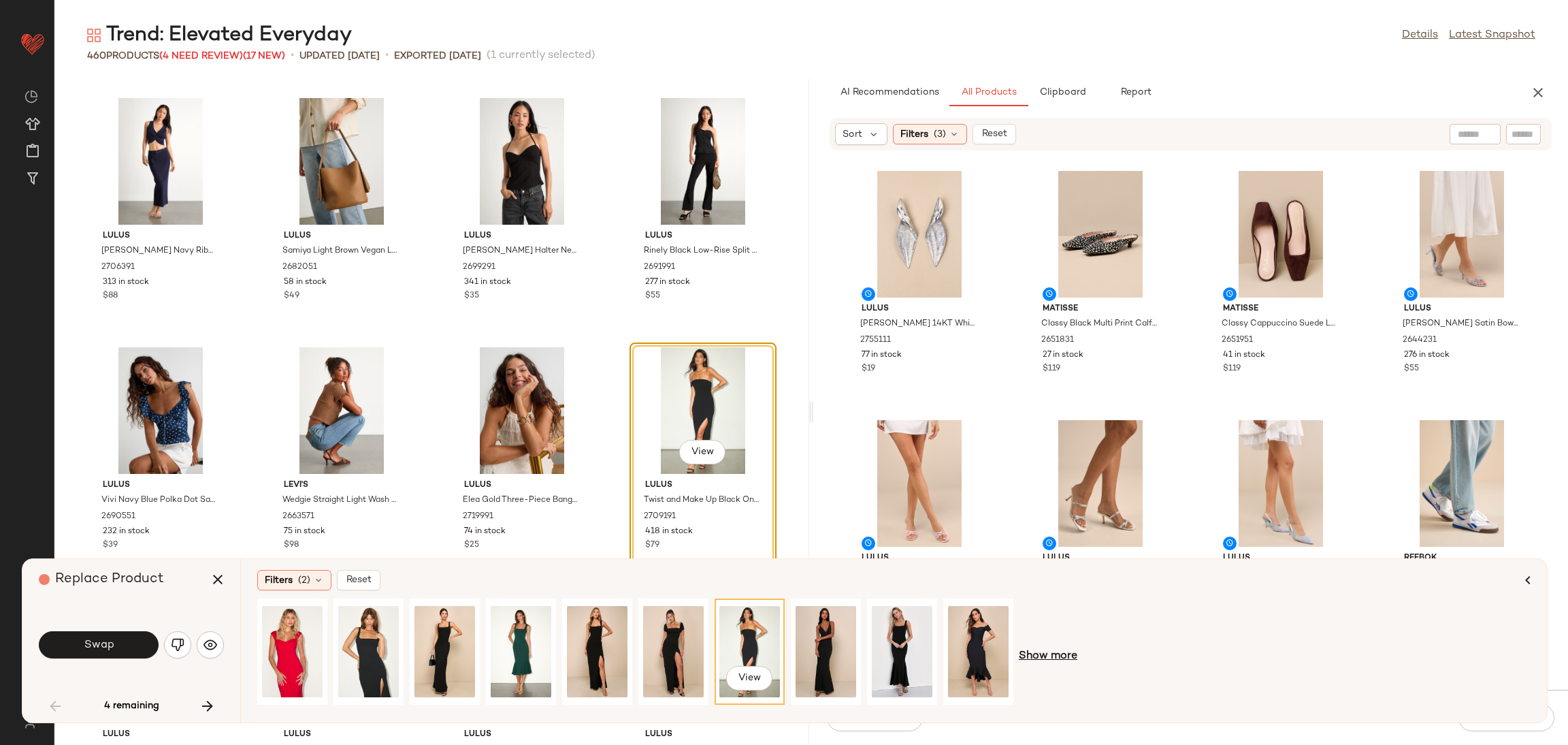
click at [1061, 650] on span "Show more" at bounding box center [1048, 657] width 59 height 17
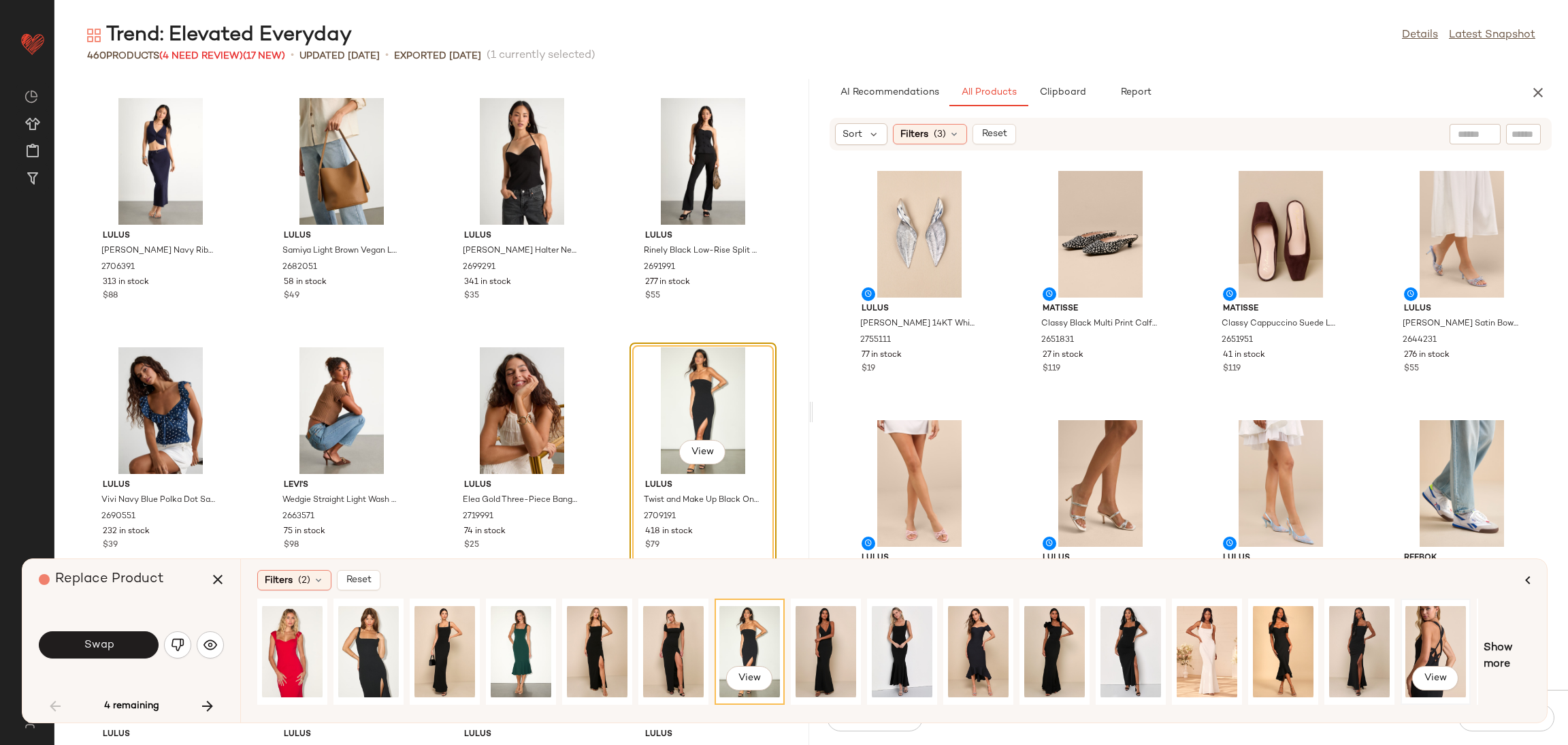
click at [1423, 634] on div "View" at bounding box center [1436, 652] width 61 height 97
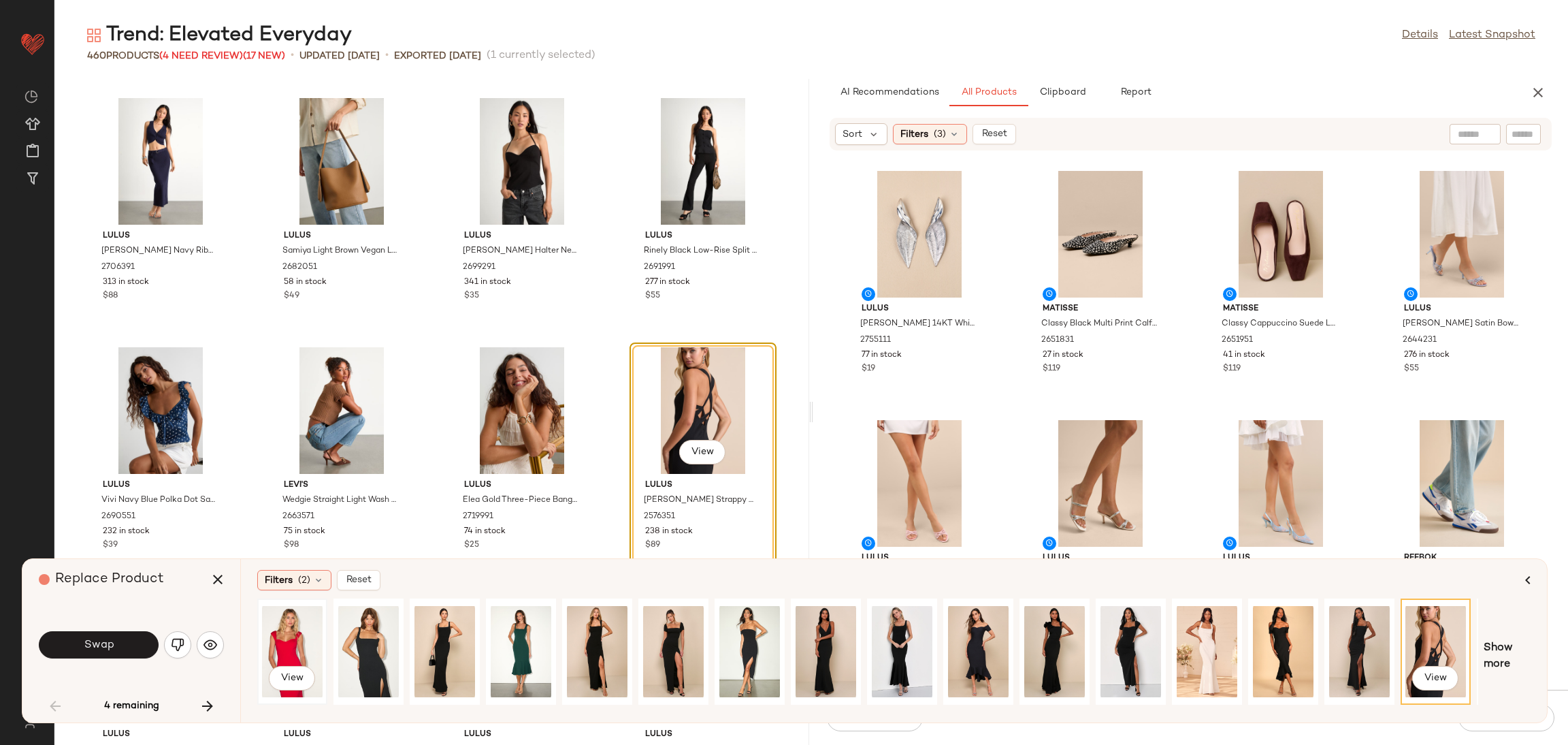
click at [301, 635] on div "View" at bounding box center [292, 652] width 61 height 97
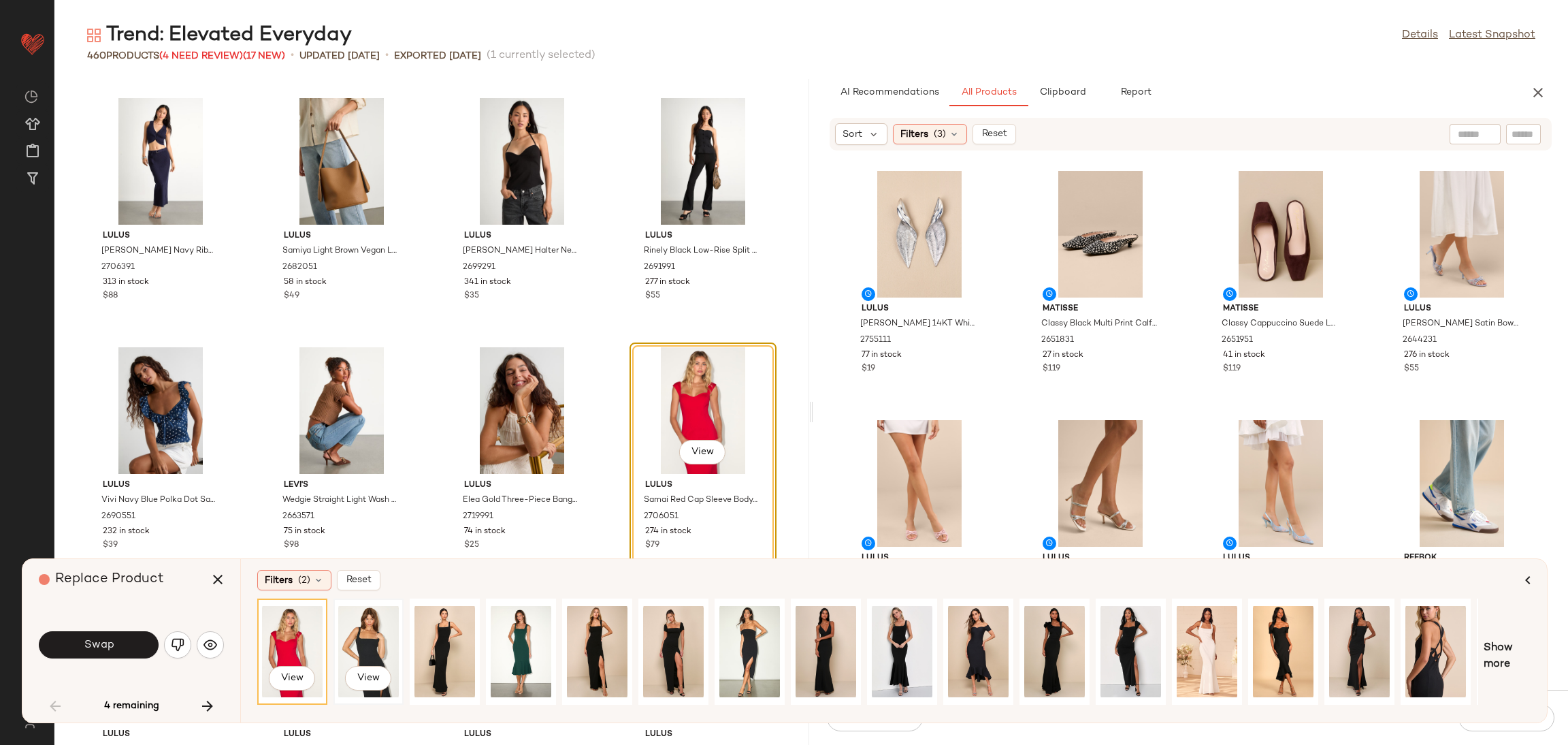
click at [370, 639] on div "View" at bounding box center [369, 652] width 61 height 97
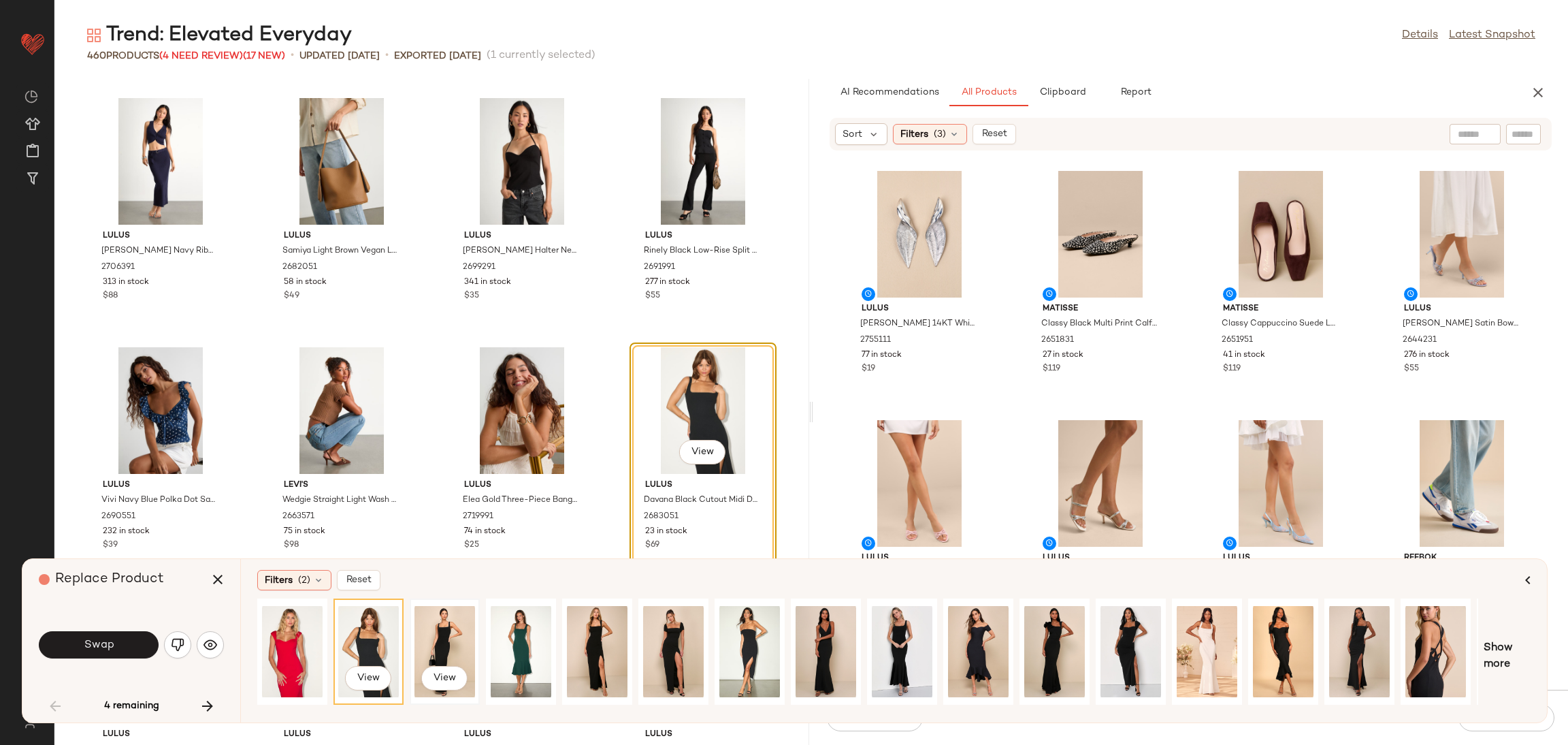
click at [452, 639] on div "View" at bounding box center [445, 652] width 61 height 97
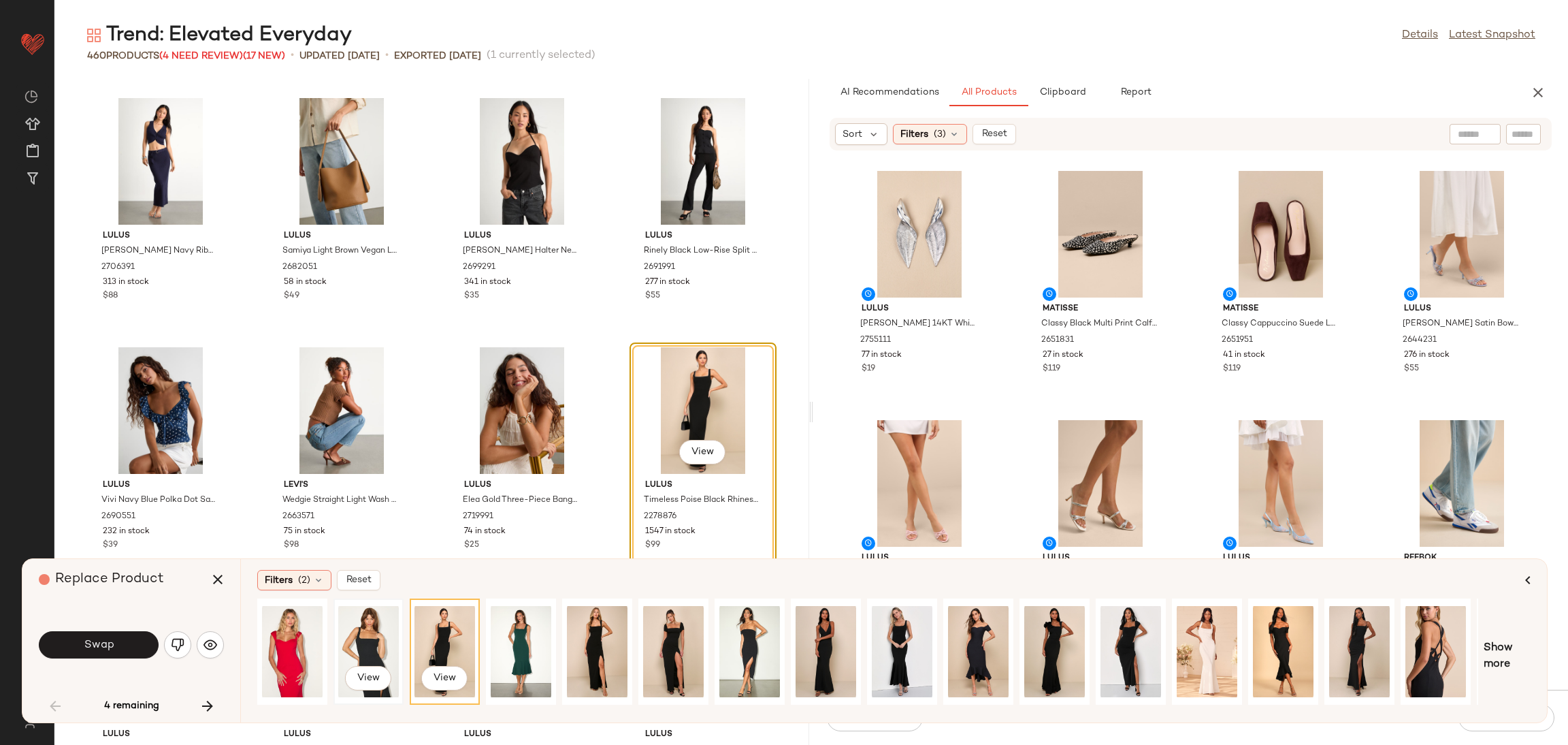
click at [378, 642] on div "View" at bounding box center [369, 652] width 61 height 97
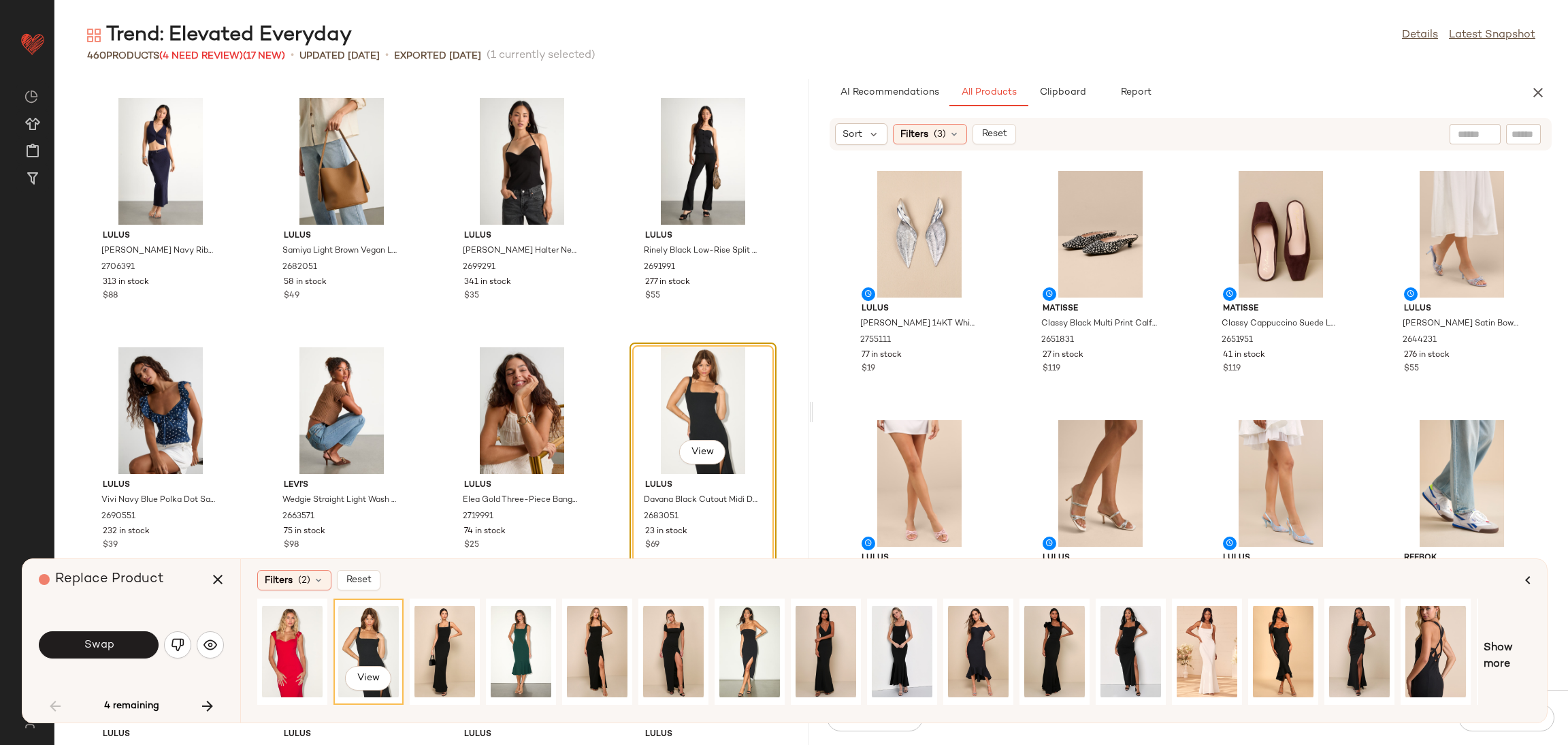
click at [93, 654] on button "Swap" at bounding box center [99, 644] width 120 height 27
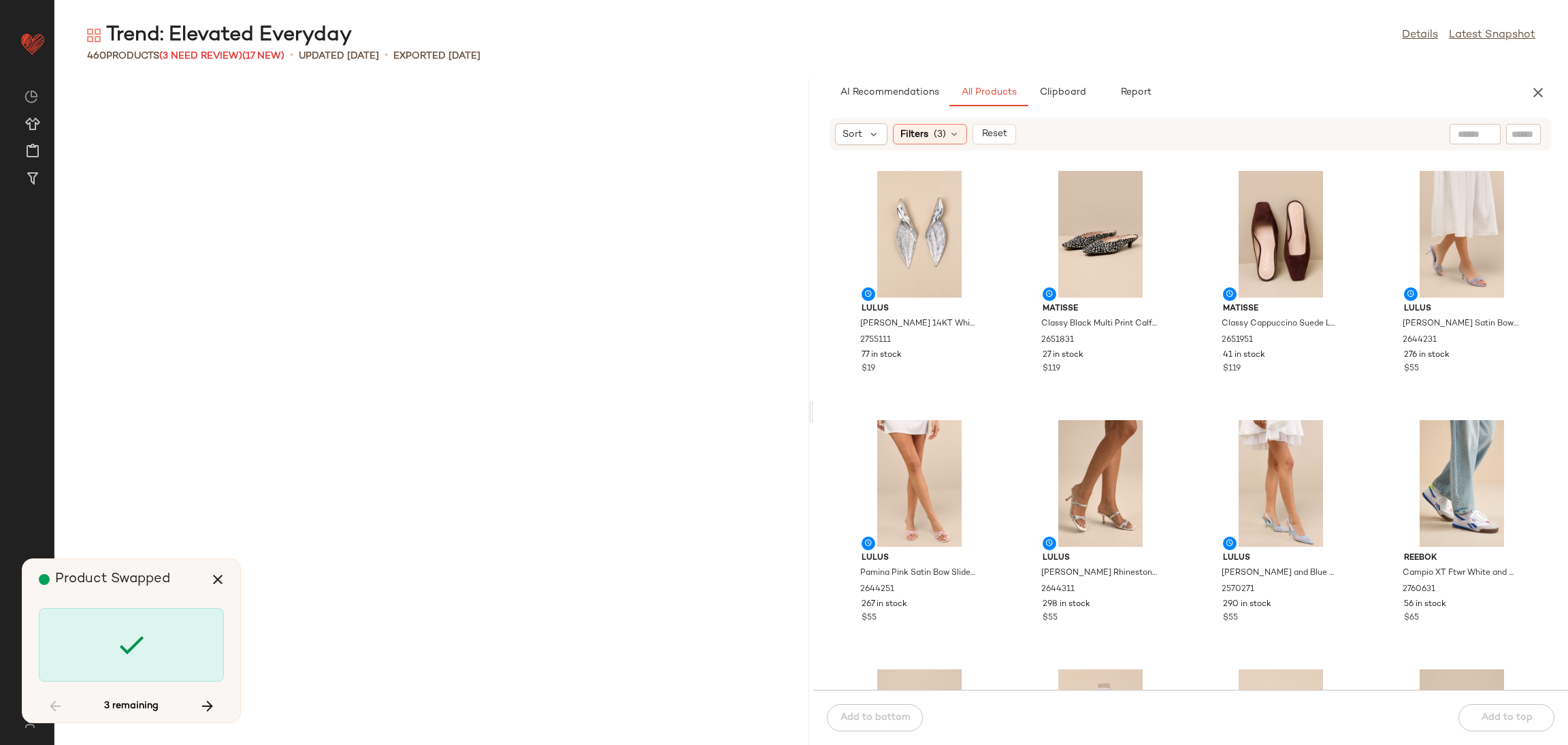
scroll to position [16696, 0]
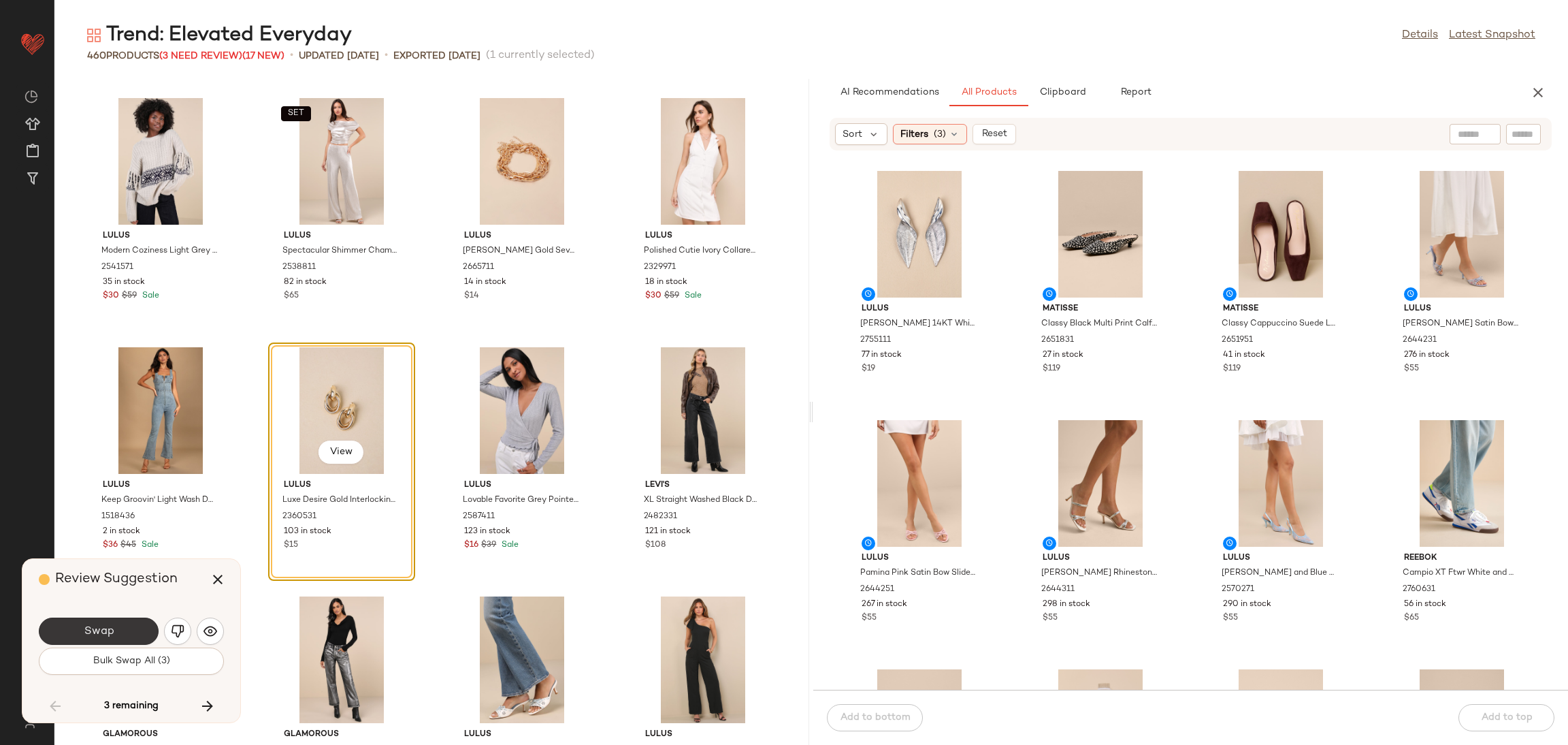
click at [101, 631] on span "Swap" at bounding box center [98, 631] width 30 height 13
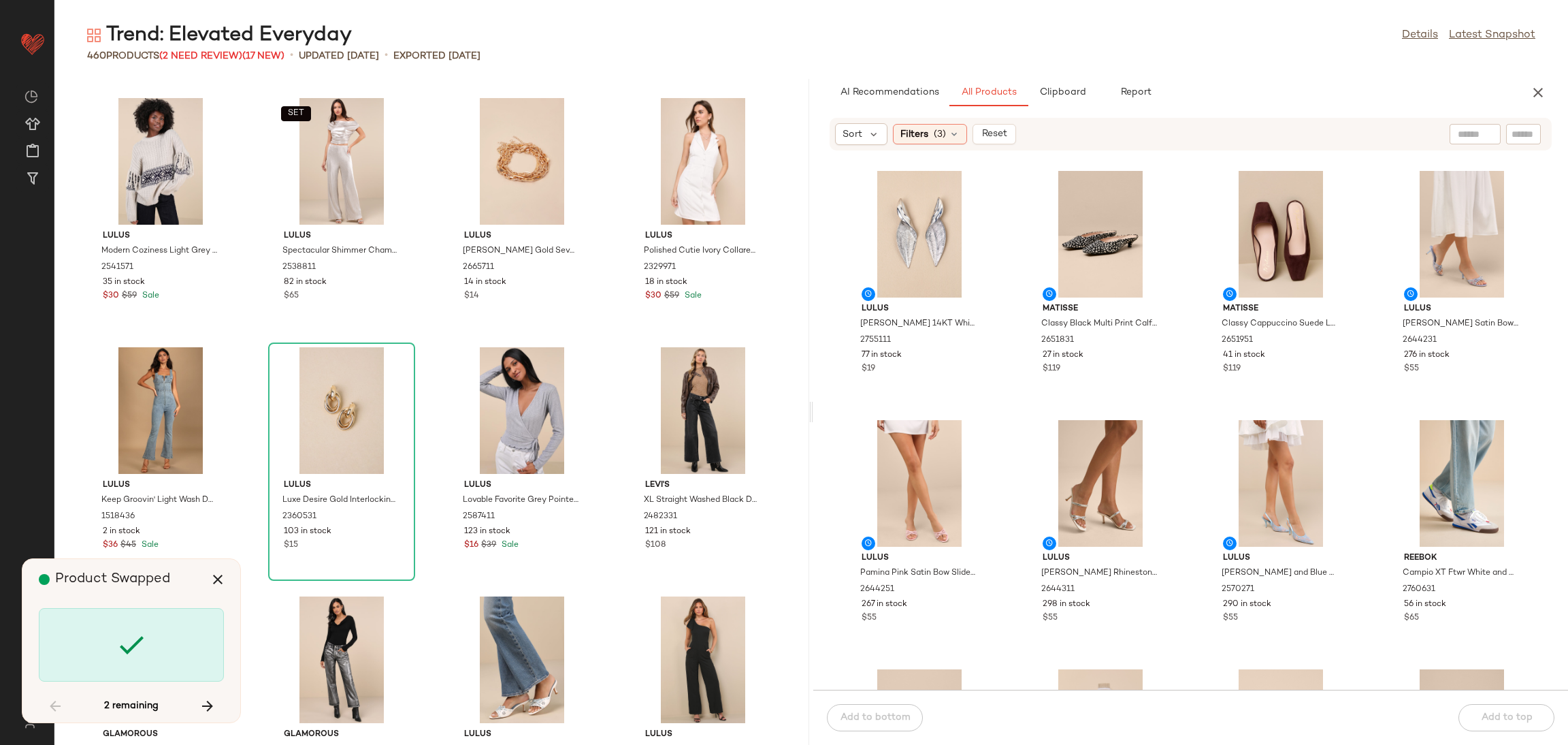
scroll to position [25170, 0]
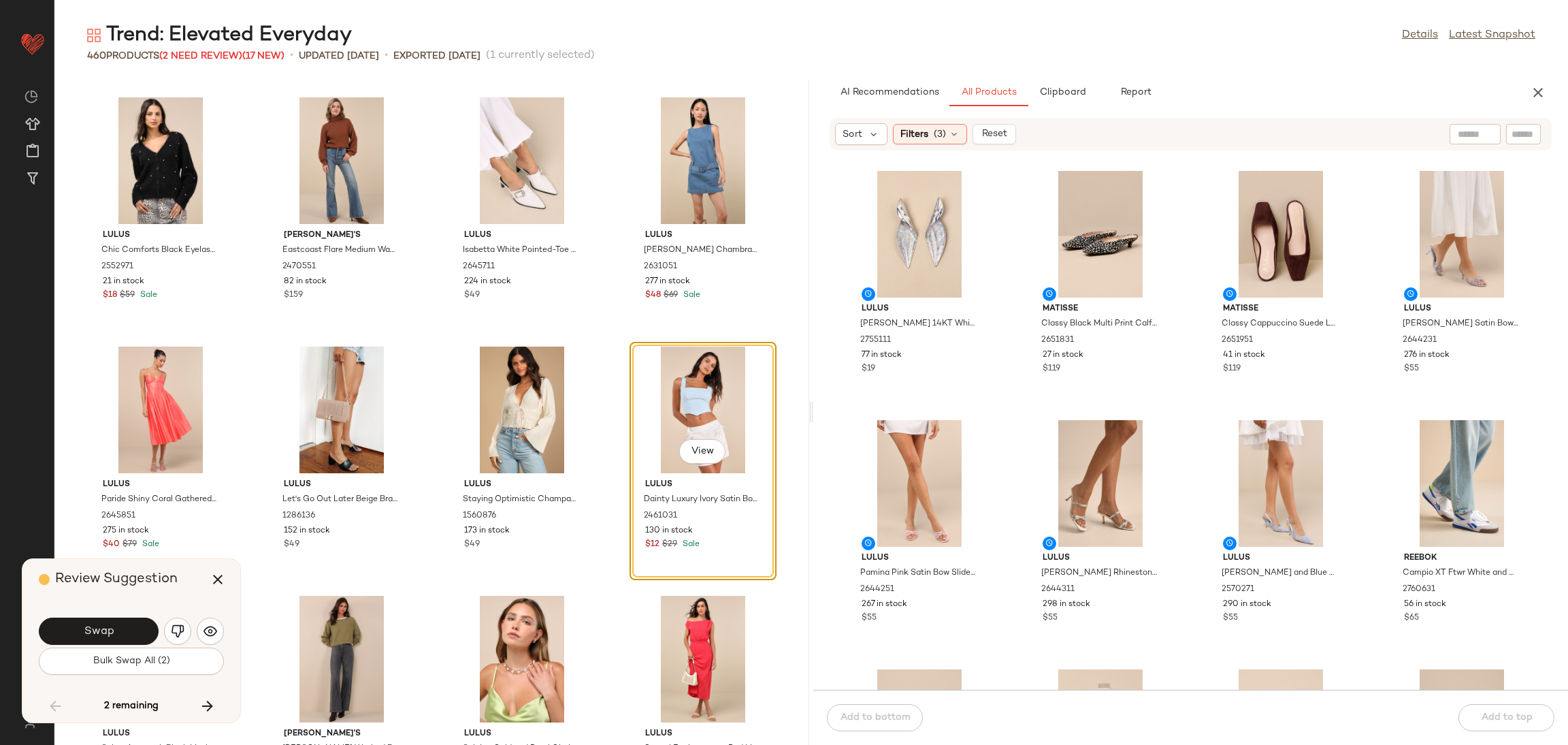
click at [112, 622] on button "Swap" at bounding box center [99, 630] width 120 height 27
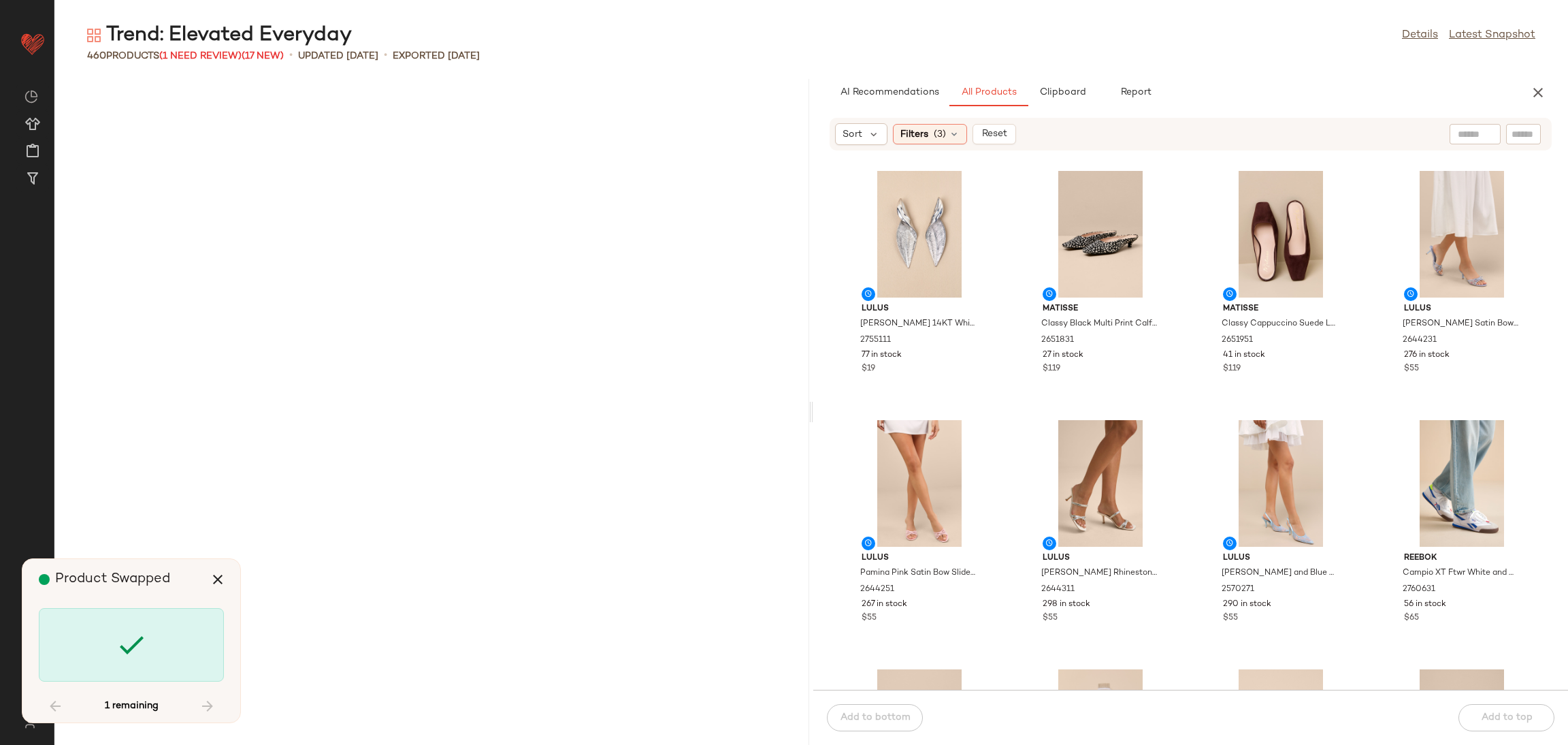
scroll to position [27662, 0]
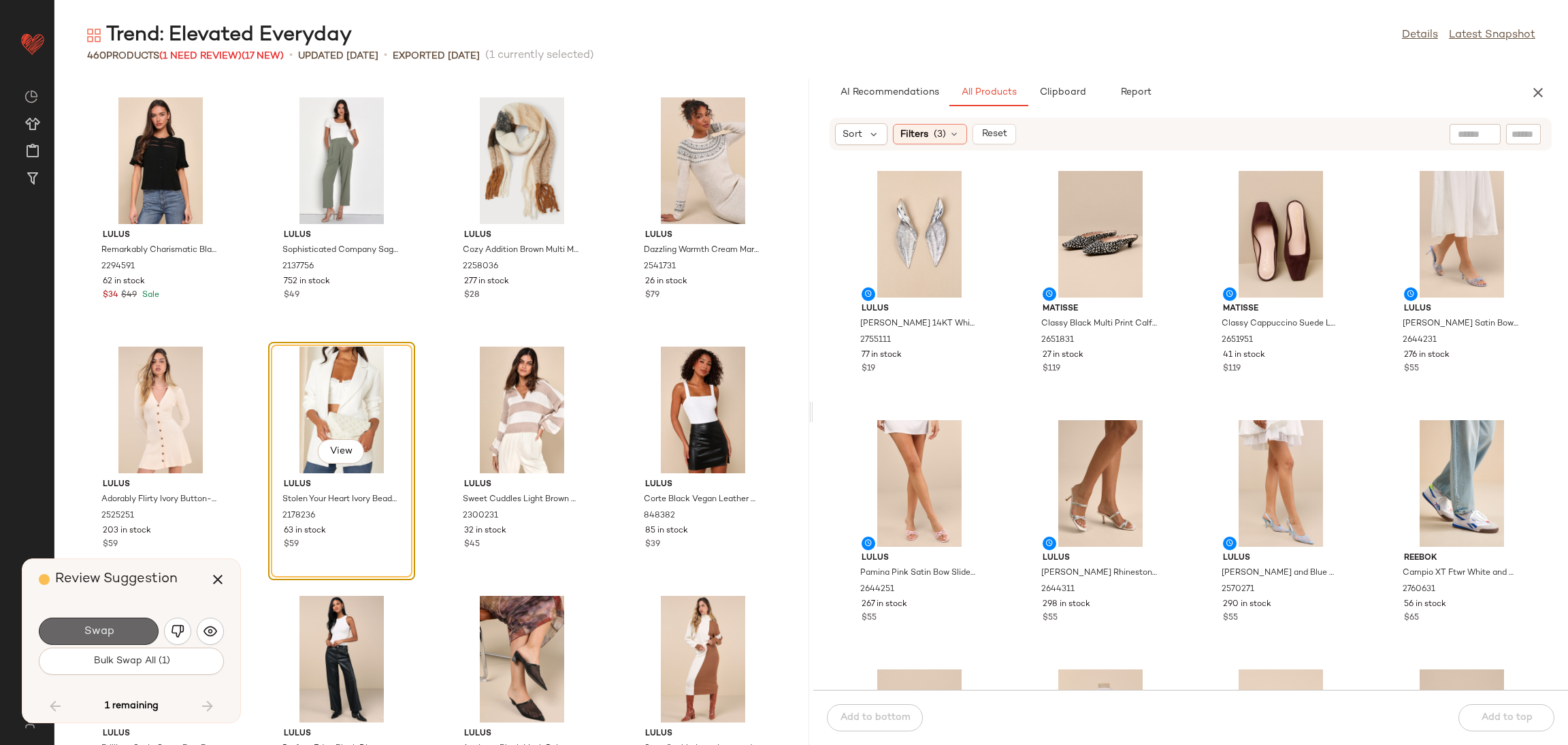
click at [113, 619] on button "Swap" at bounding box center [99, 630] width 120 height 27
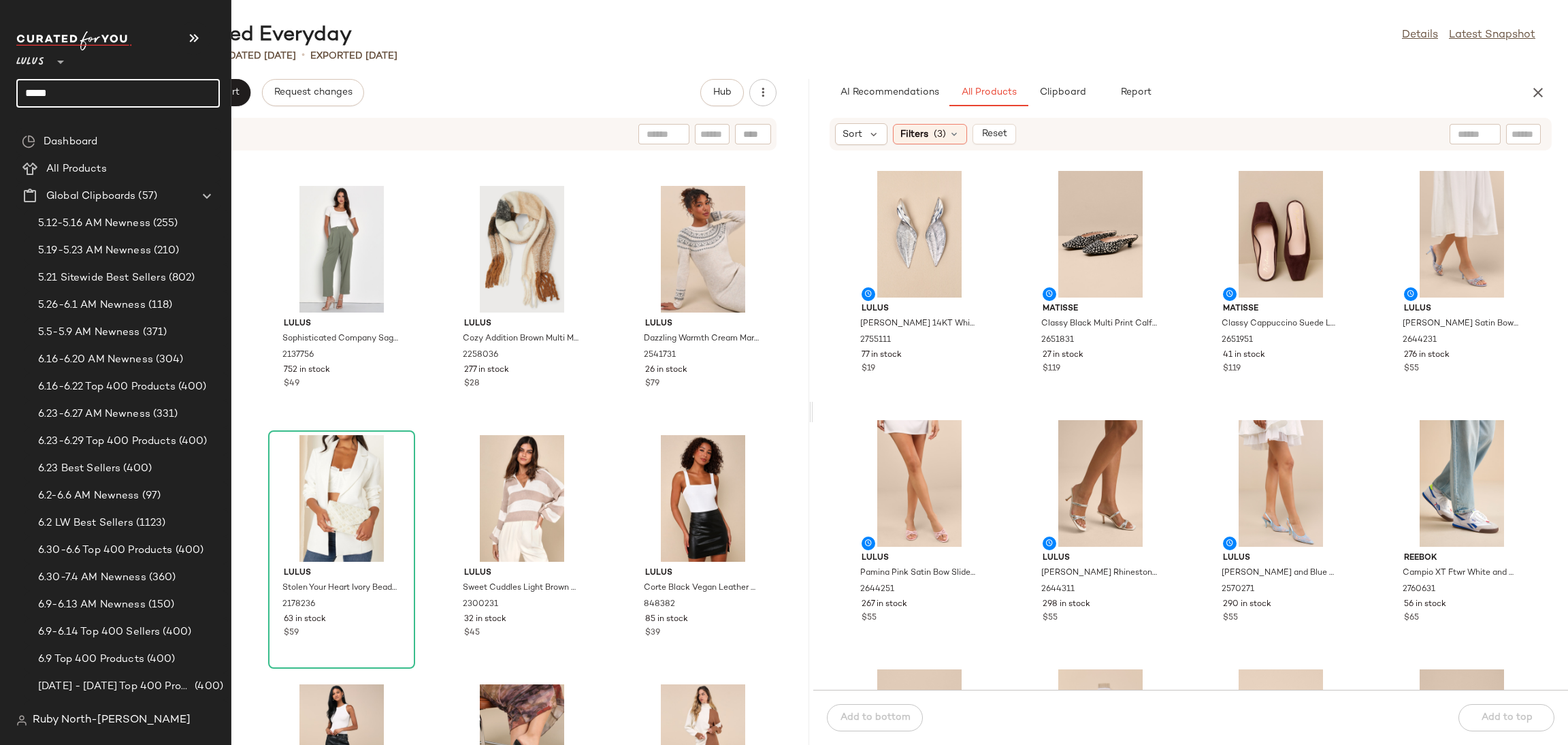
drag, startPoint x: 81, startPoint y: 103, endPoint x: 0, endPoint y: 81, distance: 83.9
click at [0, 81] on nav "Lulus ** ***** Dashboard All Products Global Clipboards (57) 5.12-5.16 AM Newne…" at bounding box center [116, 372] width 232 height 745
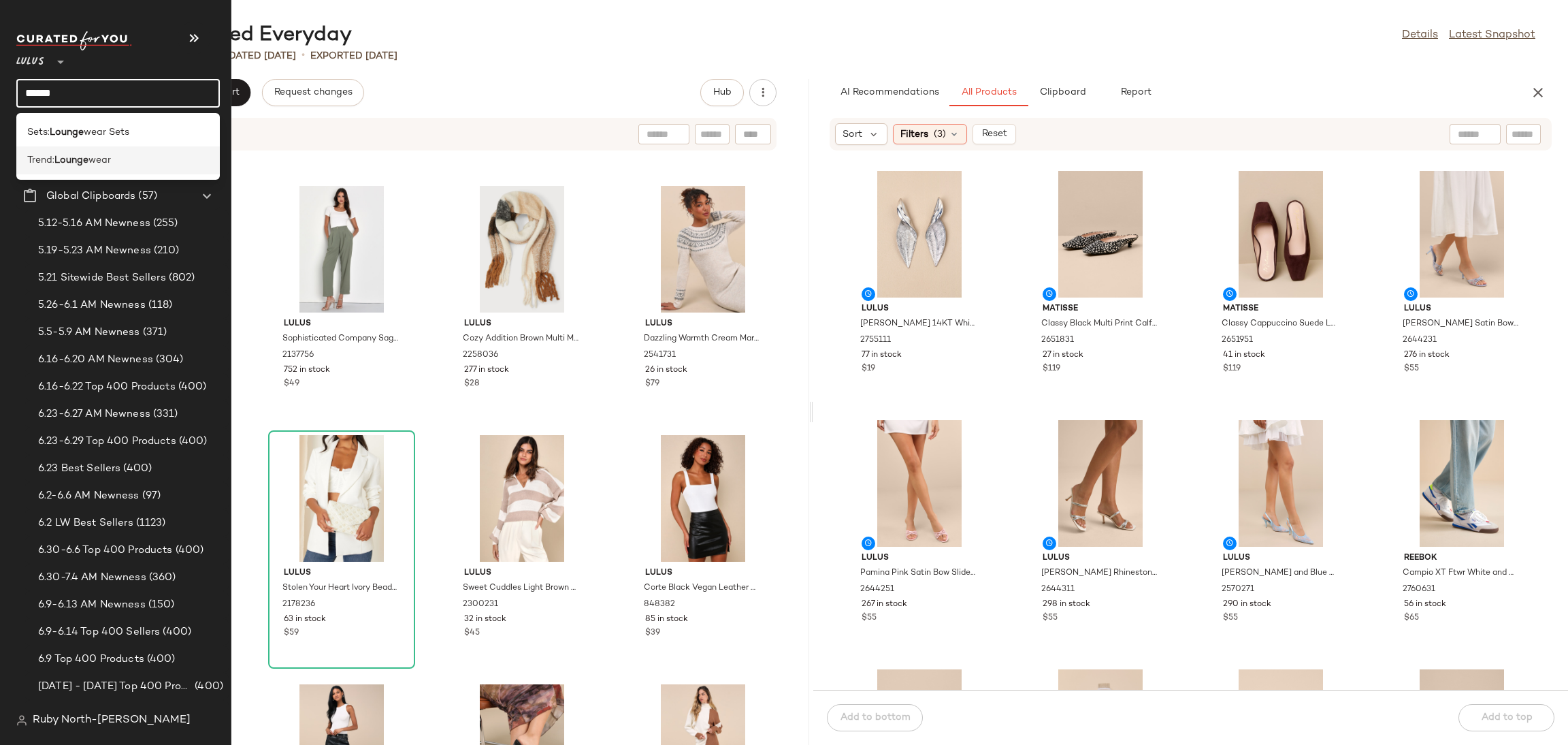
type input "******"
click at [59, 160] on b "Lounge" at bounding box center [71, 160] width 34 height 14
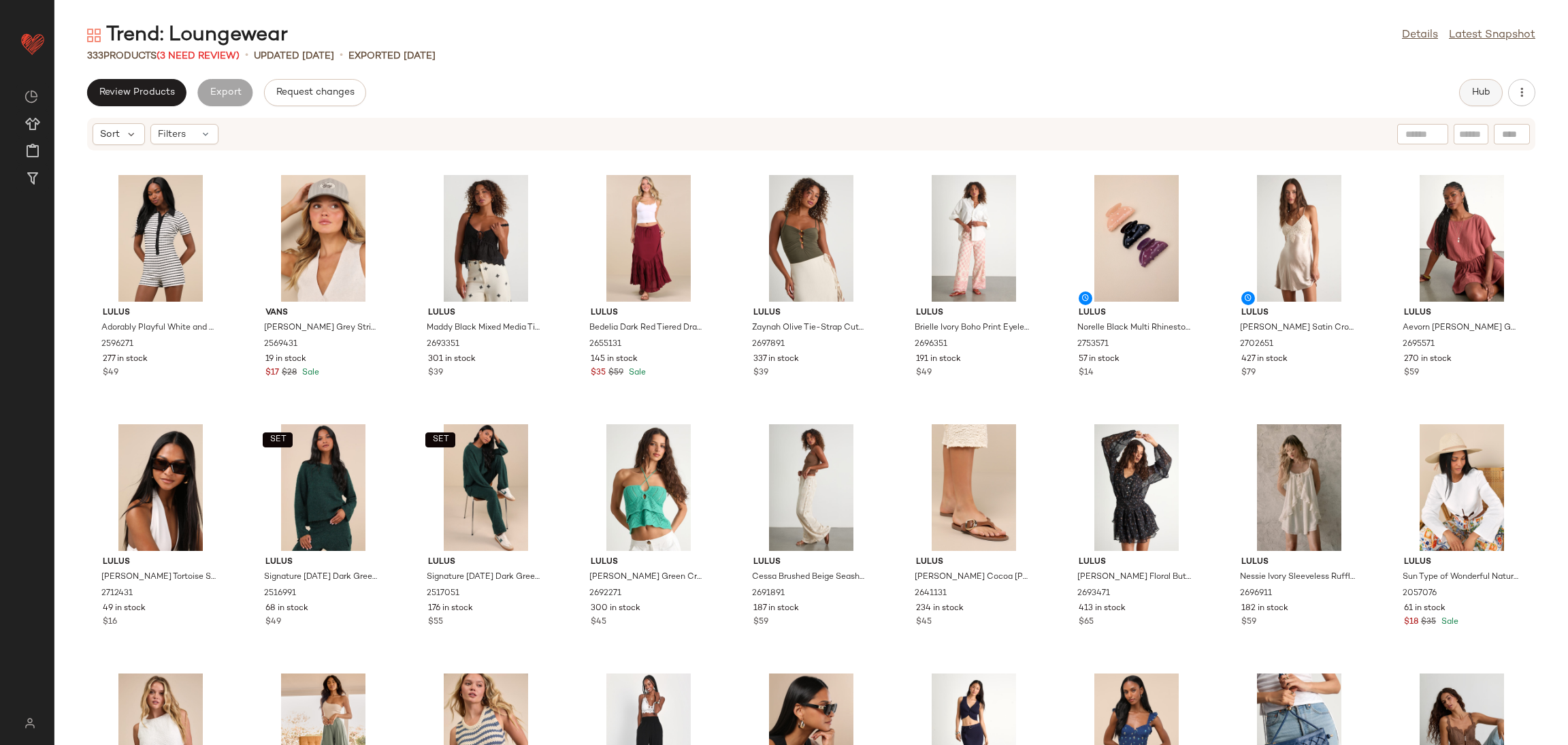
click at [1476, 95] on span "Hub" at bounding box center [1481, 92] width 19 height 11
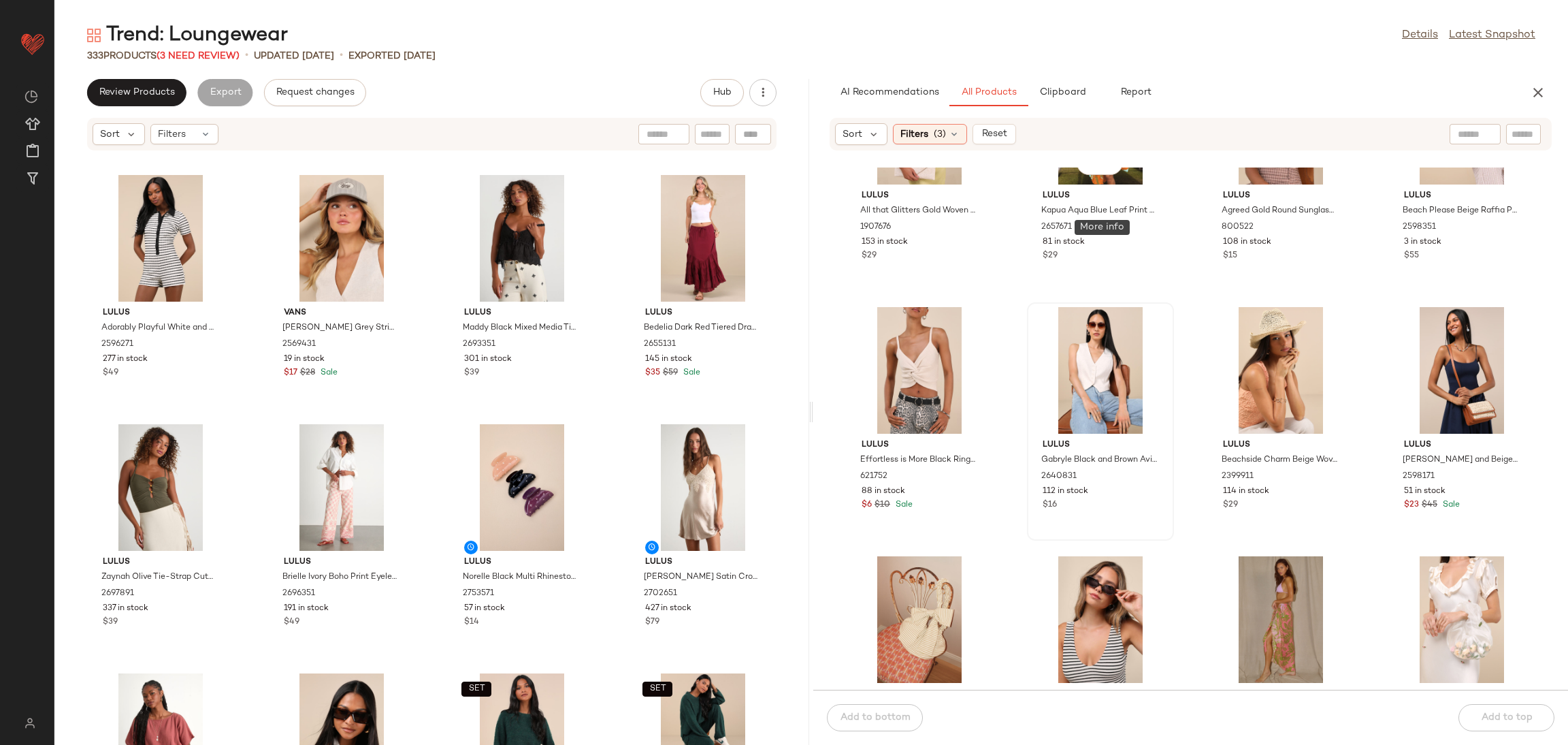
scroll to position [204, 0]
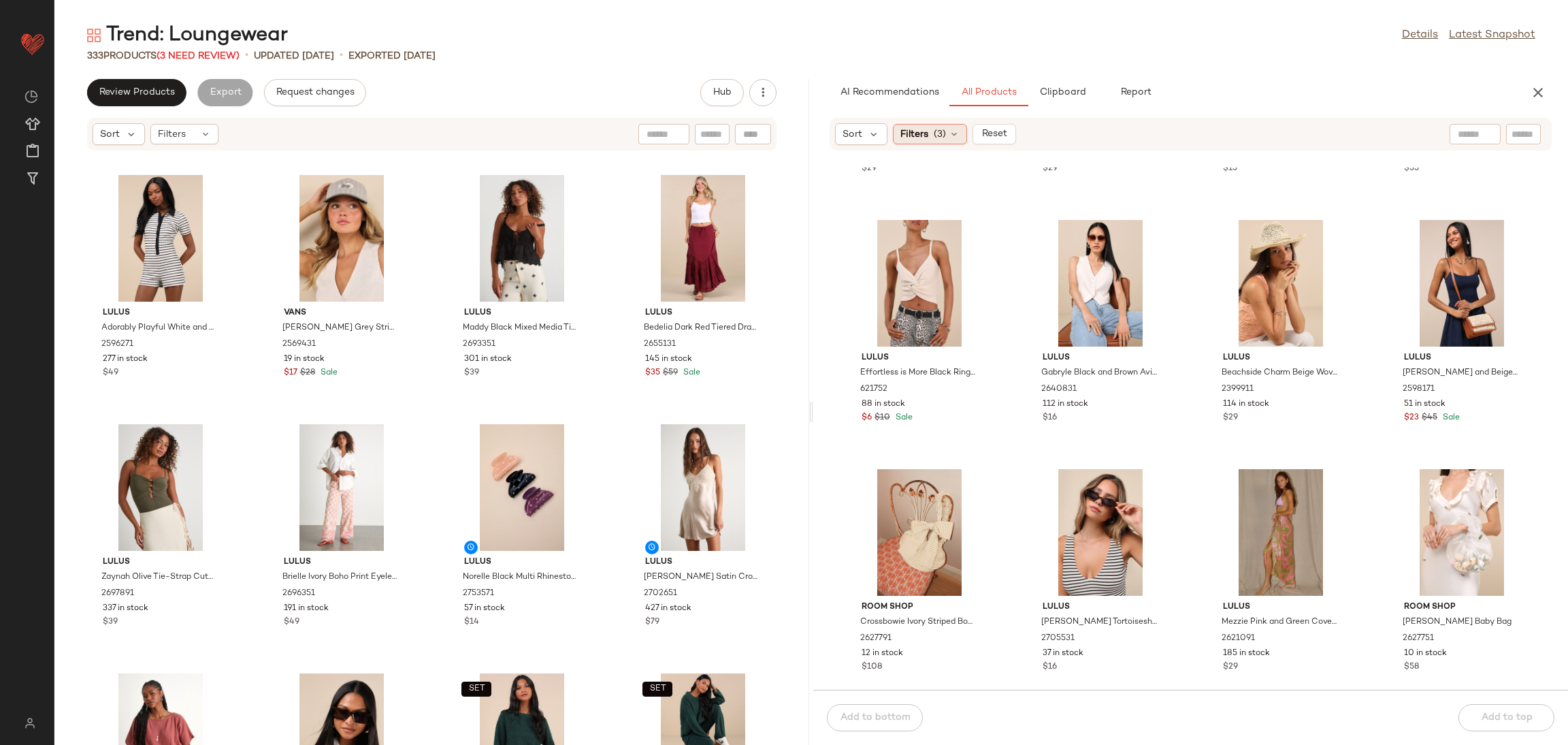
click at [912, 132] on span "Filters" at bounding box center [914, 135] width 28 height 14
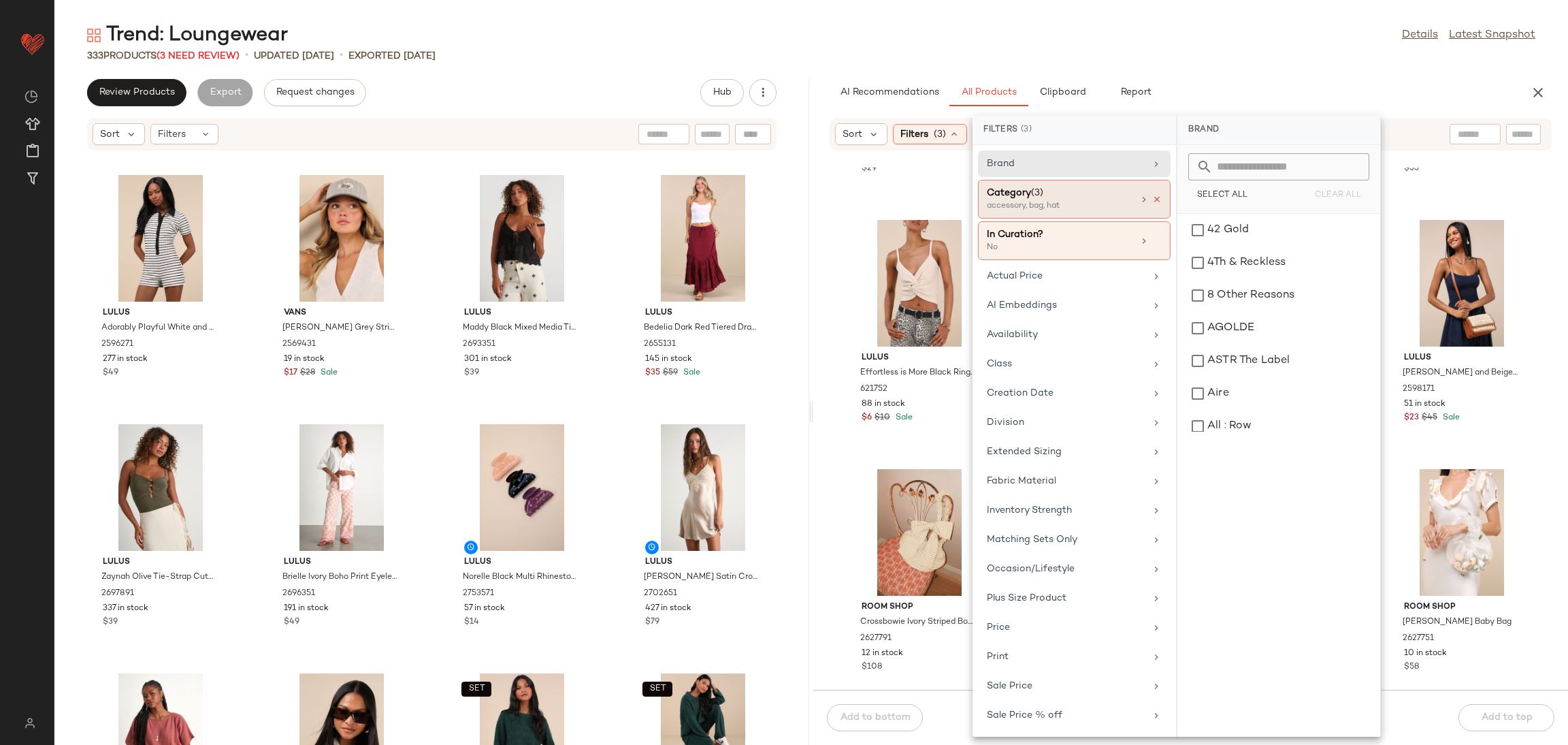
click at [1152, 195] on icon at bounding box center [1157, 199] width 10 height 10
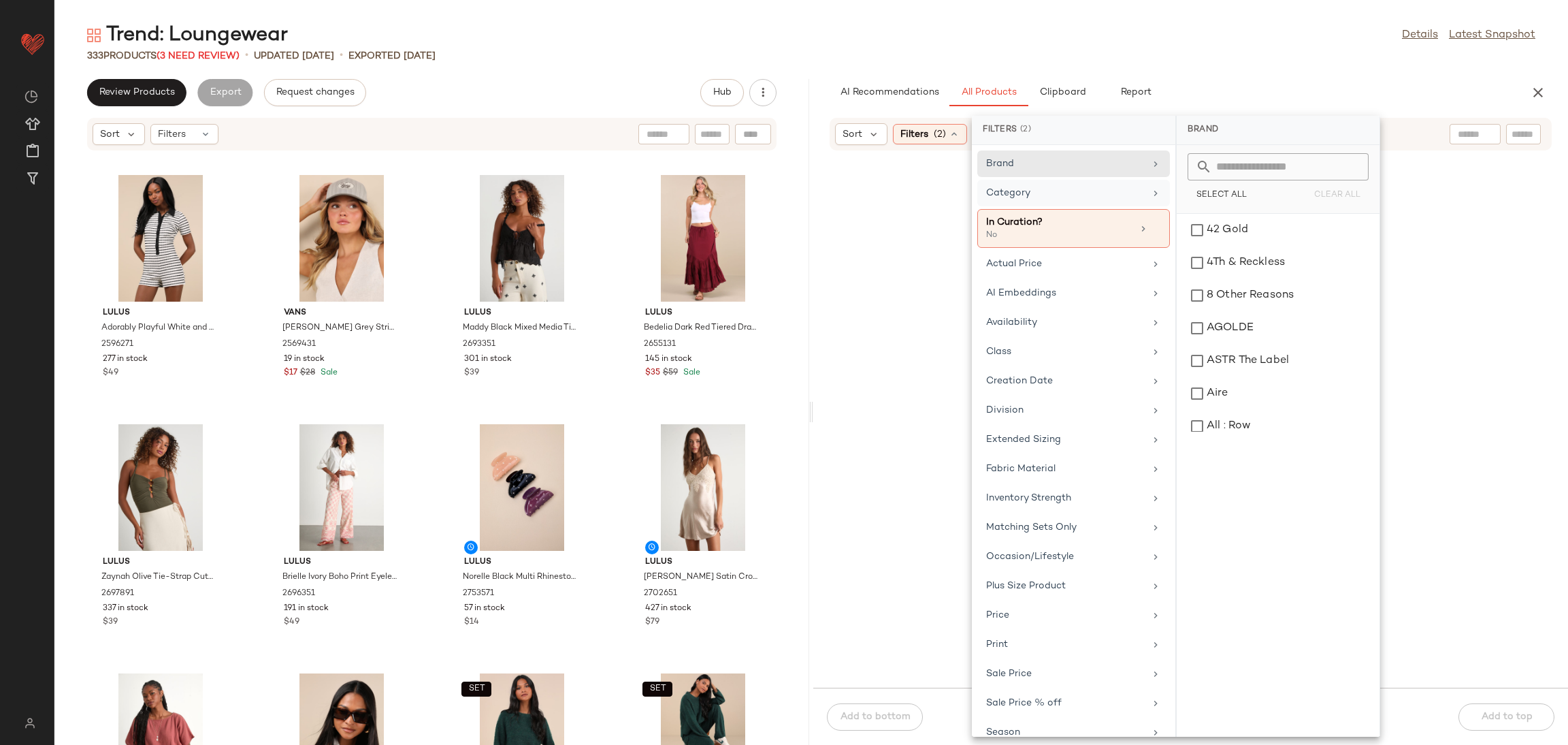
drag, startPoint x: 1107, startPoint y: 193, endPoint x: 1118, endPoint y: 194, distance: 11.0
click at [1114, 193] on div "Category" at bounding box center [1065, 192] width 159 height 14
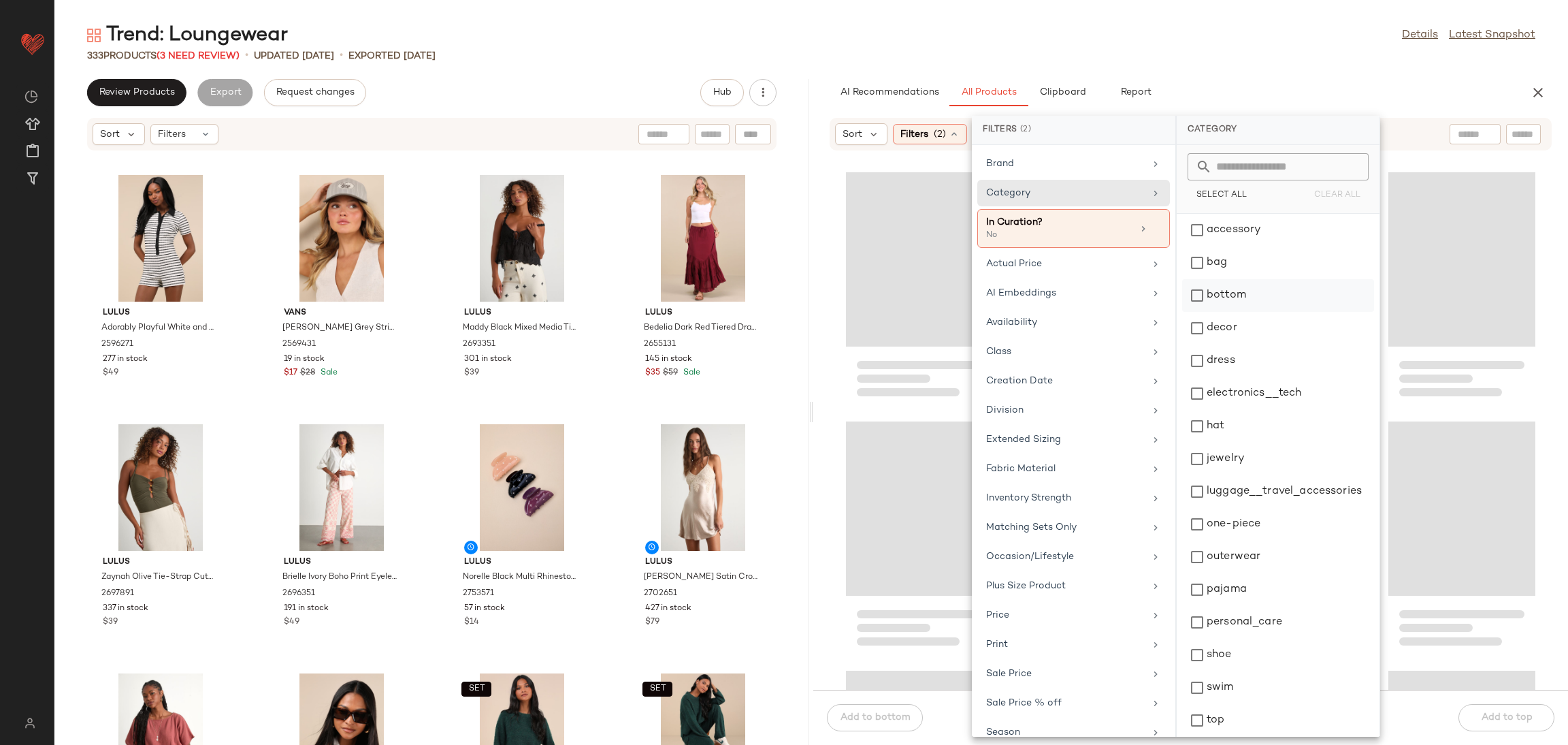
click at [1238, 312] on div "bottom" at bounding box center [1278, 328] width 192 height 32
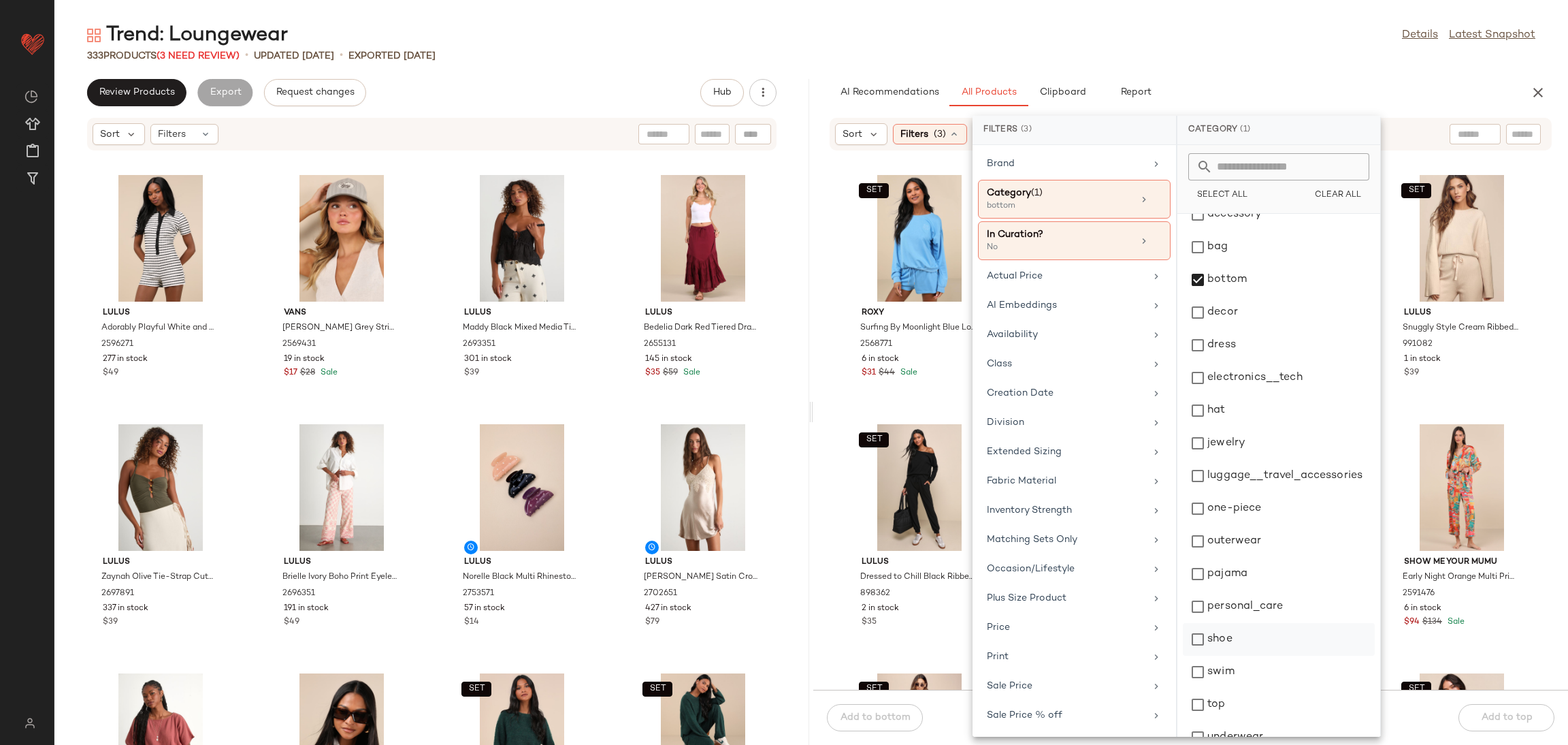
scroll to position [37, 0]
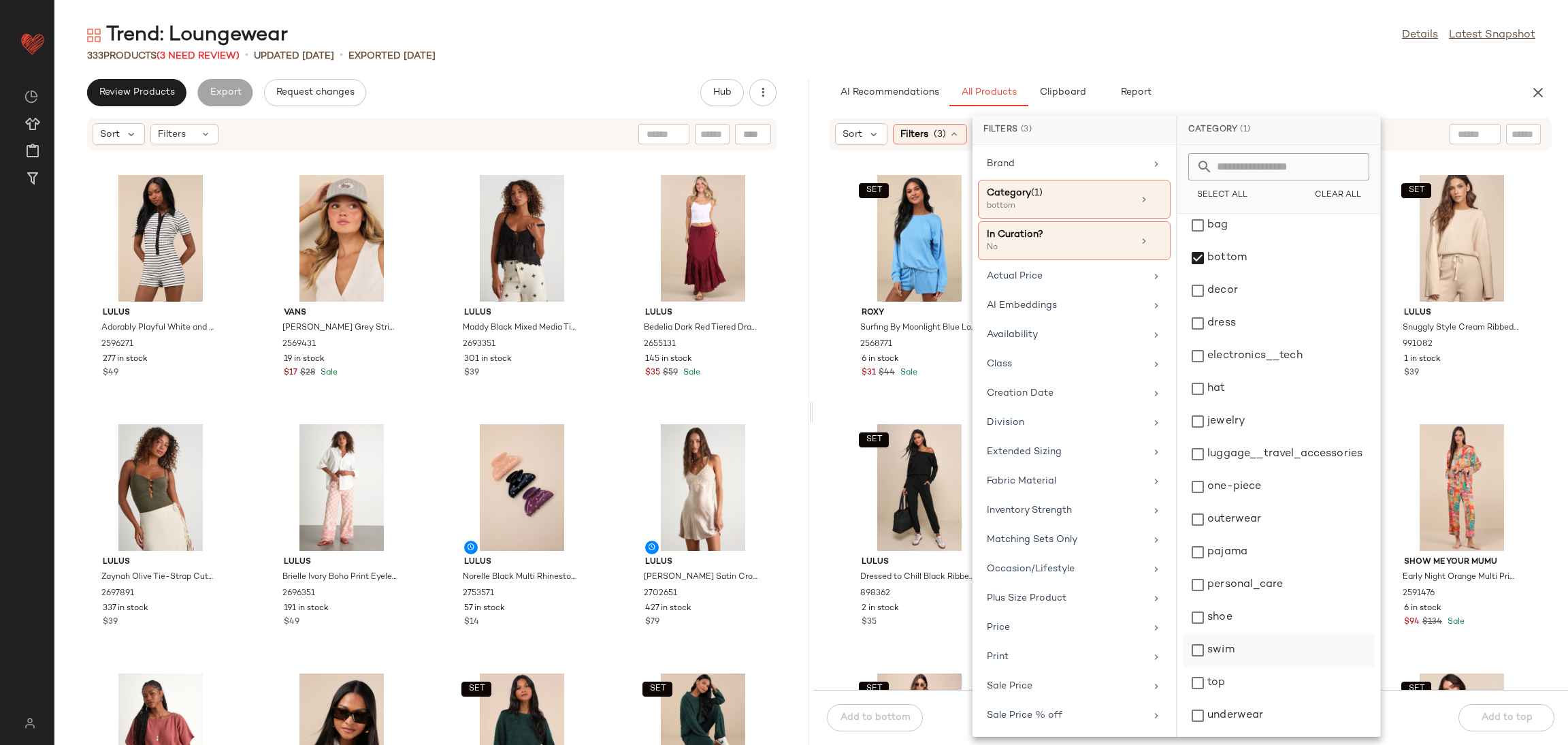
drag, startPoint x: 1206, startPoint y: 686, endPoint x: 1299, endPoint y: 649, distance: 100.1
click at [1203, 699] on div "top" at bounding box center [1279, 715] width 192 height 32
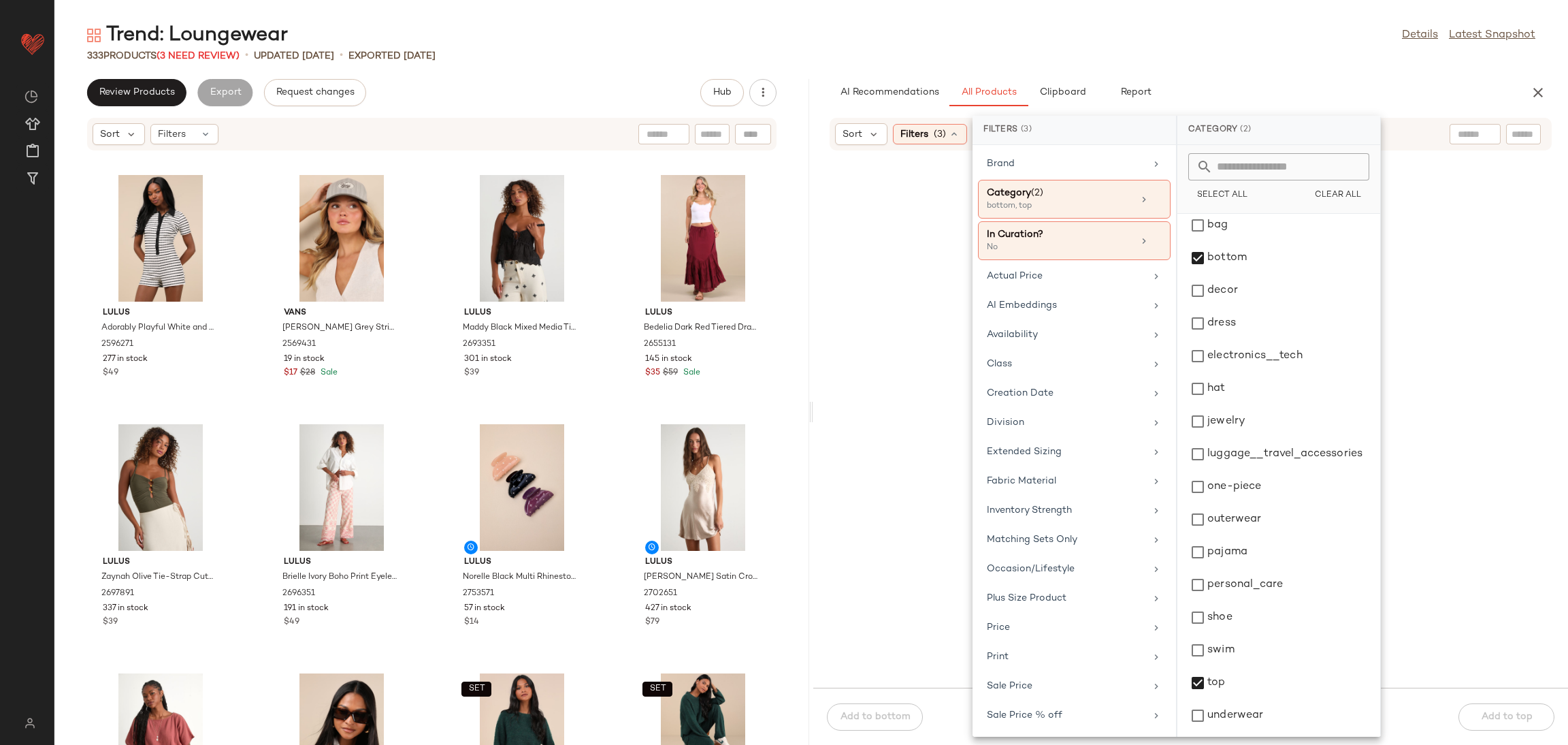
click at [1554, 557] on div at bounding box center [1190, 428] width 750 height 515
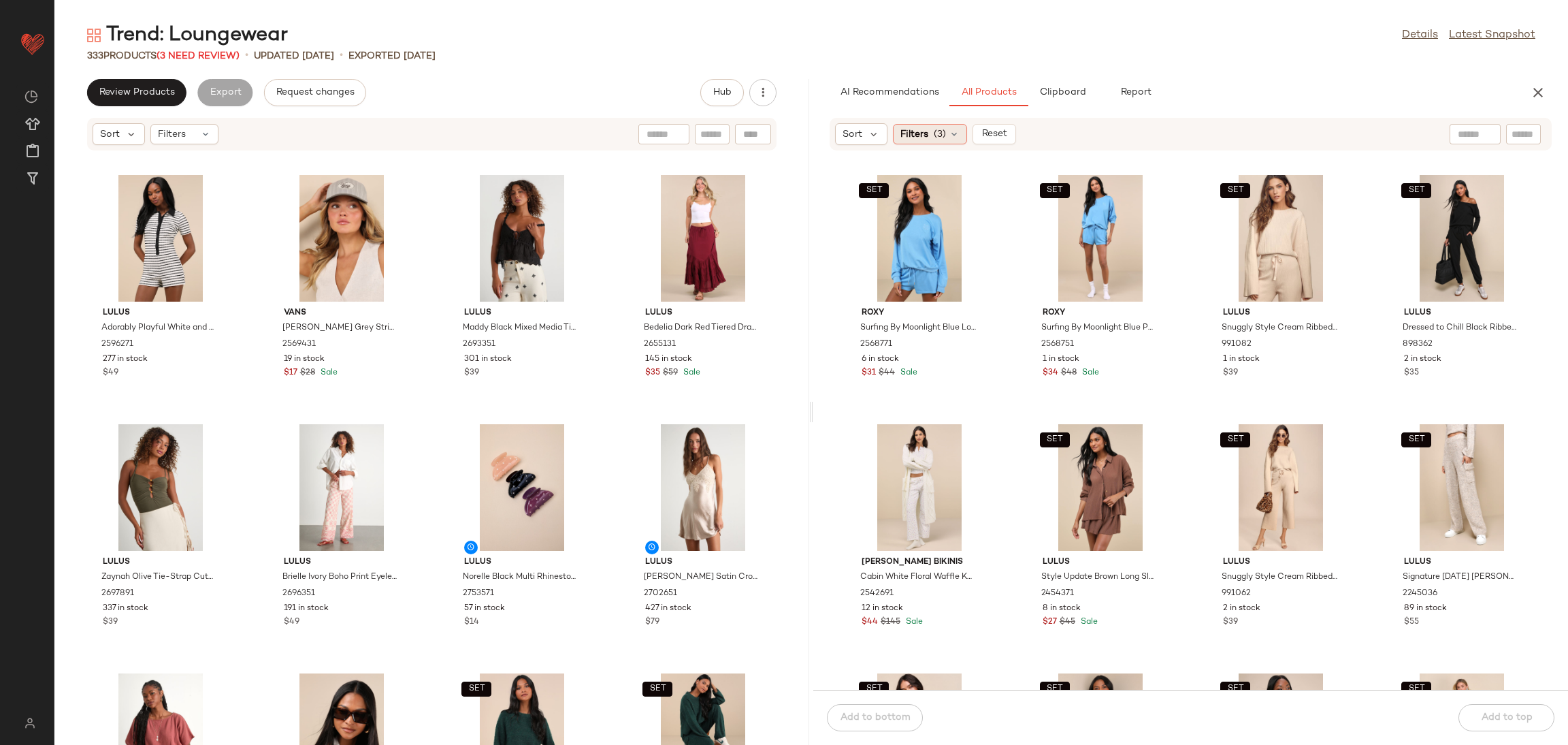
click at [921, 143] on div "Filters (3)" at bounding box center [930, 135] width 74 height 21
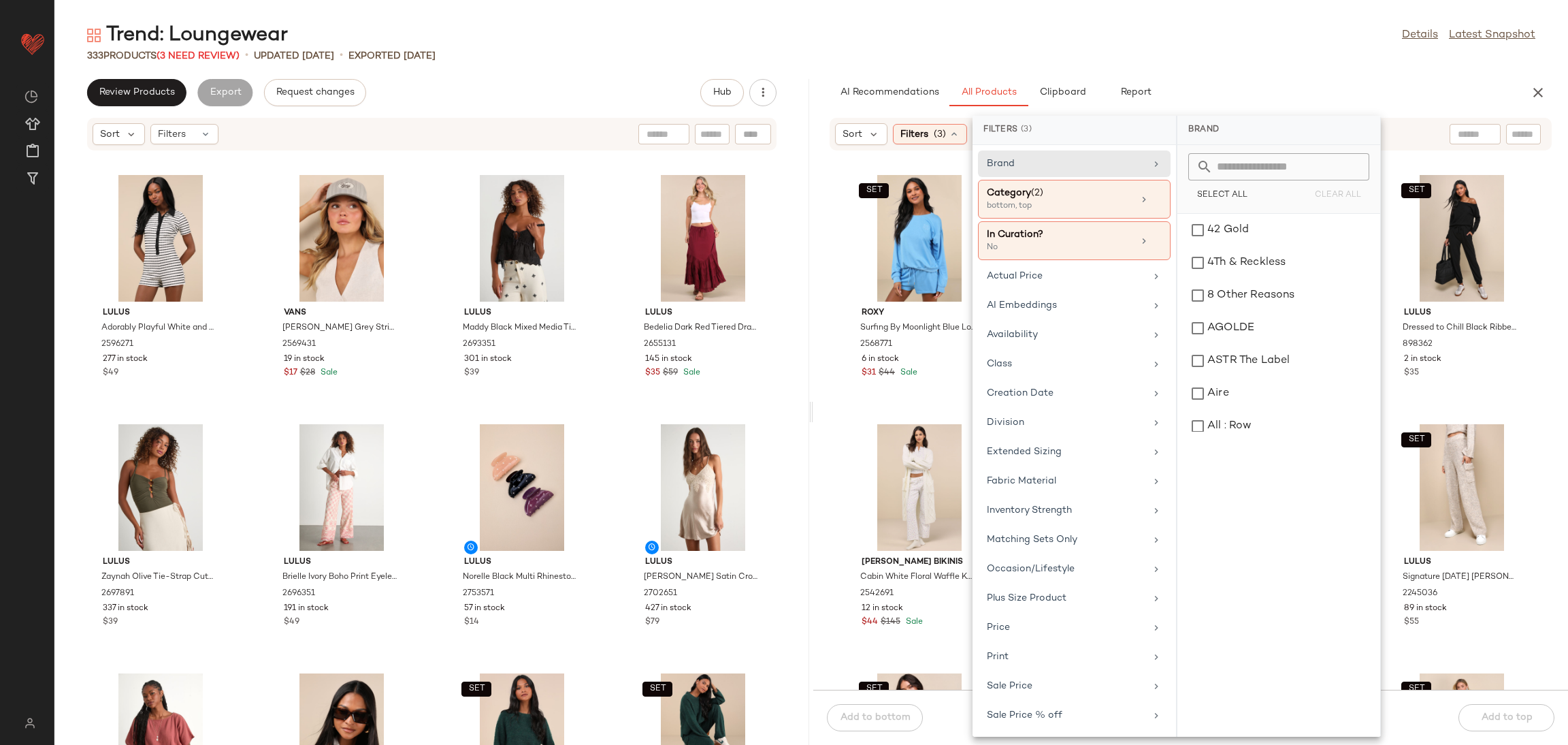
scroll to position [105, 0]
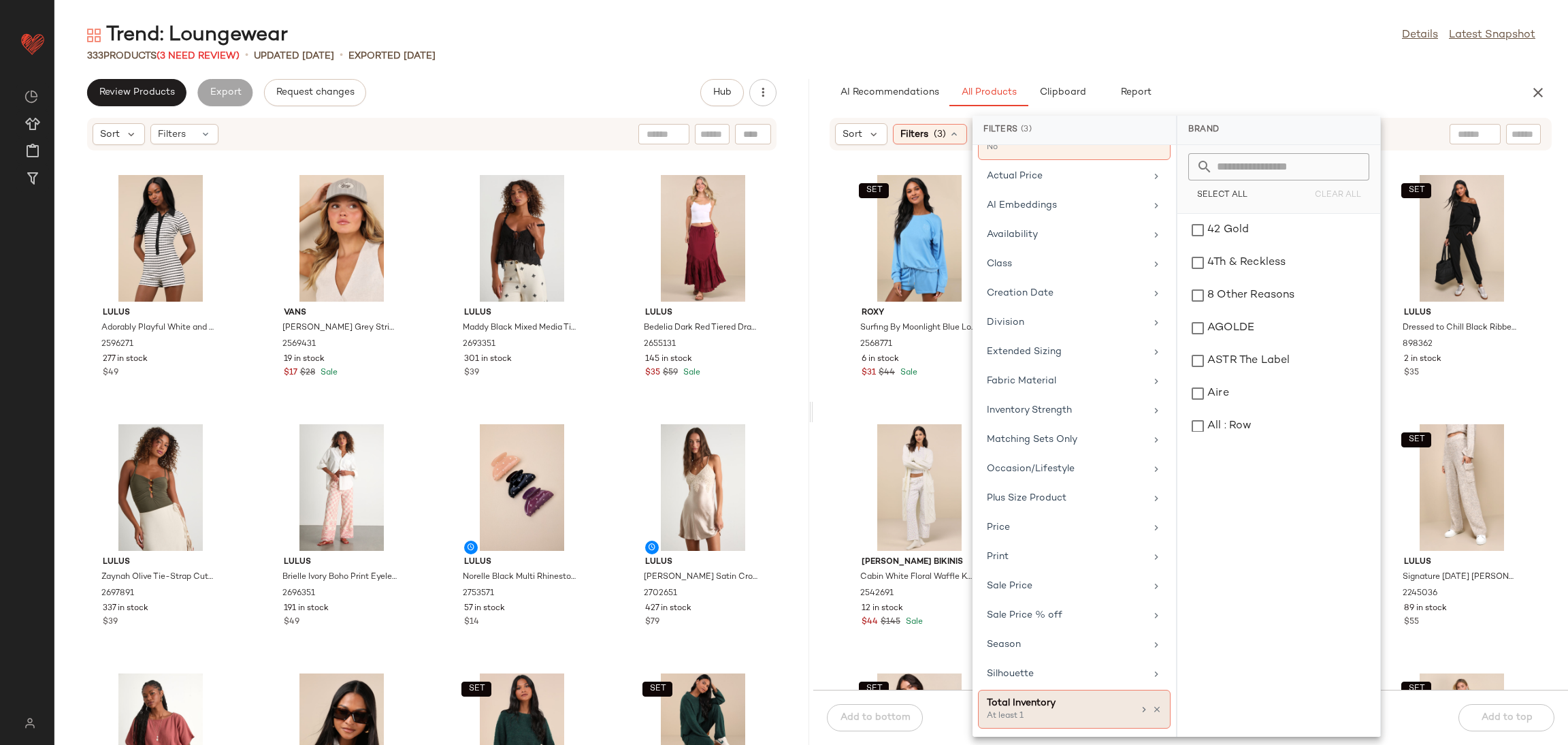
click at [1061, 727] on div "Total Inventory At least 1" at bounding box center [1074, 709] width 192 height 39
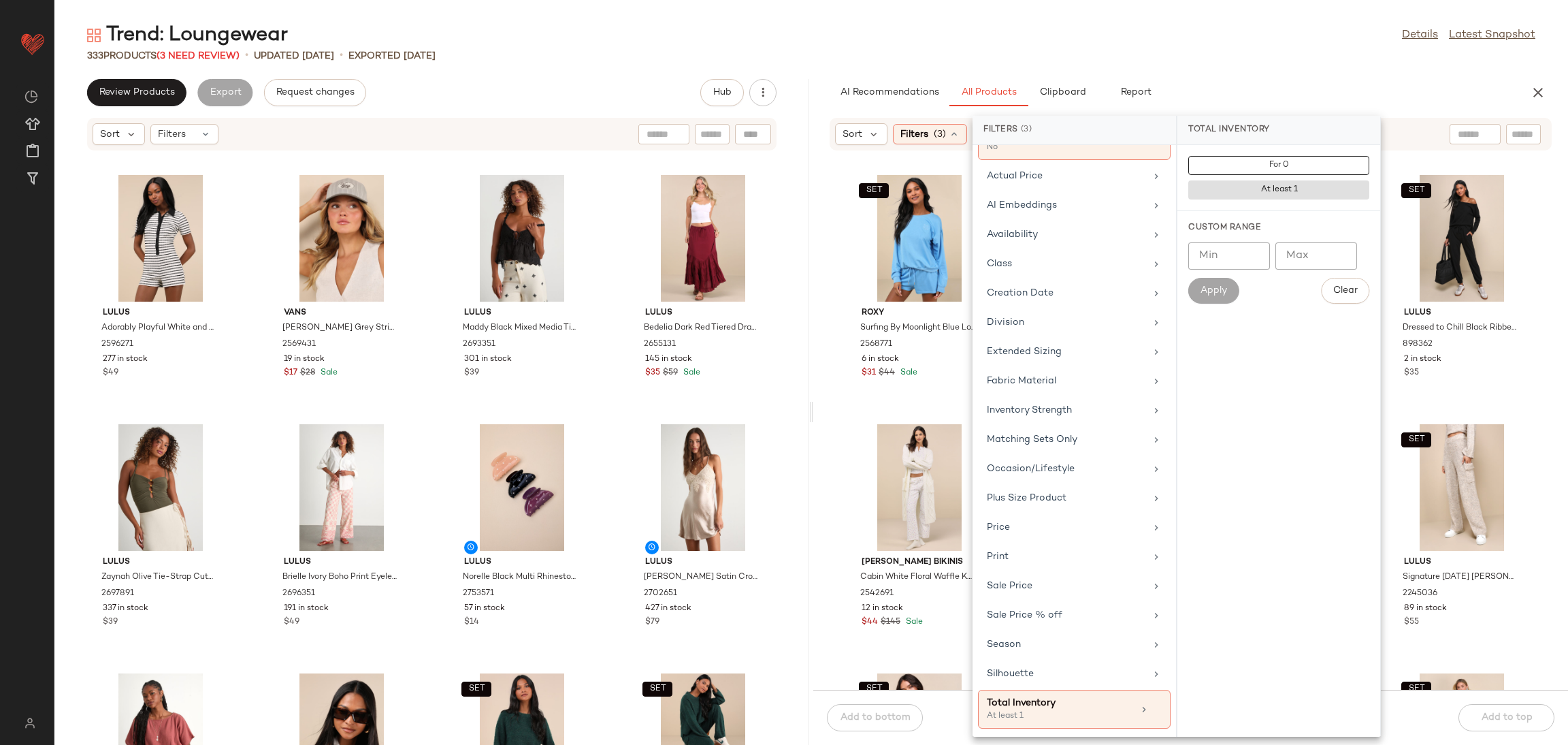
click at [1215, 259] on input "Min" at bounding box center [1229, 255] width 81 height 27
type input "**"
click at [1203, 290] on div "Apply" at bounding box center [1213, 291] width 50 height 26
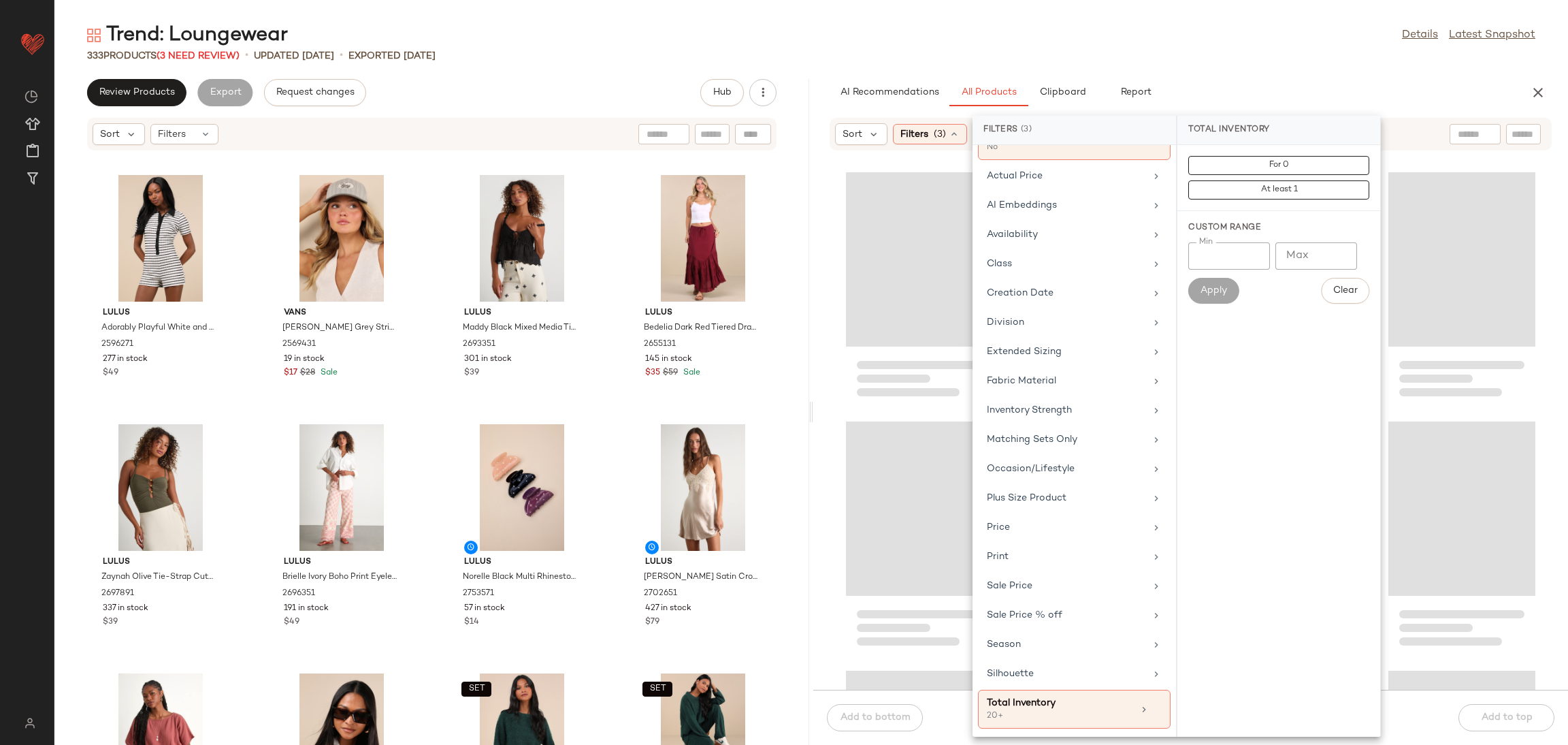
click at [1281, 63] on div "Trend: Loungewear Details Latest Snapshot 333 Products (3 Need Review) • update…" at bounding box center [811, 384] width 1514 height 723
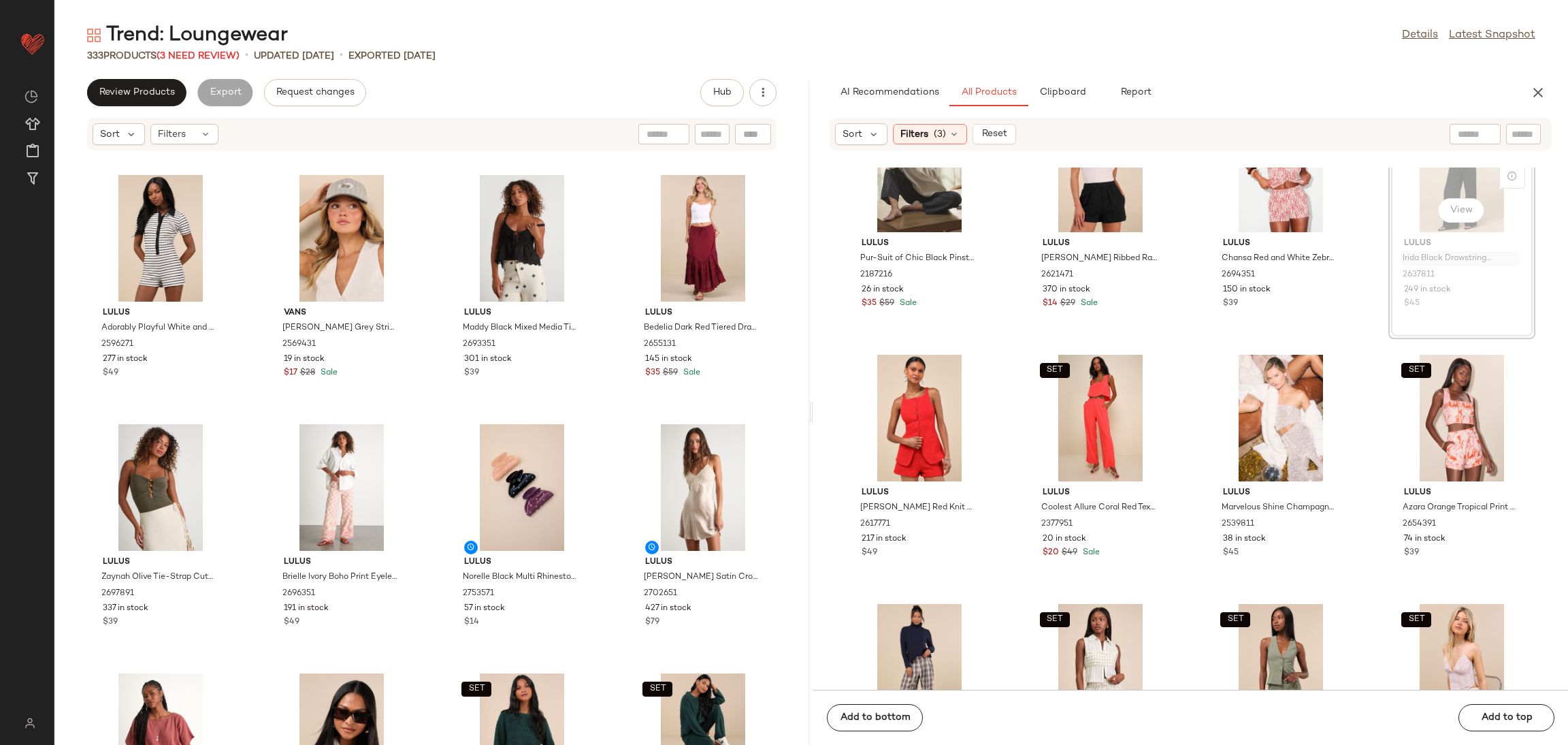
scroll to position [822, 0]
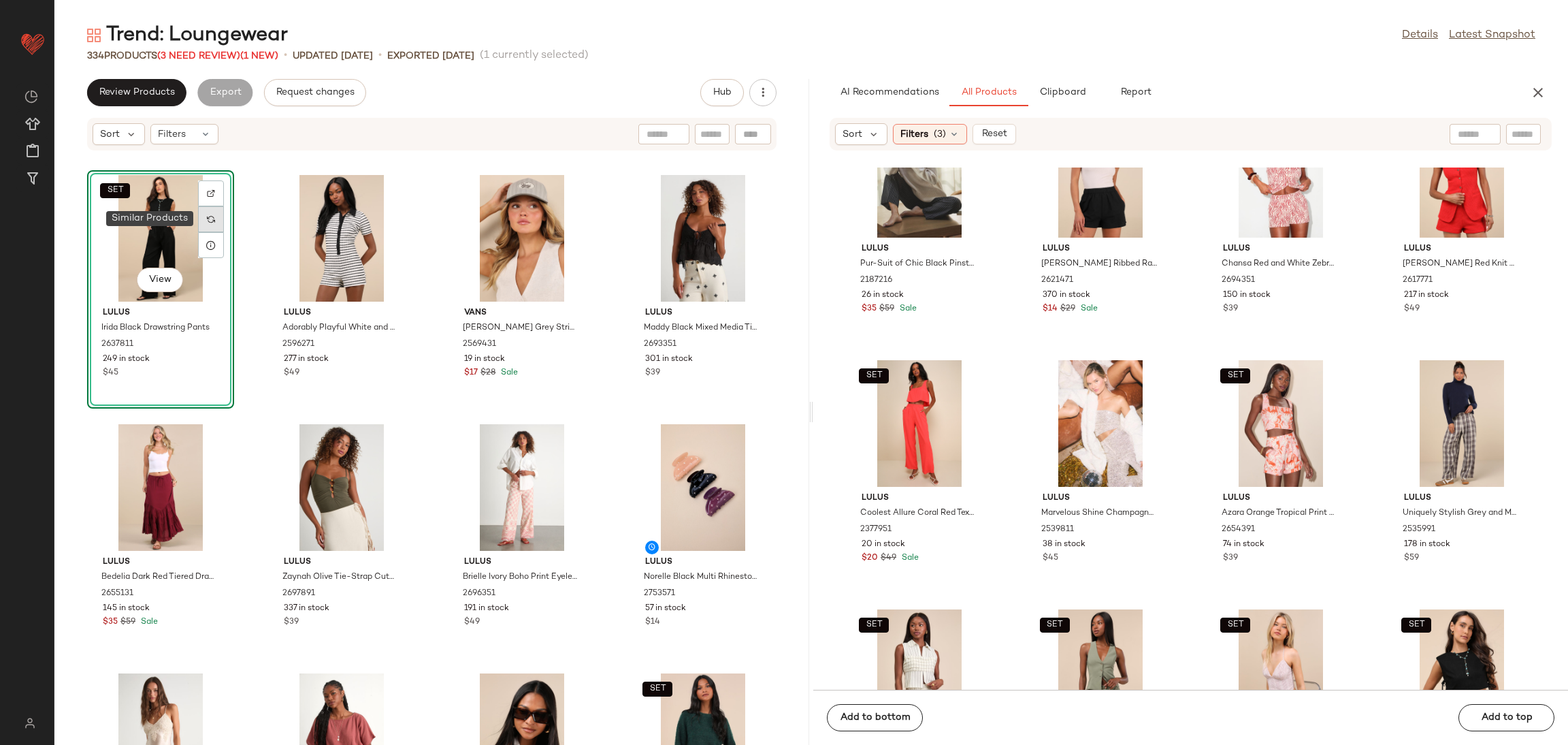
click at [214, 216] on img at bounding box center [211, 219] width 8 height 8
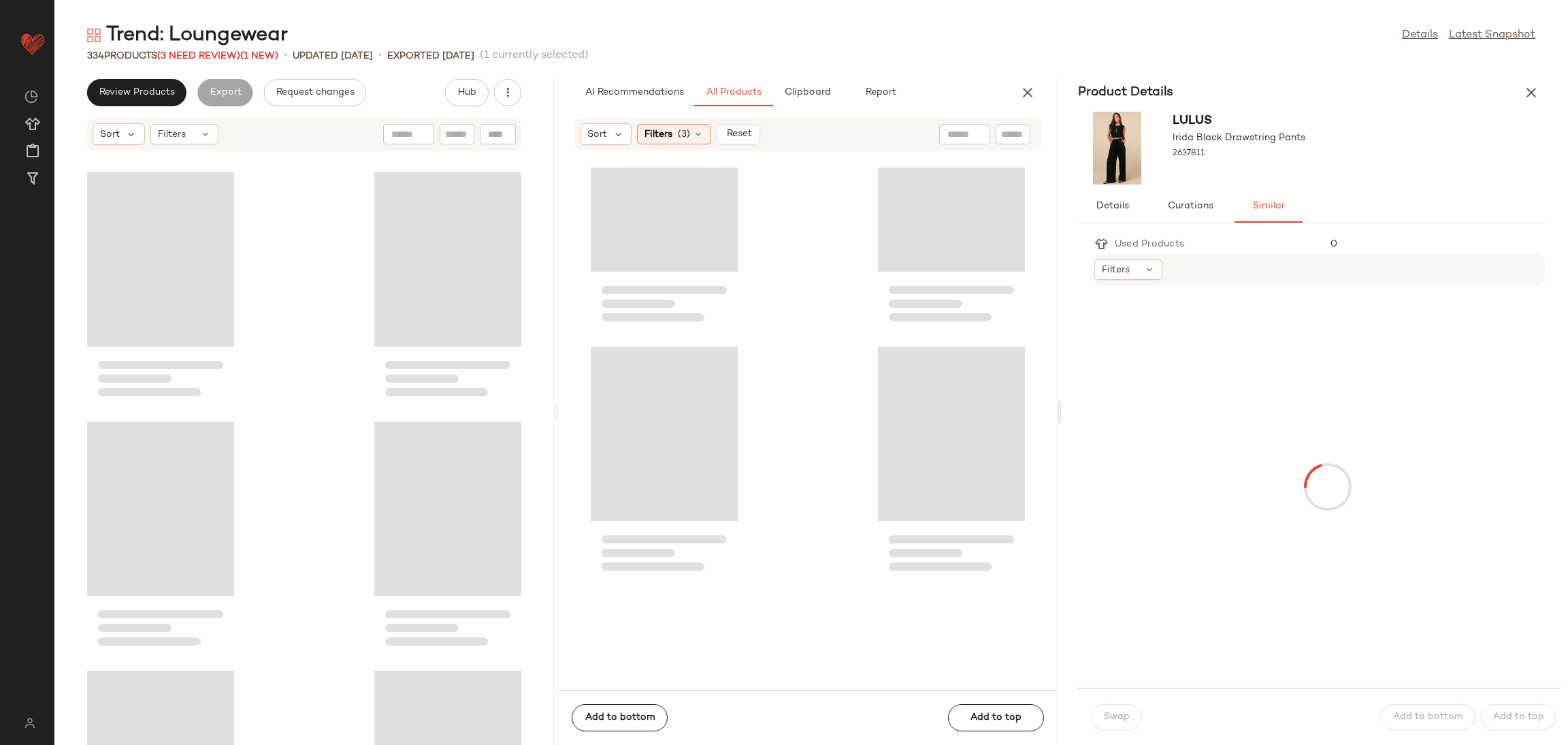
scroll to position [1072, 0]
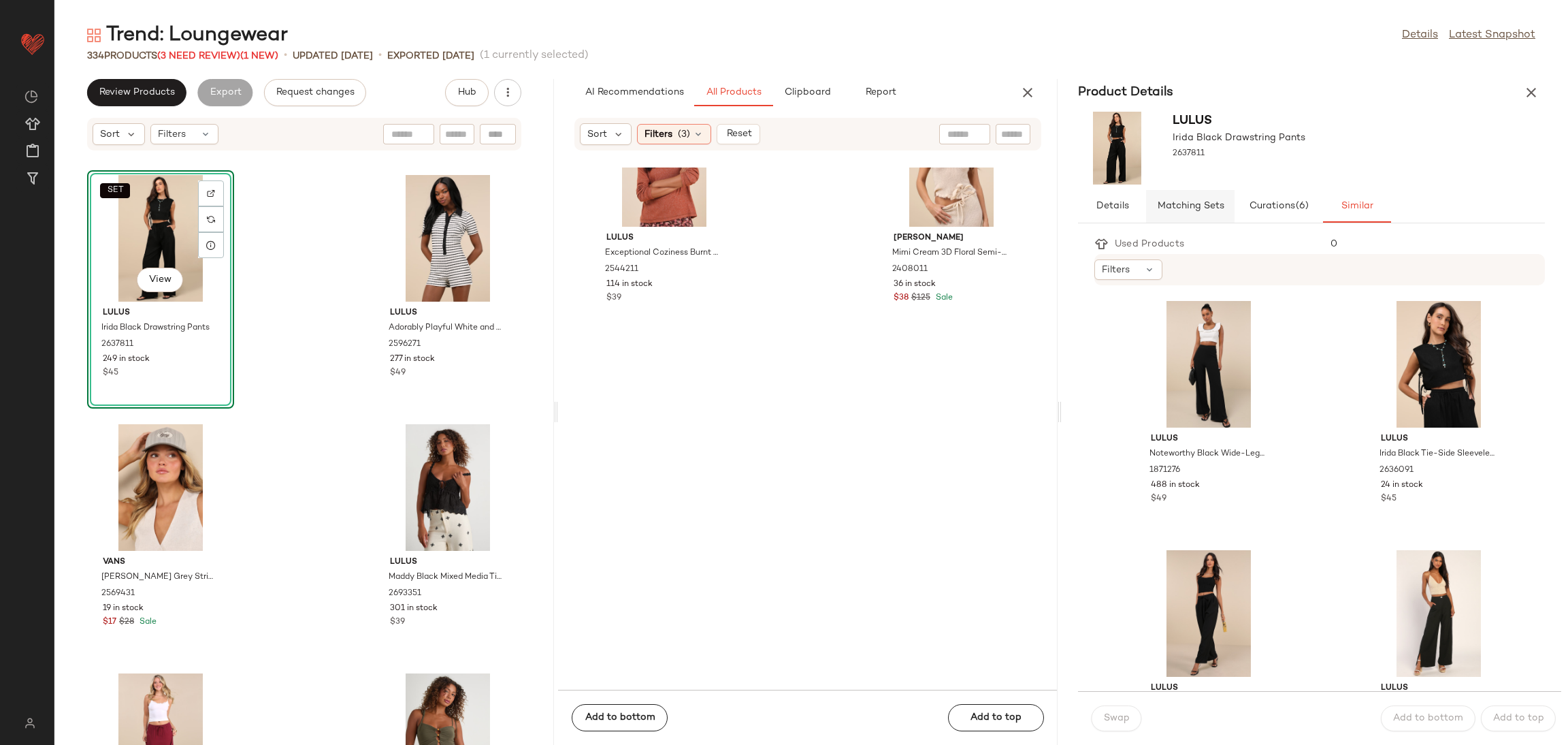
drag, startPoint x: 1211, startPoint y: 217, endPoint x: 1202, endPoint y: 210, distance: 11.4
click at [1323, 217] on button "Matching Sets" at bounding box center [1357, 206] width 68 height 32
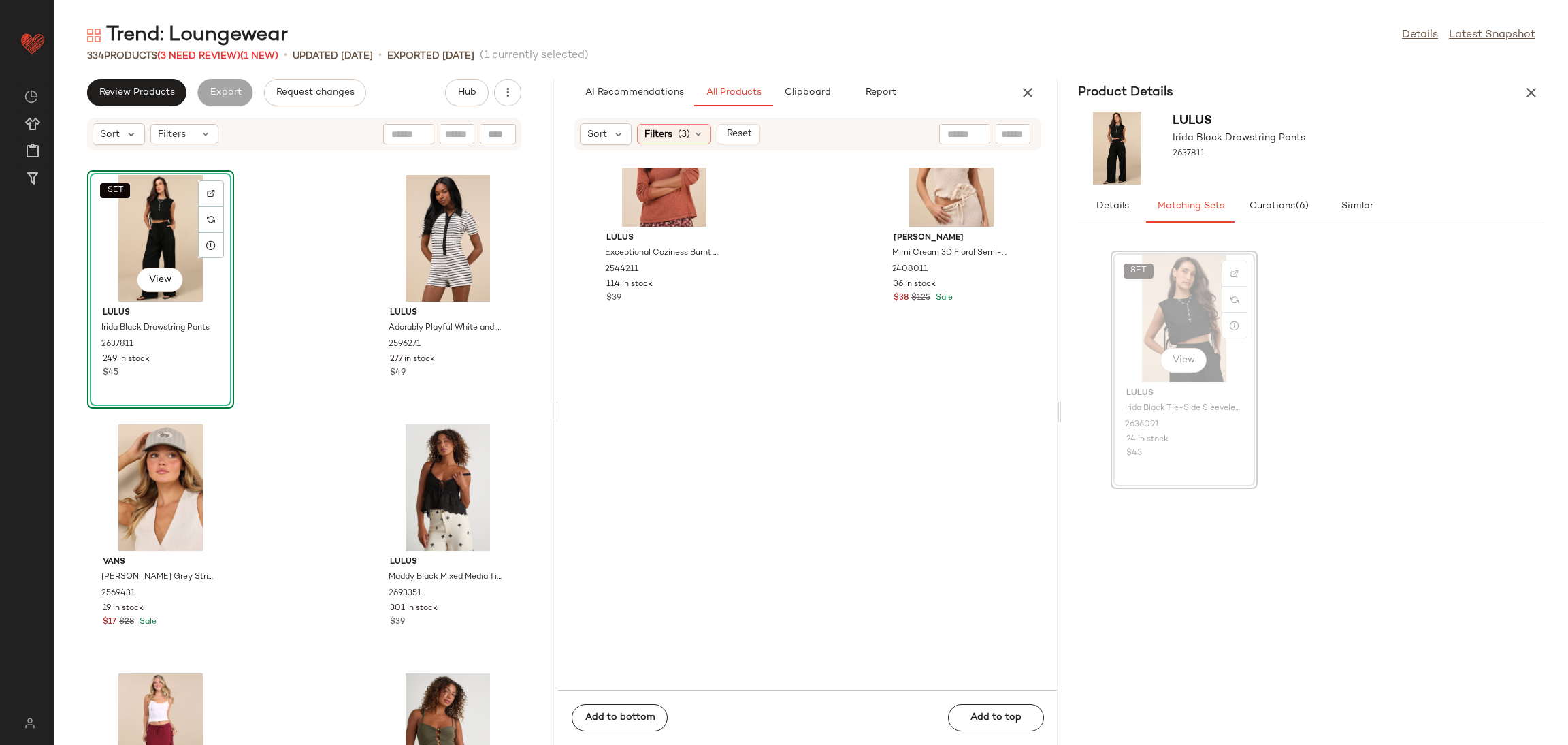
scroll to position [1081, 0]
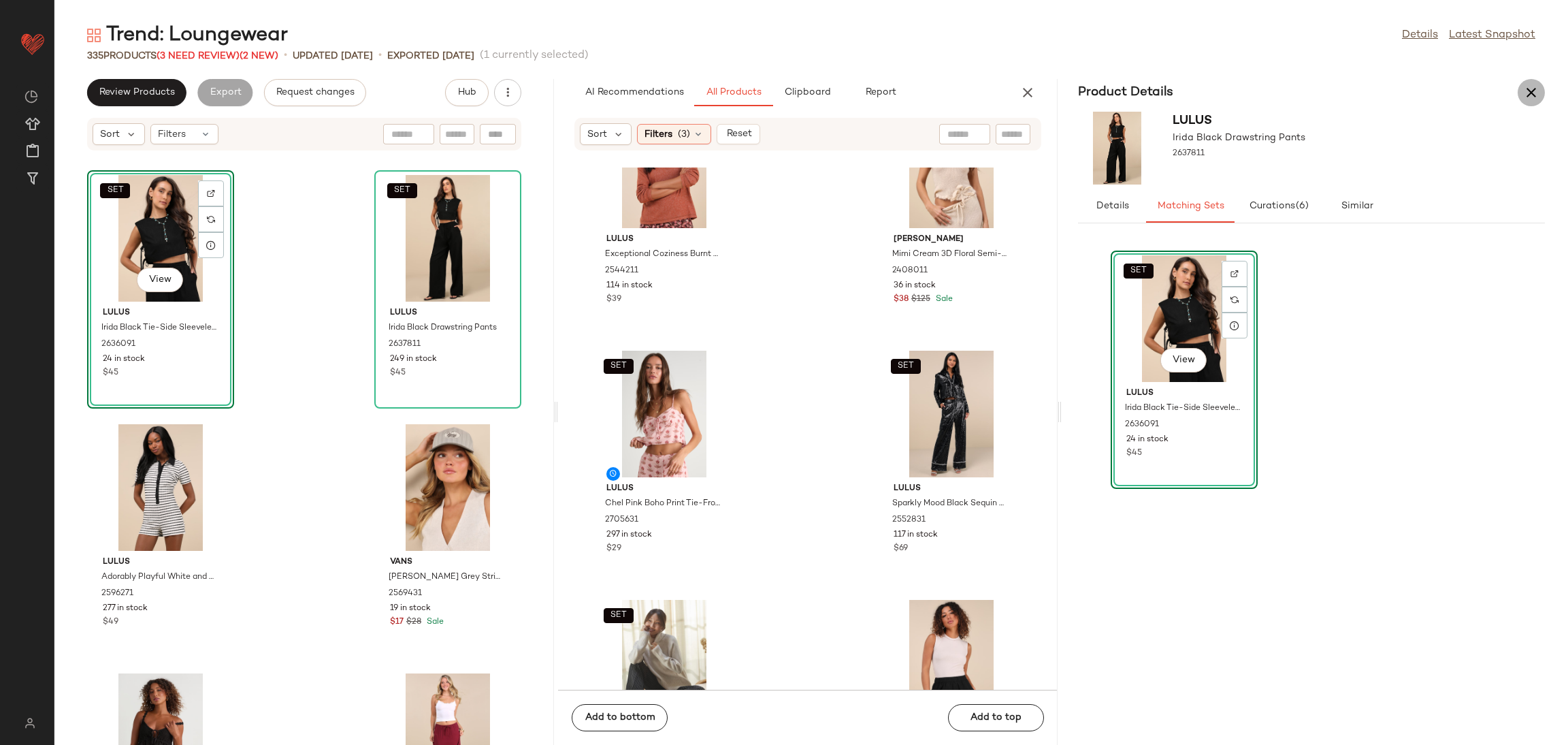
click at [1529, 86] on icon "button" at bounding box center [1531, 92] width 17 height 17
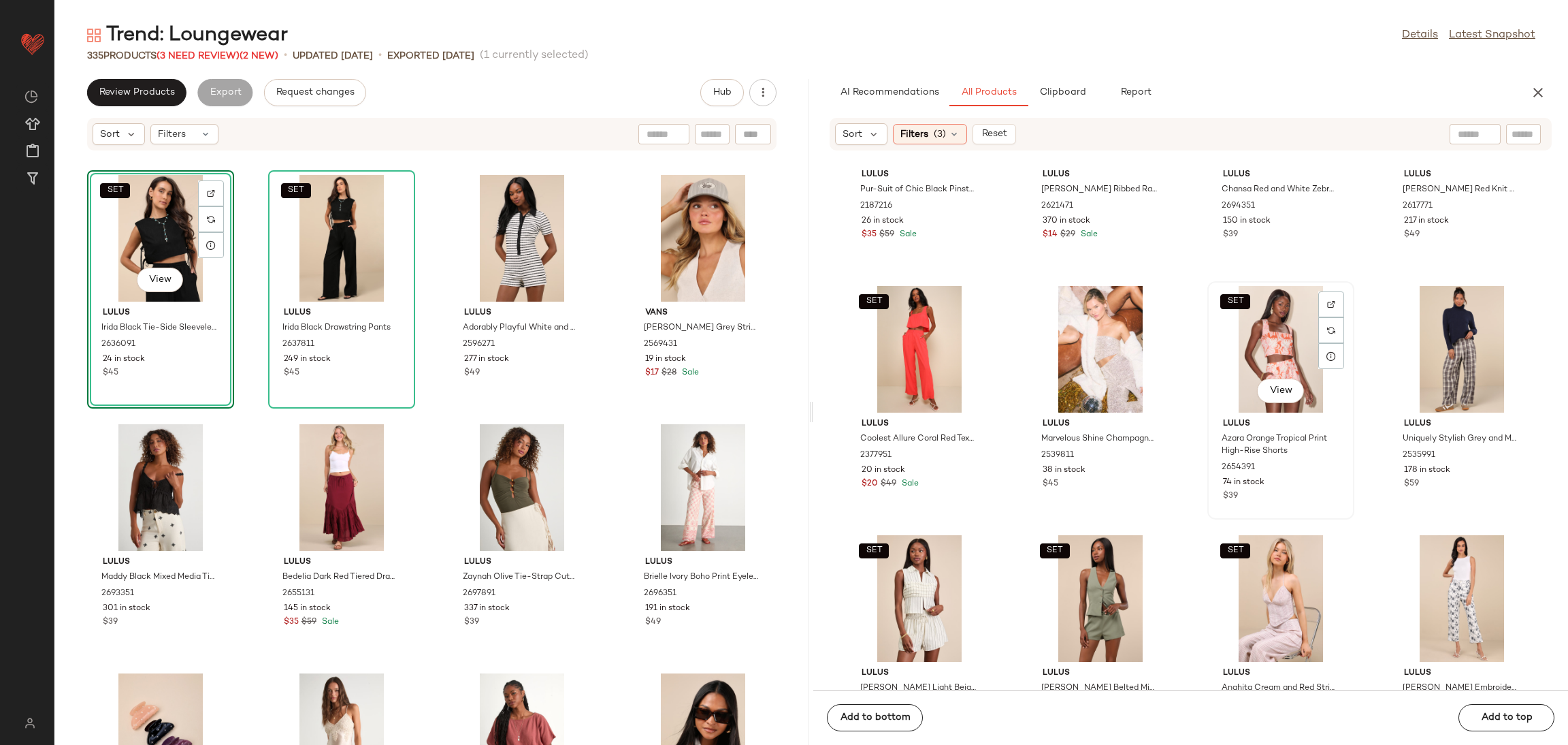
scroll to position [1093, 0]
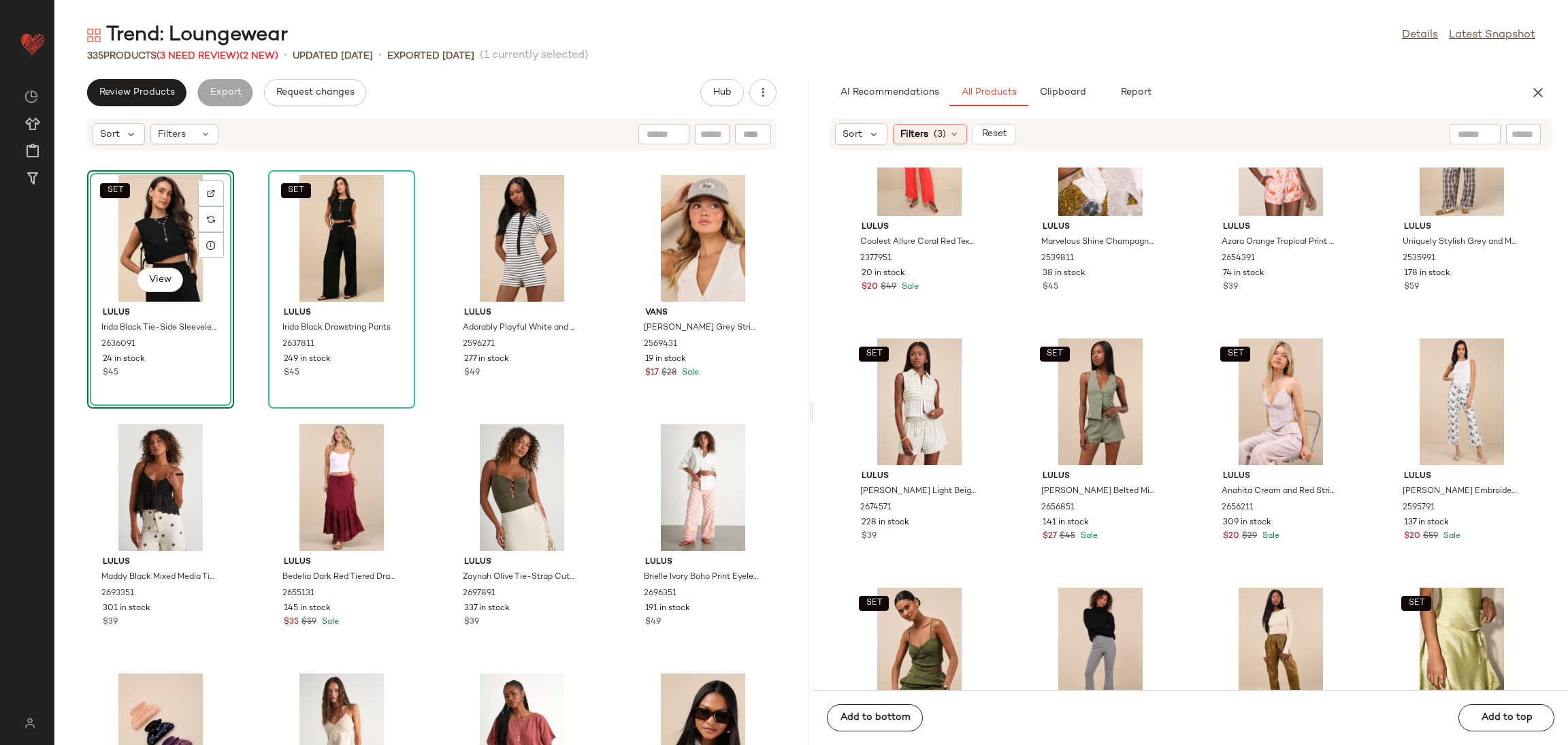
drag, startPoint x: 1545, startPoint y: 95, endPoint x: 1197, endPoint y: 170, distance: 356.0
click at [1197, 170] on div "AI Recommendations All Products Clipboard Report Sort Filters (3) Reset SET Lul…" at bounding box center [1191, 411] width 755 height 666
click at [921, 131] on span "Filters" at bounding box center [914, 135] width 28 height 14
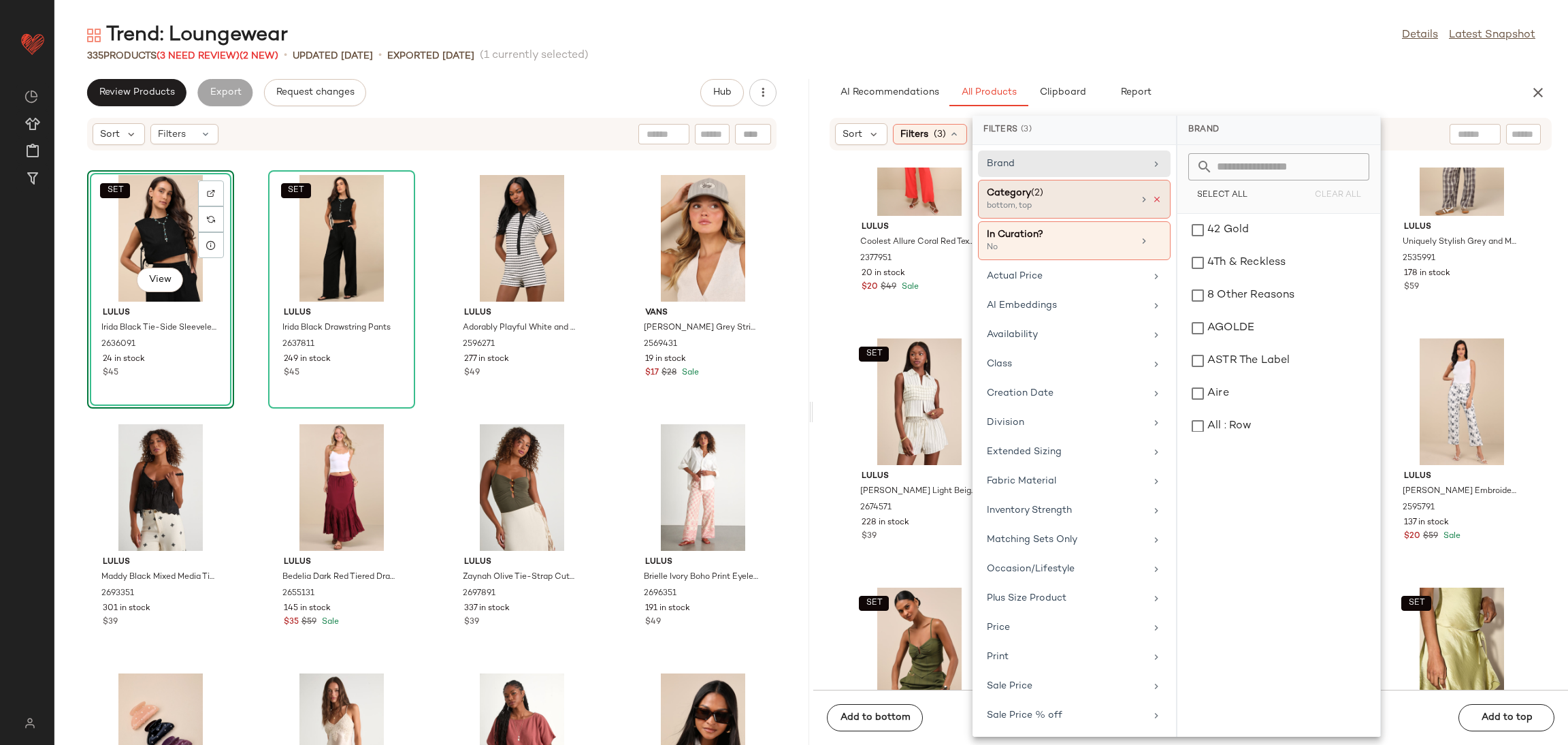
click at [1152, 200] on icon at bounding box center [1157, 199] width 10 height 10
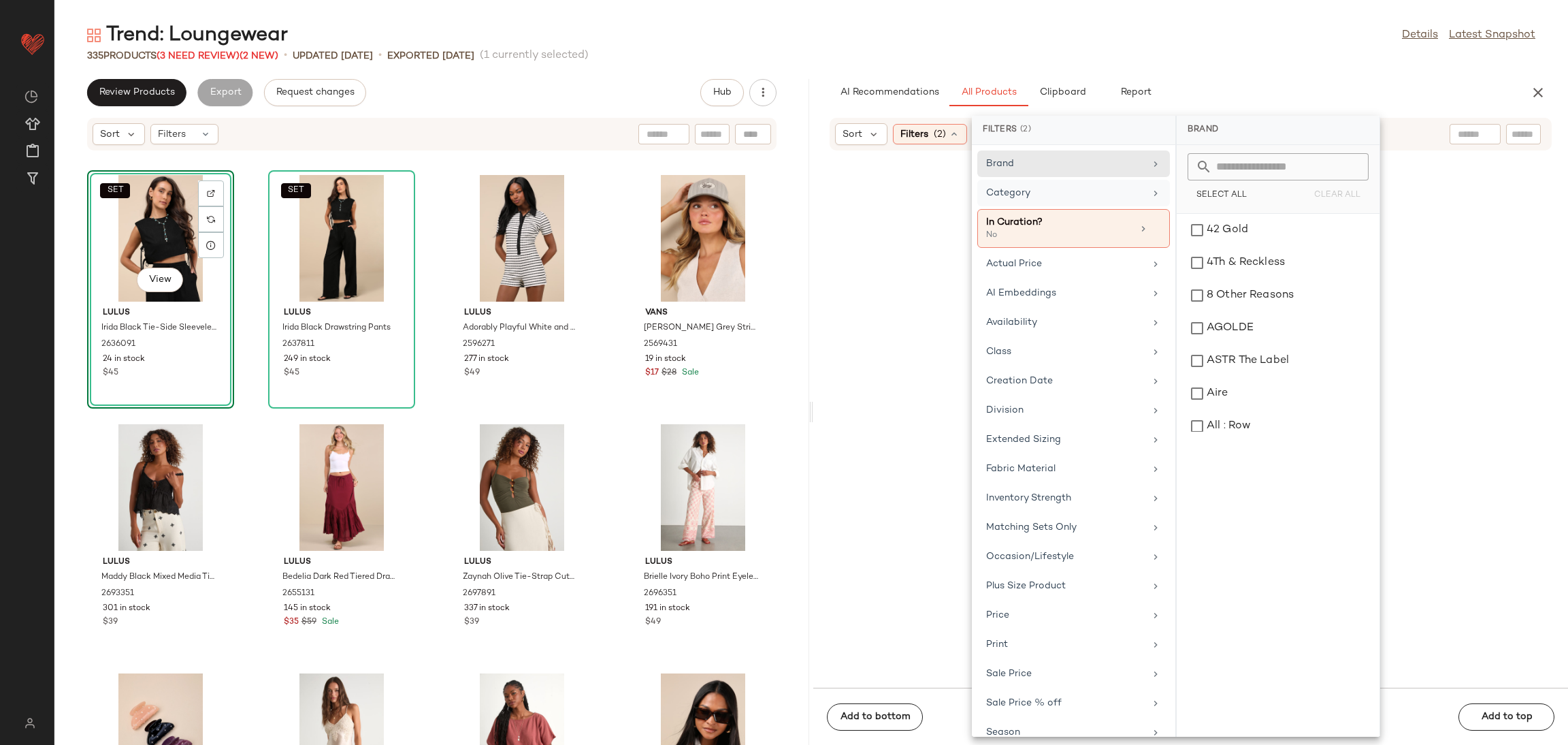
click at [1113, 209] on div "Category" at bounding box center [1073, 228] width 192 height 39
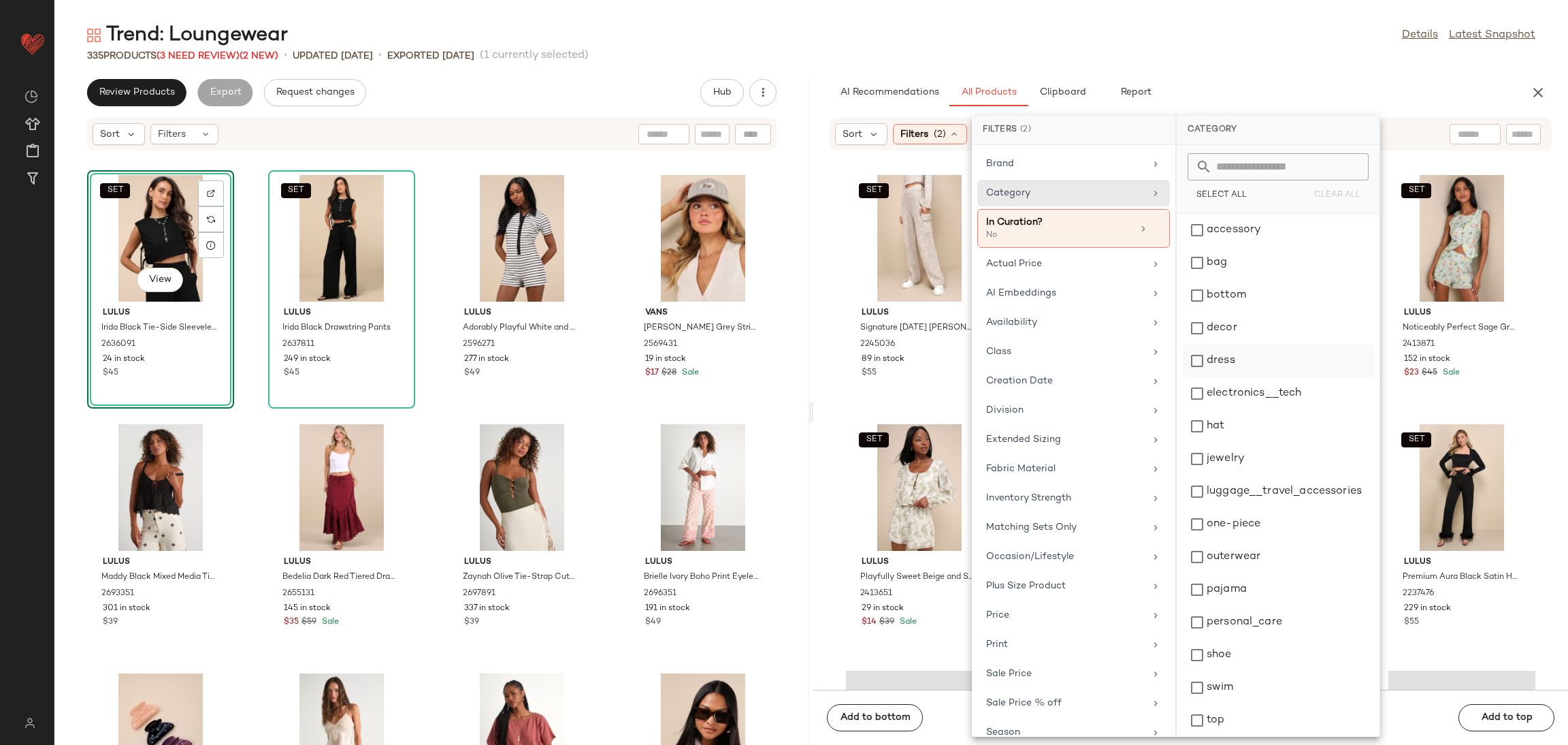
click at [1236, 377] on div "dress" at bounding box center [1278, 393] width 192 height 32
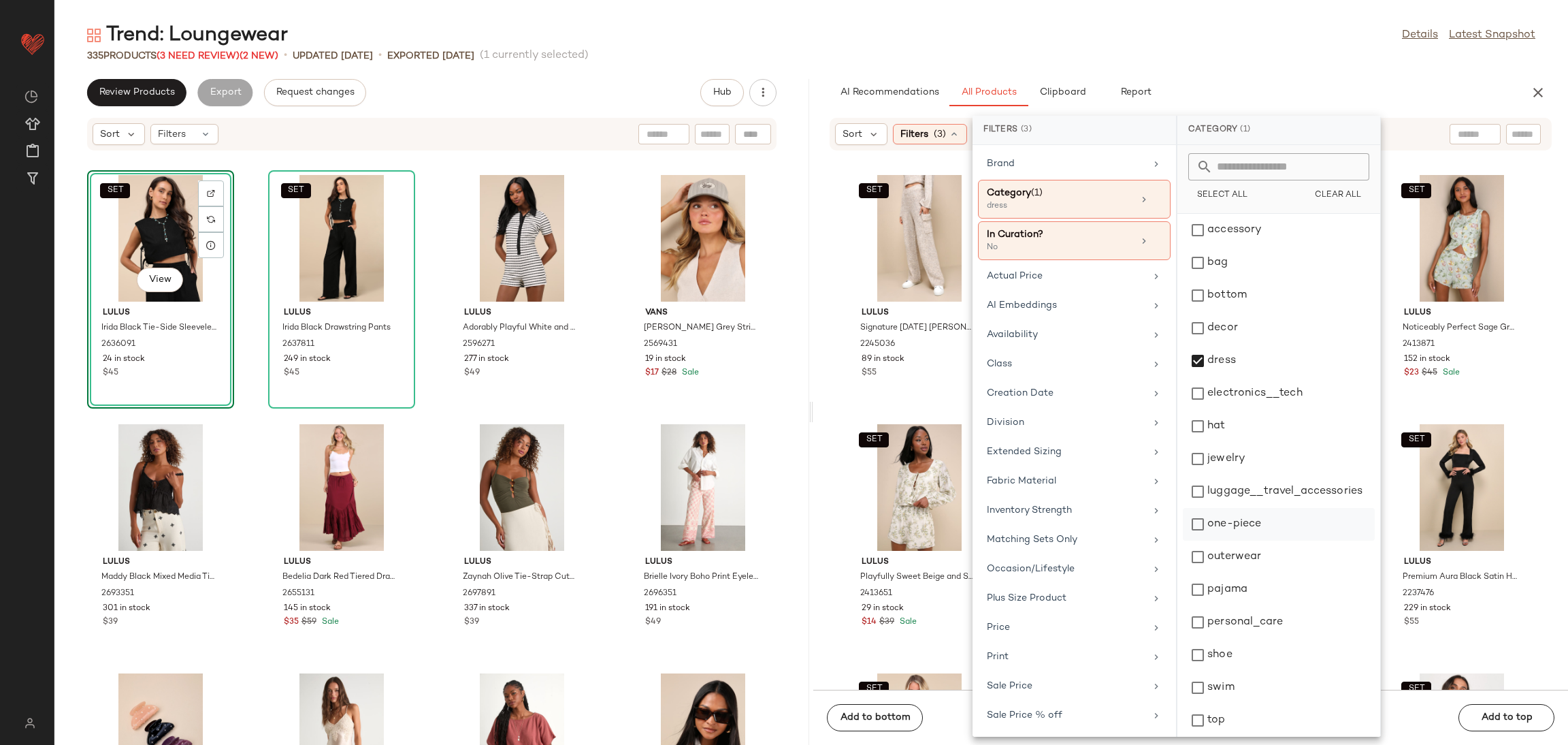
click at [1226, 541] on div "one-piece" at bounding box center [1279, 557] width 192 height 32
drag, startPoint x: 1215, startPoint y: 566, endPoint x: 1296, endPoint y: 553, distance: 82.0
click at [1215, 573] on div "outerwear" at bounding box center [1279, 589] width 192 height 32
click at [1455, 547] on div "SET View" at bounding box center [1462, 488] width 137 height 127
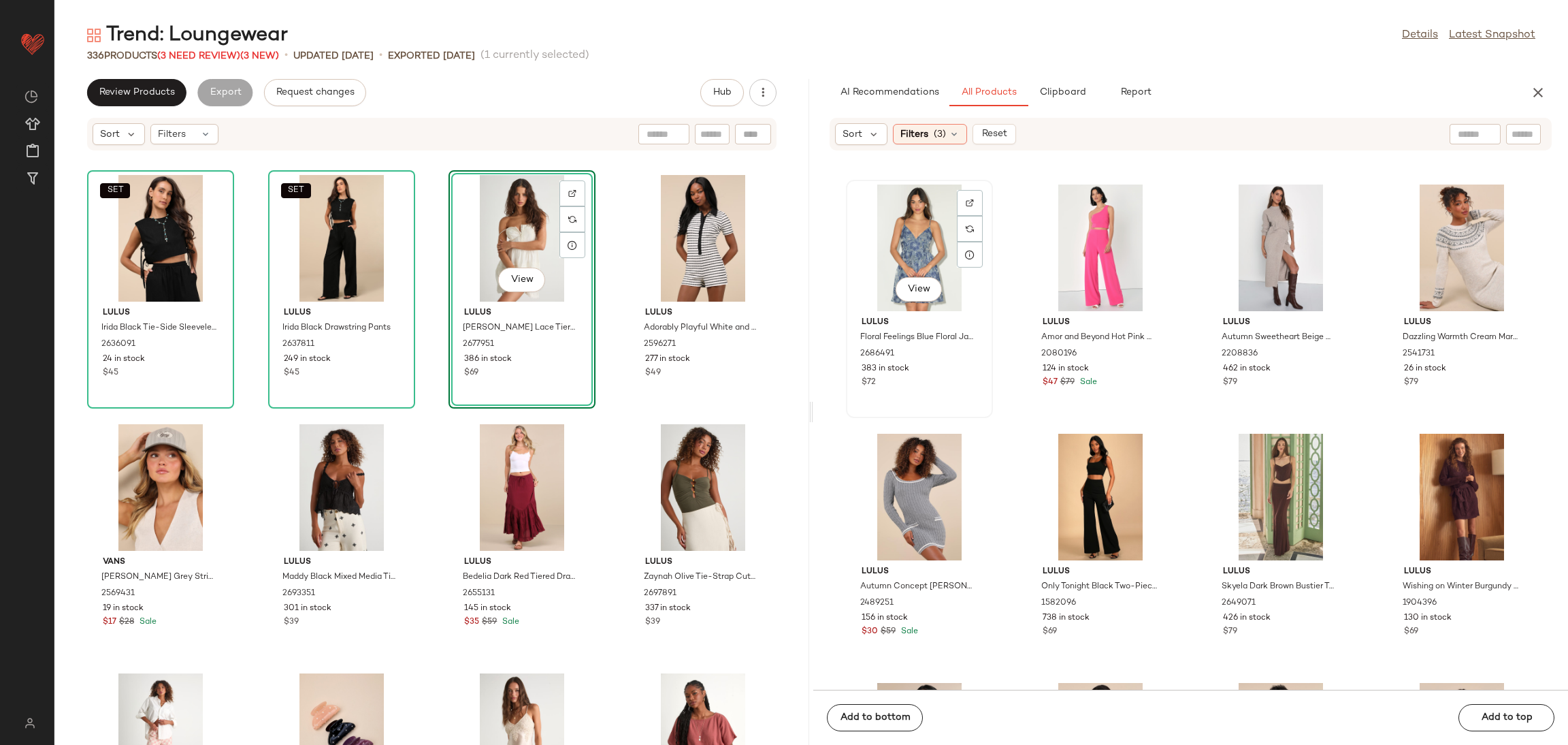
scroll to position [215, 0]
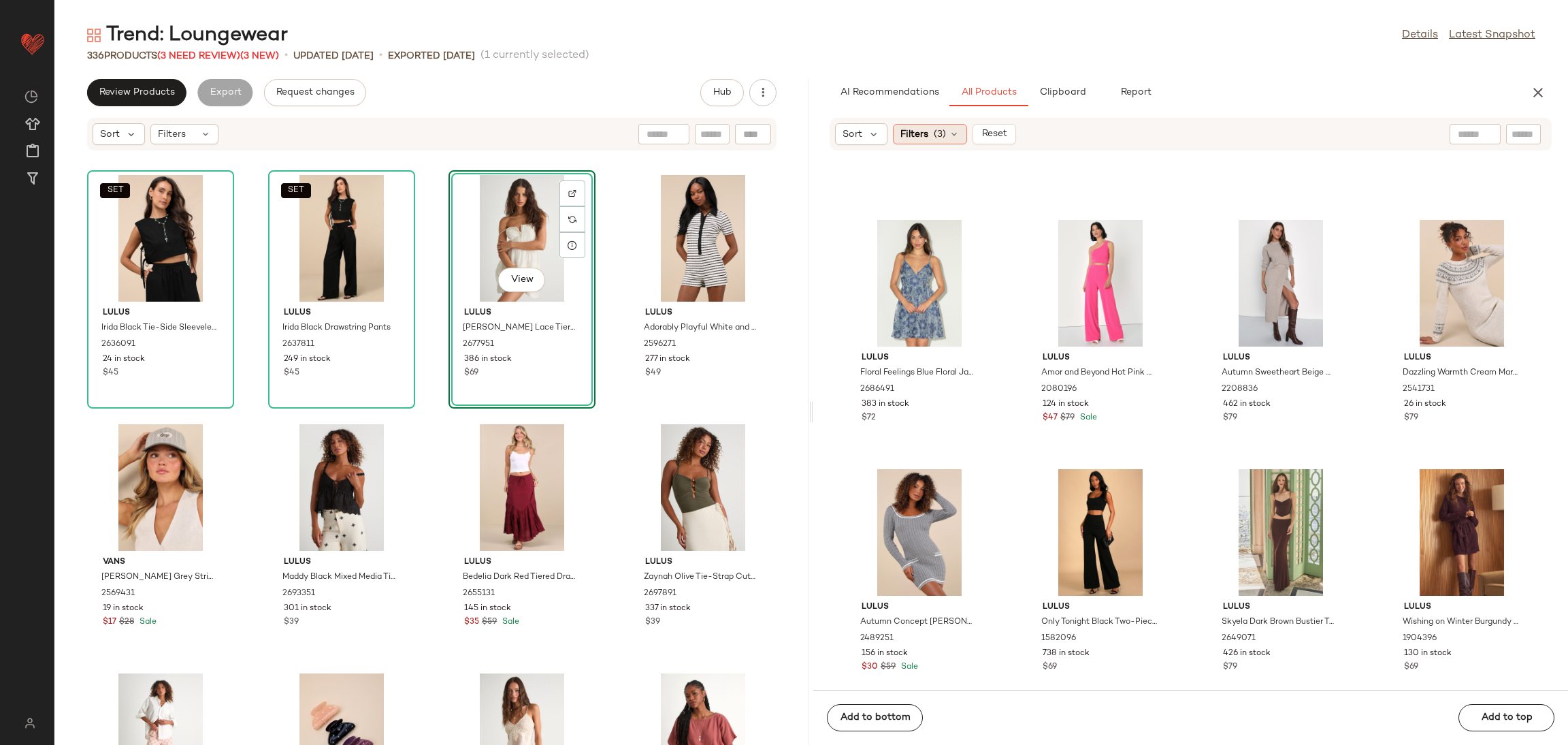
click at [932, 135] on div "Filters (3)" at bounding box center [930, 135] width 74 height 21
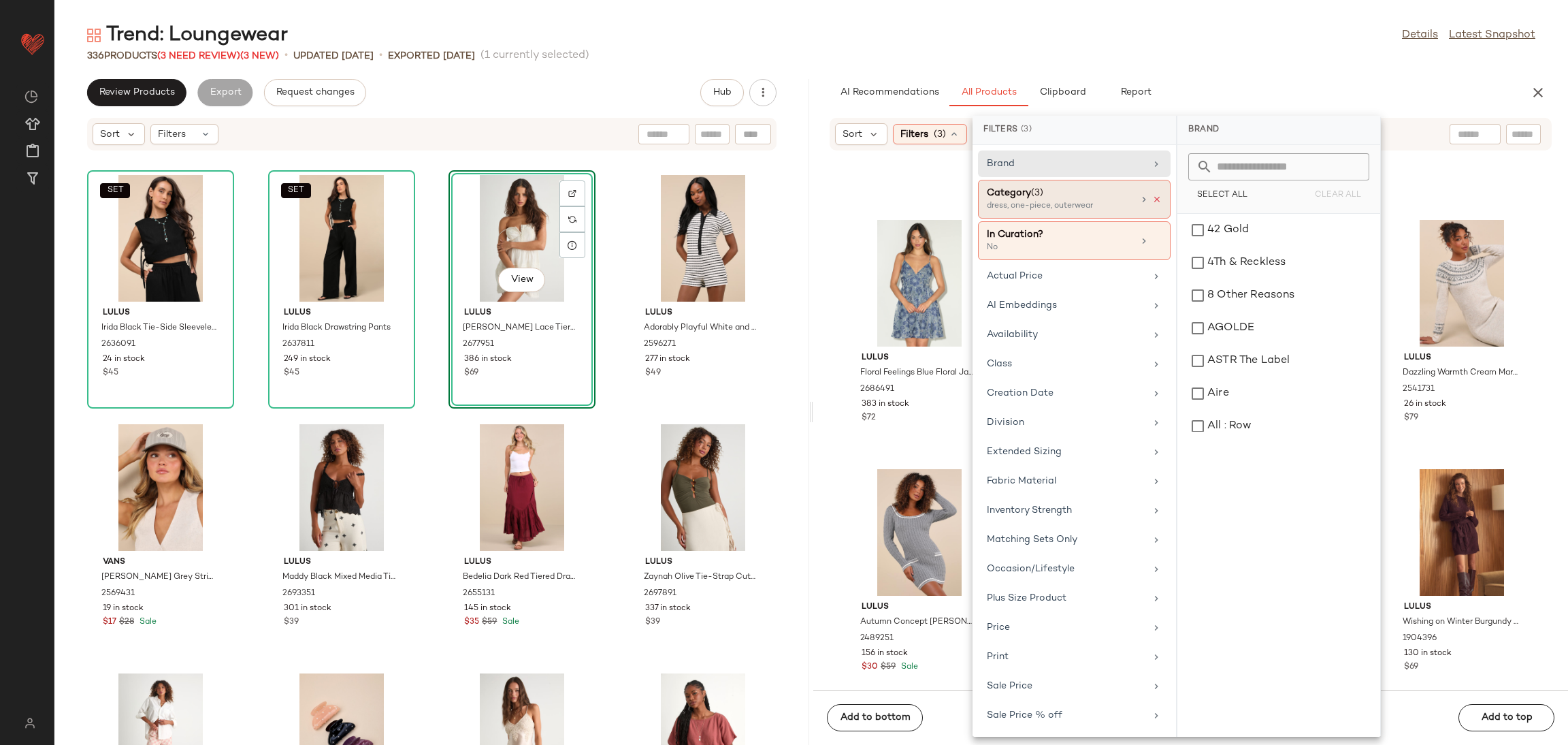
click at [1152, 201] on icon at bounding box center [1157, 199] width 10 height 10
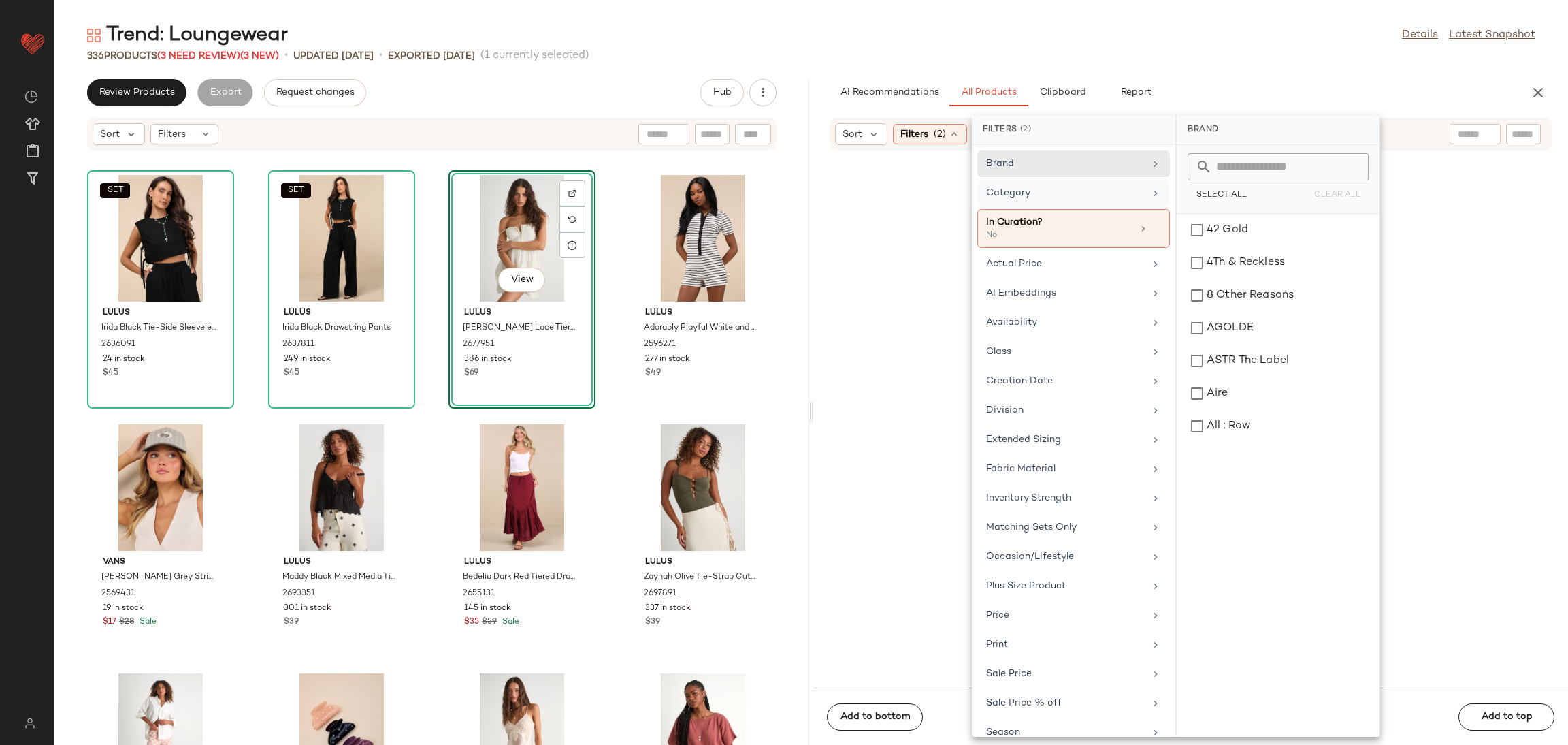
click at [1103, 209] on div "Category" at bounding box center [1073, 228] width 192 height 39
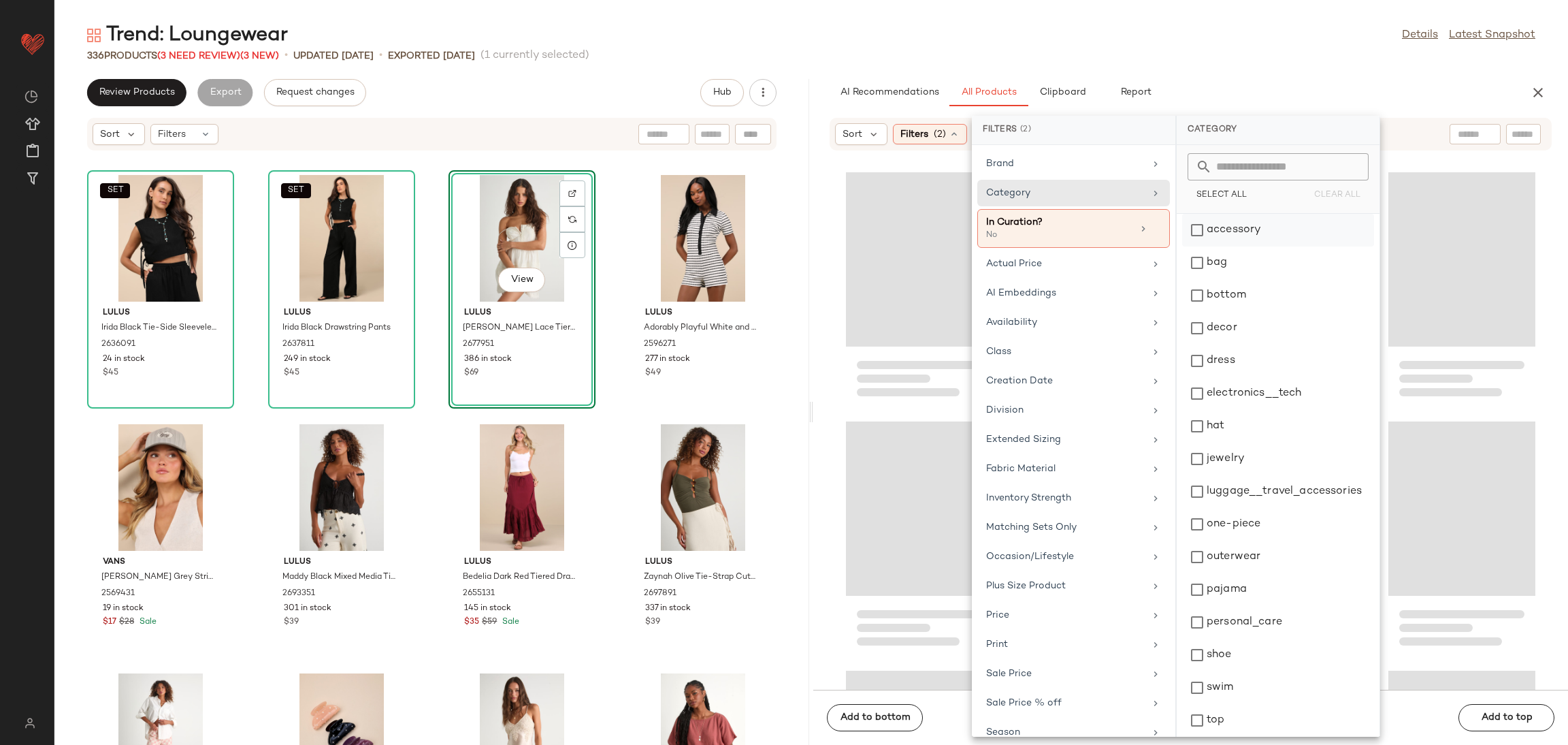
click at [1252, 246] on div "accessory" at bounding box center [1278, 262] width 192 height 32
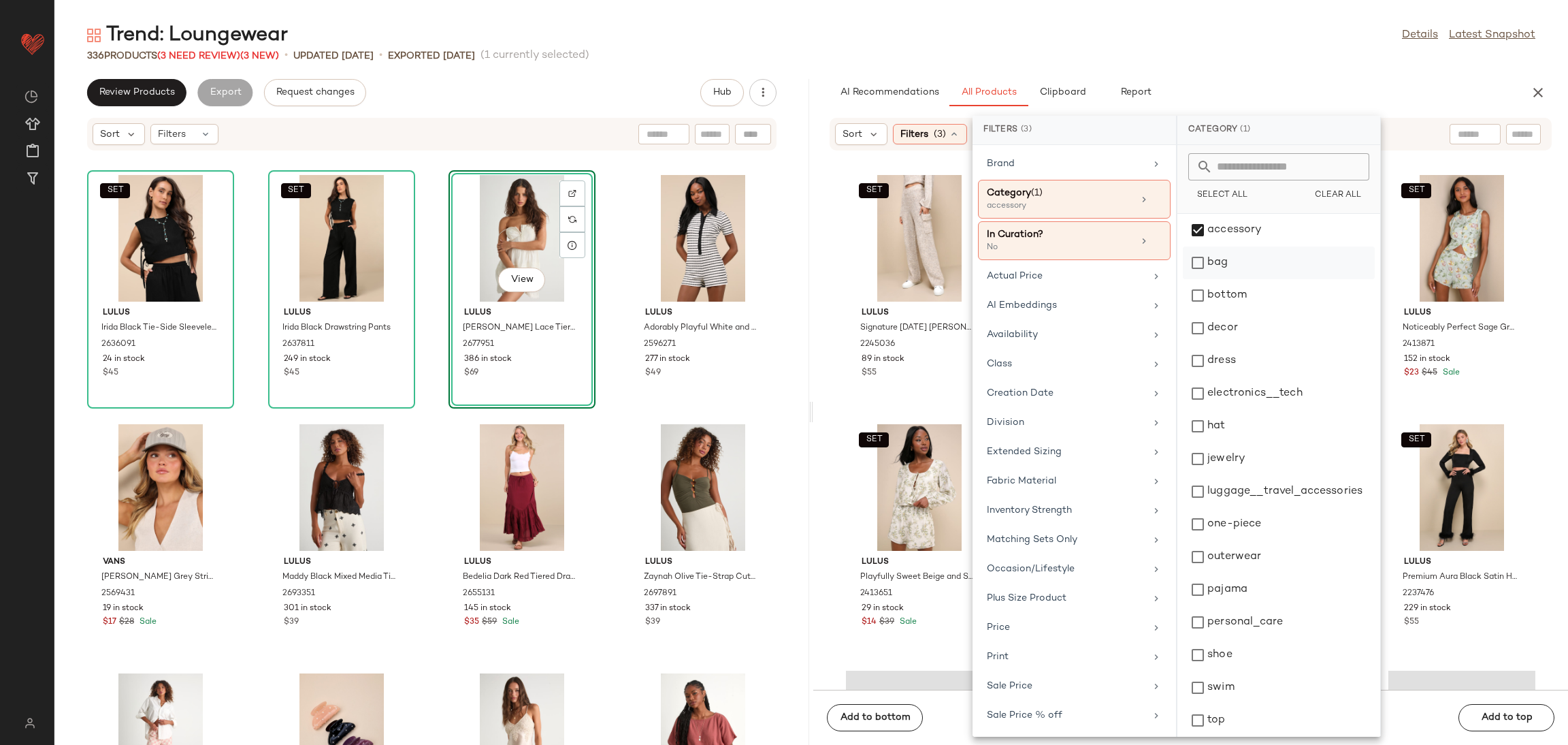
click at [1251, 279] on div "bag" at bounding box center [1279, 295] width 192 height 32
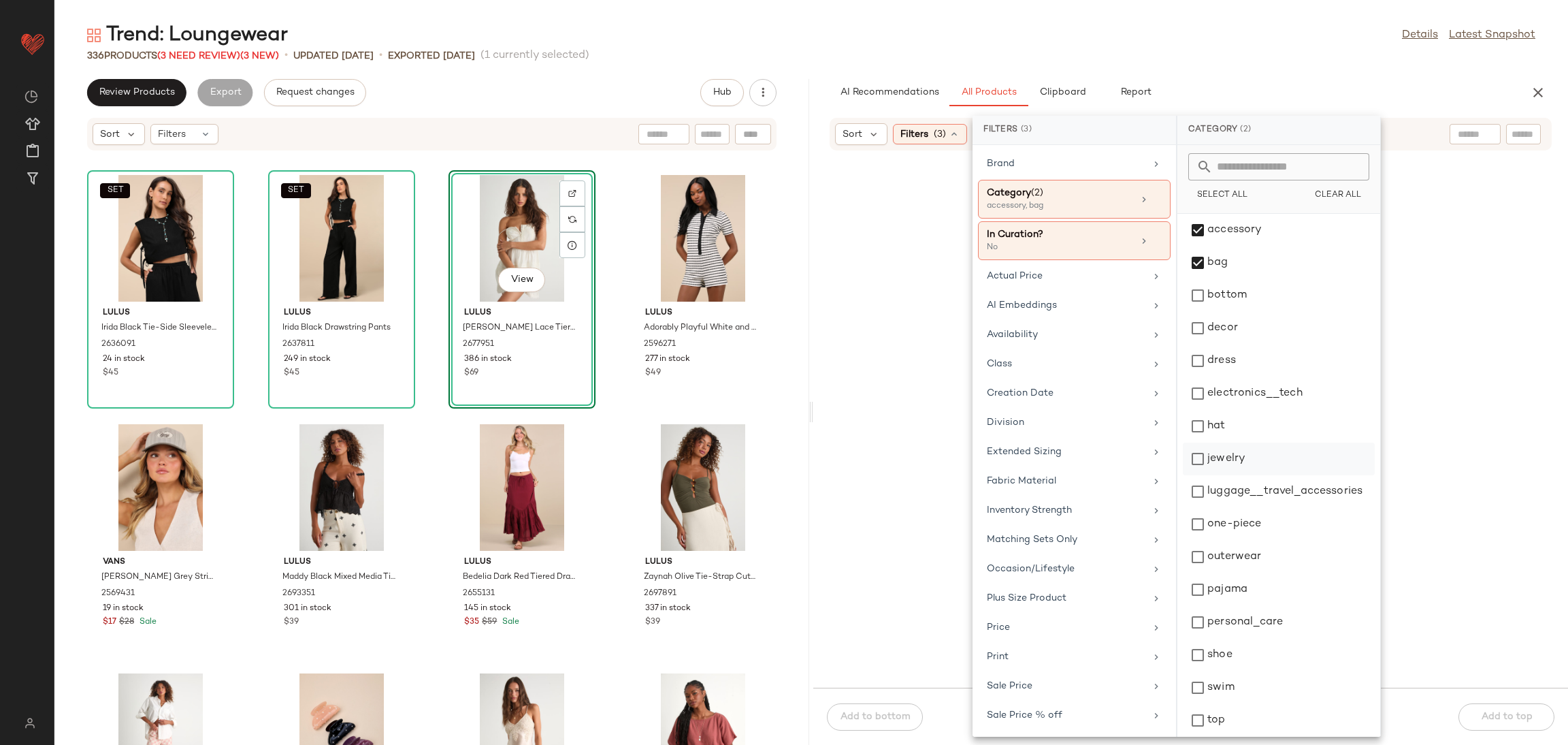
click at [1227, 475] on div "jewelry" at bounding box center [1279, 491] width 192 height 32
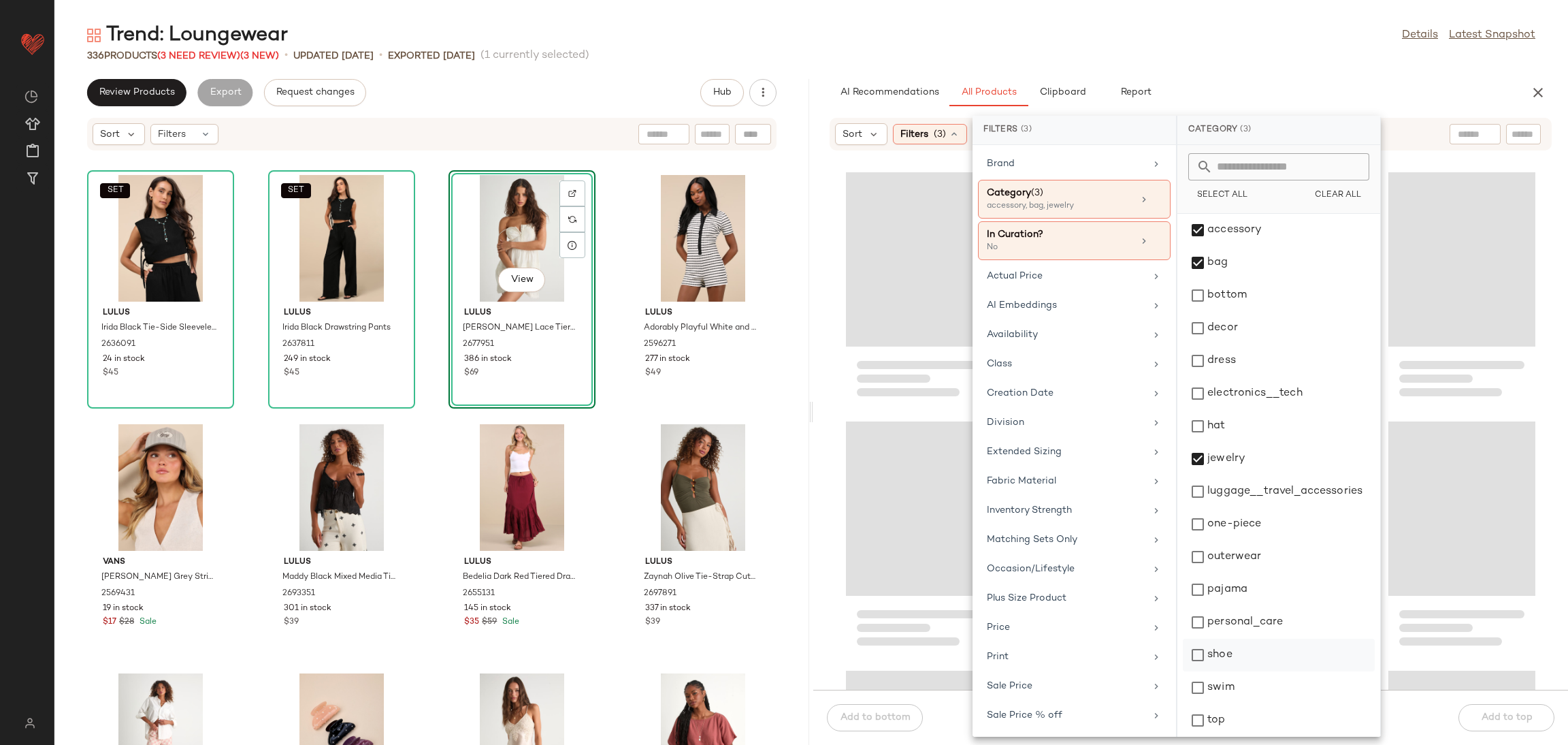
click at [1232, 671] on div "shoe" at bounding box center [1279, 687] width 192 height 32
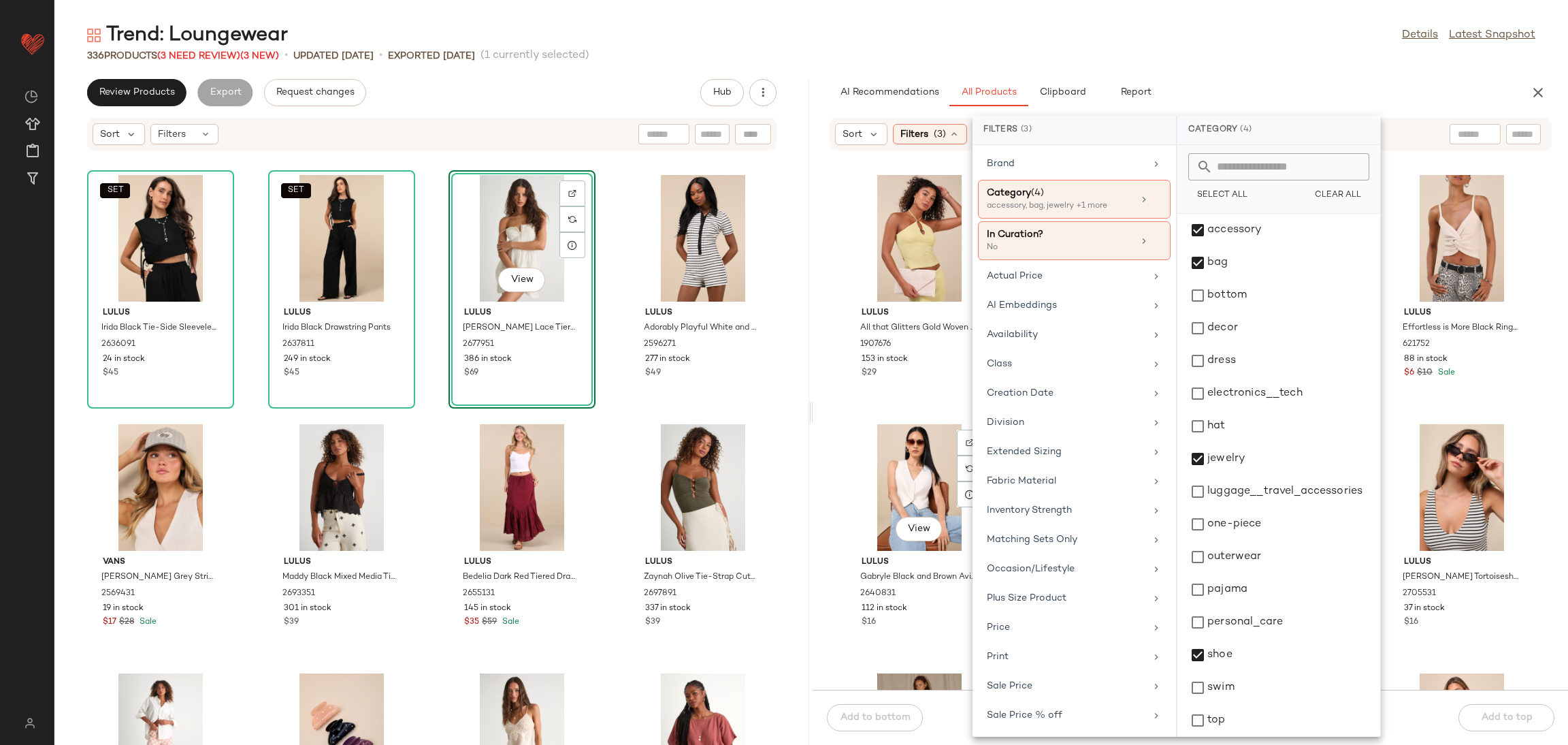
drag, startPoint x: 929, startPoint y: 430, endPoint x: 244, endPoint y: 567, distance: 698.6
click at [928, 430] on div "View" at bounding box center [919, 488] width 137 height 127
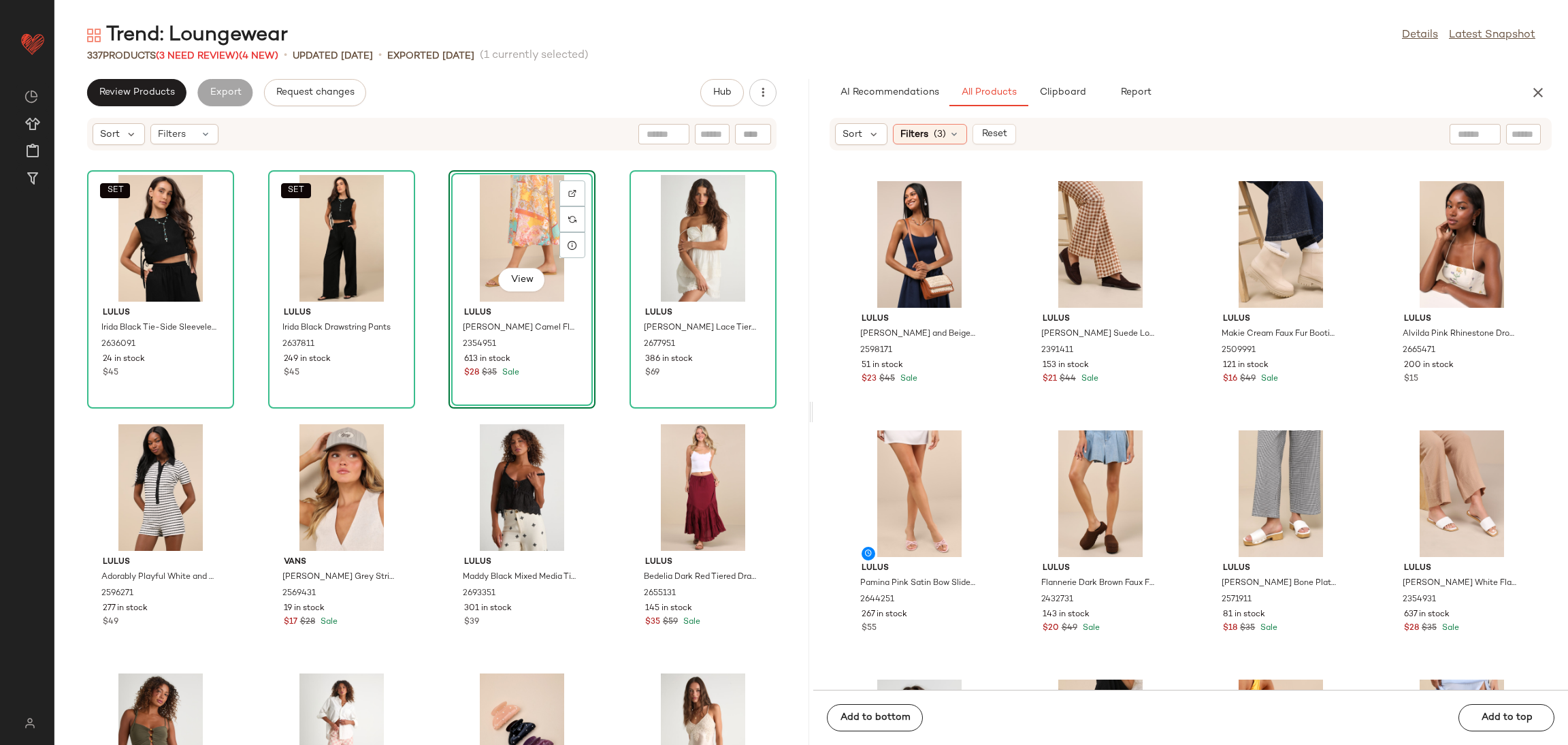
scroll to position [1441, 0]
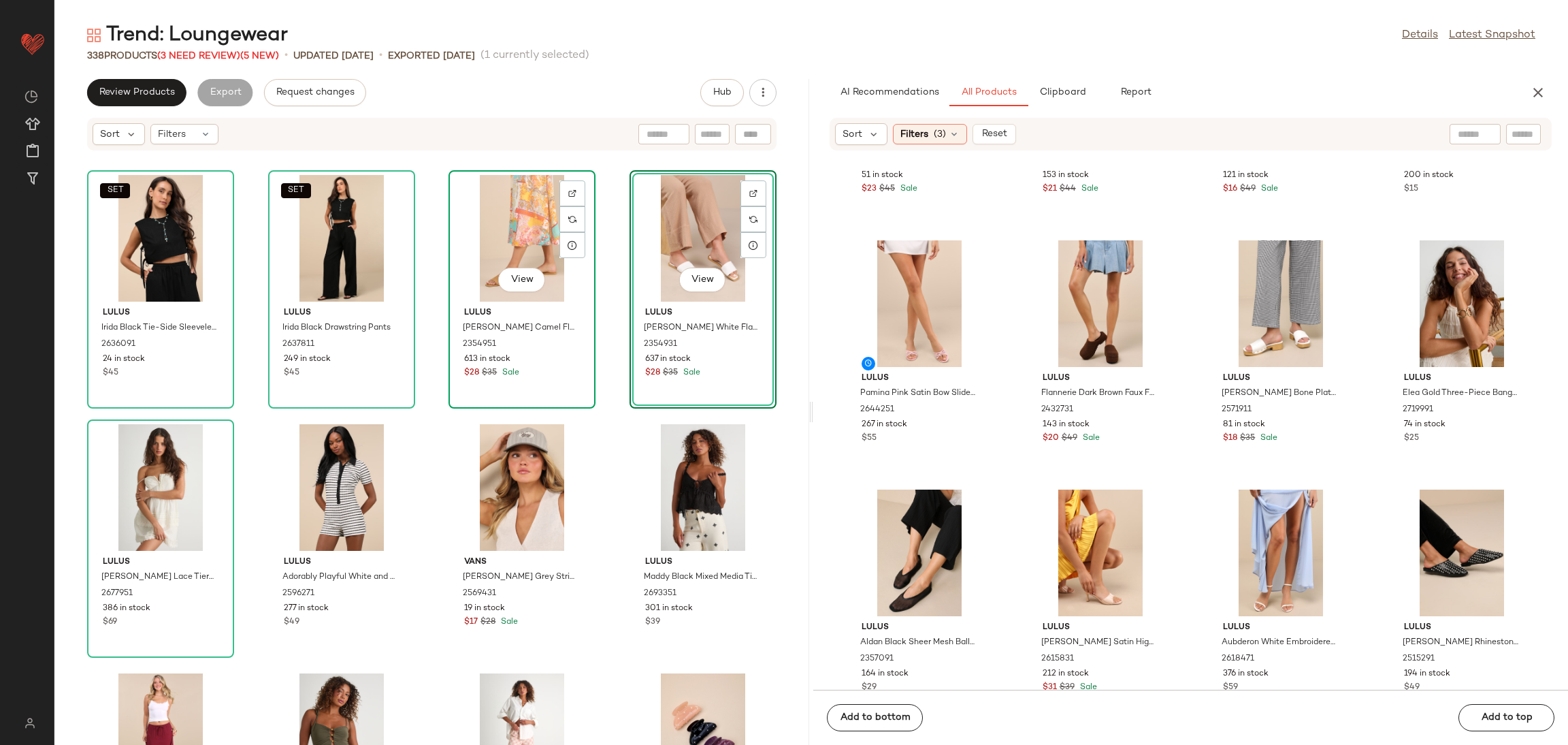
click at [484, 221] on div "View" at bounding box center [521, 239] width 137 height 127
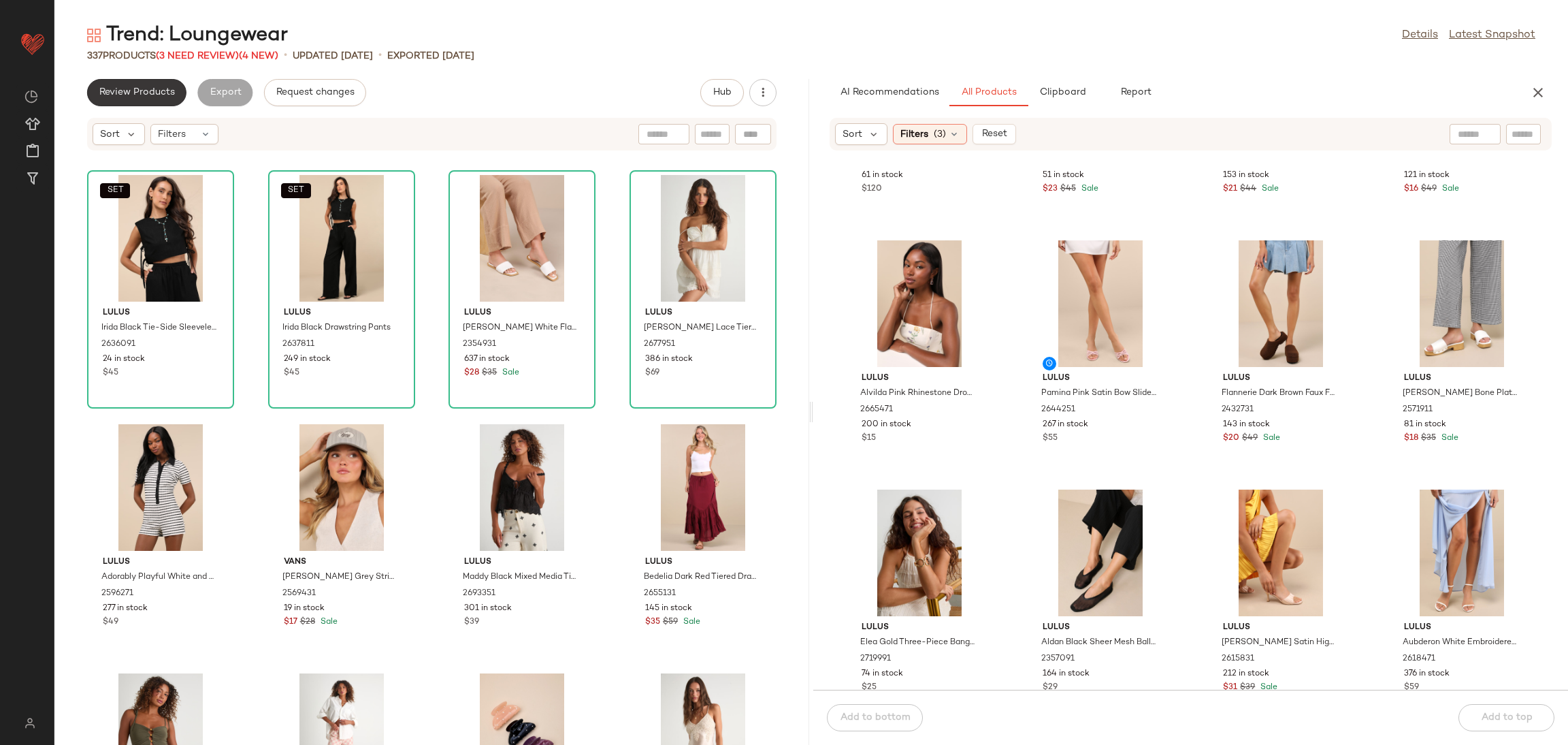
click at [148, 98] on span "Review Products" at bounding box center [137, 92] width 77 height 11
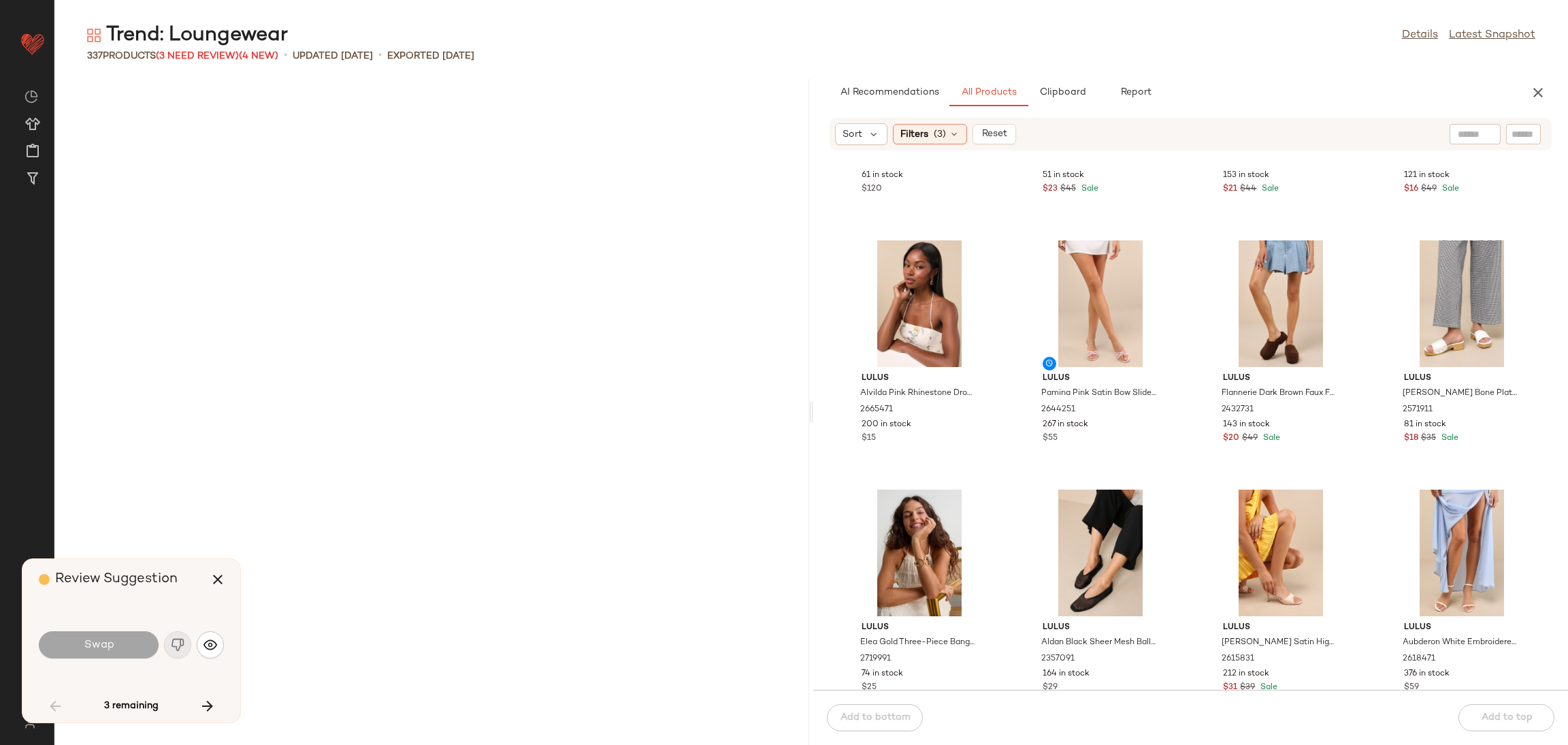
scroll to position [2741, 0]
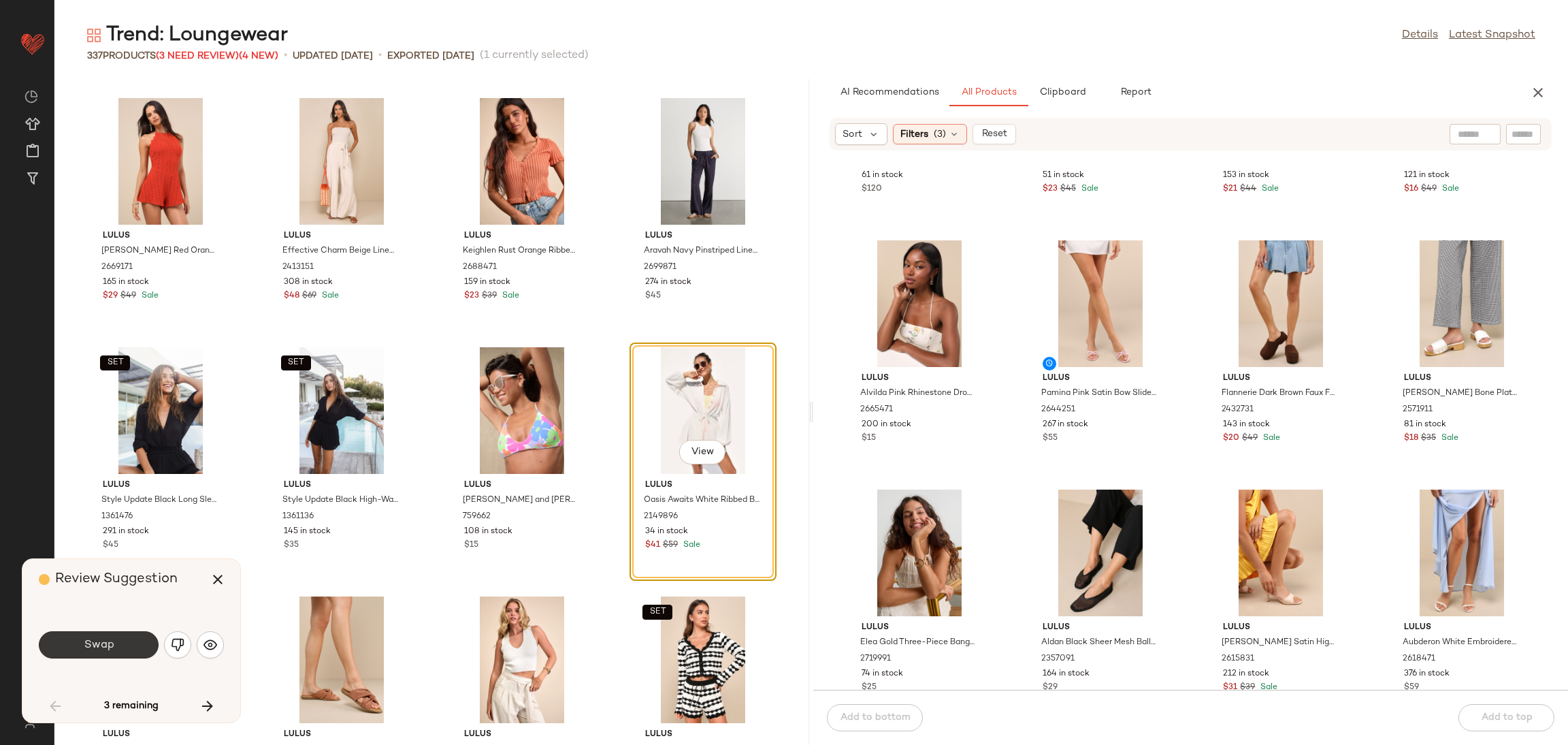
click at [97, 631] on button "Swap" at bounding box center [99, 644] width 120 height 27
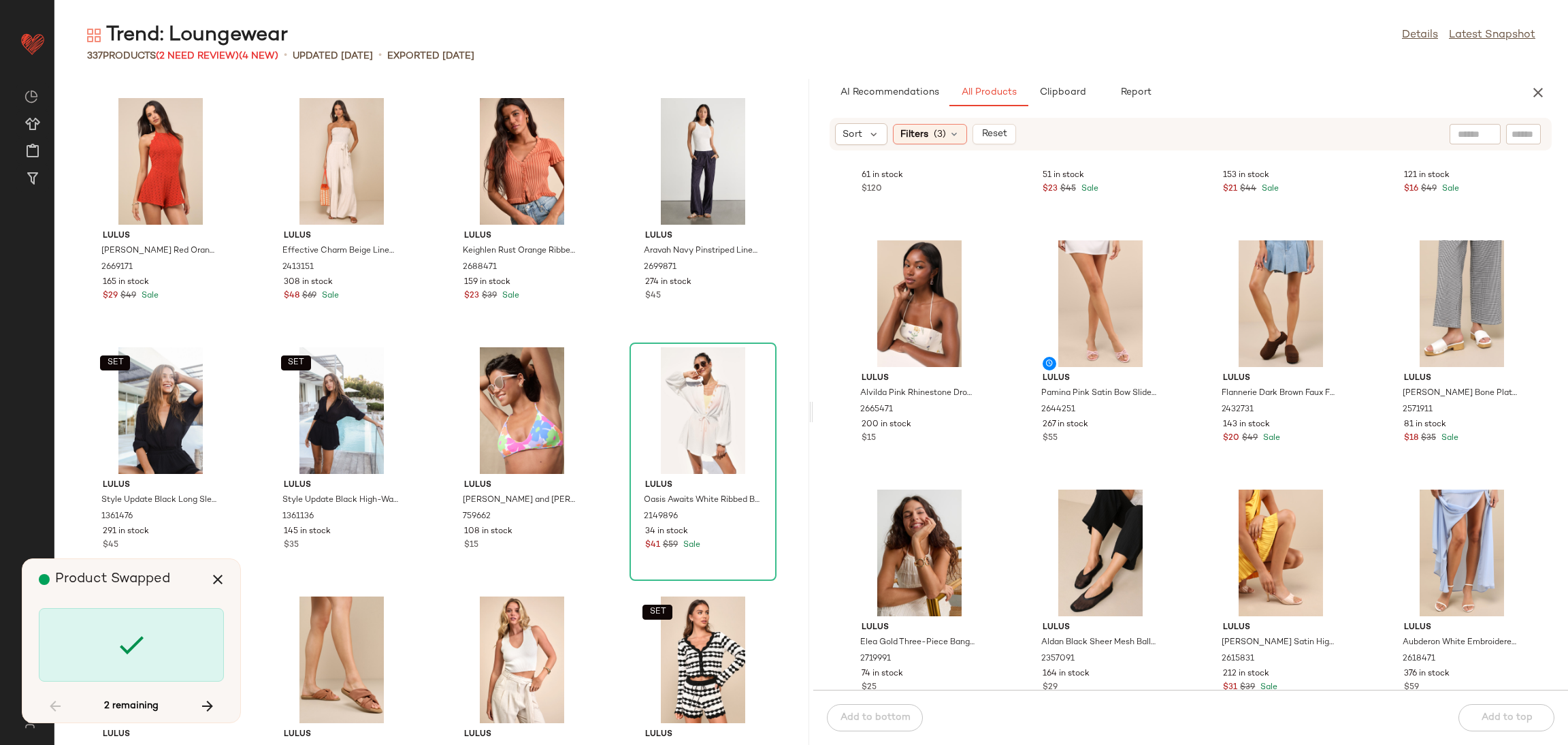
scroll to position [12460, 0]
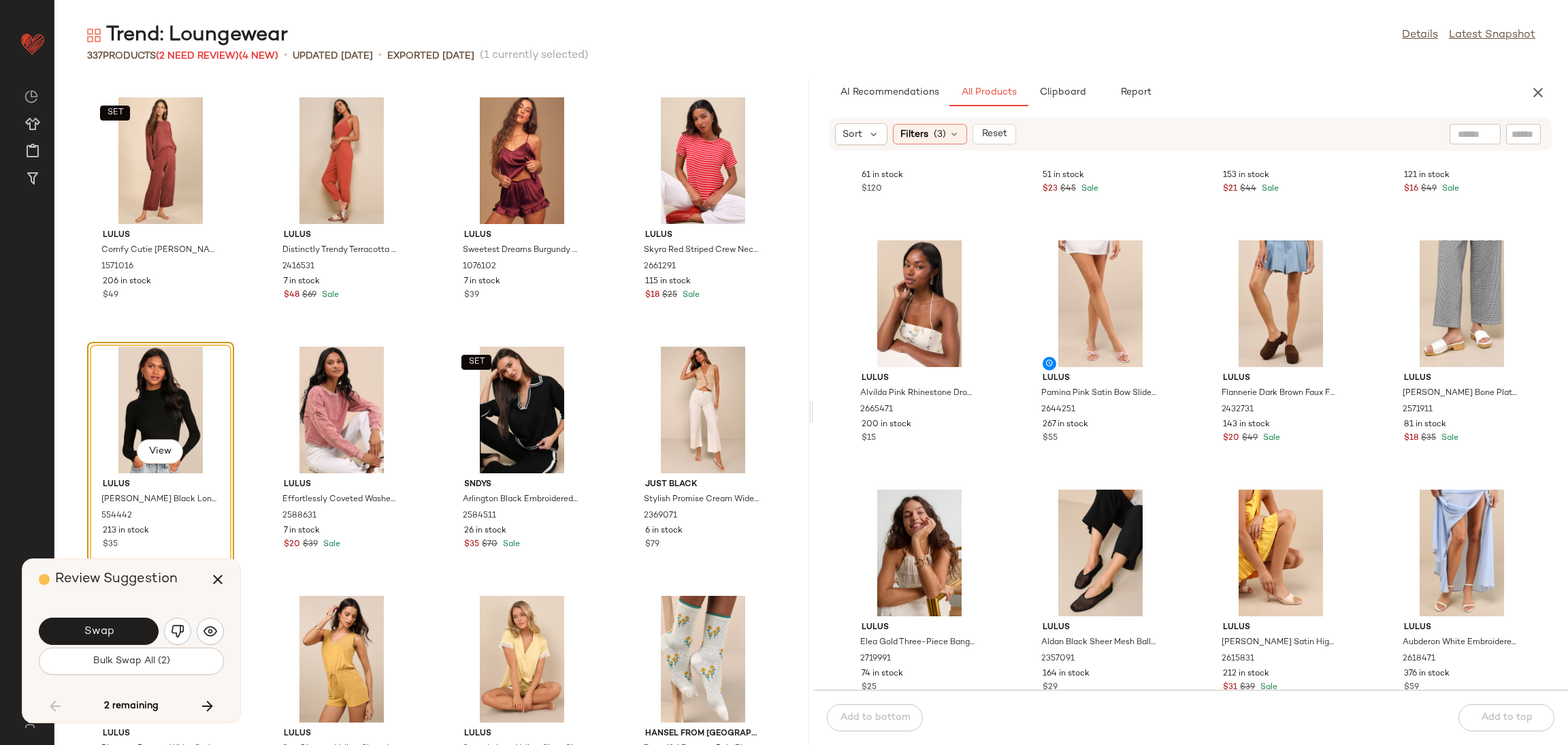
click at [193, 626] on div "Swap" at bounding box center [131, 630] width 185 height 32
click at [175, 627] on img "button" at bounding box center [178, 631] width 14 height 14
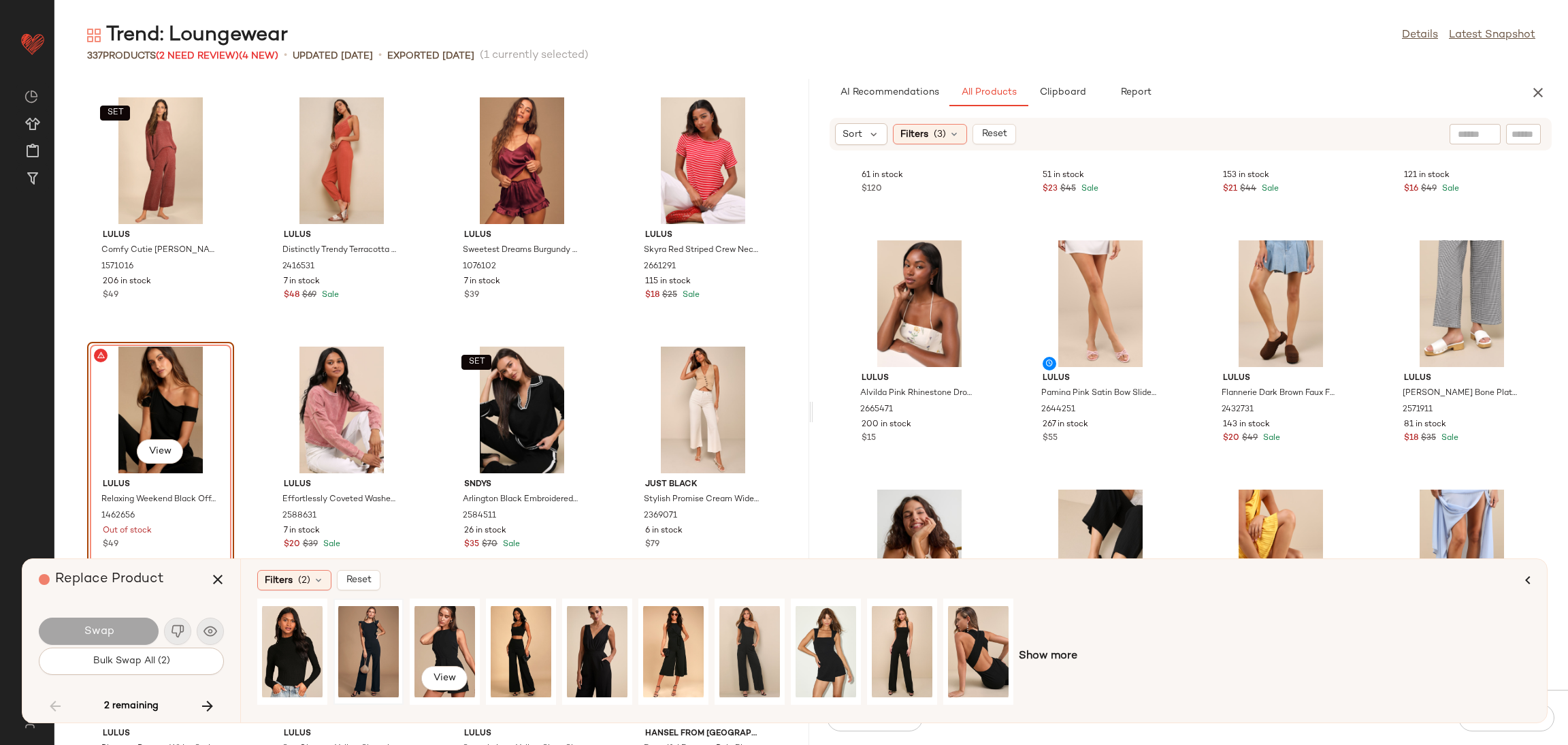
drag, startPoint x: 423, startPoint y: 639, endPoint x: 382, endPoint y: 637, distance: 41.0
click at [423, 637] on div "View" at bounding box center [445, 652] width 61 height 97
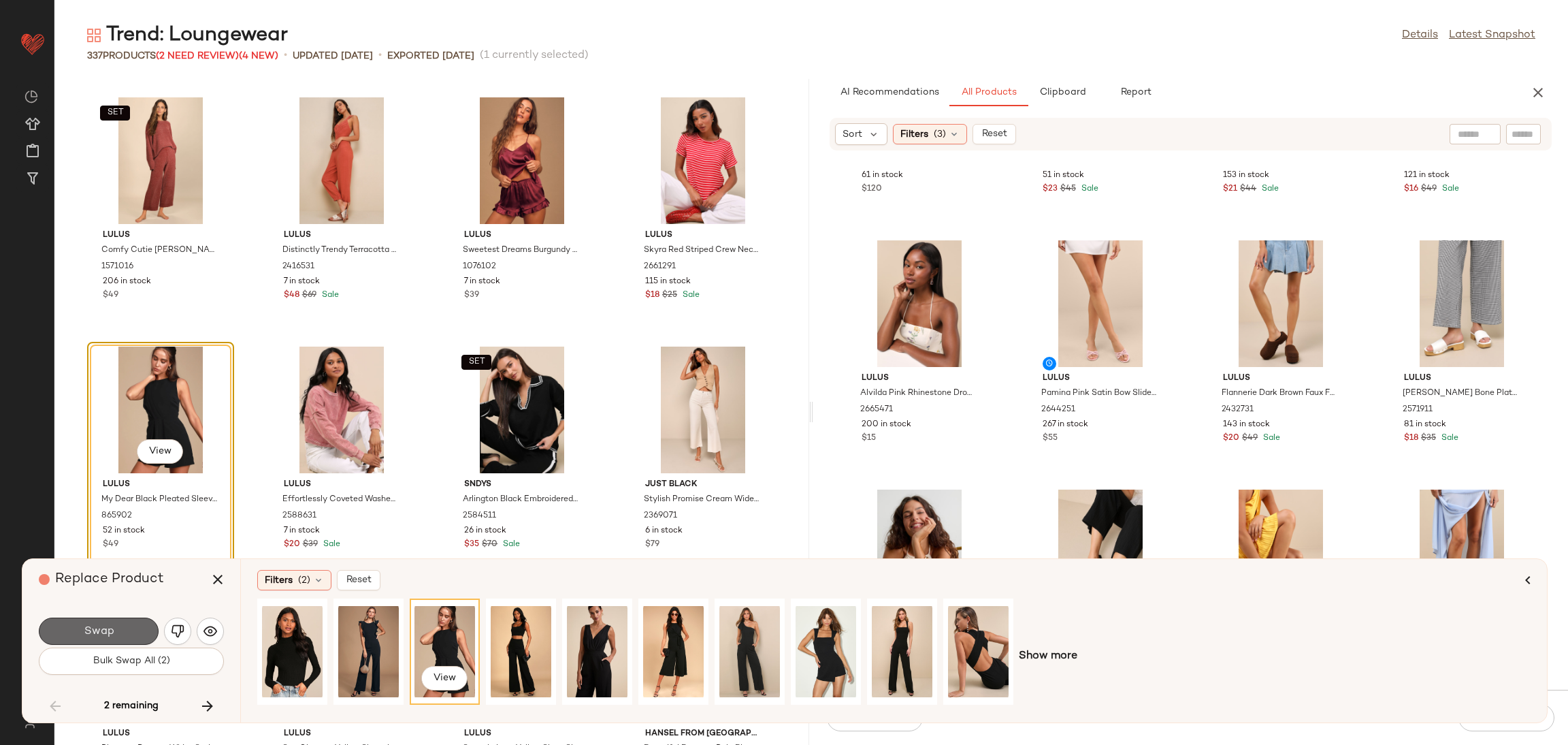
click at [111, 625] on span "Swap" at bounding box center [98, 631] width 30 height 13
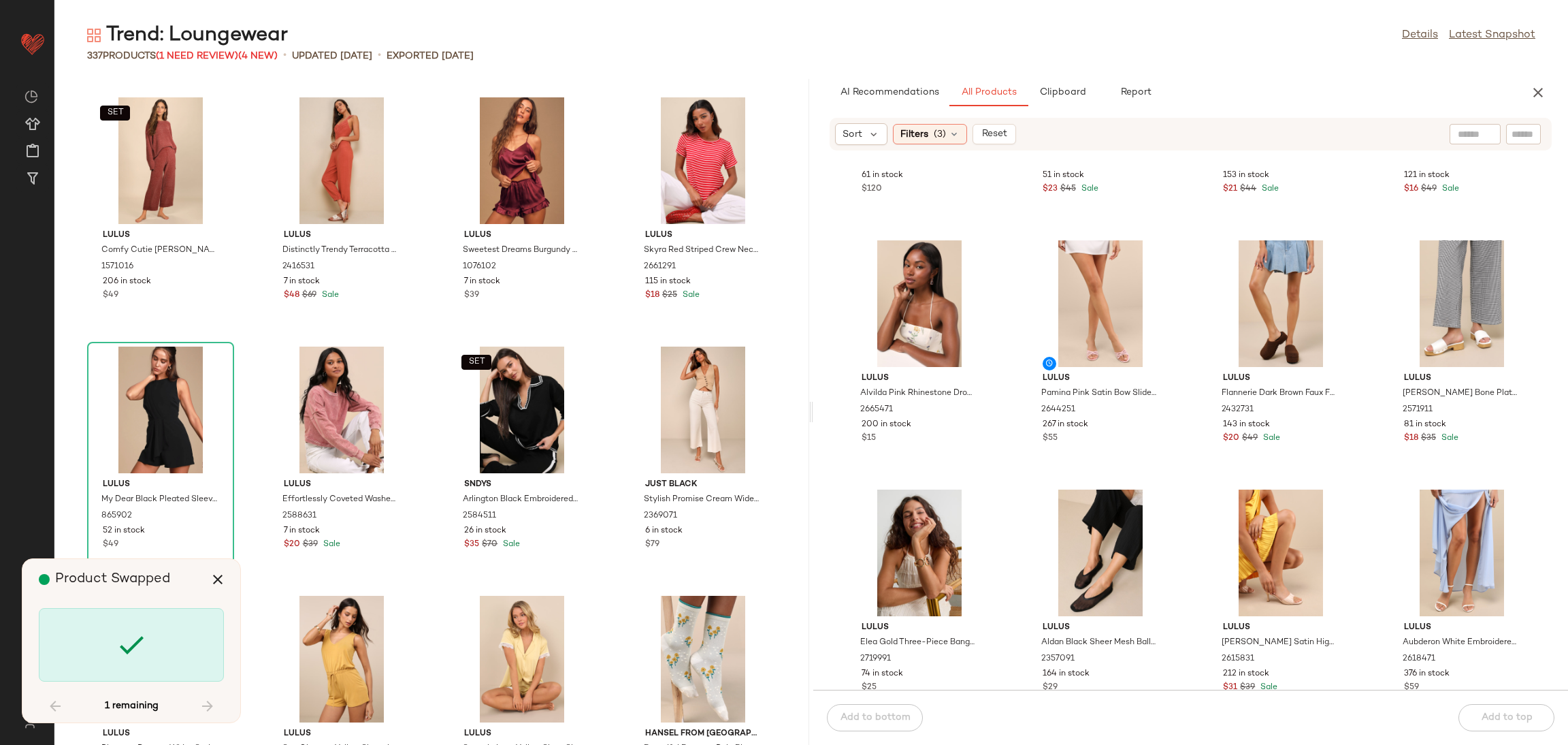
scroll to position [20434, 0]
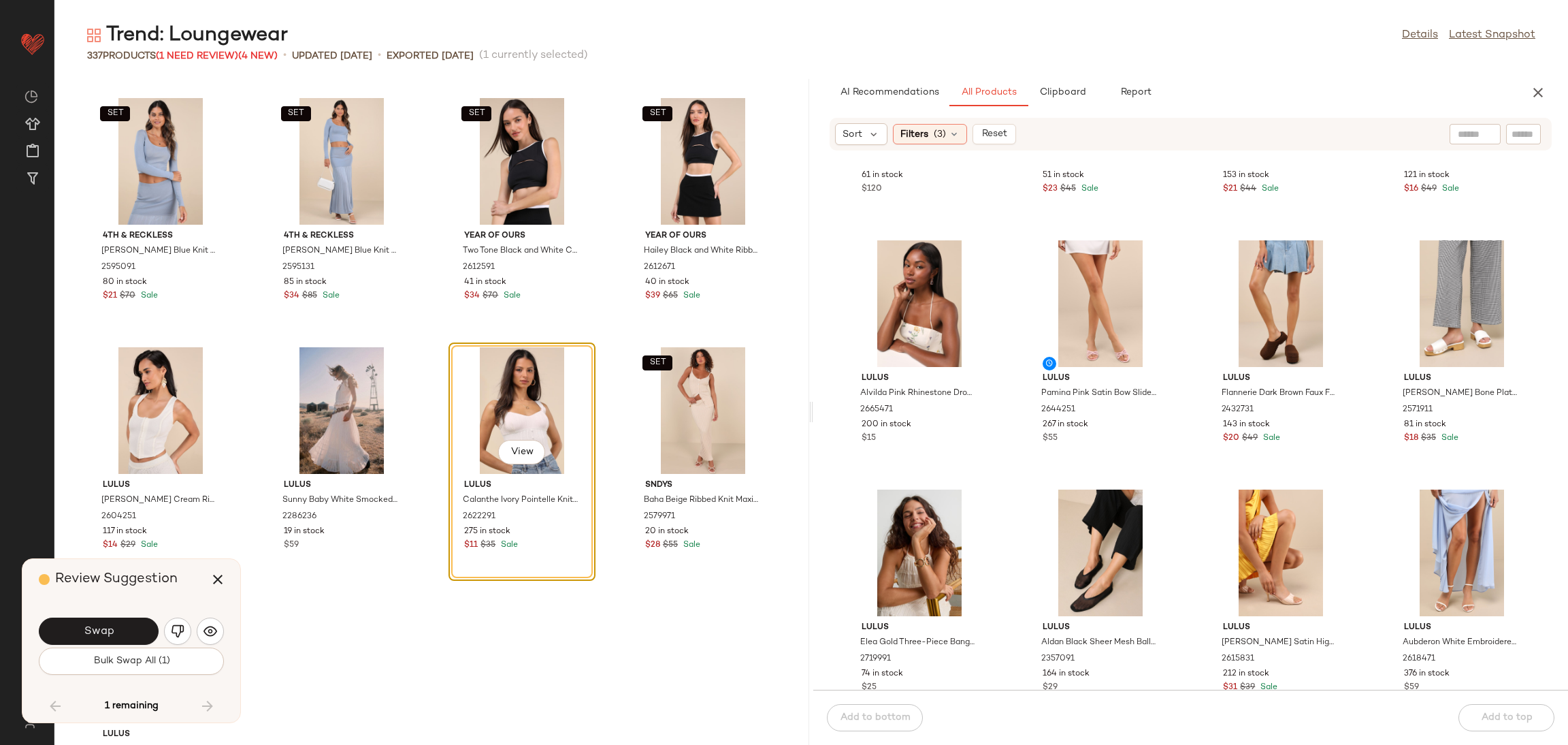
click at [120, 633] on button "Swap" at bounding box center [99, 630] width 120 height 27
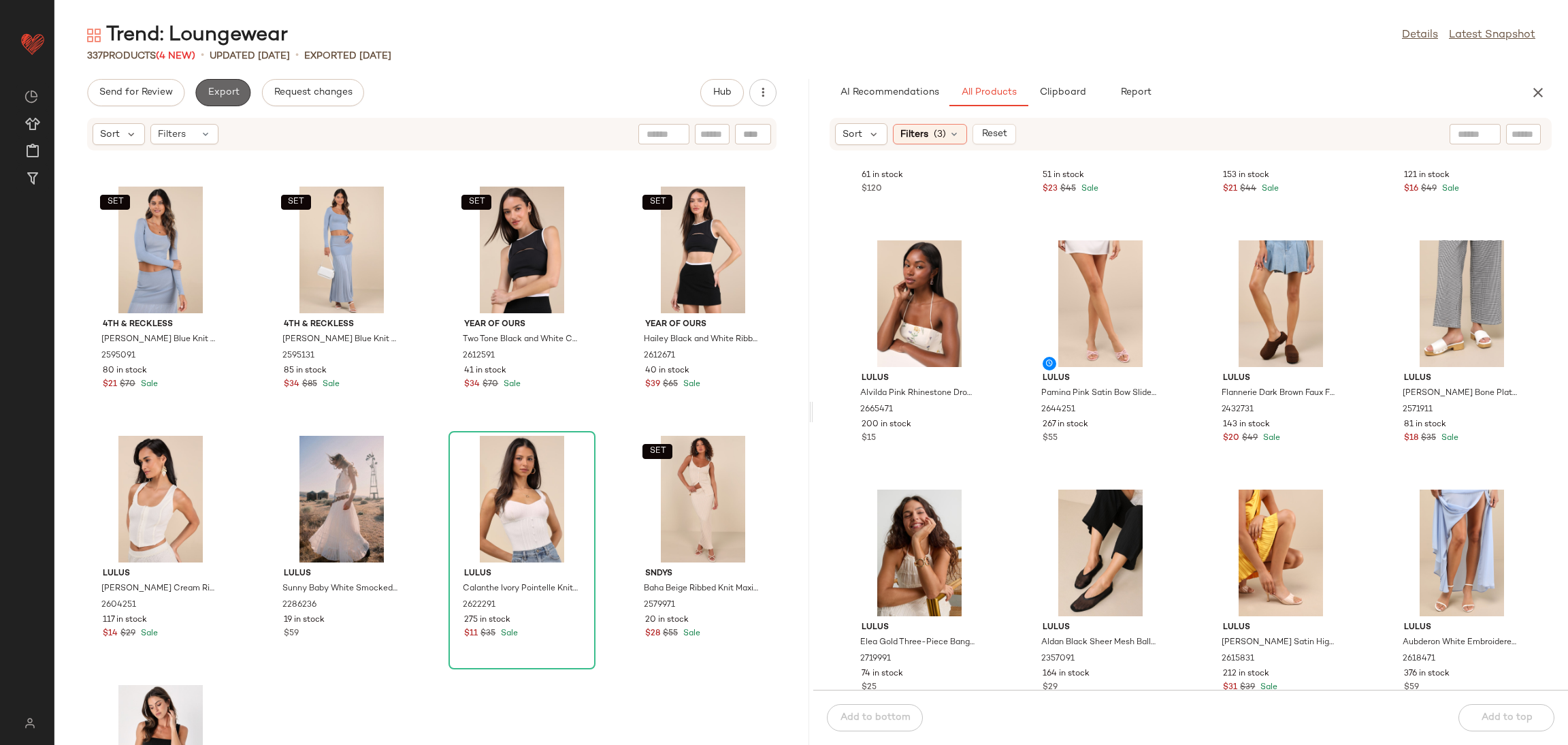
click at [235, 83] on button "Export" at bounding box center [223, 92] width 55 height 27
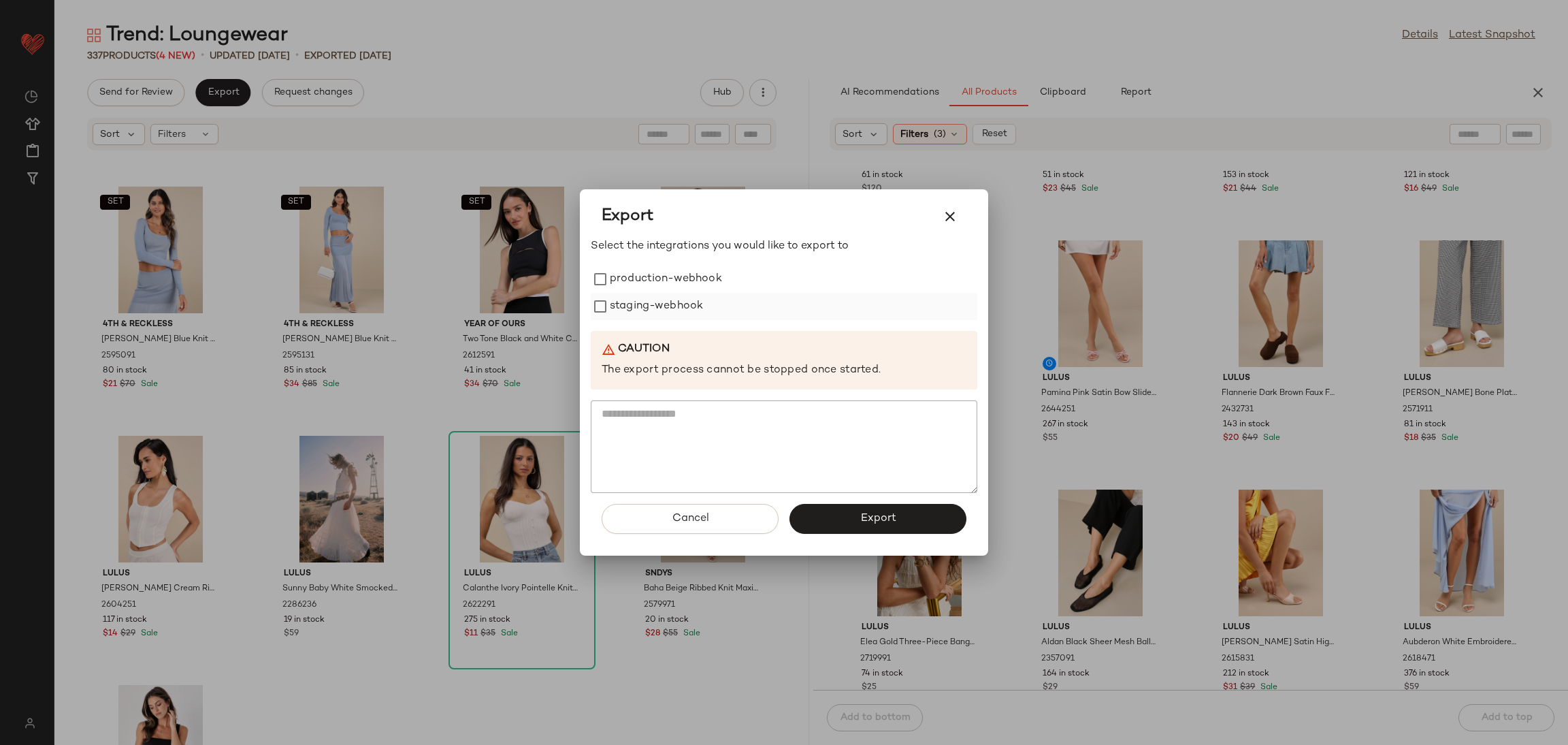
click at [619, 291] on label "production-webhook" at bounding box center [665, 279] width 112 height 27
drag, startPoint x: 632, startPoint y: 315, endPoint x: 643, endPoint y: 329, distance: 17.8
click at [632, 316] on label "staging-webhook" at bounding box center [656, 306] width 93 height 27
drag, startPoint x: 898, startPoint y: 495, endPoint x: 887, endPoint y: 524, distance: 31.0
click at [889, 514] on div "Cancel Export" at bounding box center [784, 524] width 387 height 63
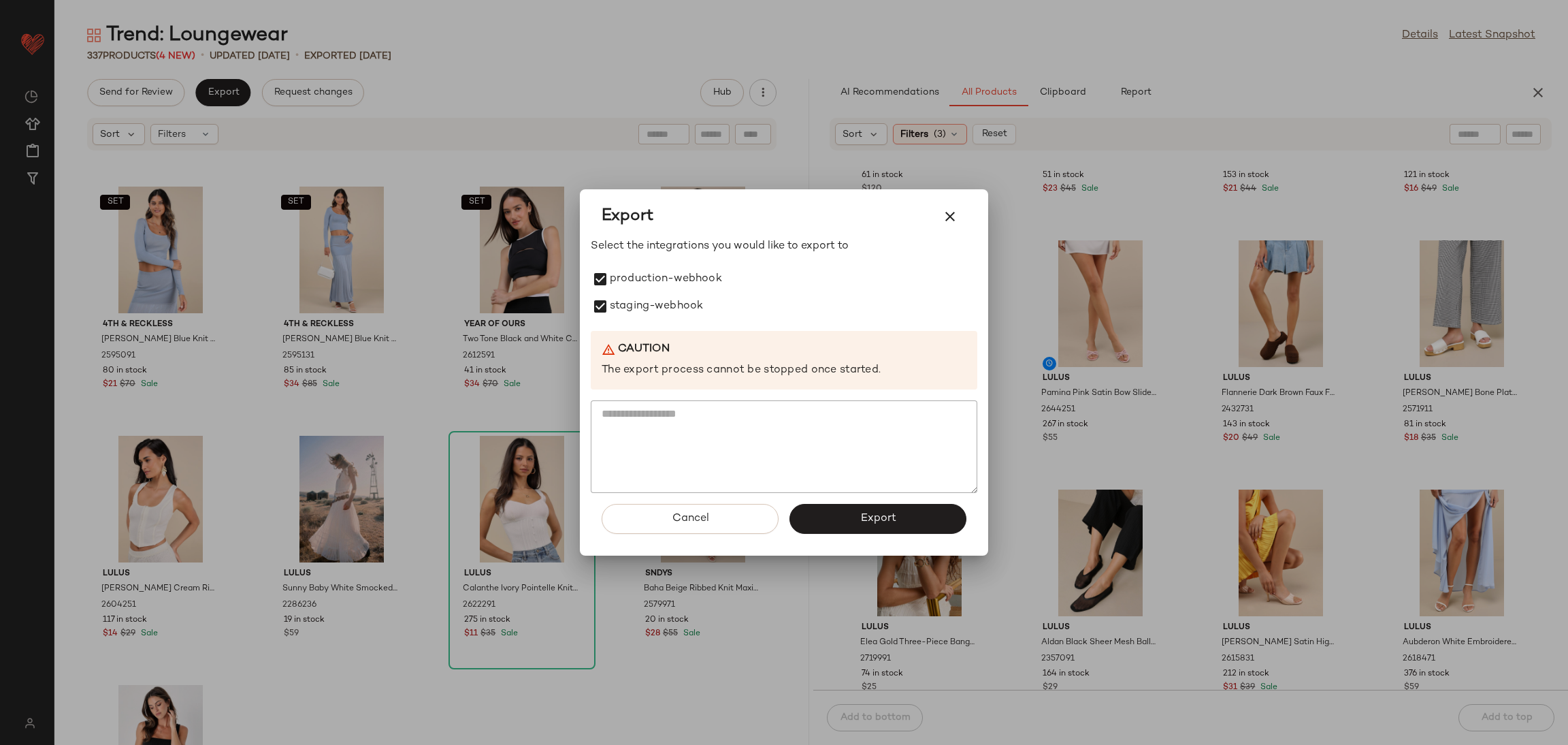
drag, startPoint x: 887, startPoint y: 524, endPoint x: 879, endPoint y: 524, distance: 8.0
click at [885, 524] on span "Export" at bounding box center [878, 518] width 36 height 13
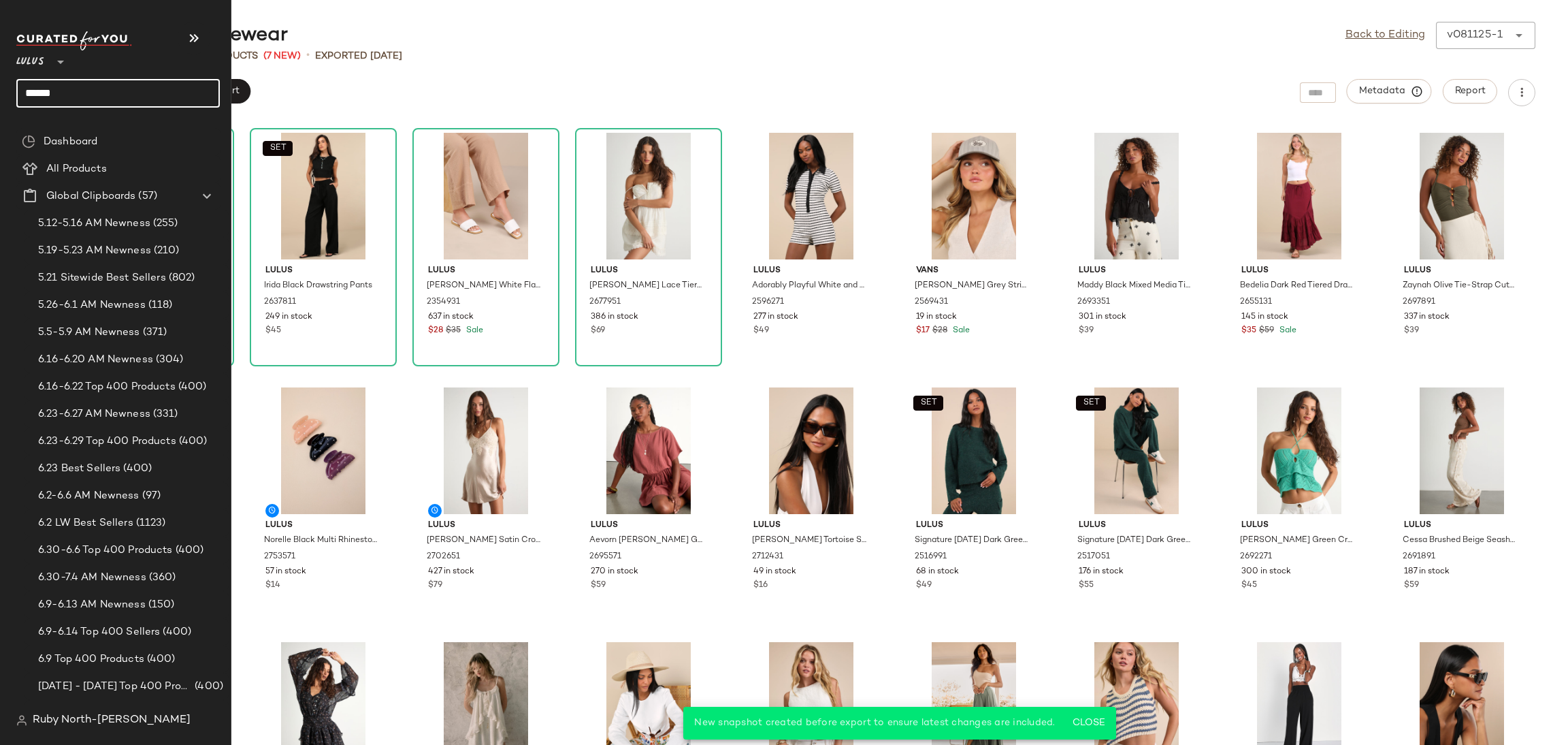
drag, startPoint x: 104, startPoint y: 87, endPoint x: 0, endPoint y: 108, distance: 106.1
click at [0, 108] on nav "Lulus ** ****** Dashboard All Products Global Clipboards (57) 5.12-5.16 AM Newn…" at bounding box center [116, 372] width 232 height 745
type input "*******"
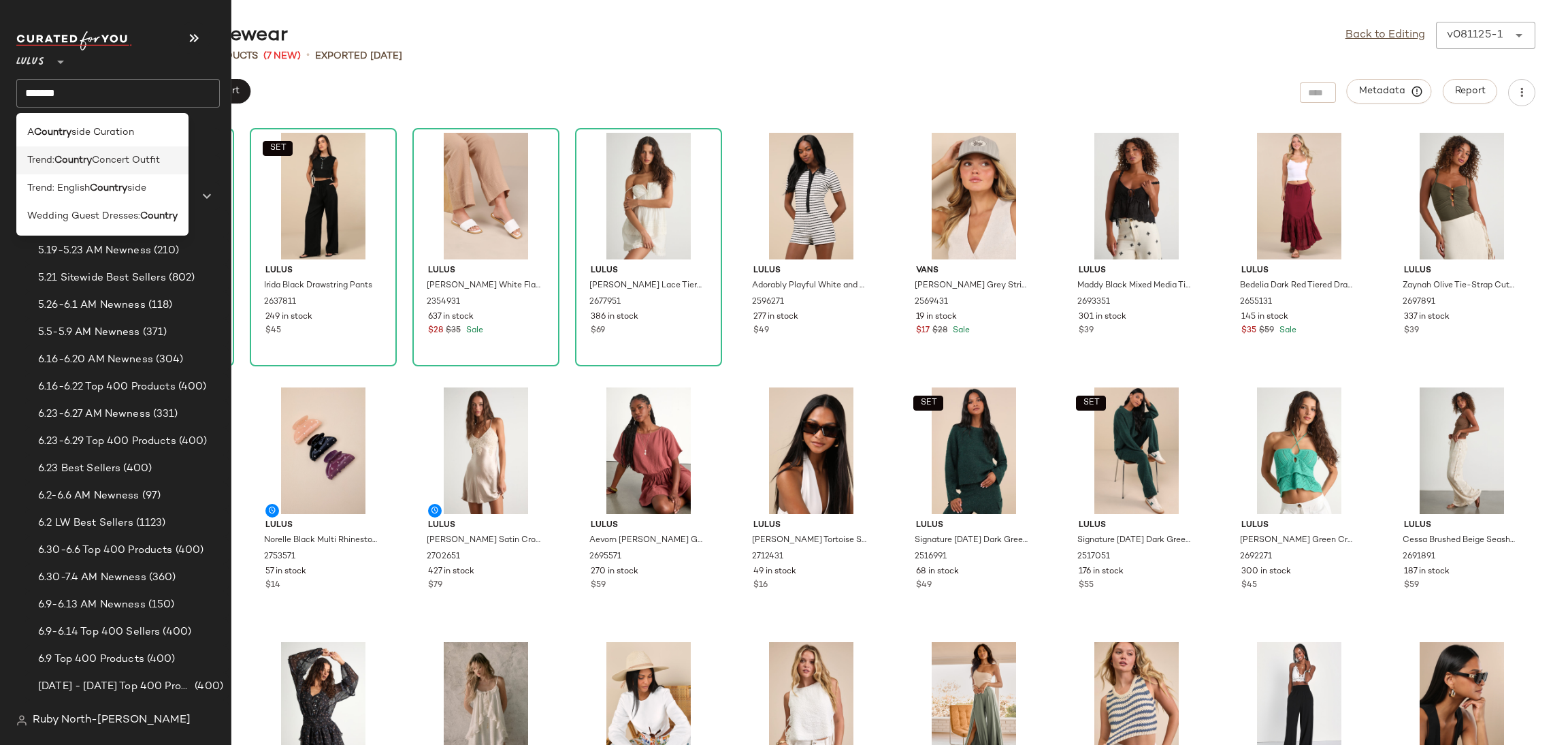
click at [97, 160] on span "Concert Outfit" at bounding box center [125, 160] width 68 height 14
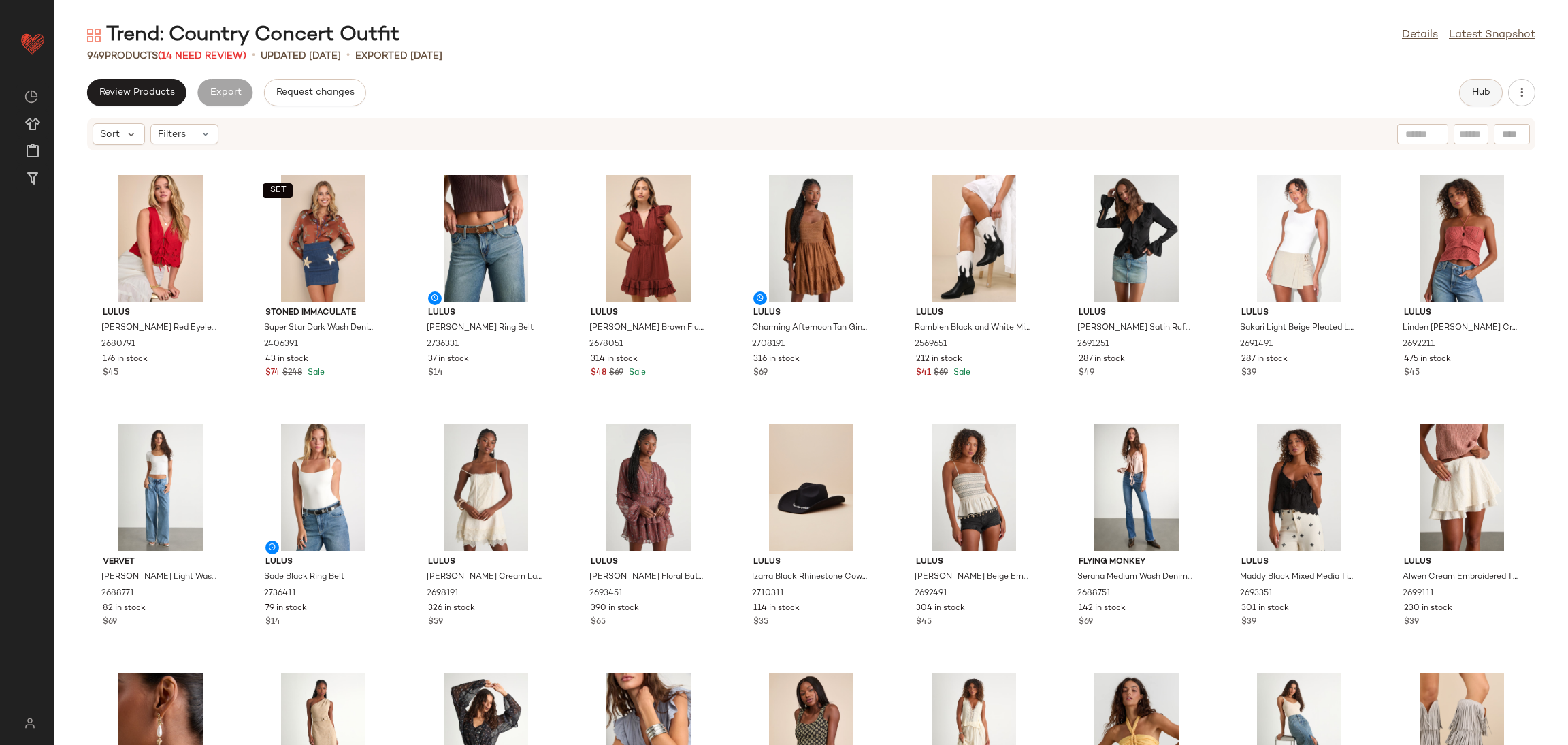
click at [1465, 90] on button "Hub" at bounding box center [1480, 92] width 43 height 27
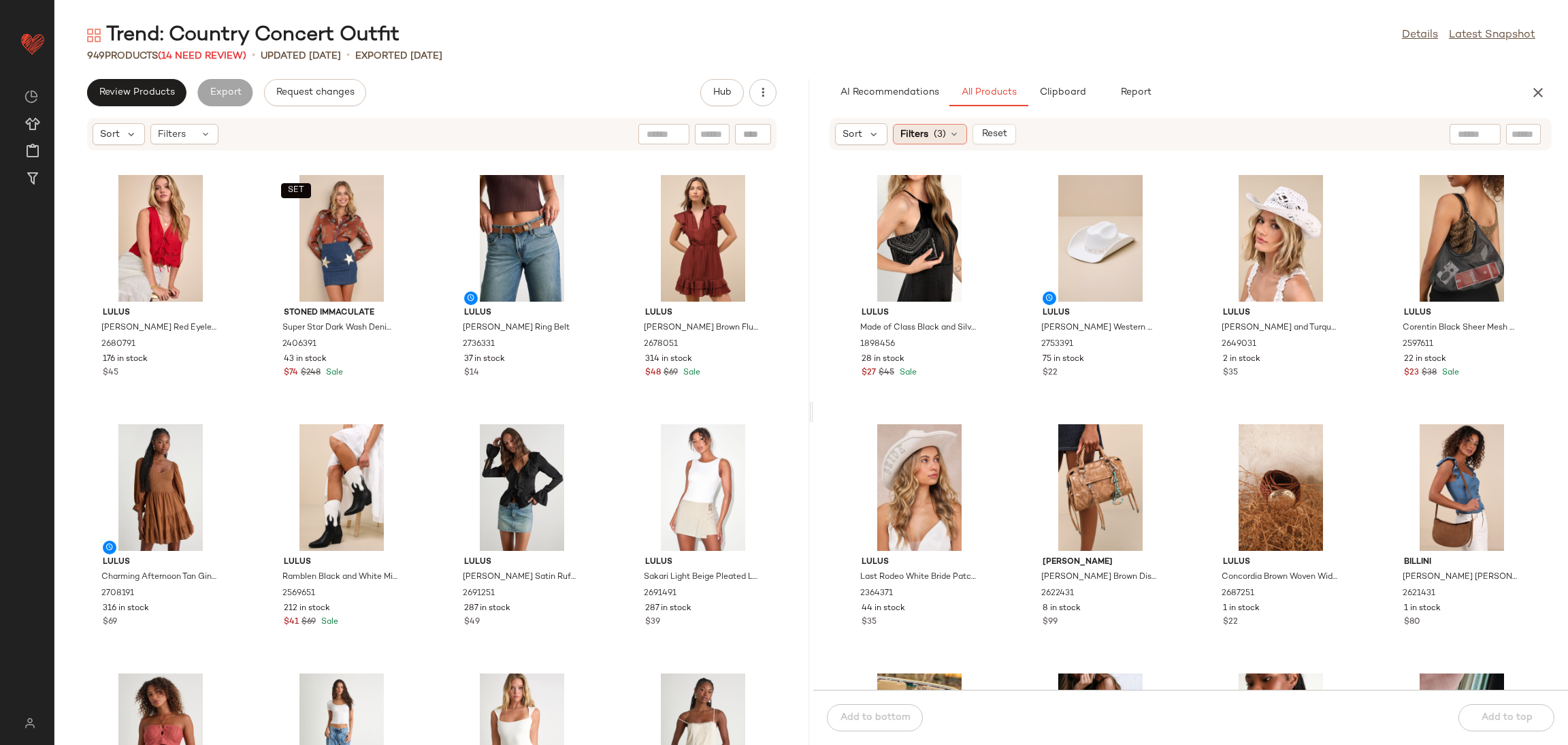
click at [937, 137] on span "(3)" at bounding box center [940, 135] width 12 height 14
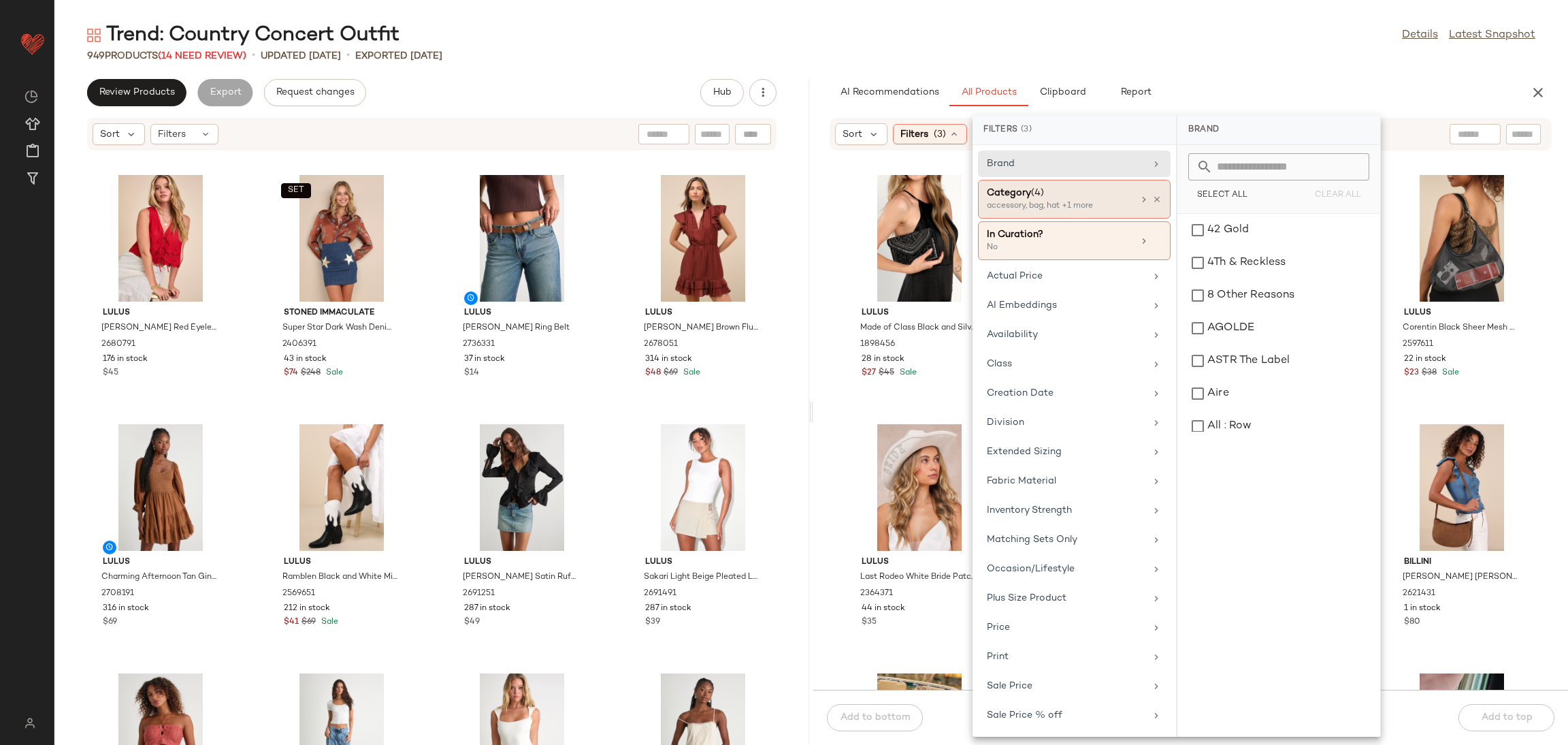
click at [1152, 198] on icon at bounding box center [1157, 199] width 10 height 10
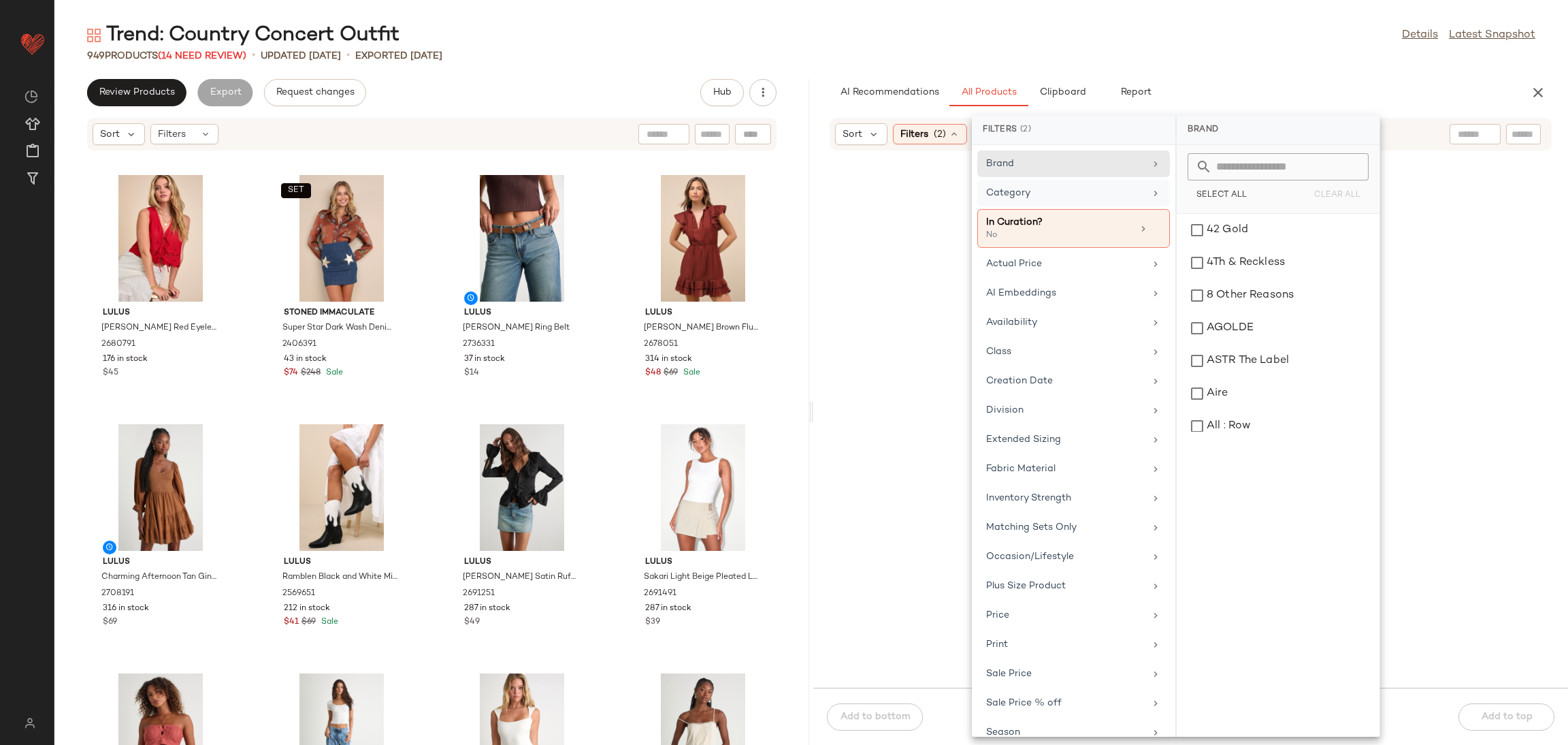
click at [1129, 209] on div "Category" at bounding box center [1073, 228] width 192 height 39
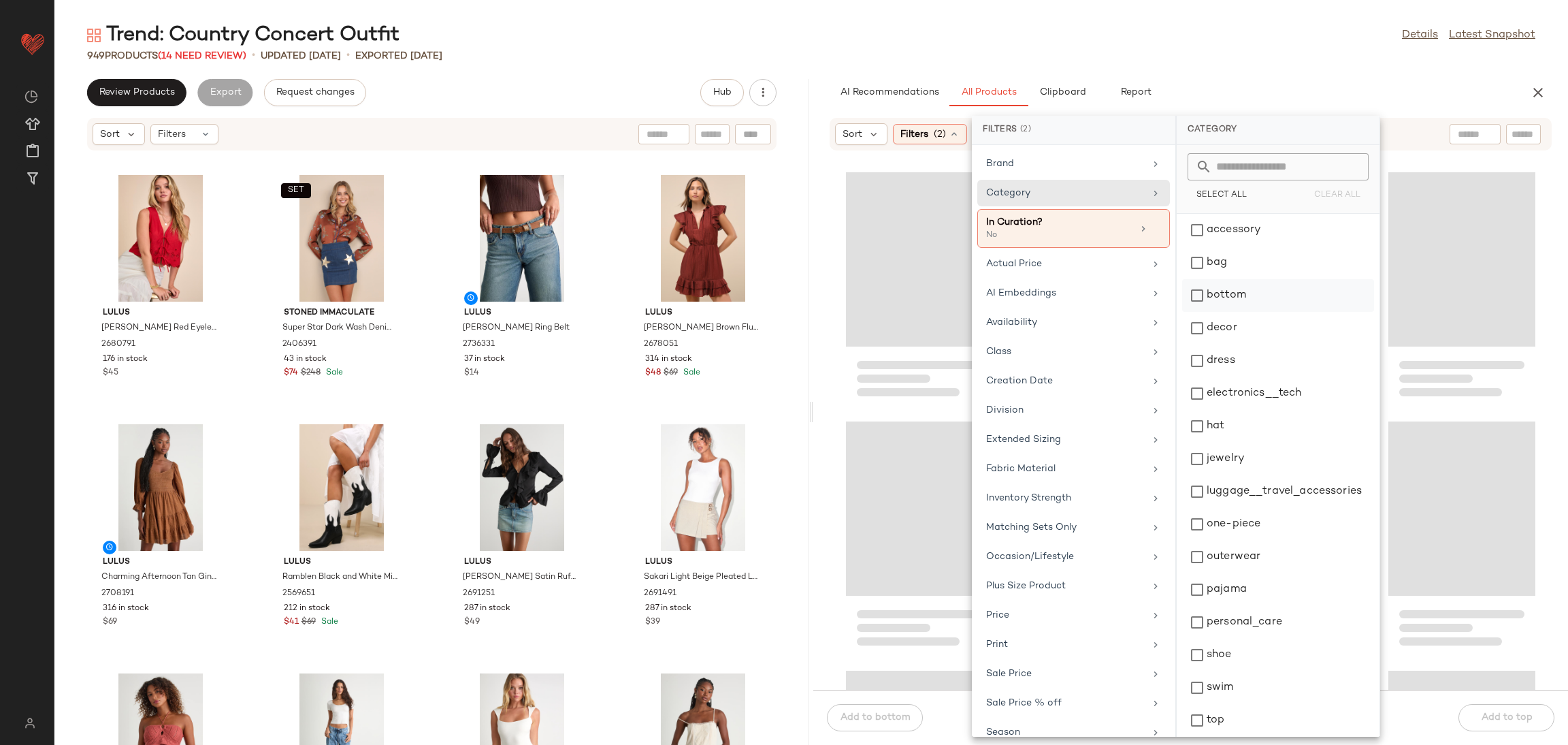
click at [1267, 312] on div "bottom" at bounding box center [1278, 328] width 192 height 32
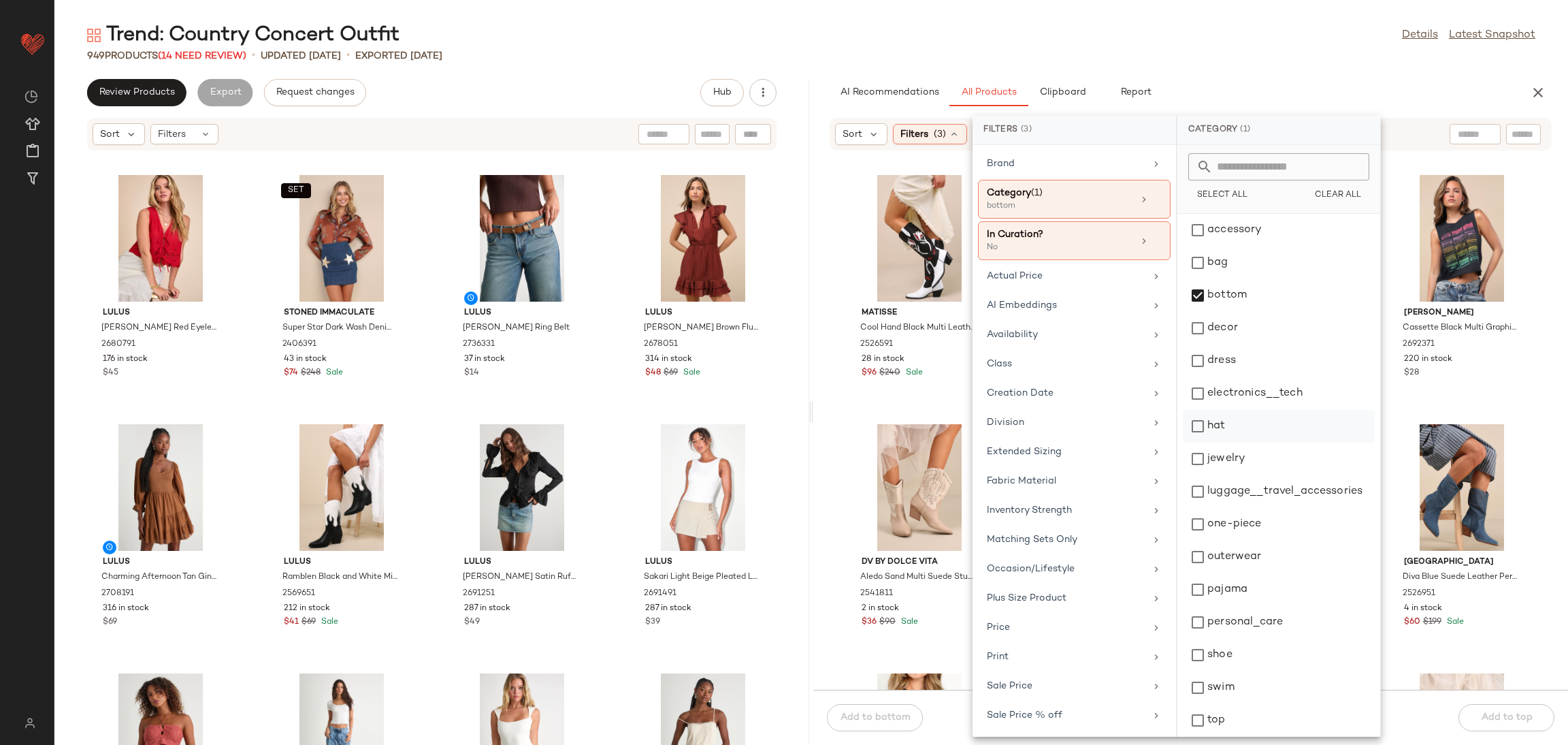
scroll to position [37, 0]
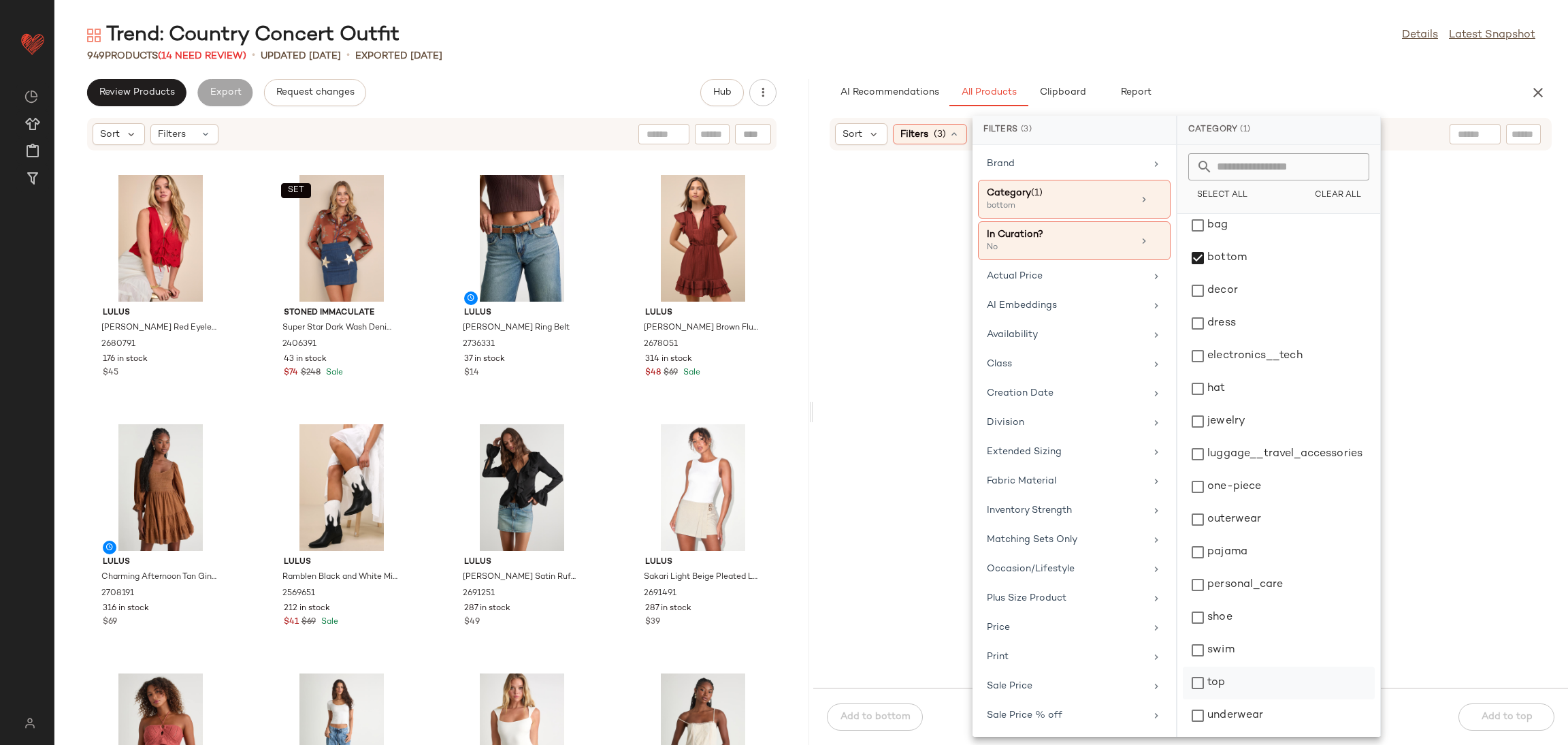
drag, startPoint x: 1227, startPoint y: 691, endPoint x: 1296, endPoint y: 651, distance: 79.8
click at [1227, 699] on div "top" at bounding box center [1279, 715] width 192 height 32
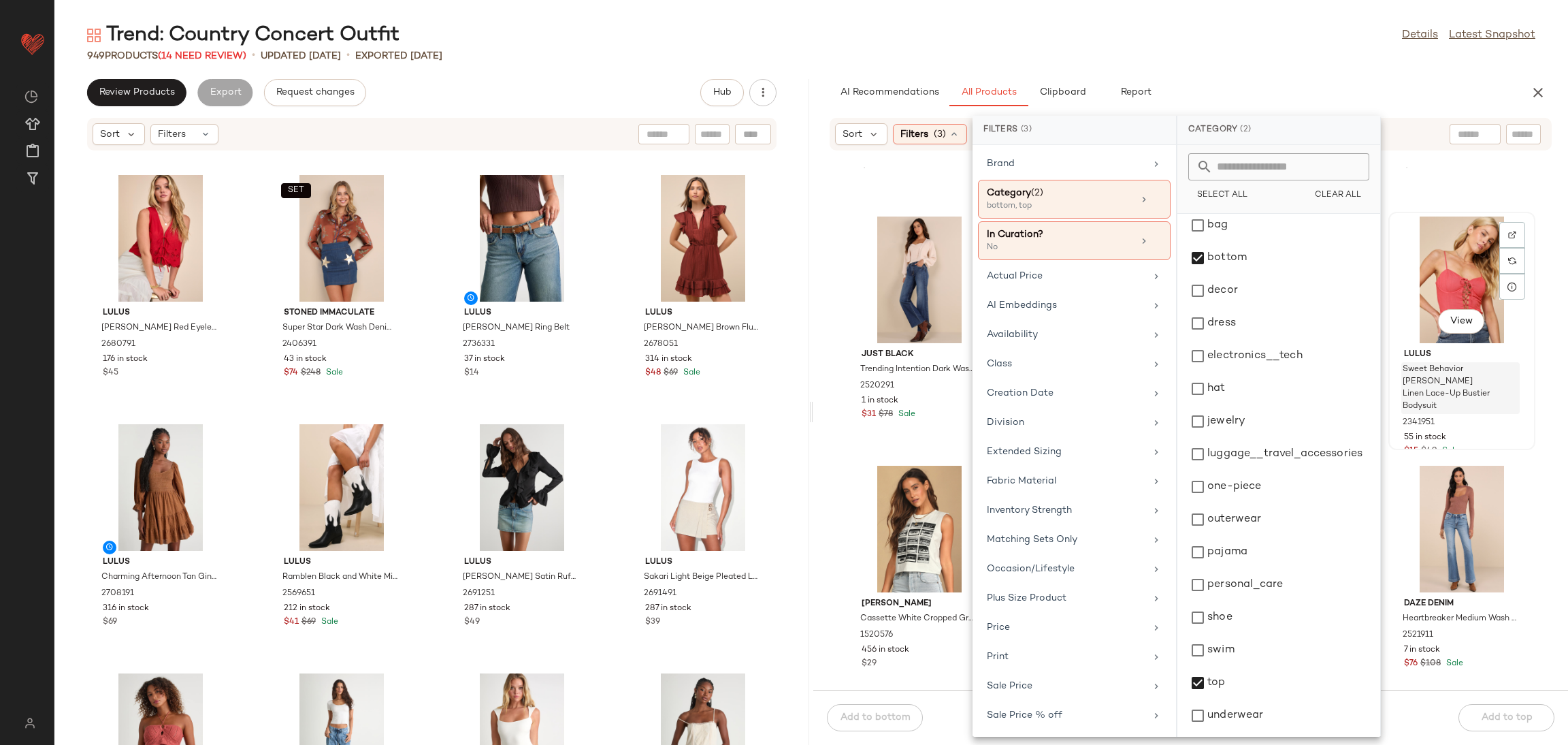
click at [1489, 363] on div "Sweet Behavior Rusty Rose Linen Lace-Up Bustier Bodysuit" at bounding box center [1460, 388] width 119 height 52
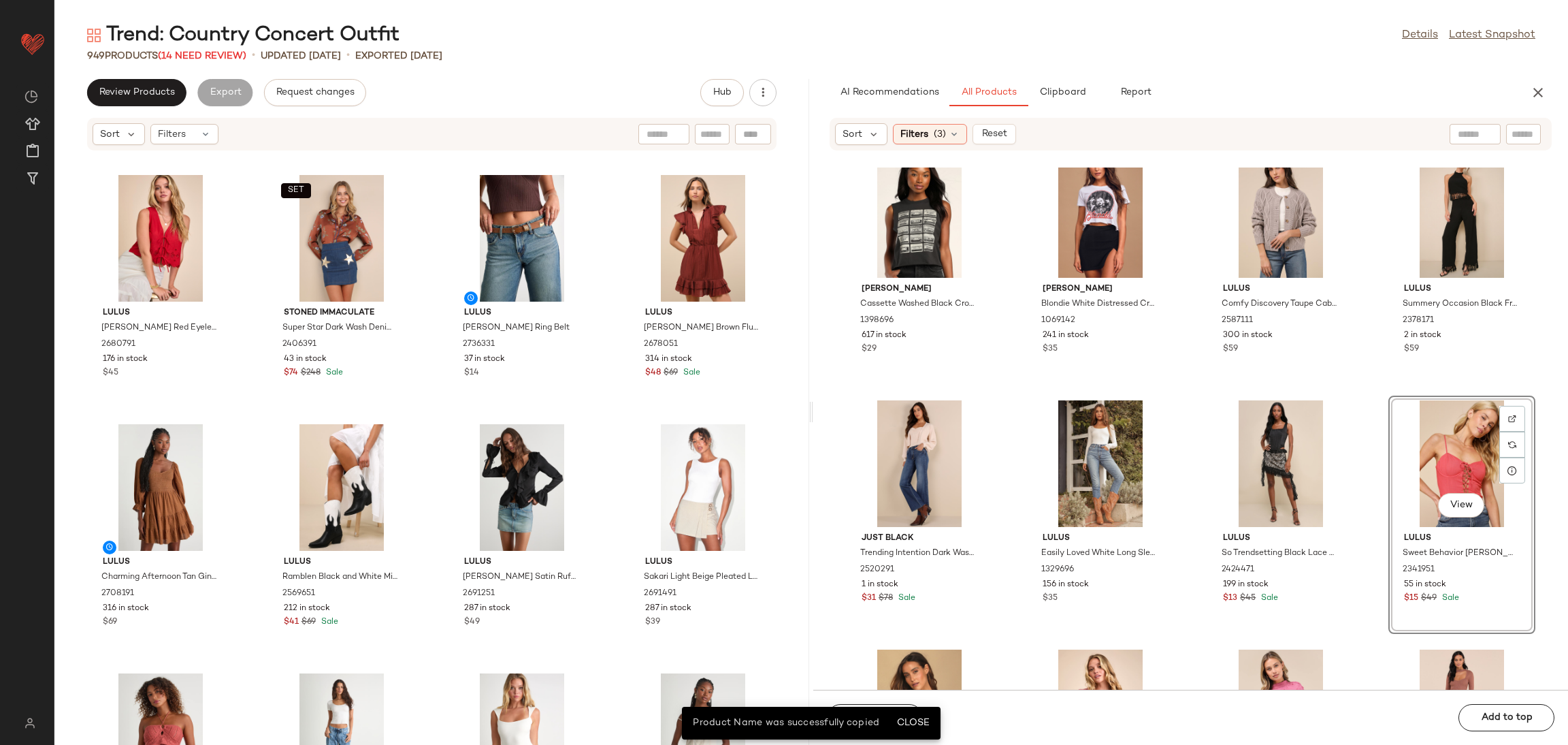
scroll to position [0, 0]
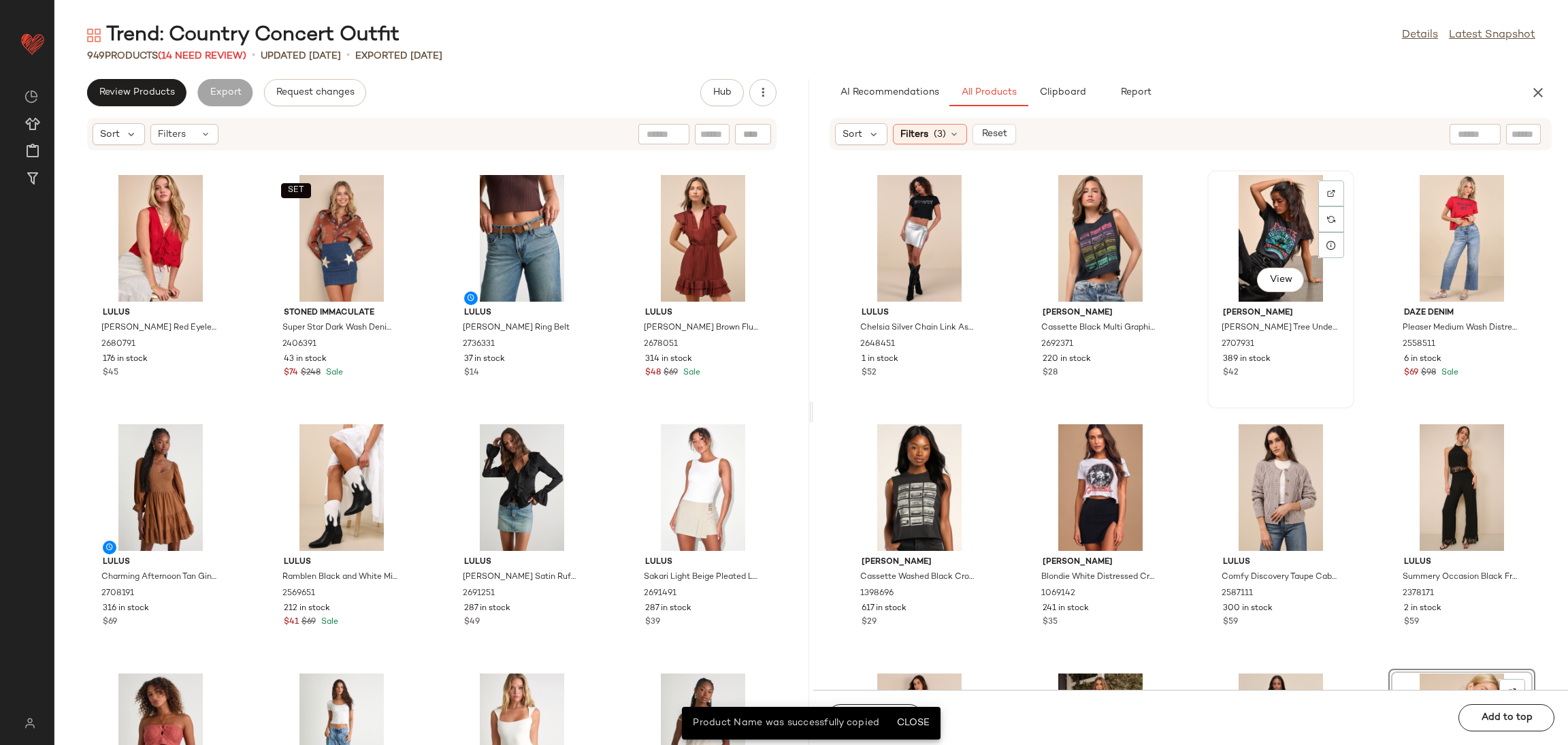
click at [1216, 406] on div "View Prince Peter Joshua Tree Under the Stars Dark Grey Vintage Graphic Tee 270…" at bounding box center [1280, 290] width 144 height 236
click at [1196, 423] on div "Lulus Chelsia Silver Chain Link Asymmetrical Cover-Up Mini Skirt 2648451 1 in s…" at bounding box center [1191, 428] width 755 height 522
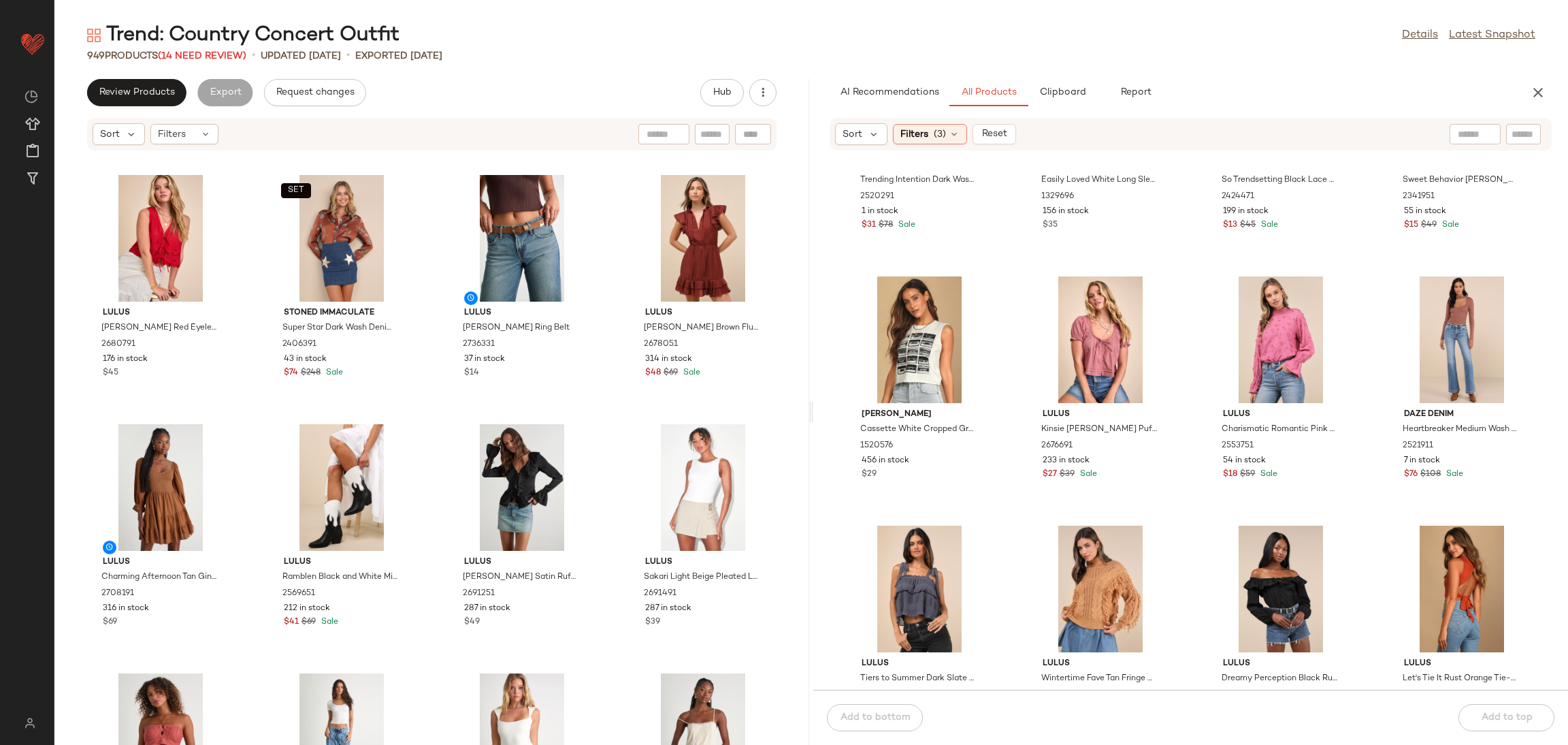
scroll to position [726, 0]
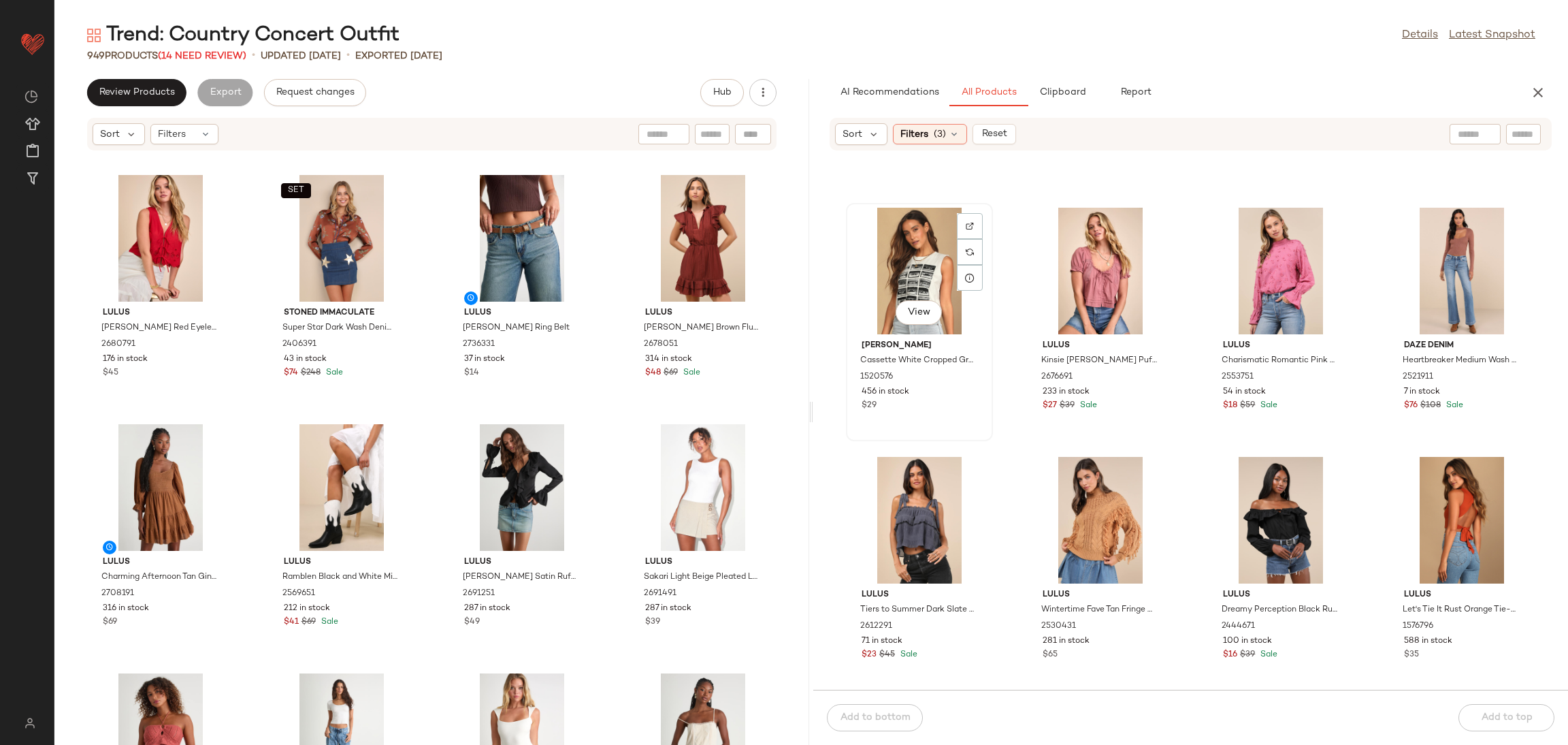
click at [973, 208] on div "View" at bounding box center [919, 271] width 137 height 127
click at [967, 239] on div at bounding box center [970, 252] width 26 height 26
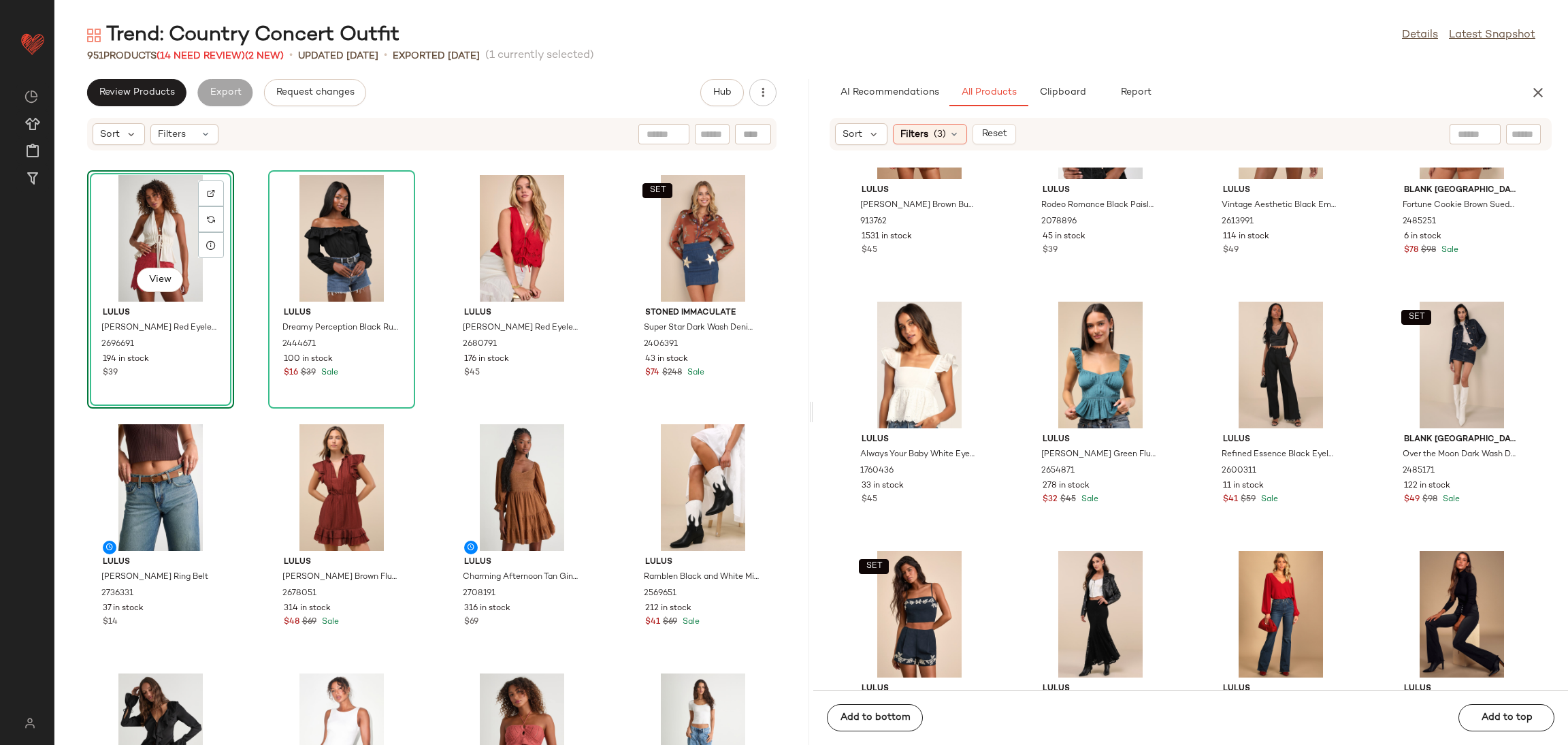
scroll to position [1527, 0]
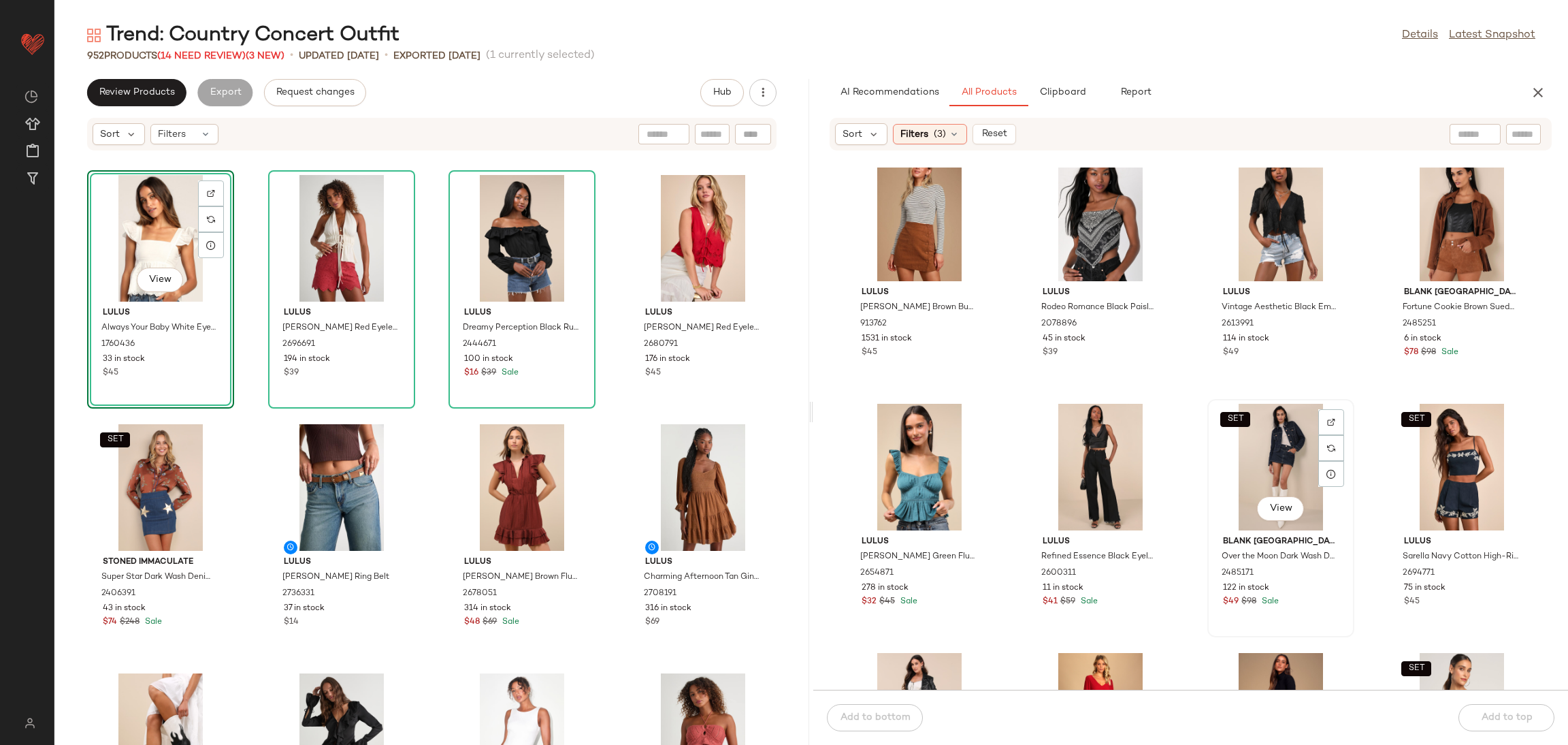
click at [1267, 464] on div "SET View" at bounding box center [1280, 467] width 137 height 127
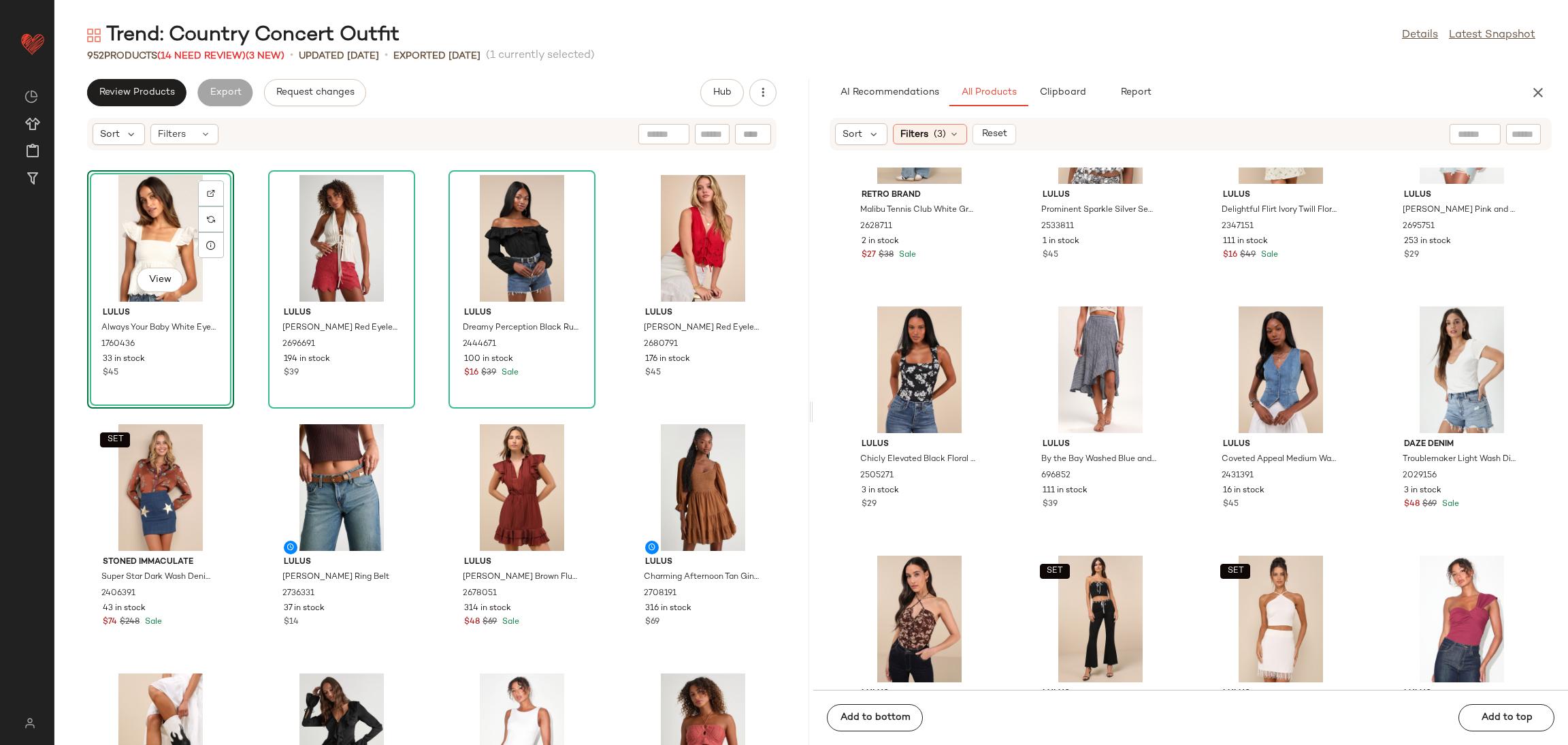
scroll to position [3875, 0]
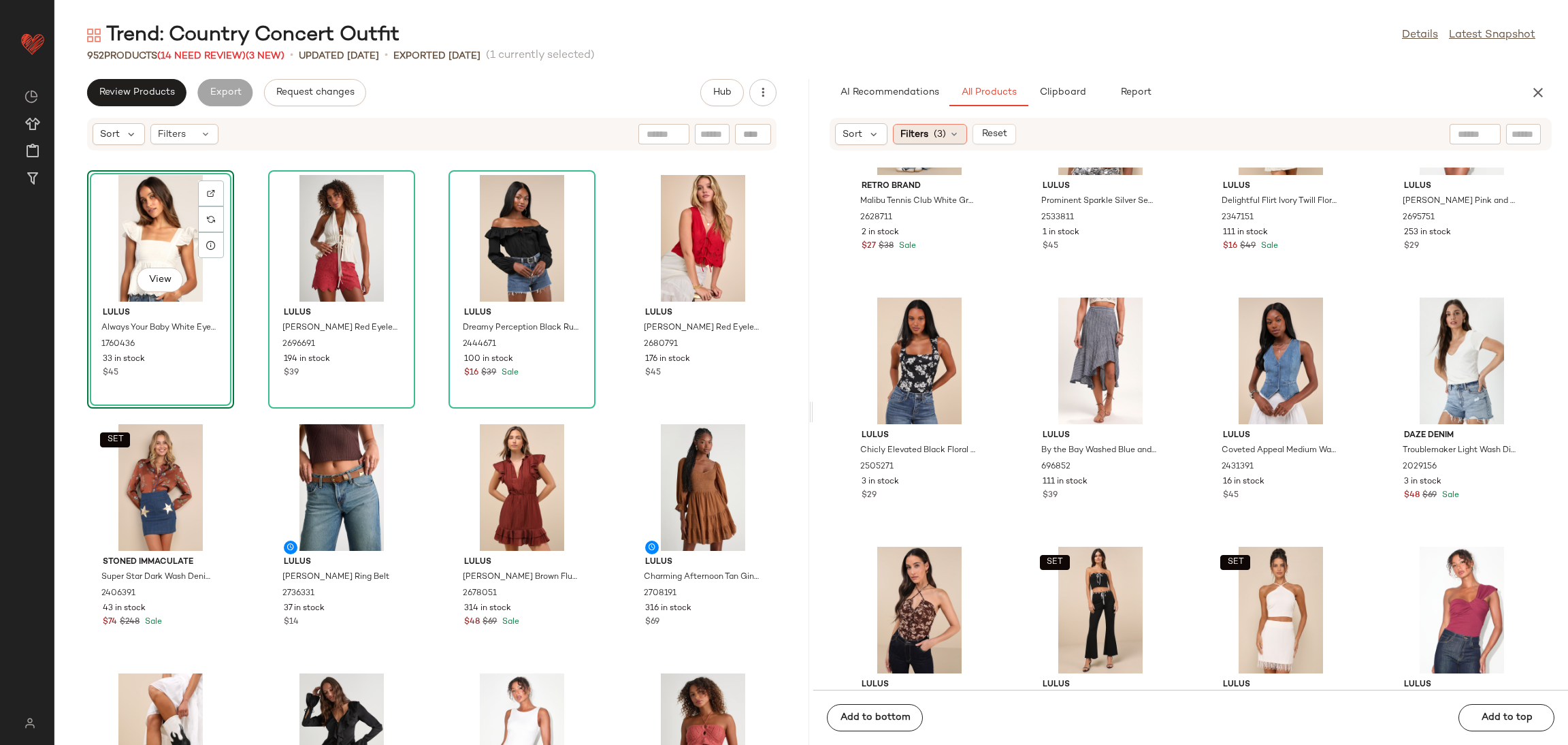
click at [929, 141] on div "Filters (3)" at bounding box center [930, 135] width 74 height 21
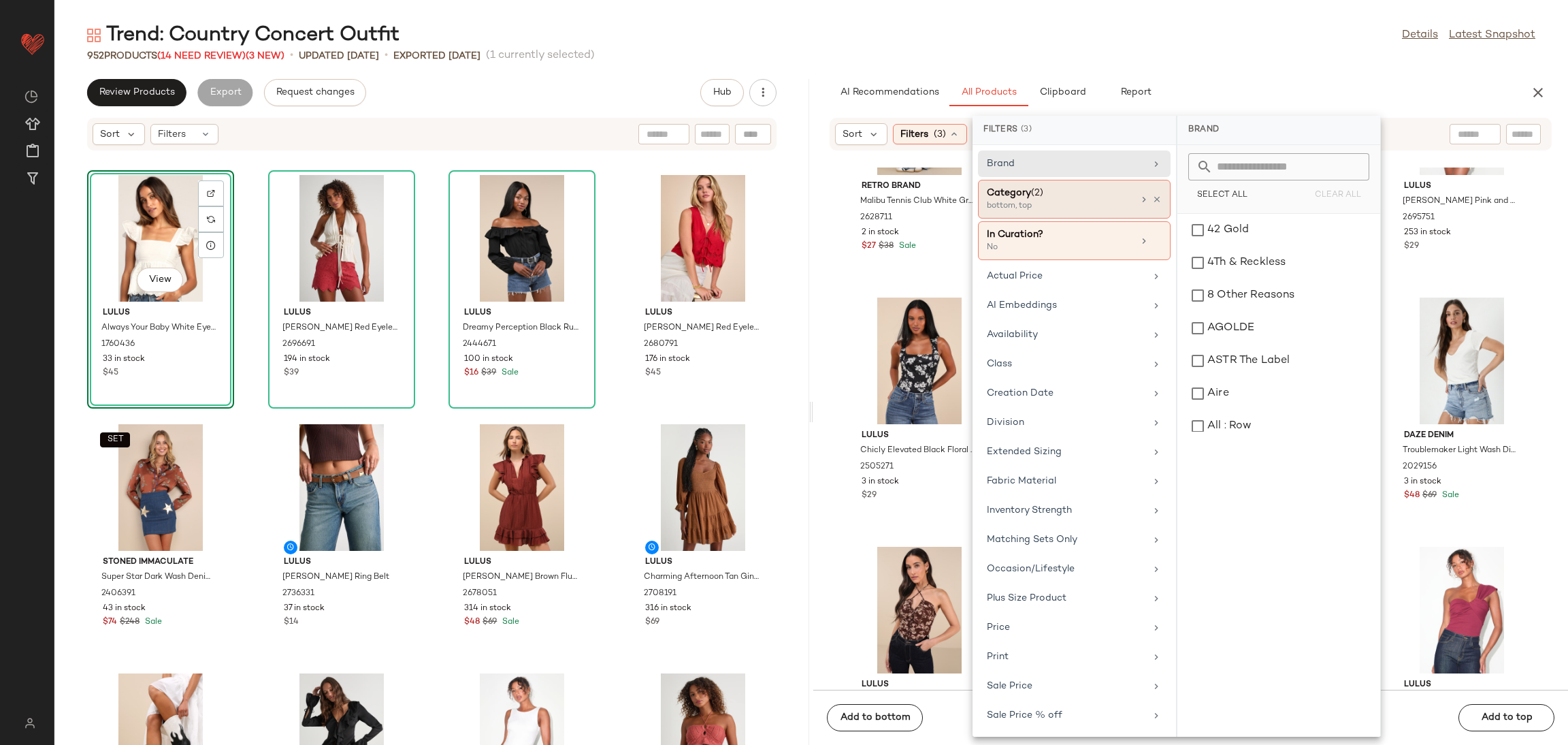
click at [1069, 206] on div "bottom, top" at bounding box center [1054, 206] width 136 height 12
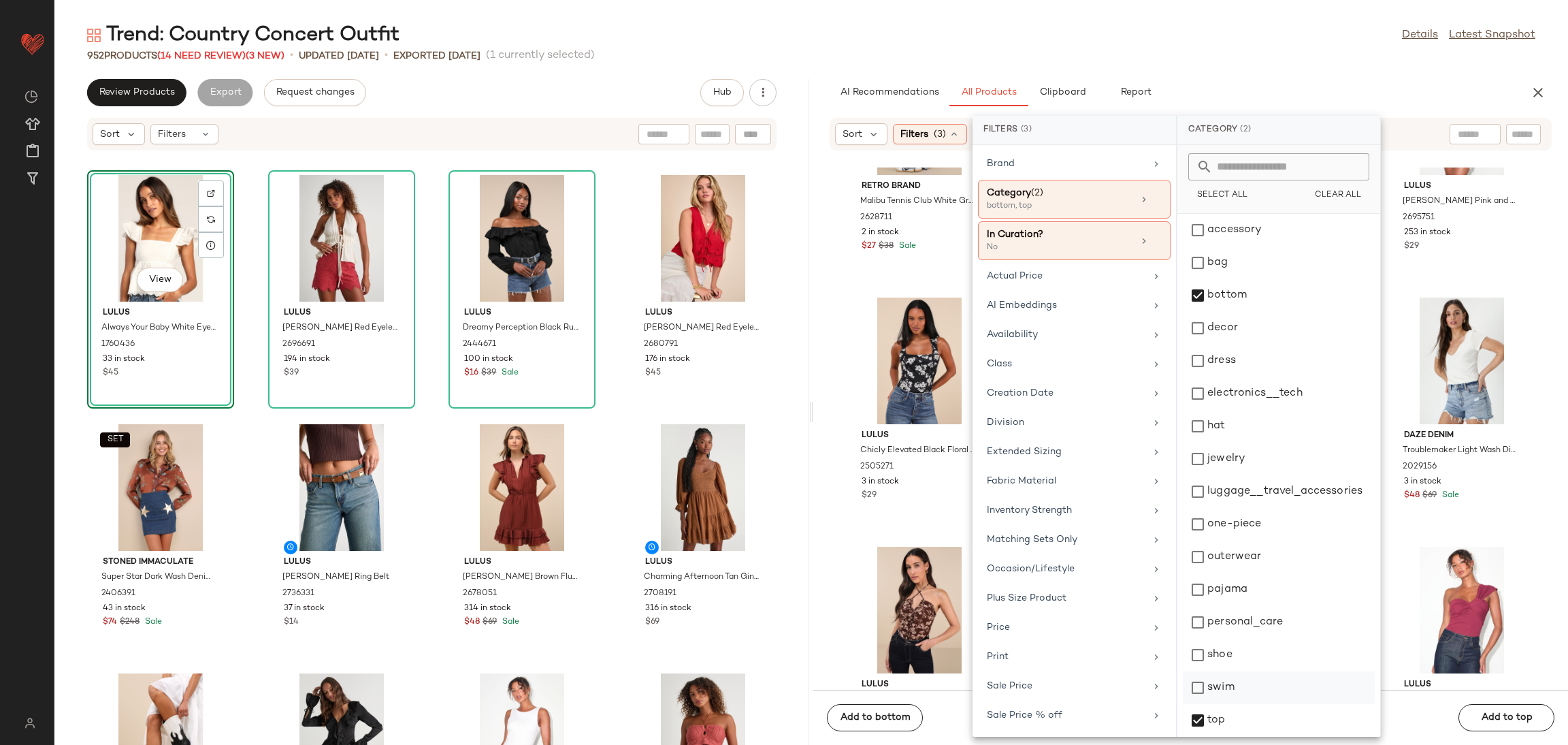
click at [1219, 737] on div "top" at bounding box center [1279, 753] width 192 height 32
click at [1532, 562] on div "Retro Brand Malibu Tennis Club White Graphic Tee 2628711 2 in stock $27 $38 Sal…" at bounding box center [1191, 428] width 755 height 522
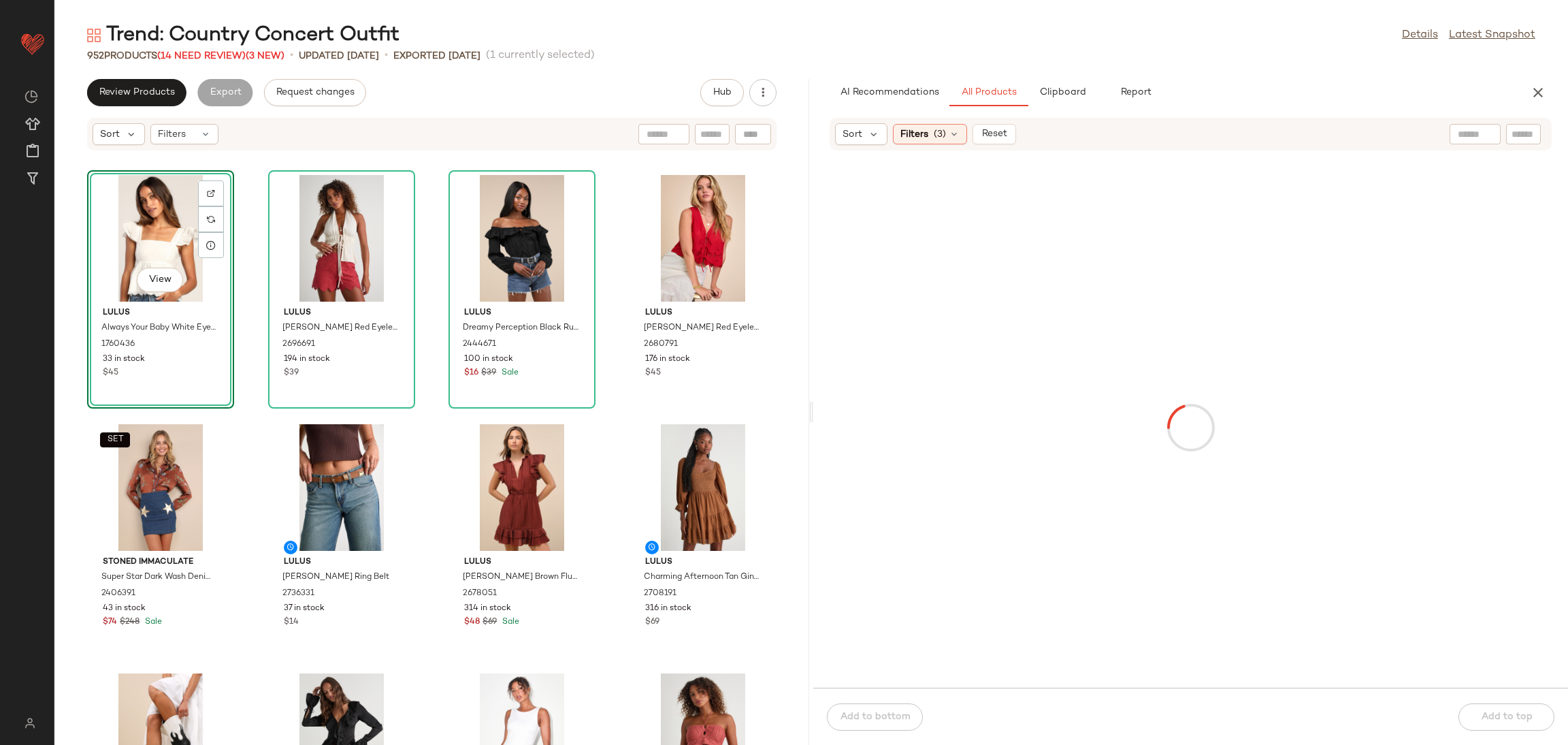
click at [1531, 561] on div at bounding box center [1190, 428] width 750 height 515
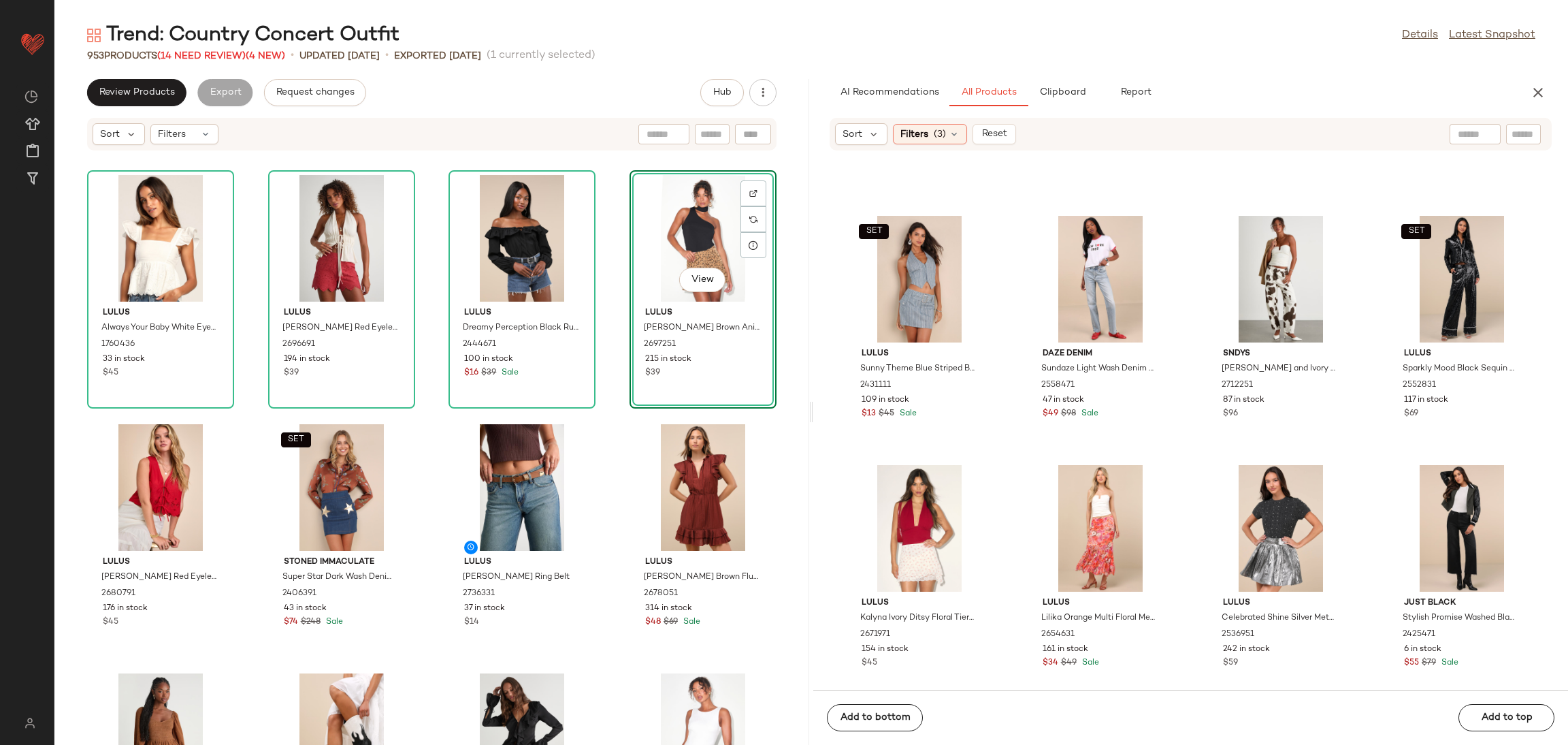
scroll to position [2666, 0]
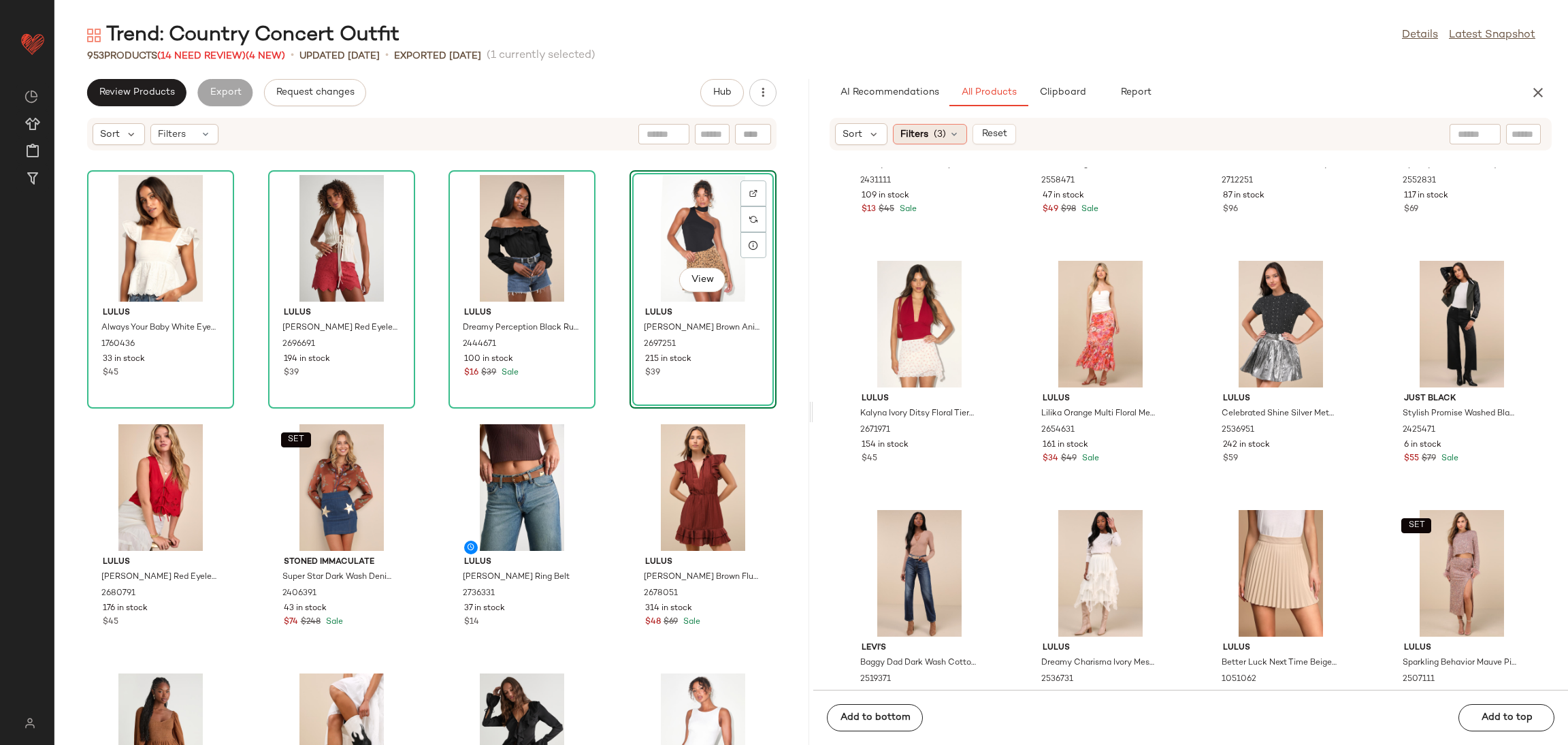
click at [914, 126] on div "Filters (3)" at bounding box center [930, 135] width 74 height 21
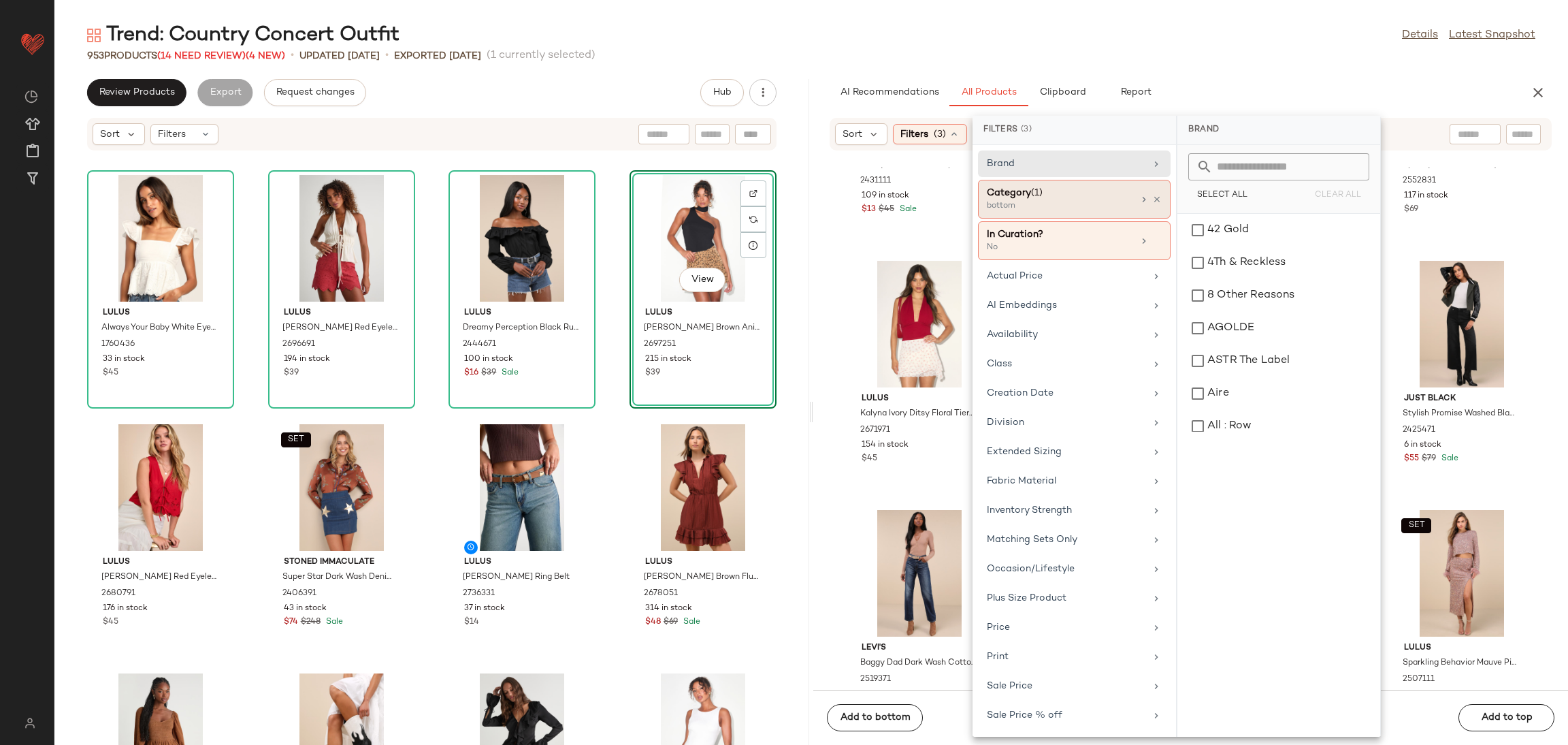
click at [1159, 221] on div "Category (1) bottom" at bounding box center [1074, 241] width 192 height 39
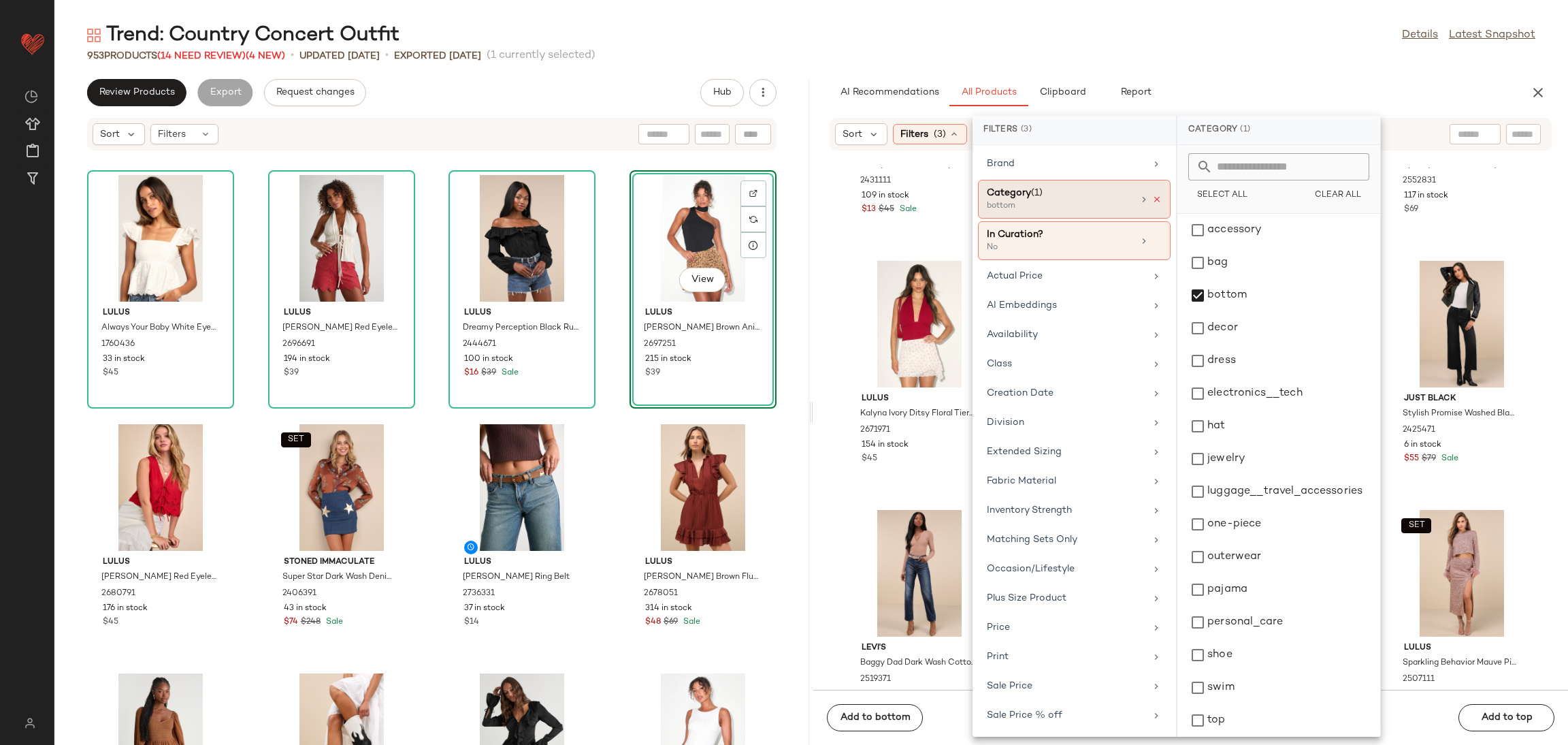
click at [1154, 202] on icon at bounding box center [1157, 199] width 10 height 10
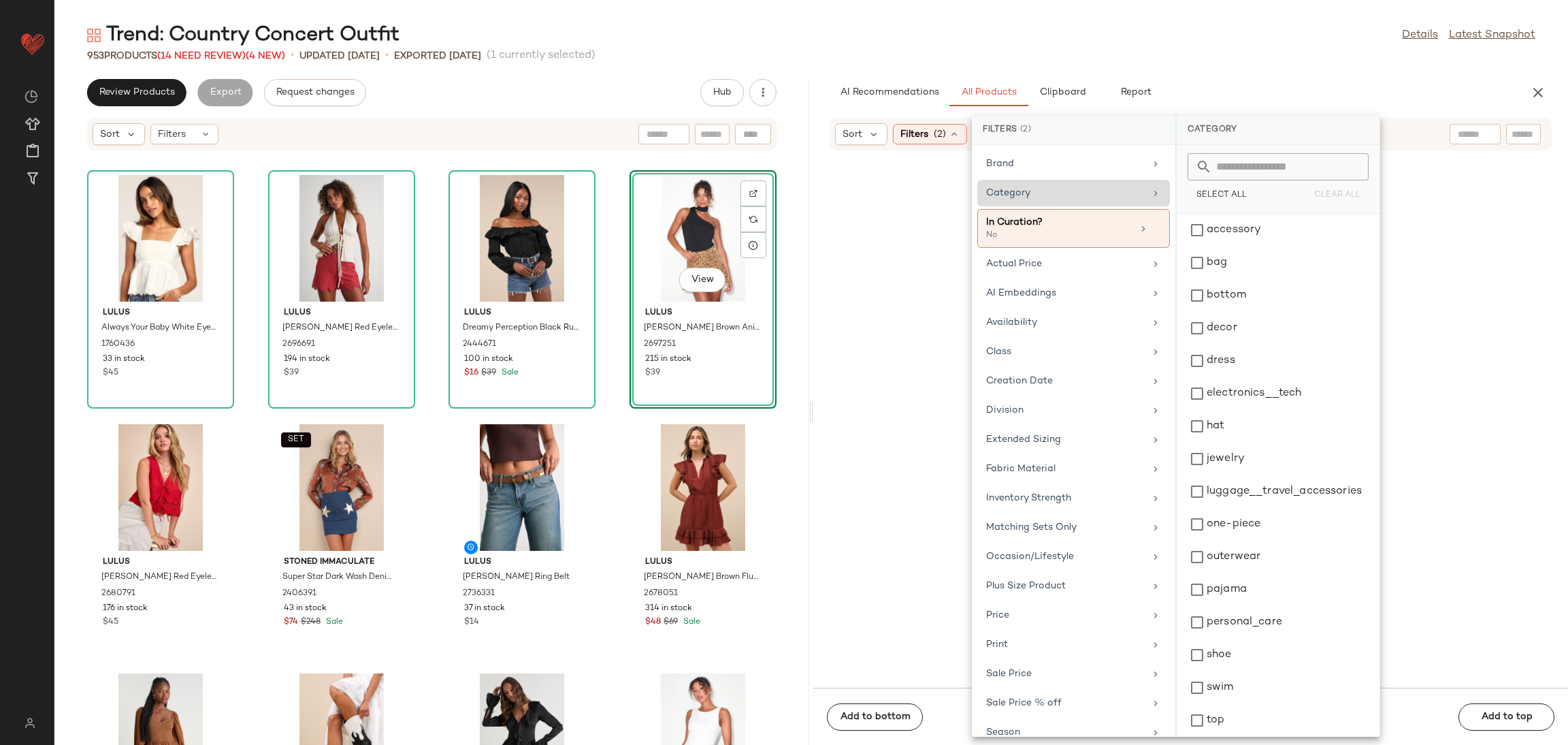
click at [1118, 190] on div "Category" at bounding box center [1065, 192] width 159 height 14
click at [1247, 377] on div "dress" at bounding box center [1278, 393] width 192 height 32
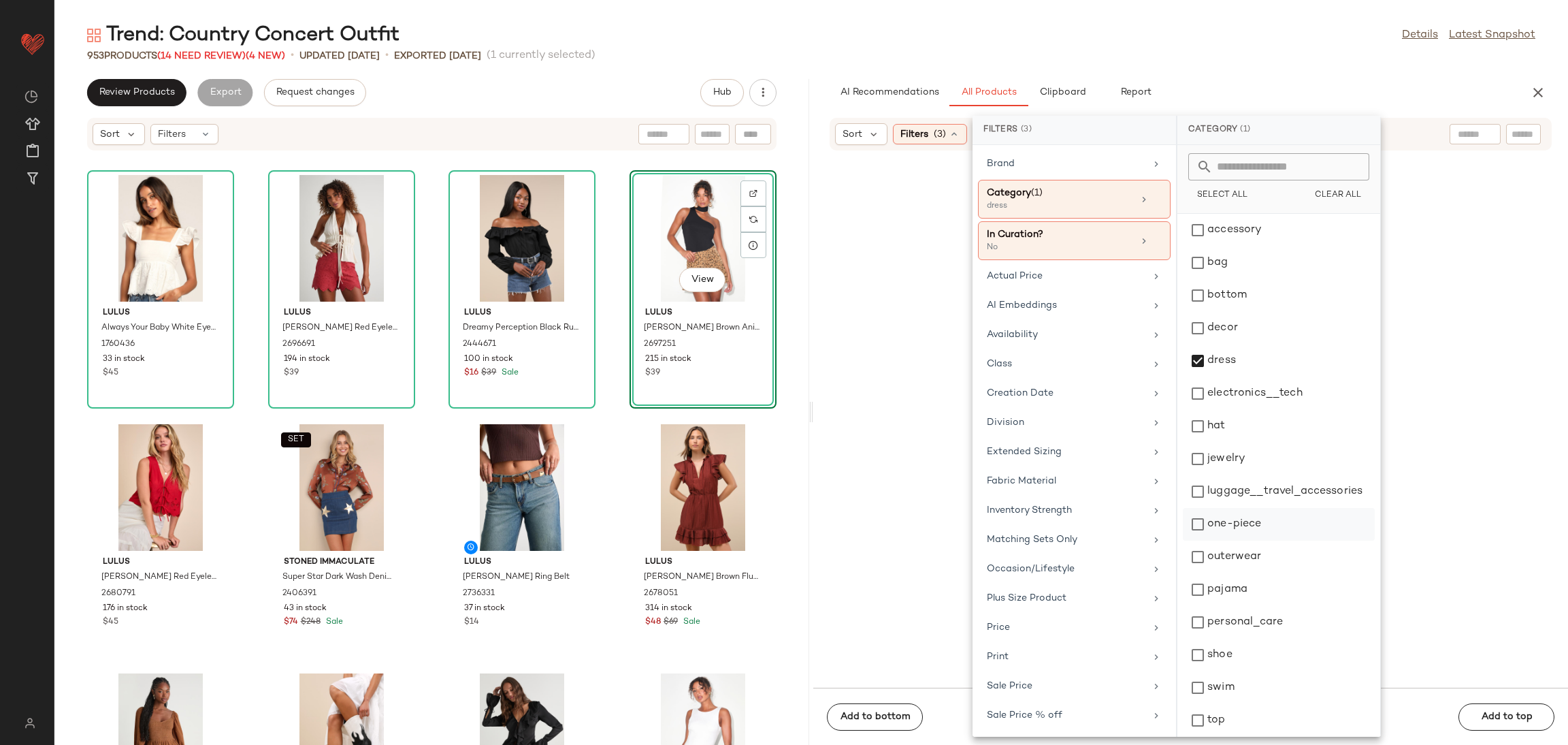
click at [1256, 541] on div "one-piece" at bounding box center [1279, 557] width 192 height 32
click at [1524, 513] on div at bounding box center [1190, 428] width 750 height 515
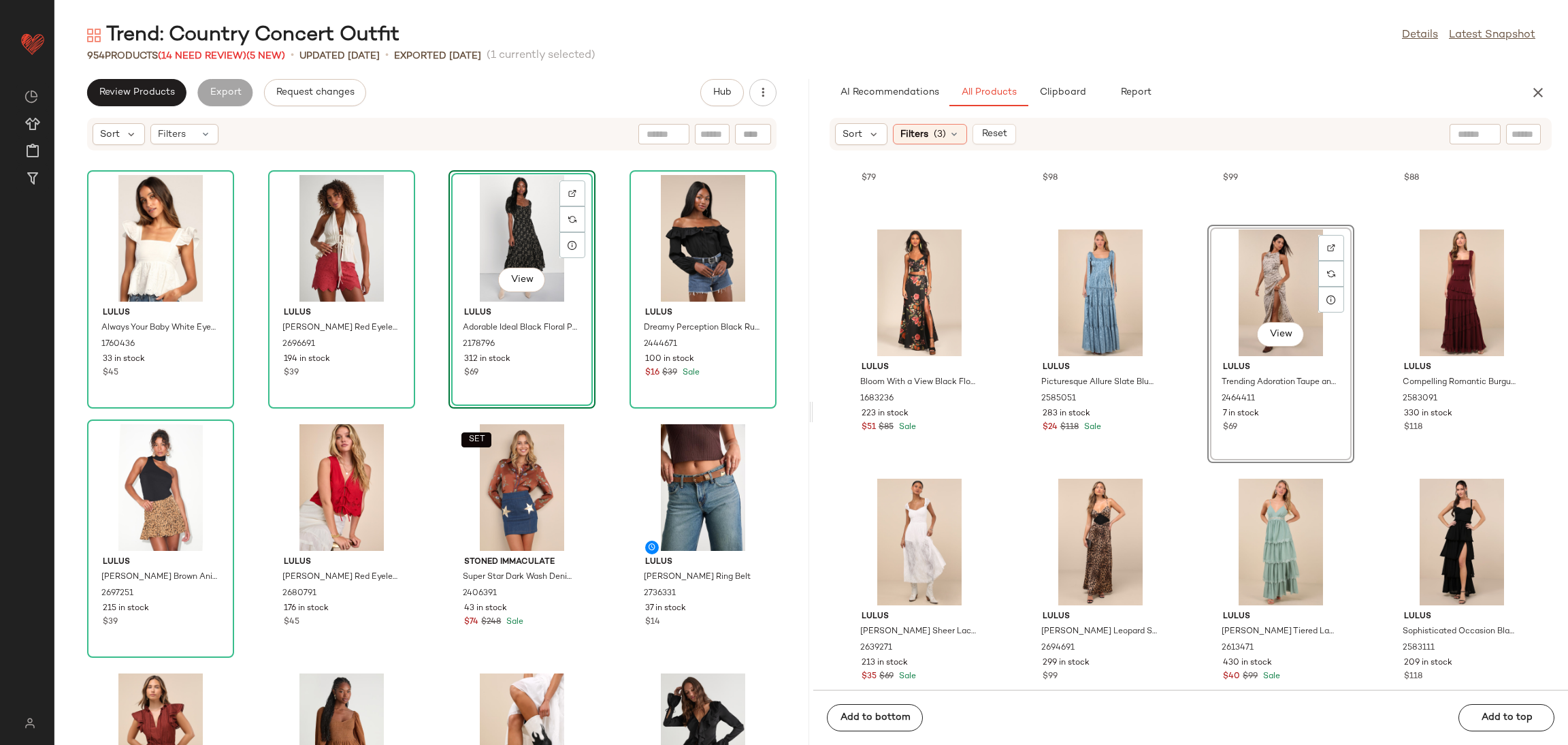
scroll to position [204, 0]
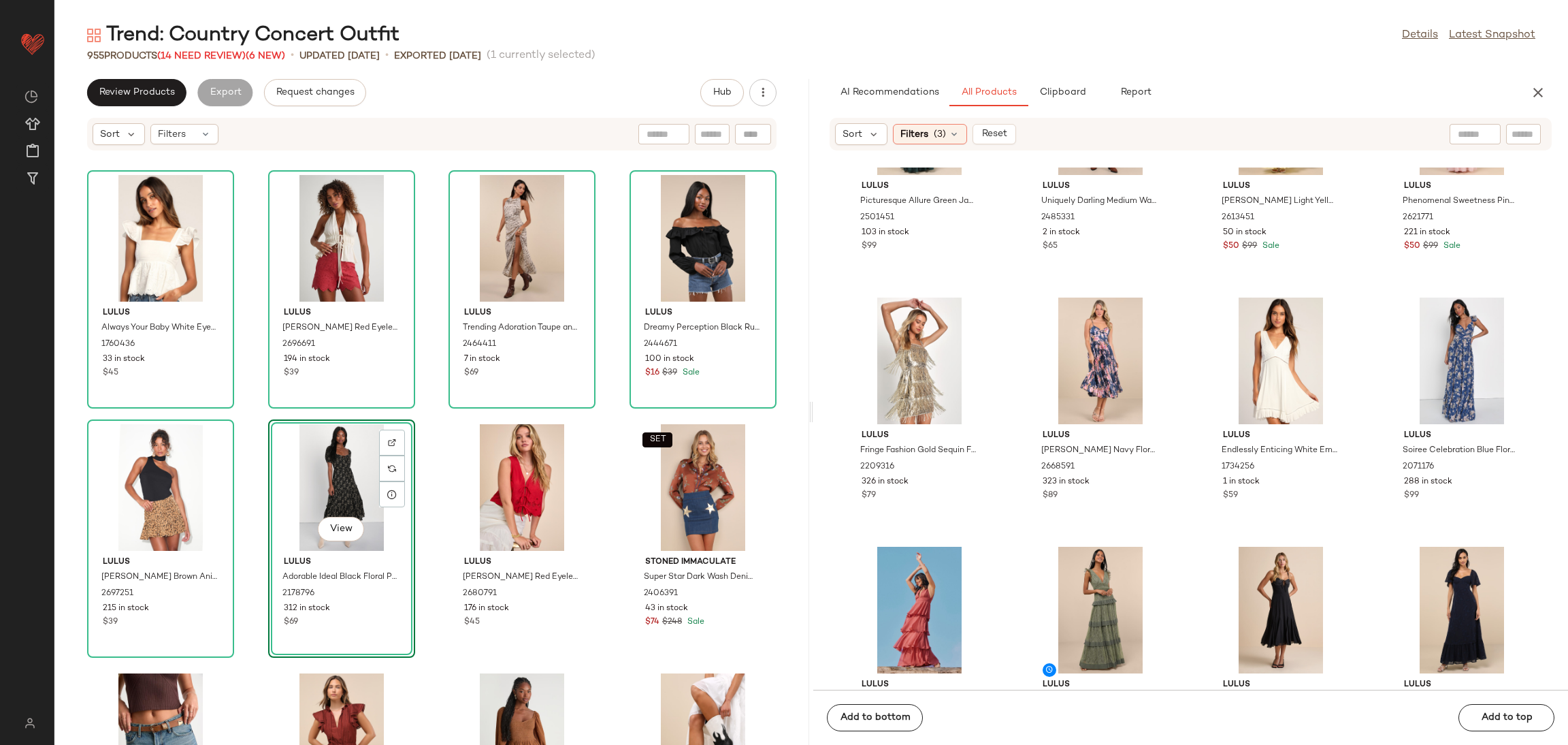
scroll to position [1339, 0]
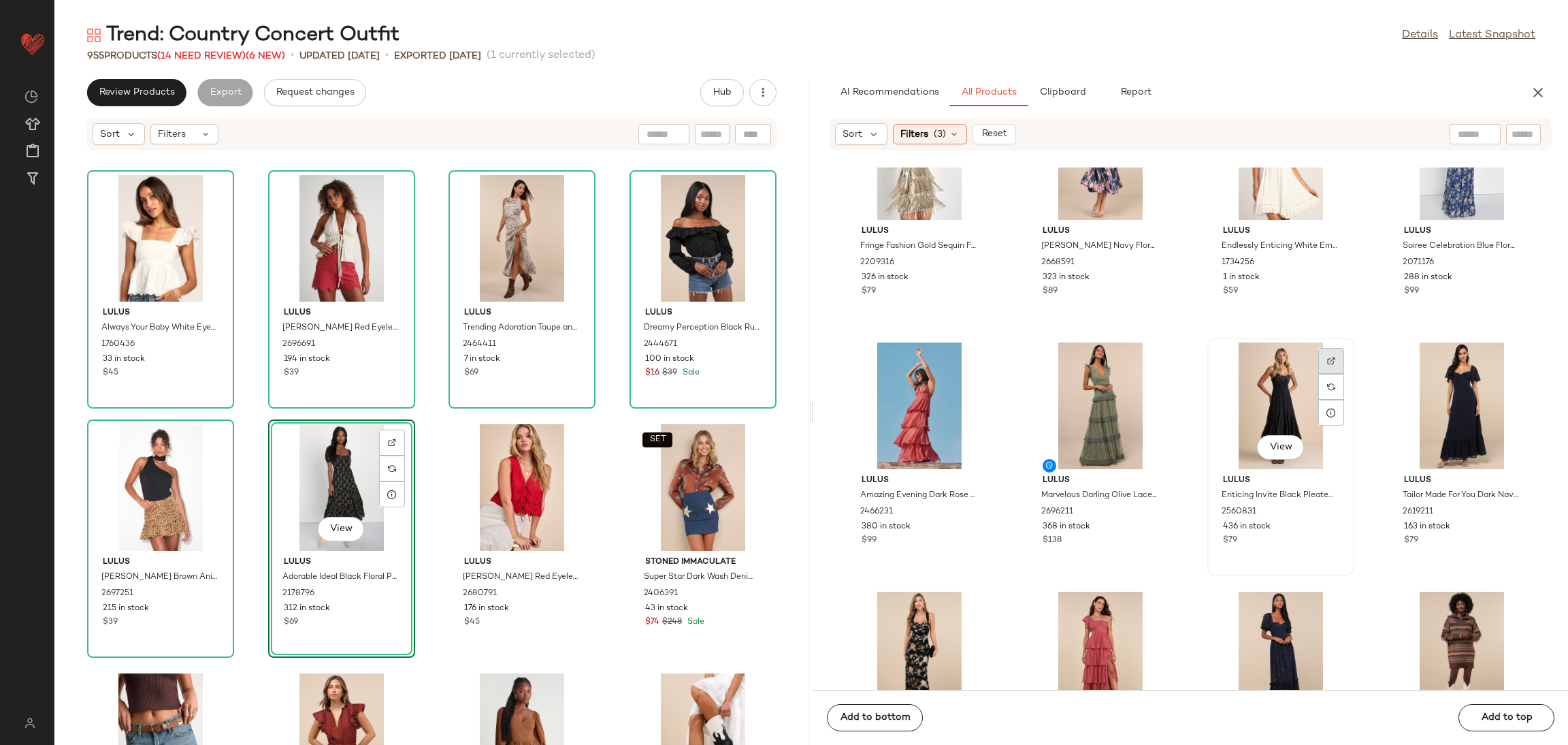
click at [1327, 374] on div at bounding box center [1331, 387] width 26 height 26
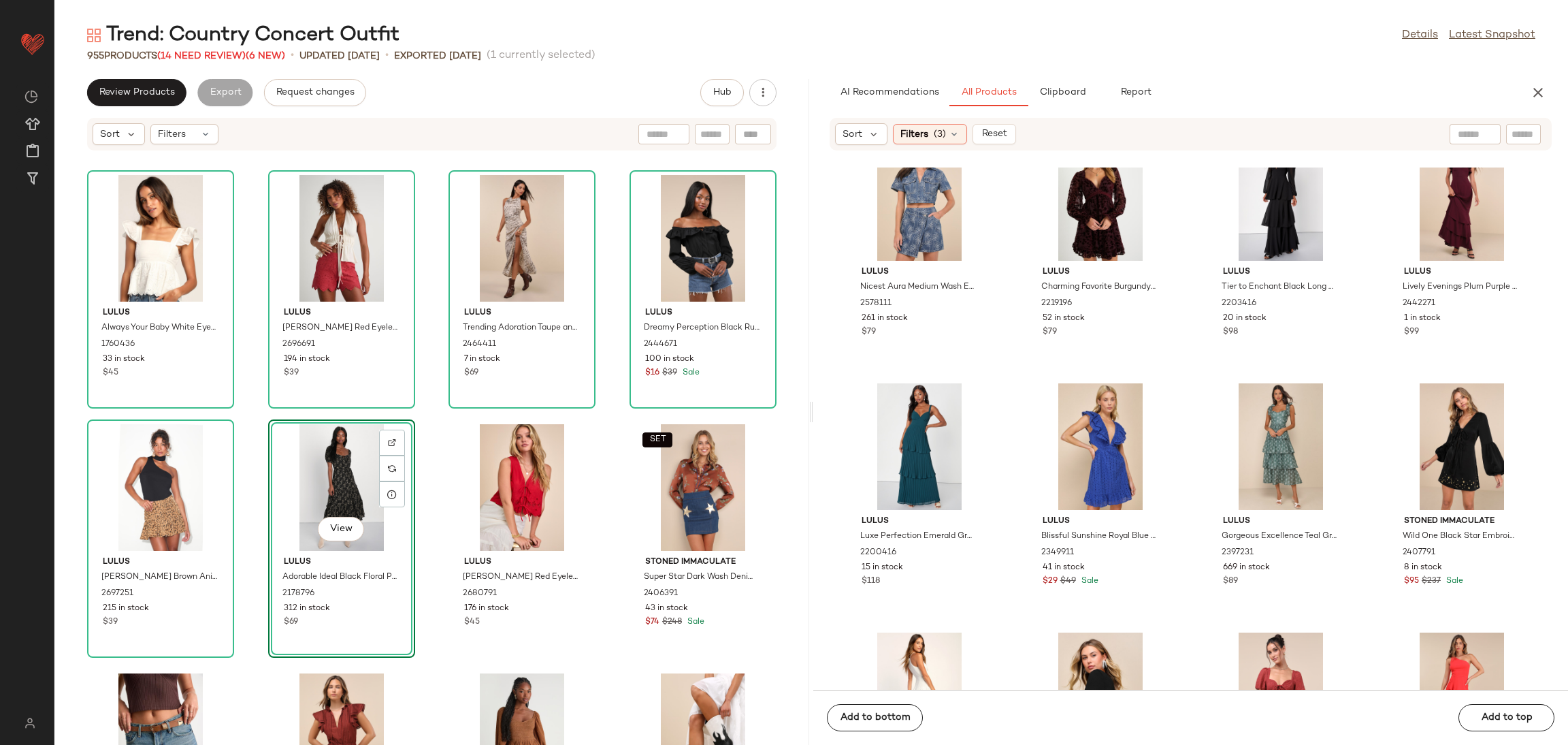
scroll to position [3994, 0]
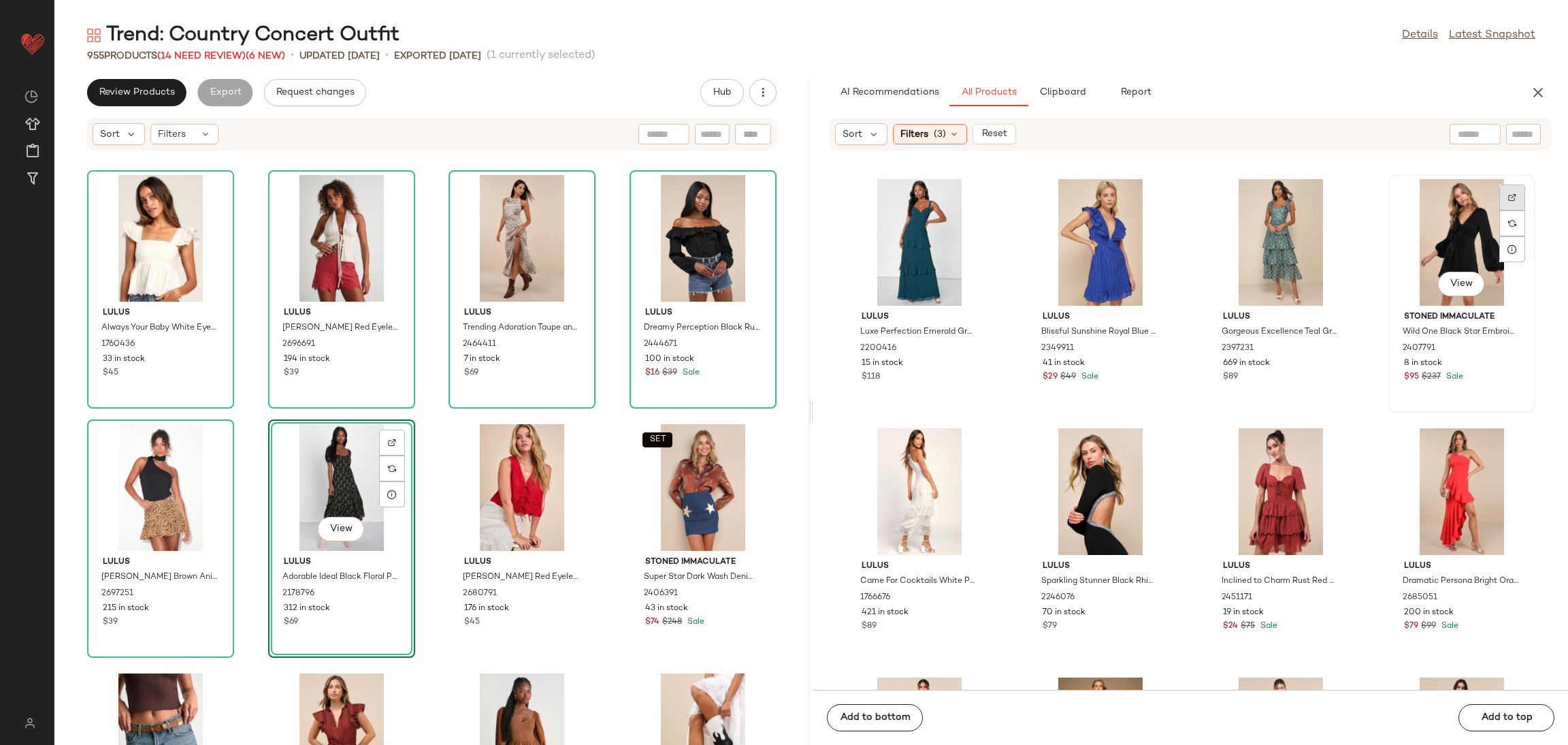
click at [1500, 210] on div at bounding box center [1513, 223] width 26 height 26
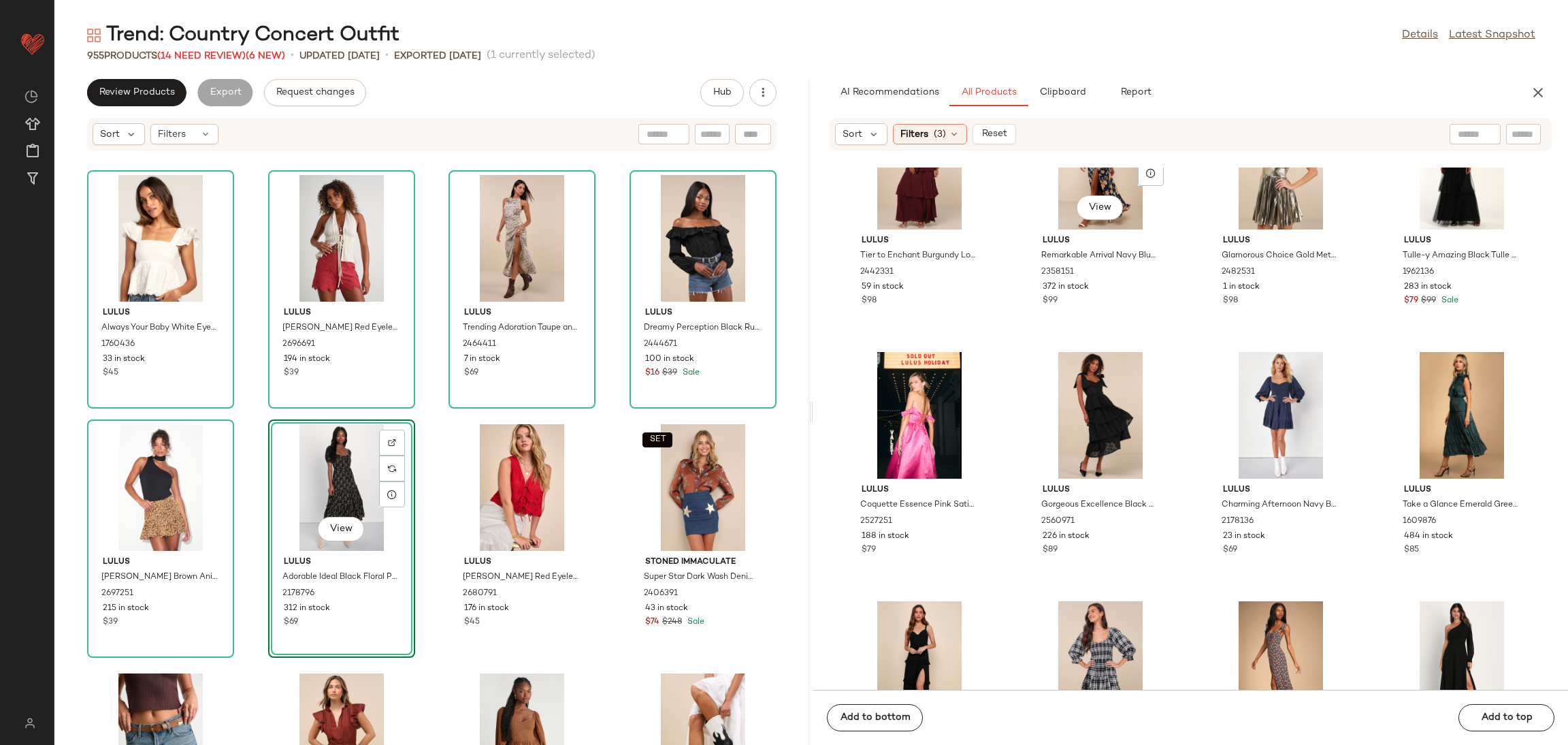
scroll to position [5322, 0]
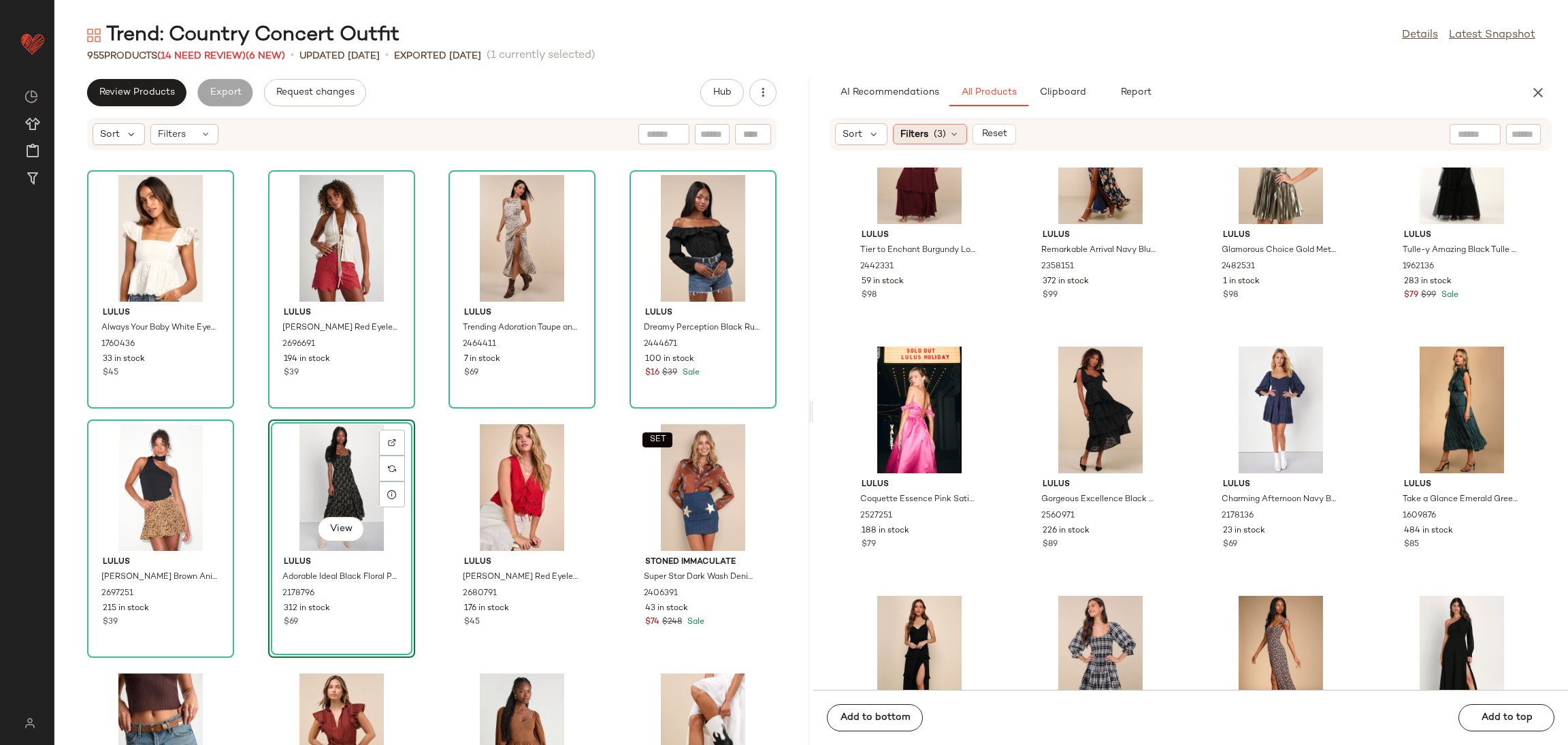
click at [934, 137] on span "(3)" at bounding box center [940, 135] width 12 height 14
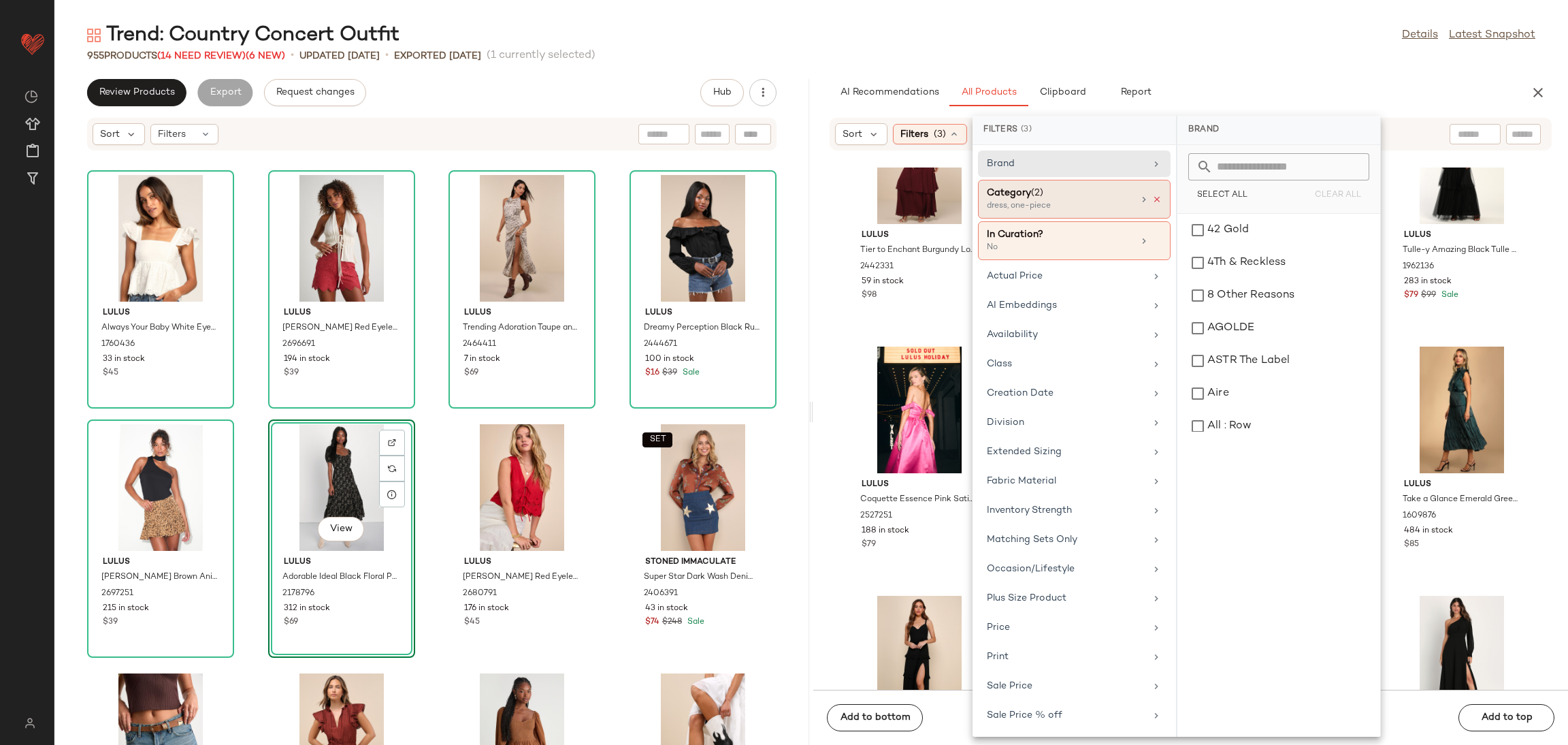
click at [1152, 197] on icon at bounding box center [1157, 199] width 10 height 10
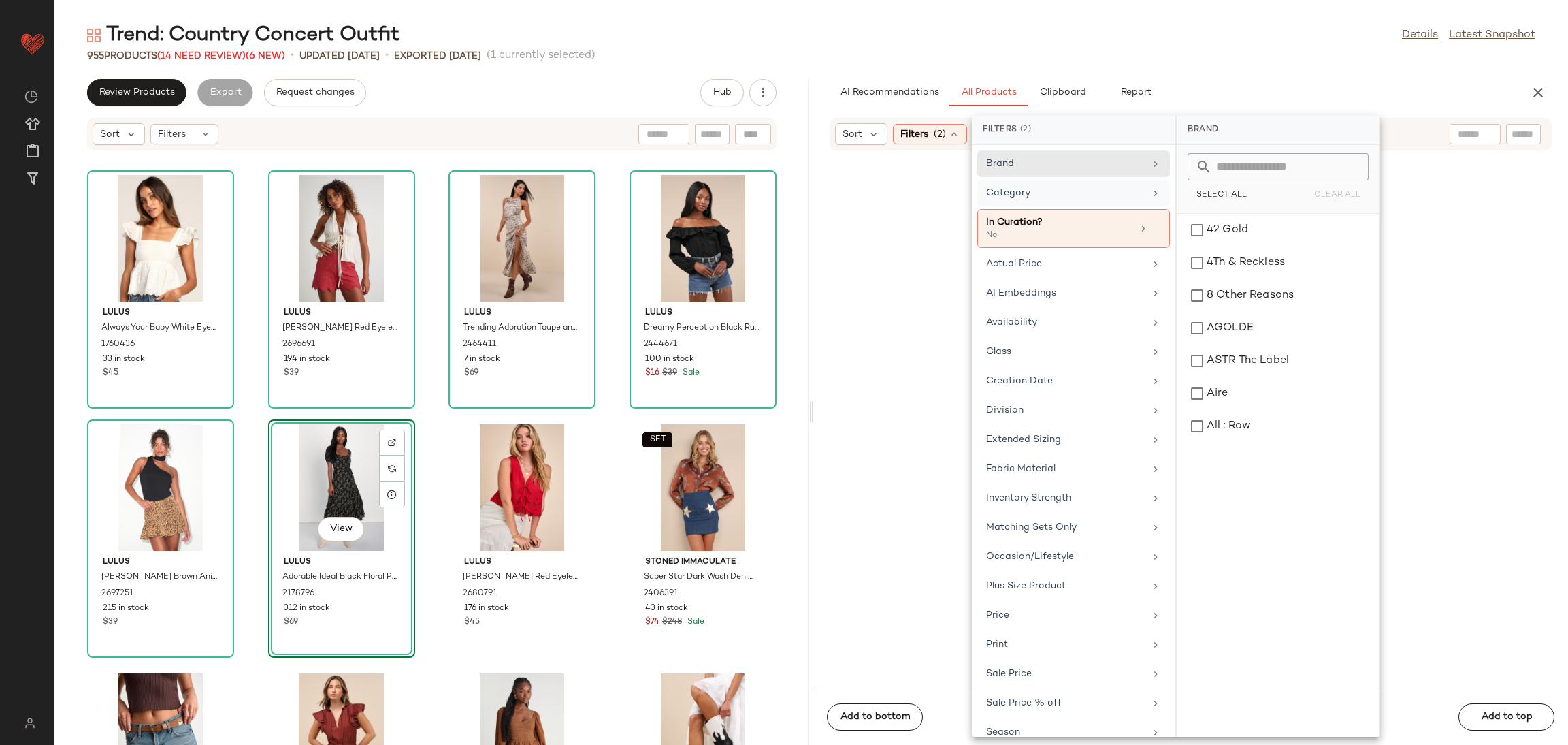
click at [1100, 209] on div "Category" at bounding box center [1073, 228] width 192 height 39
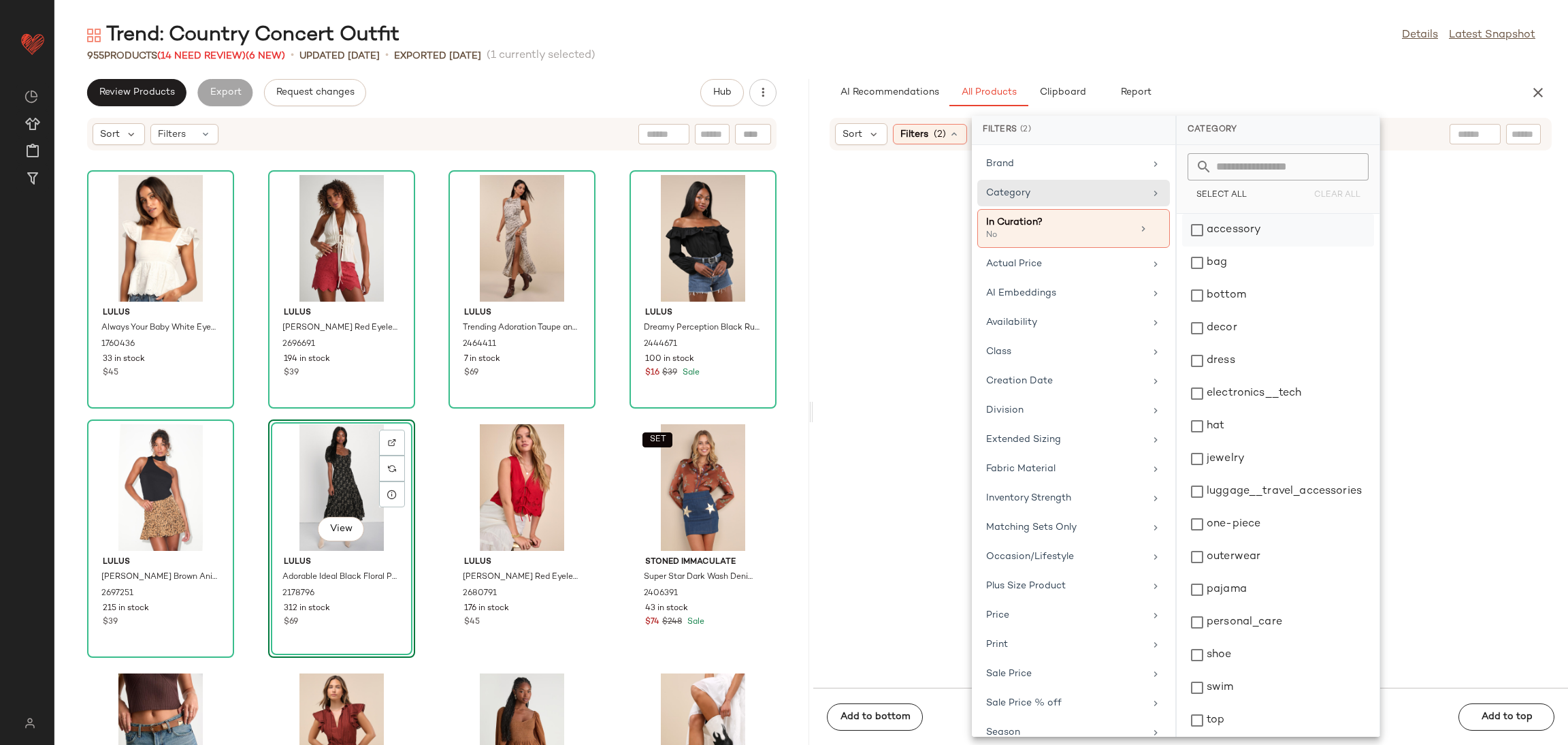
click at [1268, 246] on div "accessory" at bounding box center [1278, 262] width 192 height 32
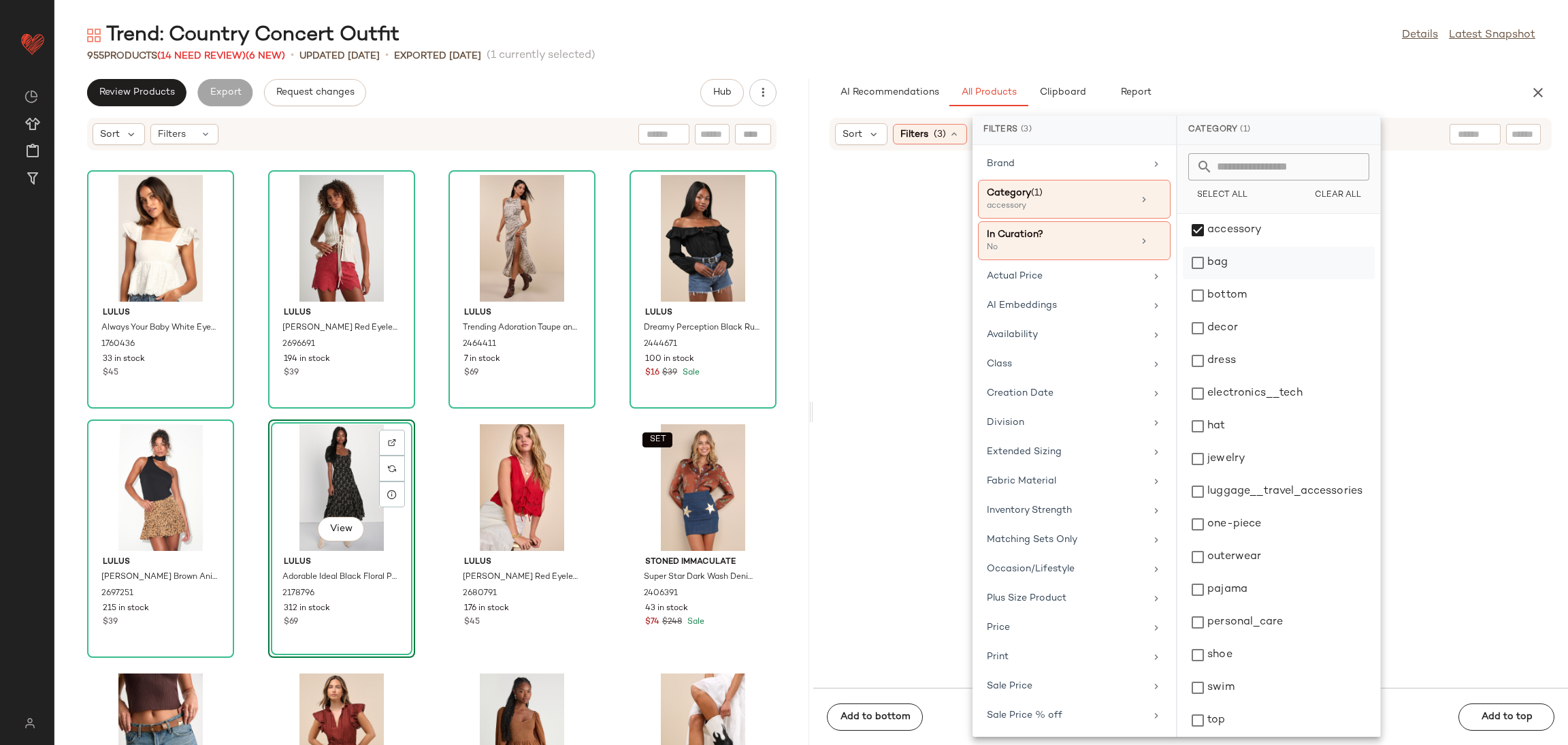
click at [1259, 279] on div "bag" at bounding box center [1279, 295] width 192 height 32
click at [1223, 443] on div "hat" at bounding box center [1279, 459] width 192 height 32
click at [1228, 475] on div "jewelry" at bounding box center [1279, 491] width 192 height 32
click at [1199, 671] on div "shoe" at bounding box center [1279, 687] width 192 height 32
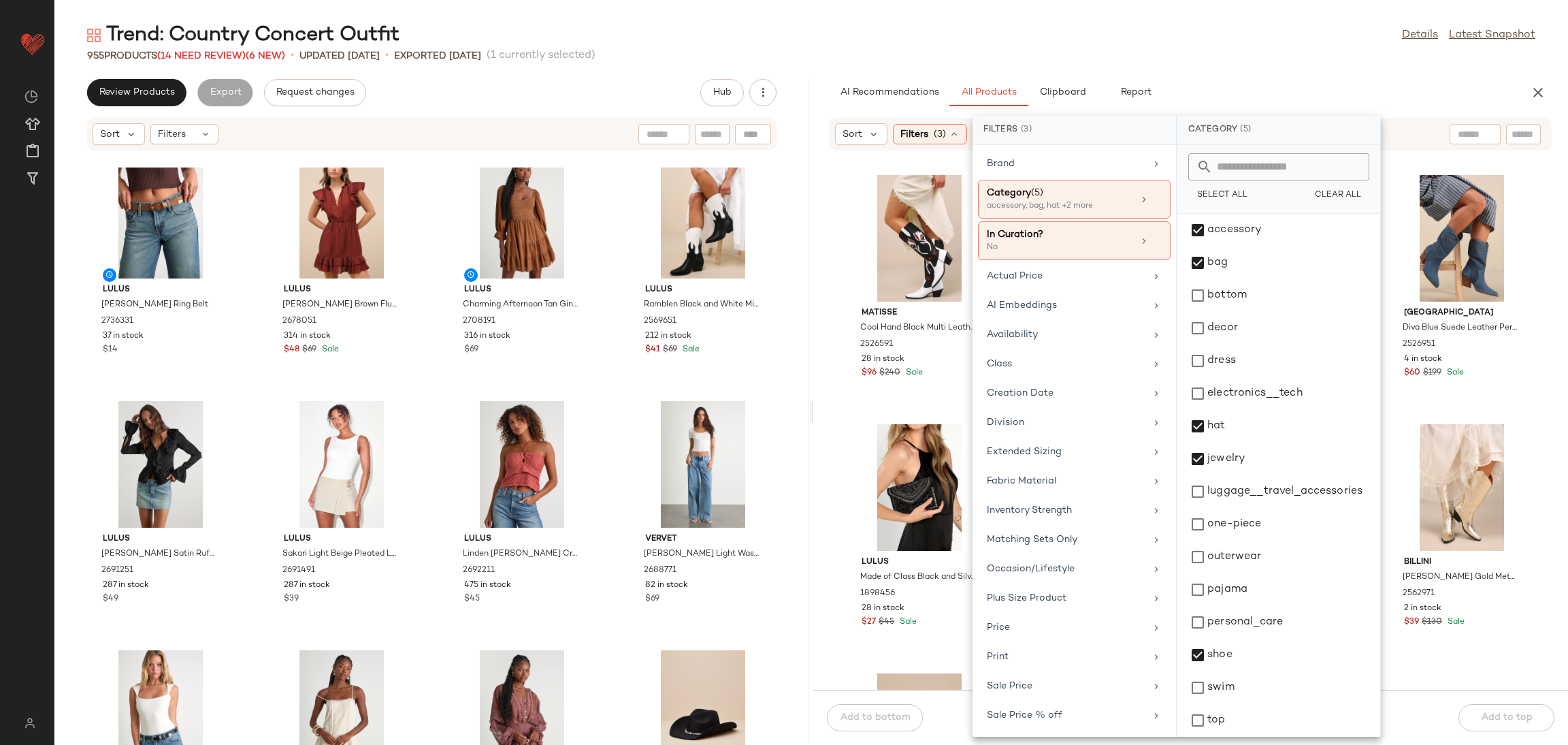
scroll to position [0, 0]
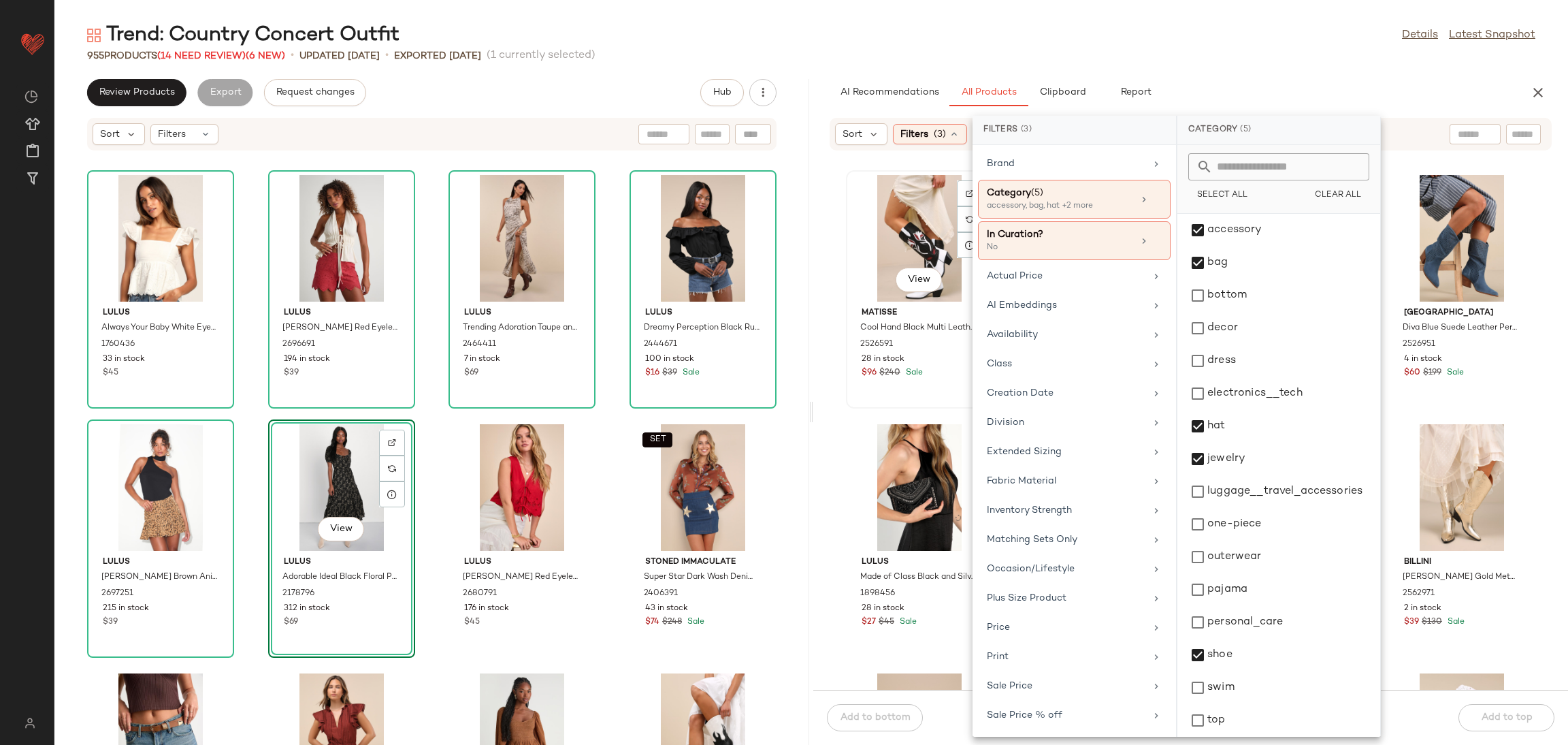
click at [867, 396] on div "View Matisse Cool Hand Black Multi Leather Knee-High Western Boots 2526591 28 i…" at bounding box center [919, 290] width 144 height 236
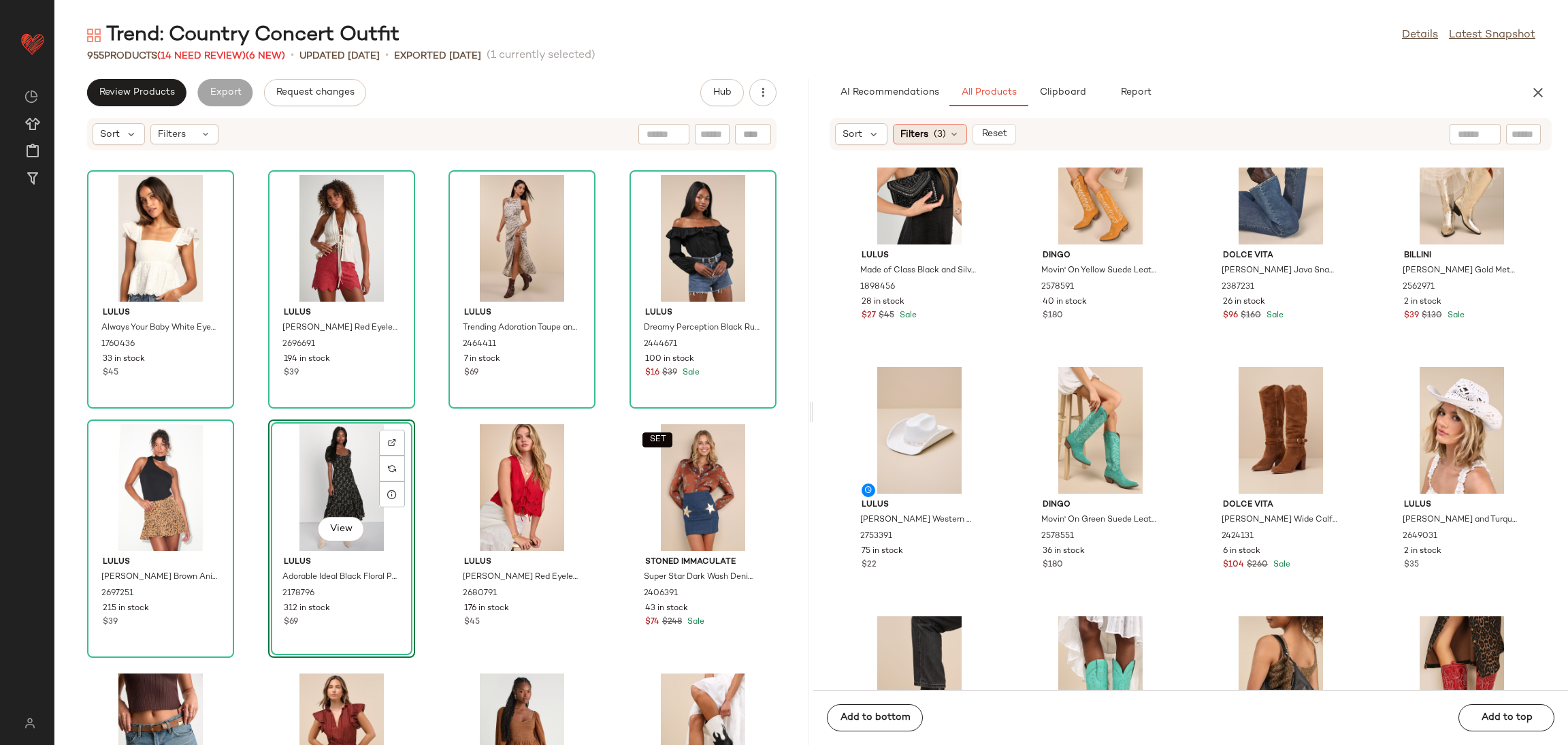
click at [932, 139] on div "Filters (3)" at bounding box center [930, 135] width 74 height 21
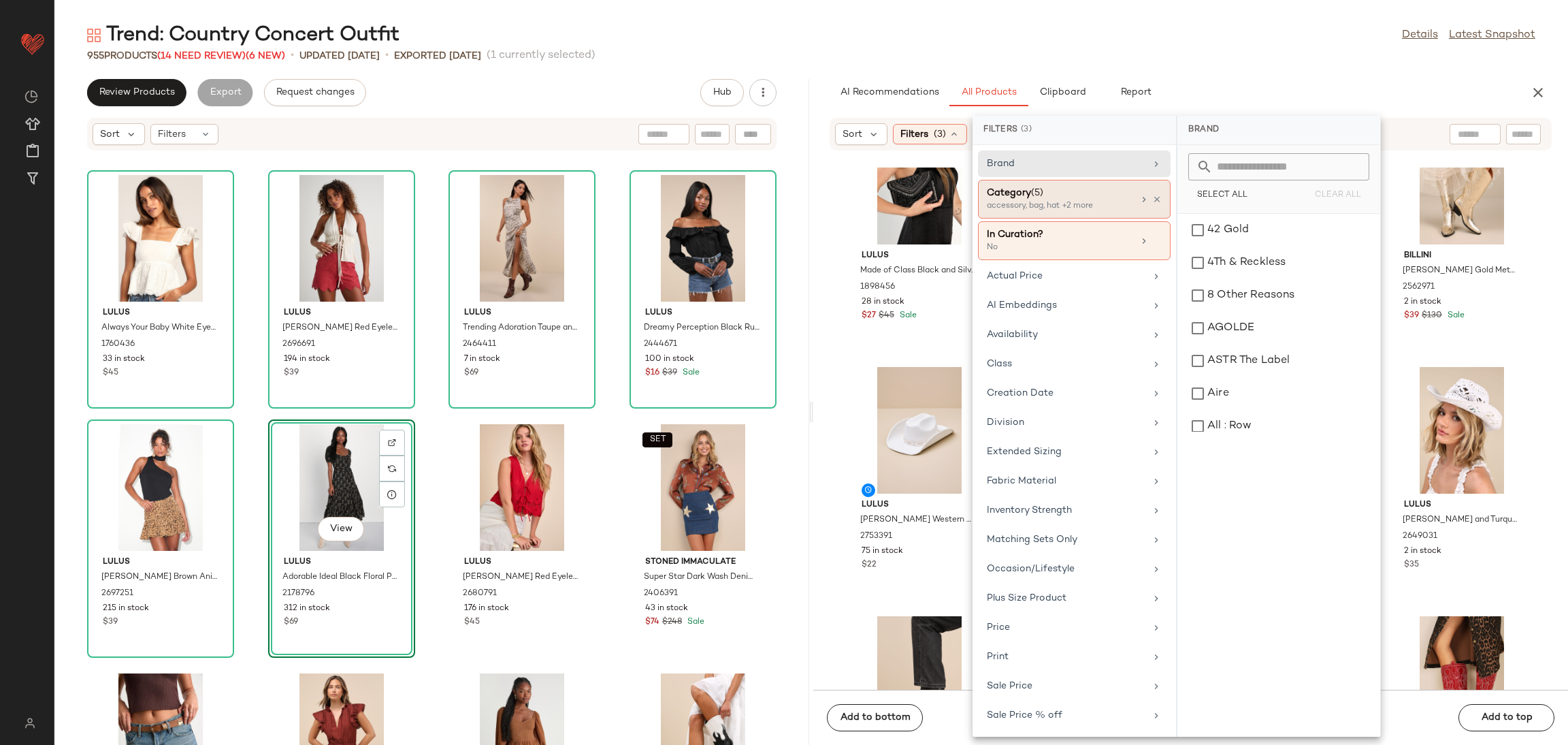
click at [1052, 197] on div "Category (5)" at bounding box center [1060, 192] width 146 height 14
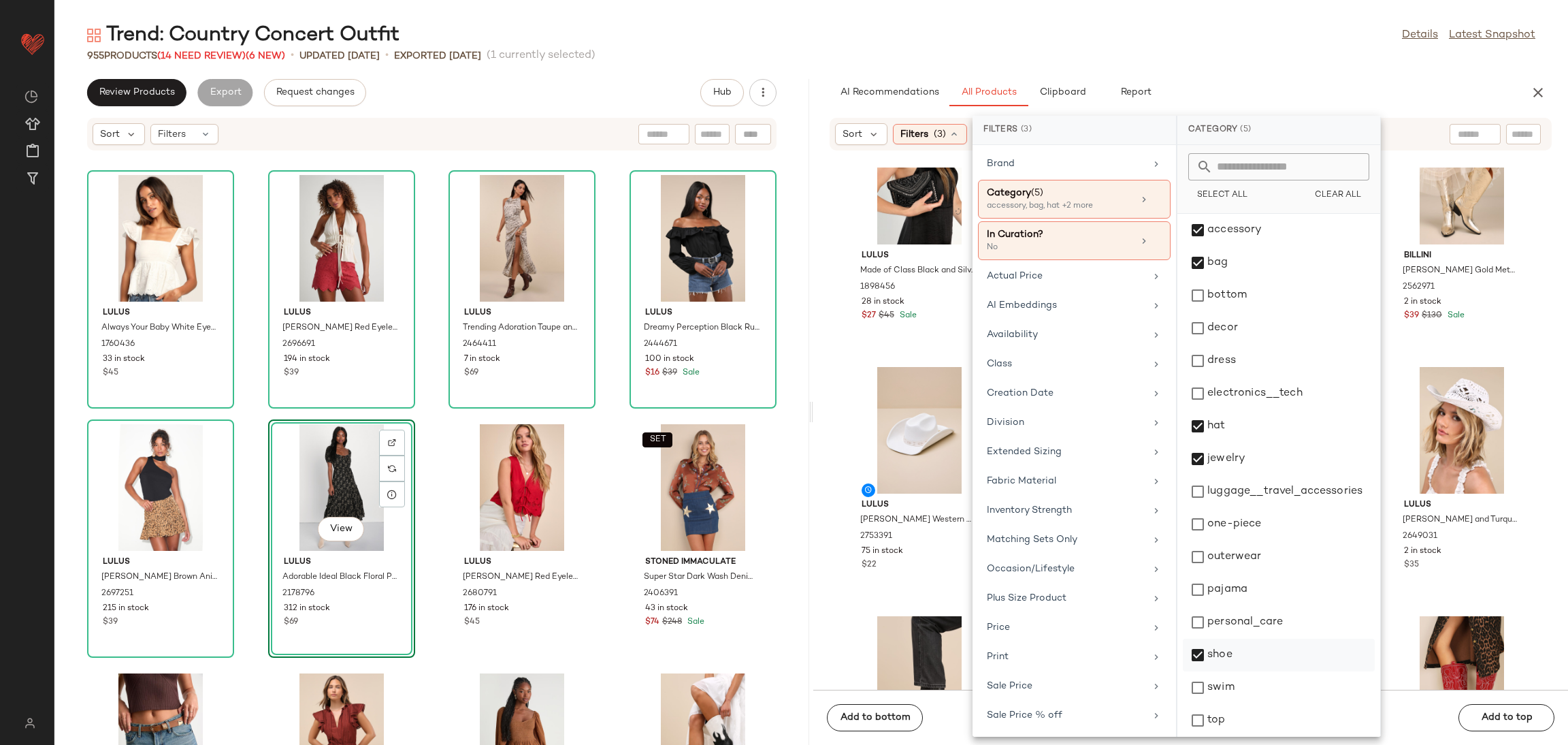
click at [1227, 671] on div "shoe" at bounding box center [1279, 687] width 192 height 32
click at [1424, 582] on div "View Lulus Chasya White and Turquoise Woven Straw Western Hat 2649031 2 in stoc…" at bounding box center [1462, 481] width 144 height 236
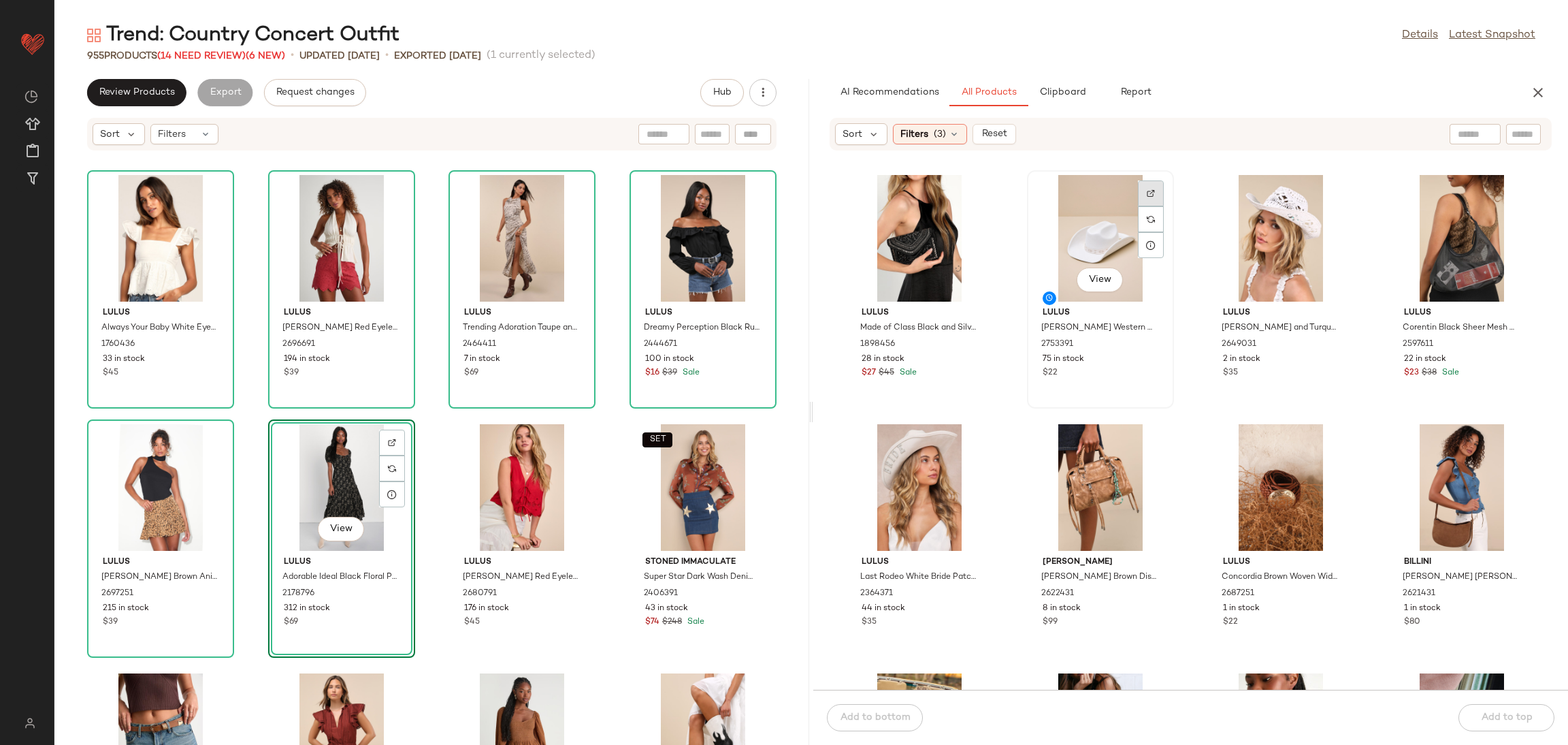
click at [1159, 206] on div at bounding box center [1151, 219] width 26 height 26
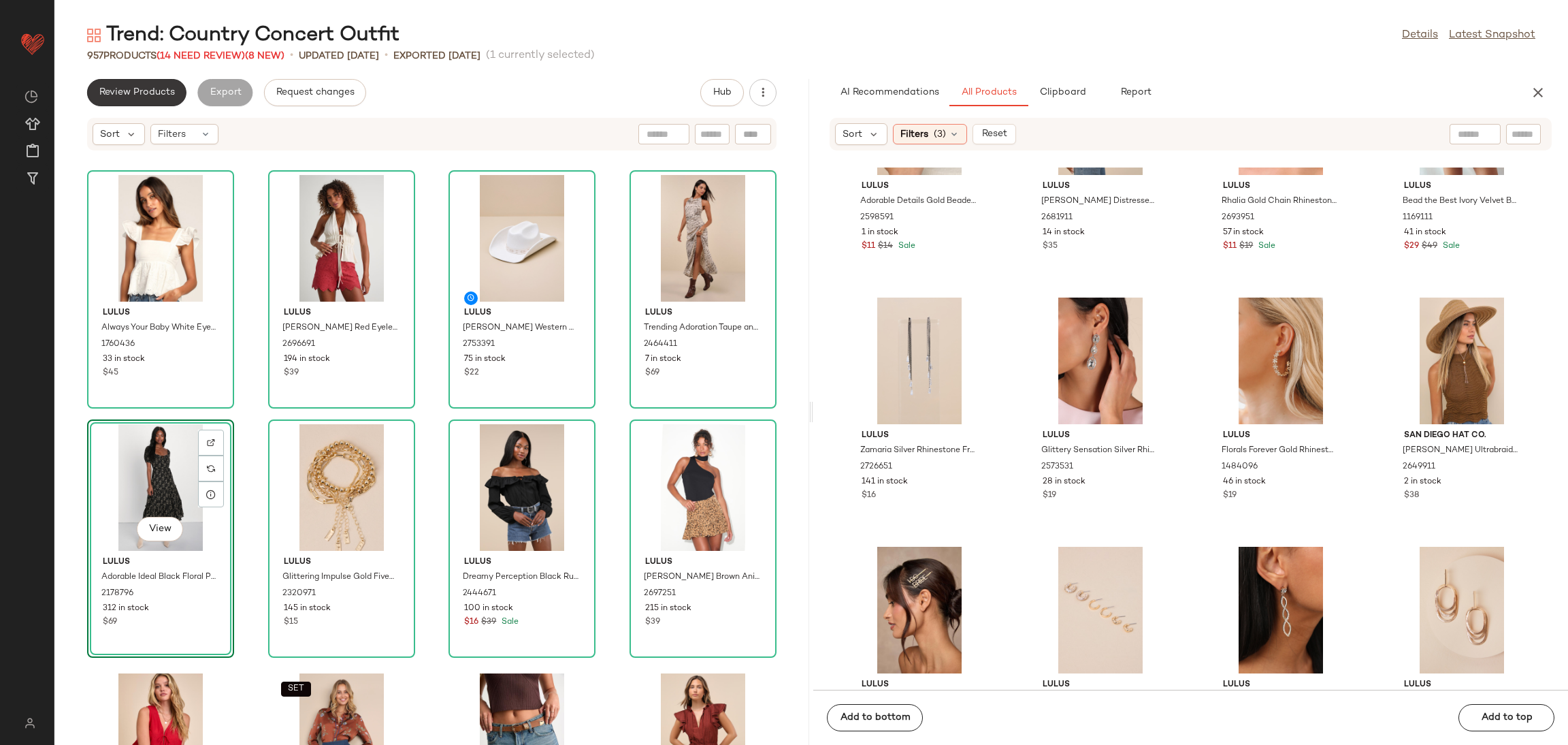
click at [154, 82] on button "Review Products" at bounding box center [137, 92] width 99 height 27
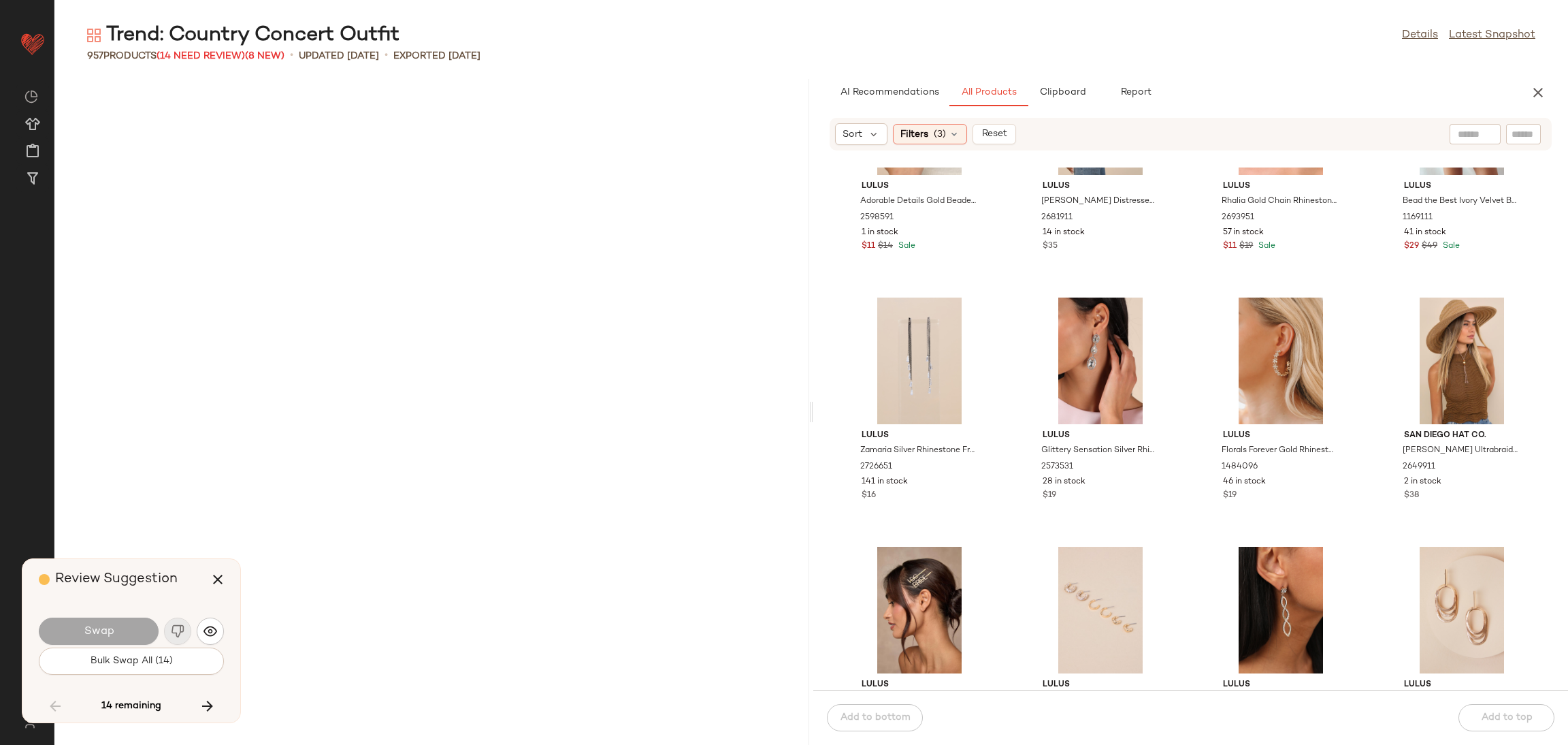
scroll to position [12460, 0]
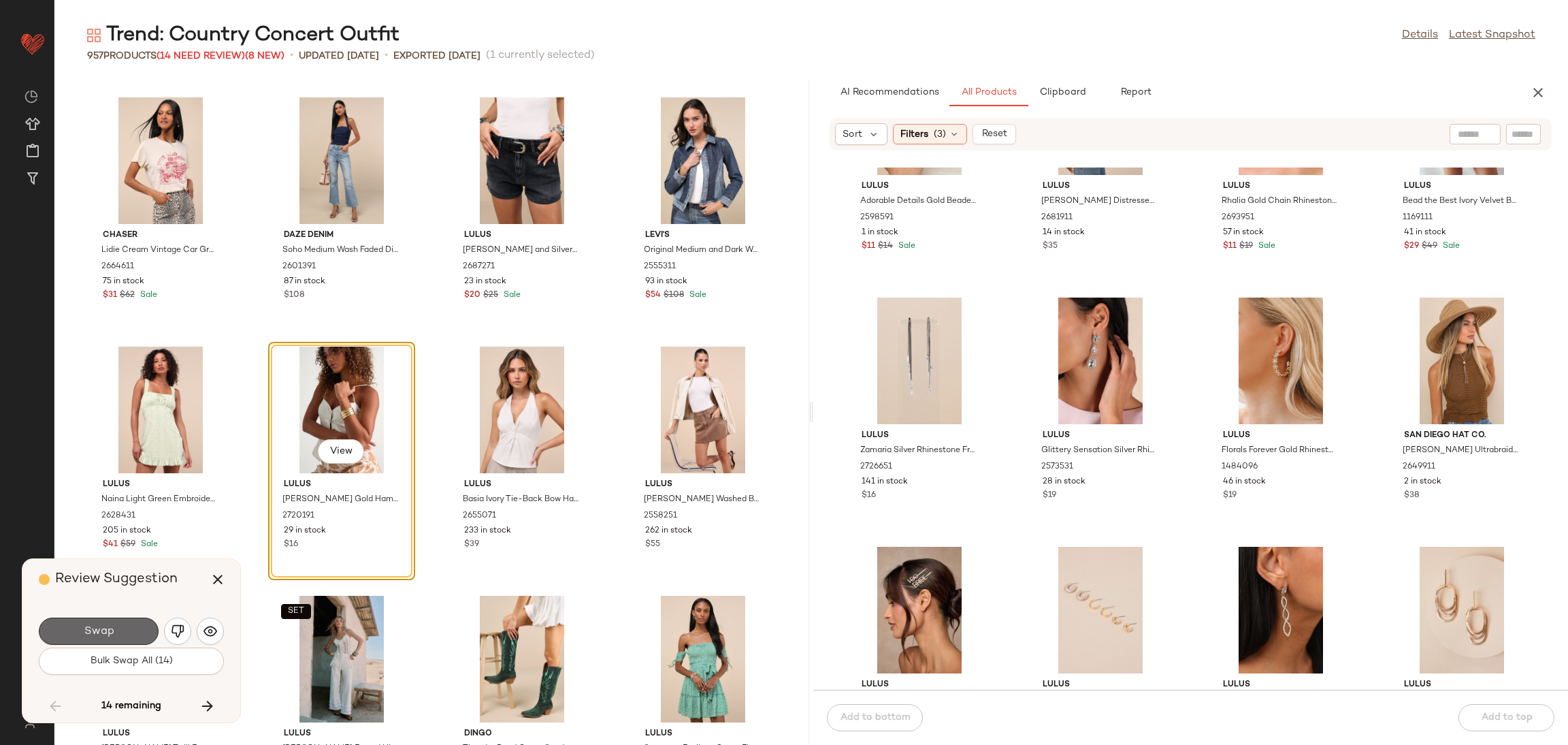
click at [123, 630] on button "Swap" at bounding box center [99, 630] width 120 height 27
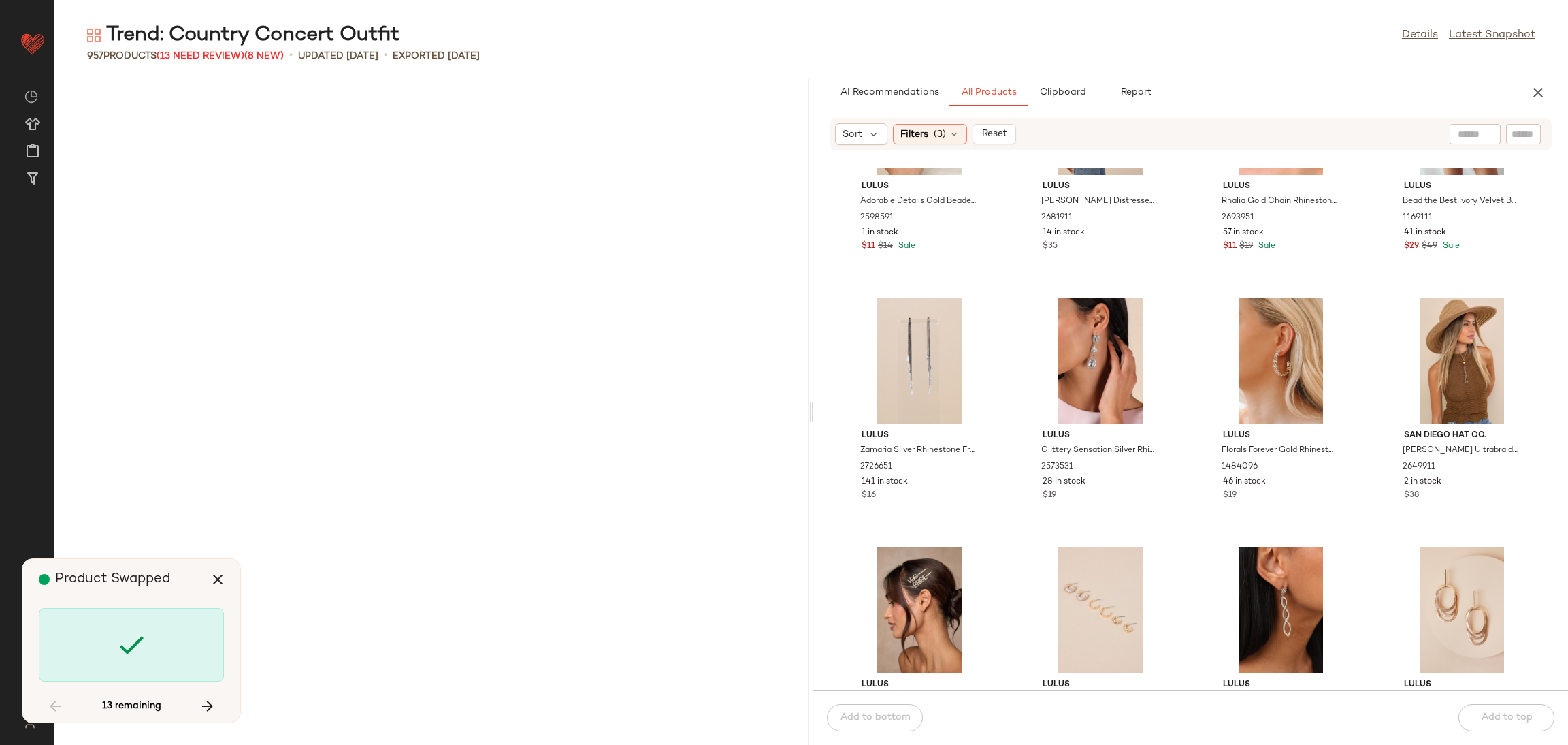
scroll to position [19936, 0]
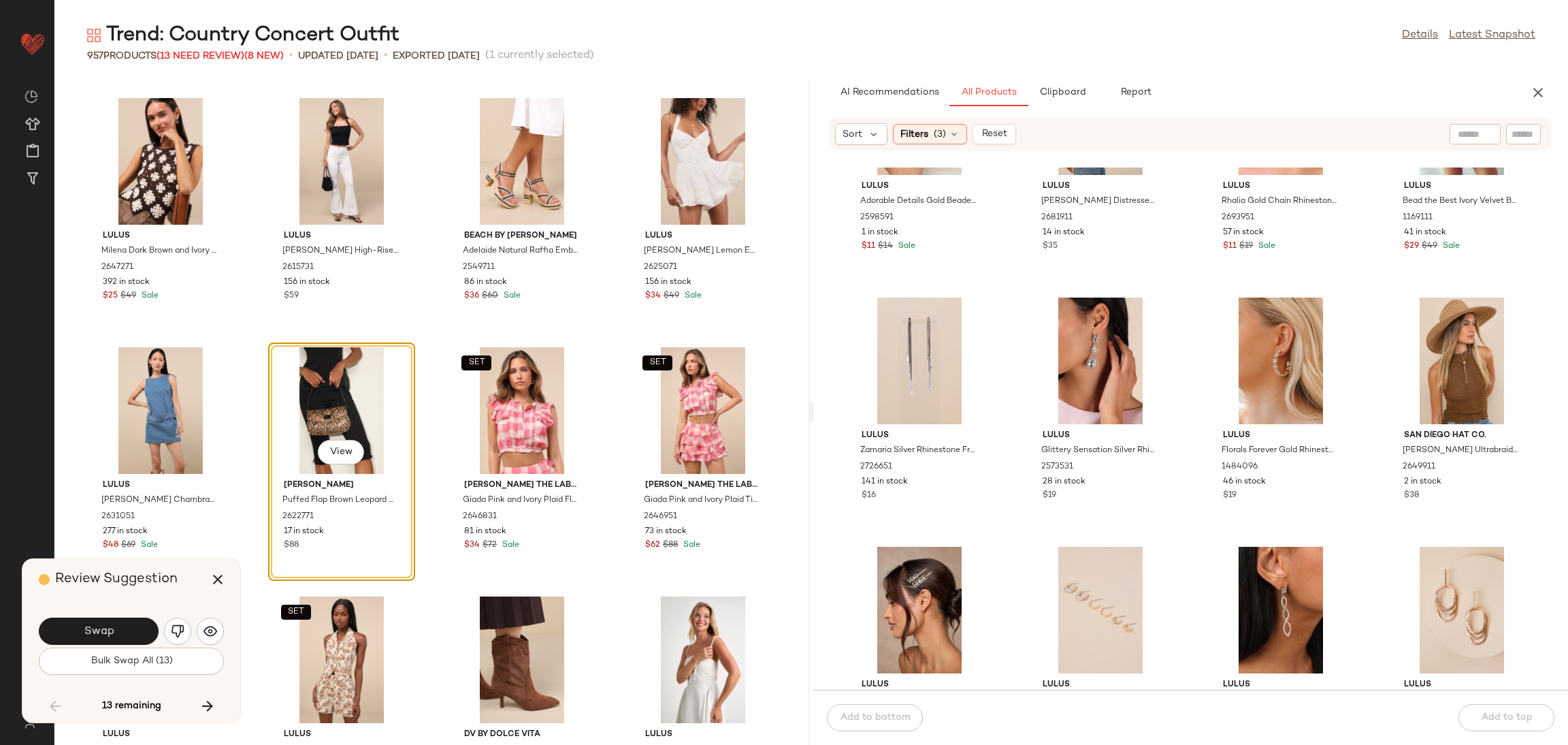
click at [181, 627] on img "button" at bounding box center [178, 631] width 14 height 14
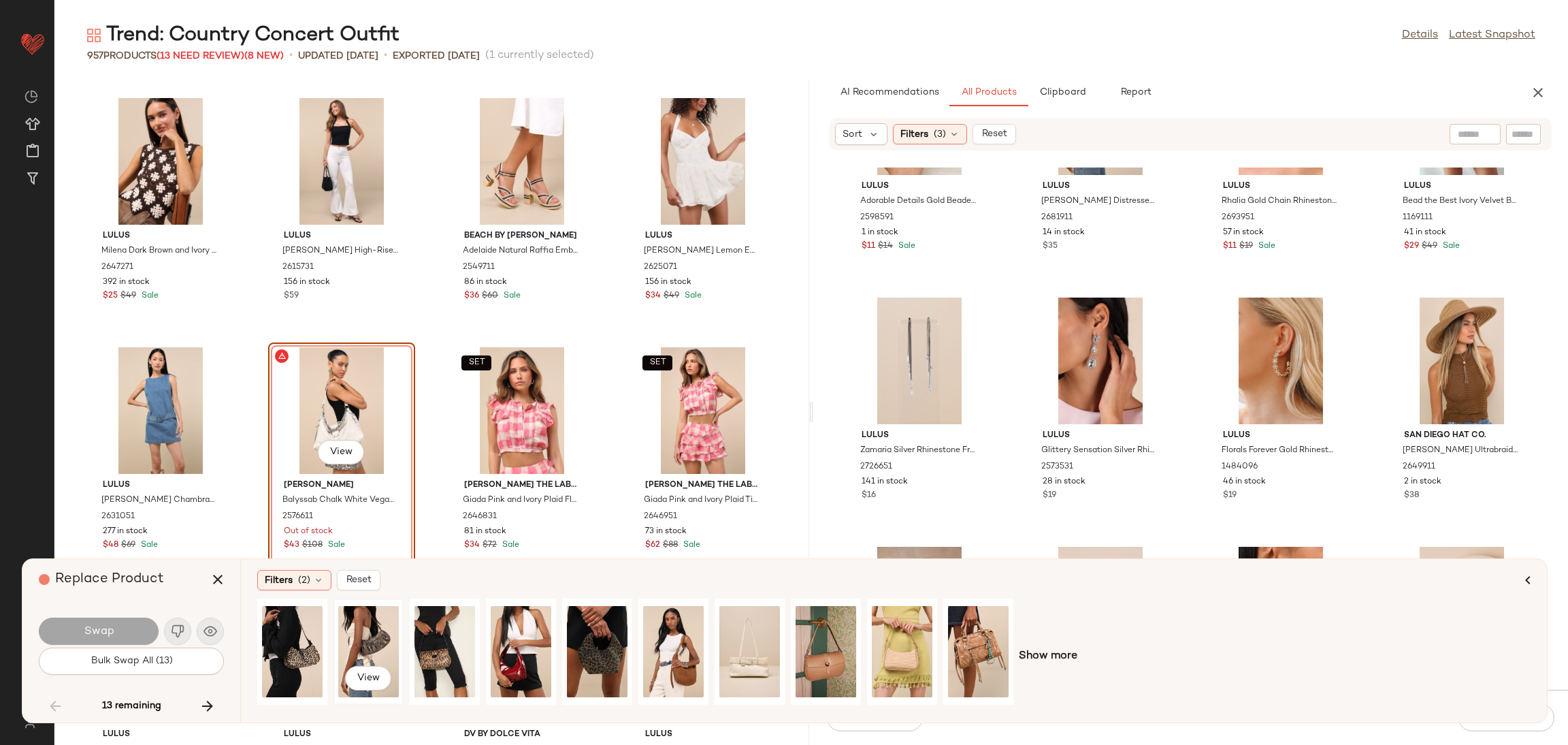
click at [356, 639] on div "View" at bounding box center [369, 652] width 61 height 97
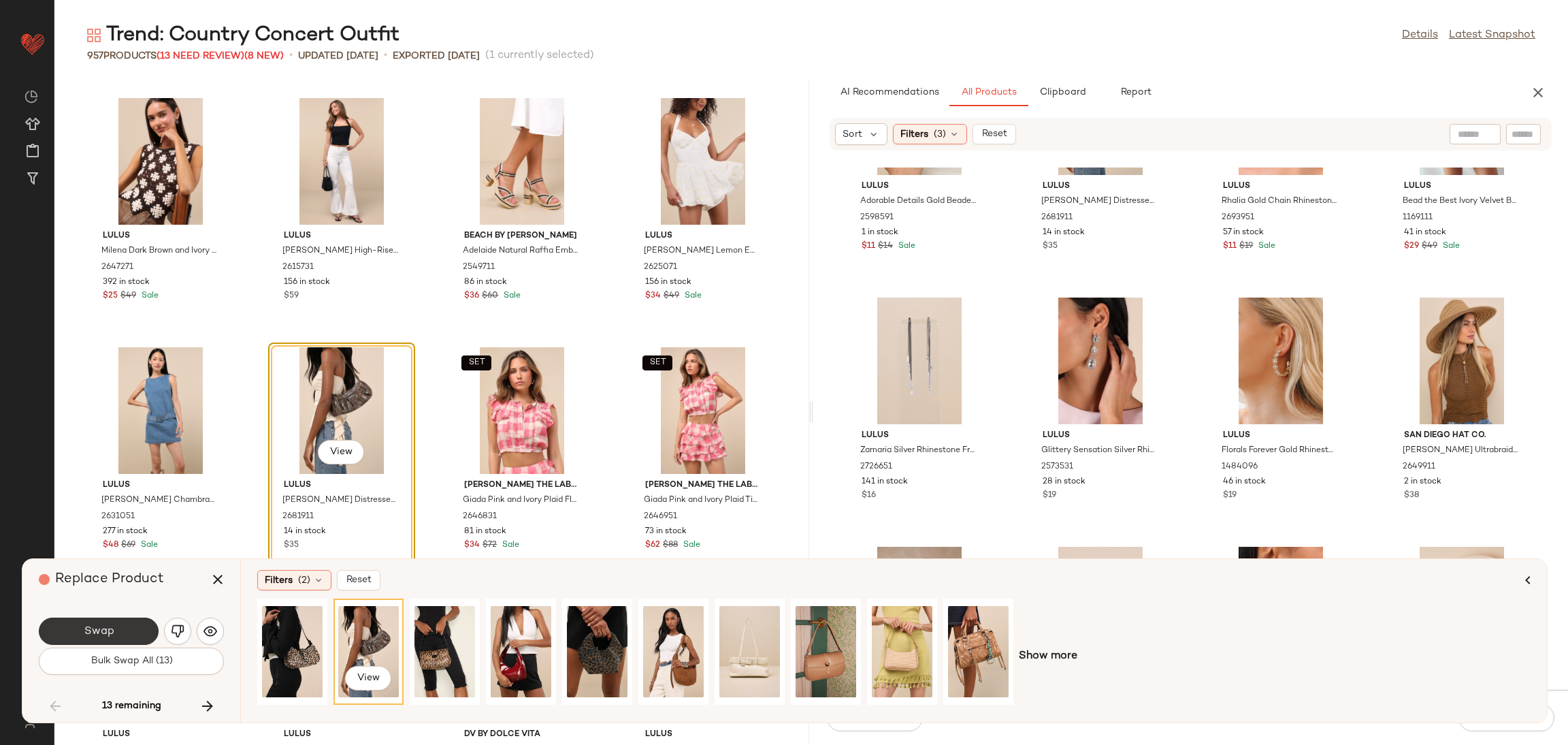
click at [120, 629] on button "Swap" at bounding box center [99, 630] width 120 height 27
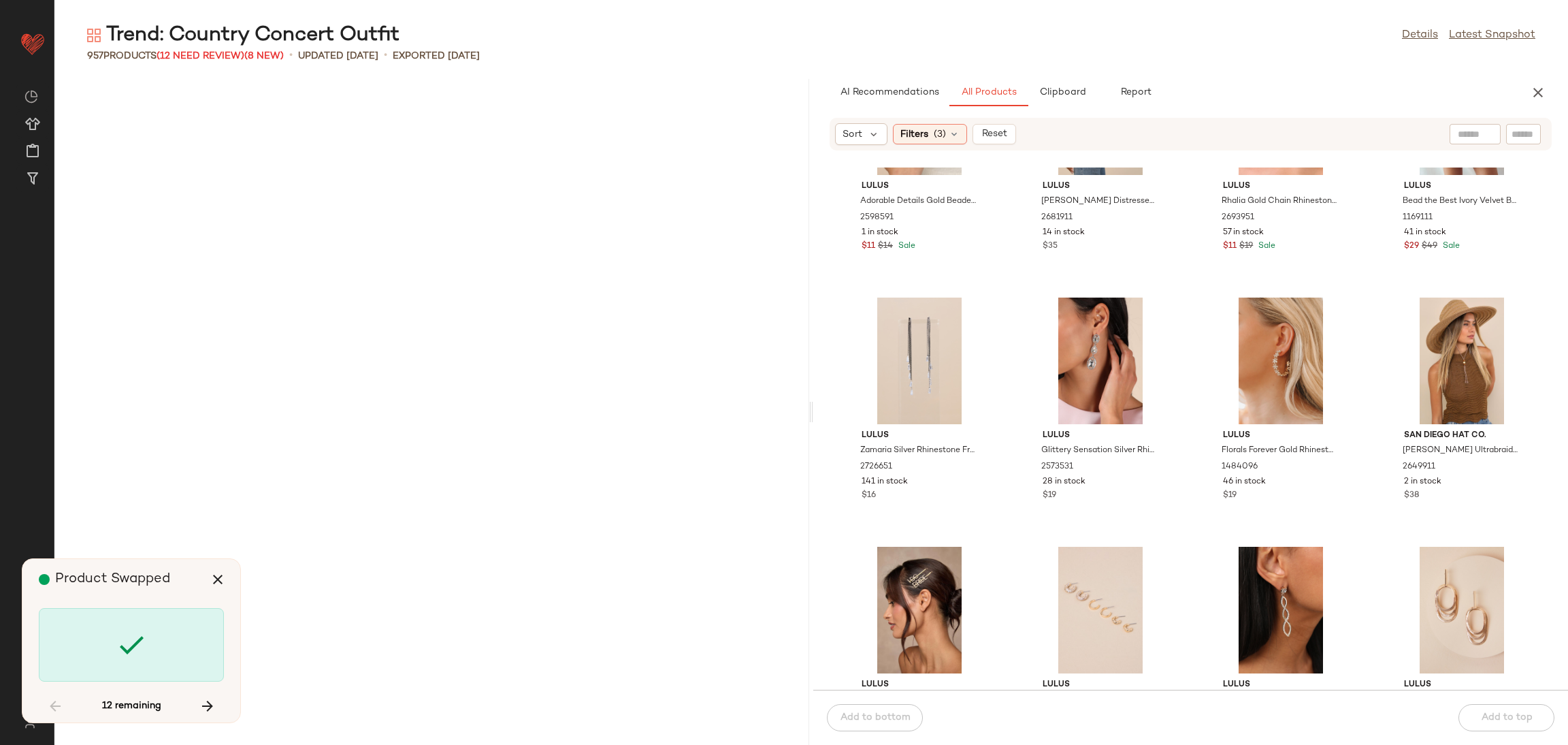
scroll to position [23674, 0]
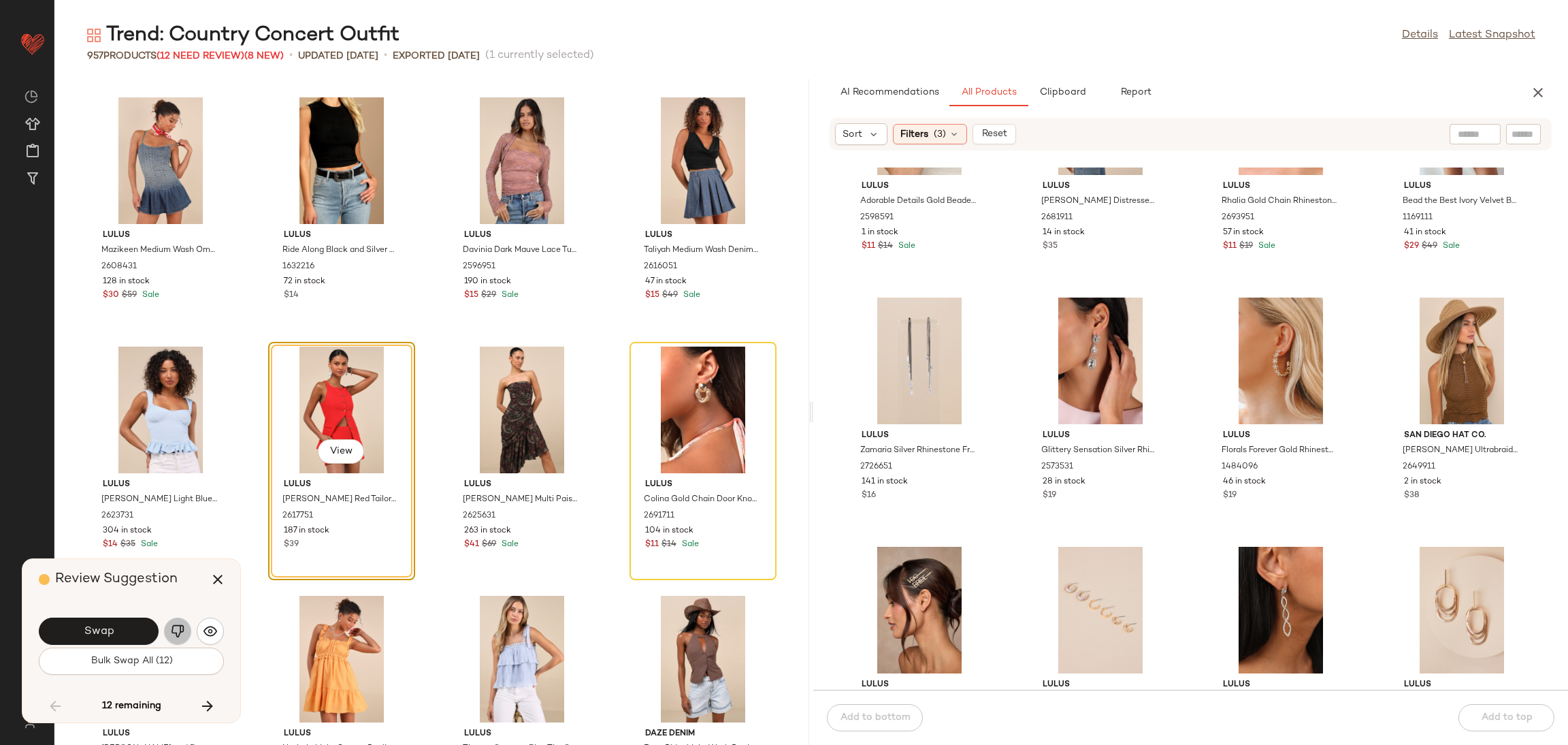
click at [177, 626] on img "button" at bounding box center [178, 631] width 14 height 14
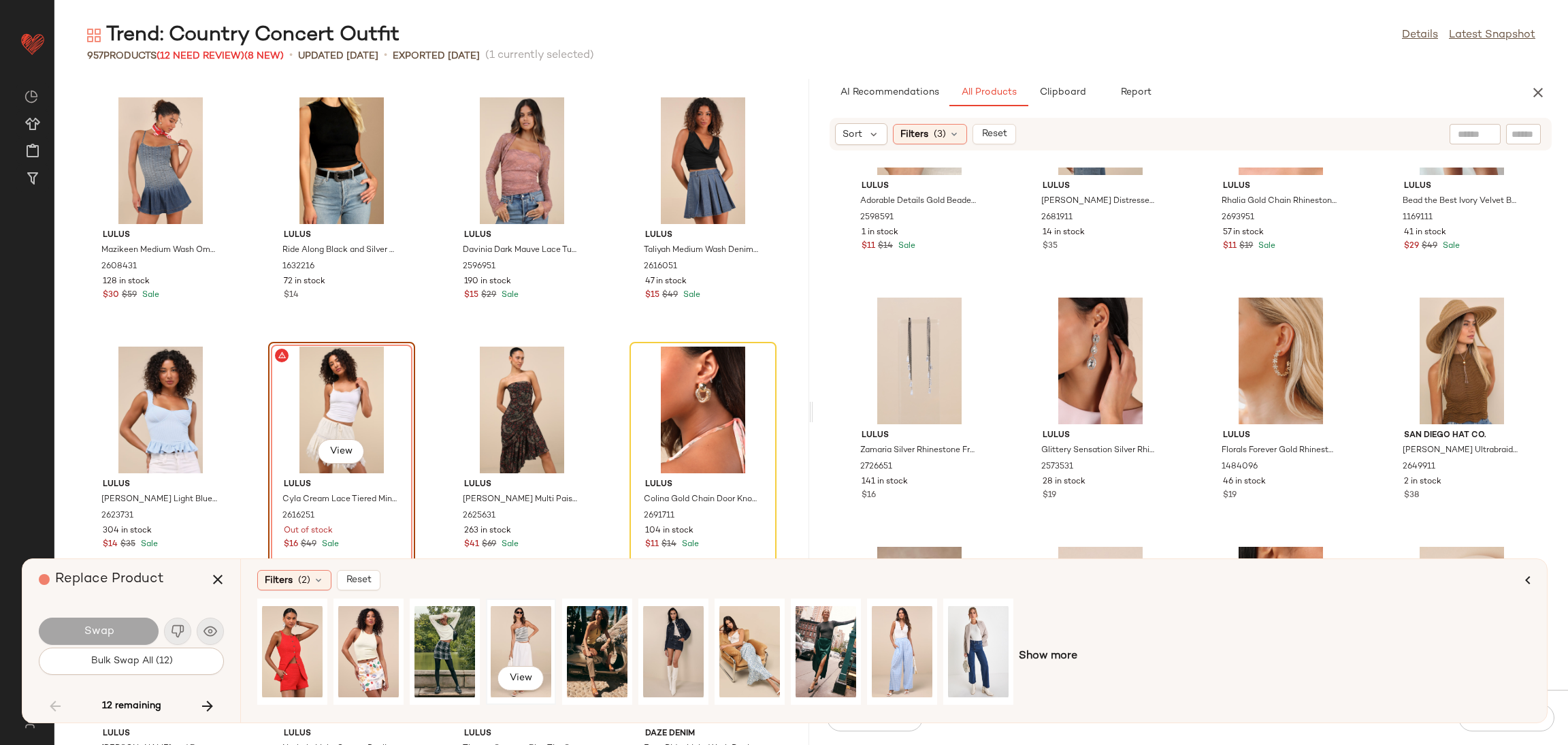
click at [528, 633] on div "View" at bounding box center [521, 652] width 61 height 97
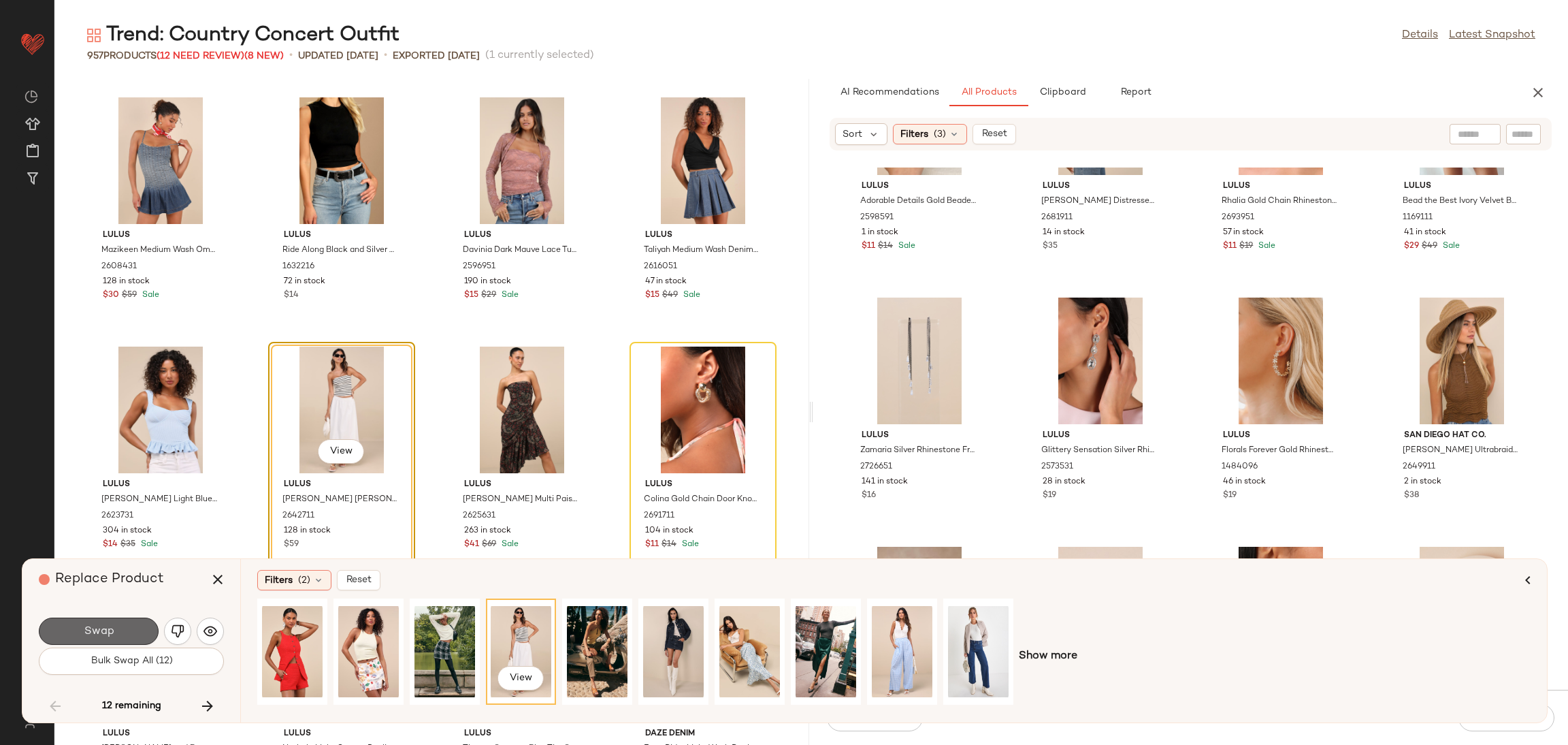
click at [116, 638] on button "Swap" at bounding box center [99, 630] width 120 height 27
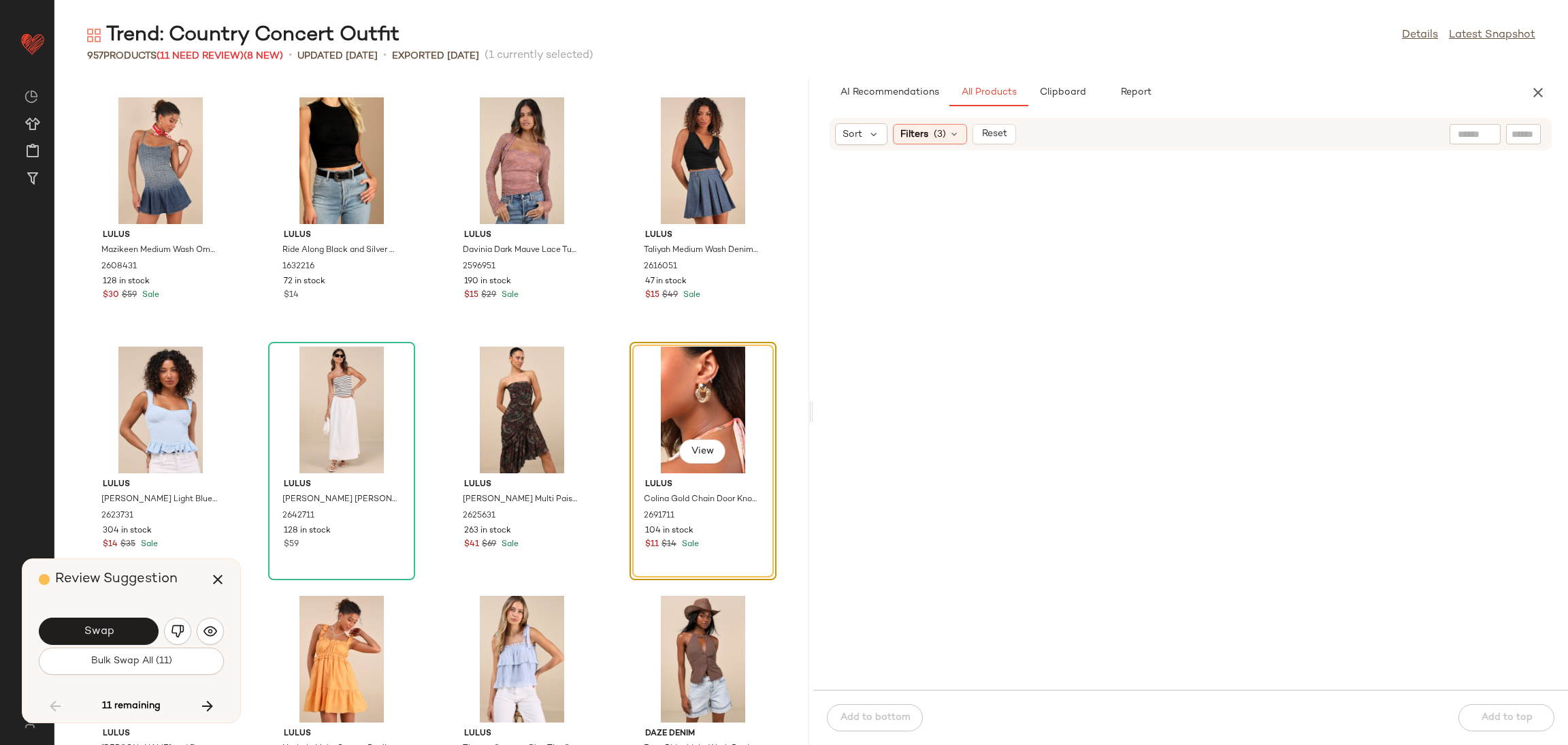
scroll to position [10715, 0]
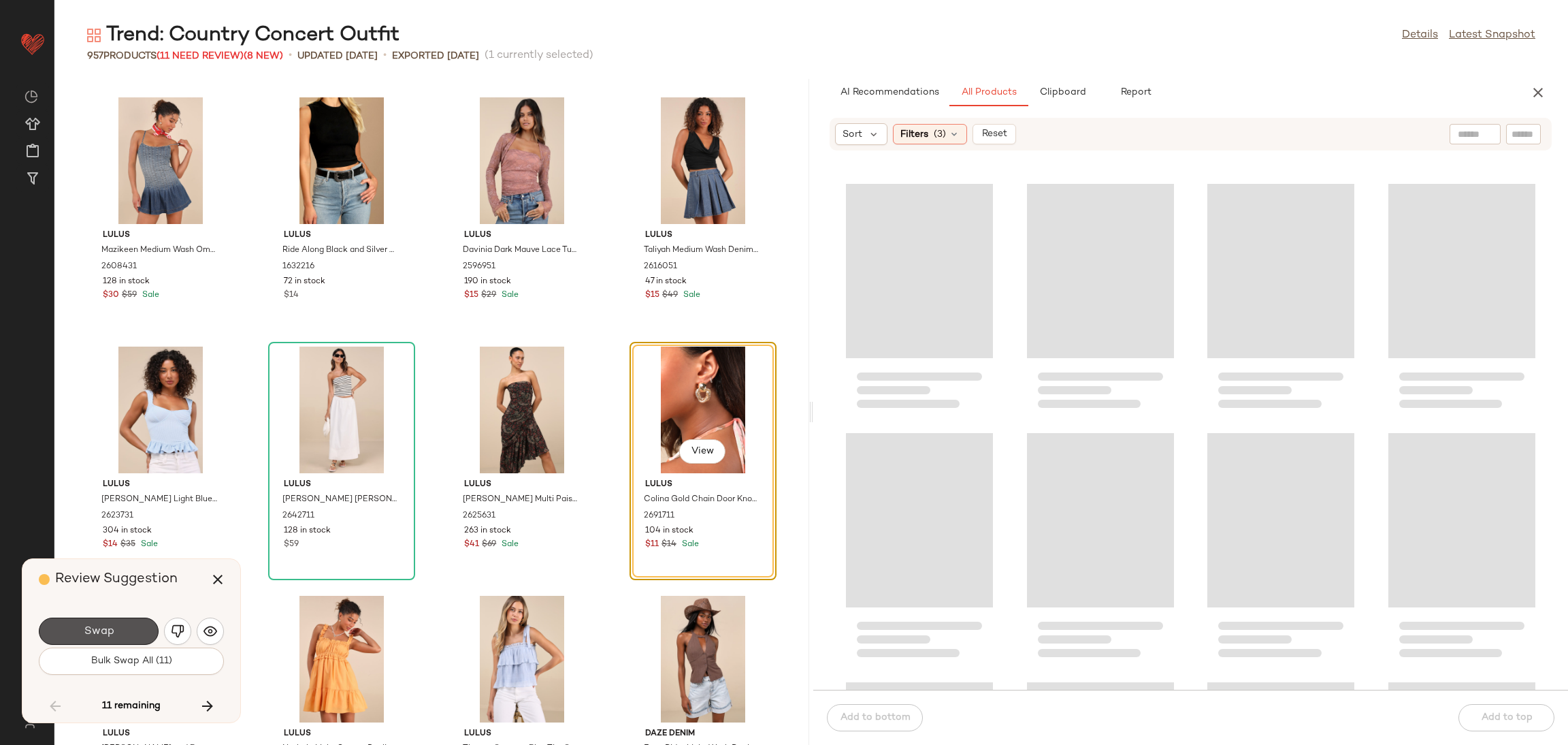
drag, startPoint x: 130, startPoint y: 630, endPoint x: 124, endPoint y: 637, distance: 9.2
click at [124, 638] on button "Swap" at bounding box center [99, 630] width 120 height 27
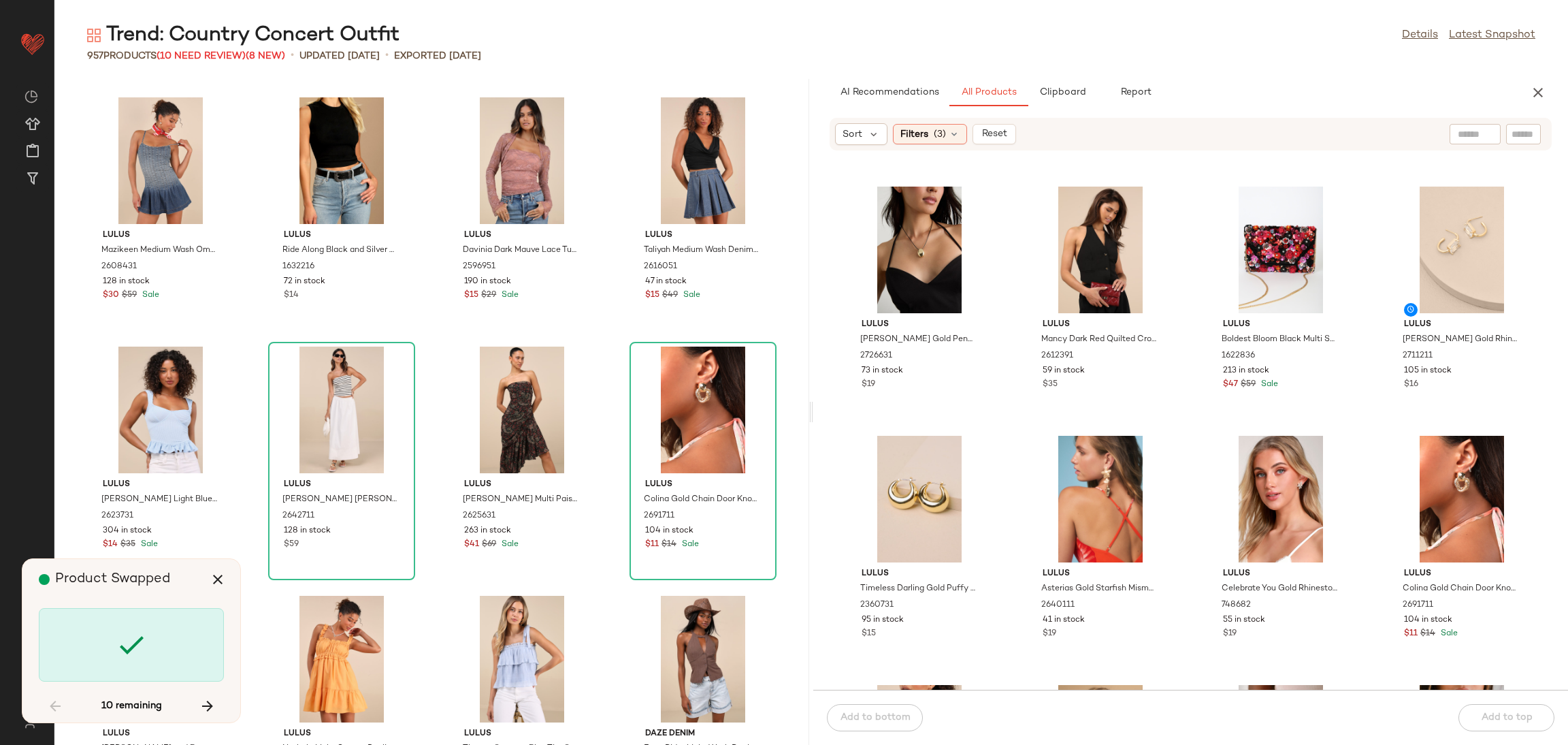
scroll to position [25668, 0]
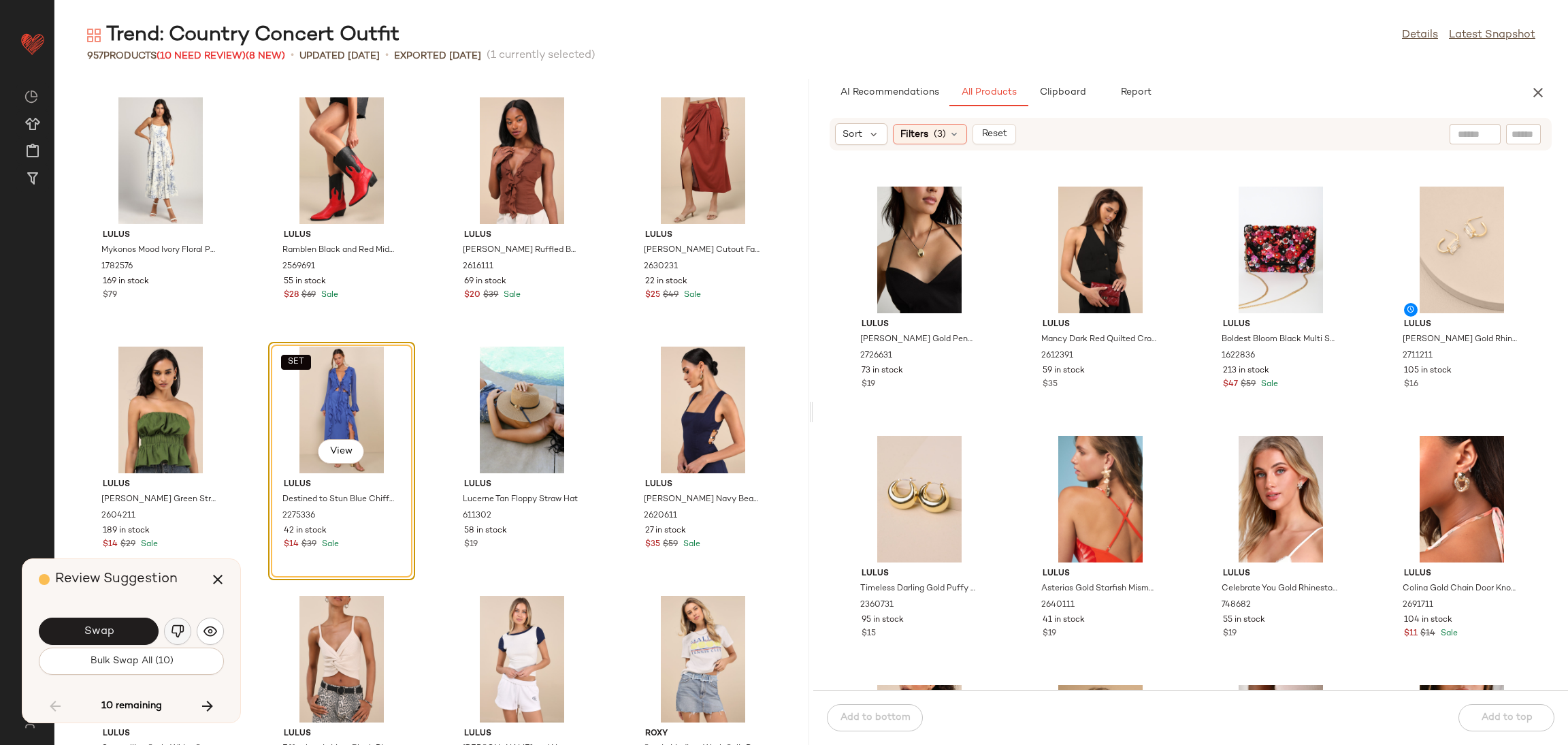
click at [171, 631] on img "button" at bounding box center [178, 631] width 14 height 14
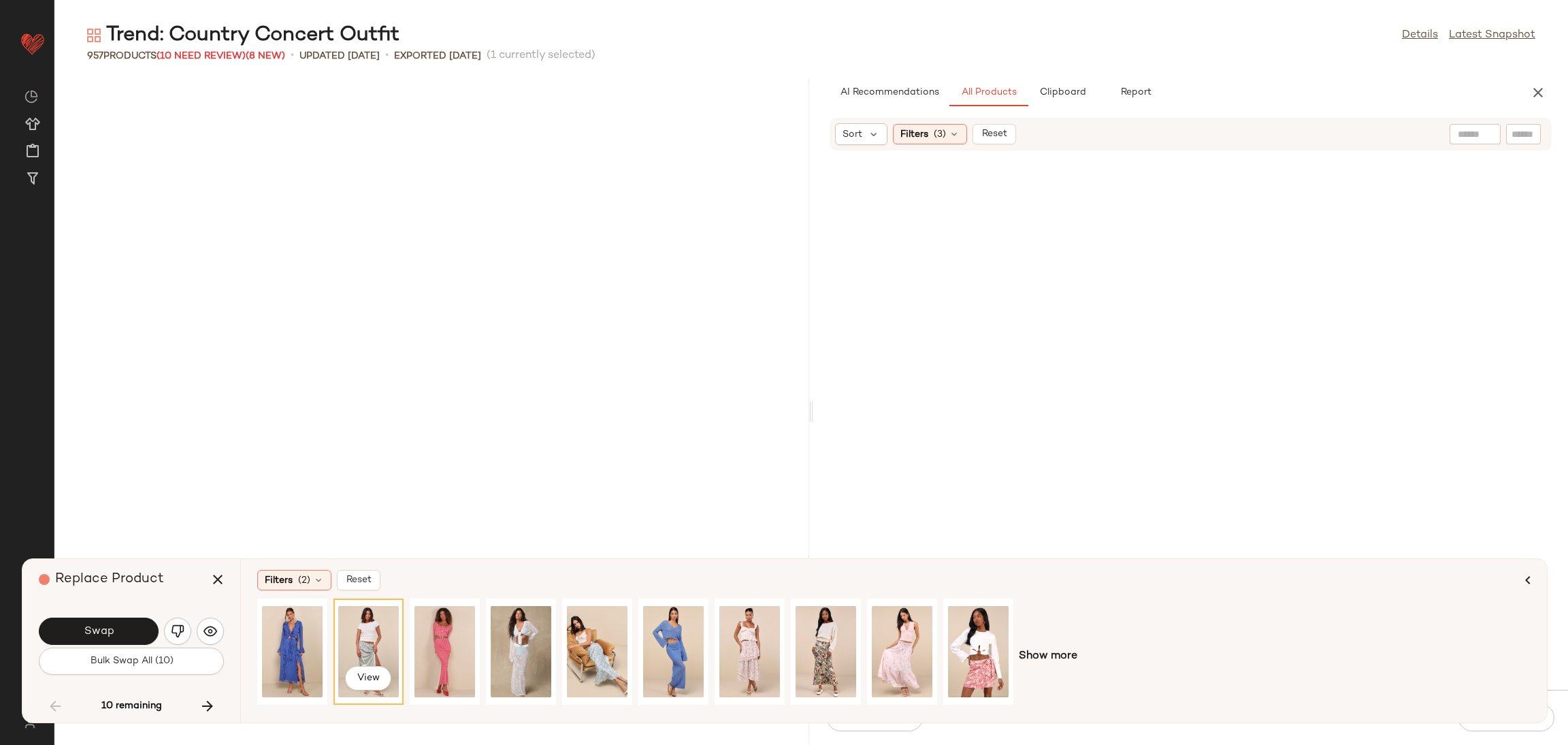
scroll to position [10715, 0]
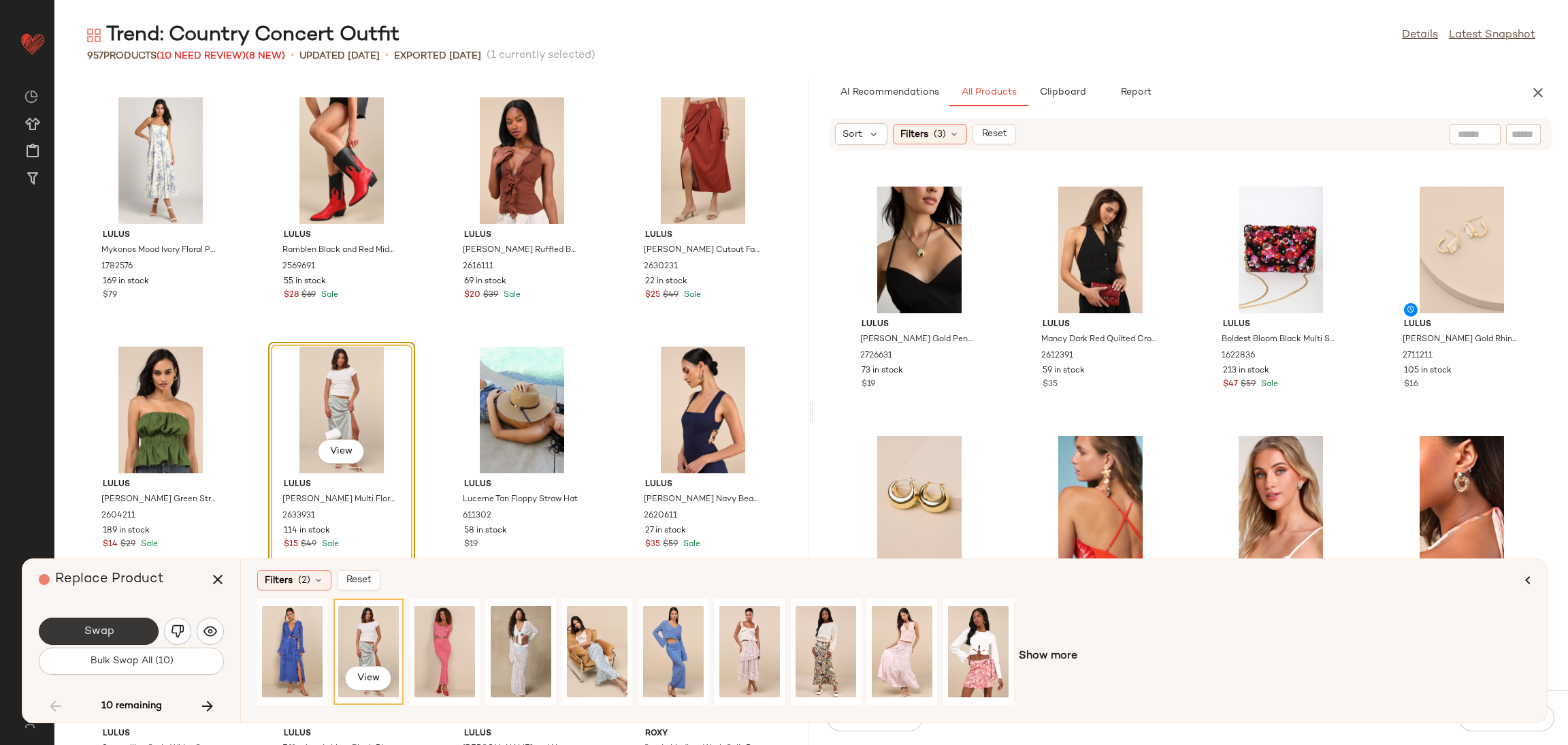
click at [108, 635] on span "Swap" at bounding box center [98, 631] width 30 height 13
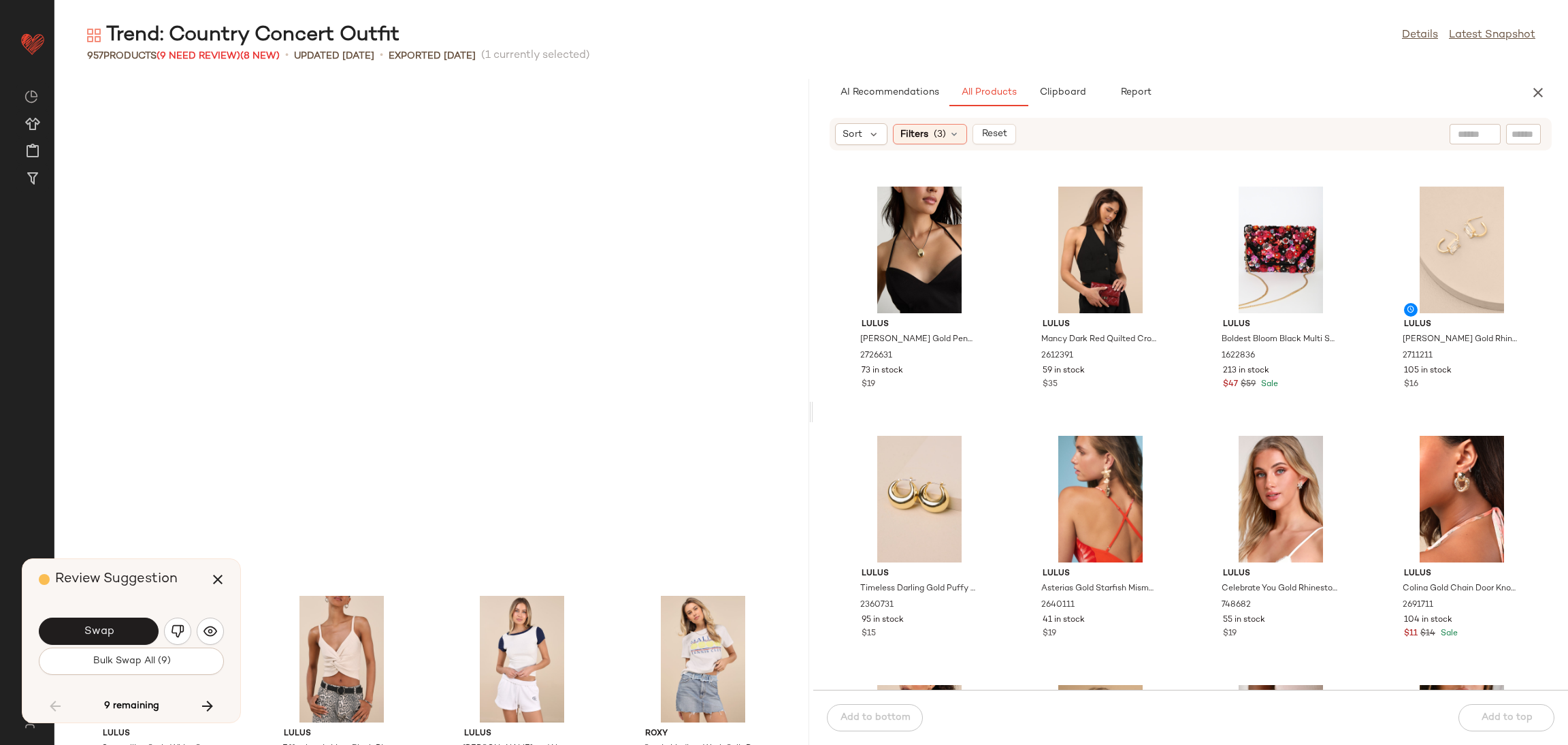
scroll to position [26167, 0]
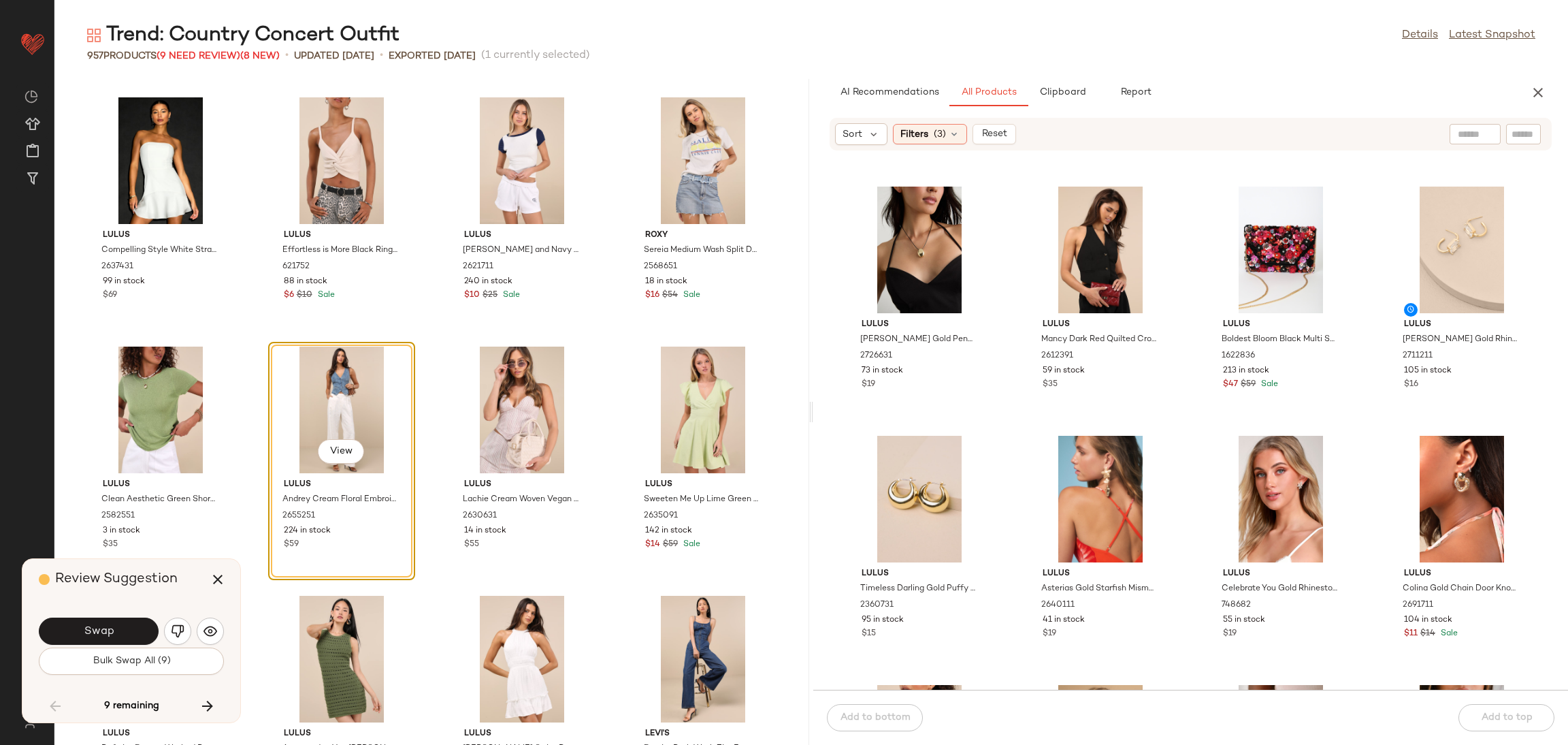
click at [128, 622] on button "Swap" at bounding box center [99, 630] width 120 height 27
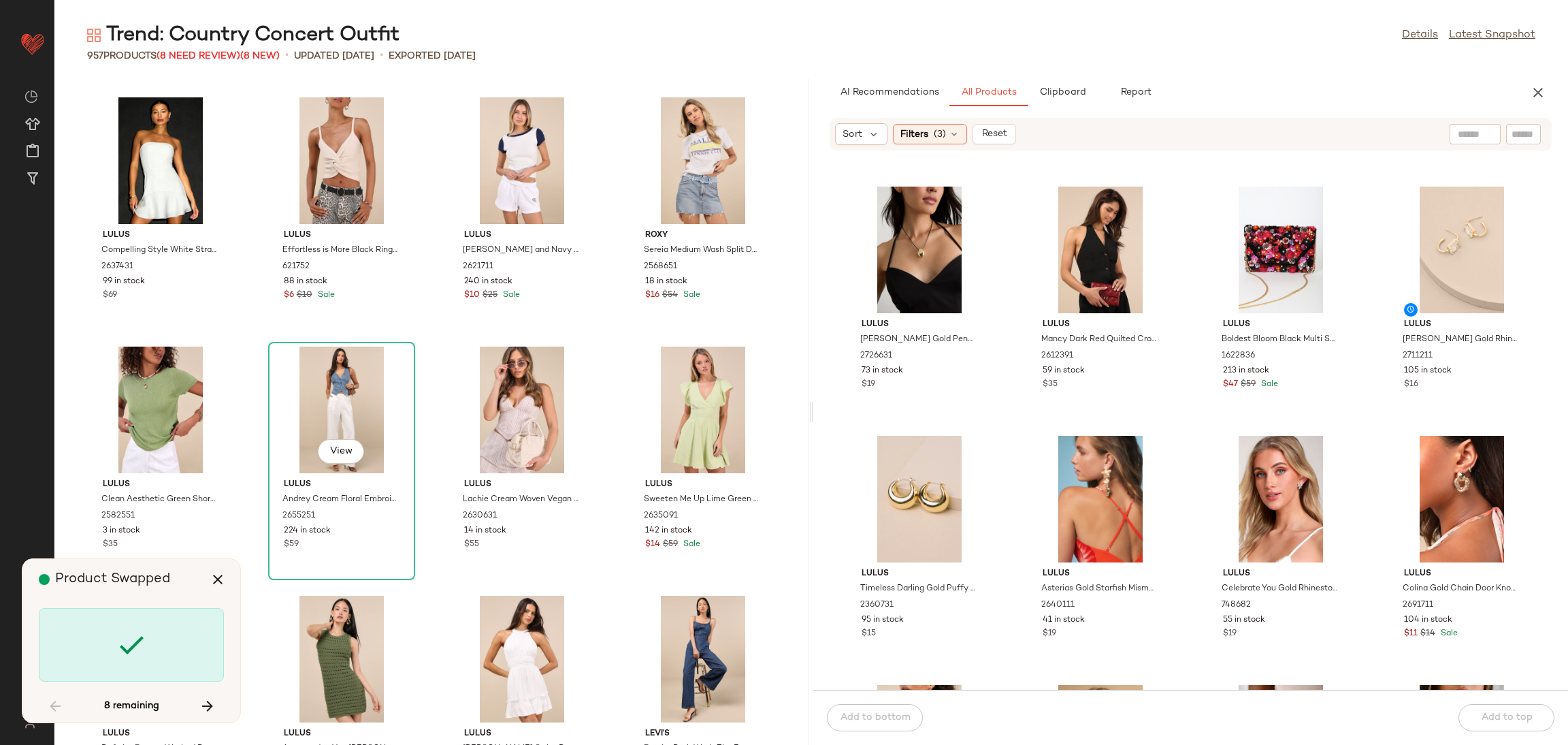
scroll to position [34888, 0]
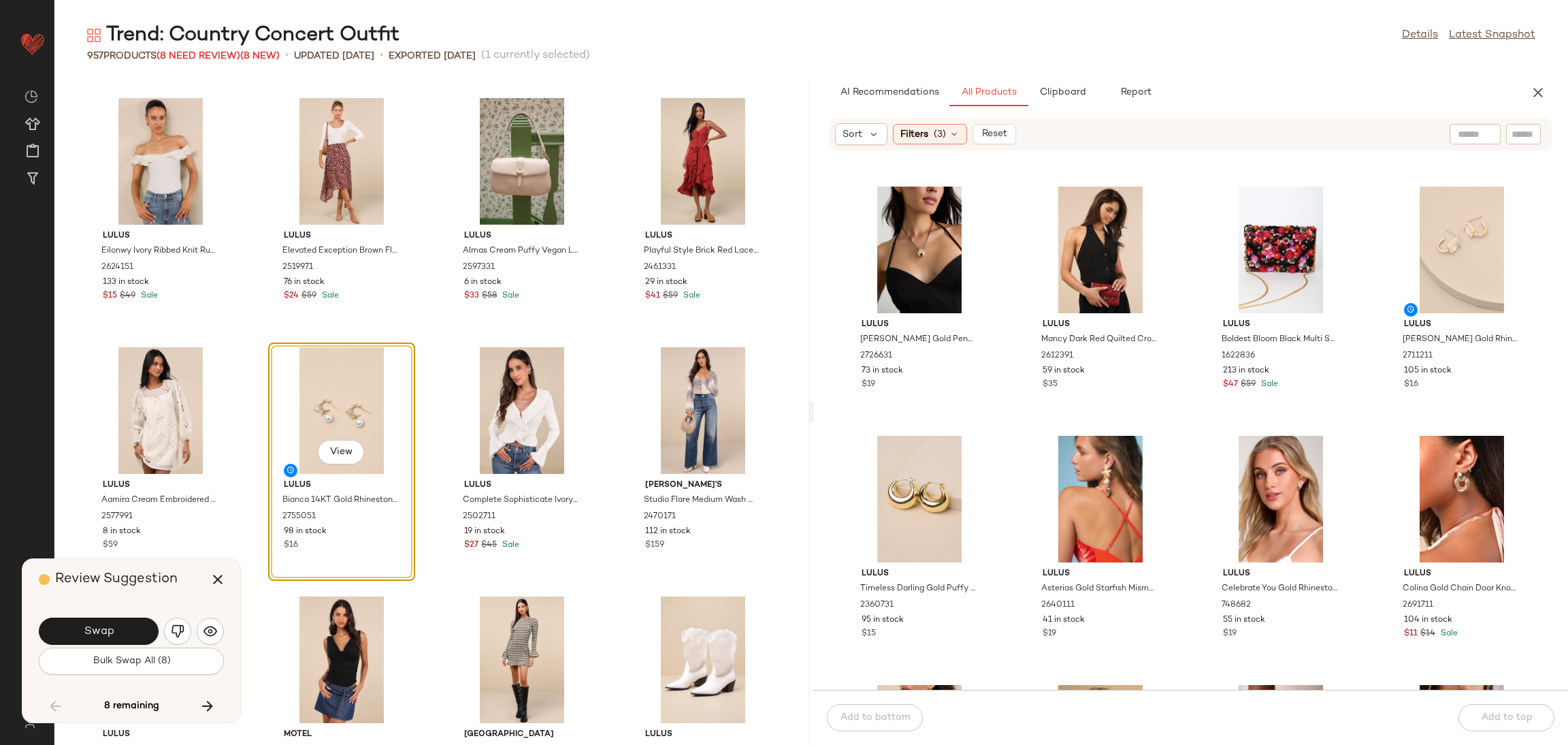
click at [132, 615] on div "Swap" at bounding box center [131, 630] width 185 height 32
click at [132, 622] on button "Swap" at bounding box center [99, 630] width 120 height 27
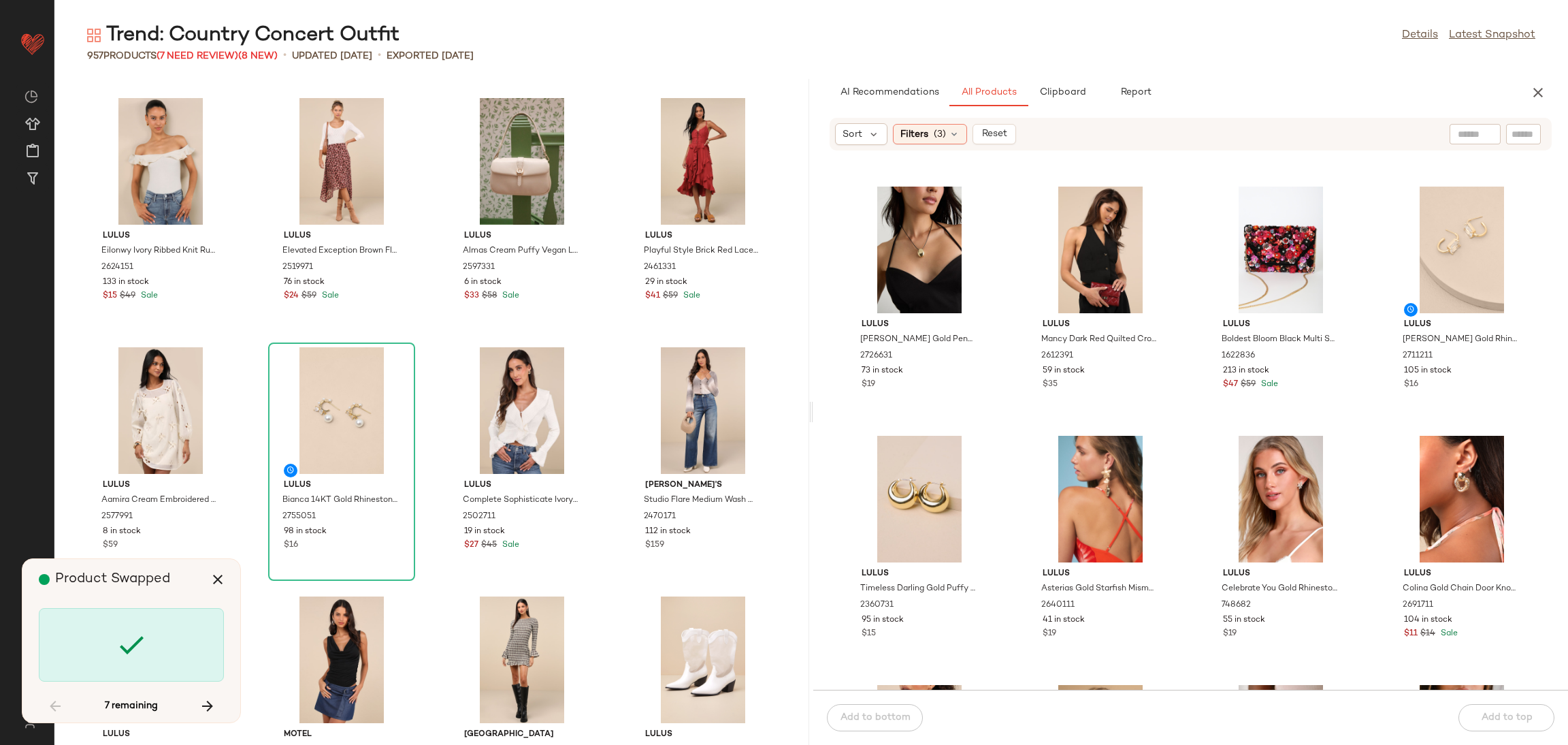
scroll to position [41118, 0]
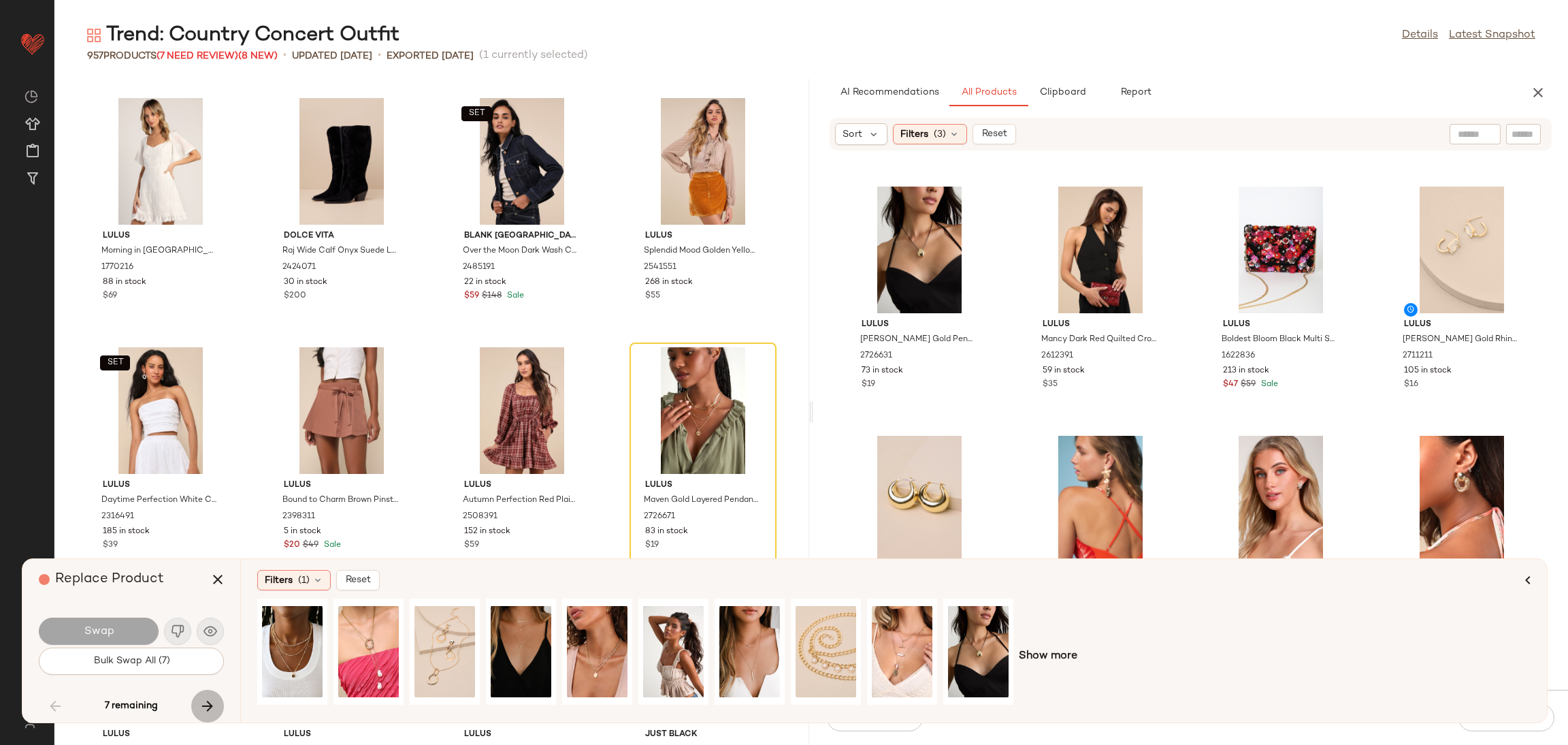
click at [199, 704] on icon "button" at bounding box center [208, 706] width 17 height 17
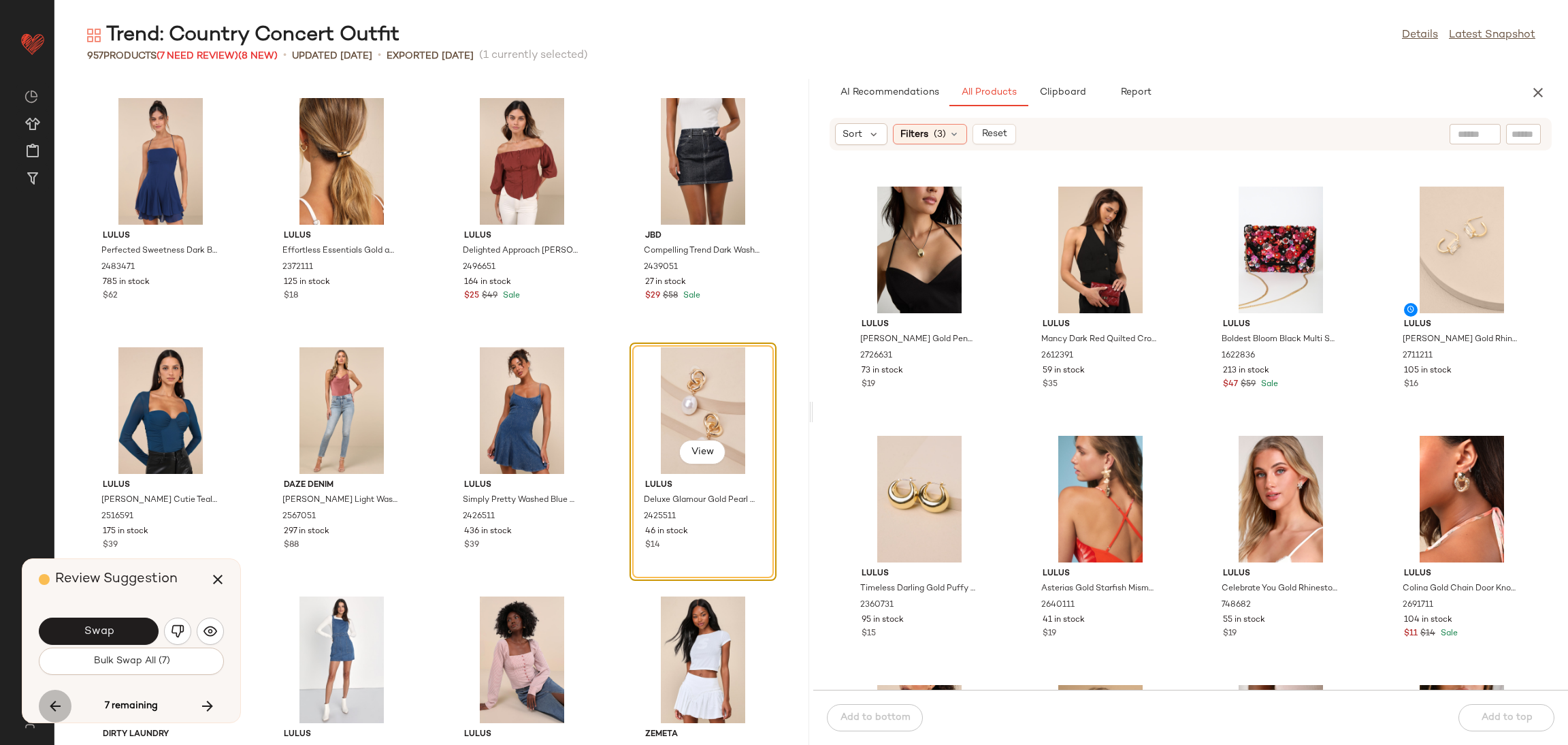
click at [55, 711] on icon "button" at bounding box center [55, 706] width 17 height 17
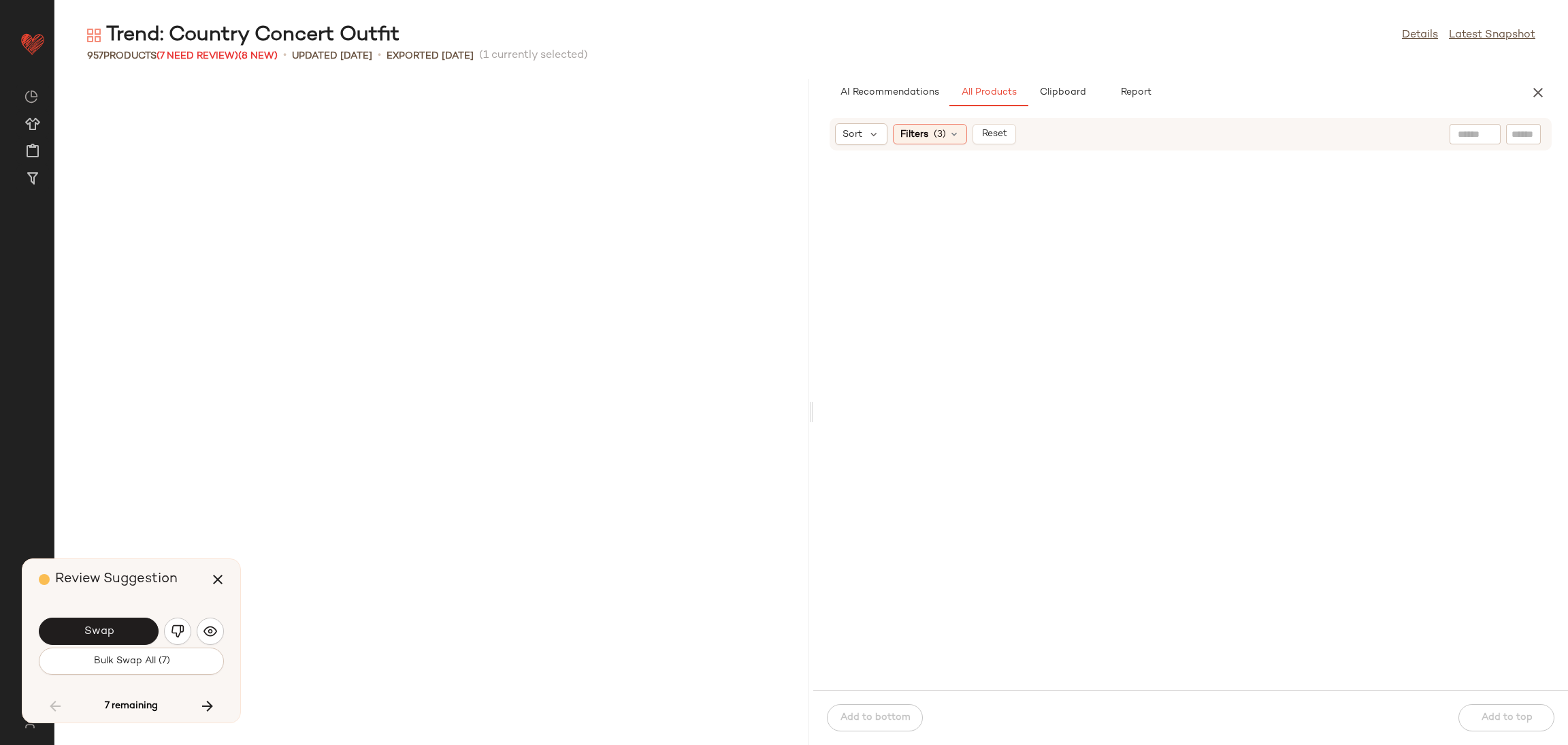
scroll to position [248, 0]
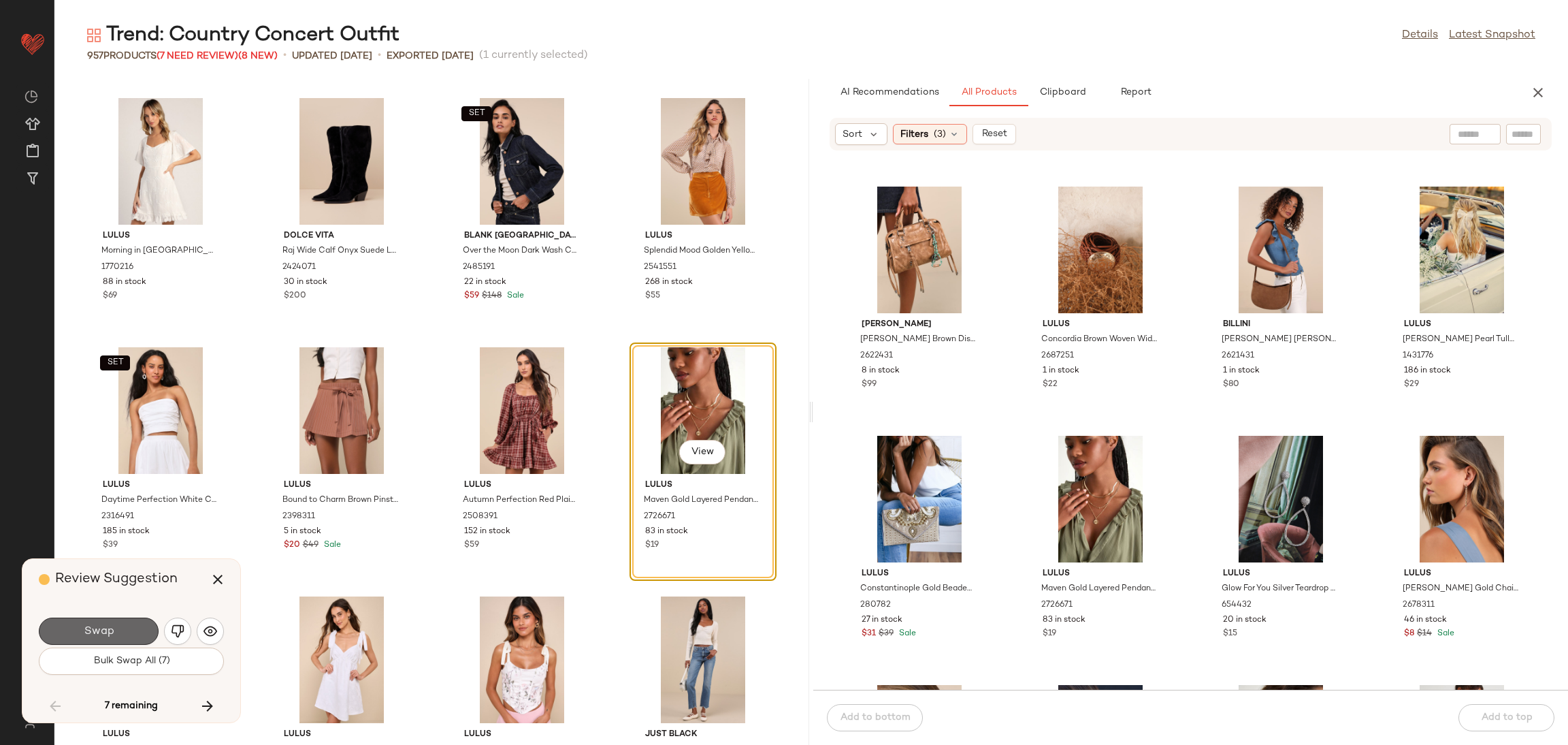
click at [101, 629] on span "Swap" at bounding box center [98, 631] width 30 height 13
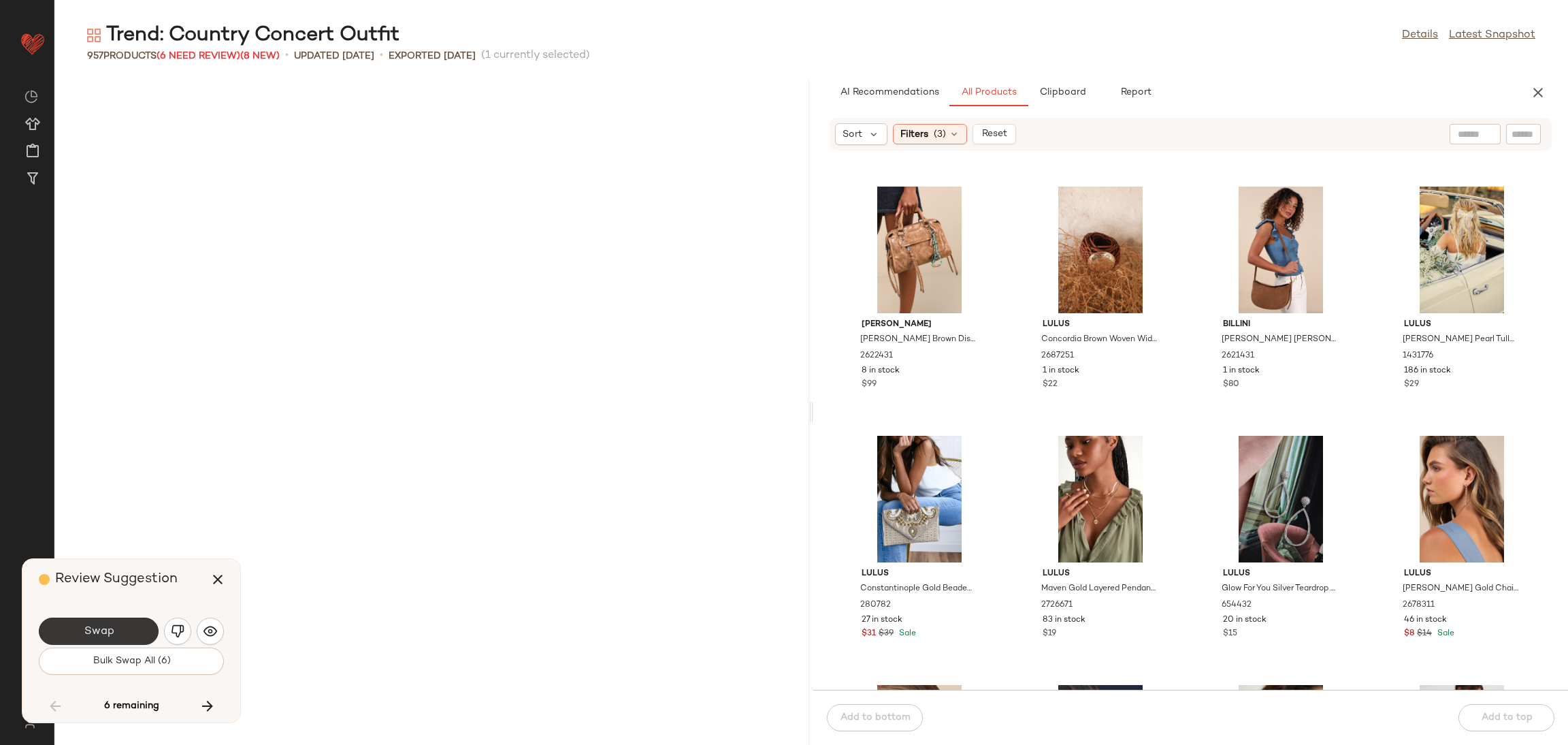
scroll to position [43112, 0]
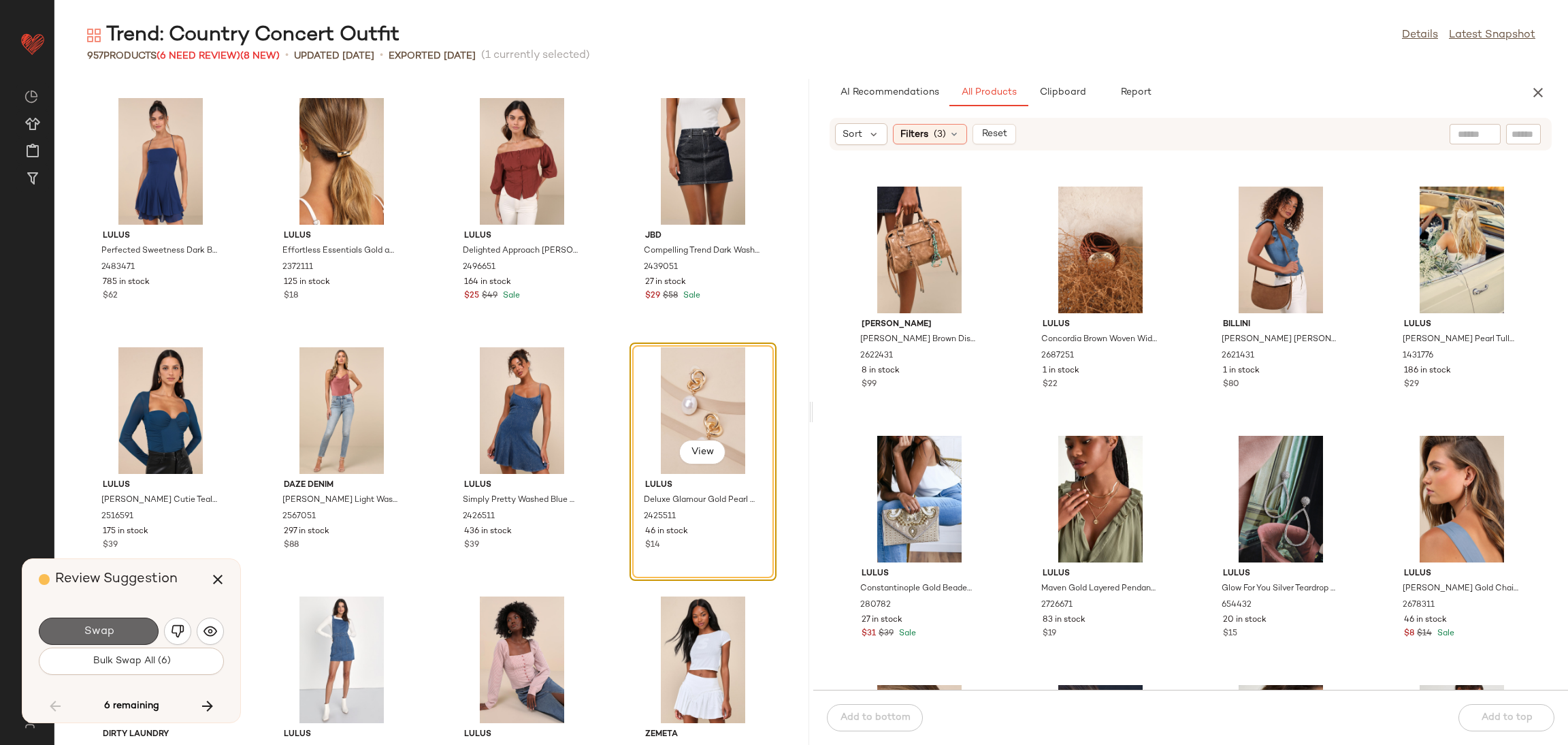
click at [136, 626] on button "Swap" at bounding box center [99, 630] width 120 height 27
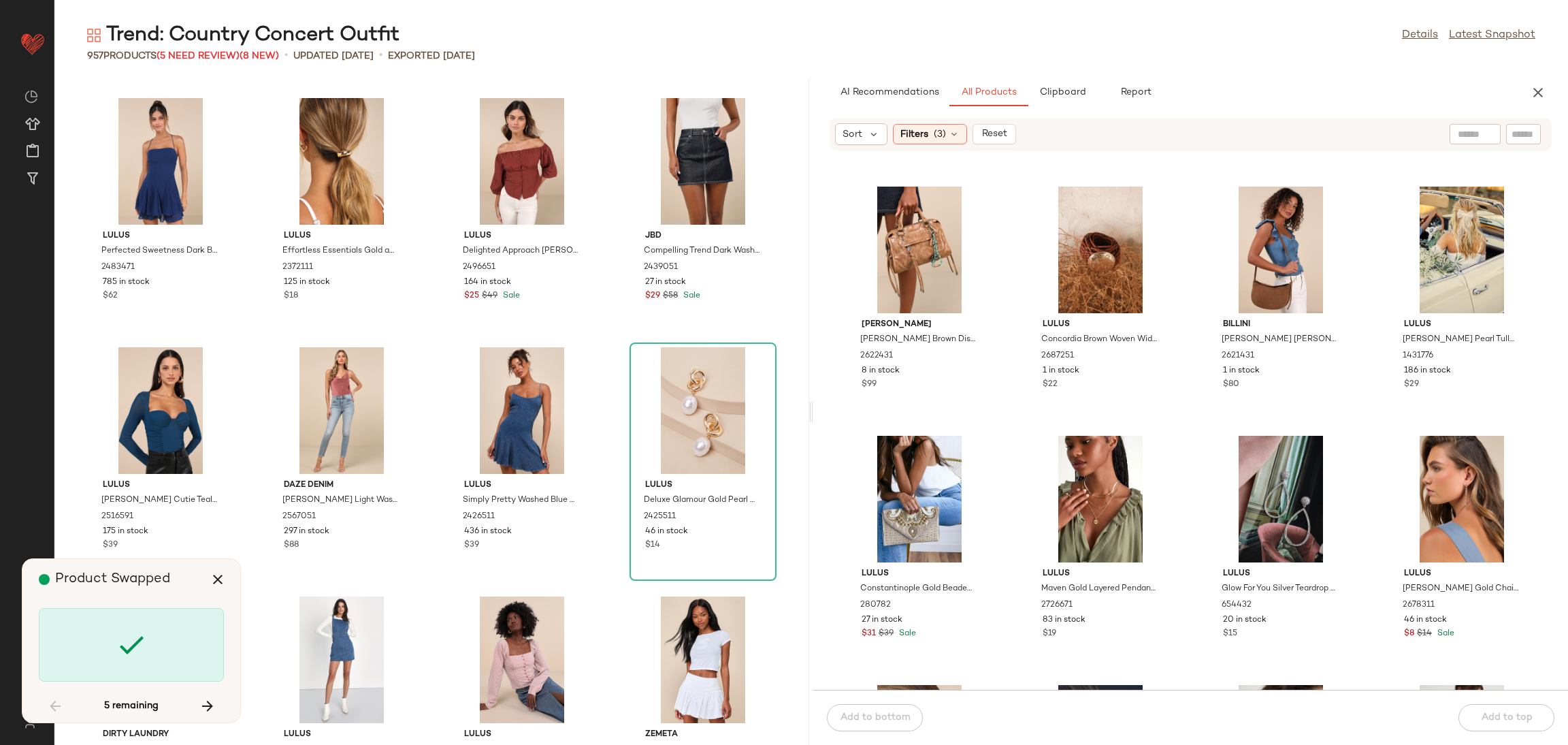
scroll to position [43860, 0]
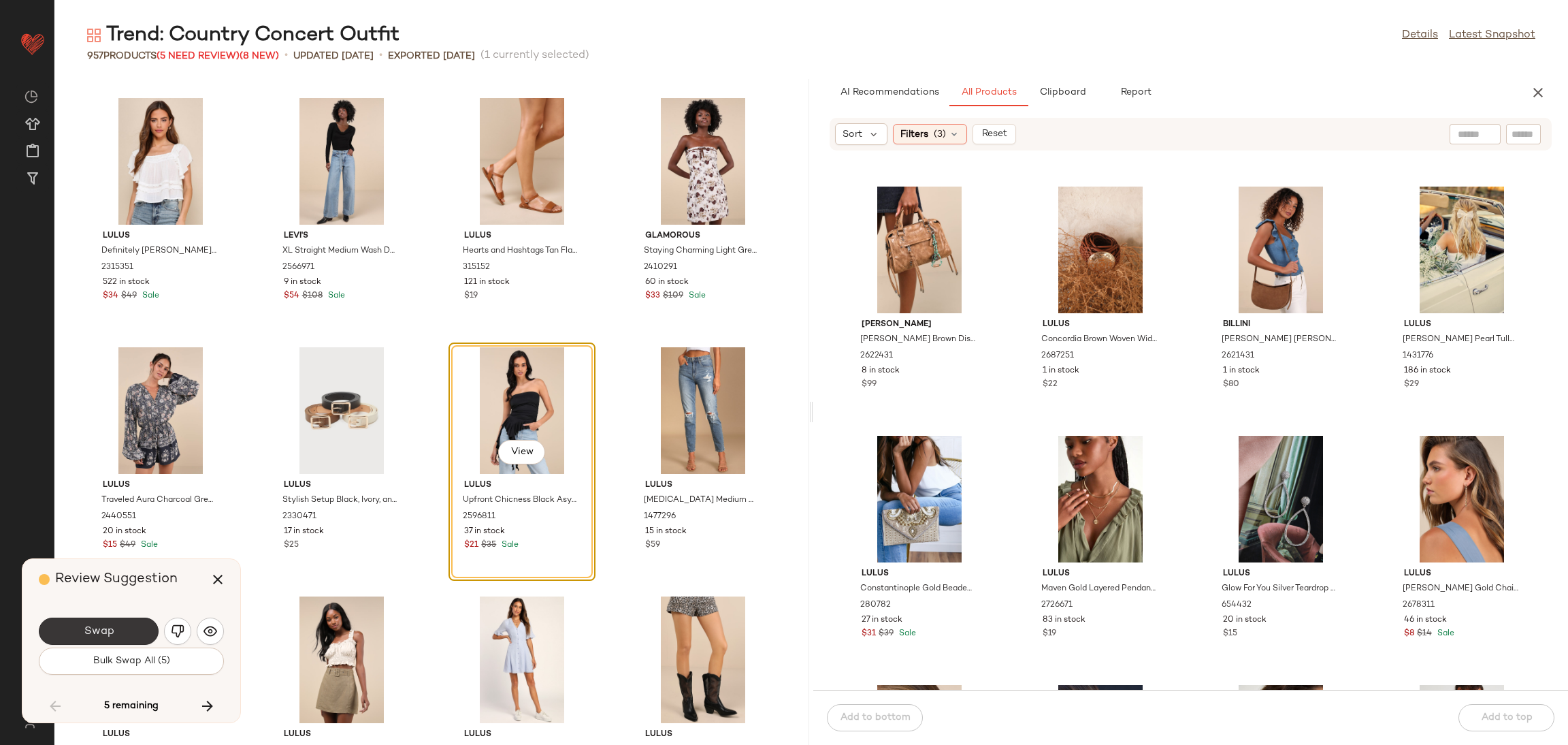
click at [121, 626] on button "Swap" at bounding box center [99, 630] width 120 height 27
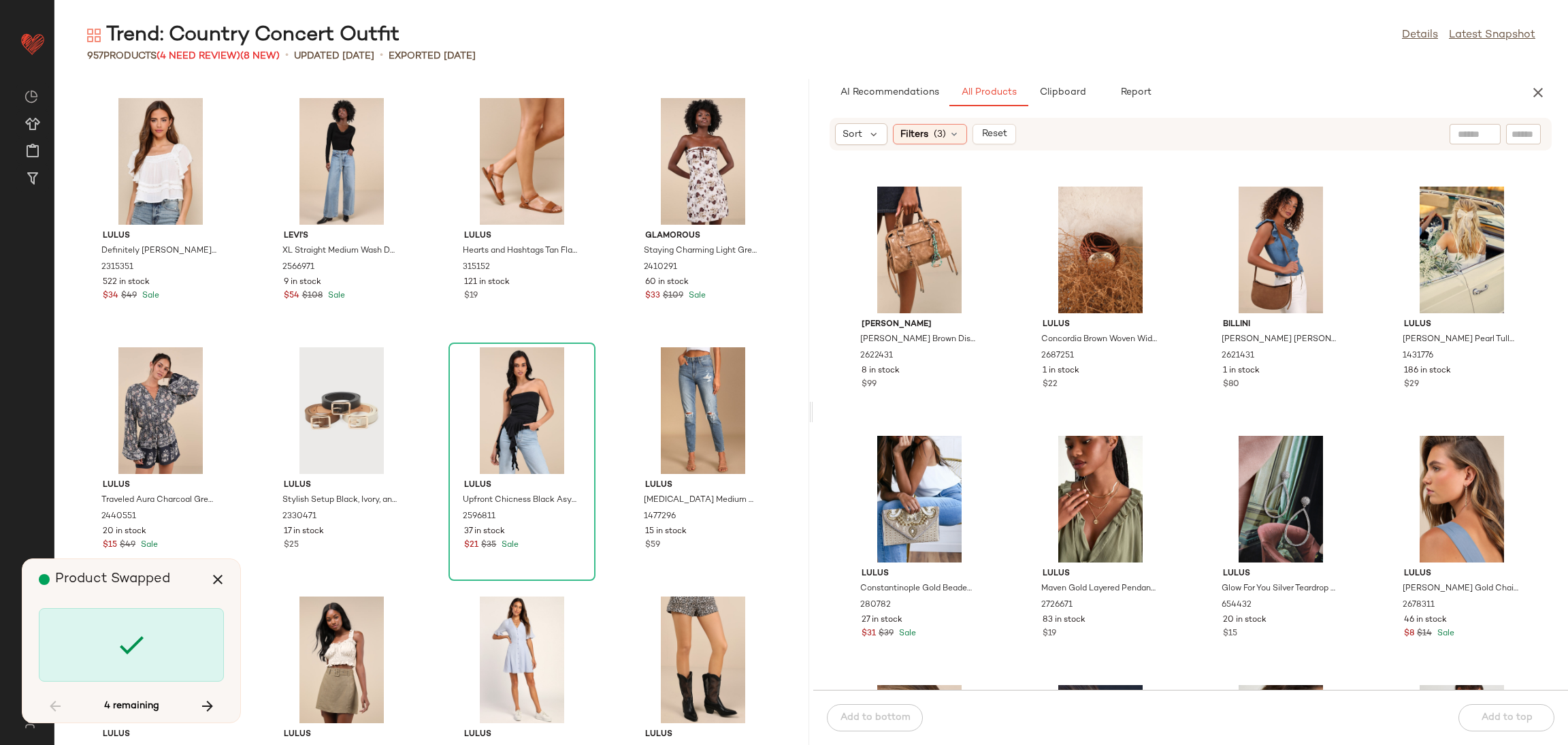
scroll to position [51586, 0]
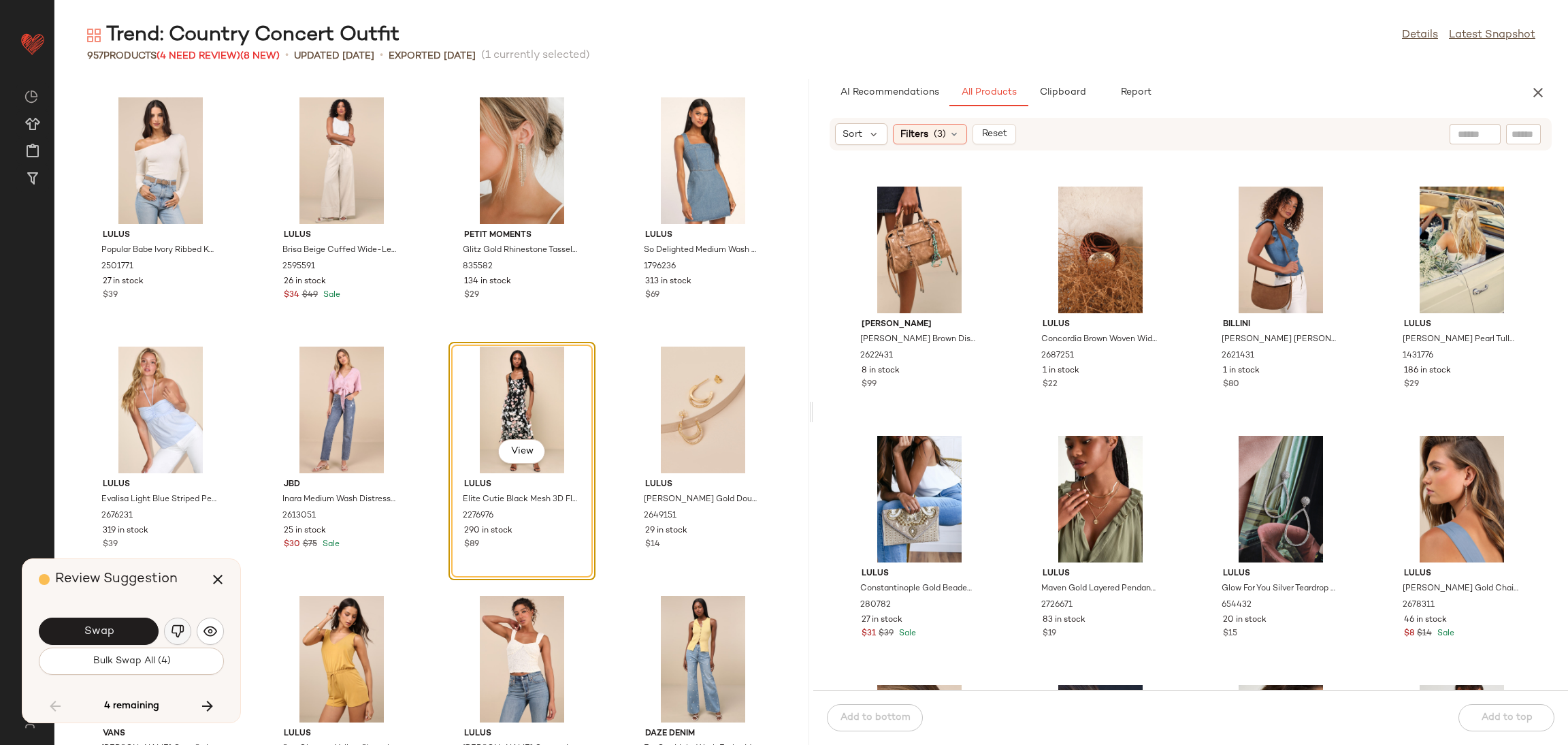
click at [183, 629] on img "button" at bounding box center [178, 631] width 14 height 14
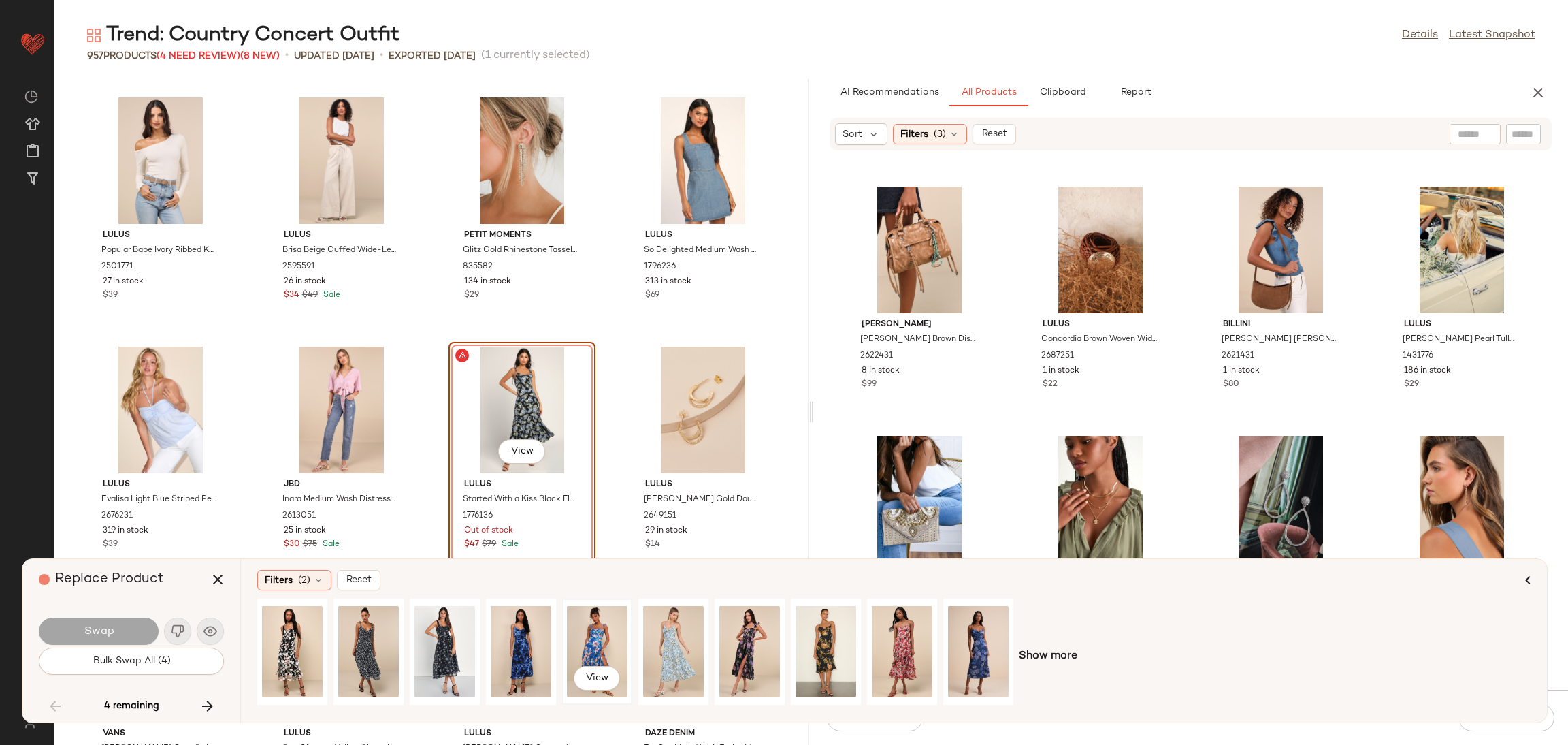
click at [614, 633] on div "View" at bounding box center [597, 652] width 61 height 97
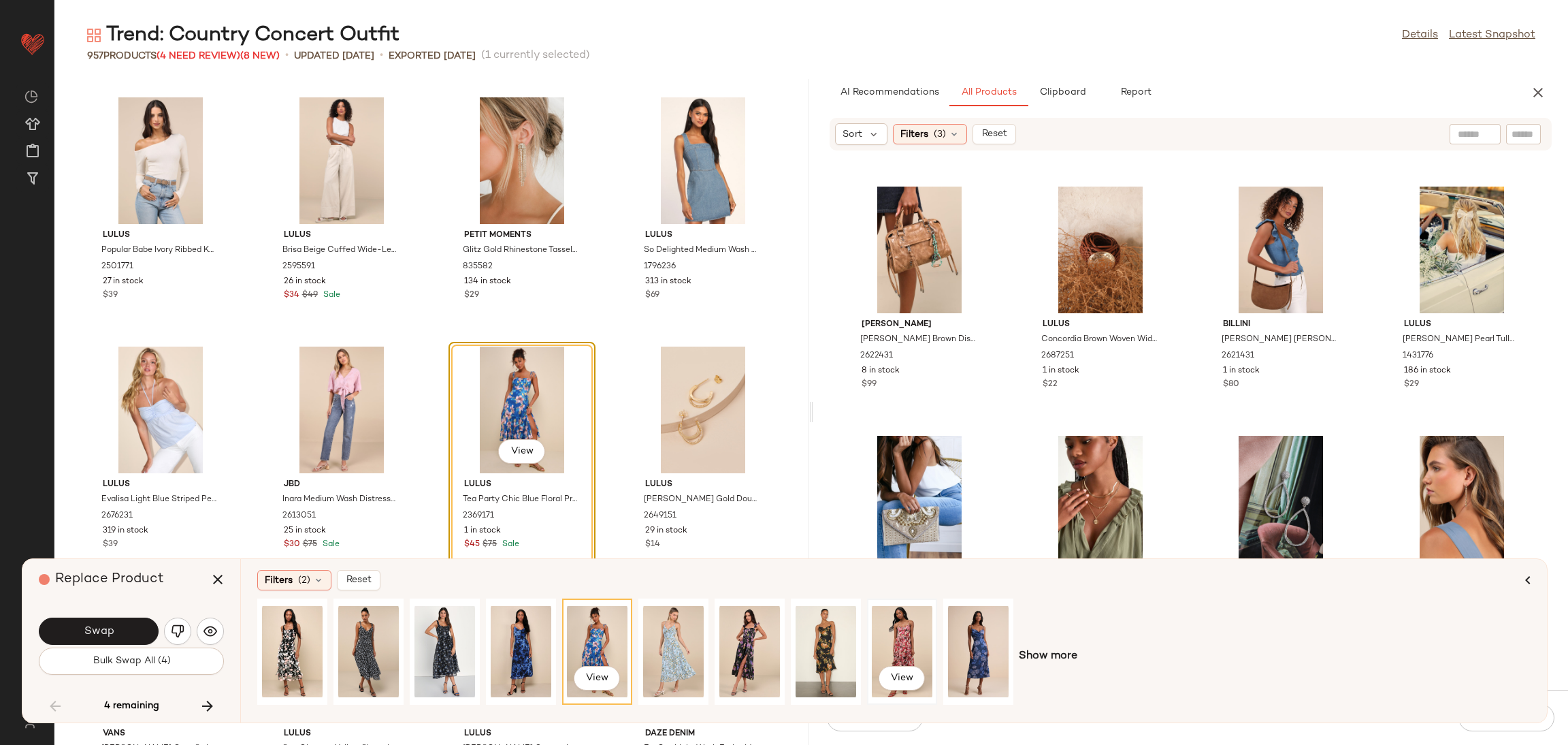
click at [906, 631] on div "View" at bounding box center [902, 652] width 61 height 97
click at [95, 633] on span "Swap" at bounding box center [98, 631] width 30 height 13
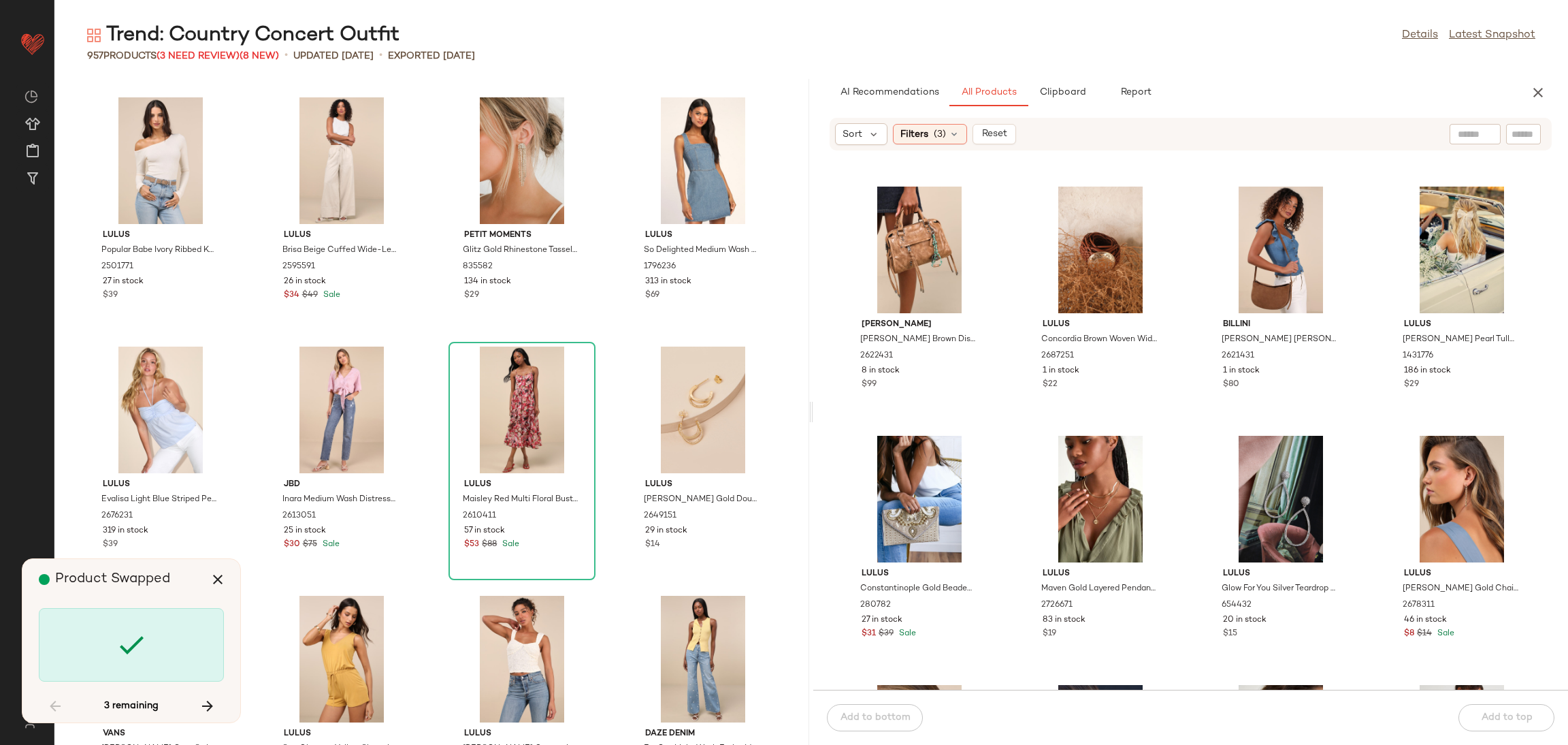
scroll to position [53081, 0]
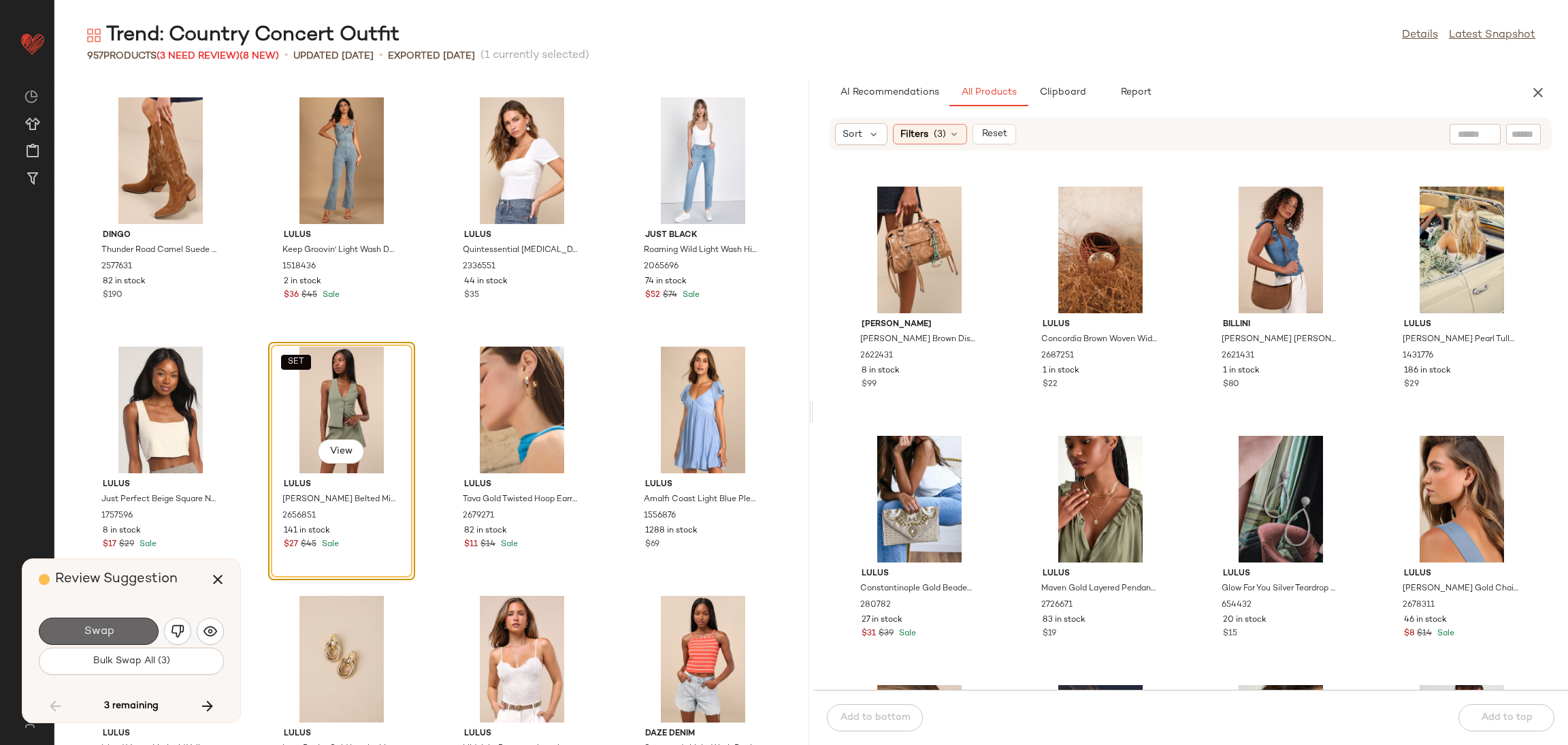
click at [133, 635] on button "Swap" at bounding box center [99, 630] width 120 height 27
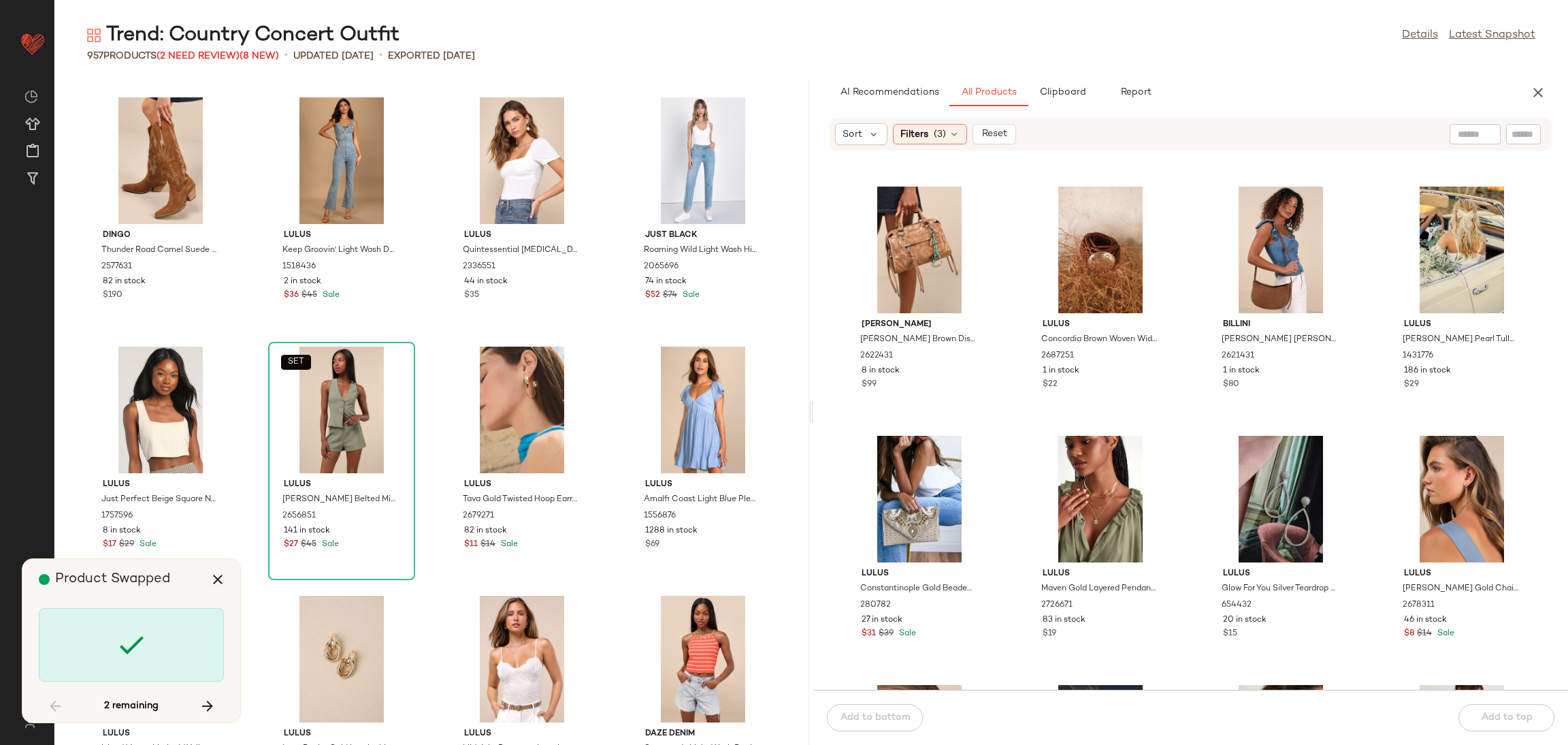
scroll to position [56071, 0]
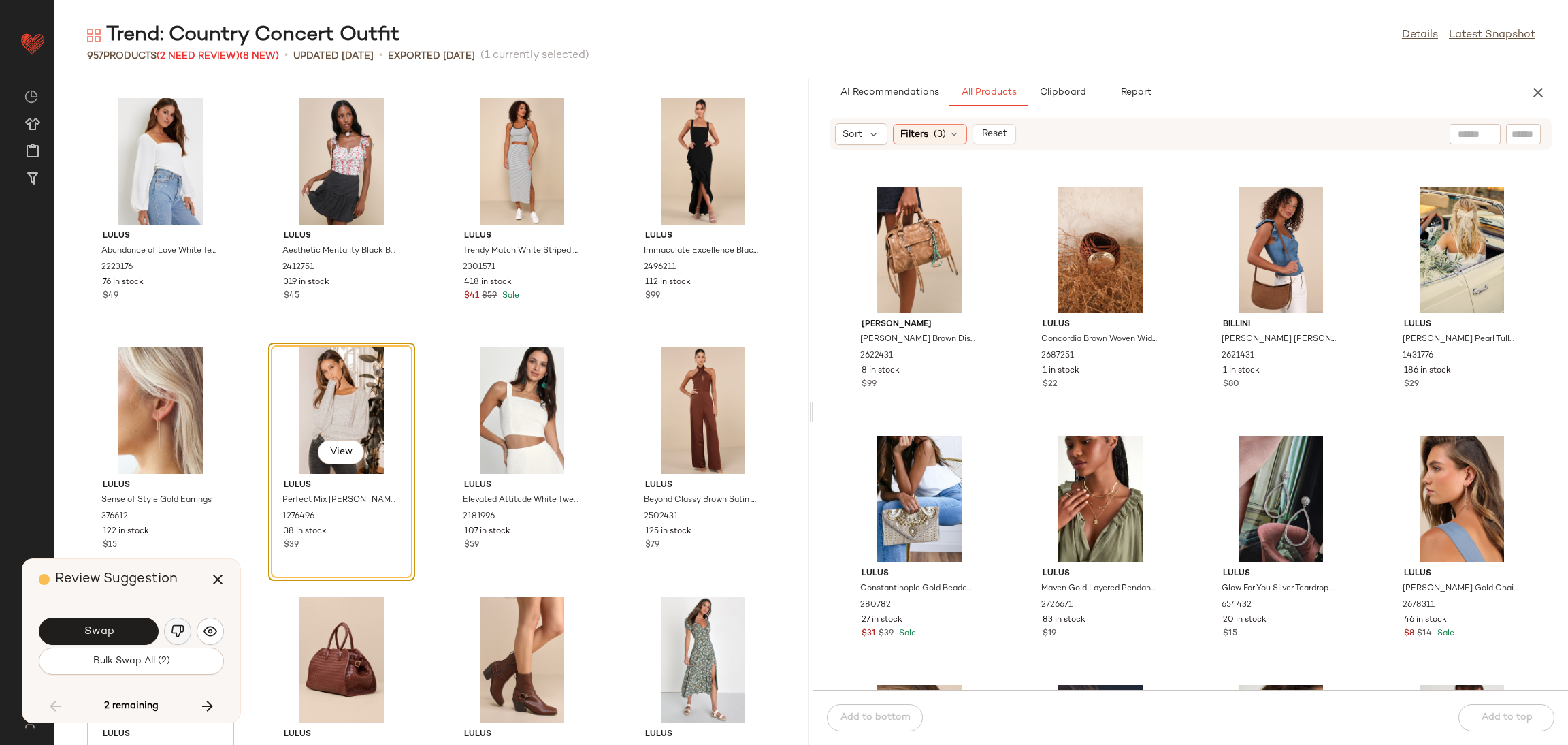
click at [179, 625] on img "button" at bounding box center [178, 631] width 14 height 14
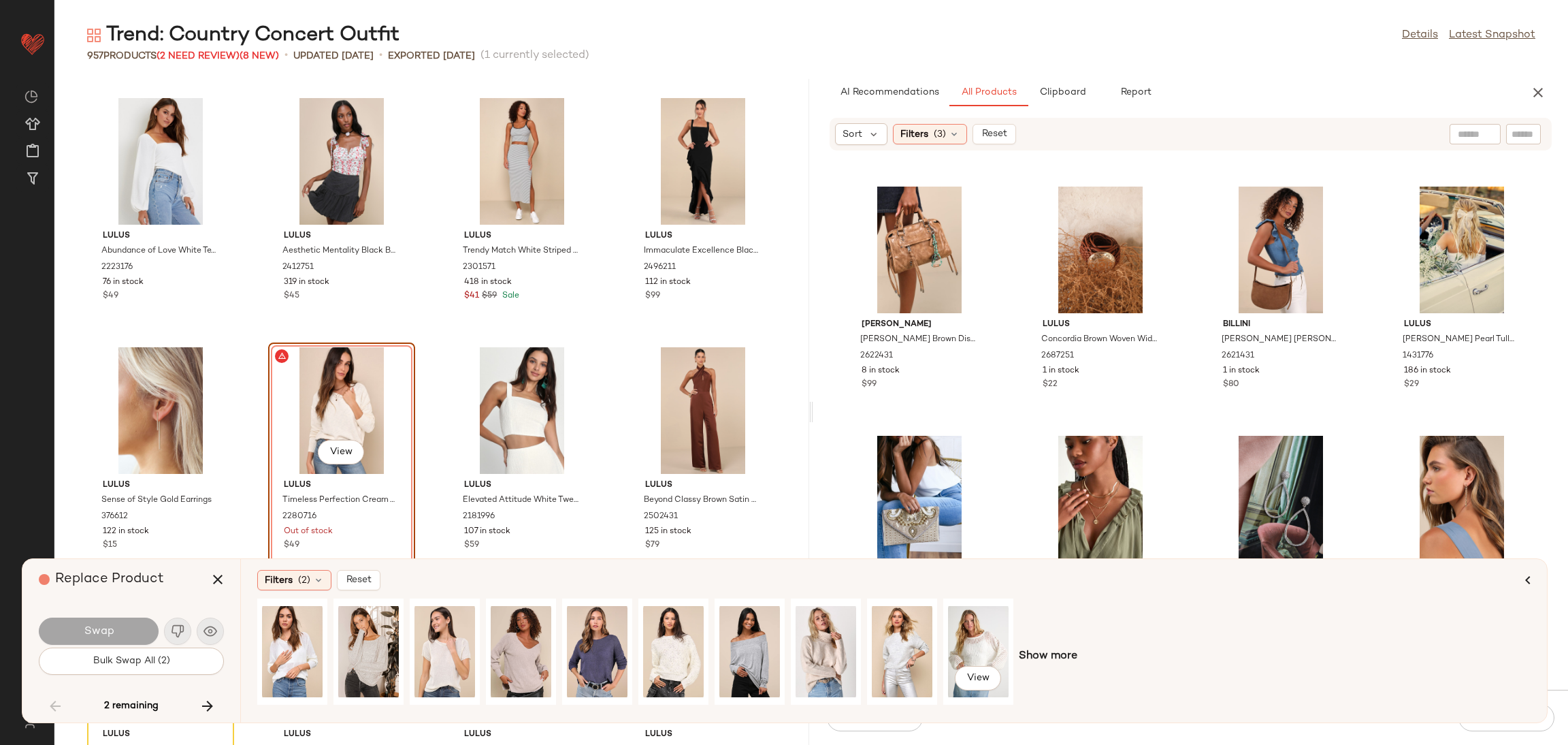
click at [1020, 630] on div "View Show more" at bounding box center [894, 657] width 1274 height 116
click at [987, 633] on div "View" at bounding box center [978, 652] width 61 height 97
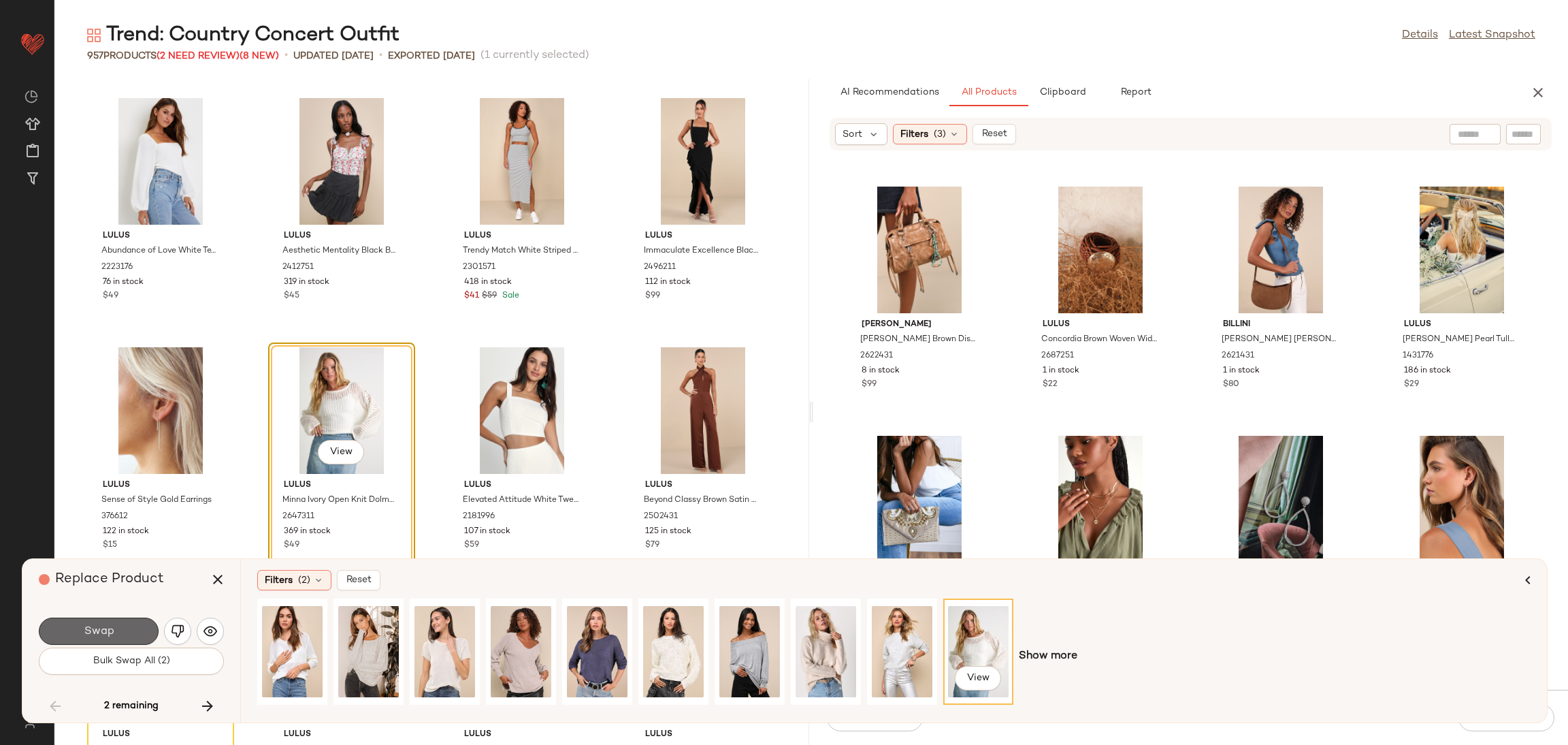
click at [112, 622] on button "Swap" at bounding box center [99, 630] width 120 height 27
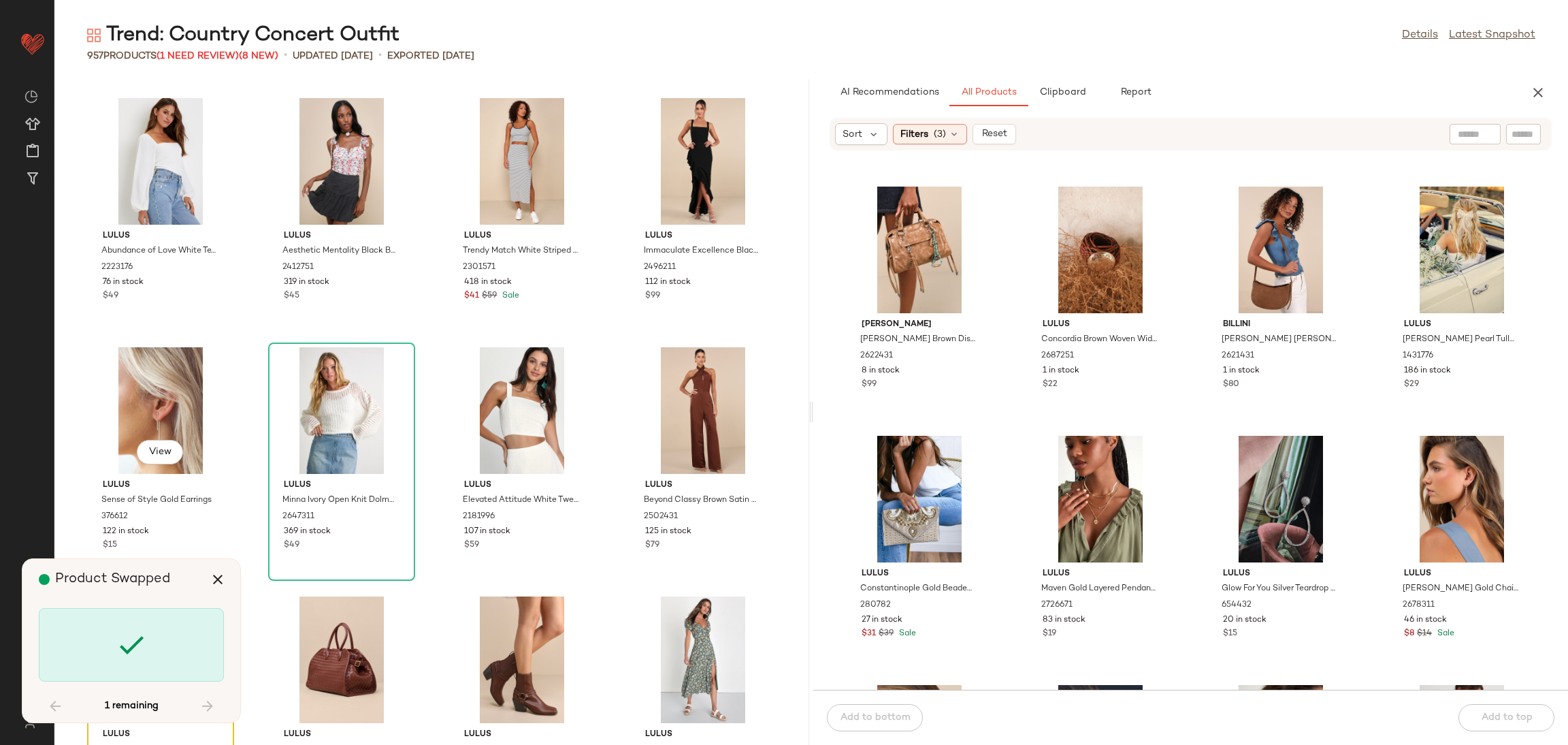
scroll to position [56320, 0]
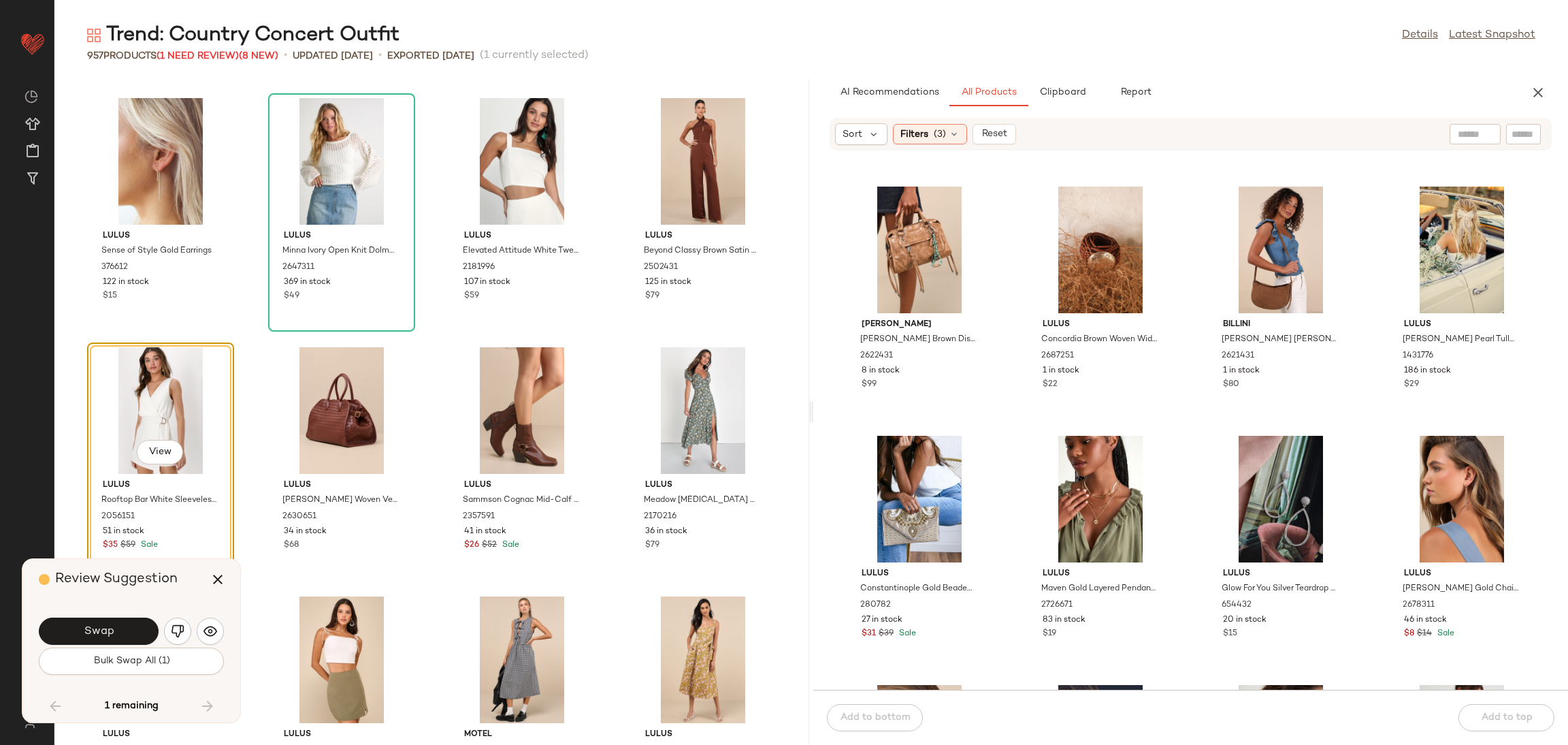
click at [117, 646] on div "Swap" at bounding box center [131, 630] width 185 height 32
click at [118, 620] on button "Swap" at bounding box center [99, 630] width 120 height 27
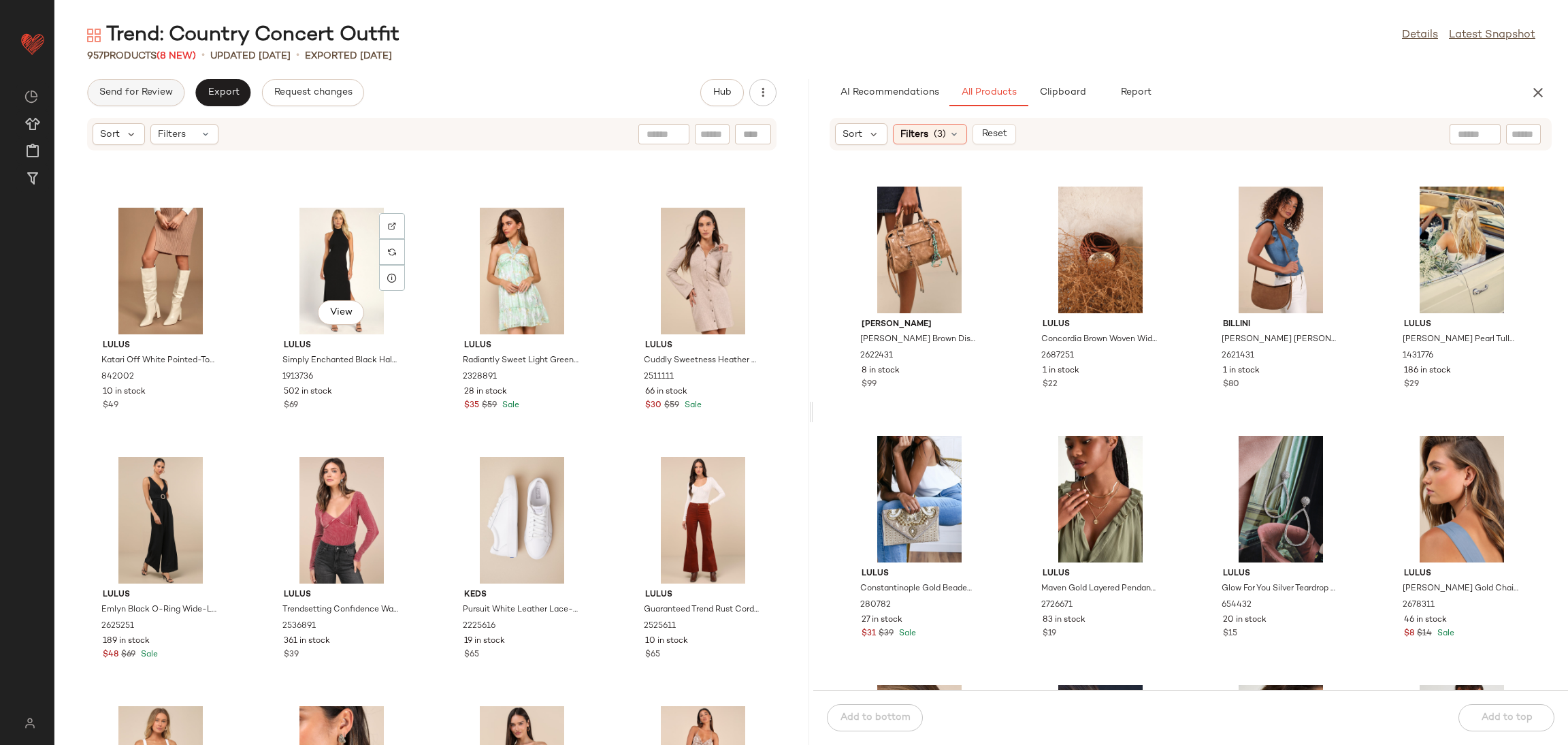
scroll to position [54993, 0]
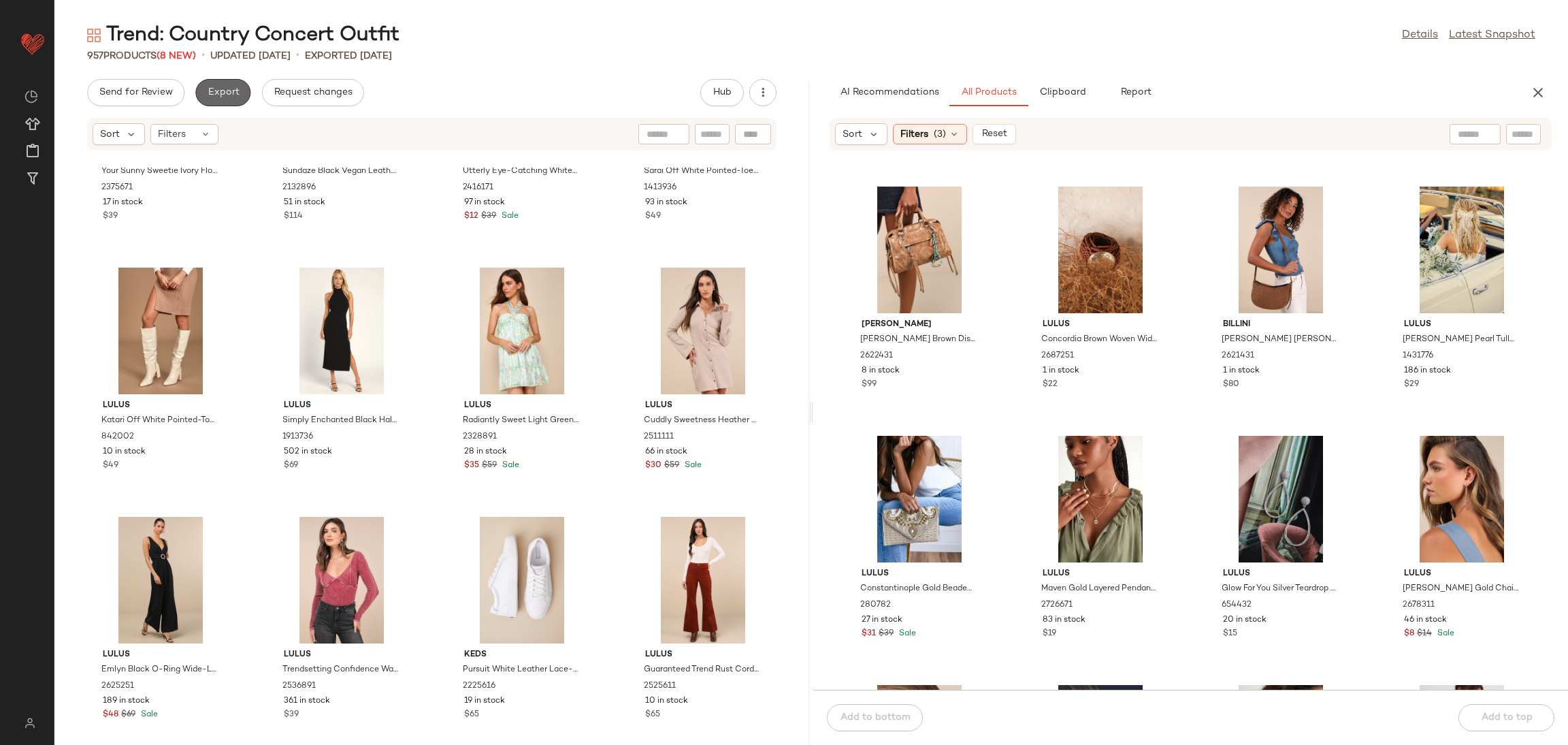
click at [241, 87] on button "Export" at bounding box center [223, 92] width 55 height 27
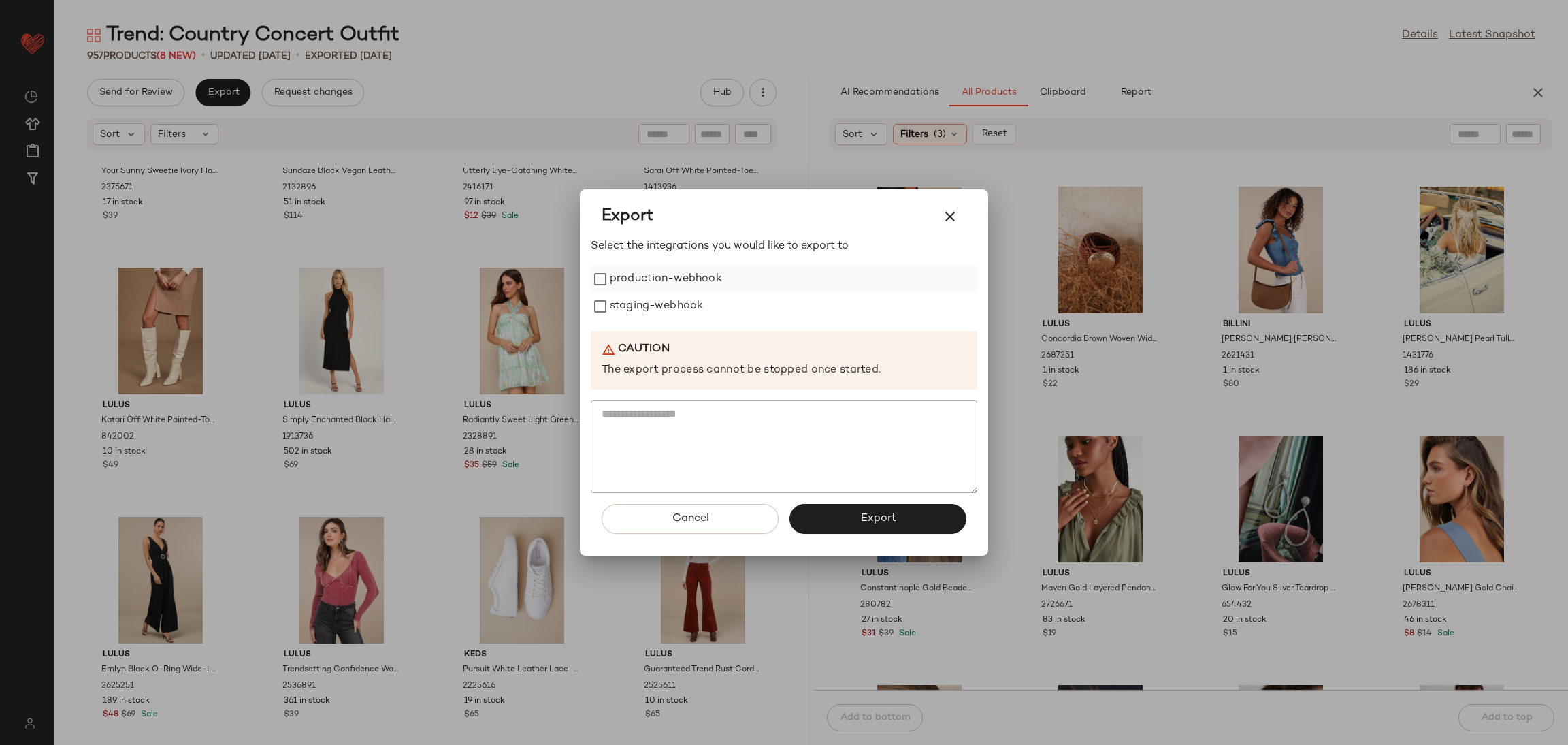
click at [638, 282] on label "production-webhook" at bounding box center [665, 279] width 112 height 27
drag, startPoint x: 632, startPoint y: 308, endPoint x: 675, endPoint y: 378, distance: 82.2
click at [634, 308] on label "staging-webhook" at bounding box center [656, 306] width 93 height 27
click at [861, 523] on span "Export" at bounding box center [878, 518] width 36 height 13
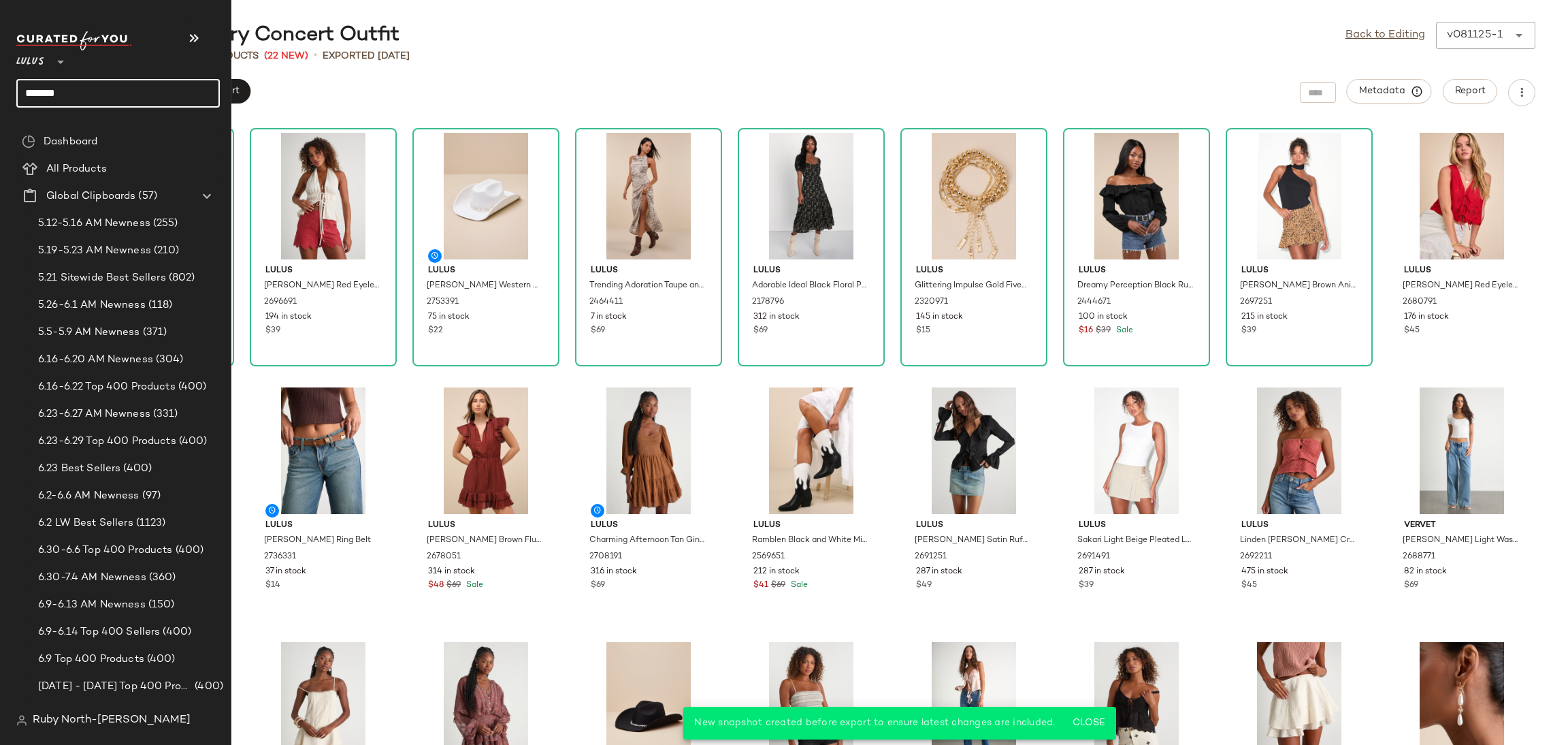
drag, startPoint x: 86, startPoint y: 90, endPoint x: 0, endPoint y: 100, distance: 86.6
click at [0, 100] on nav "Lulus ** ******* Dashboard All Products Global Clipboards (57) 5.12-5.16 AM New…" at bounding box center [116, 372] width 232 height 745
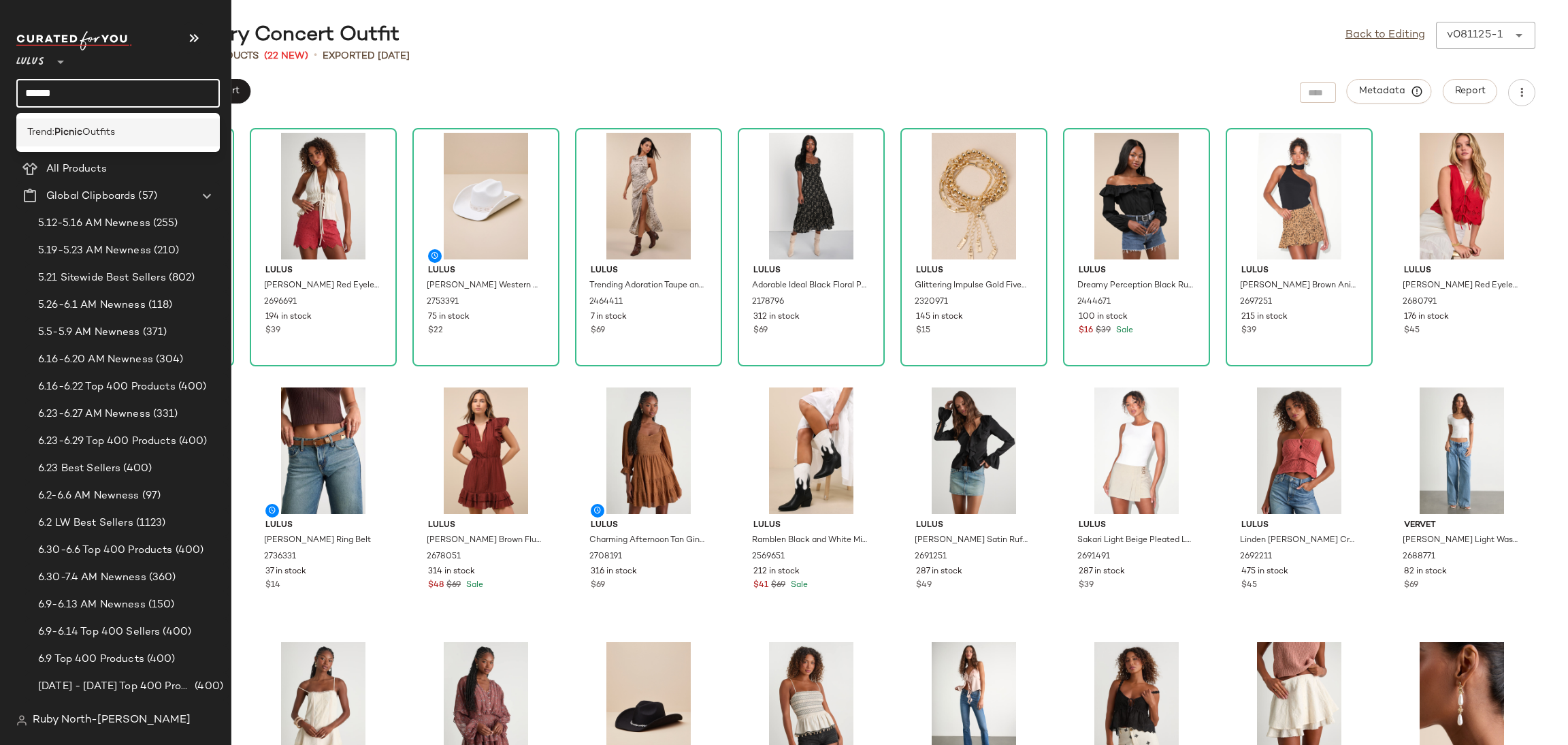
type input "******"
click at [48, 121] on div "Trend: Picnic Outfits" at bounding box center [118, 132] width 203 height 28
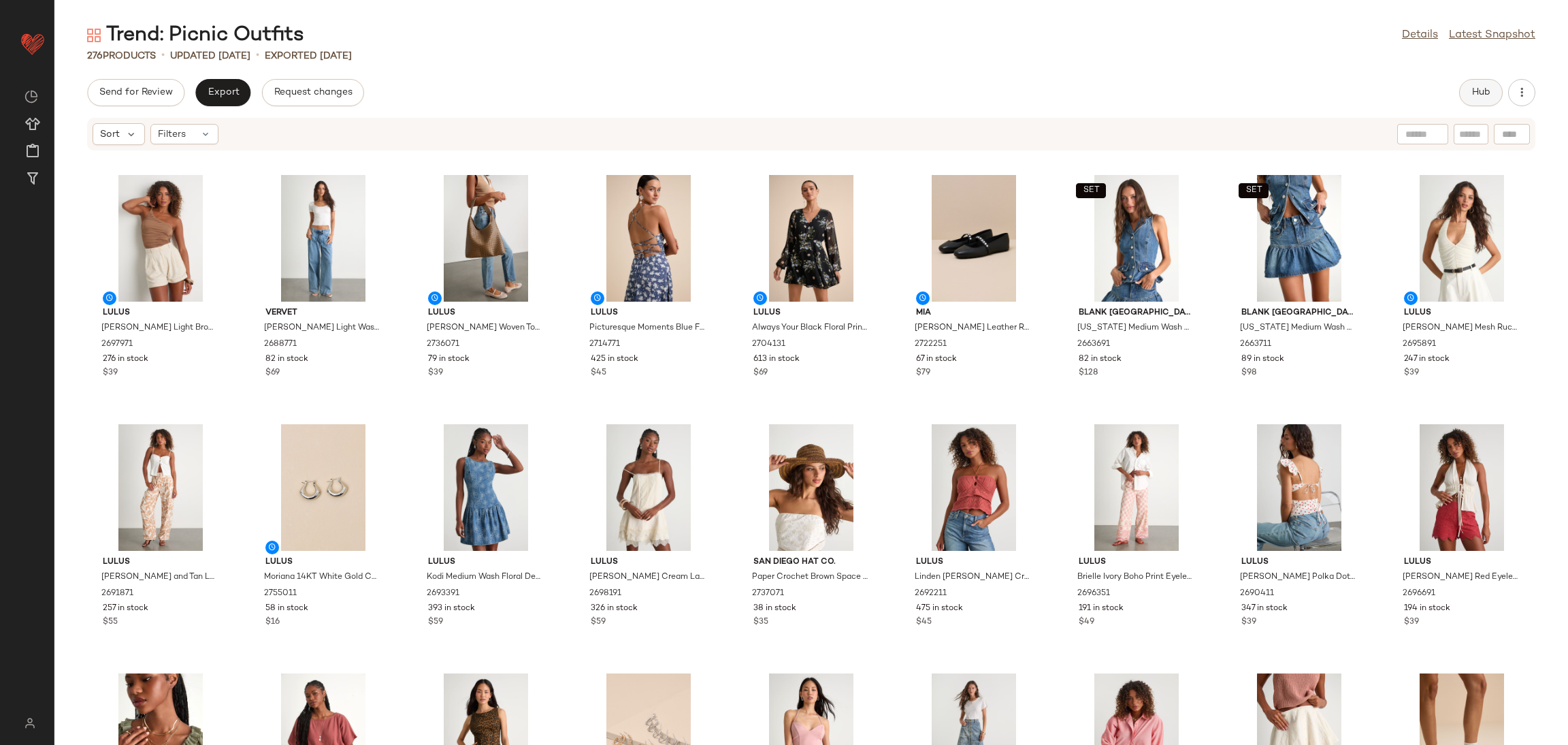
click at [1487, 87] on span "Hub" at bounding box center [1481, 92] width 19 height 11
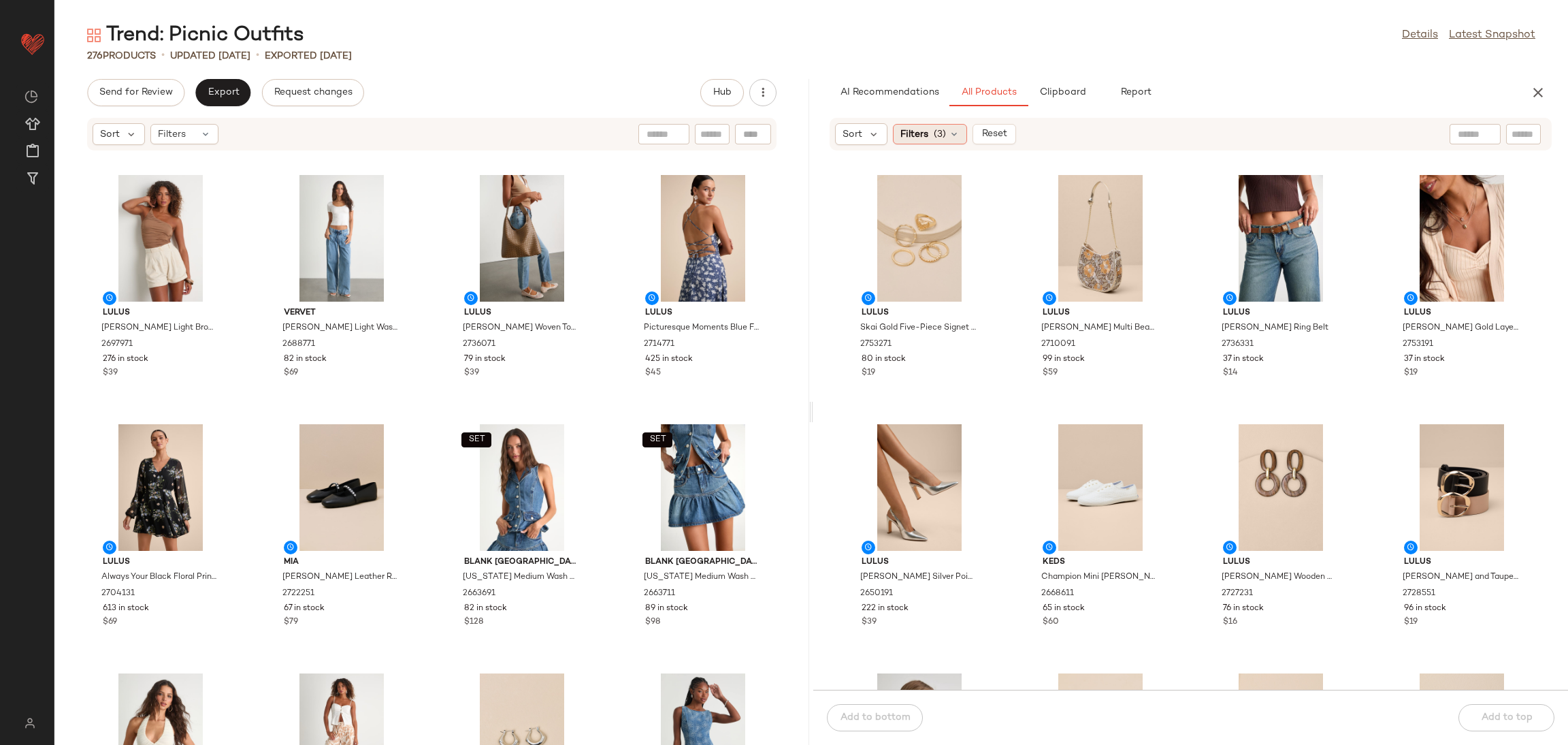
click at [936, 132] on span "(3)" at bounding box center [940, 135] width 12 height 14
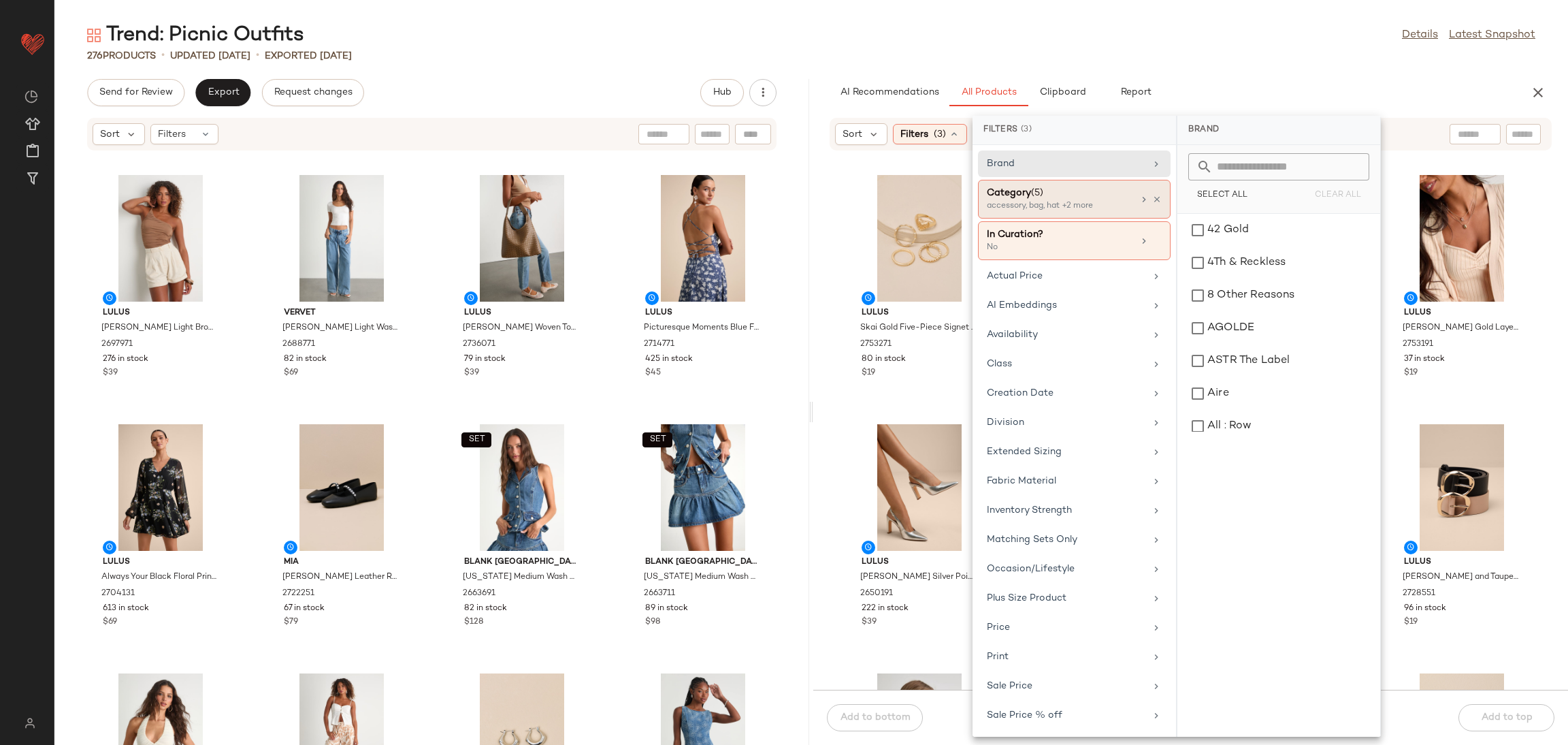
click at [1145, 194] on div at bounding box center [1150, 199] width 23 height 11
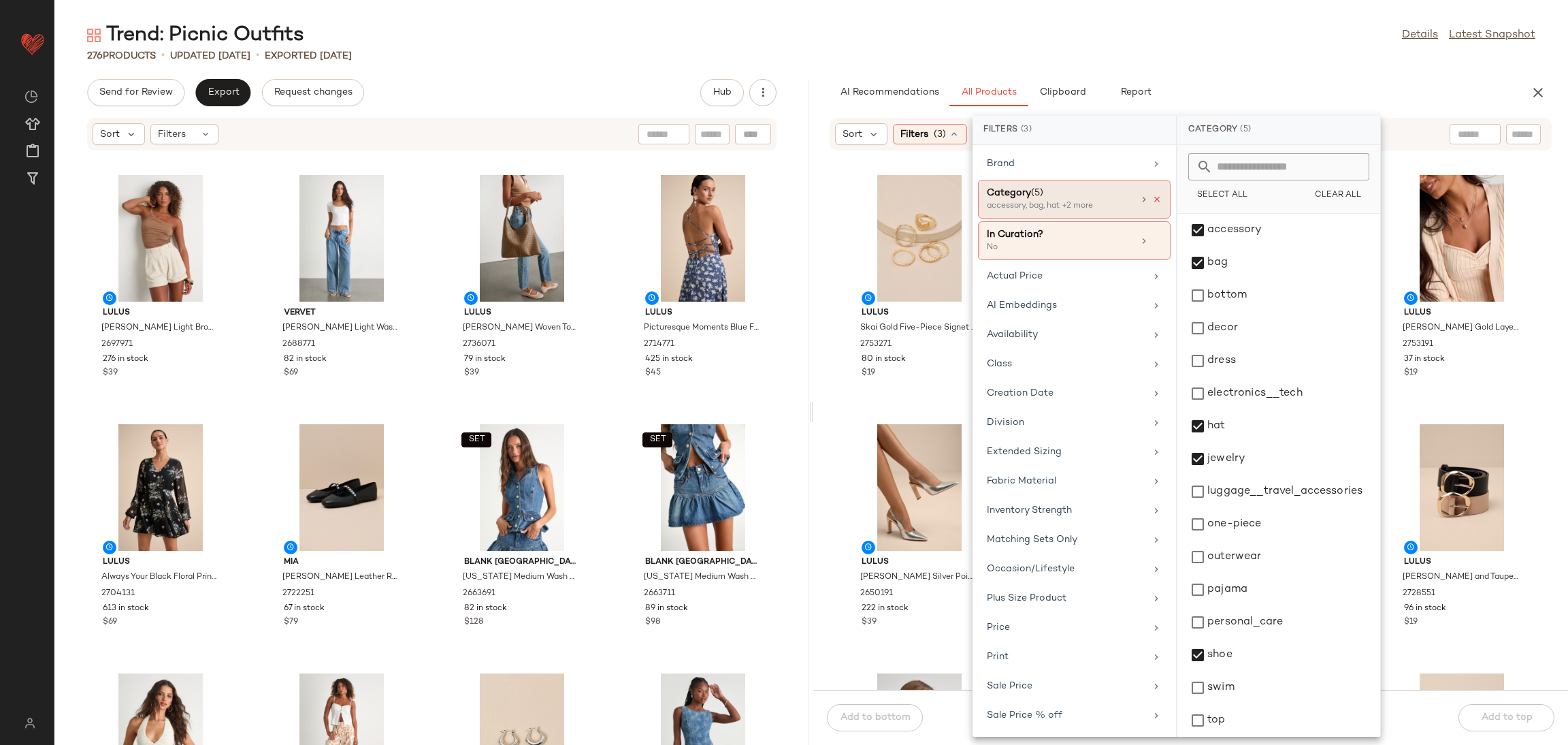
click at [1152, 195] on icon at bounding box center [1157, 199] width 10 height 10
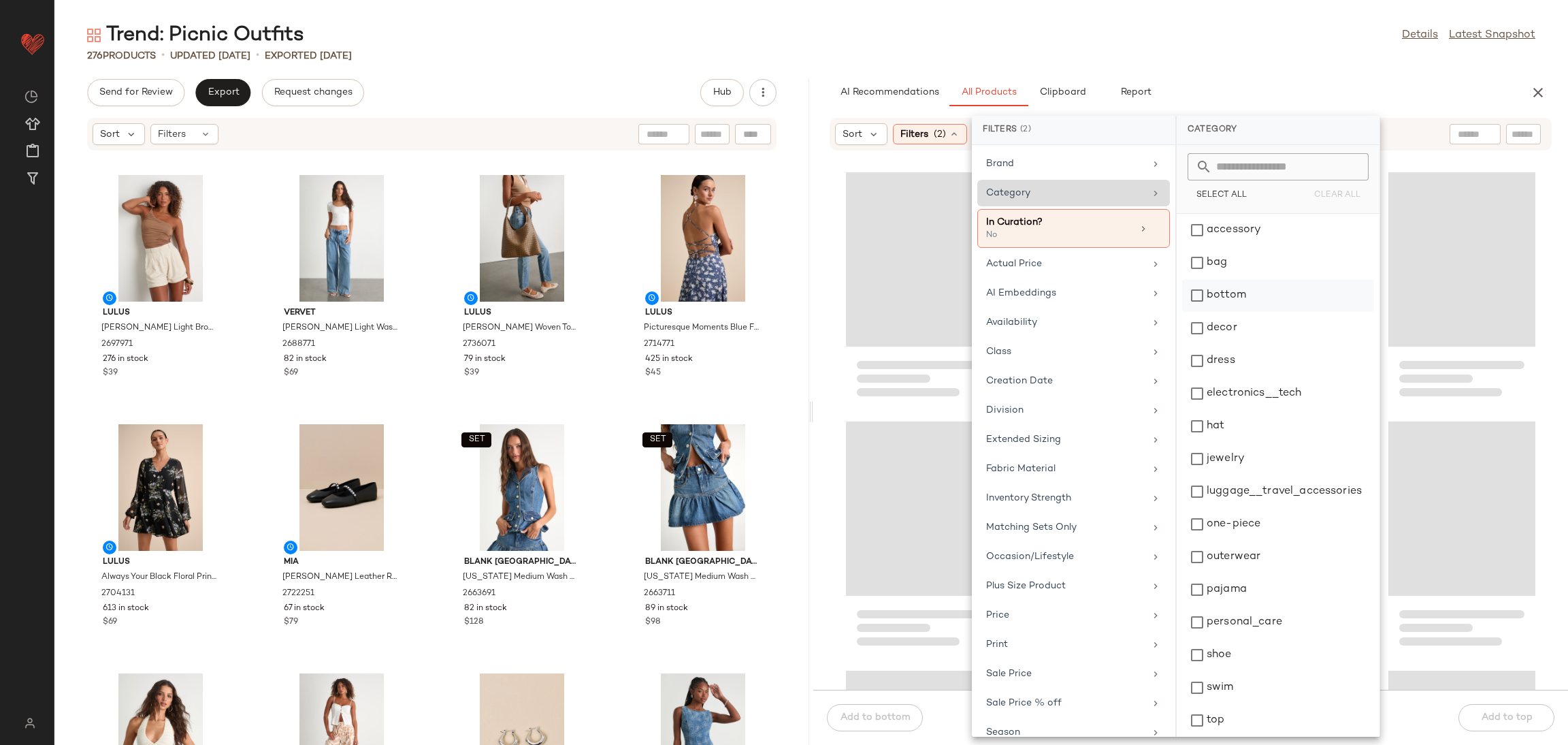
click at [1252, 312] on div "bottom" at bounding box center [1278, 328] width 192 height 32
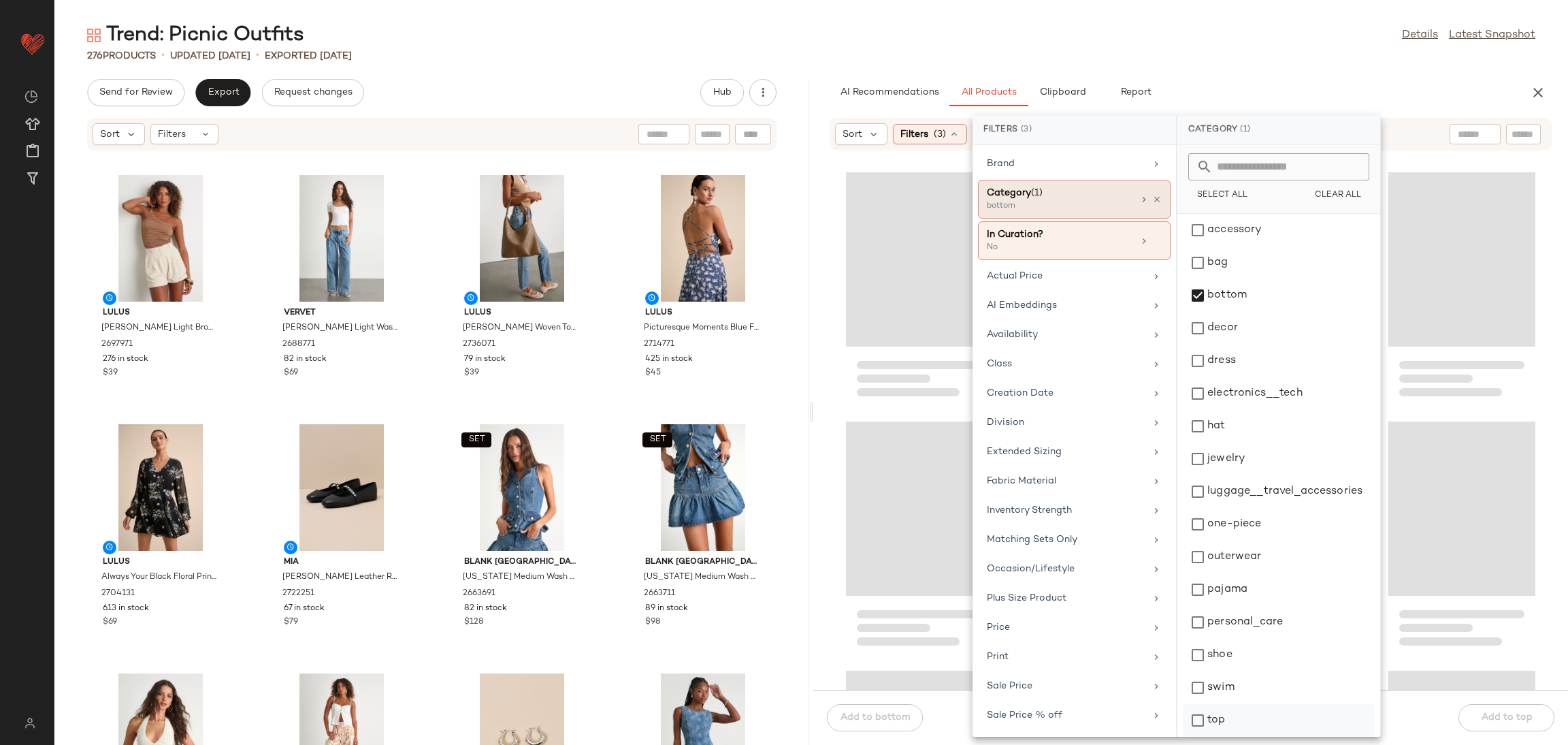
click at [1271, 737] on div "top" at bounding box center [1279, 753] width 192 height 32
click at [883, 270] on div "Loading..." at bounding box center [919, 259] width 147 height 175
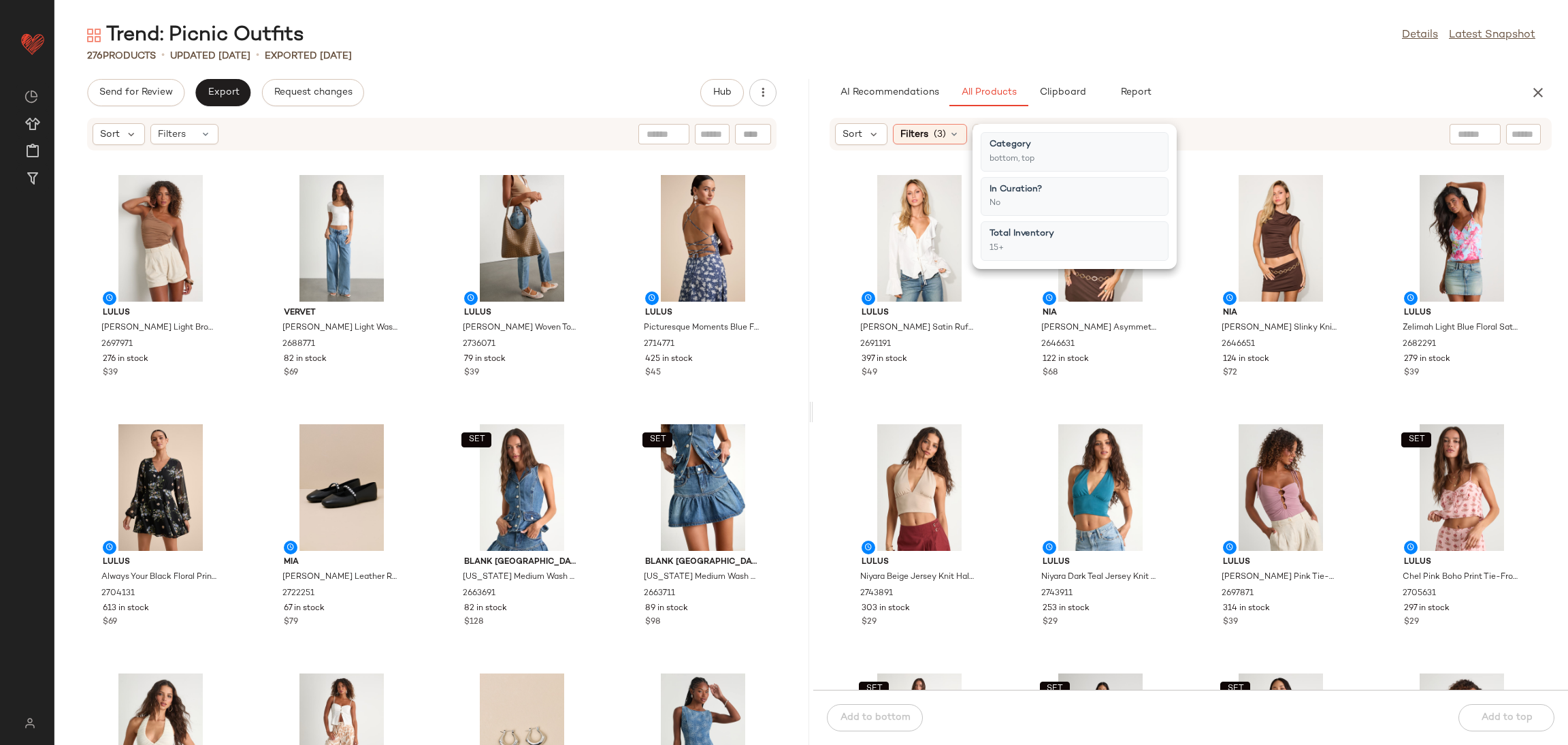
click at [840, 341] on div "Lulus Tanisha White Satin Ruffled Tie-Front Long Sleeve Top 2691191 397 in stoc…" at bounding box center [1191, 428] width 755 height 522
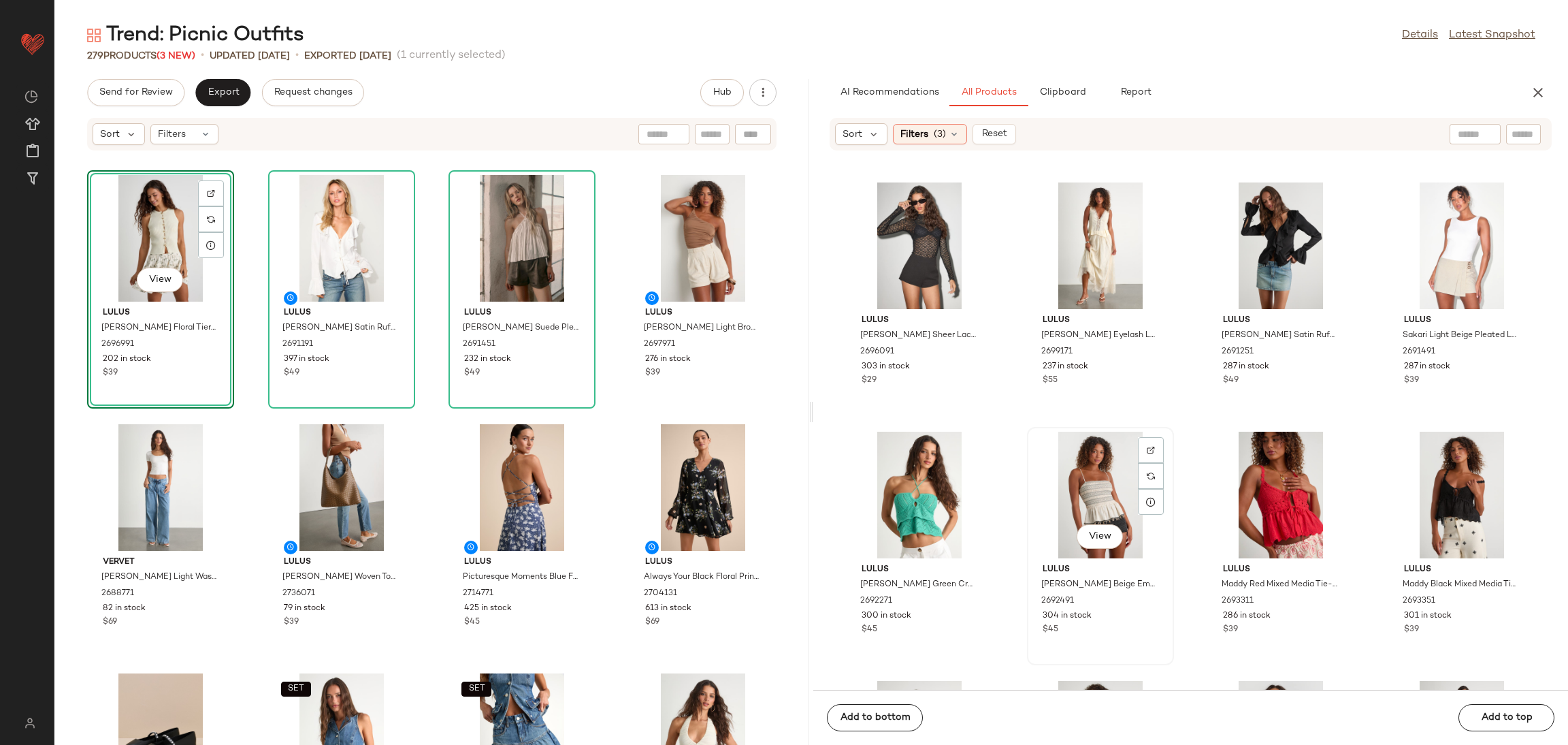
scroll to position [1032, 0]
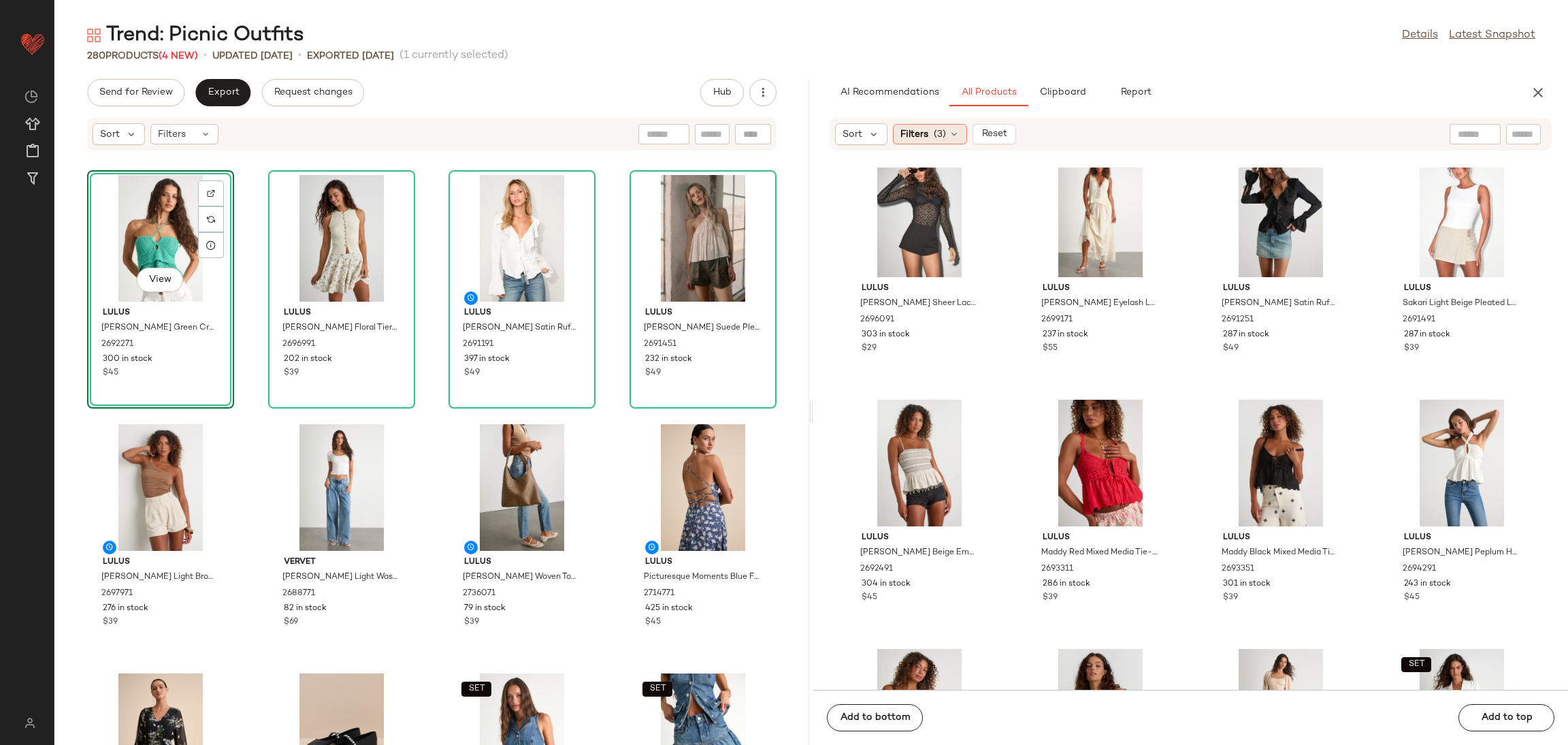
click at [934, 128] on span "(3)" at bounding box center [940, 135] width 12 height 14
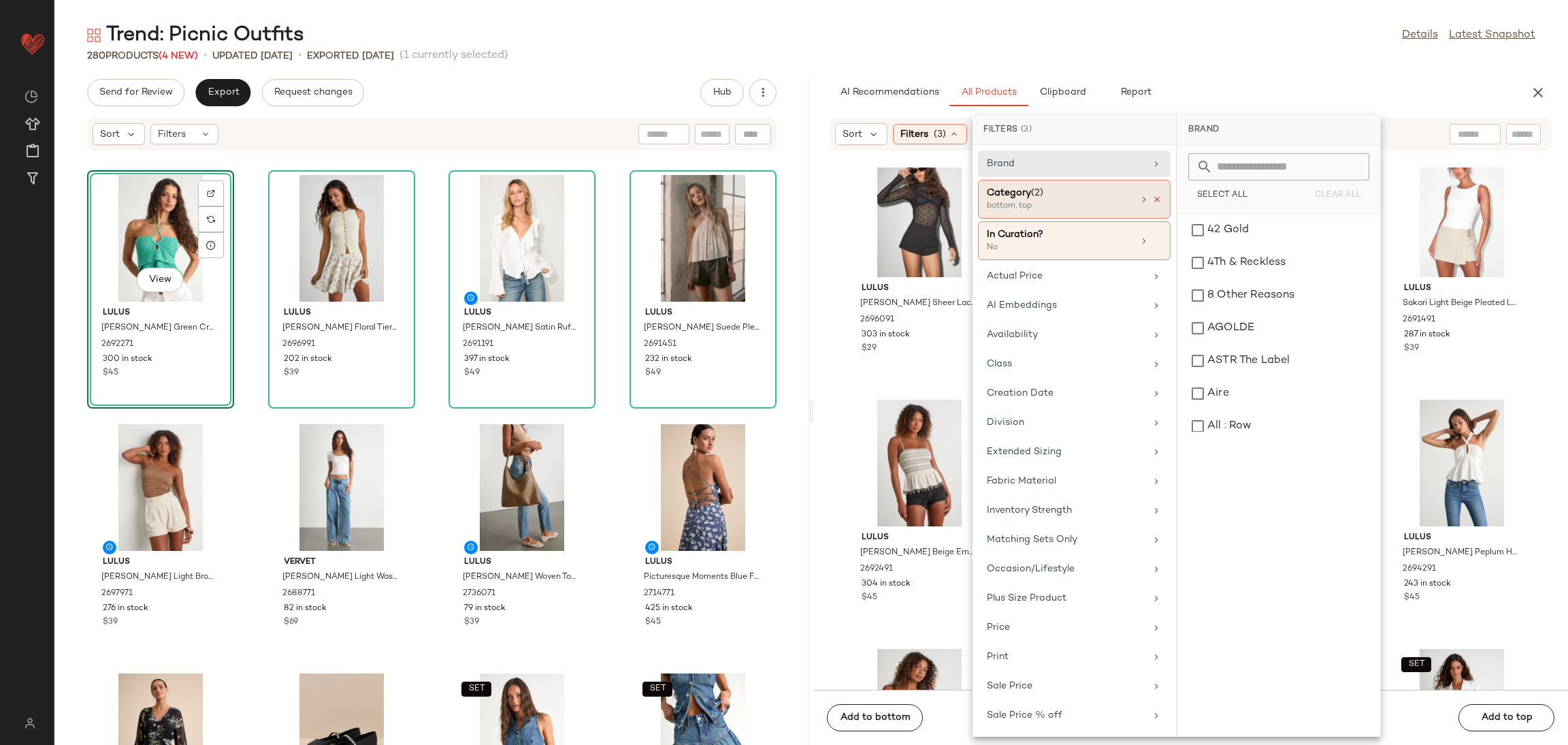
click at [1153, 201] on icon at bounding box center [1157, 199] width 10 height 10
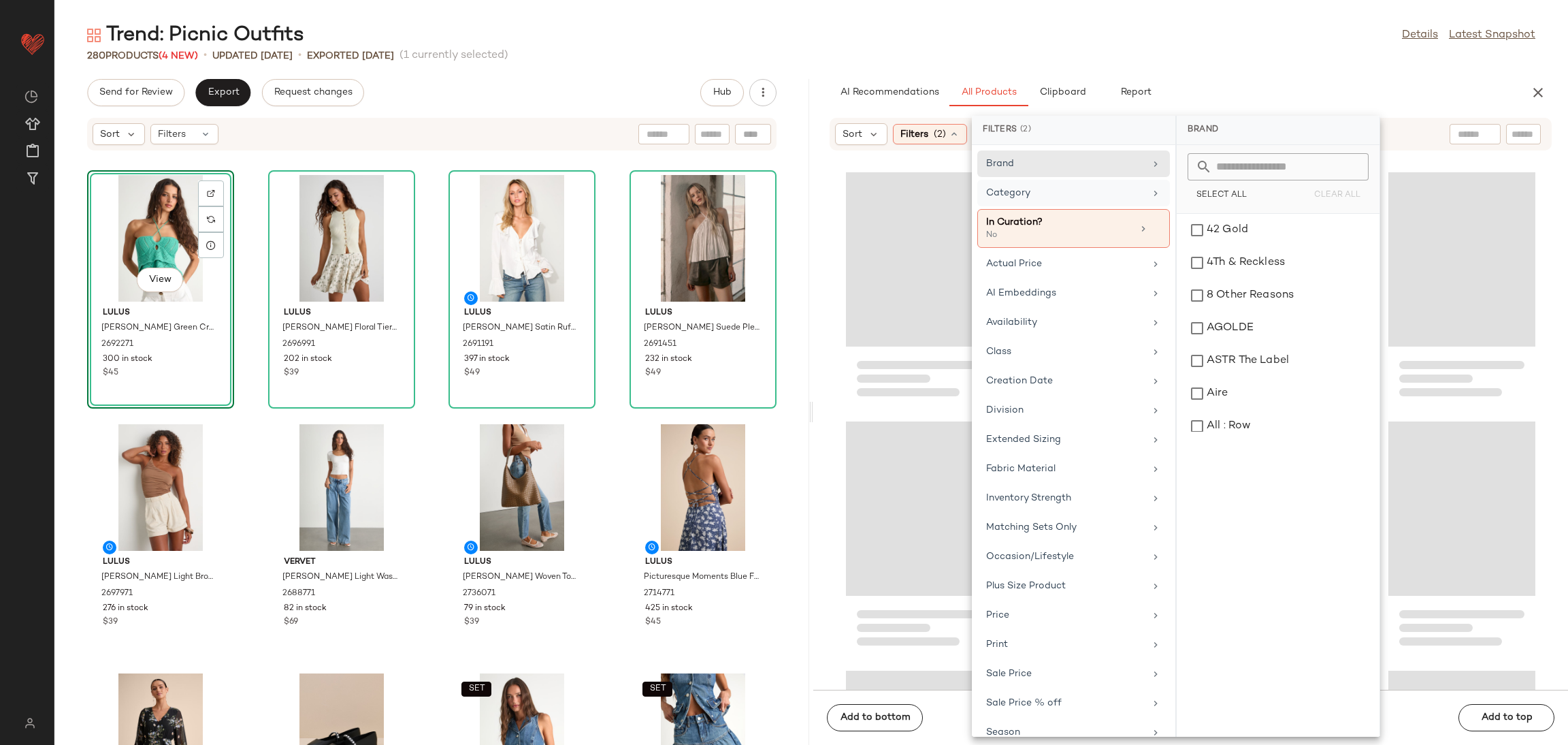
click at [1138, 192] on div "Category" at bounding box center [1065, 192] width 159 height 14
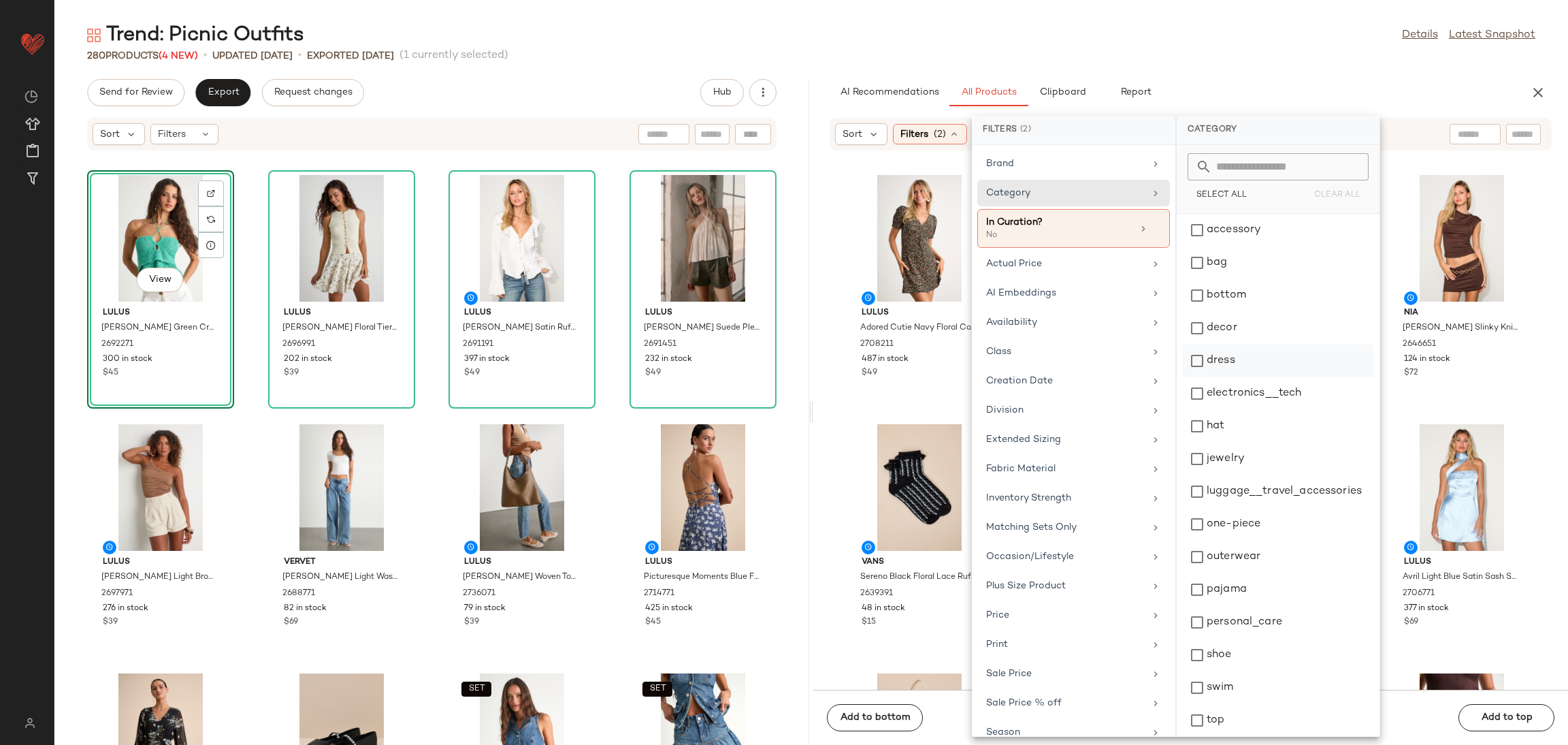
click at [1247, 377] on div "dress" at bounding box center [1278, 393] width 192 height 32
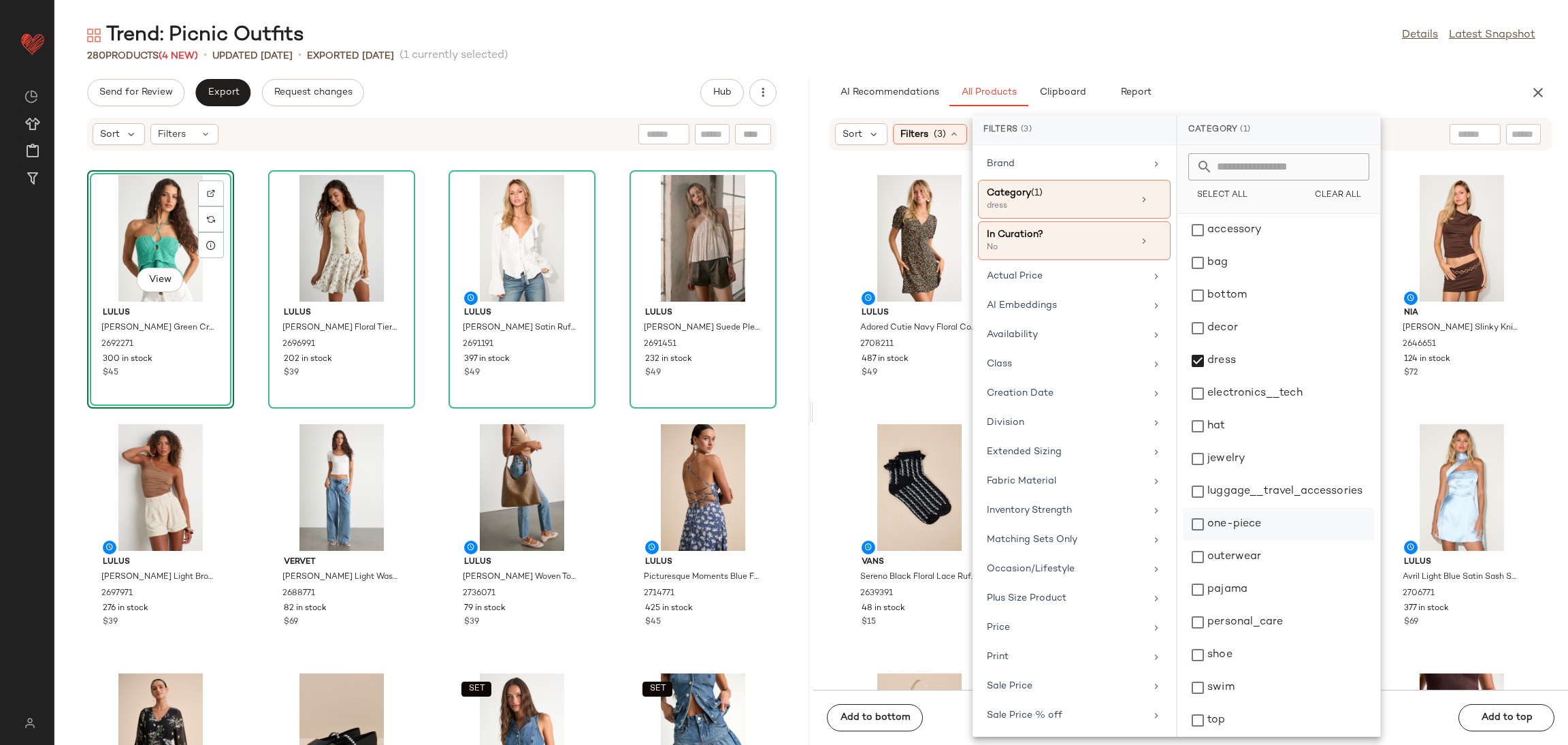
click at [1248, 541] on div "one-piece" at bounding box center [1279, 557] width 192 height 32
click at [1223, 573] on div "outerwear" at bounding box center [1279, 589] width 192 height 32
click at [916, 400] on div "Lulus Adored Cutie Navy Floral Corduroy Button-Front Mini Dress 2708211 487 in …" at bounding box center [919, 290] width 144 height 236
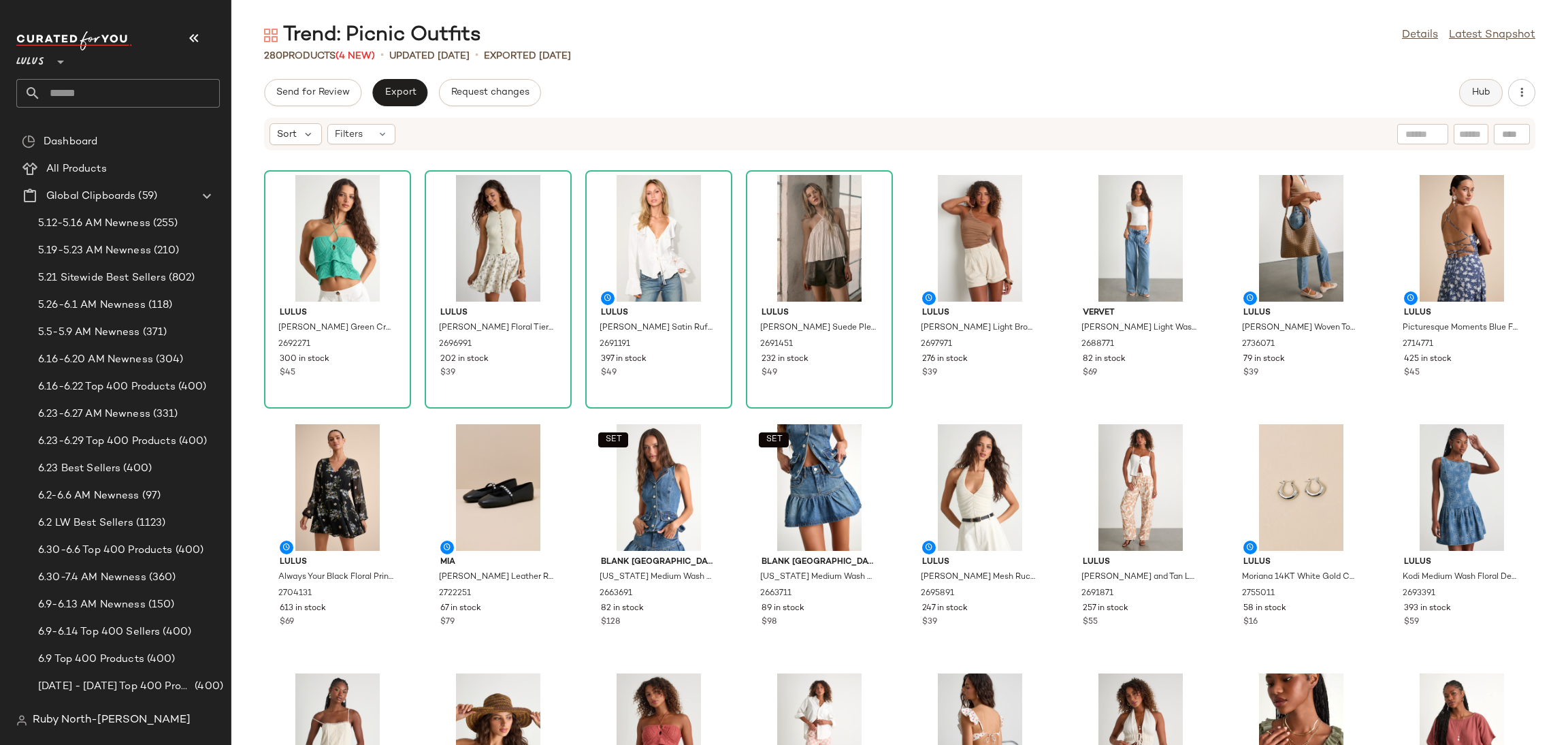
click at [1489, 90] on span "Hub" at bounding box center [1481, 92] width 19 height 11
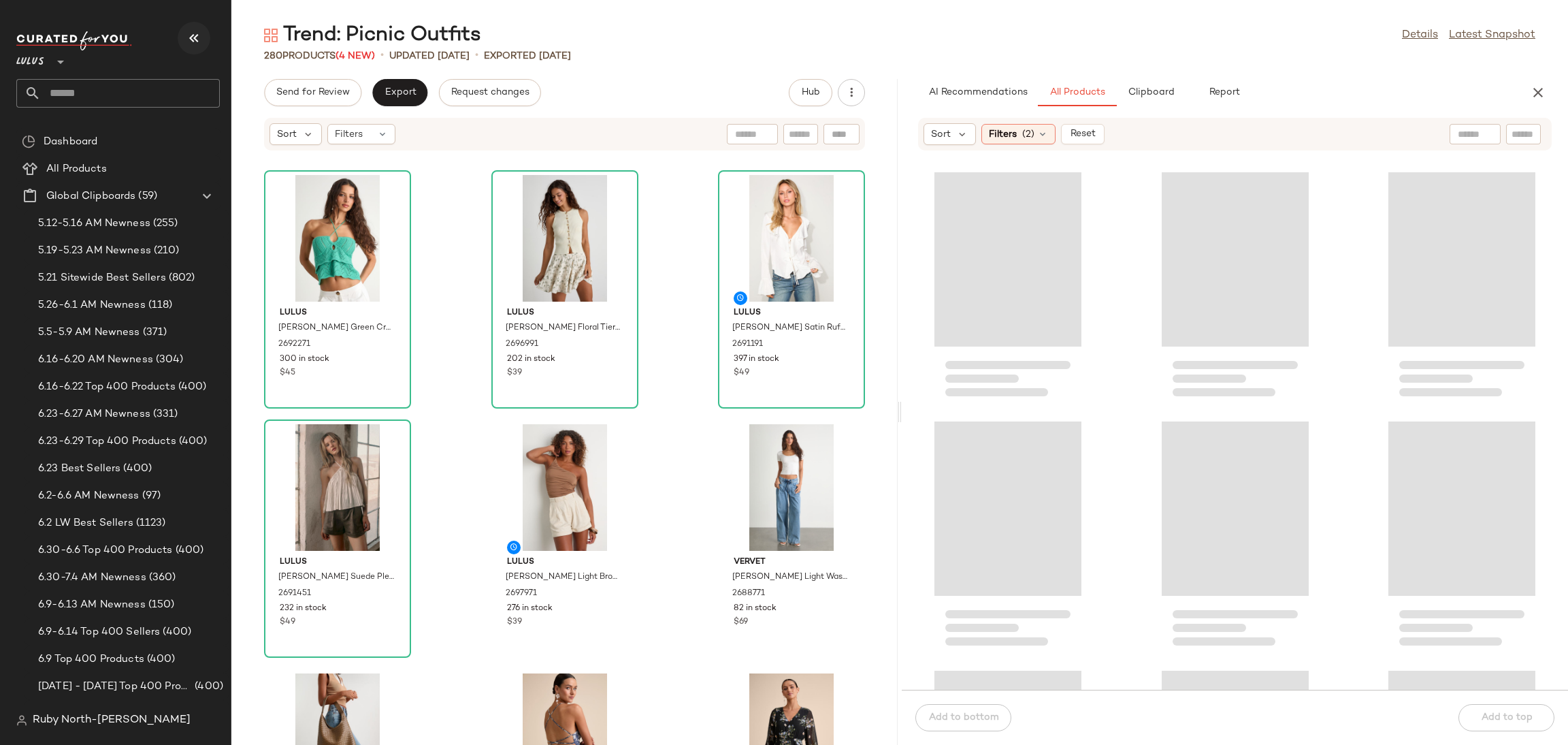
click at [194, 32] on icon "button" at bounding box center [194, 38] width 17 height 17
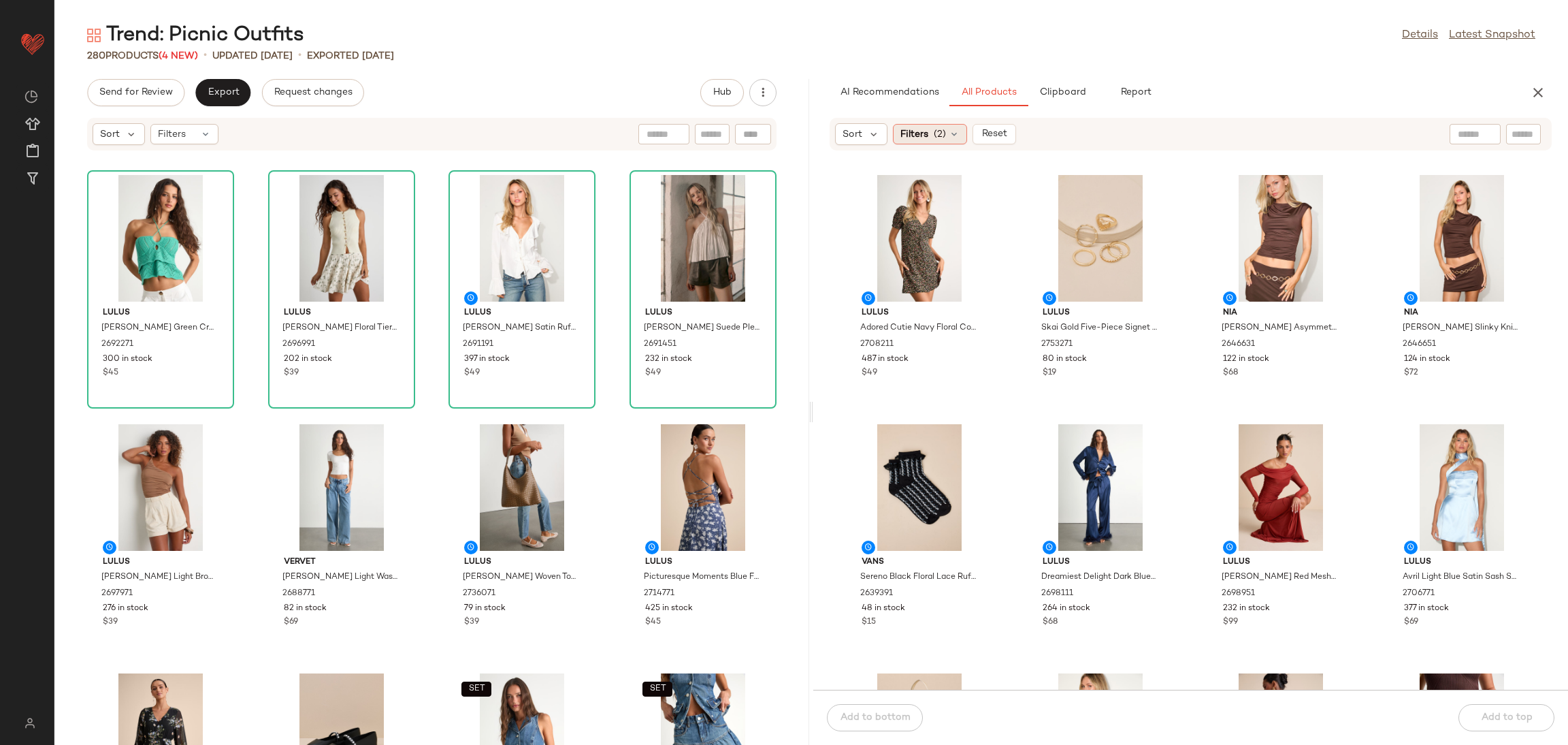
click at [927, 138] on span "Filters" at bounding box center [914, 135] width 28 height 14
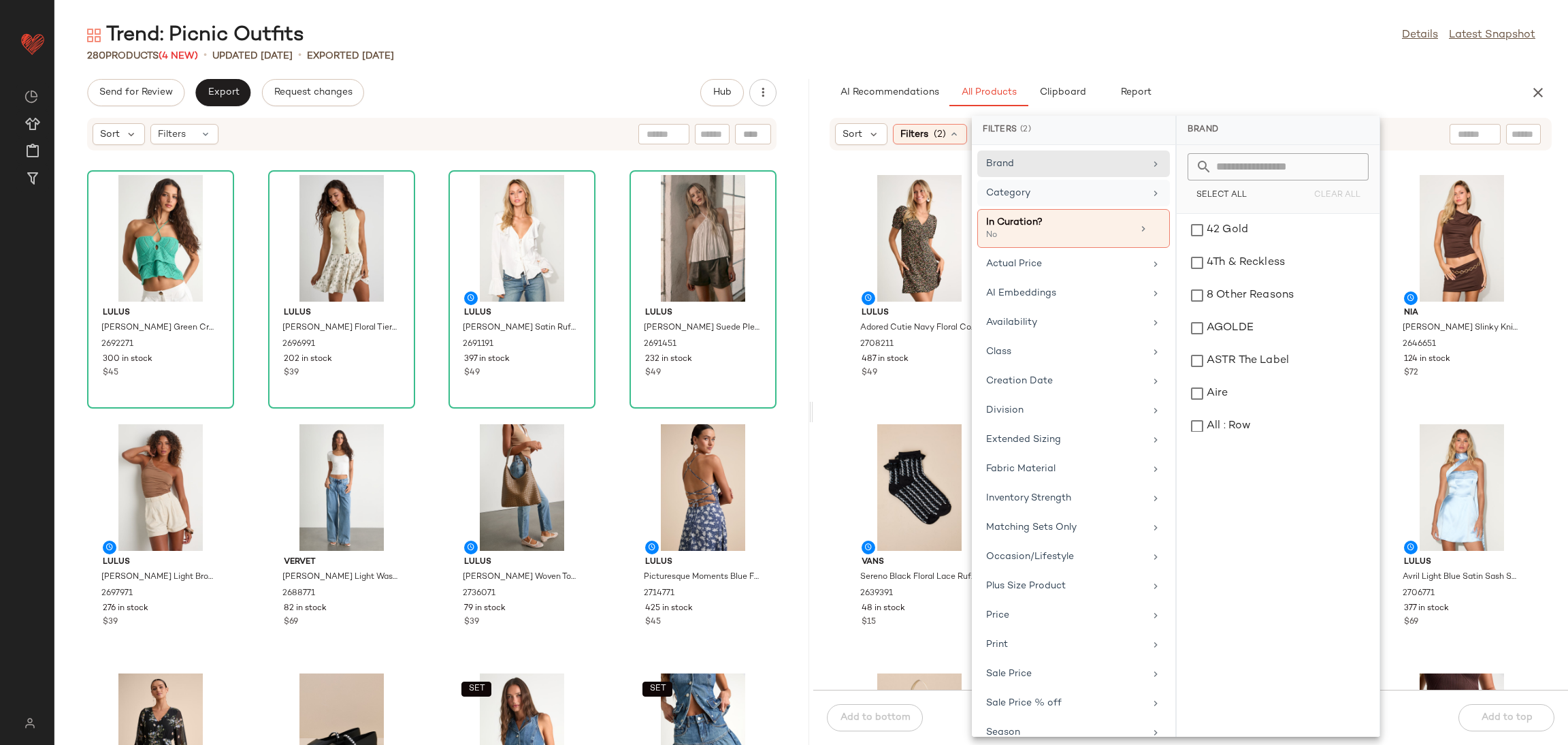
click at [1108, 209] on div "Category" at bounding box center [1073, 228] width 192 height 39
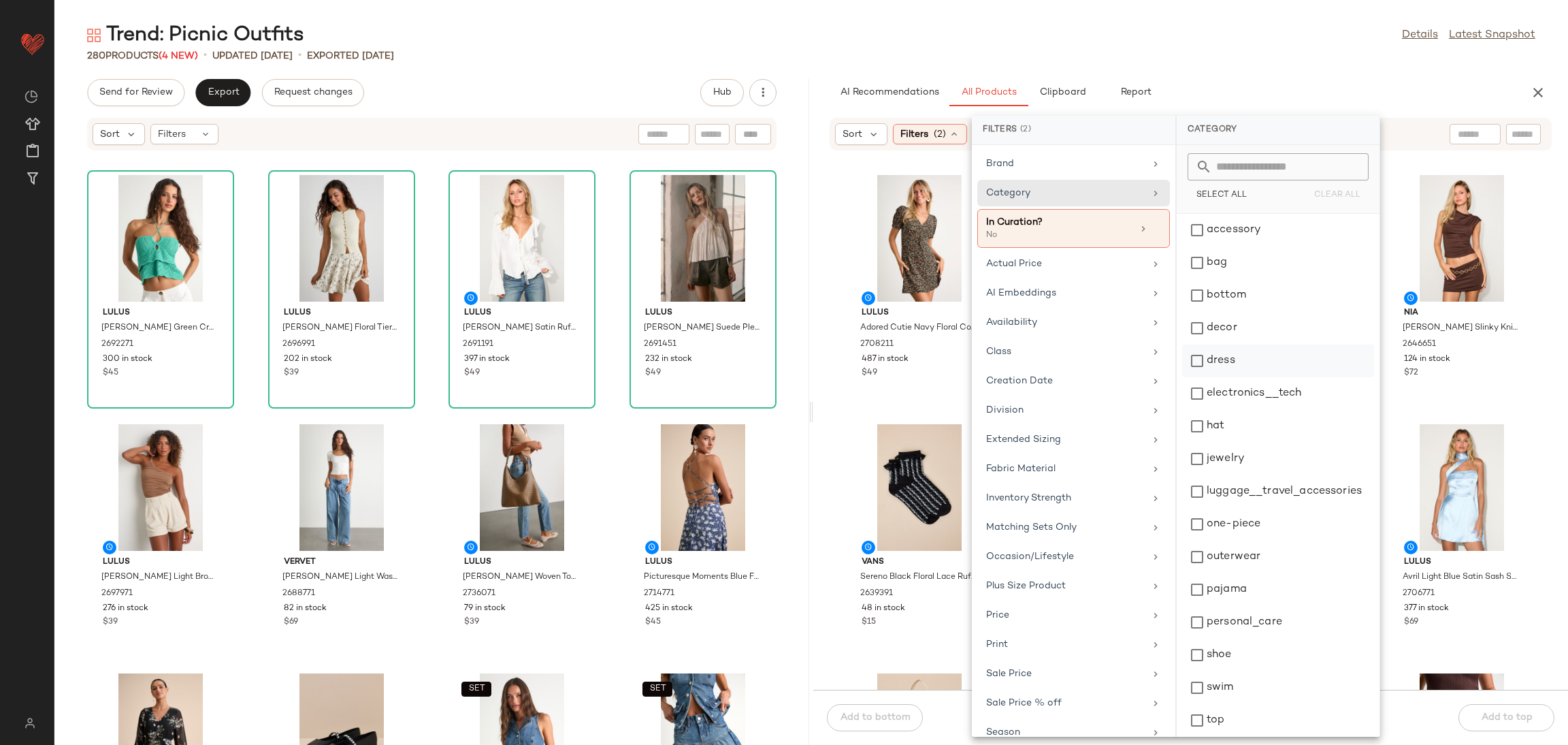
click at [1239, 377] on div "dress" at bounding box center [1278, 393] width 192 height 32
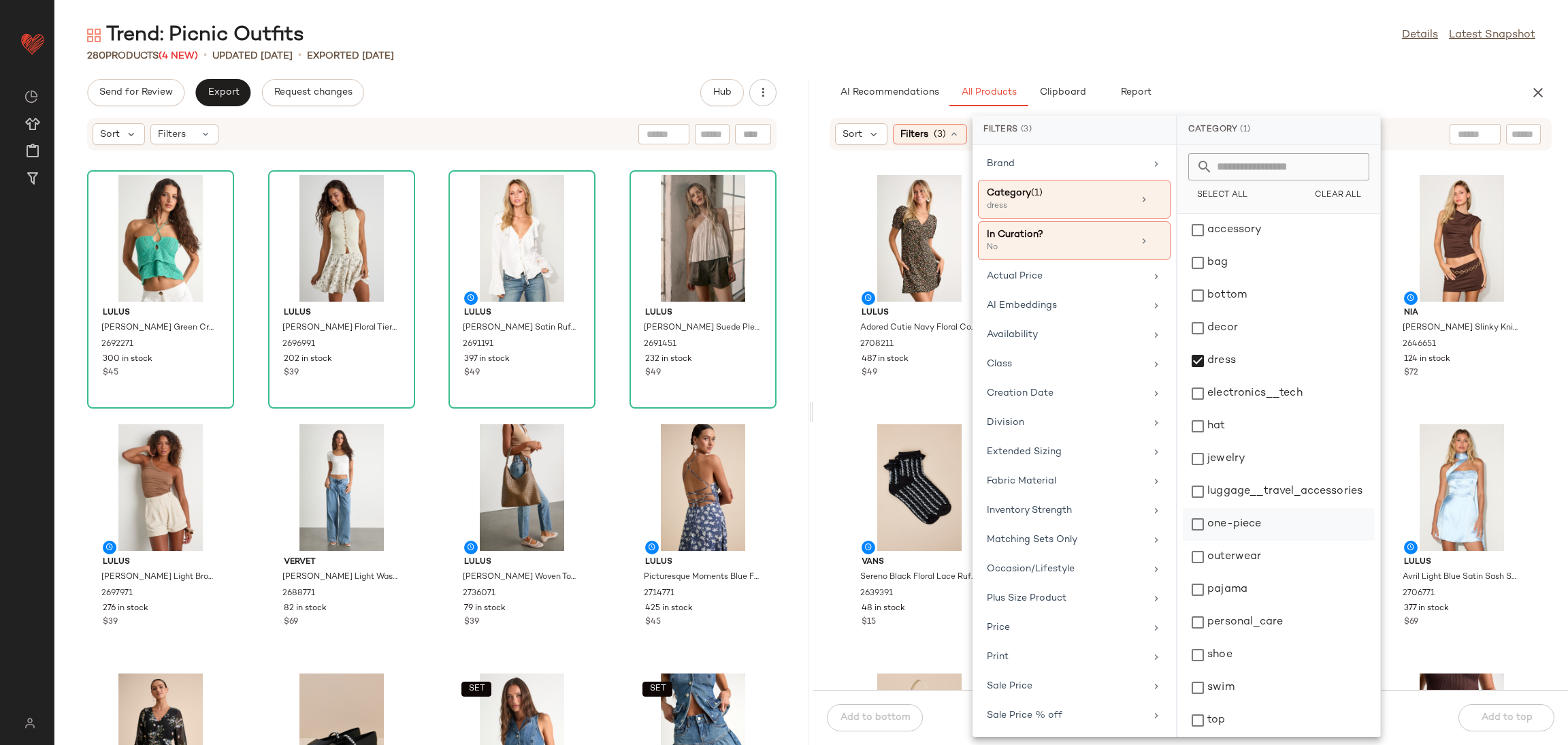
click at [1207, 541] on div "one-piece" at bounding box center [1279, 557] width 192 height 32
click at [1198, 573] on div "outerwear" at bounding box center [1279, 589] width 192 height 32
click at [913, 417] on div "Lulus Adored Cutie Navy Floral Corduroy Button-Front Mini Dress 2708211 487 in …" at bounding box center [1191, 428] width 755 height 522
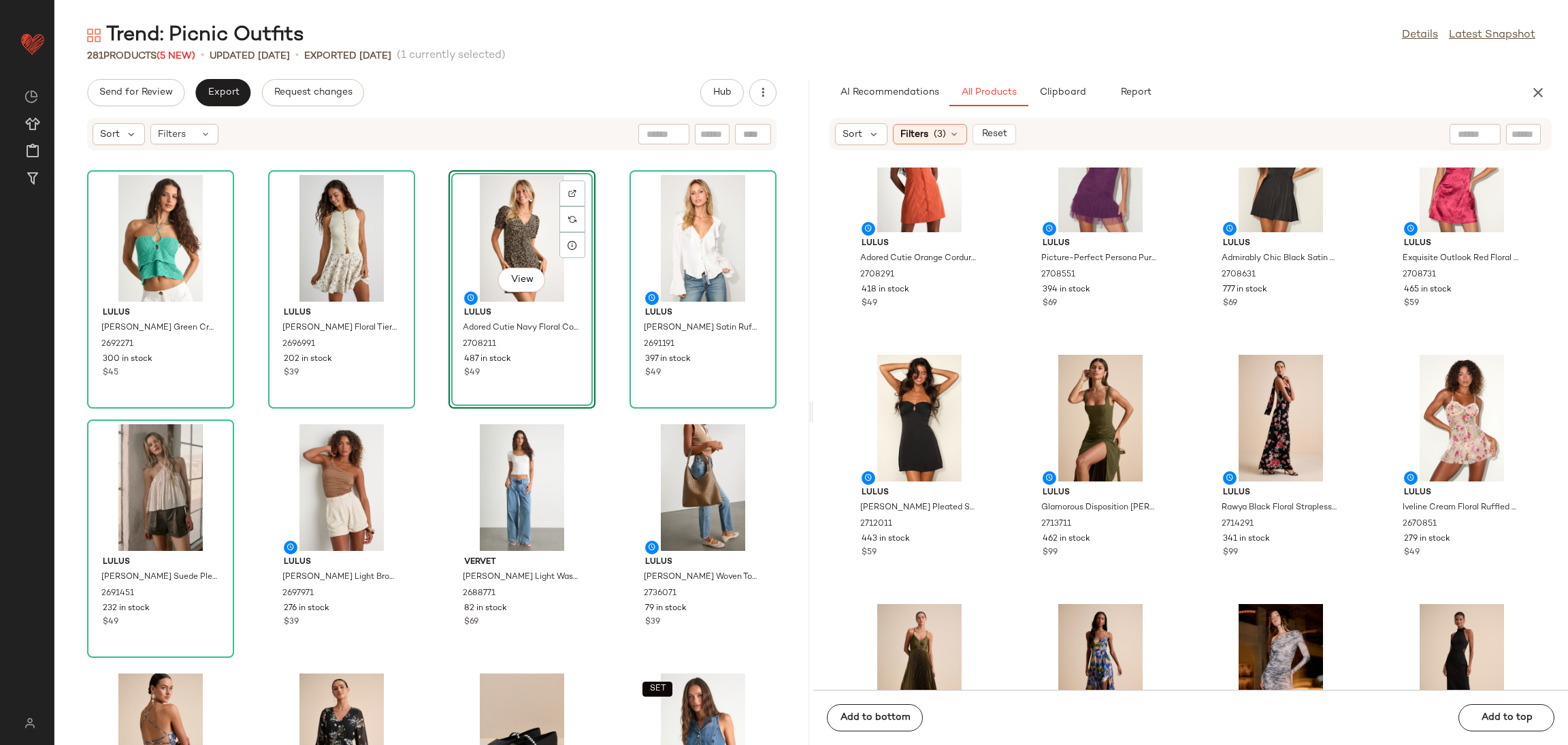
click at [1520, 124] on div at bounding box center [1523, 135] width 34 height 21
type input "*****"
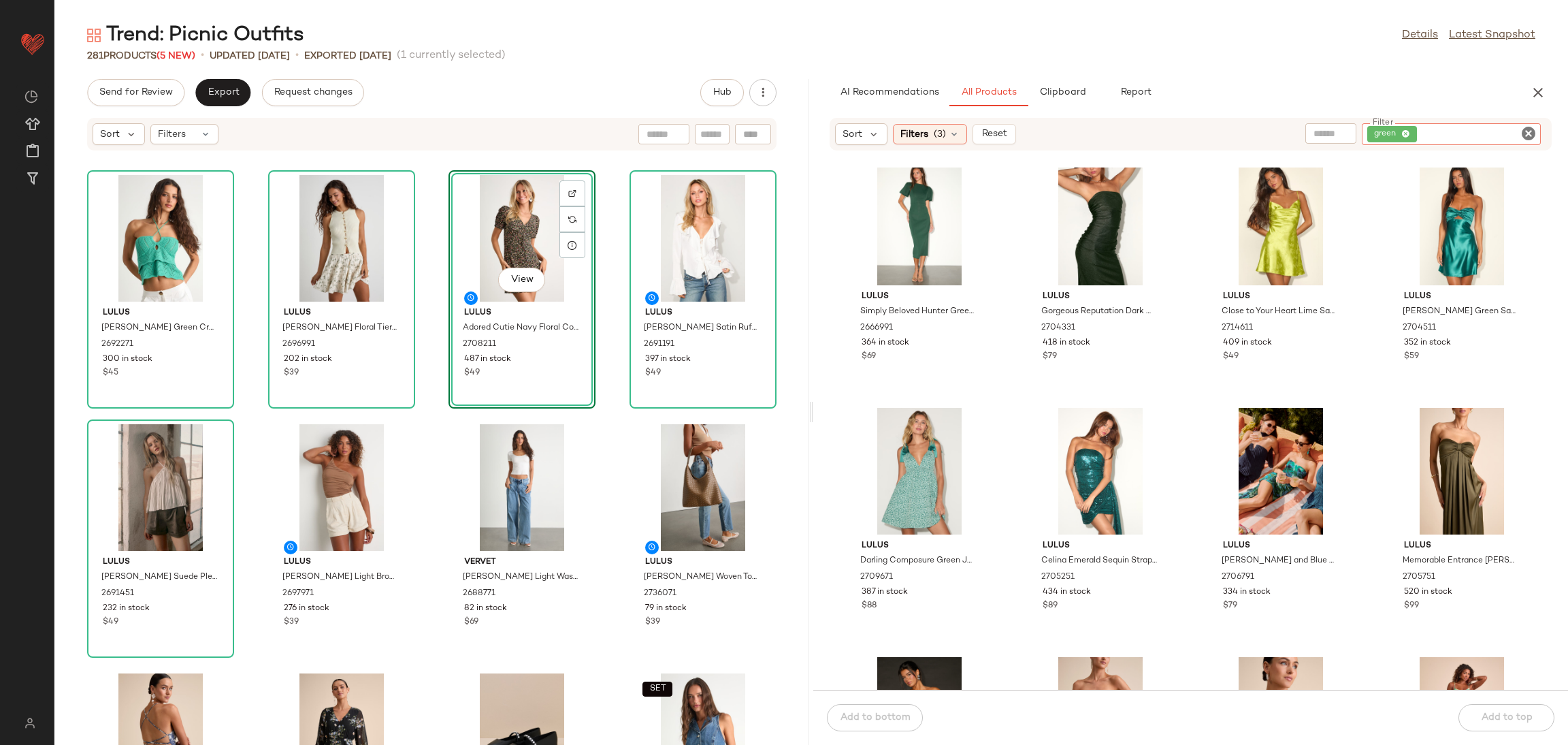
scroll to position [1134, 0]
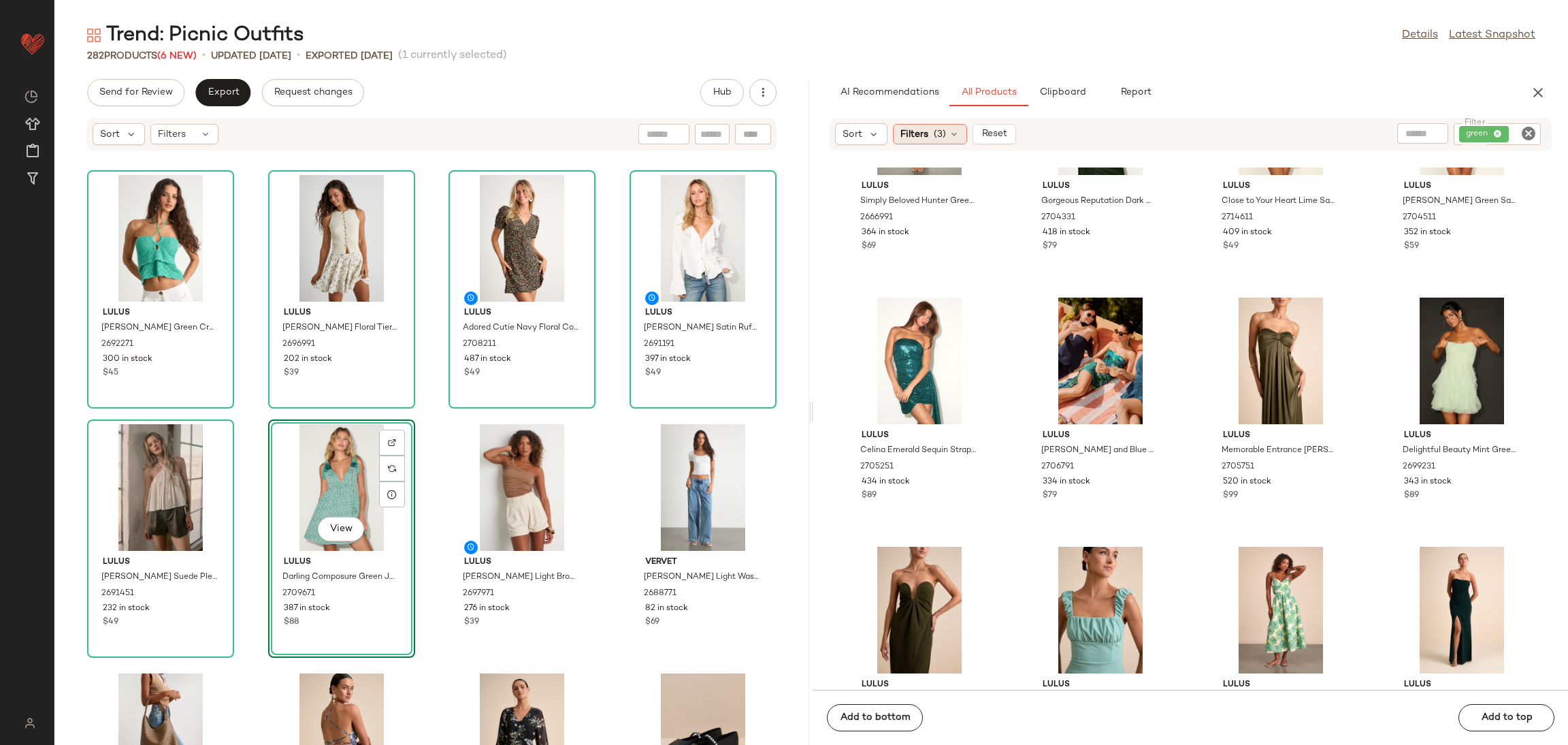
click at [932, 135] on div "Filters (3)" at bounding box center [930, 135] width 74 height 21
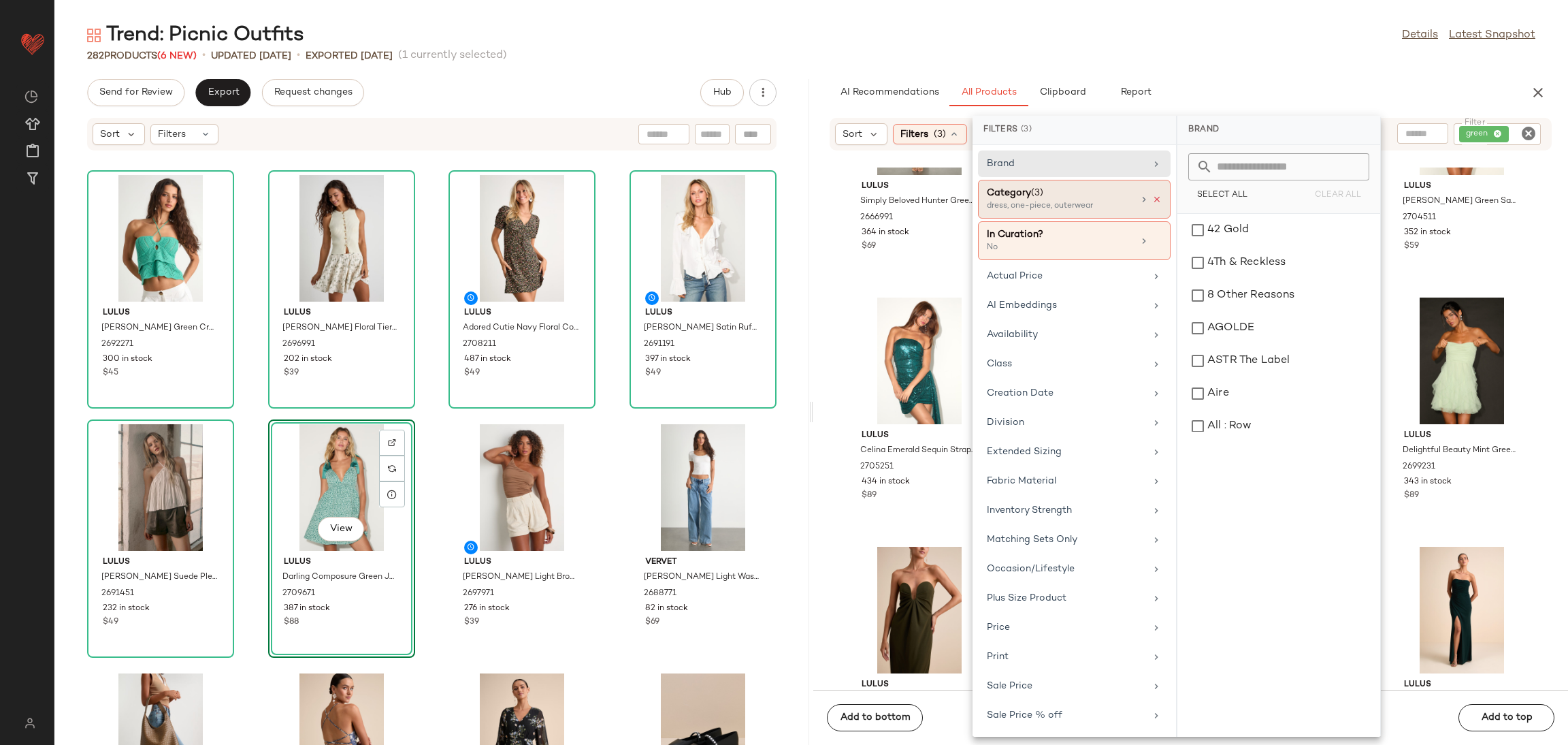
click at [1155, 197] on icon at bounding box center [1157, 199] width 10 height 10
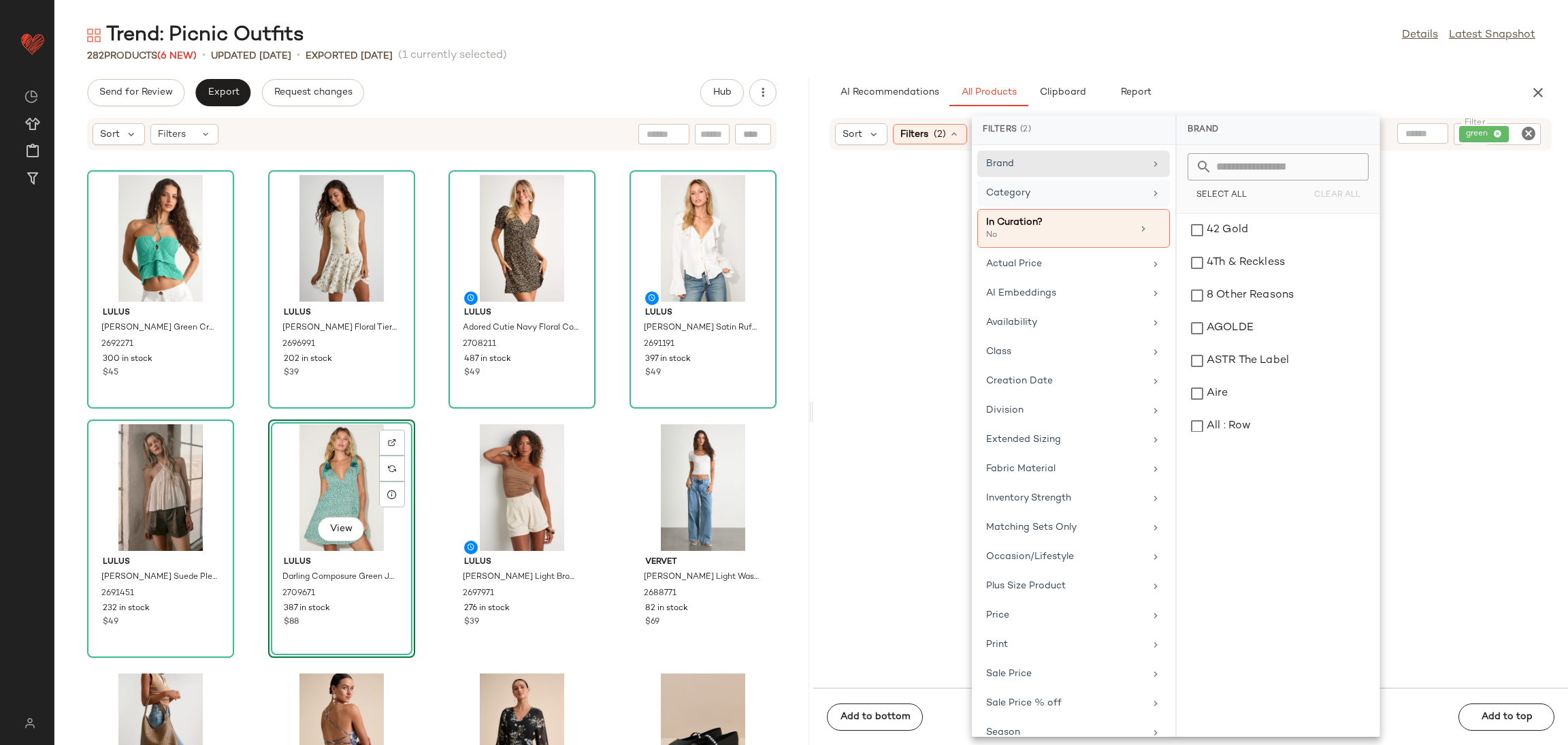
click at [1126, 197] on div "Category" at bounding box center [1065, 192] width 159 height 14
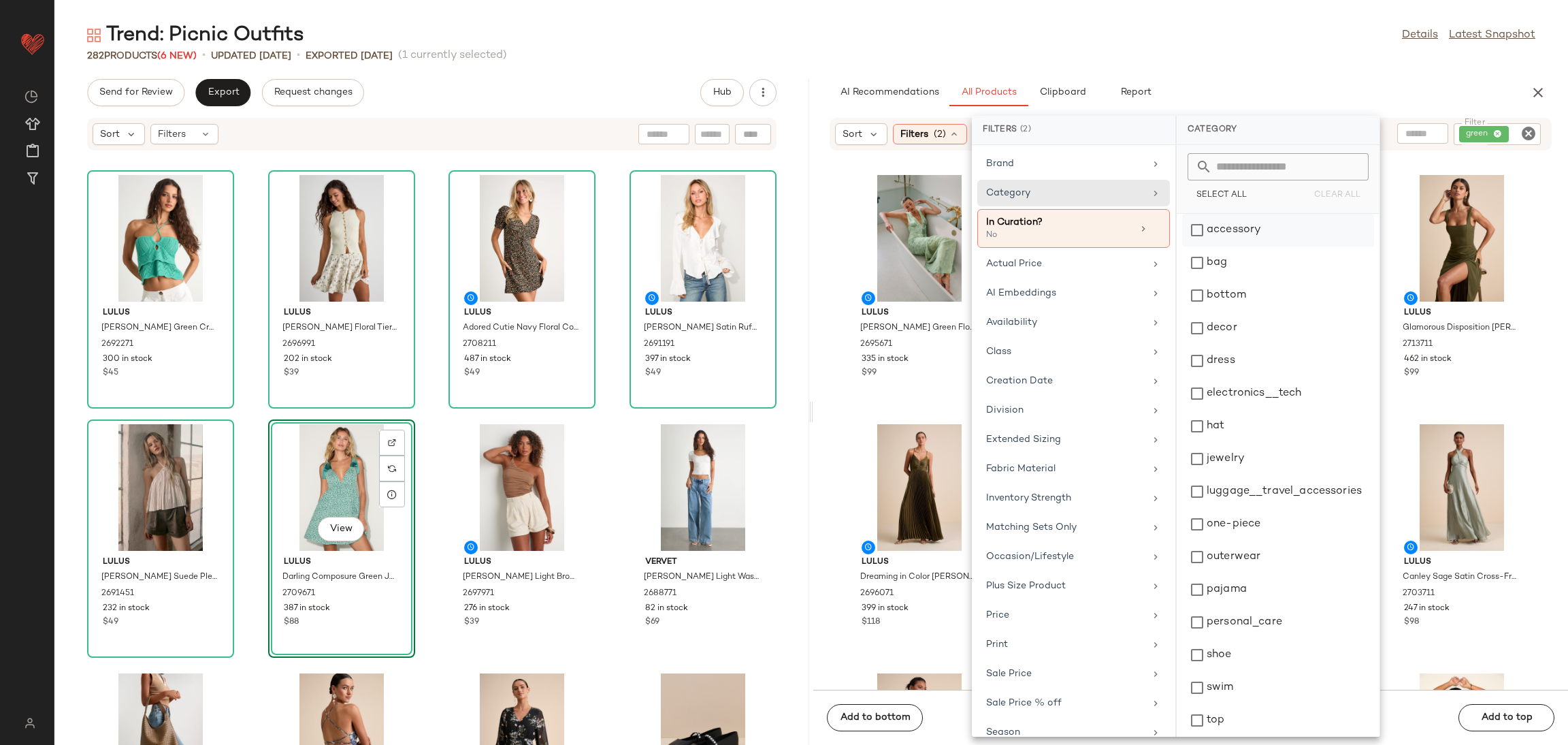
click at [1249, 246] on div "accessory" at bounding box center [1278, 262] width 192 height 32
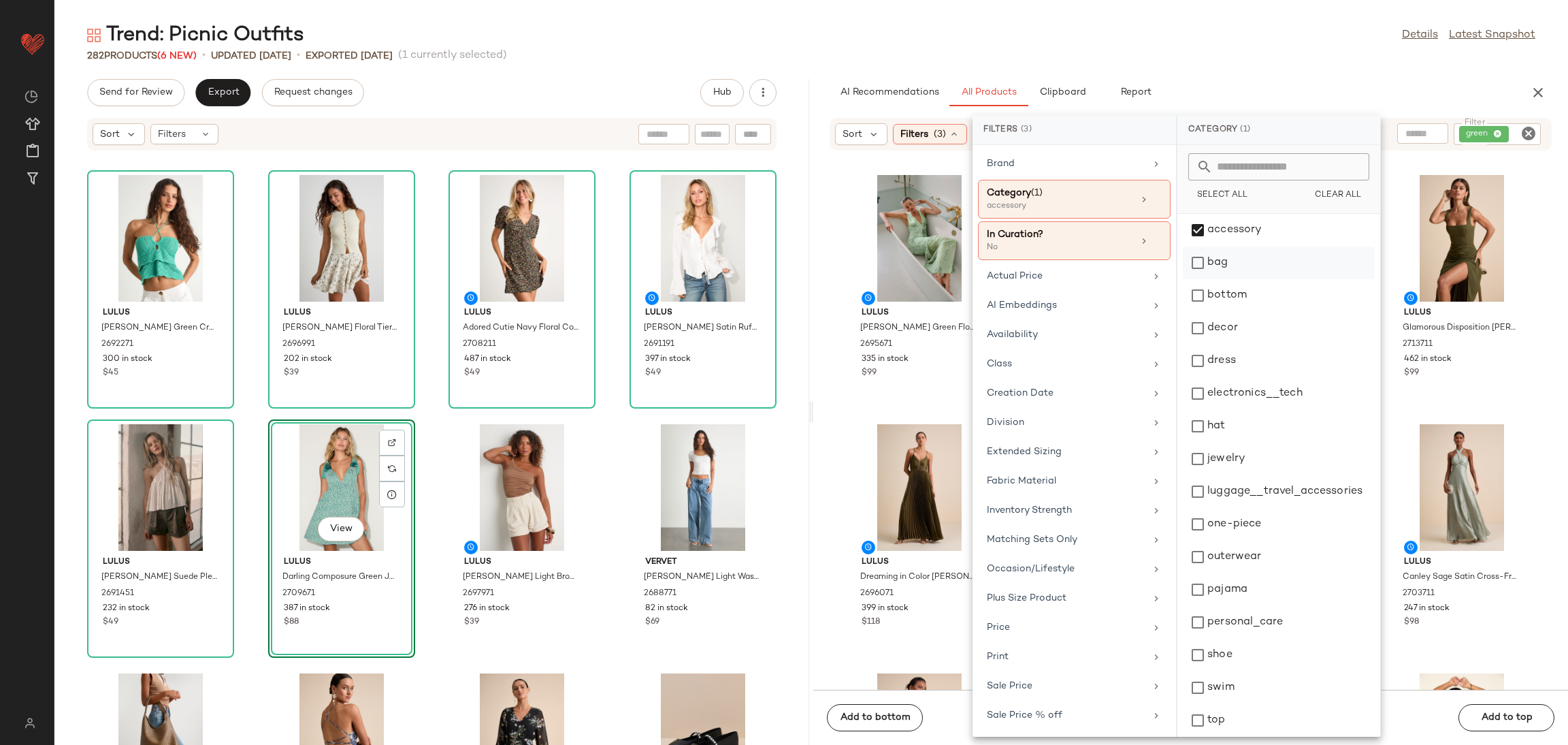
click at [1227, 279] on div "bag" at bounding box center [1279, 295] width 192 height 32
drag, startPoint x: 1231, startPoint y: 455, endPoint x: 1225, endPoint y: 450, distance: 7.8
click at [1229, 475] on div "jewelry" at bounding box center [1279, 491] width 192 height 32
drag, startPoint x: 1208, startPoint y: 430, endPoint x: 1209, endPoint y: 454, distance: 24.0
click at [1209, 443] on div "hat" at bounding box center [1279, 459] width 192 height 32
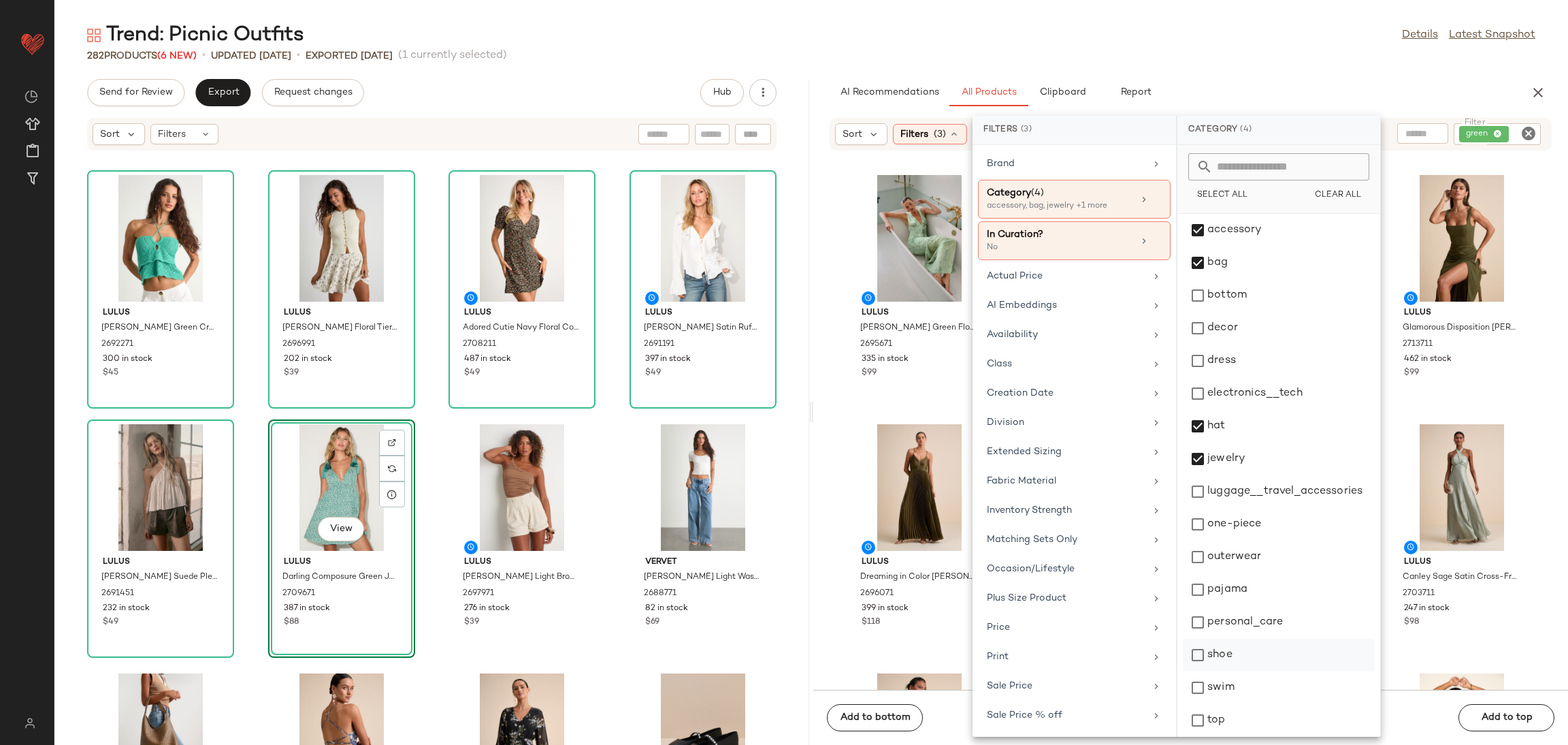
click at [1212, 671] on div "shoe" at bounding box center [1279, 687] width 192 height 32
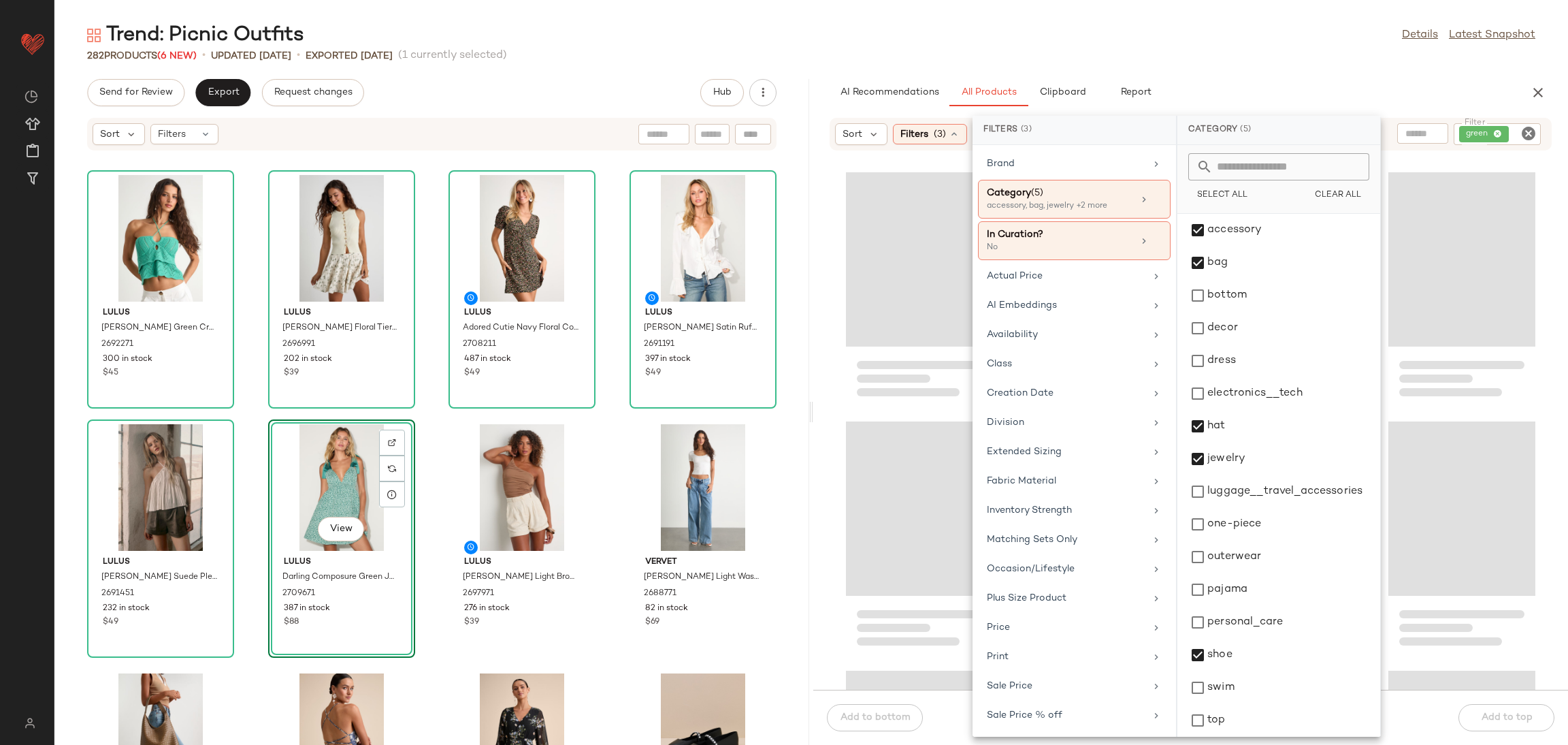
click at [1532, 134] on icon "Clear Filter" at bounding box center [1529, 134] width 17 height 17
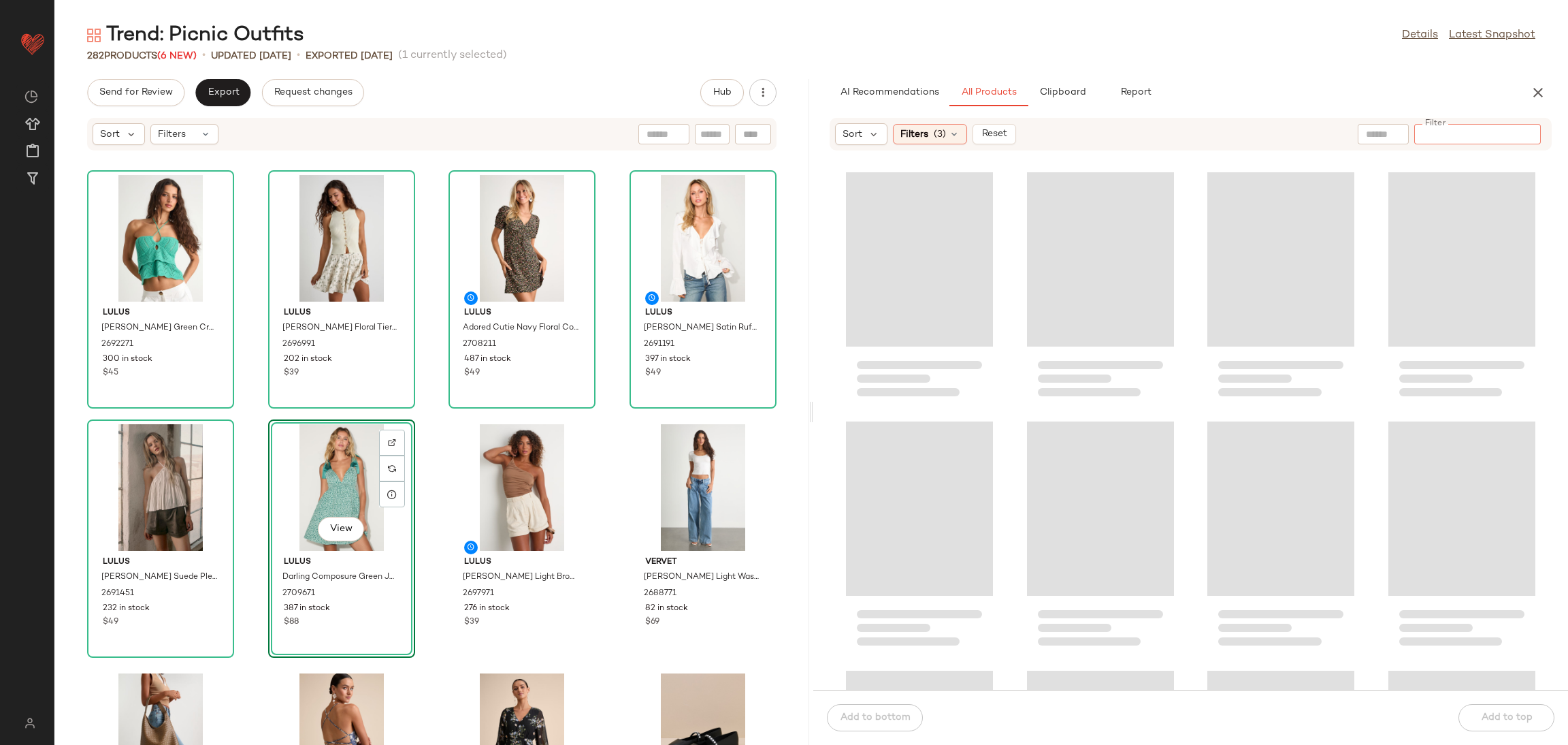
click at [1176, 384] on div at bounding box center [1191, 428] width 755 height 522
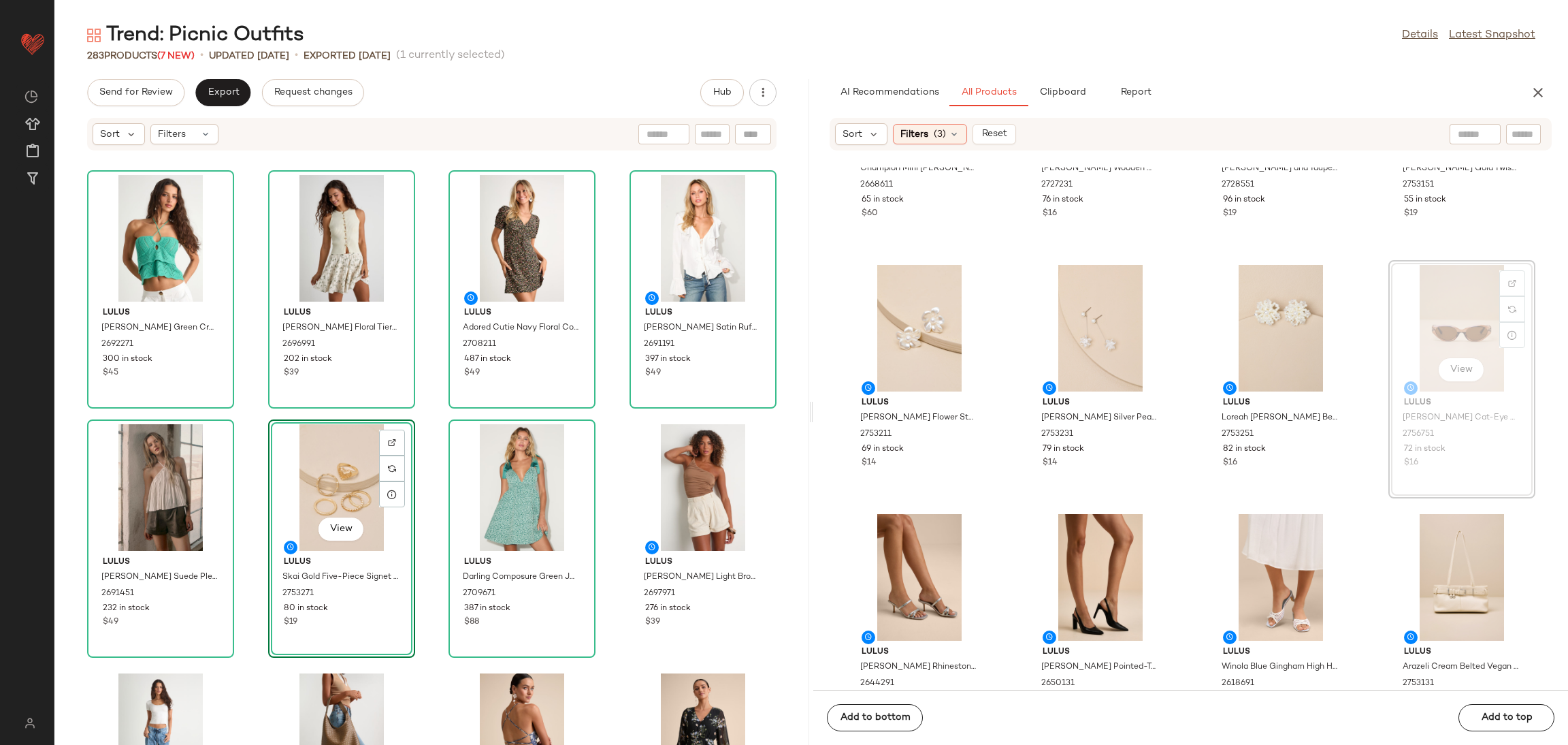
scroll to position [419, 0]
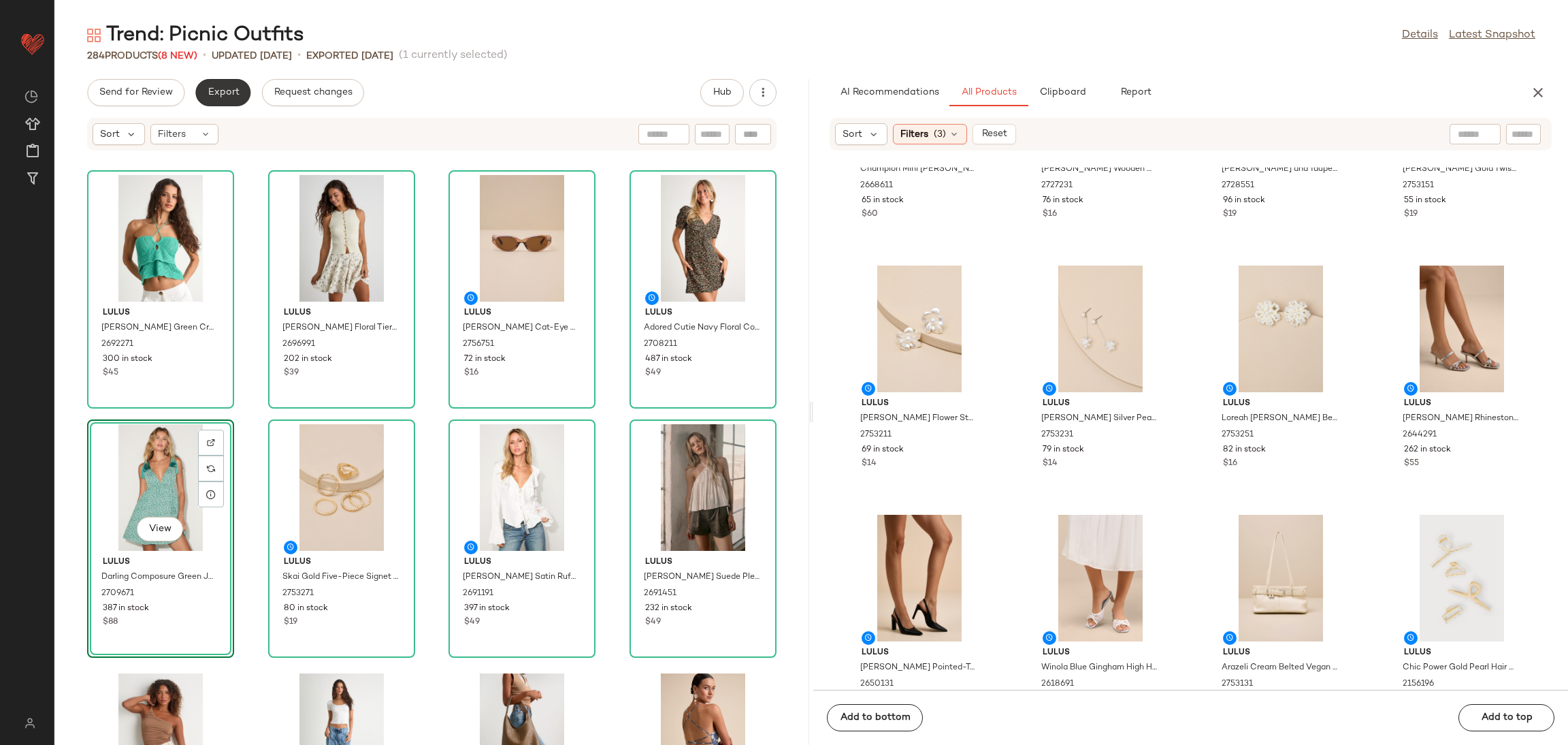
click at [234, 98] on span "Export" at bounding box center [223, 92] width 32 height 11
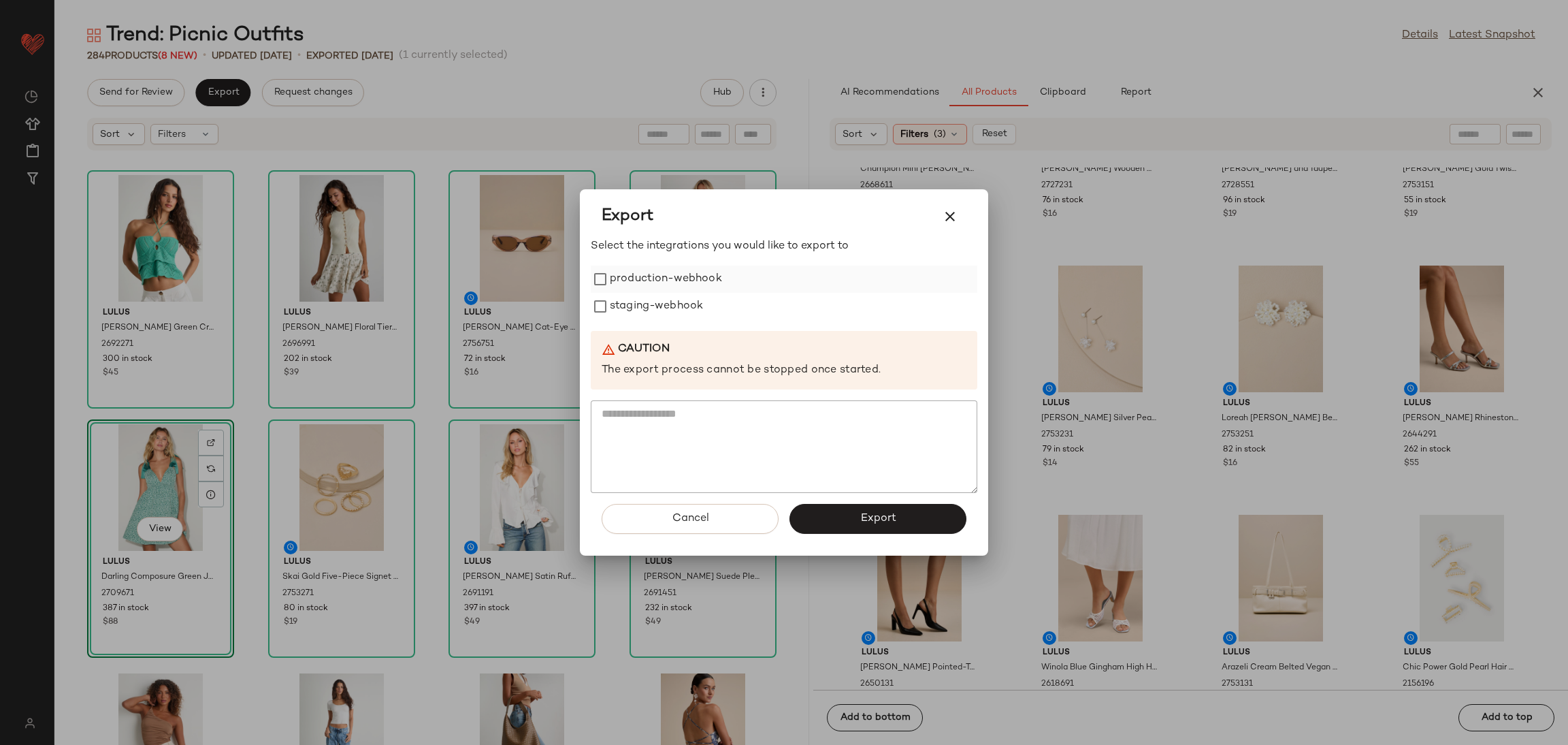
click at [672, 274] on label "production-webhook" at bounding box center [665, 279] width 112 height 27
click at [662, 304] on label "staging-webhook" at bounding box center [656, 306] width 93 height 27
click at [857, 500] on div "Cancel Export" at bounding box center [784, 524] width 387 height 63
click at [859, 514] on button "Export" at bounding box center [878, 518] width 177 height 30
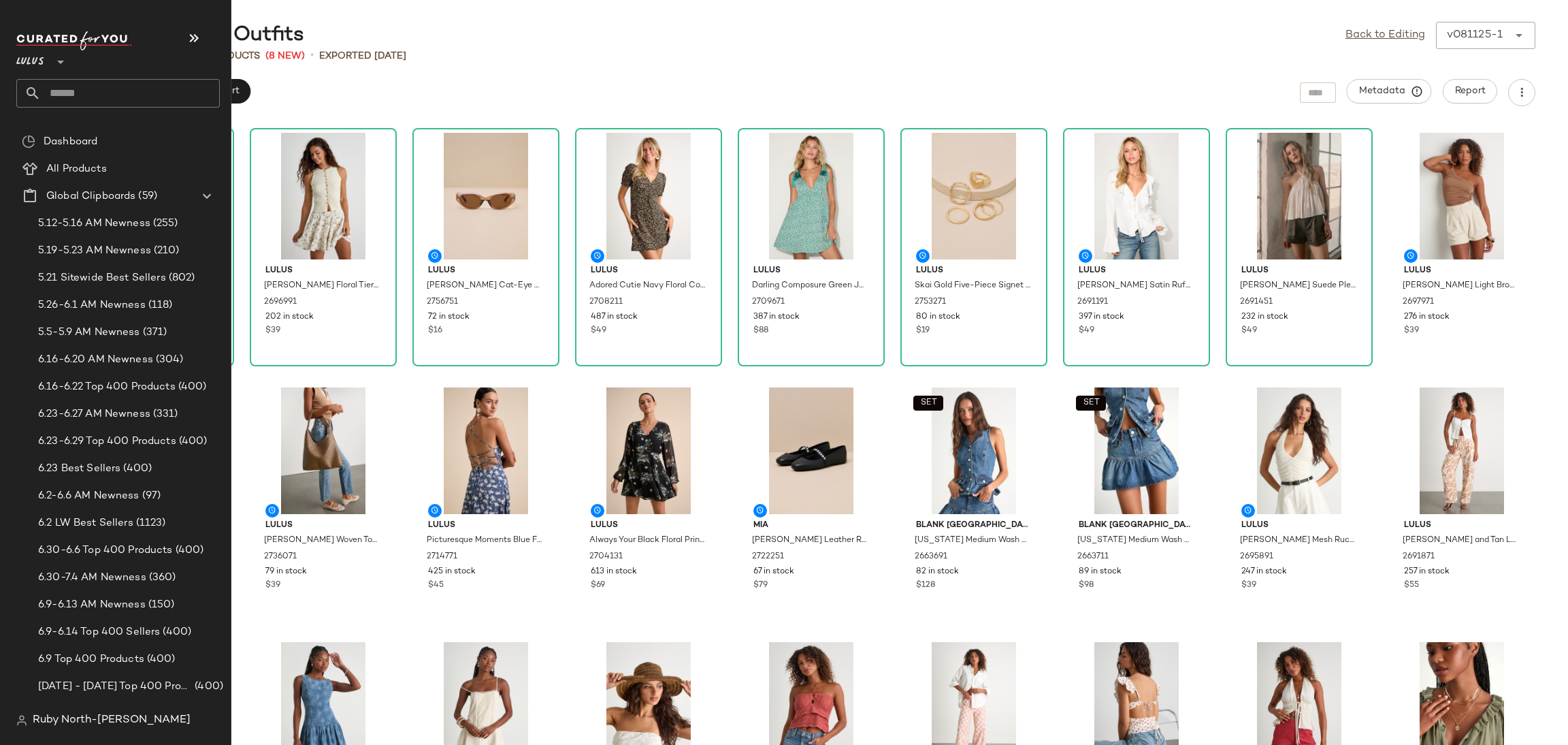
drag, startPoint x: 62, startPoint y: 126, endPoint x: 56, endPoint y: 106, distance: 20.9
click at [57, 112] on div "Lulus **" at bounding box center [123, 75] width 214 height 106
drag, startPoint x: 79, startPoint y: 99, endPoint x: 79, endPoint y: 91, distance: 8.0
click at [79, 97] on input "text" at bounding box center [130, 92] width 179 height 28
click at [91, 87] on input "*******" at bounding box center [118, 92] width 203 height 28
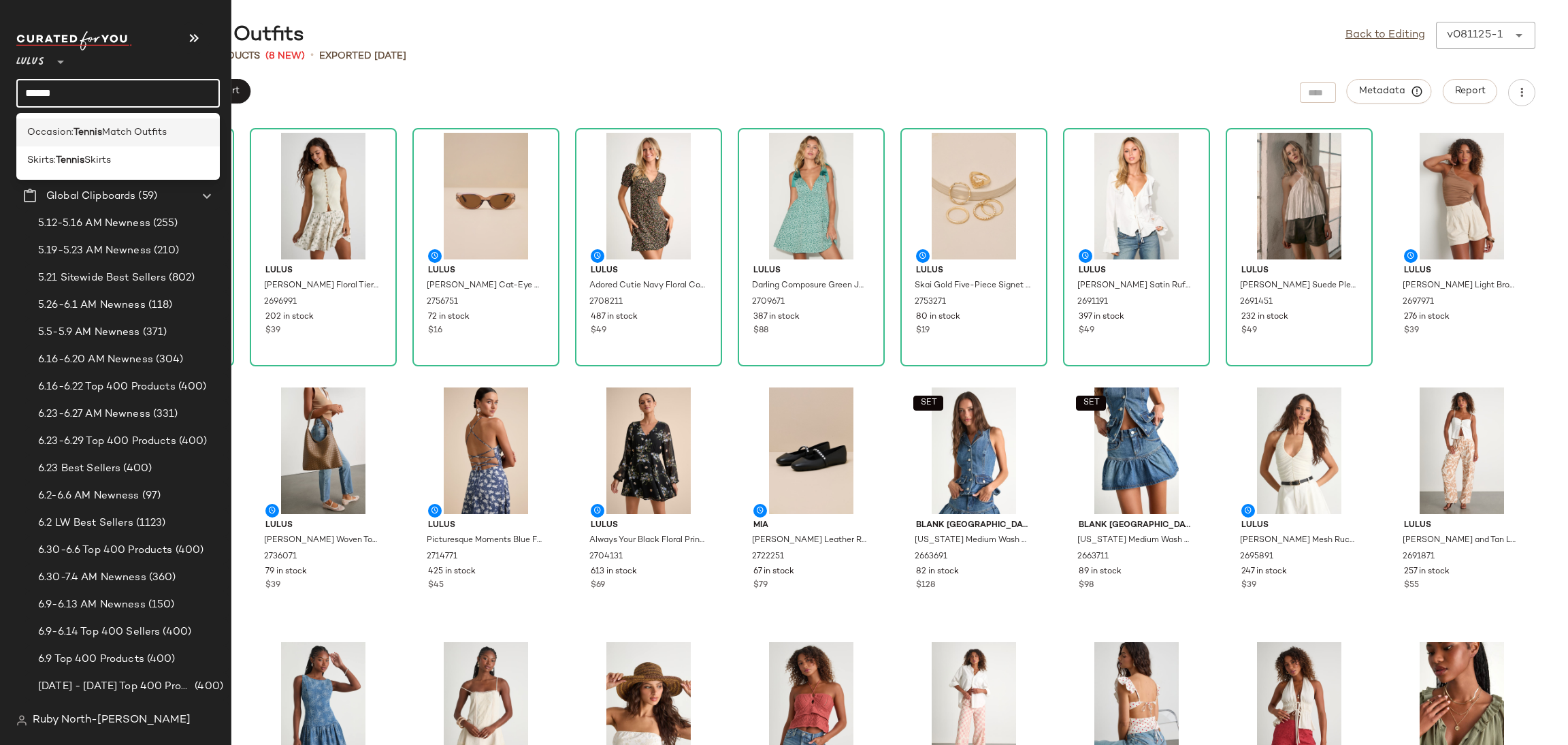
click at [100, 134] on b "Tennis" at bounding box center [88, 132] width 28 height 14
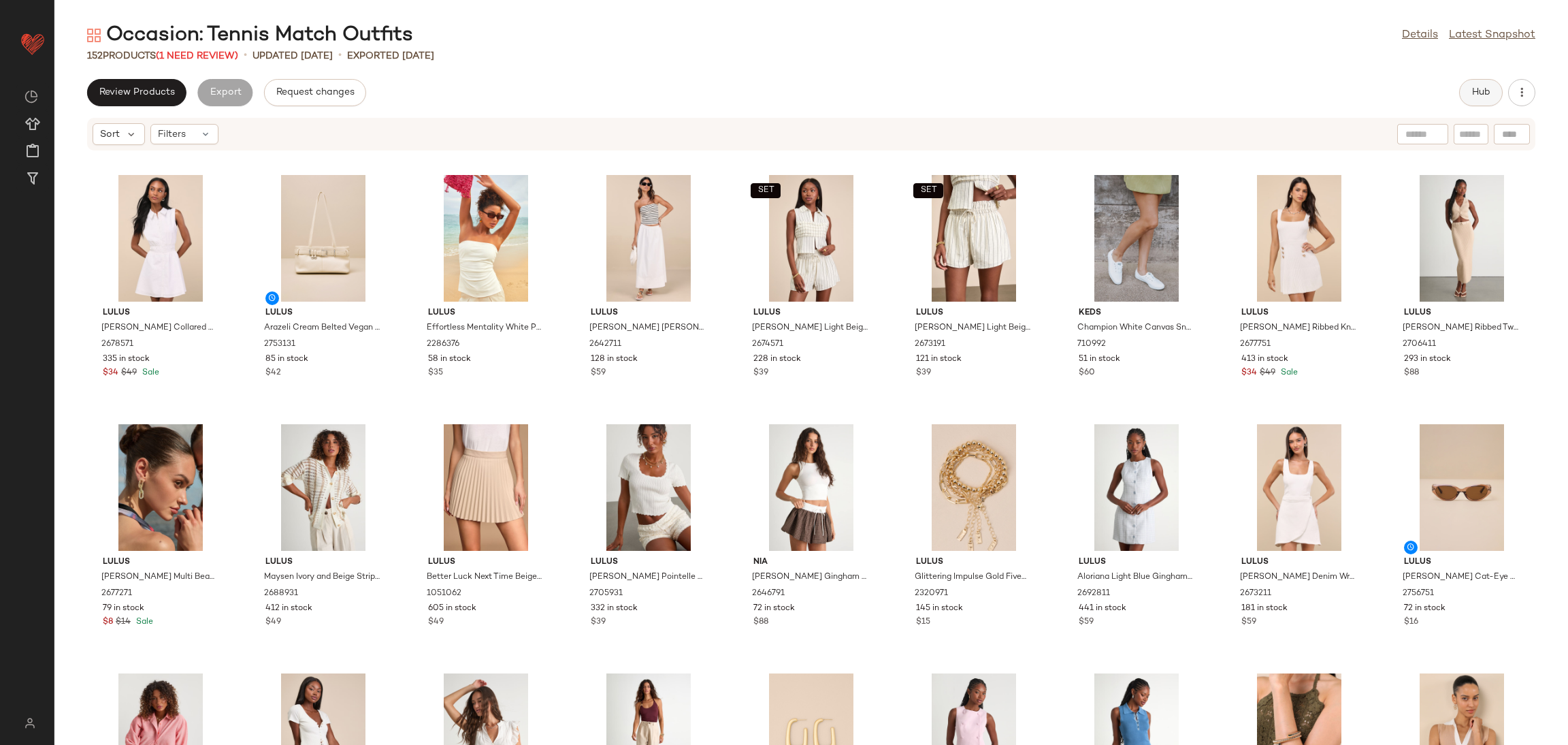
click at [1480, 93] on span "Hub" at bounding box center [1481, 92] width 19 height 11
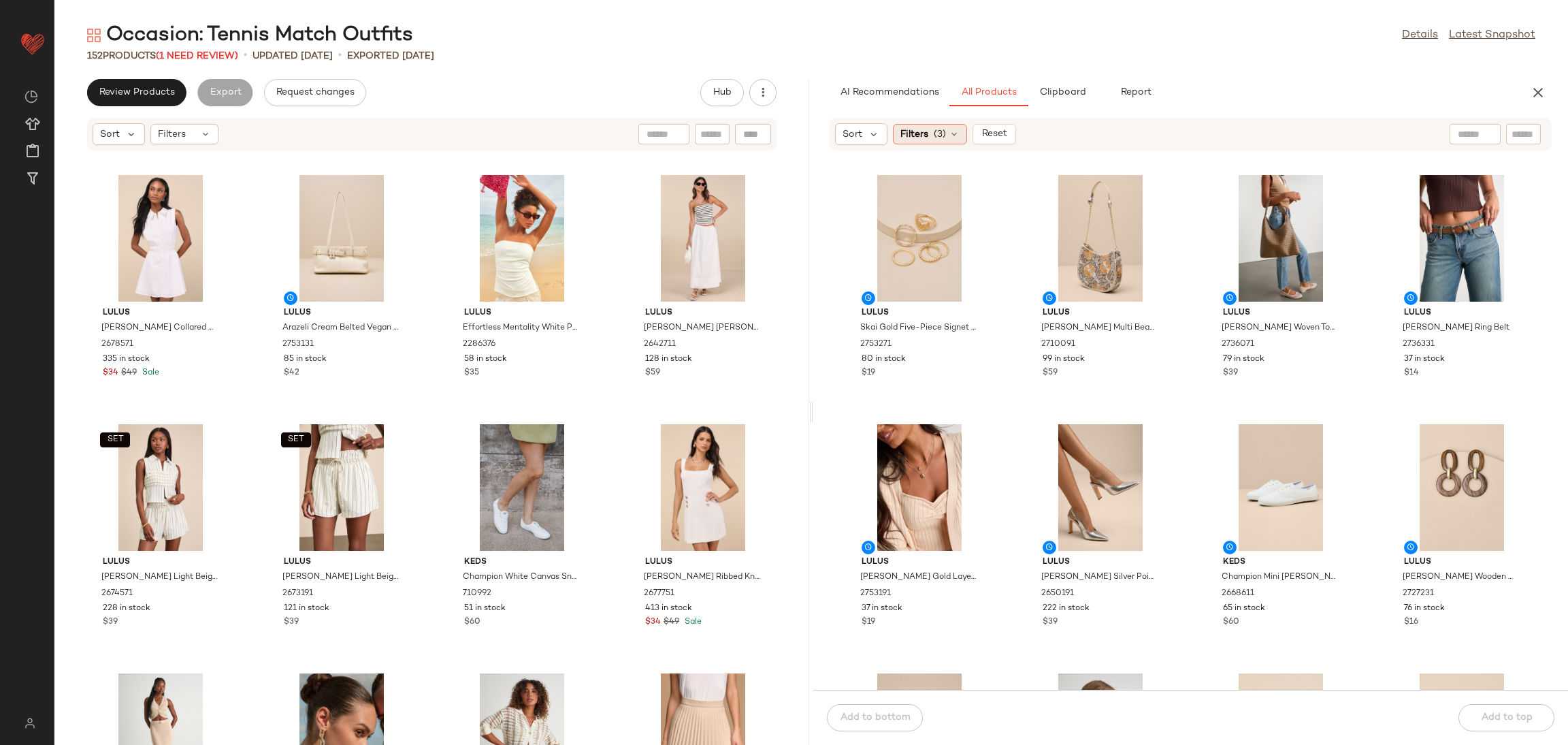
click at [934, 139] on span "(3)" at bounding box center [940, 135] width 12 height 14
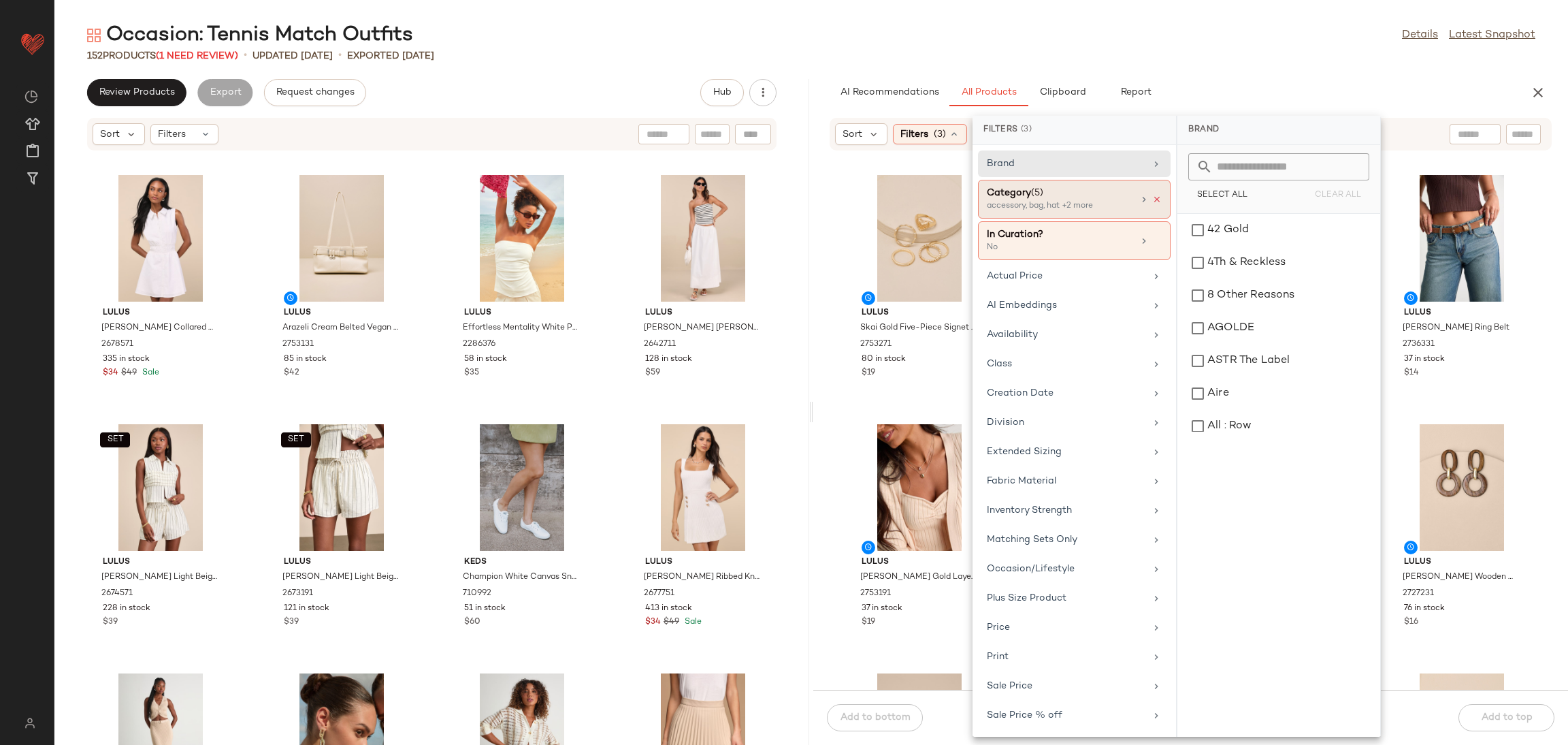
click at [1154, 199] on icon at bounding box center [1157, 199] width 10 height 10
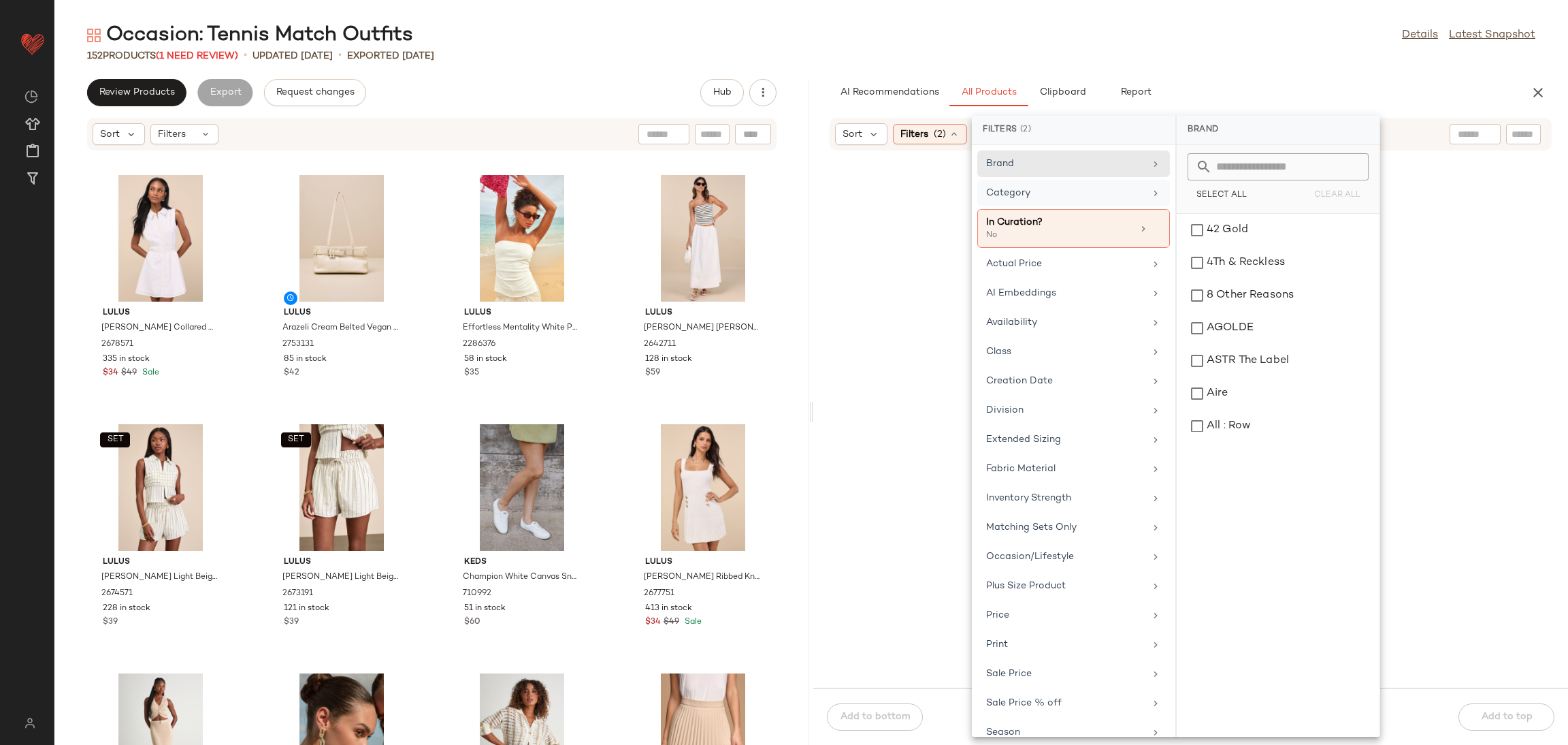
click at [1118, 196] on div "Category" at bounding box center [1065, 192] width 159 height 14
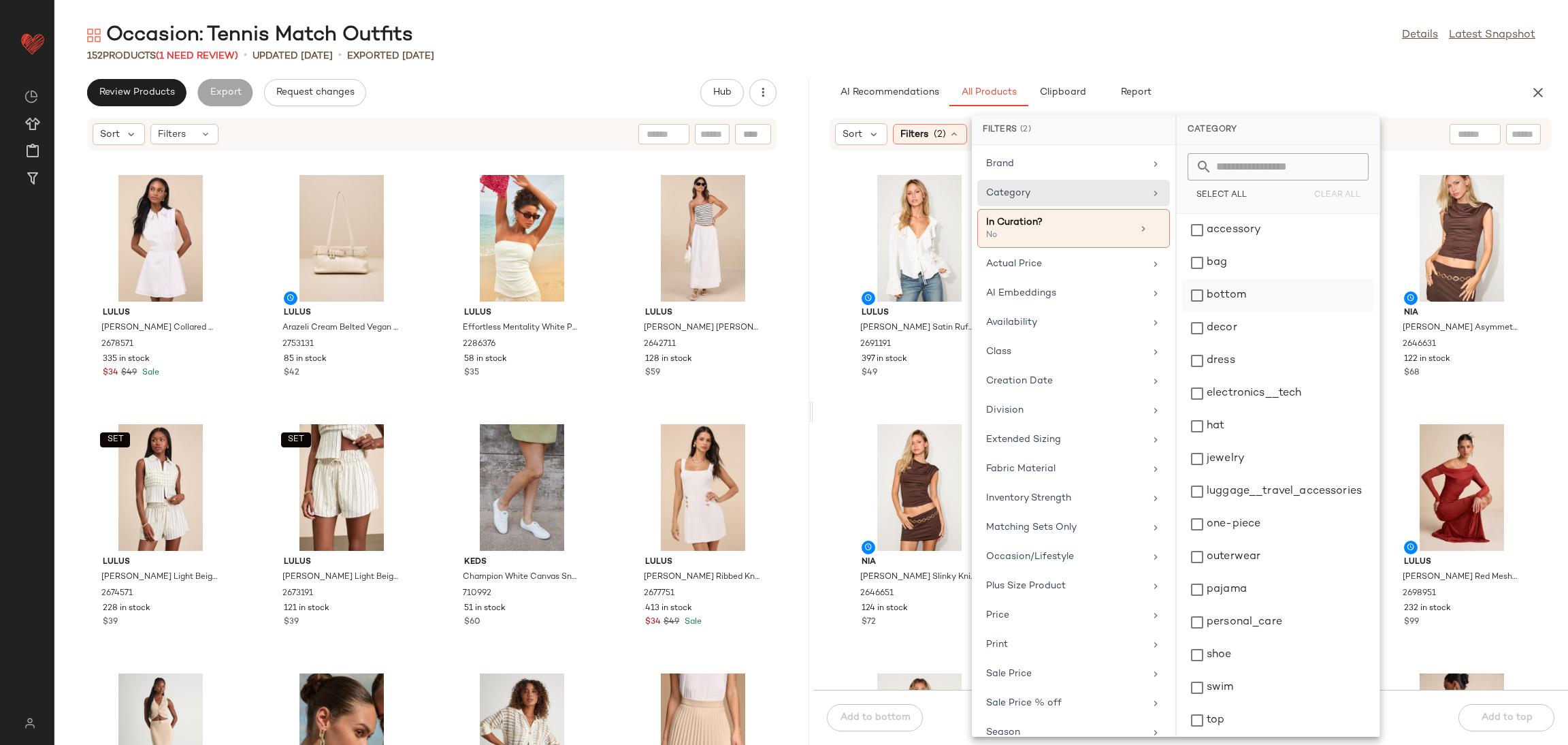
drag, startPoint x: 1230, startPoint y: 284, endPoint x: 1227, endPoint y: 290, distance: 6.7
click at [1227, 312] on div "bottom" at bounding box center [1278, 328] width 192 height 32
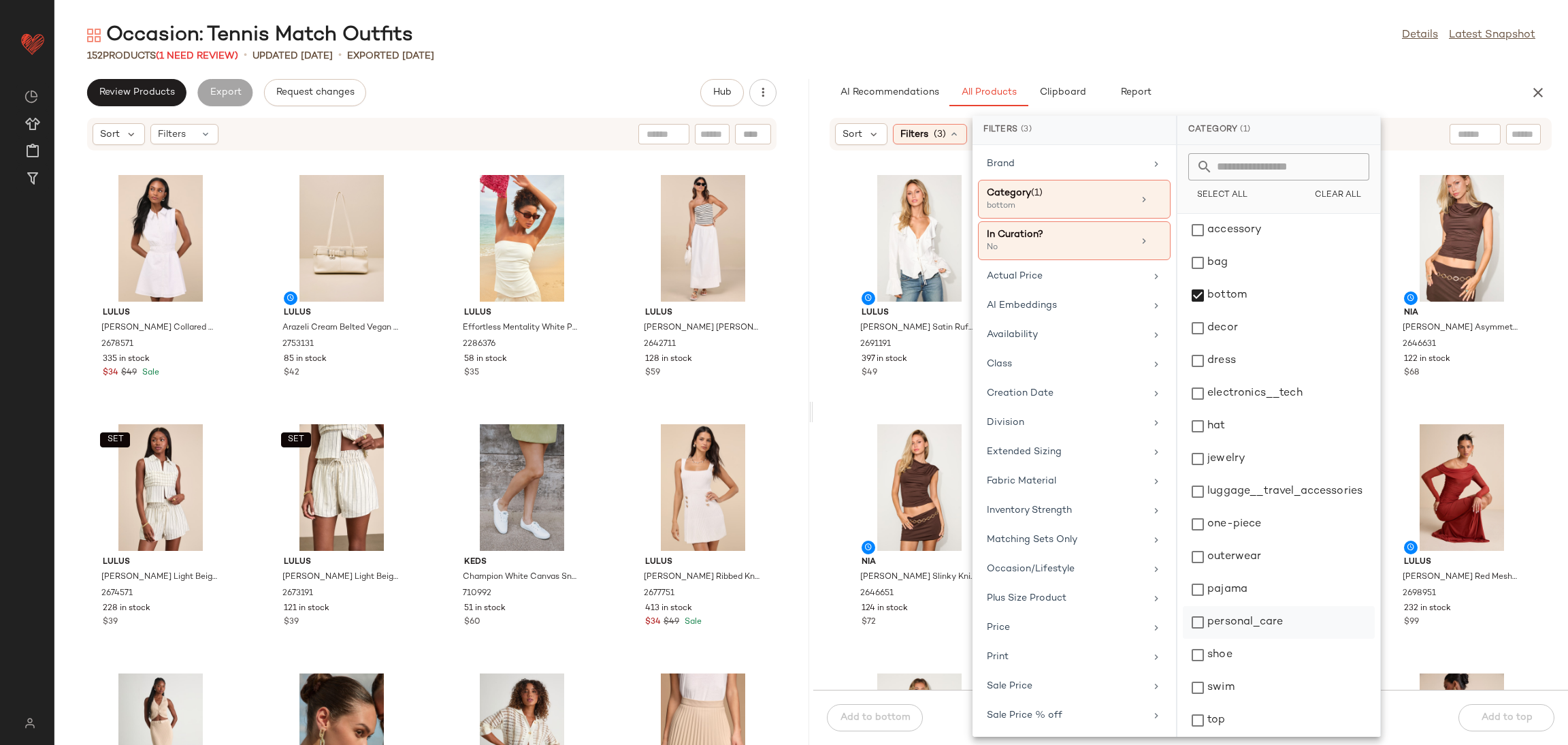
scroll to position [37, 0]
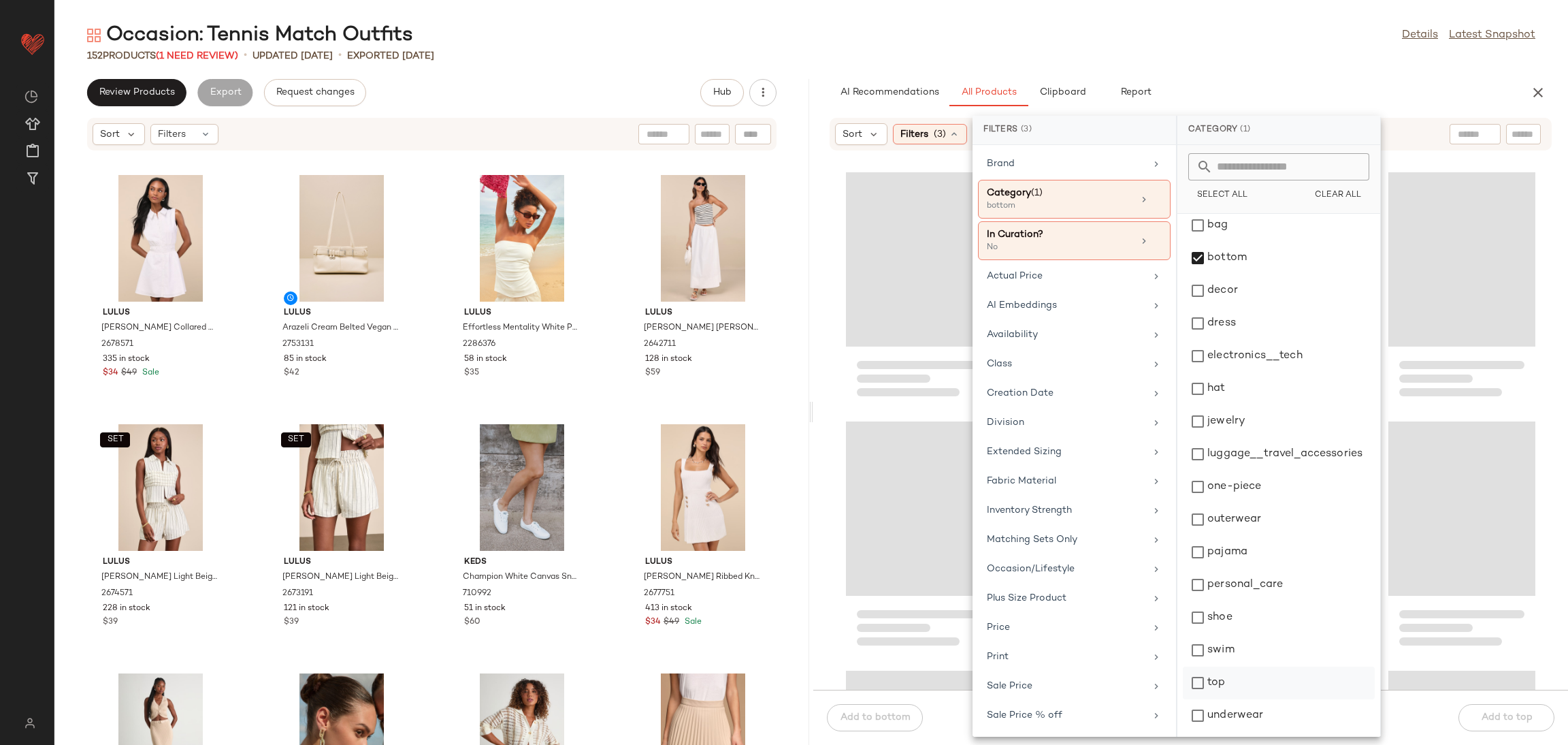
click at [1232, 699] on div "top" at bounding box center [1279, 715] width 192 height 32
click at [1522, 500] on div "Loading..." at bounding box center [1462, 508] width 147 height 175
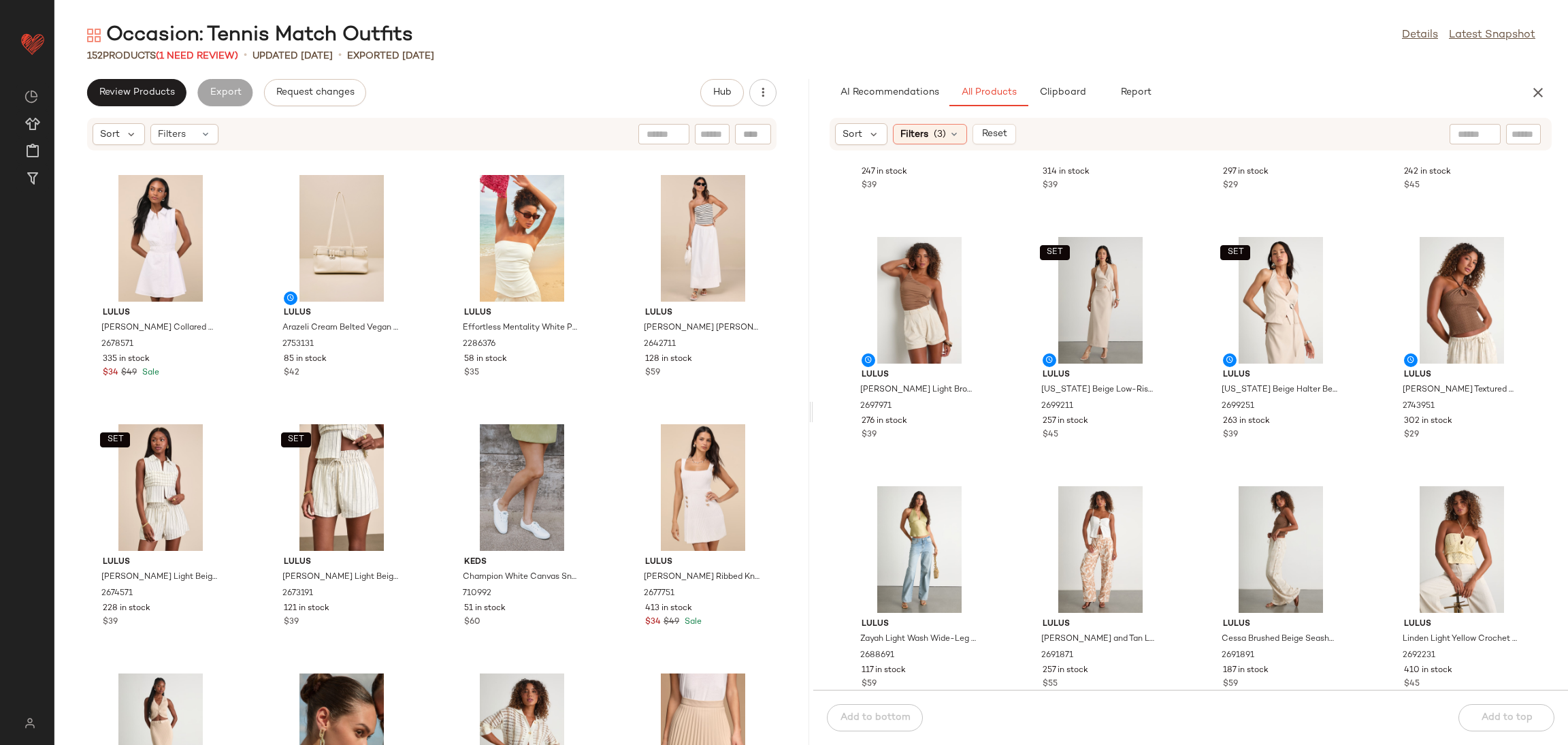
scroll to position [726, 0]
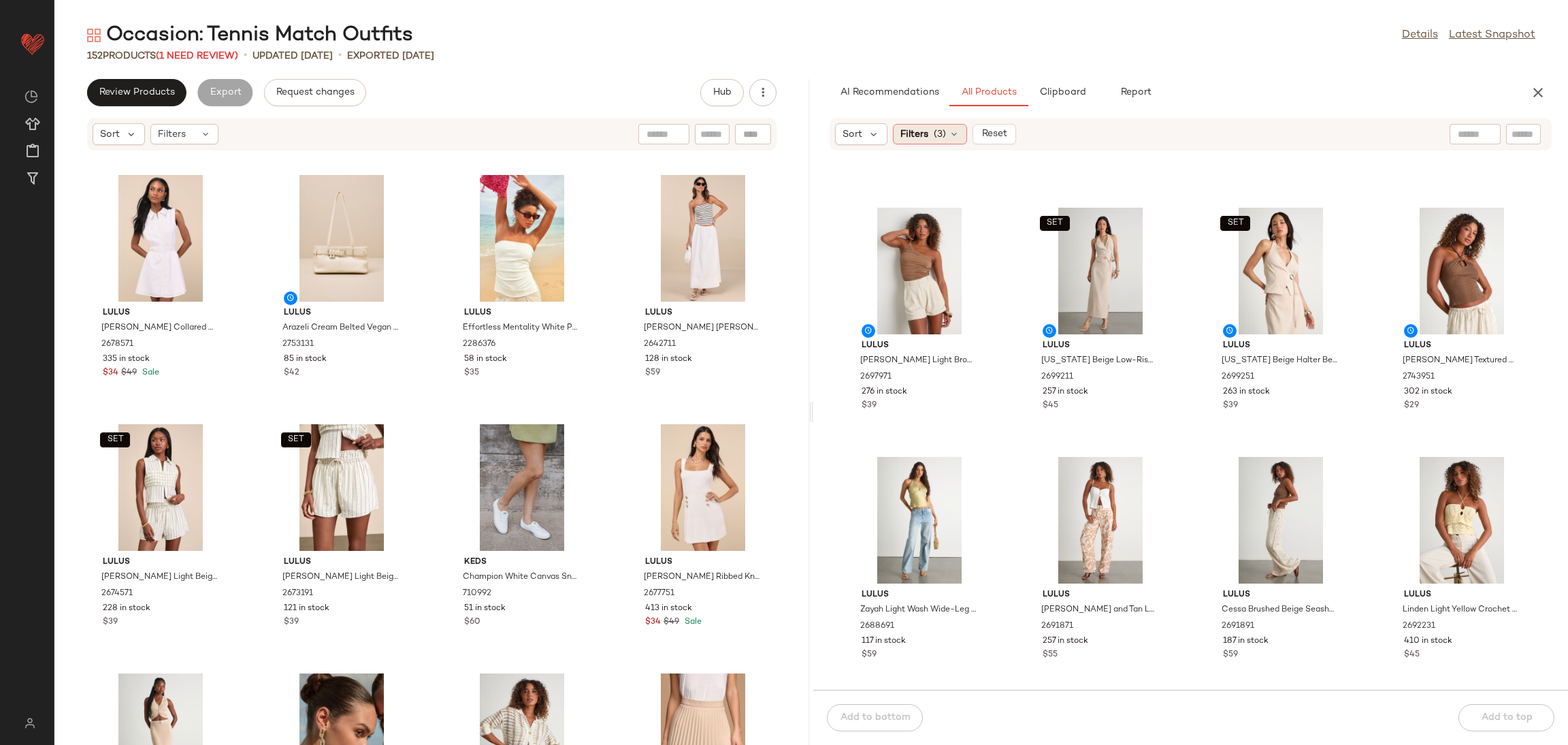
click at [943, 125] on div "Filters (3)" at bounding box center [930, 135] width 74 height 21
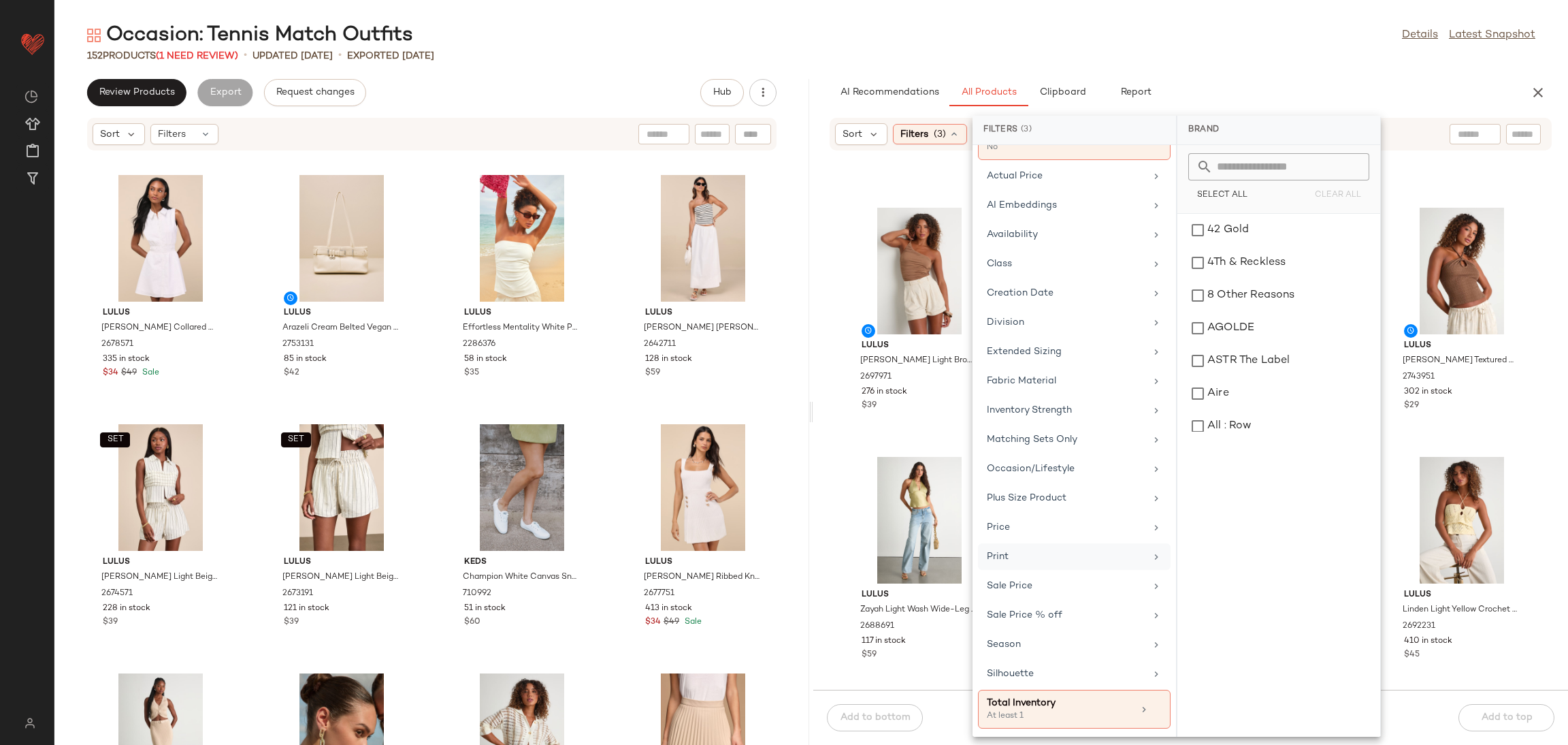
scroll to position [105, 0]
click at [1073, 455] on div "Matching Sets Only" at bounding box center [1074, 468] width 192 height 26
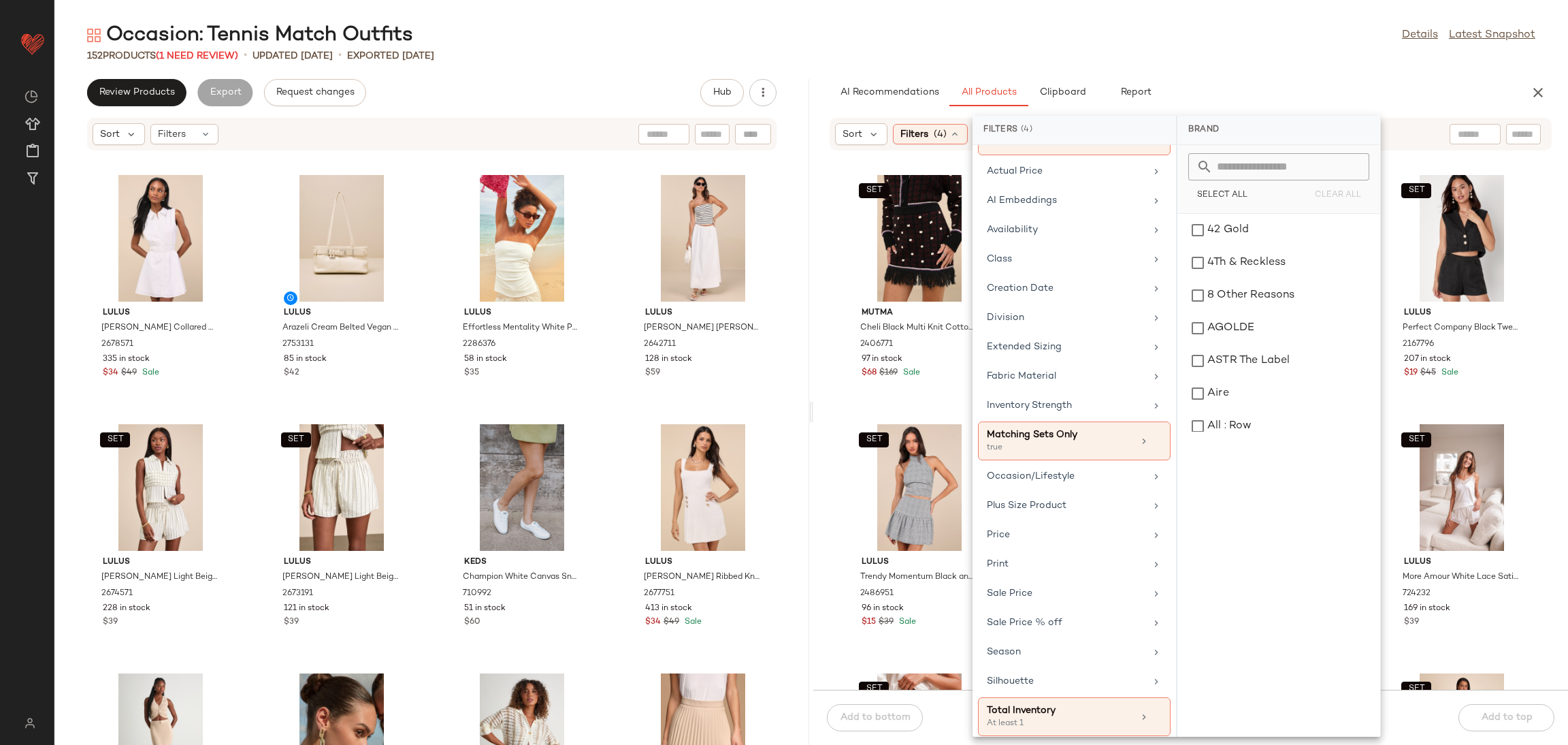
drag, startPoint x: 1327, startPoint y: 79, endPoint x: 1331, endPoint y: 63, distance: 16.5
click at [1329, 74] on div "Occasion: Tennis Match Outfits Details Latest Snapshot 152 Products (1 Need Rev…" at bounding box center [811, 384] width 1514 height 723
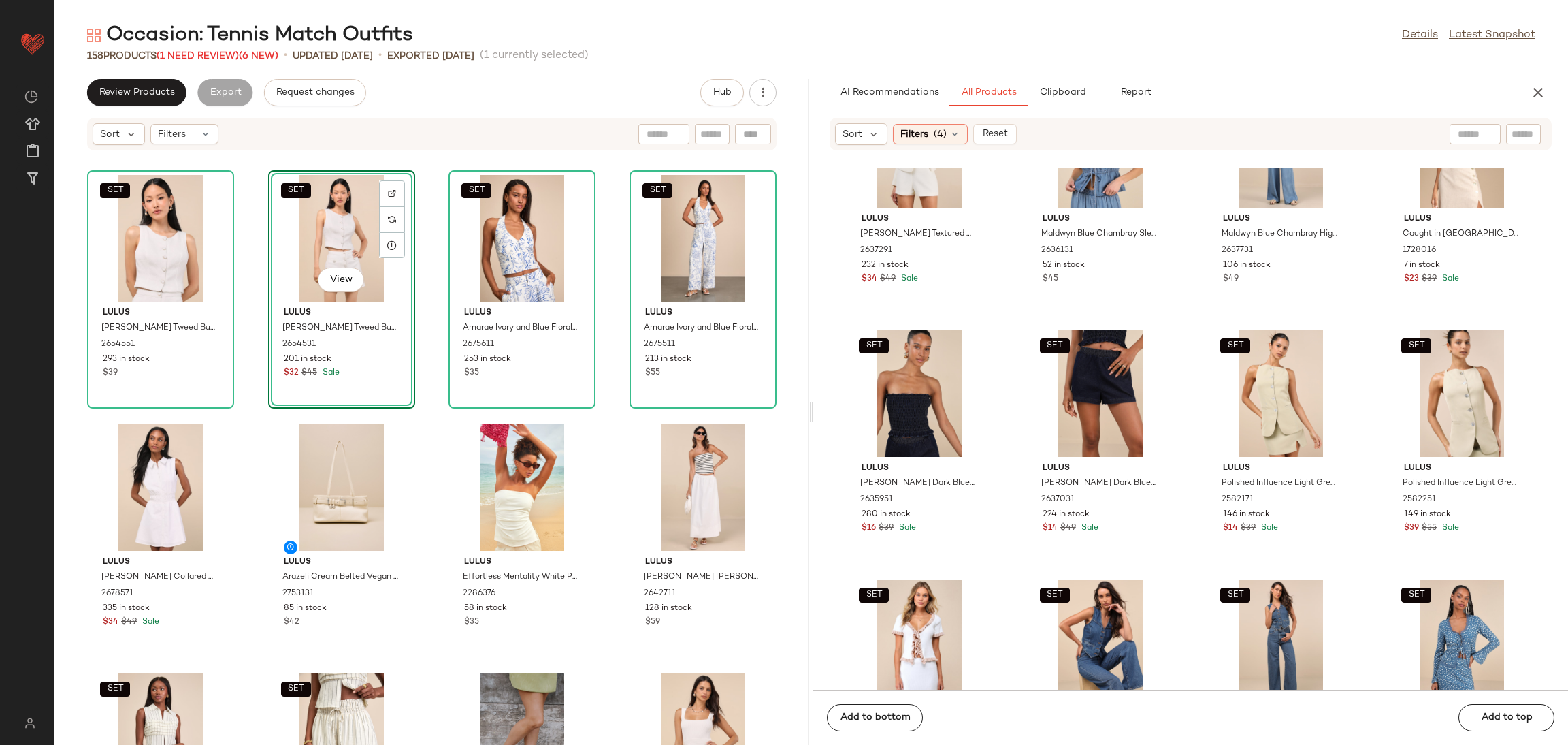
scroll to position [6881, 0]
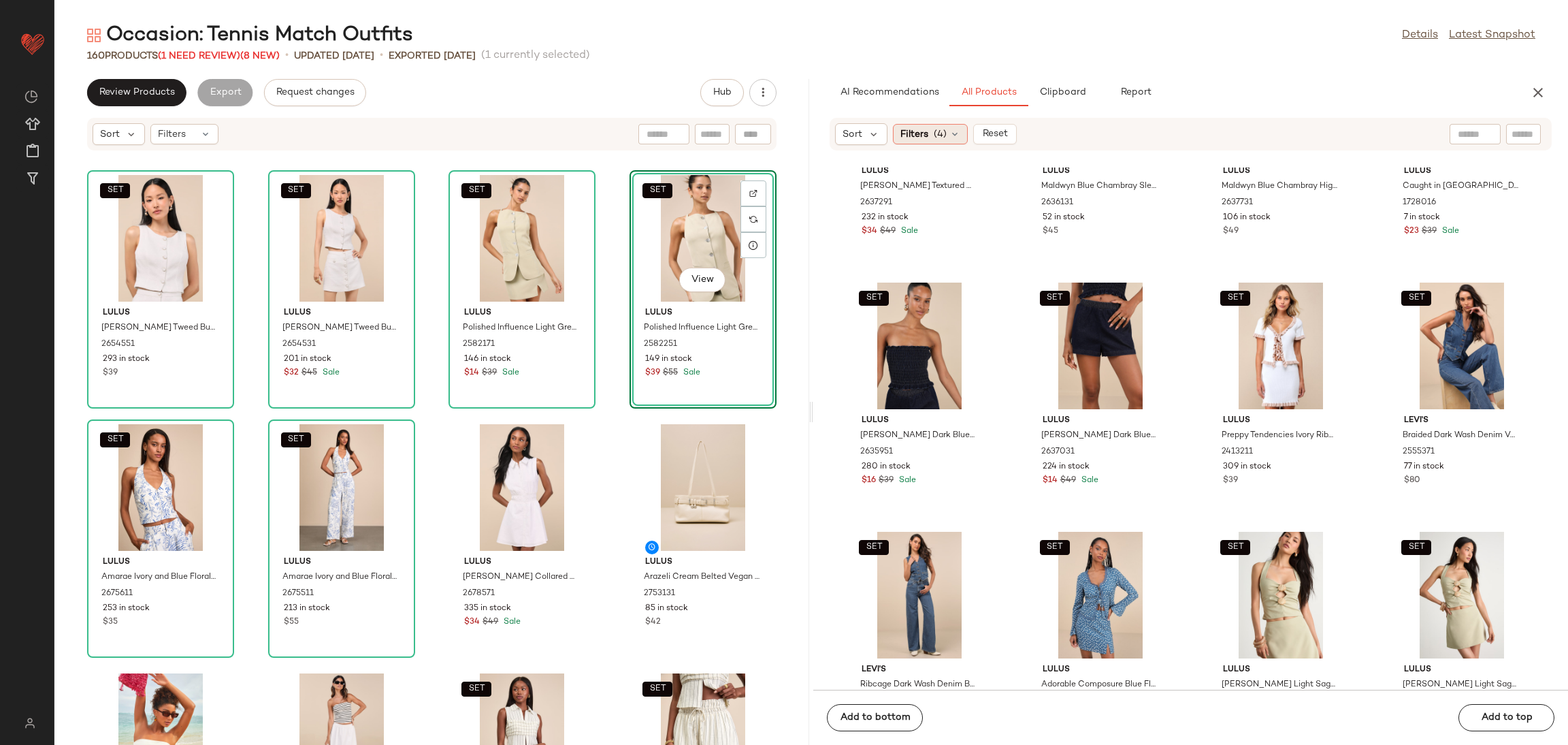
click at [907, 128] on span "Filters" at bounding box center [914, 135] width 28 height 14
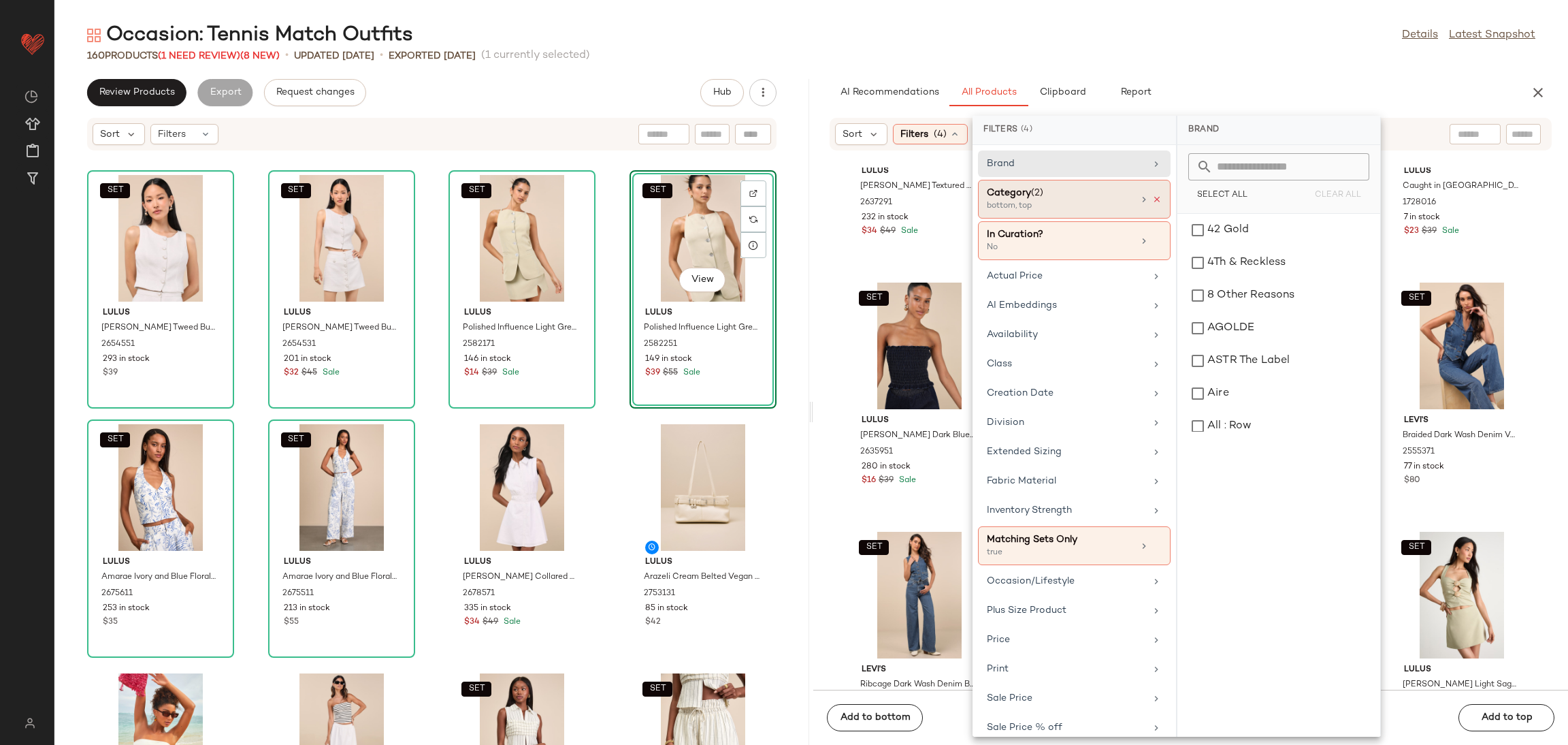
click at [1153, 200] on icon at bounding box center [1157, 199] width 10 height 10
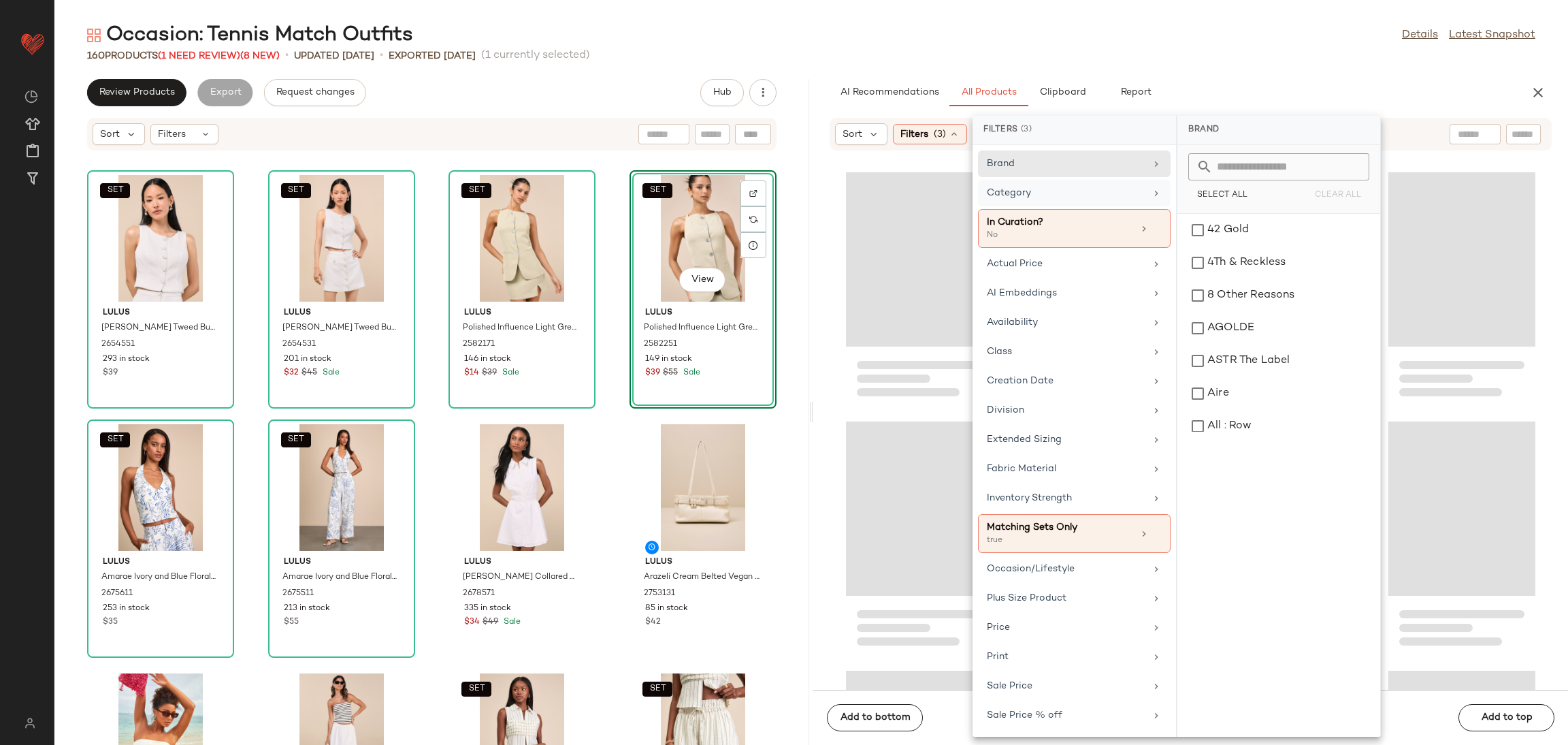
click at [1099, 197] on div "Category" at bounding box center [1066, 192] width 159 height 14
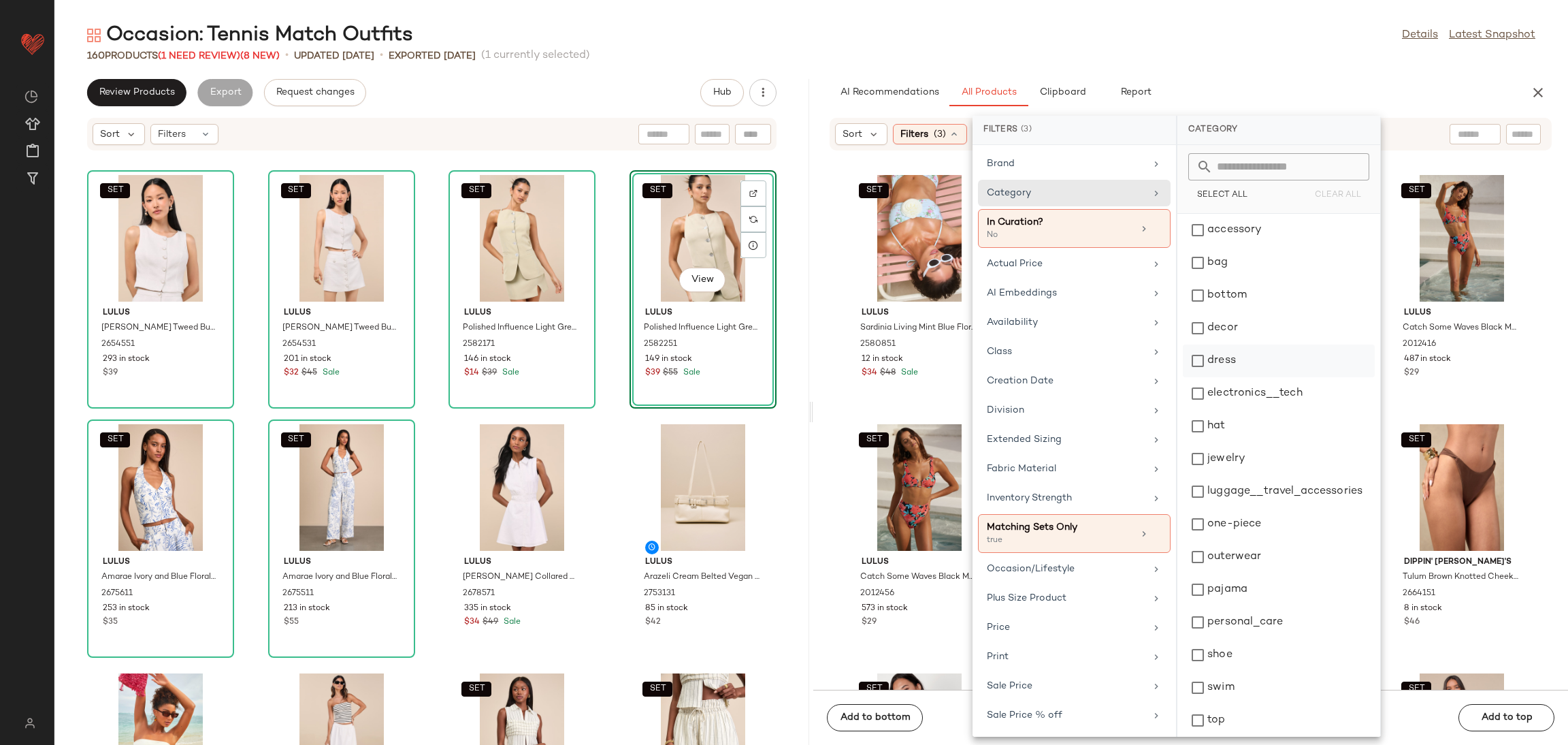
click at [1236, 377] on div "dress" at bounding box center [1279, 393] width 192 height 32
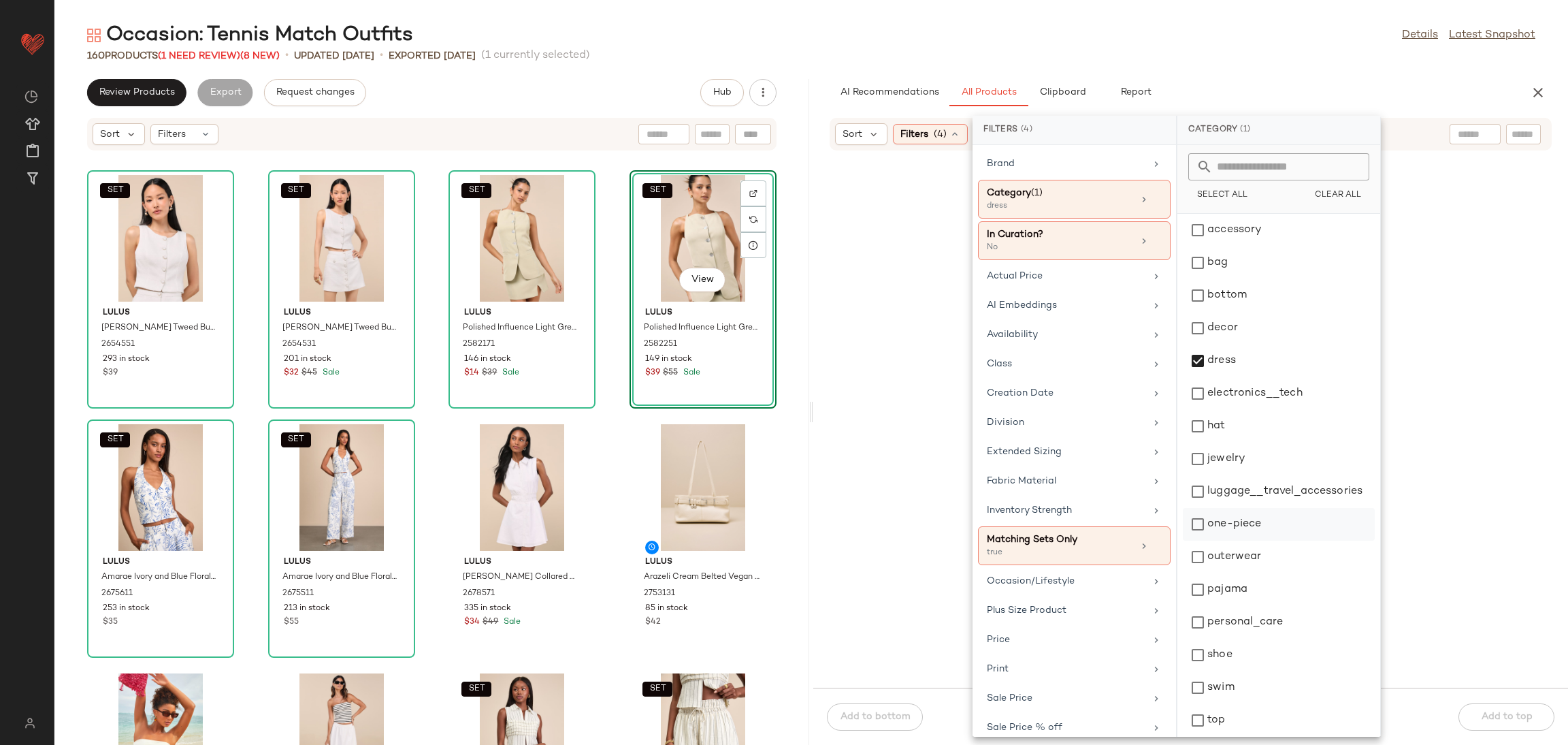
click at [1235, 541] on div "one-piece" at bounding box center [1279, 557] width 192 height 32
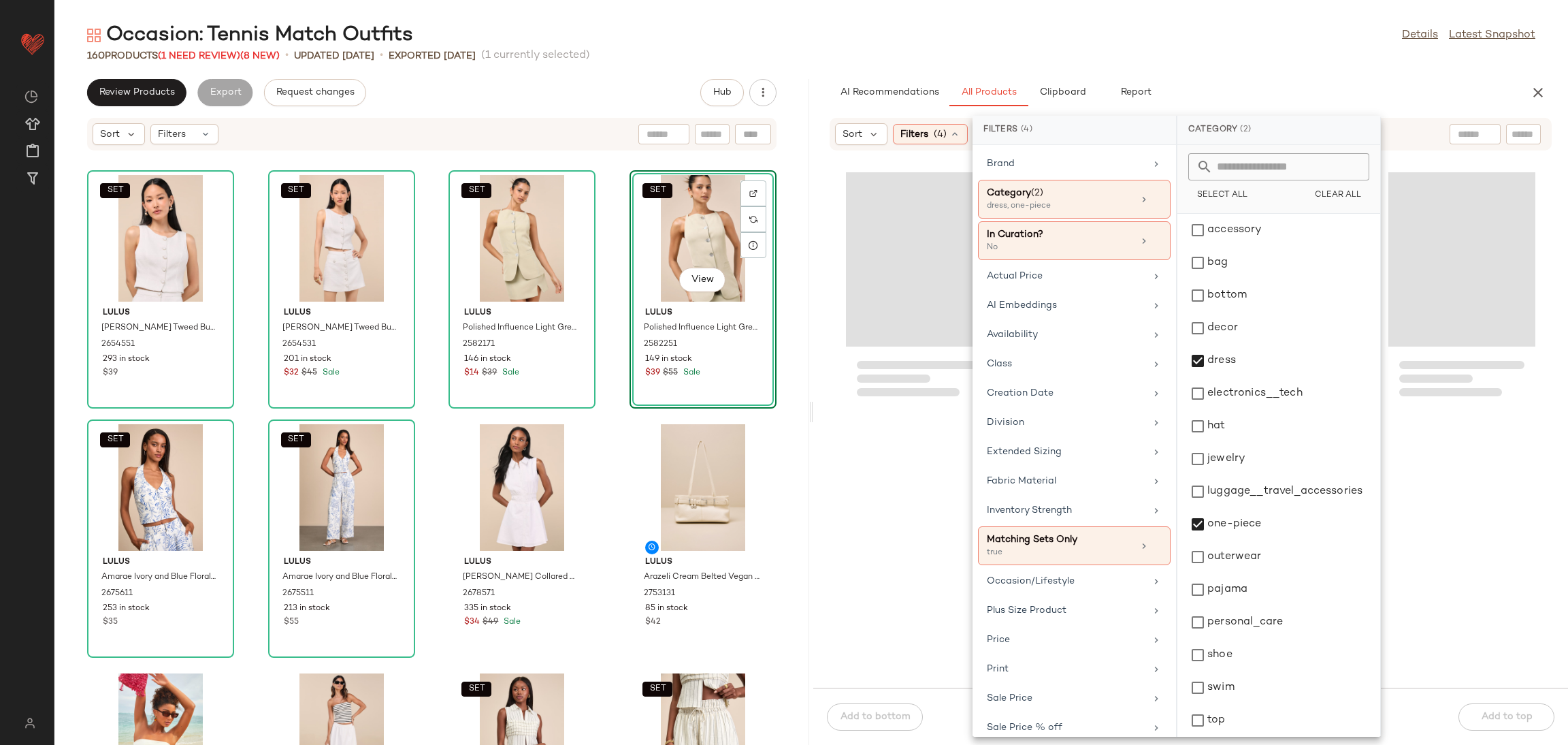
click at [785, 457] on div "SET Lulus [PERSON_NAME] Tweed Button-Up Vest Top 2654551 293 in stock $39 SET L…" at bounding box center [432, 456] width 755 height 577
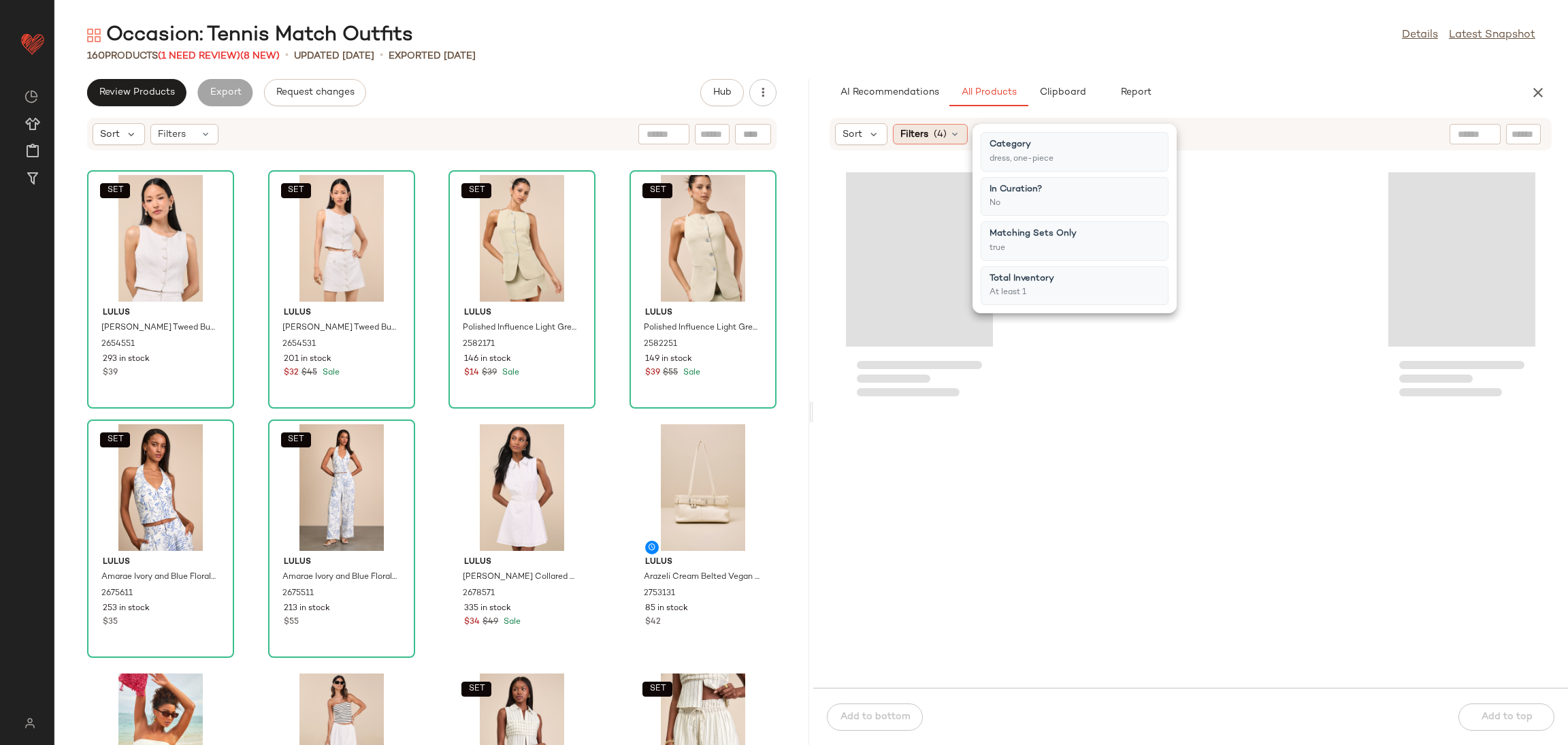
click at [912, 135] on span "Filters" at bounding box center [914, 135] width 28 height 14
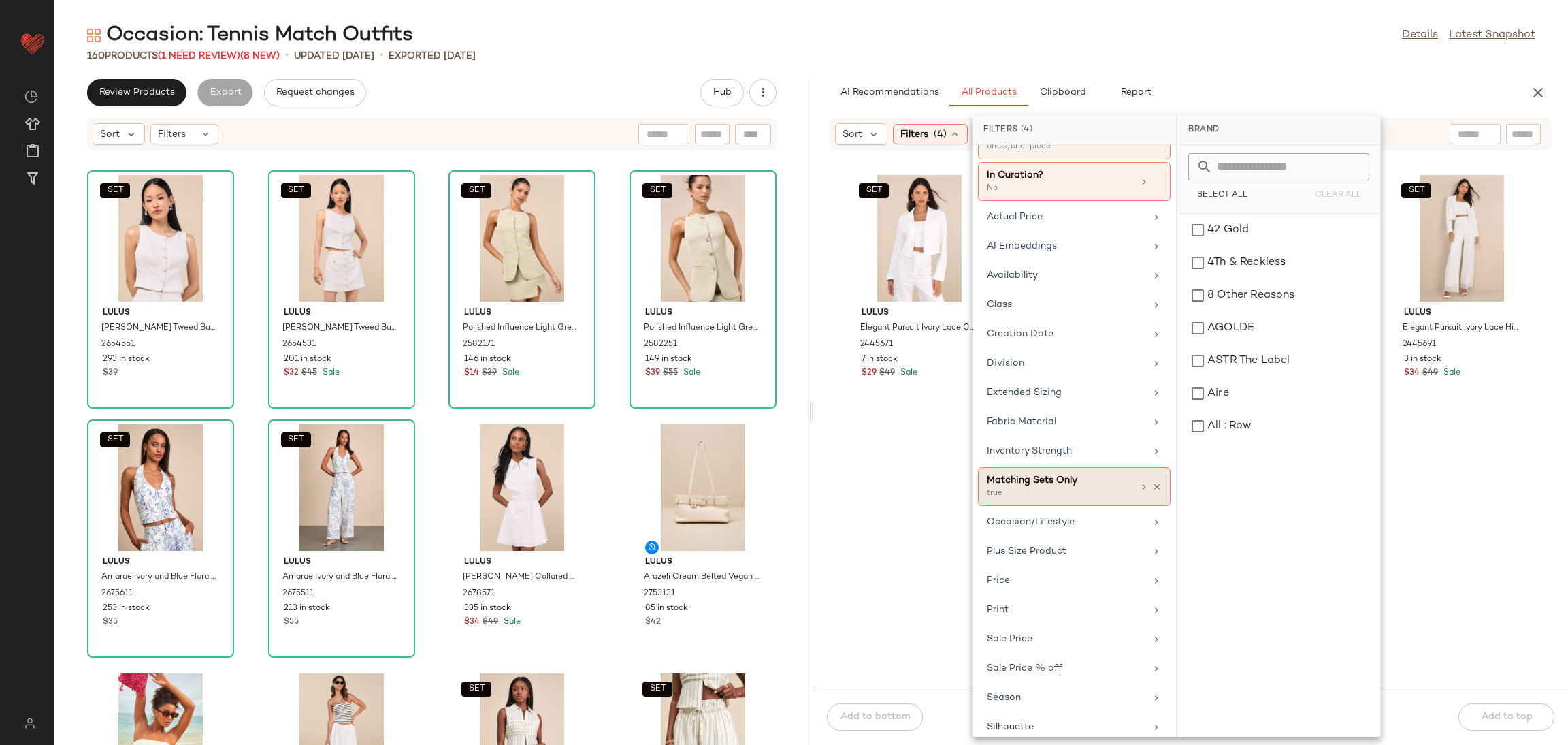
scroll to position [117, 0]
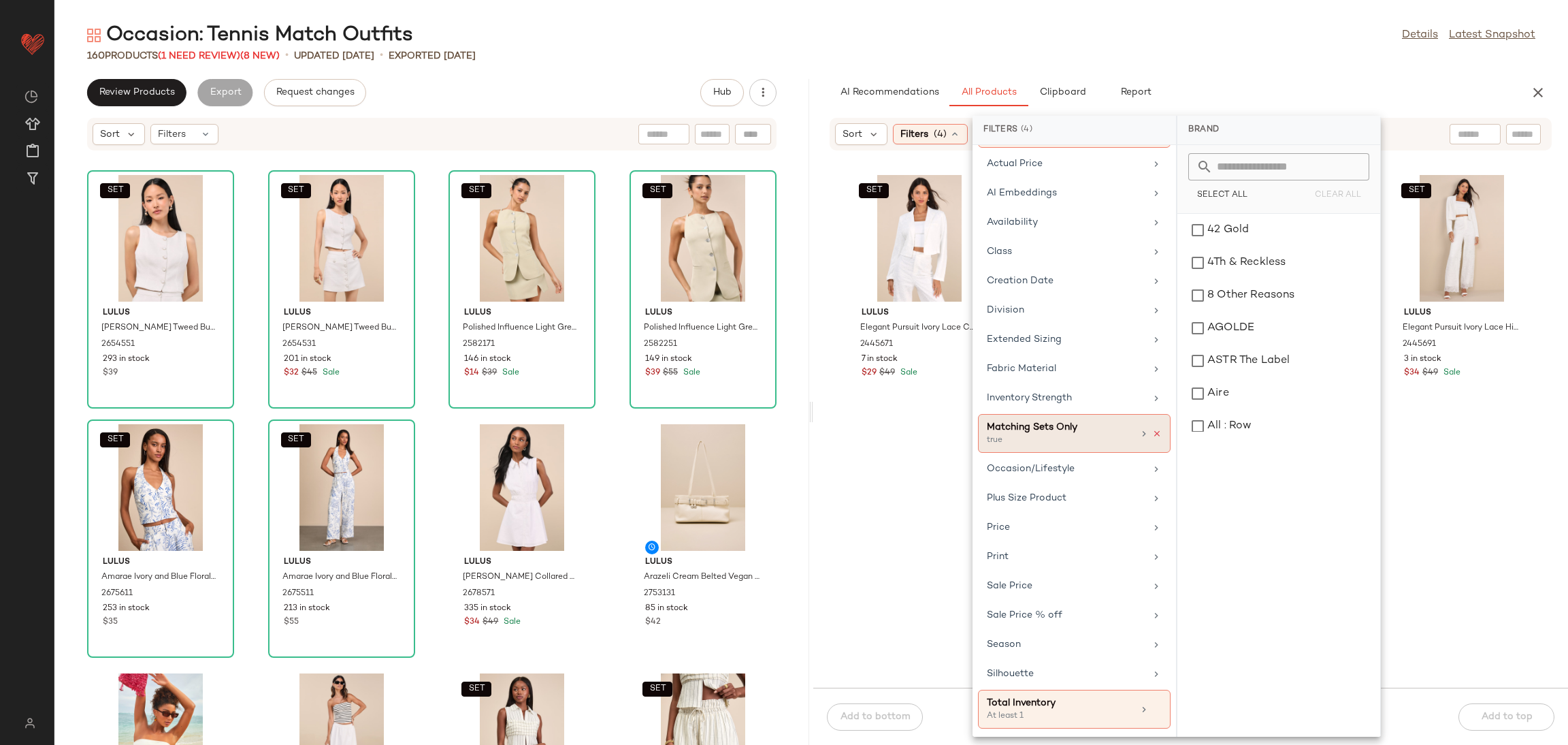
click at [1153, 430] on icon at bounding box center [1157, 434] width 10 height 10
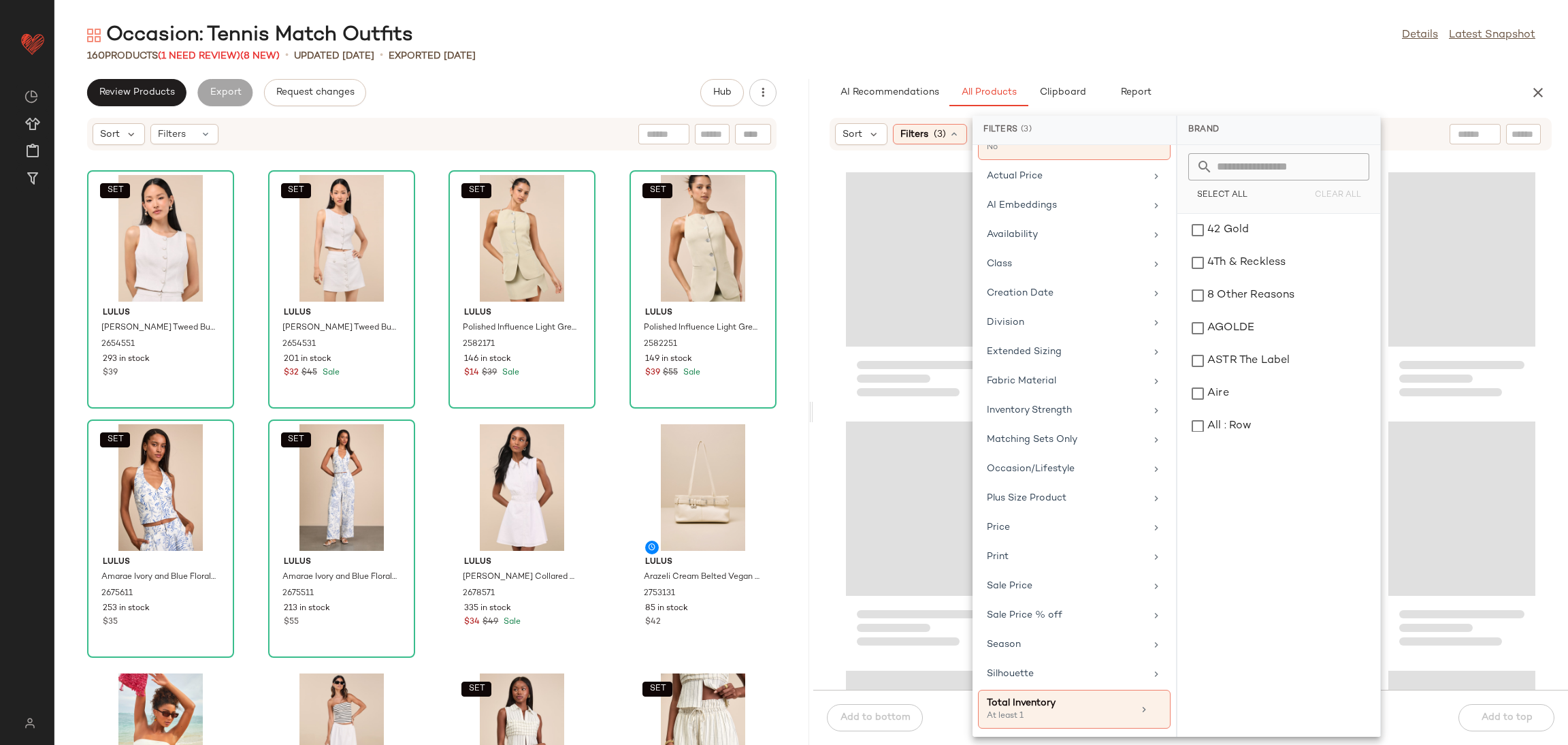
click at [1490, 445] on div "Loading..." at bounding box center [1462, 508] width 147 height 175
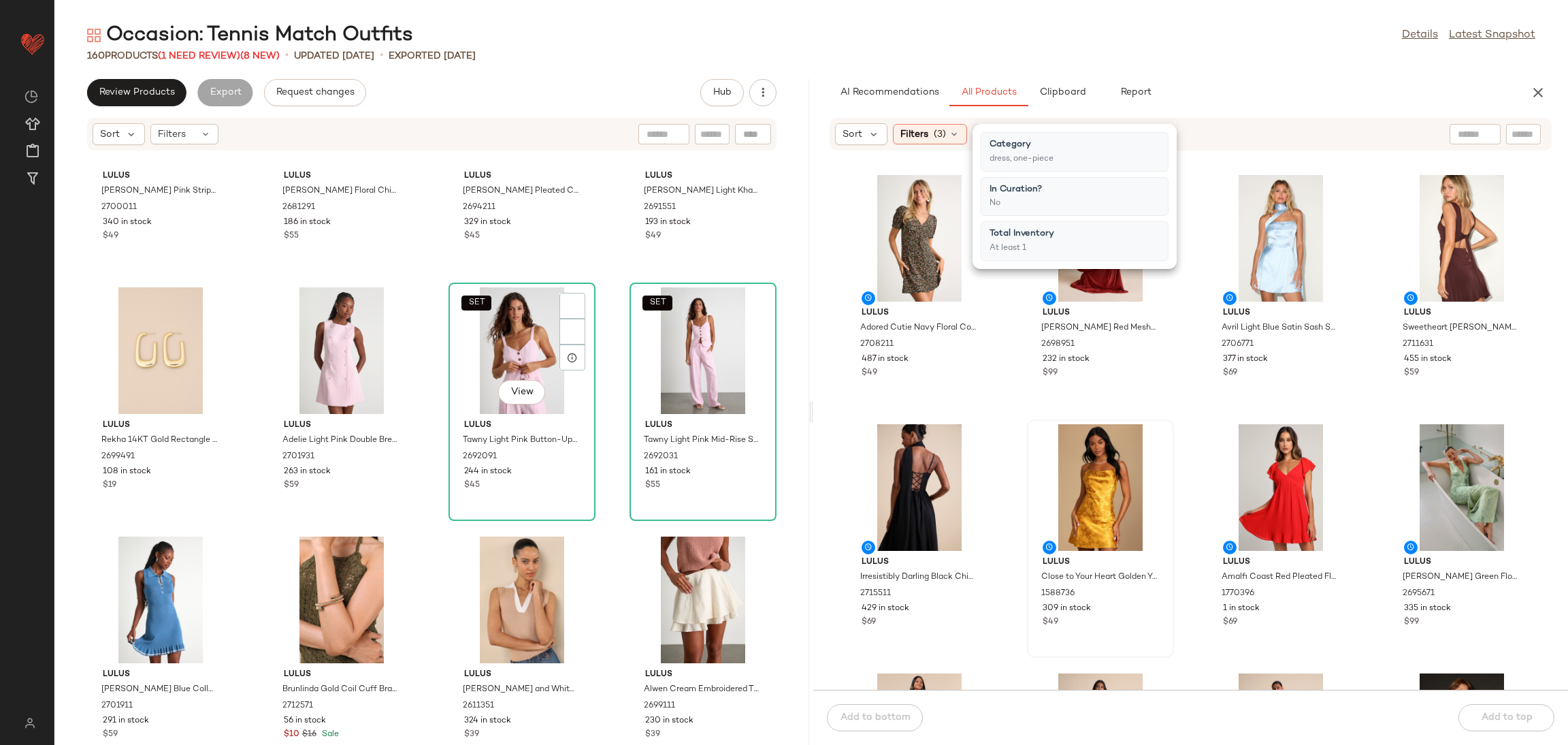
scroll to position [1645, 0]
click at [994, 430] on div "Lulus Adored Cutie Navy Floral Corduroy Button-Front Mini Dress 2708211 487 in …" at bounding box center [1191, 428] width 755 height 522
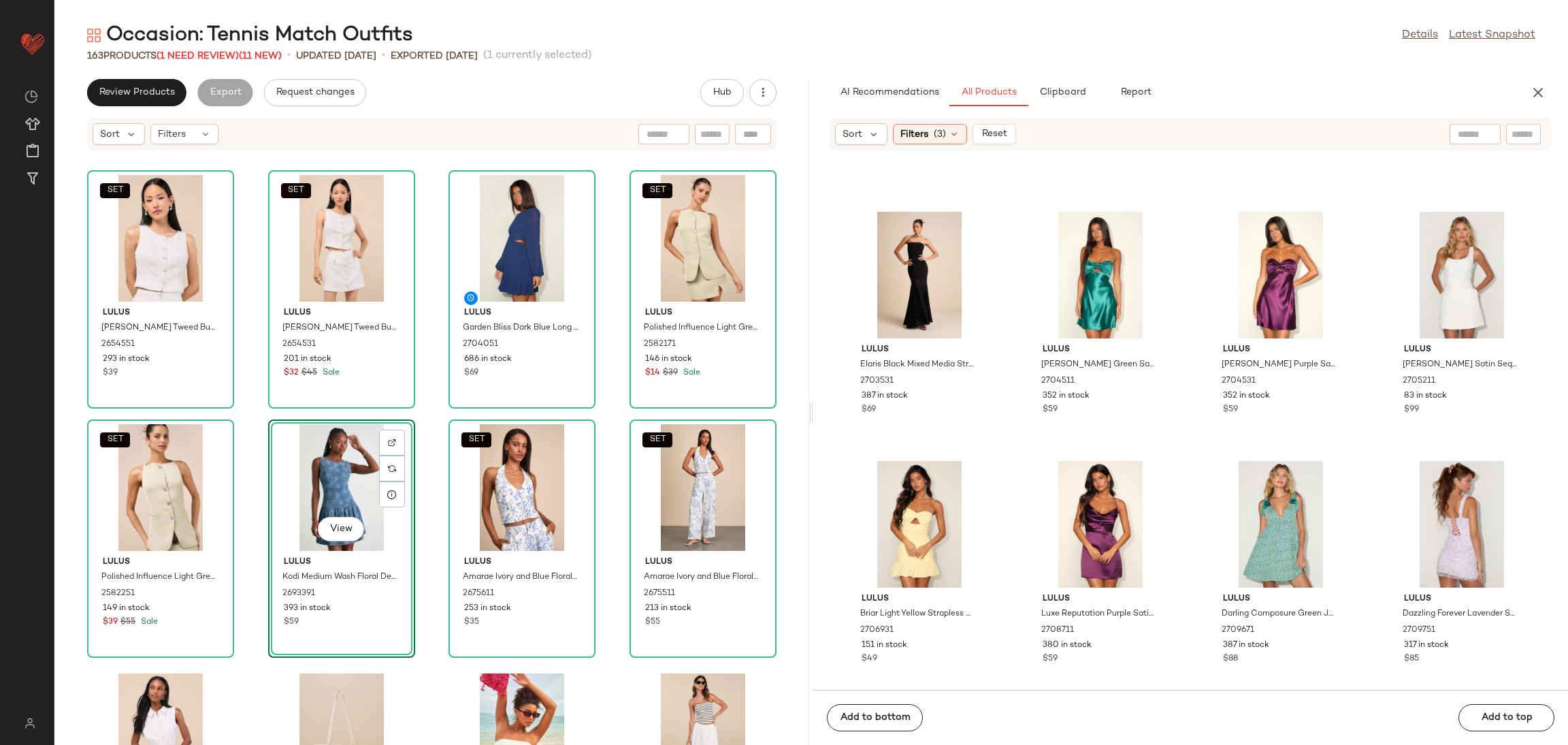
scroll to position [8480, 0]
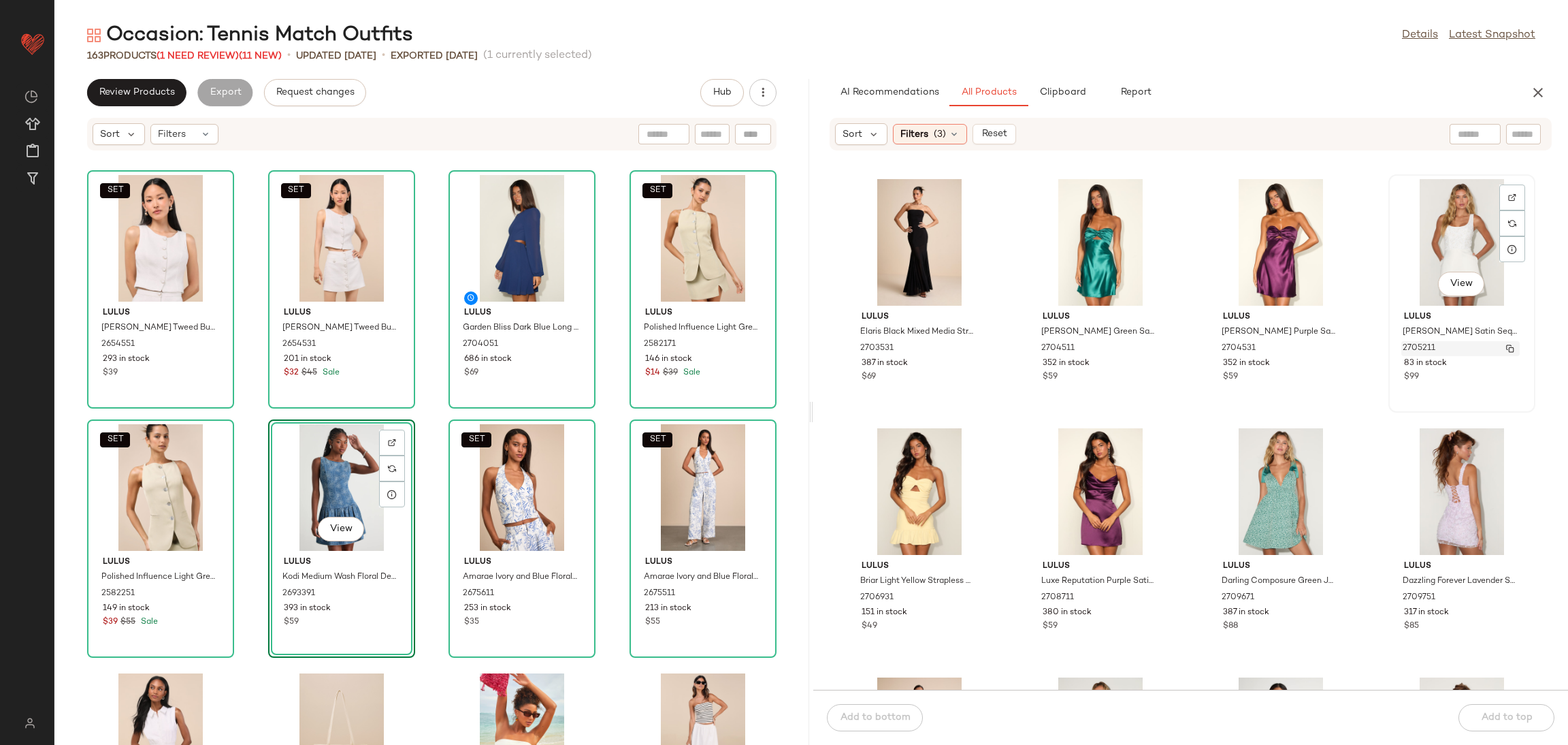
click at [1452, 351] on div "2705211" at bounding box center [1460, 349] width 119 height 15
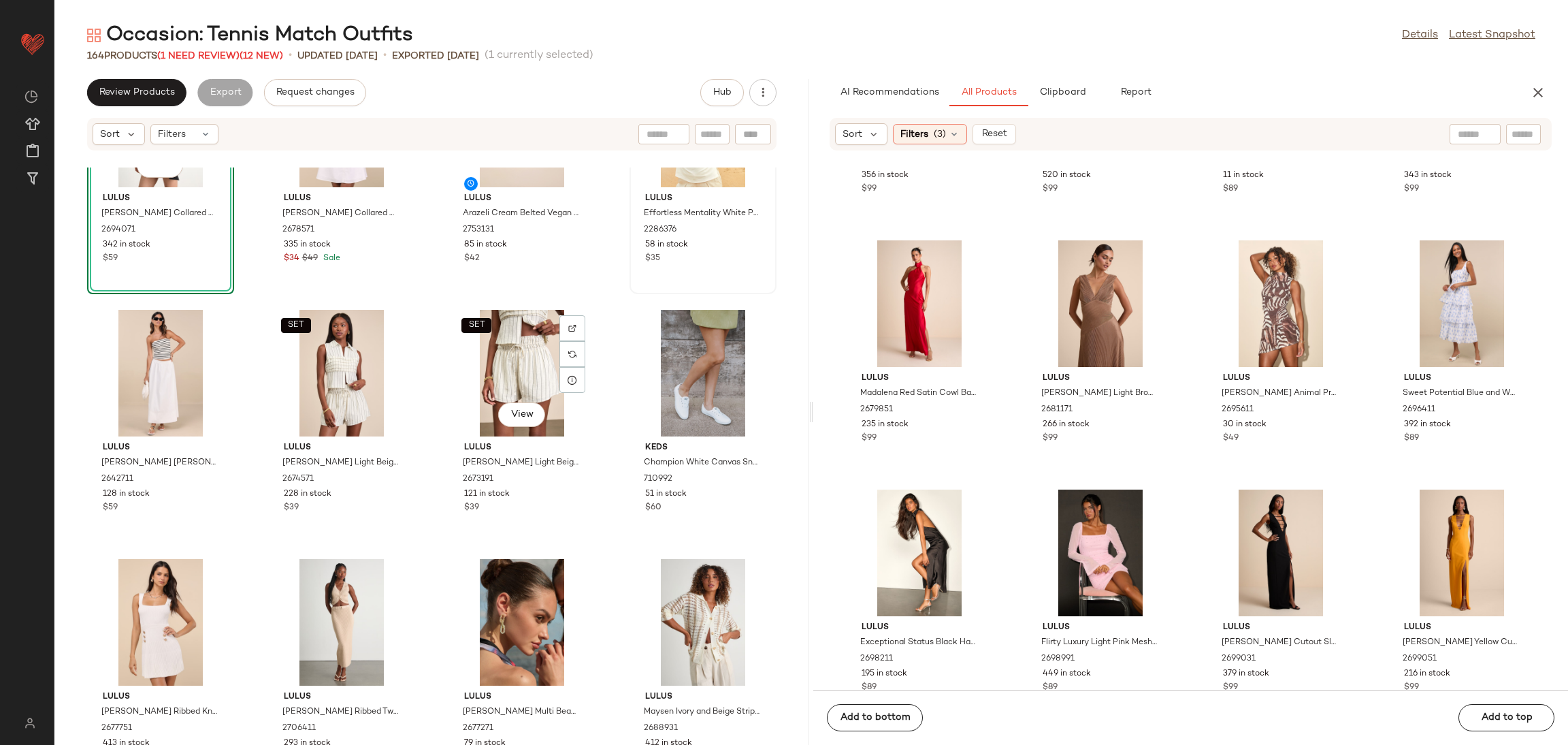
scroll to position [215, 0]
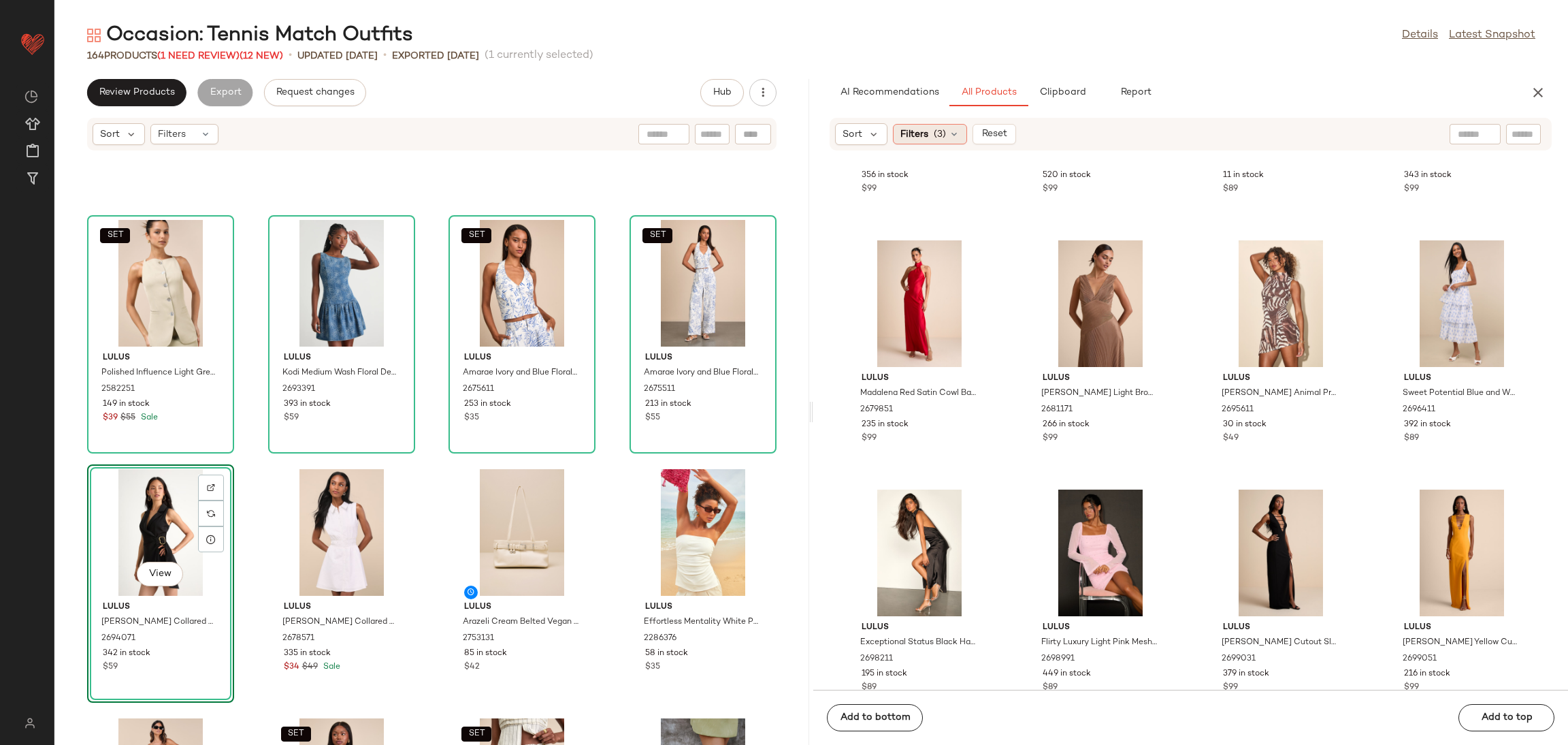
click at [921, 136] on span "Filters" at bounding box center [914, 135] width 28 height 14
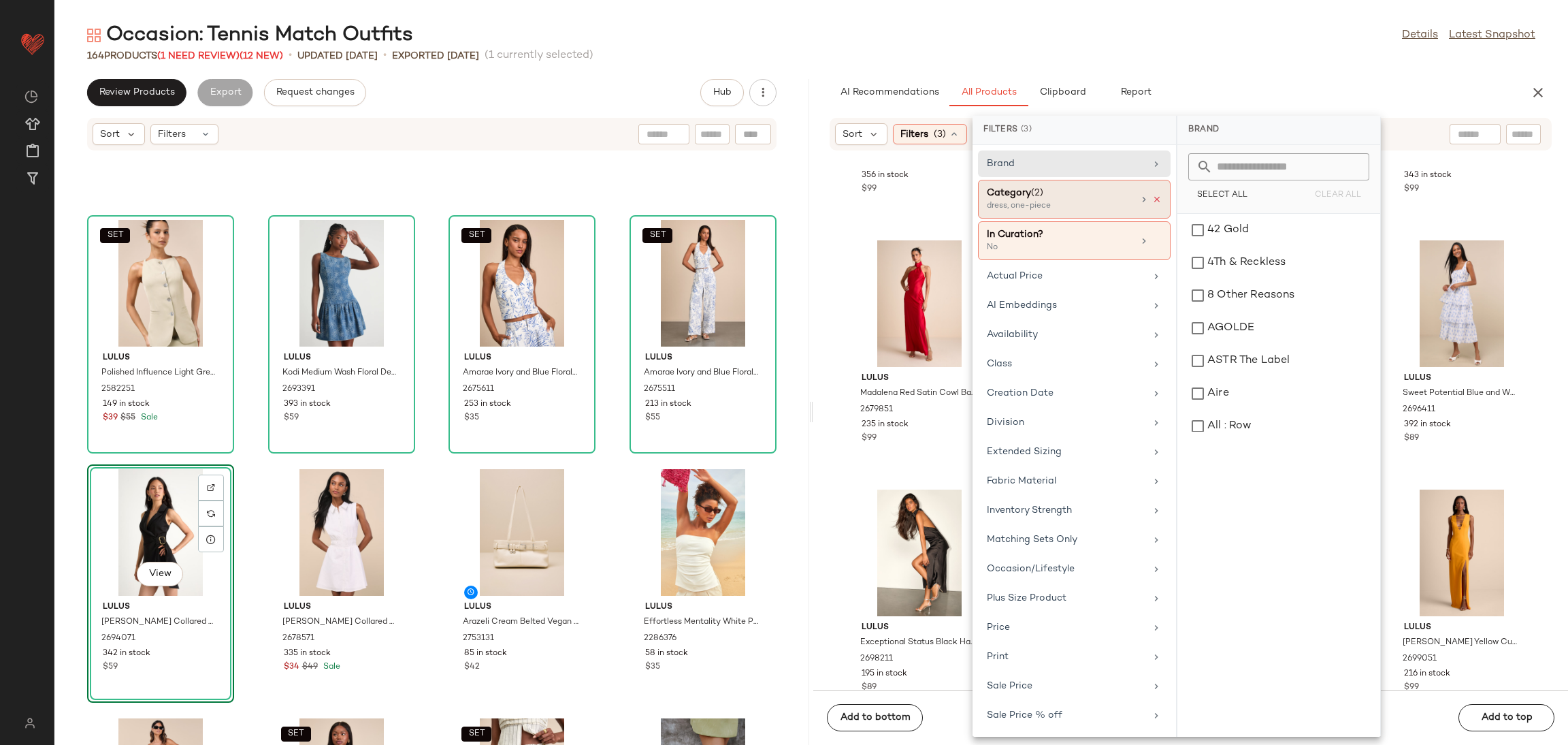
click at [1153, 197] on icon at bounding box center [1157, 199] width 10 height 10
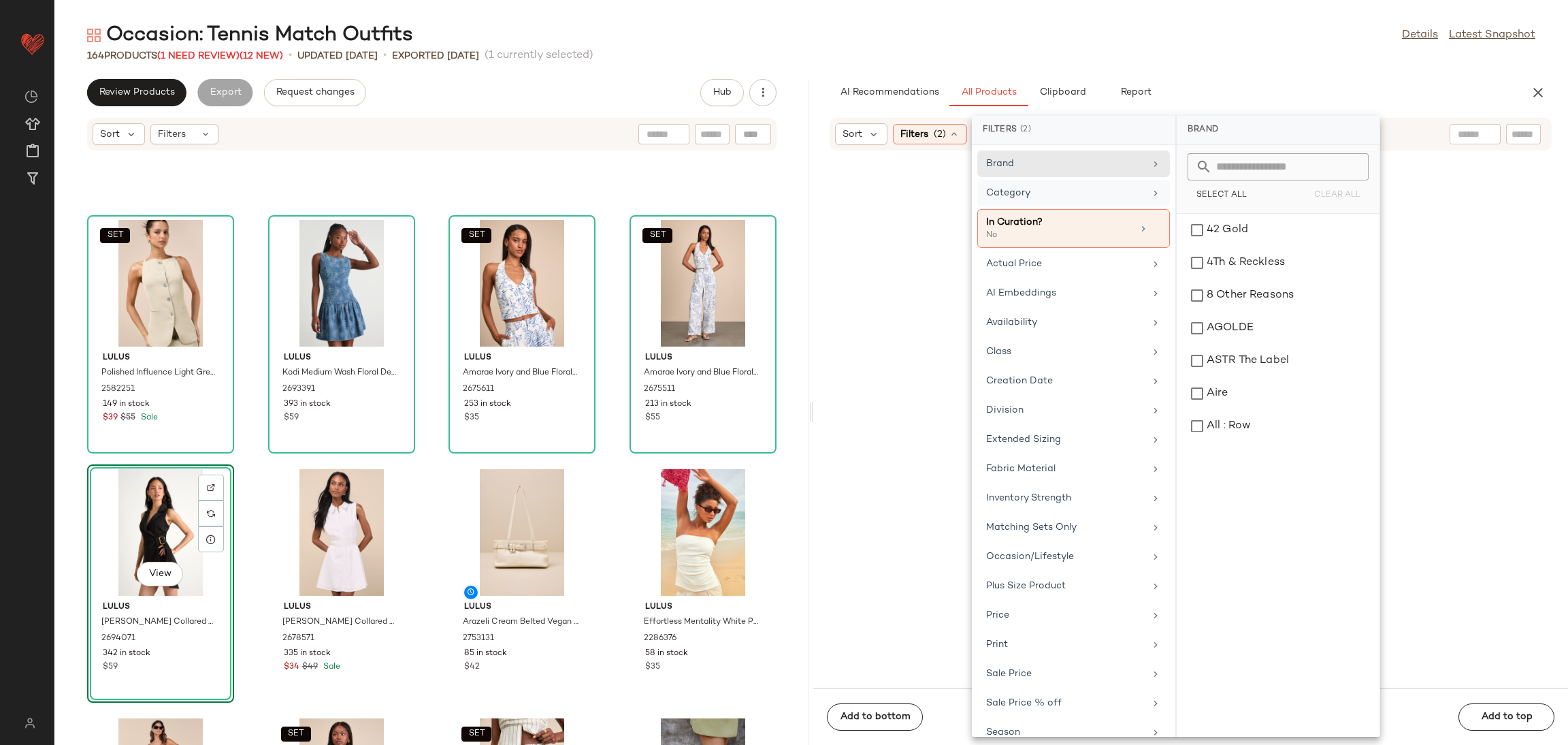
click at [1101, 198] on div "Category" at bounding box center [1065, 192] width 159 height 14
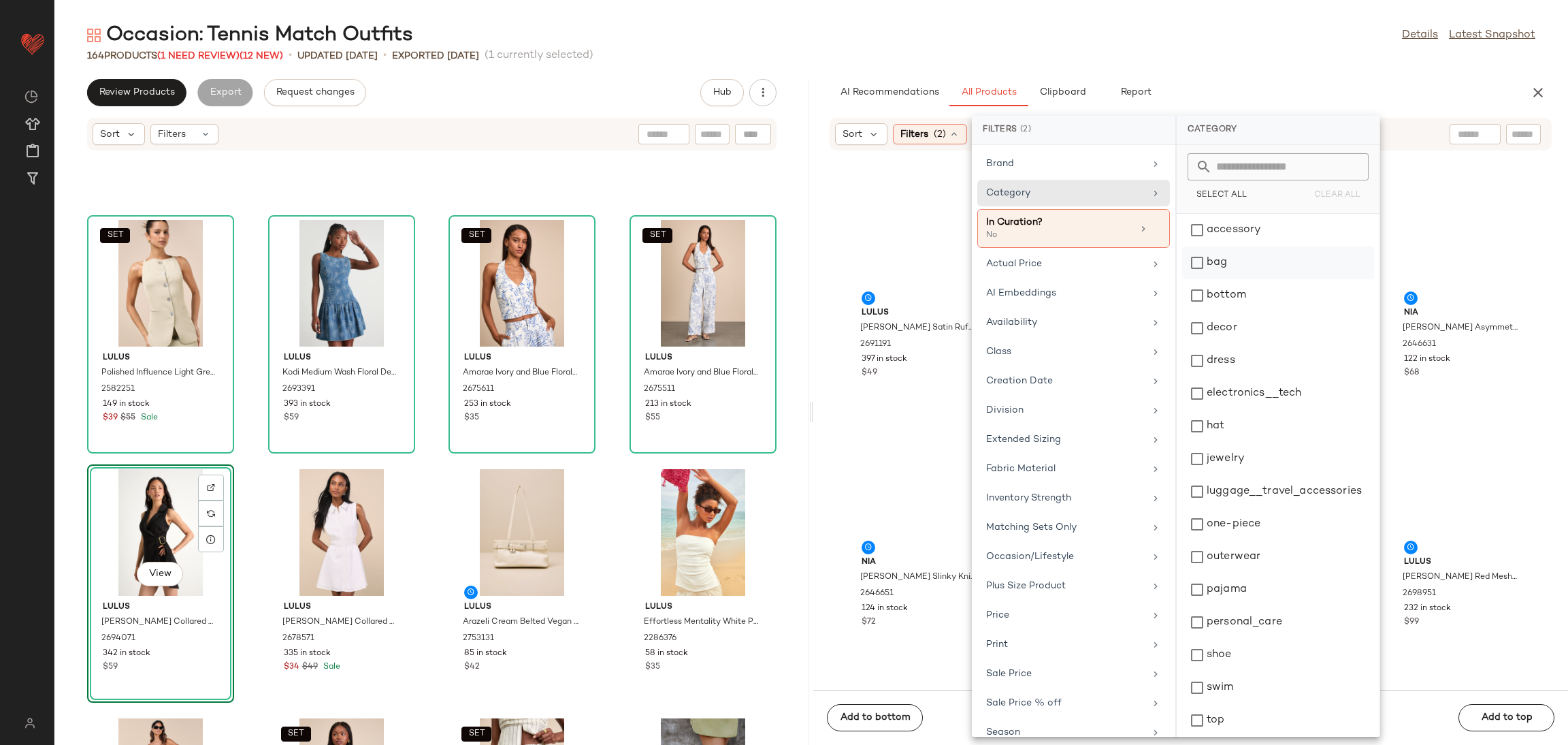
click at [1247, 279] on div "bag" at bounding box center [1278, 295] width 192 height 32
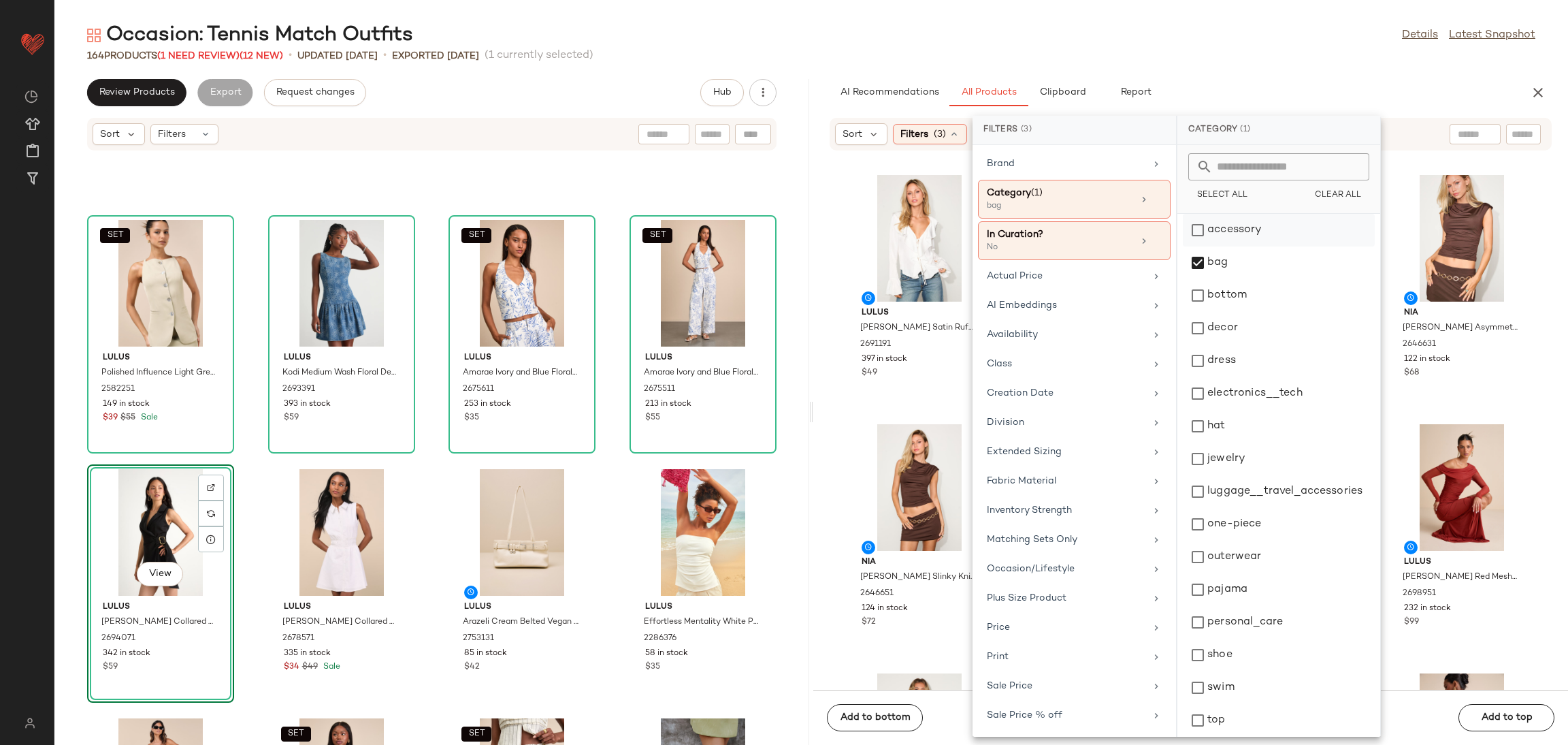
click at [1246, 246] on div "accessory" at bounding box center [1279, 262] width 192 height 32
click at [1227, 443] on div "hat" at bounding box center [1279, 459] width 192 height 32
click at [1218, 475] on div "jewelry" at bounding box center [1279, 491] width 192 height 32
click at [1218, 638] on div "accessory bag bottom decor dress electronics__tech hat jewelry luggage__travel_…" at bounding box center [1279, 475] width 203 height 523
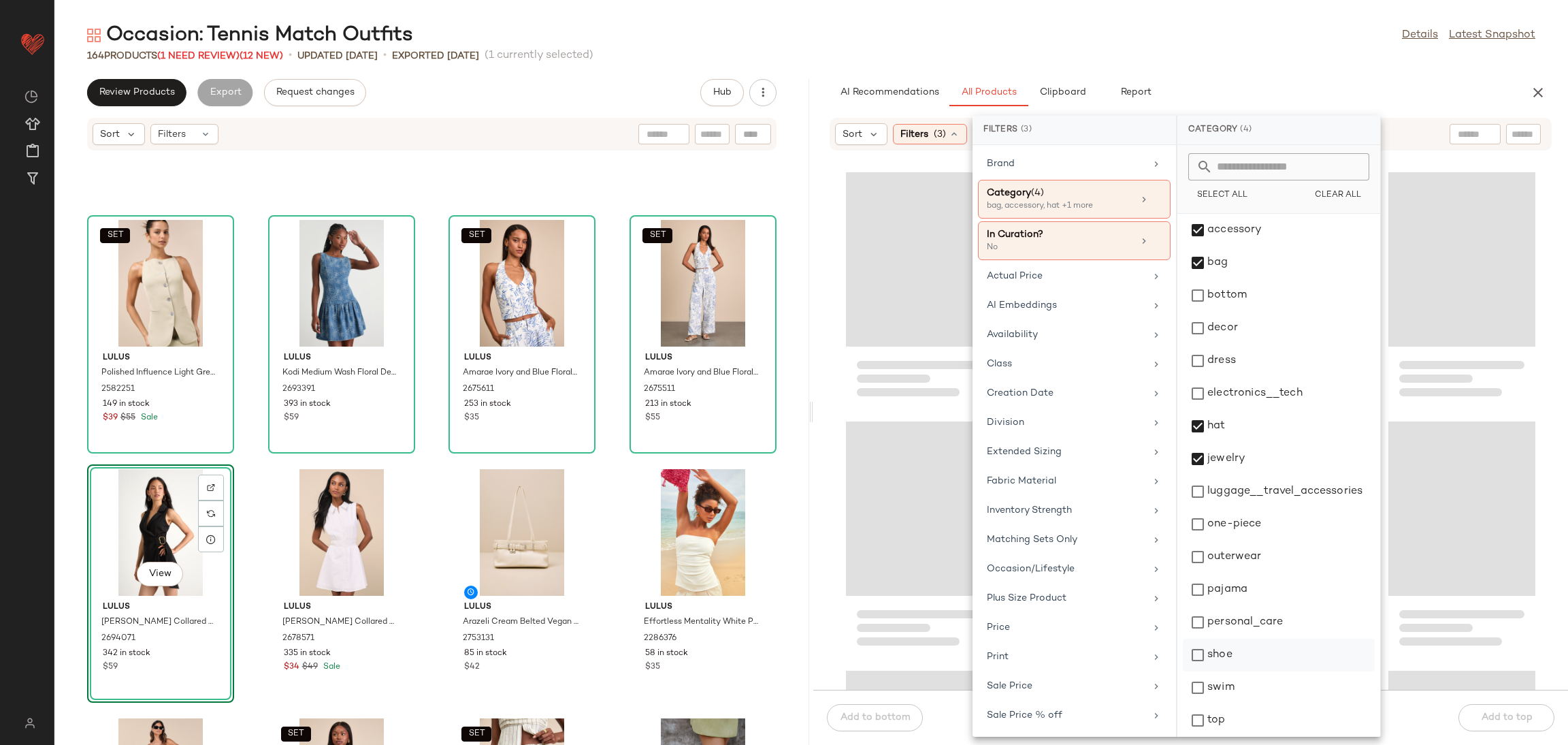
click at [1203, 671] on div "shoe" at bounding box center [1279, 687] width 192 height 32
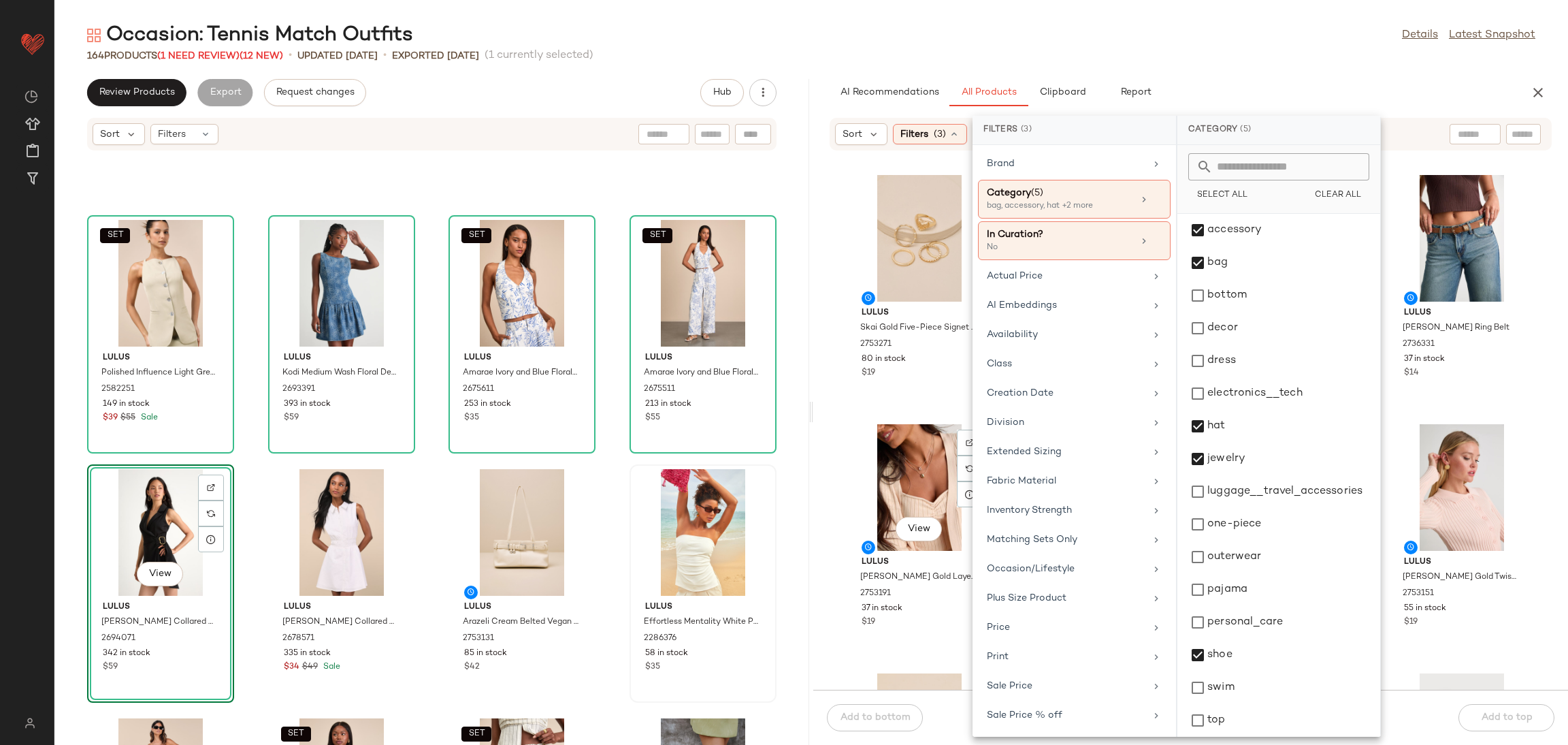
drag, startPoint x: 907, startPoint y: 488, endPoint x: 765, endPoint y: 501, distance: 142.6
click at [907, 486] on div "View" at bounding box center [919, 488] width 137 height 127
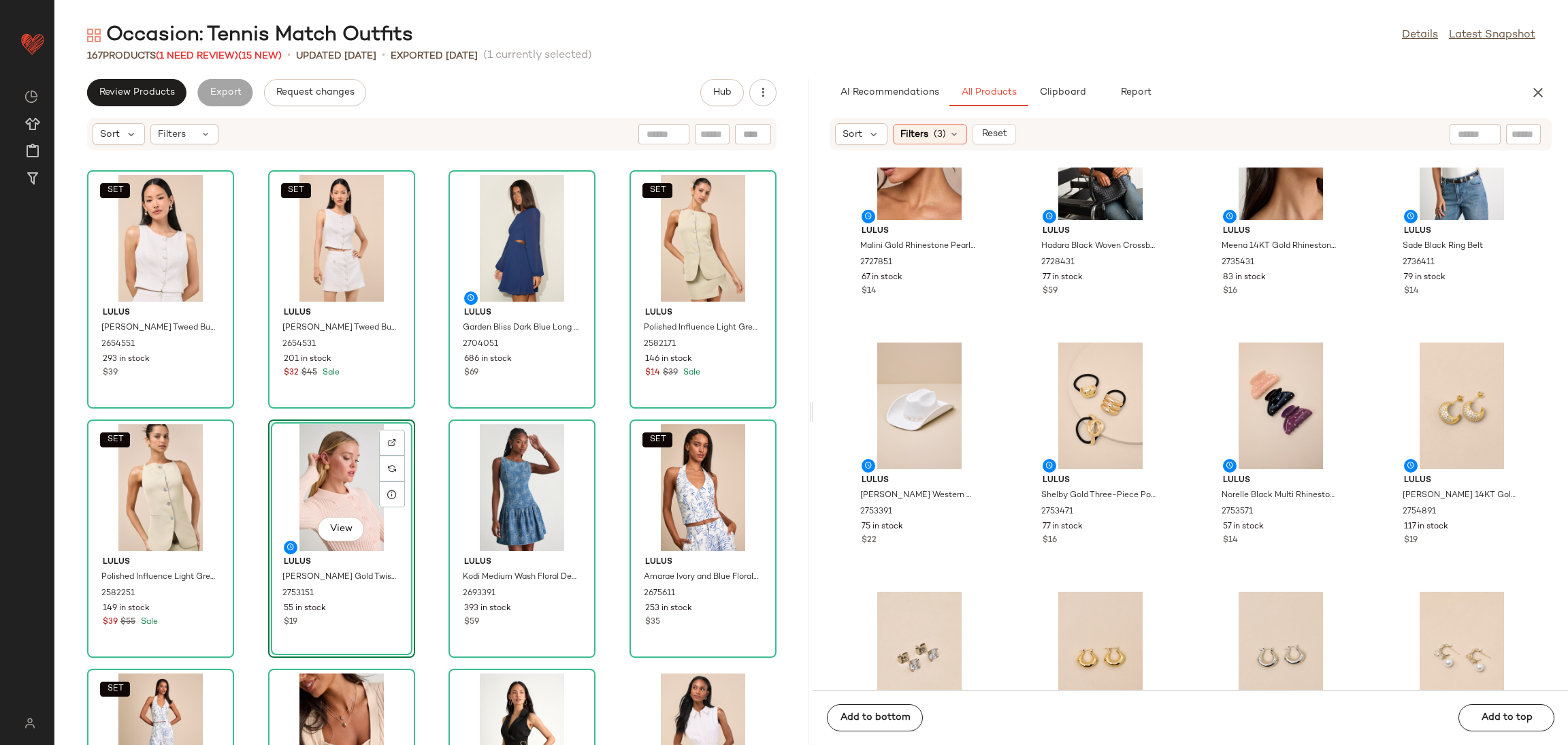
scroll to position [1543, 0]
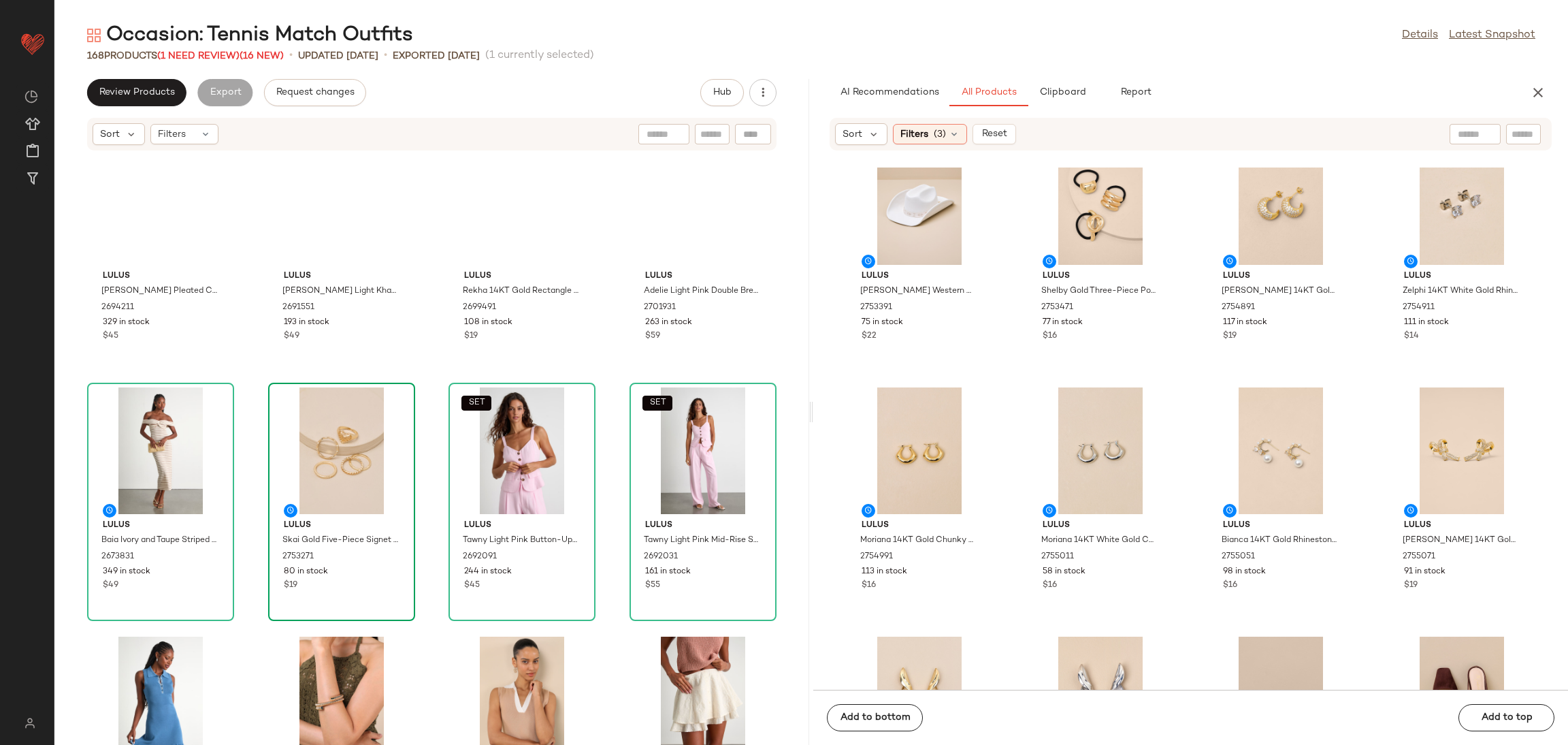
scroll to position [1951, 0]
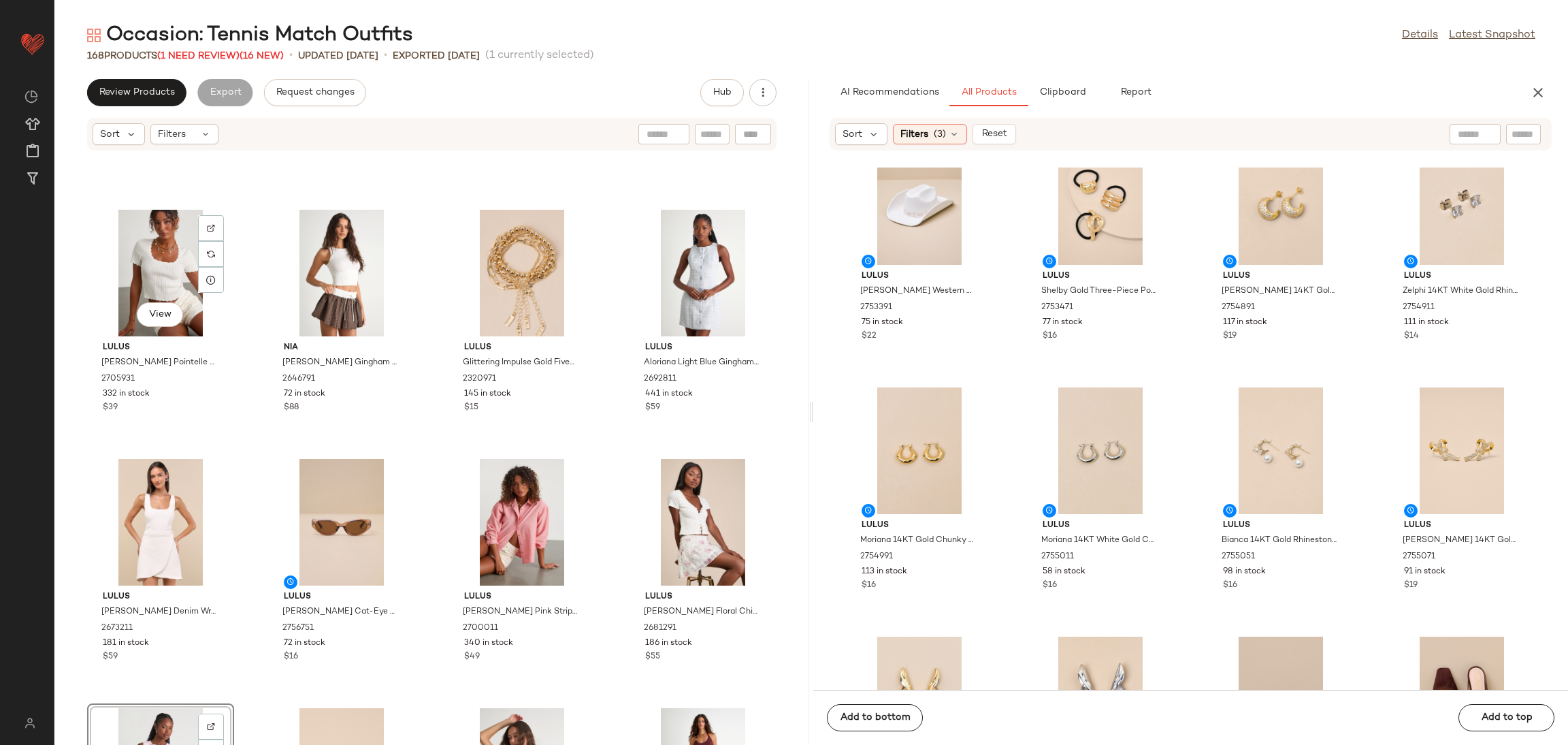
scroll to position [1440, 0]
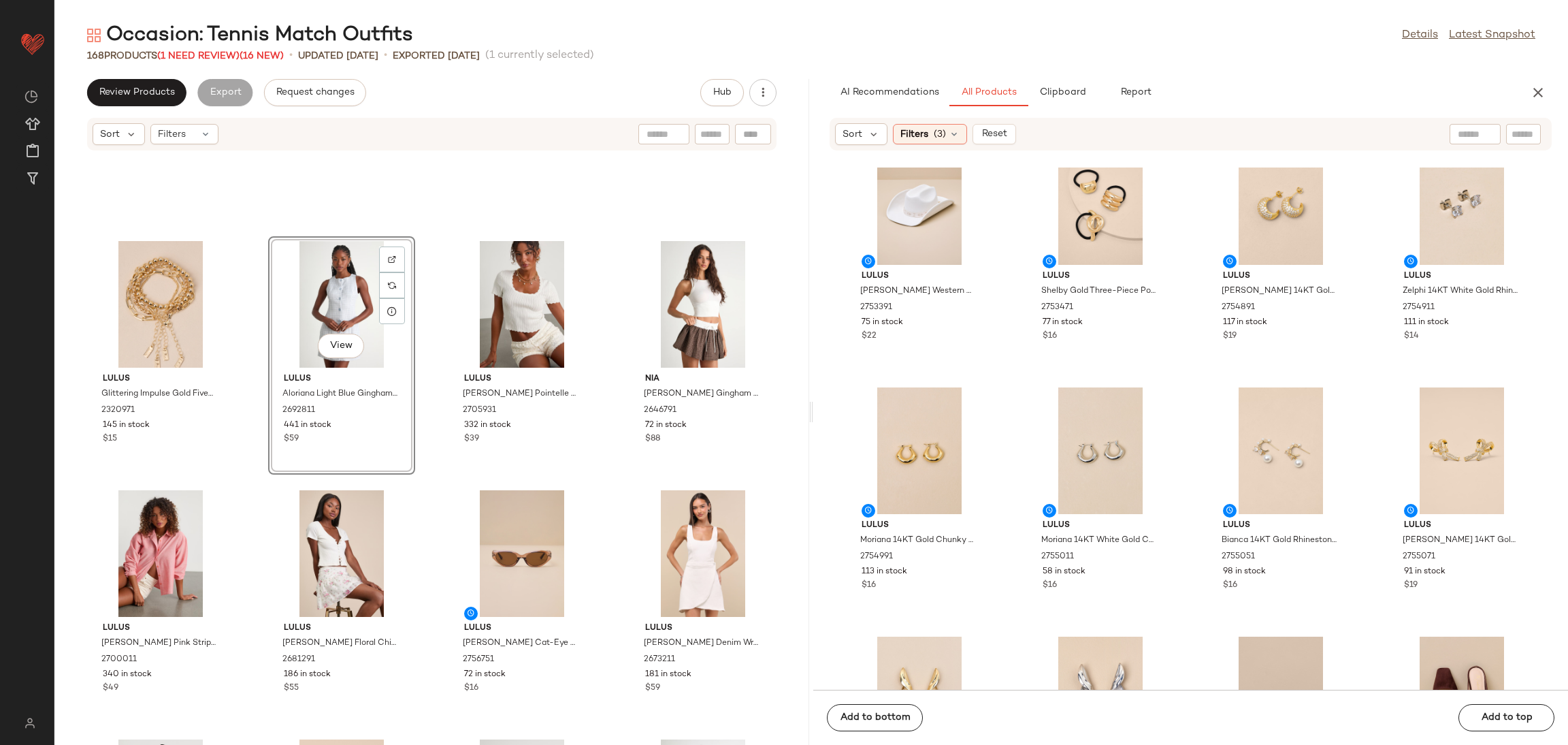
drag, startPoint x: 263, startPoint y: 339, endPoint x: 316, endPoint y: 326, distance: 54.6
click at [296, 333] on div "Lulus Glittering Impulse Gold Five-Piece Chain Bracelet Set 2320971 145 in stoc…" at bounding box center [432, 456] width 755 height 577
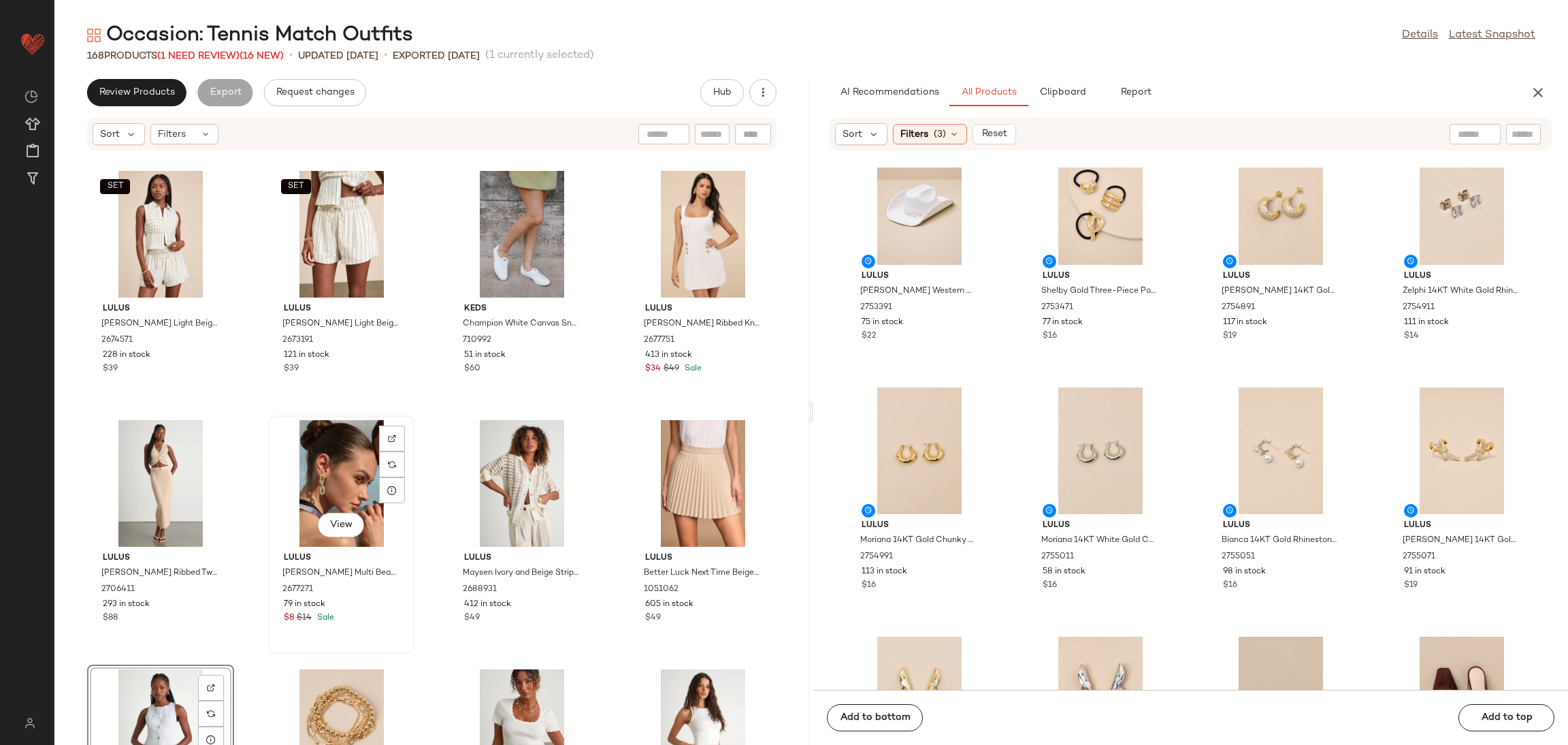
scroll to position [1133, 0]
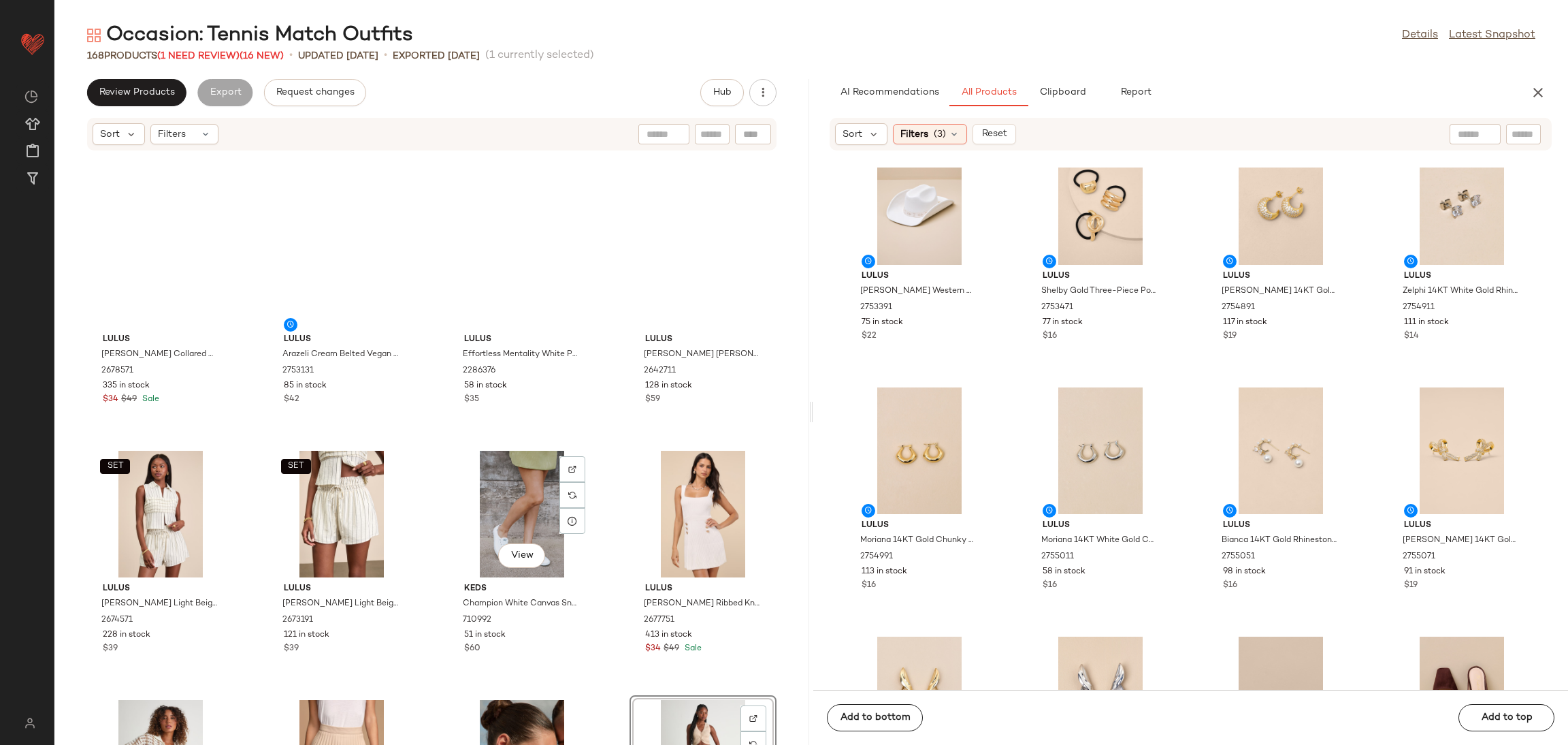
scroll to position [725, 0]
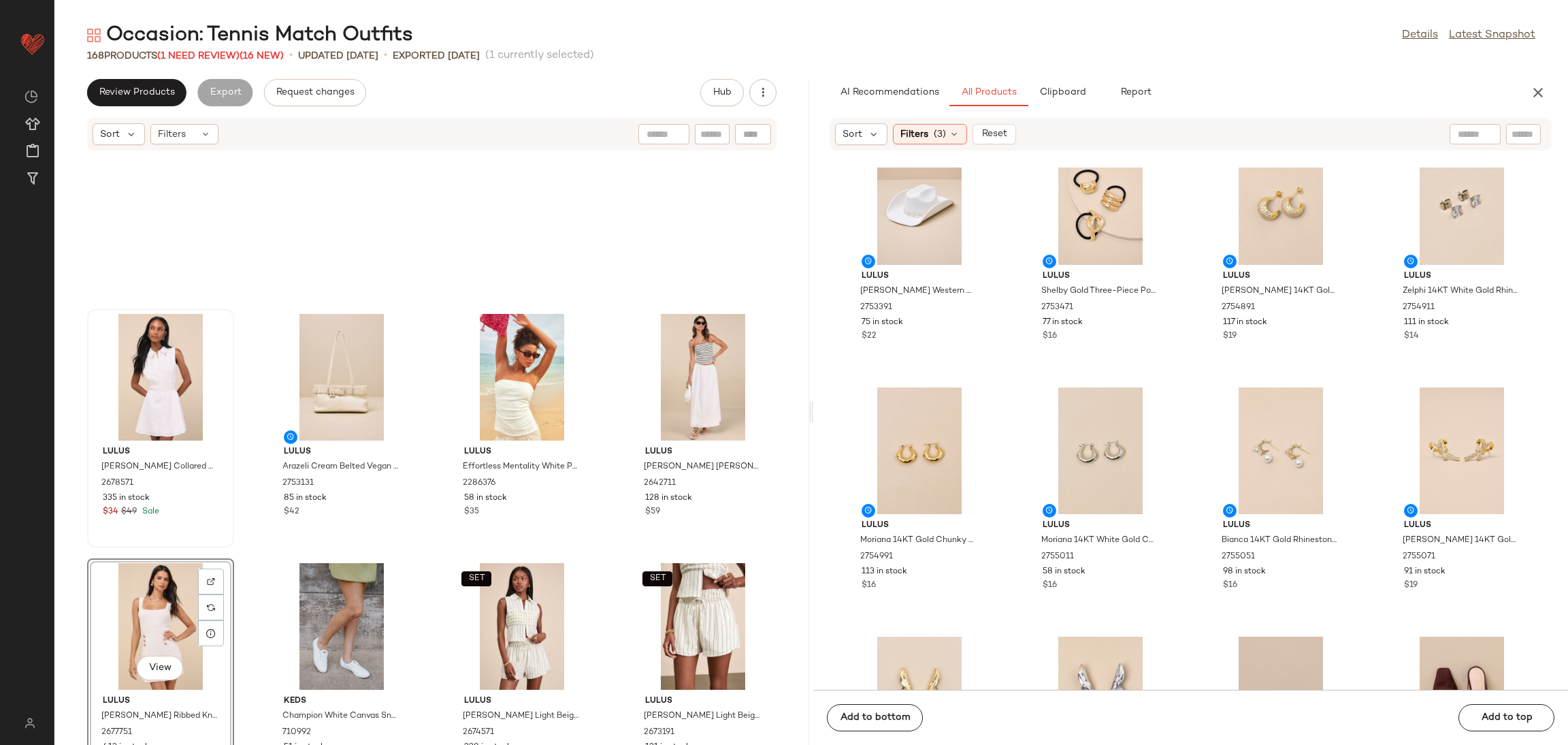
scroll to position [521, 0]
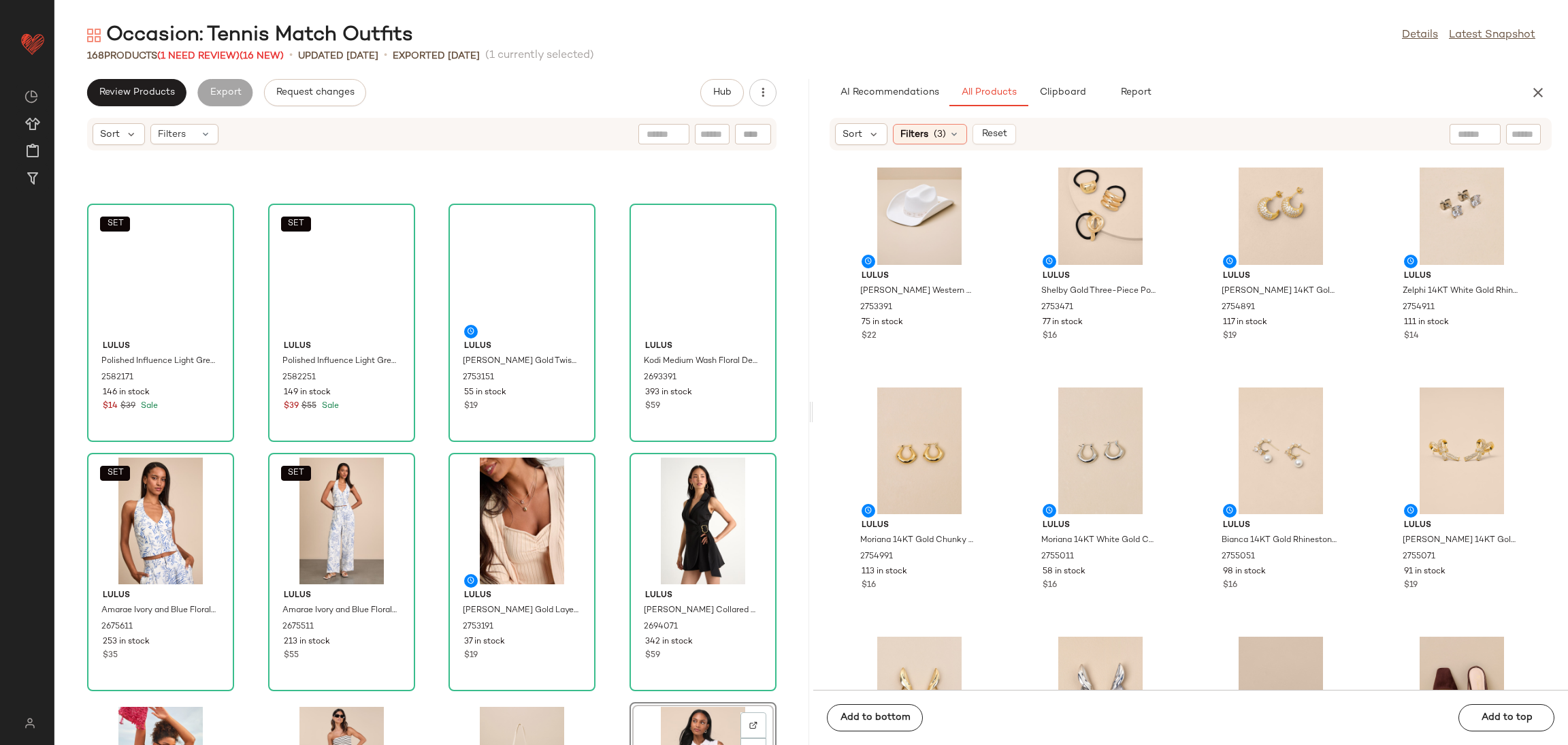
scroll to position [215, 0]
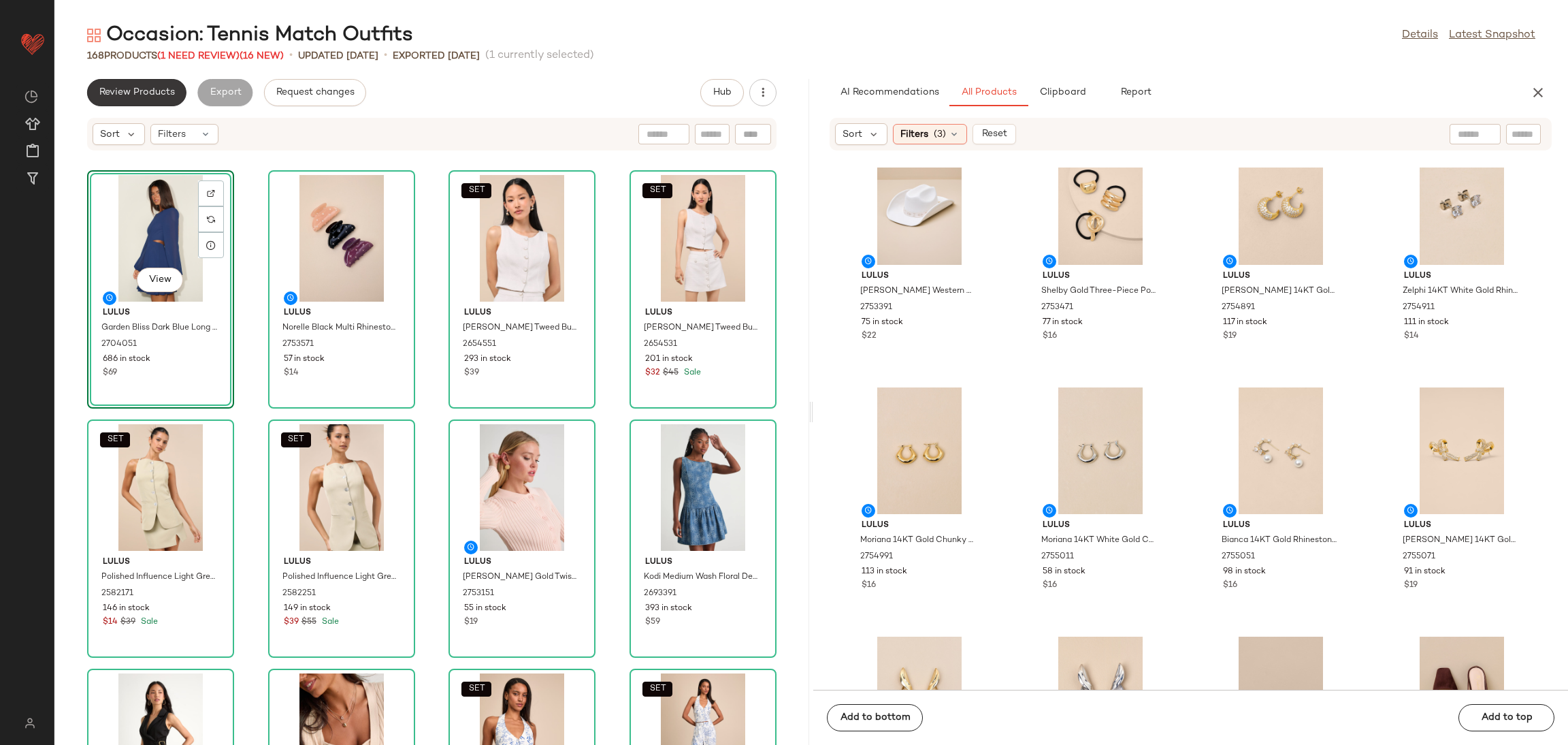
click at [153, 94] on span "Review Products" at bounding box center [137, 92] width 77 height 11
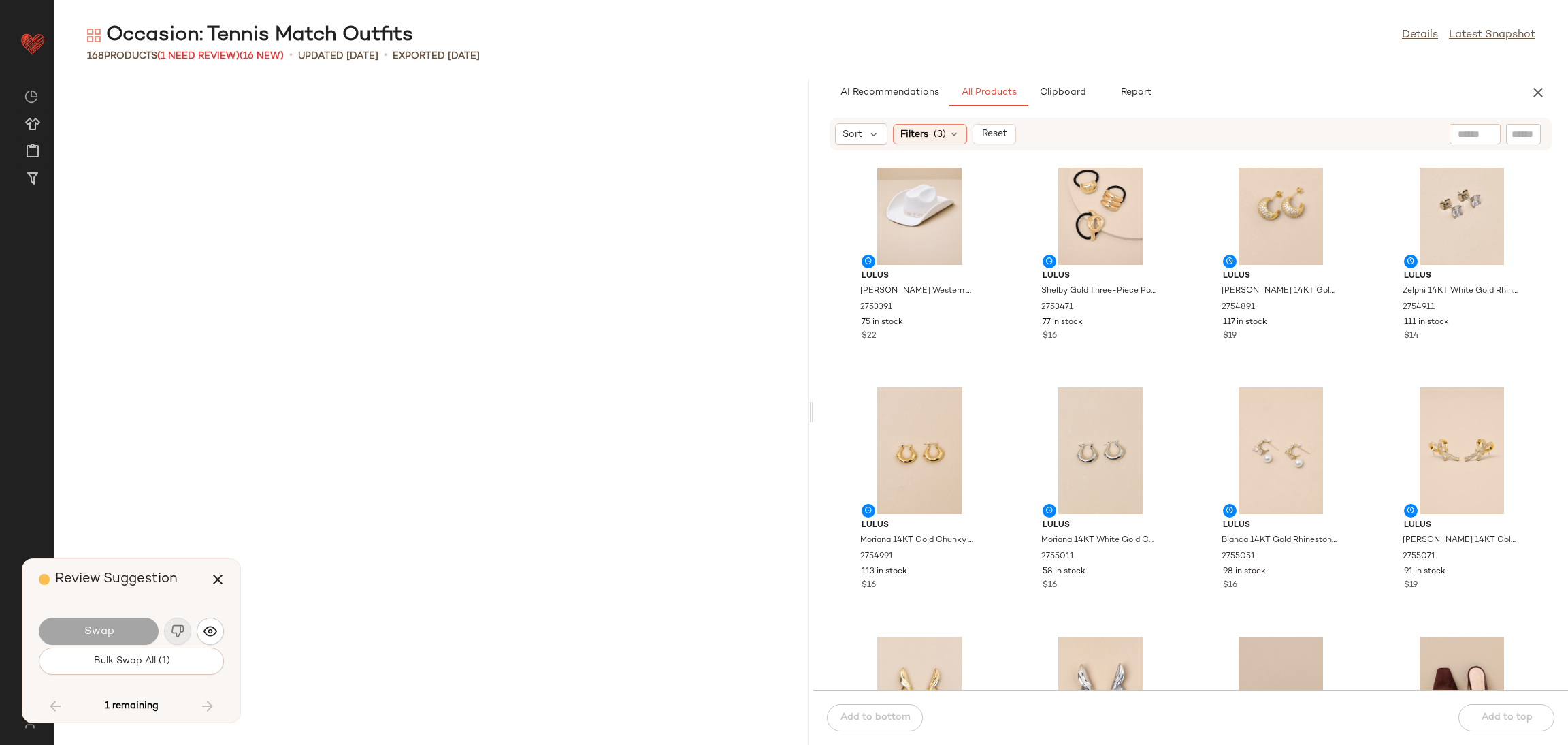
scroll to position [5981, 0]
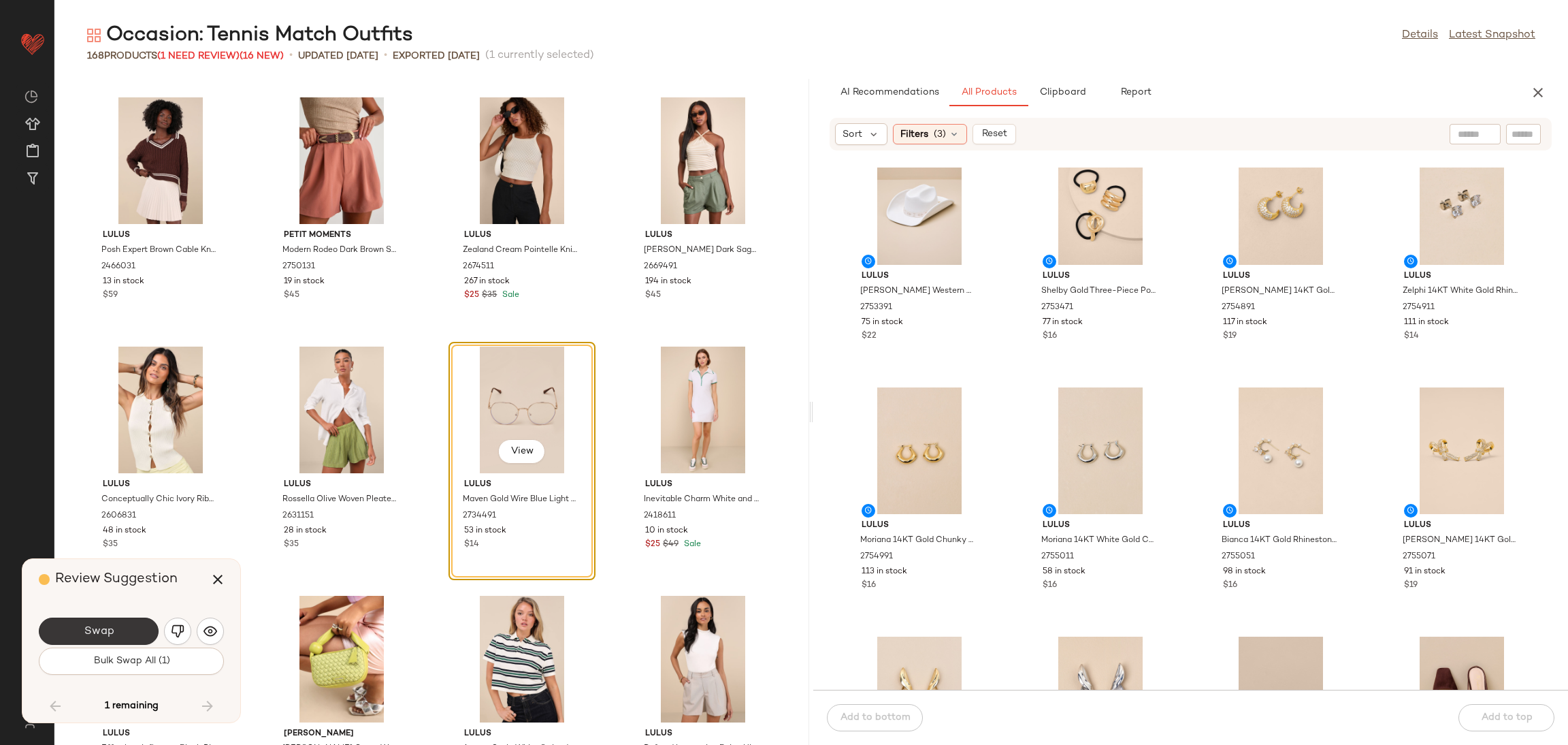
click at [124, 633] on button "Swap" at bounding box center [99, 630] width 120 height 27
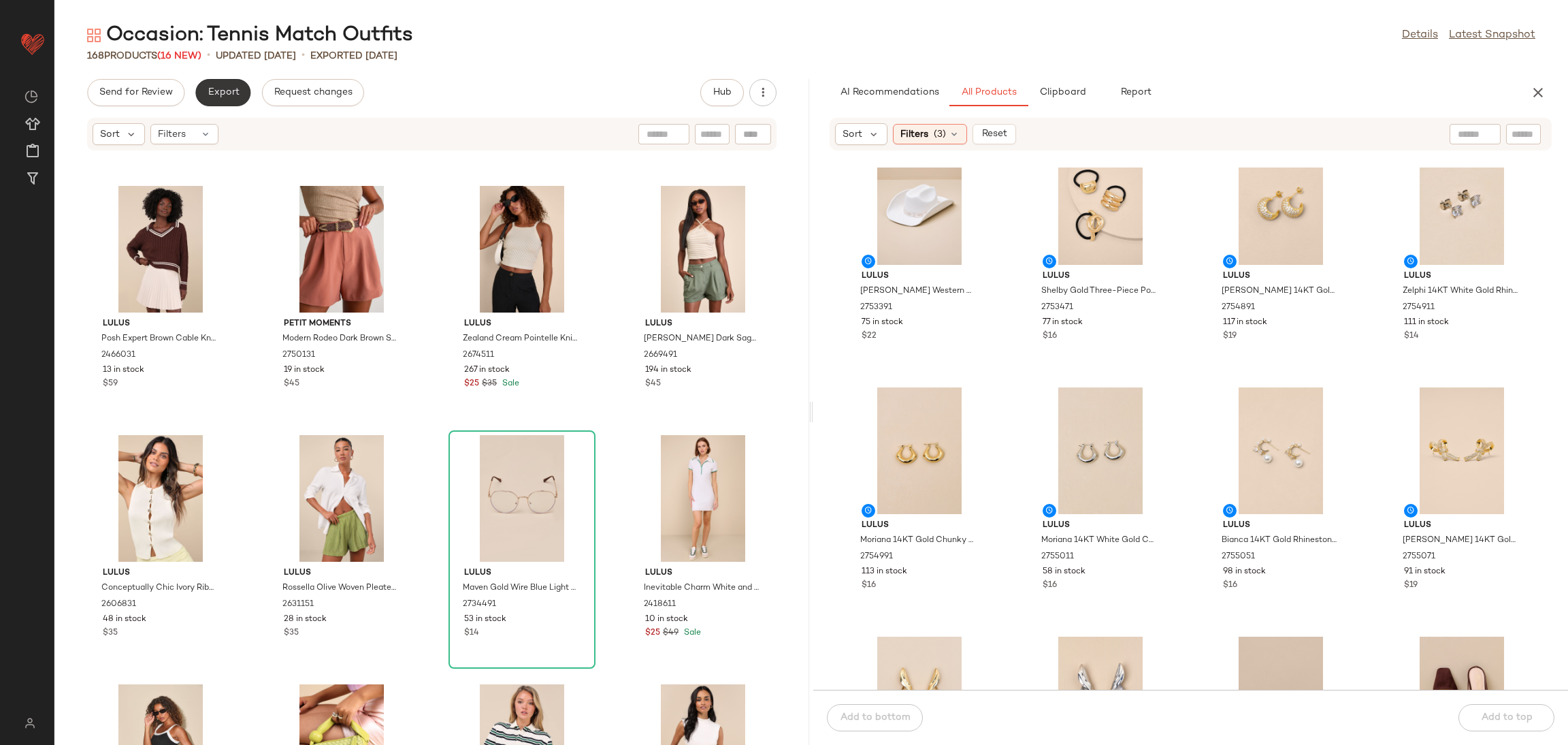
click at [228, 85] on button "Export" at bounding box center [223, 92] width 55 height 27
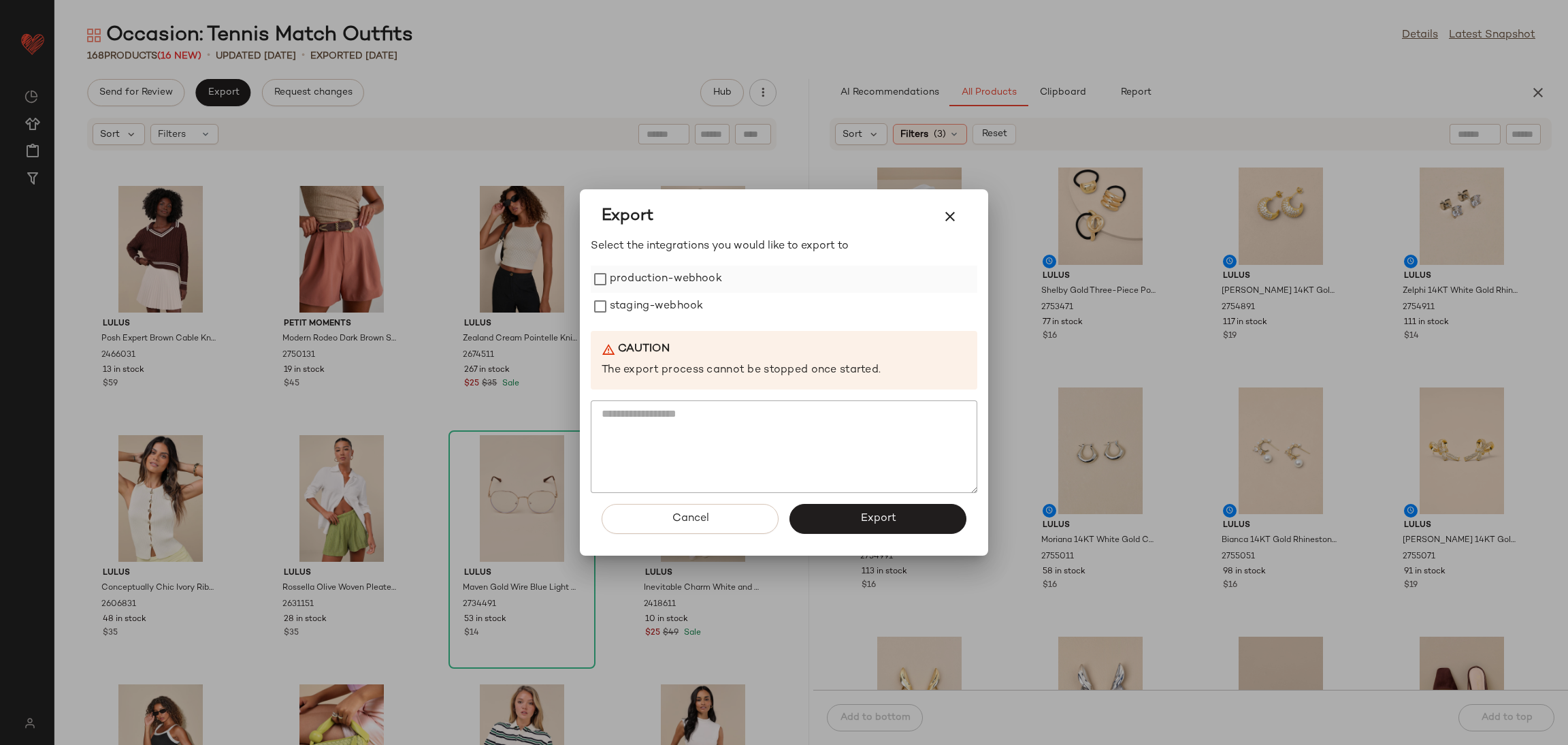
click at [659, 281] on label "production-webhook" at bounding box center [665, 279] width 112 height 27
drag, startPoint x: 655, startPoint y: 310, endPoint x: 672, endPoint y: 319, distance: 19.2
click at [655, 308] on label "staging-webhook" at bounding box center [656, 306] width 93 height 27
click at [826, 513] on button "Export" at bounding box center [878, 518] width 177 height 30
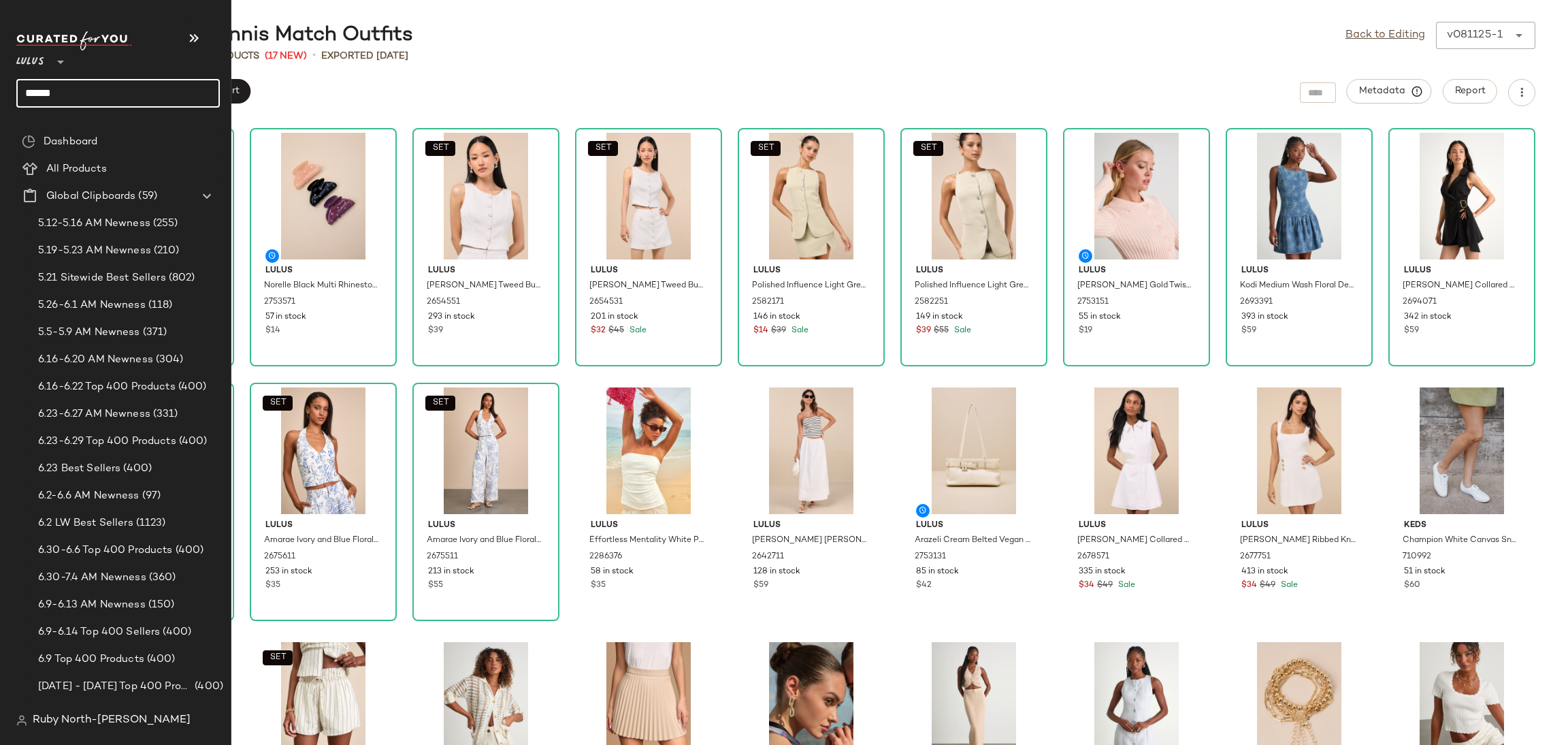
drag, startPoint x: 77, startPoint y: 92, endPoint x: 0, endPoint y: 86, distance: 77.2
click at [0, 86] on nav "Lulus ** ****** Dashboard All Products Global Clipboards (59) 5.12-5.16 AM Newn…" at bounding box center [116, 372] width 232 height 745
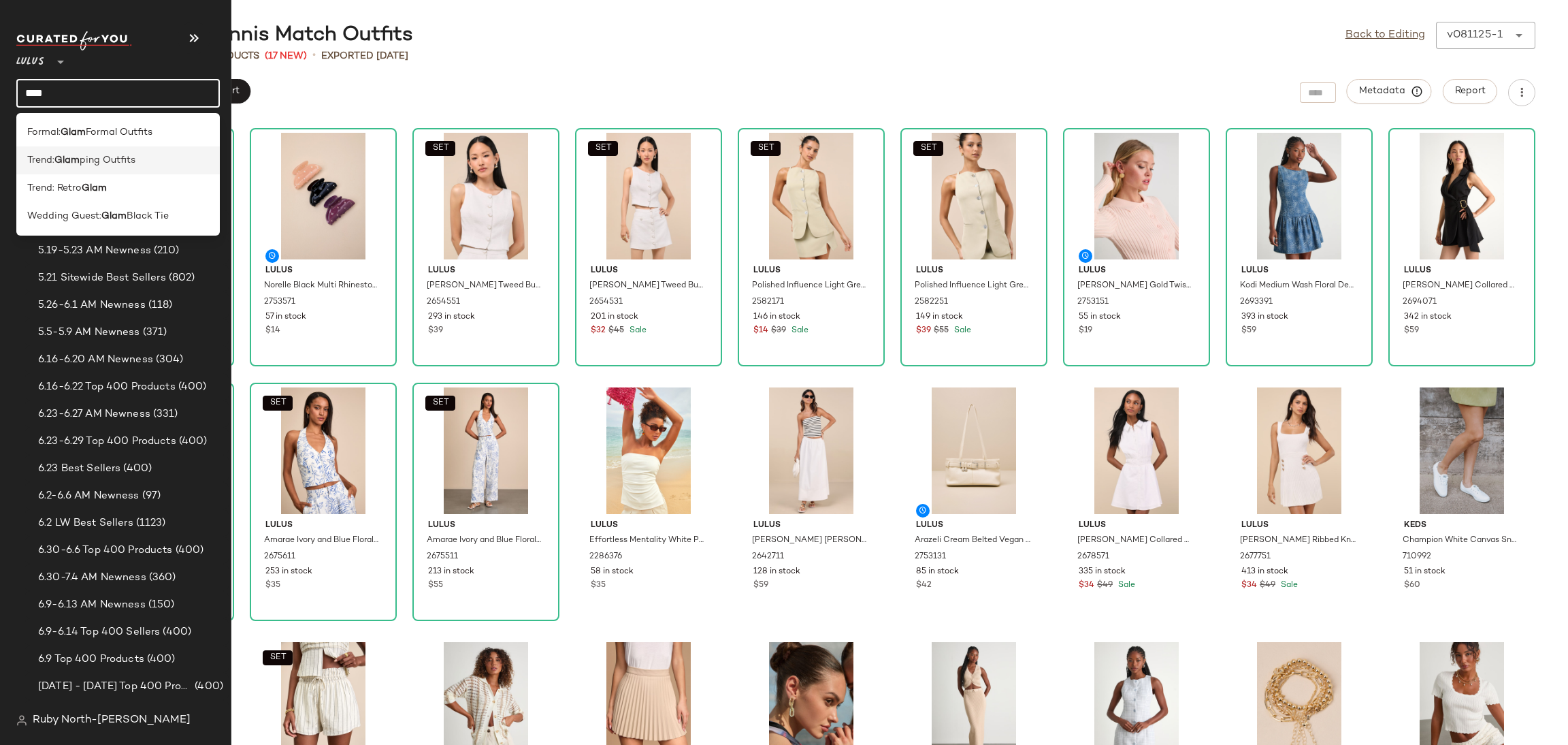
type input "****"
click at [54, 161] on span "Trend:" at bounding box center [40, 160] width 27 height 14
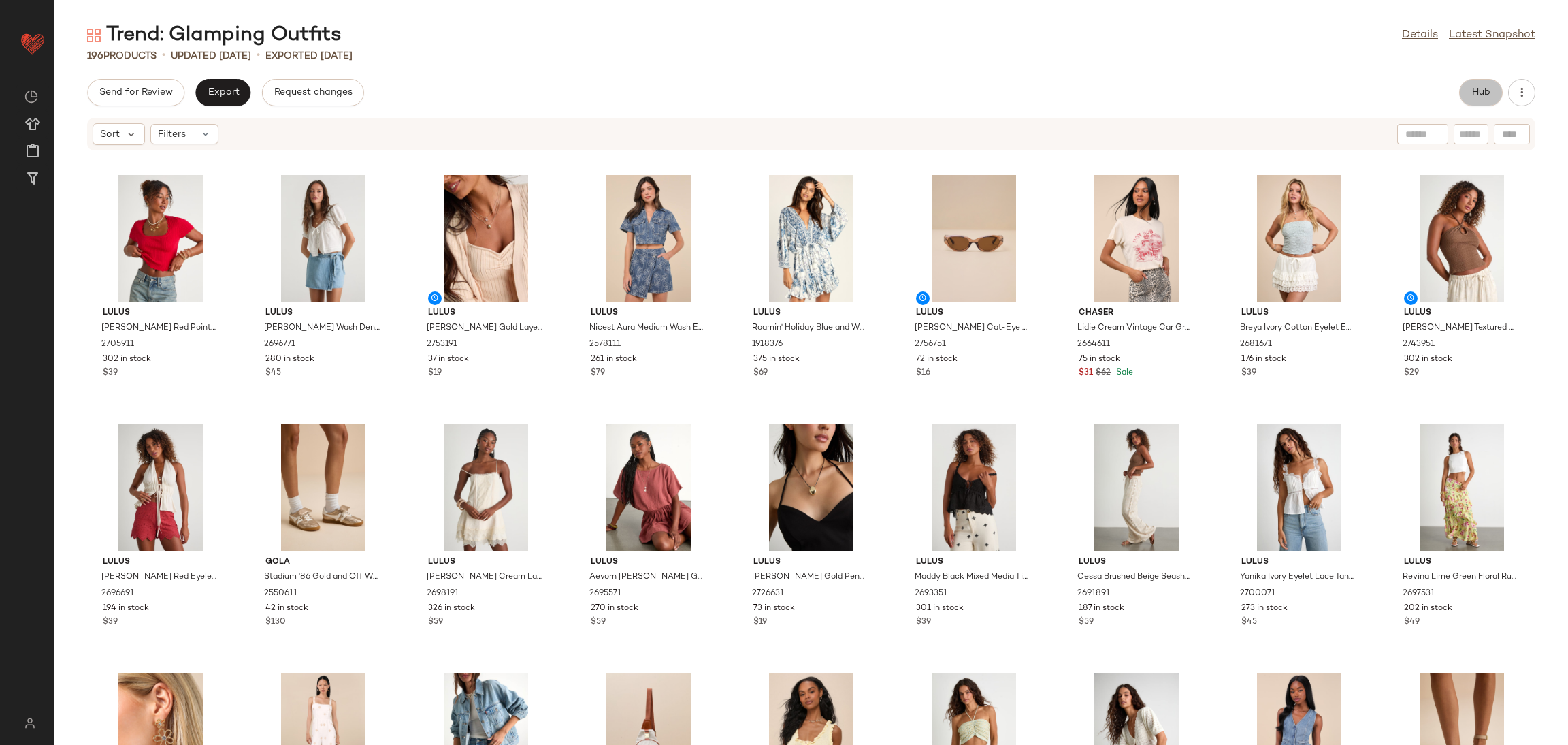
click at [1476, 90] on span "Hub" at bounding box center [1481, 92] width 19 height 11
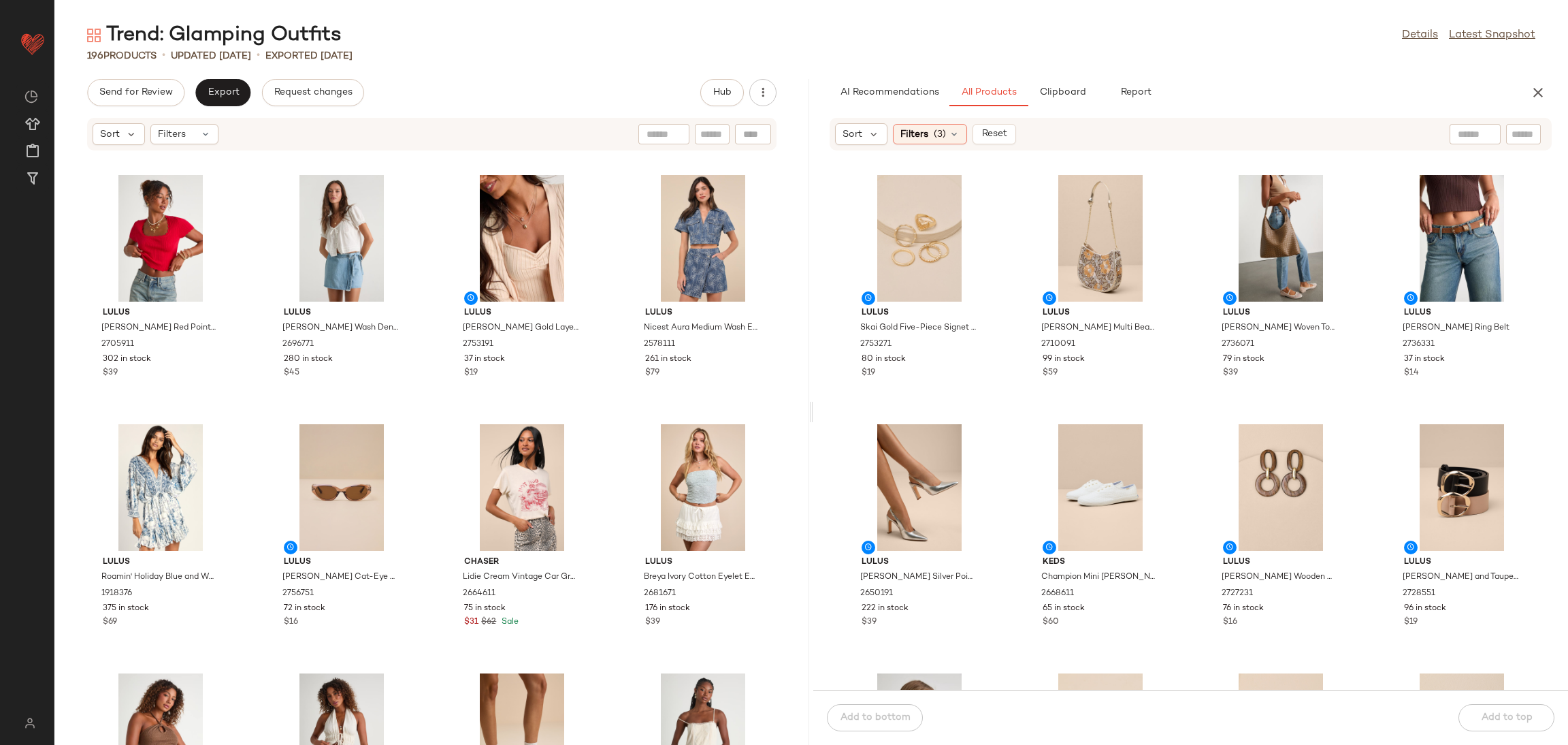
click at [922, 147] on div "Sort Filters (3) Reset" at bounding box center [1190, 134] width 722 height 32
click at [930, 130] on div "Filters (3)" at bounding box center [930, 135] width 74 height 21
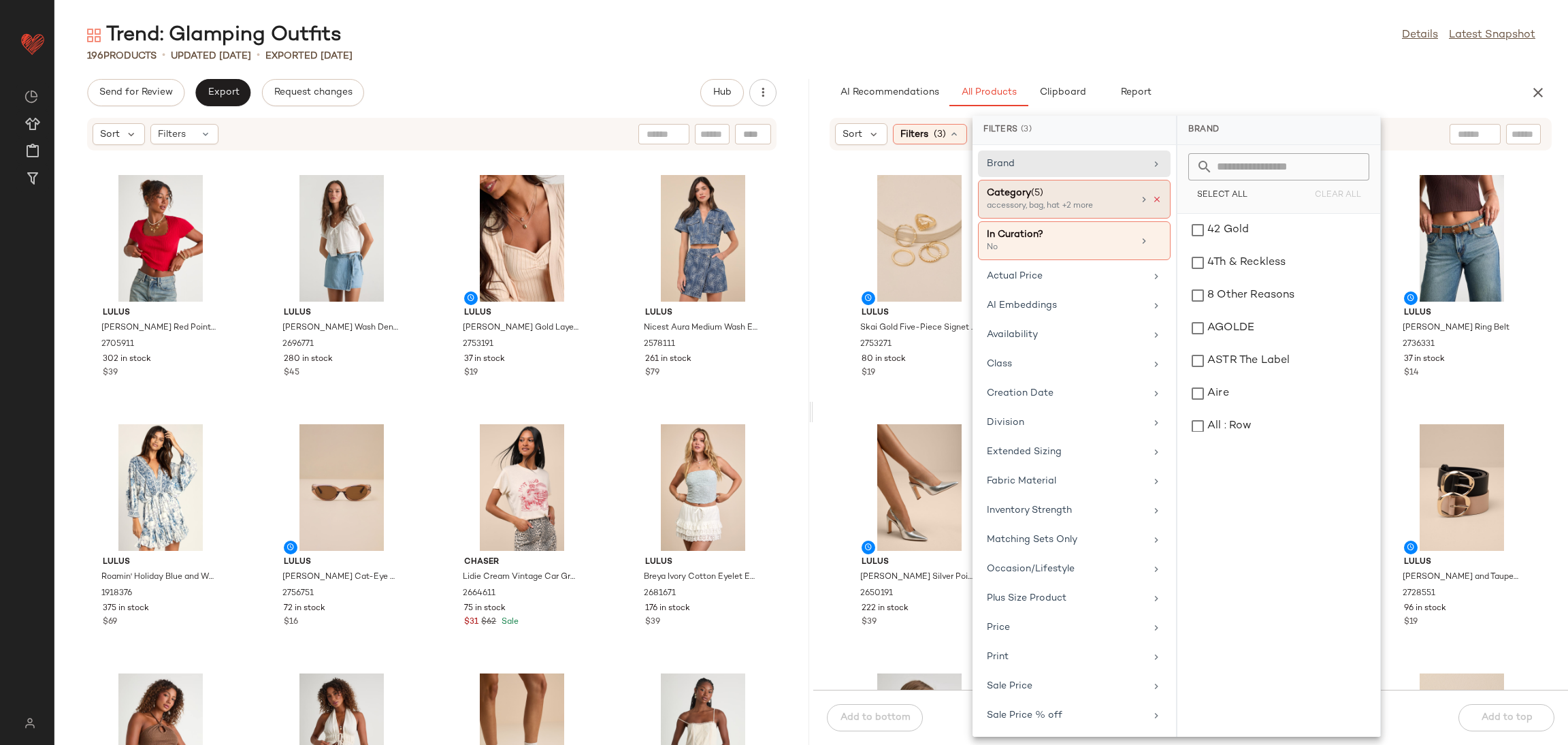
click at [1152, 195] on icon at bounding box center [1157, 199] width 10 height 10
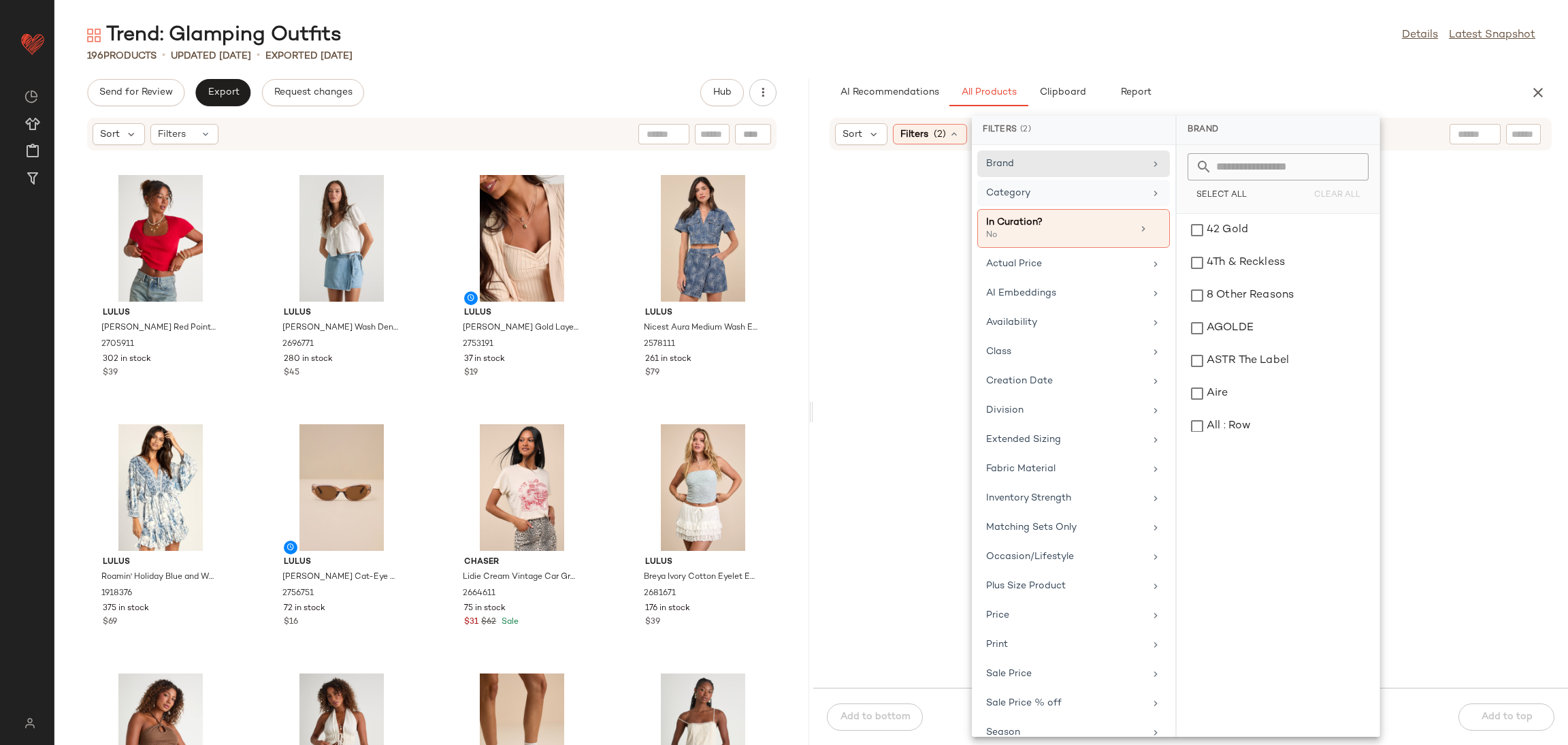
click at [1120, 189] on div "Category" at bounding box center [1065, 192] width 159 height 14
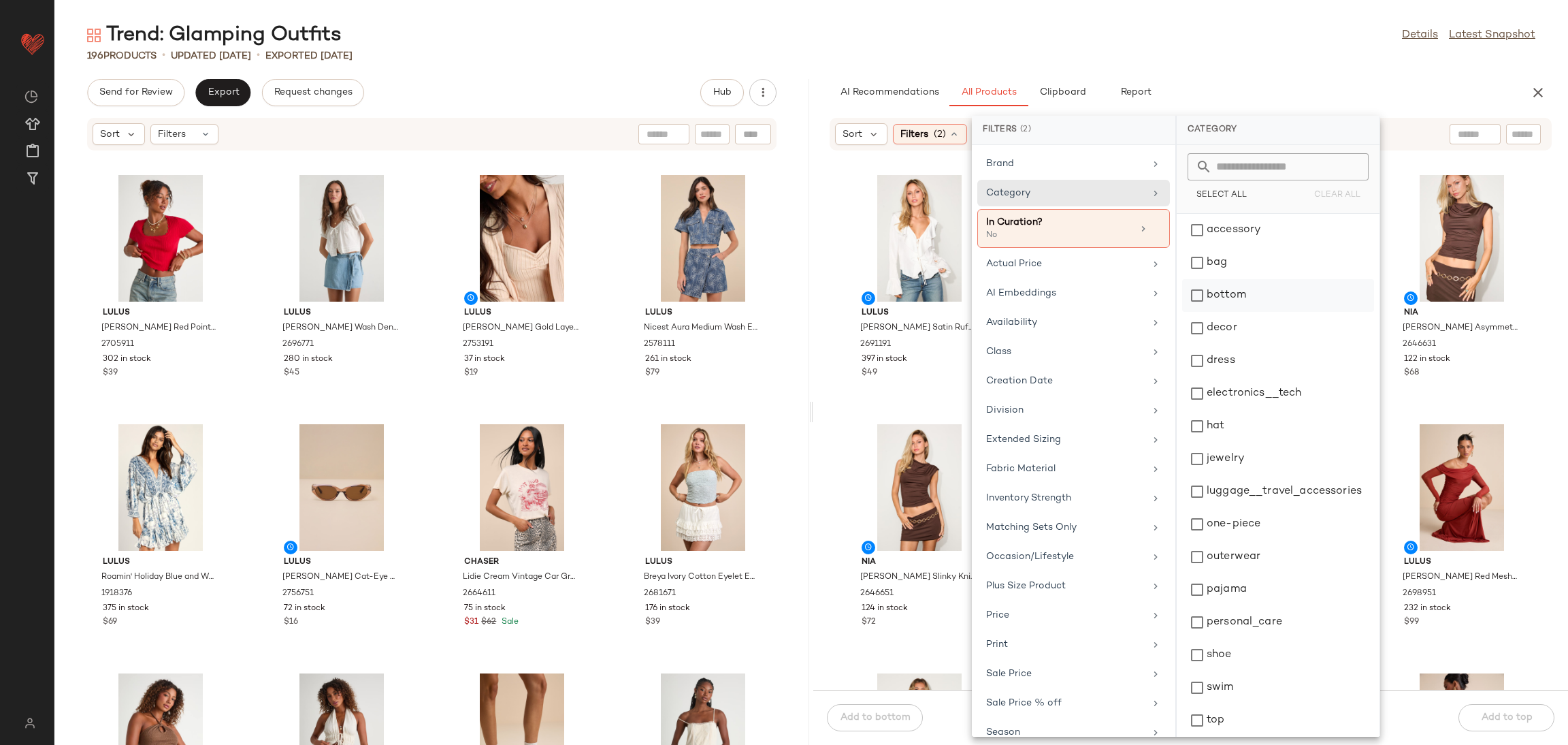
click at [1234, 312] on div "bottom" at bounding box center [1278, 328] width 192 height 32
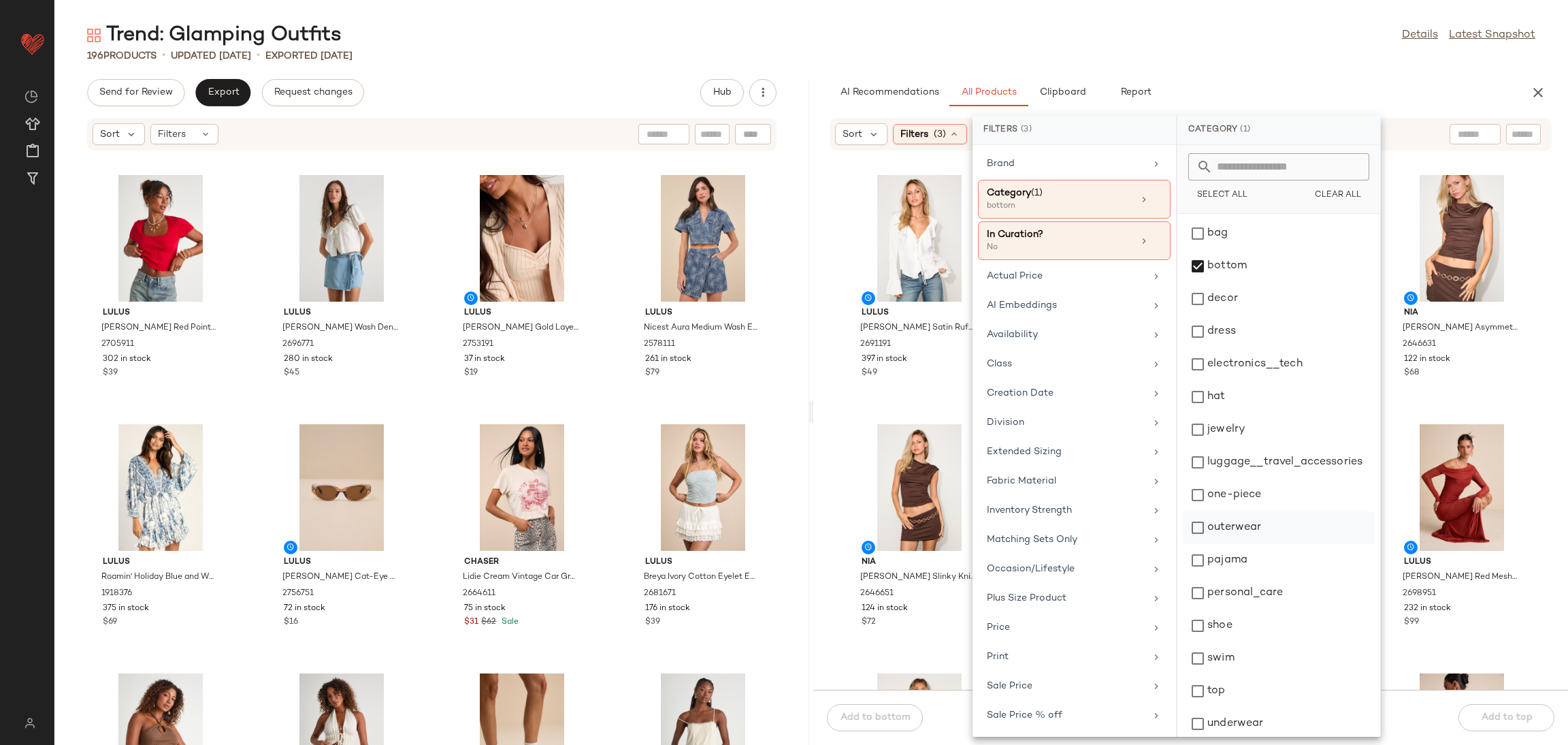
scroll to position [37, 0]
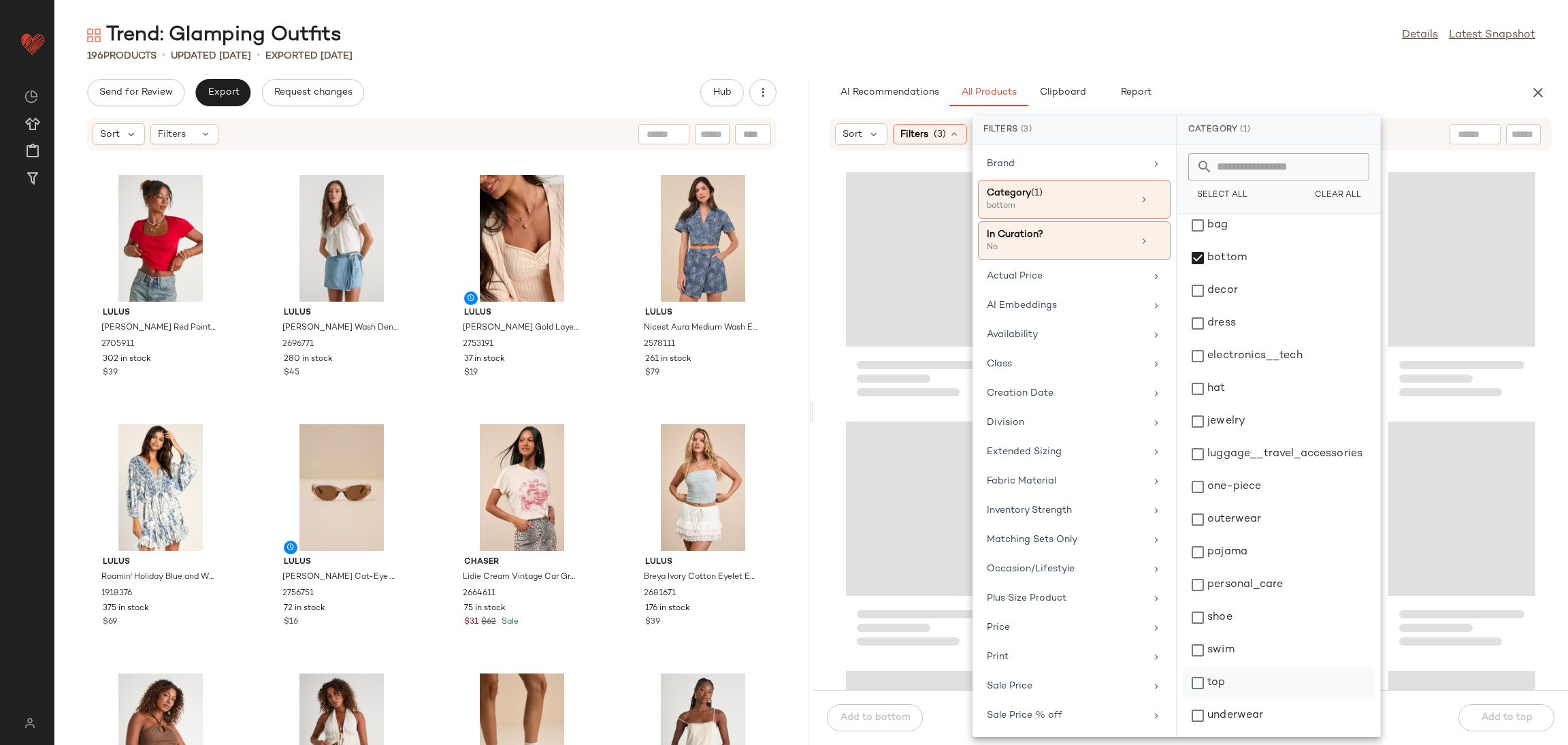
click at [1239, 699] on div "top" at bounding box center [1279, 715] width 192 height 32
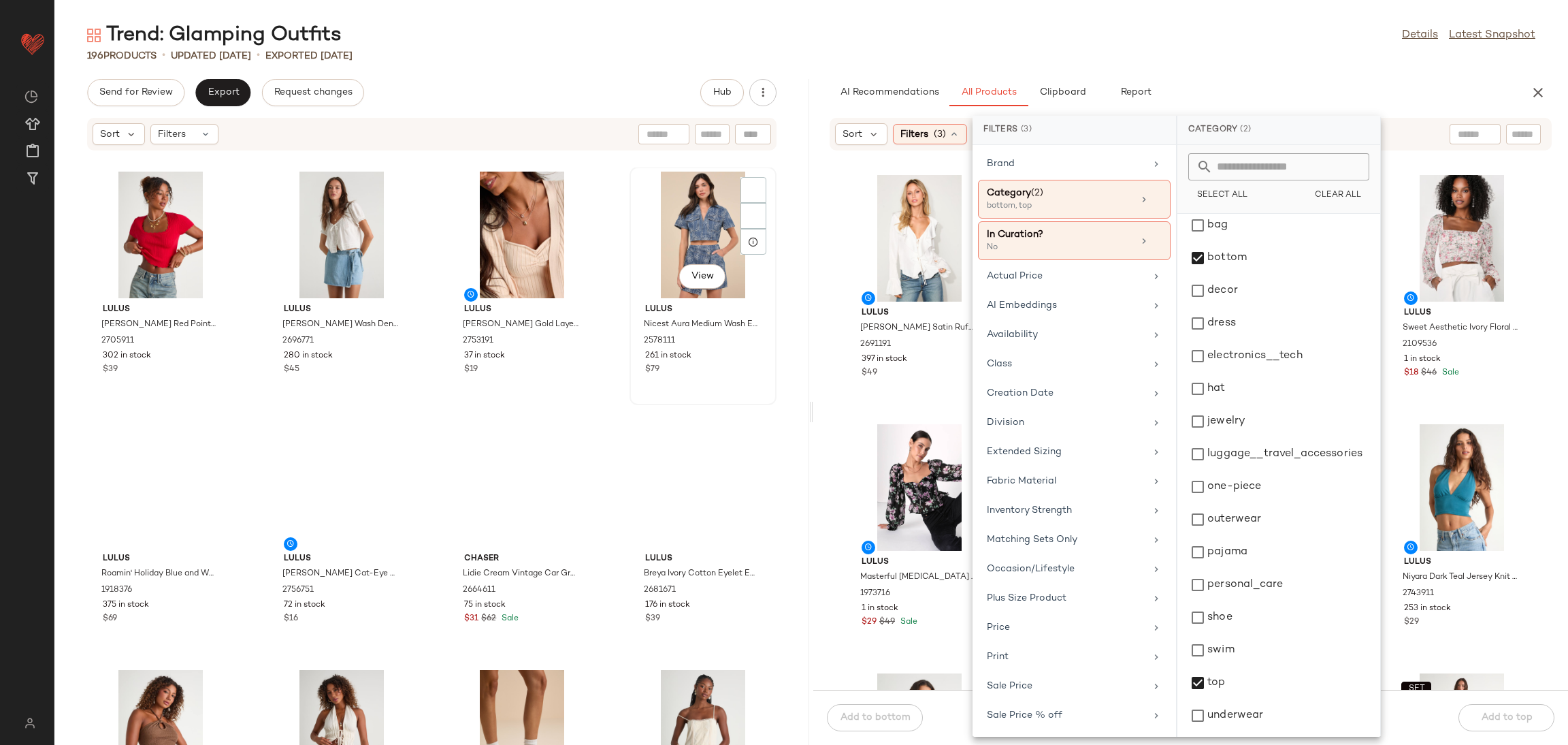
scroll to position [0, 0]
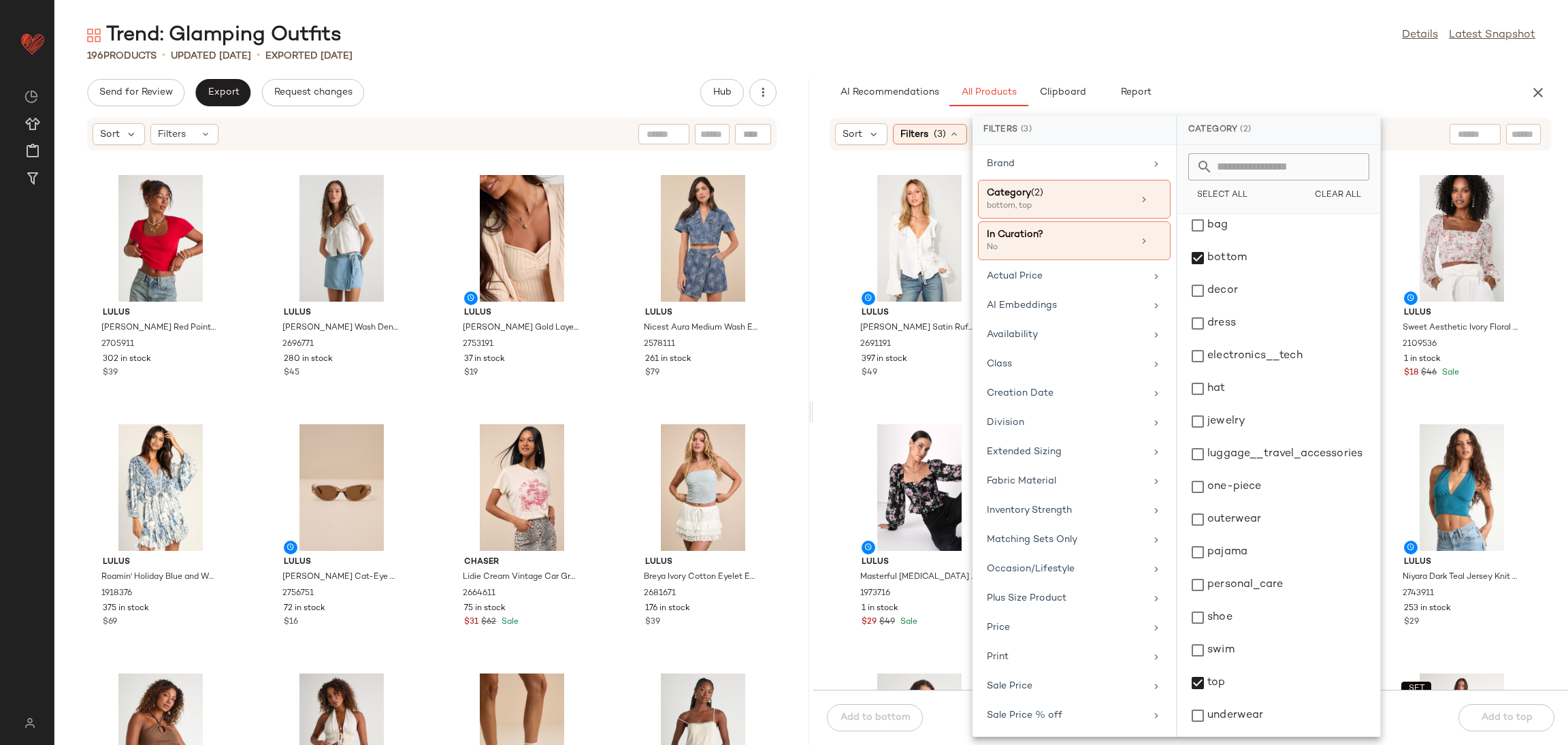
click at [832, 430] on div "Lulus [PERSON_NAME] Satin Ruffled Tie-Front Long Sleeve Top 2691191 397 in stoc…" at bounding box center [1191, 428] width 755 height 522
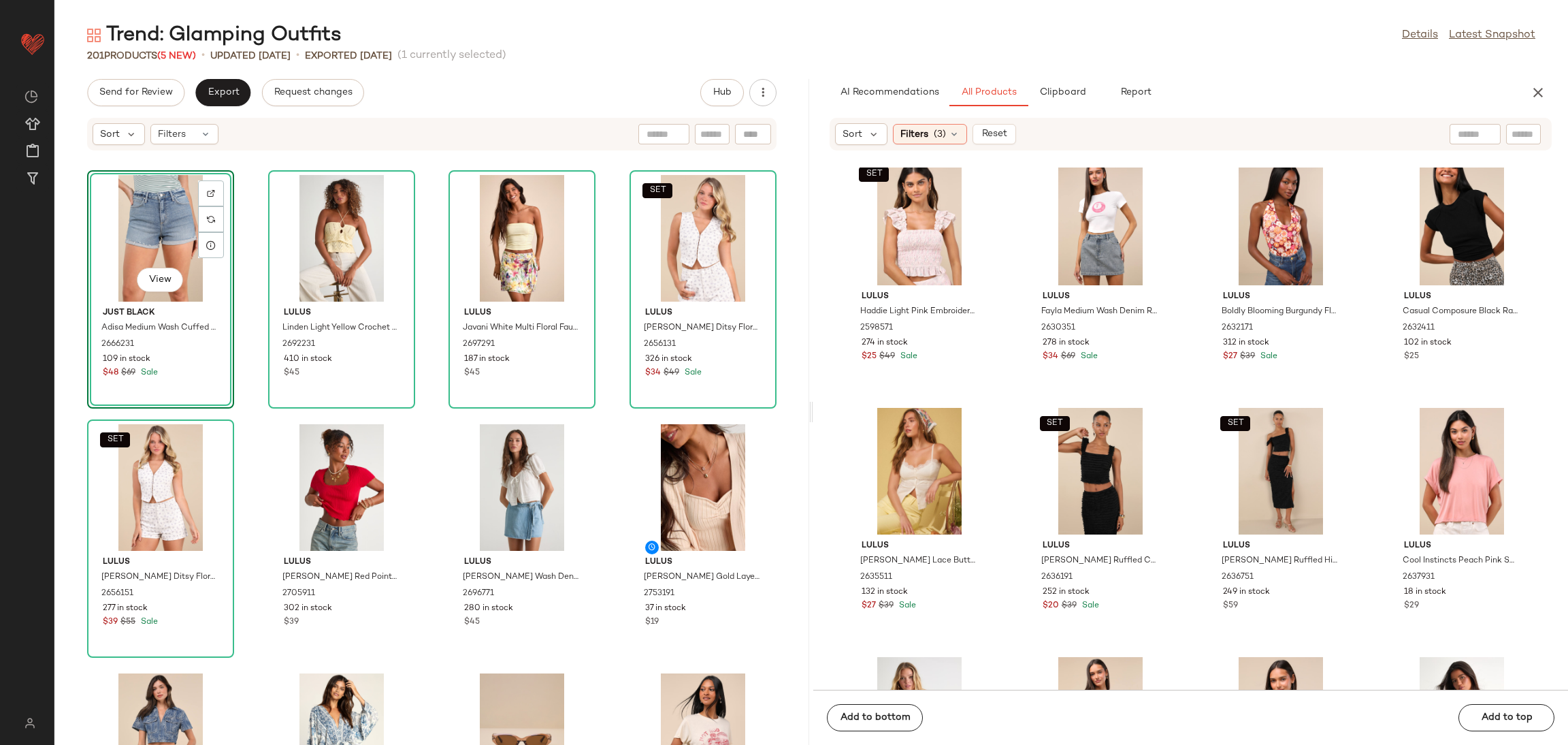
scroll to position [26157, 0]
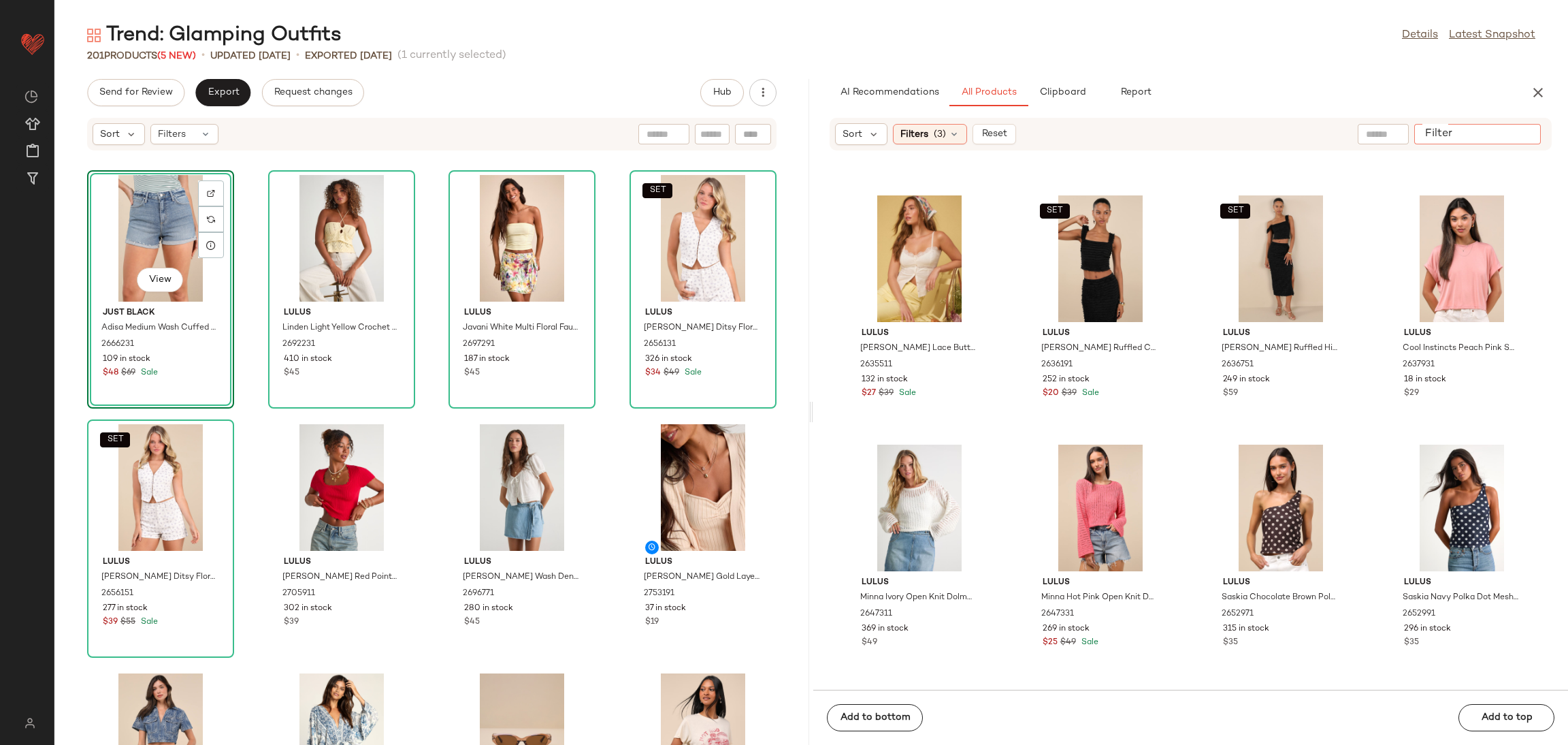
click at [1525, 132] on input "Filter" at bounding box center [1478, 135] width 116 height 14
type input "******"
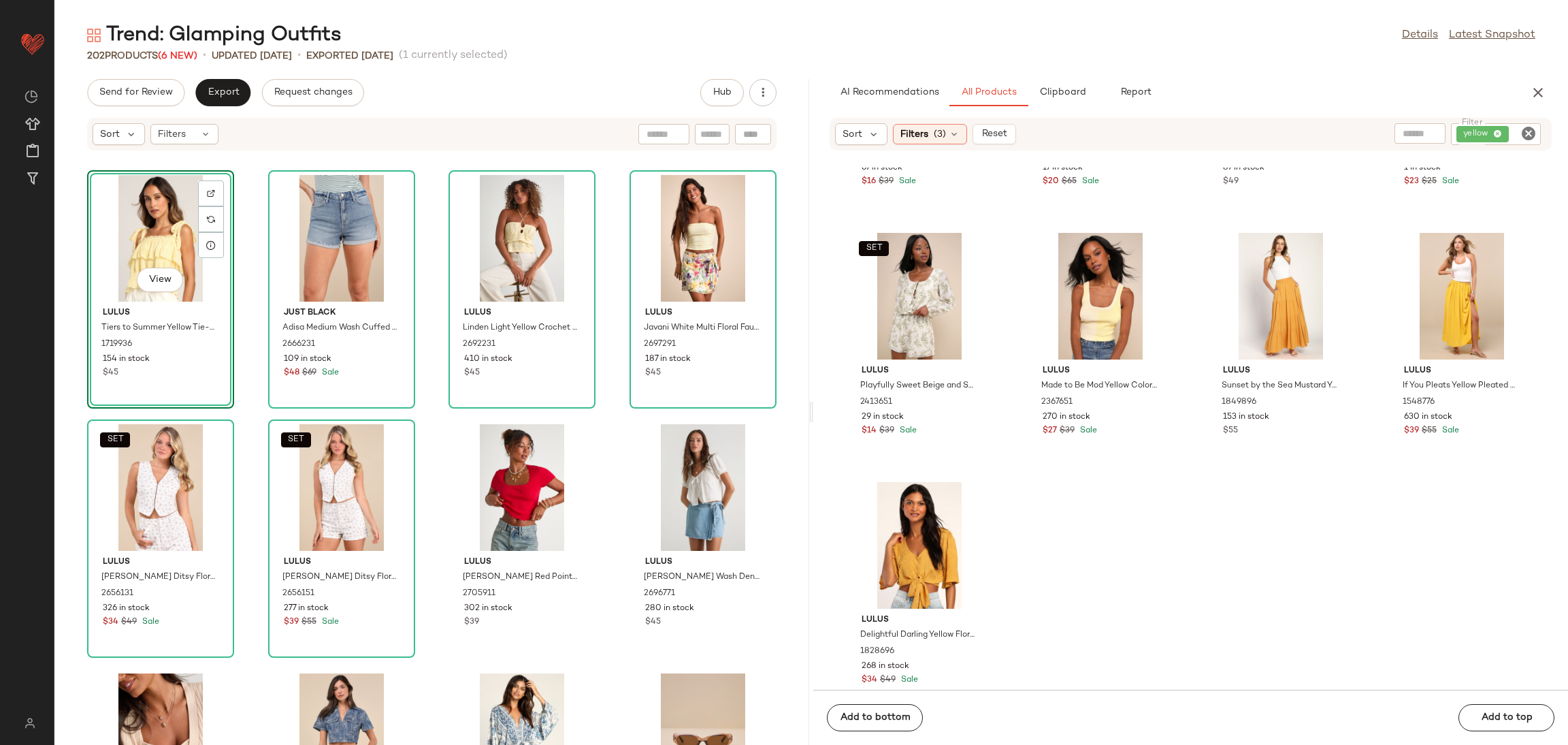
scroll to position [2719, 0]
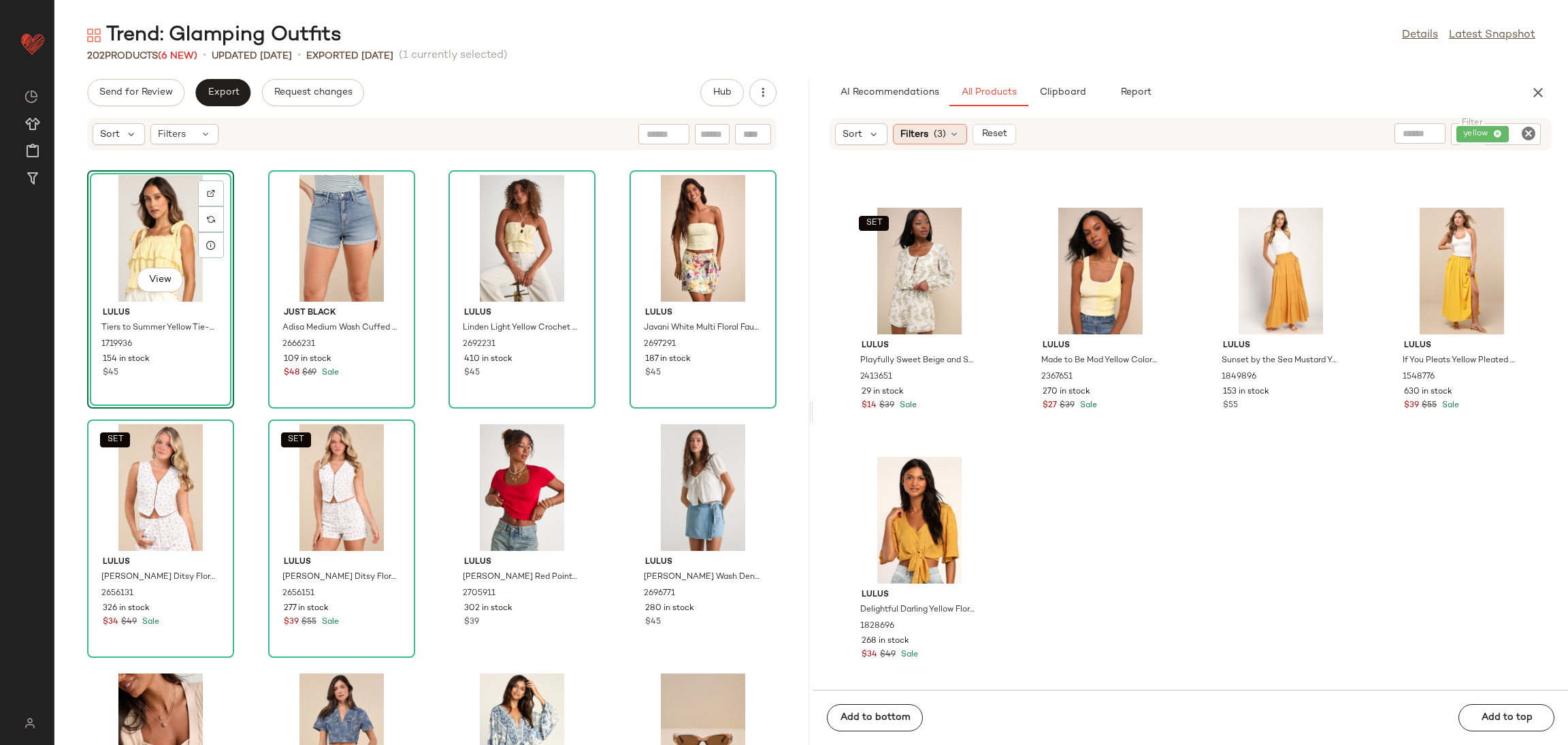
click at [952, 135] on icon at bounding box center [954, 135] width 11 height 11
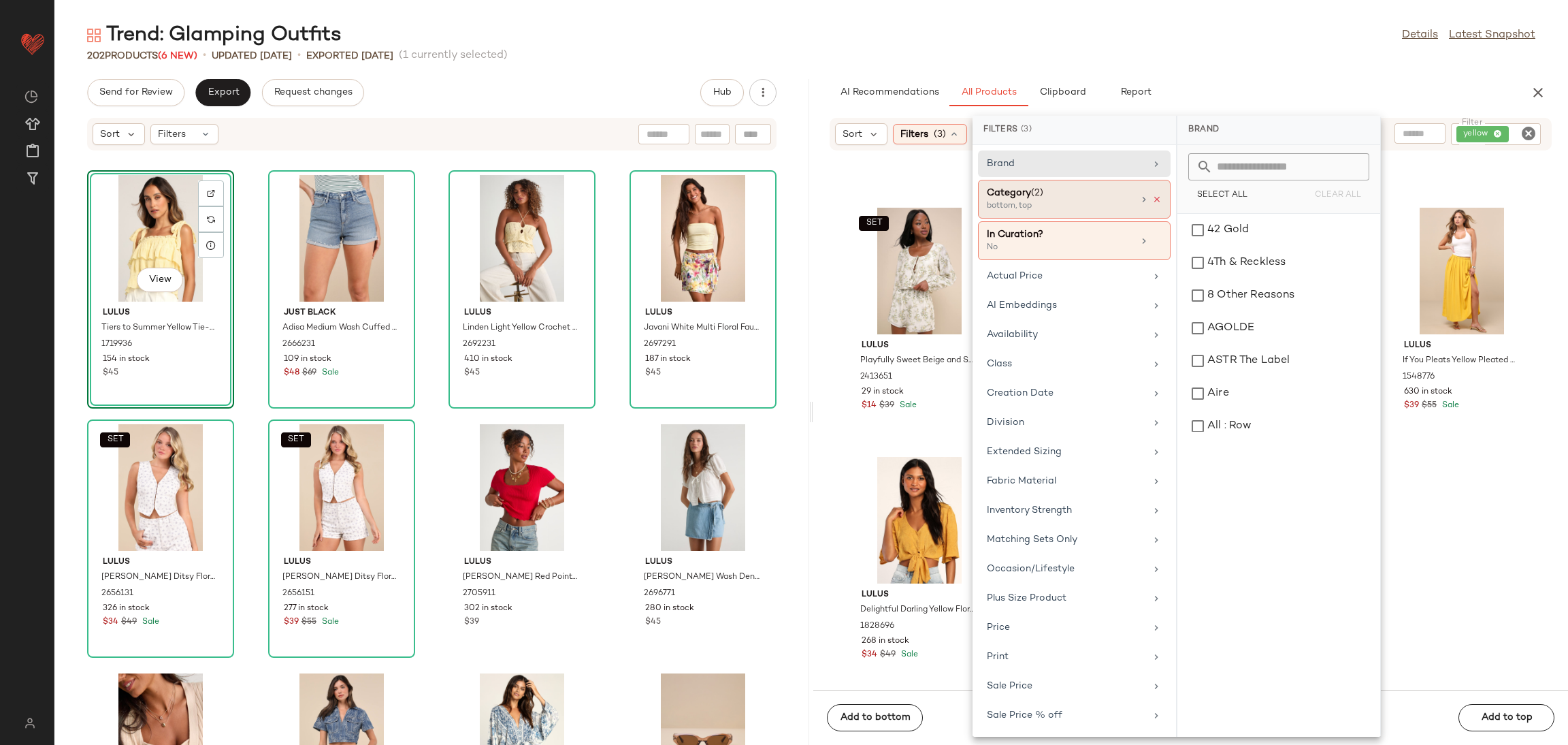
click at [1155, 201] on icon at bounding box center [1157, 199] width 10 height 10
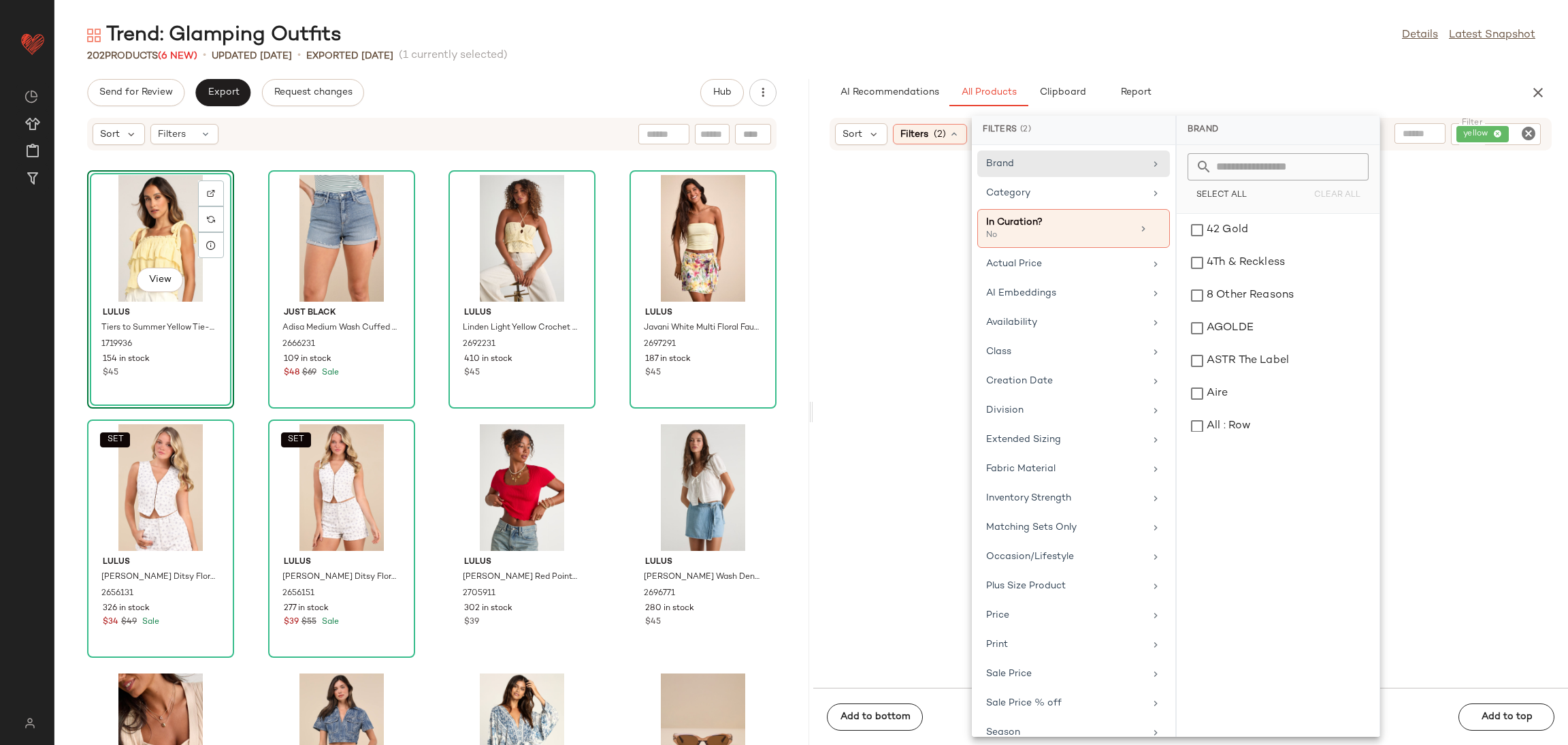
drag, startPoint x: 1105, startPoint y: 192, endPoint x: 1193, endPoint y: 210, distance: 89.8
click at [1106, 192] on div "Category" at bounding box center [1065, 192] width 159 height 14
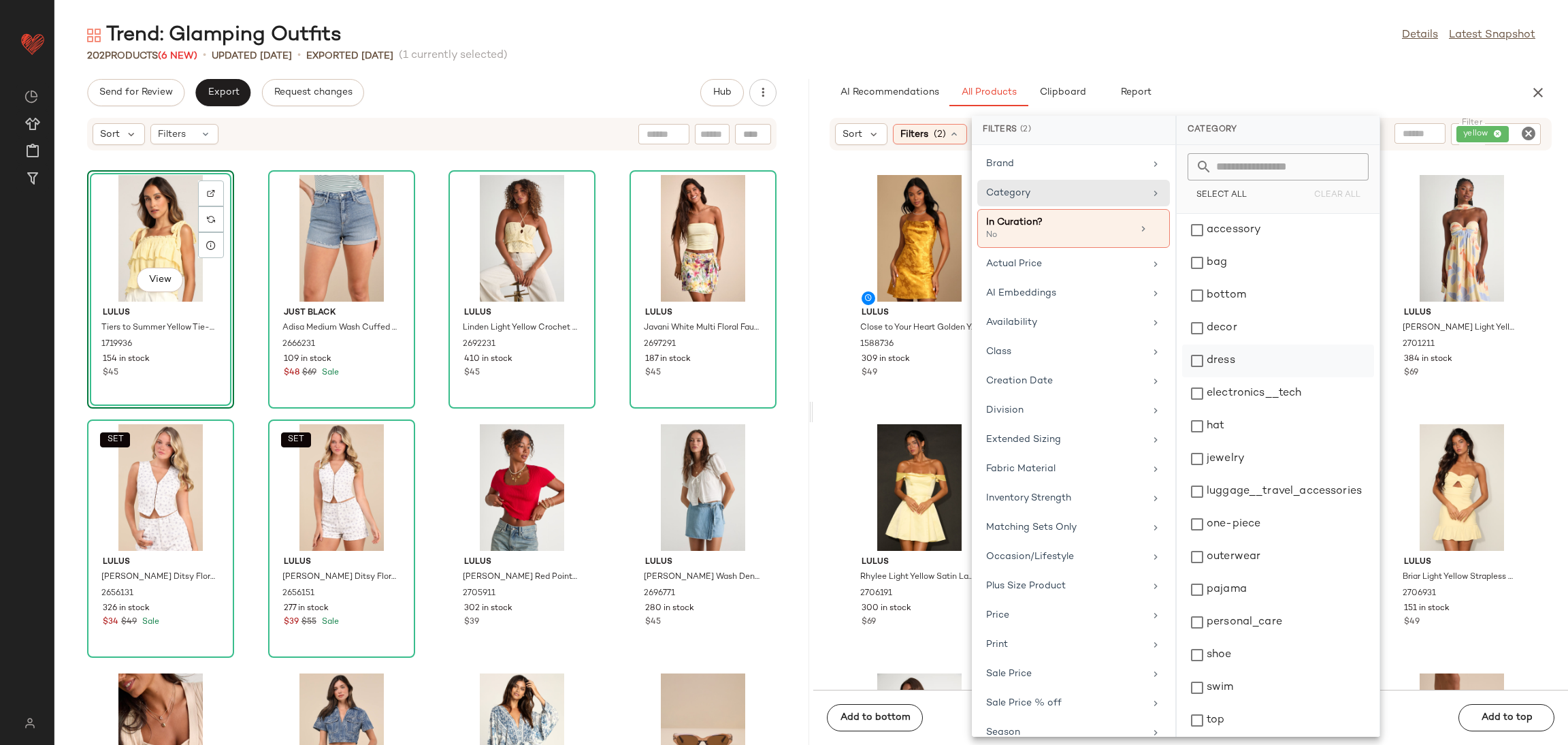
click at [1218, 377] on div "dress" at bounding box center [1278, 393] width 192 height 32
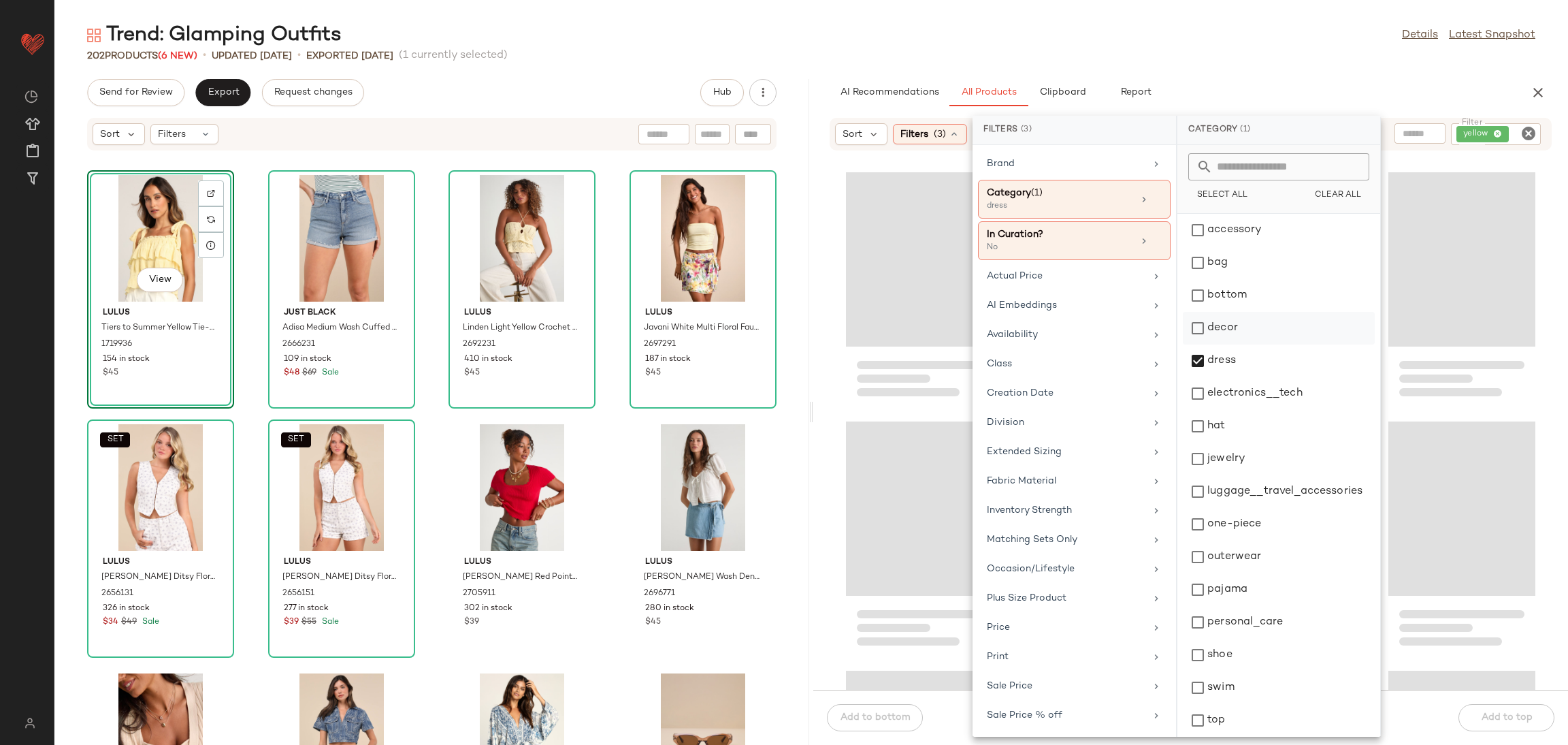
drag, startPoint x: 1232, startPoint y: 522, endPoint x: 1346, endPoint y: 341, distance: 213.9
click at [1232, 541] on div "one-piece" at bounding box center [1279, 557] width 192 height 32
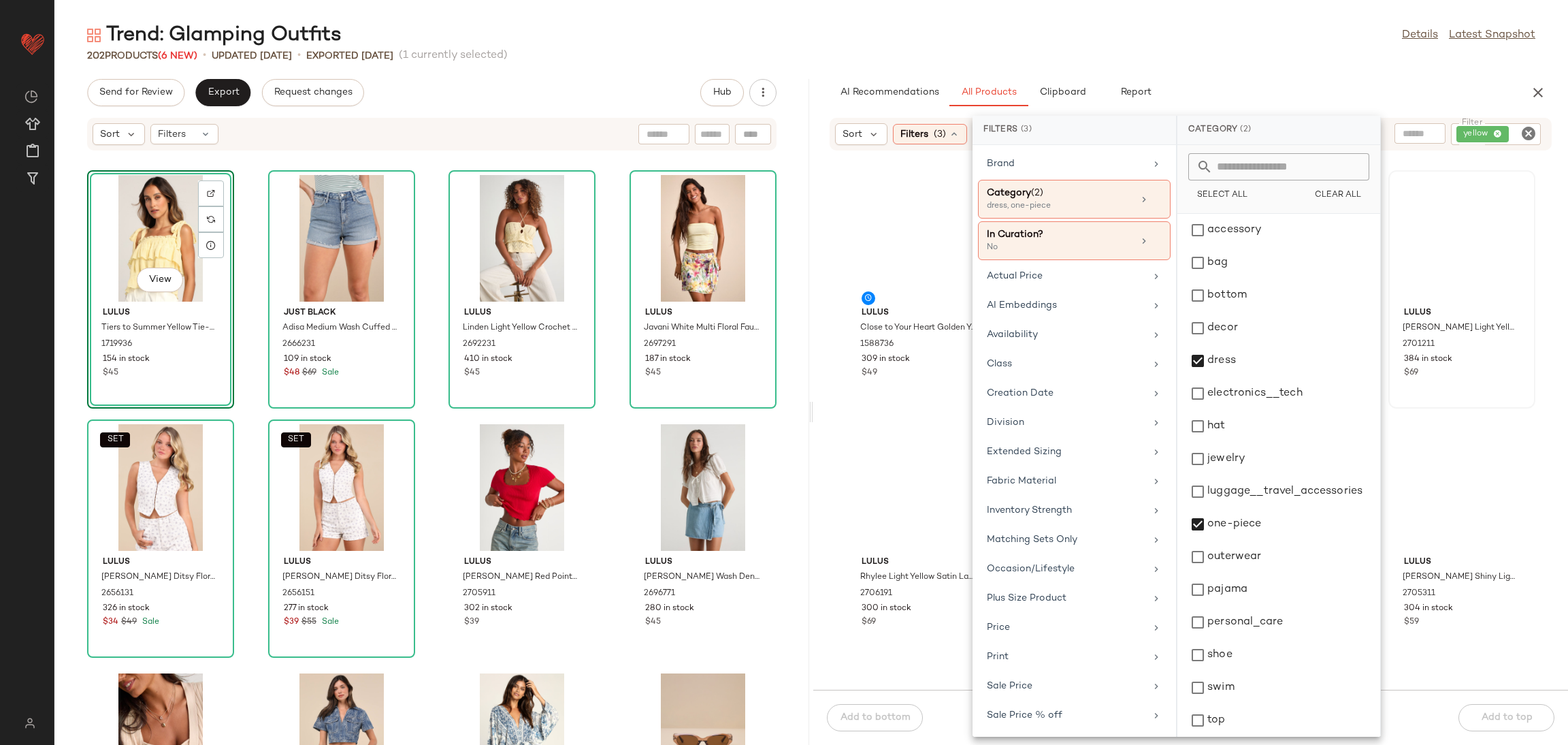
click at [1452, 217] on div at bounding box center [1462, 239] width 137 height 127
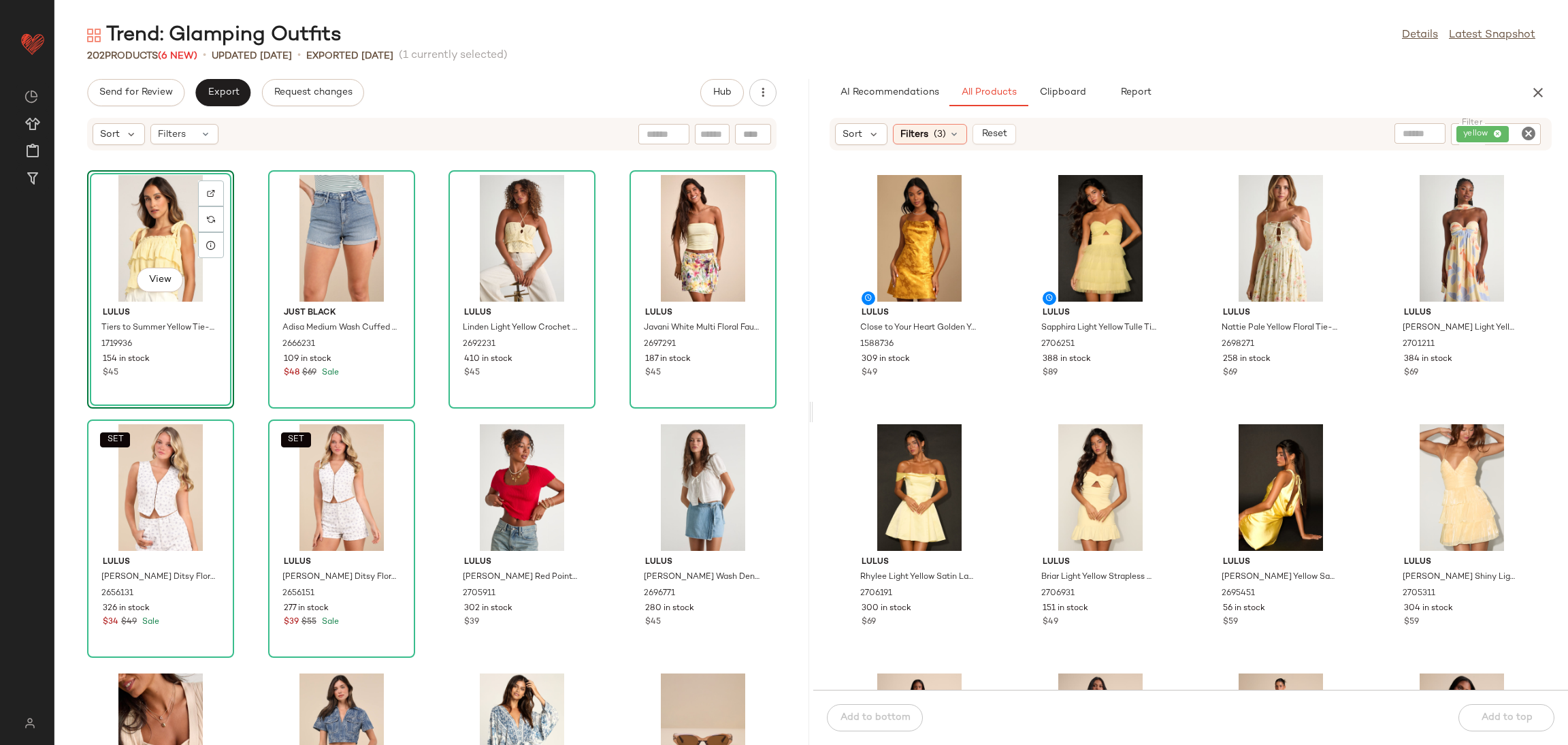
drag, startPoint x: 940, startPoint y: 128, endPoint x: 965, endPoint y: 144, distance: 29.7
click at [941, 128] on span "(3)" at bounding box center [940, 135] width 12 height 14
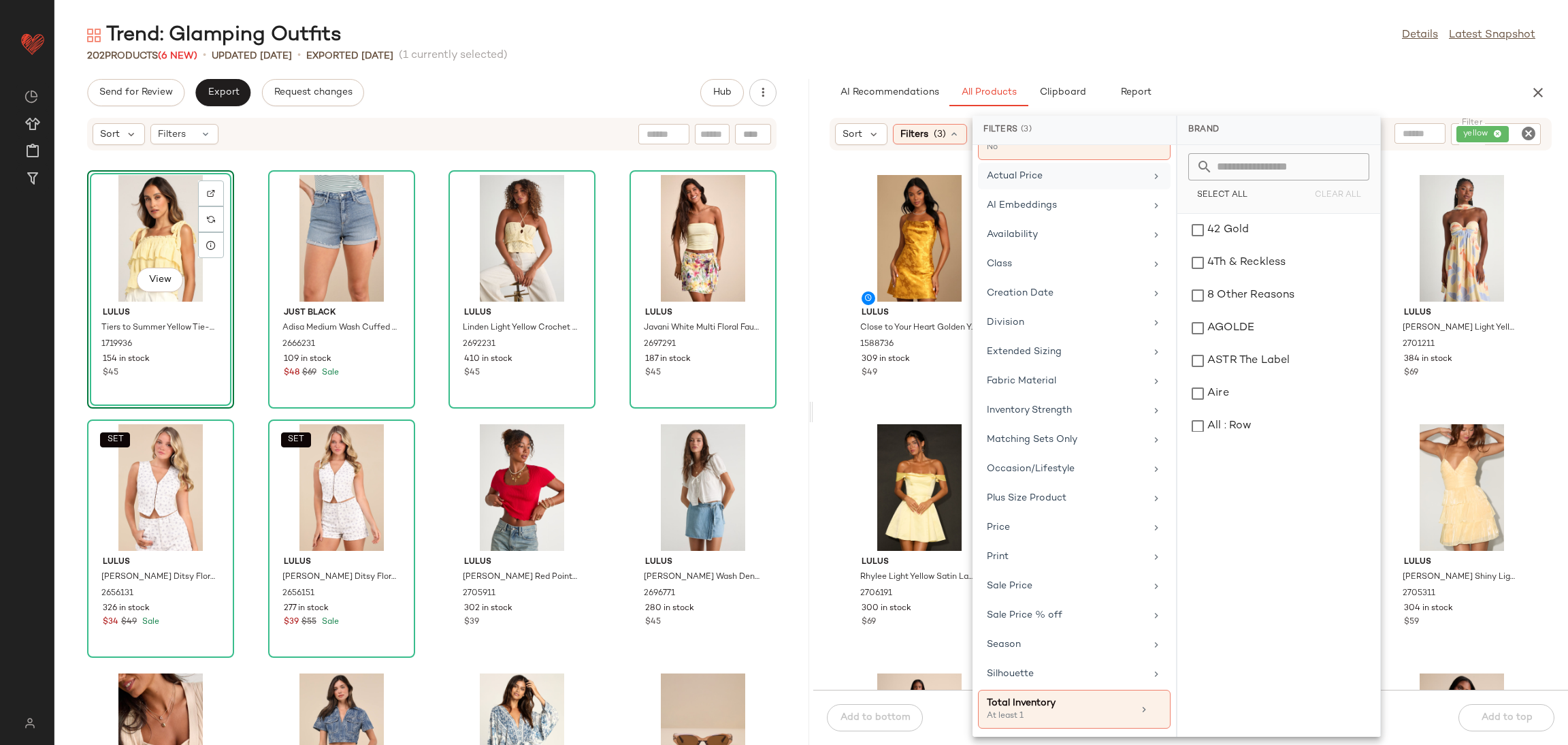
drag, startPoint x: 1069, startPoint y: 169, endPoint x: 1078, endPoint y: 179, distance: 13.5
click at [1076, 192] on div "Actual Price" at bounding box center [1074, 205] width 192 height 26
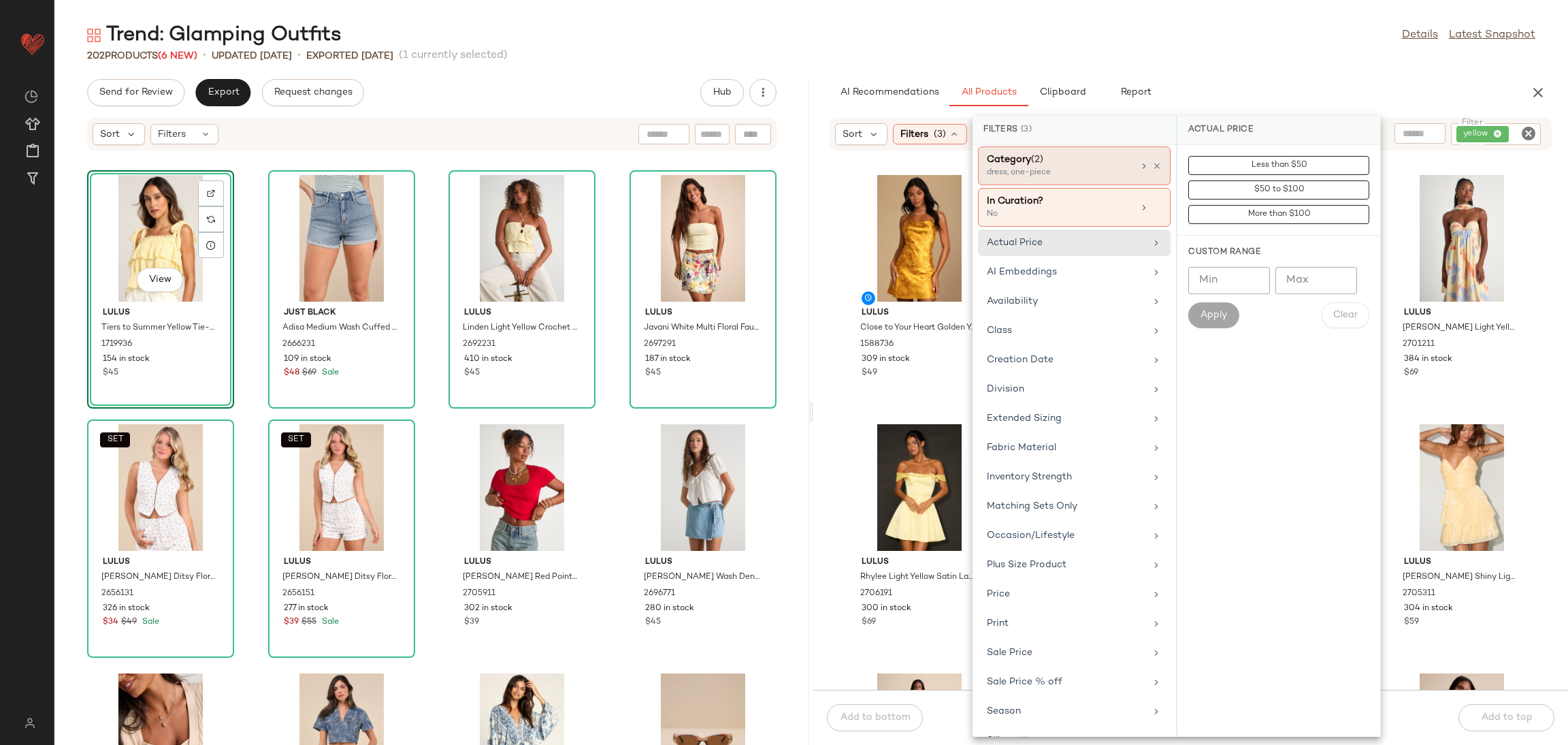
scroll to position [0, 0]
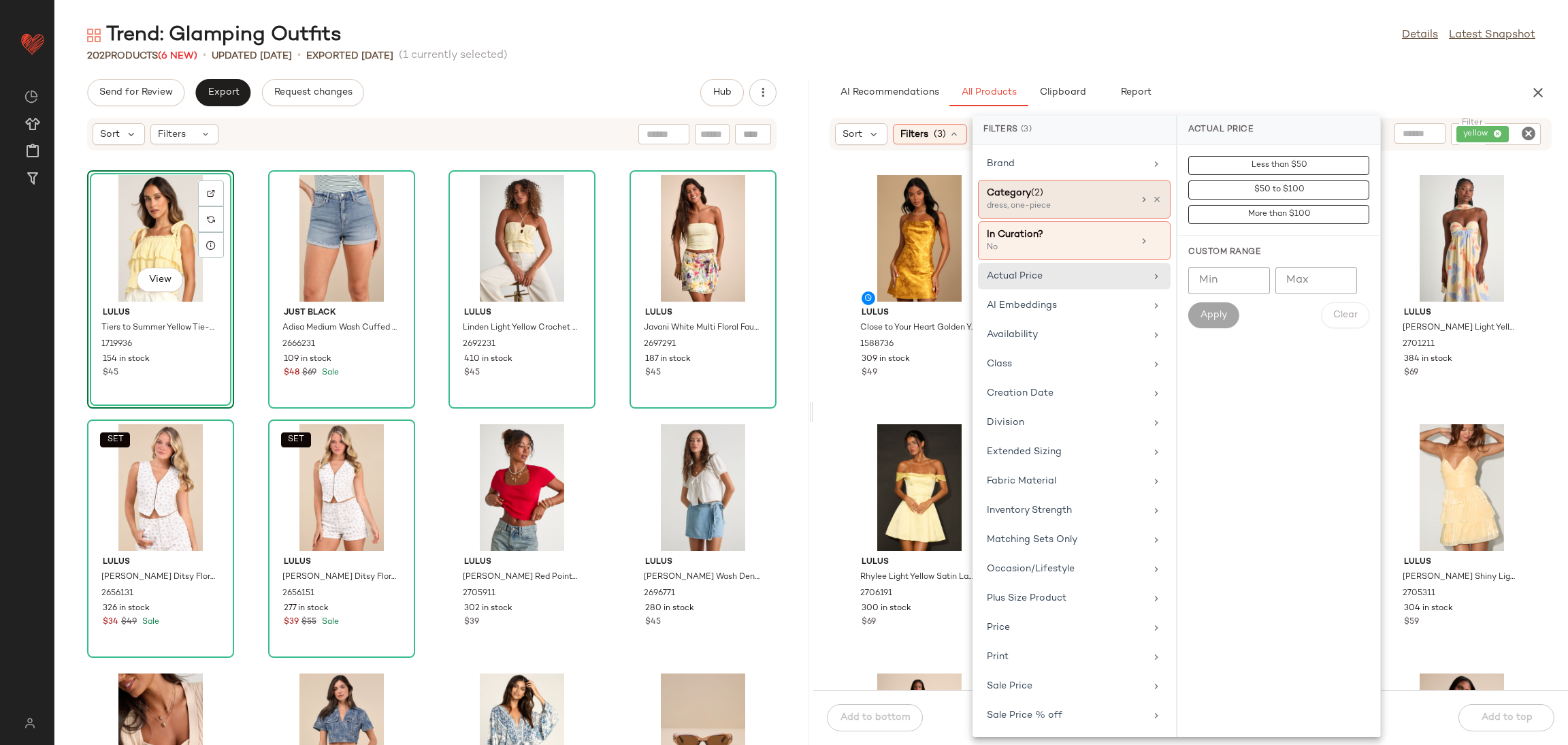
click at [1085, 192] on div "Category (2)" at bounding box center [1060, 192] width 146 height 14
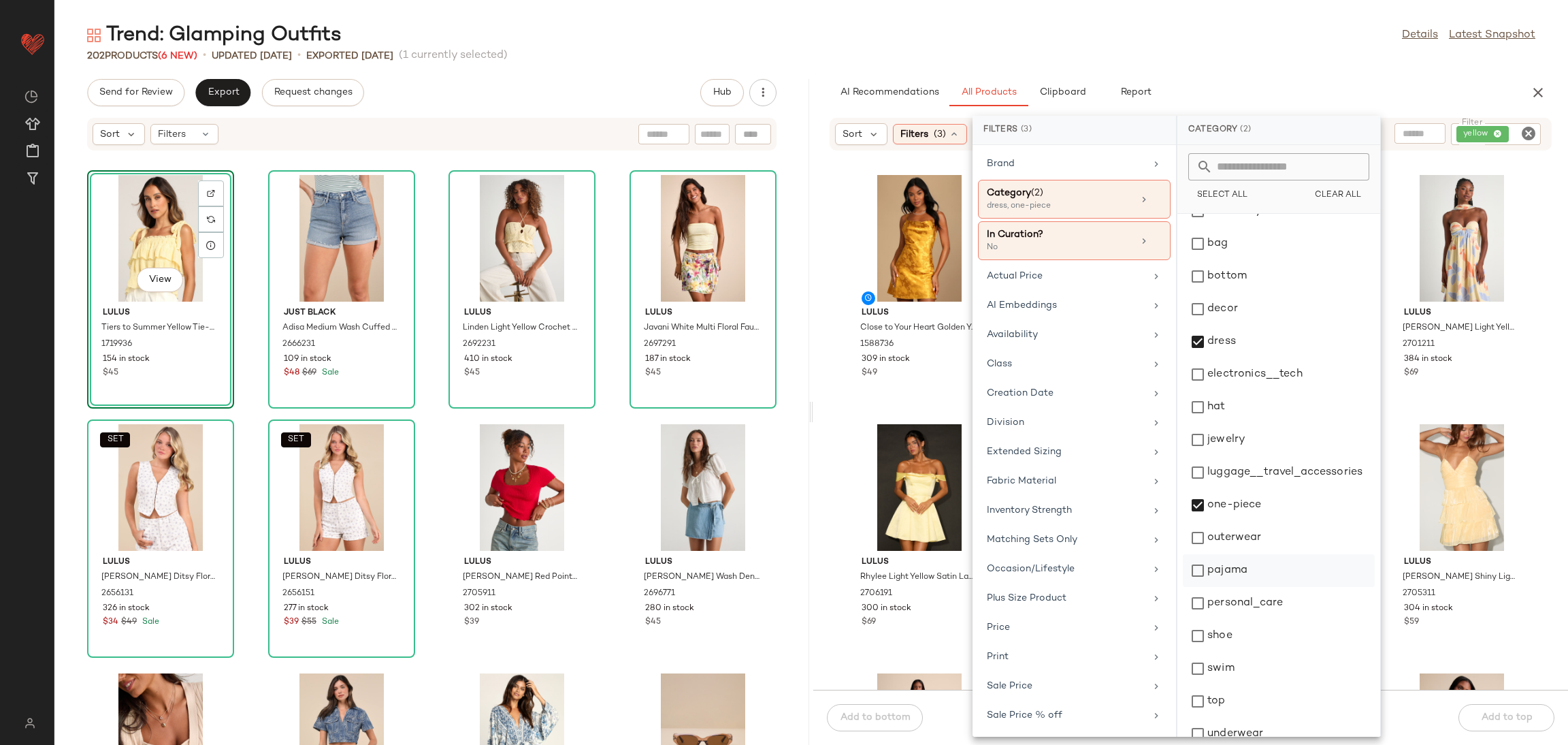
scroll to position [37, 0]
click at [1267, 536] on div "outerwear" at bounding box center [1279, 552] width 192 height 32
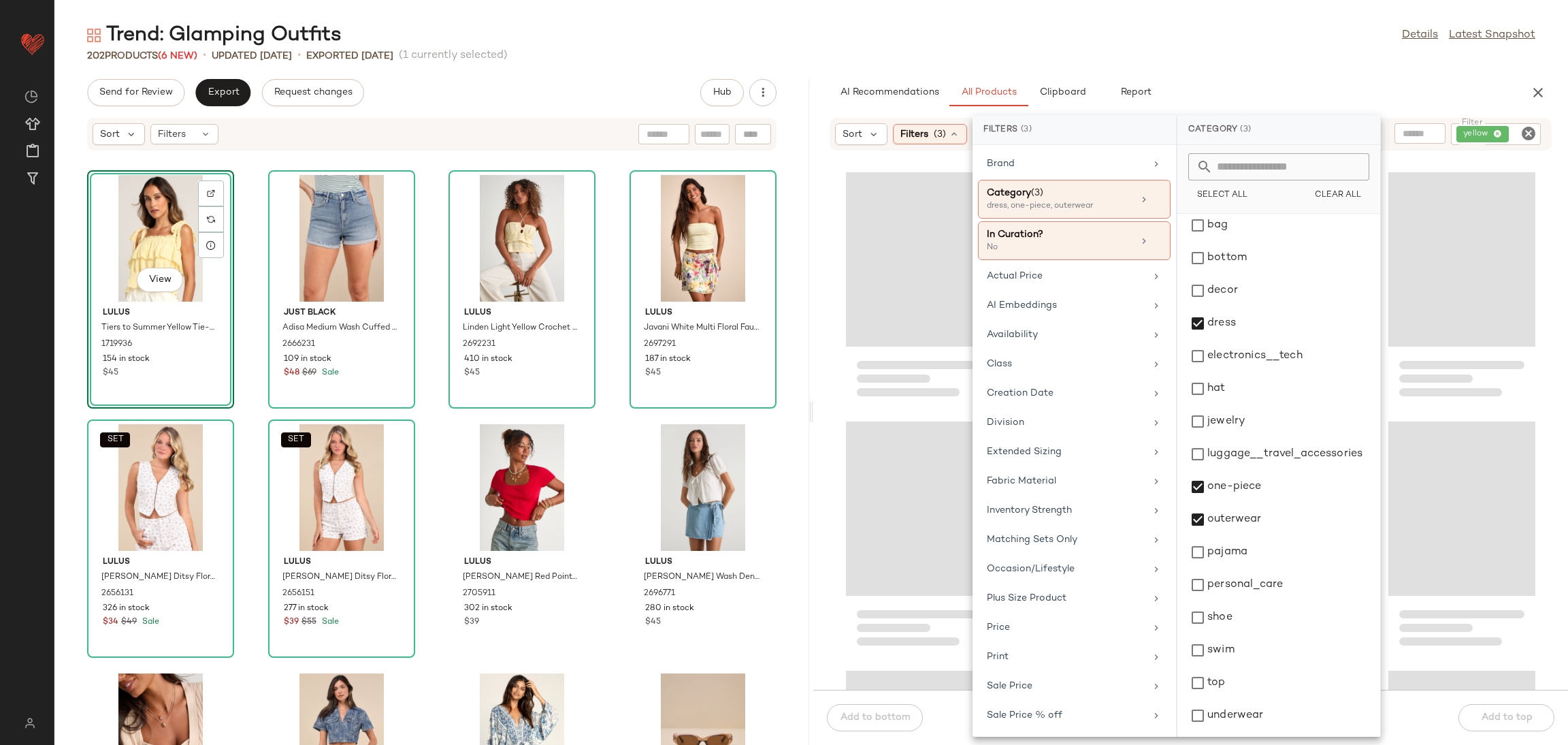
click at [1532, 127] on icon "Clear Filter" at bounding box center [1529, 134] width 17 height 17
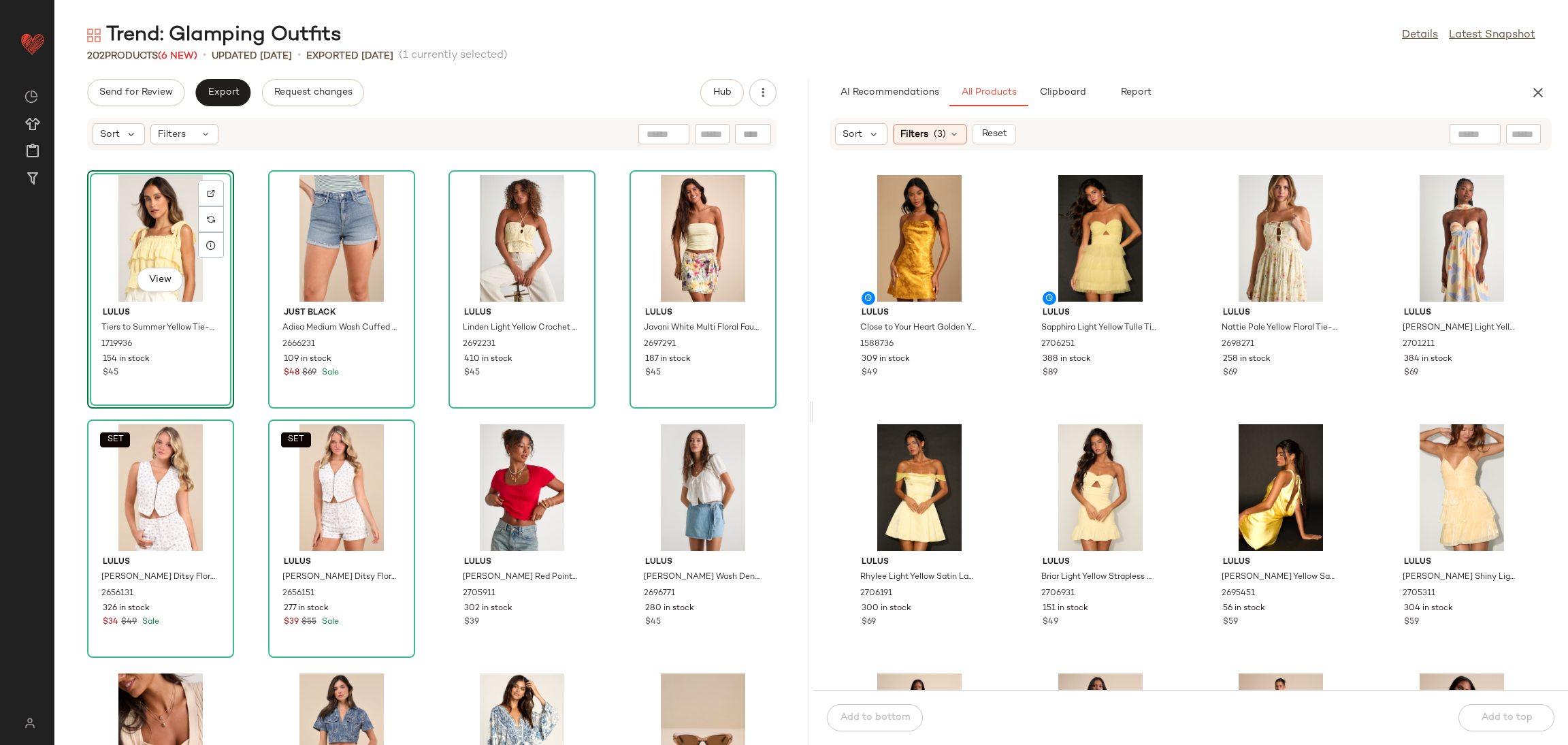
click at [1467, 129] on input "text" at bounding box center [1475, 135] width 34 height 14
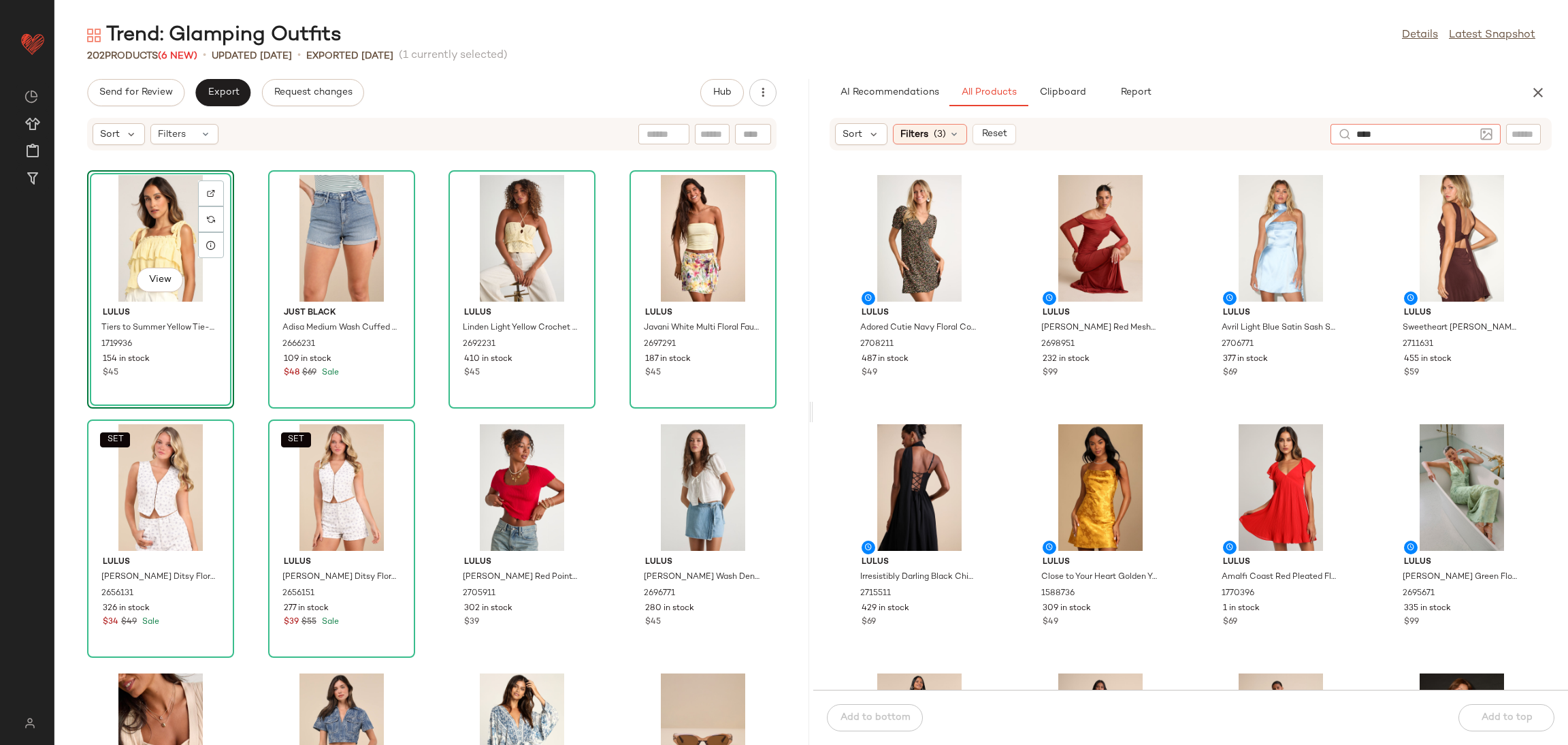
type input "*****"
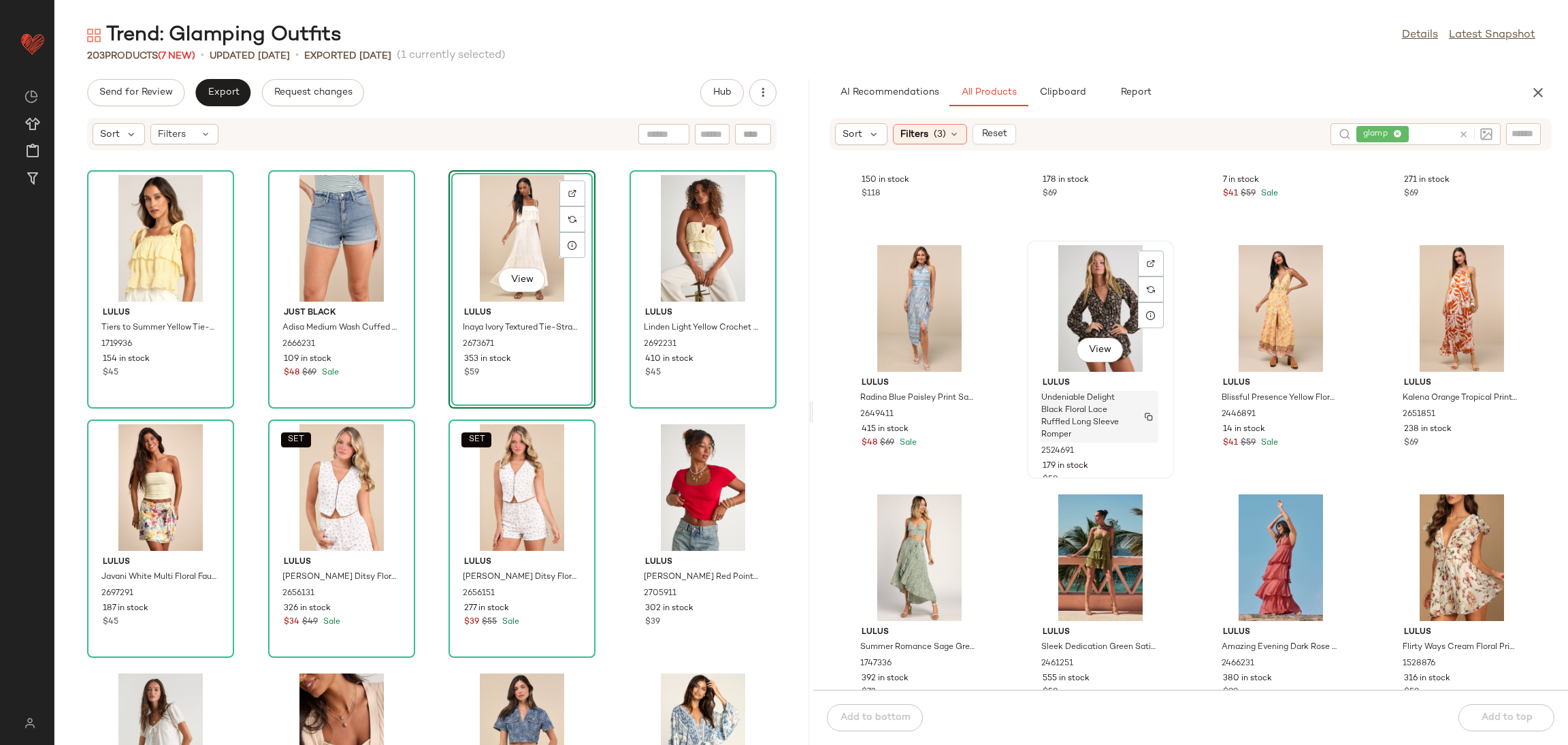
scroll to position [1747, 0]
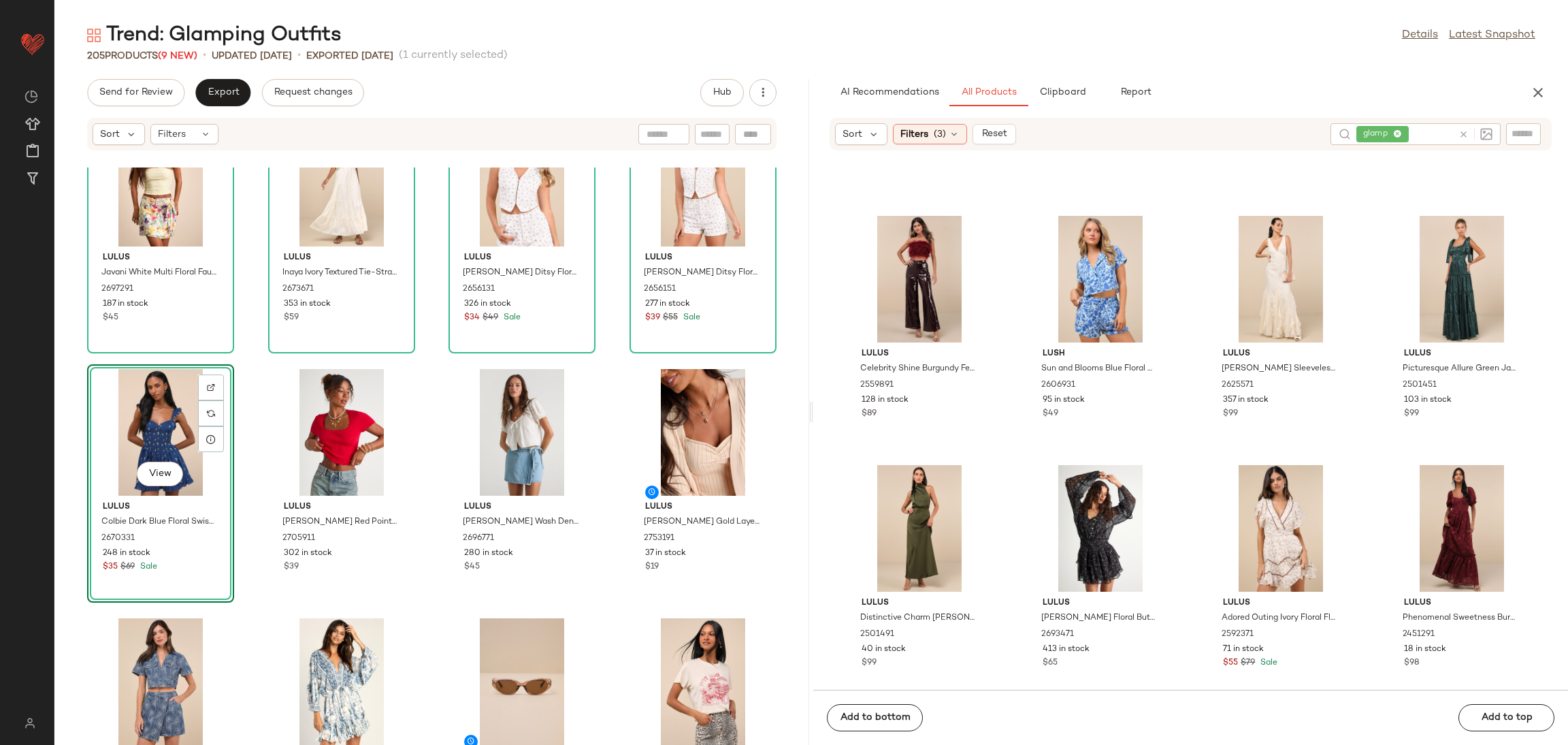
scroll to position [317, 0]
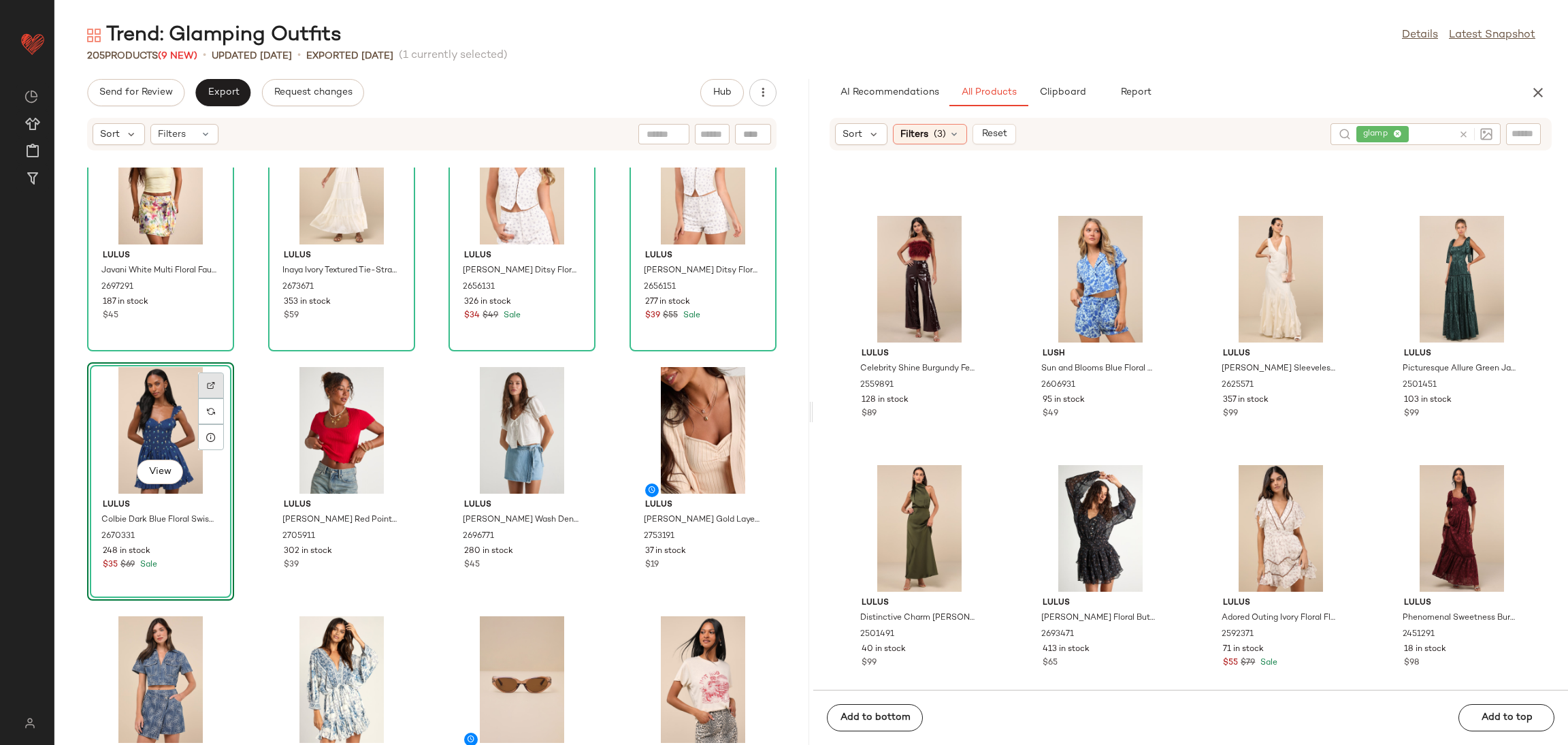
click at [214, 398] on div at bounding box center [211, 411] width 26 height 26
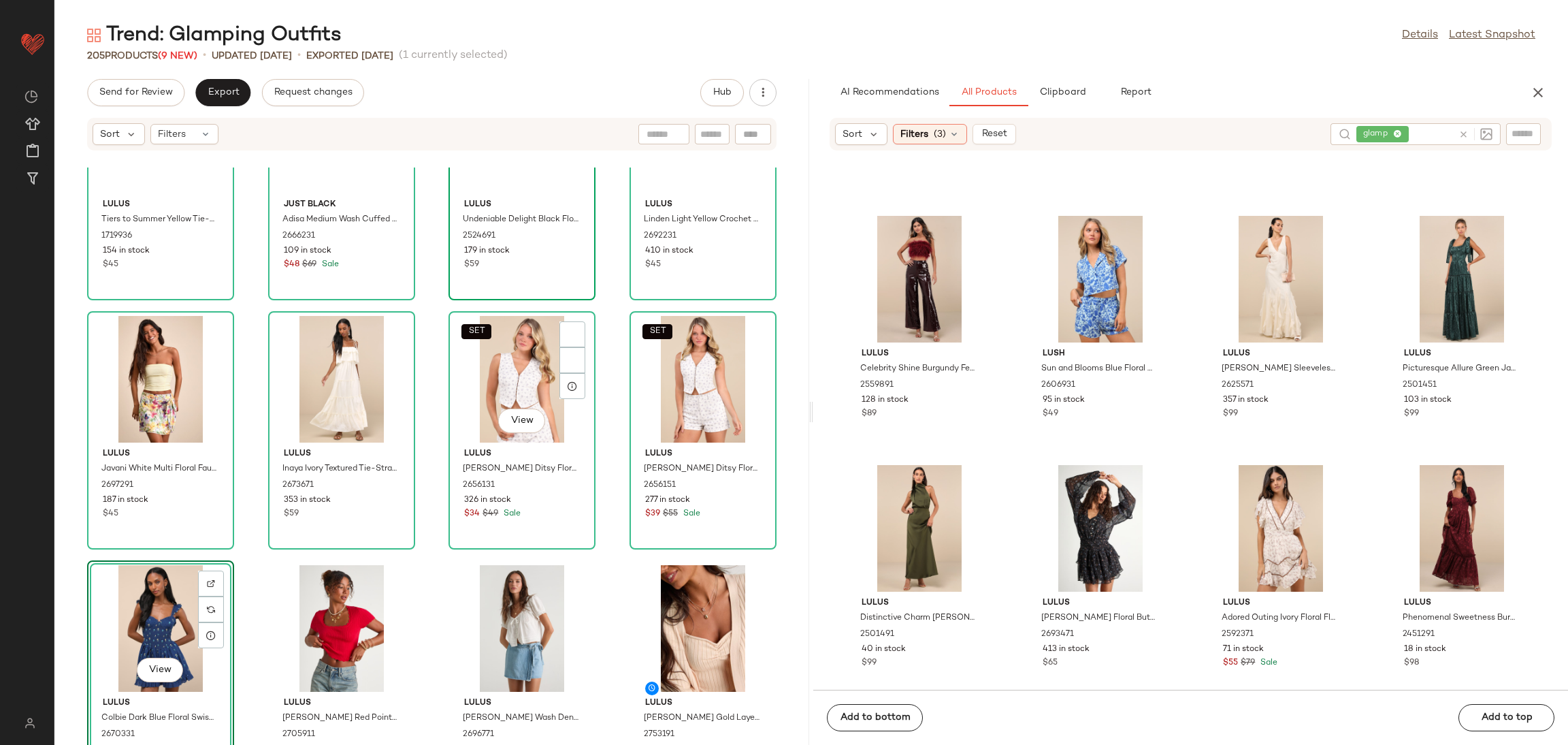
scroll to position [0, 0]
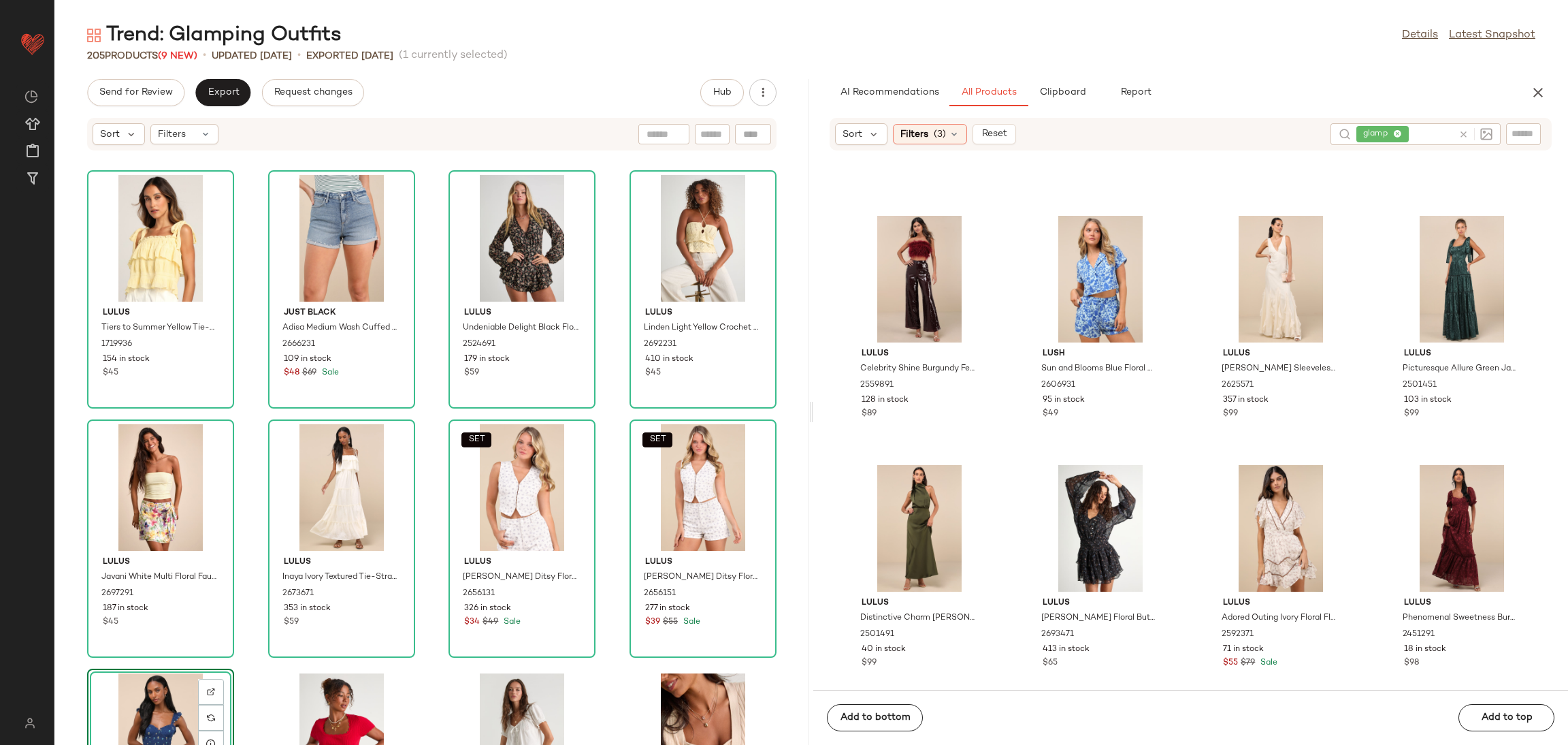
click at [1460, 132] on icon at bounding box center [1463, 135] width 10 height 10
click at [942, 131] on span "(3)" at bounding box center [940, 135] width 12 height 14
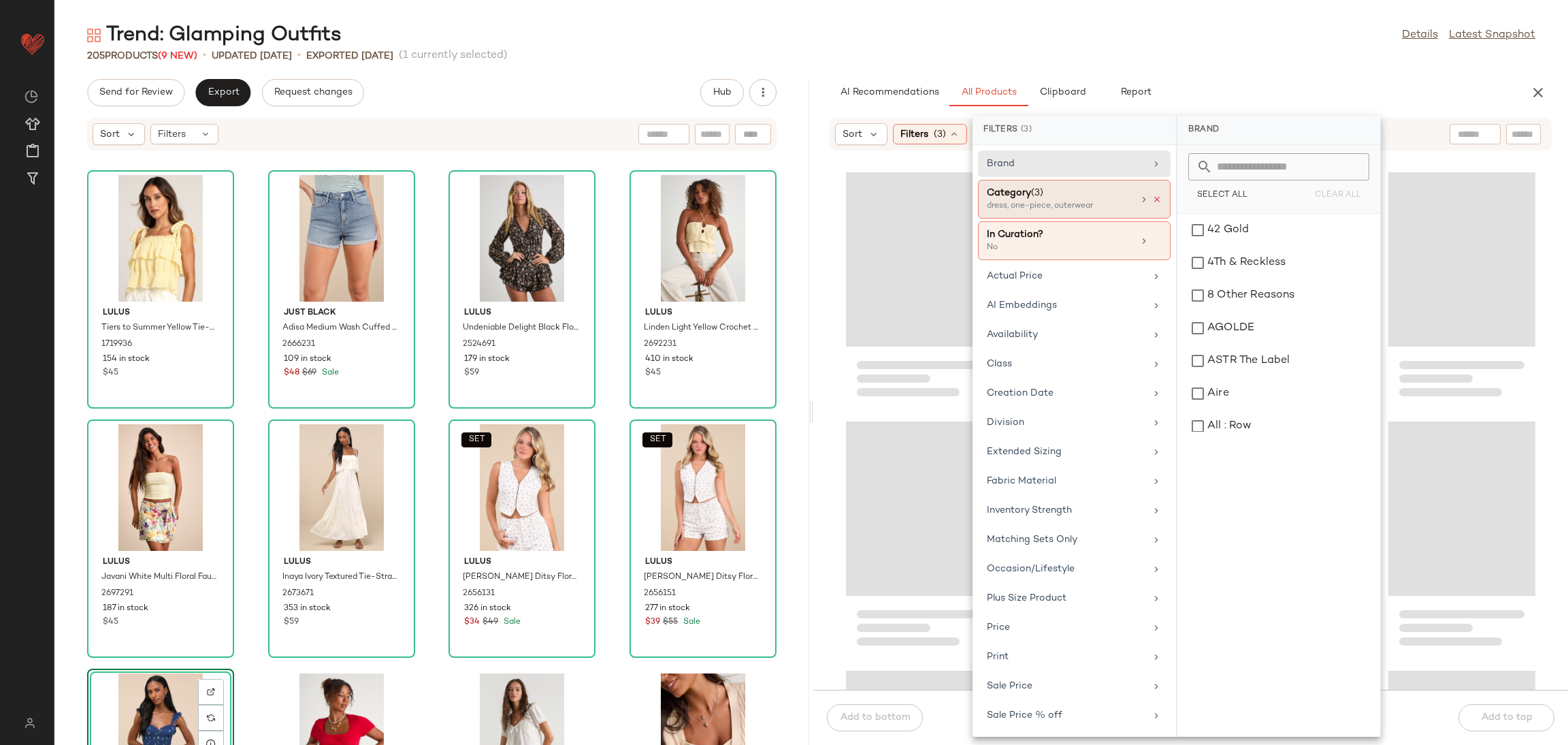
click at [1153, 203] on icon at bounding box center [1157, 199] width 10 height 10
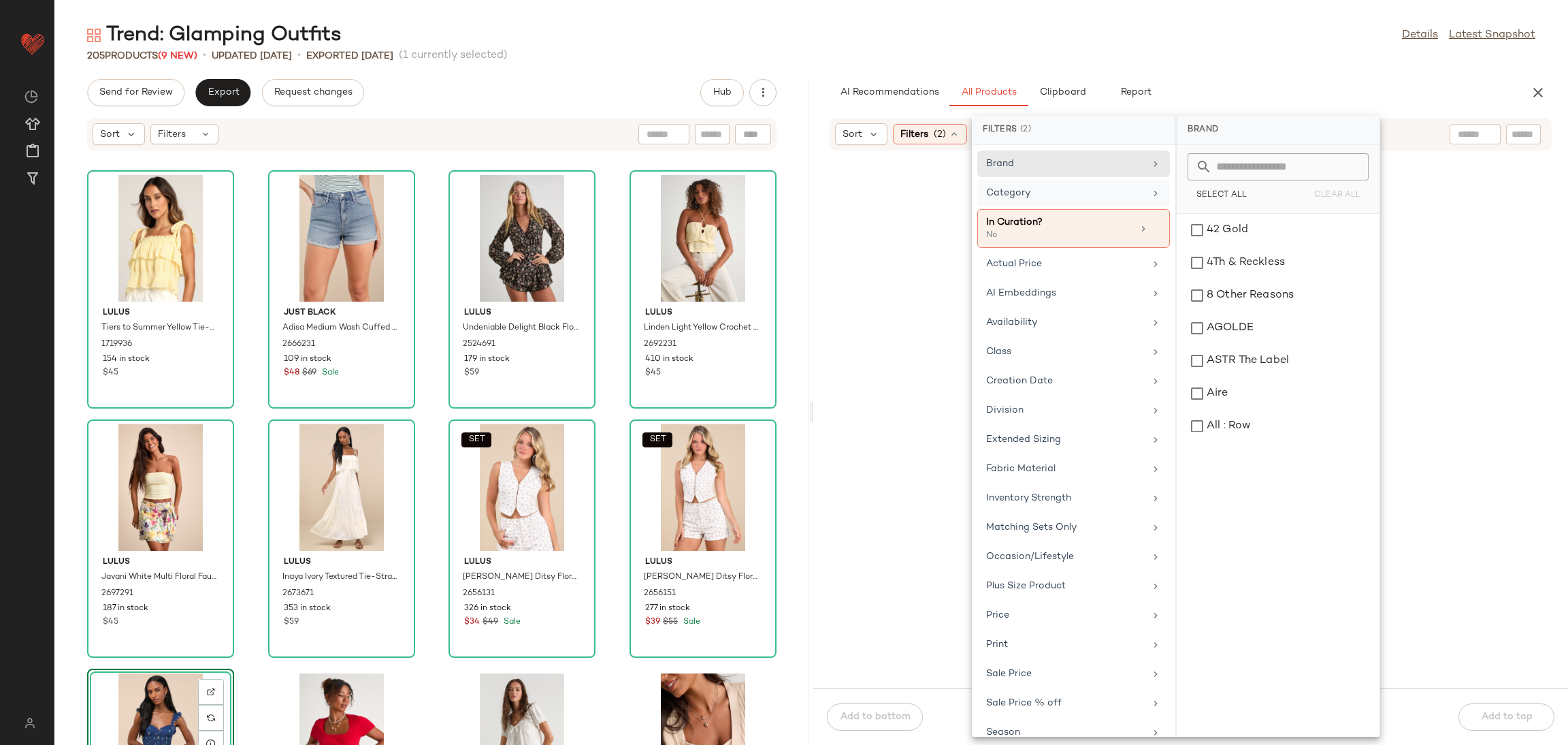
click at [1106, 187] on div "Category" at bounding box center [1065, 192] width 159 height 14
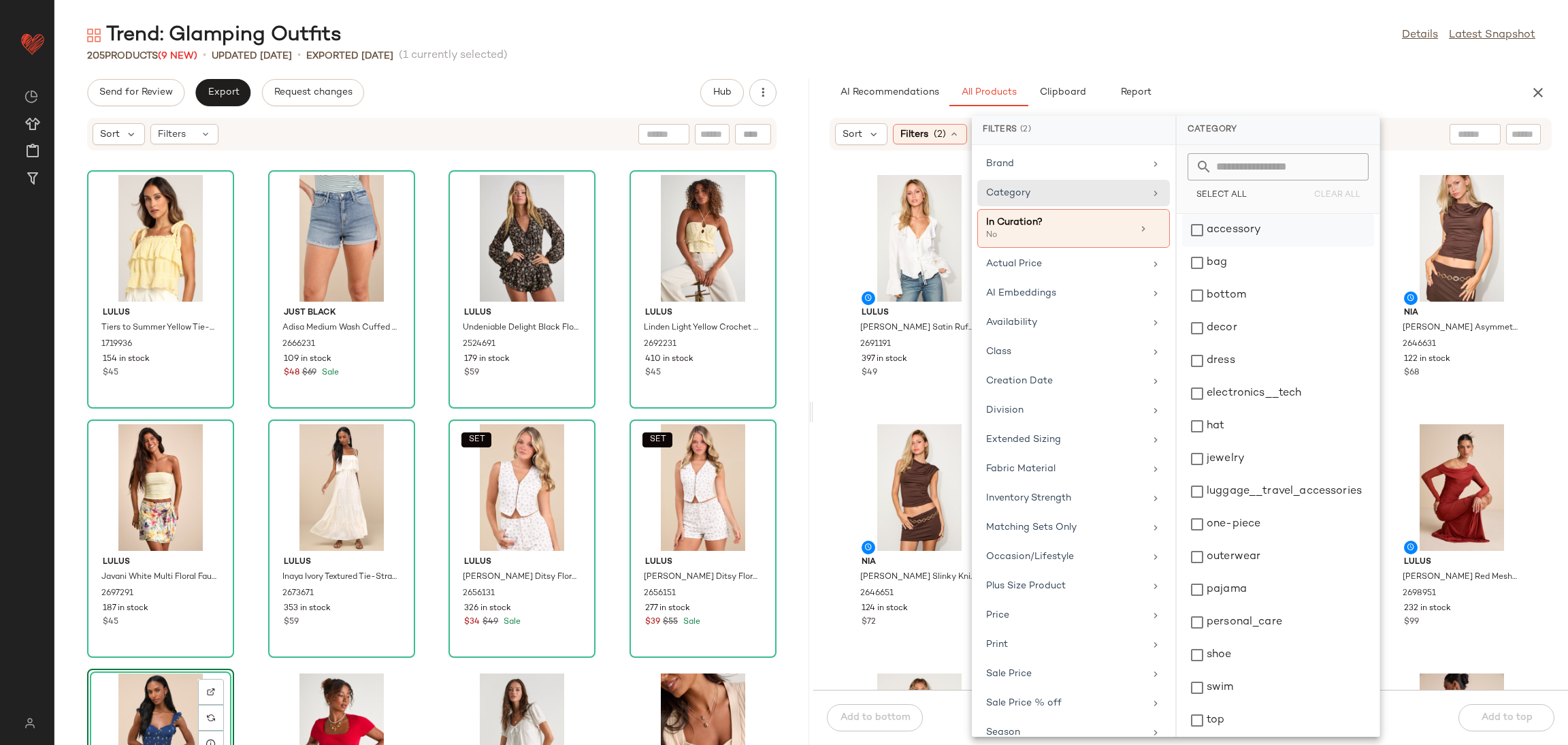
click at [1220, 246] on div "accessory" at bounding box center [1278, 262] width 192 height 32
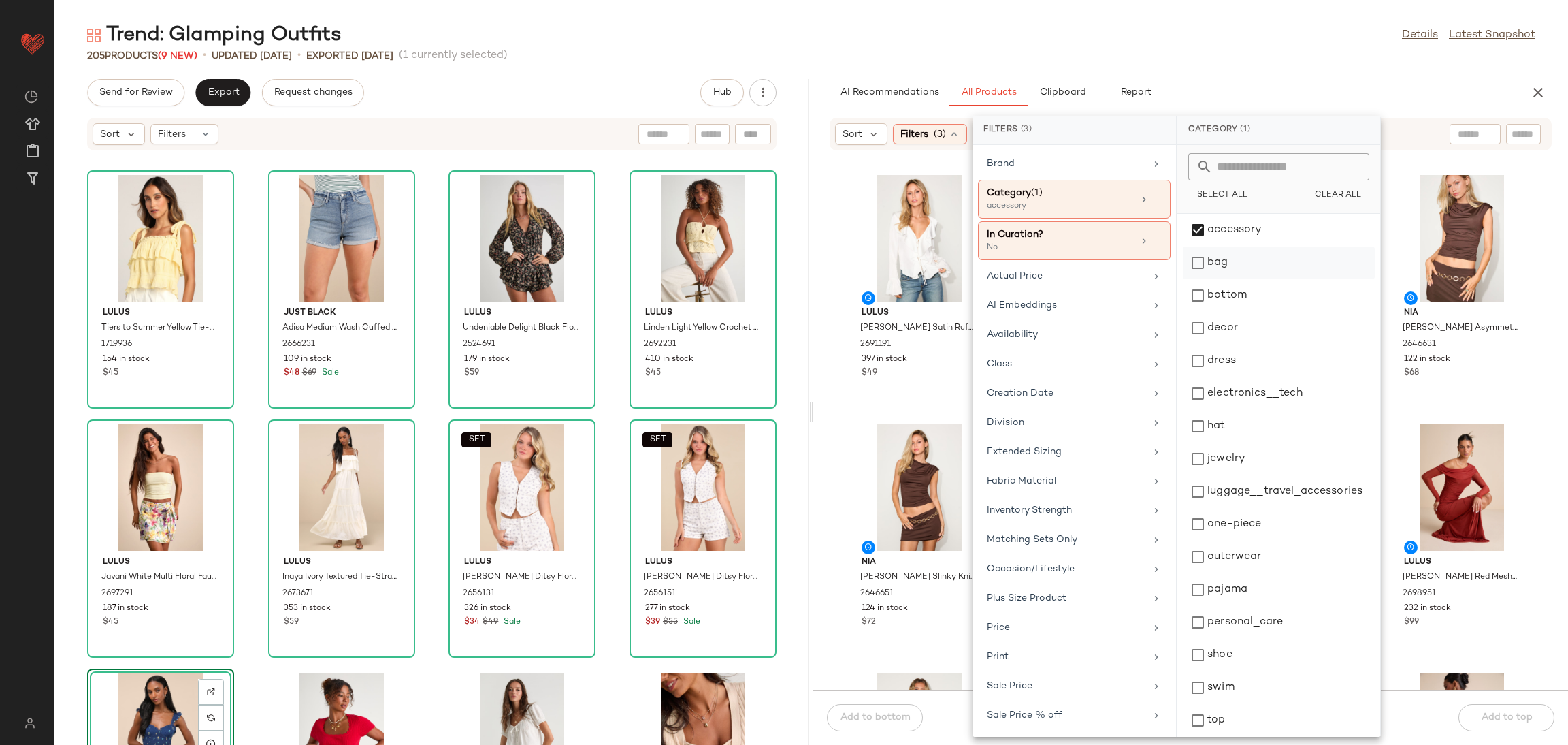
click at [1219, 279] on div "bag" at bounding box center [1279, 295] width 192 height 32
click at [1214, 443] on div "hat" at bounding box center [1279, 459] width 192 height 32
click at [1212, 475] on div "jewelry" at bounding box center [1279, 491] width 192 height 32
click at [1222, 671] on div "shoe" at bounding box center [1279, 687] width 192 height 32
click at [861, 459] on div "View" at bounding box center [919, 488] width 137 height 127
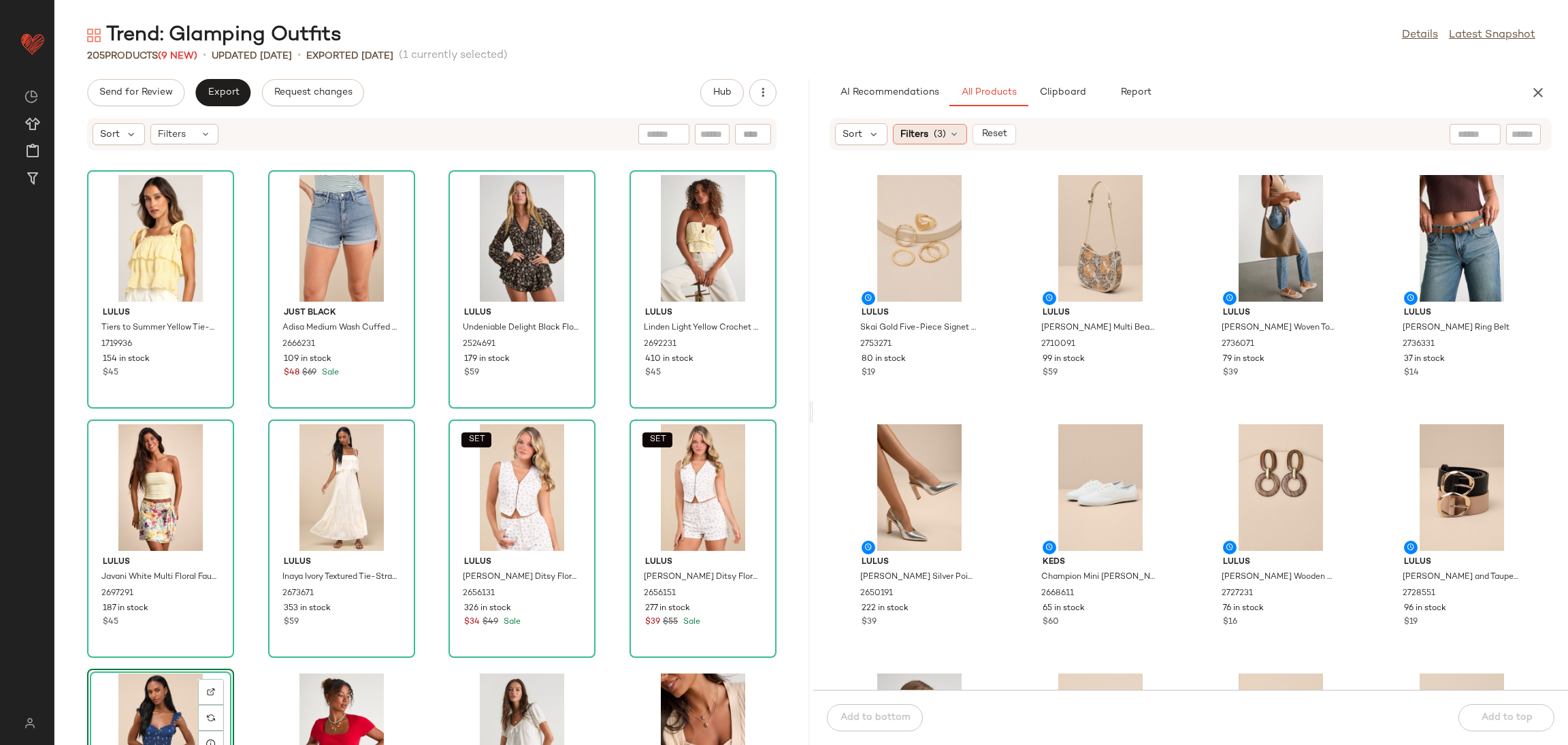
click at [944, 130] on span "(3)" at bounding box center [940, 135] width 12 height 14
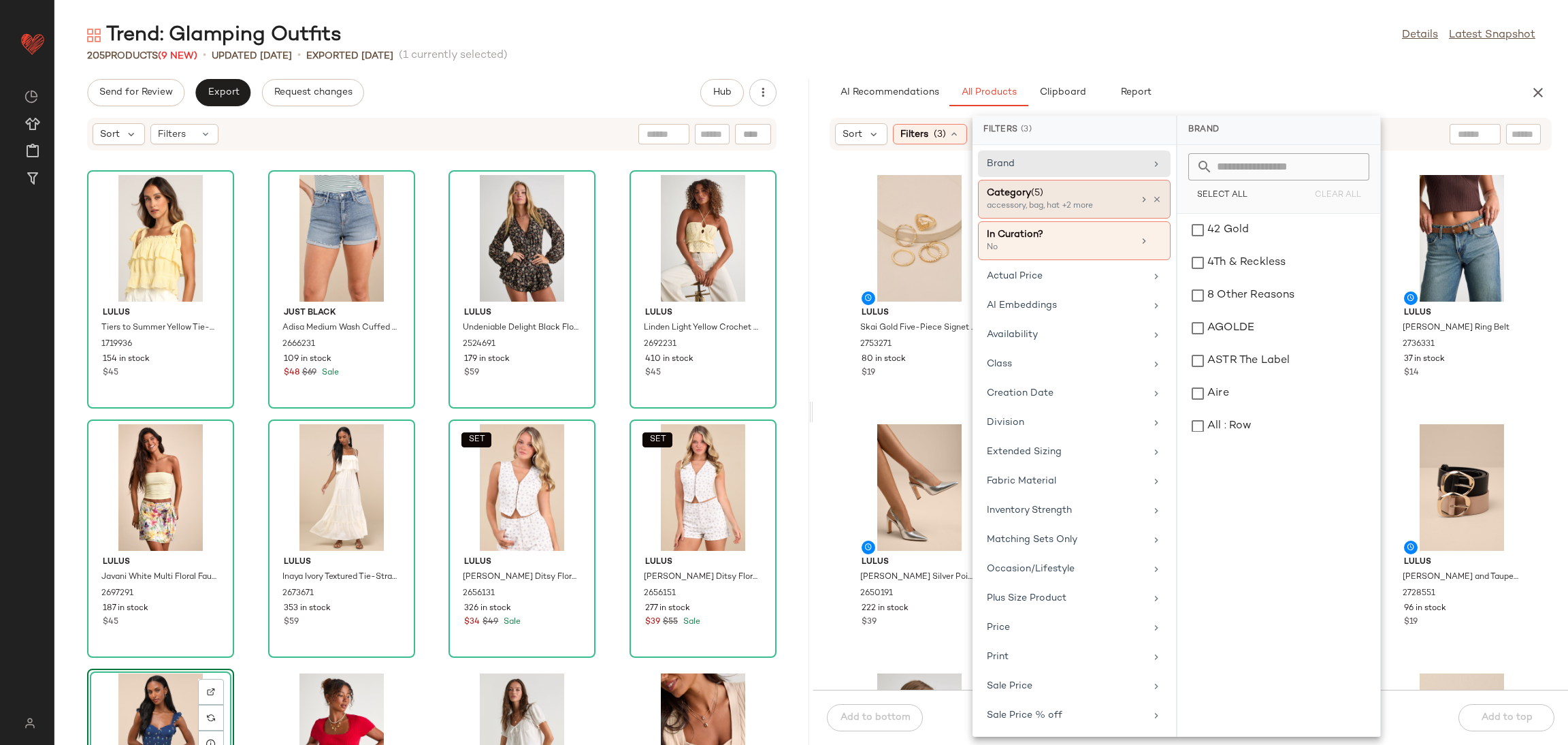
click at [1038, 221] on div "Category (5) accessory, bag, hat +2 more" at bounding box center [1074, 241] width 192 height 39
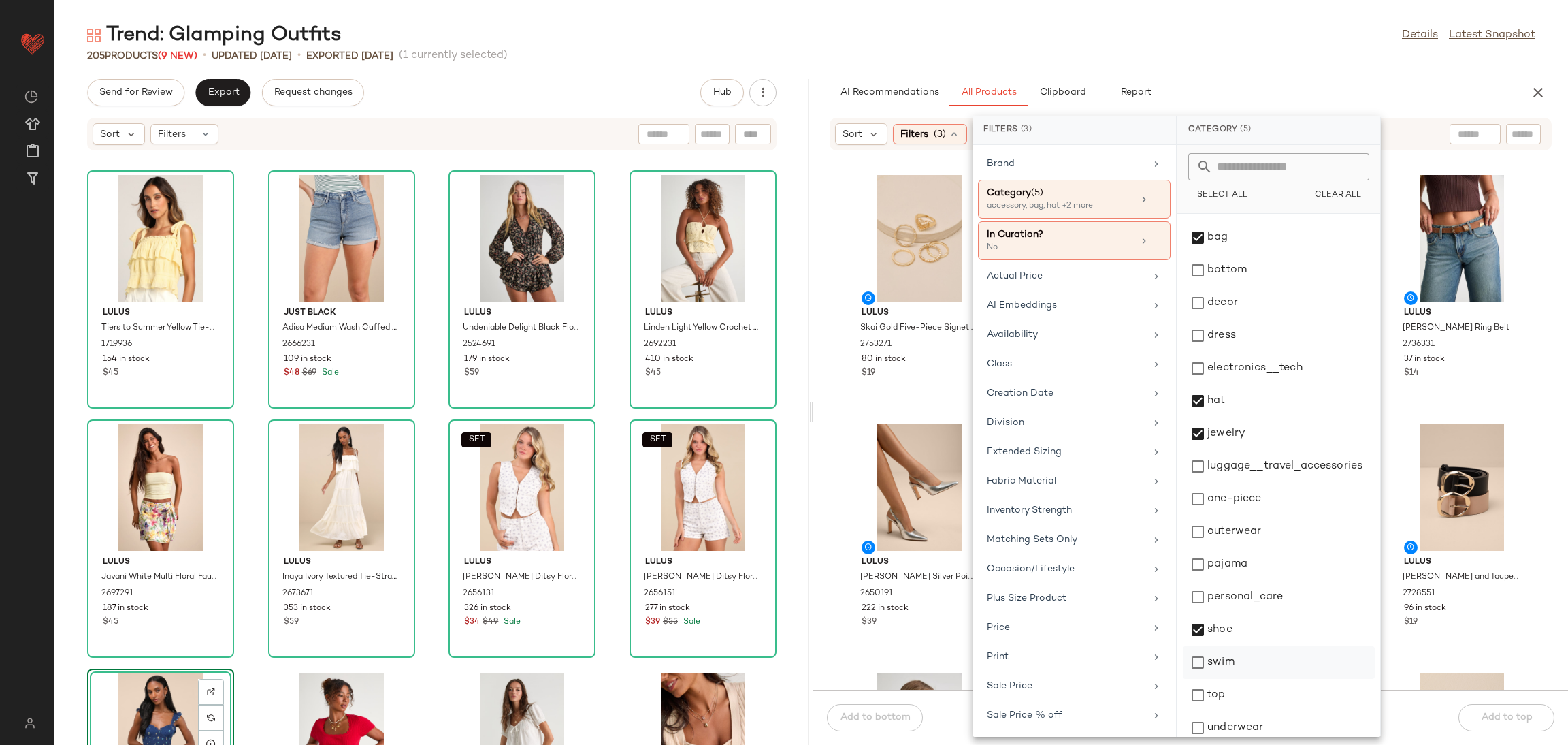
scroll to position [37, 0]
click at [1238, 699] on div "top" at bounding box center [1279, 715] width 192 height 32
click at [1272, 699] on div "top" at bounding box center [1279, 715] width 192 height 32
click at [1261, 711] on div "underwear" at bounding box center [1279, 715] width 192 height 32
click at [929, 537] on button "View" at bounding box center [918, 529] width 46 height 25
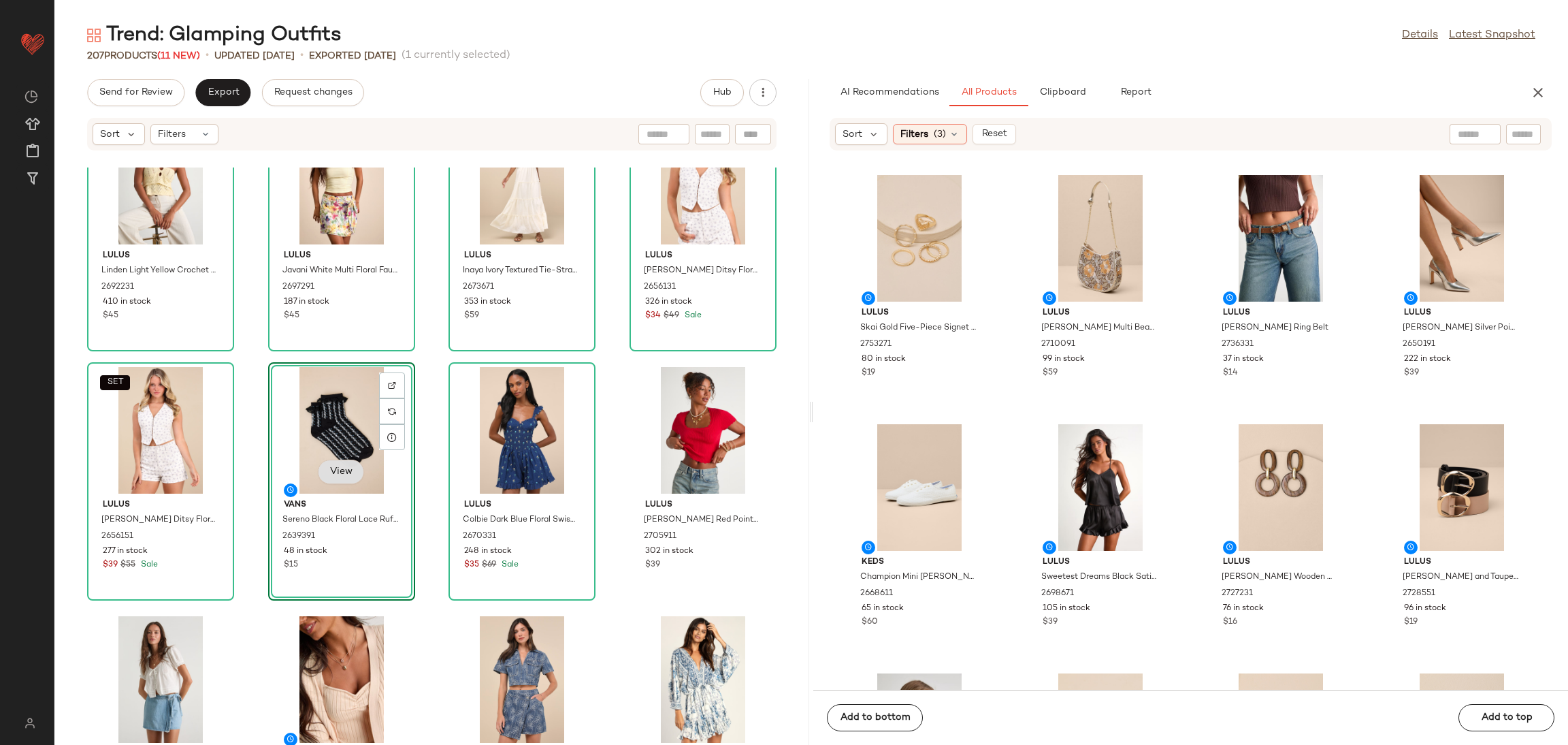
scroll to position [204, 0]
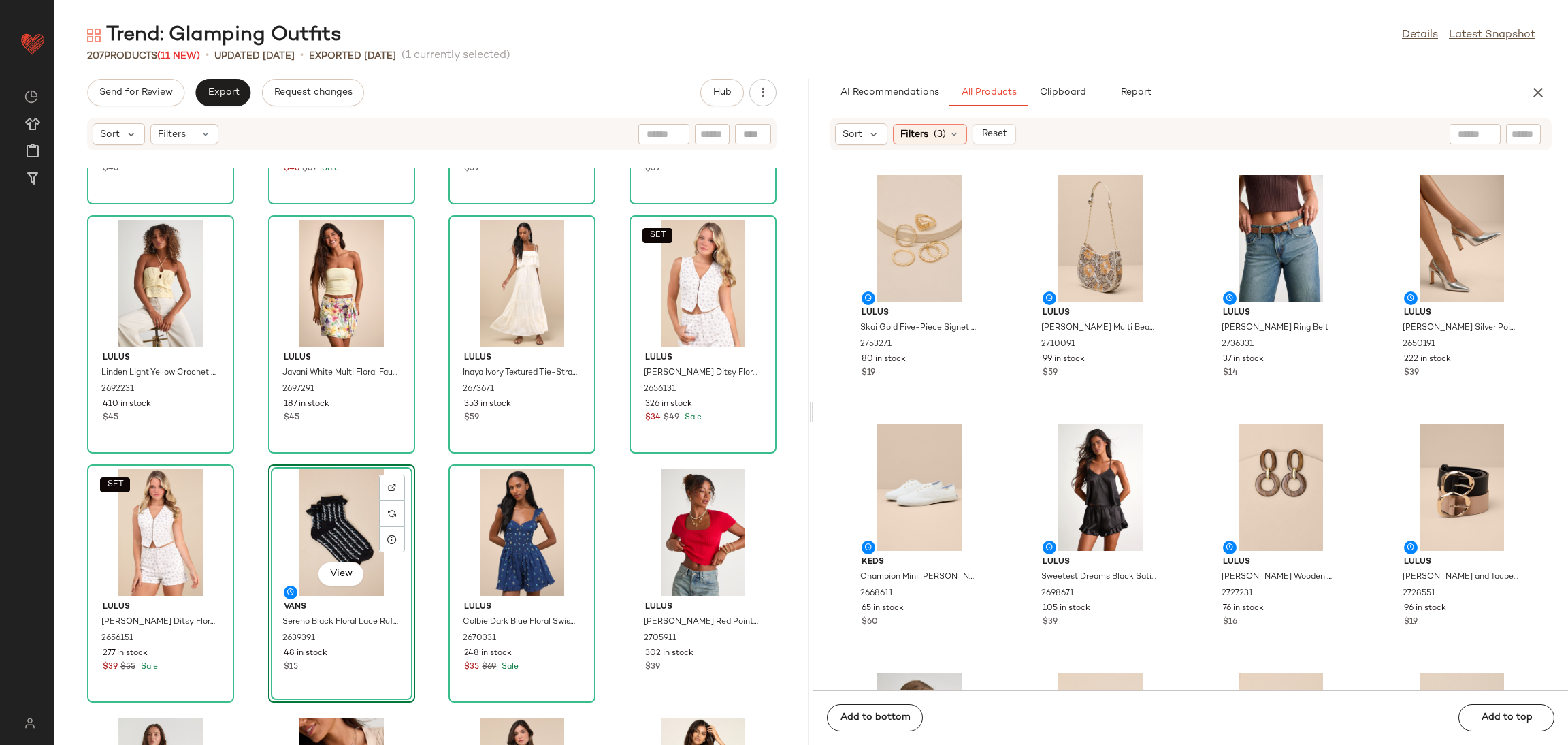
click at [322, 482] on div "View" at bounding box center [341, 533] width 137 height 127
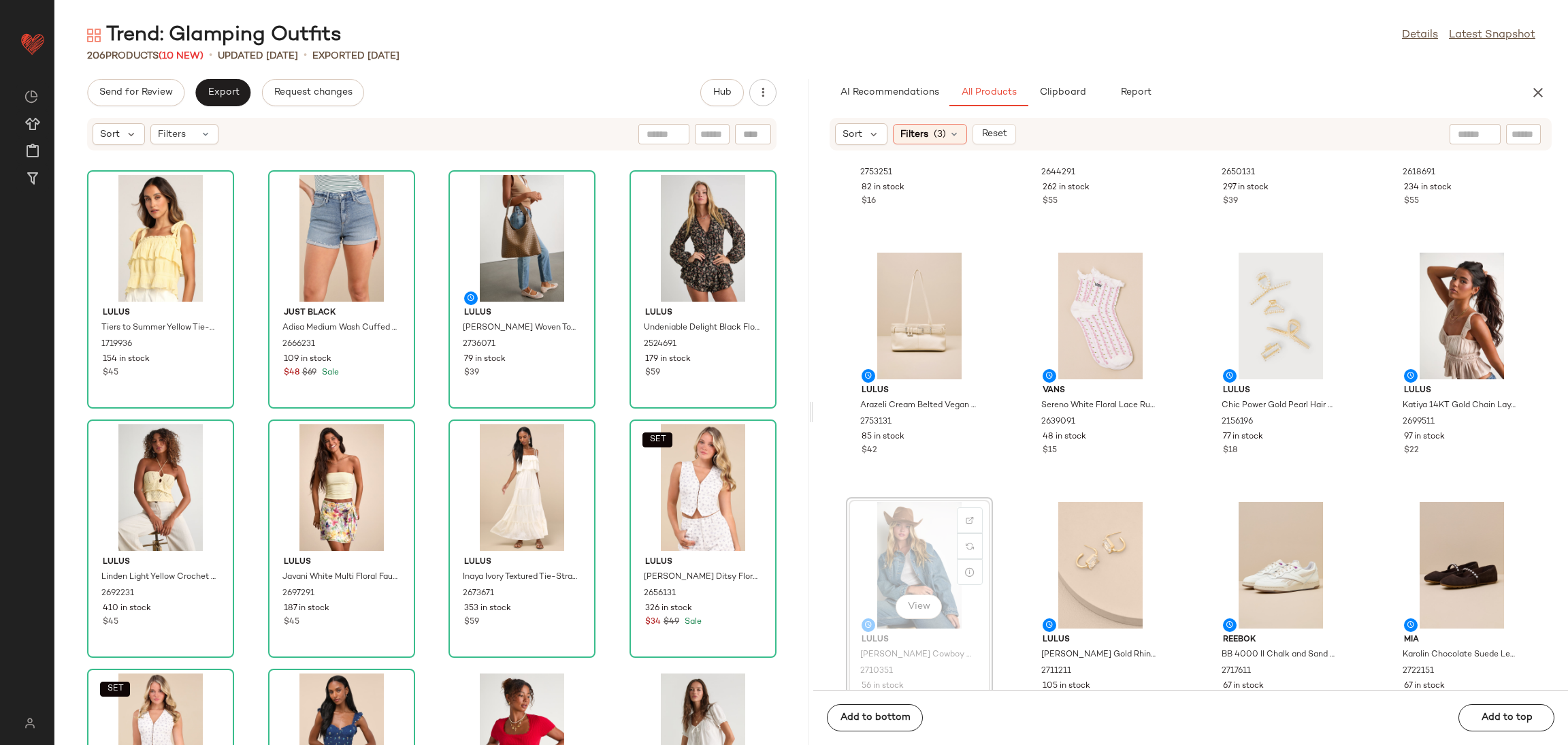
scroll to position [933, 0]
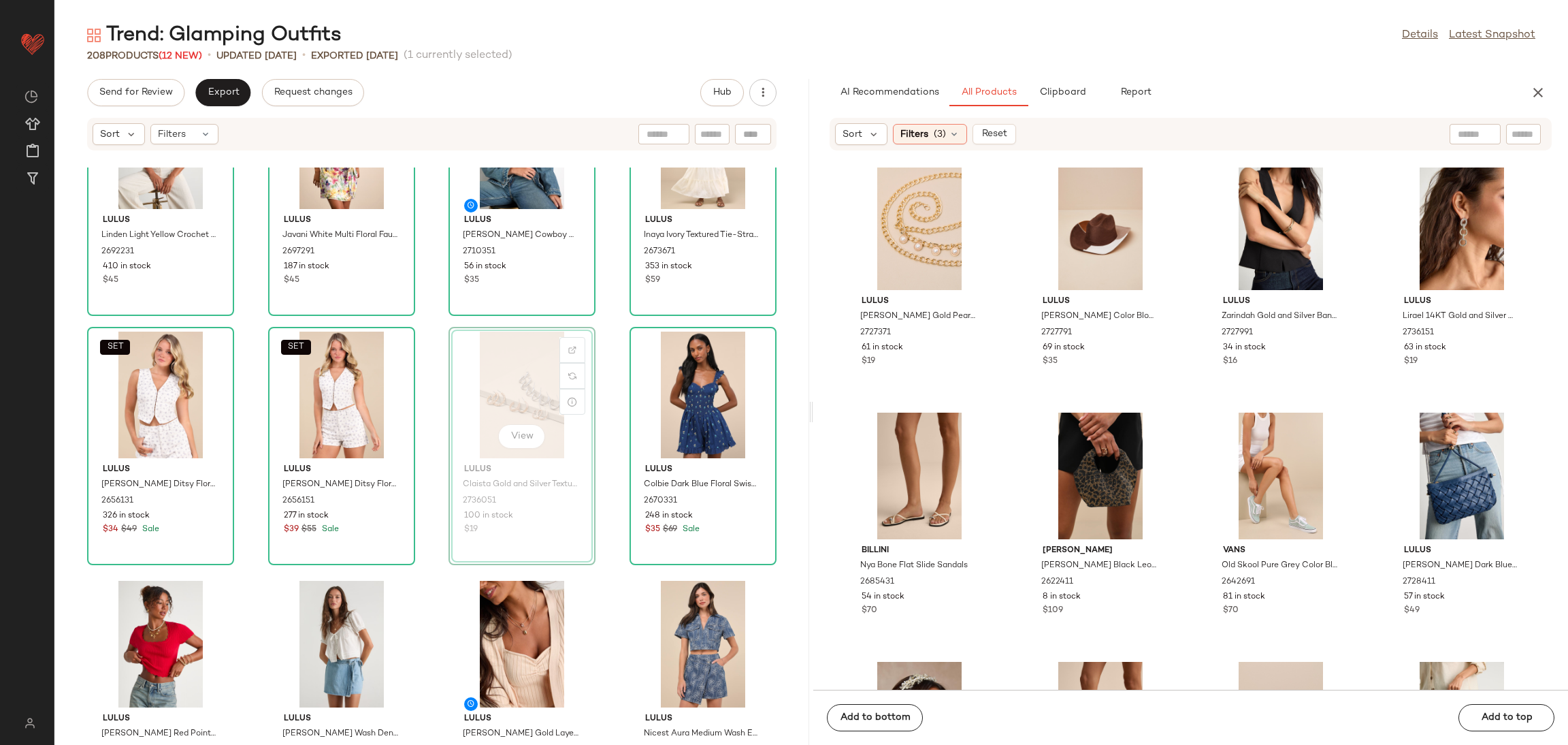
scroll to position [317, 0]
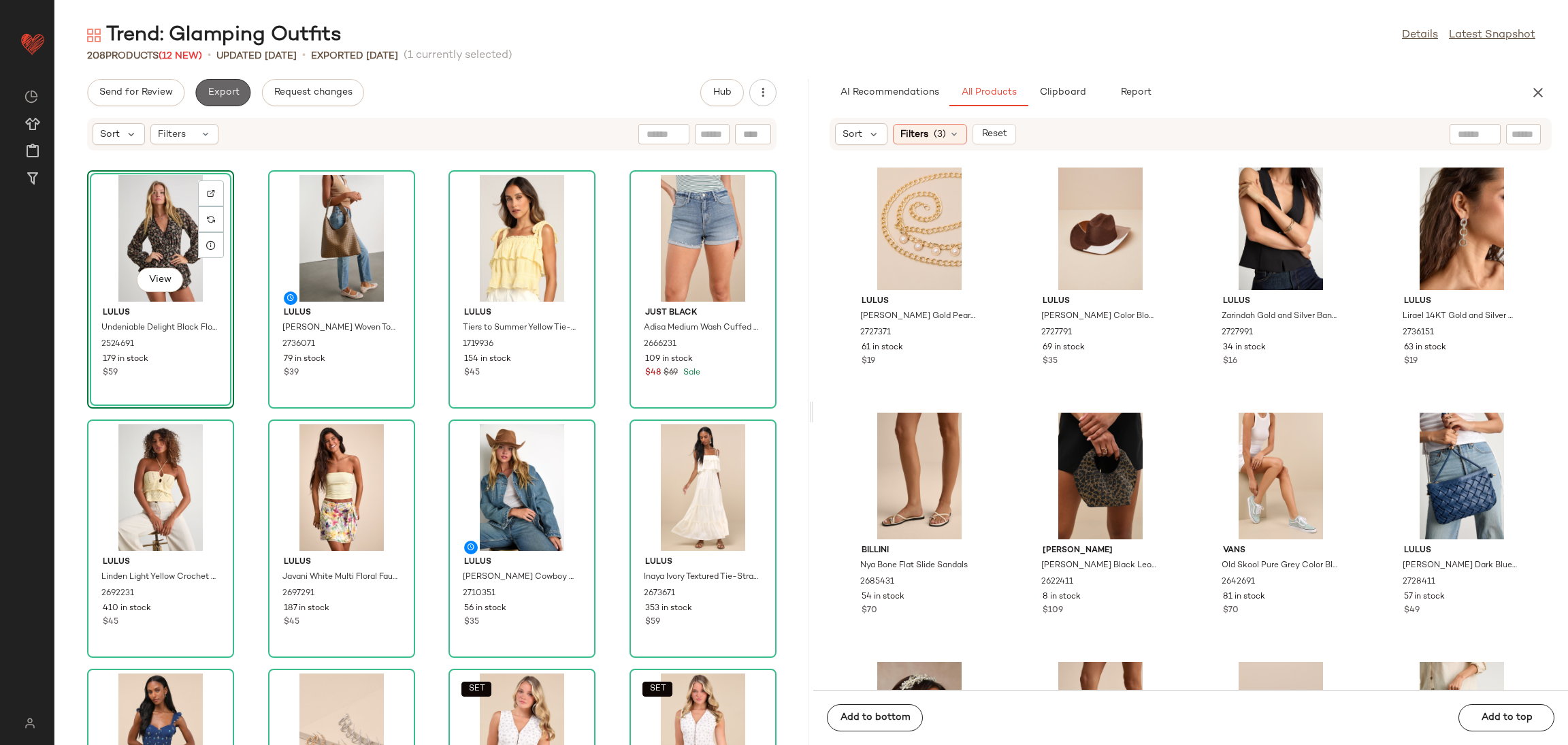
click at [234, 94] on span "Export" at bounding box center [223, 92] width 32 height 11
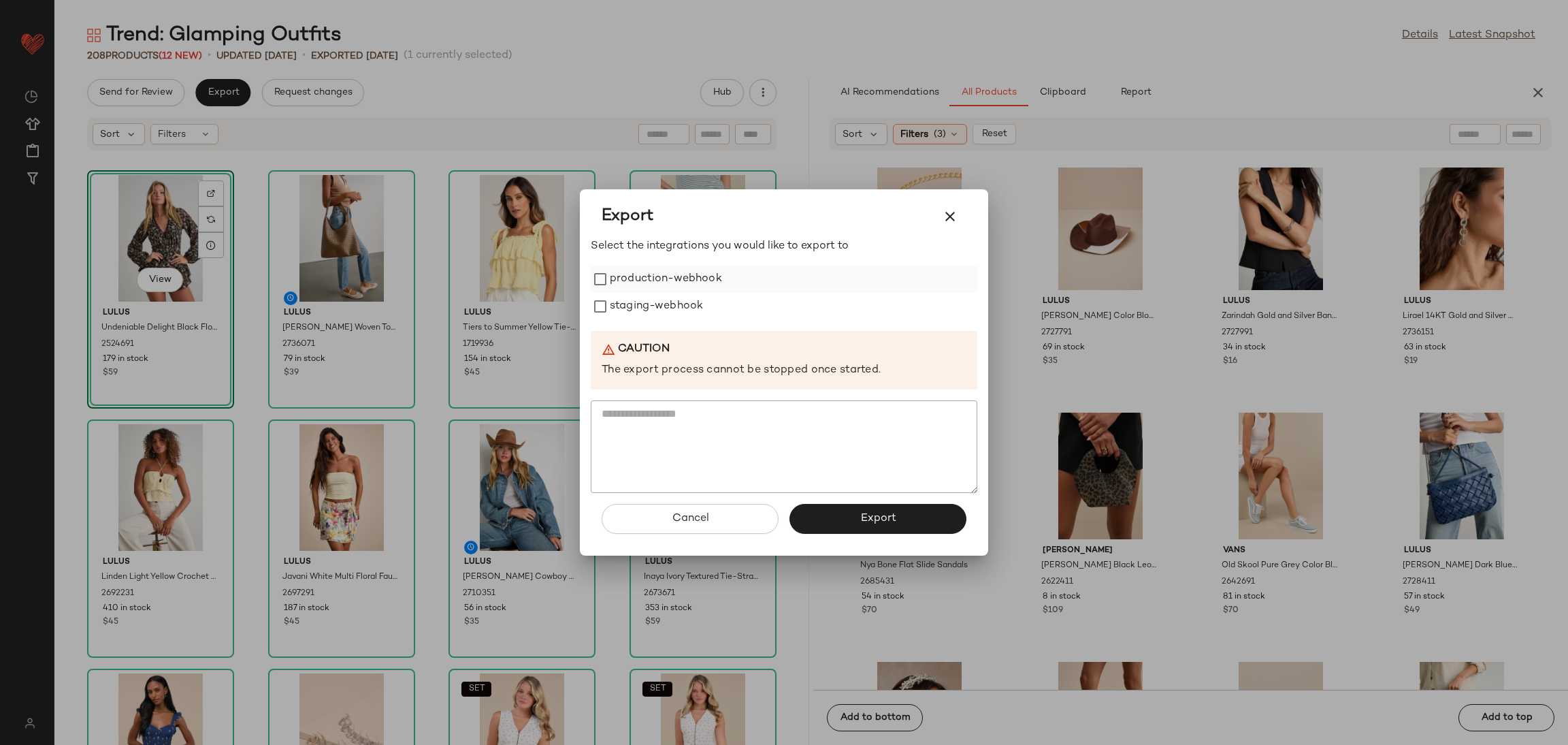
click at [683, 279] on label "production-webhook" at bounding box center [665, 279] width 112 height 27
click at [673, 303] on label "staging-webhook" at bounding box center [656, 306] width 93 height 27
click at [896, 523] on button "Export" at bounding box center [878, 518] width 177 height 30
